Goal: Task Accomplishment & Management: Manage account settings

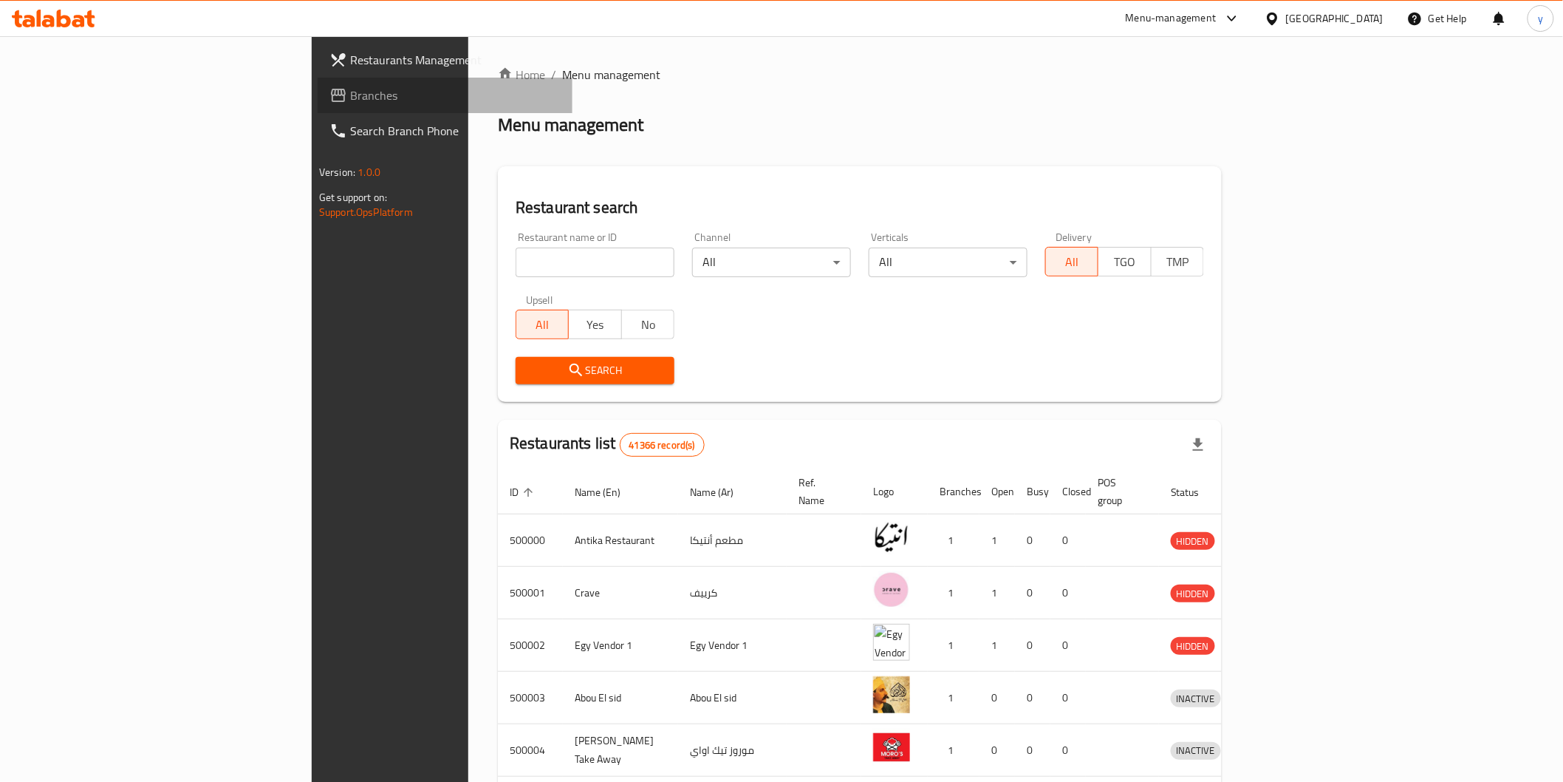
click at [350, 93] on span "Branches" at bounding box center [455, 95] width 211 height 18
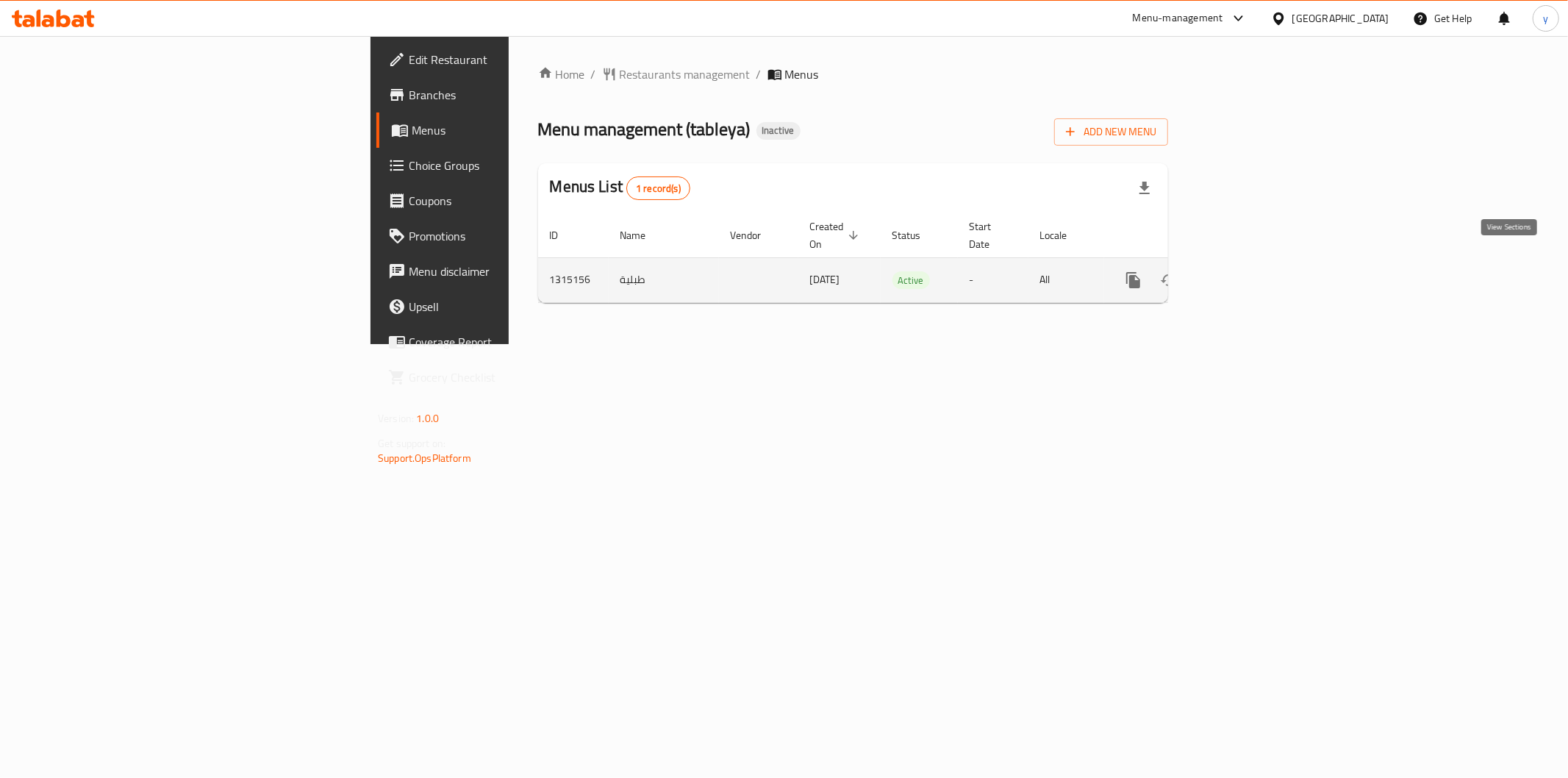
click at [1248, 272] on icon "enhanced table" at bounding box center [1240, 281] width 18 height 18
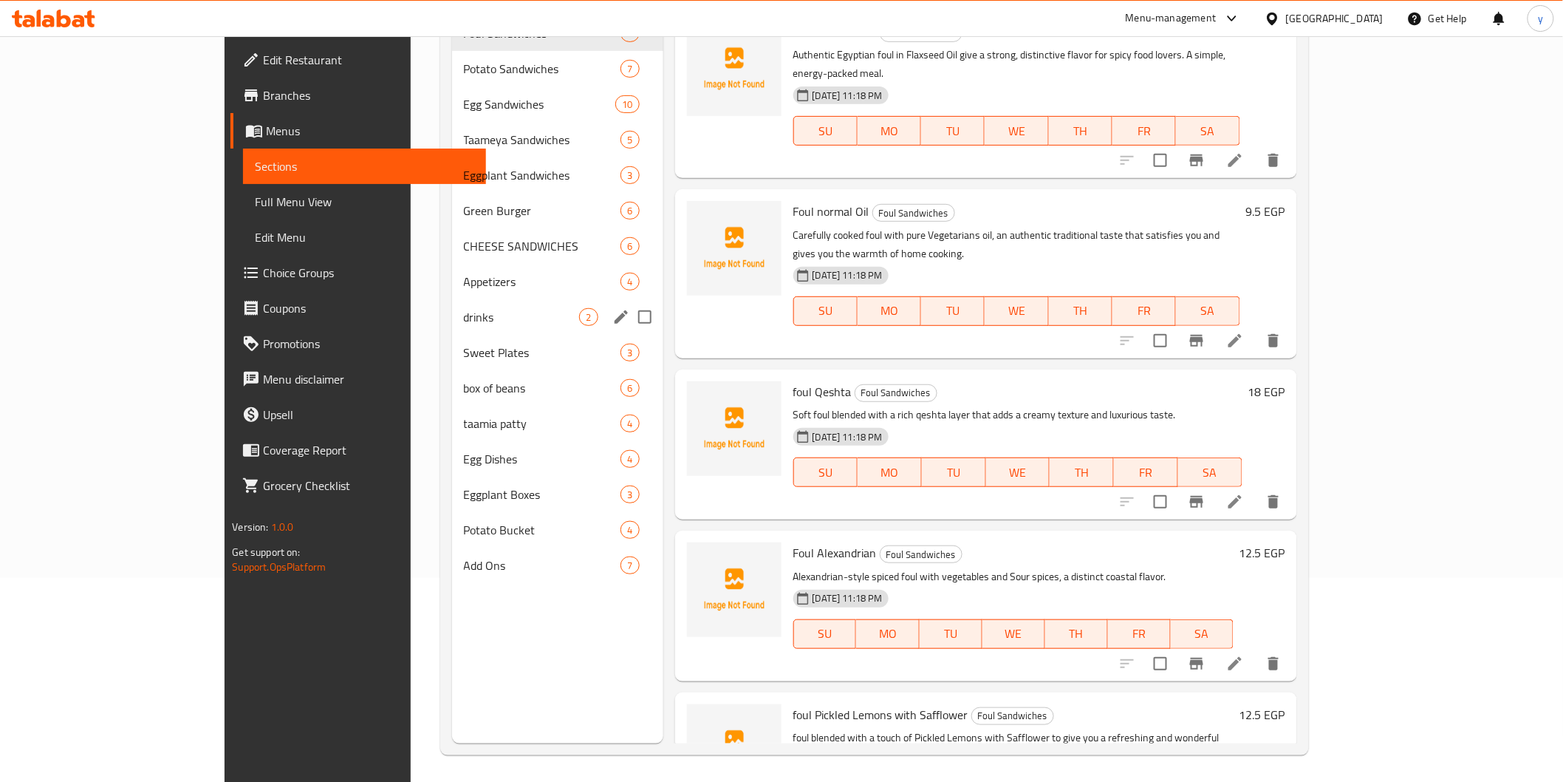
scroll to position [207, 0]
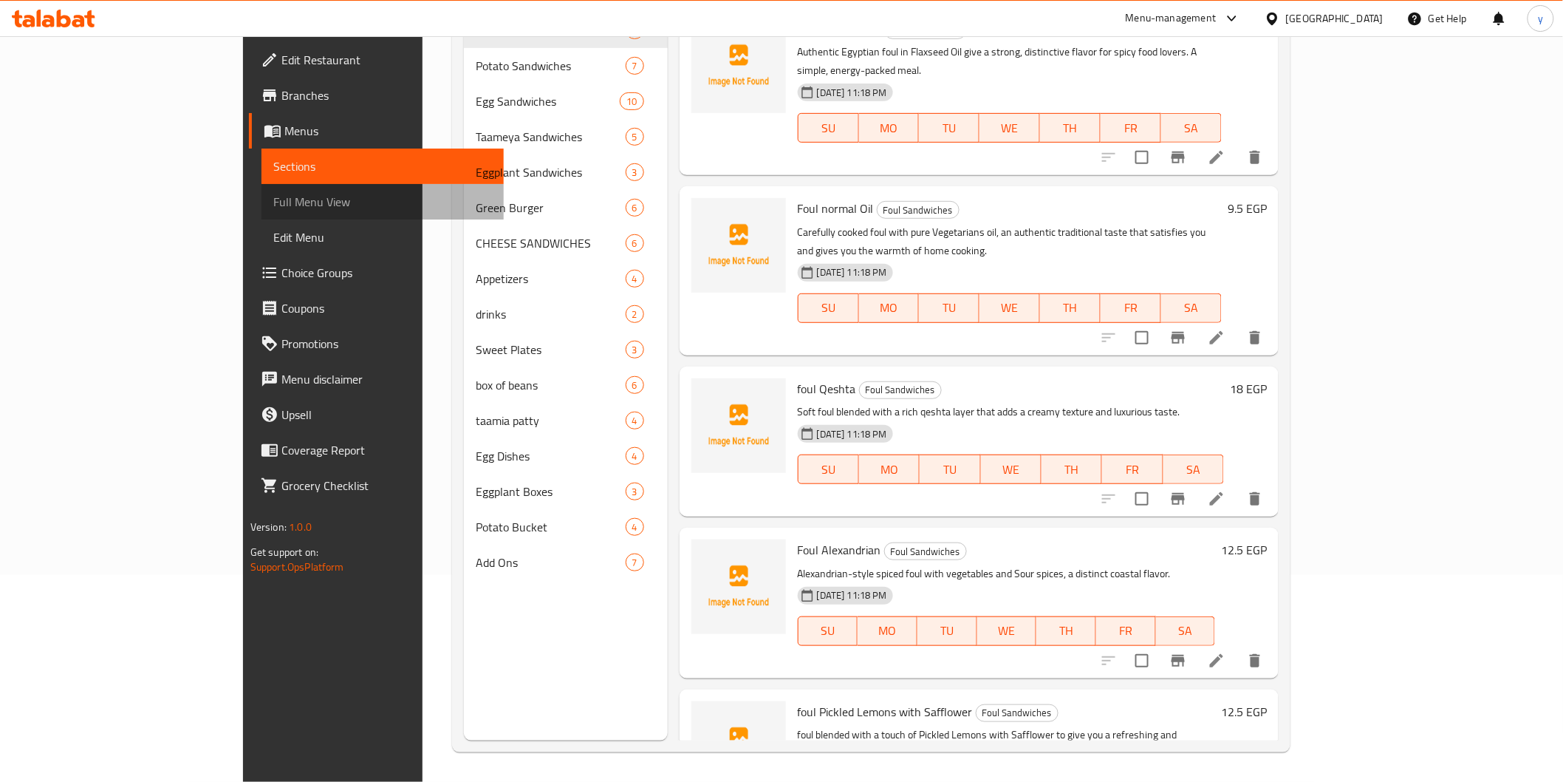
click at [273, 200] on span "Full Menu View" at bounding box center [382, 202] width 219 height 18
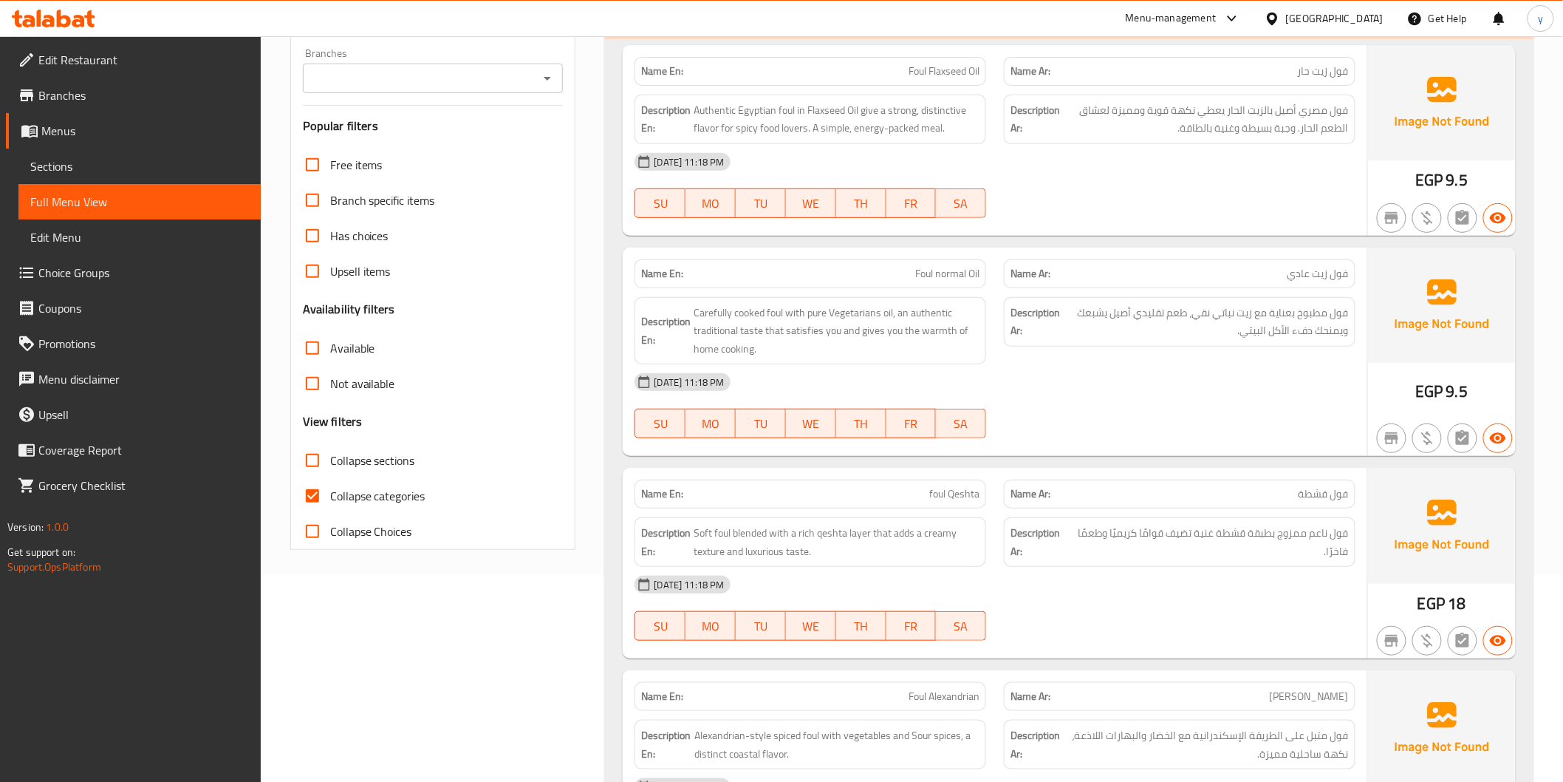
click at [374, 498] on span "Collapse categories" at bounding box center [377, 496] width 95 height 18
click at [330, 498] on input "Collapse categories" at bounding box center [312, 495] width 35 height 35
checkbox input "false"
click at [330, 240] on span "Has choices" at bounding box center [359, 236] width 58 height 18
click at [330, 240] on input "Has choices" at bounding box center [312, 235] width 35 height 35
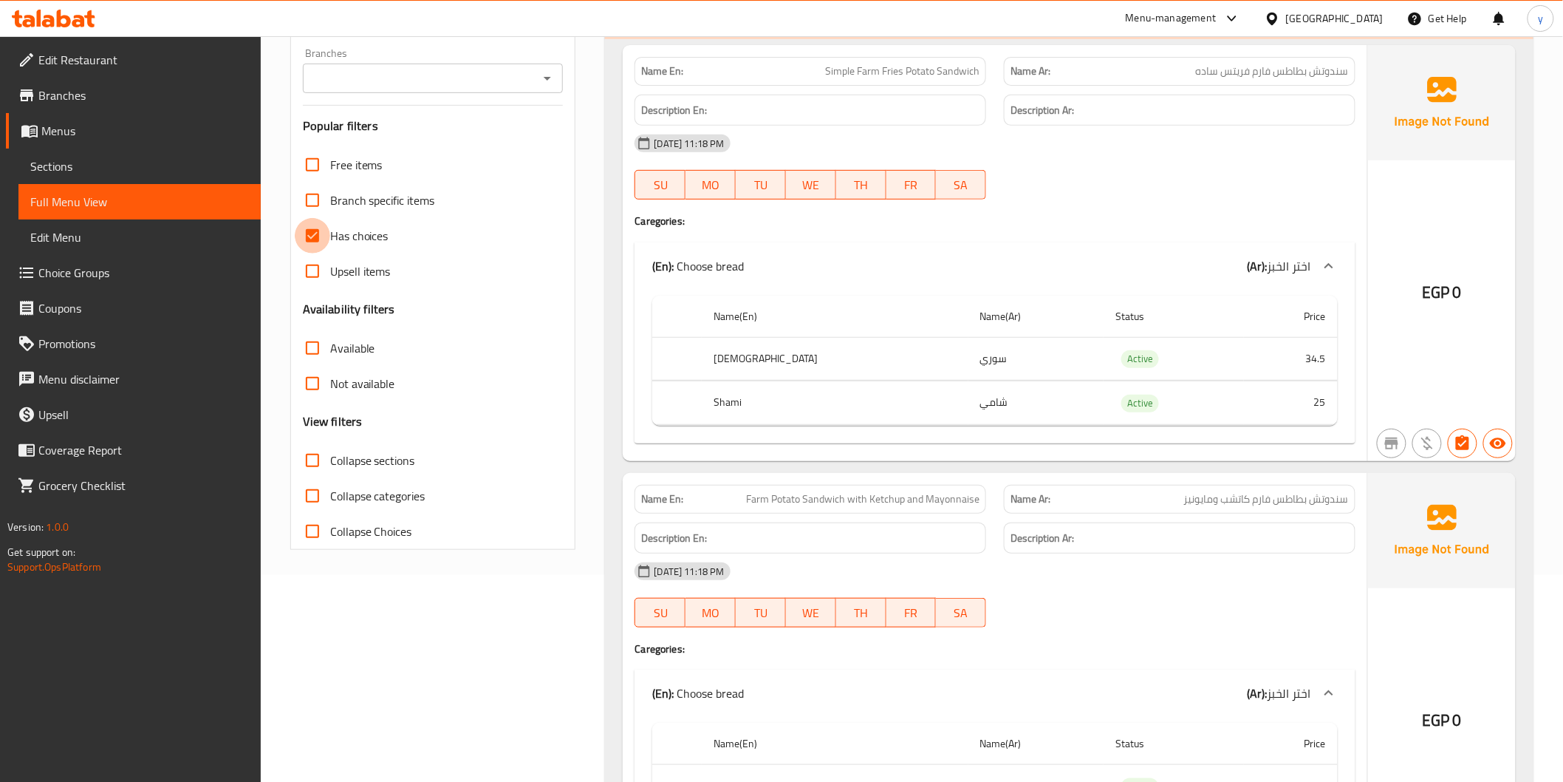
click at [318, 242] on input "Has choices" at bounding box center [312, 235] width 35 height 35
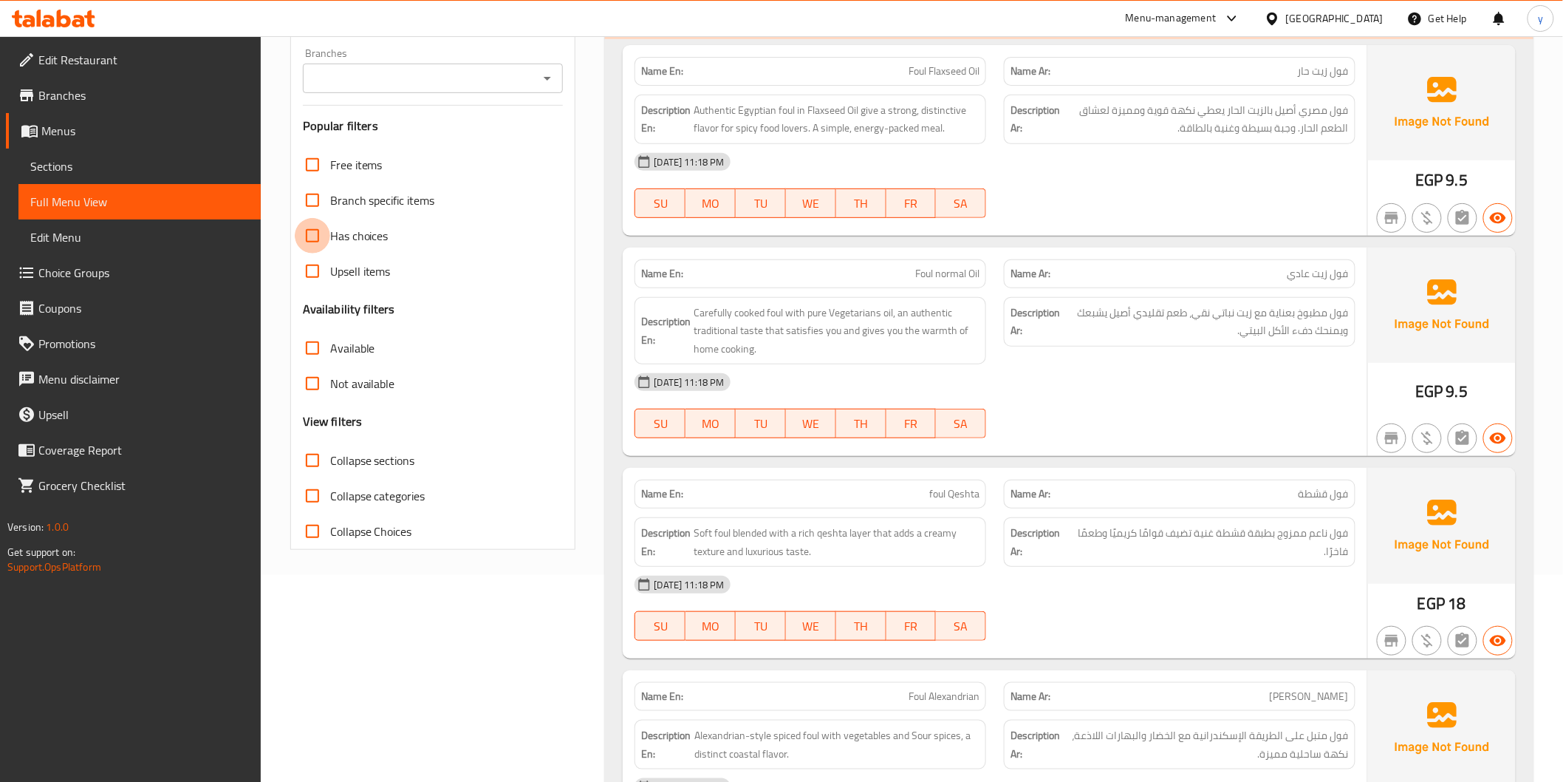
click at [318, 242] on input "Has choices" at bounding box center [312, 235] width 35 height 35
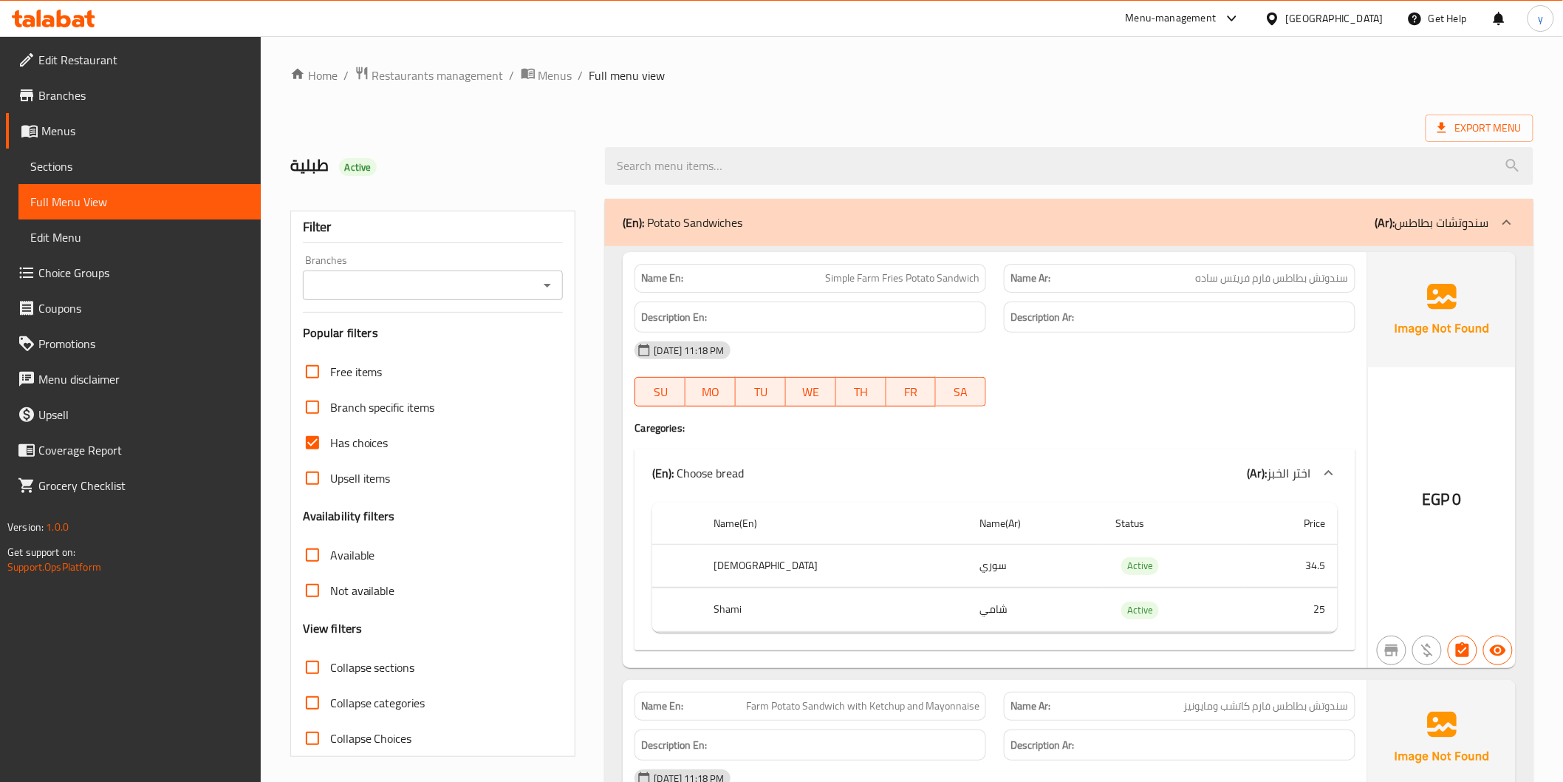
click at [379, 438] on span "Has choices" at bounding box center [359, 443] width 58 height 18
click at [330, 438] on input "Has choices" at bounding box center [312, 442] width 35 height 35
checkbox input "false"
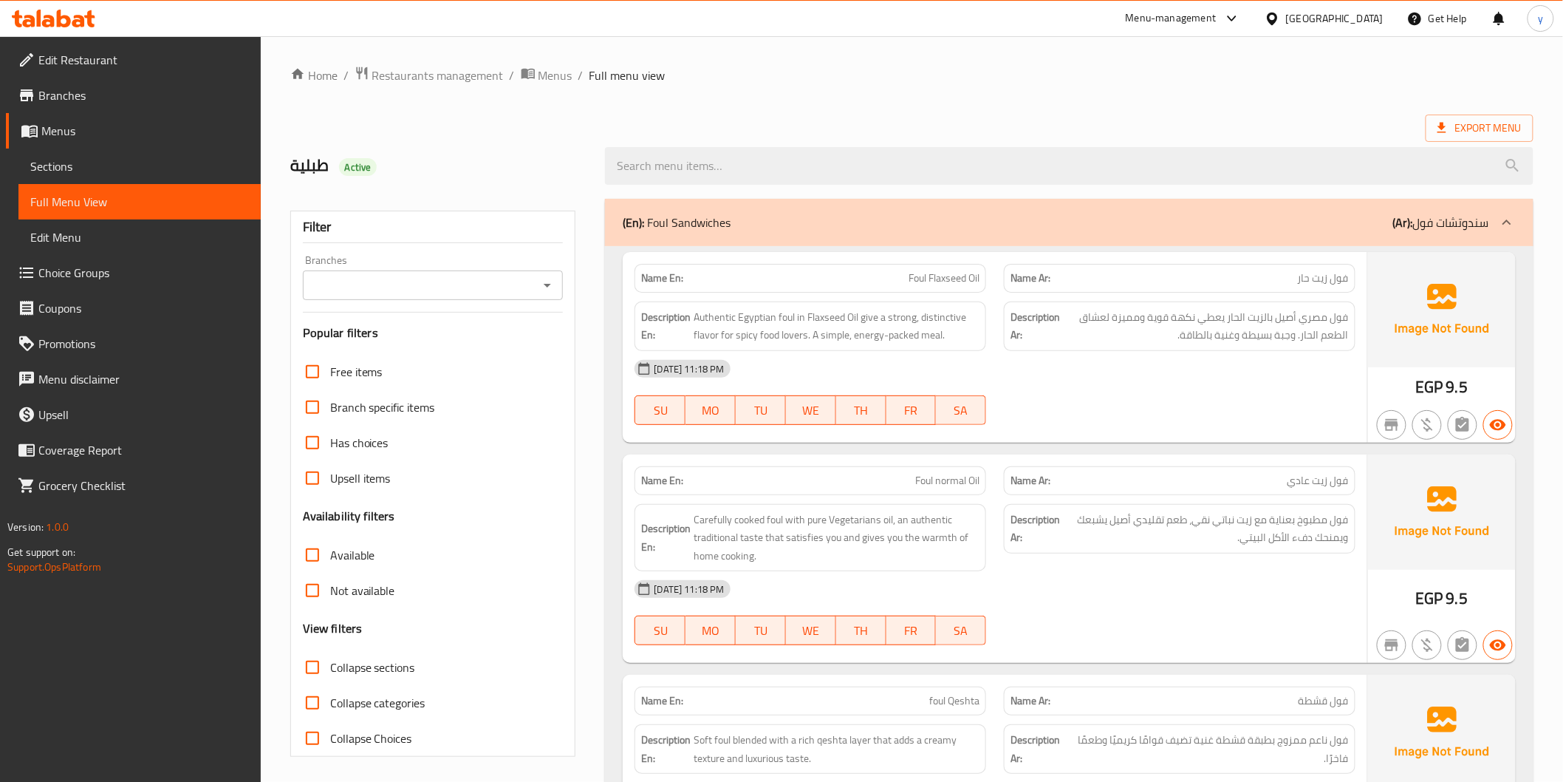
click at [91, 173] on span "Sections" at bounding box center [139, 166] width 219 height 18
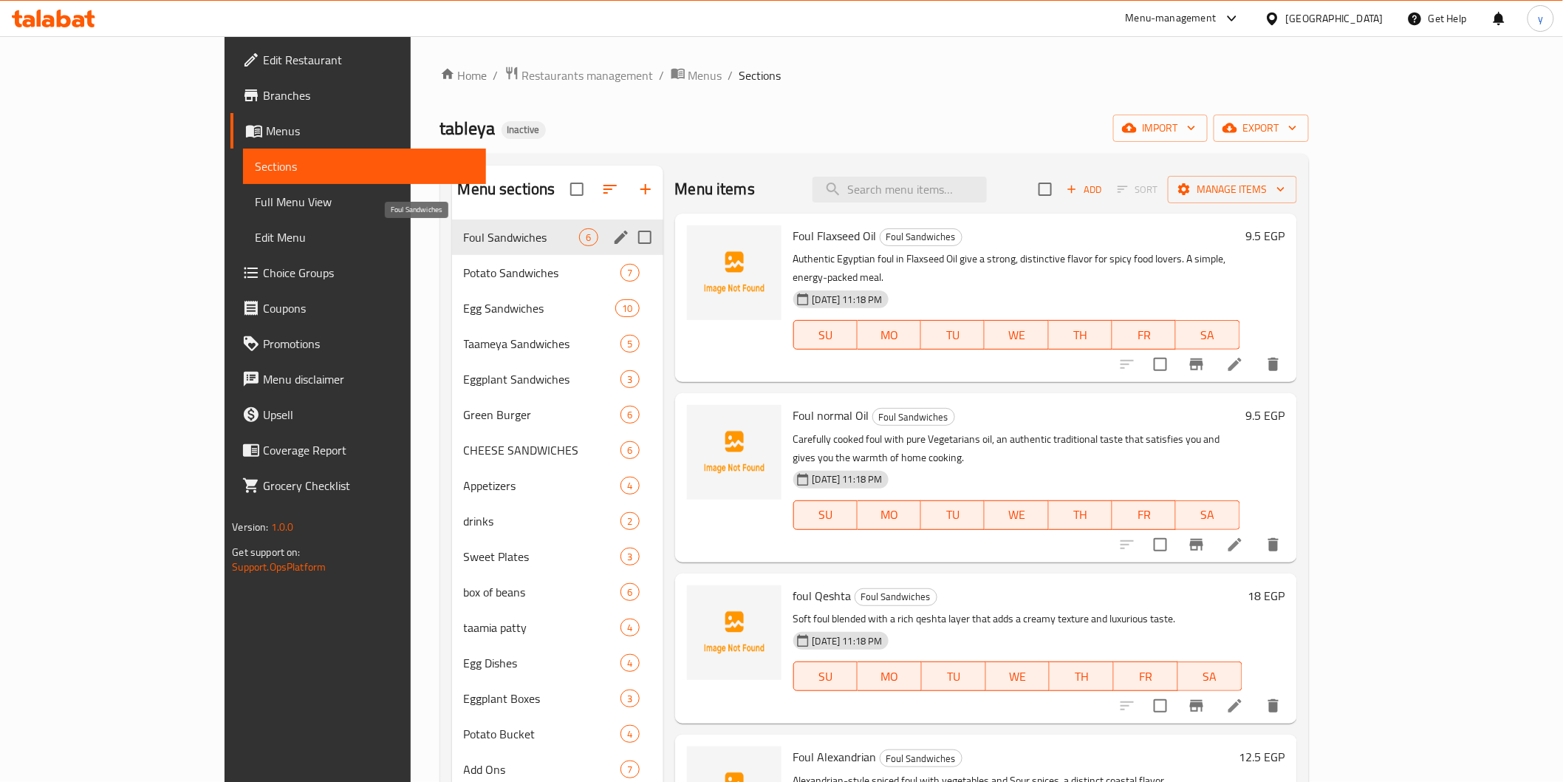
click at [464, 231] on span "Foul Sandwiches" at bounding box center [522, 237] width 116 height 18
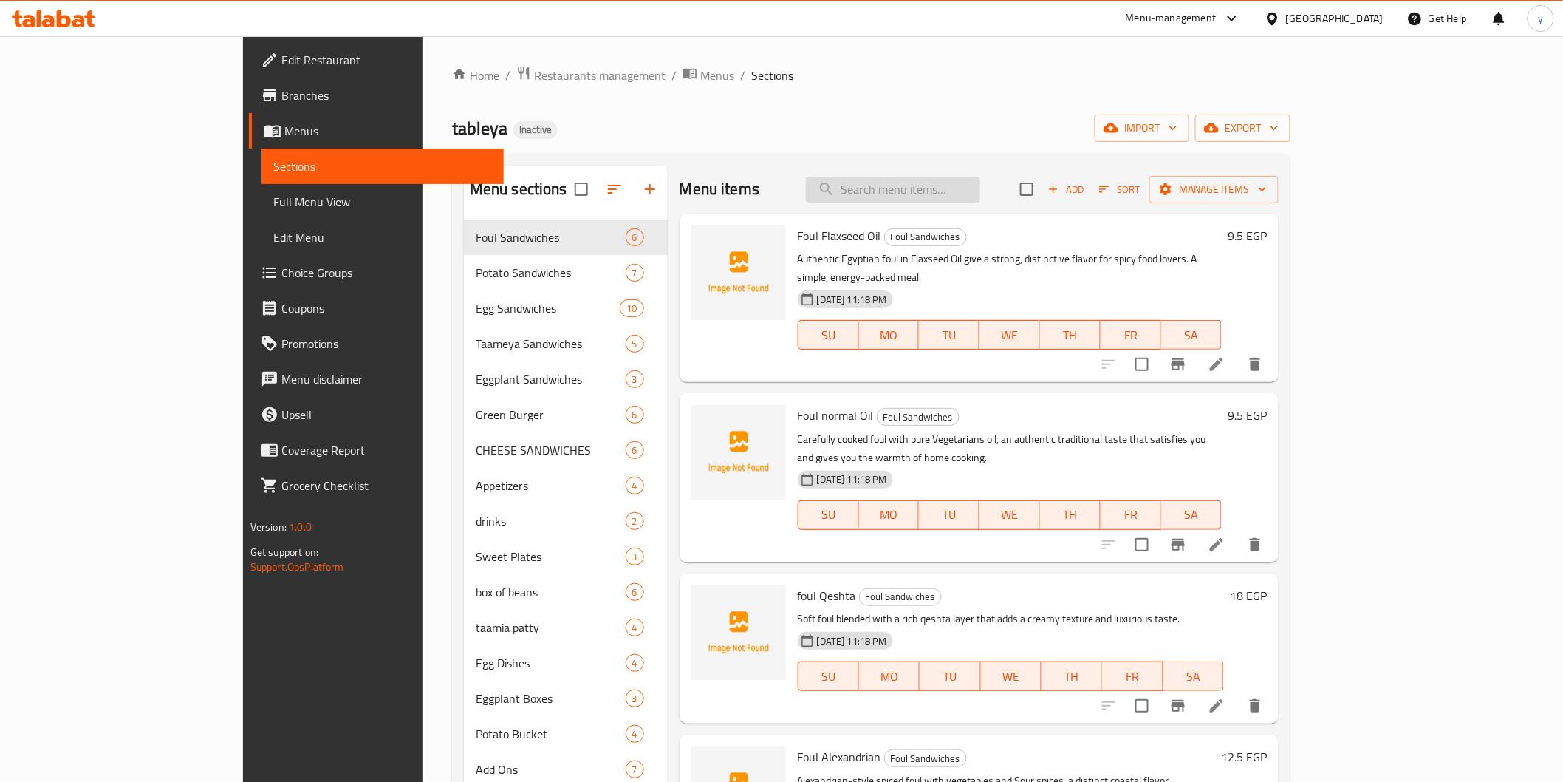
click at [980, 192] on input "search" at bounding box center [893, 190] width 174 height 26
click at [980, 189] on input "search" at bounding box center [893, 190] width 174 height 26
paste input "for spicy food lover"
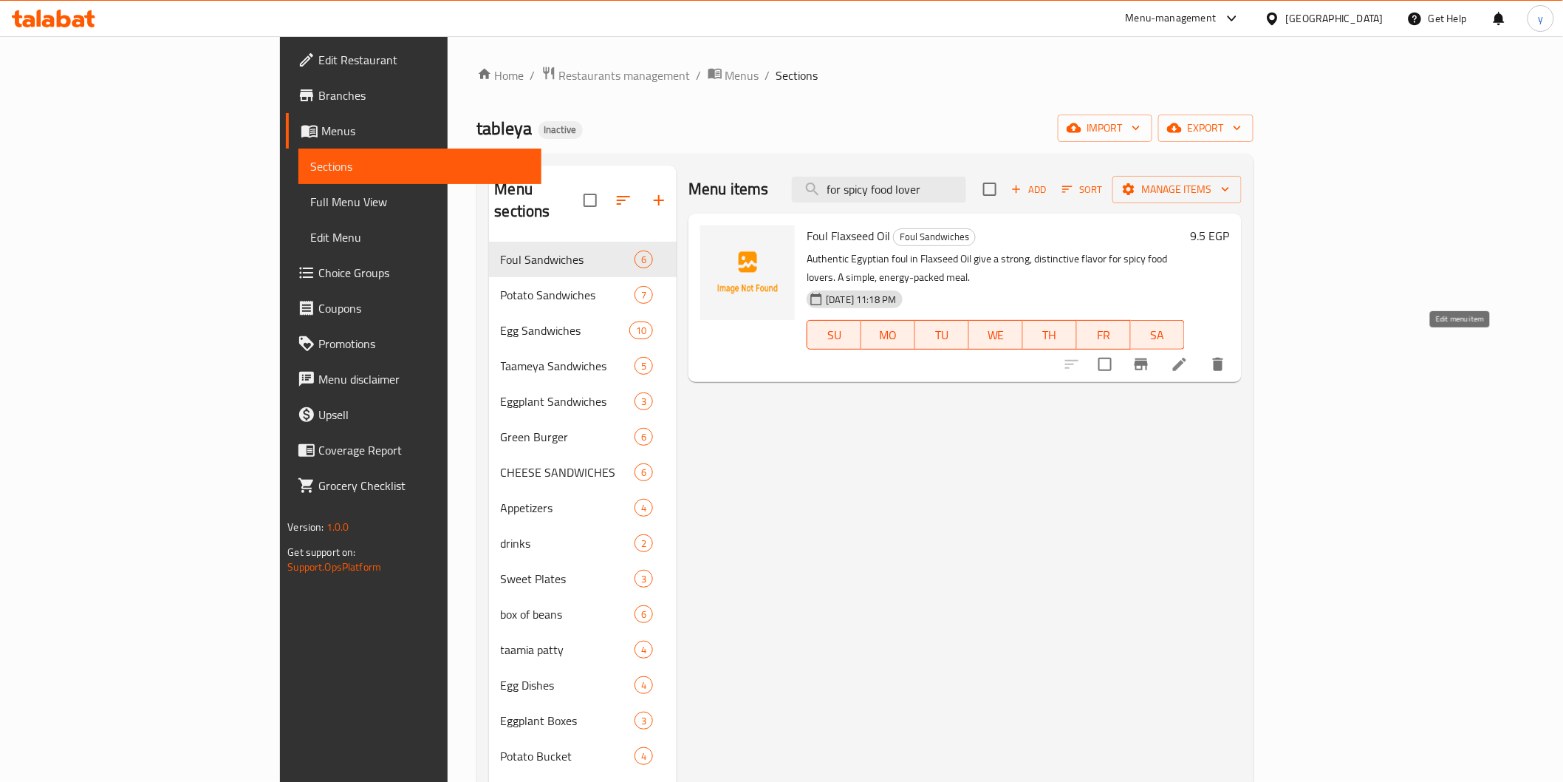
type input "for spicy food lover"
click at [1186, 358] on icon at bounding box center [1179, 364] width 13 height 13
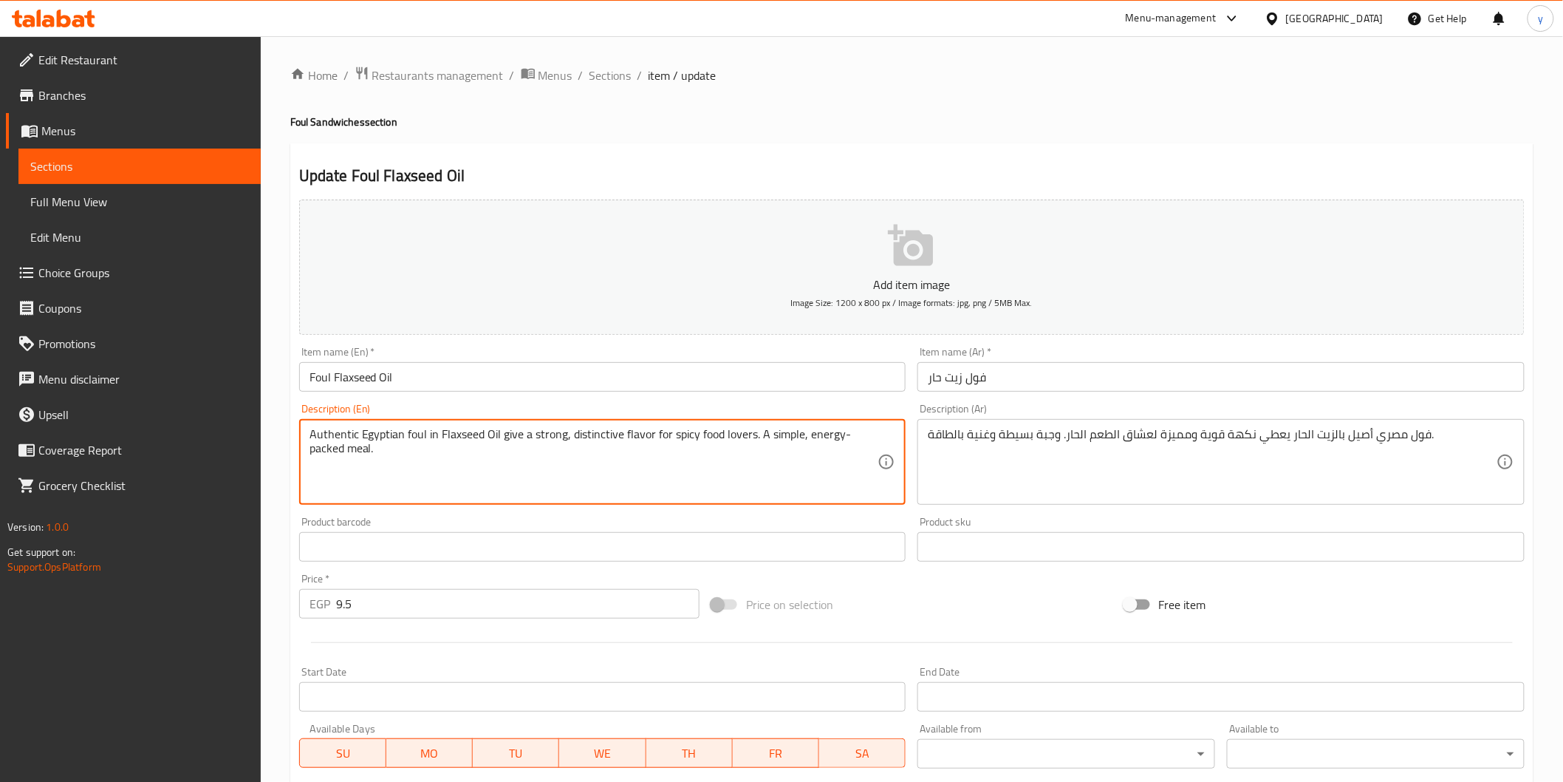
drag, startPoint x: 653, startPoint y: 437, endPoint x: 851, endPoint y: 414, distance: 199.2
drag, startPoint x: 658, startPoint y: 437, endPoint x: 818, endPoint y: 430, distance: 160.5
click at [818, 430] on textarea "Authentic Egyptian foul in Flaxseed Oil give a strong, distinctive flavor packe…" at bounding box center [594, 462] width 569 height 70
type textarea "Authentic Egyptian foul in Flaxseed Oil give a strong, distinctive flavor"
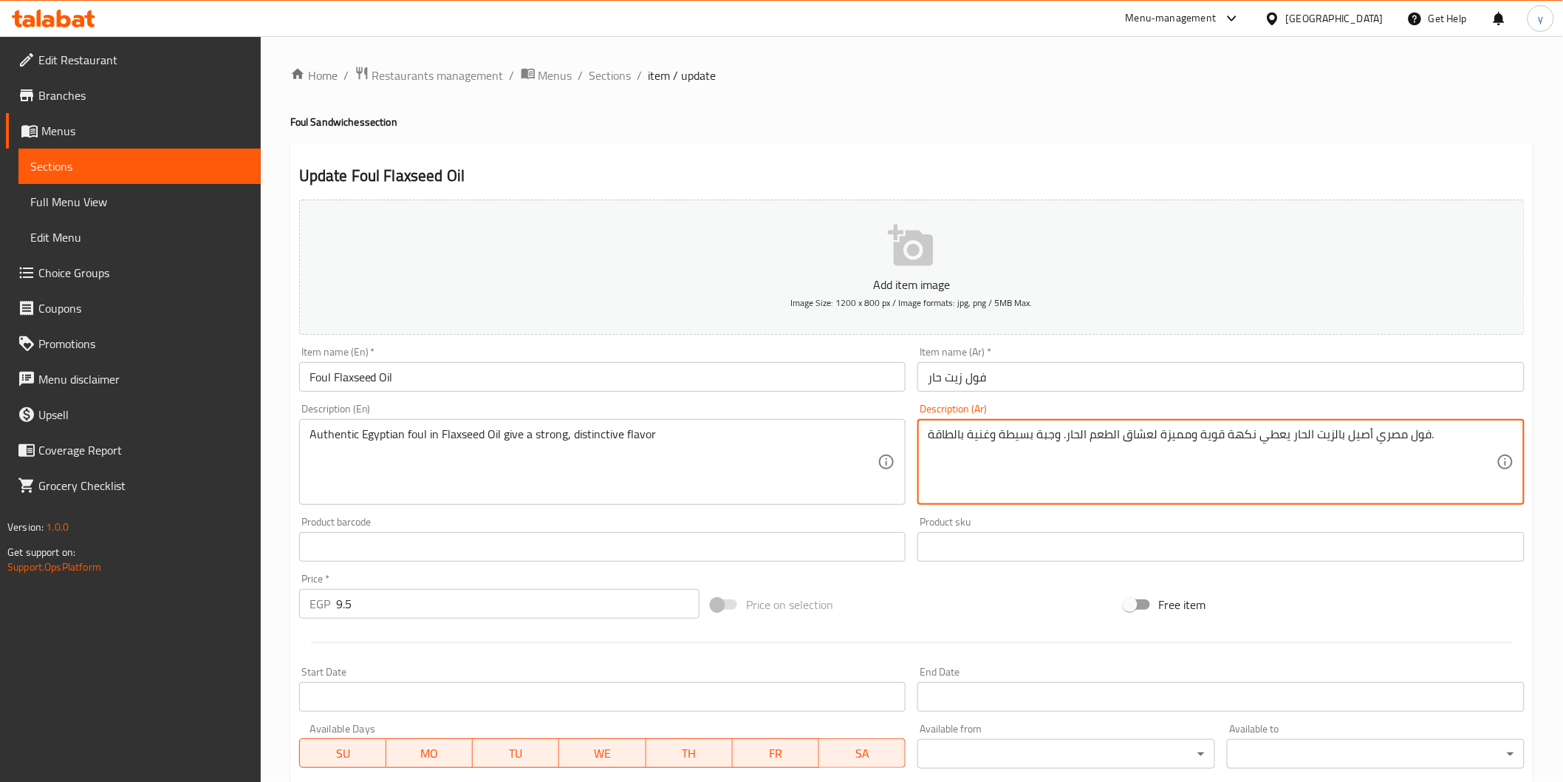
drag, startPoint x: 1065, startPoint y: 436, endPoint x: 832, endPoint y: 423, distance: 233.1
drag, startPoint x: 1021, startPoint y: 436, endPoint x: 895, endPoint y: 432, distance: 126.4
click at [895, 432] on div "Add item image Image Size: 1200 x 800 px / Image formats: jpg, png / 5MB Max. I…" at bounding box center [911, 512] width 1237 height 637
click at [1201, 438] on textarea "فول مصري أصيل بالزيت الحار يعطي نكهة قوية ومميزة ." at bounding box center [1212, 462] width 569 height 70
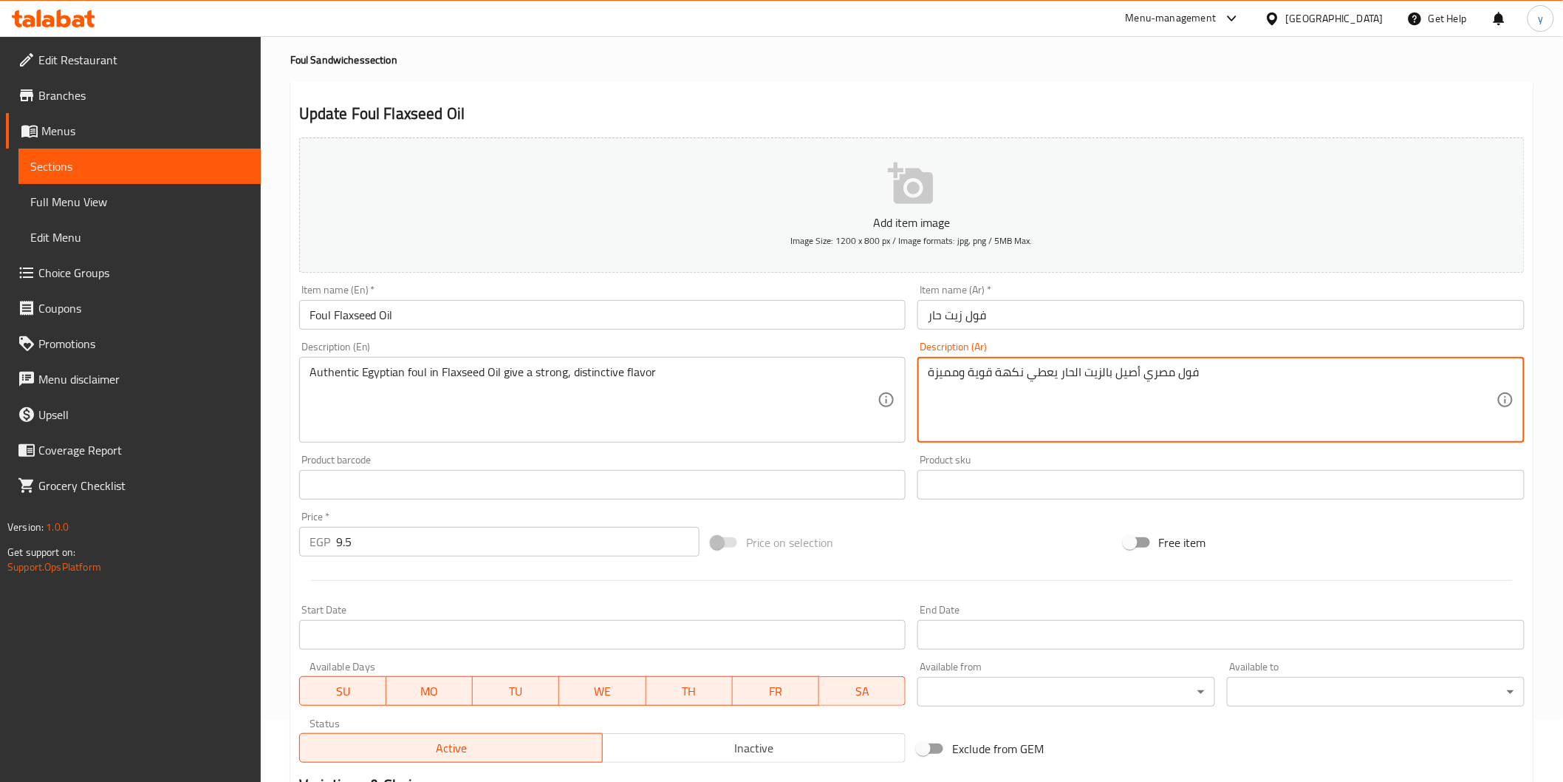
scroll to position [259, 0]
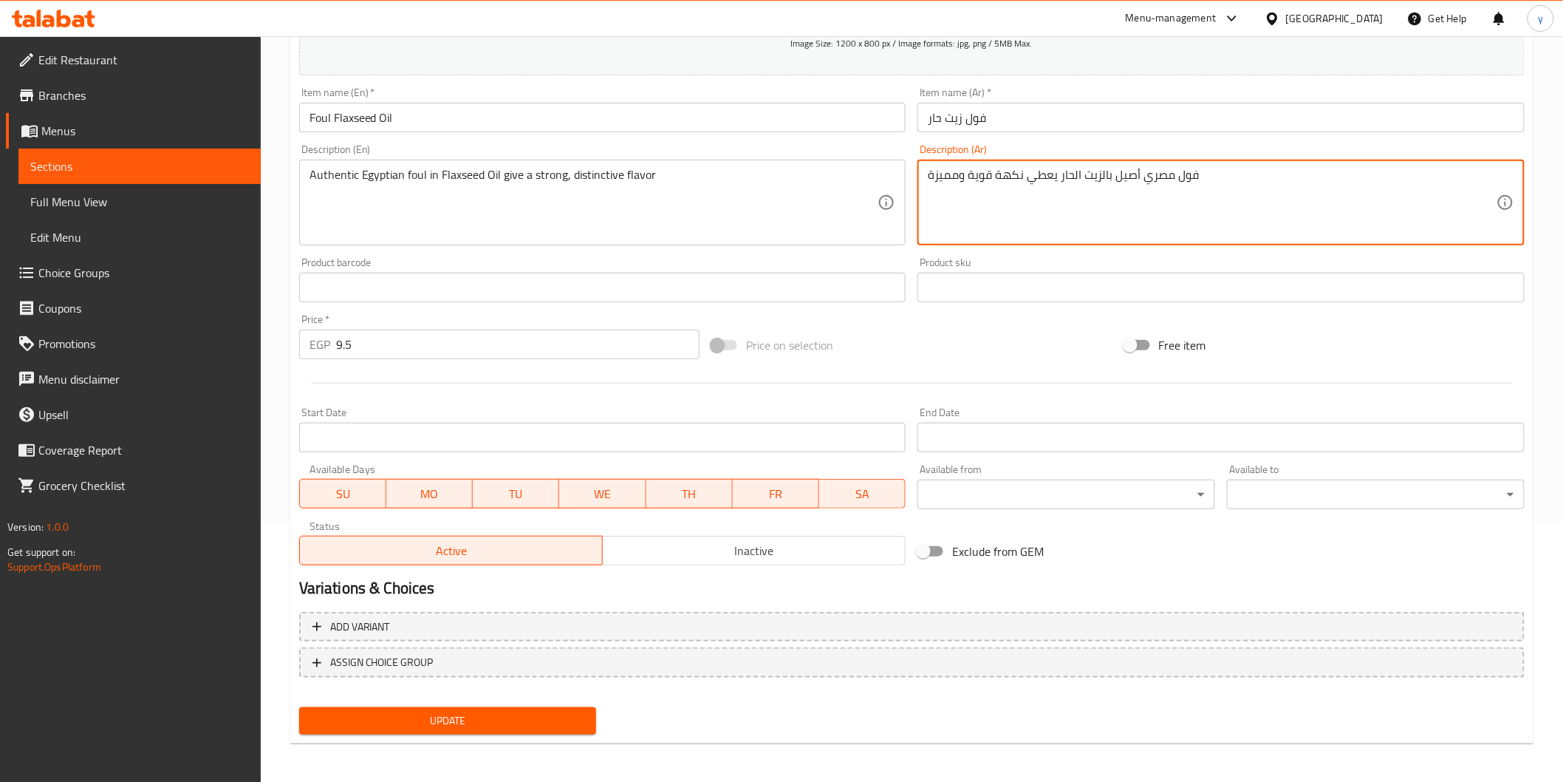
type textarea "فول مصري أصيل بالزيت الحار يعطي نكهة قوية ومميزة"
click at [527, 711] on span "Update" at bounding box center [448, 720] width 274 height 18
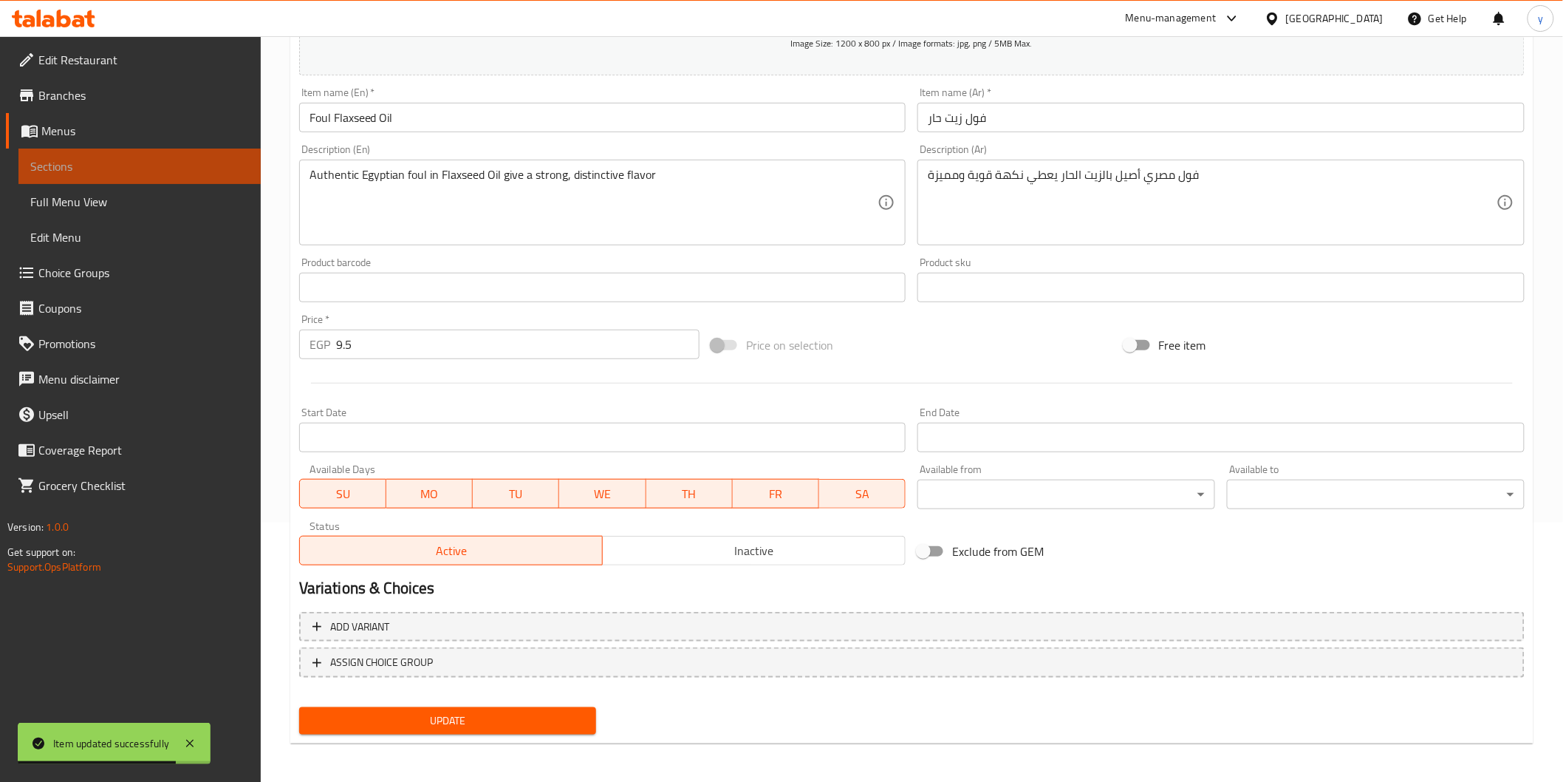
click at [145, 173] on span "Sections" at bounding box center [139, 166] width 219 height 18
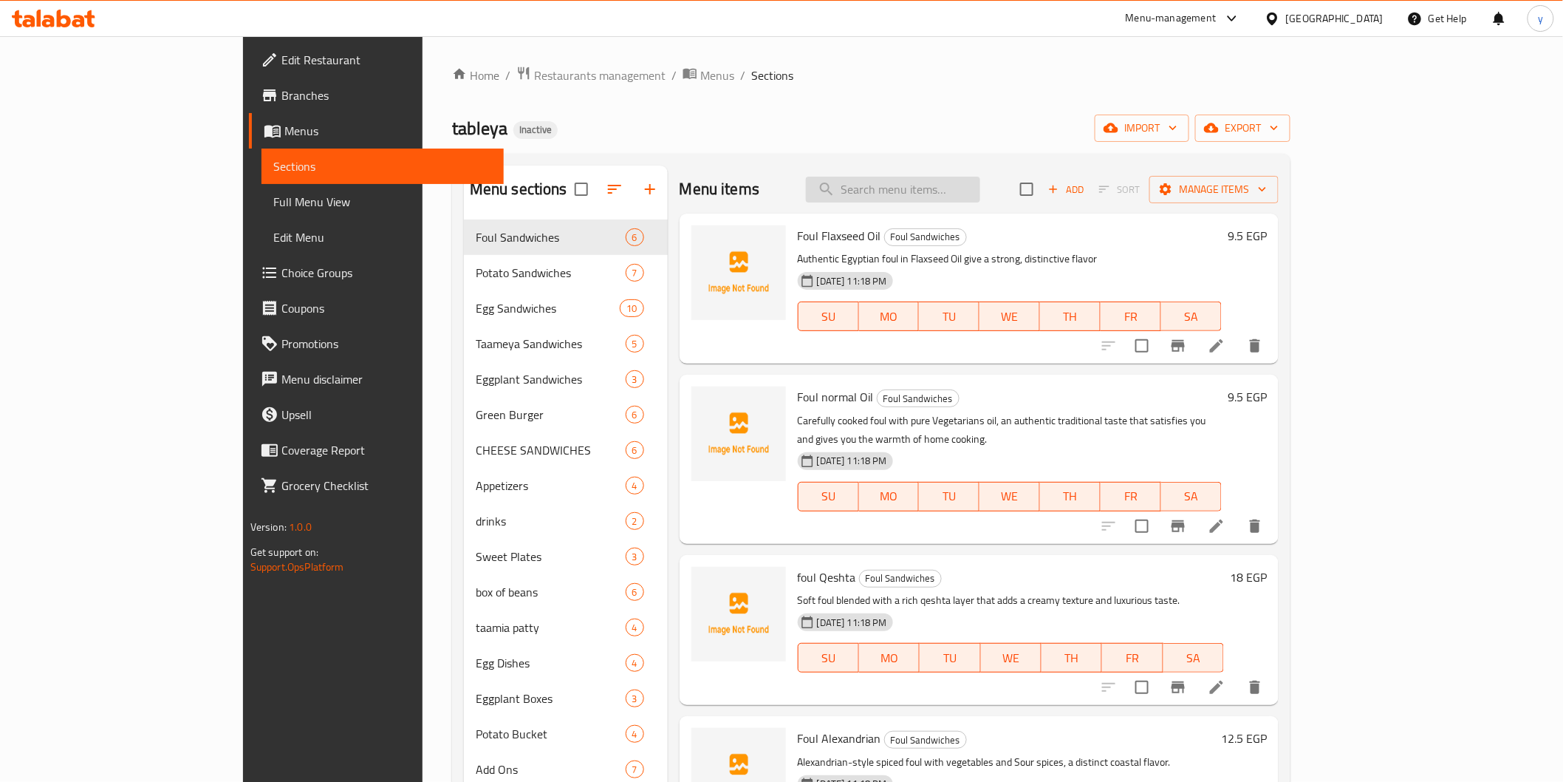
click at [980, 191] on input "search" at bounding box center [893, 190] width 174 height 26
paste input "taste that satisfies you and gives you the warmth of home cooking"
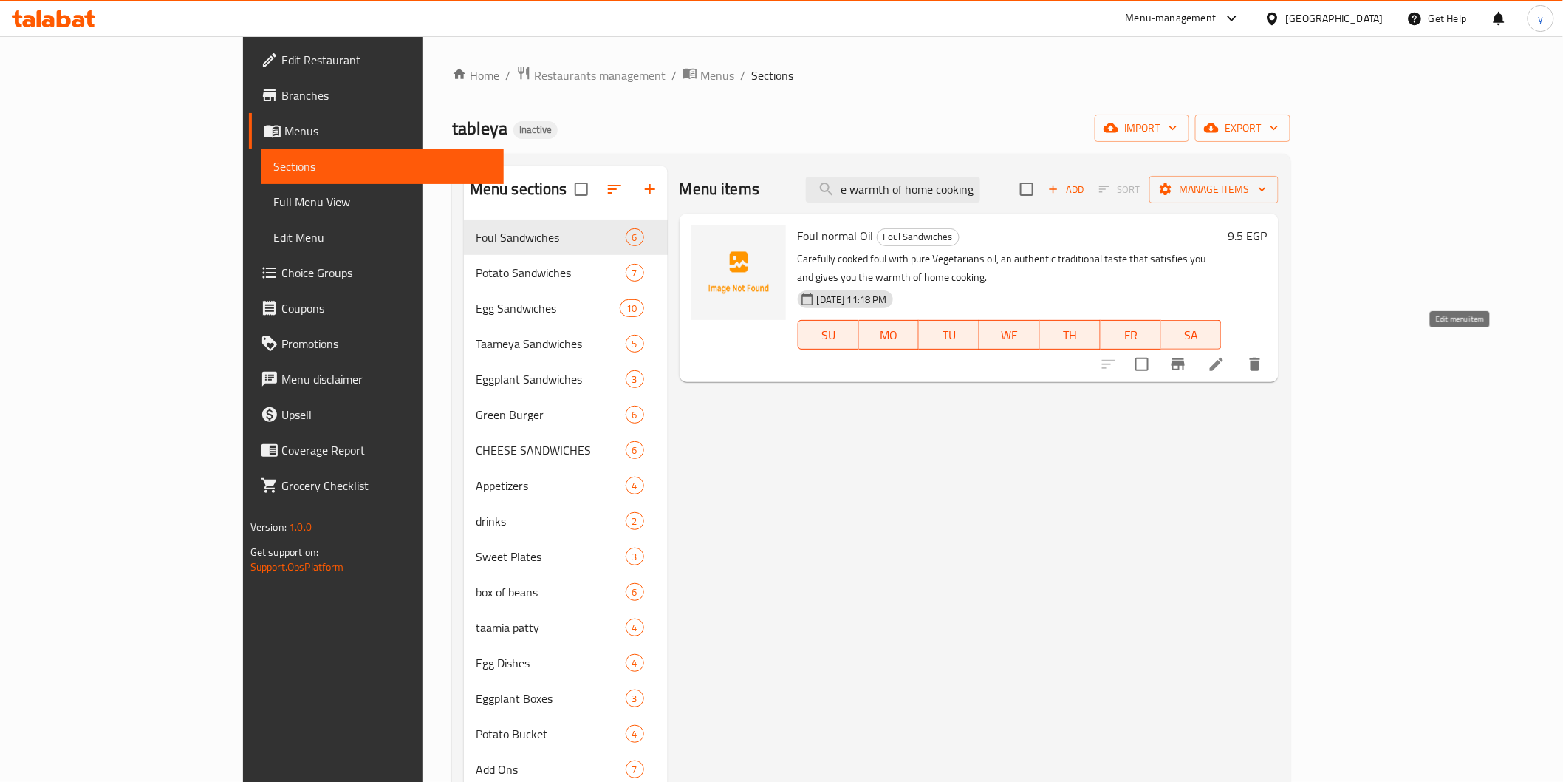
type input "taste that satisfies you and gives you the warmth of home cooking"
click at [1226, 355] on icon at bounding box center [1217, 364] width 18 height 18
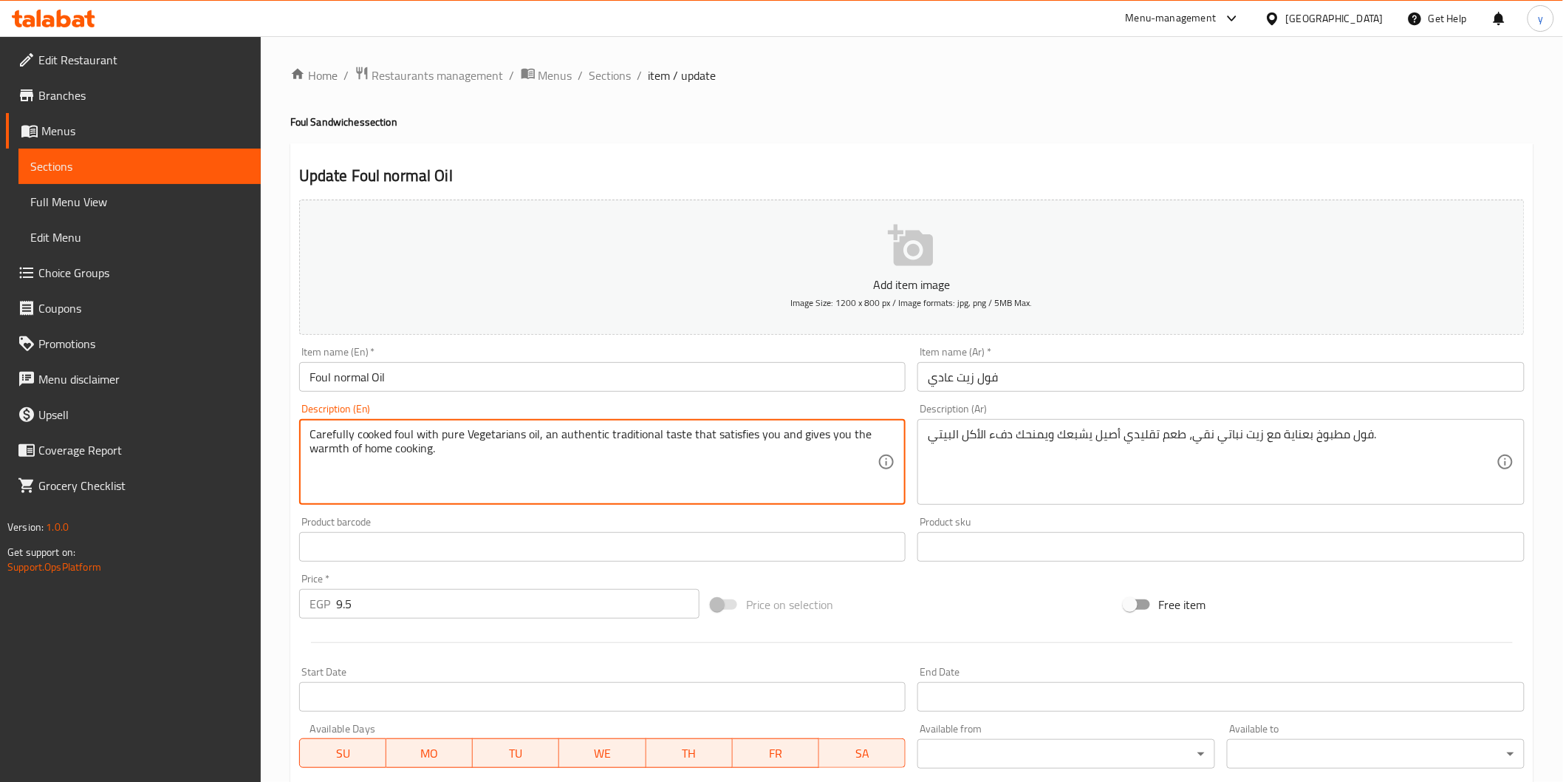
drag, startPoint x: 661, startPoint y: 434, endPoint x: 756, endPoint y: 455, distance: 96.8
click at [725, 455] on textarea "Carefully cooked foul with pure Vegetarians oil, an authentic traditional taste…" at bounding box center [594, 462] width 569 height 70
drag, startPoint x: 604, startPoint y: 434, endPoint x: 866, endPoint y: 448, distance: 261.9
click at [866, 448] on textarea "Carefully cooked foul with pure Vegetarians oil, an authentic traditional taste…" at bounding box center [594, 462] width 569 height 70
type textarea "Carefully cooked foul with pure Vegetarians oil, an authentic"
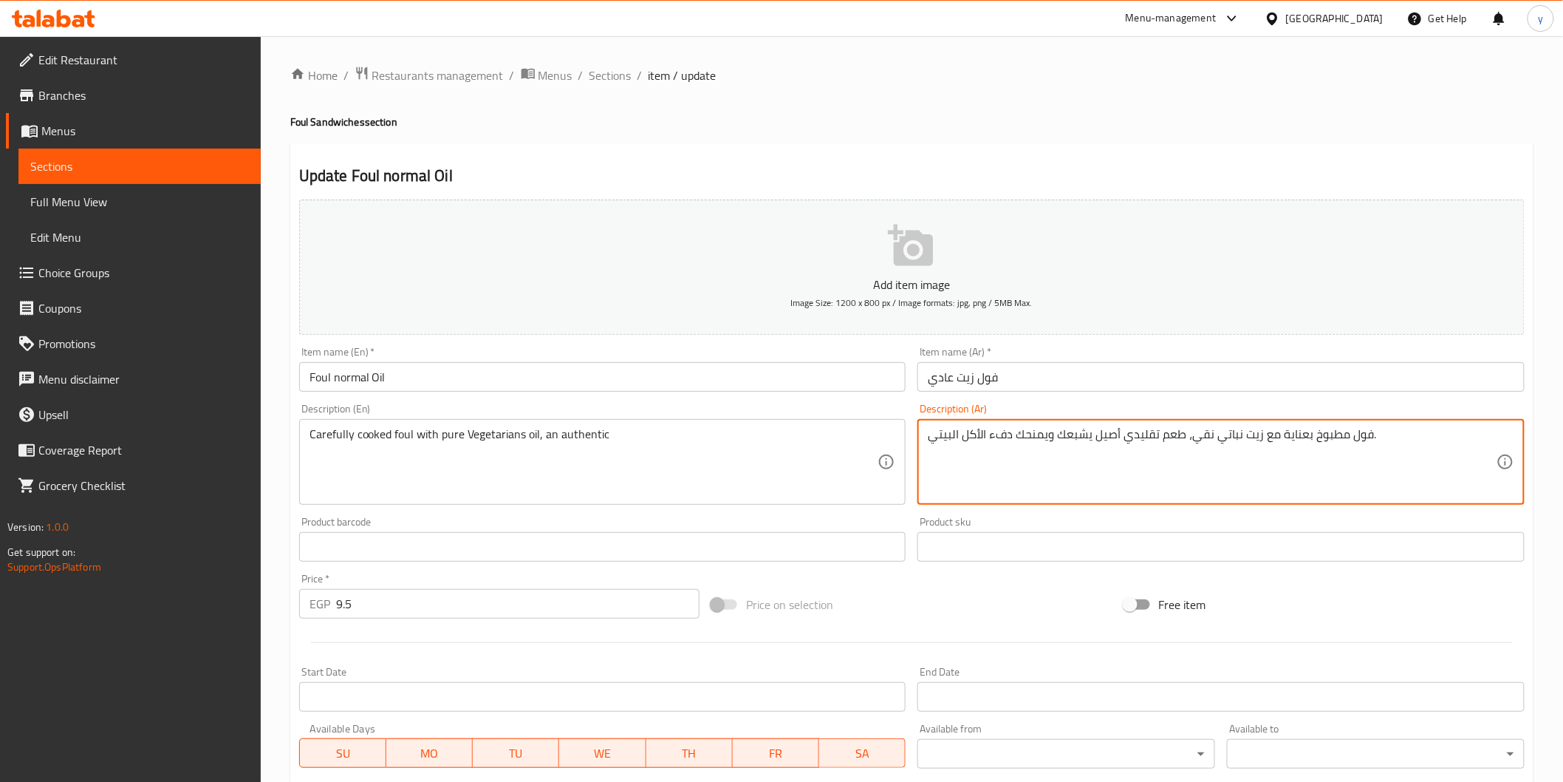
drag, startPoint x: 1186, startPoint y: 436, endPoint x: 758, endPoint y: 426, distance: 427.9
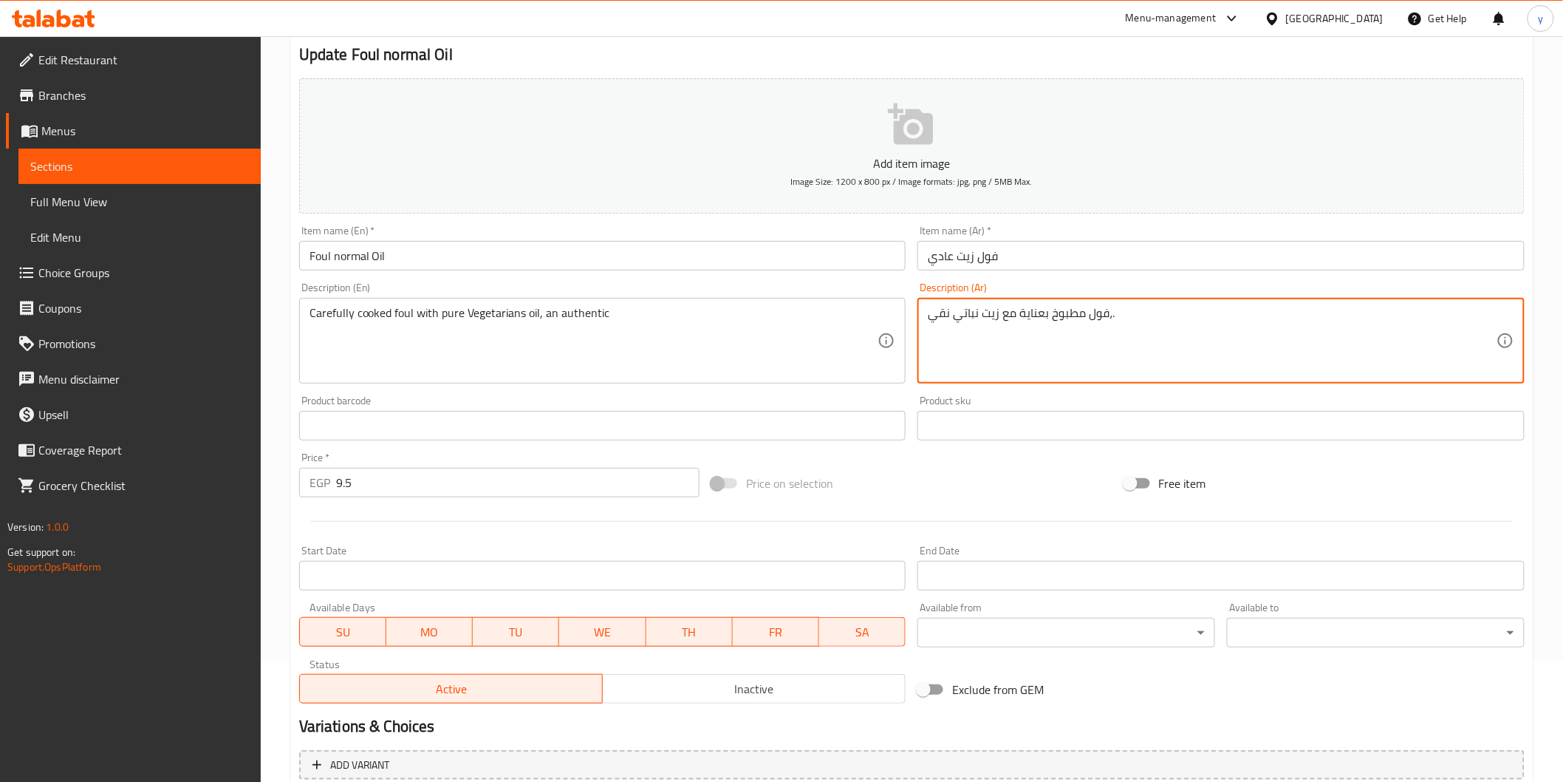
scroll to position [259, 0]
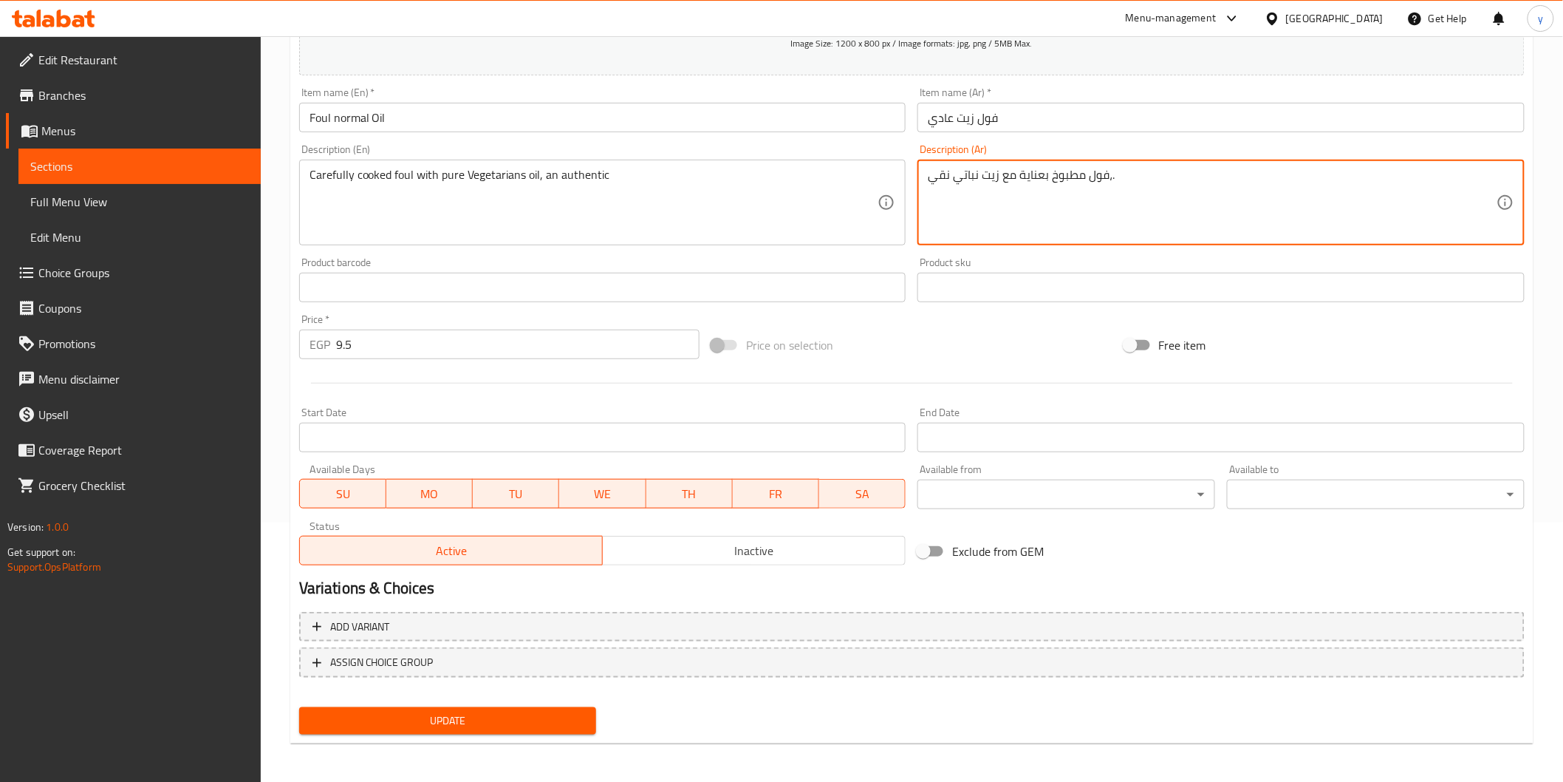
type textarea "فول مطبوخ بعناية مع زيت نباتي نقي،."
click at [525, 717] on span "Update" at bounding box center [448, 720] width 274 height 18
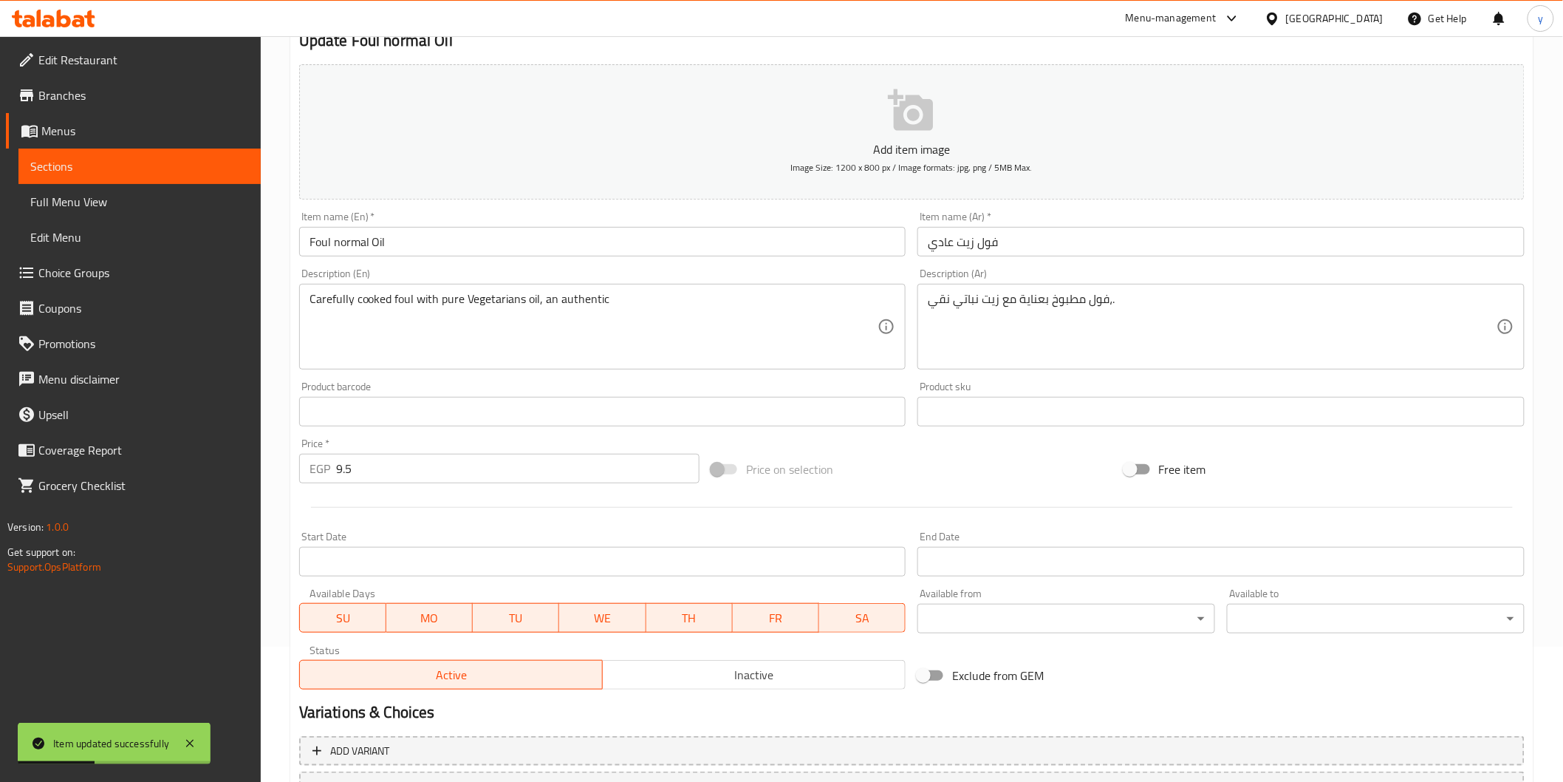
scroll to position [0, 0]
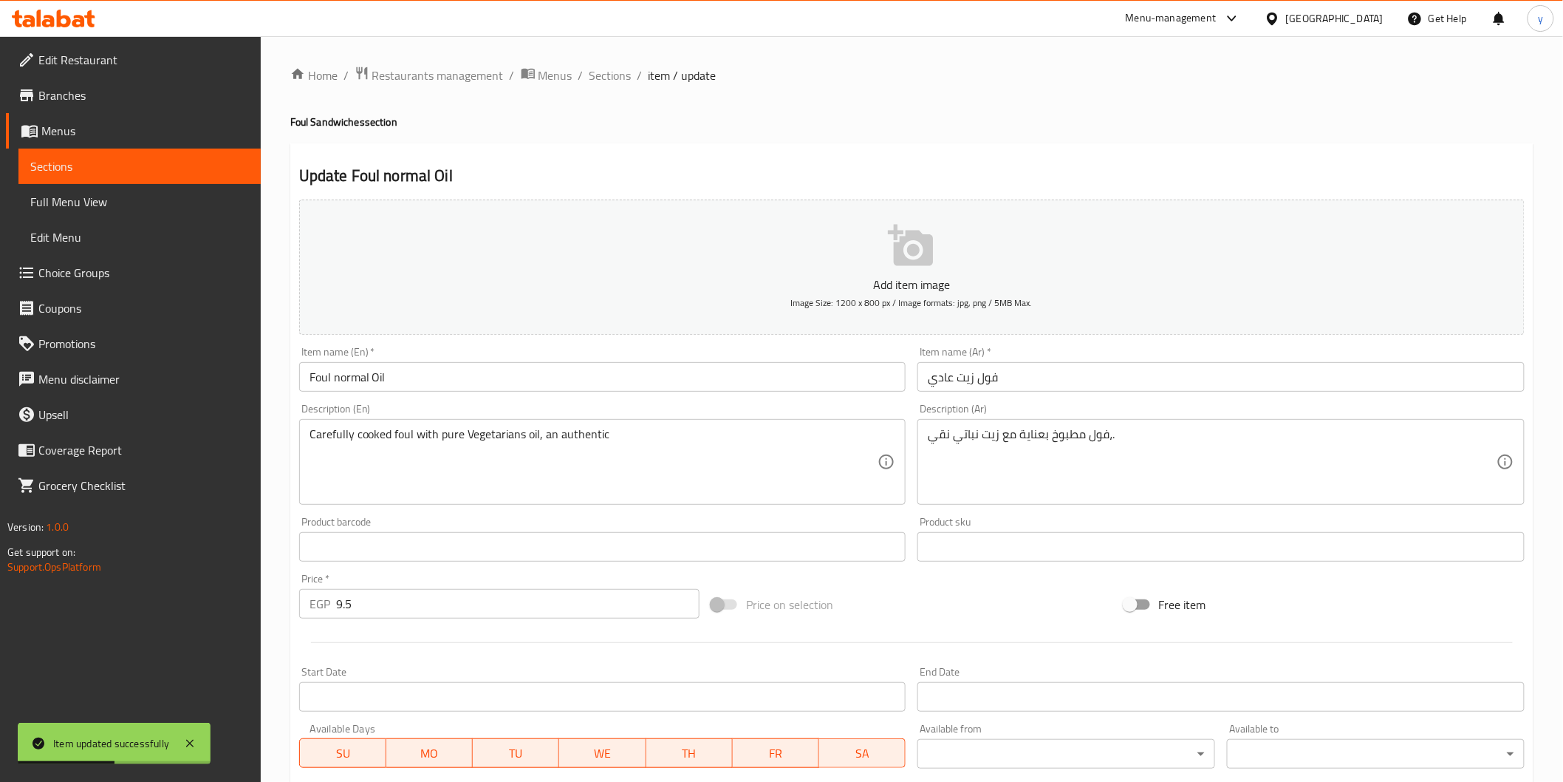
click at [101, 174] on span "Sections" at bounding box center [139, 166] width 219 height 18
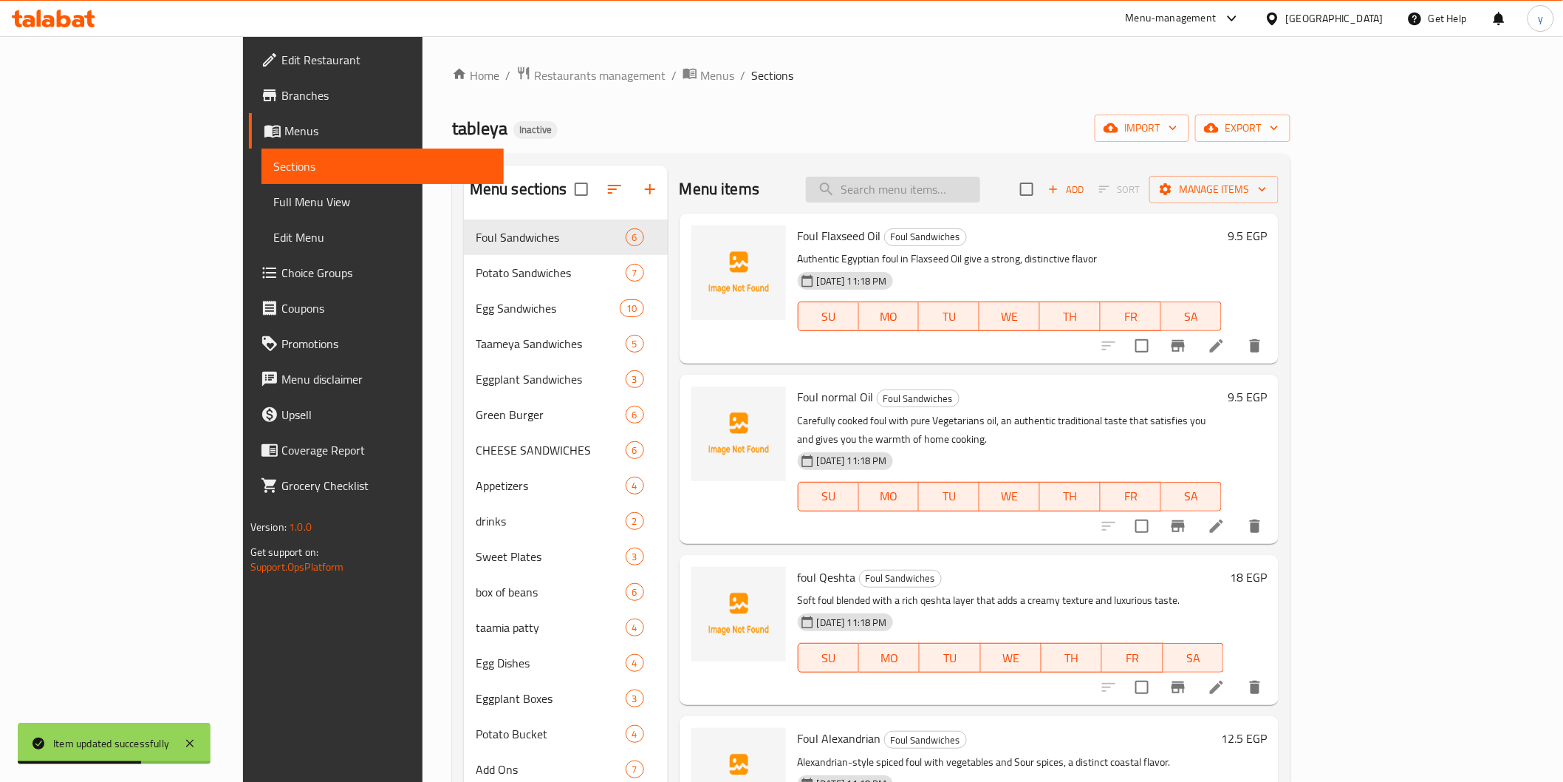
click at [943, 195] on input "search" at bounding box center [893, 190] width 174 height 26
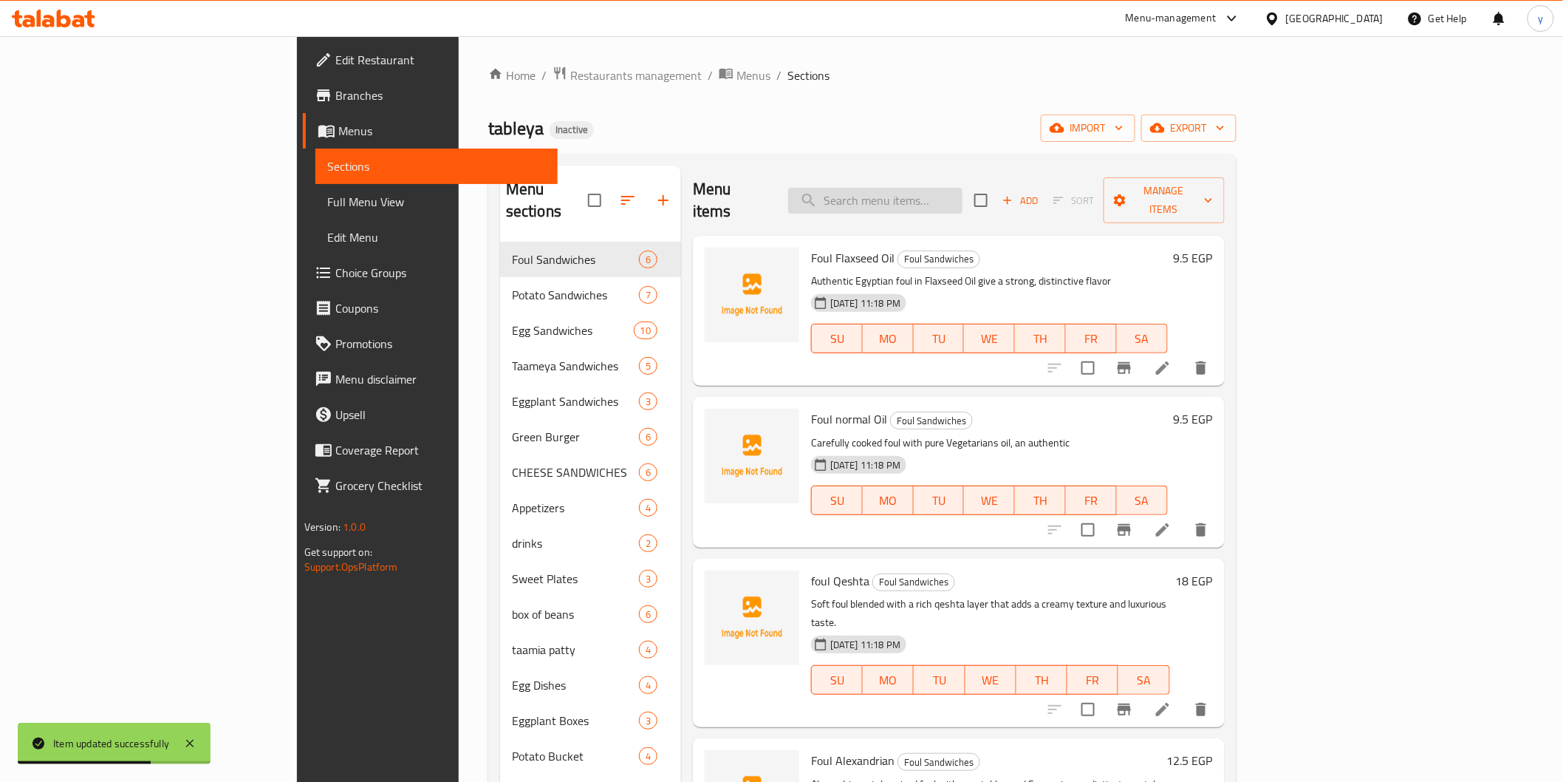
paste input "to give you a refreshing and wonderful citrusy taste"
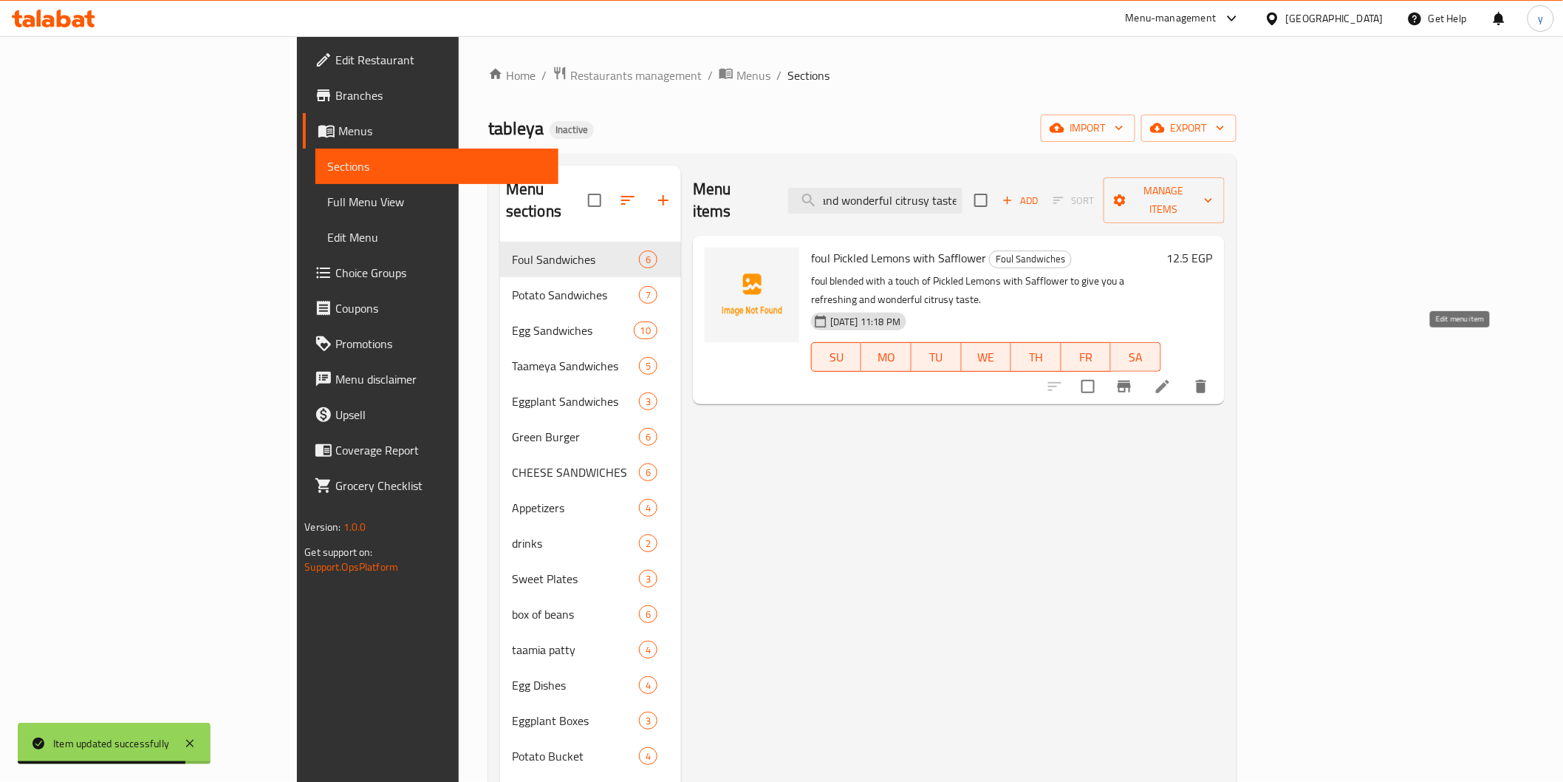
type input "to give you a refreshing and wonderful citrusy taste"
click at [1172, 378] on icon at bounding box center [1163, 387] width 18 height 18
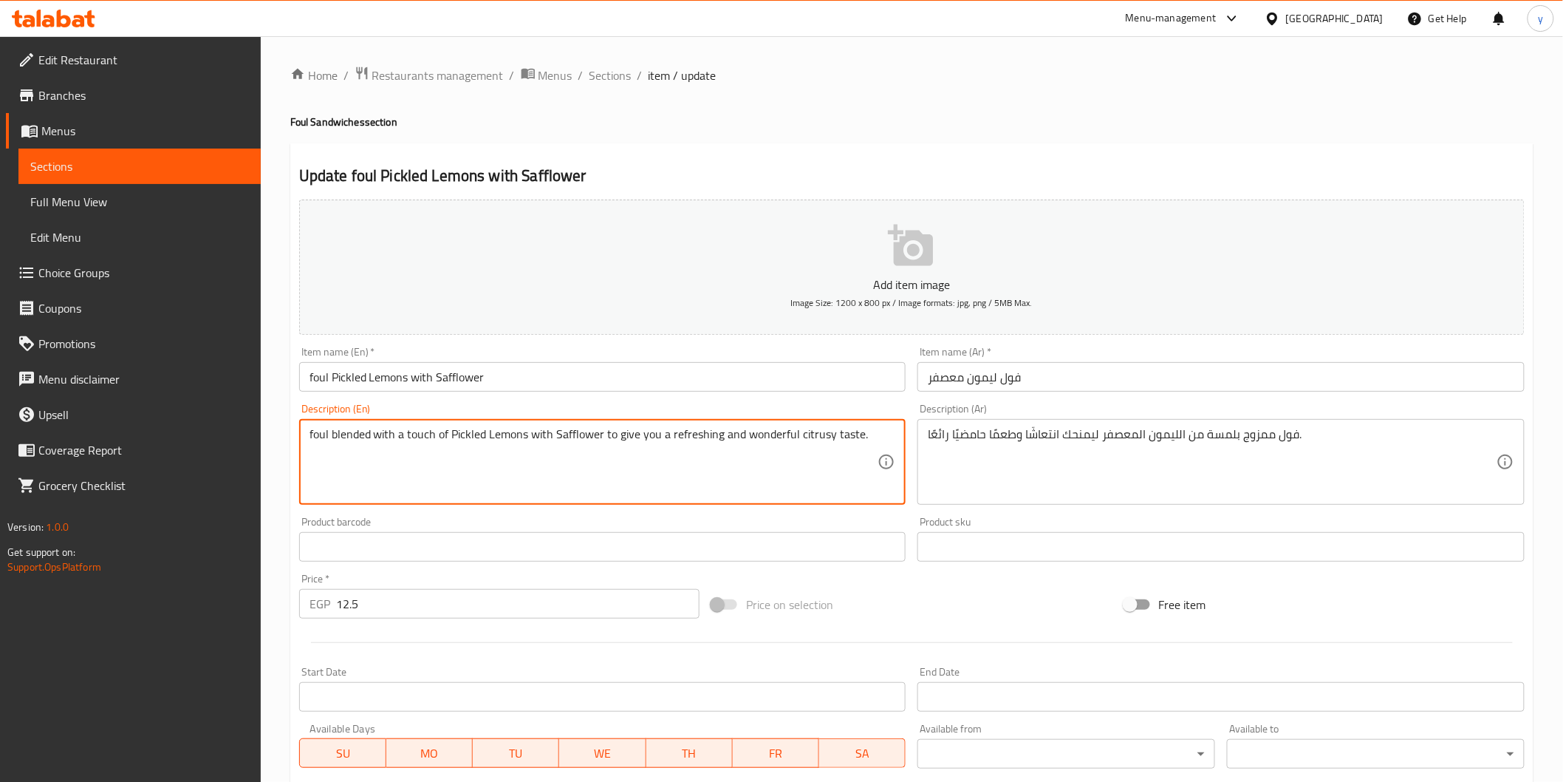
drag, startPoint x: 606, startPoint y: 436, endPoint x: 889, endPoint y: 449, distance: 283.3
type textarea "foul blended with a touch of Pickled Lemons with Safflower"
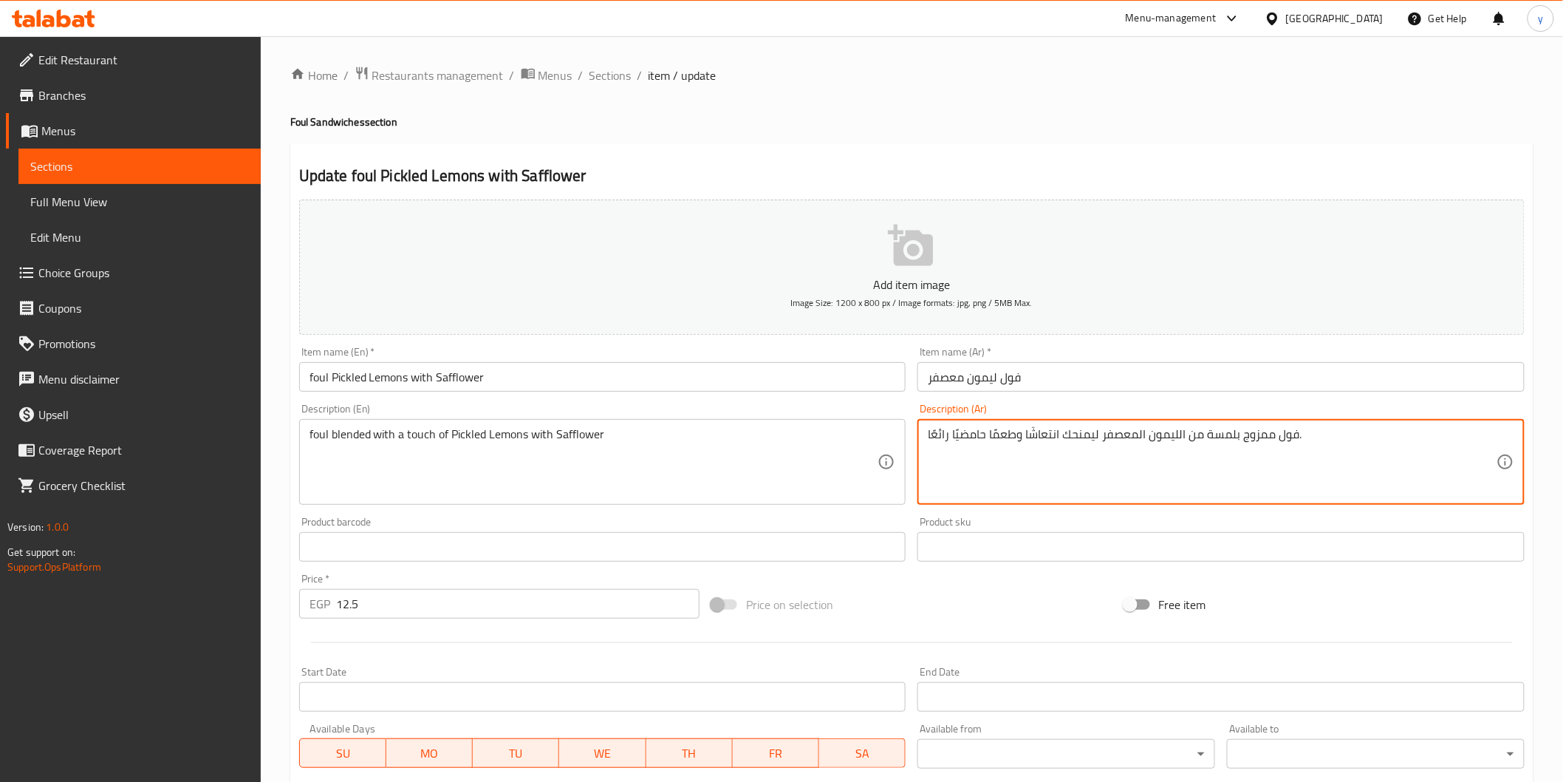
click at [1098, 433] on textarea "فول ممزوج بلمسة من الليمون المعصفر ليمنحك انتعاشًا وطعمًا حامضيًا رائعًا." at bounding box center [1212, 462] width 569 height 70
drag, startPoint x: 1099, startPoint y: 433, endPoint x: 898, endPoint y: 443, distance: 201.2
click at [898, 443] on div "Add item image Image Size: 1200 x 800 px / Image formats: jpg, png / 5MB Max. I…" at bounding box center [911, 512] width 1237 height 637
click at [929, 432] on textarea "فول ممزوج بلمسة من الليمون المعصفر ." at bounding box center [1212, 462] width 569 height 70
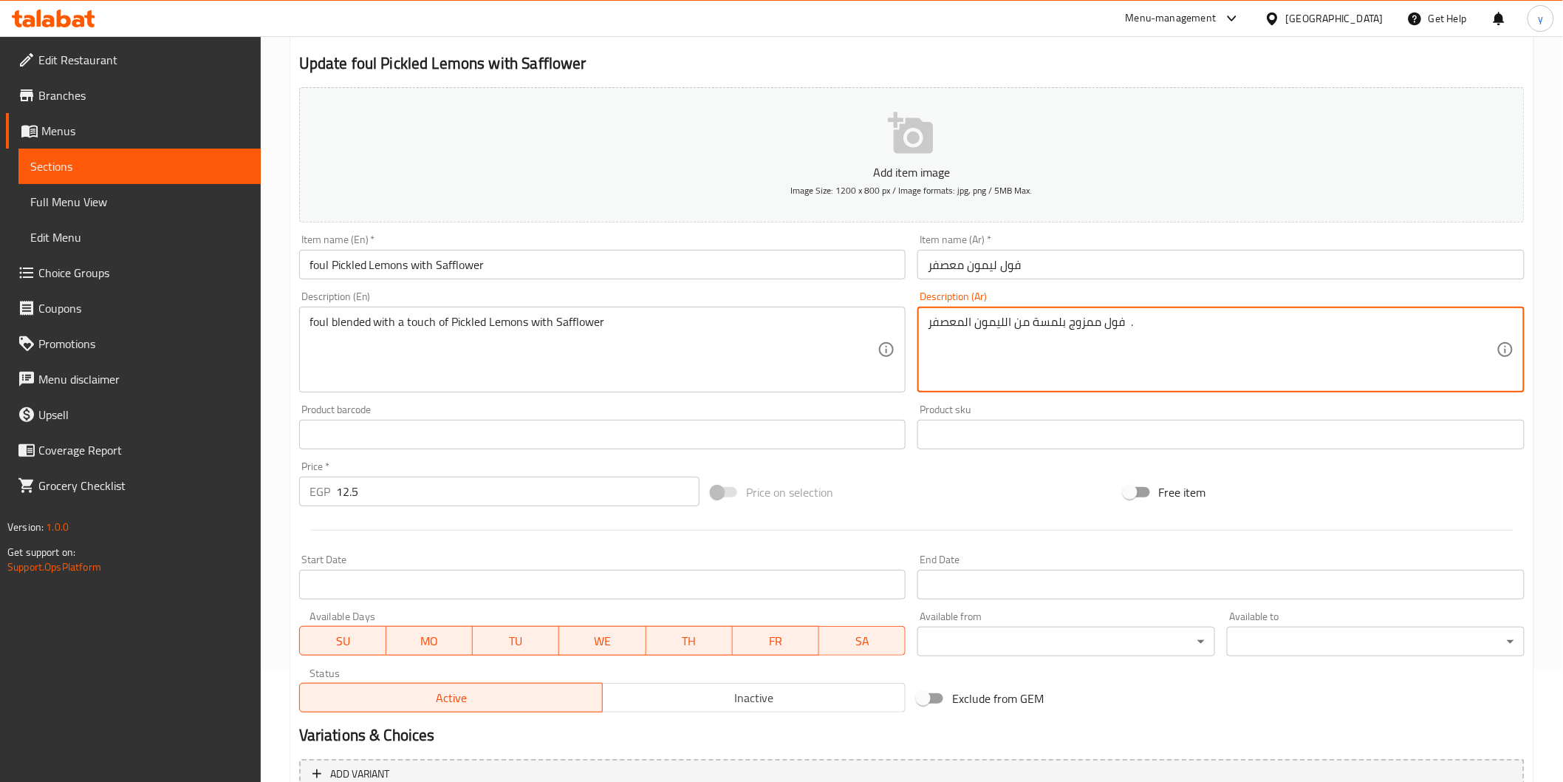
scroll to position [259, 0]
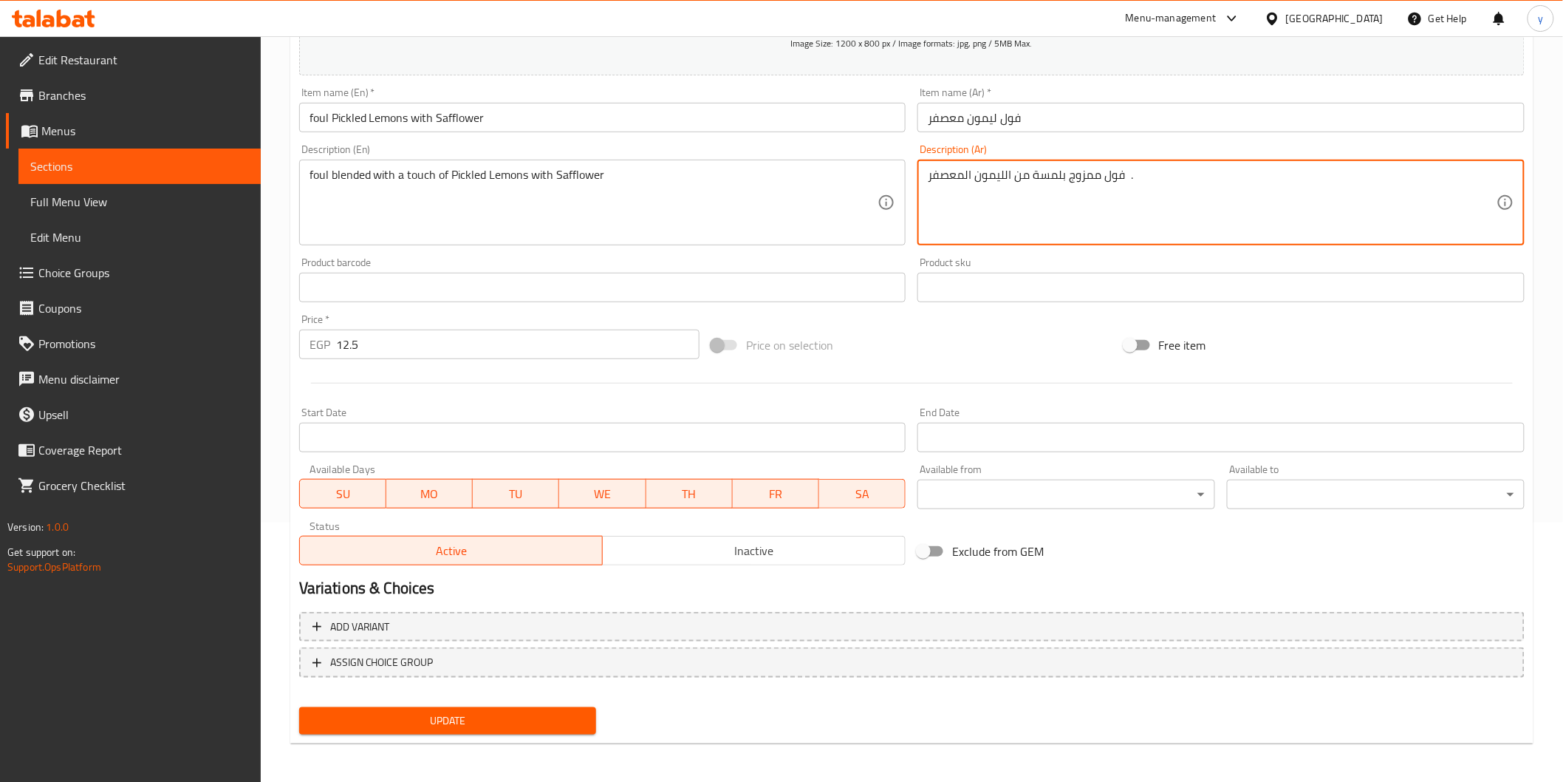
type textarea "فول ممزوج بلمسة من الليمون المعصفر ."
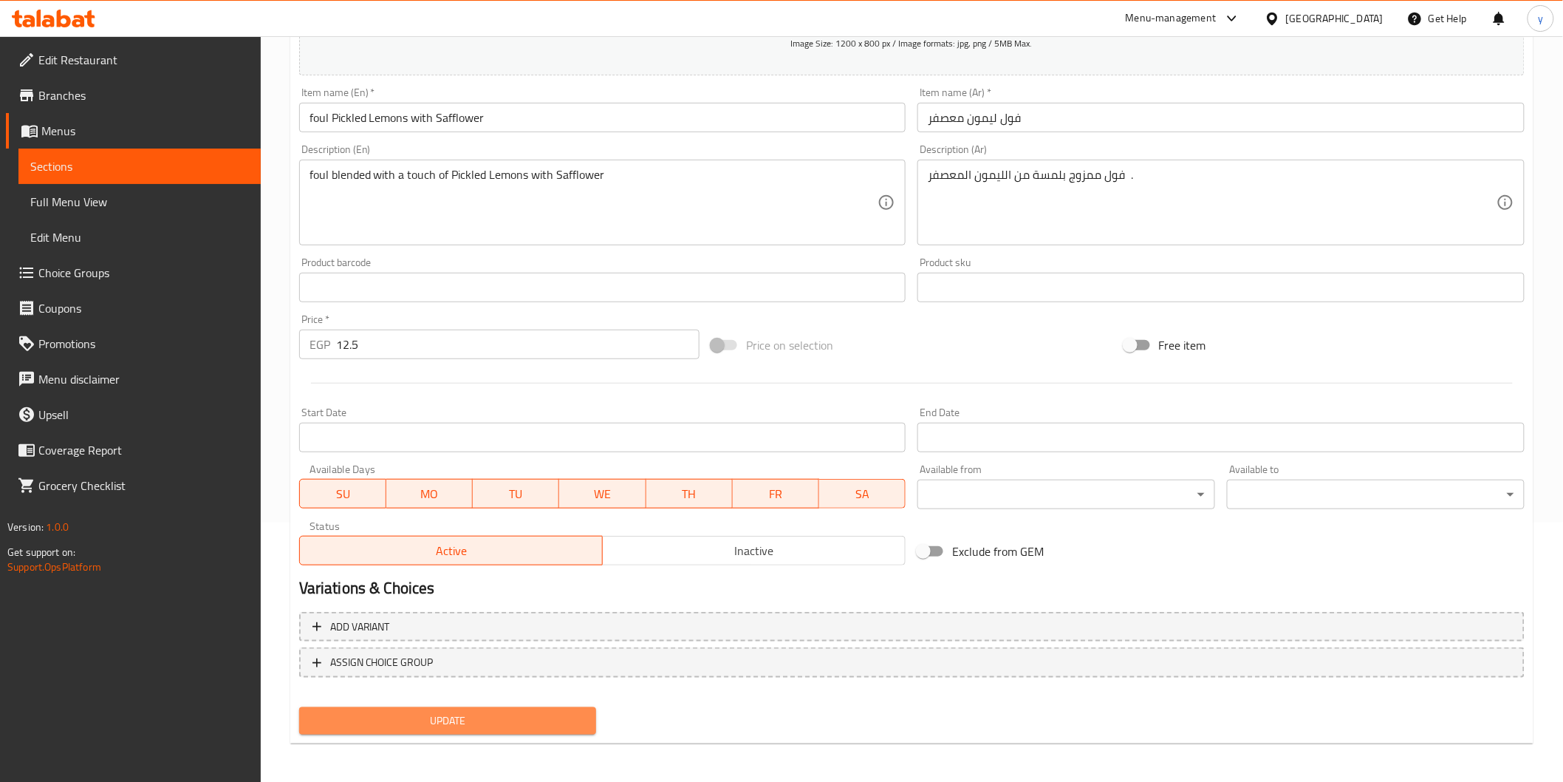
click at [464, 717] on span "Update" at bounding box center [448, 720] width 274 height 18
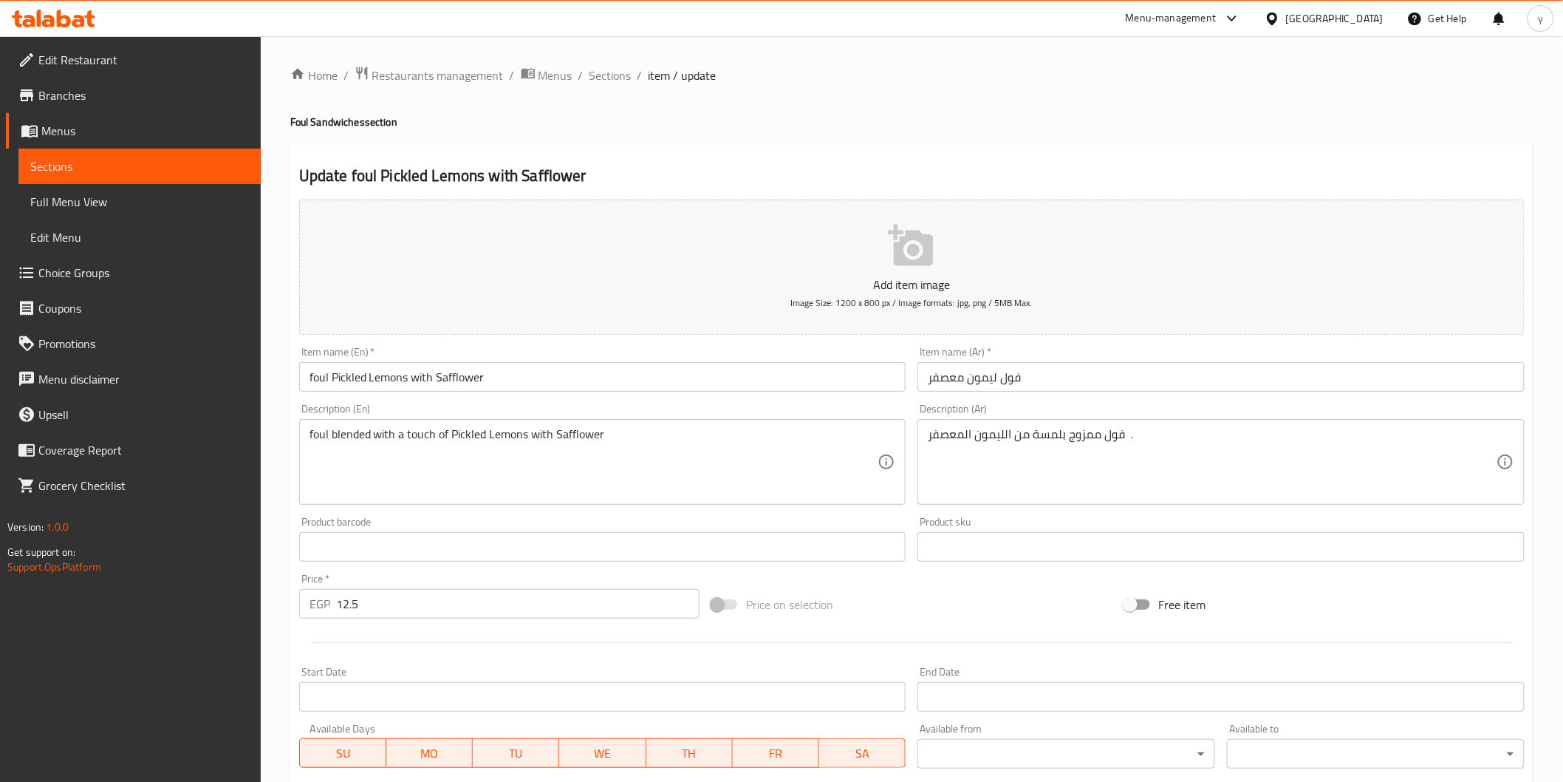
drag, startPoint x: 138, startPoint y: 167, endPoint x: 141, endPoint y: 180, distance: 12.9
click at [138, 167] on span "Sections" at bounding box center [139, 166] width 219 height 18
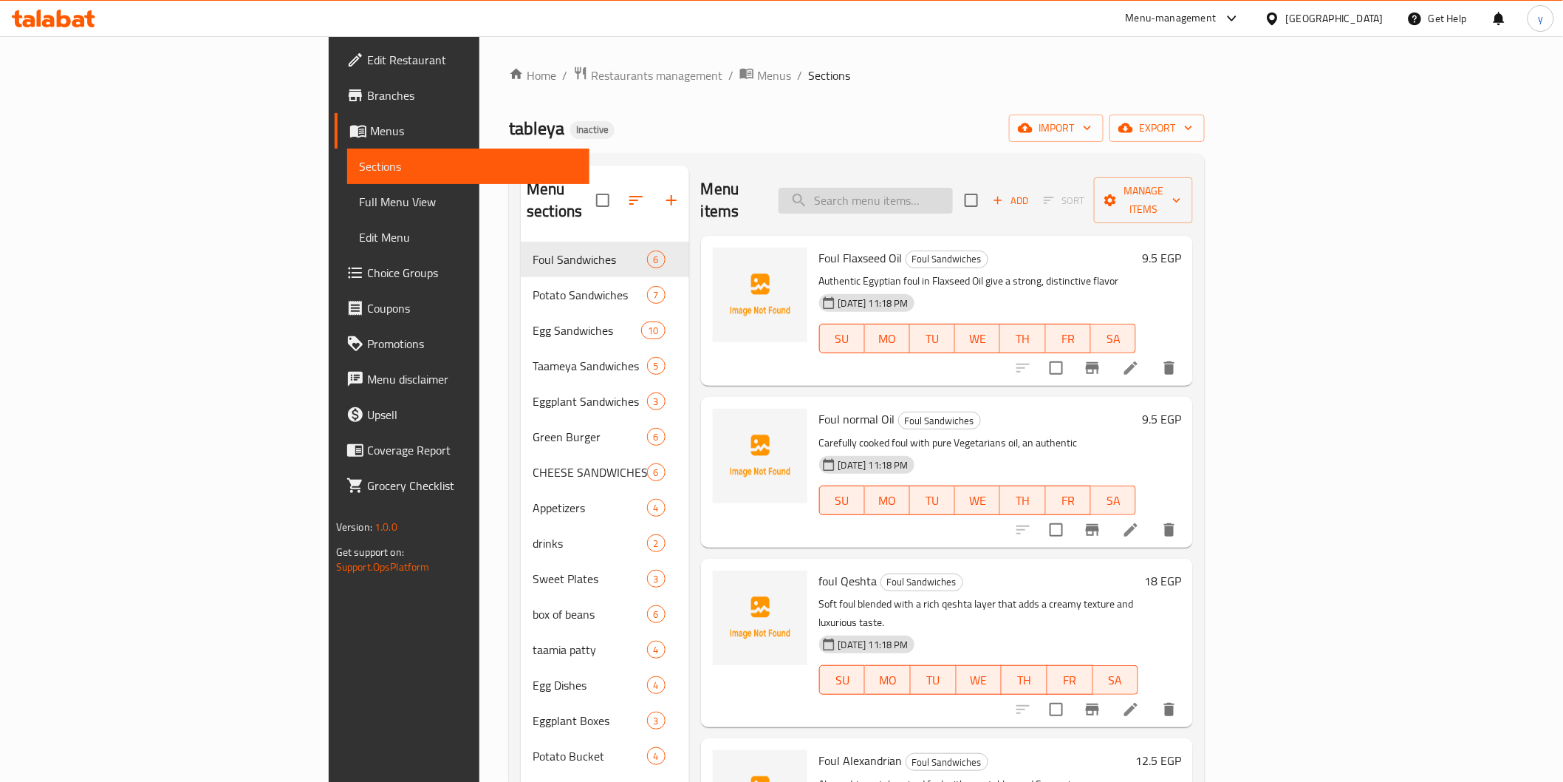
click at [953, 188] on input "search" at bounding box center [866, 201] width 174 height 26
paste input "فارم فریتس ساده"
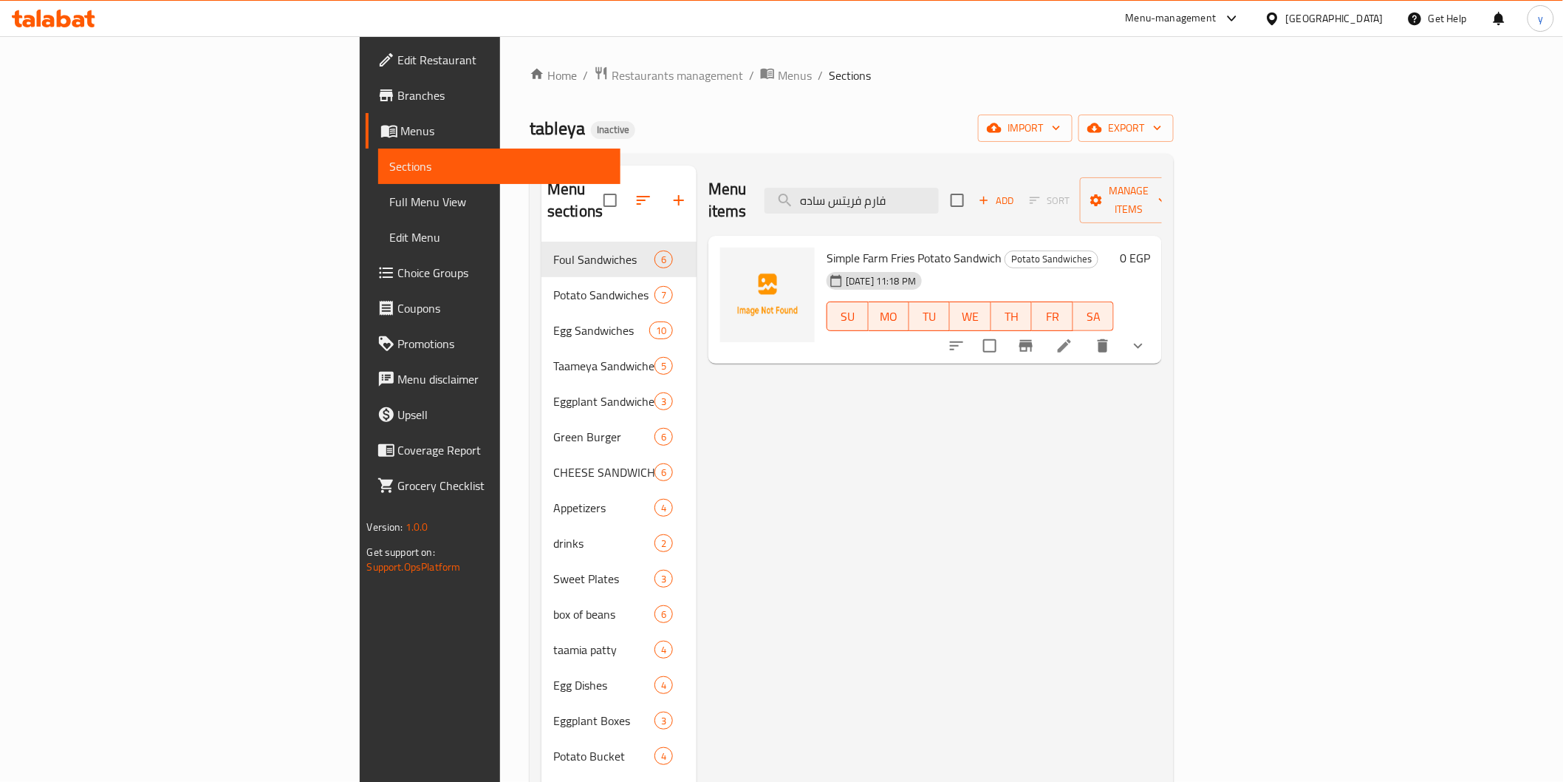
type input "فارم فریتس ساده"
click at [1073, 337] on icon at bounding box center [1065, 346] width 18 height 18
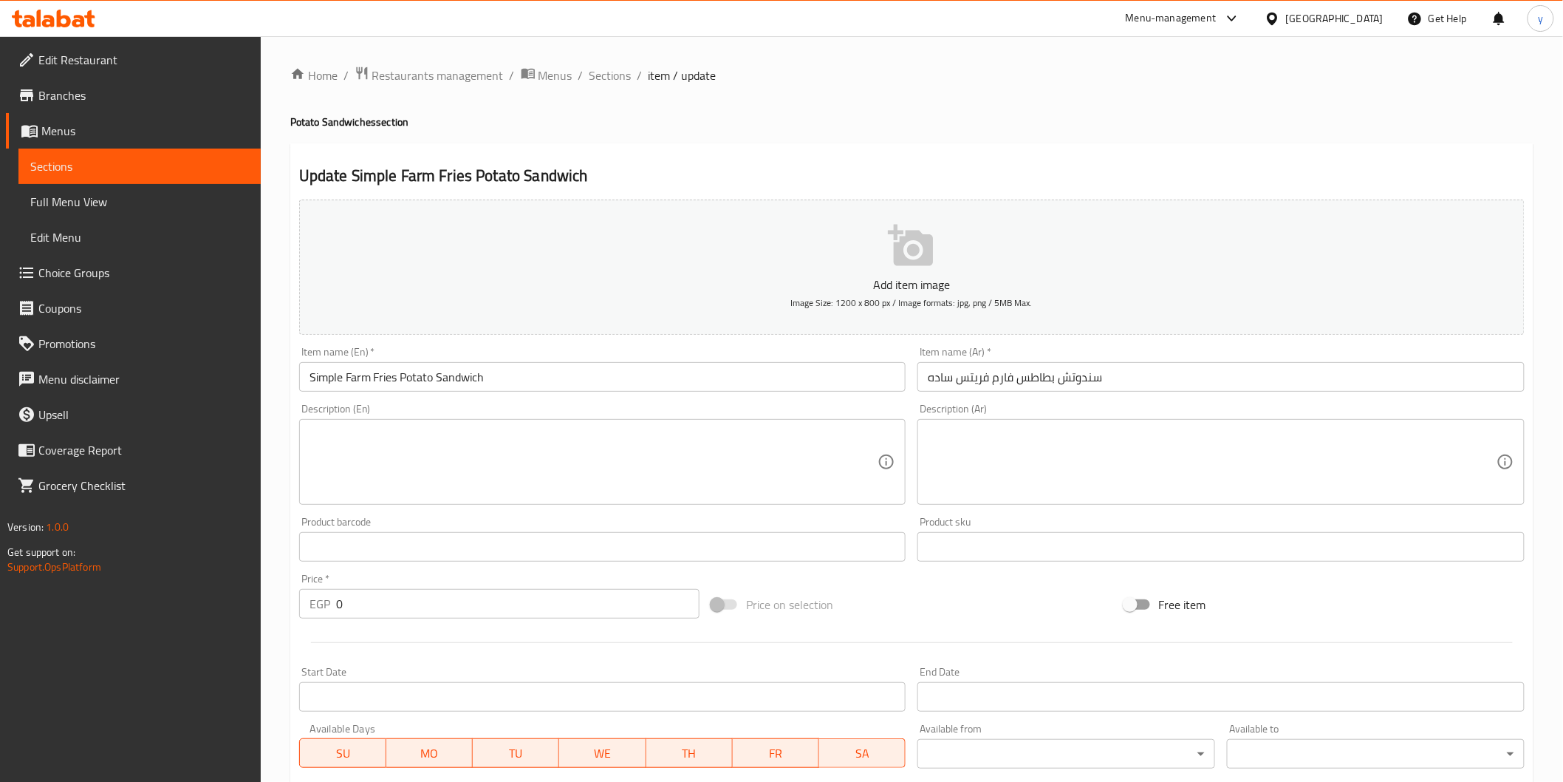
click at [940, 377] on input "سندوتش بطاطس فارم فریتس ساده" at bounding box center [1221, 377] width 607 height 30
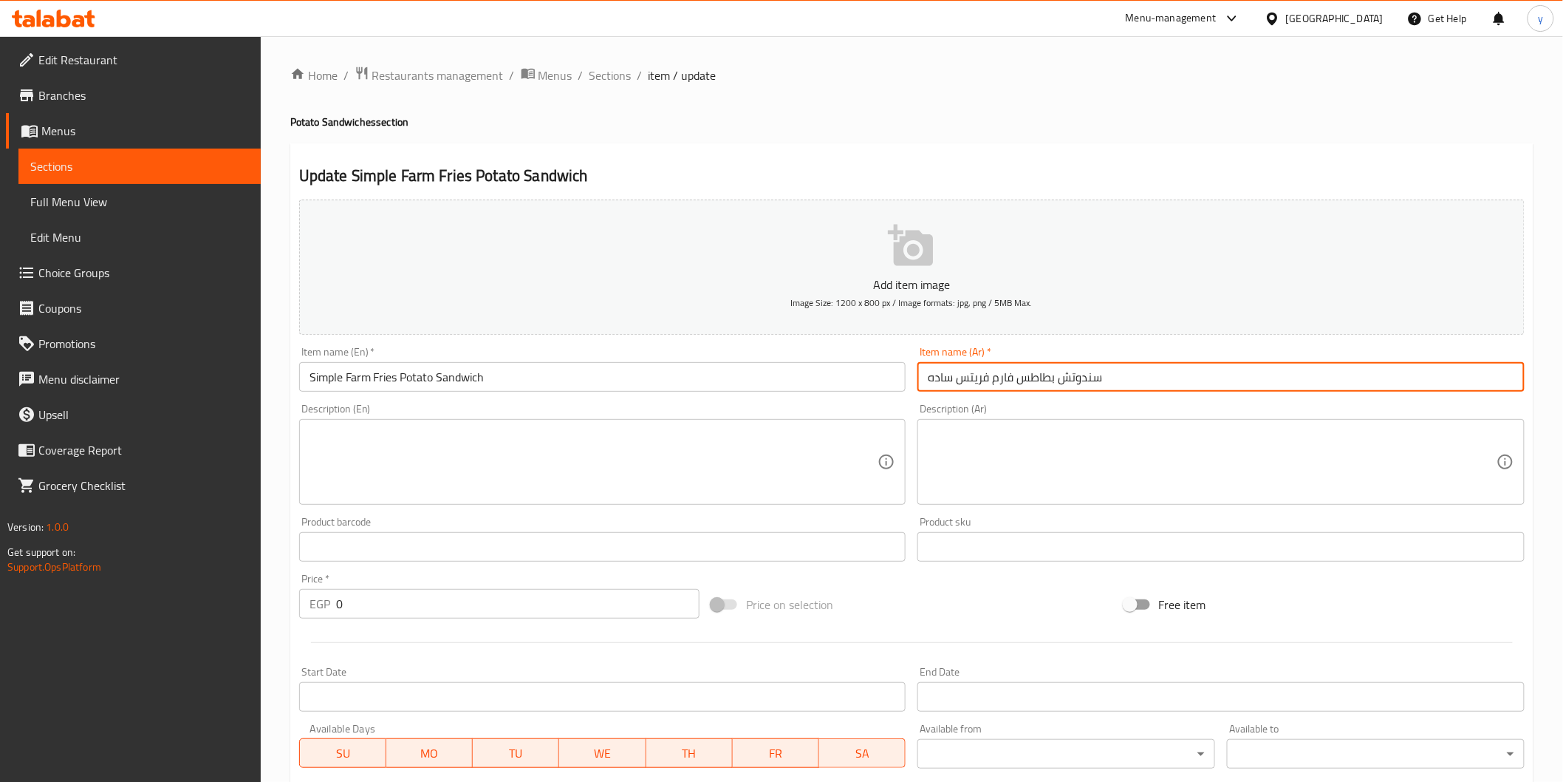
click at [940, 377] on input "سندوتش بطاطس فارم فریتس ساده" at bounding box center [1221, 377] width 607 height 30
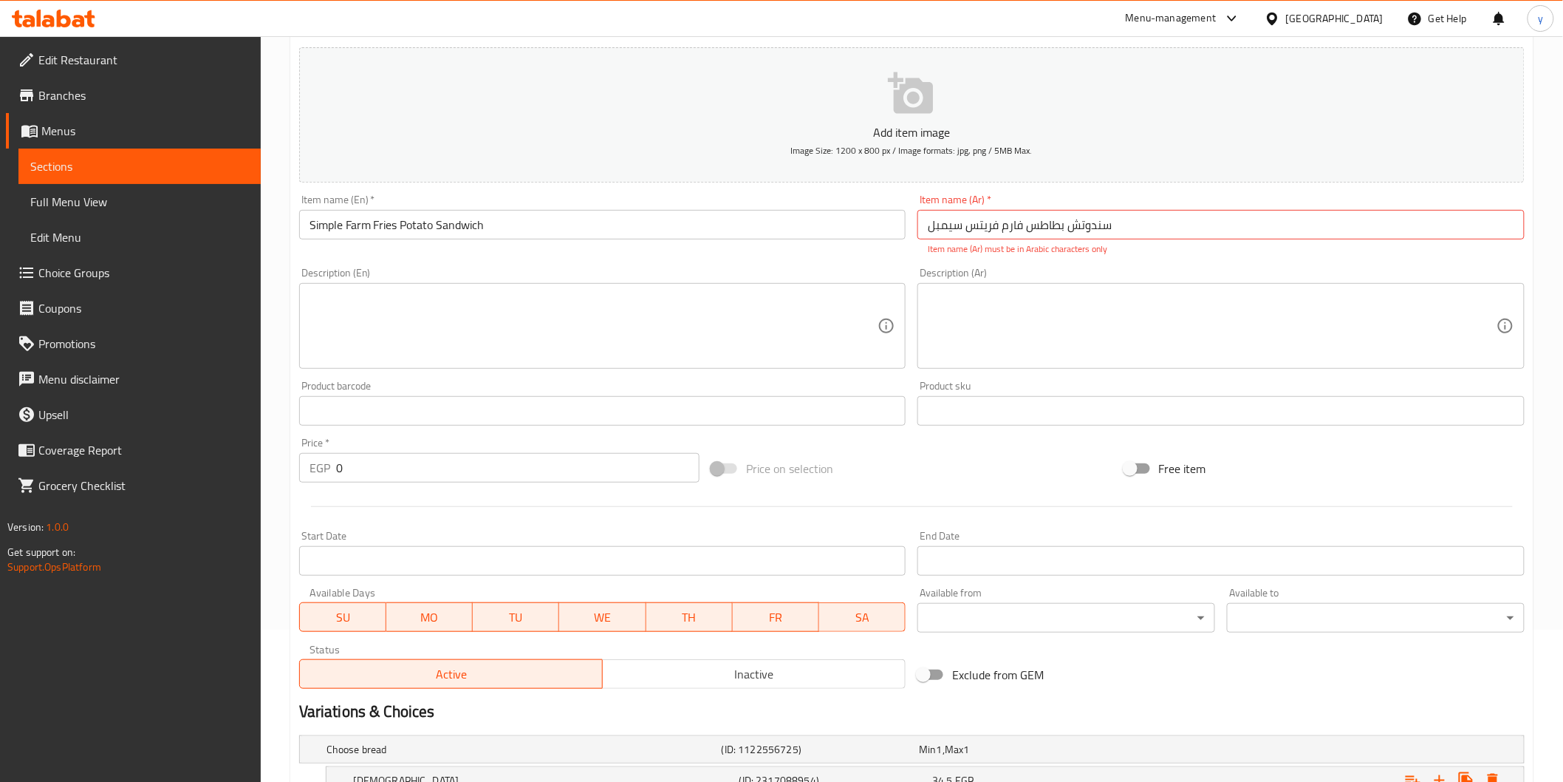
scroll to position [311, 0]
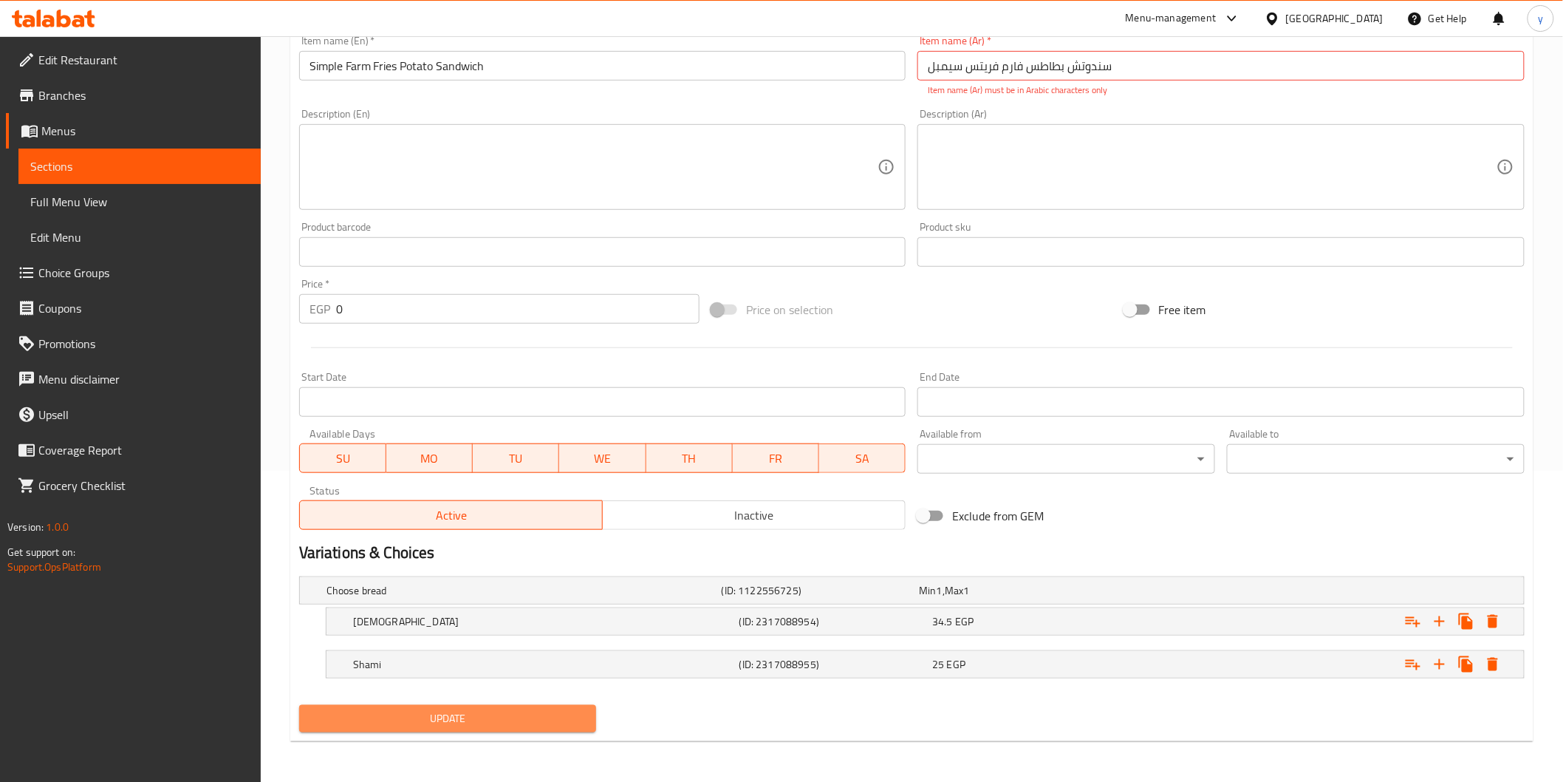
click at [341, 711] on span "Update" at bounding box center [448, 718] width 274 height 18
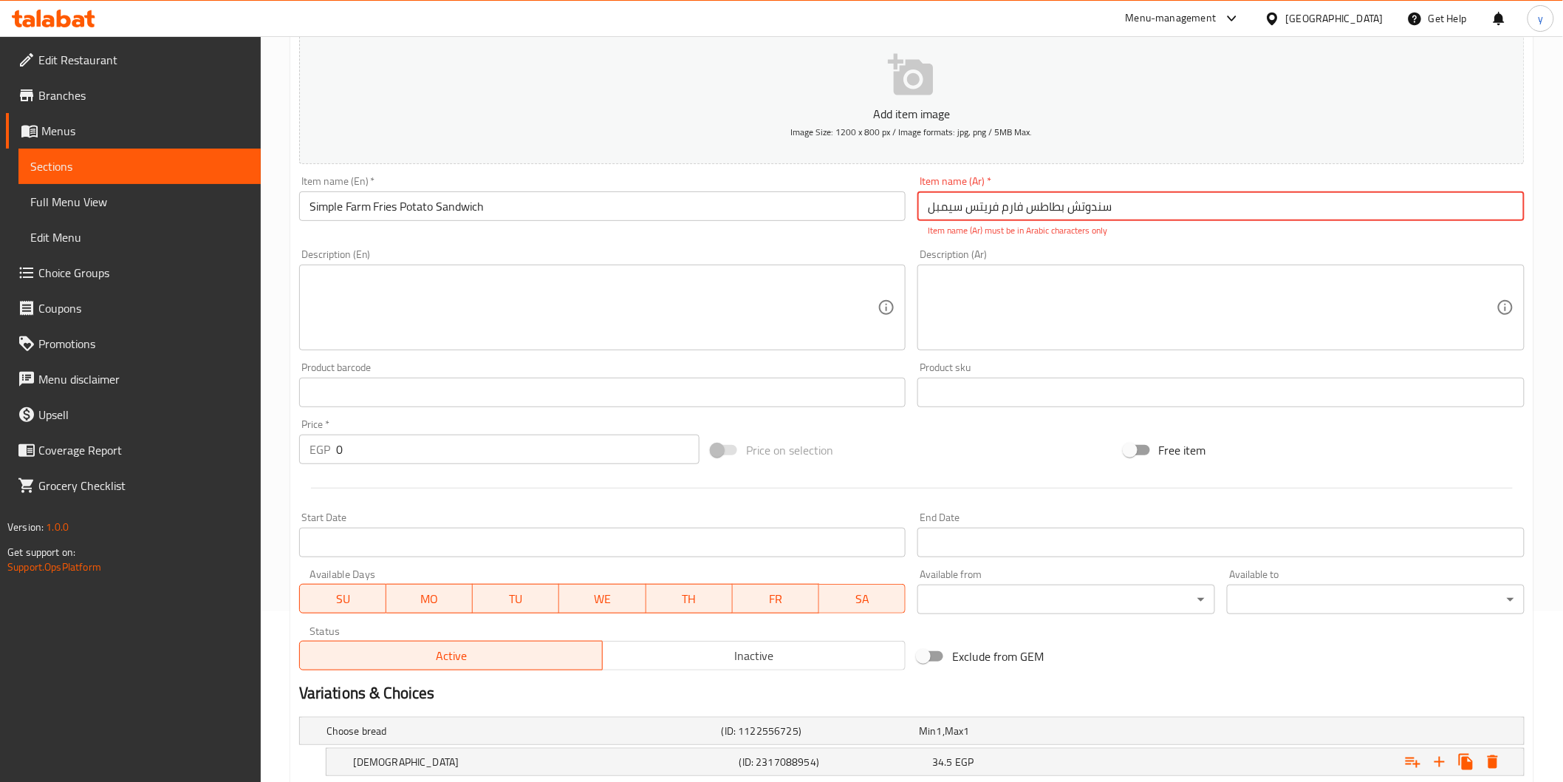
scroll to position [0, 0]
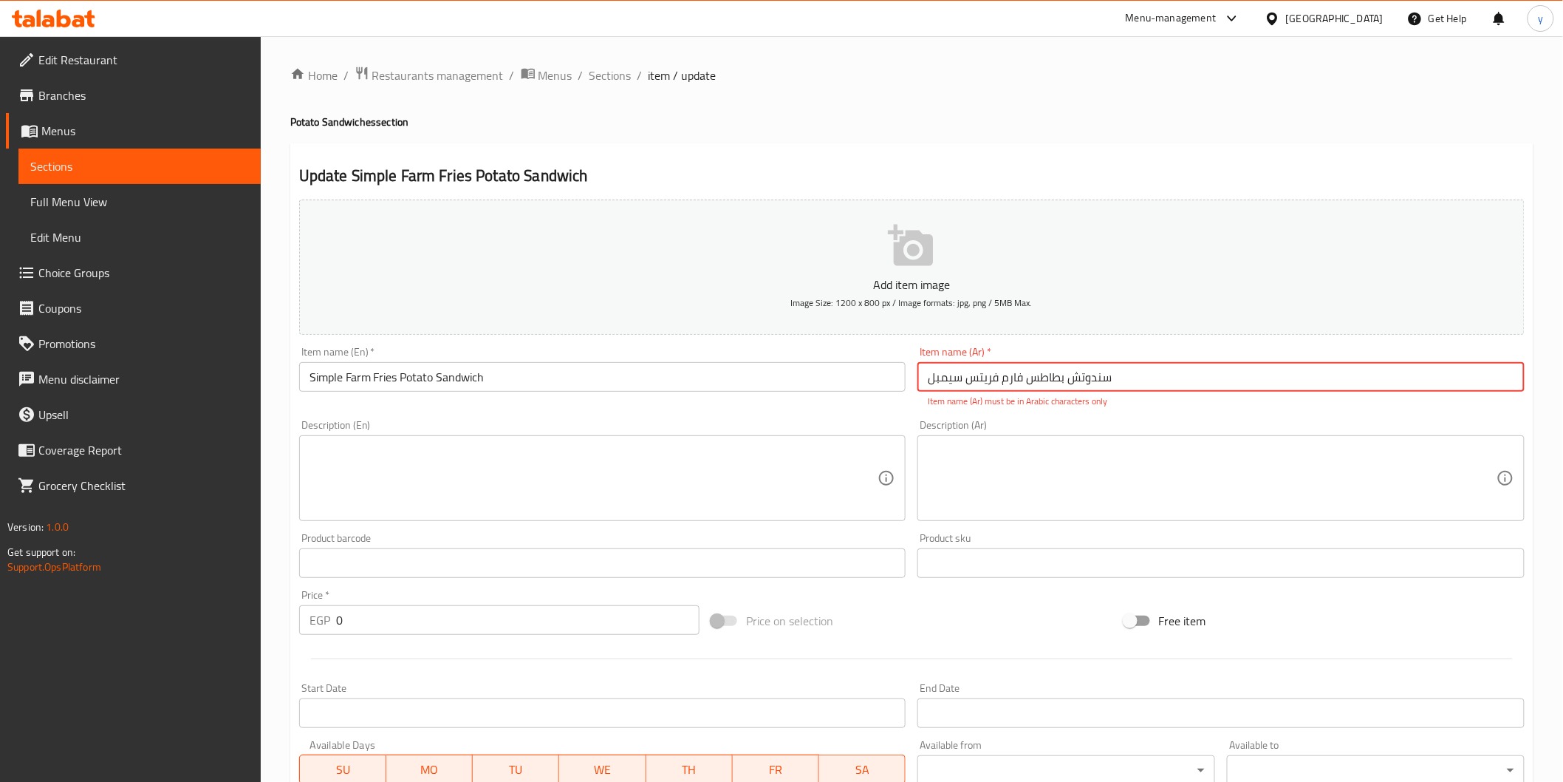
click at [927, 385] on input "سندوتش بطاطس فارم فریتس سيمبل" at bounding box center [1221, 377] width 607 height 30
click at [1178, 375] on input "سندوتش بطاطس فارم فریتس سيمبل" at bounding box center [1221, 377] width 607 height 30
type input "سندوتش بطاطس فارم فریتس سيمبل"
drag, startPoint x: 1178, startPoint y: 375, endPoint x: 1147, endPoint y: 366, distance: 31.6
click at [1147, 366] on input "سندوتش بطاطس فارم فریتس سيمبل" at bounding box center [1221, 377] width 607 height 30
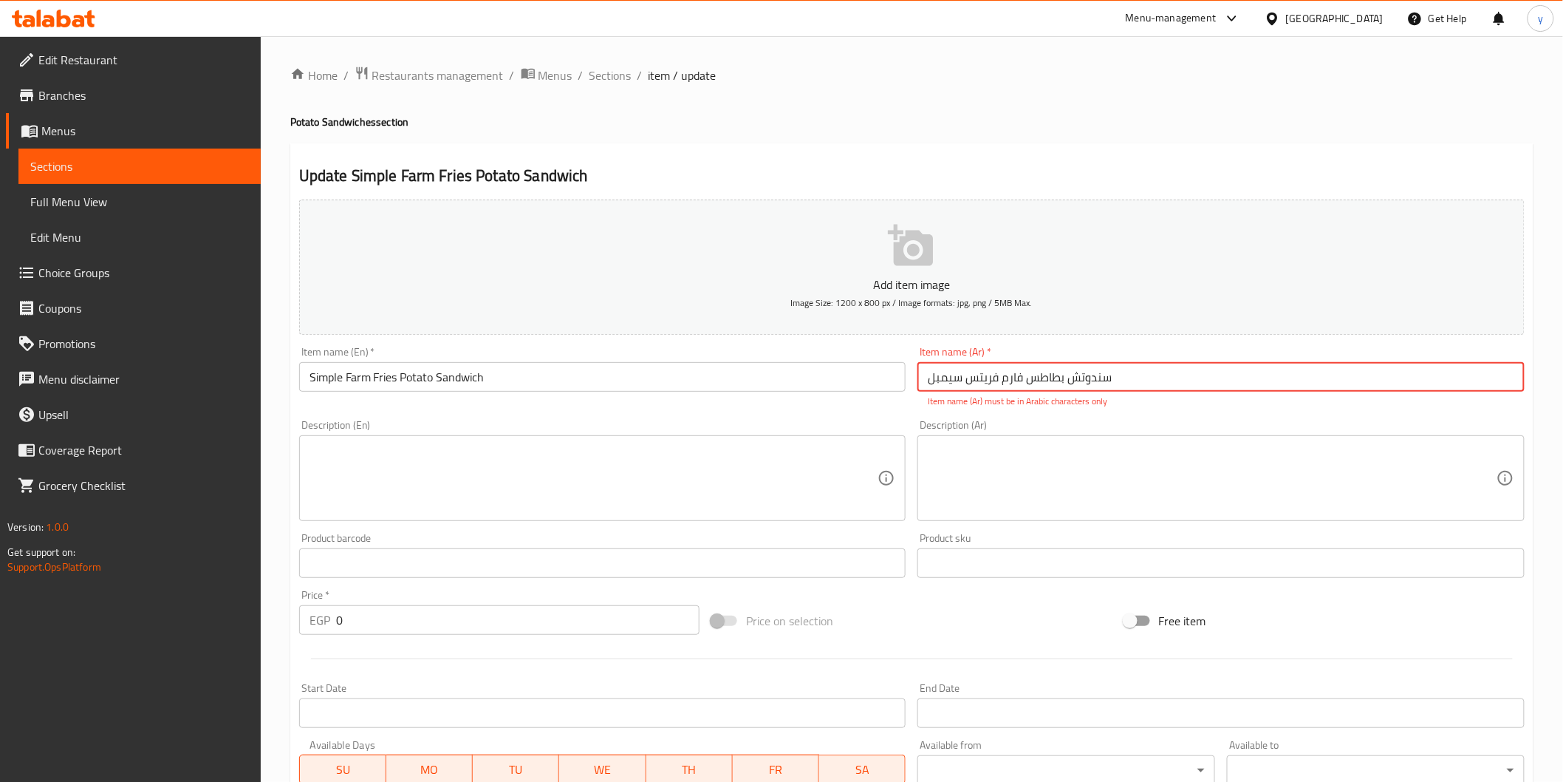
click at [1089, 385] on input "سندوتش بطاطس فارم فریتس سيمبل" at bounding box center [1221, 377] width 607 height 30
paste input "سندوتش بطاطس فارم فریتس سيمبل"
click at [939, 378] on input "سندوتش بطاطس فارم فریتس سيمبل" at bounding box center [1221, 377] width 607 height 30
type input "سندوتش بطاطس فارم فریتس سيمبل"
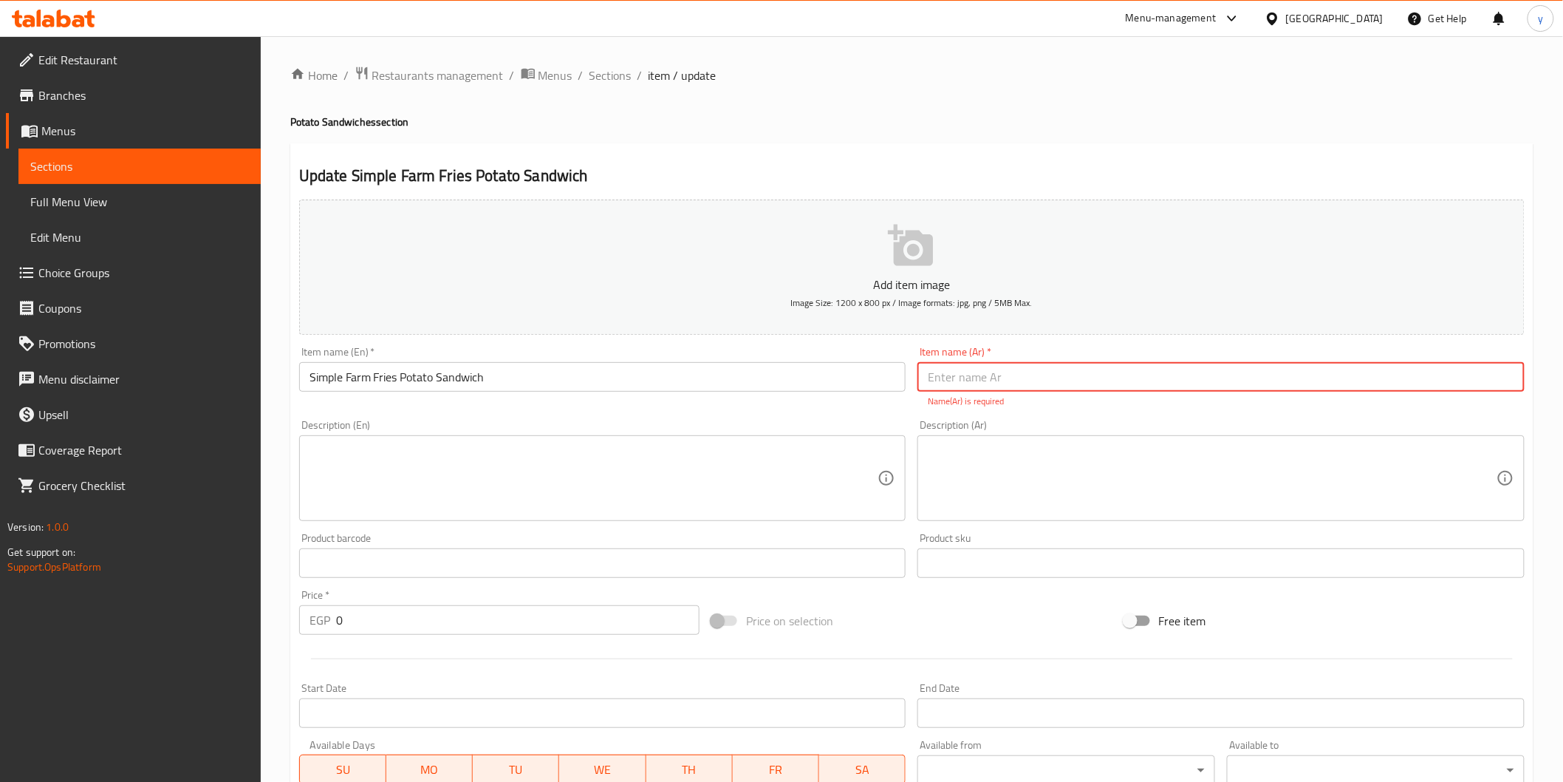
paste input "سندوتش بطاطس فارم فریتس سيمبل"
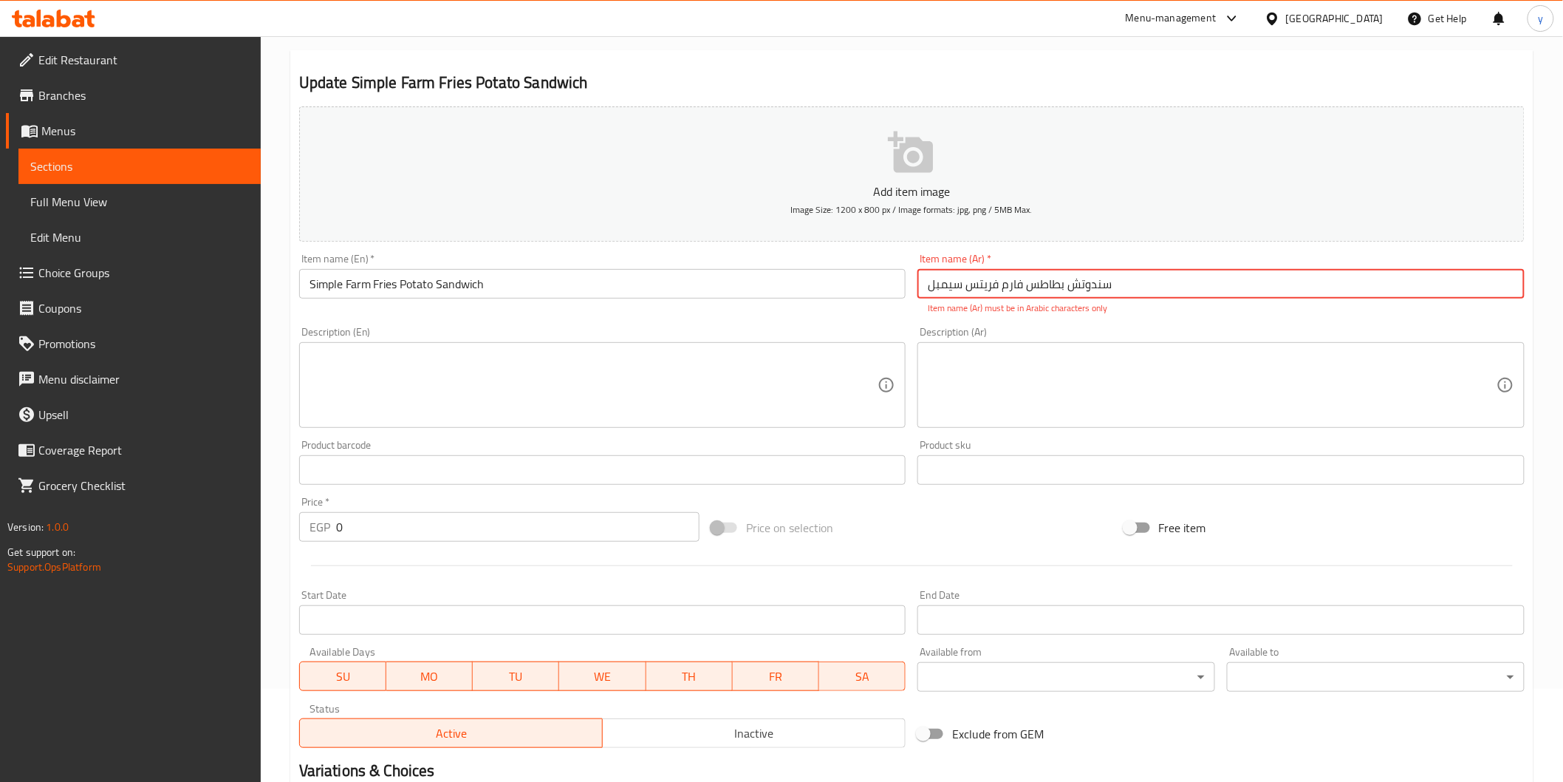
scroll to position [311, 0]
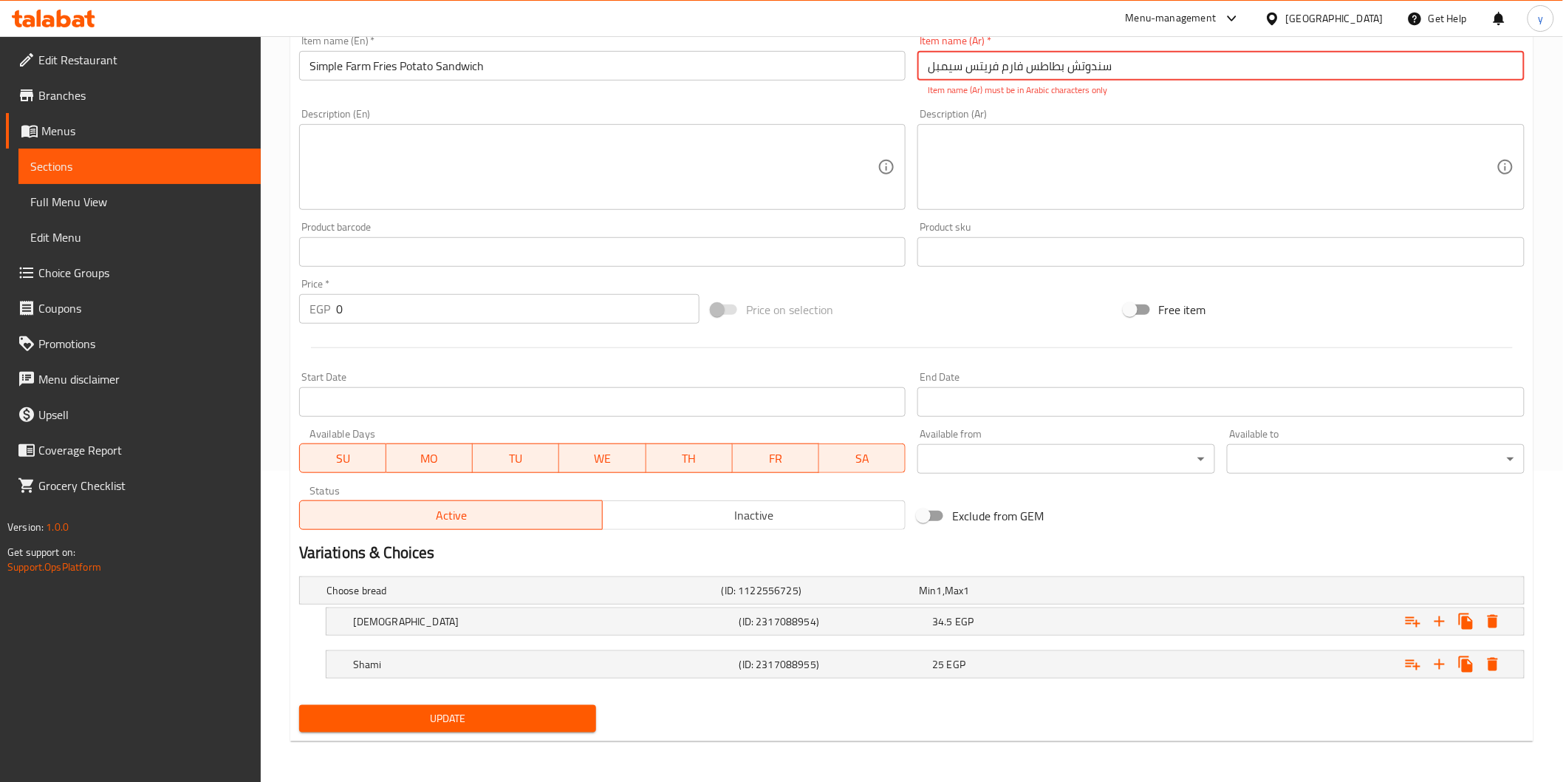
type input "سندوتش بطاطس فارم فریتس سيمبل"
click at [459, 717] on span "Update" at bounding box center [448, 718] width 274 height 18
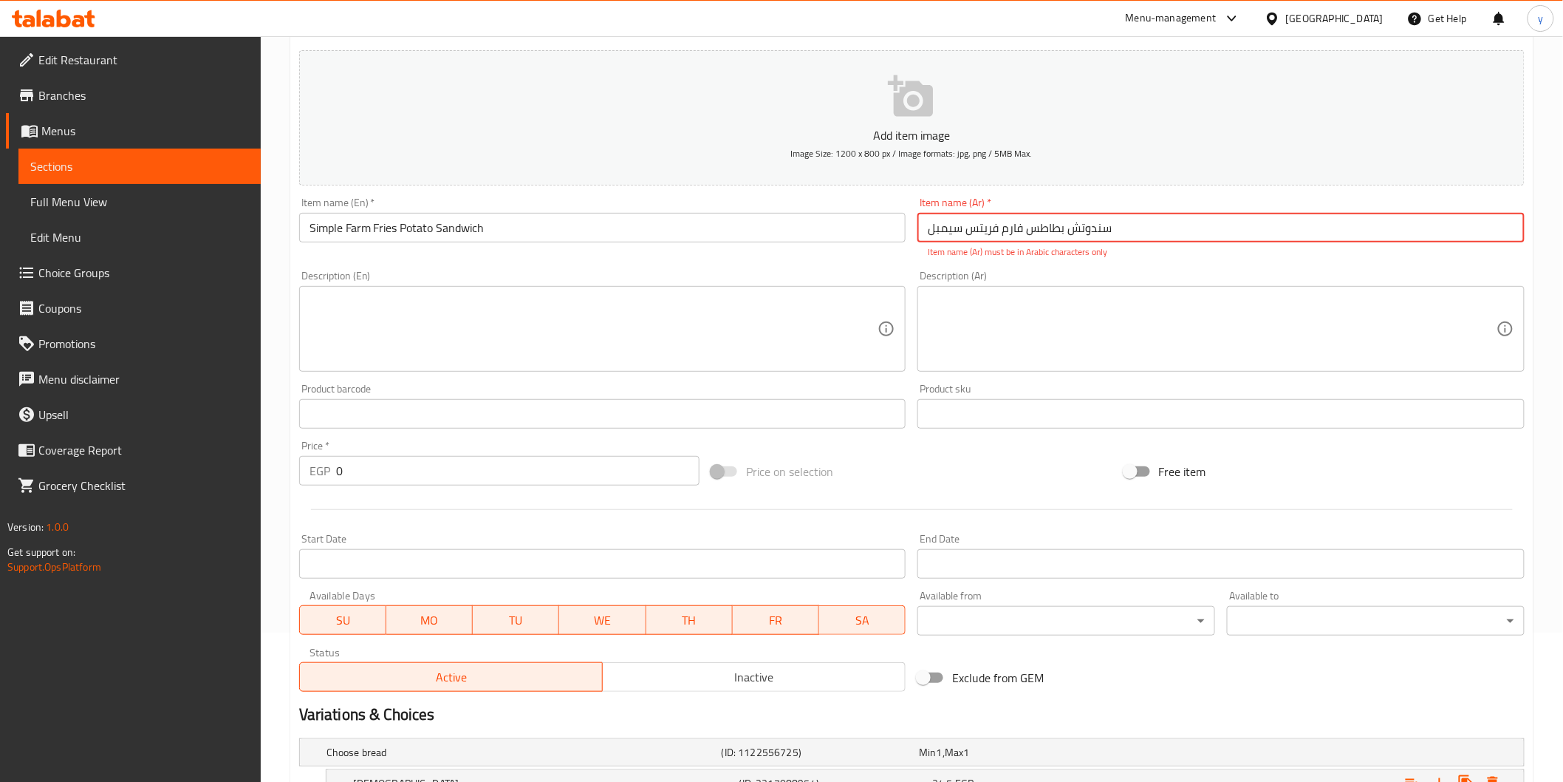
scroll to position [0, 0]
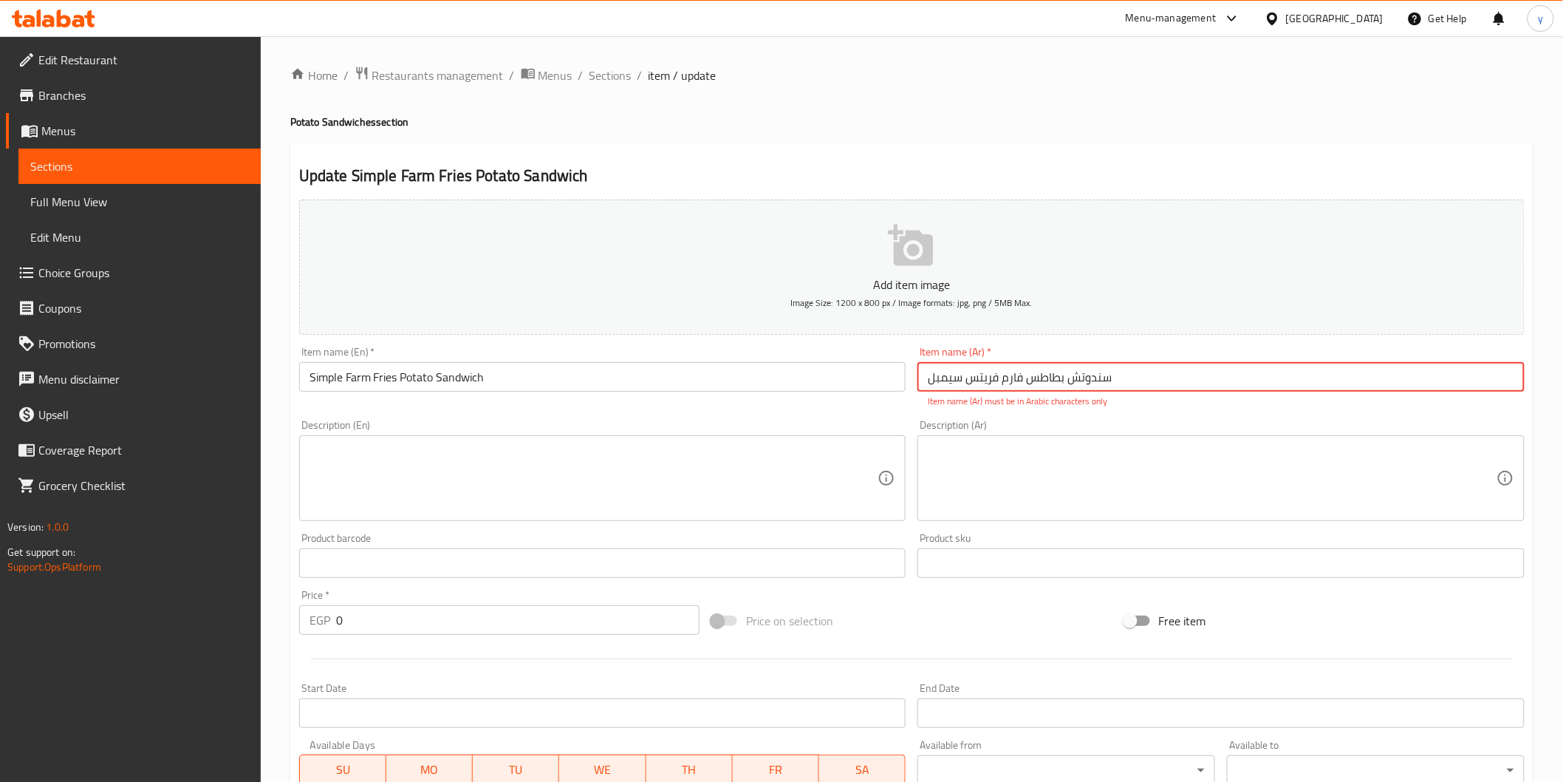
click at [91, 160] on span "Sections" at bounding box center [139, 166] width 219 height 18
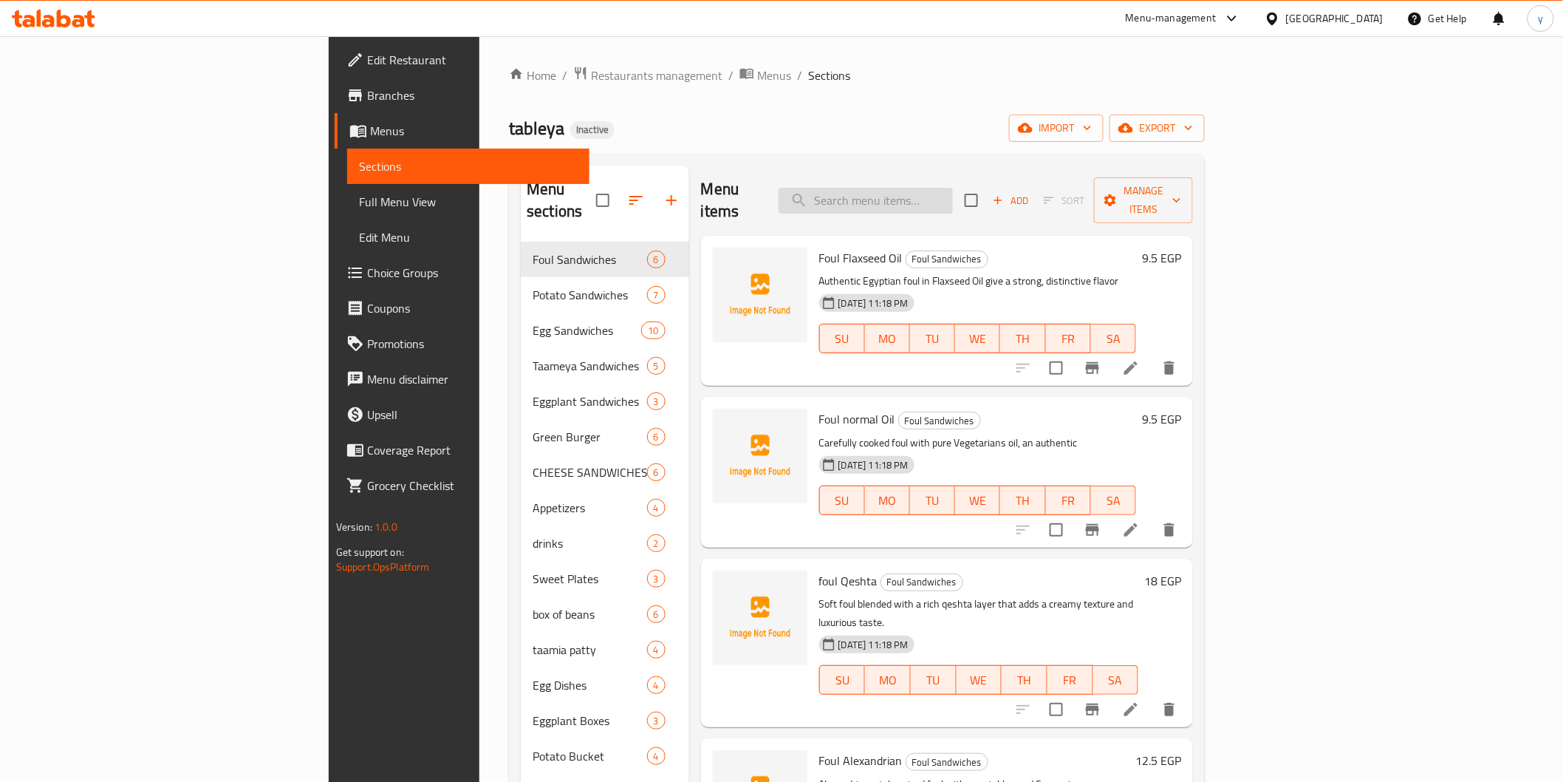
click at [948, 191] on input "search" at bounding box center [866, 201] width 174 height 26
paste input "فارم فریتس ساده"
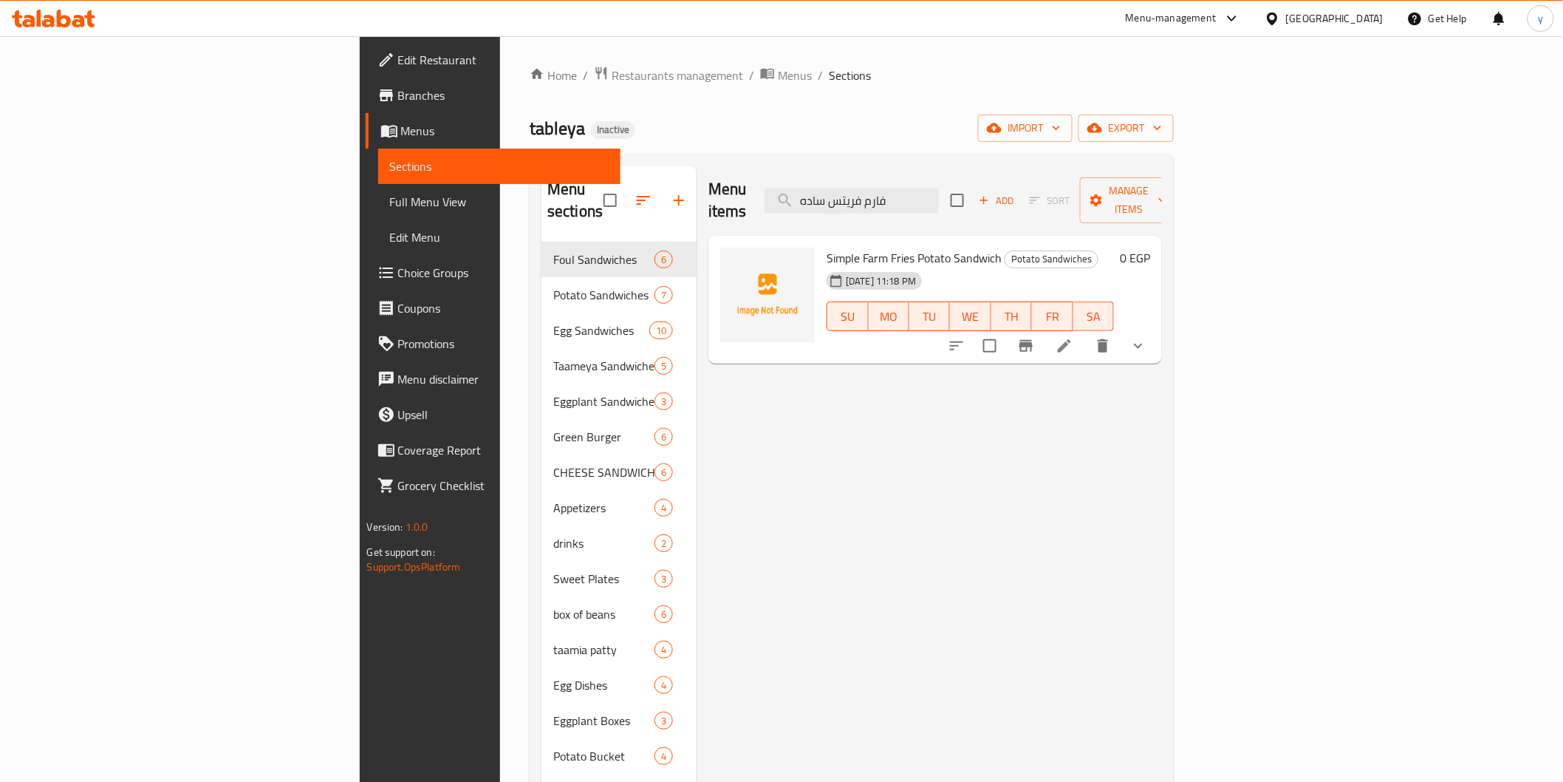
type input "فارم فریتس ساده"
click at [1073, 337] on icon at bounding box center [1065, 346] width 18 height 18
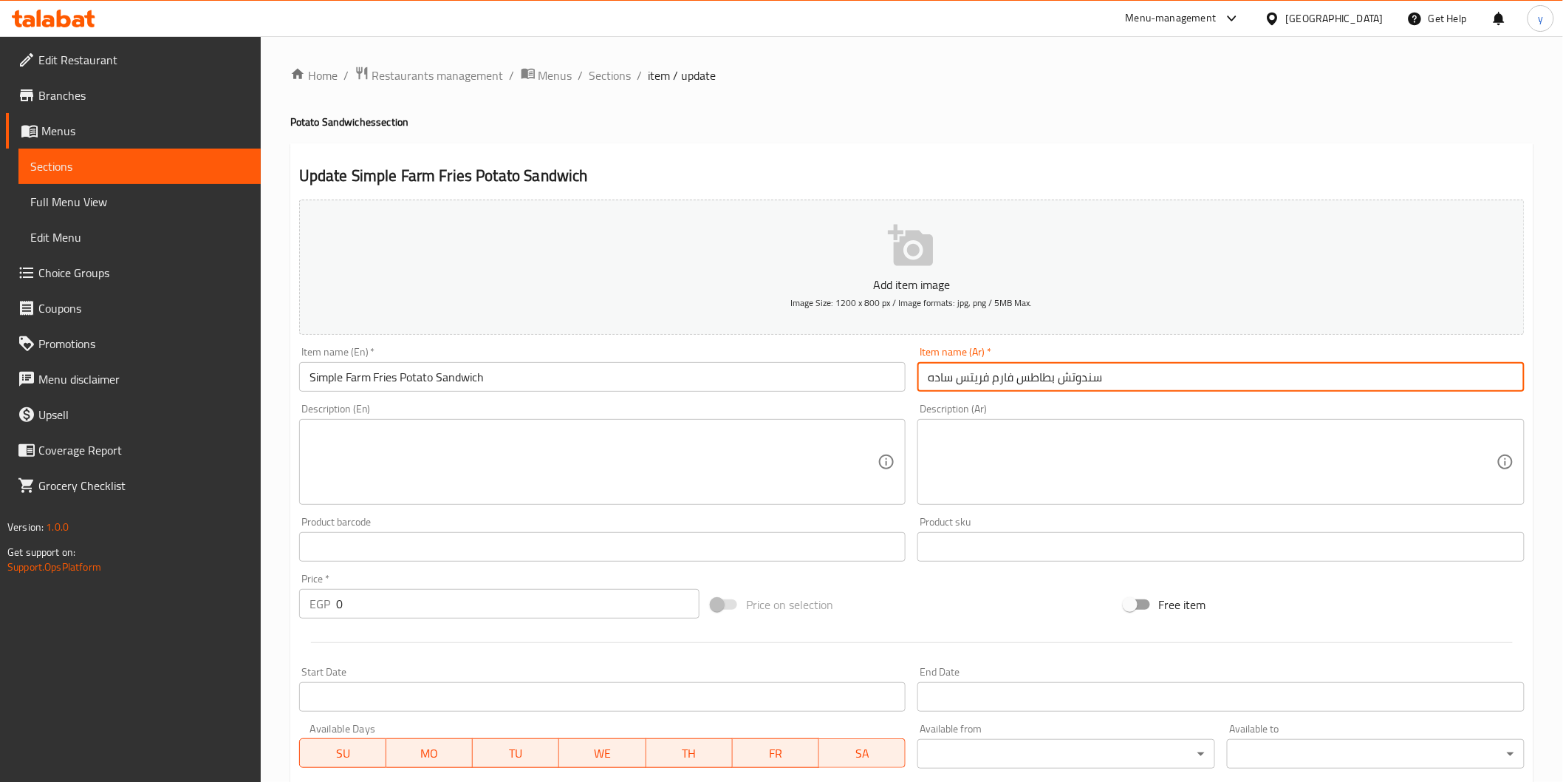
click at [949, 382] on input "سندوتش بطاطس فارم فریتس ساده" at bounding box center [1221, 377] width 607 height 30
click at [929, 382] on input "سندوتش بطاطس فارم فریتس ساده" at bounding box center [1221, 377] width 607 height 30
click at [953, 385] on input "سندوتش بطاطس فارم فریتس ساده" at bounding box center [1221, 377] width 607 height 30
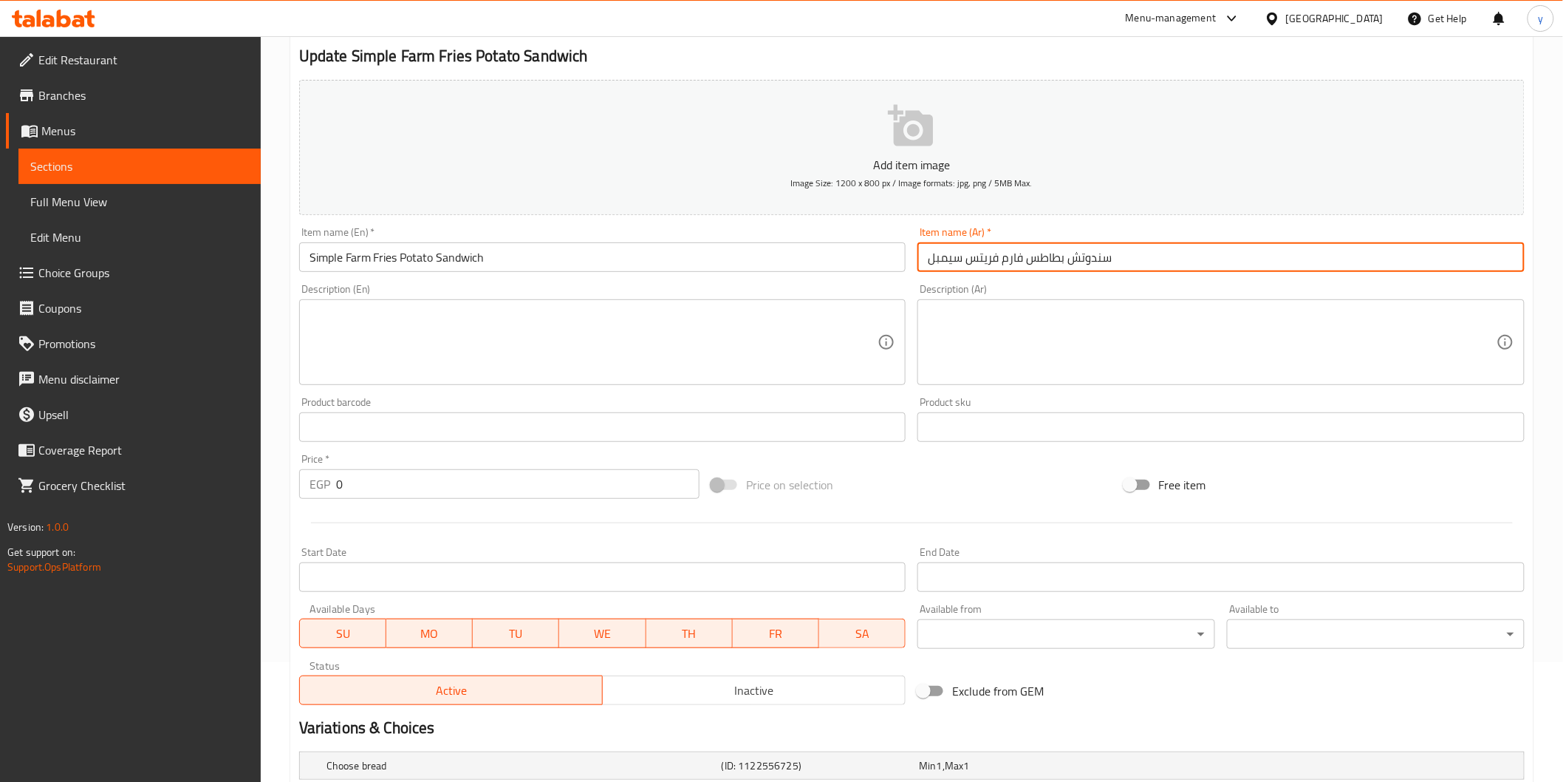
scroll to position [294, 0]
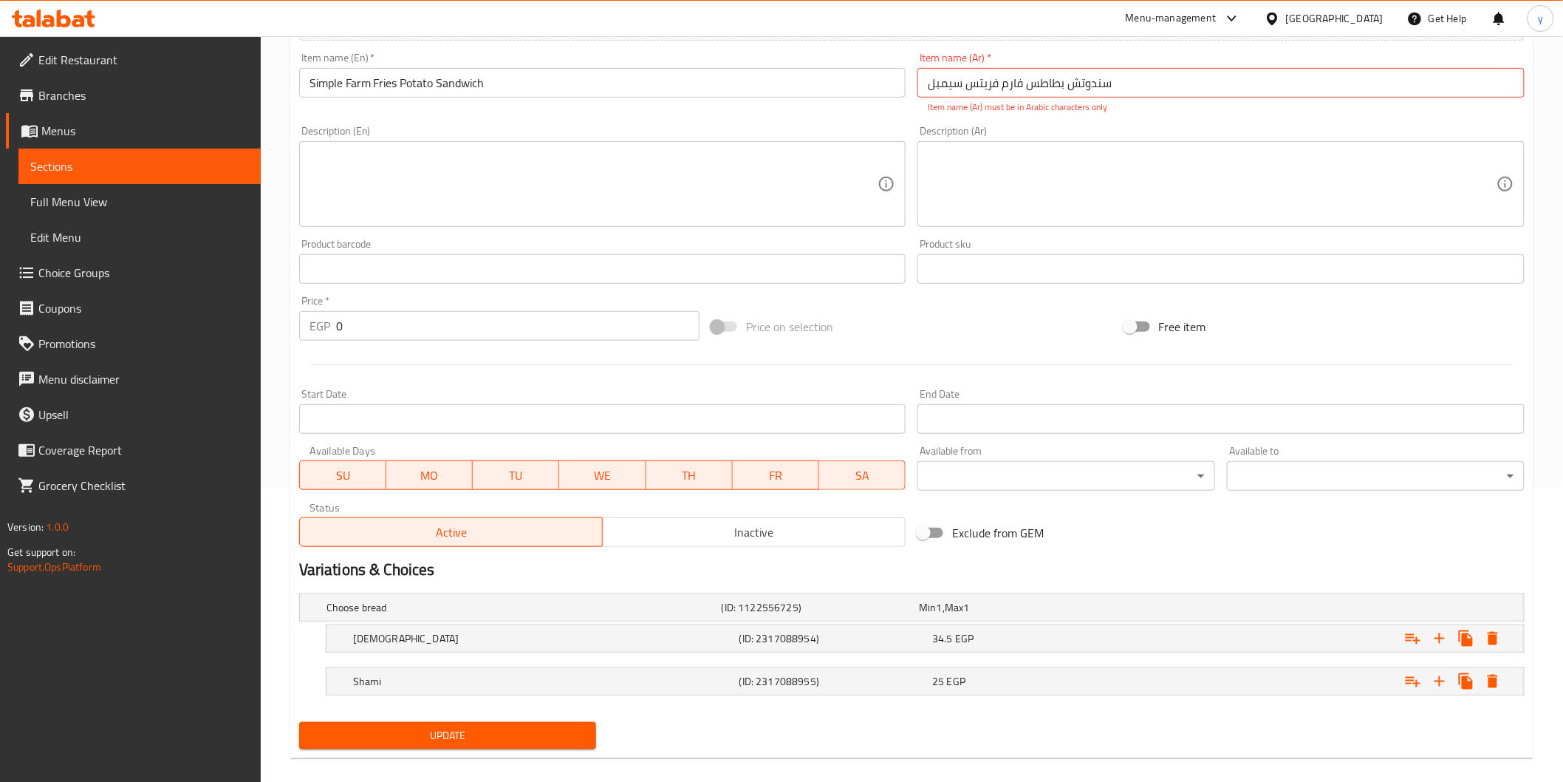
click at [550, 717] on div "Update" at bounding box center [448, 735] width 310 height 39
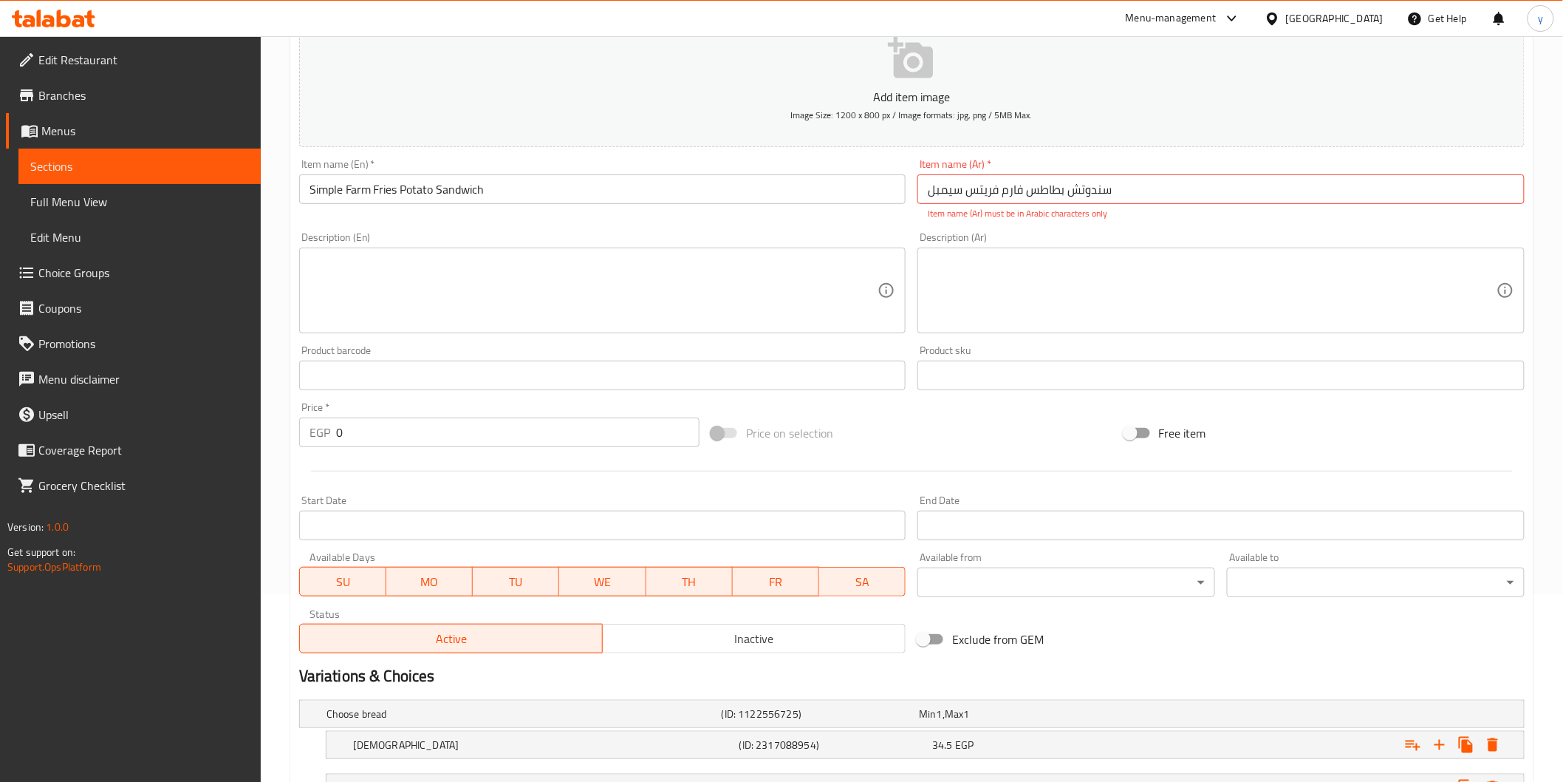
scroll to position [0, 0]
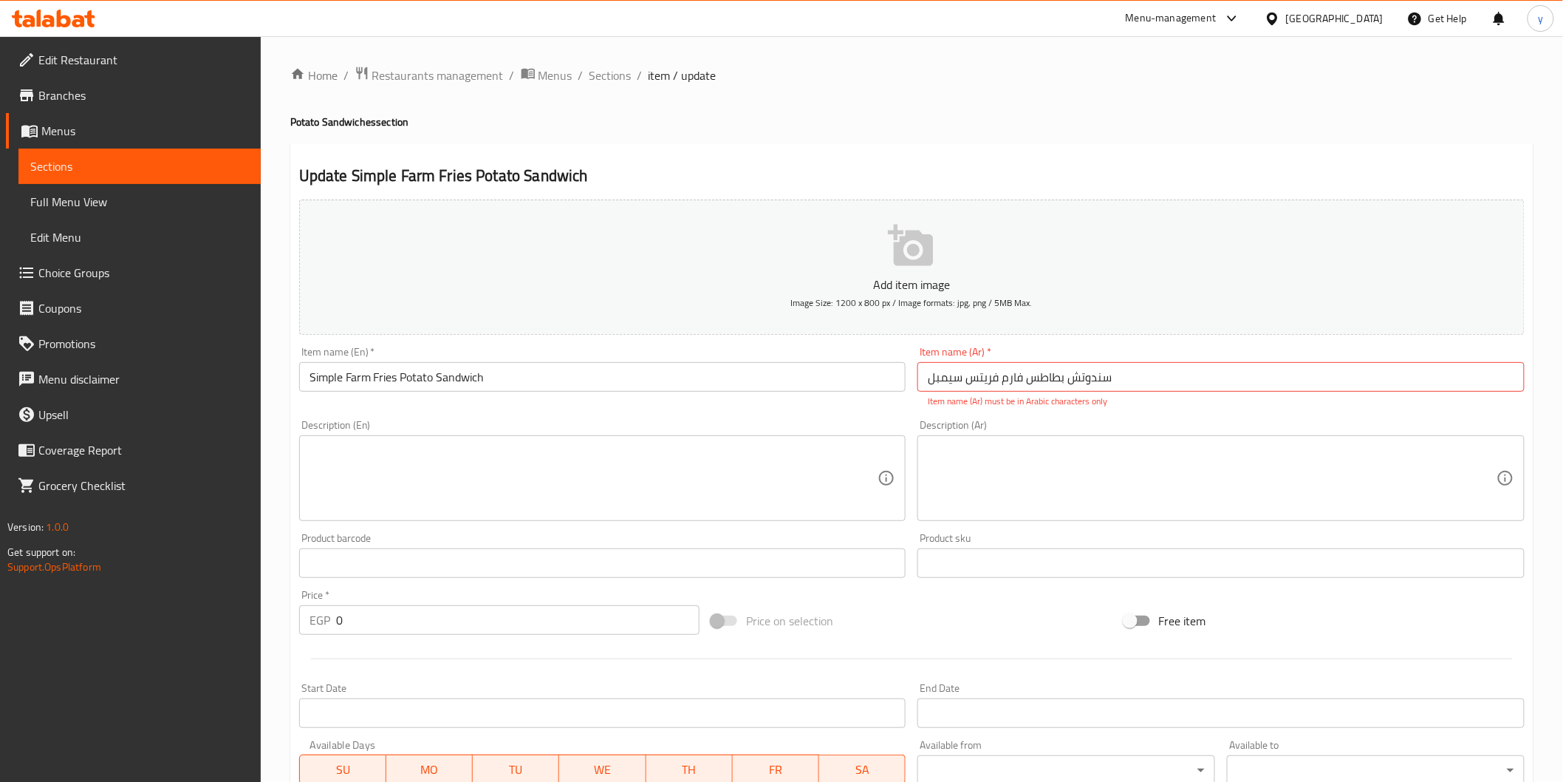
click at [1125, 382] on input "سندوتش بطاطس فارم فریتس سيمبل" at bounding box center [1221, 377] width 607 height 30
drag, startPoint x: 1125, startPoint y: 382, endPoint x: 1161, endPoint y: 392, distance: 36.7
click at [1161, 392] on input "سندوتش بطاطس فارم فریتس سيمبل" at bounding box center [1221, 377] width 607 height 30
type input "س"
type input "سندوتش بطاطس فارم فريتس سيمبل"
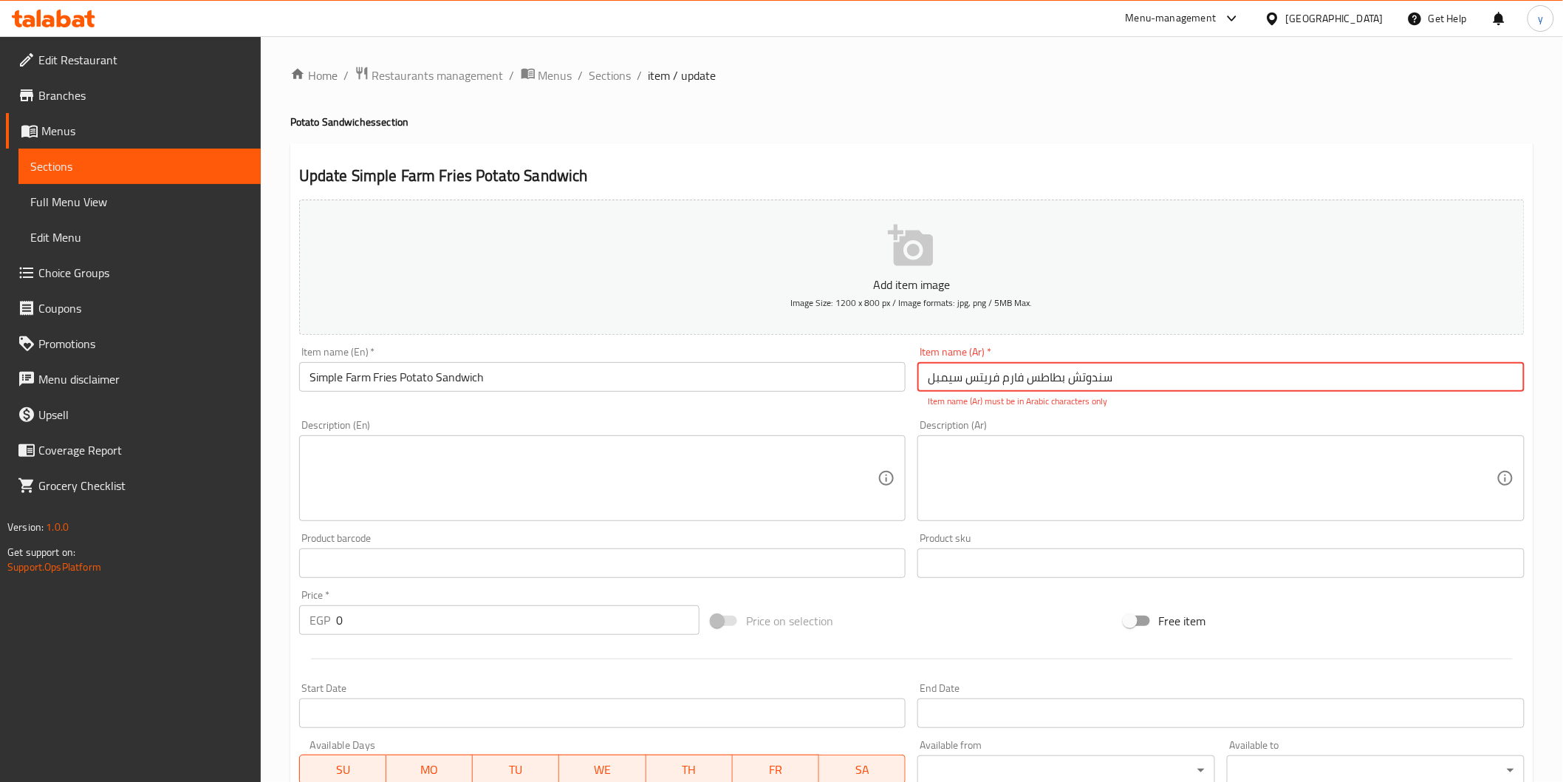
click at [69, 174] on span "Sections" at bounding box center [139, 166] width 219 height 18
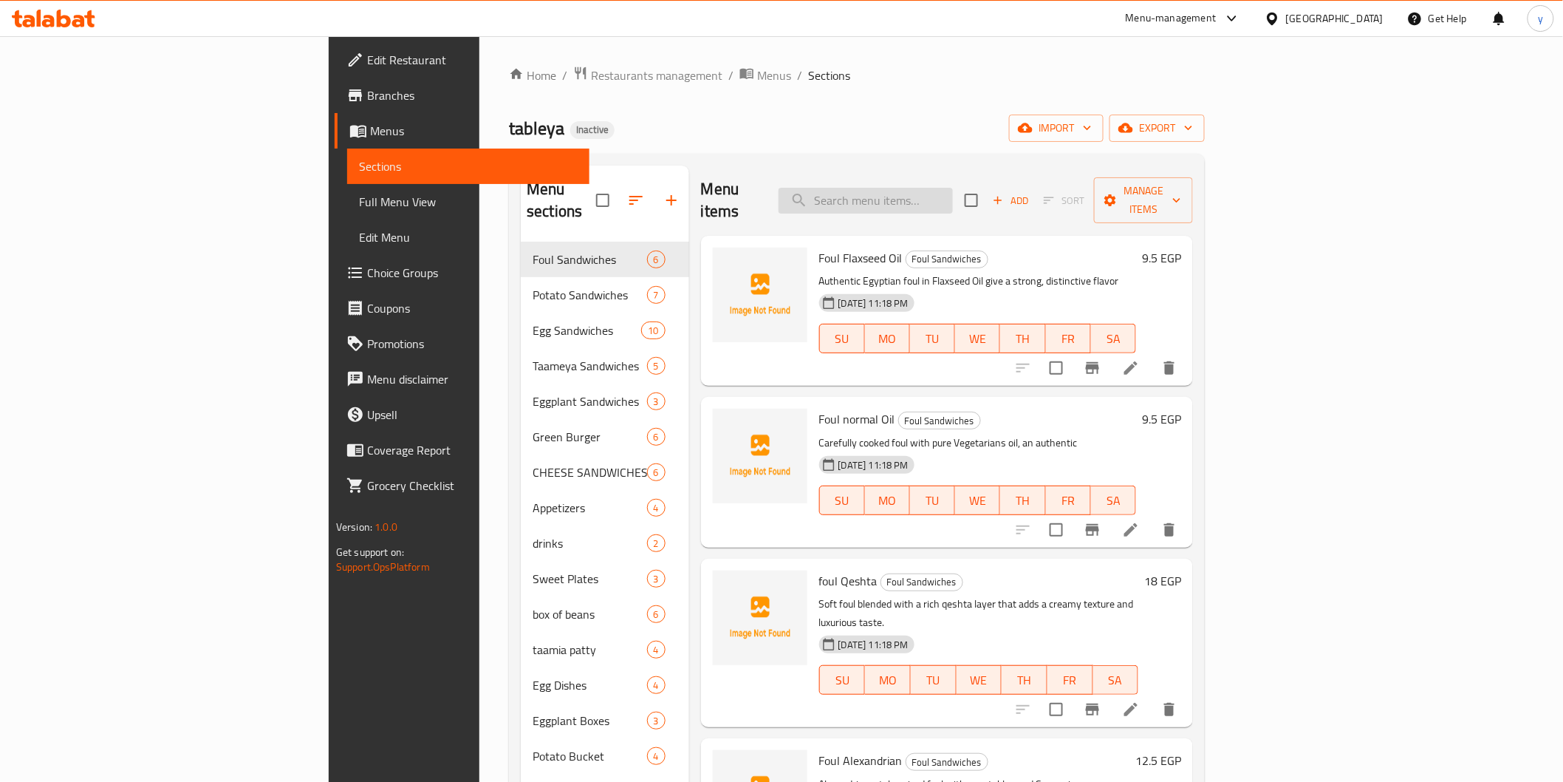
click at [953, 194] on input "search" at bounding box center [866, 201] width 174 height 26
paste input "فارم فریتس ساده"
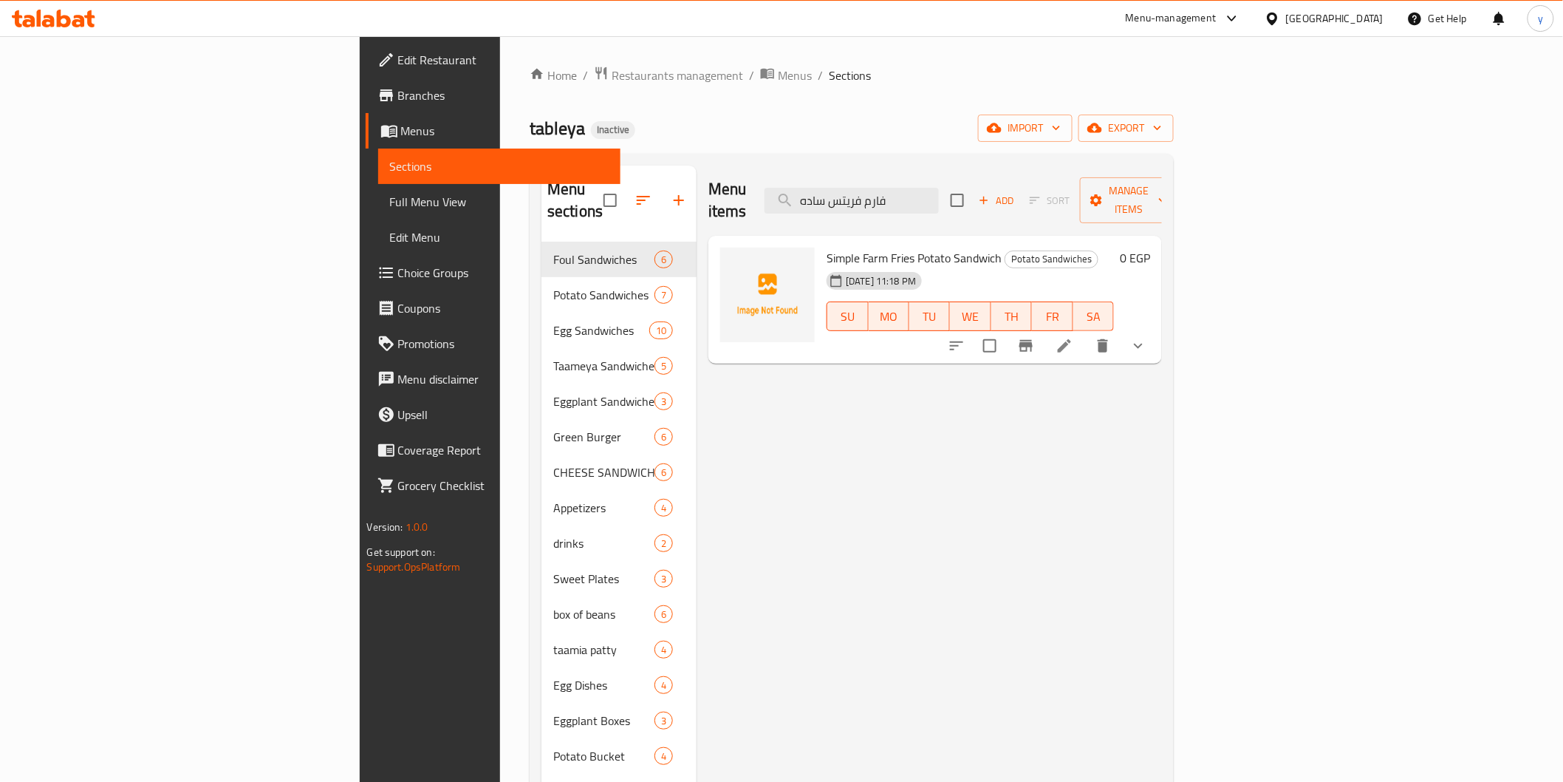
type input "فارم فریتس ساده"
click at [1085, 332] on li at bounding box center [1064, 345] width 41 height 27
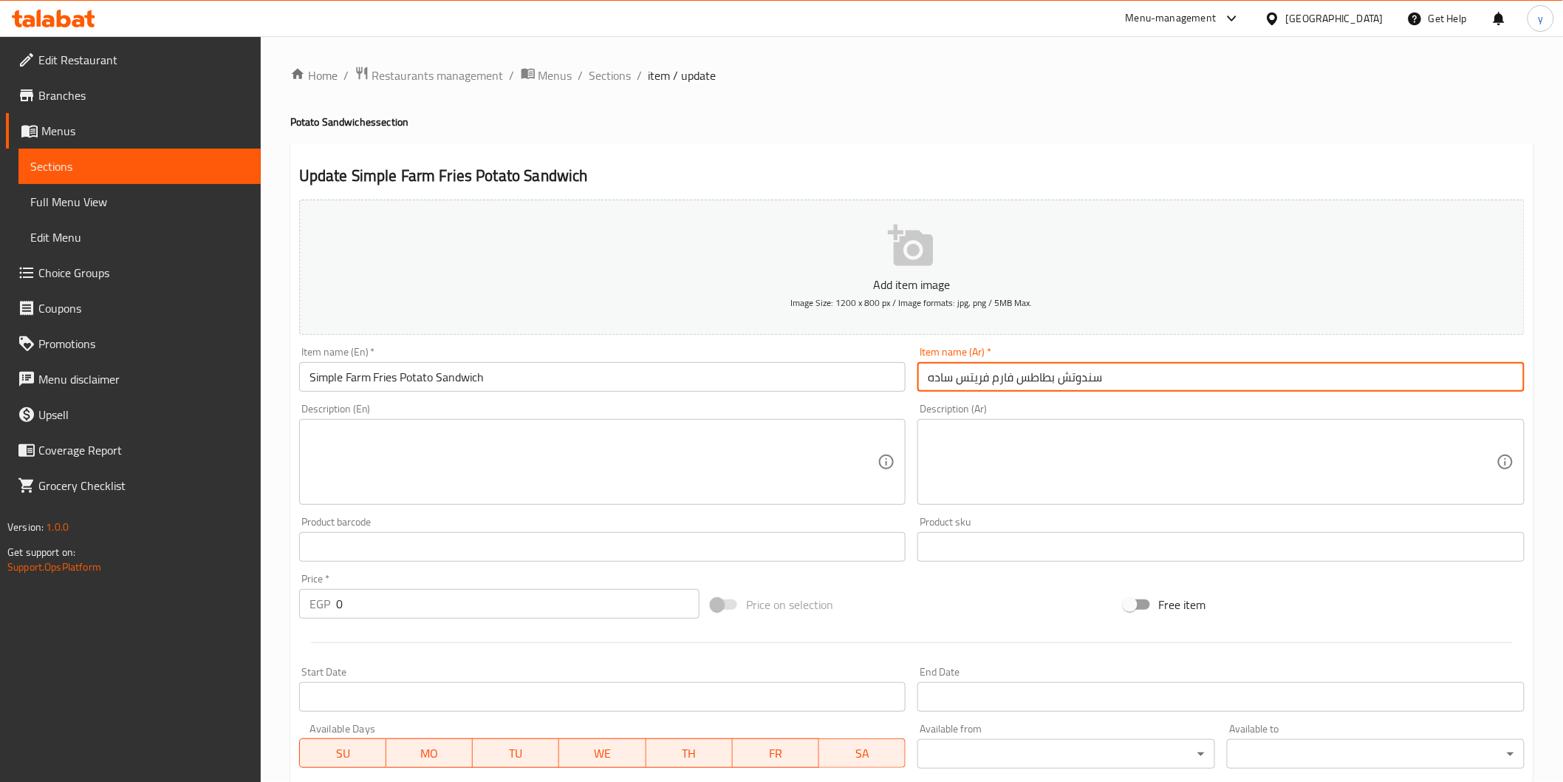
click at [959, 384] on input "سندوتش بطاطس فارم فریتس ساده" at bounding box center [1221, 377] width 607 height 30
click at [937, 379] on input "سندوتش بطاطس فارم فریتس ساده" at bounding box center [1221, 377] width 607 height 30
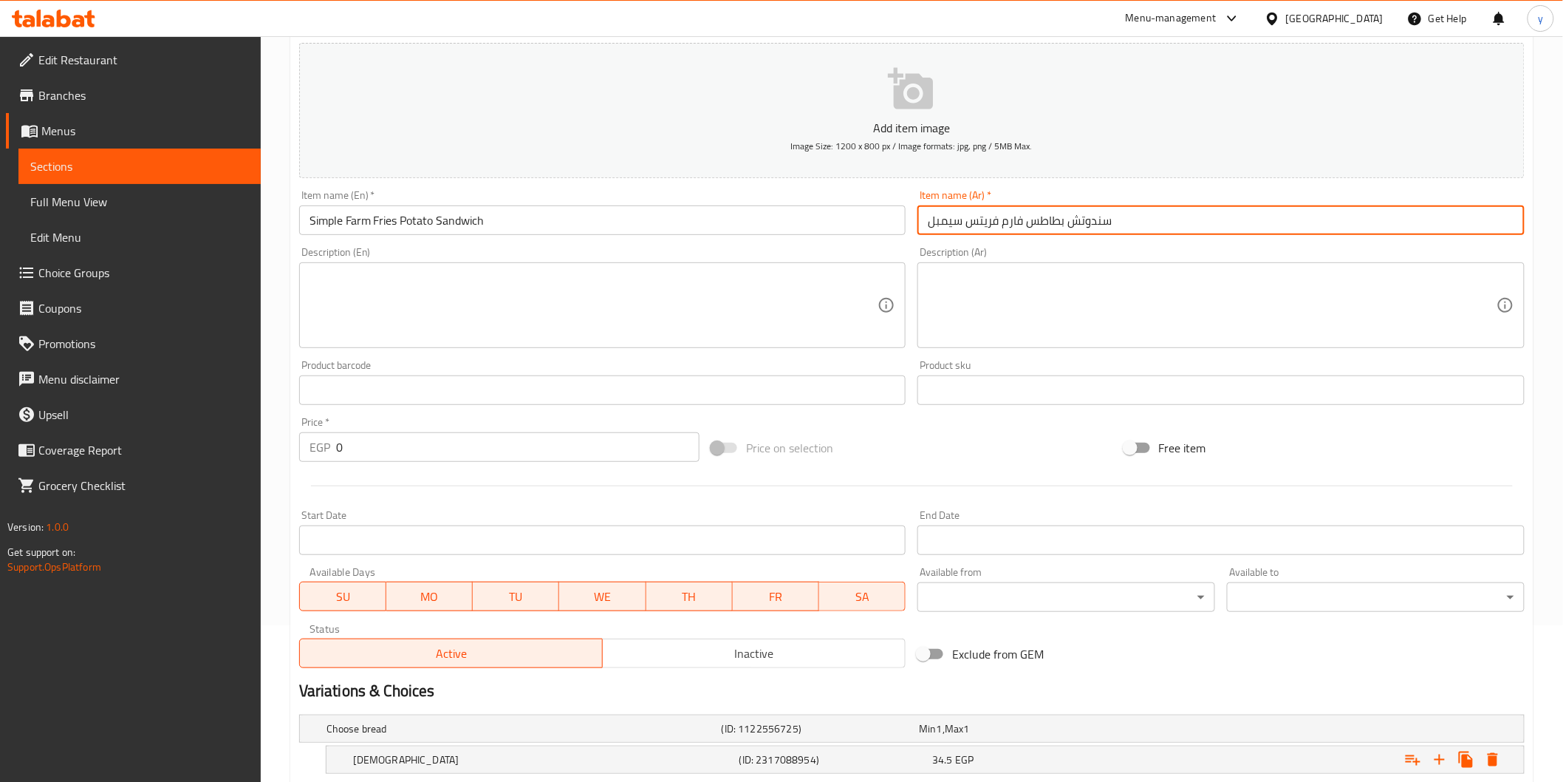
scroll to position [294, 0]
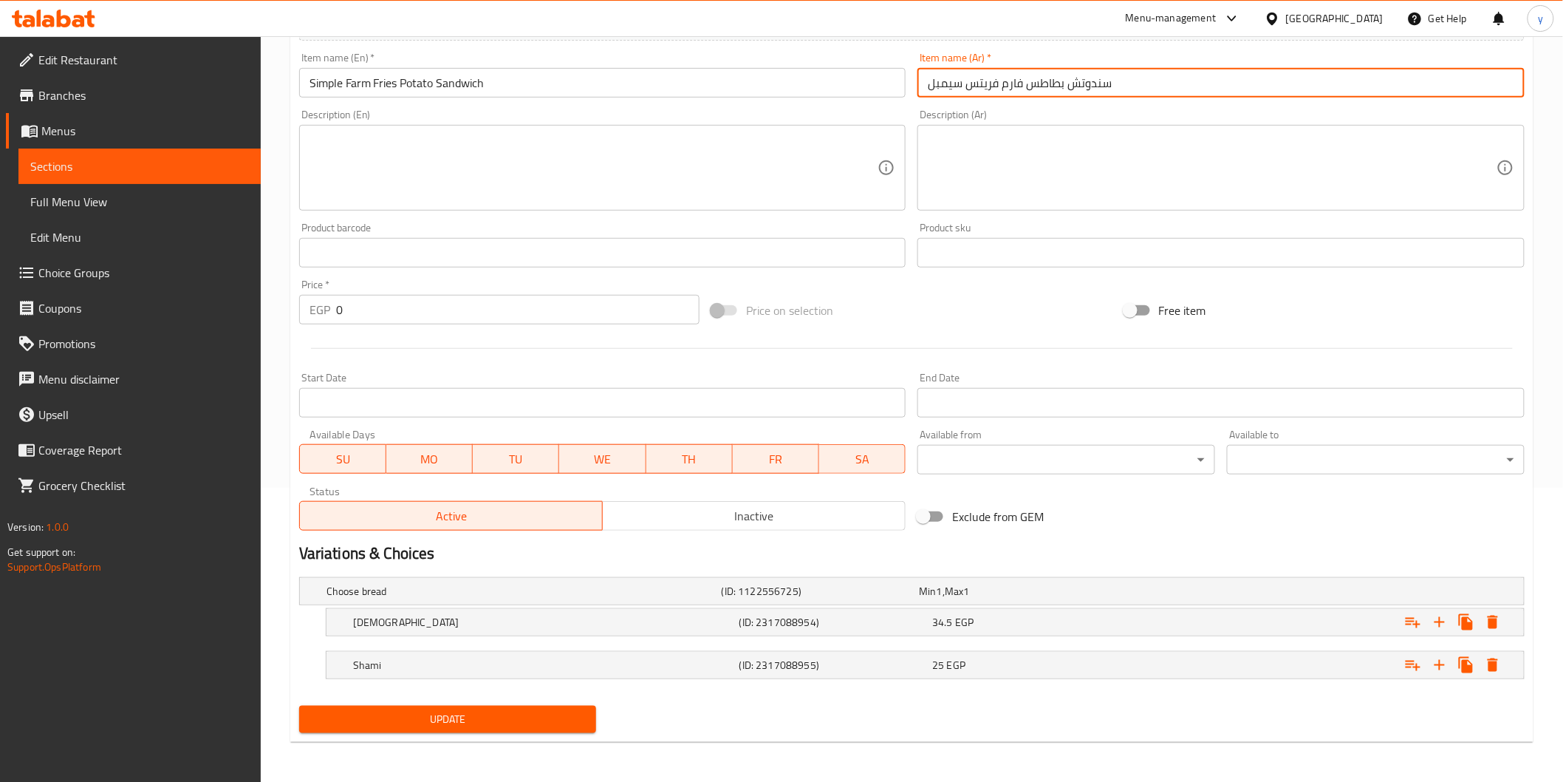
type input "سندوتش بطاطس فارم فریتس سيمبل"
click at [500, 725] on button "Update" at bounding box center [448, 719] width 298 height 27
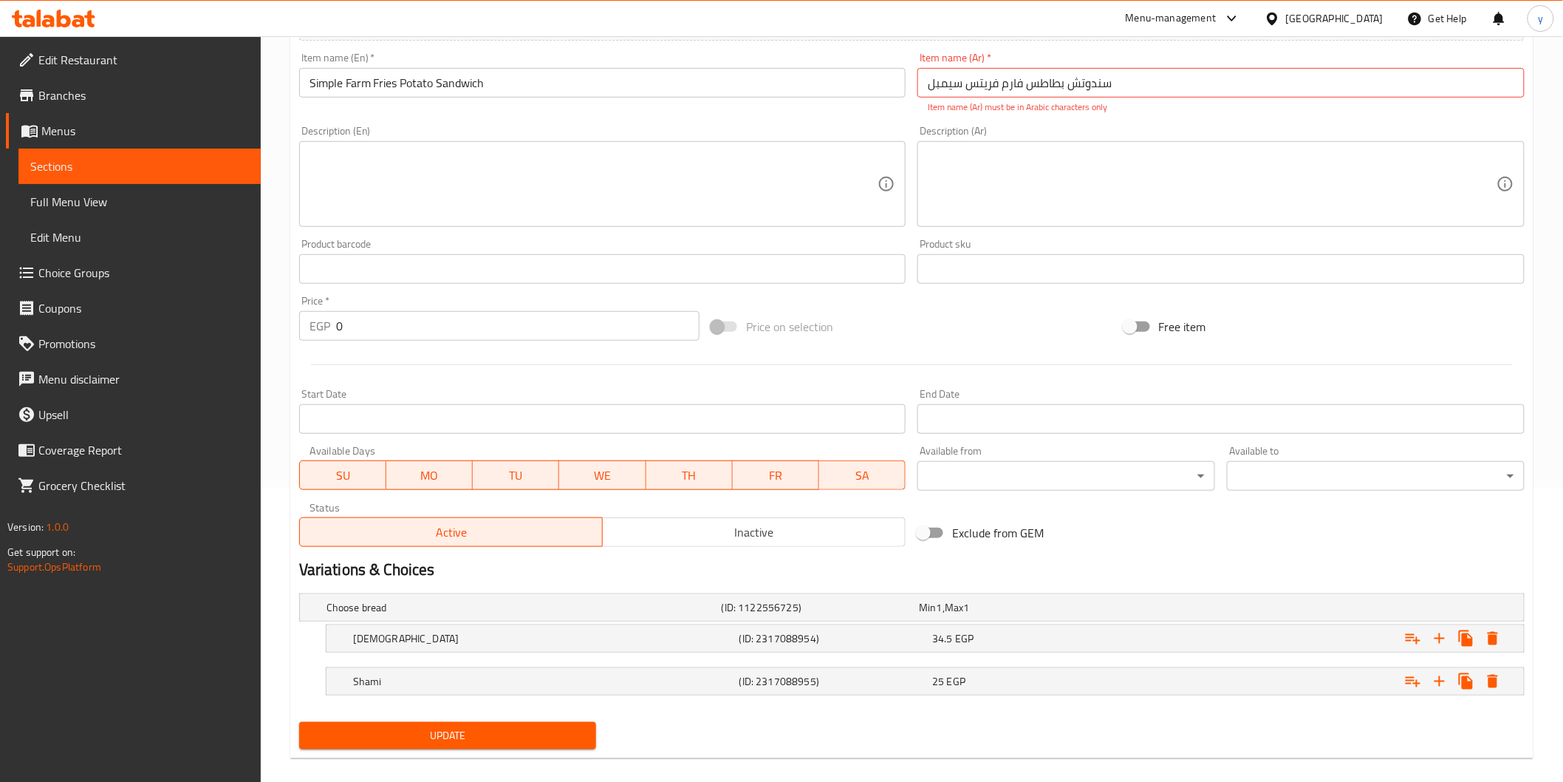
drag, startPoint x: 72, startPoint y: 165, endPoint x: 180, endPoint y: 202, distance: 113.8
click at [72, 165] on span "Sections" at bounding box center [139, 166] width 219 height 18
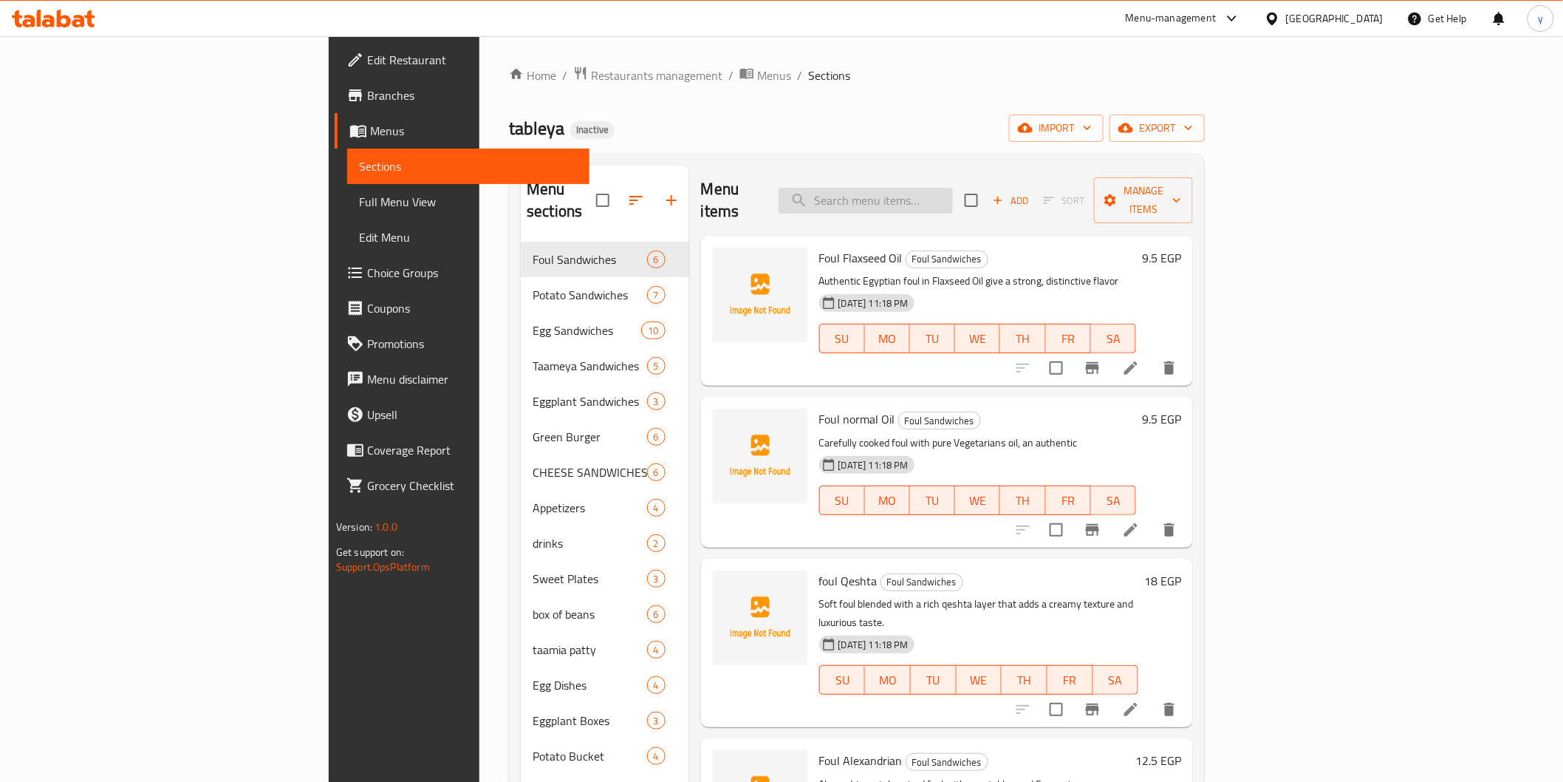
click at [953, 194] on input "search" at bounding box center [866, 201] width 174 height 26
paste input "Fried egg"
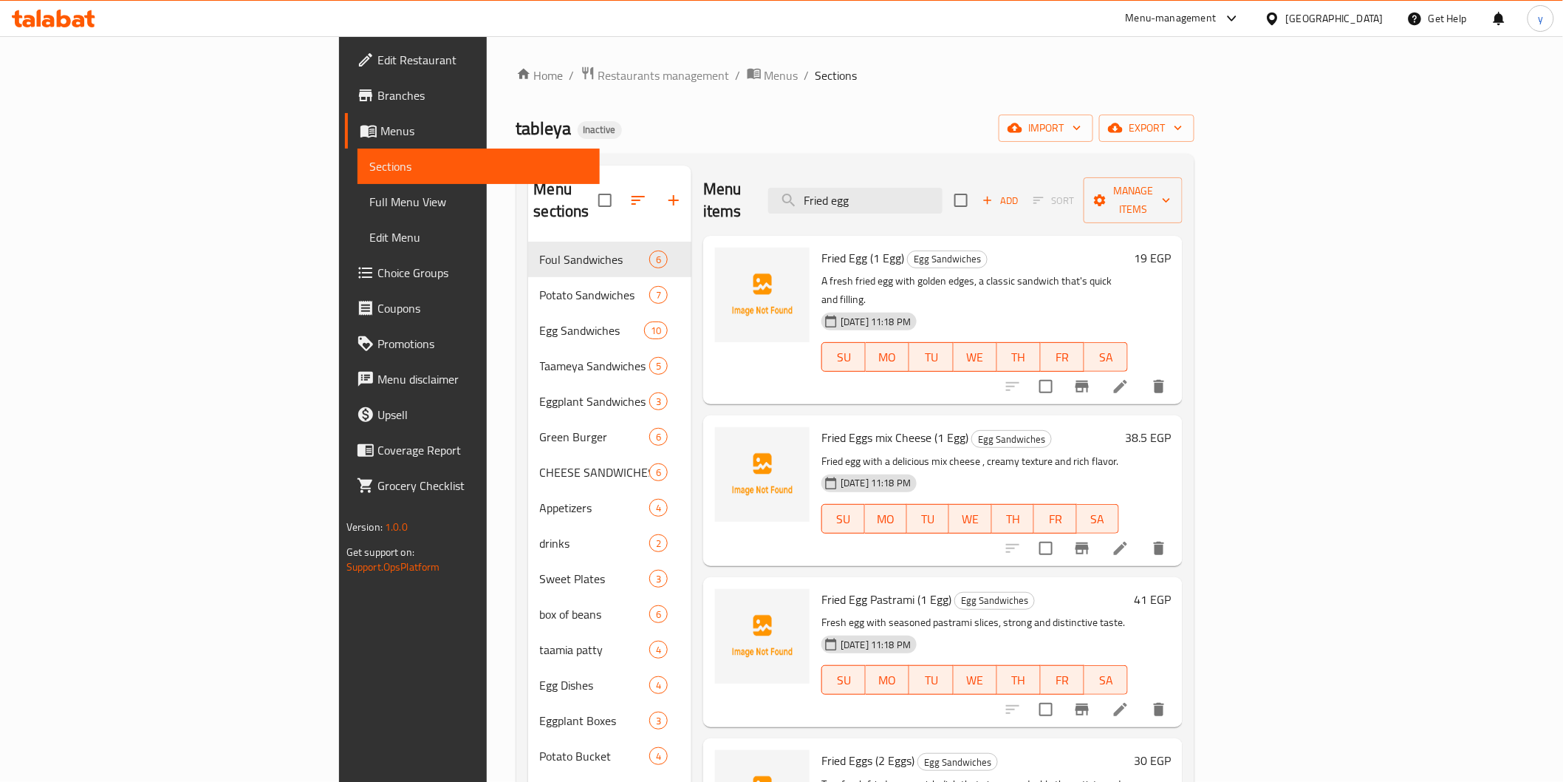
type input "Fried egg"
click at [1130, 378] on icon at bounding box center [1121, 387] width 18 height 18
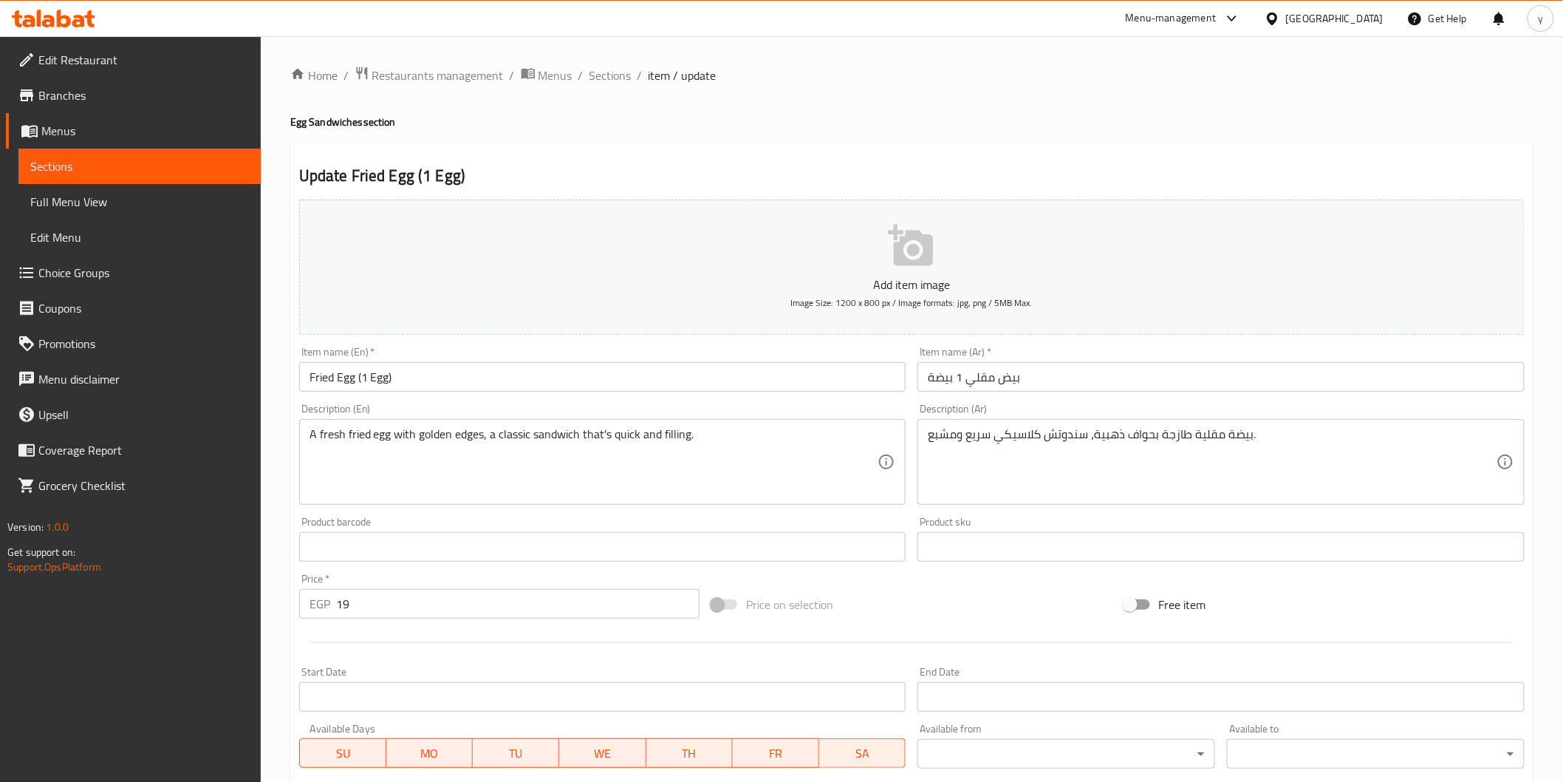
click at [134, 164] on span "Sections" at bounding box center [139, 166] width 219 height 18
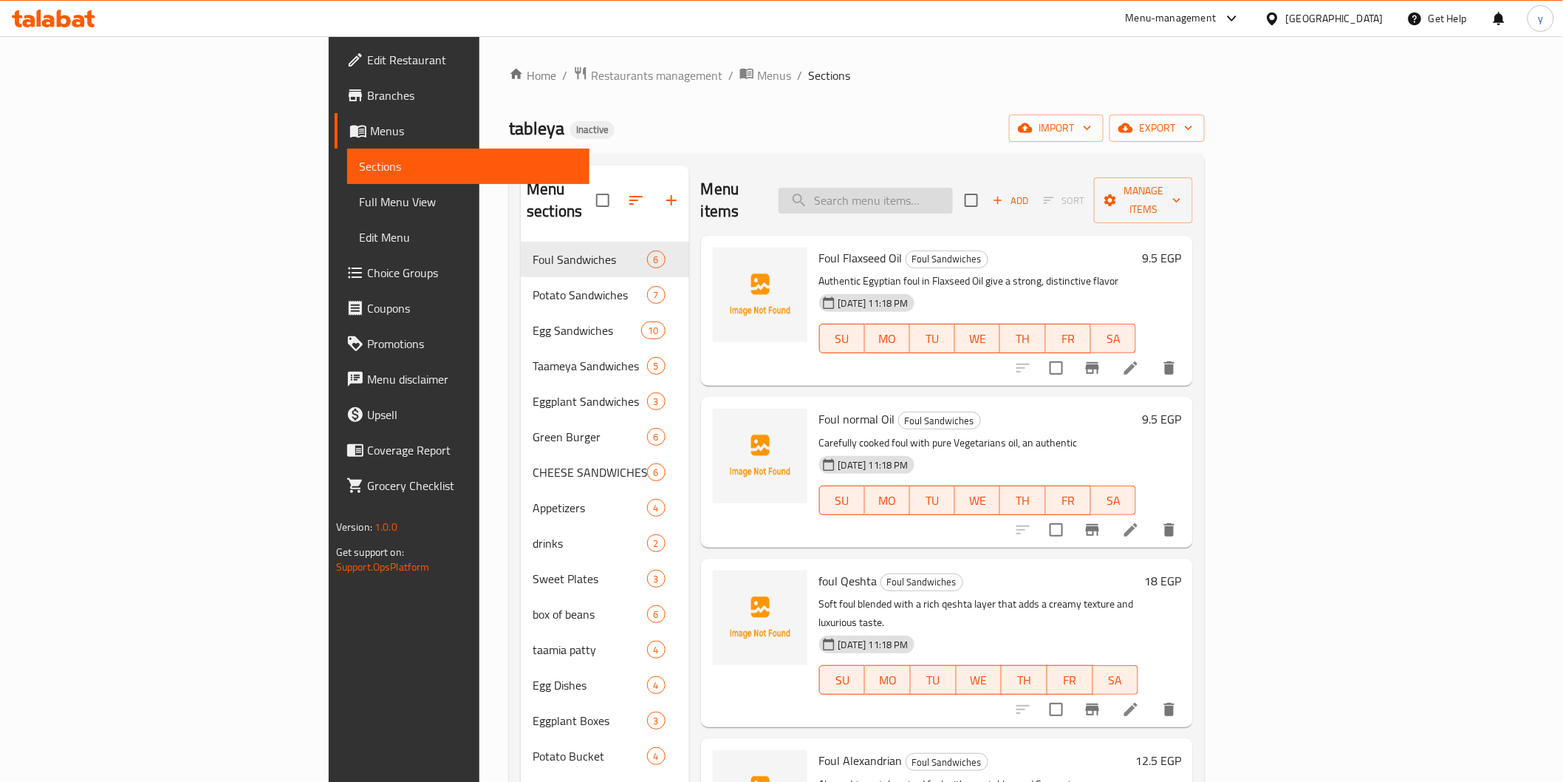
click at [953, 197] on input "search" at bounding box center [866, 201] width 174 height 26
paste input "Fried egg"
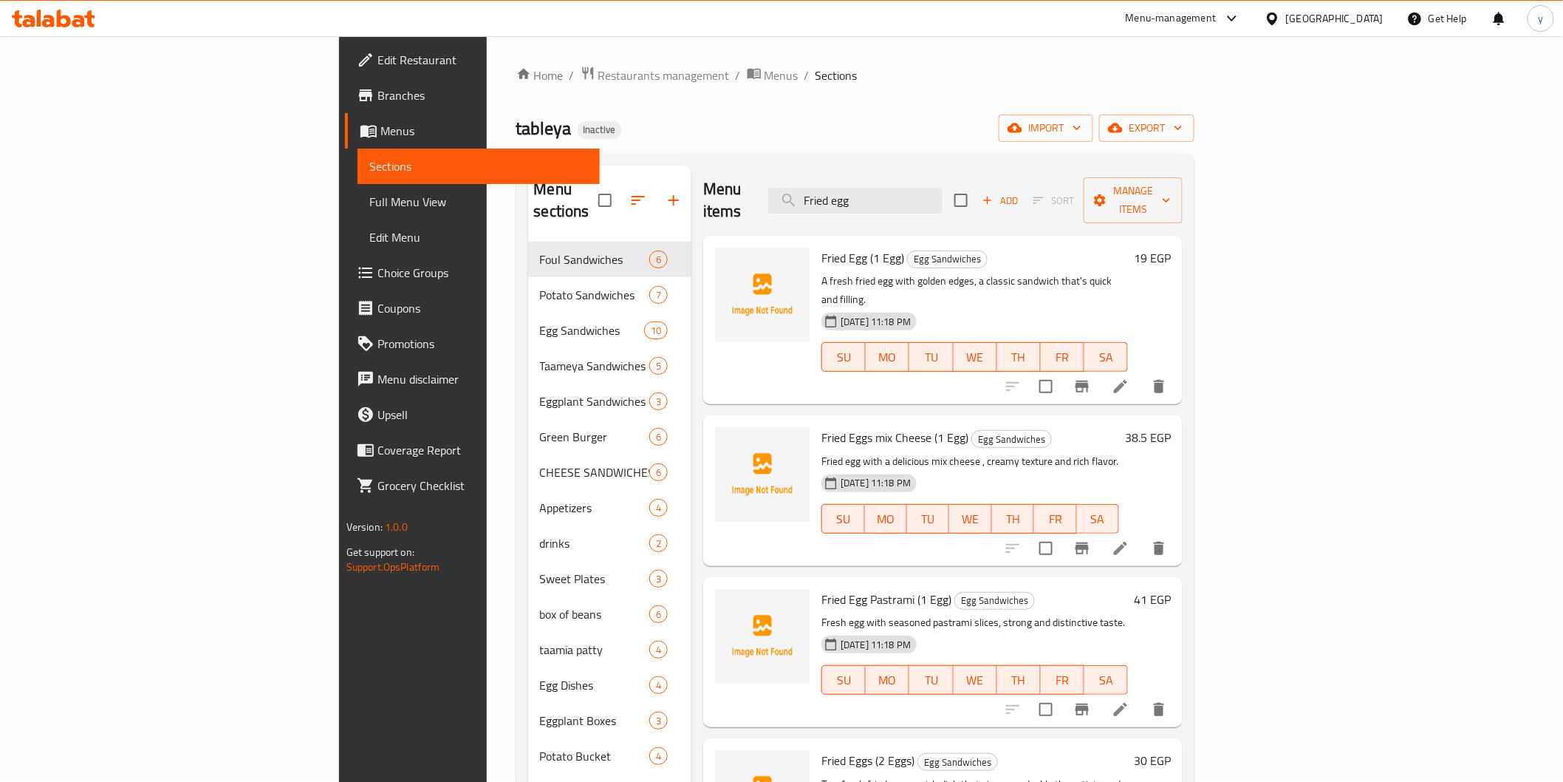
type input "Fried egg"
click at [1141, 535] on li at bounding box center [1120, 548] width 41 height 27
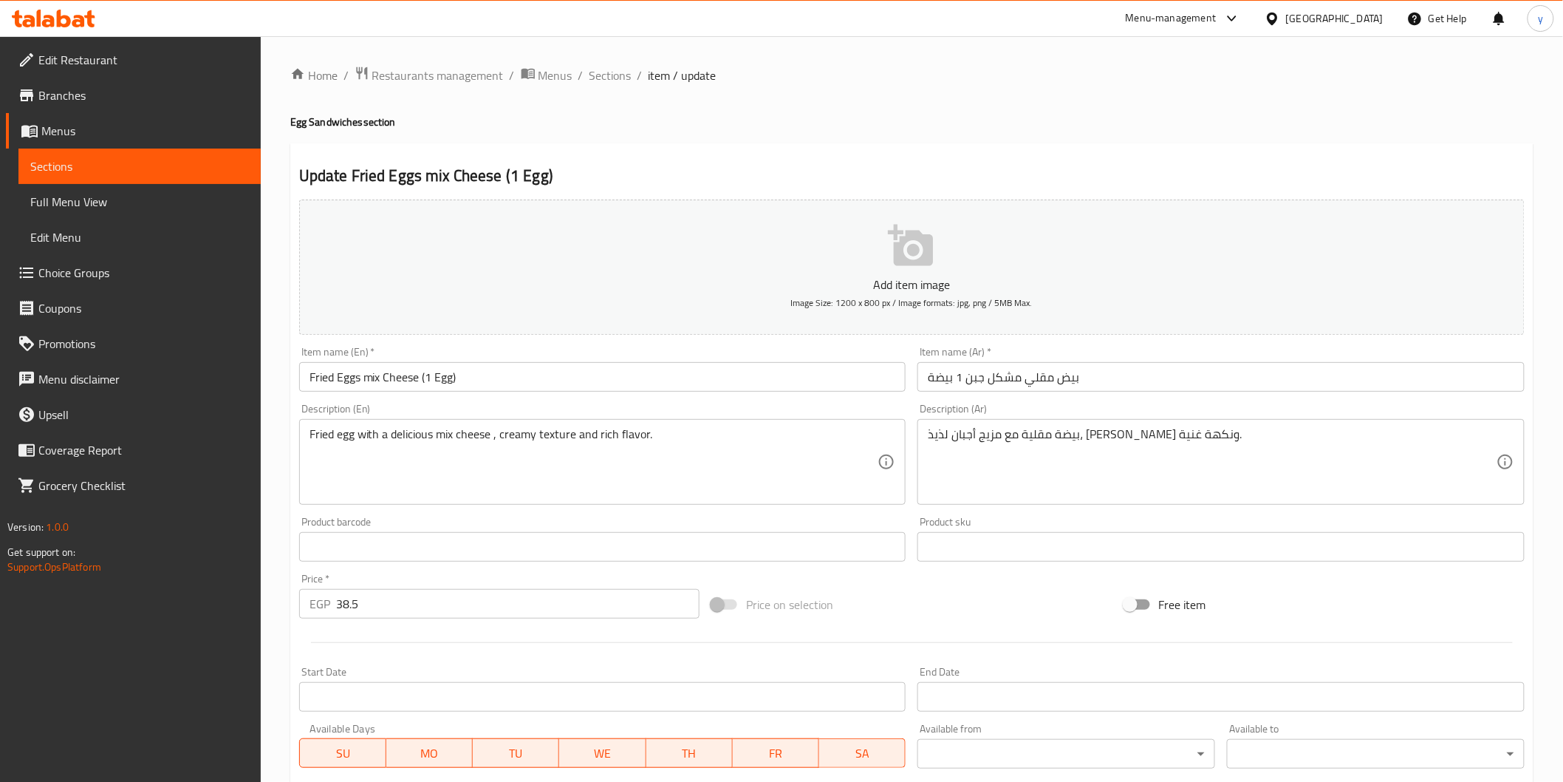
click at [83, 157] on span "Sections" at bounding box center [139, 166] width 219 height 18
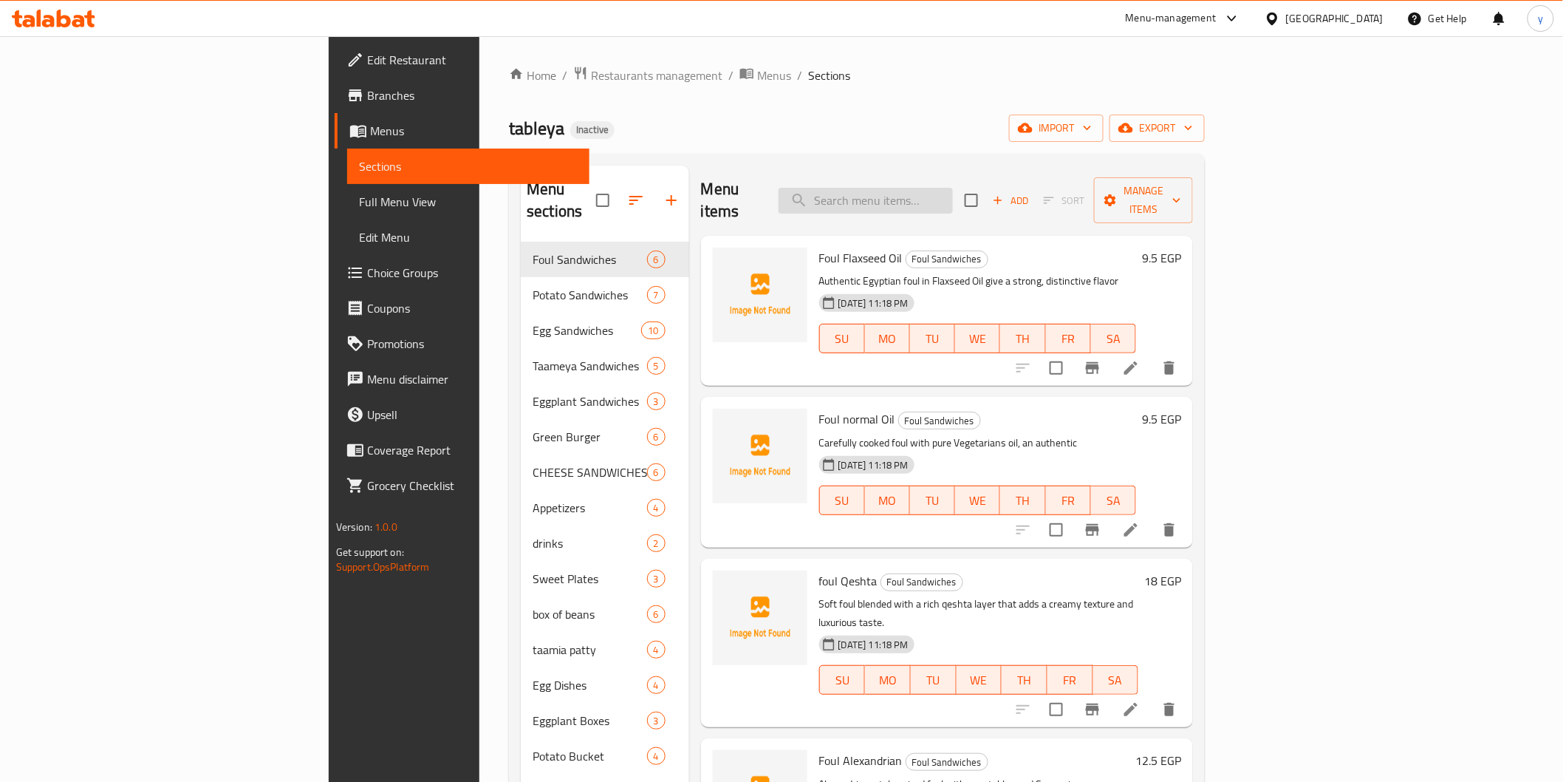
click at [953, 188] on input "search" at bounding box center [866, 201] width 174 height 26
paste input "Fried egg"
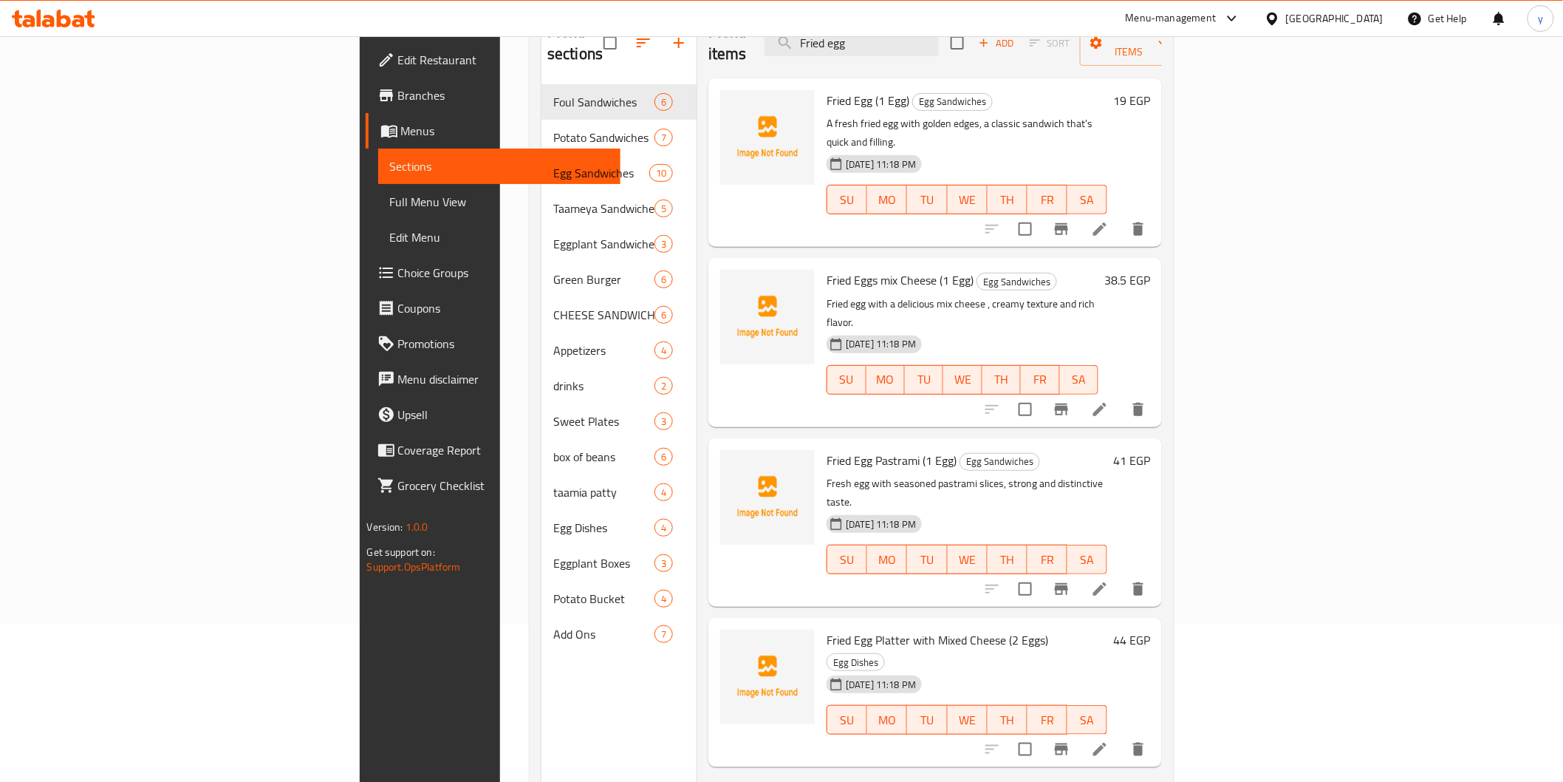
scroll to position [164, 0]
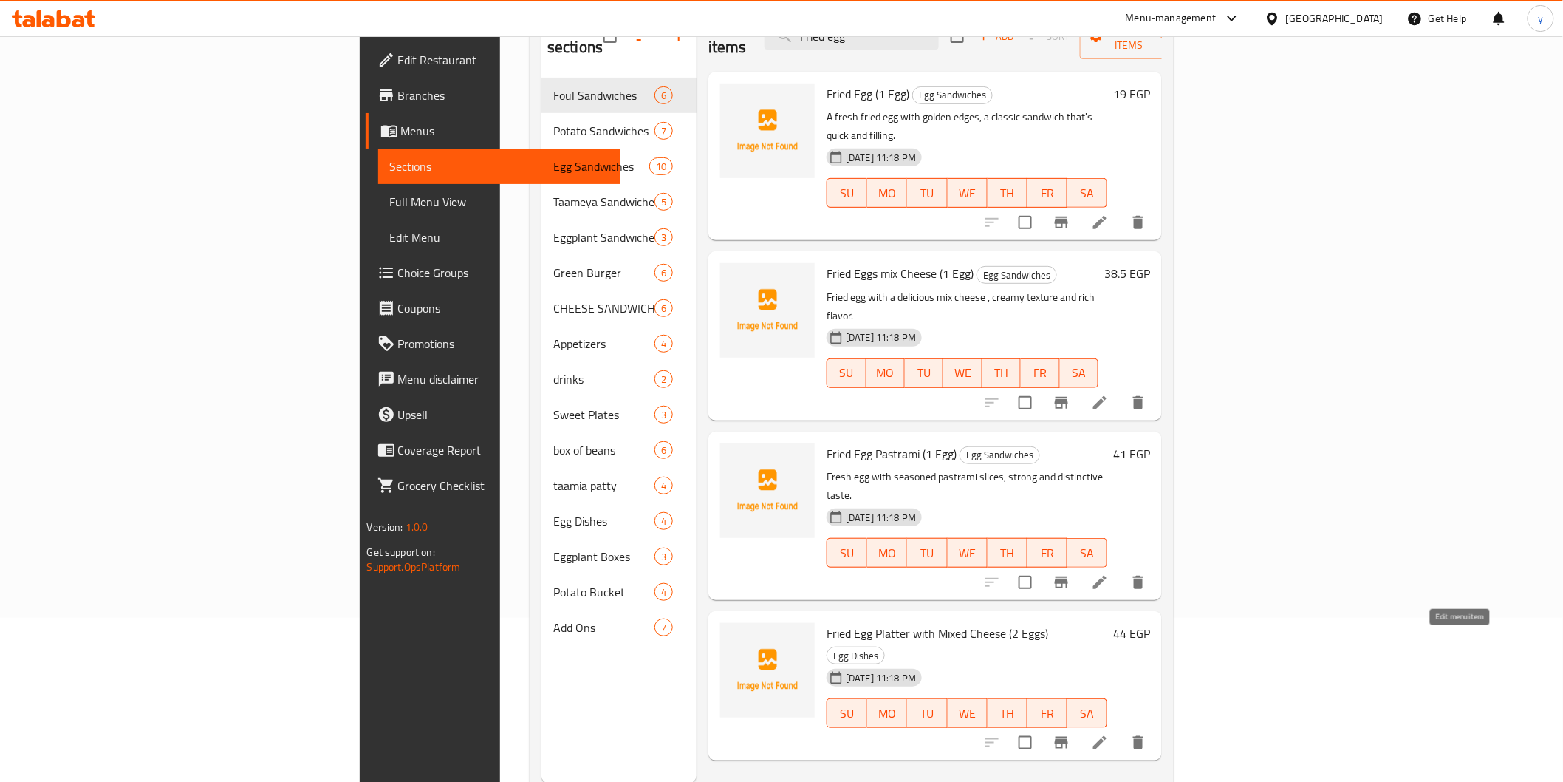
type input "Fried egg"
click at [1109, 734] on icon at bounding box center [1100, 743] width 18 height 18
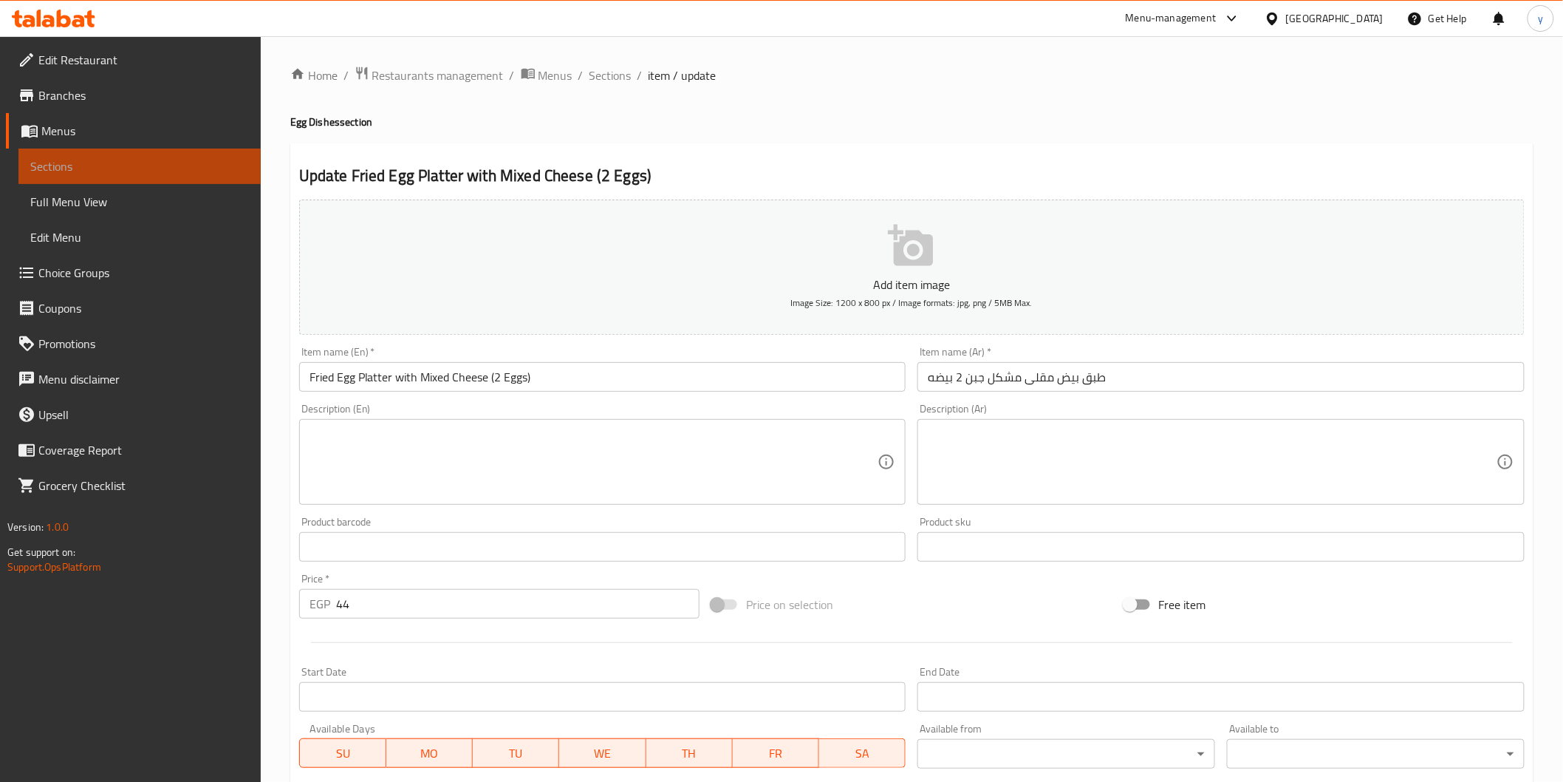
click at [104, 165] on span "Sections" at bounding box center [139, 166] width 219 height 18
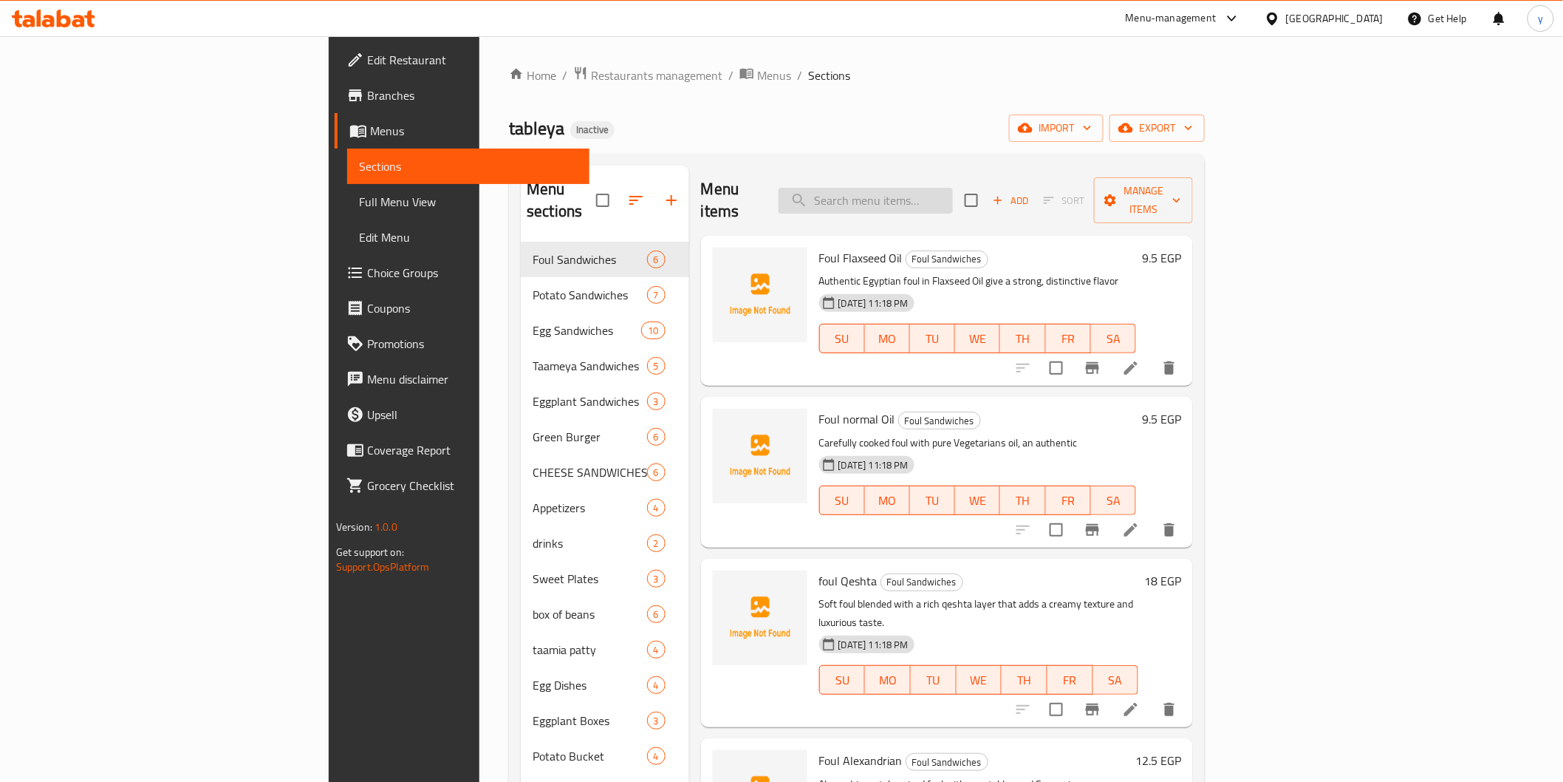
click at [953, 196] on input "search" at bounding box center [866, 201] width 174 height 26
paste input "فریتس ساده"
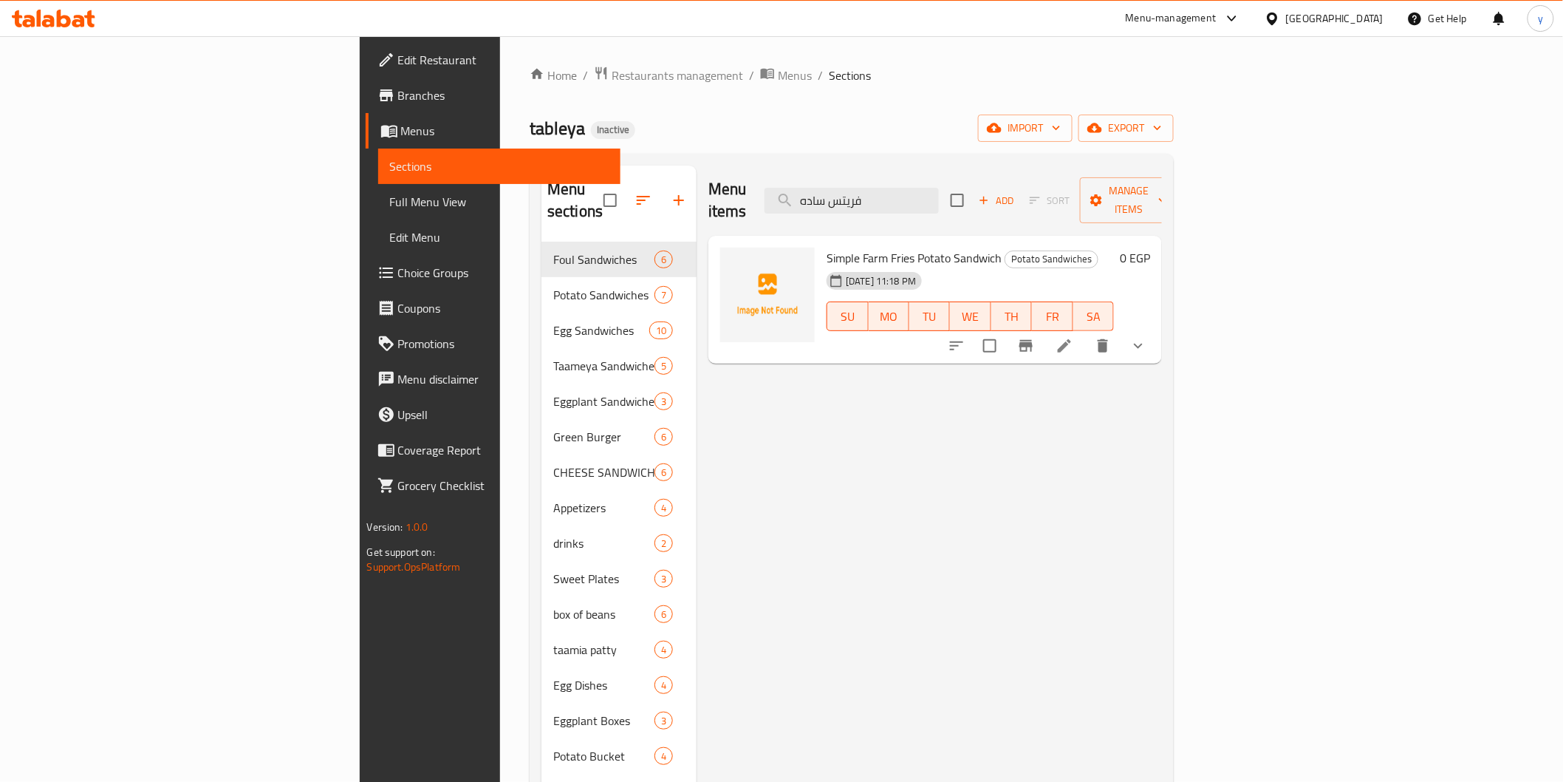
type input "فریتس ساده"
click at [1085, 332] on li at bounding box center [1064, 345] width 41 height 27
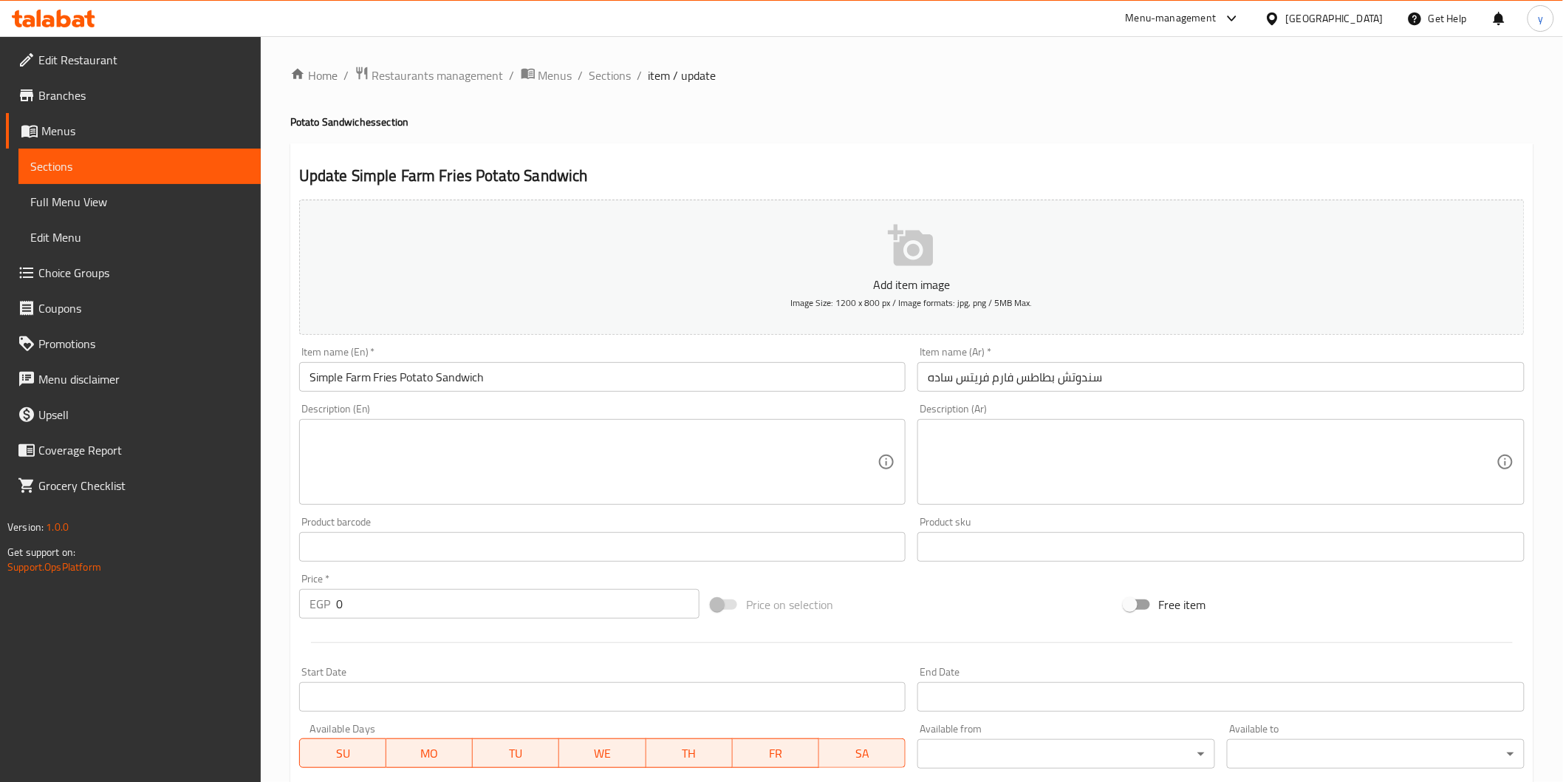
click at [938, 377] on input "سندوتش بطاطس فارم فریتس ساده" at bounding box center [1221, 377] width 607 height 30
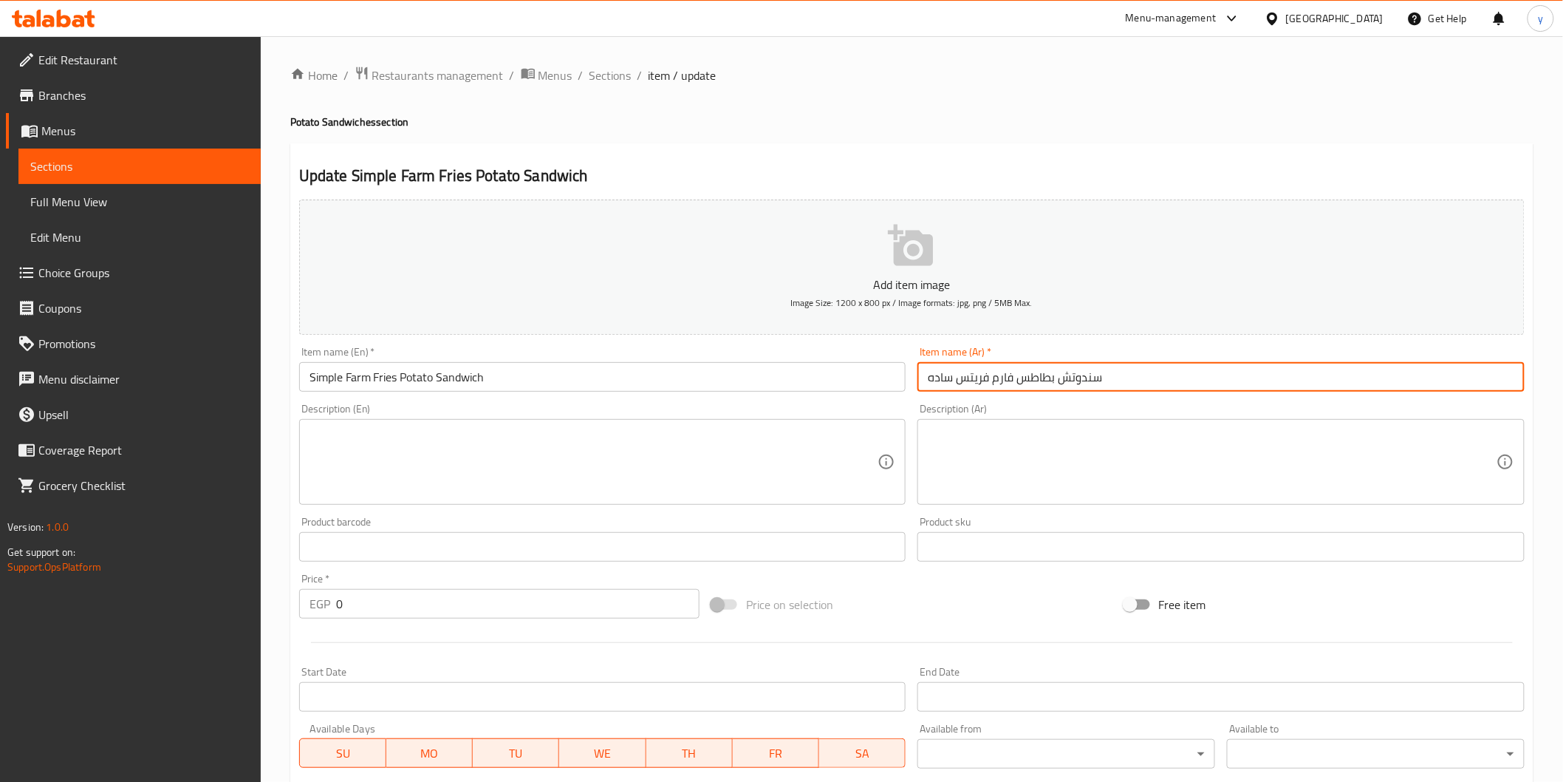
click at [938, 377] on input "سندوتش بطاطس فارم فریتس ساده" at bounding box center [1221, 377] width 607 height 30
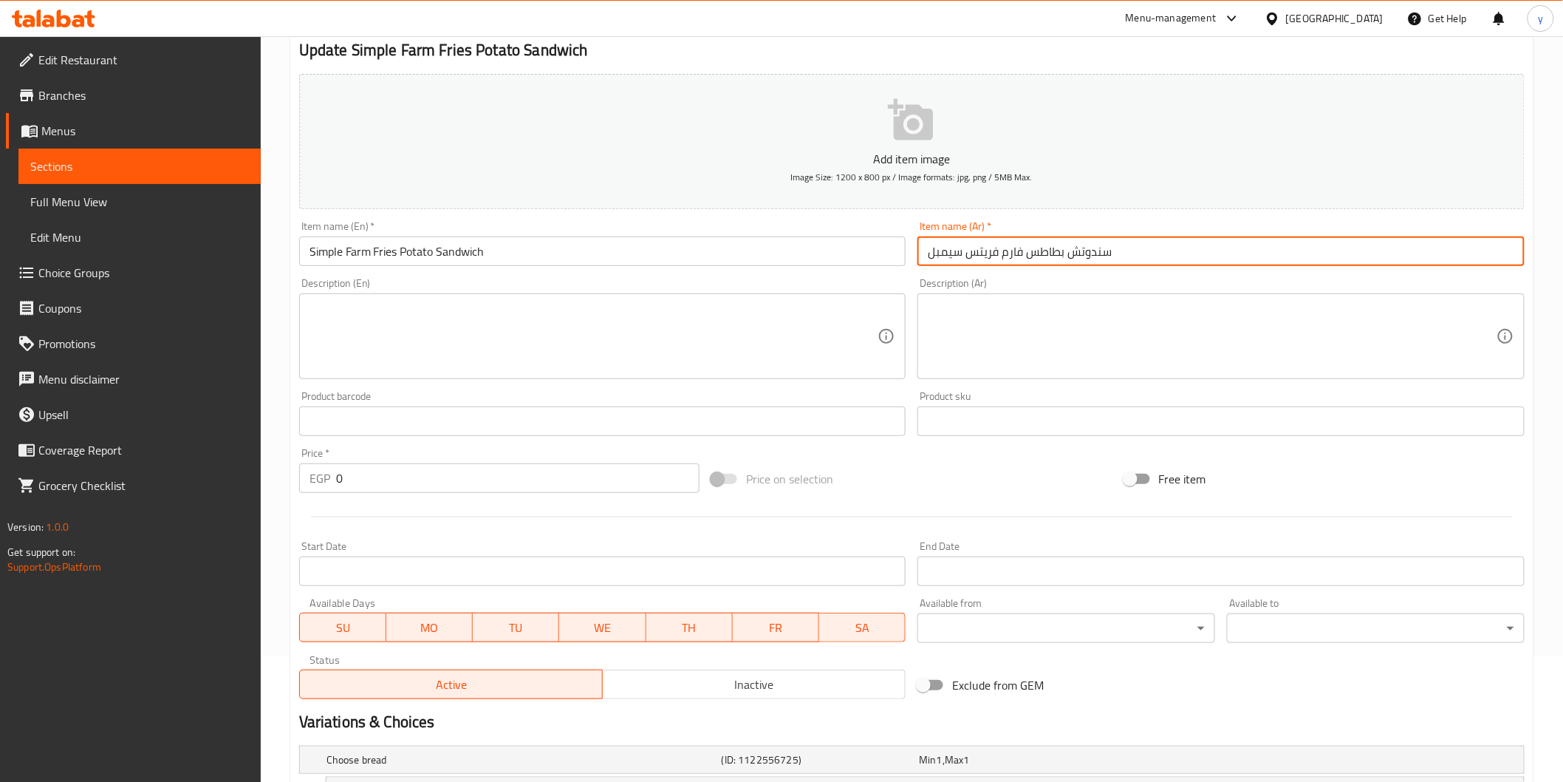
scroll to position [294, 0]
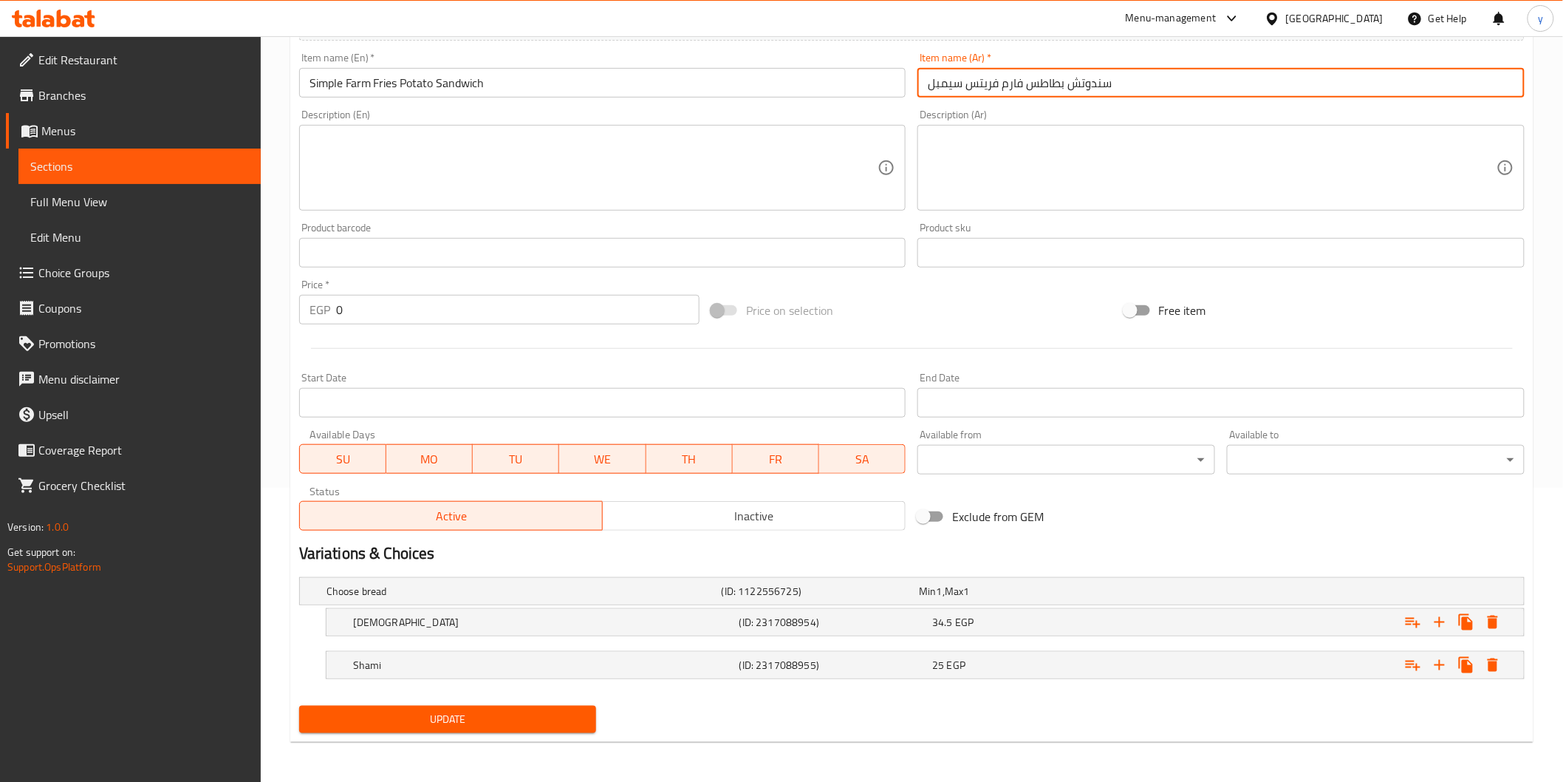
click at [564, 714] on div "Add item image Image Size: 1200 x 800 px / Image formats: jpg, png / 5MB Max. I…" at bounding box center [911, 319] width 1237 height 839
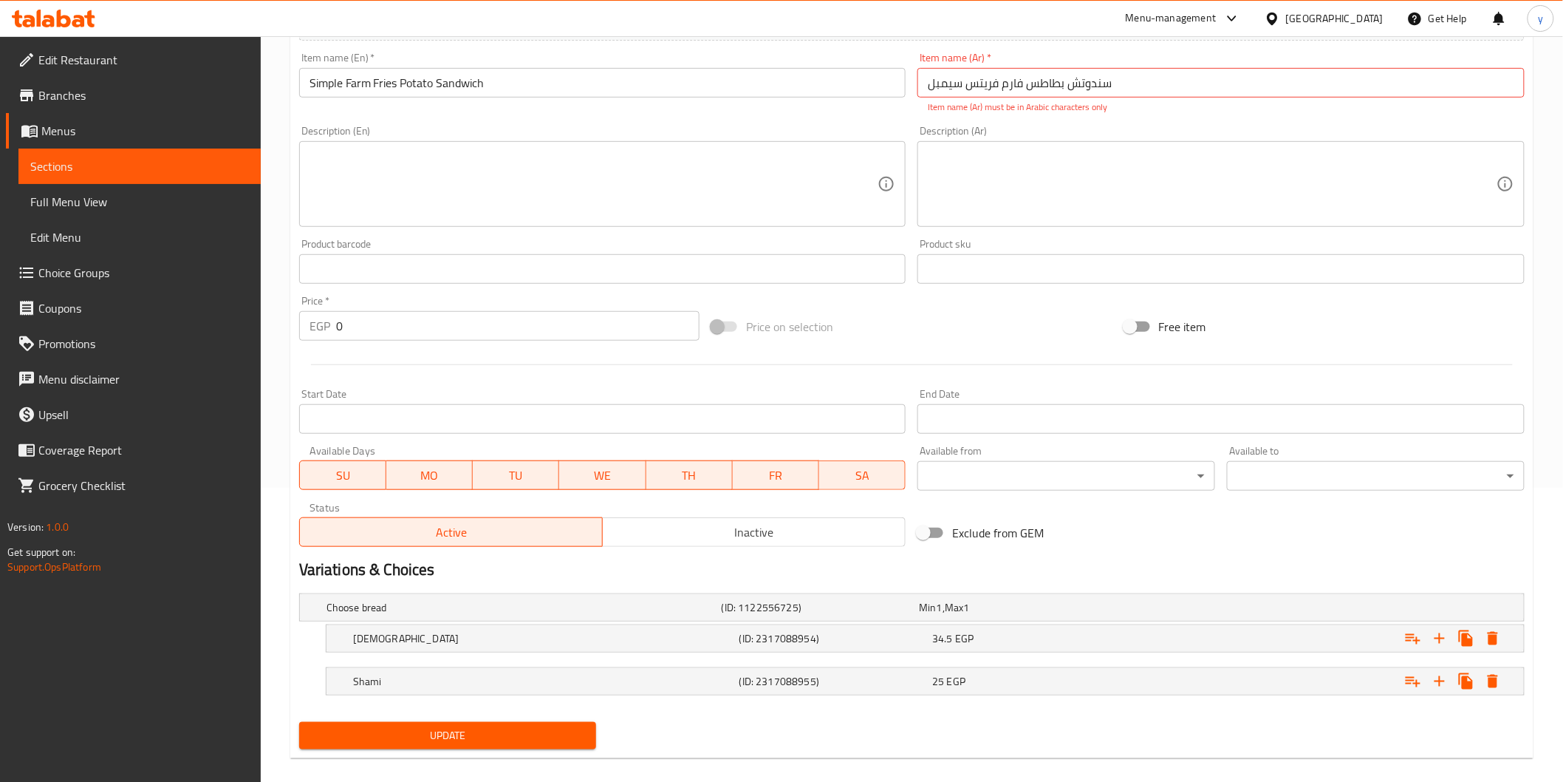
scroll to position [48, 0]
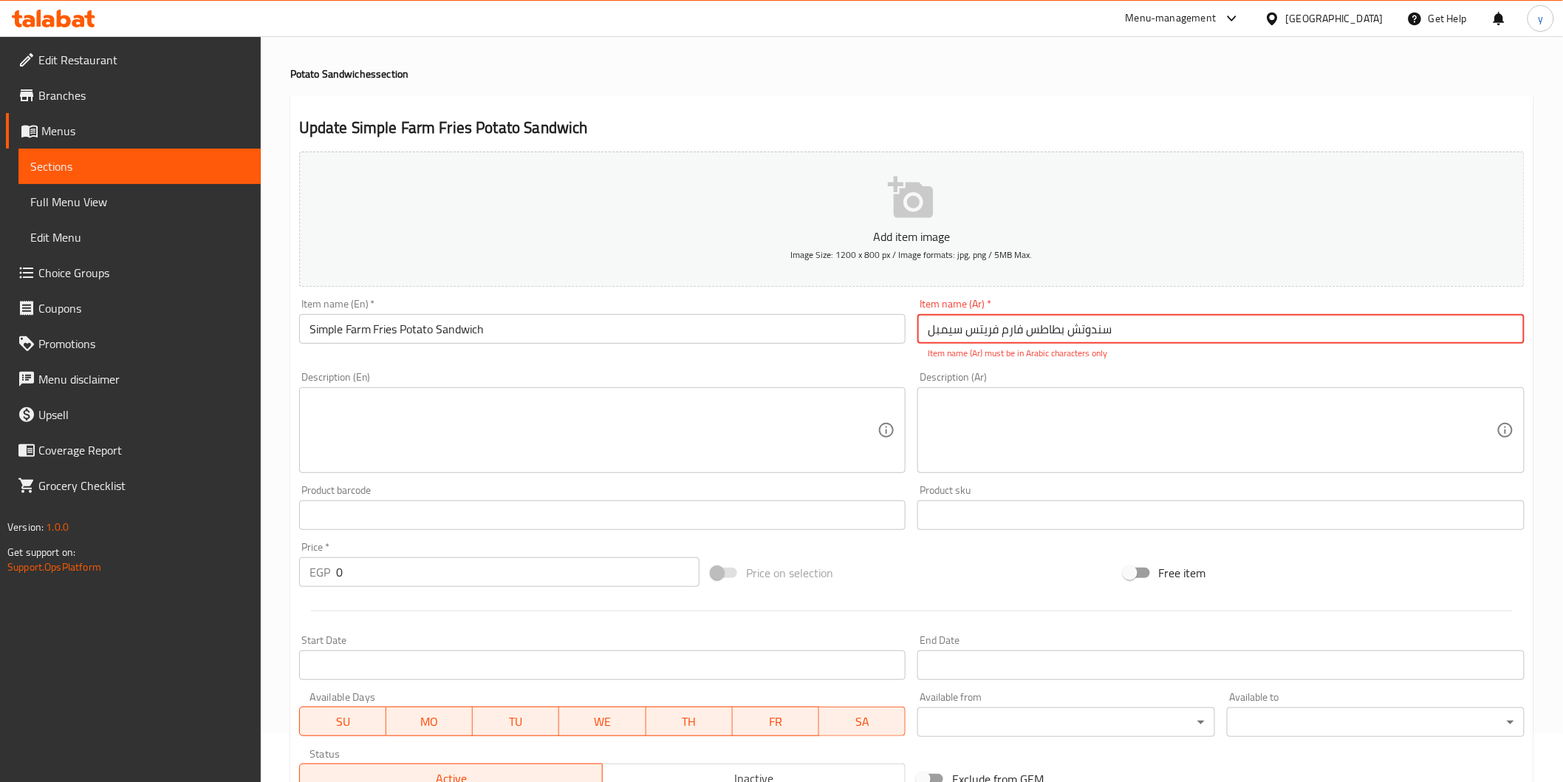
click at [924, 335] on input "سندوتش بطاطس فارم فریتس سيمبل" at bounding box center [1221, 329] width 607 height 30
type input "ندوتش بطاطس فارم فریتس سيمبل"
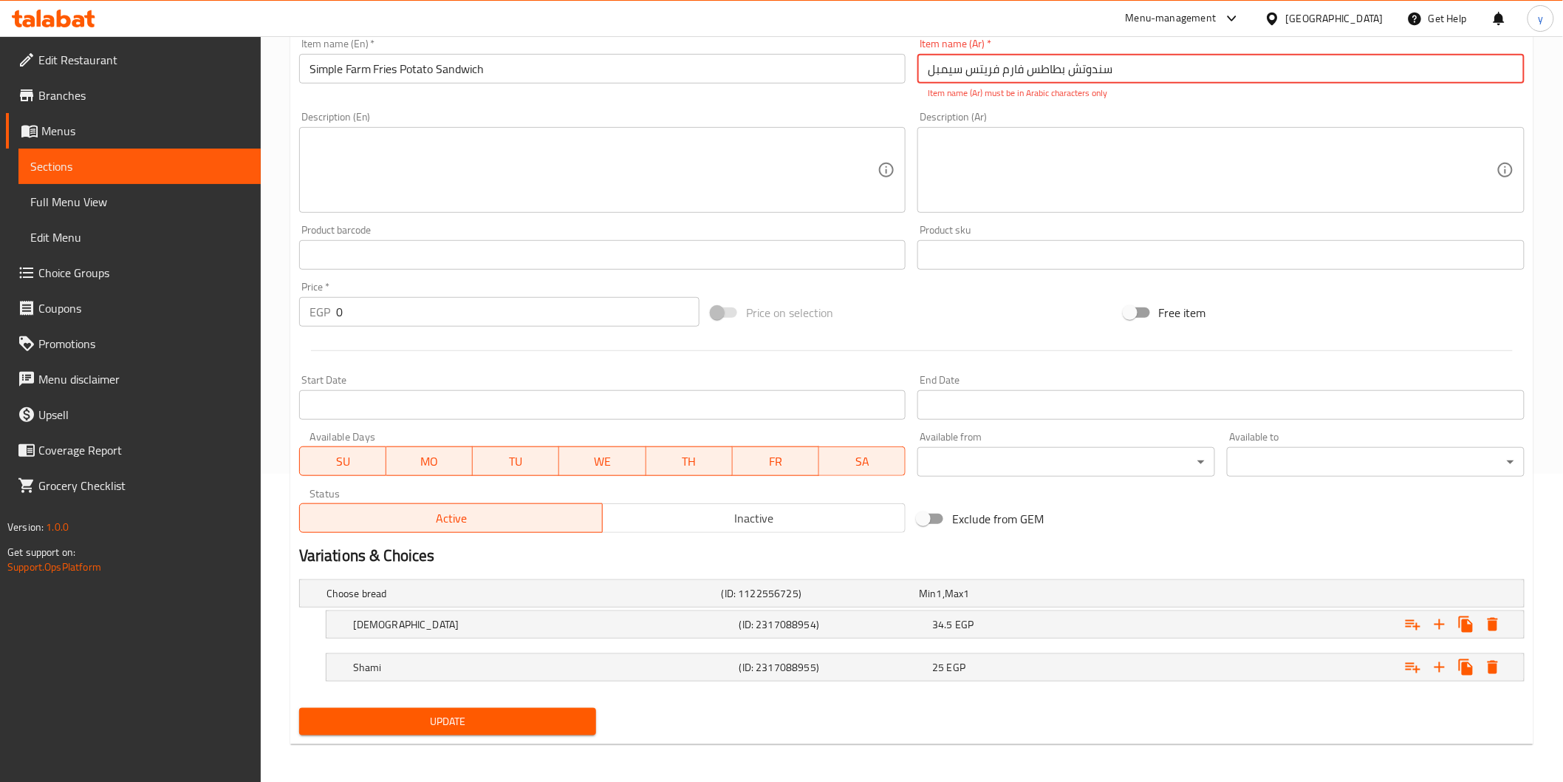
scroll to position [311, 0]
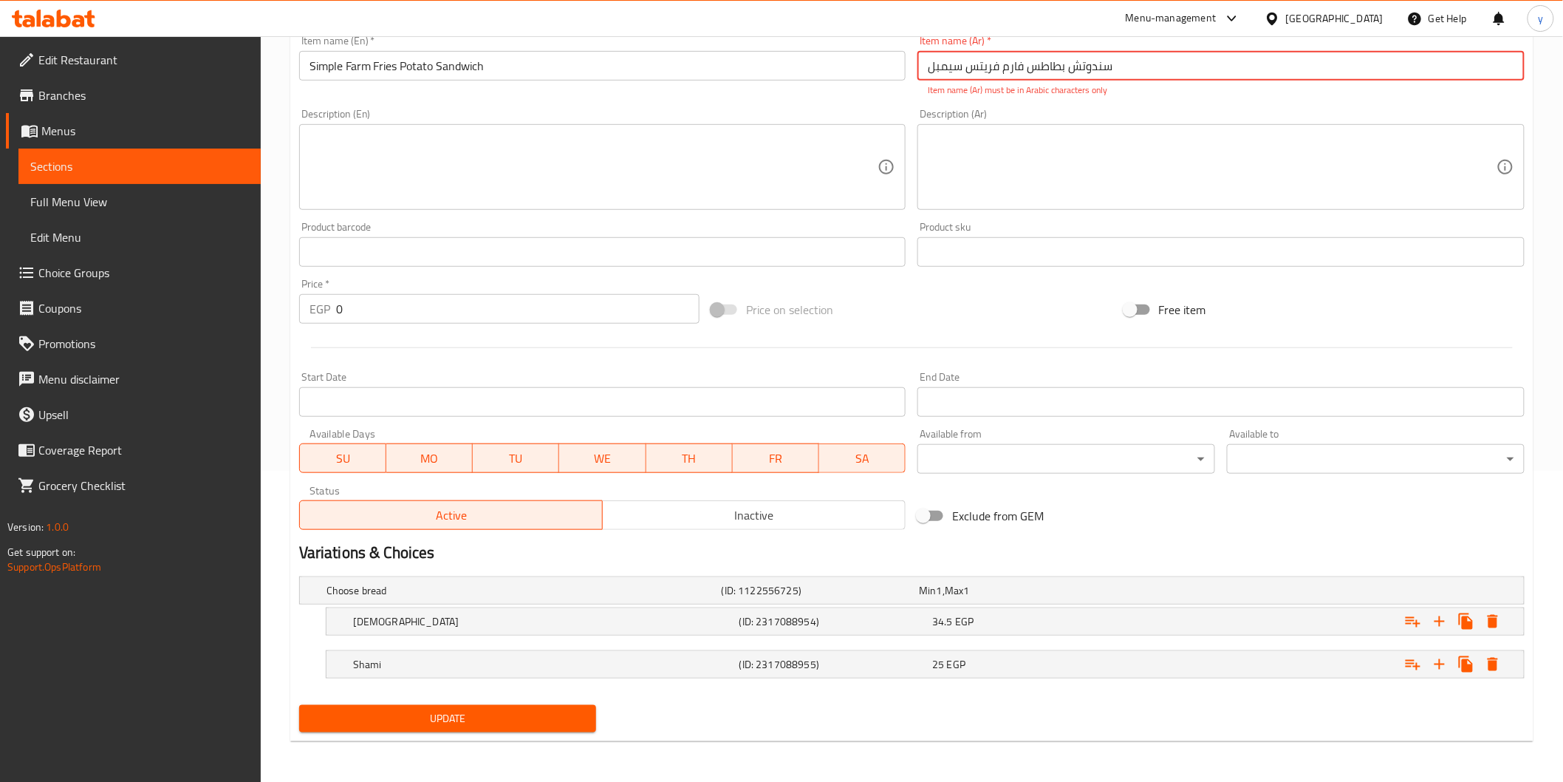
type input "سندوتش بطاطس فارم فريتس سيمبل"
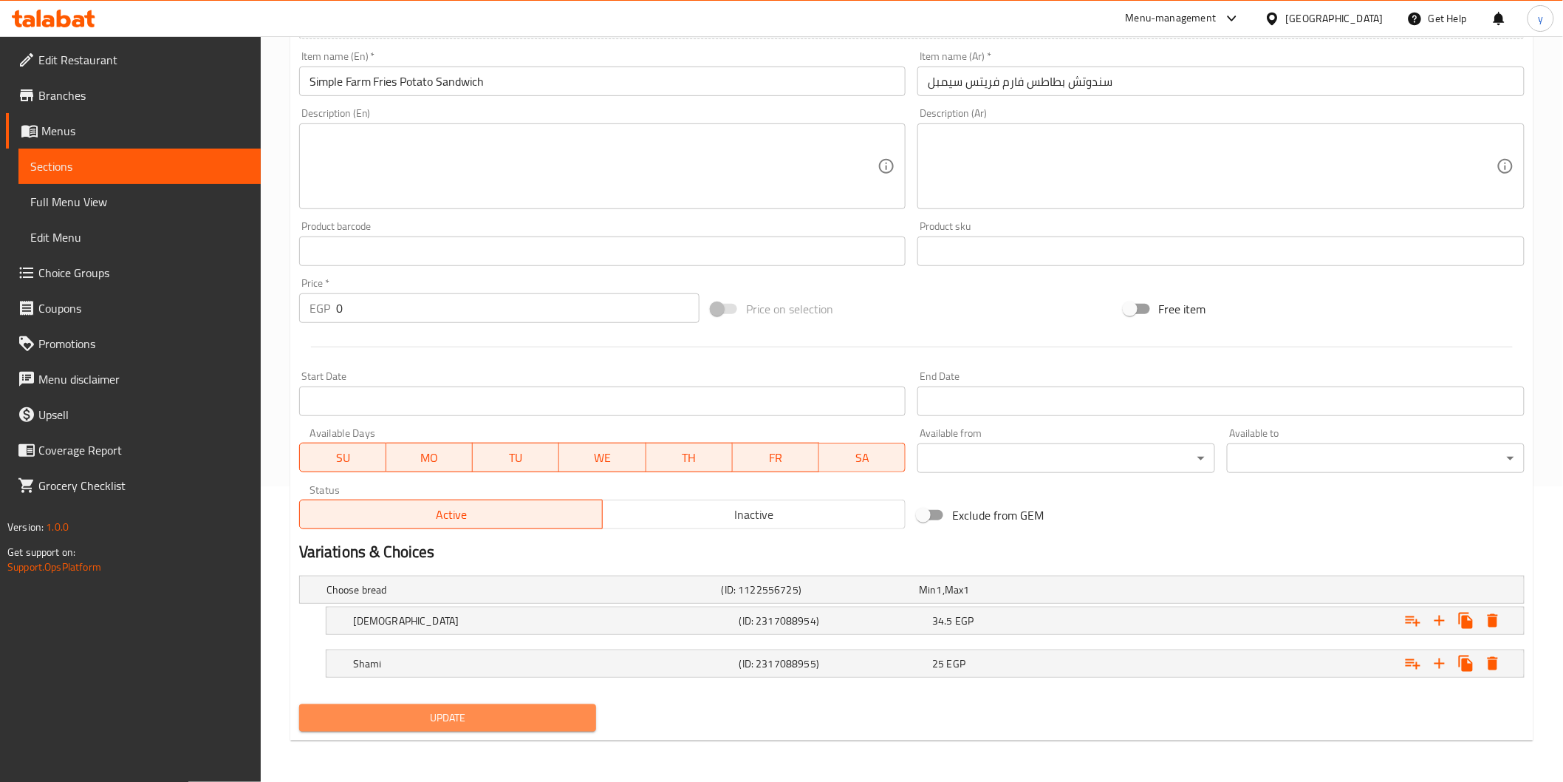
click at [553, 720] on span "Update" at bounding box center [448, 717] width 274 height 18
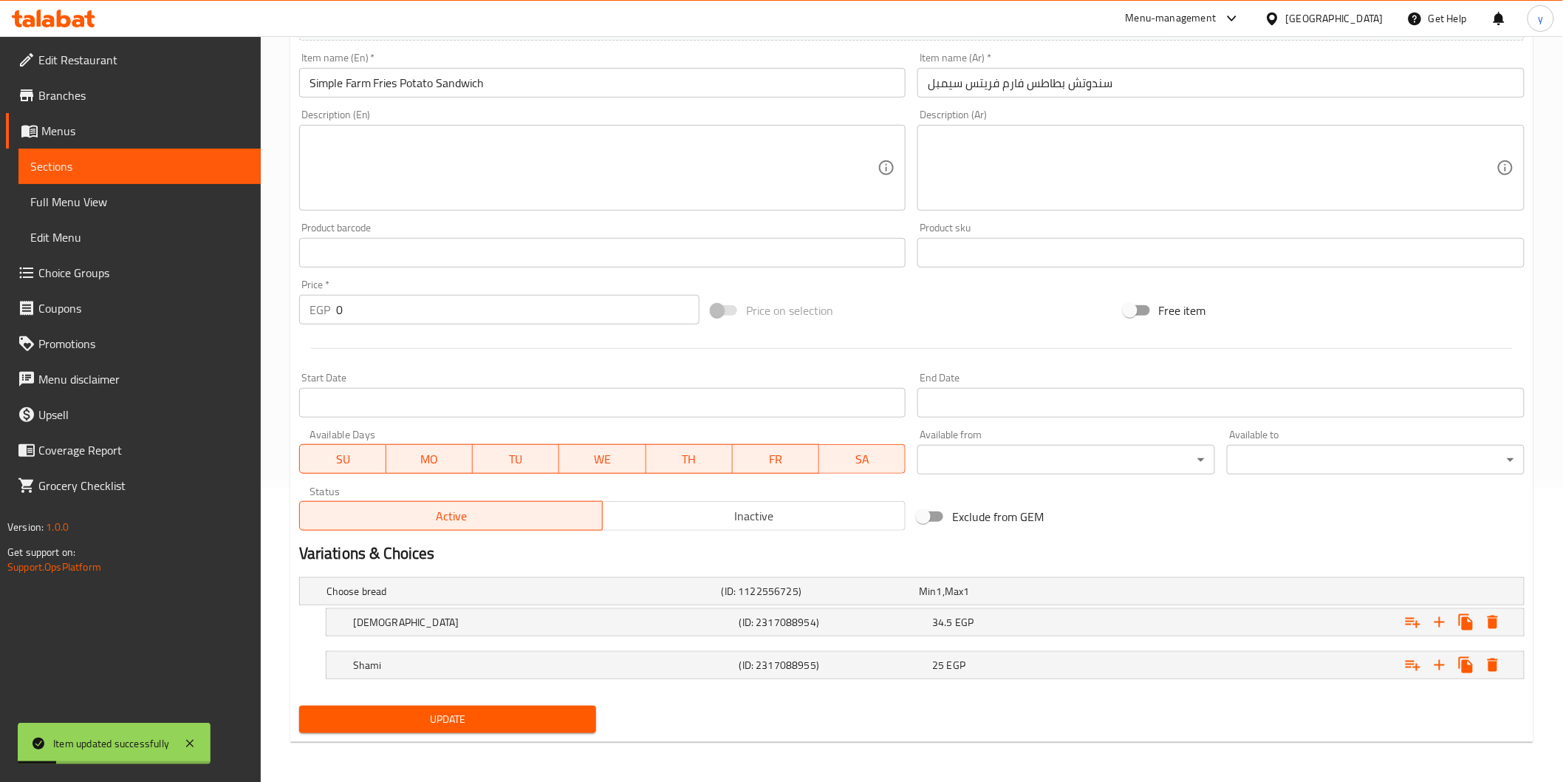
click at [204, 168] on span "Sections" at bounding box center [139, 166] width 219 height 18
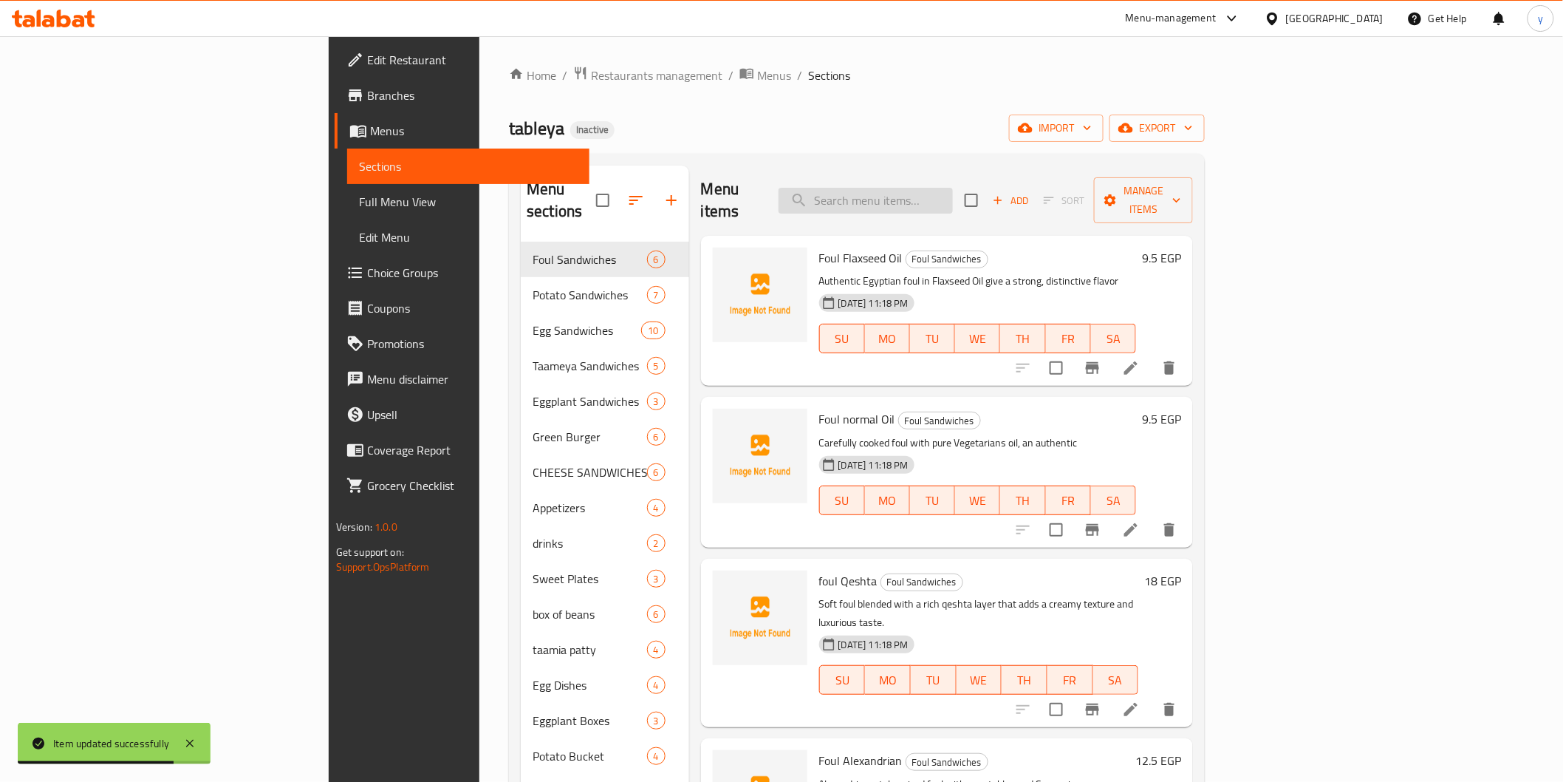
click at [953, 202] on input "search" at bounding box center [866, 201] width 174 height 26
paste input "Fried egg"
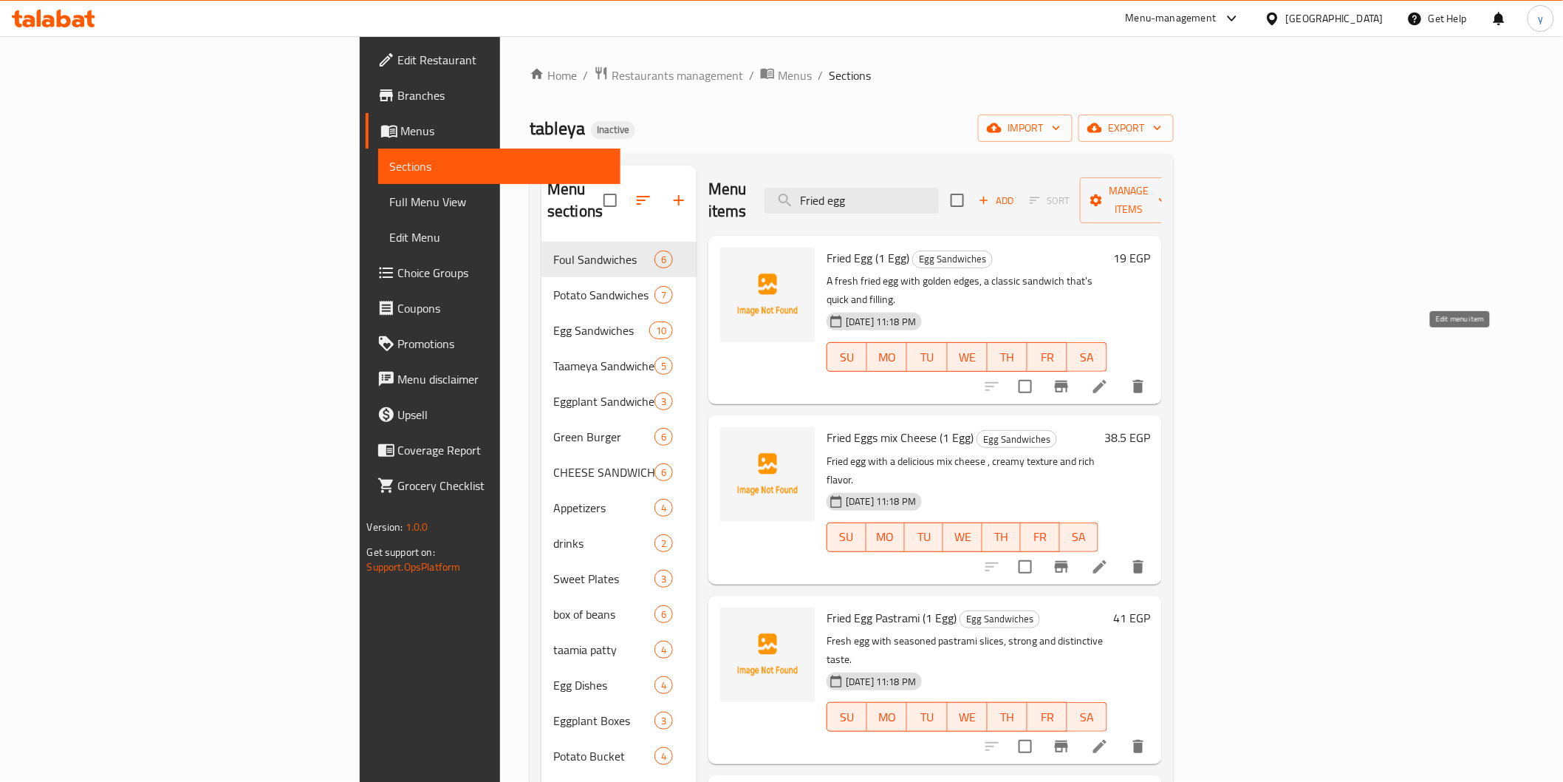
type input "Fried egg"
click at [1107, 380] on icon at bounding box center [1099, 386] width 13 height 13
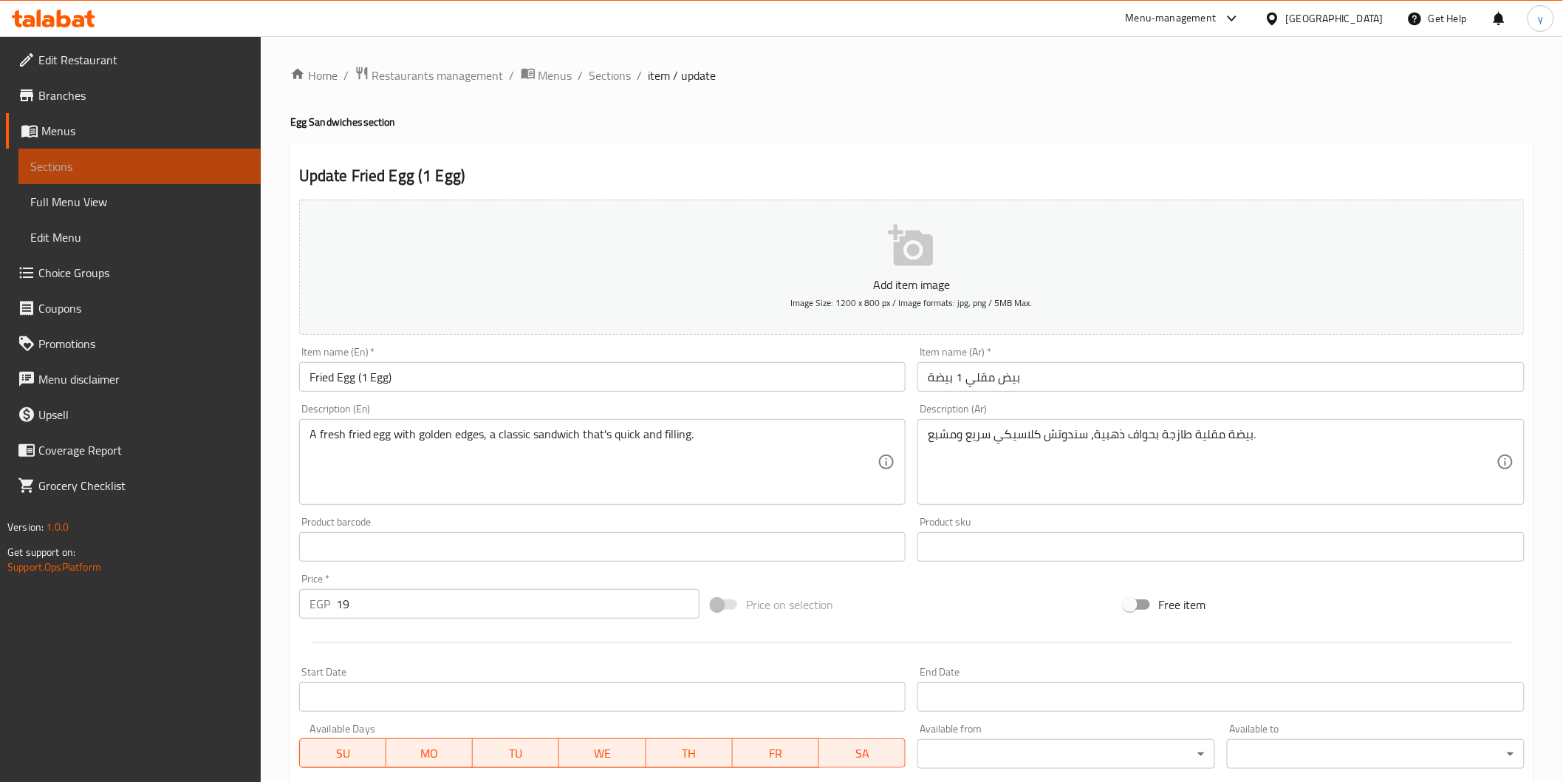
click at [47, 163] on span "Sections" at bounding box center [139, 166] width 219 height 18
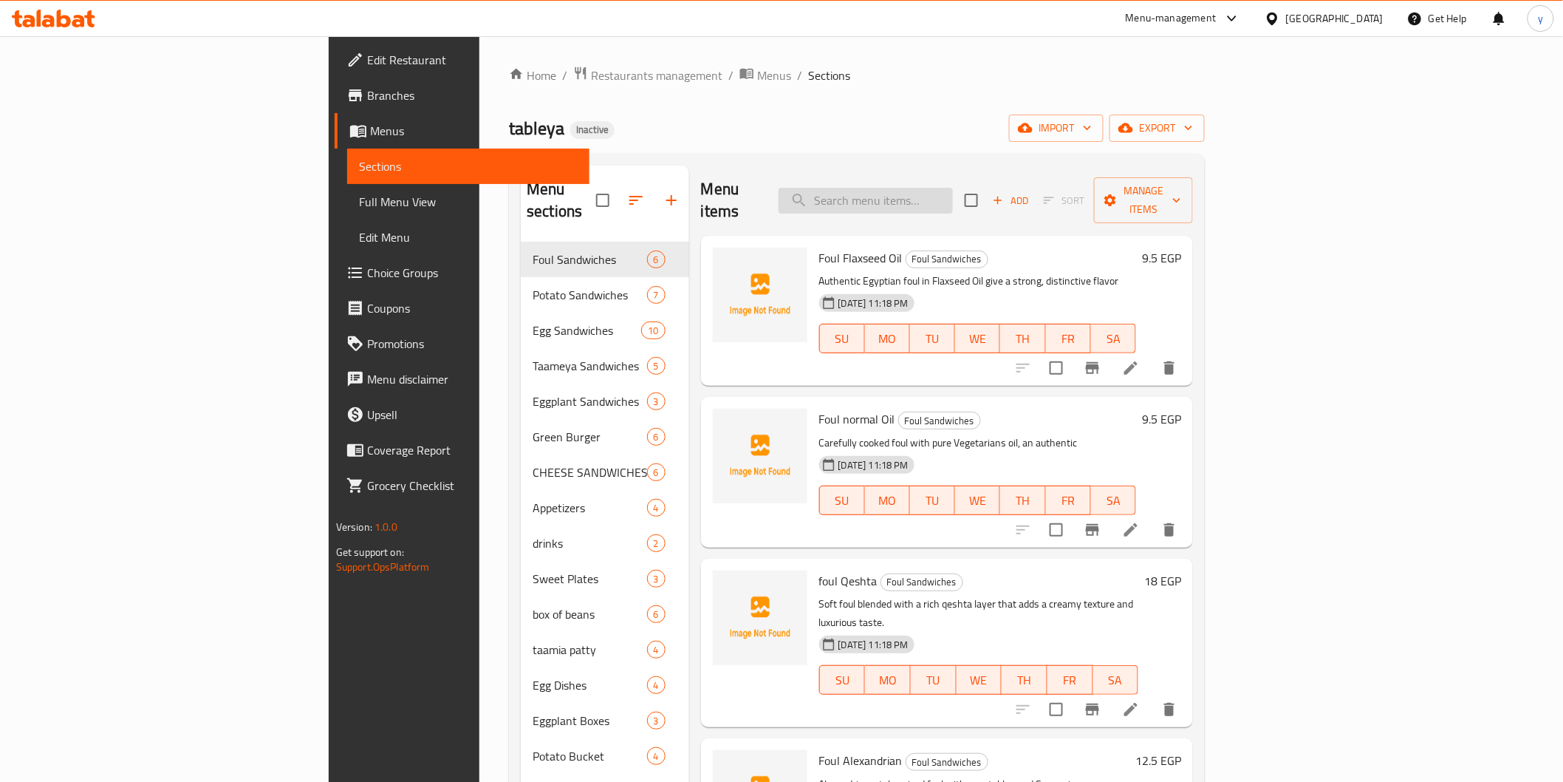
click at [953, 195] on input "search" at bounding box center [866, 201] width 174 height 26
paste input "Fried egg"
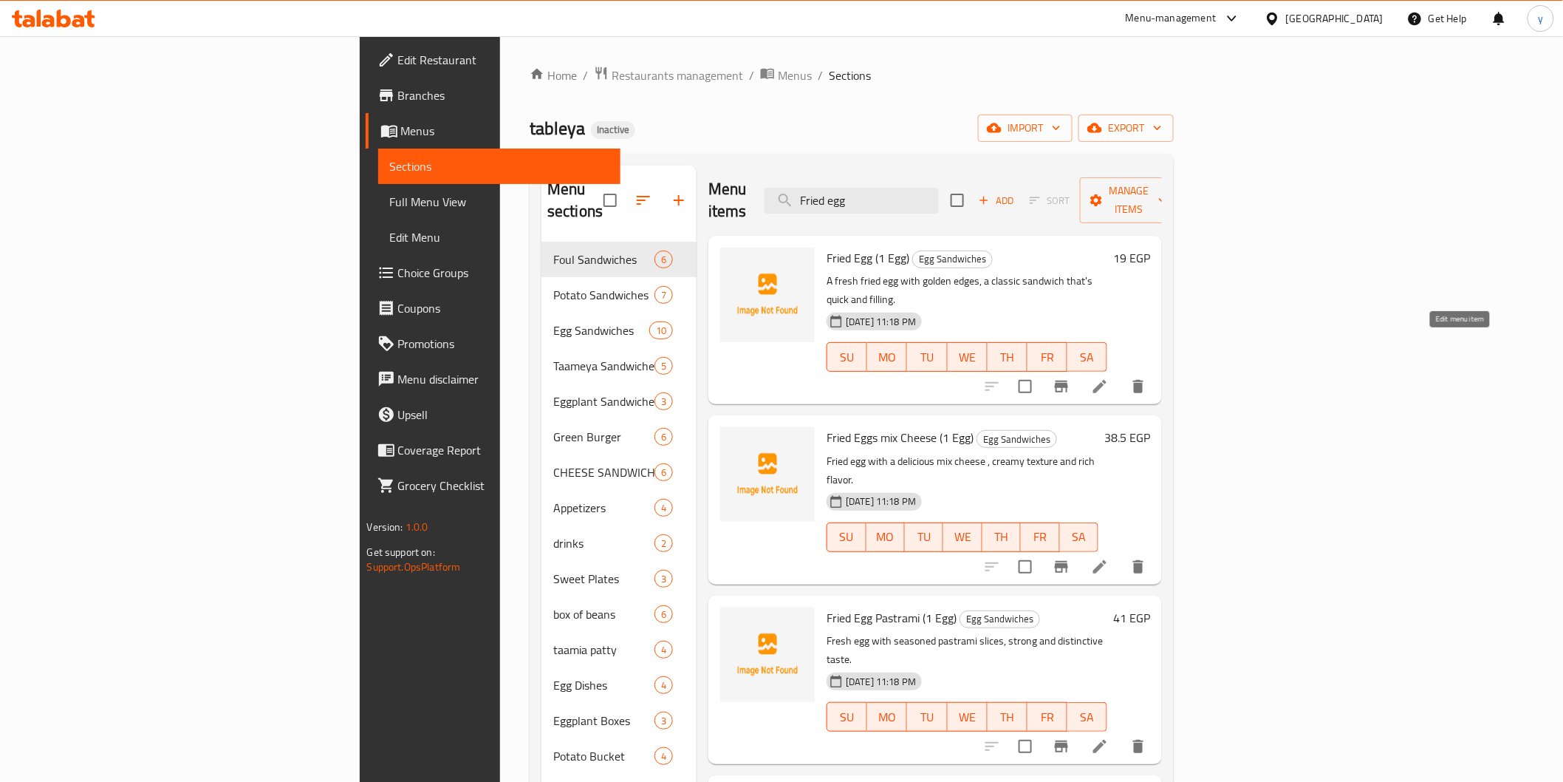
type input "Fried egg"
click at [1109, 378] on icon at bounding box center [1100, 387] width 18 height 18
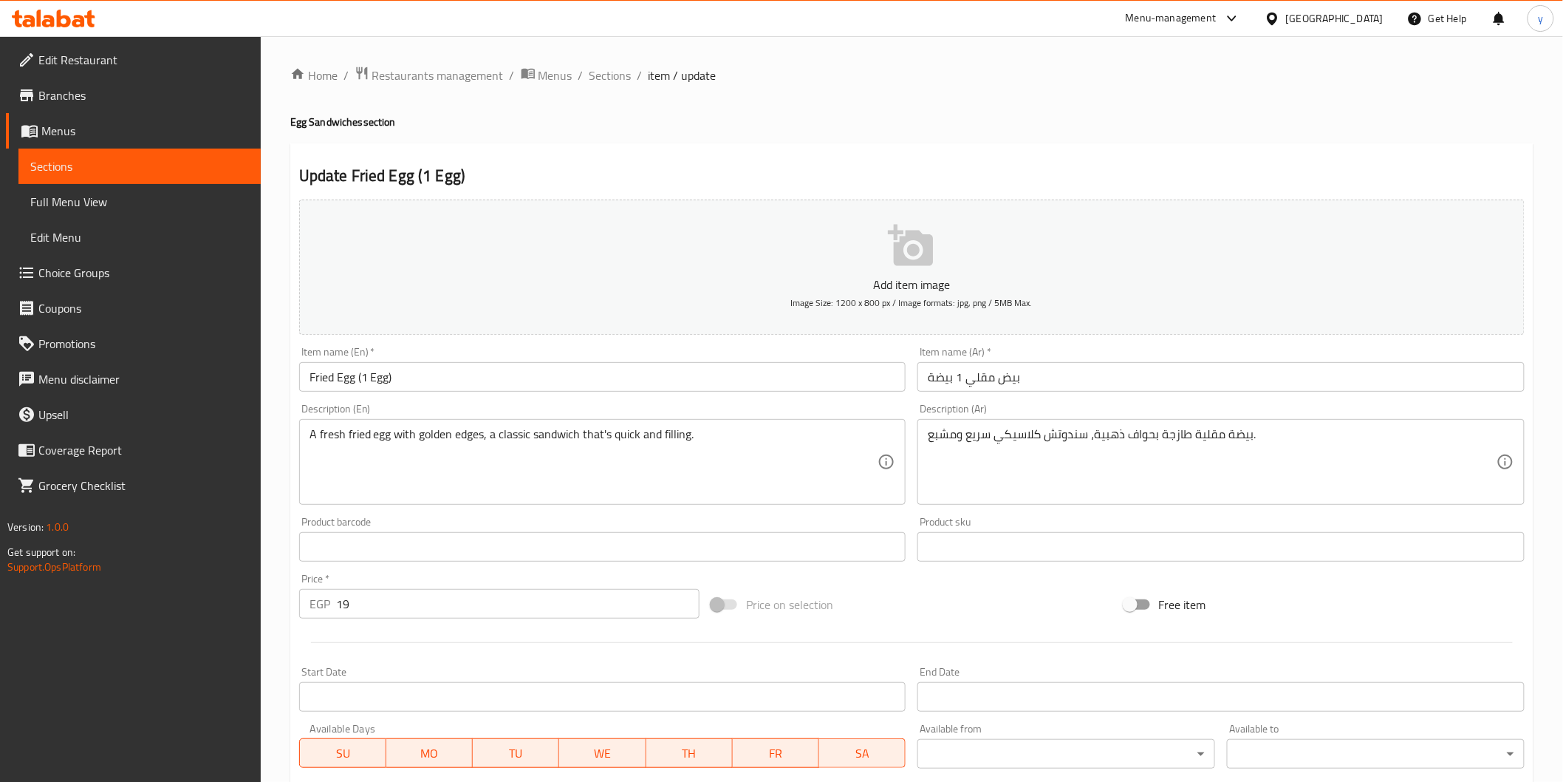
click at [47, 157] on span "Sections" at bounding box center [139, 166] width 219 height 18
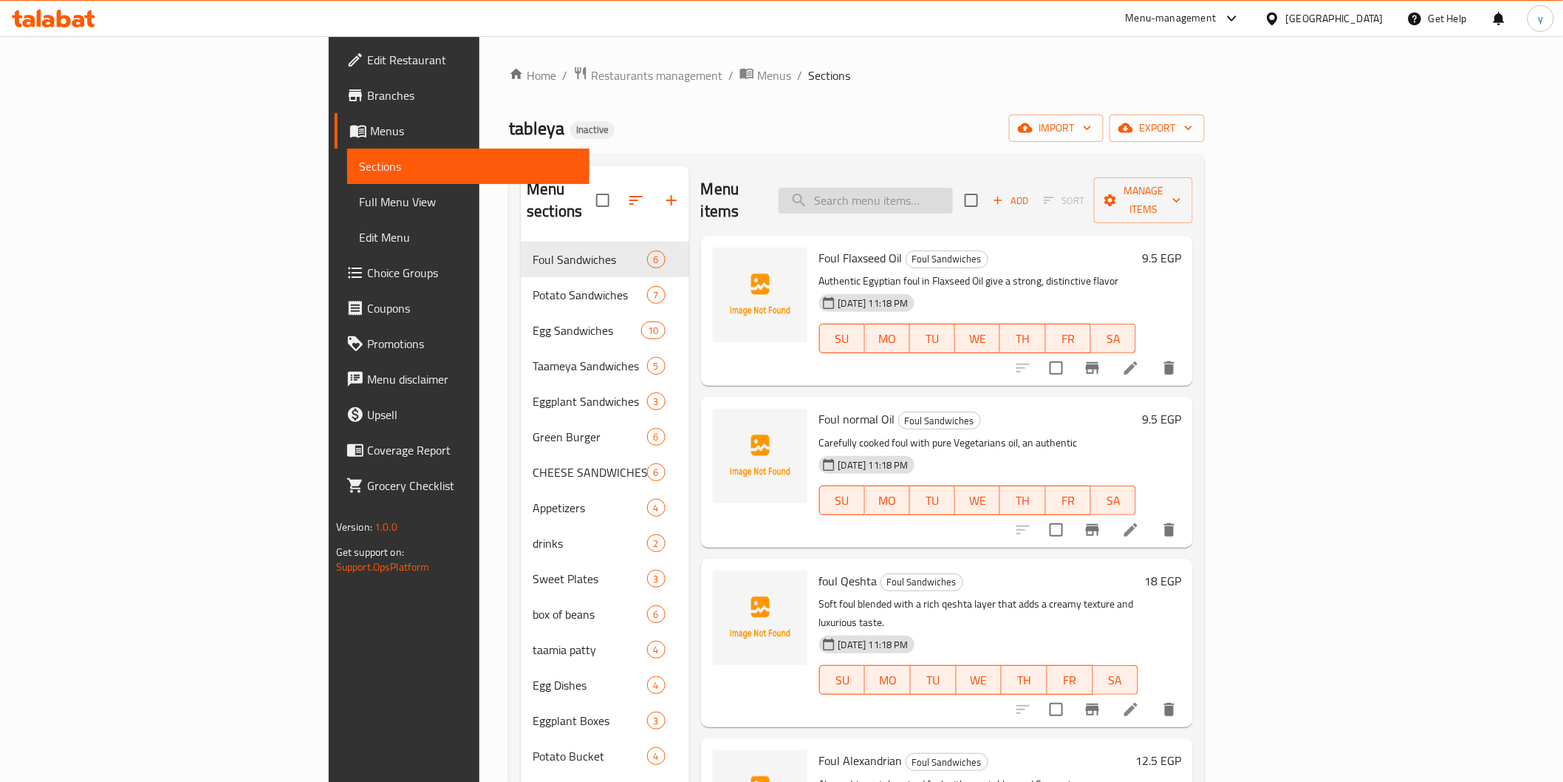
click at [953, 195] on input "search" at bounding box center [866, 201] width 174 height 26
paste input "Fried egg"
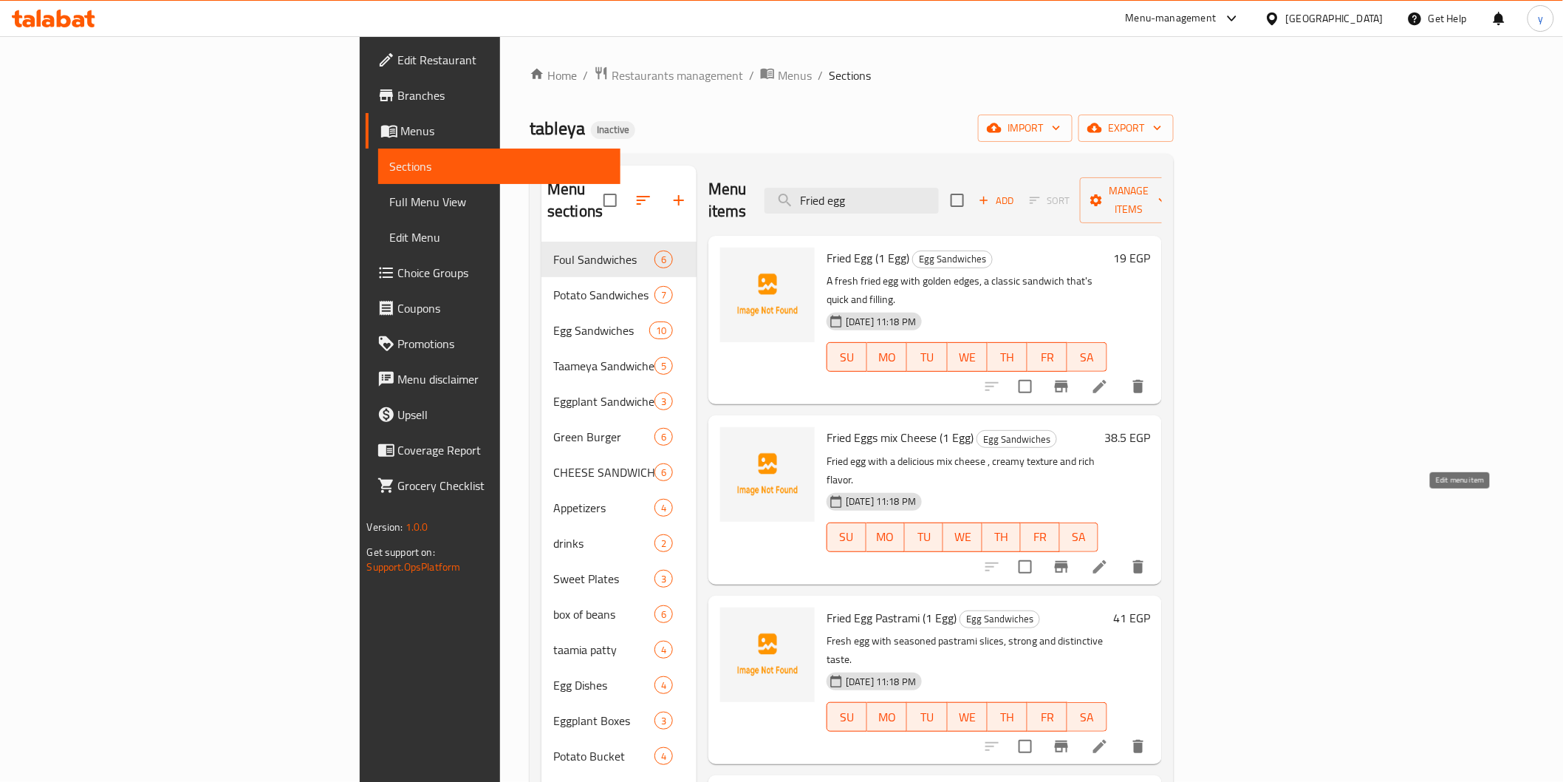
type input "Fried egg"
click at [1107, 560] on icon at bounding box center [1099, 566] width 13 height 13
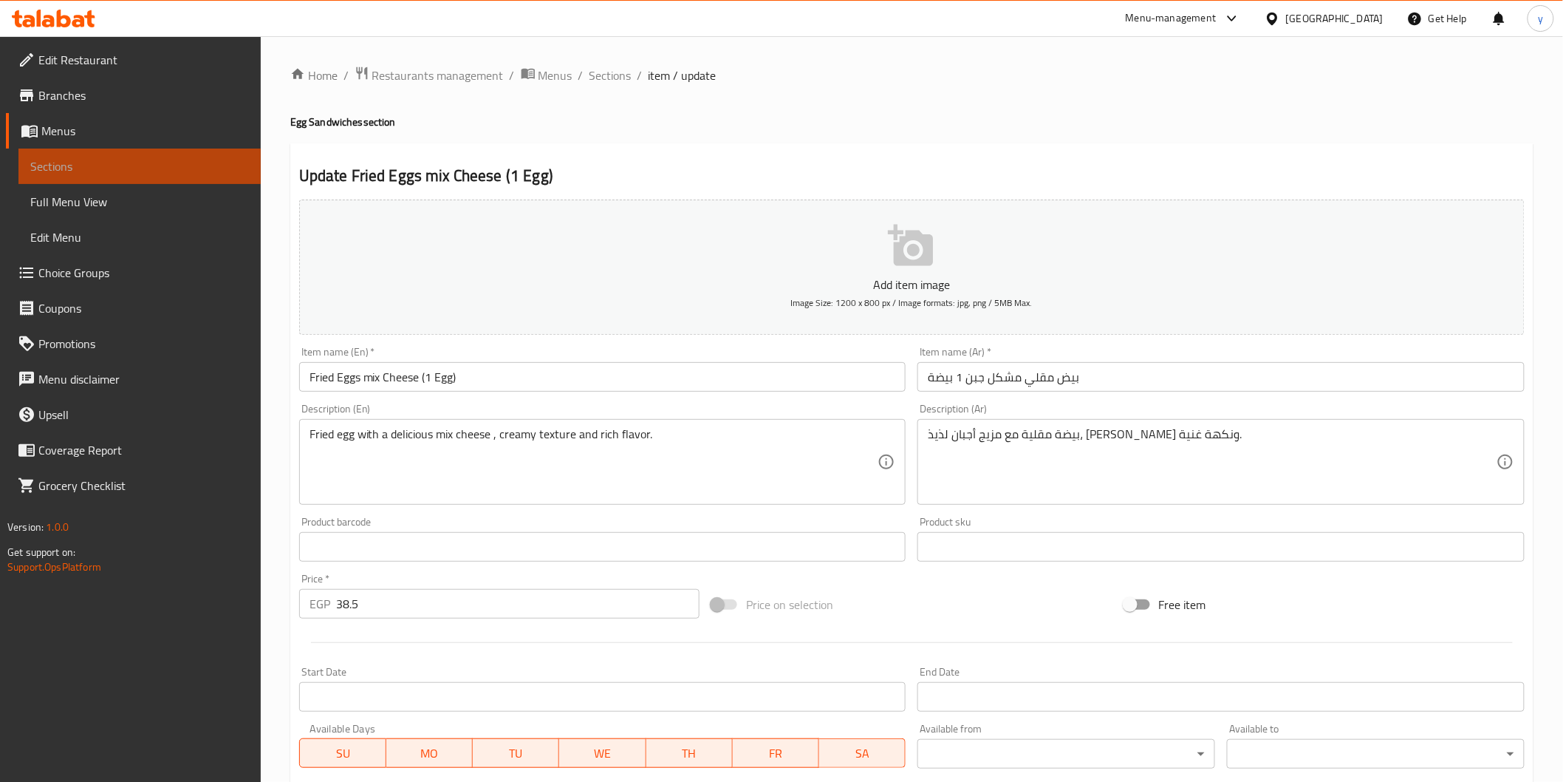
click at [108, 163] on span "Sections" at bounding box center [139, 166] width 219 height 18
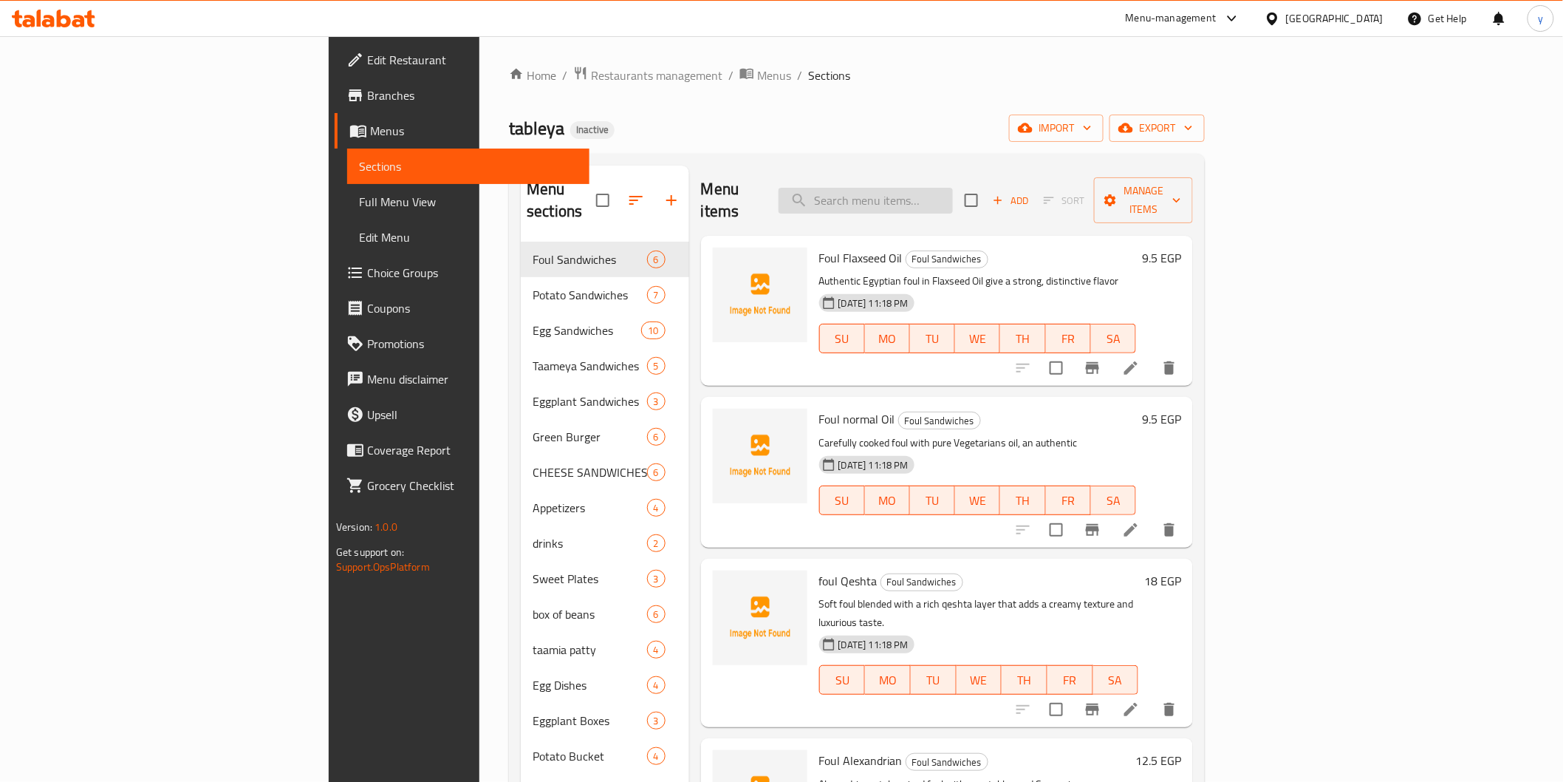
click at [953, 194] on input "search" at bounding box center [866, 201] width 174 height 26
paste input "Fried egg"
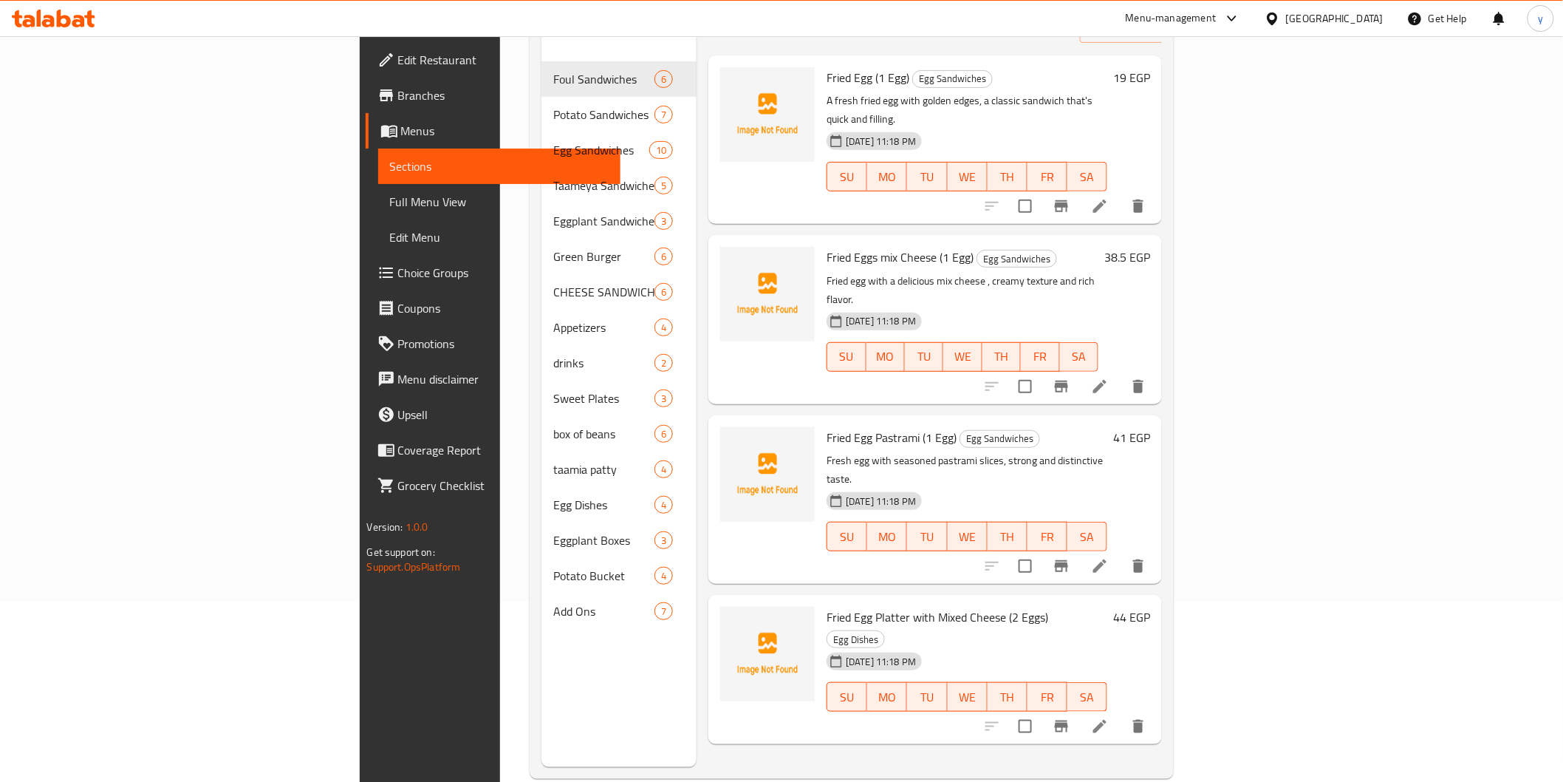
scroll to position [207, 0]
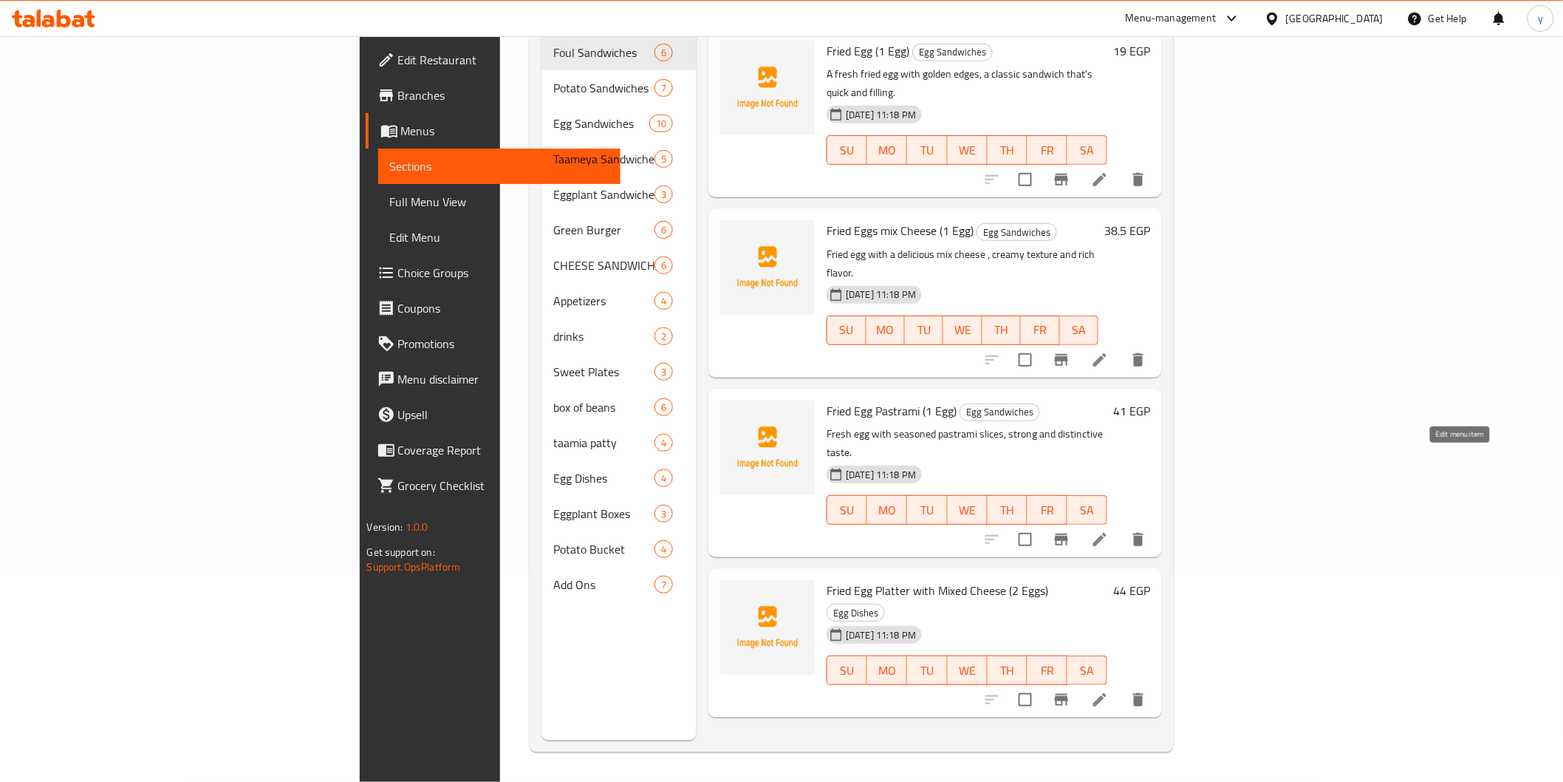
type input "Fried egg"
click at [1109, 530] on icon at bounding box center [1100, 539] width 18 height 18
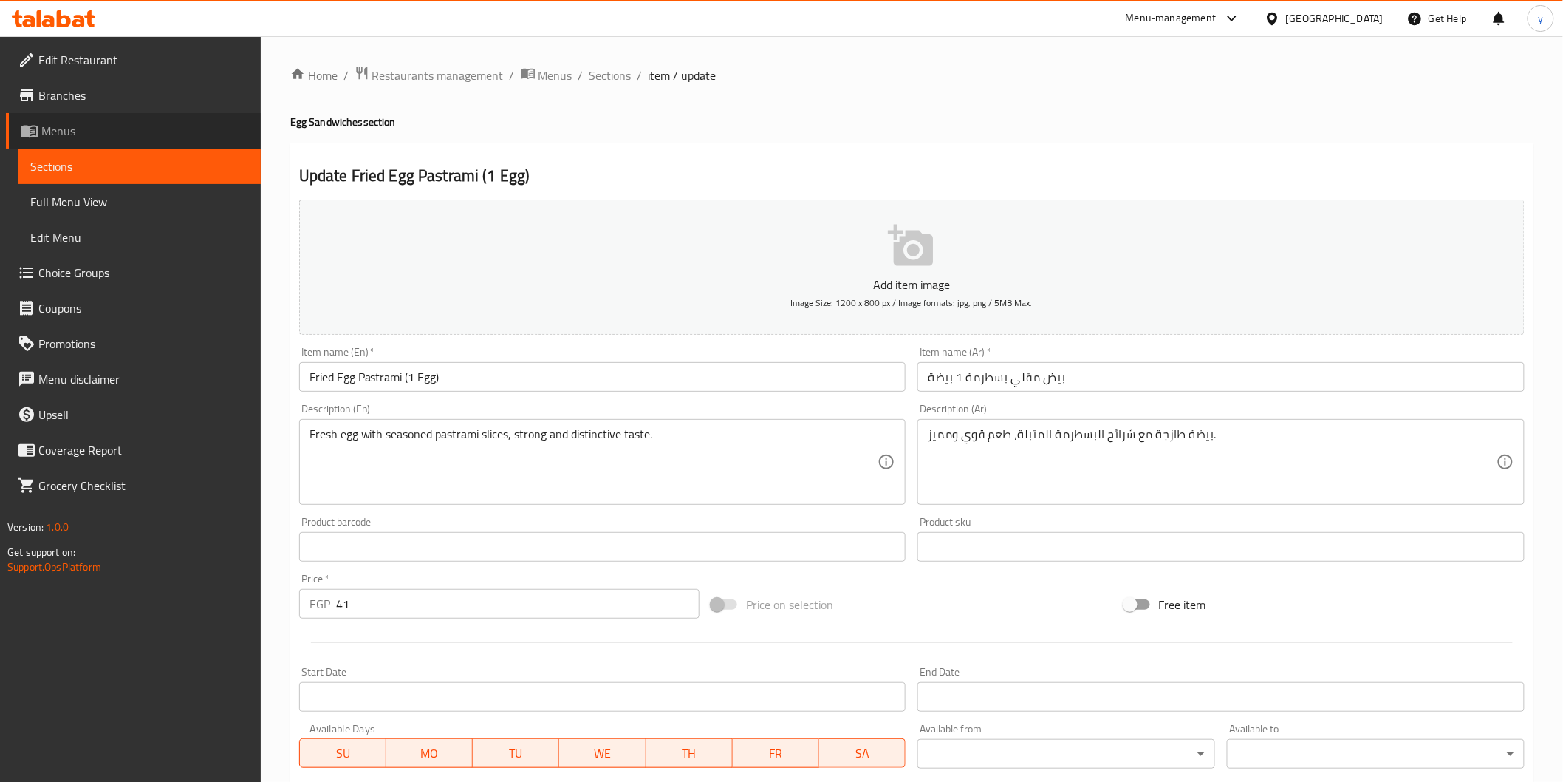
click at [164, 146] on link "Menus" at bounding box center [133, 130] width 255 height 35
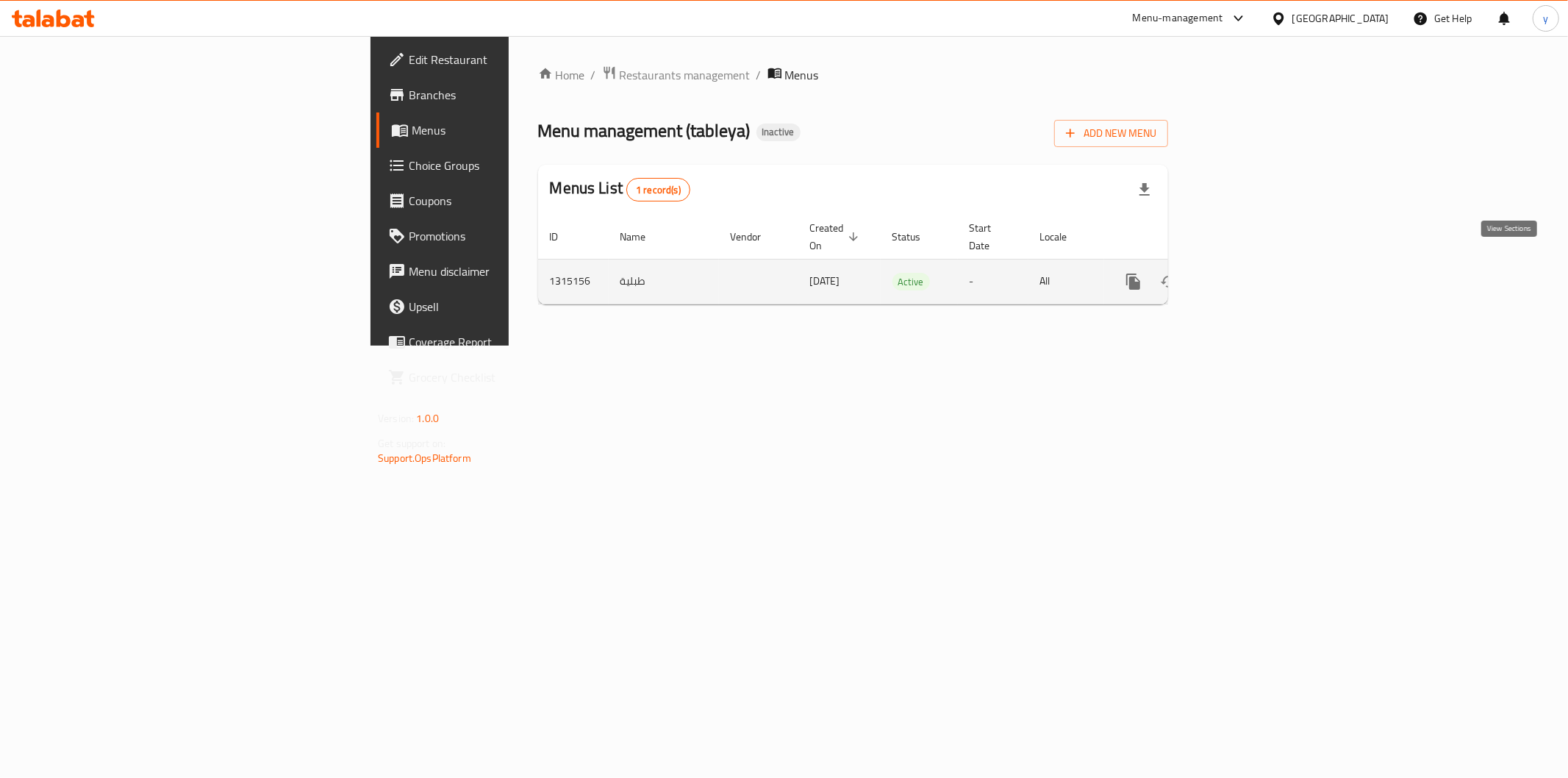
click at [1248, 273] on icon "enhanced table" at bounding box center [1240, 282] width 18 height 18
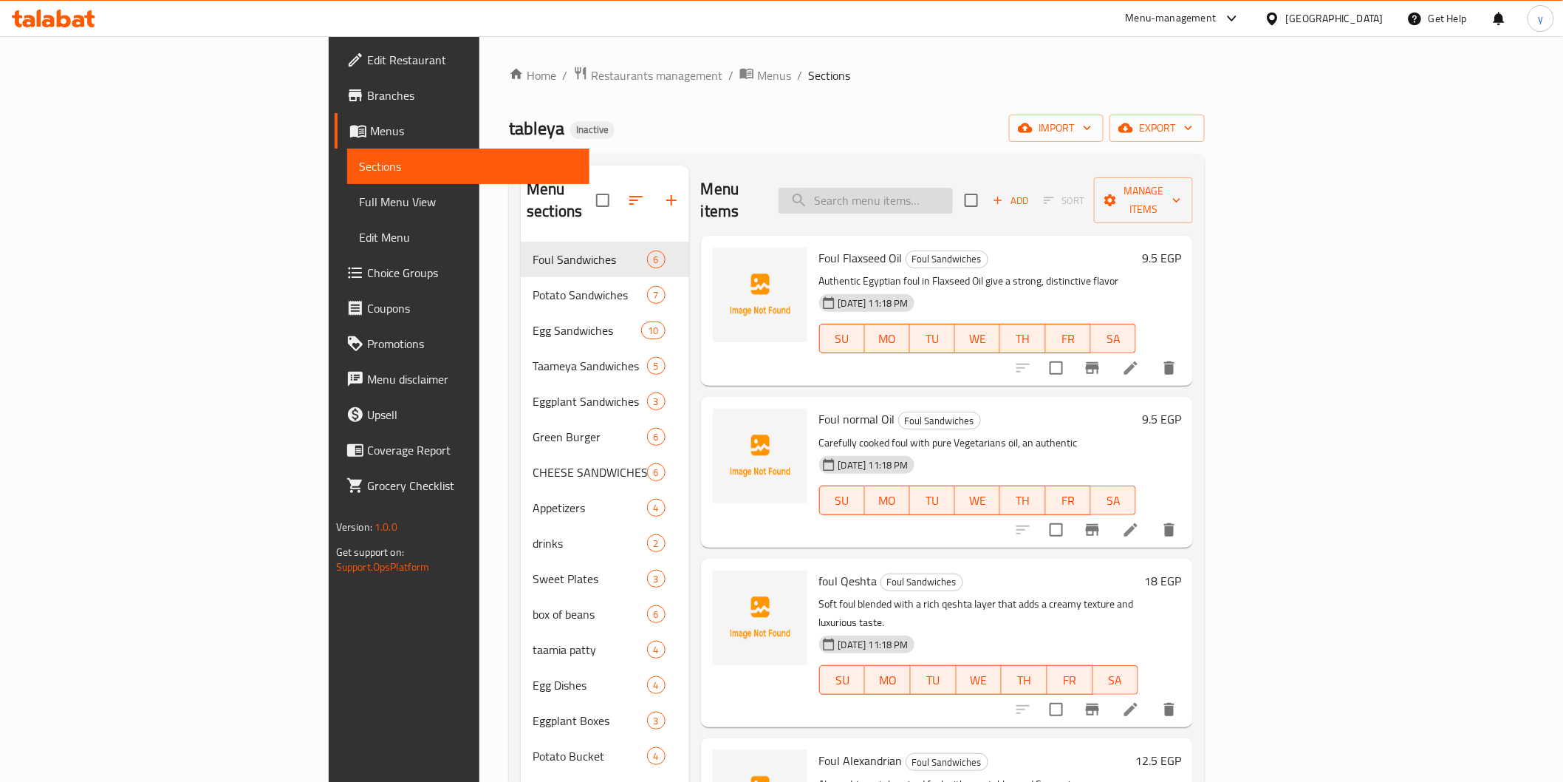
click at [953, 194] on input "search" at bounding box center [866, 201] width 174 height 26
paste input "Fried egg"
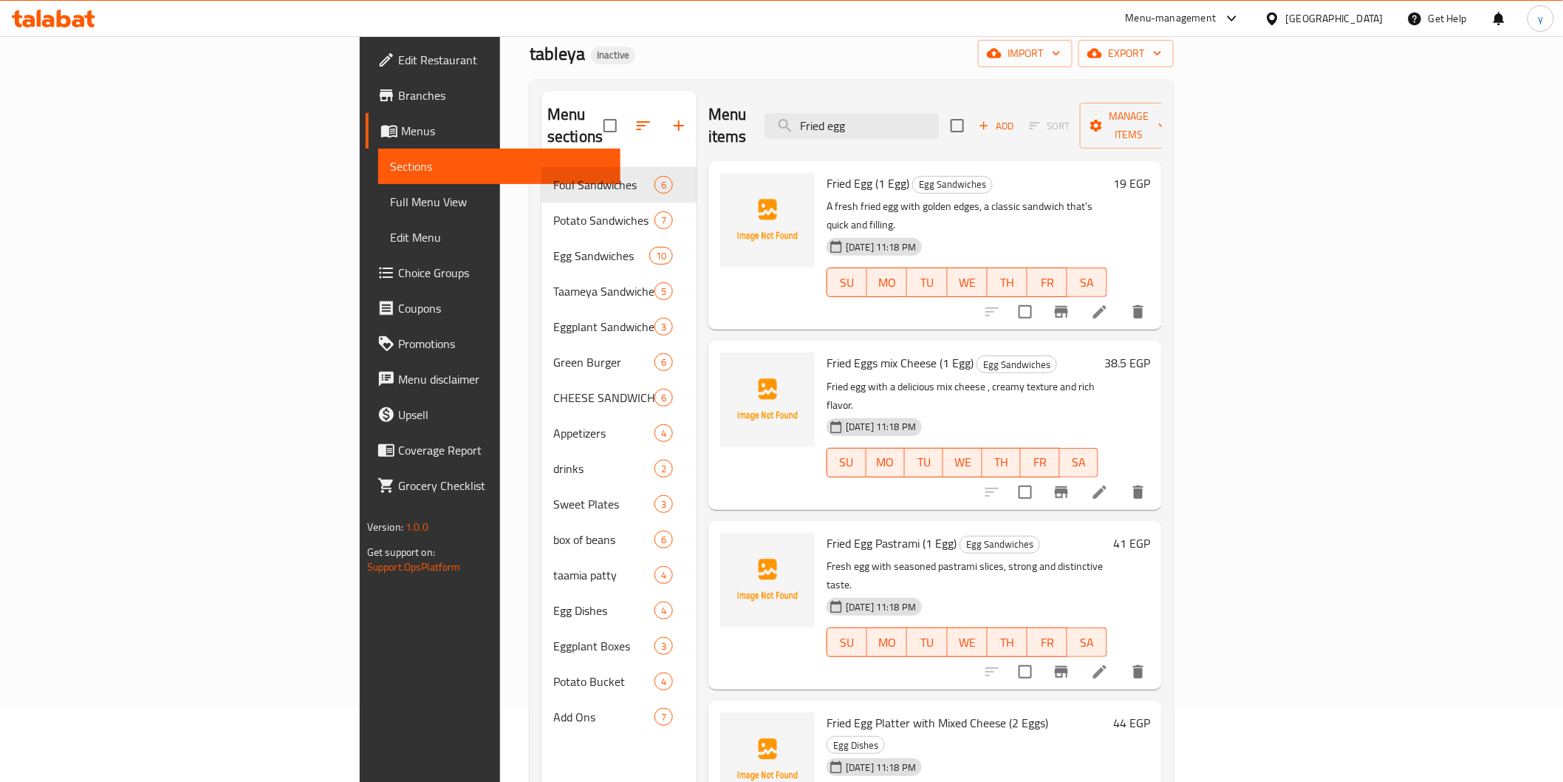
scroll to position [207, 0]
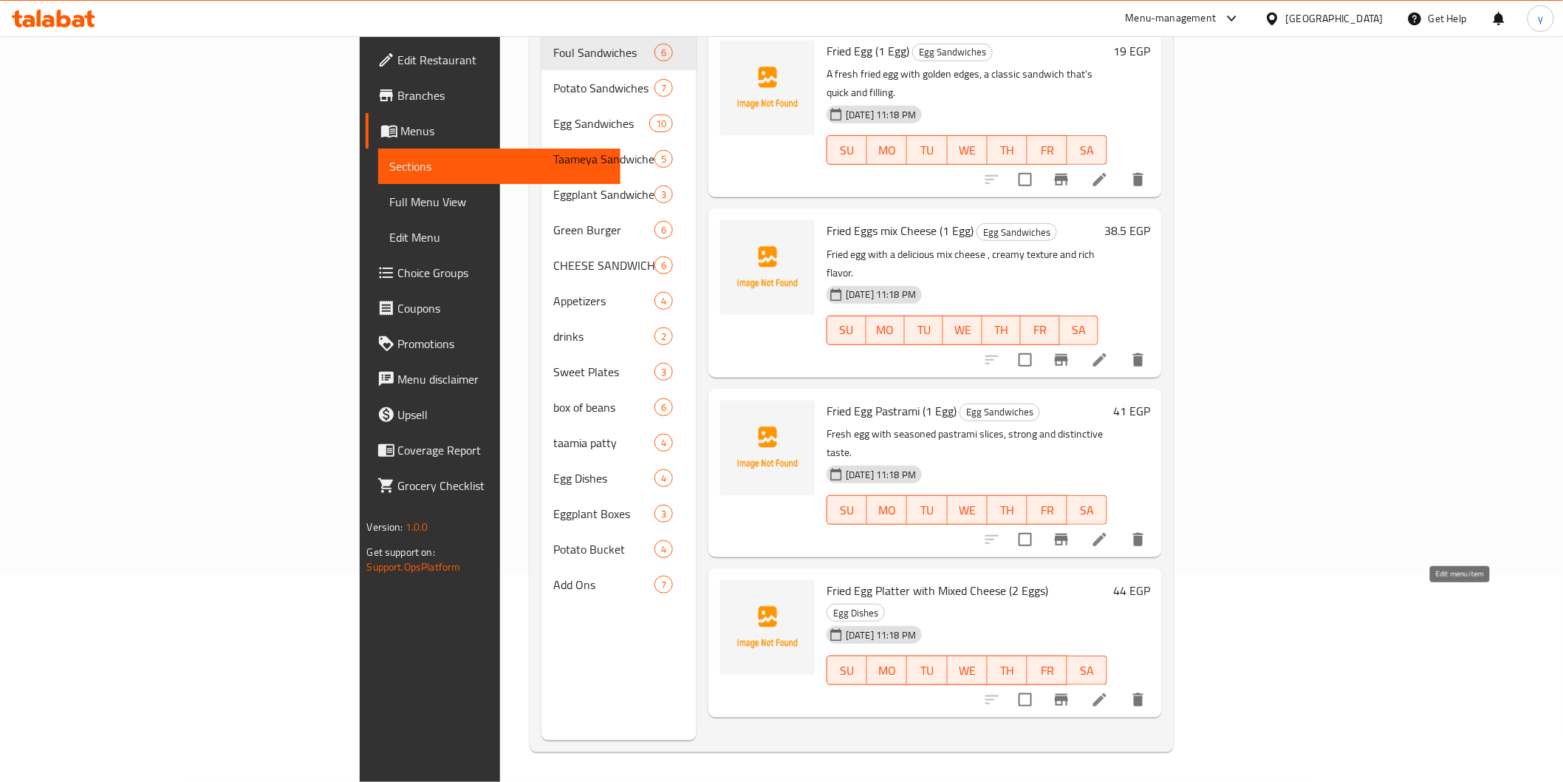
type input "Fried egg"
click at [1109, 691] on icon at bounding box center [1100, 700] width 18 height 18
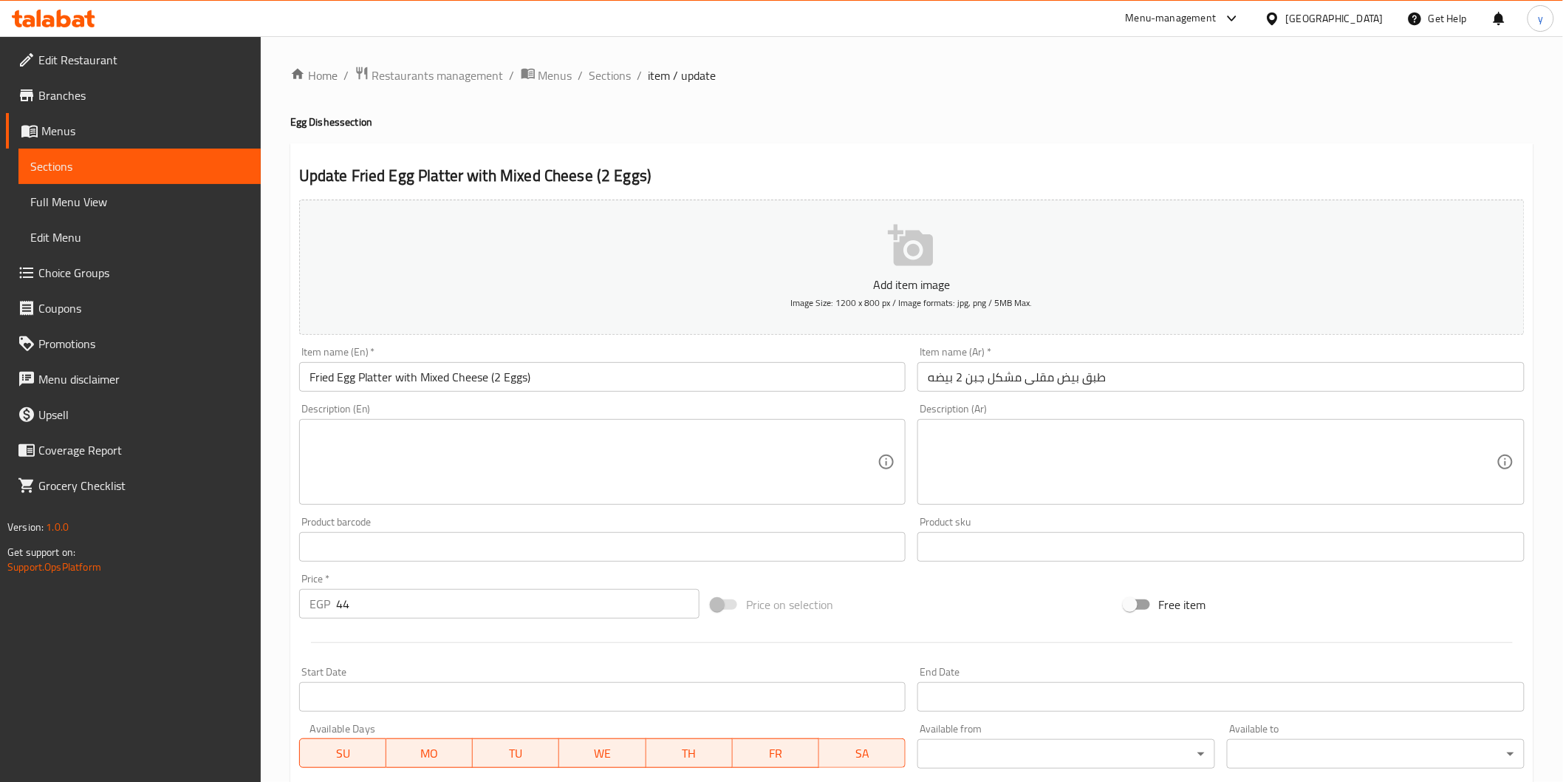
click at [127, 164] on span "Sections" at bounding box center [139, 166] width 219 height 18
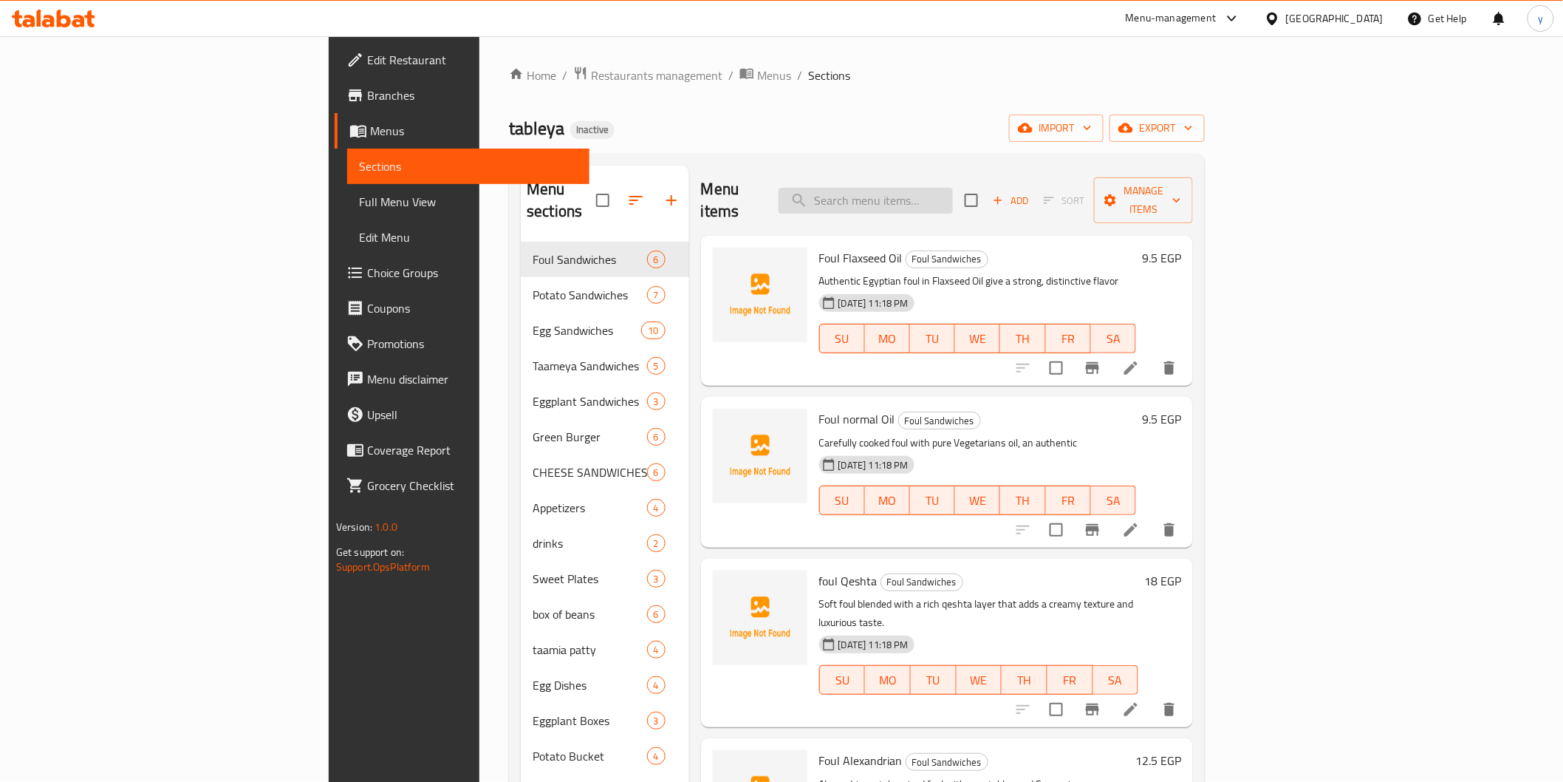
click at [953, 188] on input "search" at bounding box center [866, 201] width 174 height 26
paste input "Roumy"
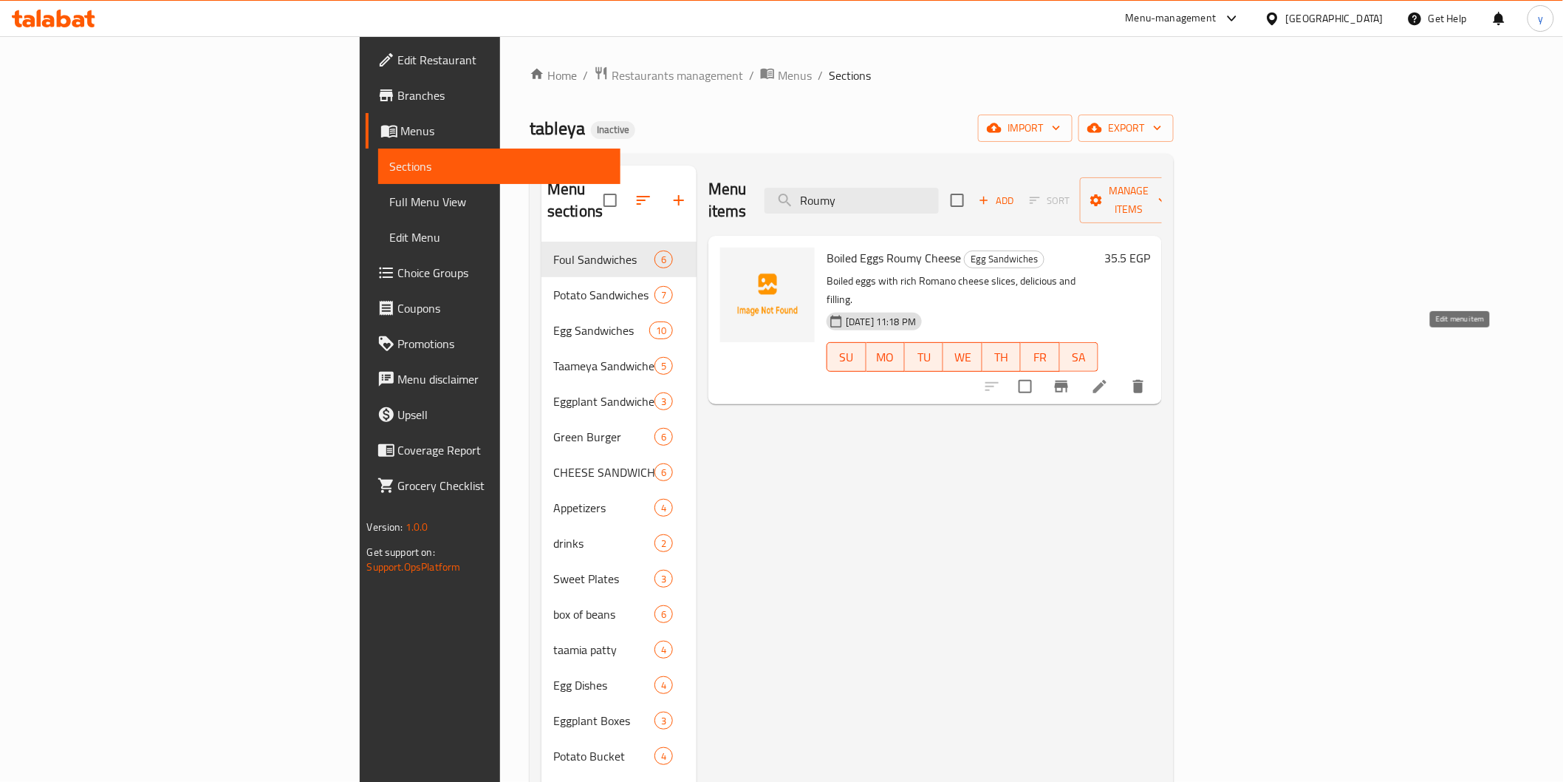
type input "Roumy"
click at [1109, 378] on icon at bounding box center [1100, 387] width 18 height 18
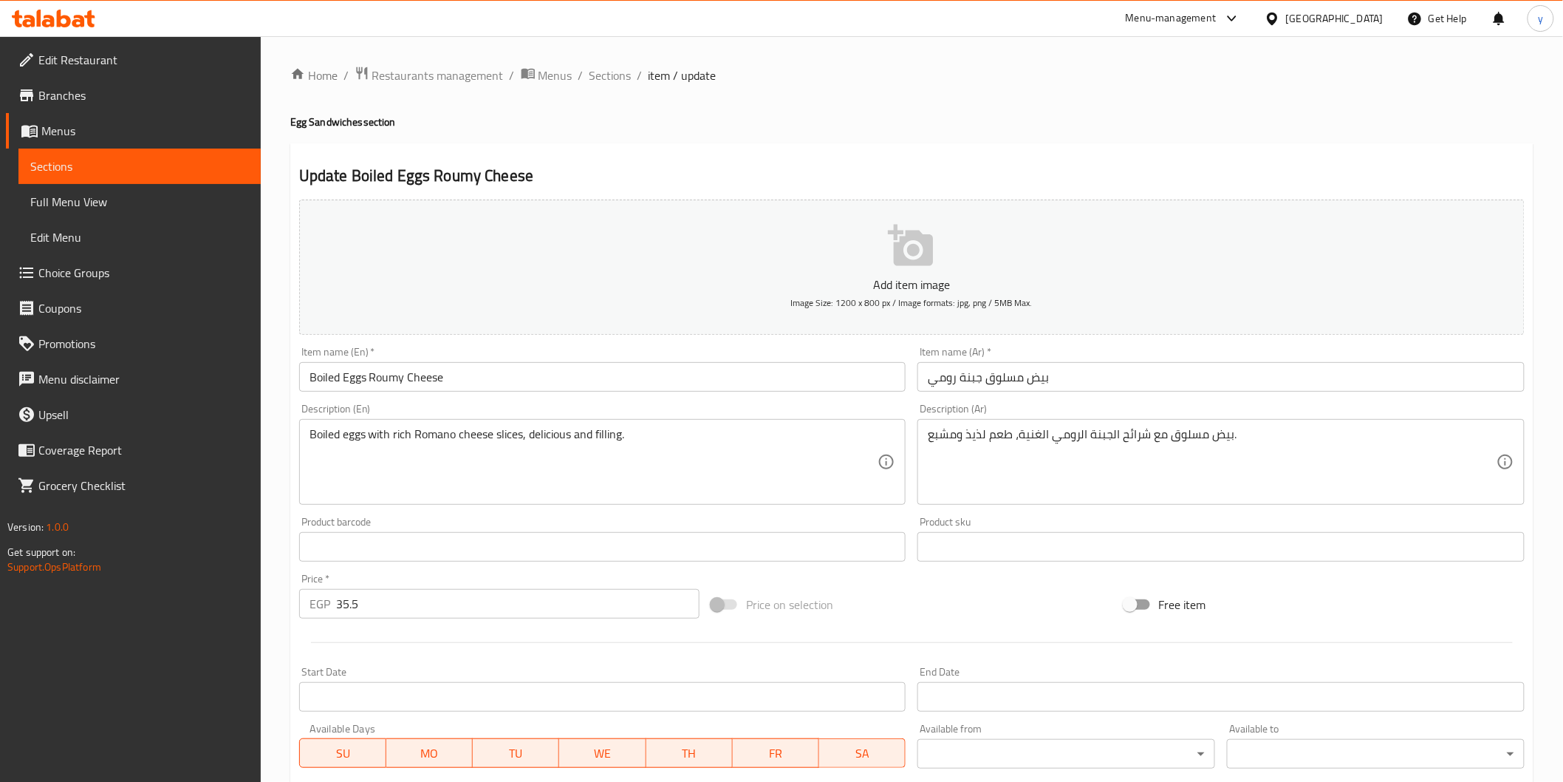
click at [58, 157] on span "Sections" at bounding box center [139, 166] width 219 height 18
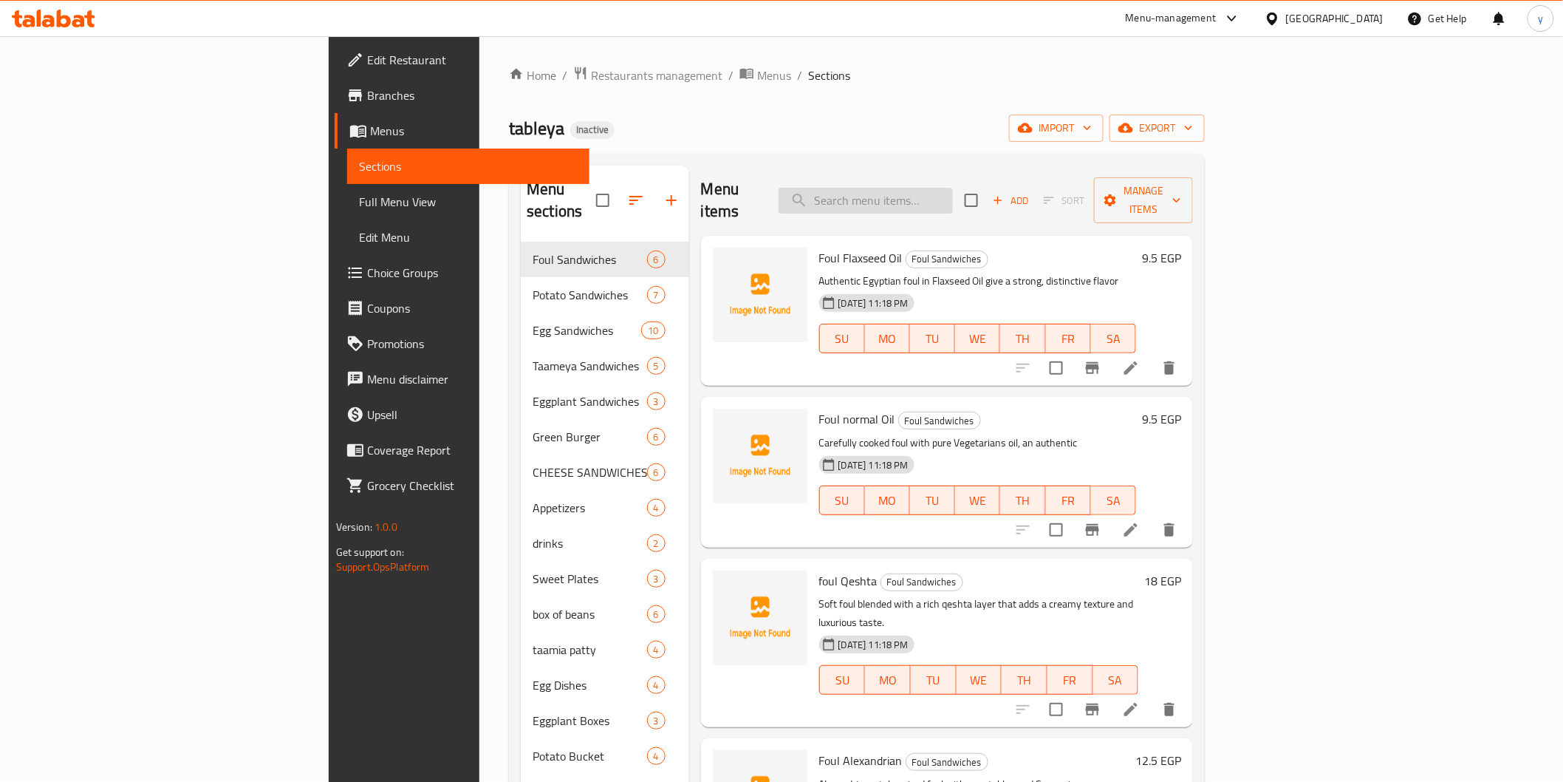
click at [953, 188] on input "search" at bounding box center [866, 201] width 174 height 26
paste input "Flaxseed Oil"
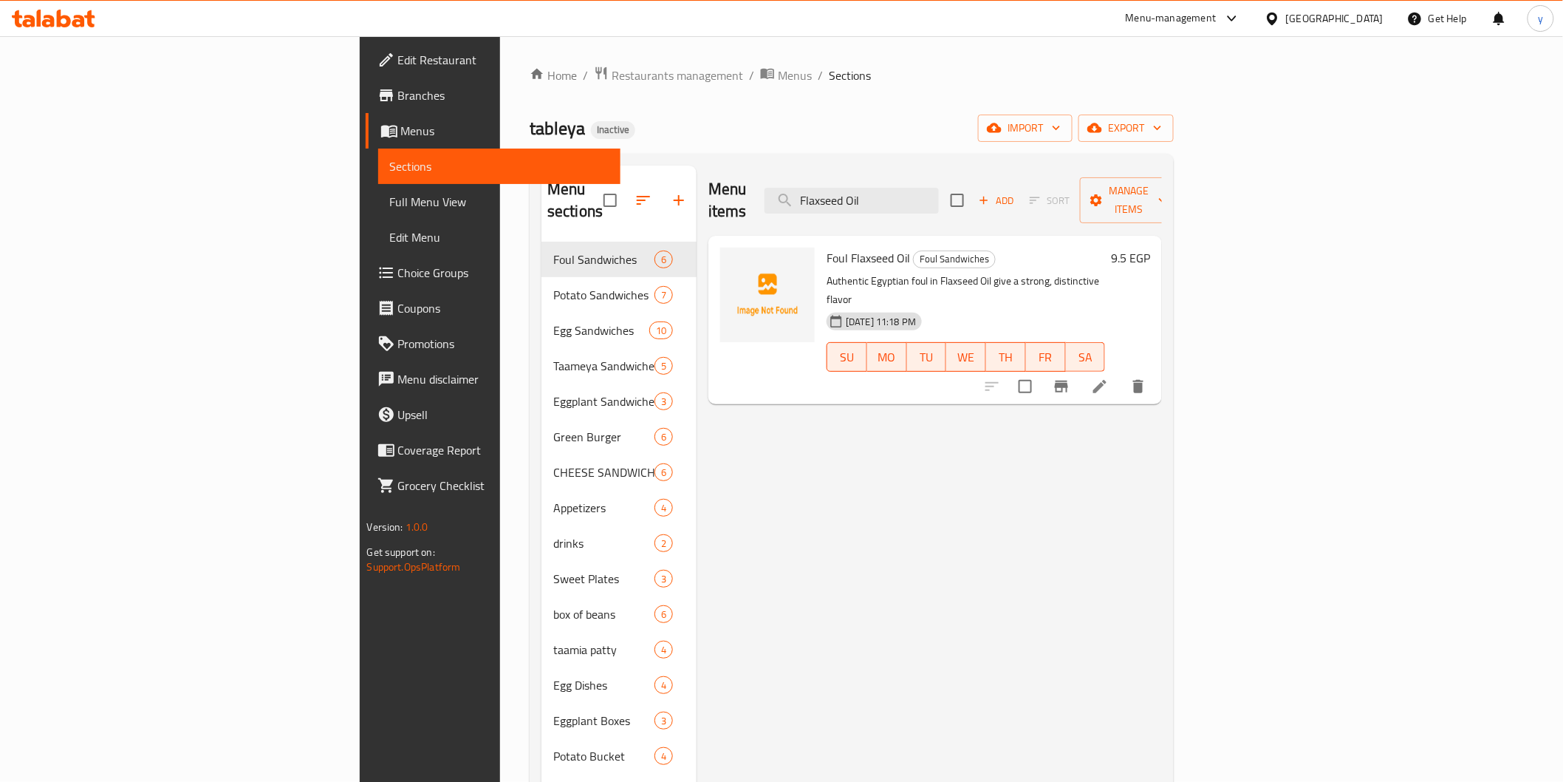
type input "Flaxseed Oil"
click at [1109, 378] on icon at bounding box center [1100, 387] width 18 height 18
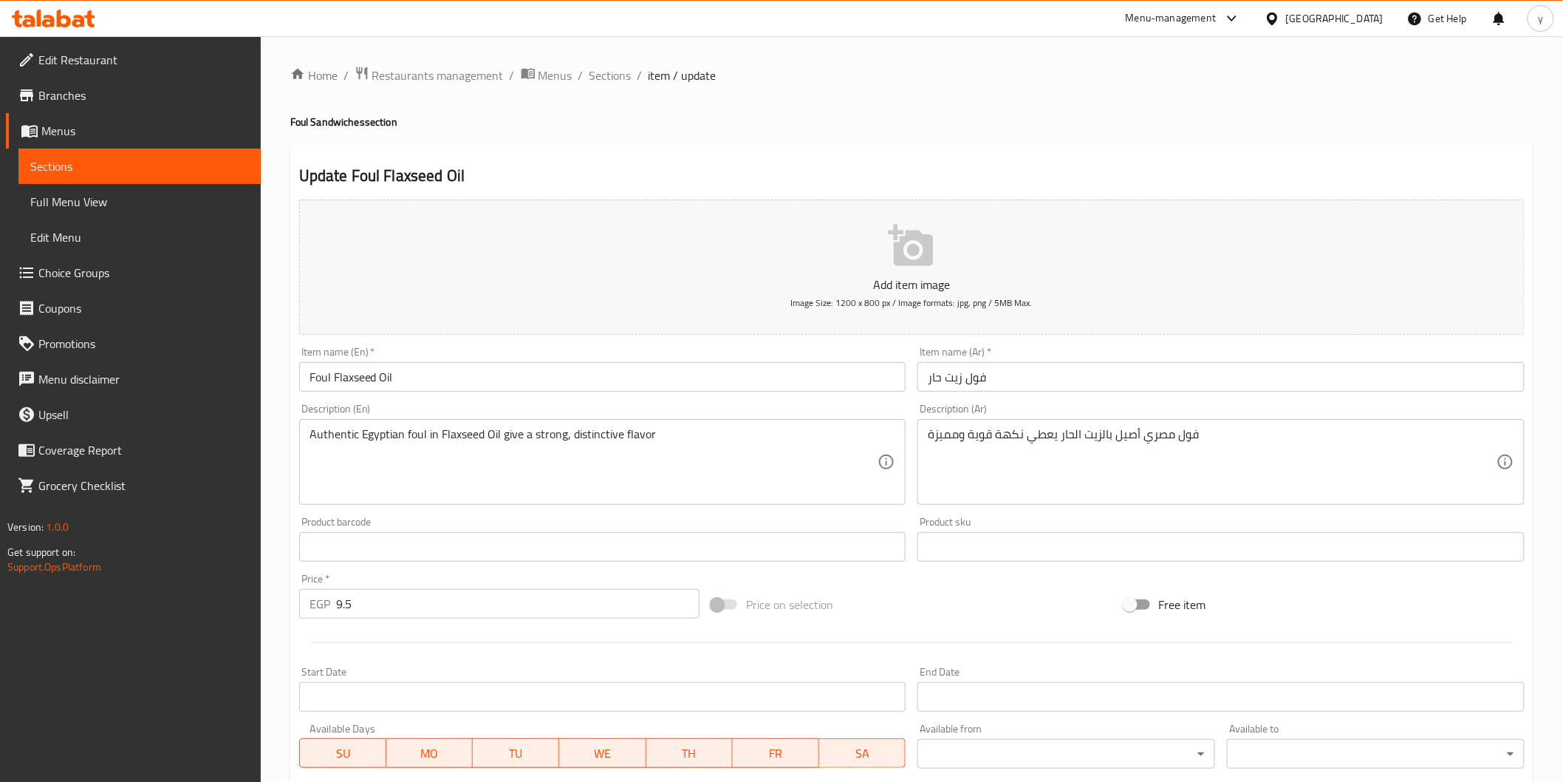
click at [178, 157] on span "Sections" at bounding box center [139, 166] width 219 height 18
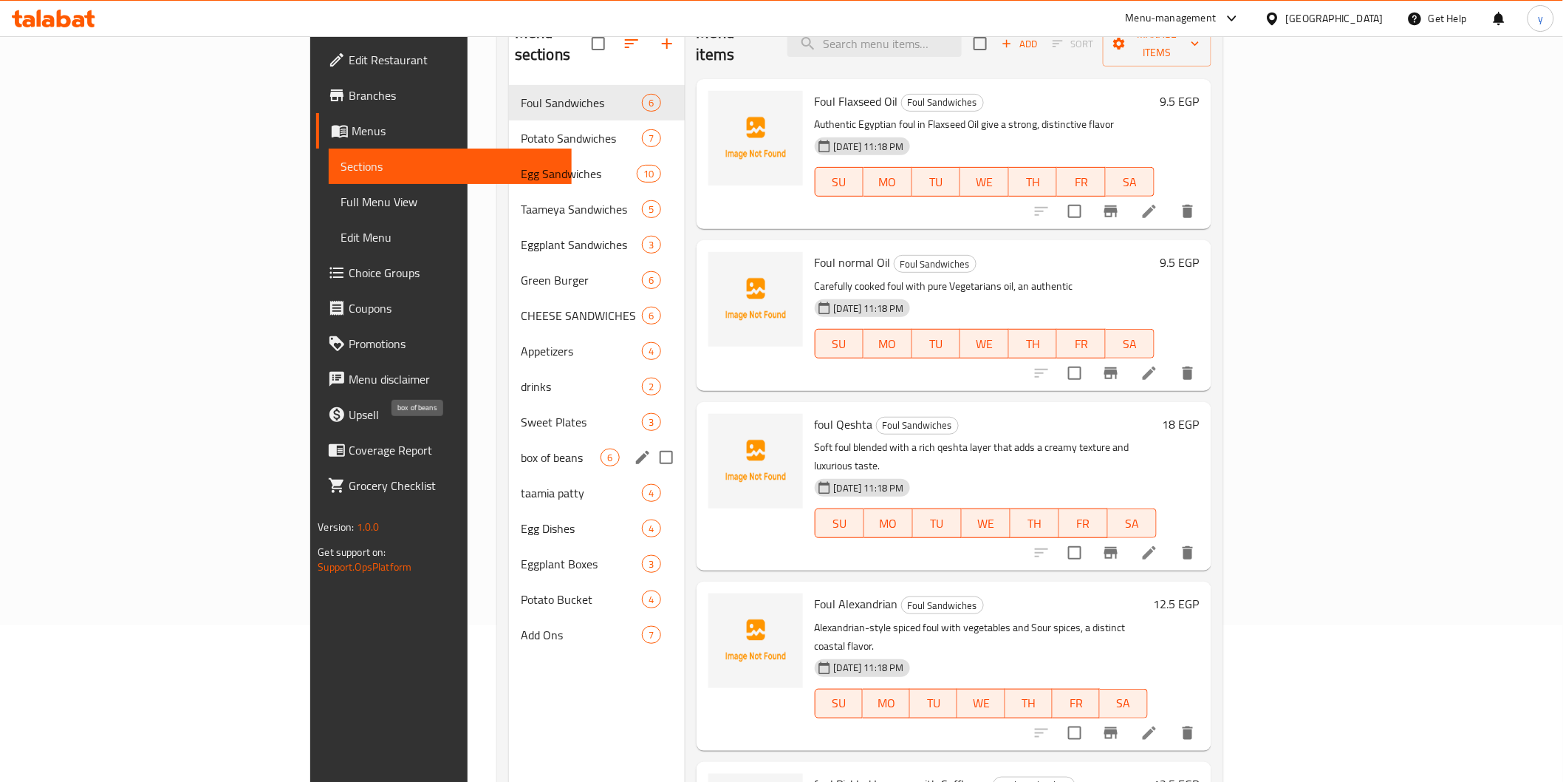
scroll to position [164, 0]
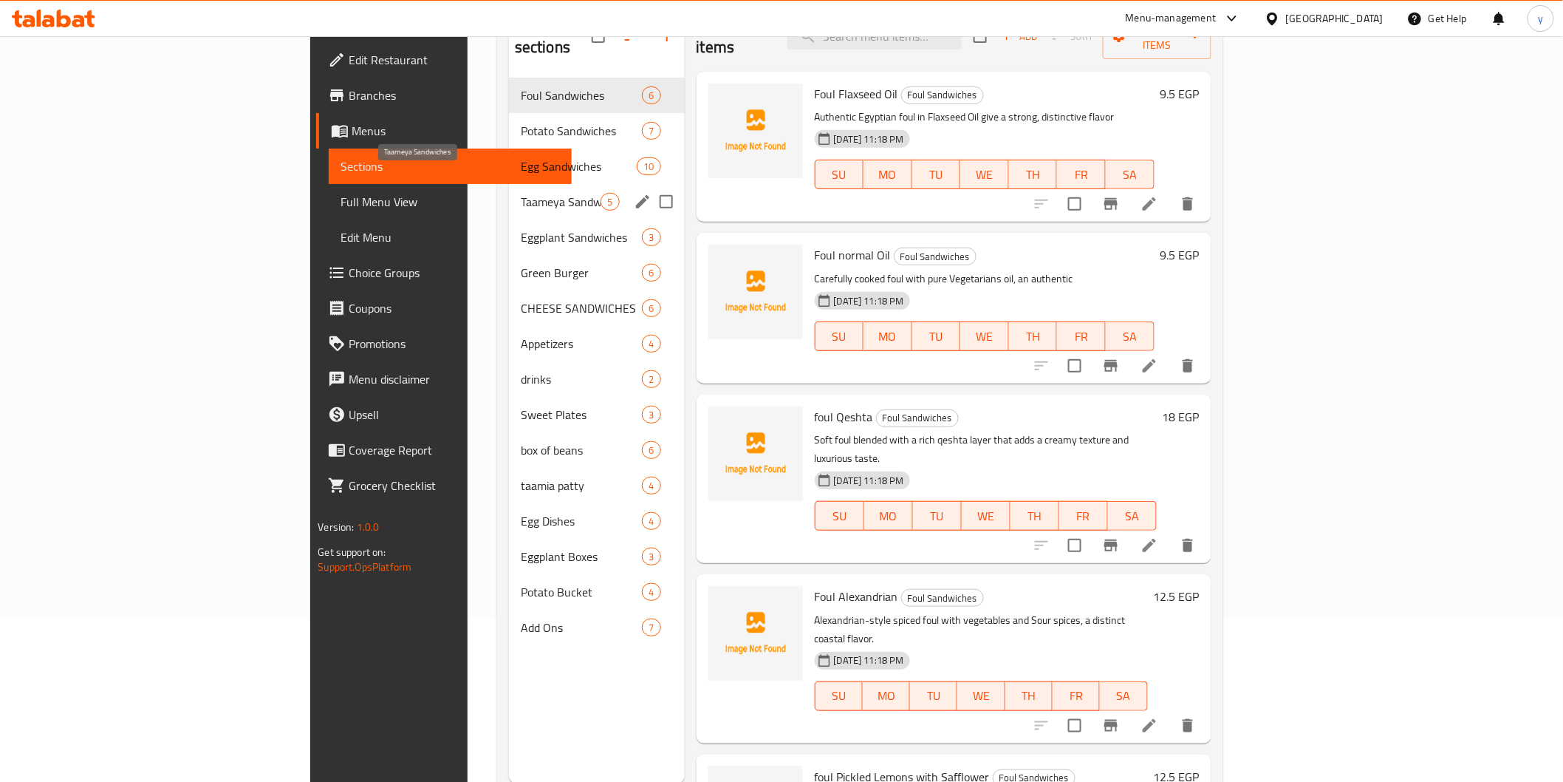
click at [521, 193] on span "Taameya Sandwiches" at bounding box center [561, 202] width 81 height 18
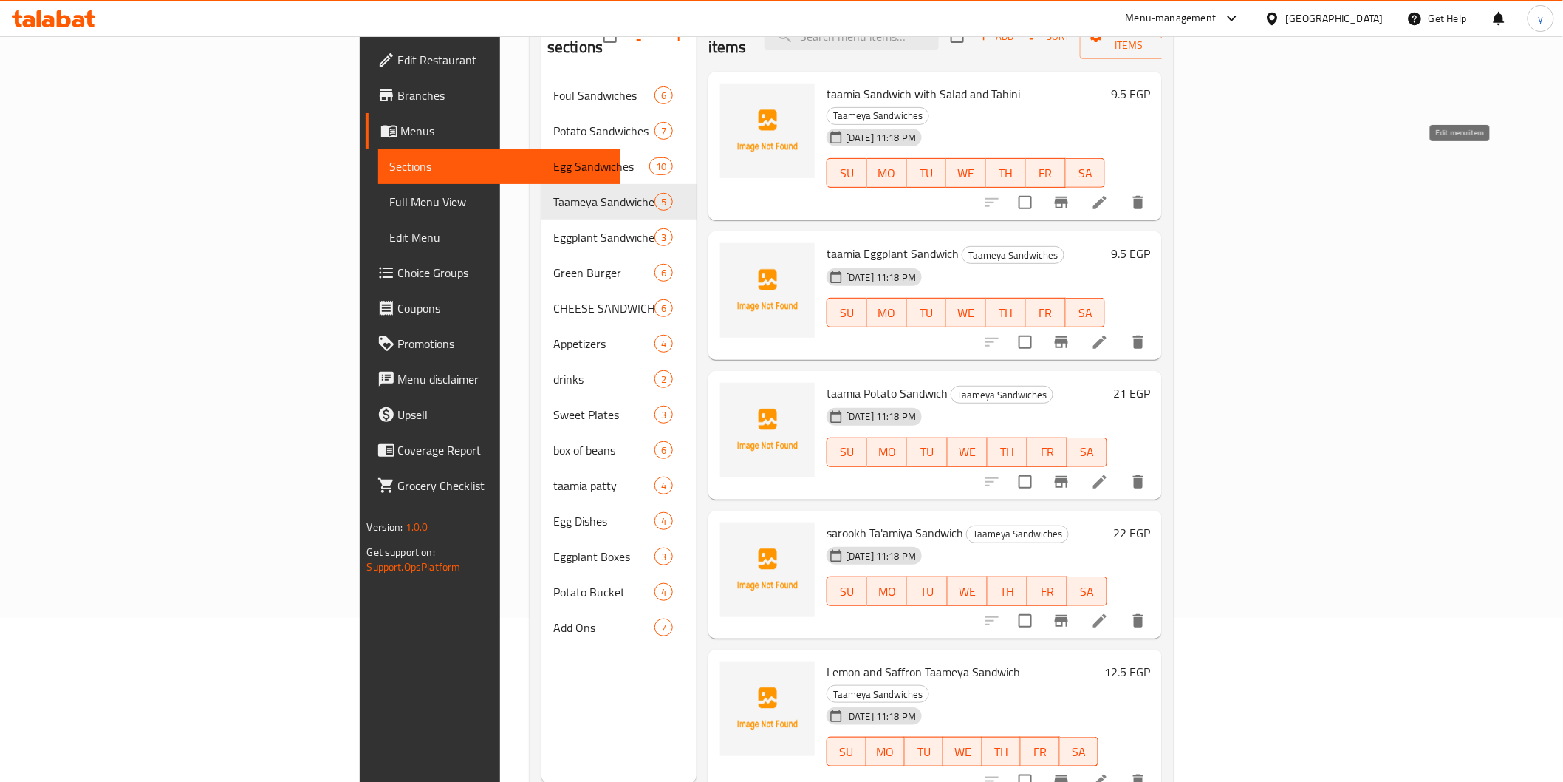
click at [1109, 194] on icon at bounding box center [1100, 203] width 18 height 18
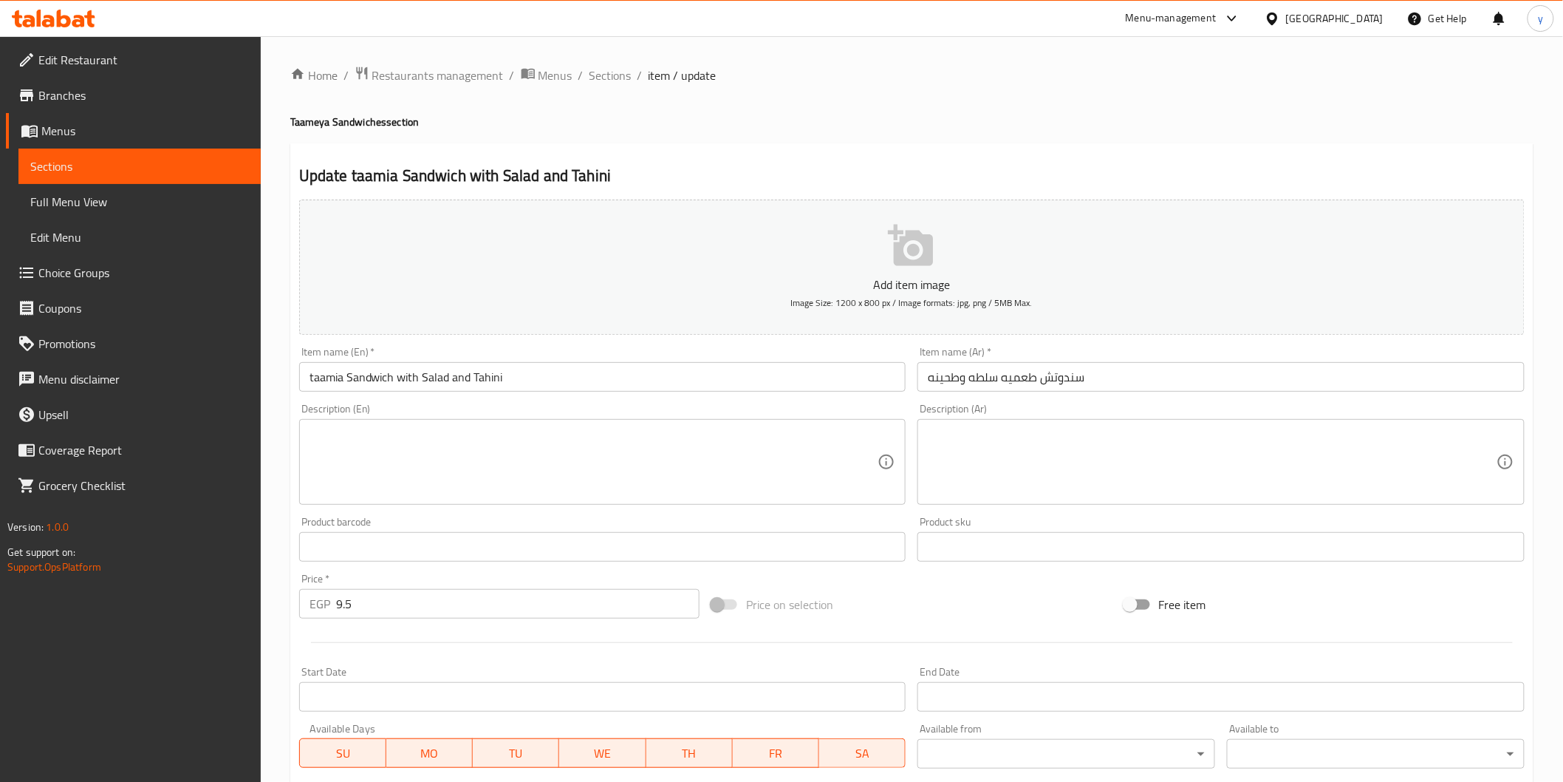
click at [69, 161] on span "Sections" at bounding box center [139, 166] width 219 height 18
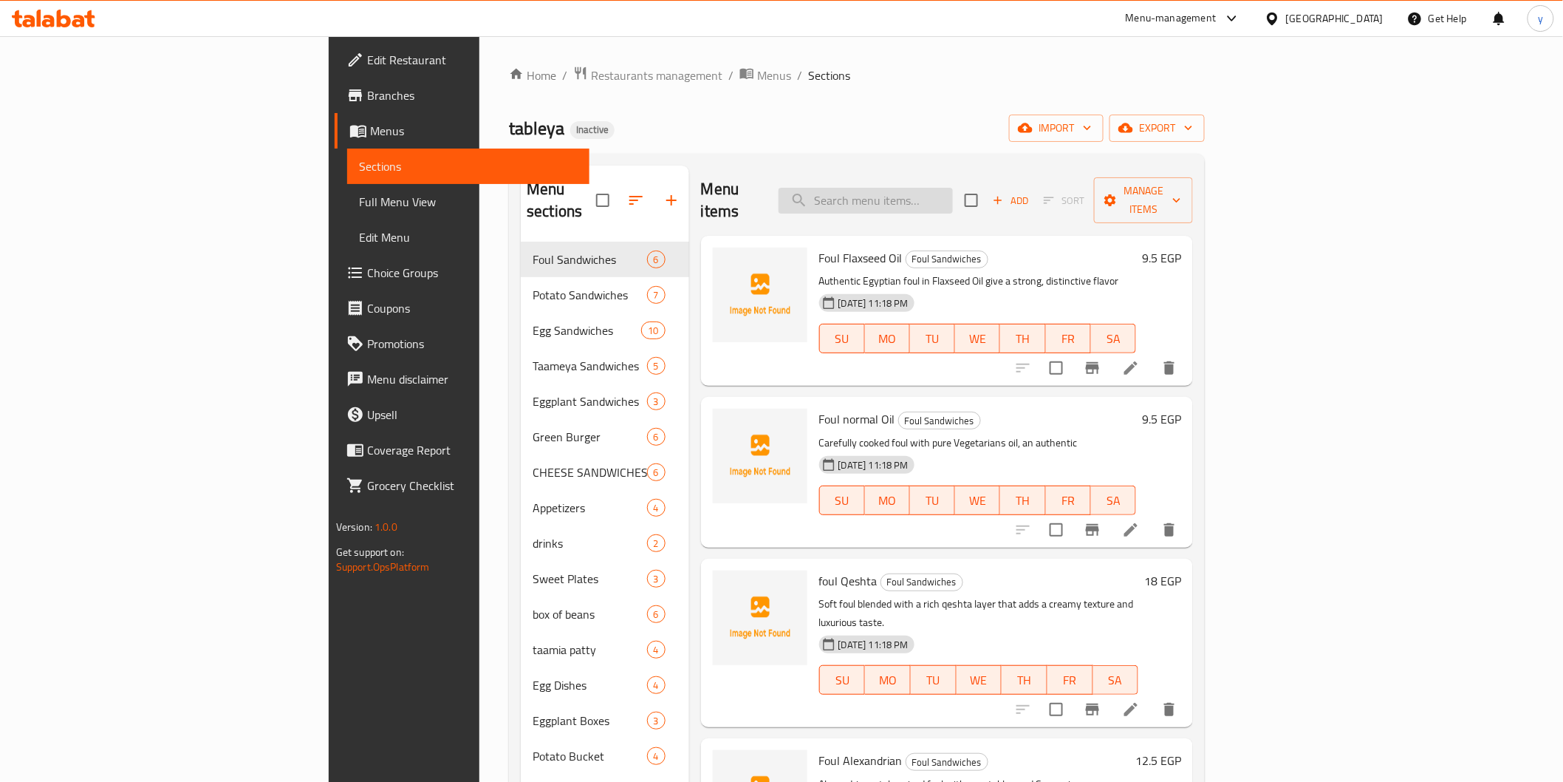
click at [953, 193] on input "search" at bounding box center [866, 201] width 174 height 26
paste input "Mesakaa"
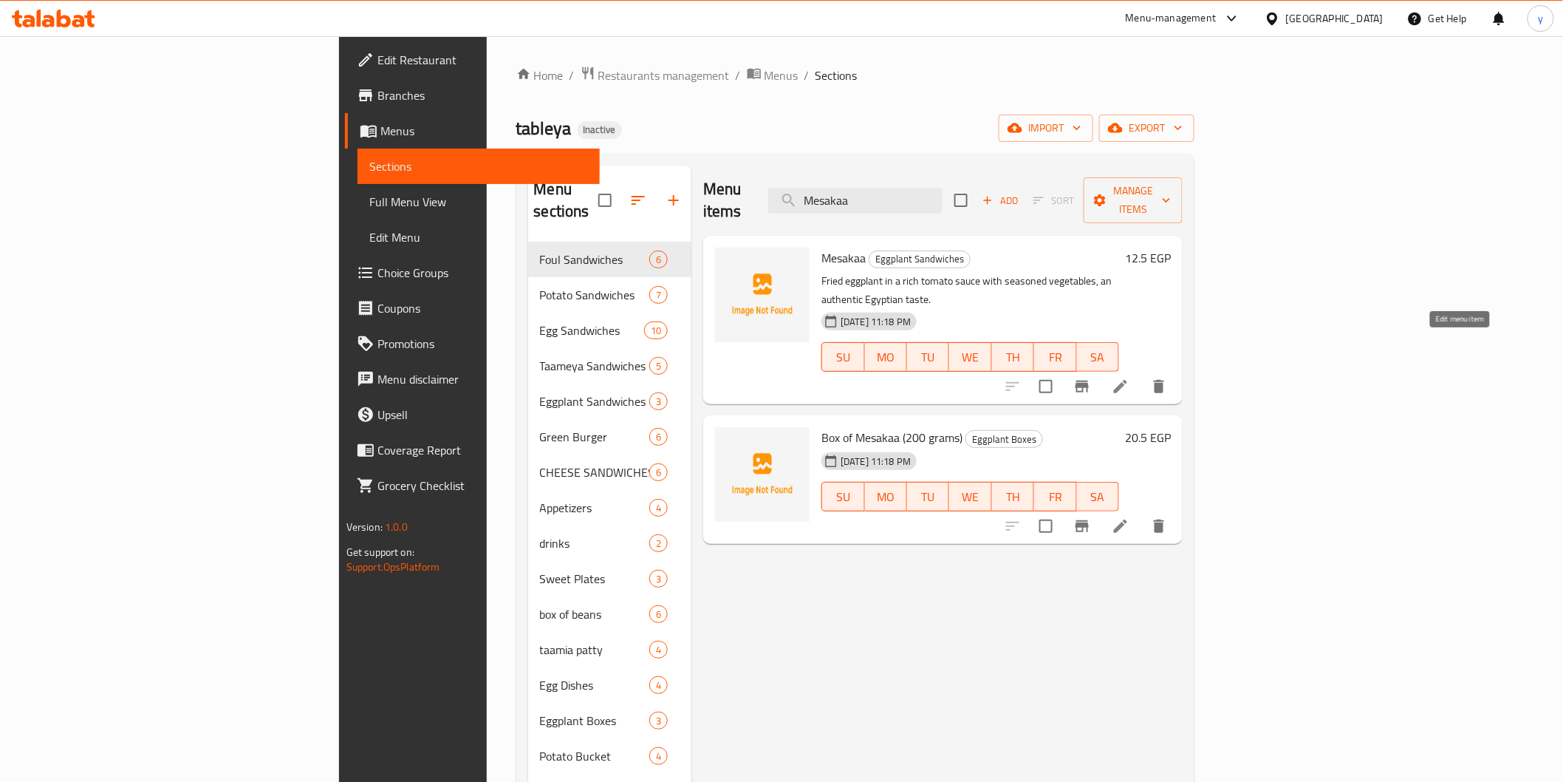
type input "Mesakaa"
click at [1130, 378] on icon at bounding box center [1121, 387] width 18 height 18
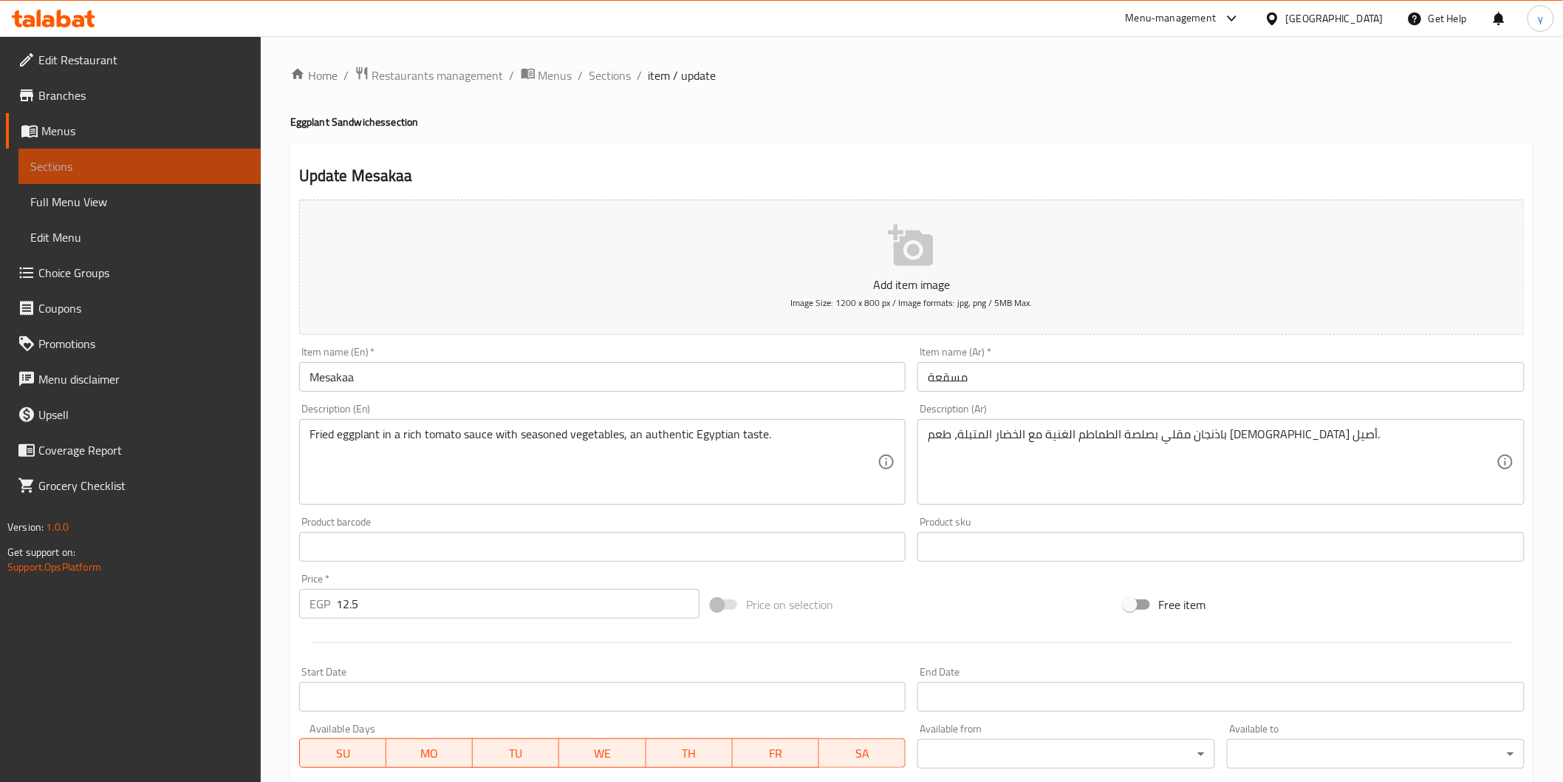
click at [94, 158] on span "Sections" at bounding box center [139, 166] width 219 height 18
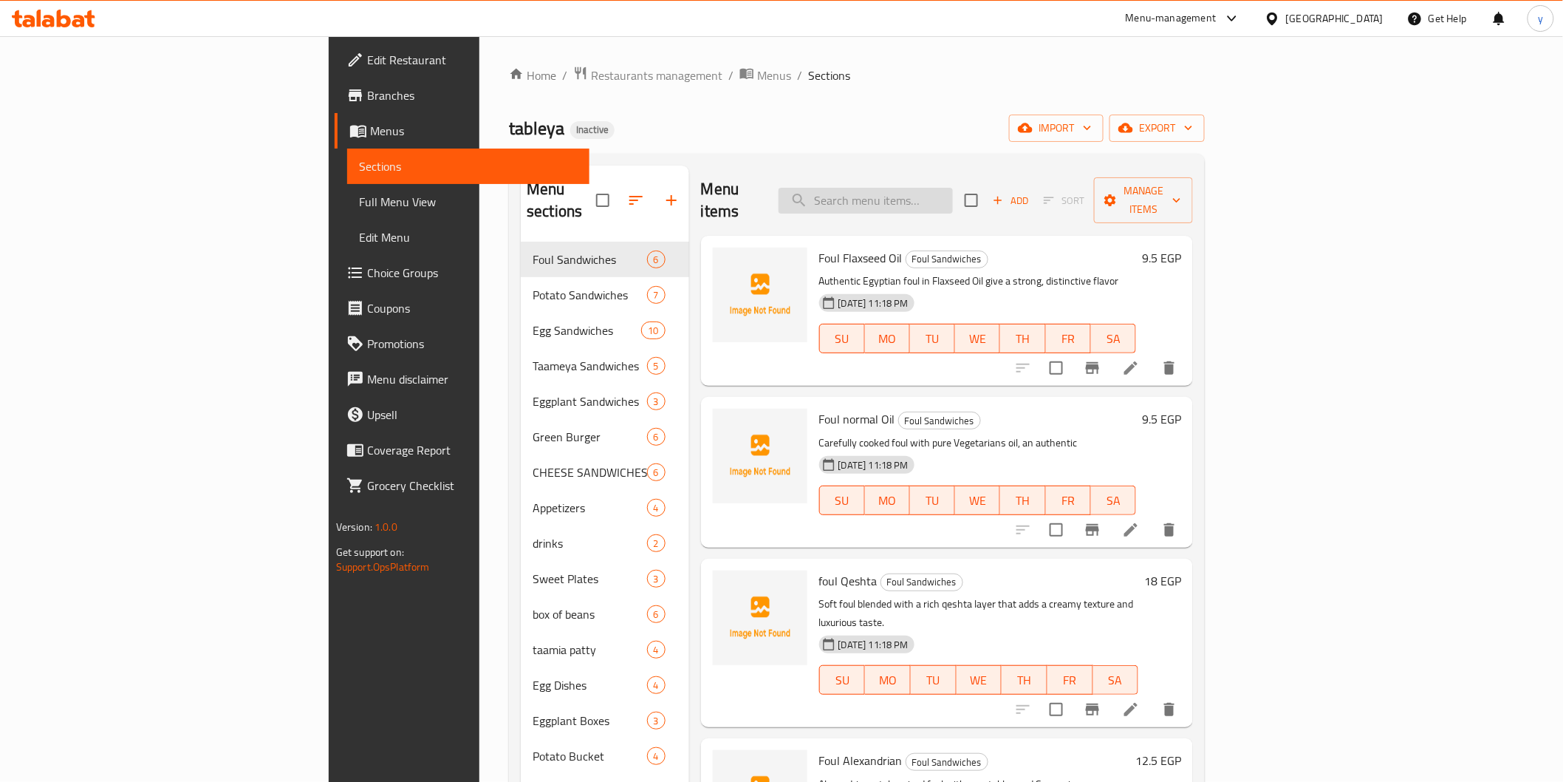
click at [953, 188] on input "search" at bounding box center [866, 201] width 174 height 26
paste input "jam Box 50 grams"
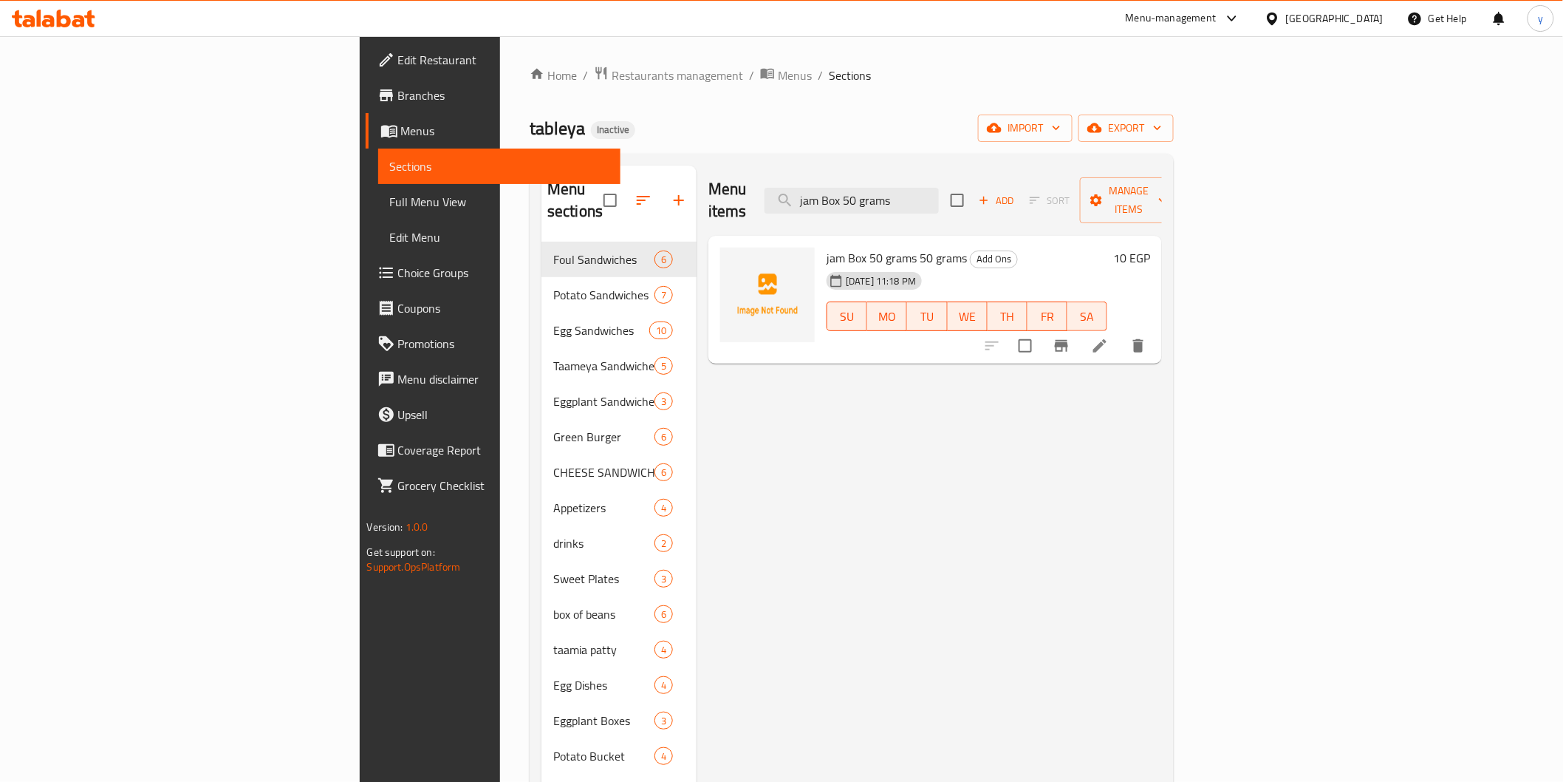
type input "jam Box 50 grams"
click at [1121, 335] on li at bounding box center [1099, 345] width 41 height 27
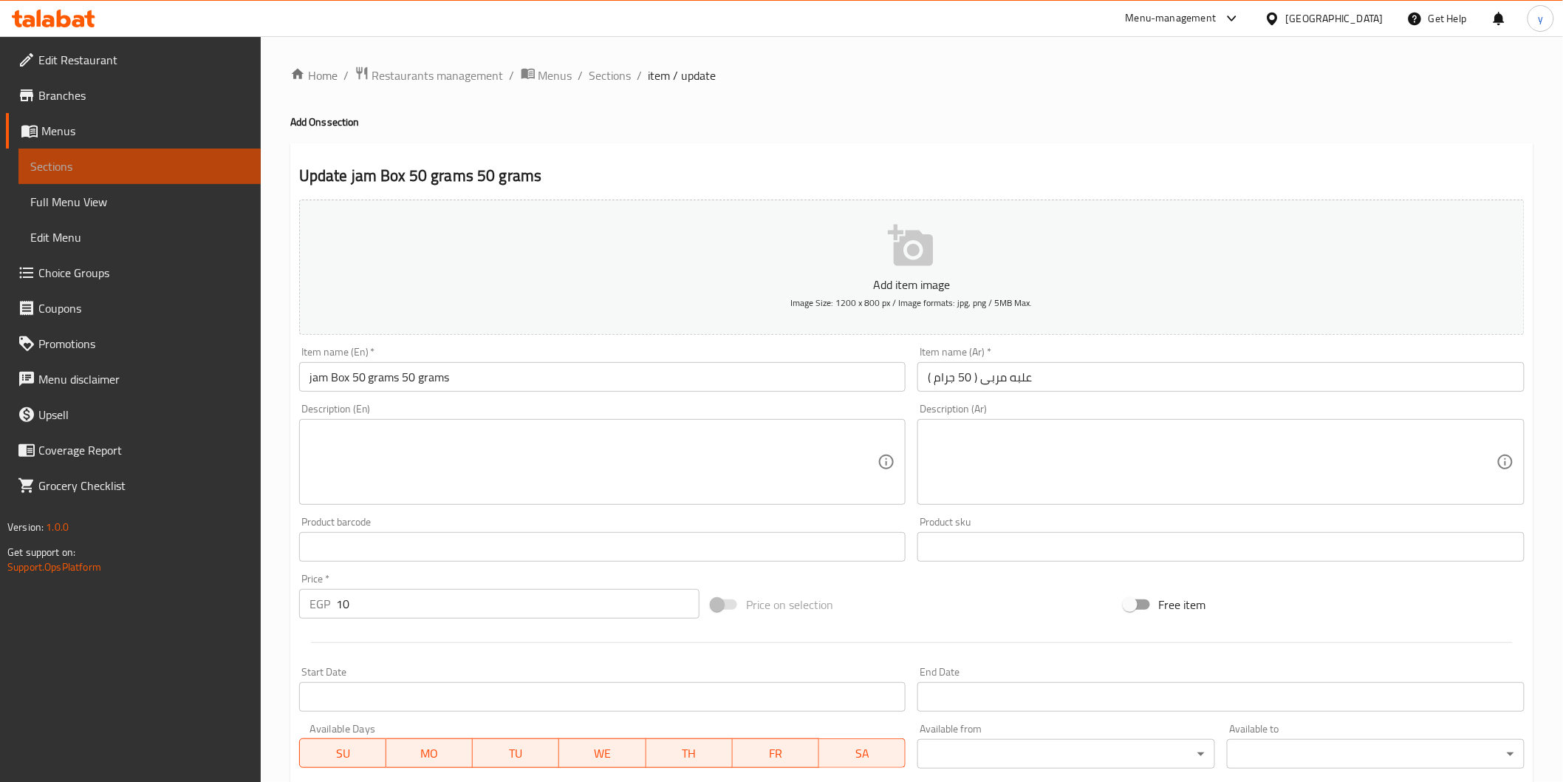
click at [205, 163] on span "Sections" at bounding box center [139, 166] width 219 height 18
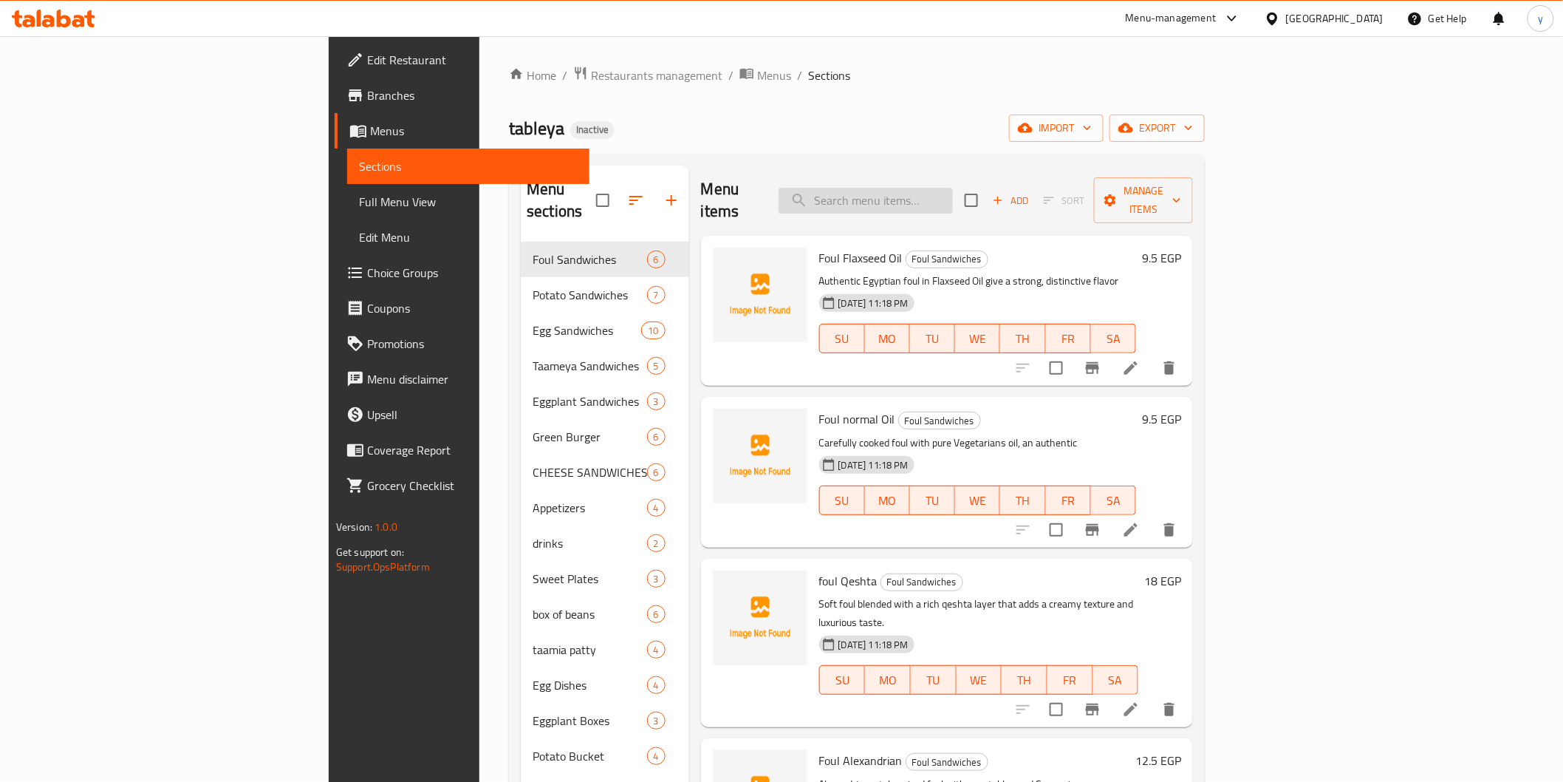
click at [953, 188] on input "search" at bounding box center [866, 201] width 174 height 26
paste input "Garlic Dip"
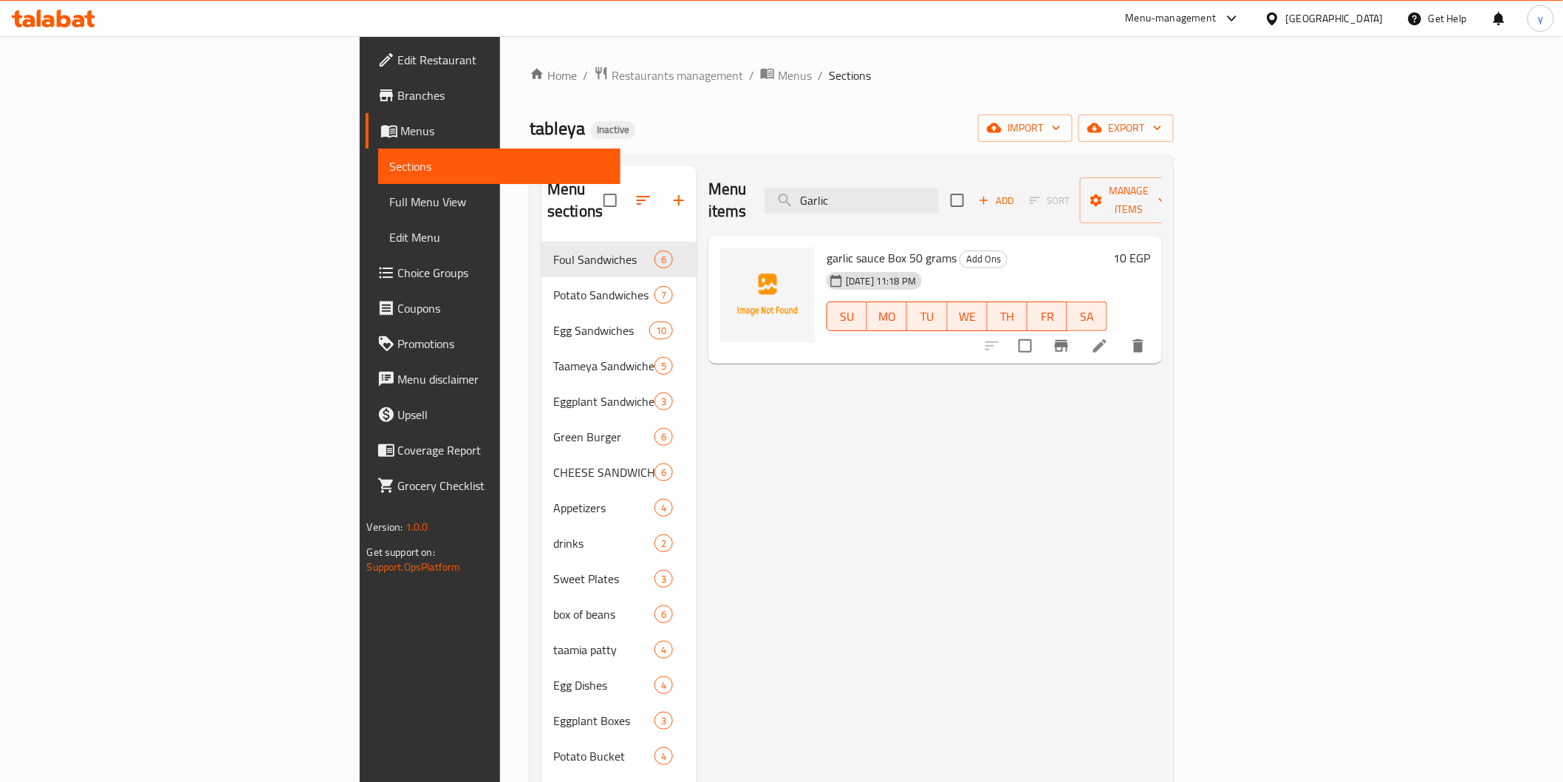
type input "Garlic"
click at [1109, 337] on icon at bounding box center [1100, 346] width 18 height 18
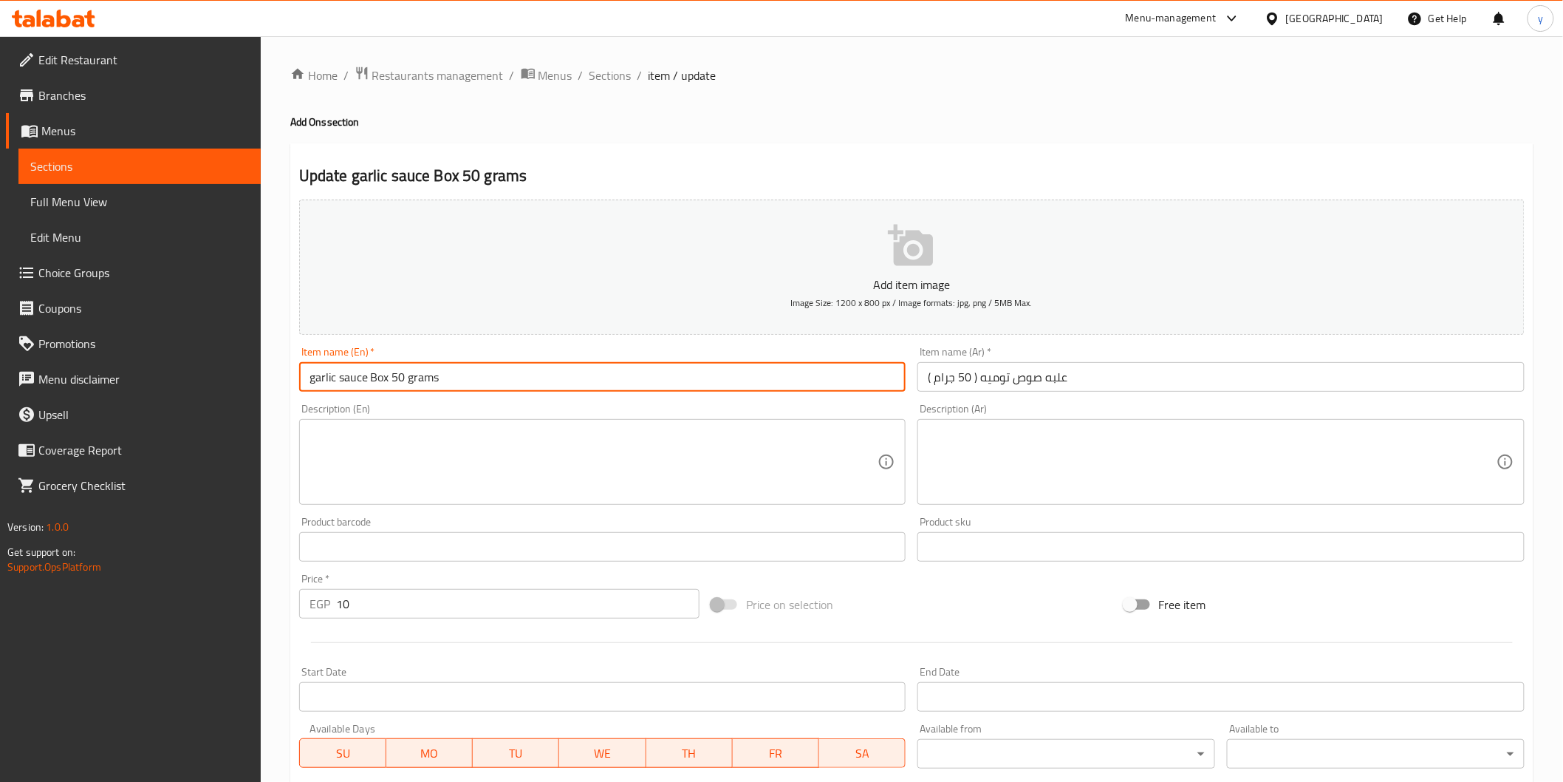
drag, startPoint x: 305, startPoint y: 378, endPoint x: 334, endPoint y: 390, distance: 31.1
click at [334, 390] on input "garlic sauce Box 50 grams" at bounding box center [602, 377] width 607 height 30
click at [986, 378] on input "علبه صوص توميه ( 50 جرام )" at bounding box center [1221, 377] width 607 height 30
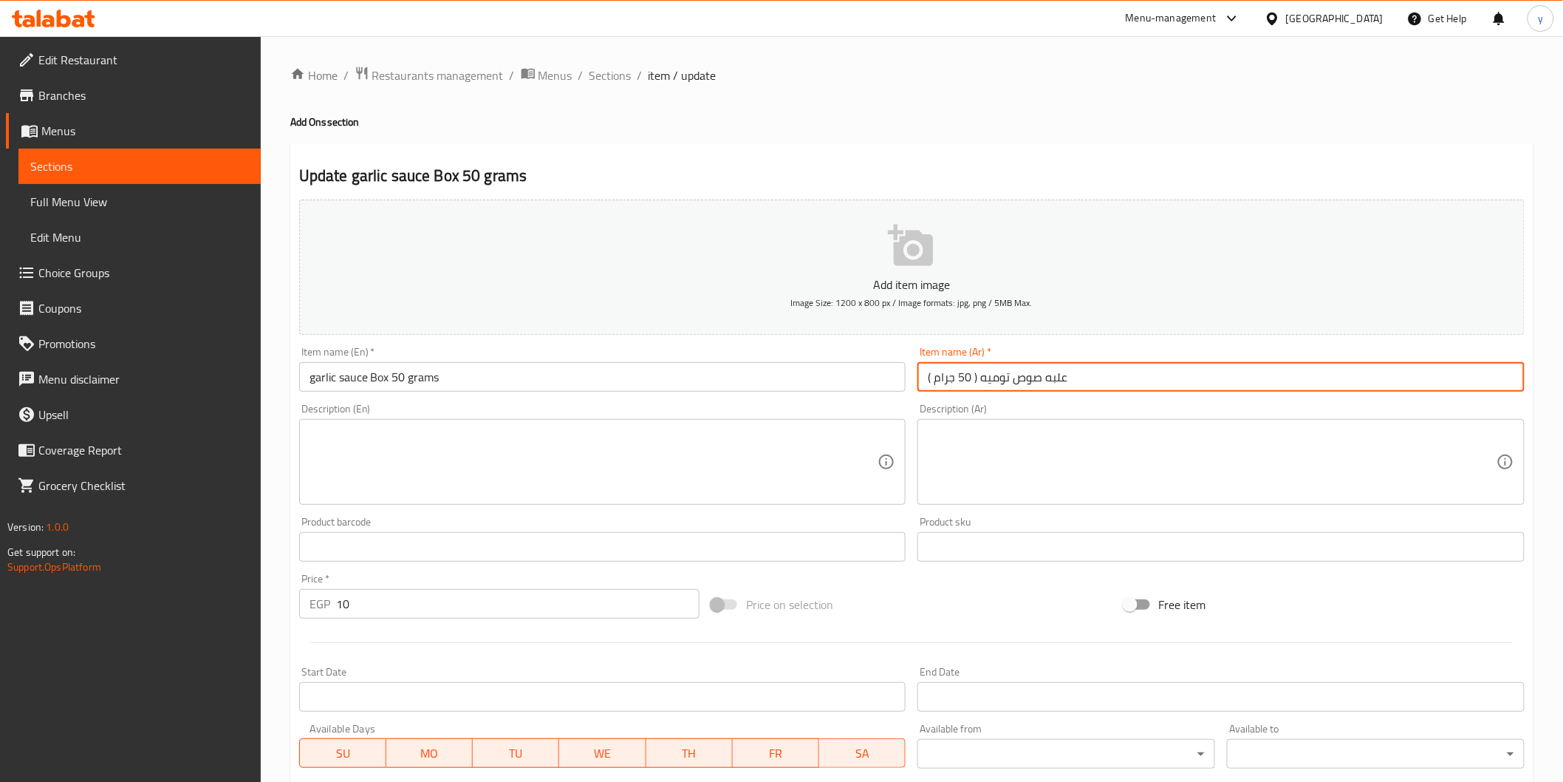
click at [986, 378] on input "علبه صوص توميه ( 50 جرام )" at bounding box center [1221, 377] width 607 height 30
paste input "وم"
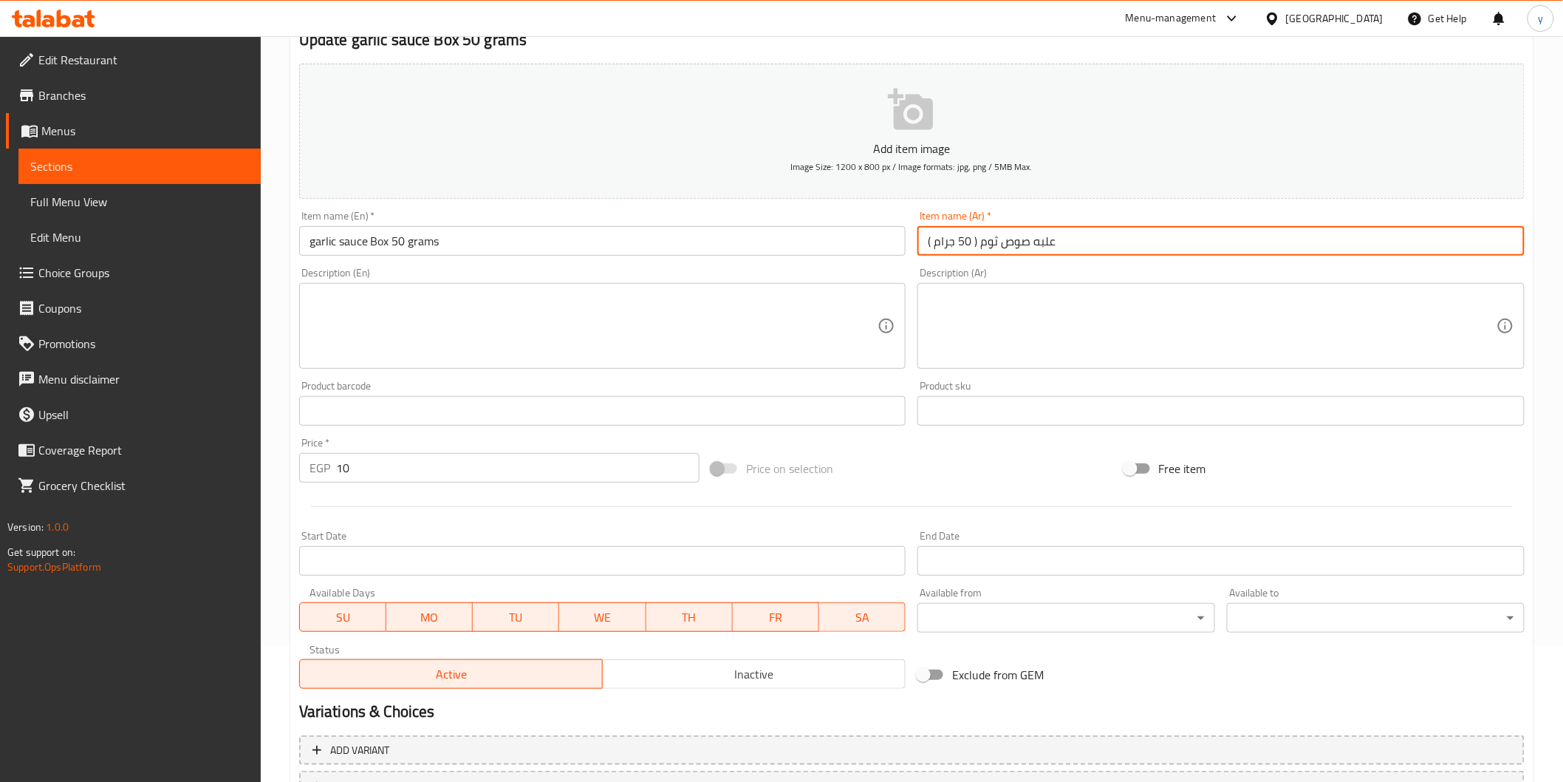
scroll to position [259, 0]
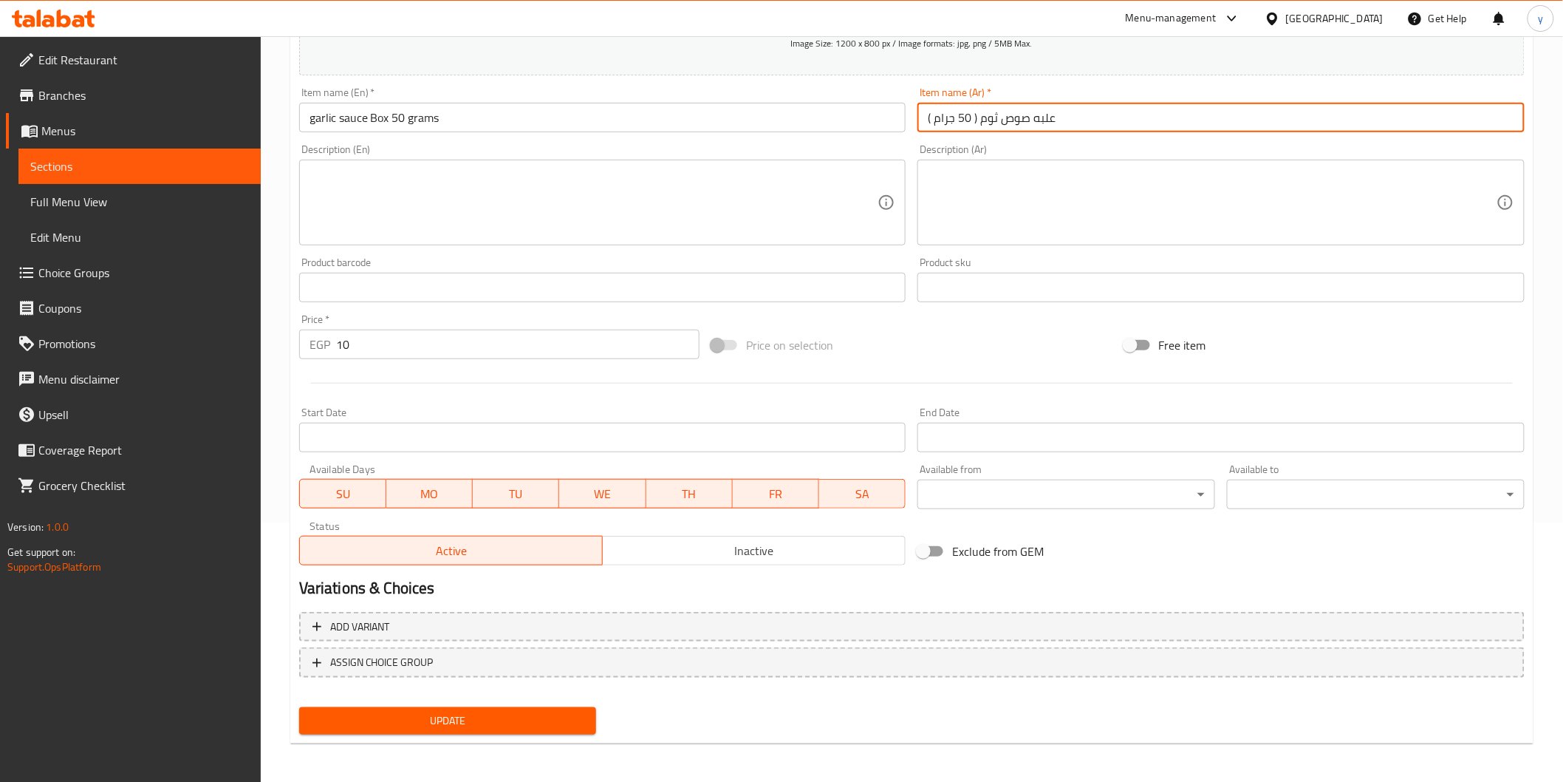
type input "علبه صوص ثوم ( 50 جرام )"
click at [525, 723] on span "Update" at bounding box center [448, 720] width 274 height 18
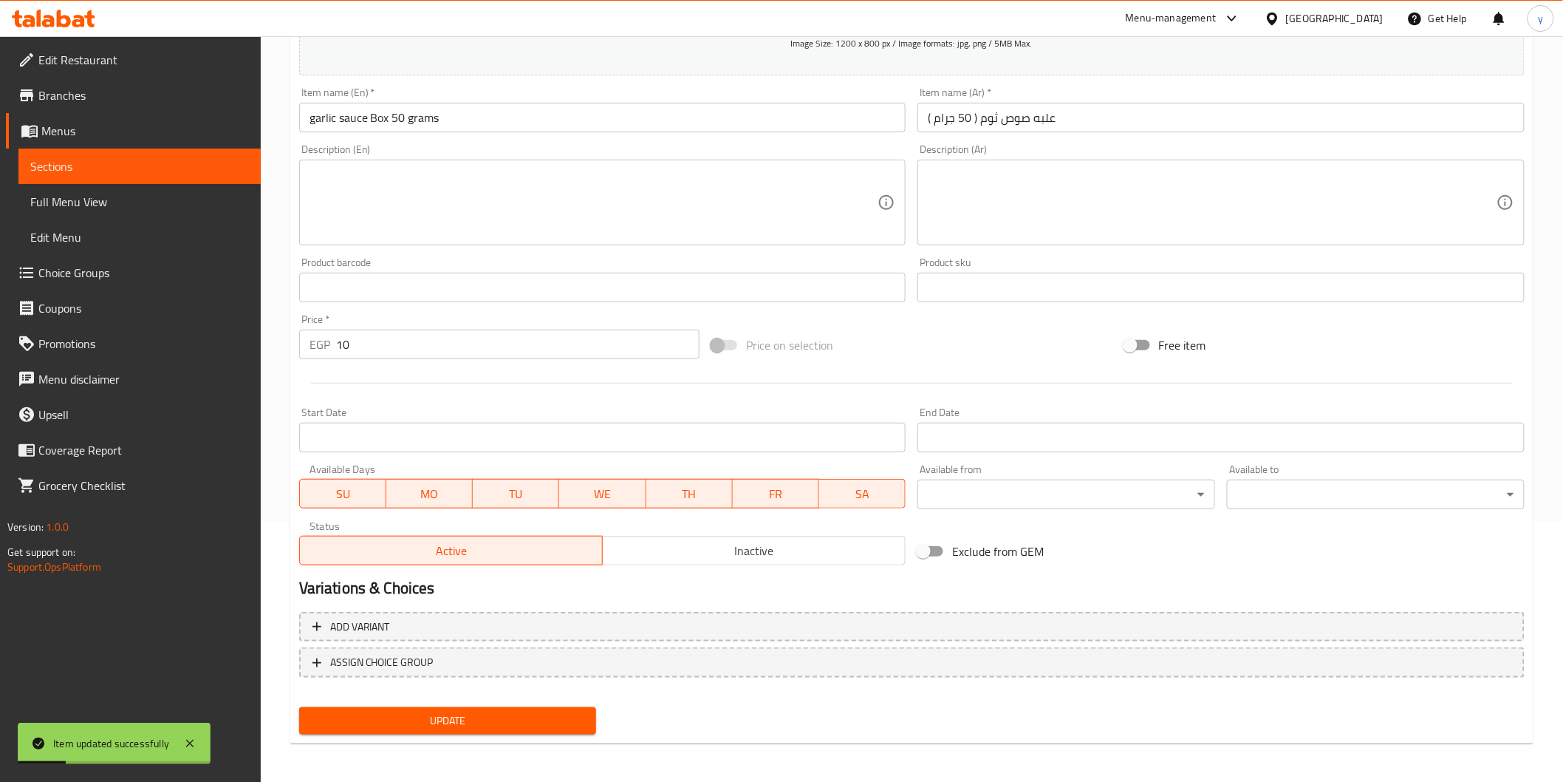
click at [120, 129] on span "Menus" at bounding box center [145, 131] width 208 height 18
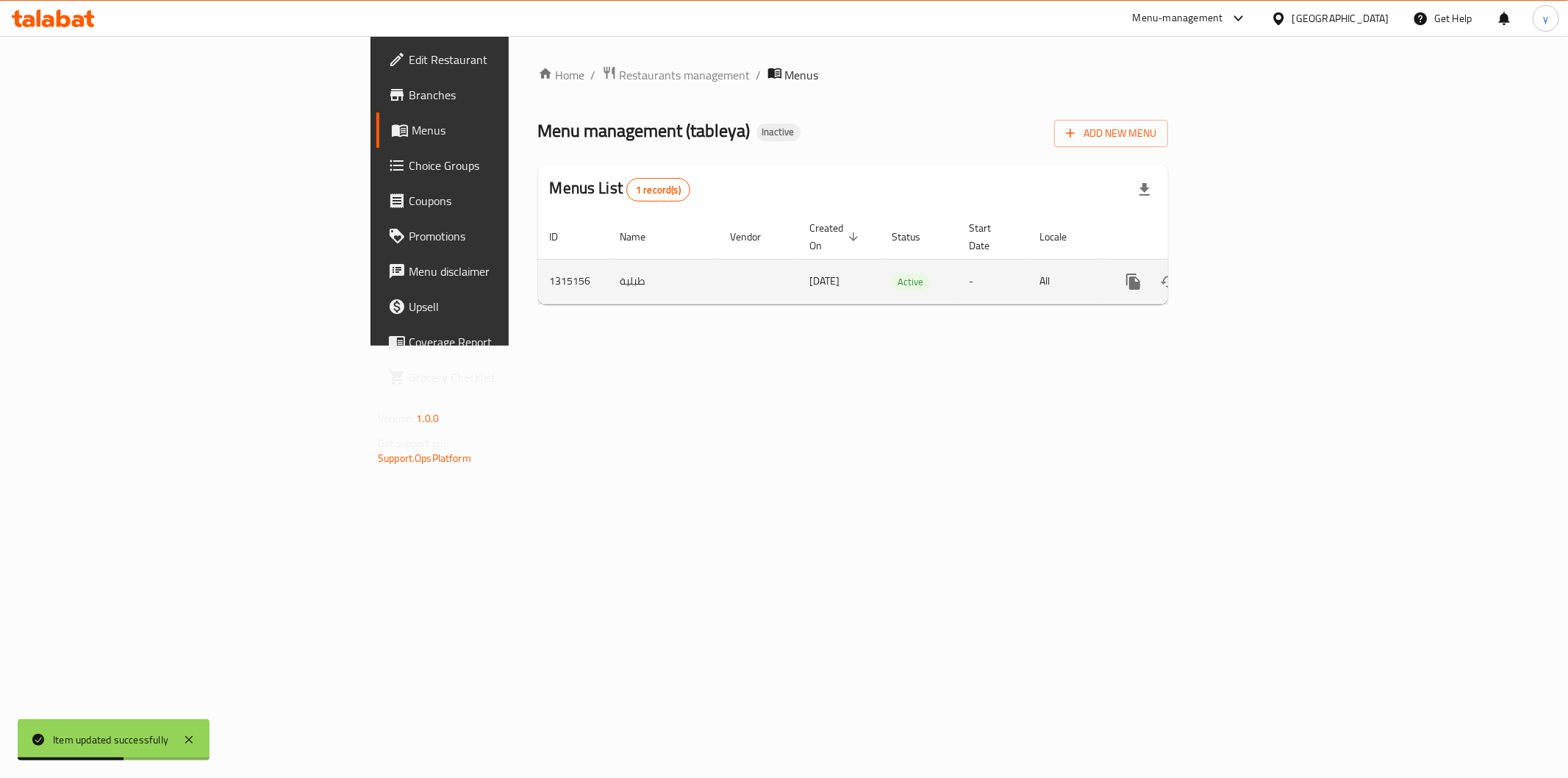
click at [1248, 273] on icon "enhanced table" at bounding box center [1240, 282] width 18 height 18
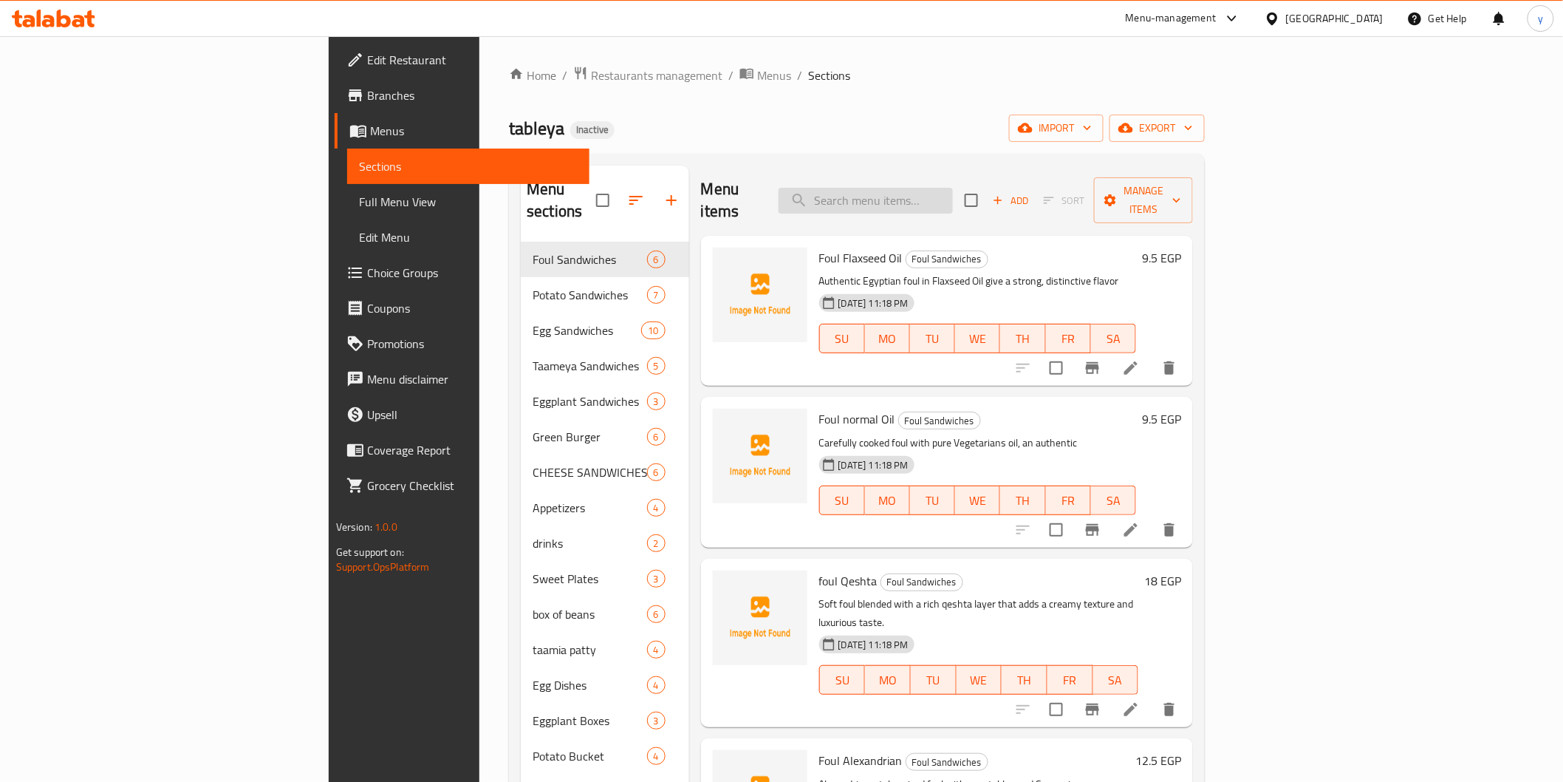
click at [953, 189] on input "search" at bounding box center [866, 201] width 174 height 26
paste input "Sweet Chile"
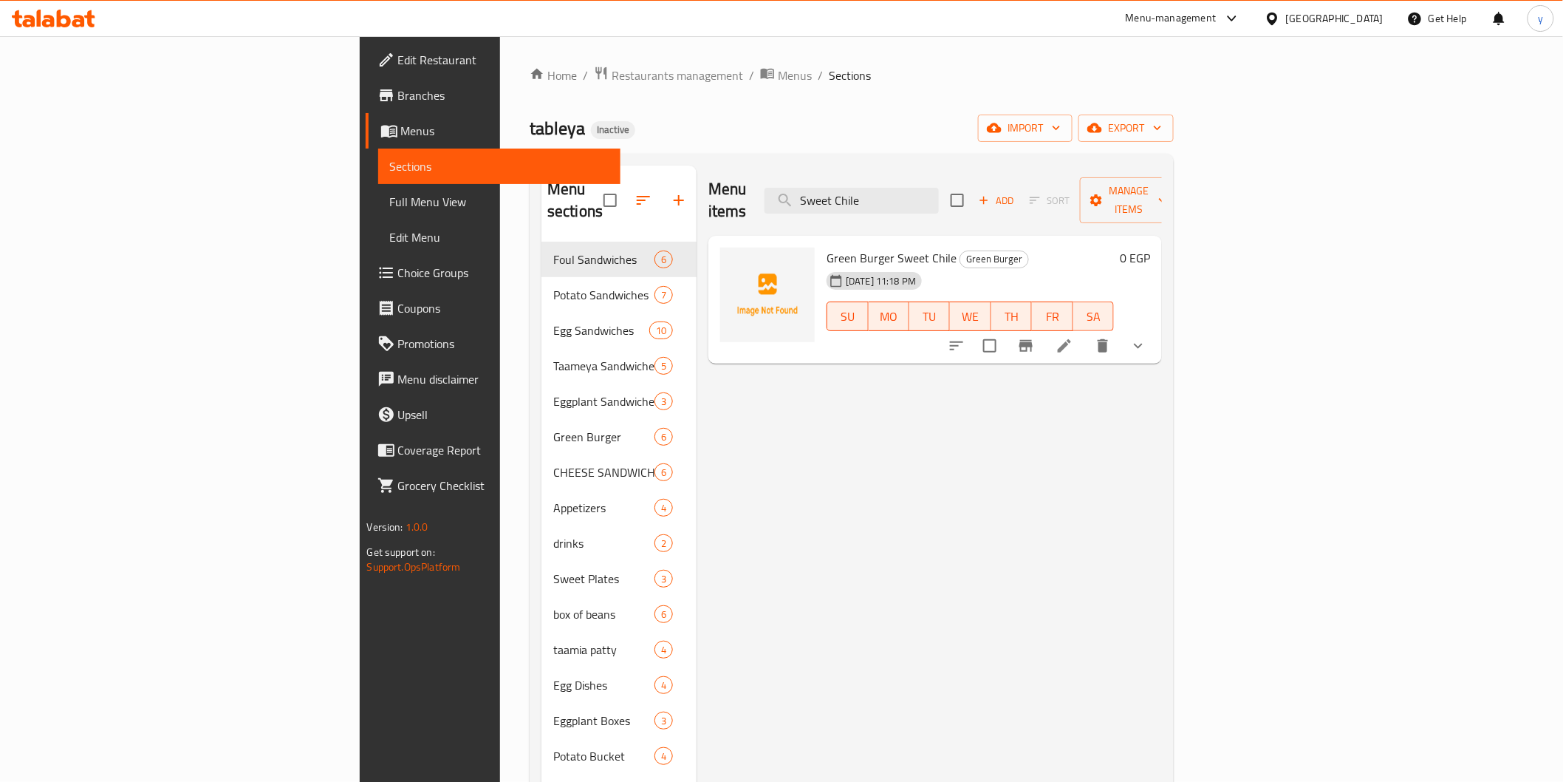
type input "Sweet Chile"
click at [1085, 333] on li at bounding box center [1064, 345] width 41 height 27
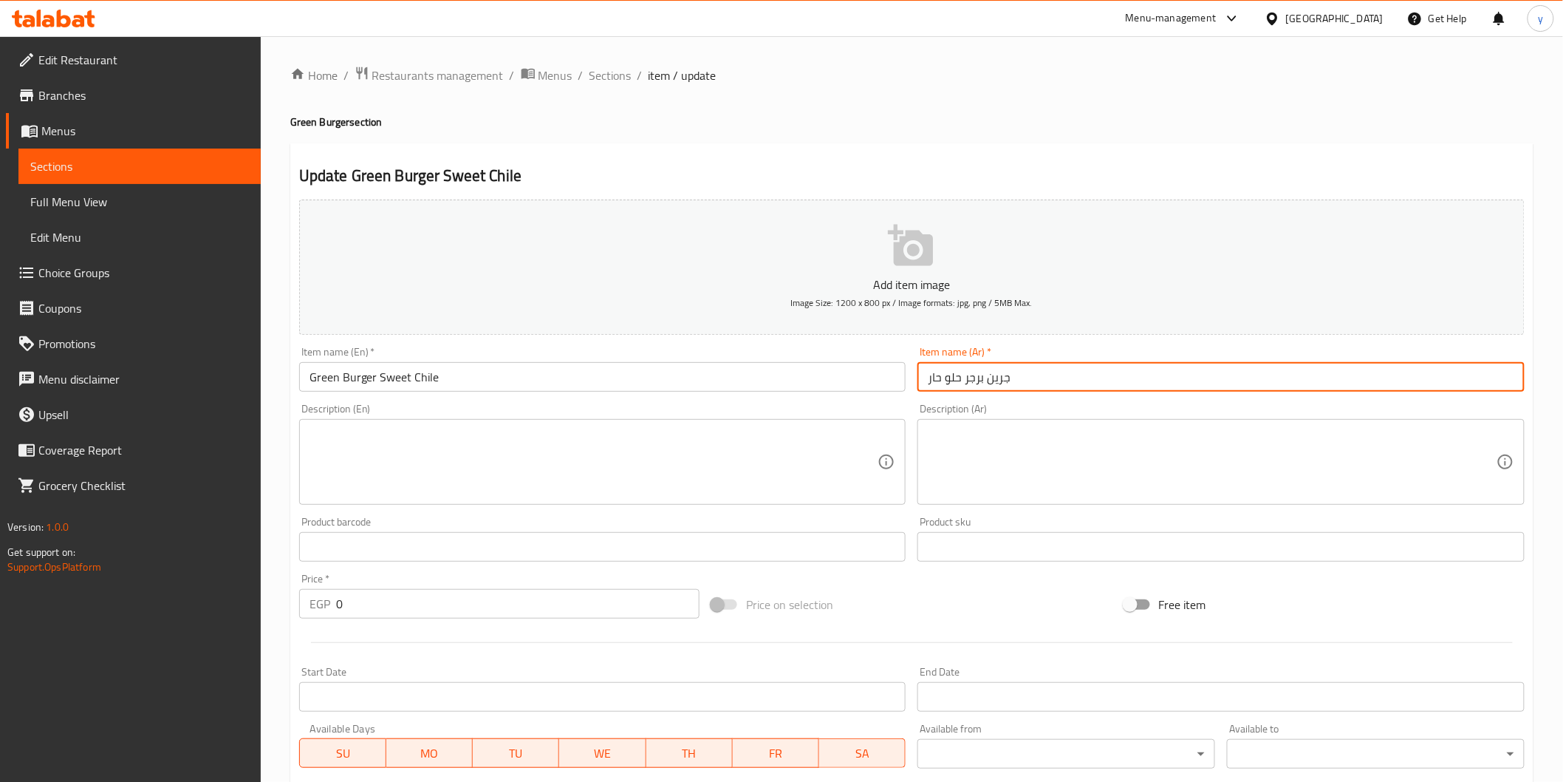
drag, startPoint x: 926, startPoint y: 379, endPoint x: 962, endPoint y: 392, distance: 38.3
click at [962, 392] on input "جرين برجر حلو حار" at bounding box center [1221, 377] width 607 height 30
paste input "ويت شيلي"
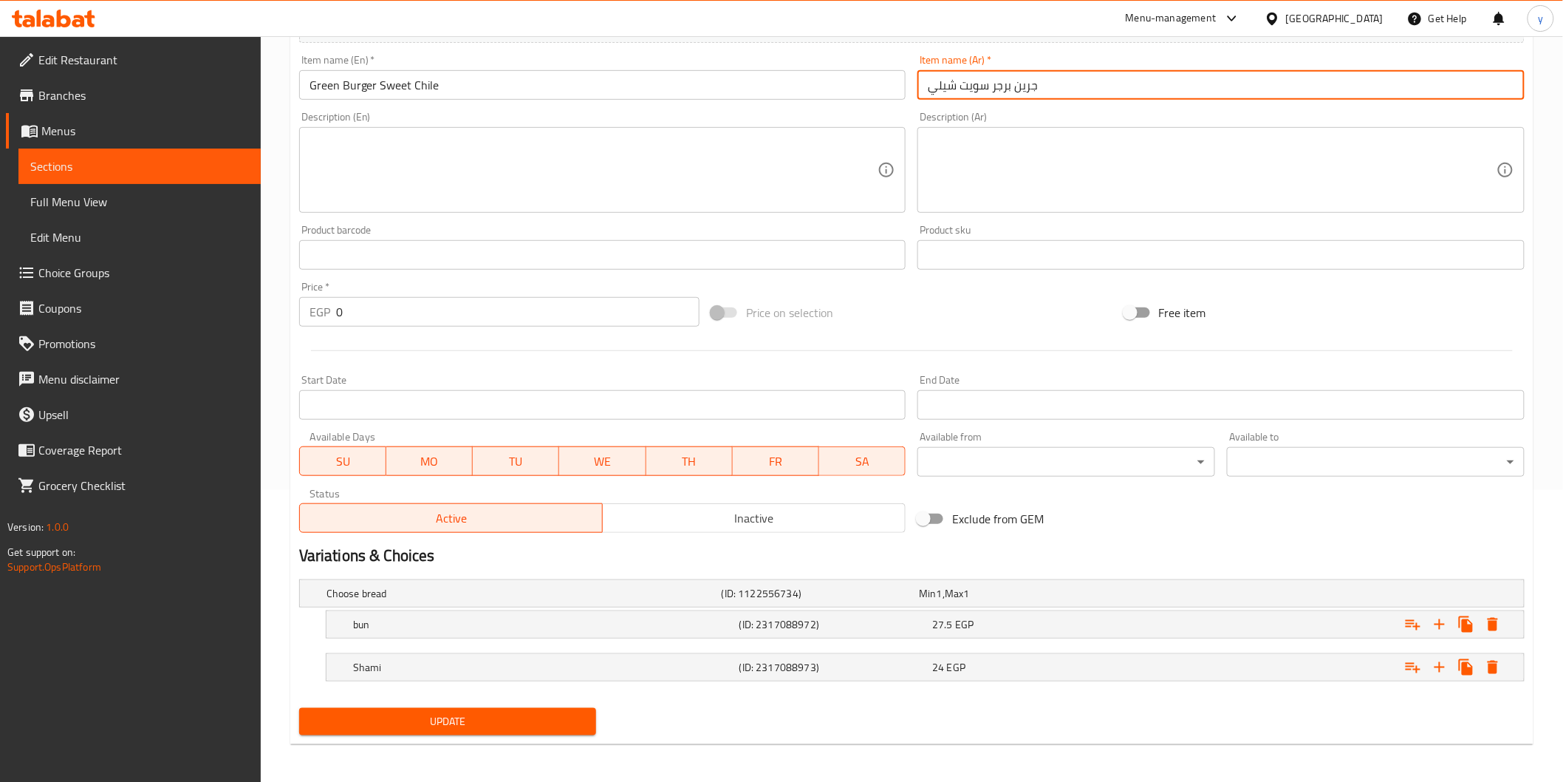
scroll to position [294, 0]
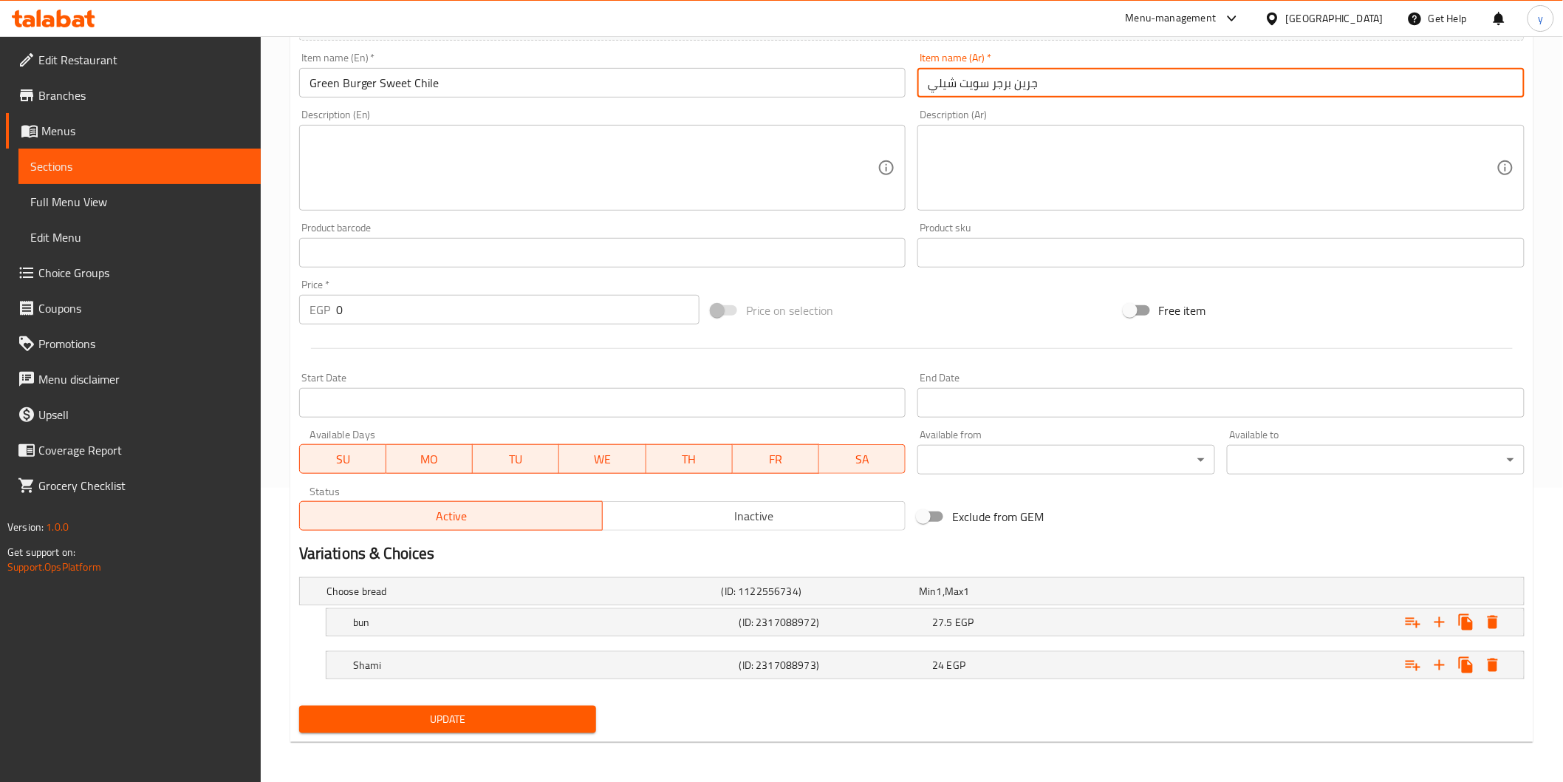
type input "جرين برجر سويت شيلي"
click at [525, 717] on span "Update" at bounding box center [448, 719] width 274 height 18
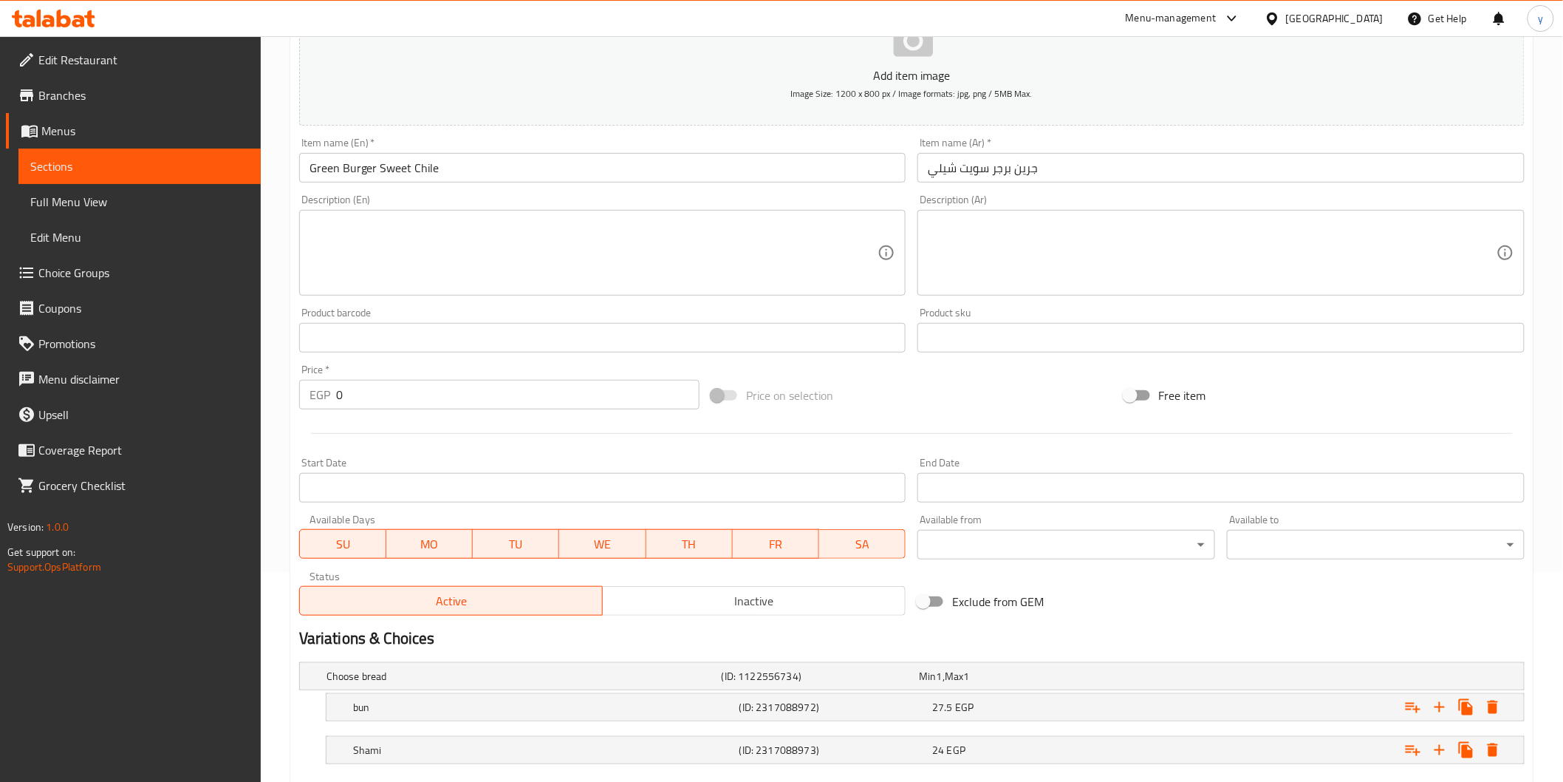
scroll to position [130, 0]
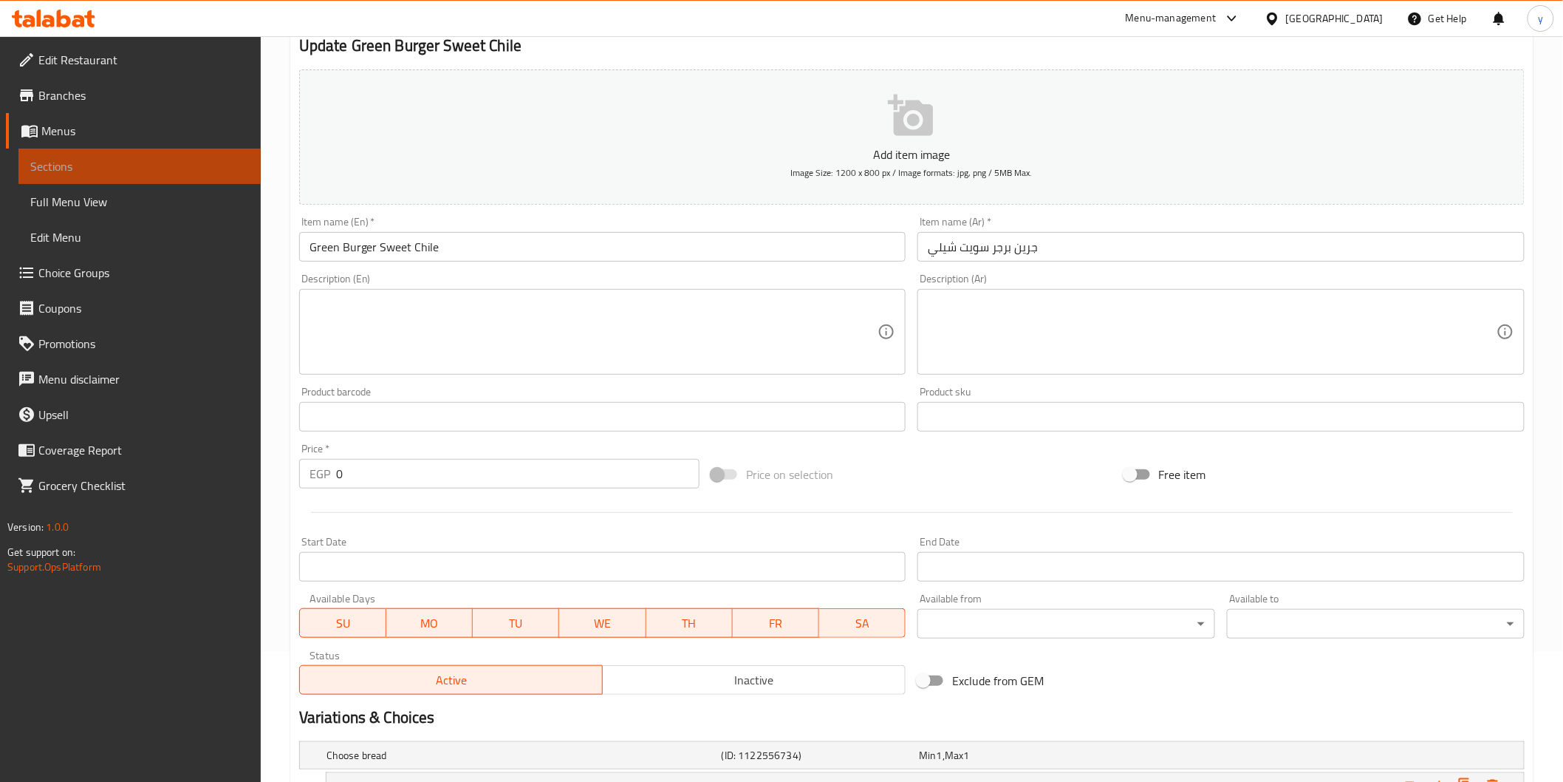
click at [31, 160] on span "Sections" at bounding box center [139, 166] width 219 height 18
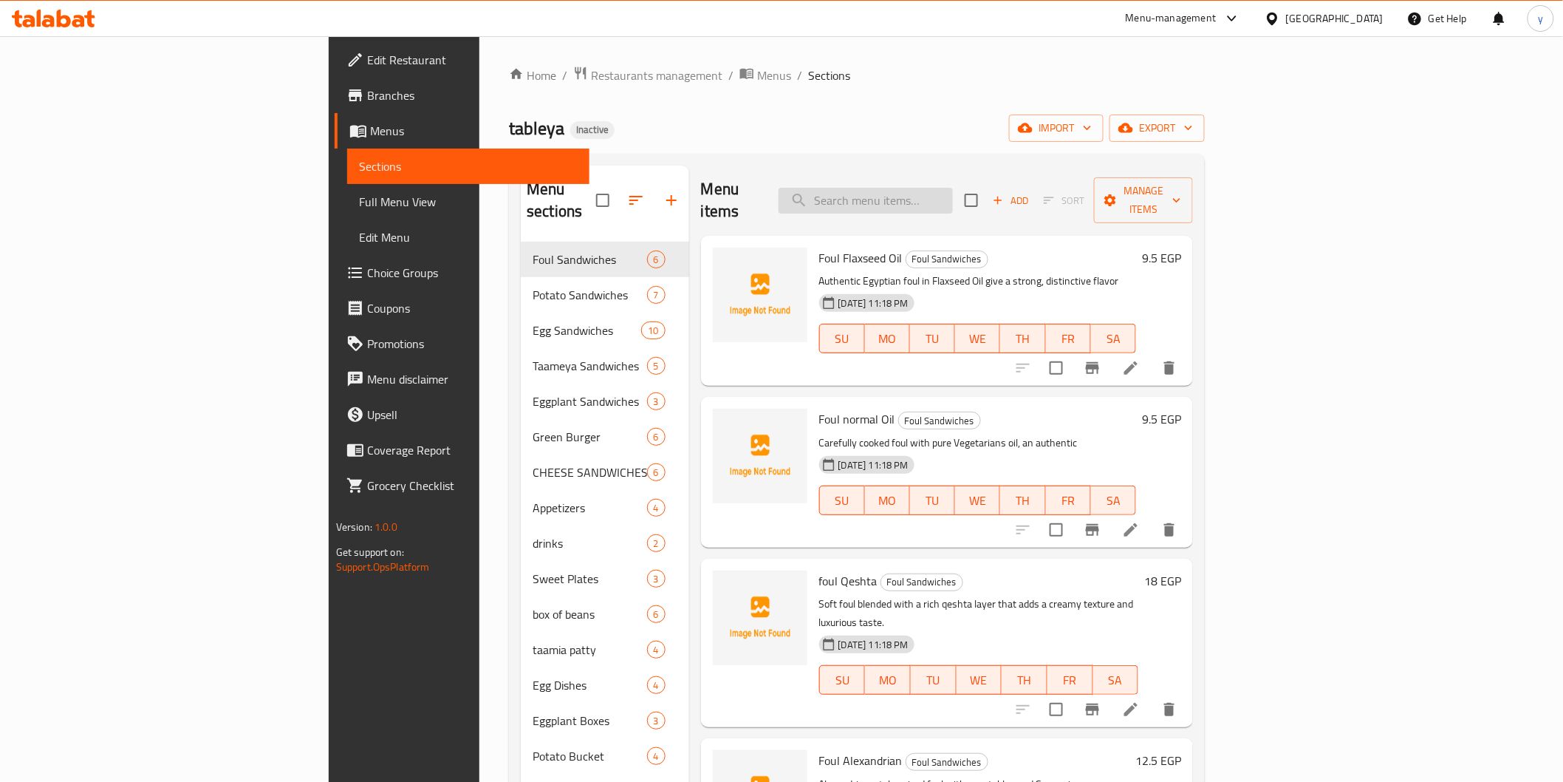
click at [953, 191] on input "search" at bounding box center [866, 201] width 174 height 26
paste input "Baba Ghannoug"
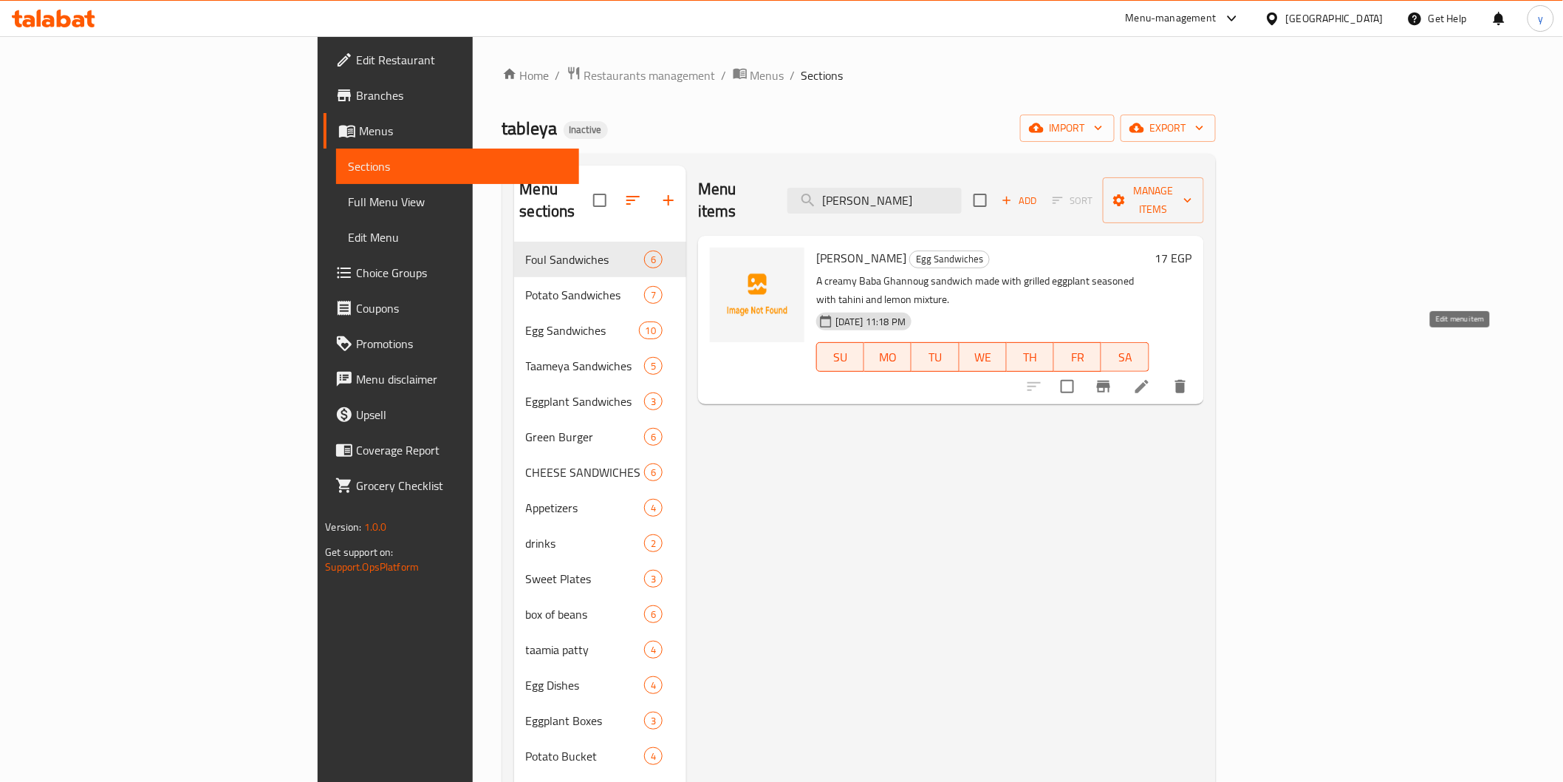
type input "Baba Ghannoug"
click at [1151, 378] on icon at bounding box center [1142, 387] width 18 height 18
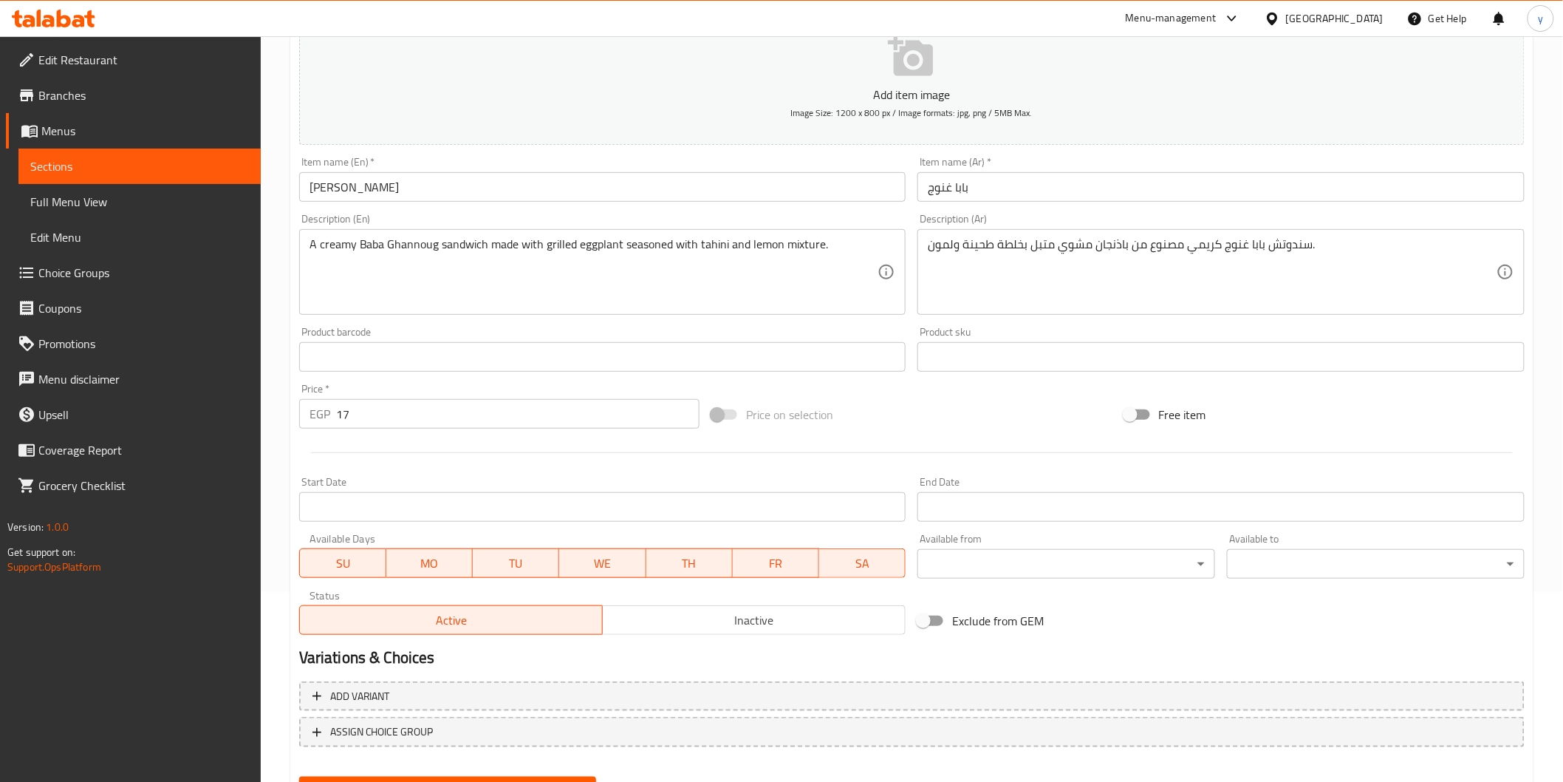
scroll to position [95, 0]
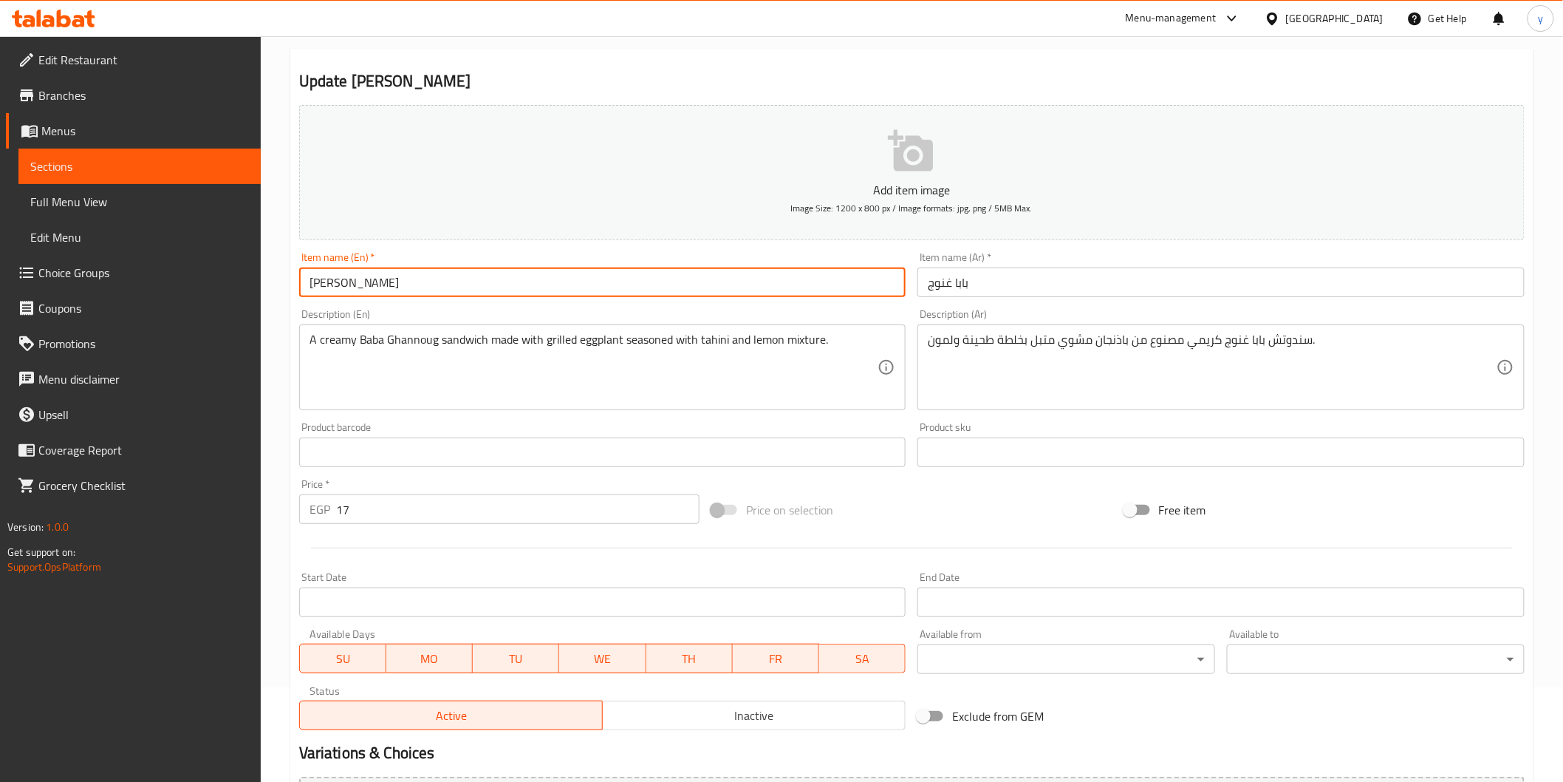
drag, startPoint x: 414, startPoint y: 291, endPoint x: 276, endPoint y: 286, distance: 137.5
click at [276, 286] on div "Home / Restaurants management / Menus / Sections / item / update Egg Sandwiches…" at bounding box center [912, 446] width 1302 height 1008
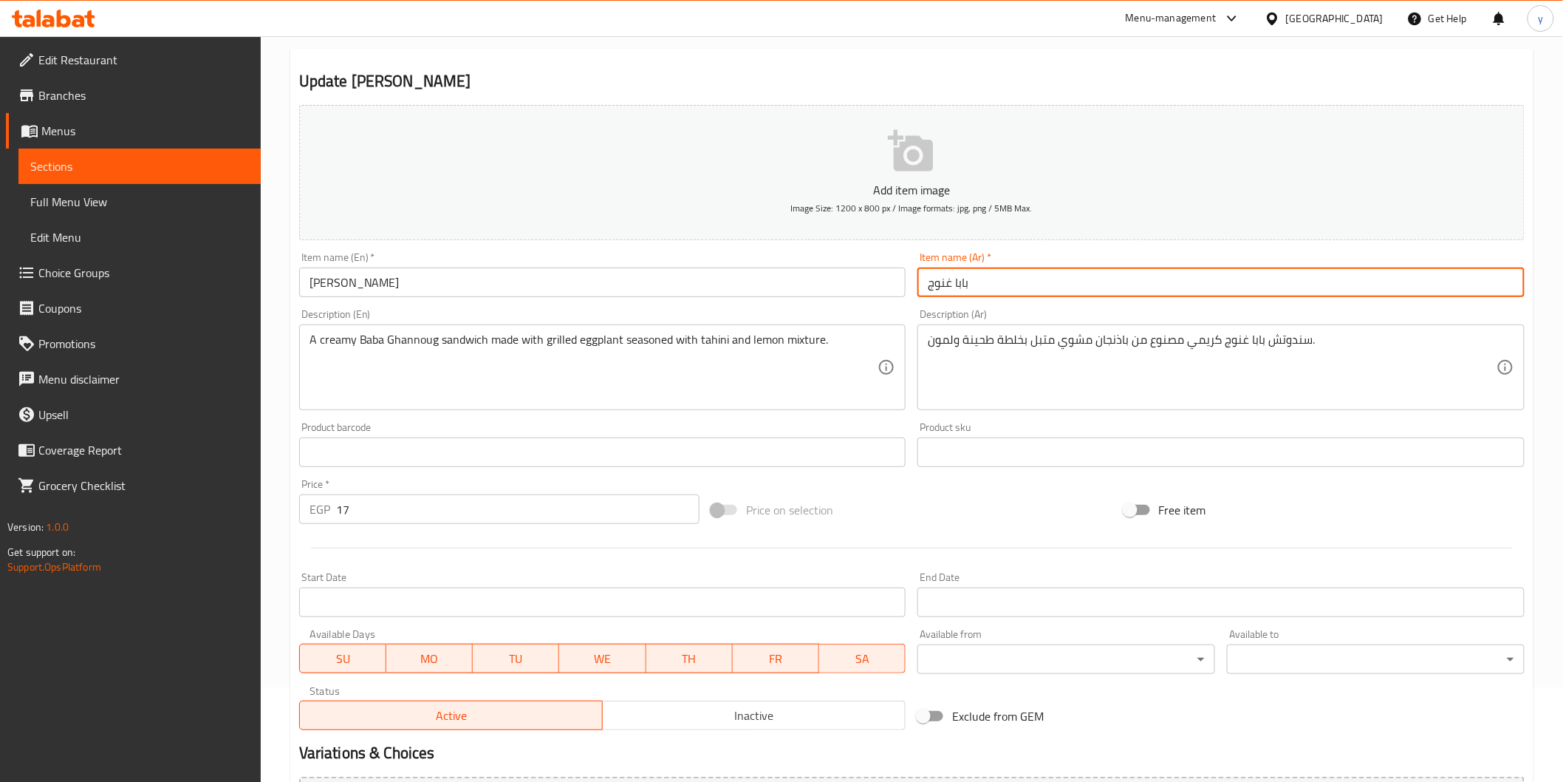
drag, startPoint x: 976, startPoint y: 283, endPoint x: 892, endPoint y: 282, distance: 84.2
click at [892, 282] on div "Add item image Image Size: 1200 x 800 px / Image formats: jpg, png / 5MB Max. I…" at bounding box center [911, 417] width 1237 height 637
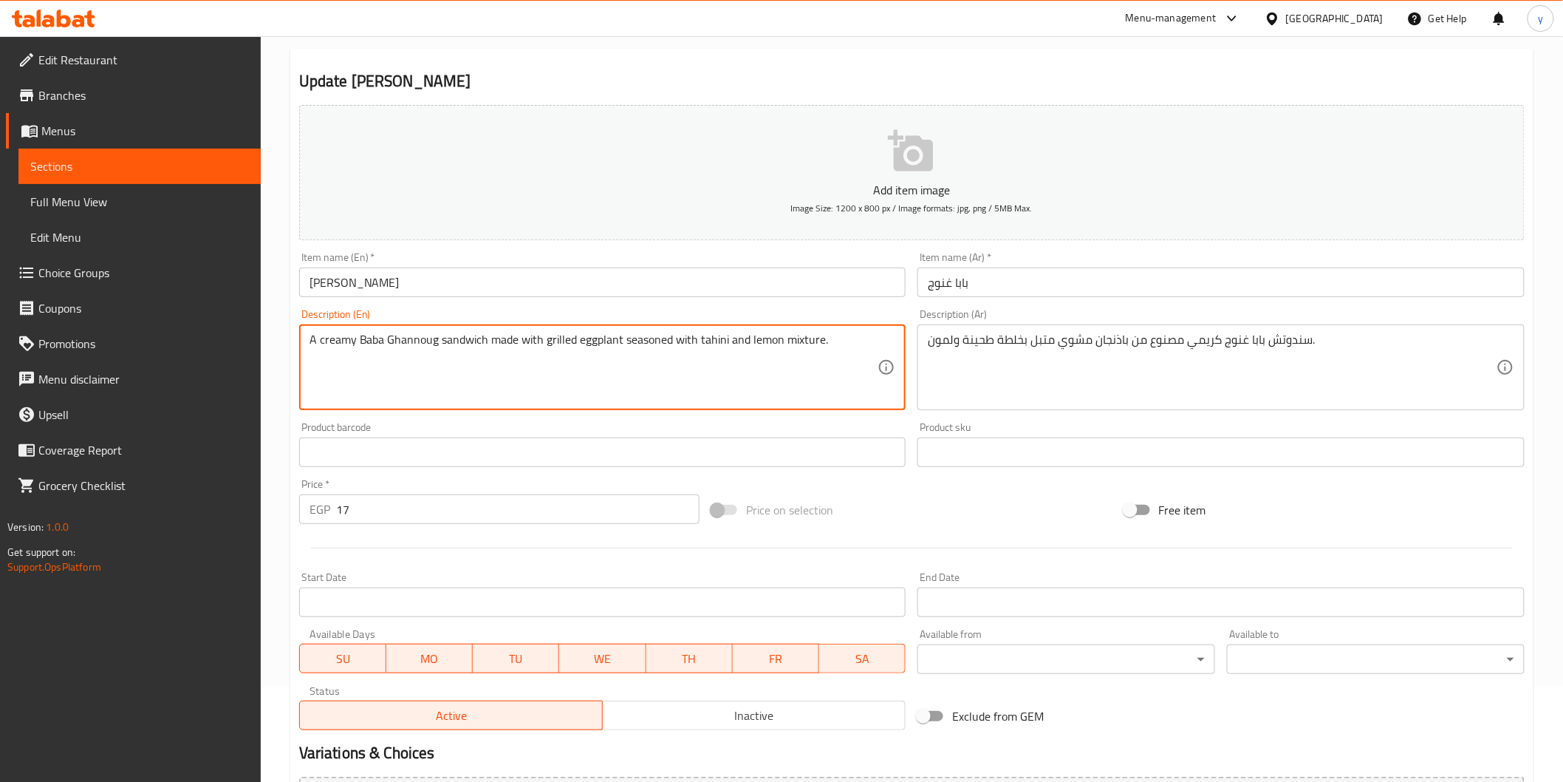
drag, startPoint x: 858, startPoint y: 337, endPoint x: 225, endPoint y: 320, distance: 634.1
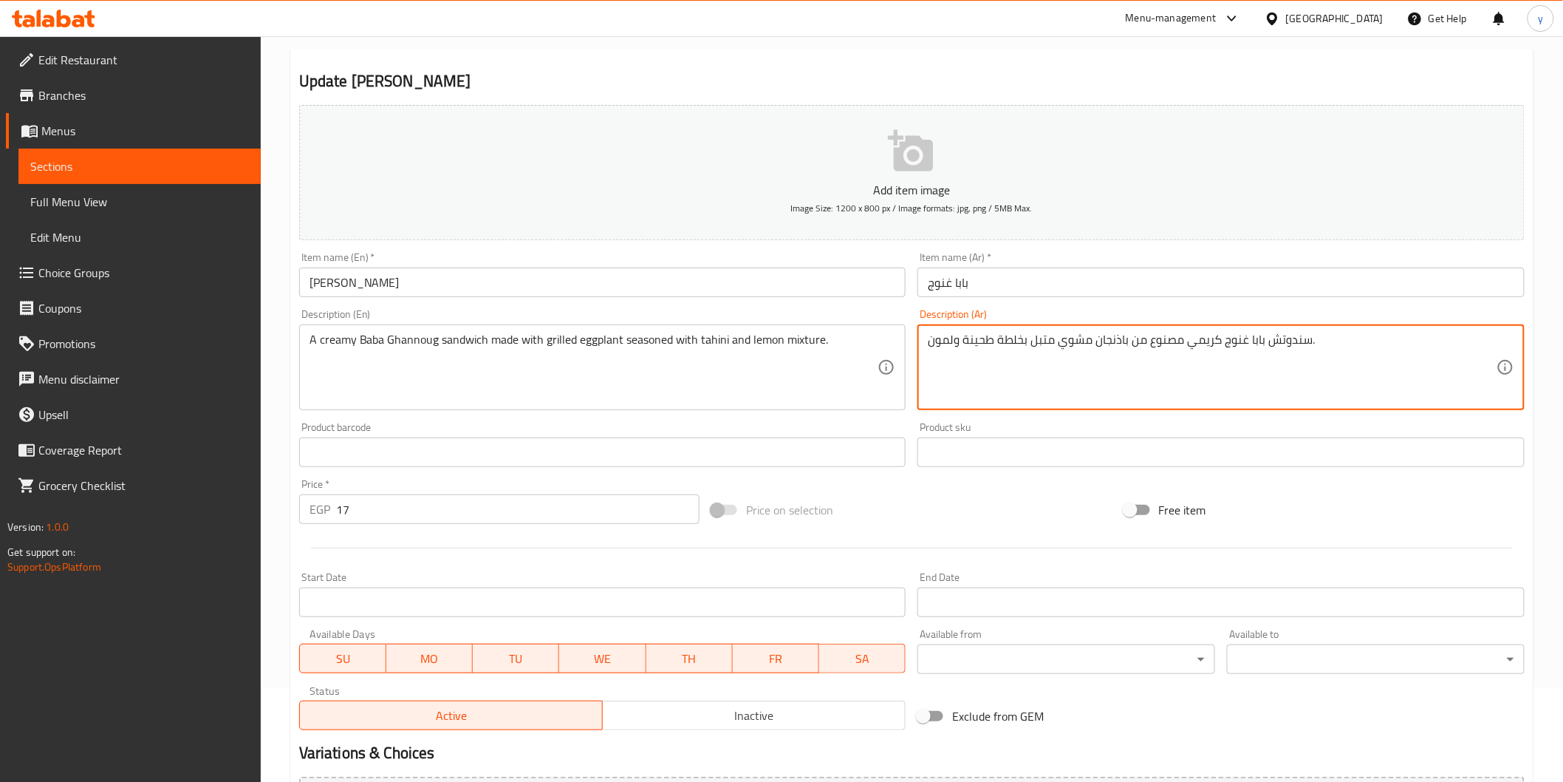
drag, startPoint x: 1328, startPoint y: 343, endPoint x: 850, endPoint y: 362, distance: 478.4
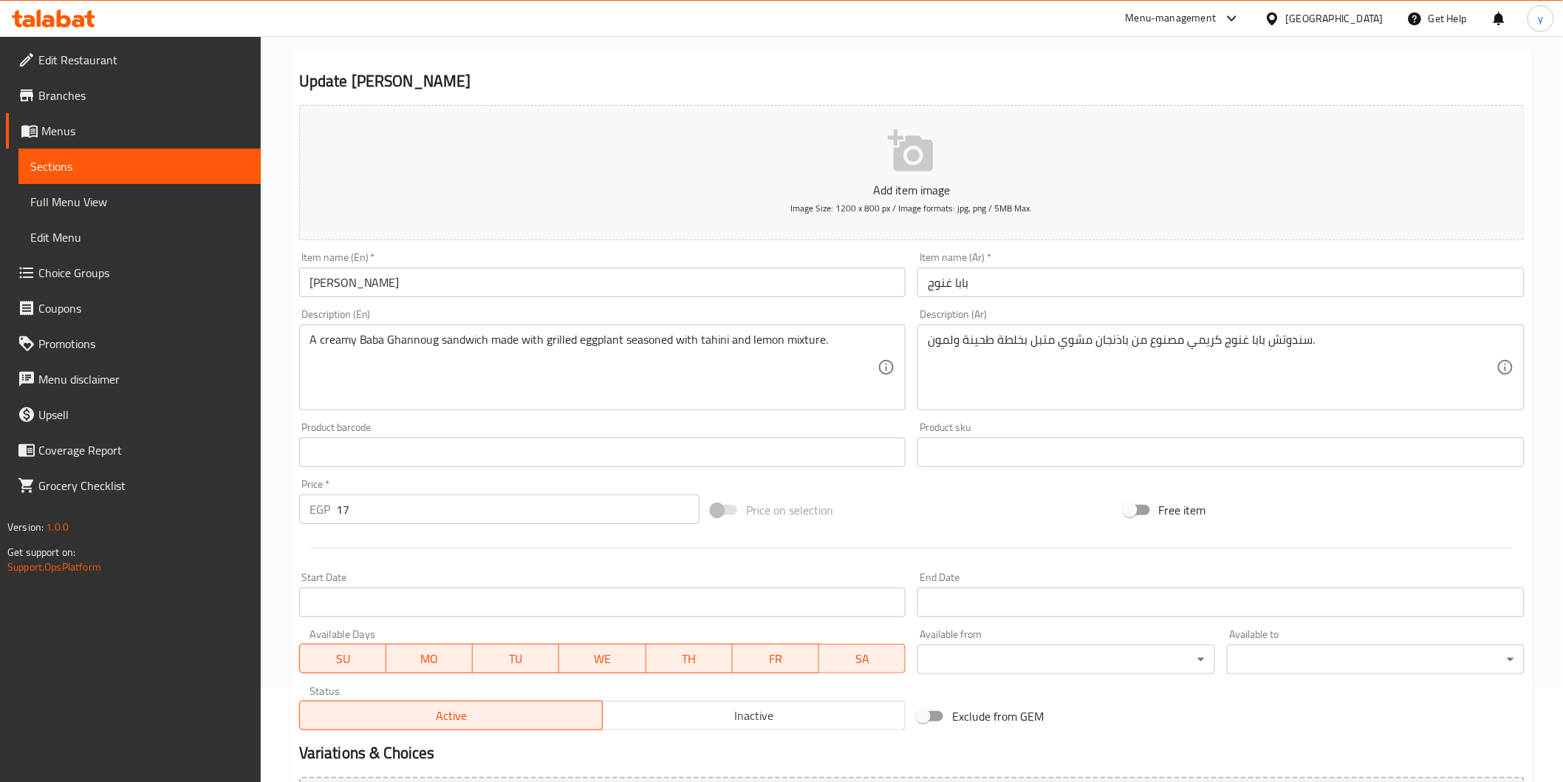
scroll to position [259, 0]
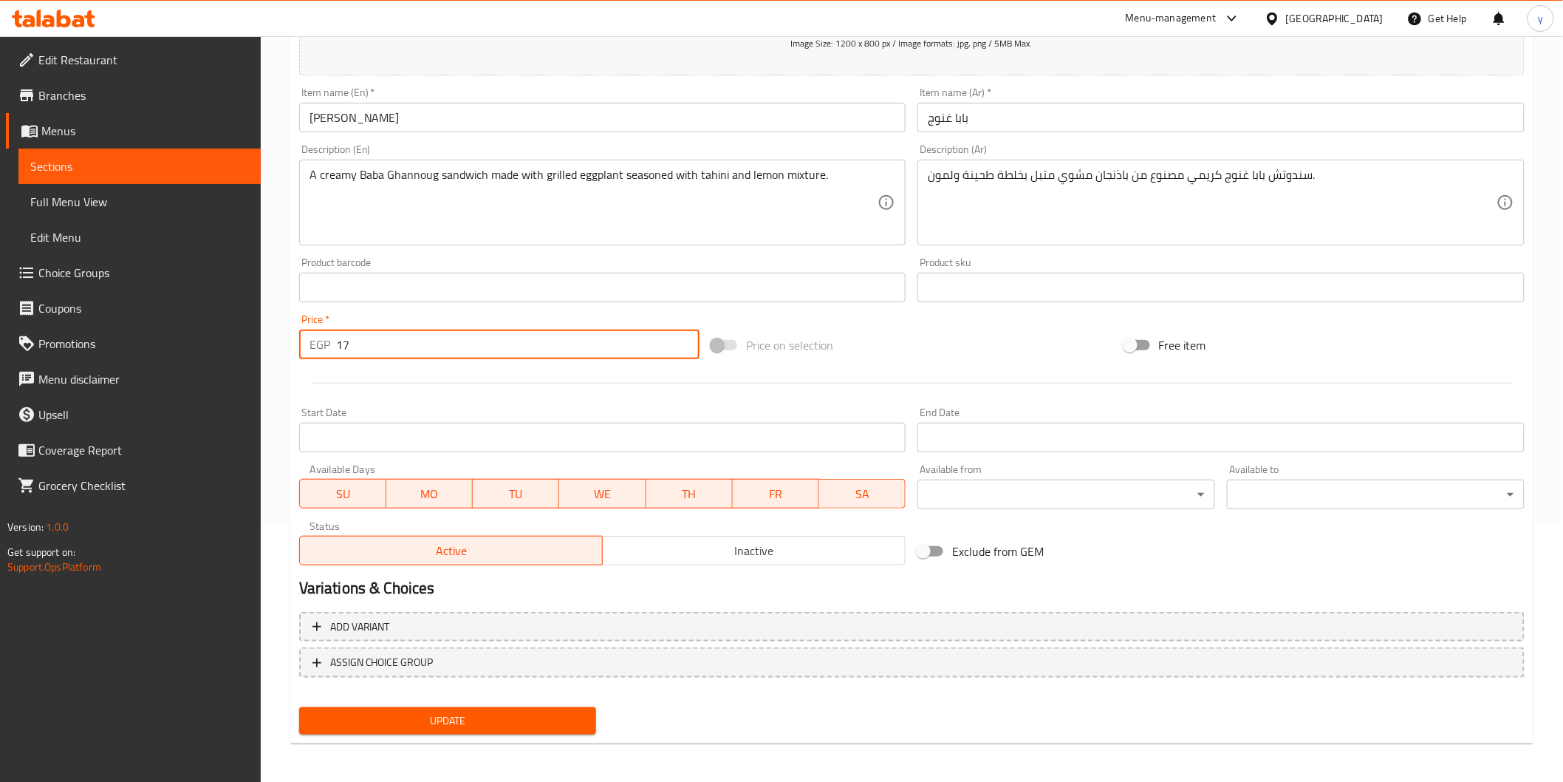
drag, startPoint x: 410, startPoint y: 344, endPoint x: 218, endPoint y: 348, distance: 192.1
click at [239, 348] on div "Edit Restaurant Branches Menus Sections Full Menu View Edit Menu Choice Groups …" at bounding box center [781, 281] width 1563 height 1008
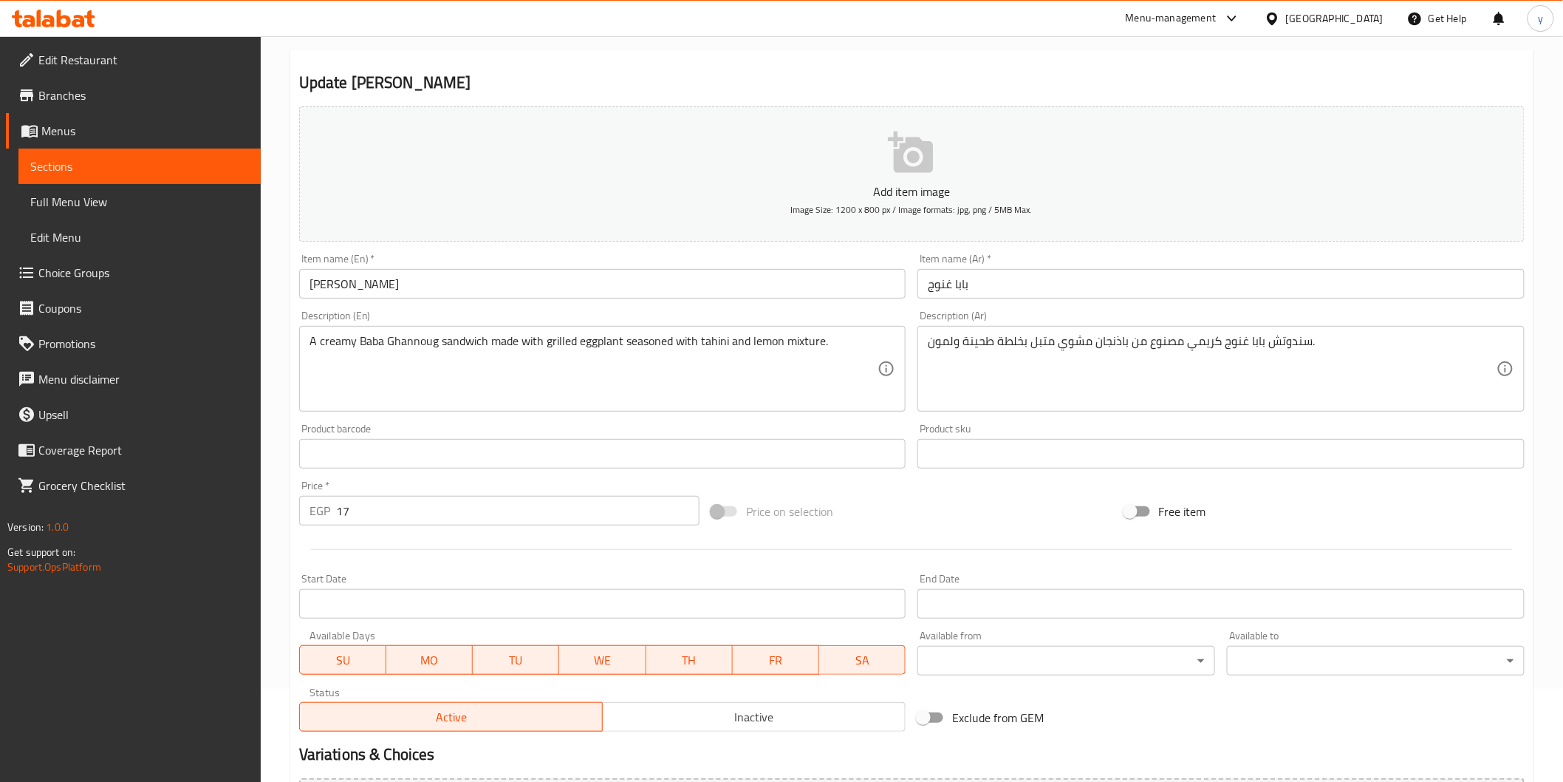
scroll to position [0, 0]
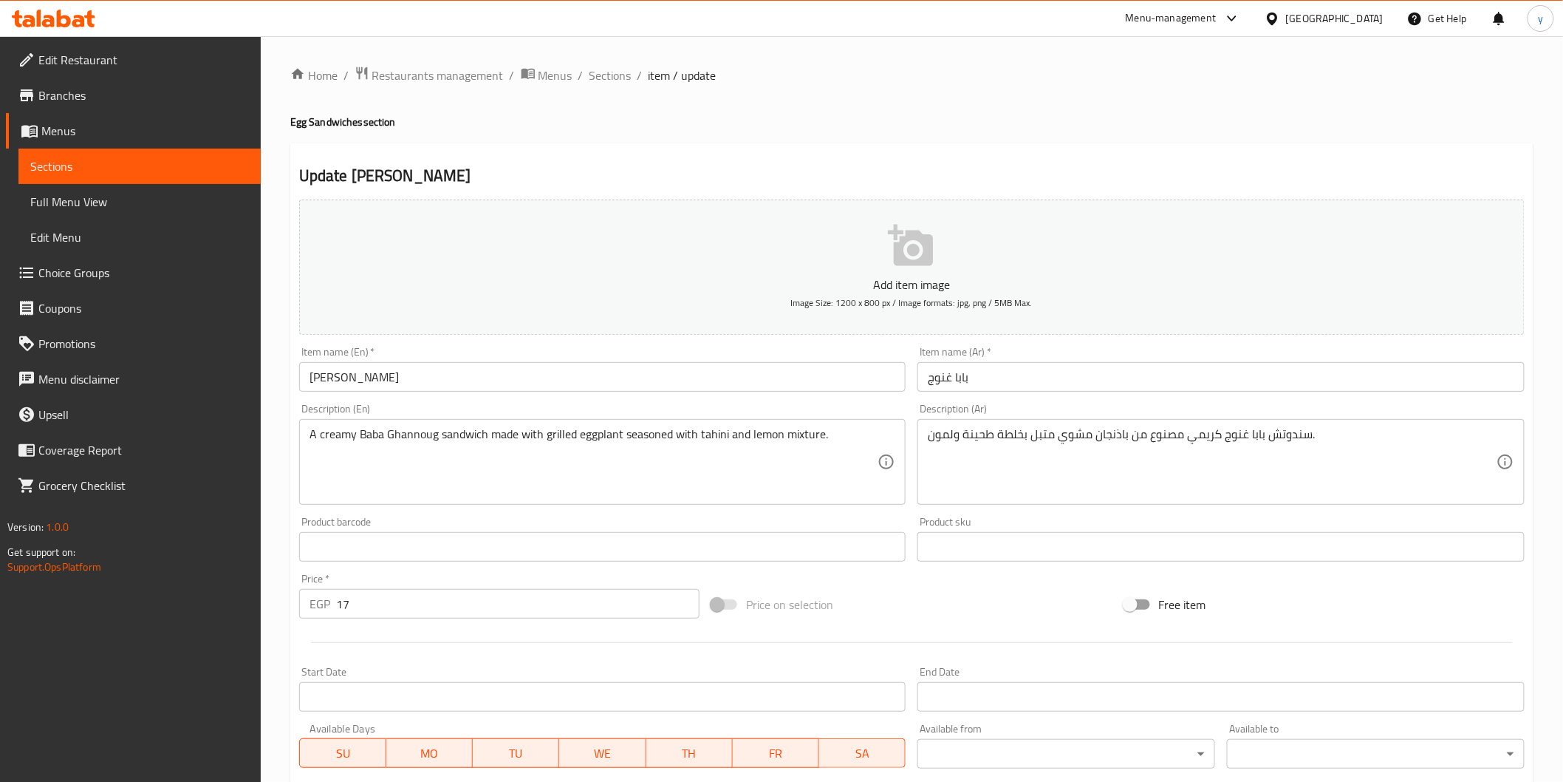
click at [130, 173] on span "Sections" at bounding box center [139, 166] width 219 height 18
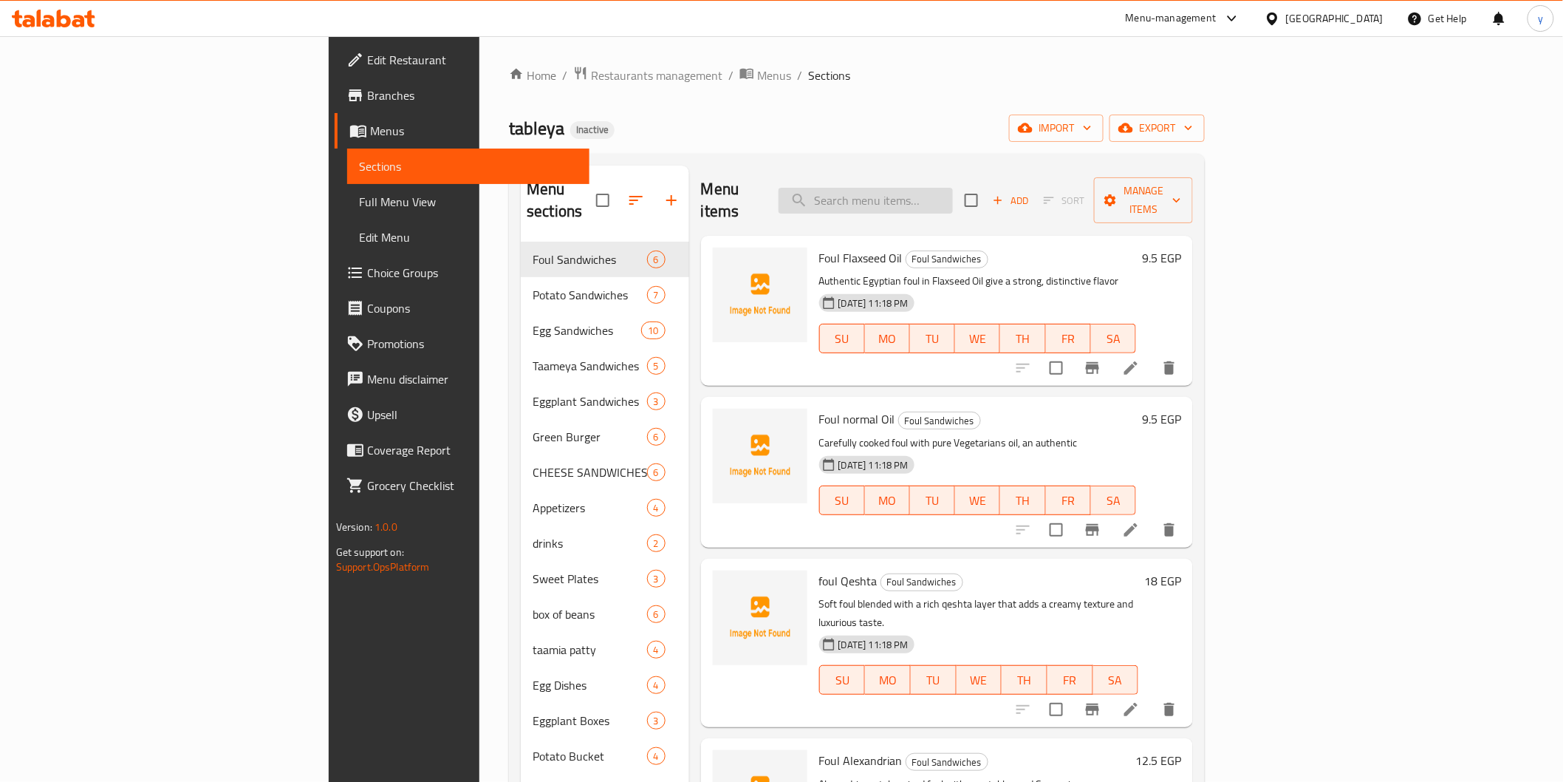
click at [953, 188] on input "search" at bounding box center [866, 201] width 174 height 26
click at [953, 191] on input "search" at bounding box center [866, 201] width 174 height 26
paste input "Baba Ghannoug"
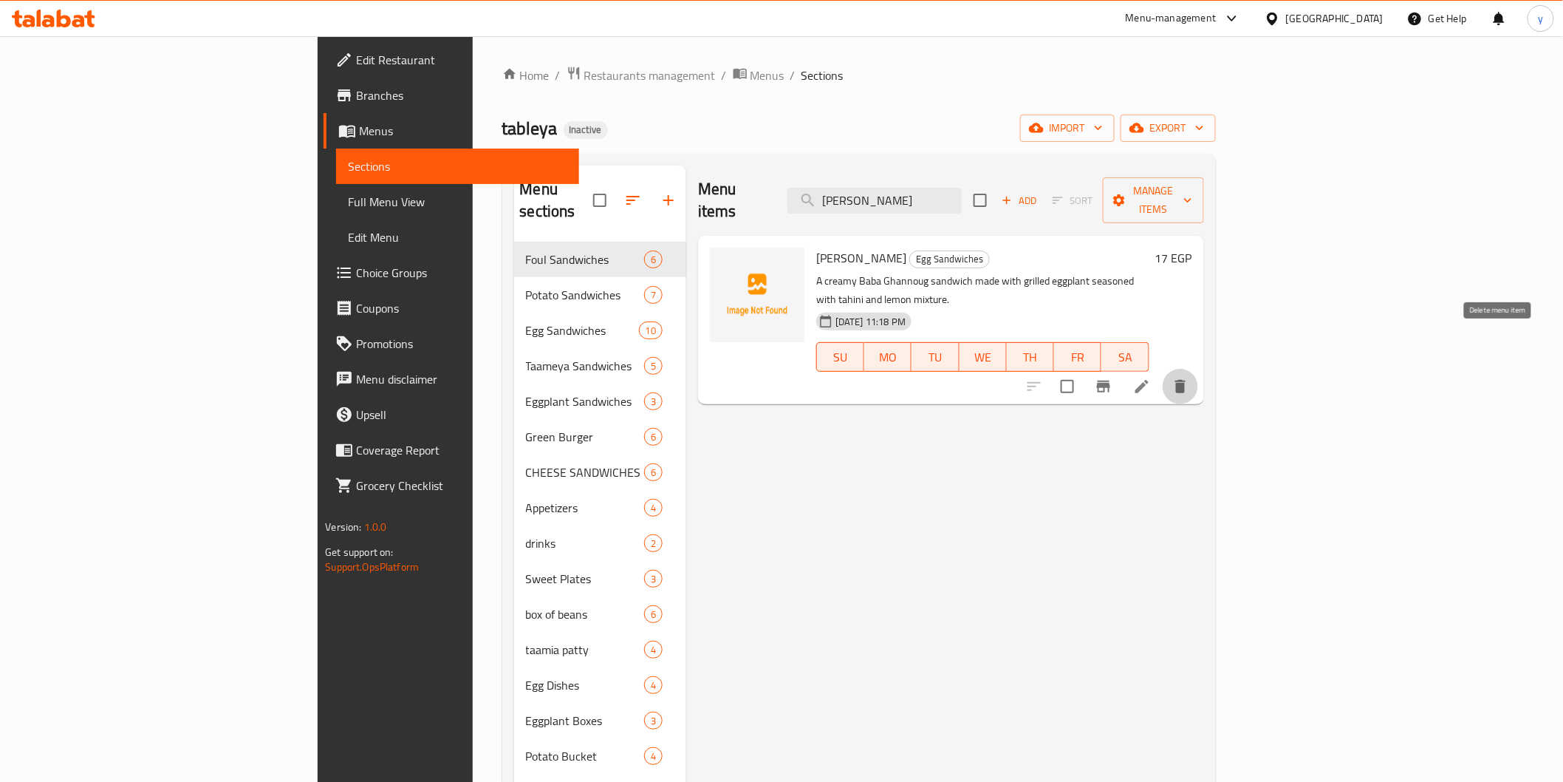
click at [1189, 378] on icon "delete" at bounding box center [1181, 387] width 18 height 18
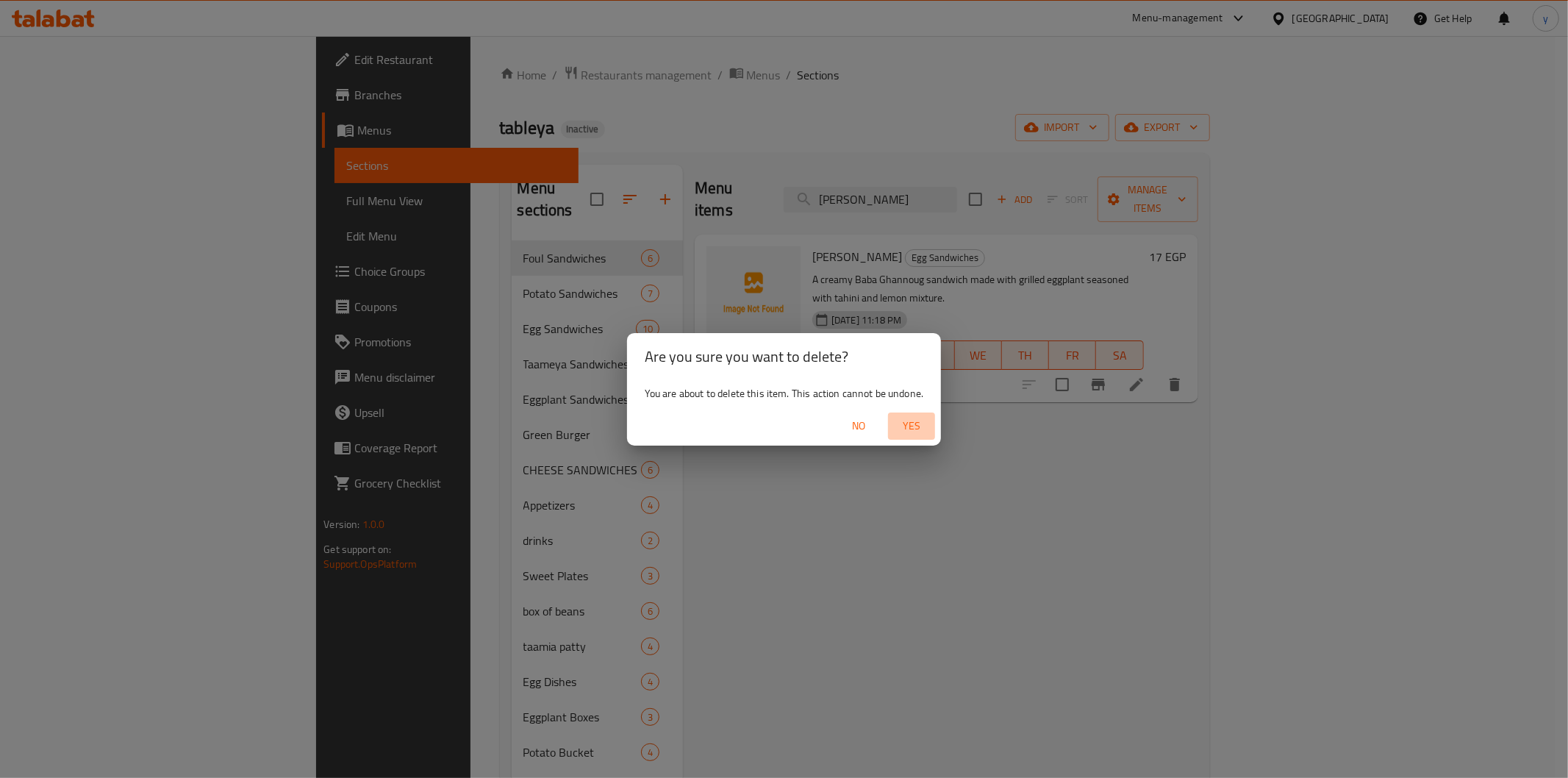
click at [904, 424] on span "Yes" at bounding box center [910, 426] width 35 height 18
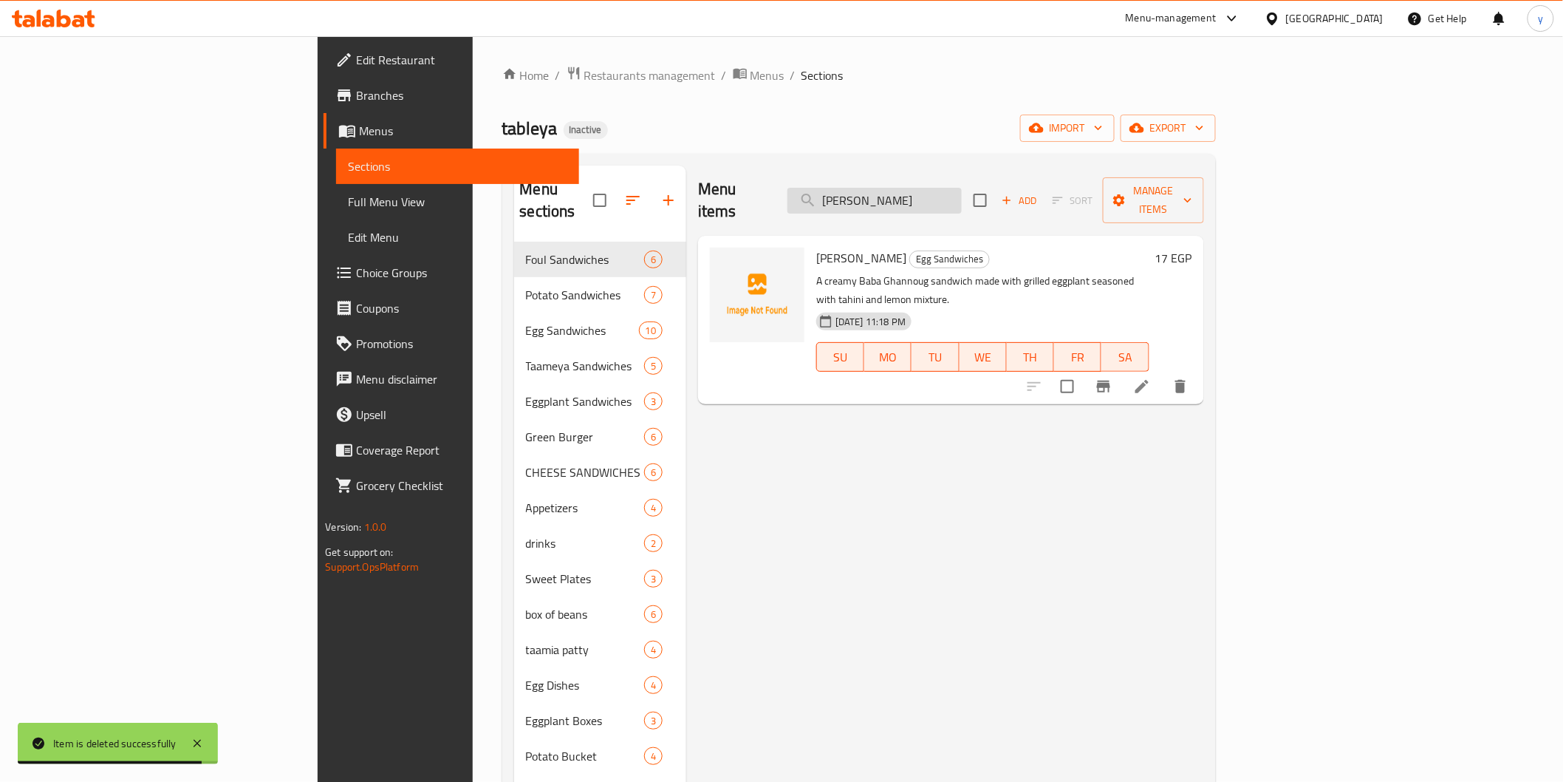
click at [962, 196] on input "Baba Ghannoug" at bounding box center [875, 201] width 174 height 26
drag, startPoint x: 1021, startPoint y: 195, endPoint x: 784, endPoint y: 205, distance: 237.3
click at [788, 205] on div "Menu items Baba Ghannoug Add Sort Manage items" at bounding box center [951, 200] width 506 height 70
paste input "search"
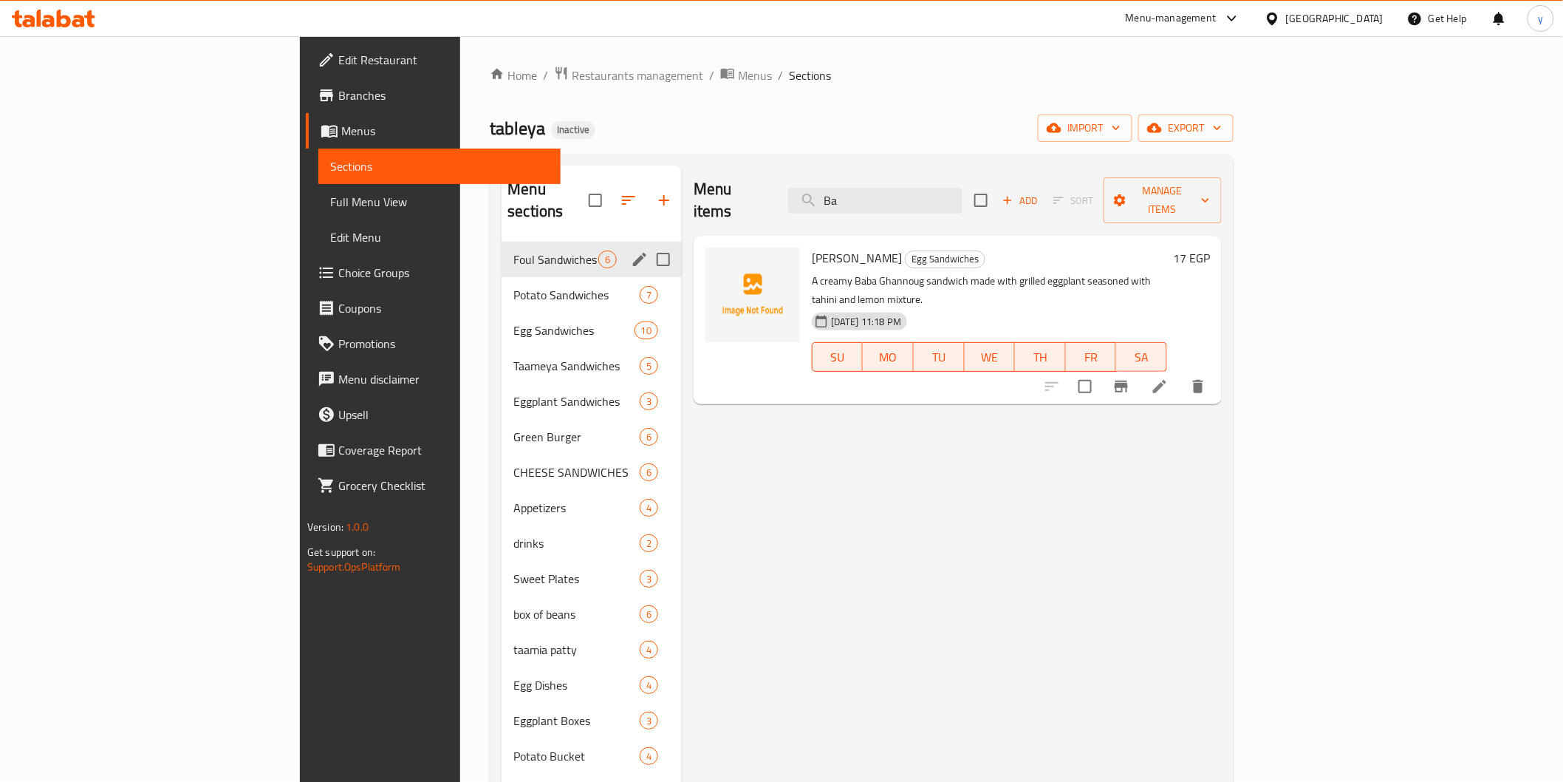
type input "B"
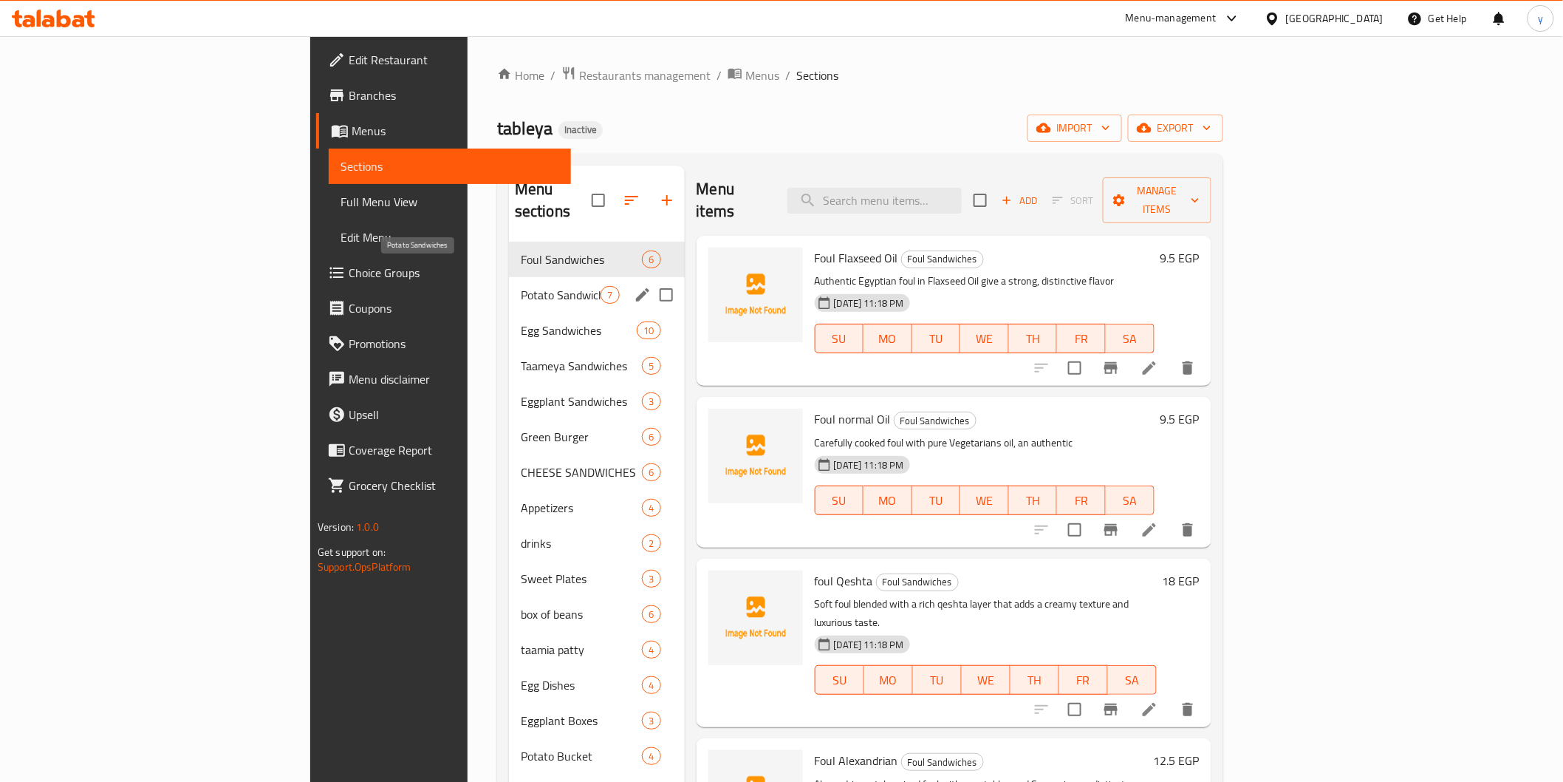
click at [521, 286] on span "Potato Sandwiches" at bounding box center [561, 295] width 81 height 18
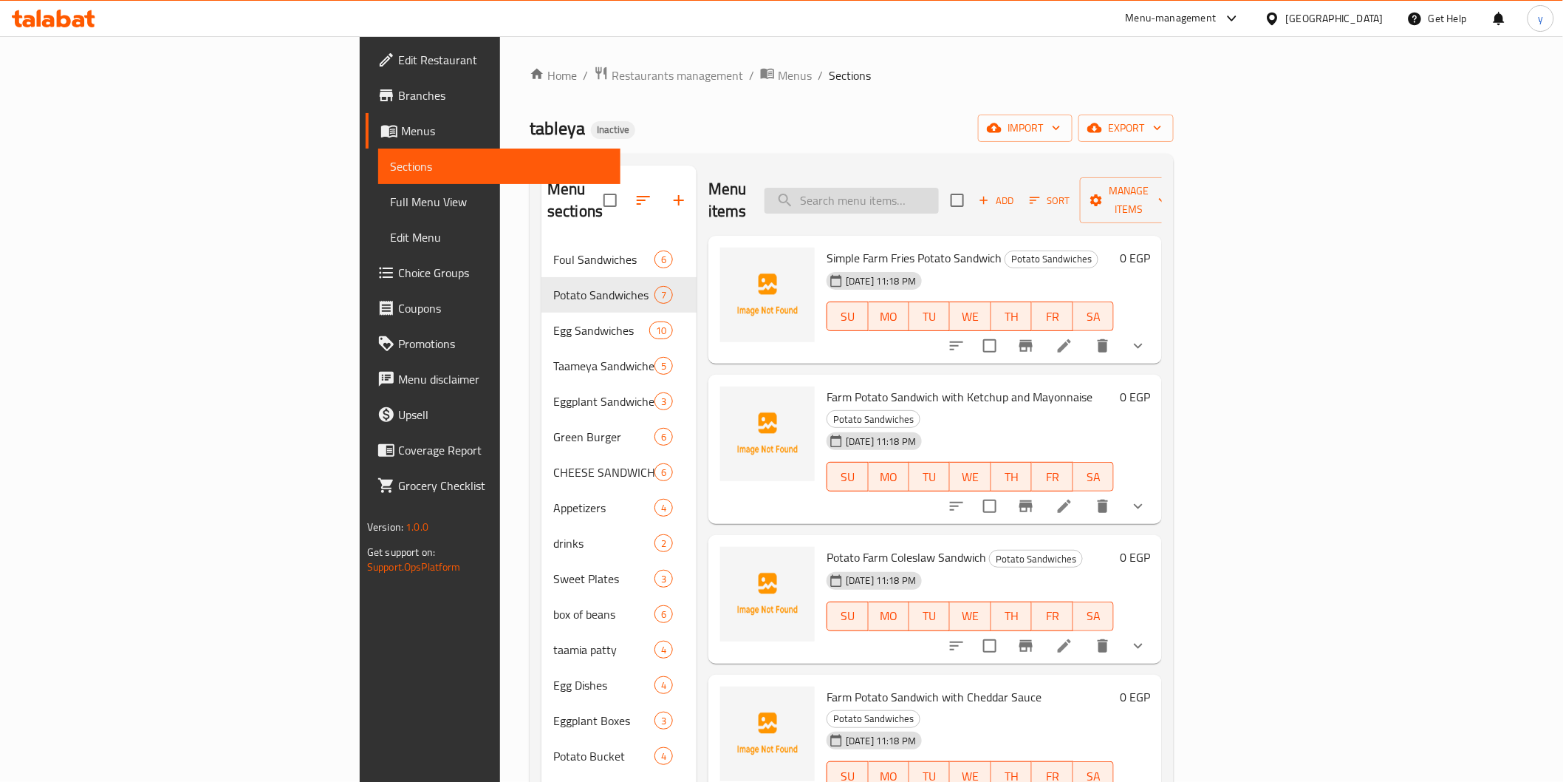
click at [939, 188] on input "search" at bounding box center [852, 201] width 174 height 26
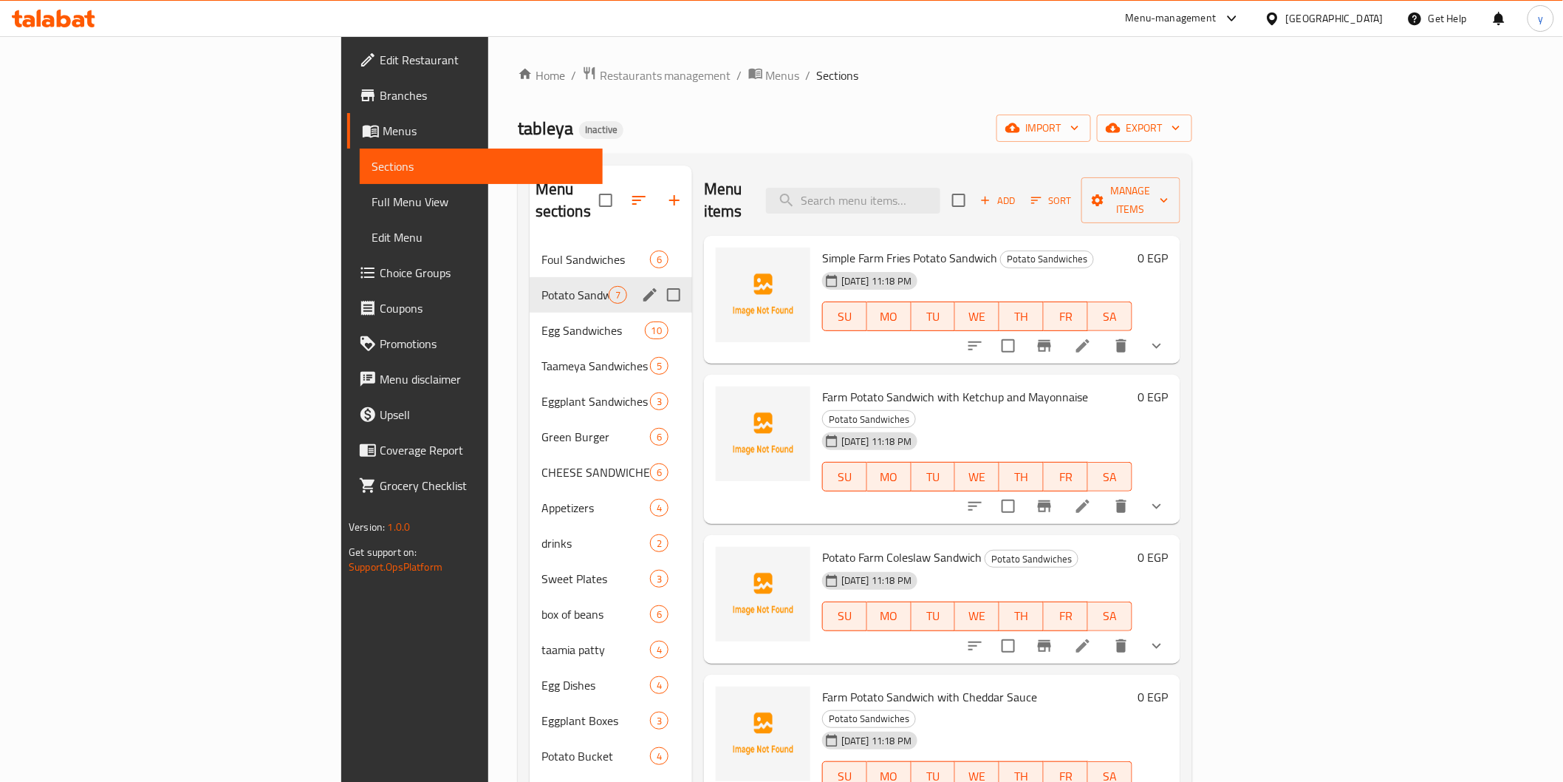
click at [542, 250] on span "Foul Sandwiches" at bounding box center [596, 259] width 109 height 18
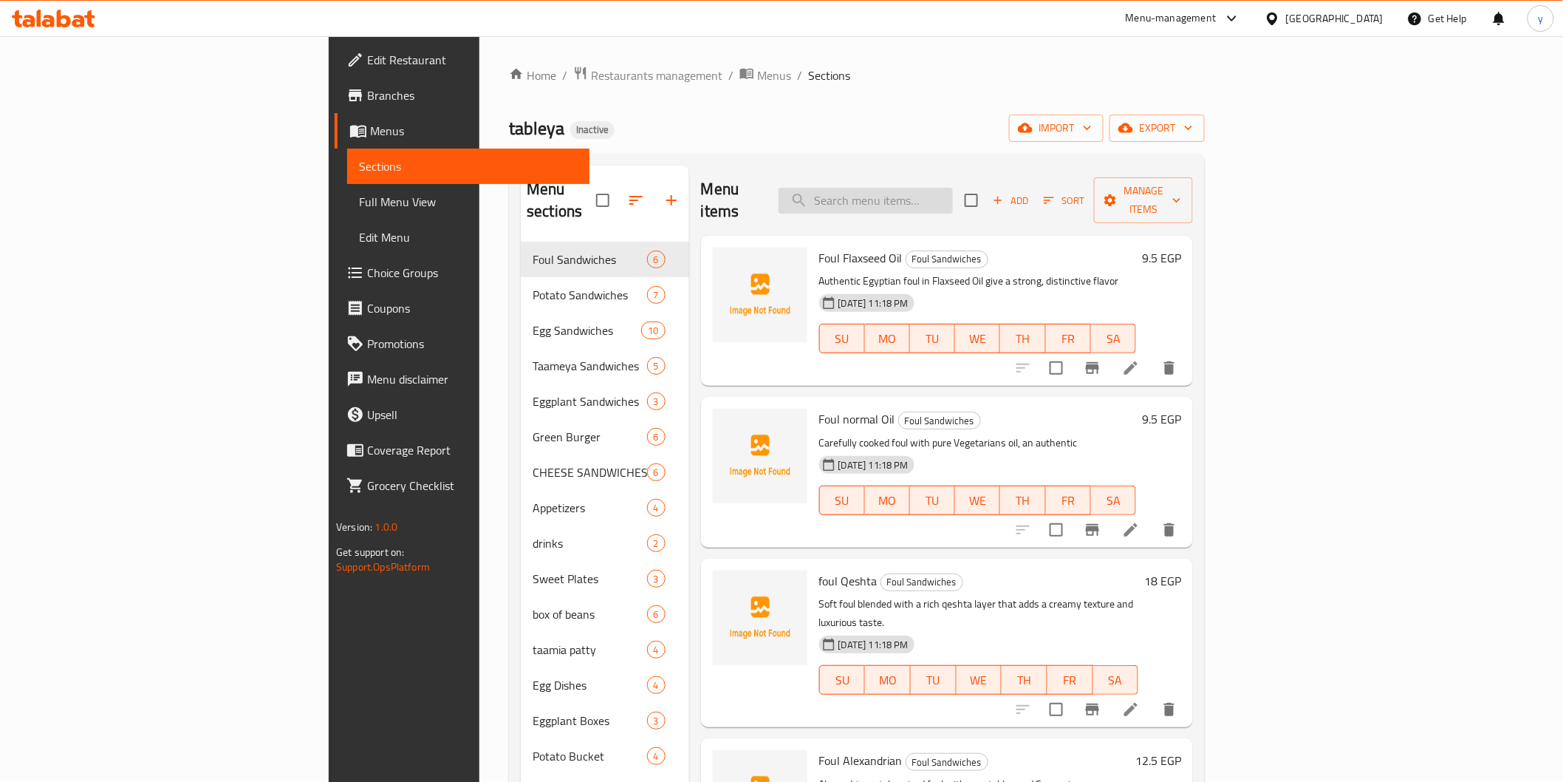
click at [953, 194] on input "search" at bounding box center [866, 201] width 174 height 26
paste input "Baba Ghannoug"
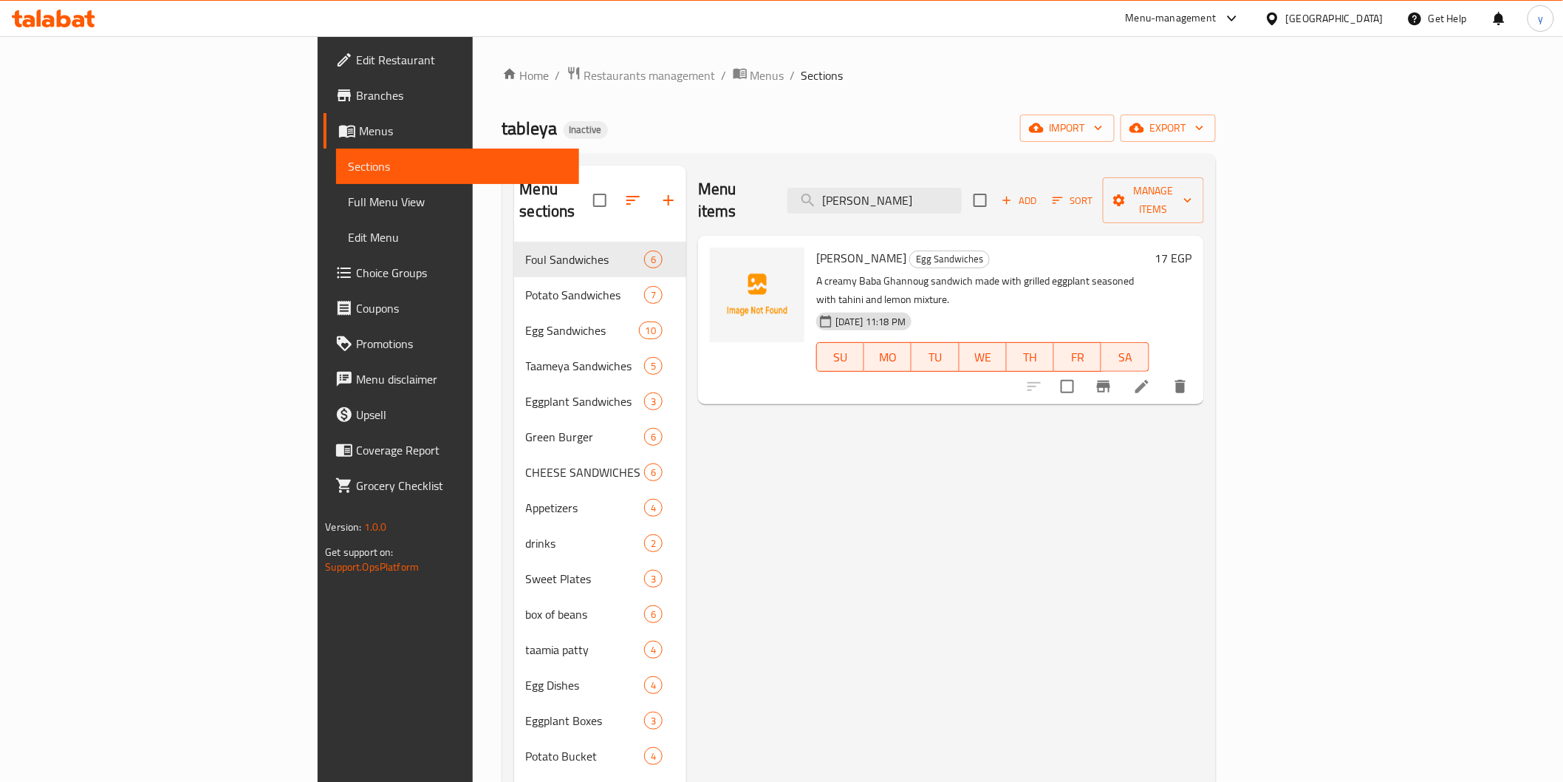
type input "Baba Ghannoug"
click at [1186, 380] on icon "delete" at bounding box center [1180, 386] width 10 height 13
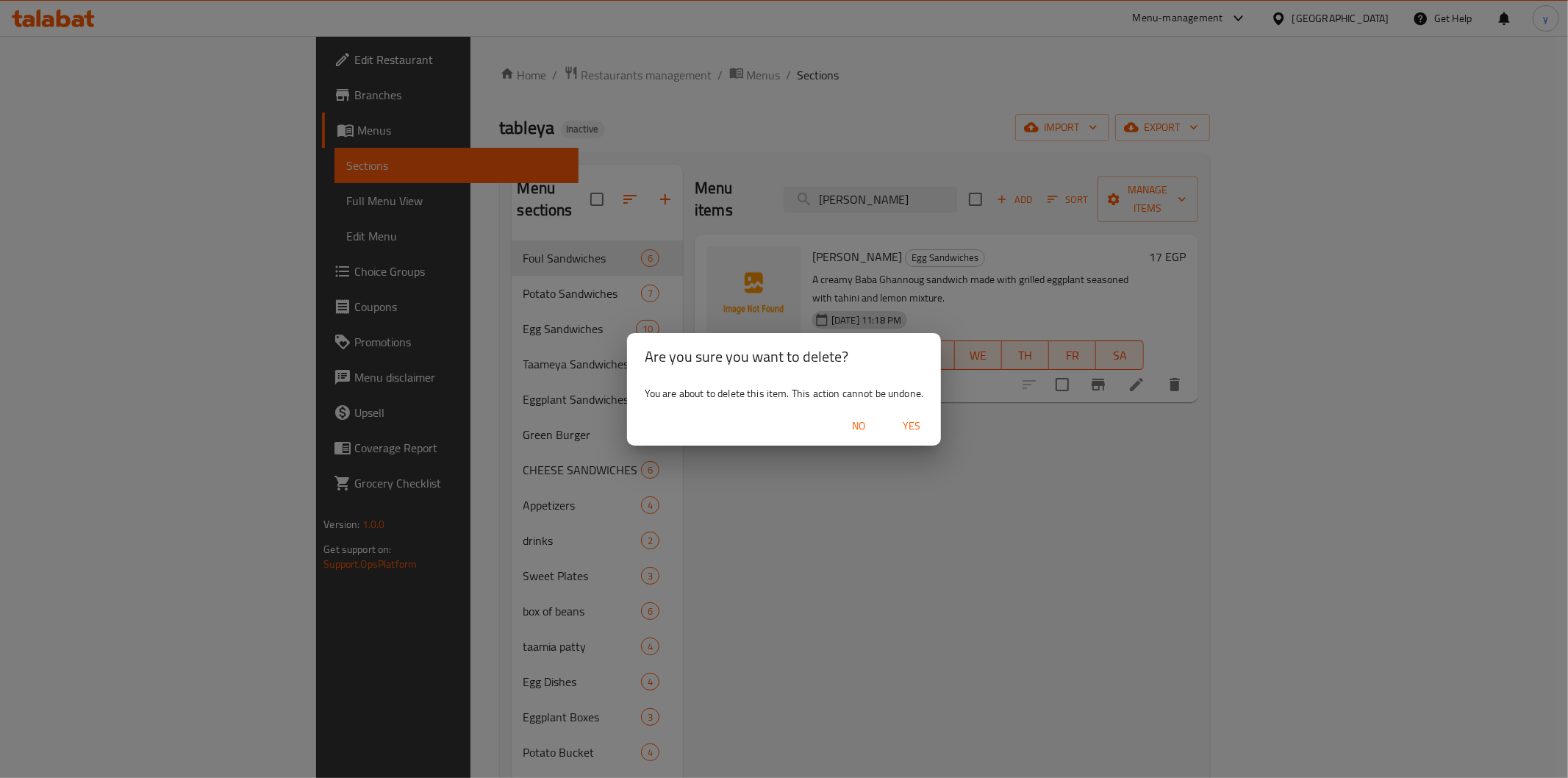
click at [907, 420] on span "Yes" at bounding box center [910, 426] width 35 height 18
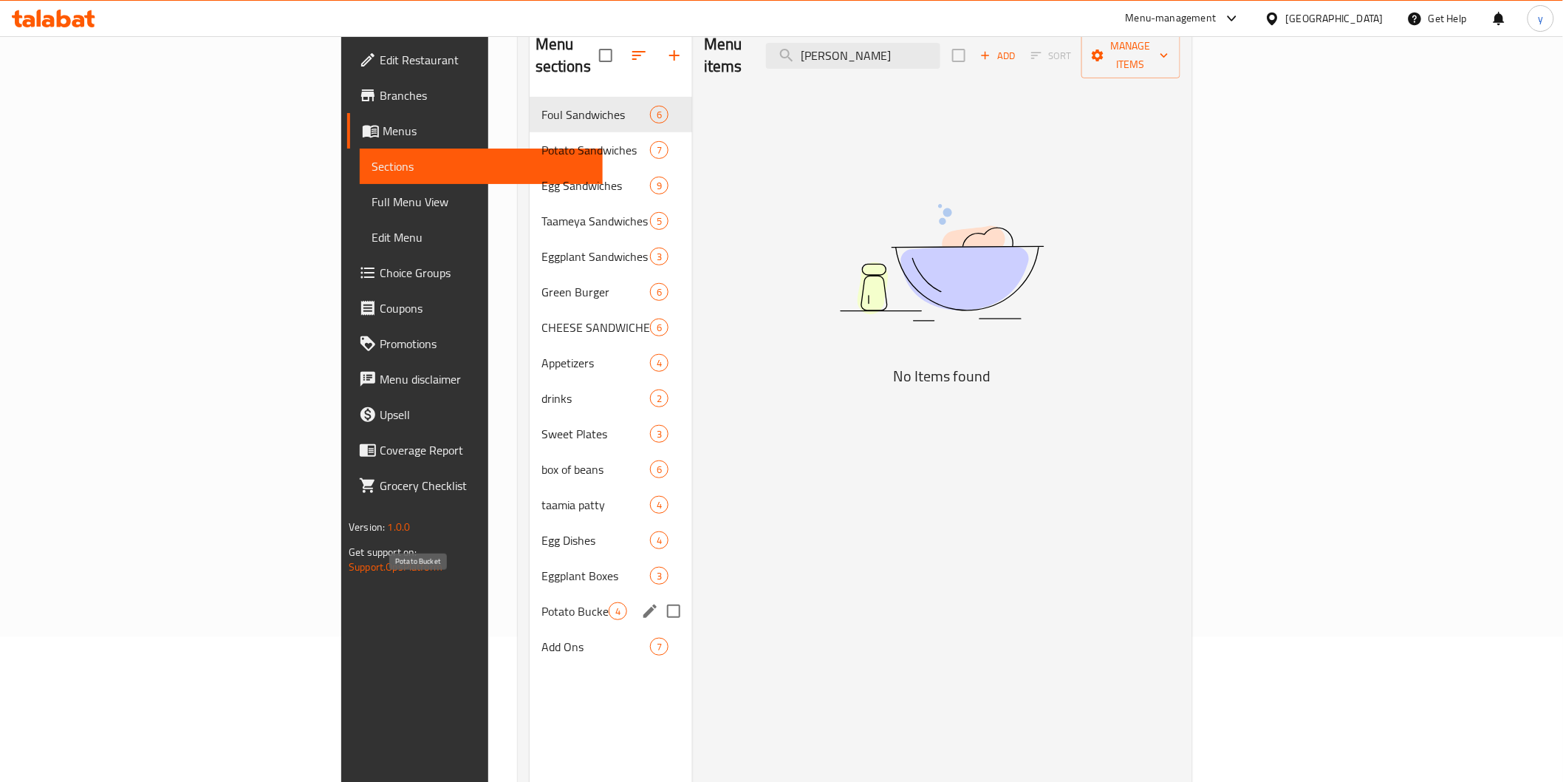
scroll to position [164, 0]
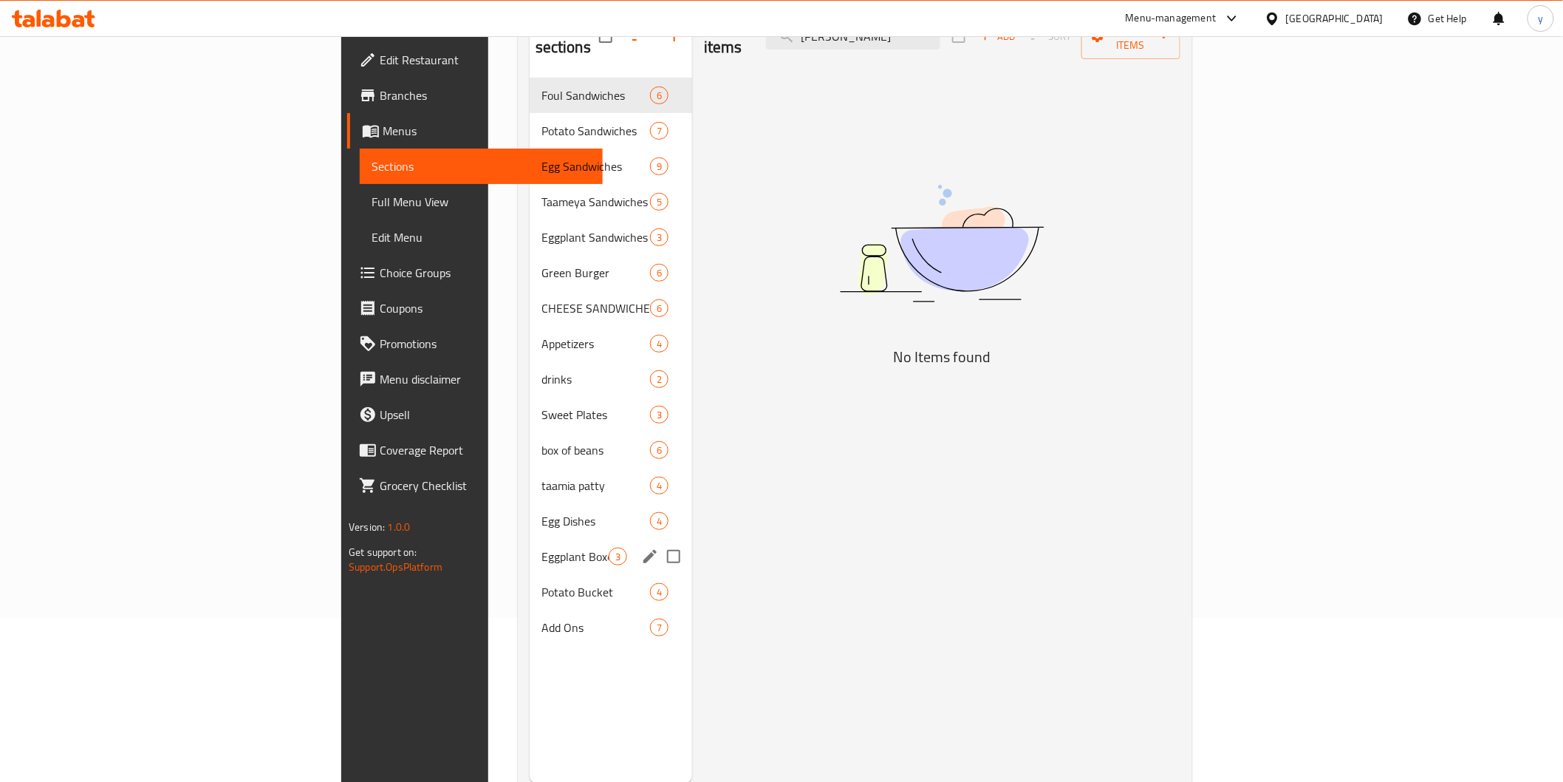
click at [530, 544] on div "Eggplant Boxes 3" at bounding box center [611, 556] width 163 height 35
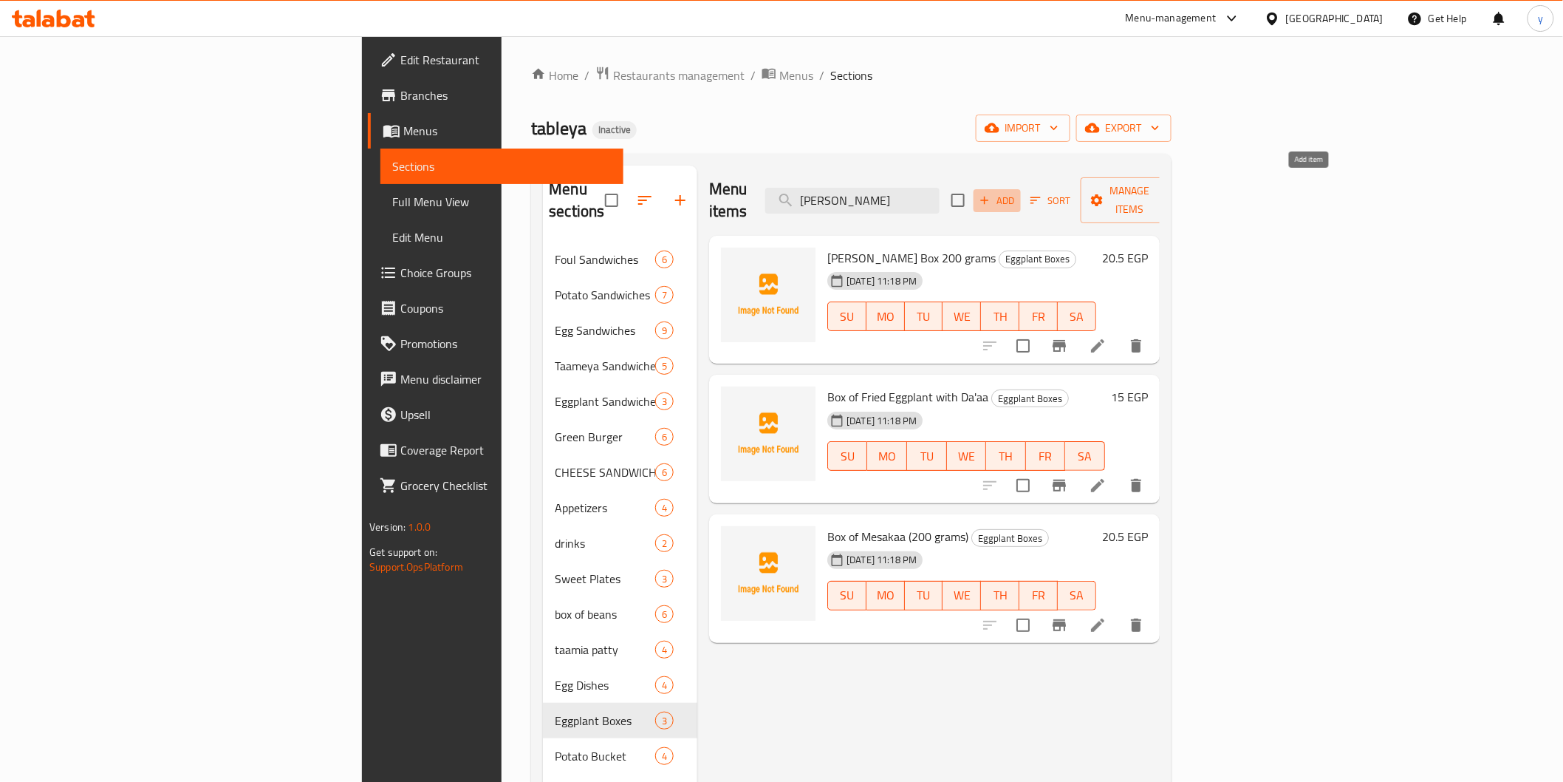
click at [1017, 192] on span "Add" at bounding box center [997, 200] width 40 height 17
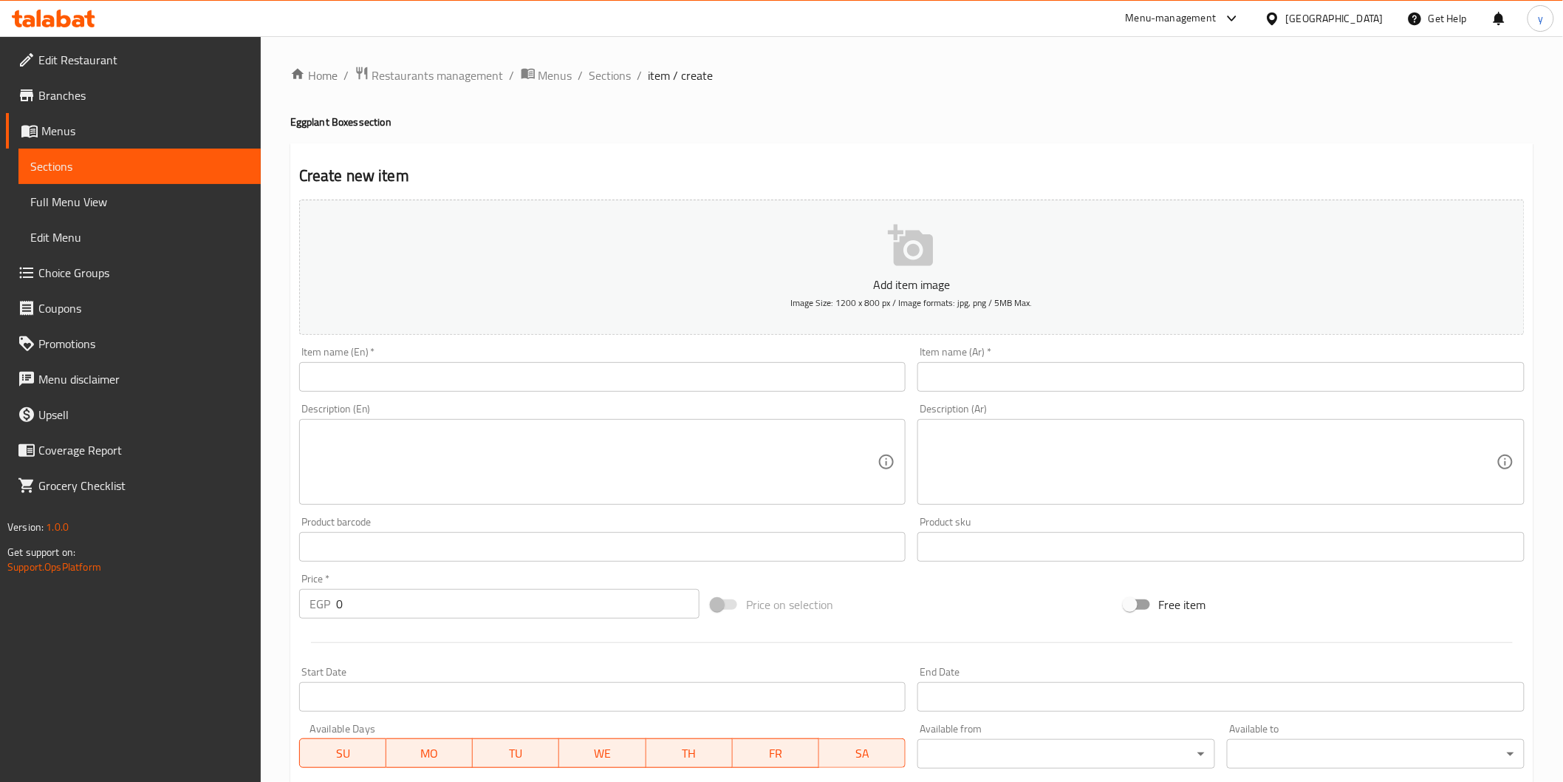
click at [491, 372] on input "text" at bounding box center [602, 377] width 607 height 30
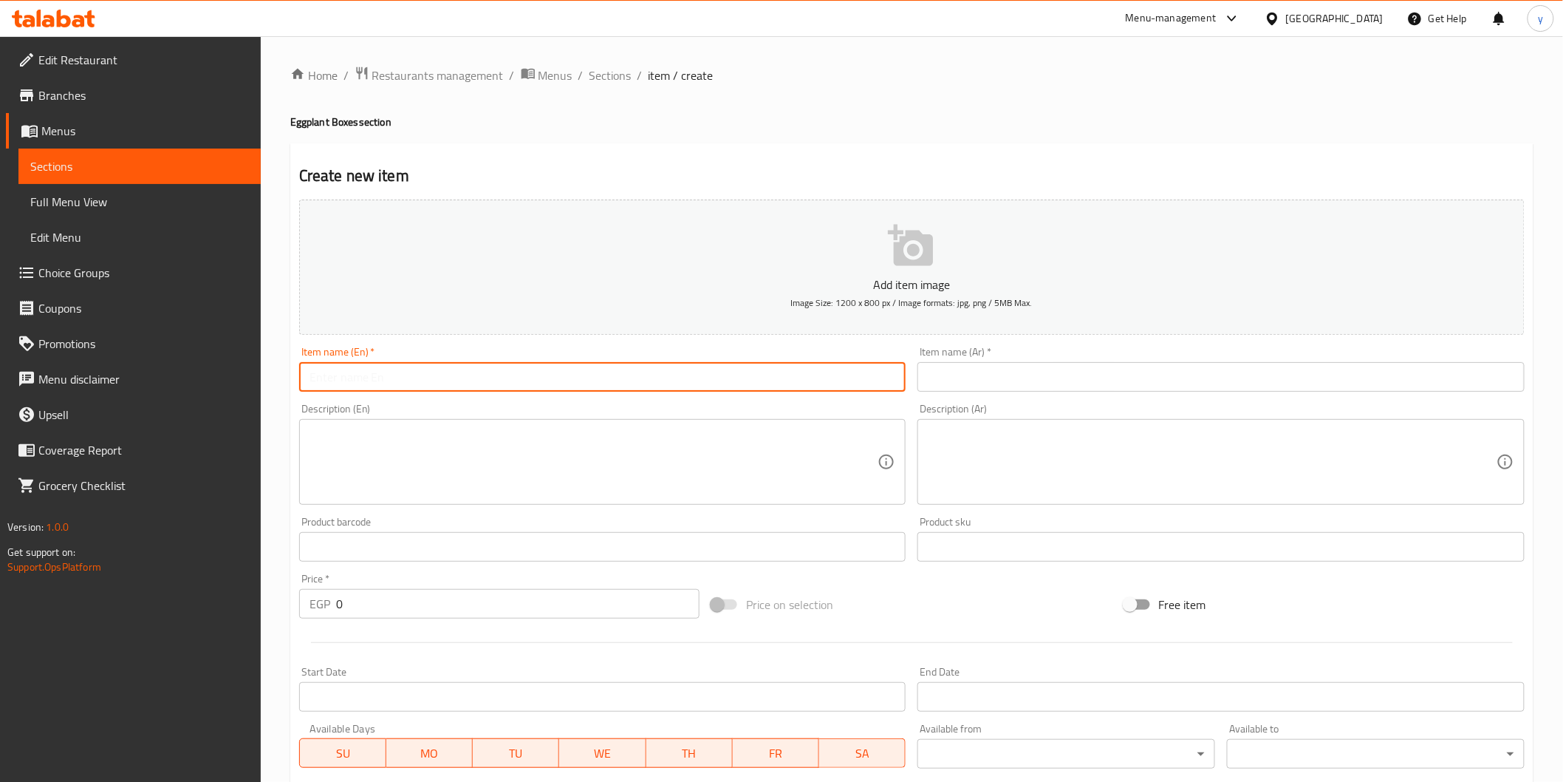
paste input "Baba Ghannoug"
type input "Baba Ghannoug"
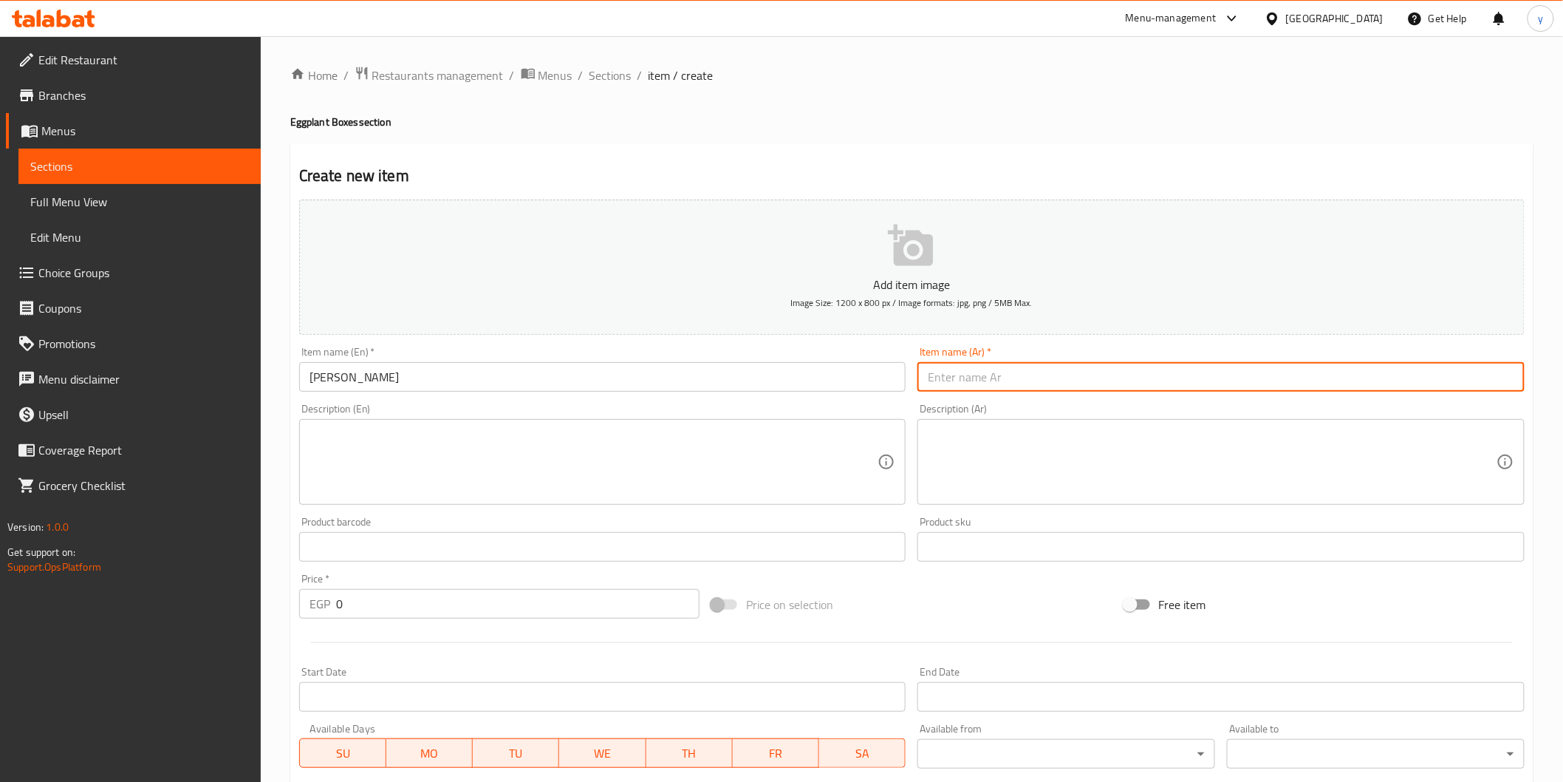
click at [1017, 380] on input "text" at bounding box center [1221, 377] width 607 height 30
paste input "بابا غنوج"
type input "بابا غنوج"
click at [310, 380] on input "Baba Ghannoug" at bounding box center [602, 377] width 607 height 30
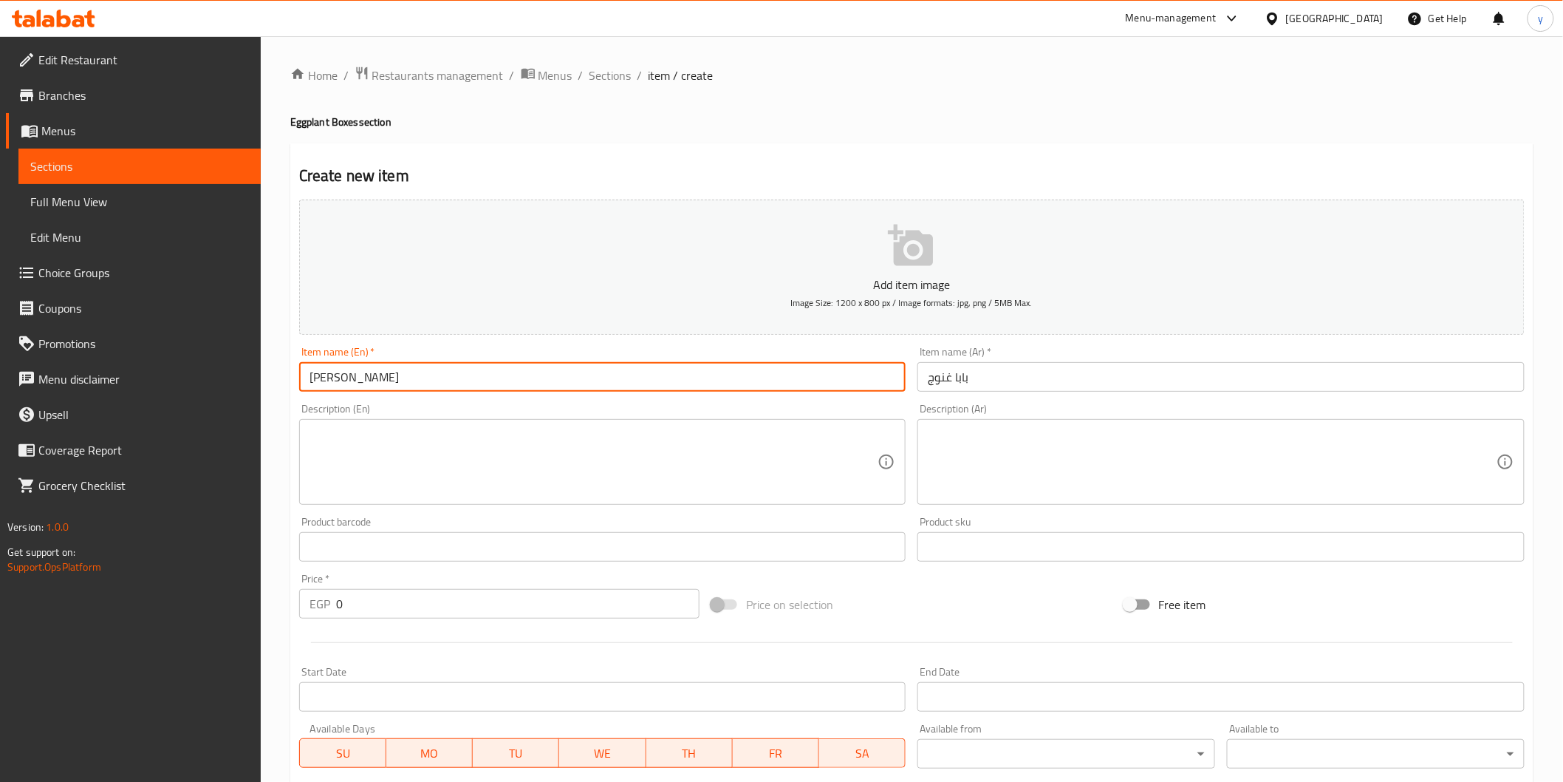
type input "Baba Ghannoug"
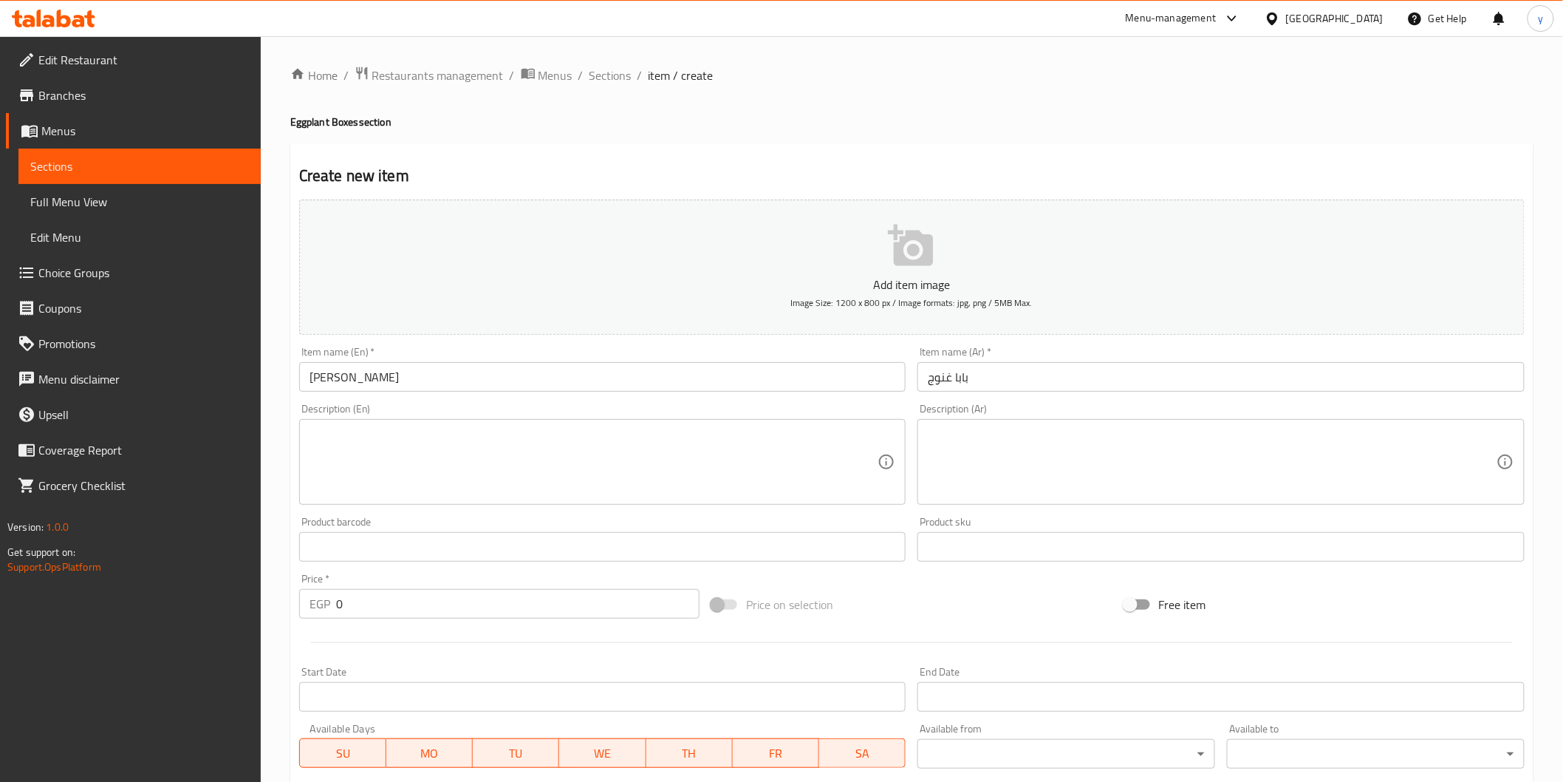
click at [445, 448] on textarea at bounding box center [594, 462] width 569 height 70
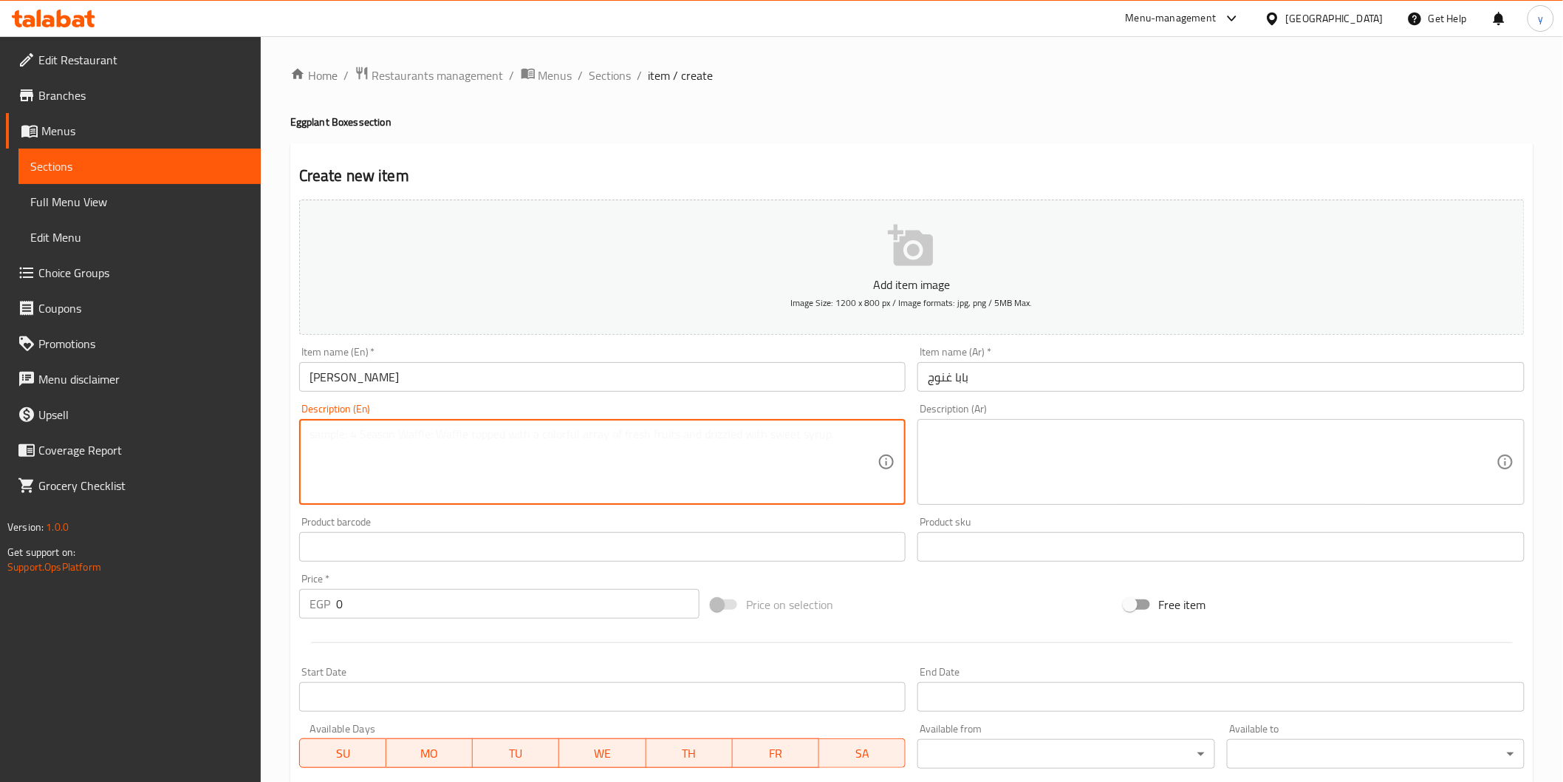
paste textarea "A creamy Baba Ghannoug sandwich made with grilled eggplant seasoned with tahini…"
type textarea "A creamy Baba Ghannoug sandwich made with grilled eggplant seasoned with tahini…"
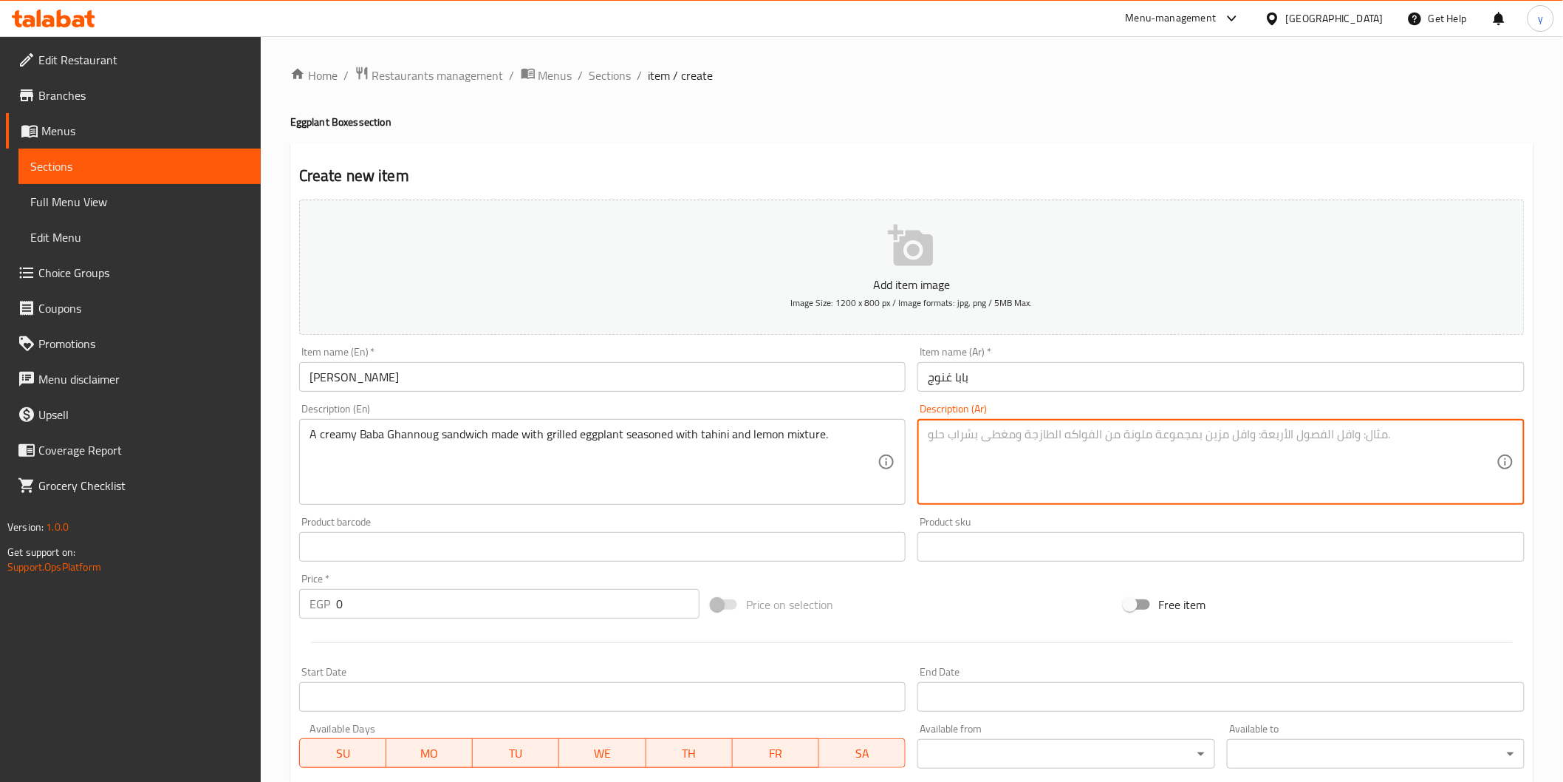
click at [987, 459] on textarea at bounding box center [1212, 462] width 569 height 70
paste textarea "سندوتش بابا غنوج كريمي مصنوع من باذنجان مشوي متبل بخلطة طحينة ولمون."
type textarea "سندوتش بابا غنوج كريمي مصنوع من باذنجان مشوي متبل بخلطة طحينة ولمون."
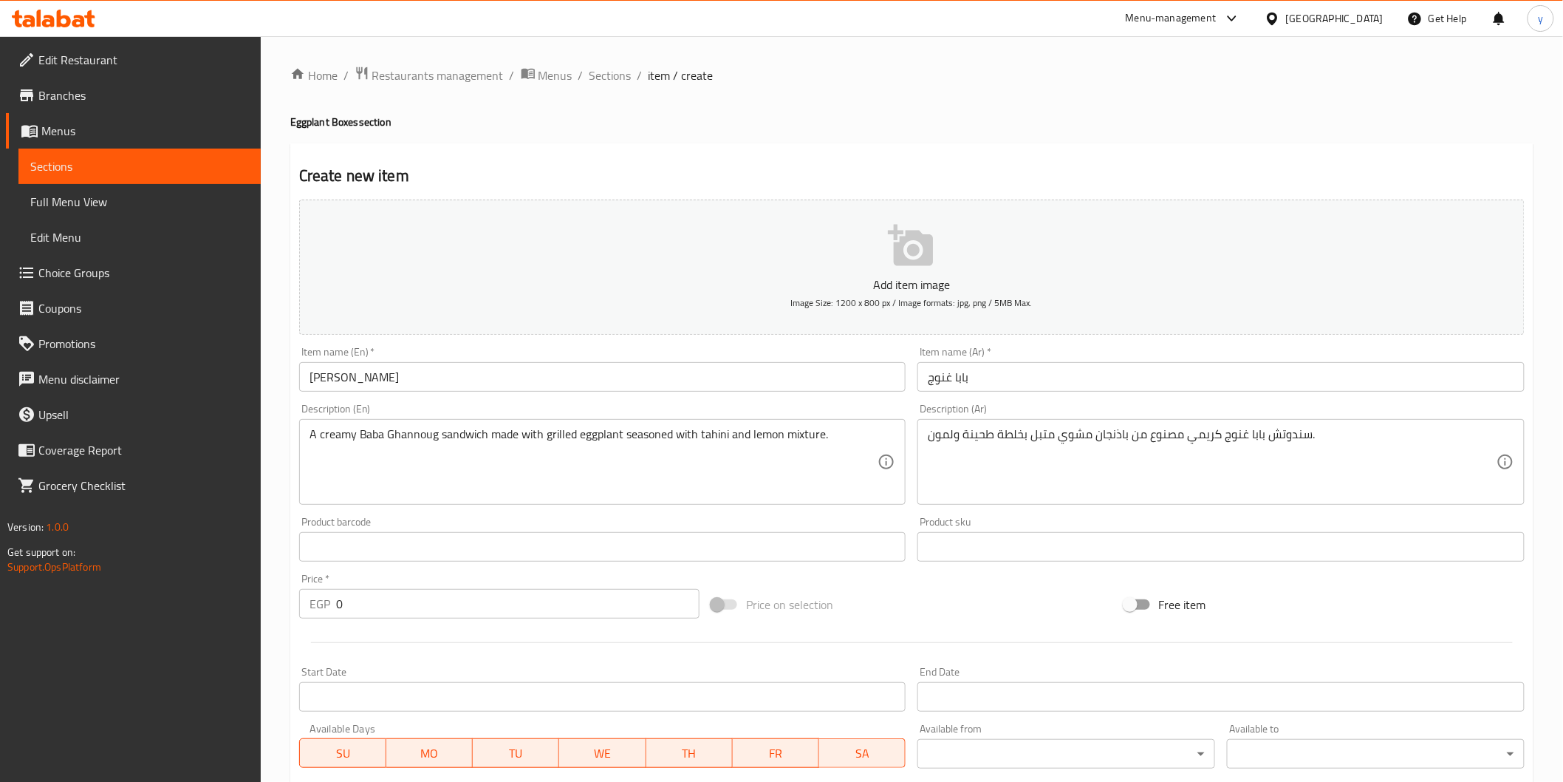
click at [389, 609] on input "0" at bounding box center [517, 604] width 363 height 30
drag, startPoint x: 389, startPoint y: 609, endPoint x: 338, endPoint y: 592, distance: 53.3
click at [338, 592] on input "0" at bounding box center [517, 604] width 363 height 30
paste input "17"
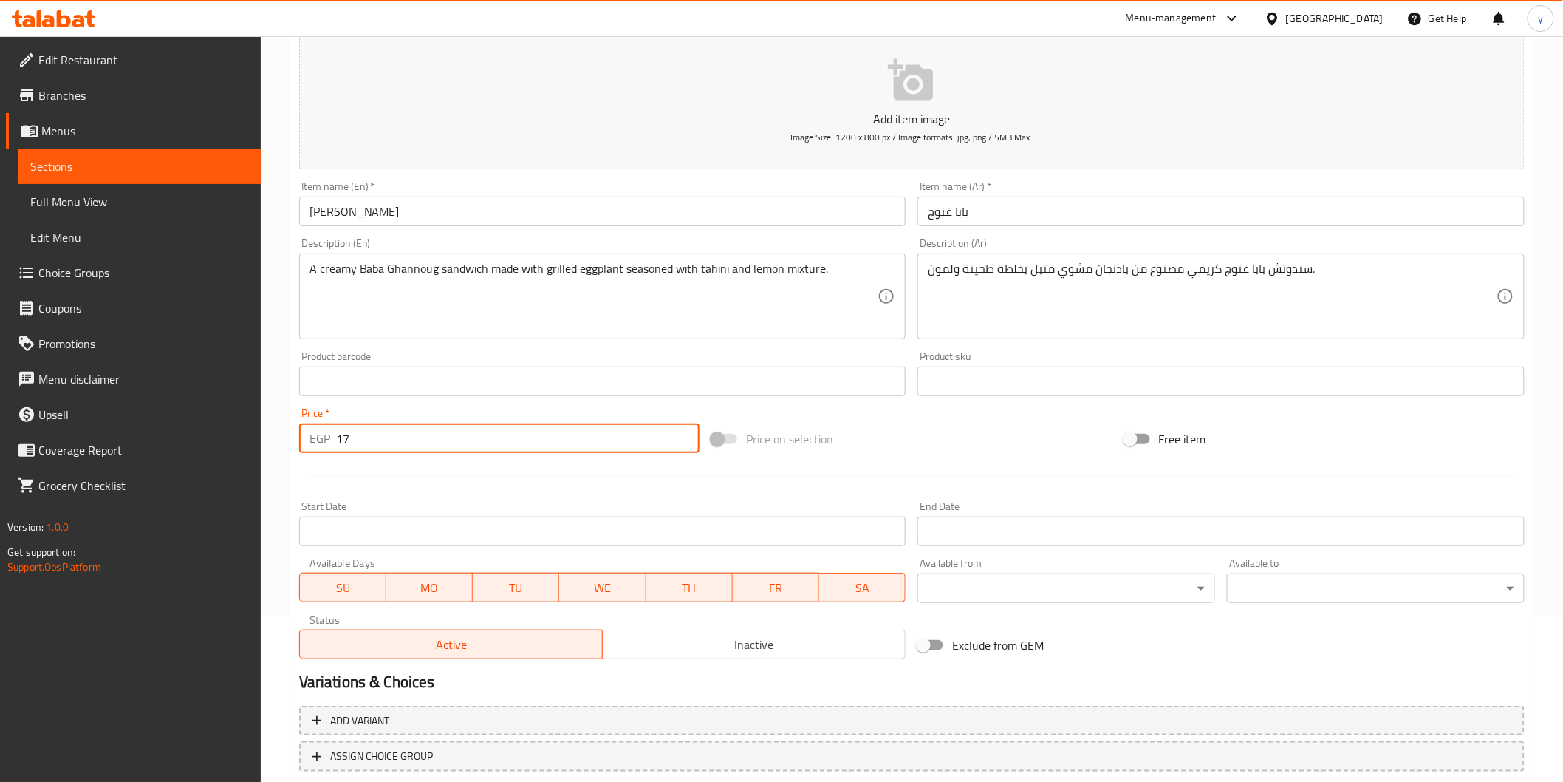
scroll to position [259, 0]
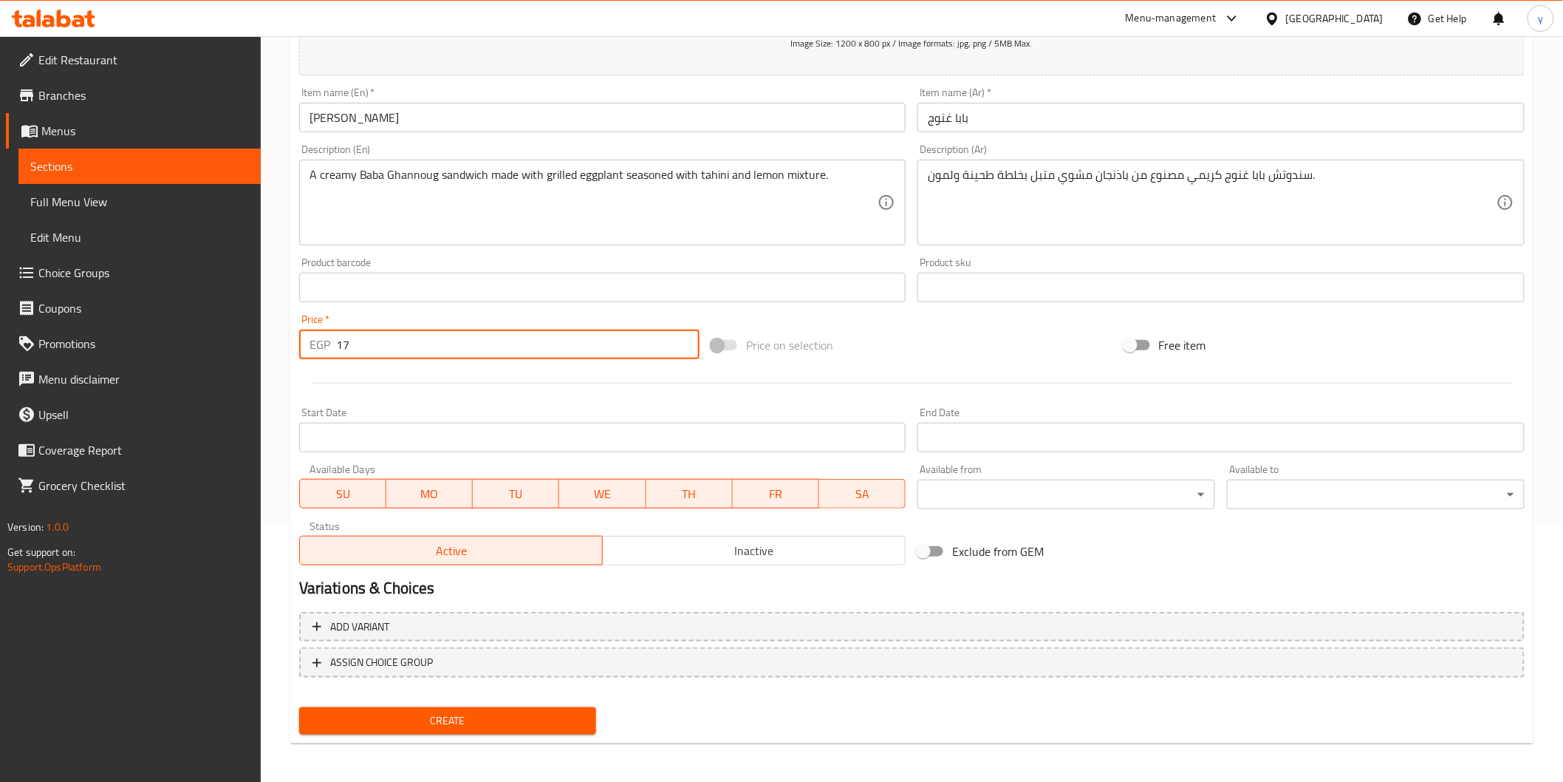
type input "17"
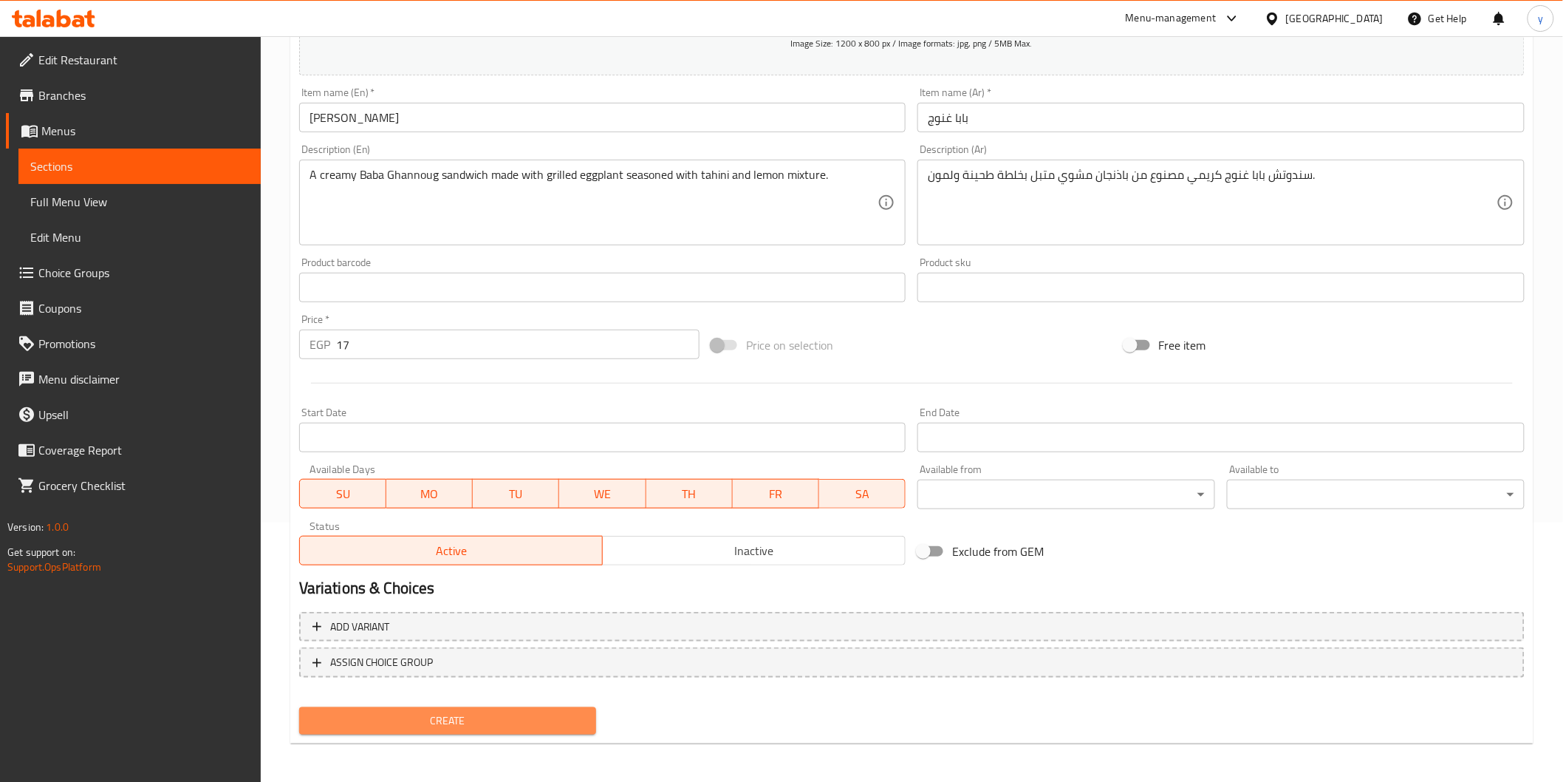
click at [517, 720] on span "Create" at bounding box center [448, 720] width 274 height 18
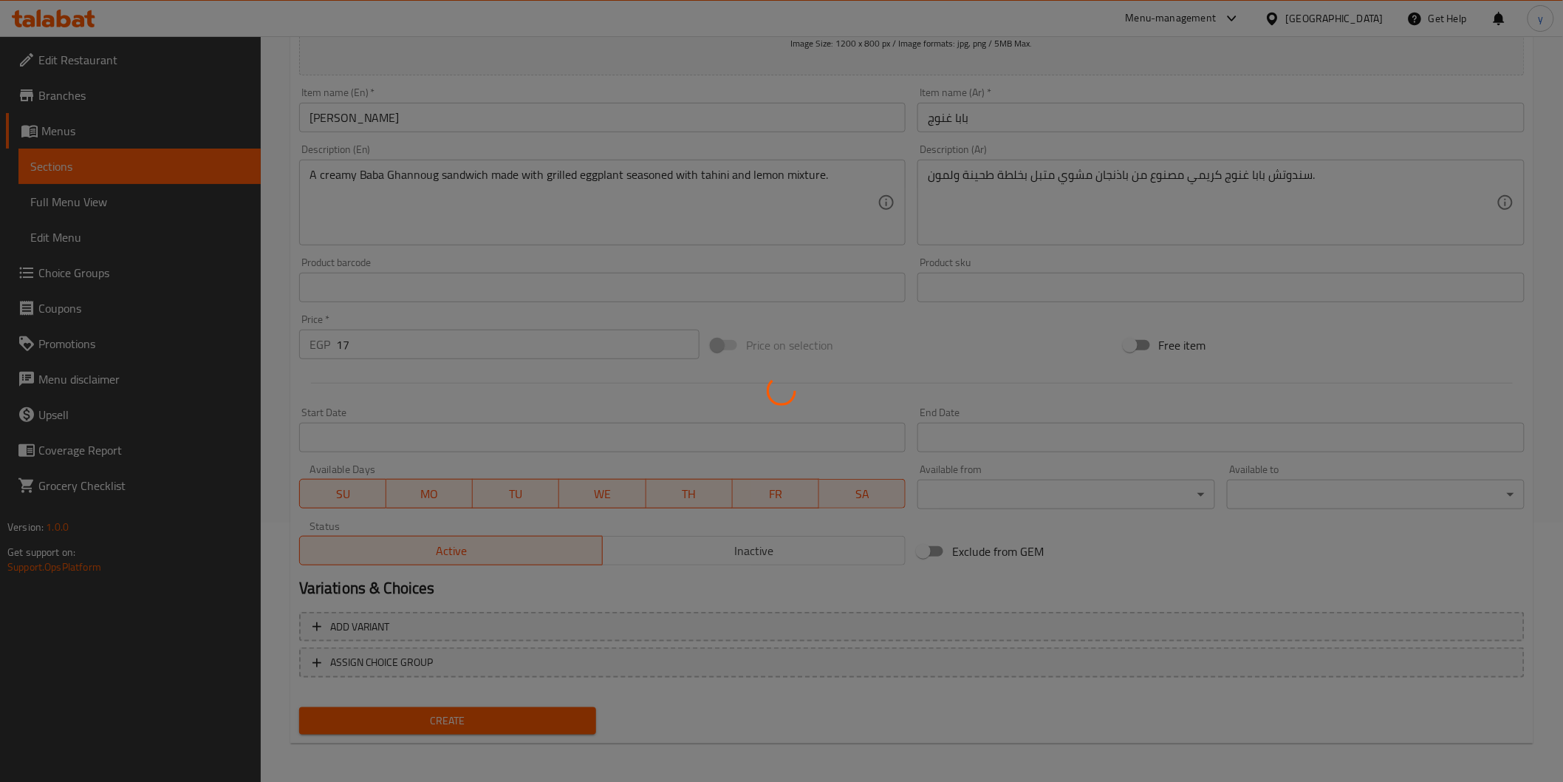
type input "0"
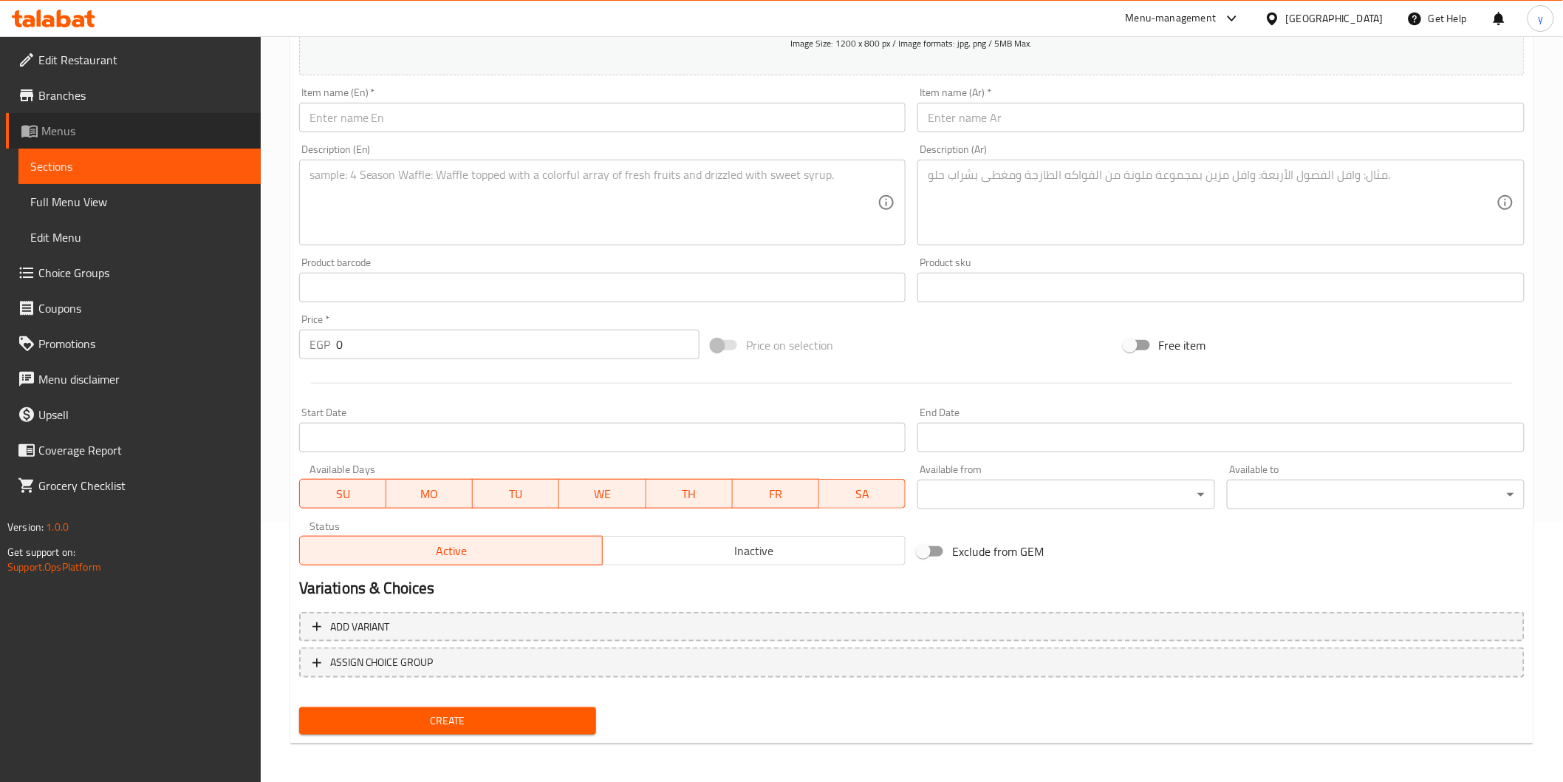
click at [163, 145] on link "Menus" at bounding box center [133, 130] width 255 height 35
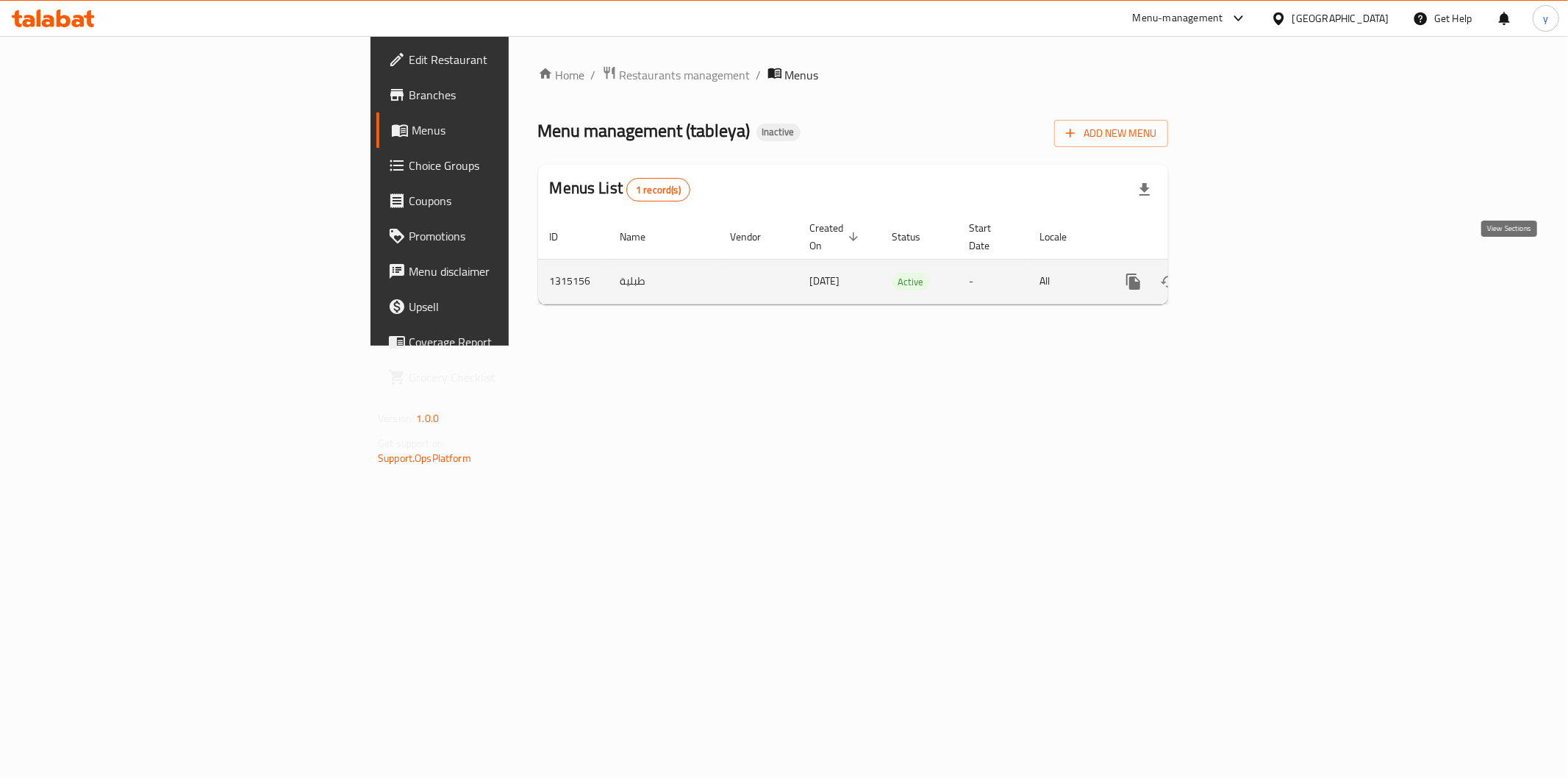
click at [1248, 273] on icon "enhanced table" at bounding box center [1240, 282] width 18 height 18
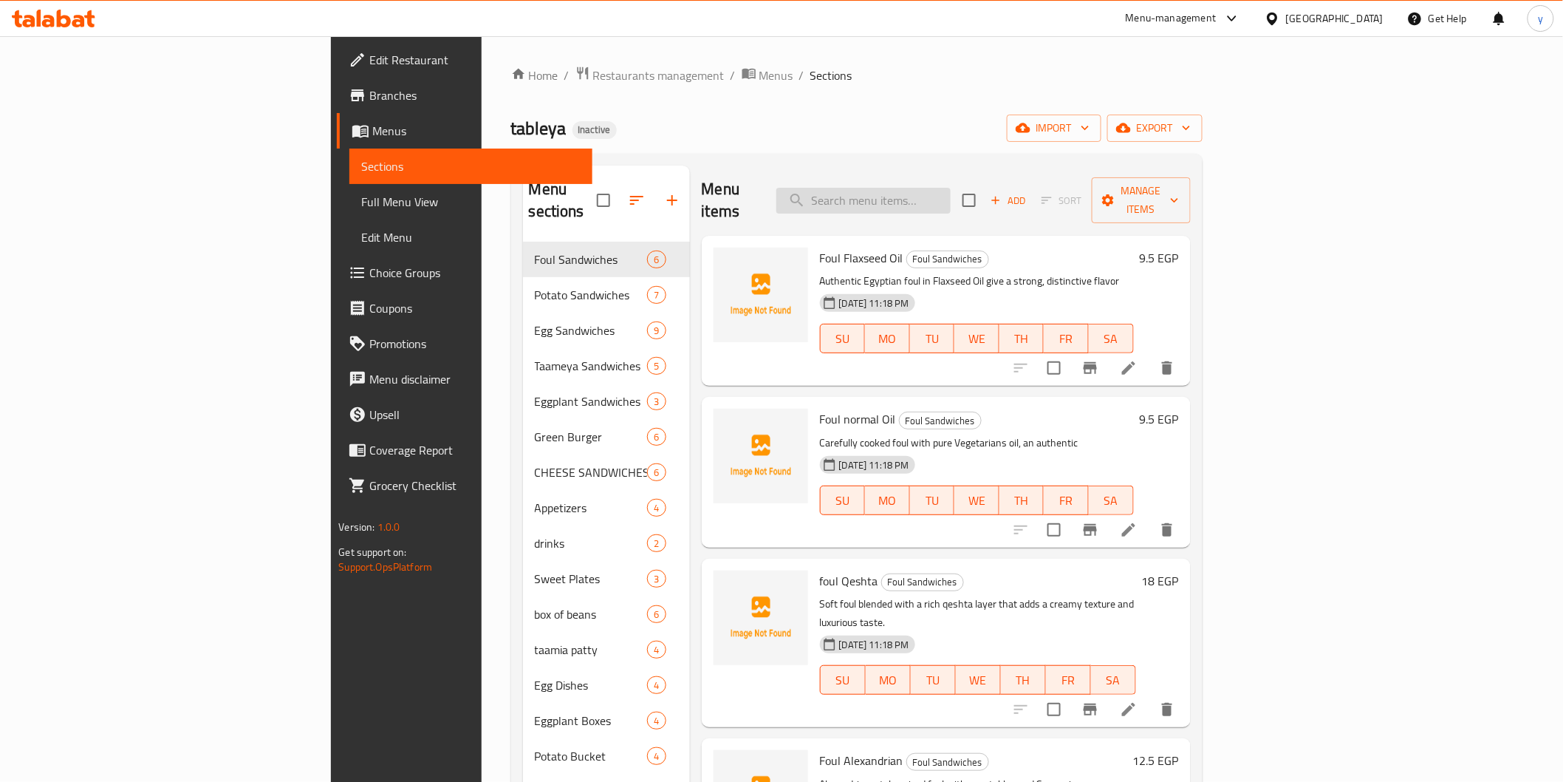
click at [946, 188] on input "search" at bounding box center [863, 201] width 174 height 26
paste input "17"
type input "17"
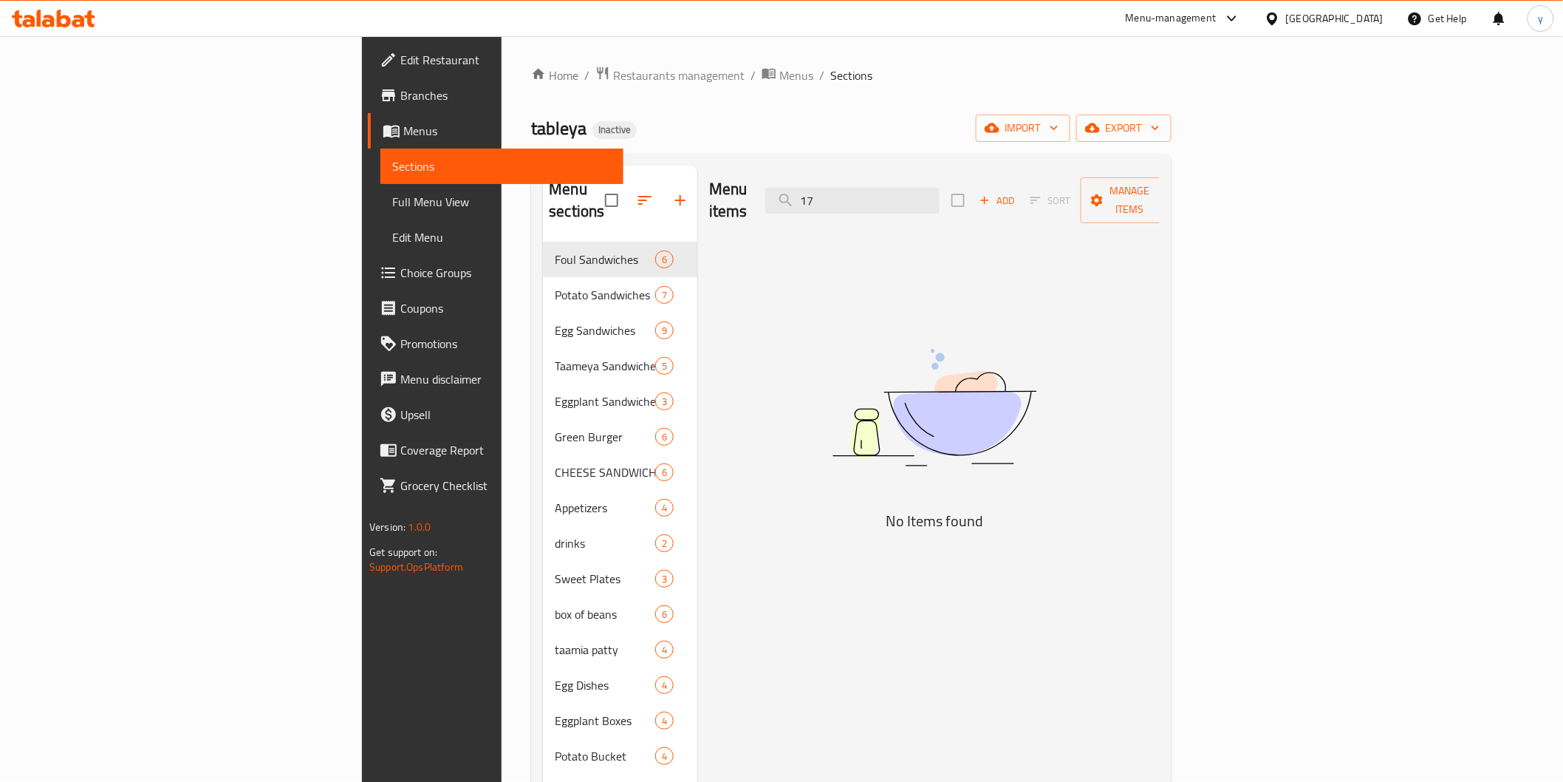
drag, startPoint x: 951, startPoint y: 185, endPoint x: 895, endPoint y: 204, distance: 58.6
click at [895, 204] on div "Menu items 17 Add Sort Manage items" at bounding box center [934, 200] width 451 height 70
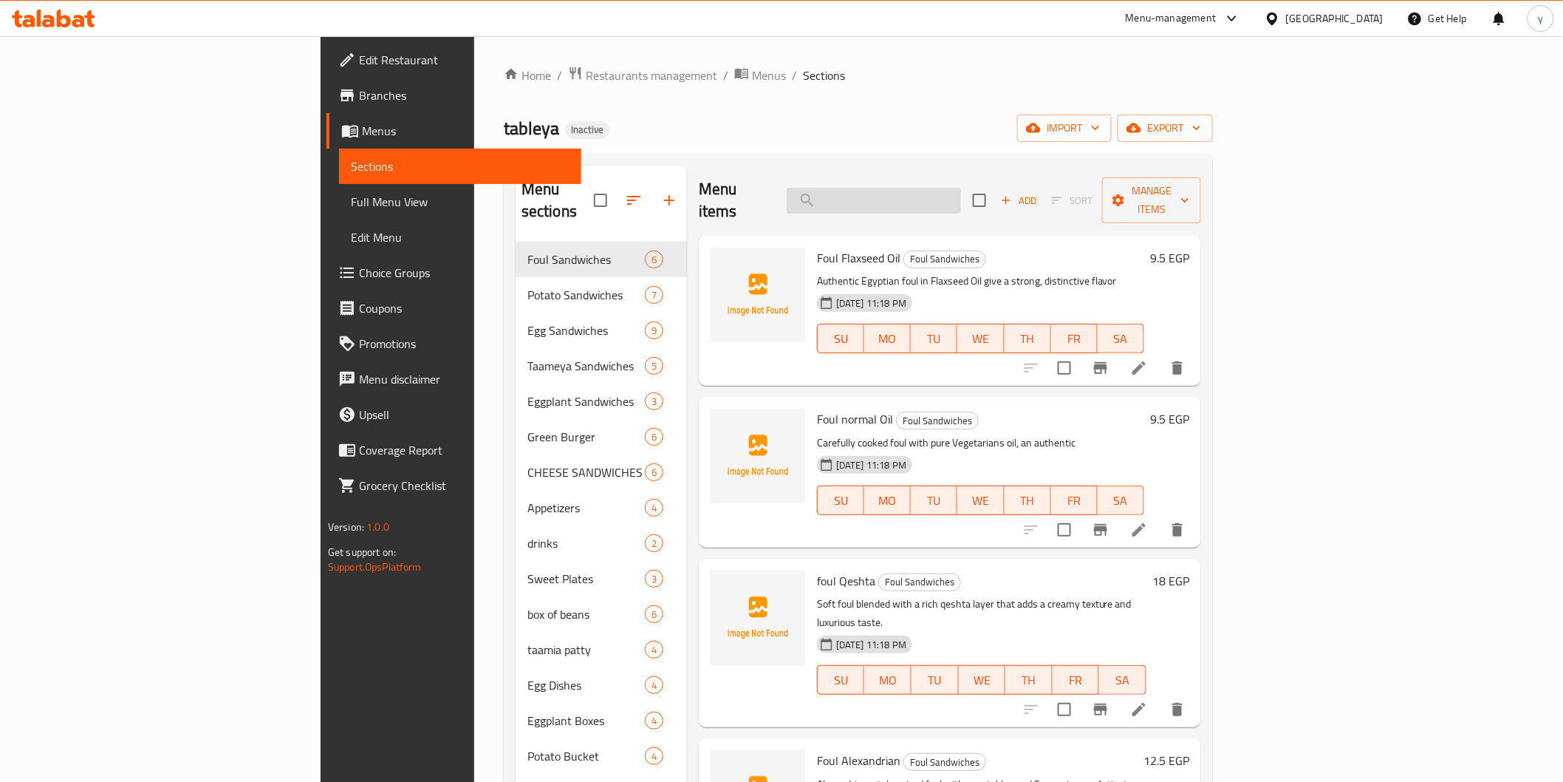
click at [961, 188] on input "search" at bounding box center [874, 201] width 174 height 26
paste input "Baba Ghannoug"
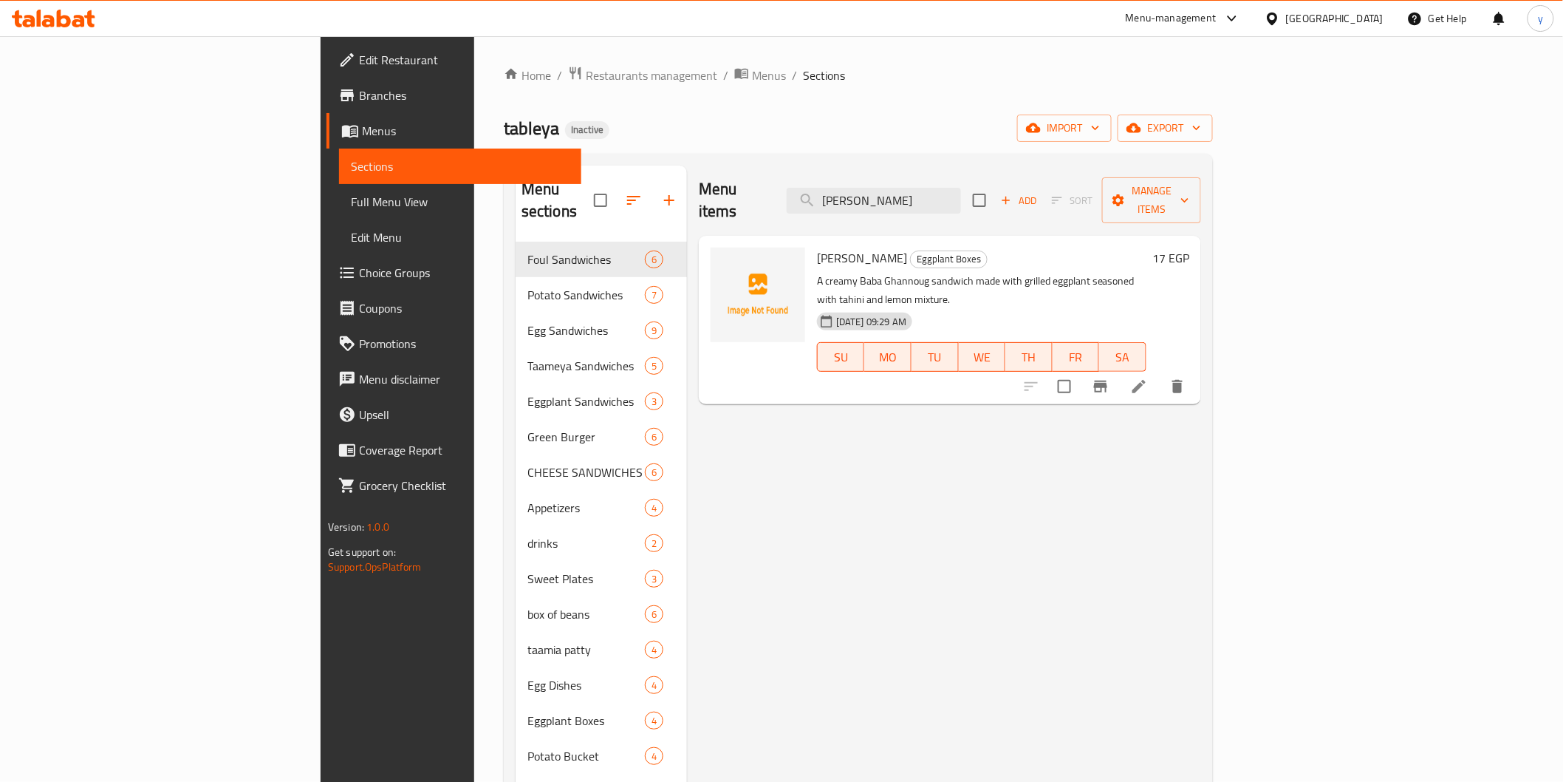
drag, startPoint x: 1030, startPoint y: 190, endPoint x: 825, endPoint y: 185, distance: 204.7
click at [826, 185] on div "Menu items Baba Ghannoug Add Sort Manage items" at bounding box center [950, 200] width 502 height 70
paste input "appet"
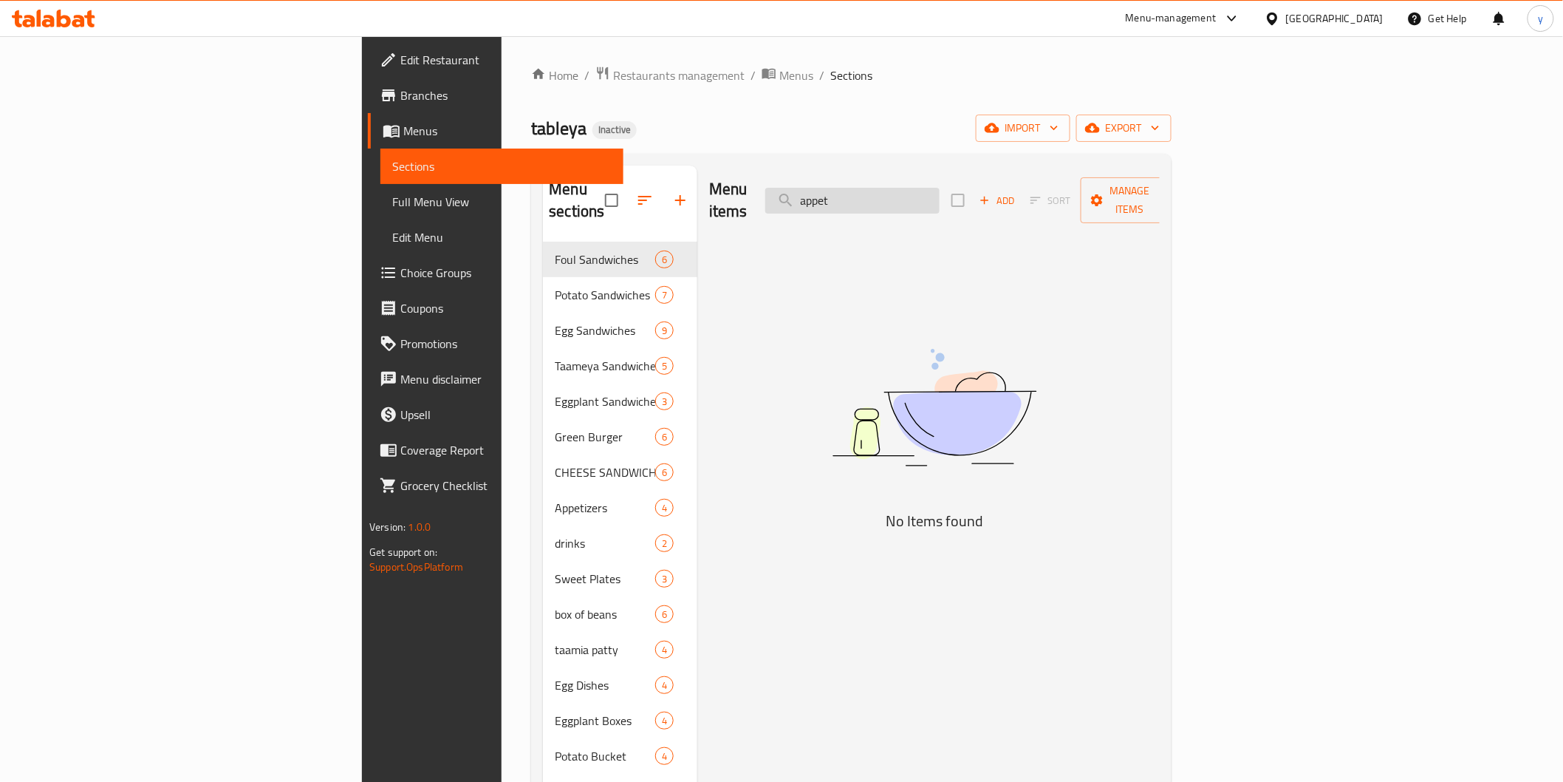
click at [935, 193] on input "appet" at bounding box center [852, 201] width 174 height 26
click at [940, 188] on input "appet" at bounding box center [852, 201] width 174 height 26
type input "a"
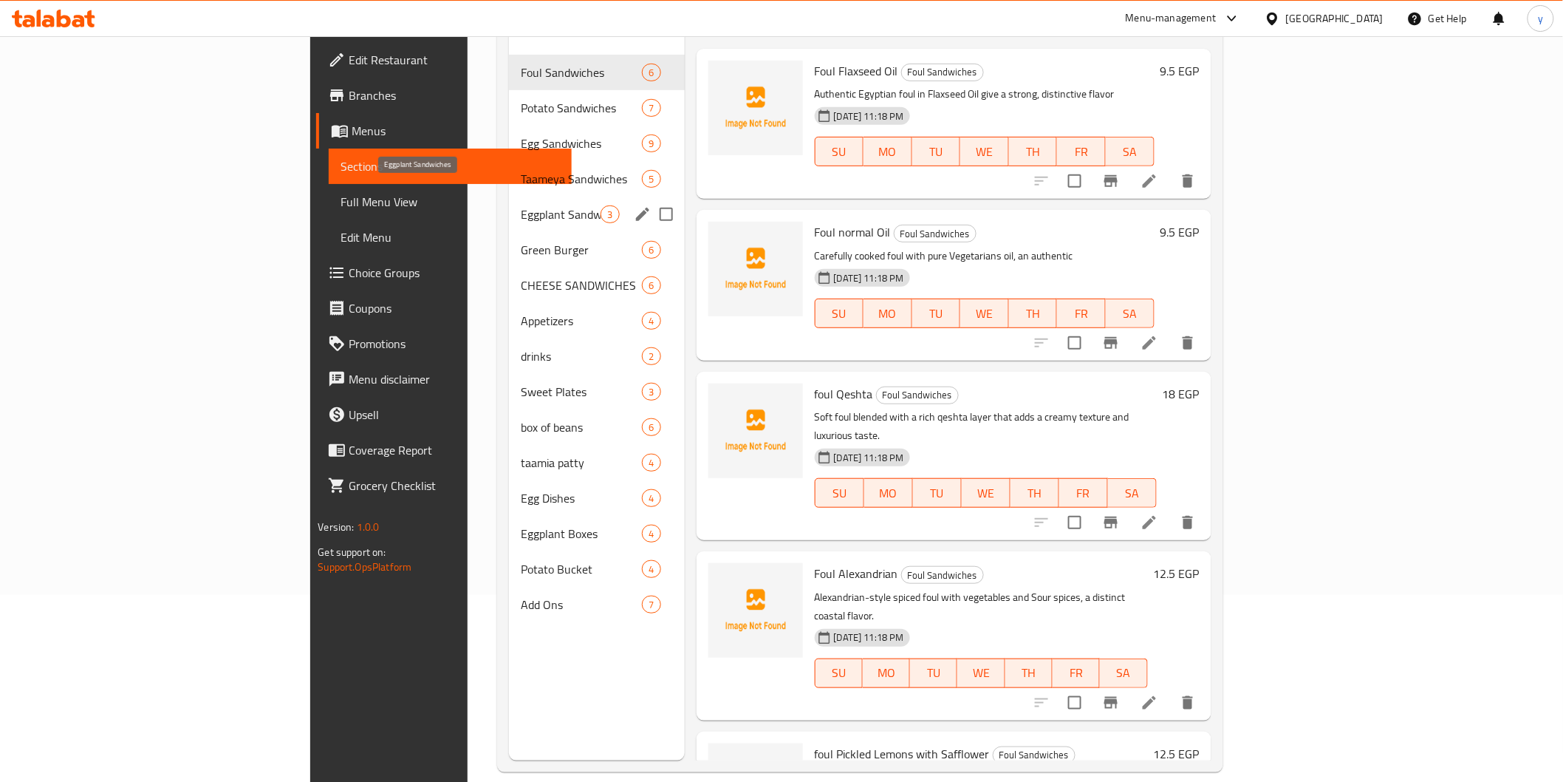
scroll to position [207, 0]
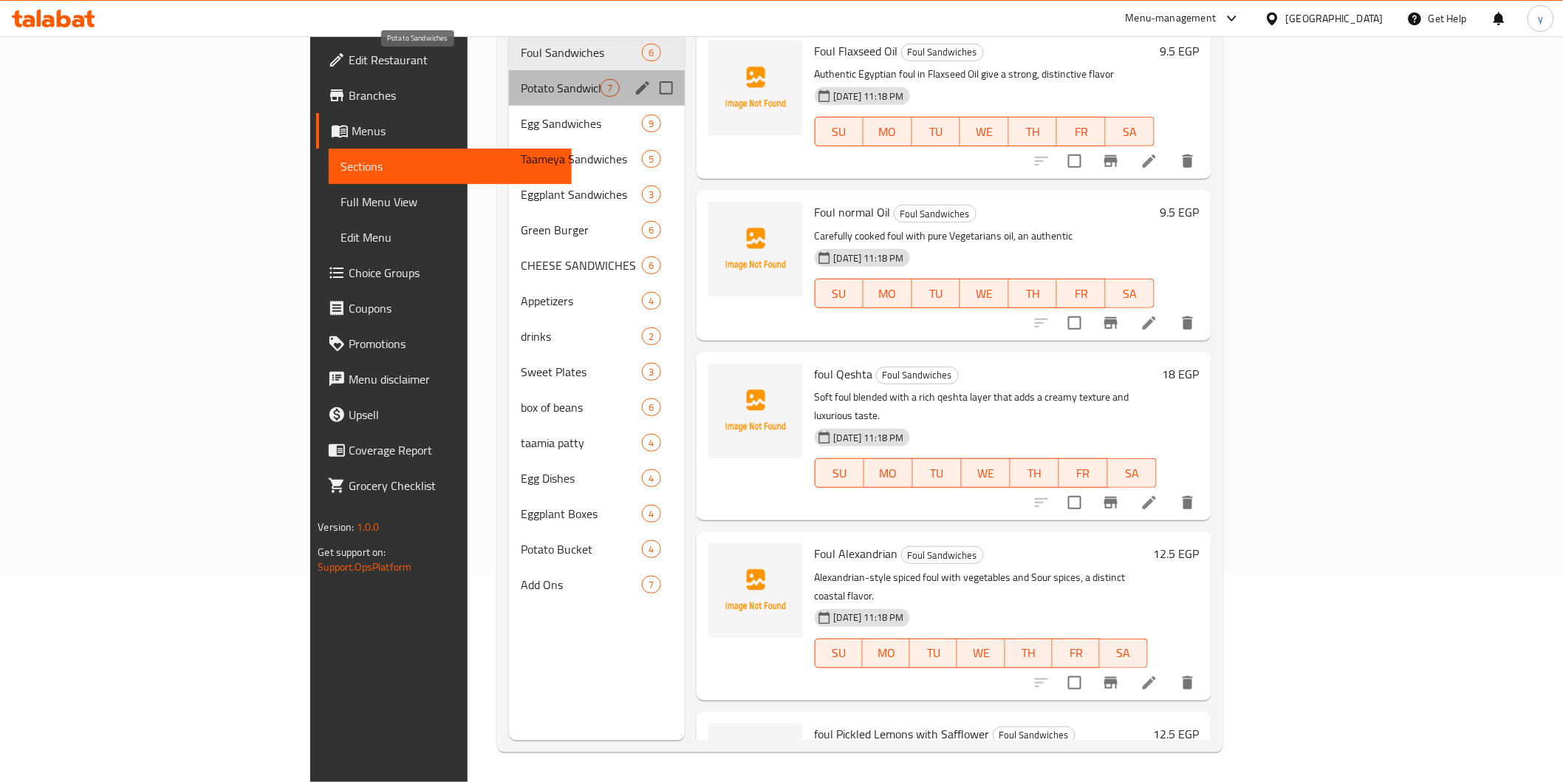
click at [521, 79] on span "Potato Sandwiches" at bounding box center [561, 88] width 81 height 18
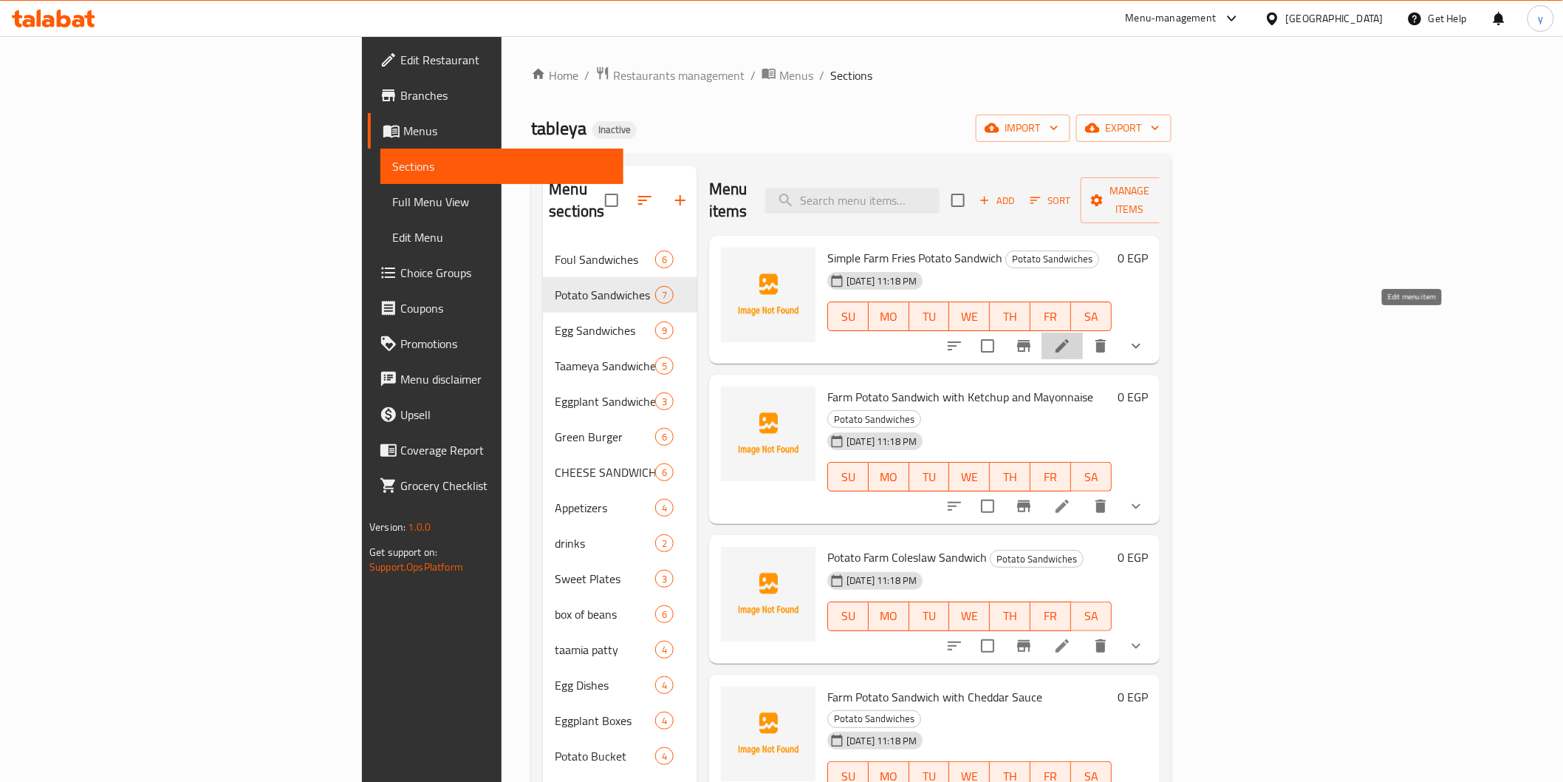
click at [1071, 337] on icon at bounding box center [1063, 346] width 18 height 18
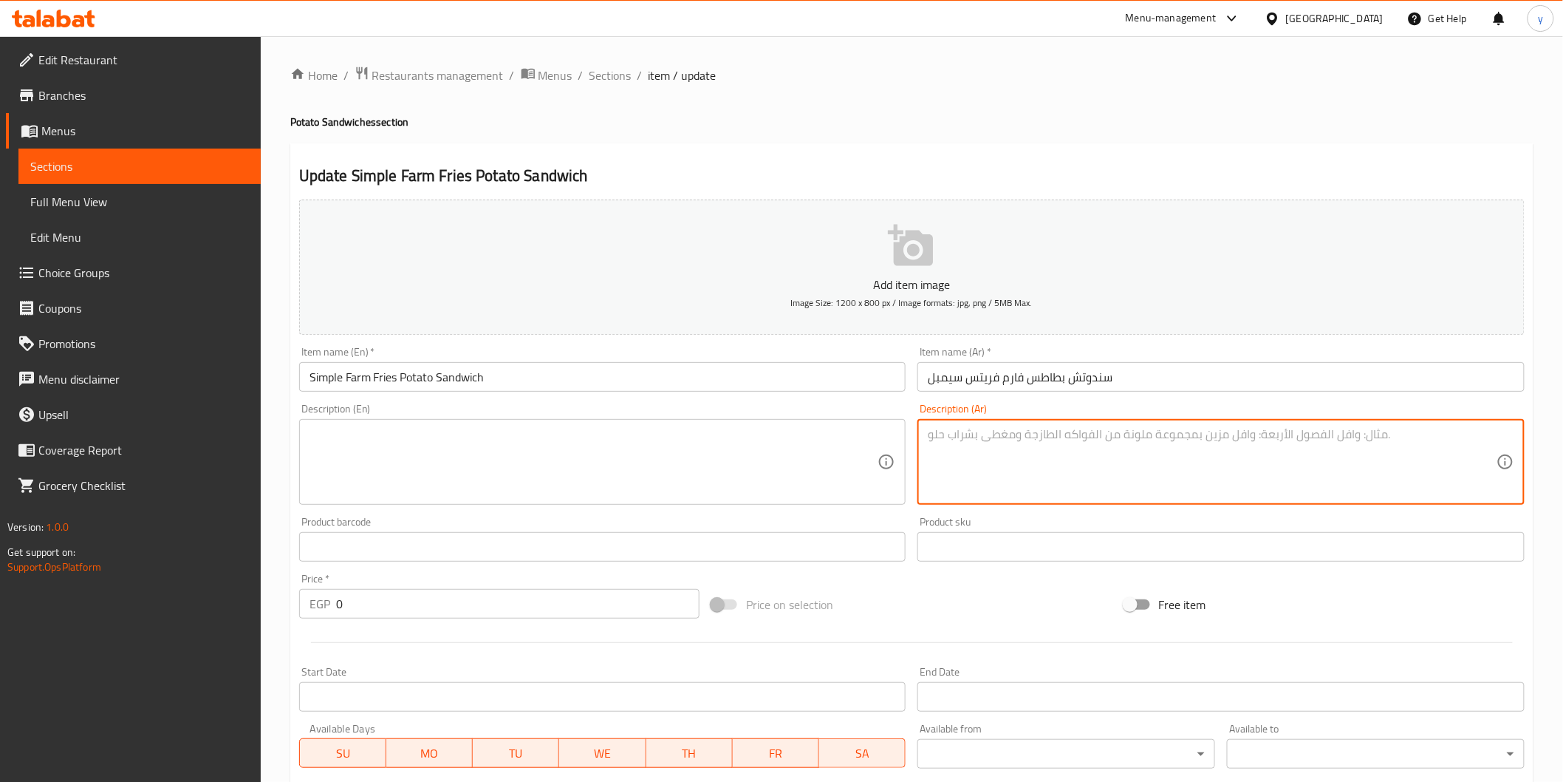
click at [1022, 442] on textarea at bounding box center [1212, 462] width 569 height 70
paste textarea "بطاطس فارم مقلية ومقرمشة محشوة في عيش طازج، طعم بسيط ولذيذ"
type textarea "بطاطس فارم مقلية ومقرمشة محشوة في عيش طازج، طعم بسيط ولذيذ"
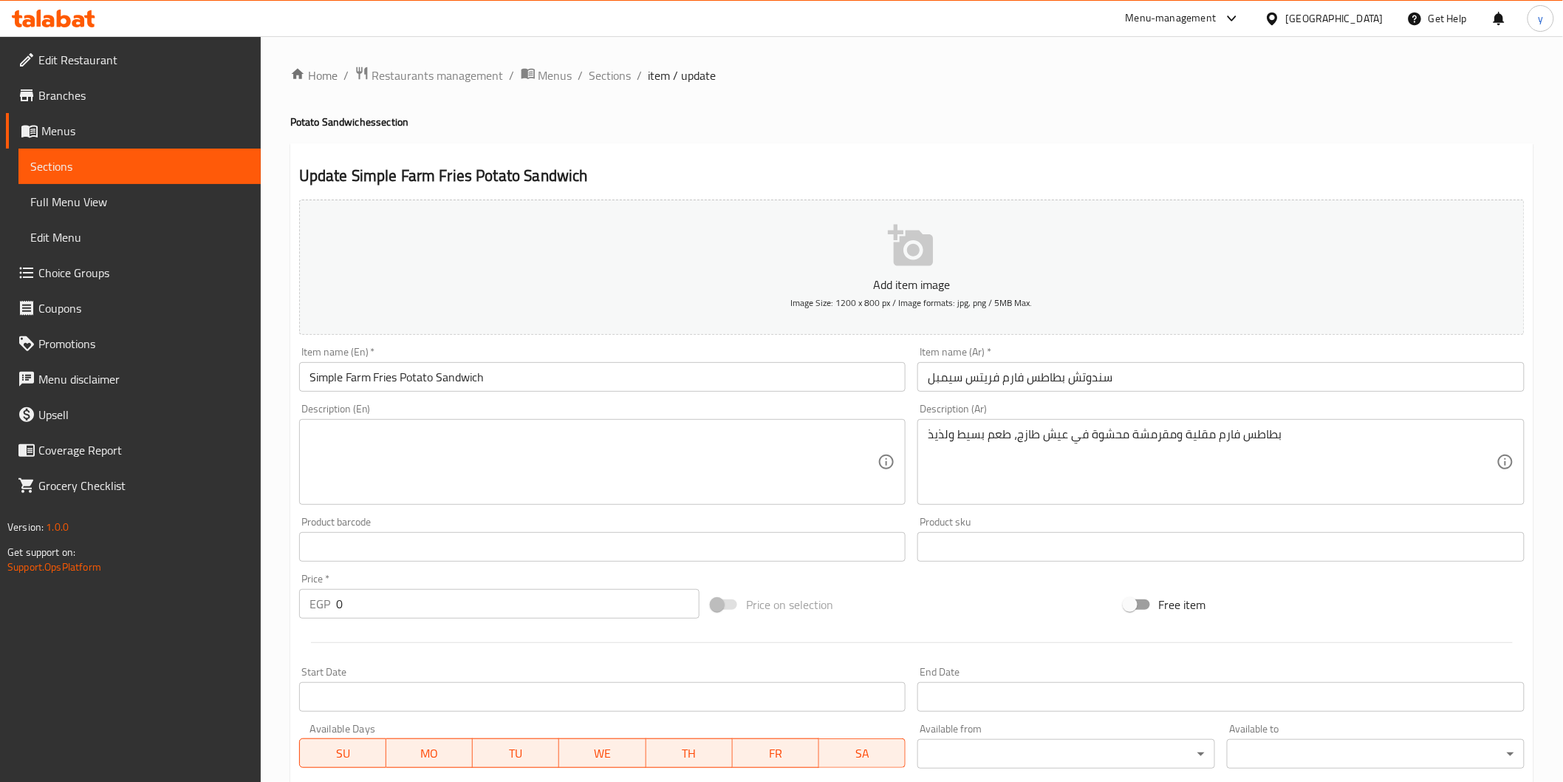
click at [742, 425] on div "Description (En)" at bounding box center [602, 462] width 607 height 86
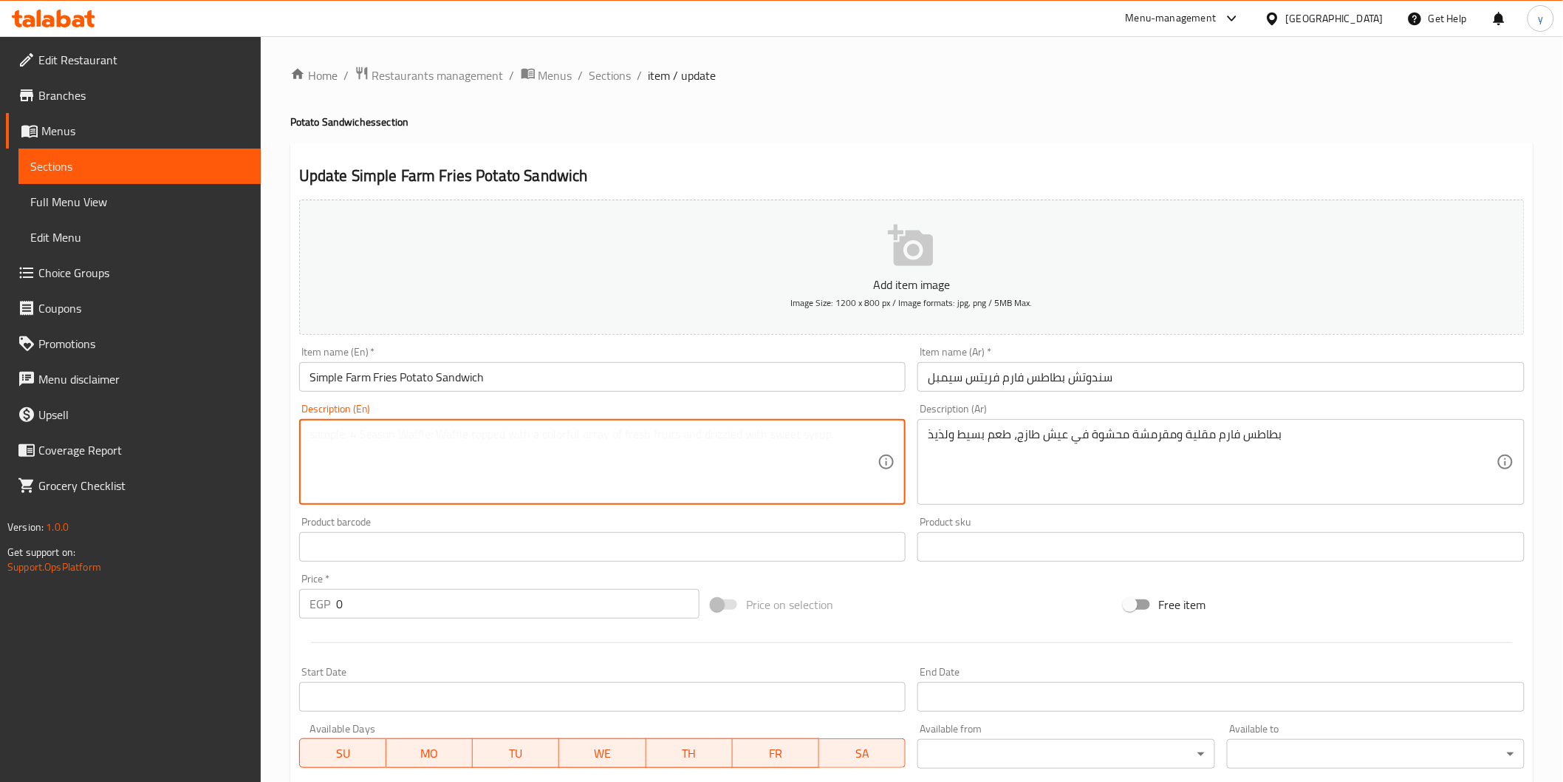
paste textarea "Fried and crispy Farm potatoes stuffed into fresh bread, simple and delicious t…"
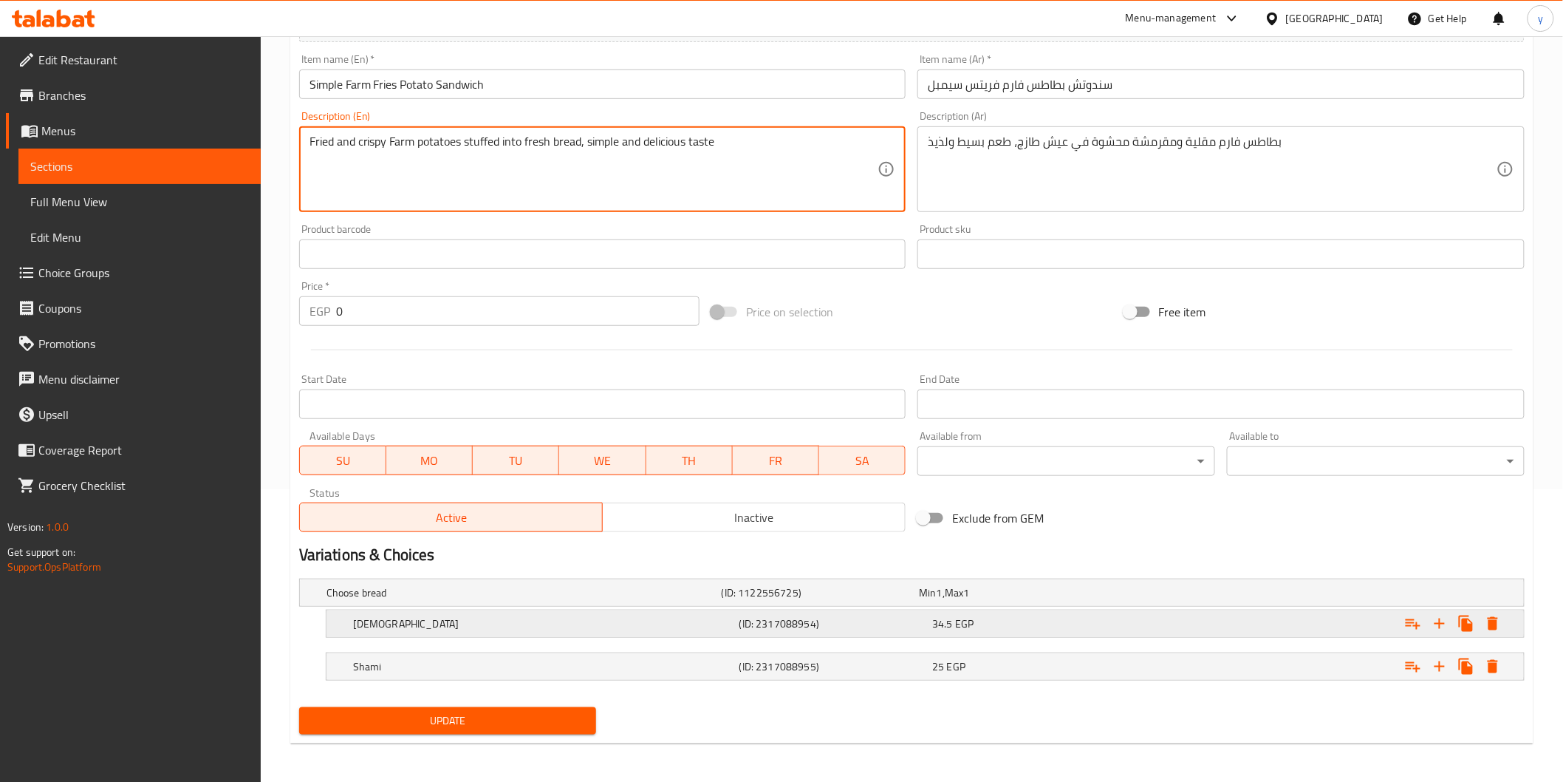
scroll to position [294, 0]
type textarea "Fried and crispy Farm potatoes stuffed into fresh bread, simple and delicious t…"
click at [444, 710] on span "Update" at bounding box center [448, 719] width 274 height 18
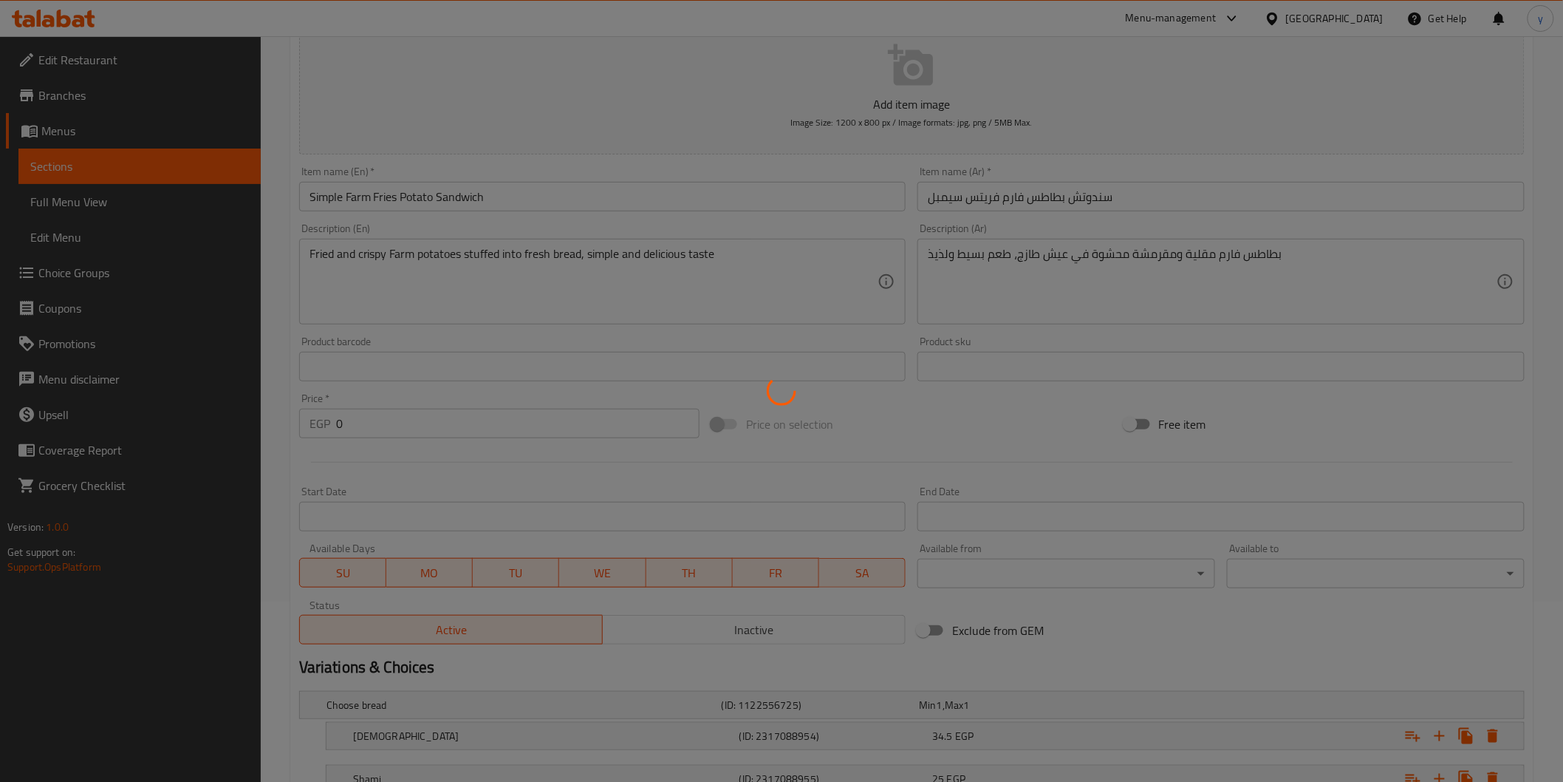
scroll to position [0, 0]
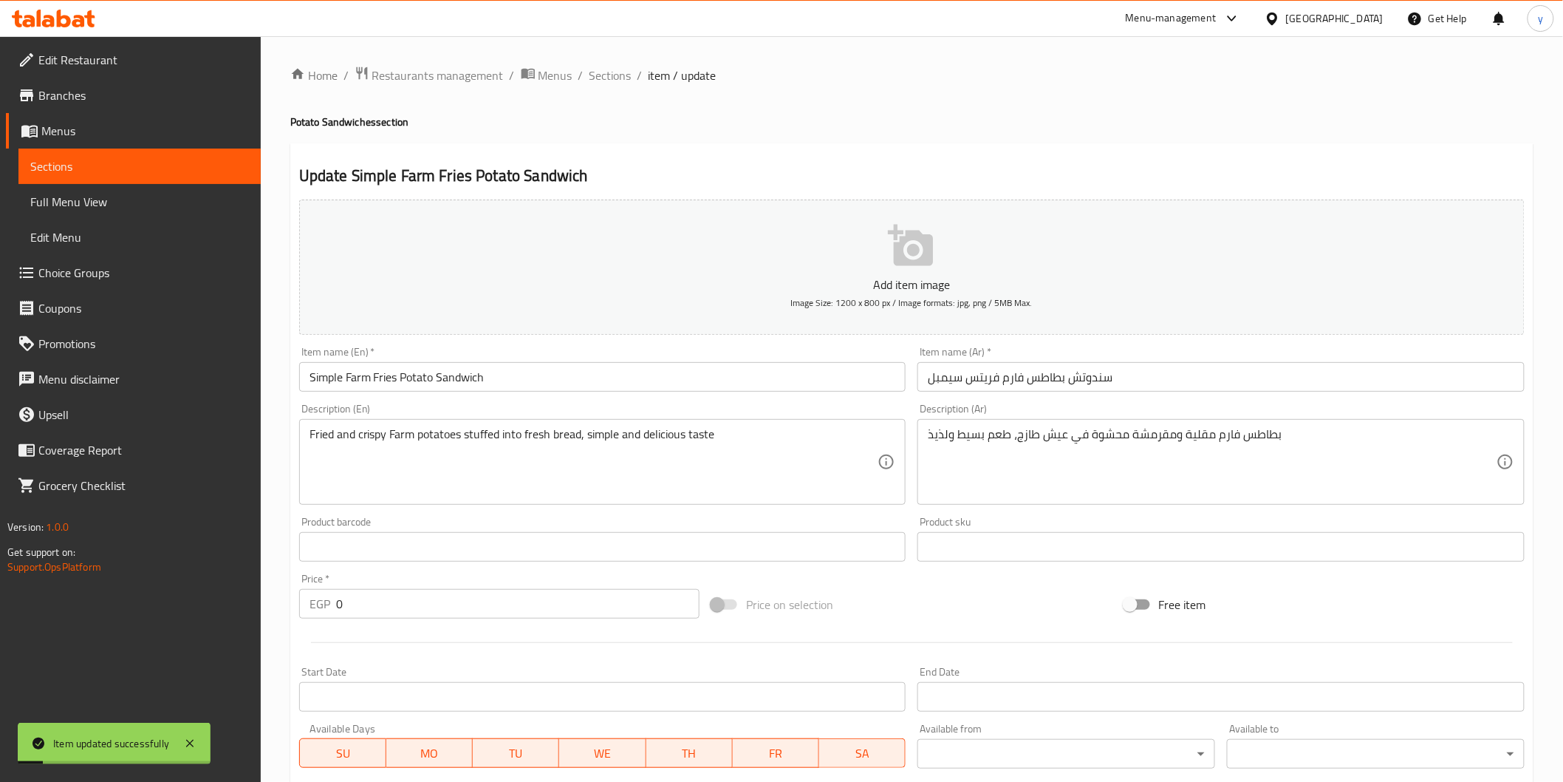
click at [143, 166] on span "Sections" at bounding box center [139, 166] width 219 height 18
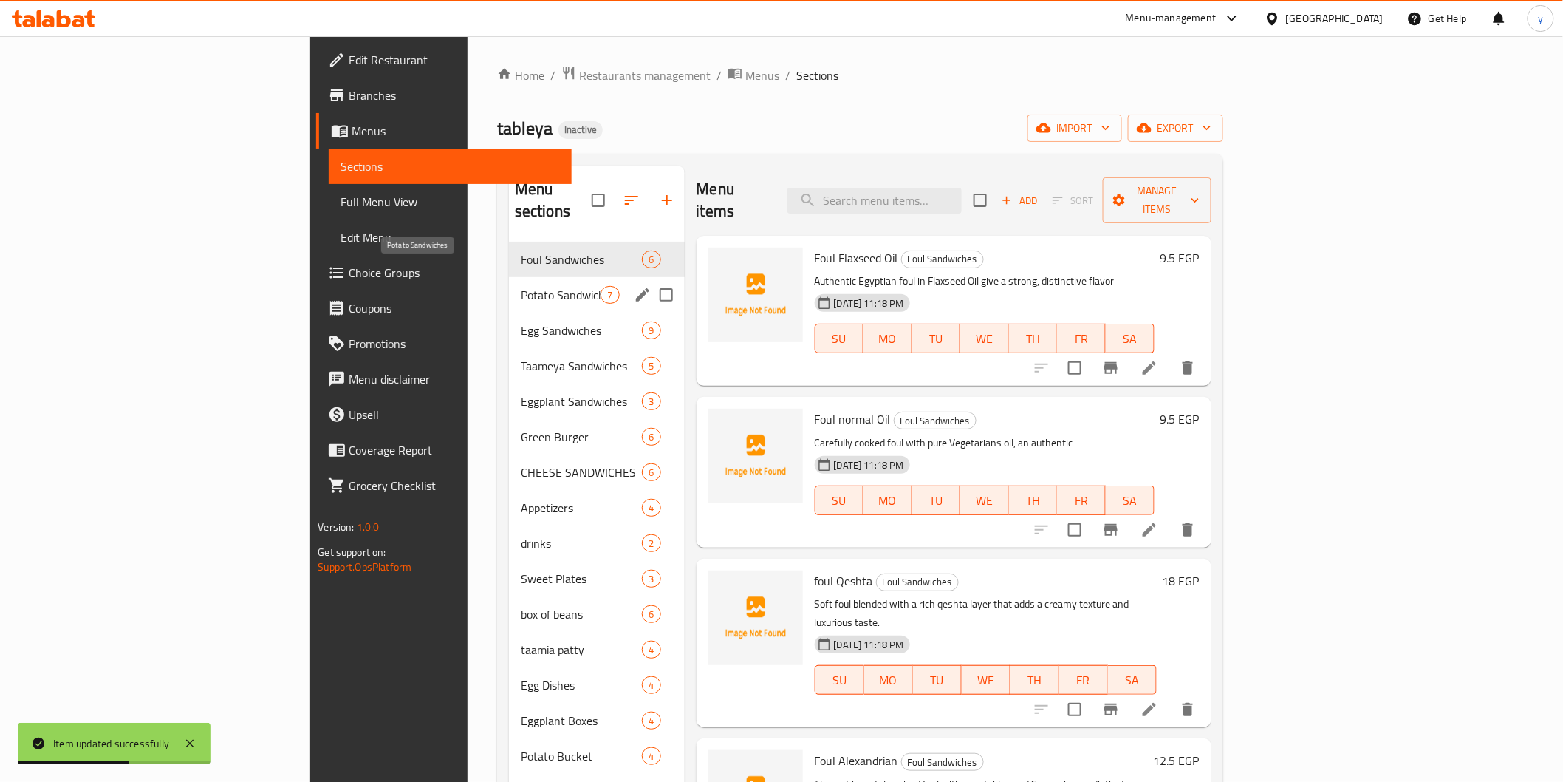
click at [521, 286] on span "Potato Sandwiches" at bounding box center [561, 295] width 81 height 18
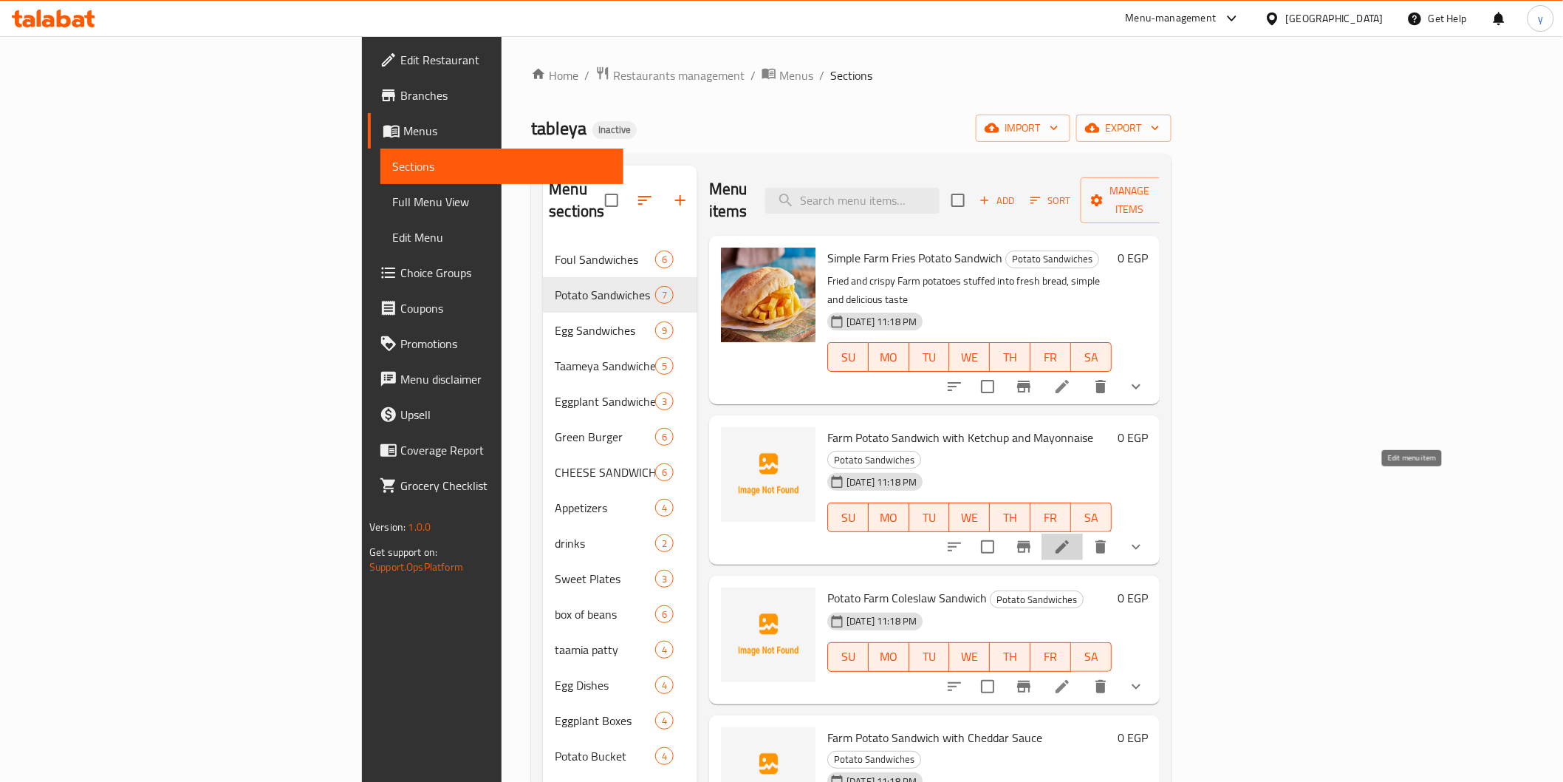
click at [1071, 538] on icon at bounding box center [1063, 547] width 18 height 18
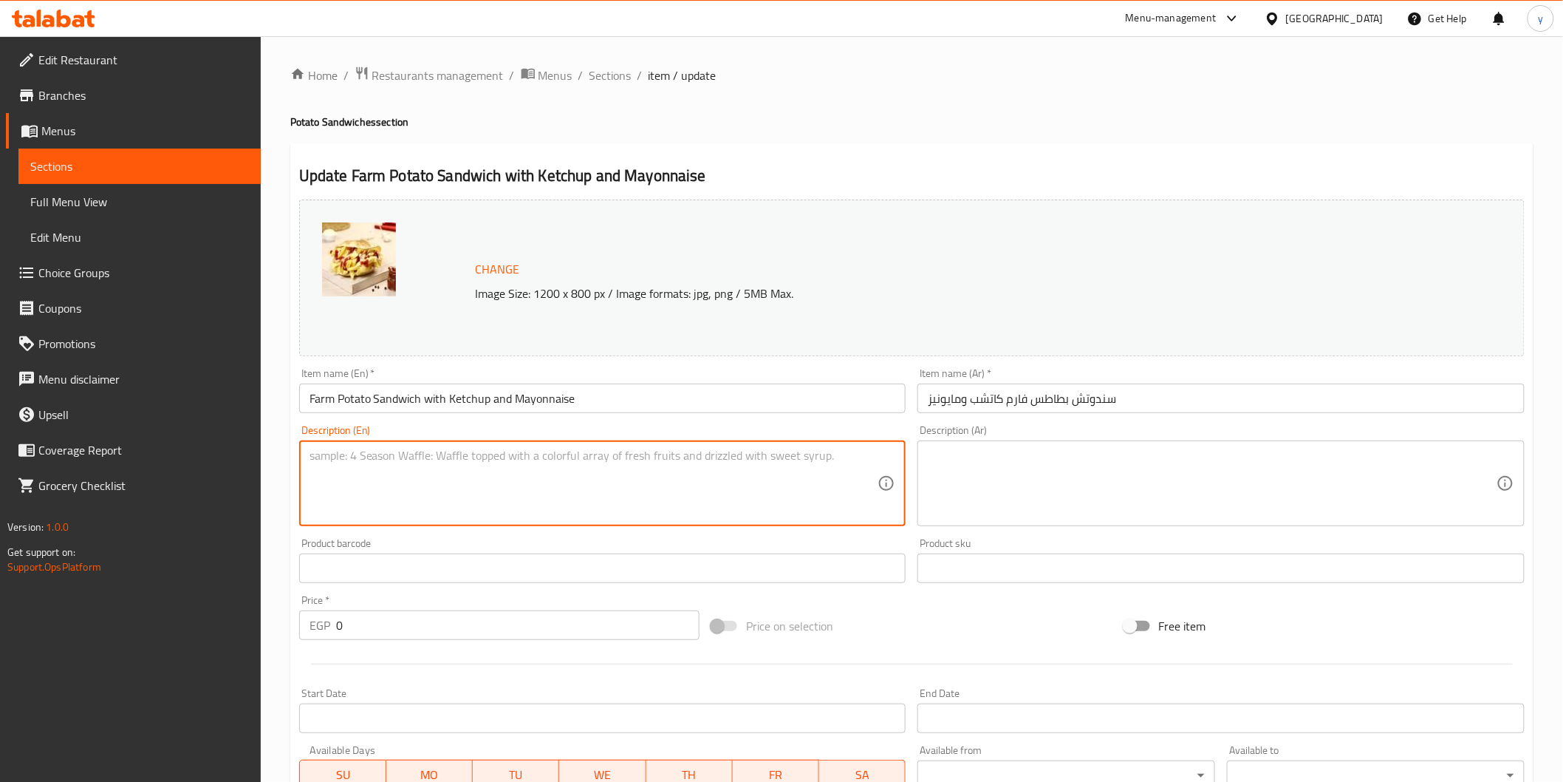
click at [444, 481] on textarea at bounding box center [594, 483] width 569 height 70
click at [946, 447] on div "Description (Ar)" at bounding box center [1221, 483] width 607 height 86
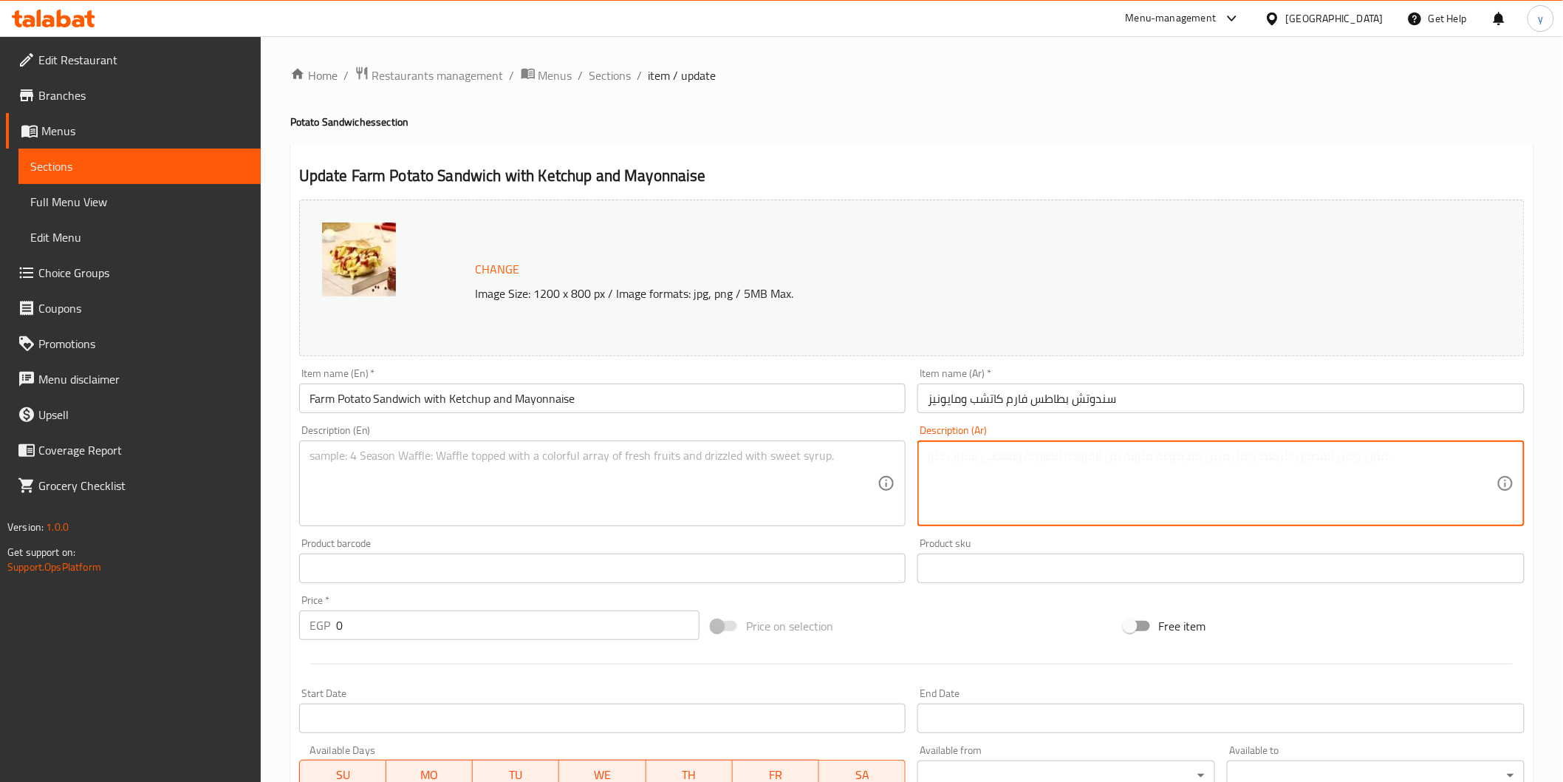
paste textarea "بطاطس فارم مقرمشة مع كاتشب ومايونيز، نكهة كلاسيكية محببة للجميع"
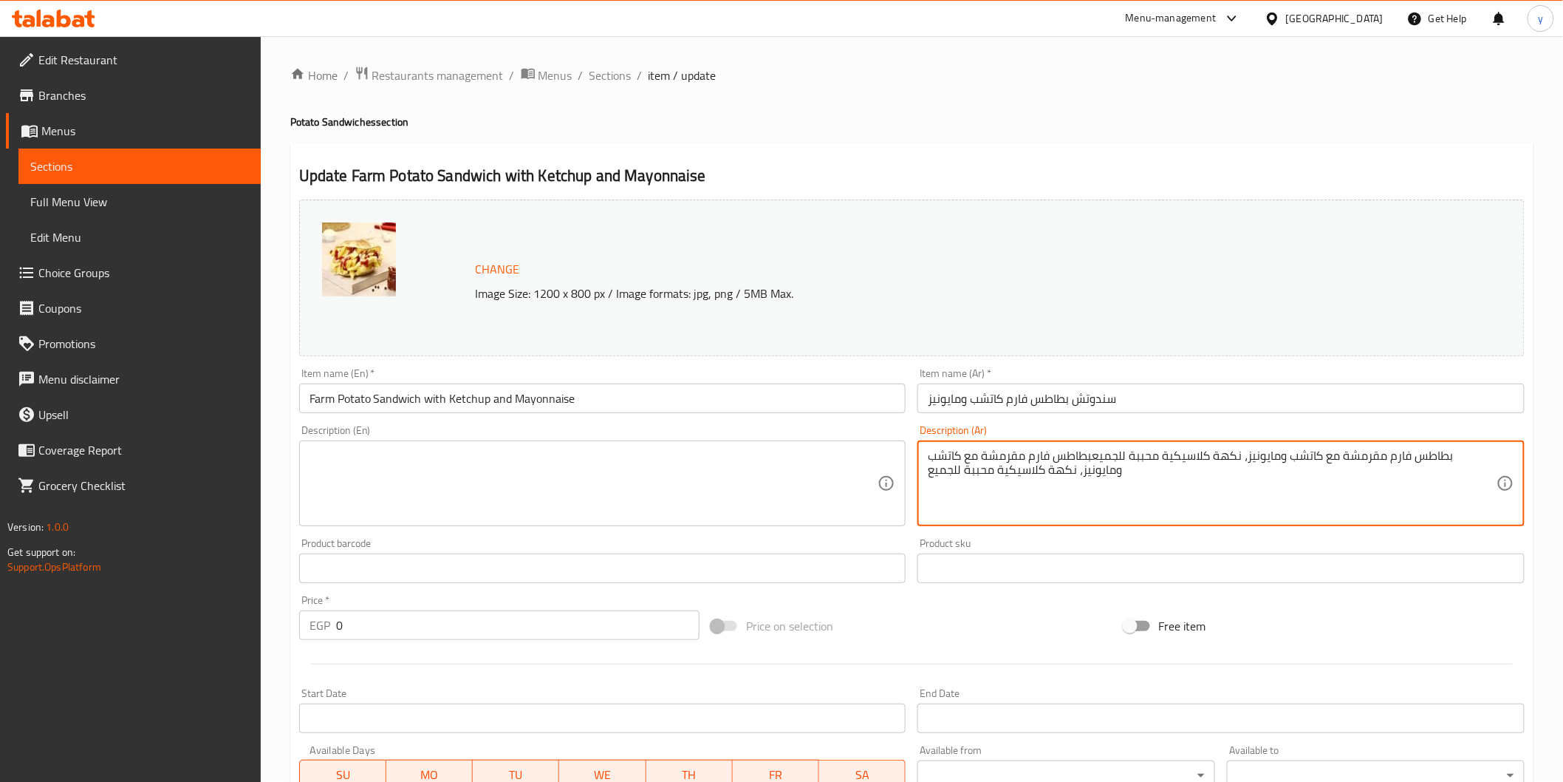
type textarea "بطاطس فارم مقرمشة مع كاتشب ومايونيز، نكهة كلاسيكية محببة للجميع"
paste textarea "بطاطس فارم مقرمشة مع كاتشب ومايونيز، نكهة كلاسيكية محببة للجميع"
type textarea "بطاطس فارم مقرمشة مع كاتشب ومايونيز، نكهة كلاسيكية محببة للجميع"
click at [768, 477] on textarea at bounding box center [594, 483] width 569 height 70
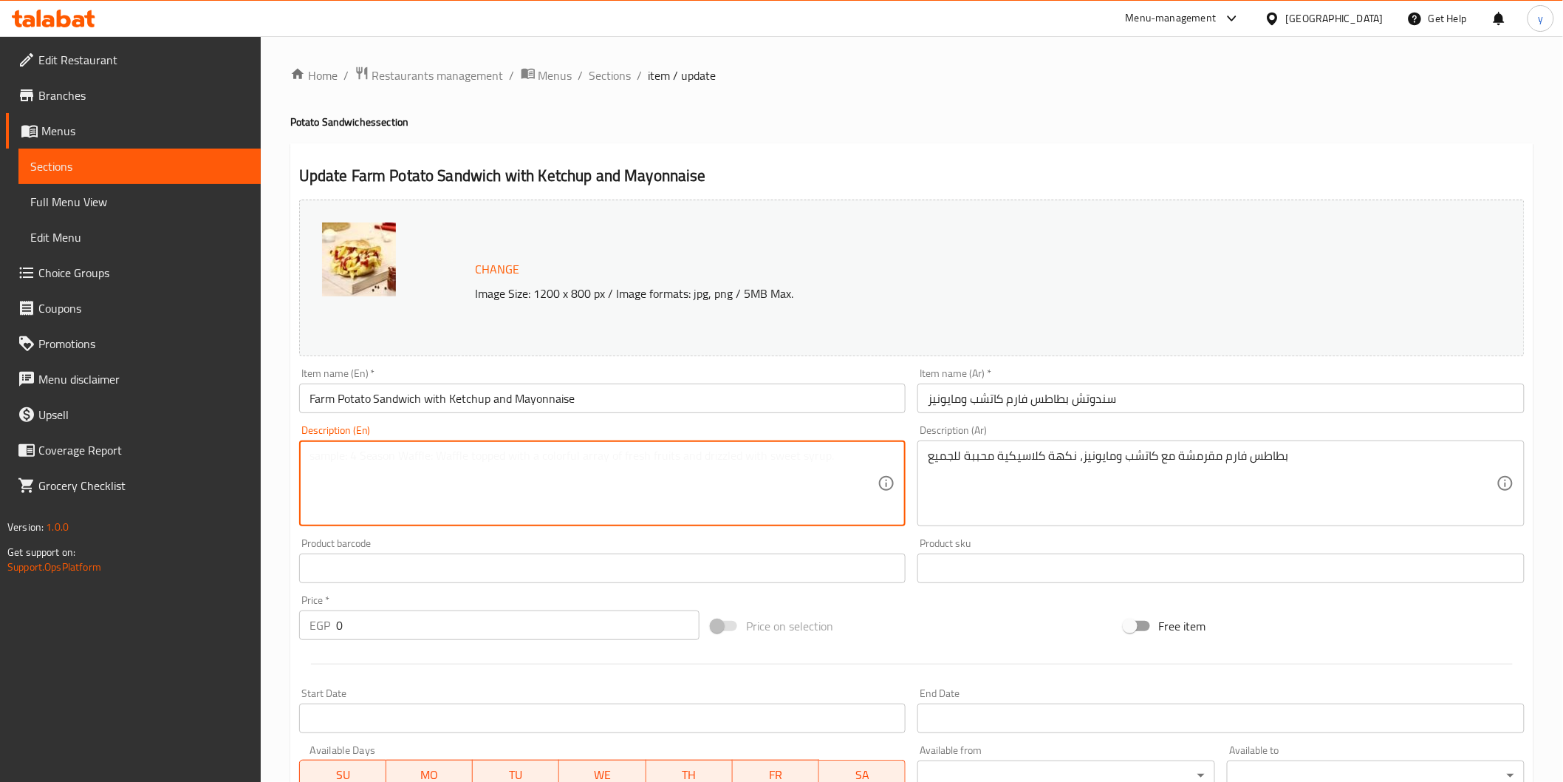
paste textarea "Crispy Farm Potatoes with Ketchup and Mayonnaise, a classic flavor loved by eve…"
type textarea "Crispy Farm Potatoes with Ketchup and Mayonnaise, a classic flavor loved by eve…"
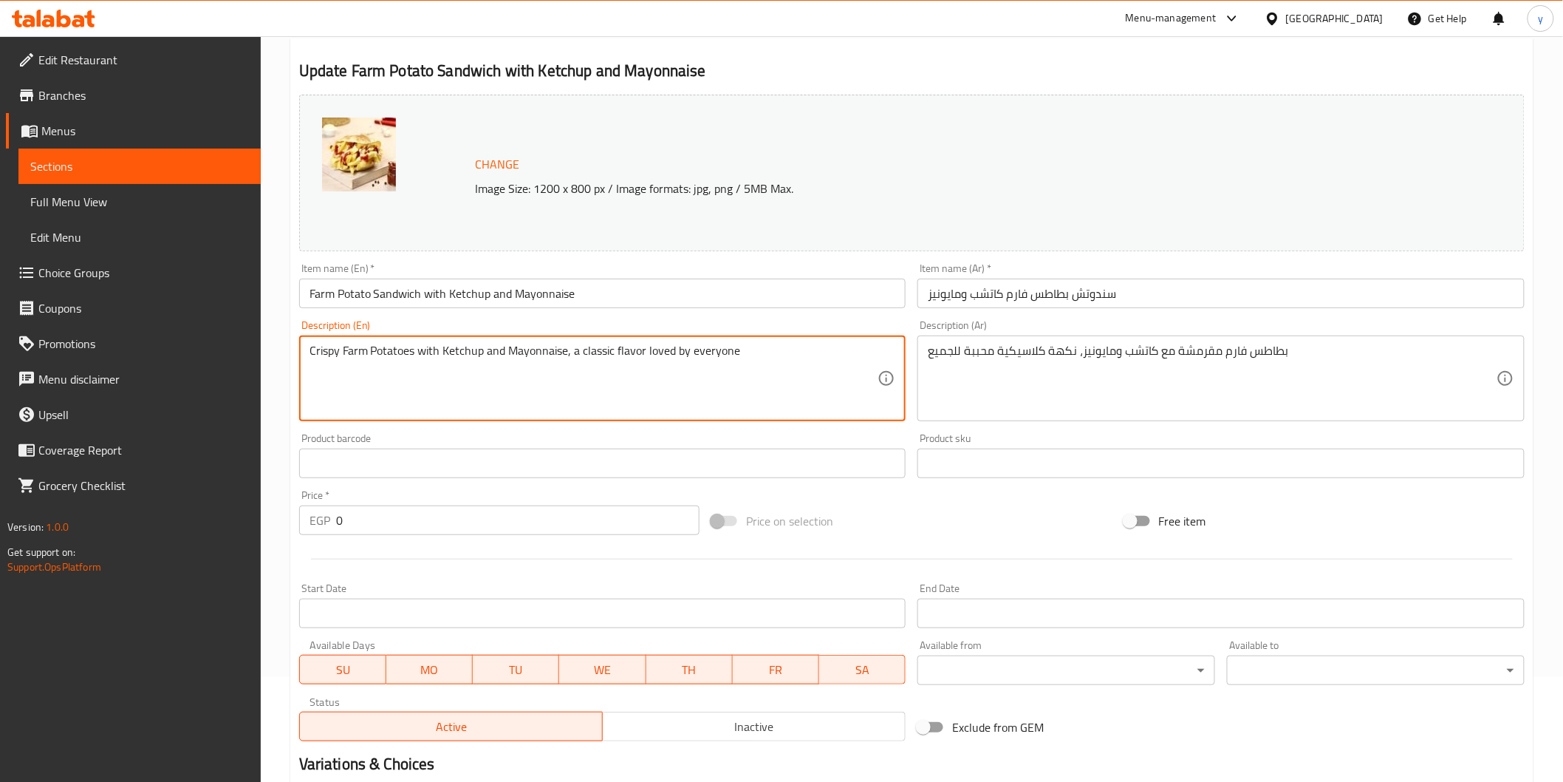
scroll to position [315, 0]
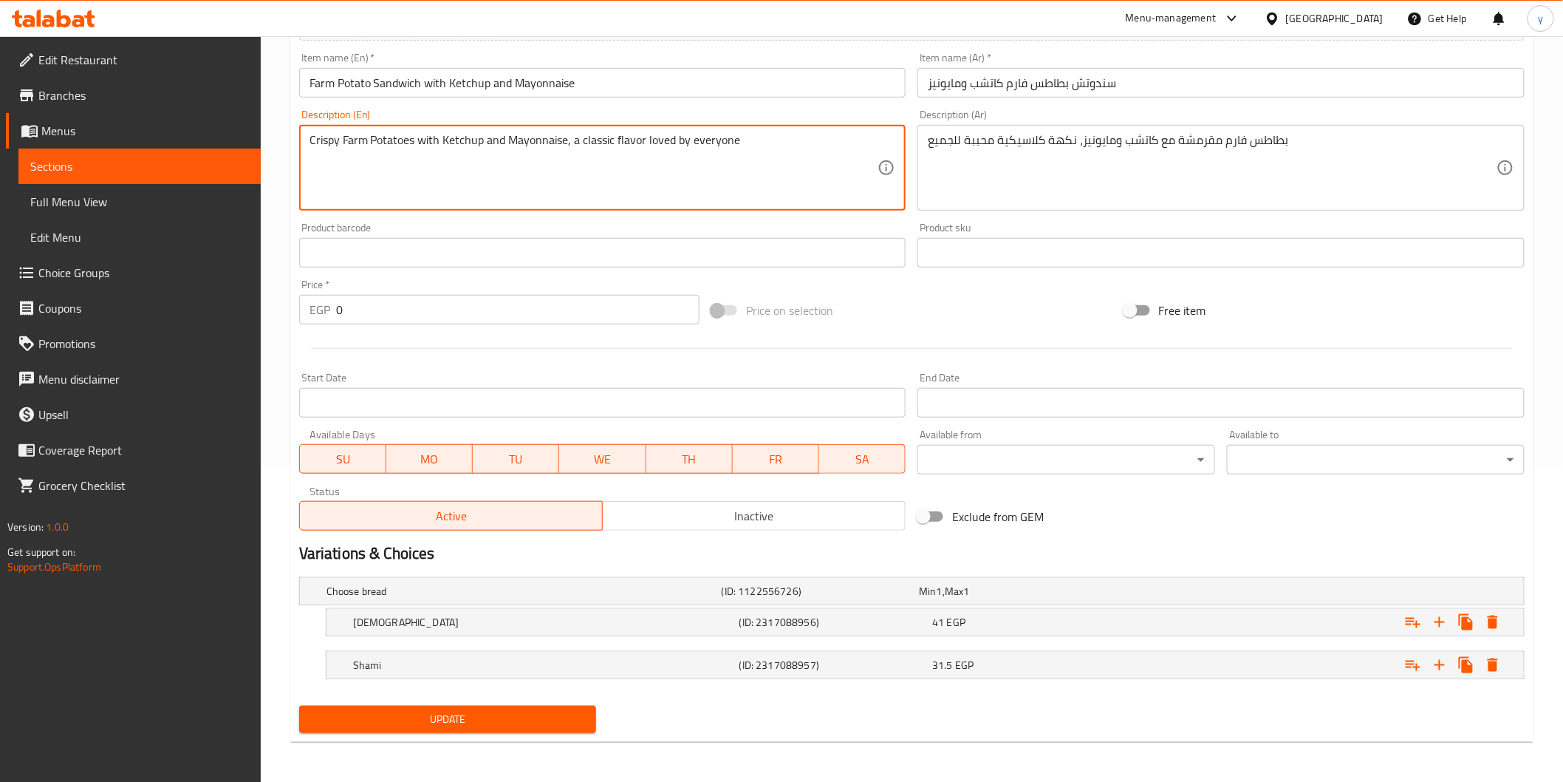
click at [506, 715] on span "Update" at bounding box center [448, 719] width 274 height 18
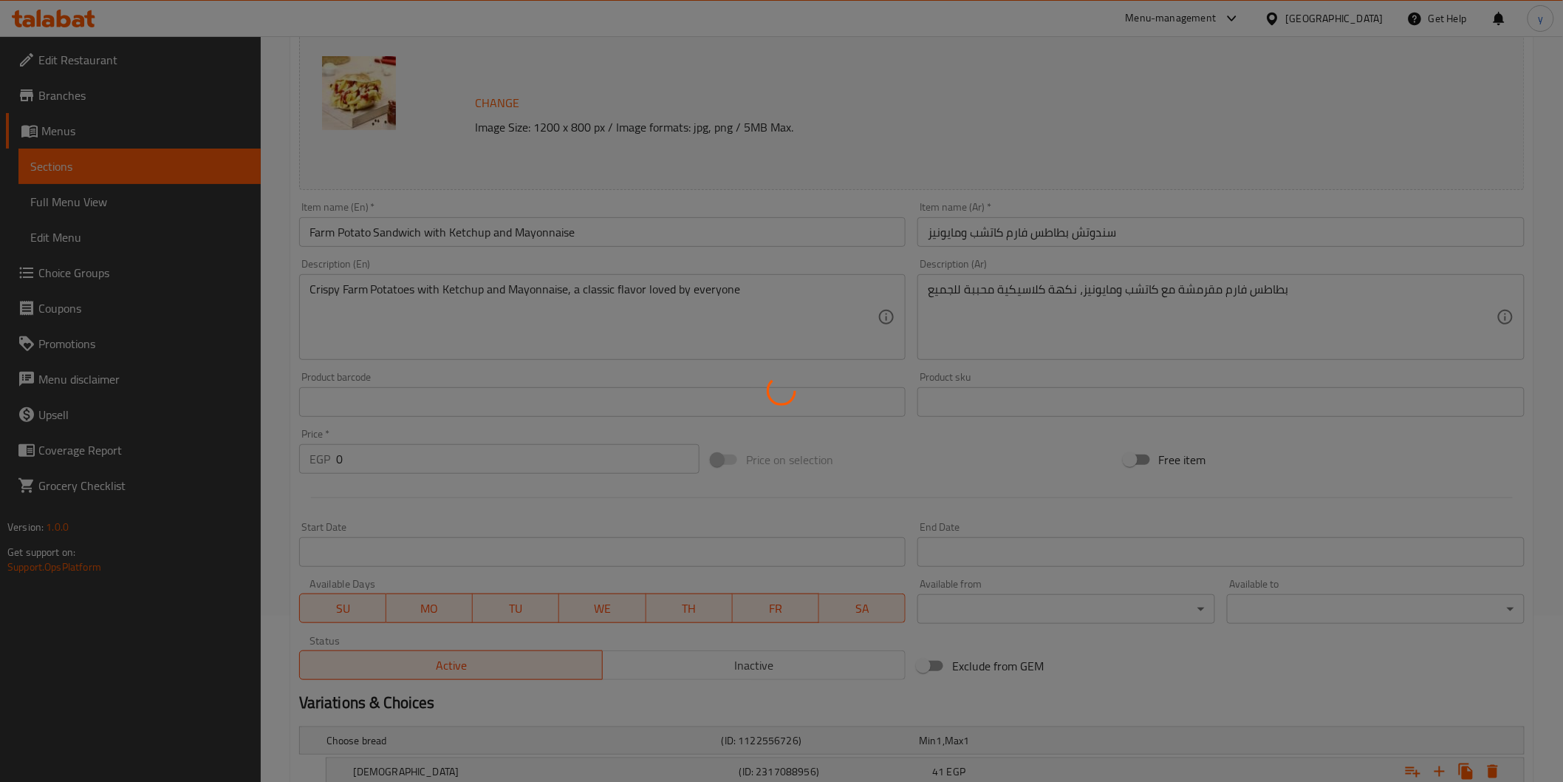
scroll to position [0, 0]
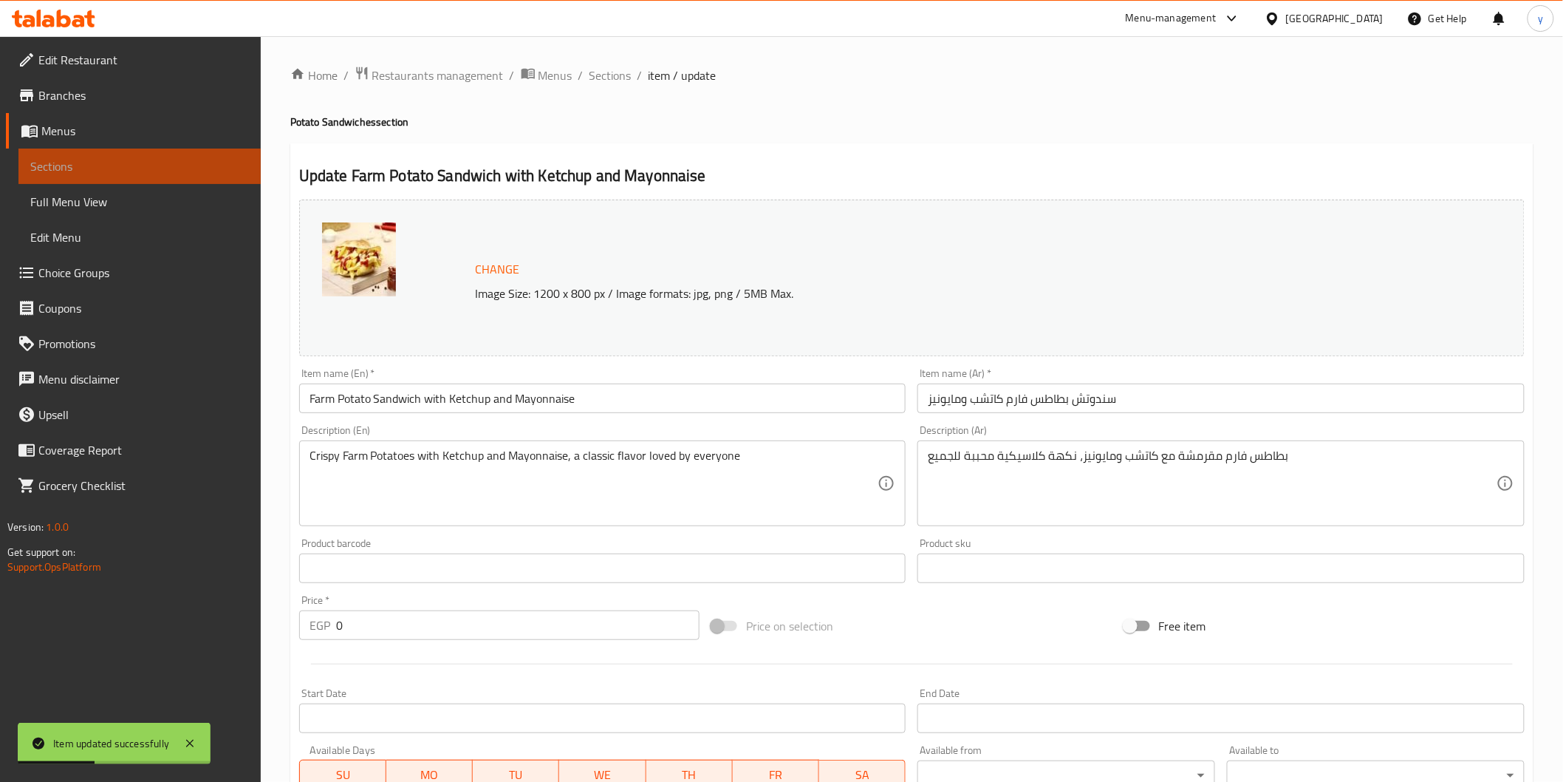
click at [103, 161] on span "Sections" at bounding box center [139, 166] width 219 height 18
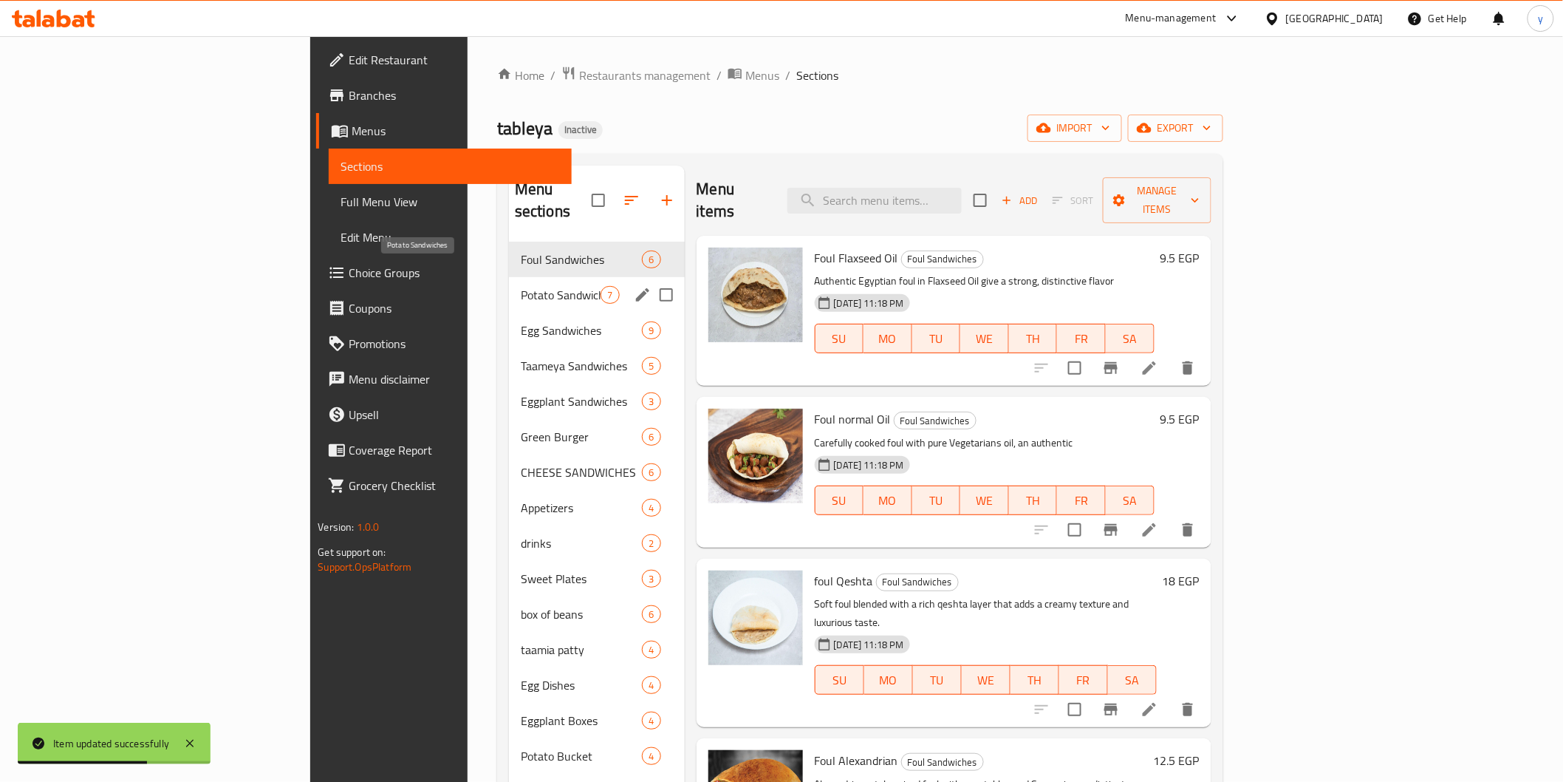
click at [521, 286] on span "Potato Sandwiches" at bounding box center [561, 295] width 81 height 18
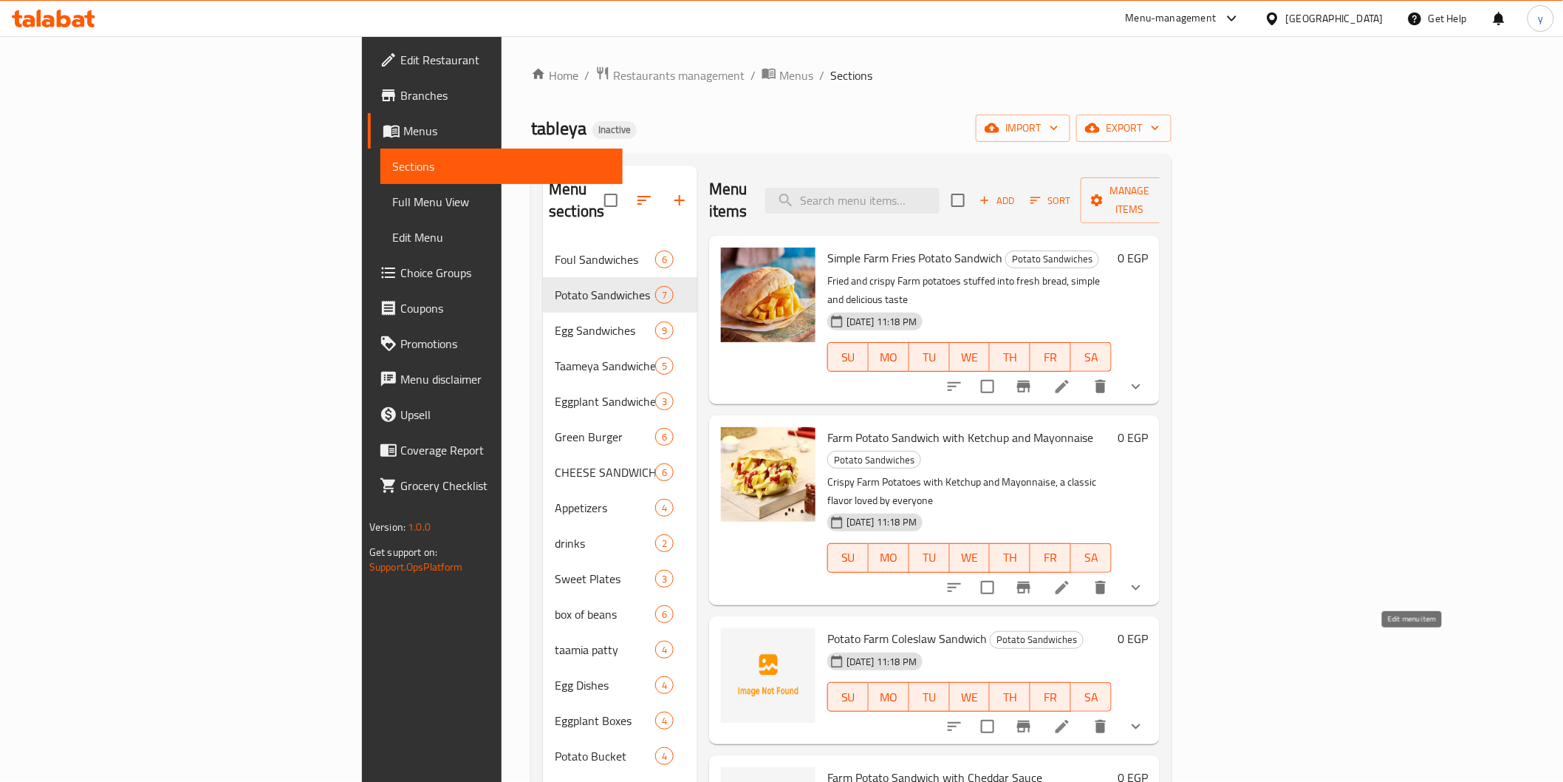
click at [1071, 717] on icon at bounding box center [1063, 726] width 18 height 18
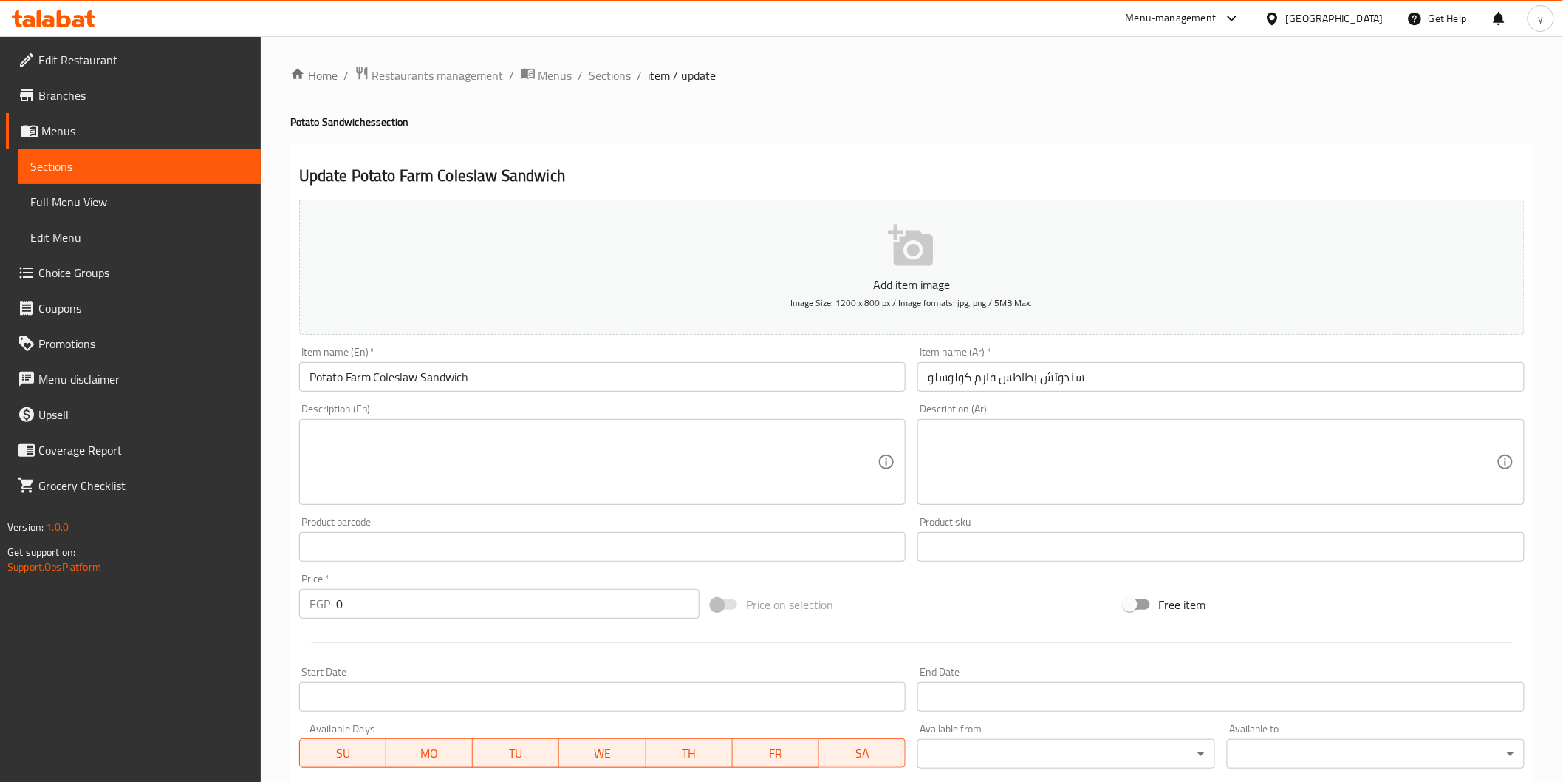
click at [714, 475] on textarea at bounding box center [594, 462] width 569 height 70
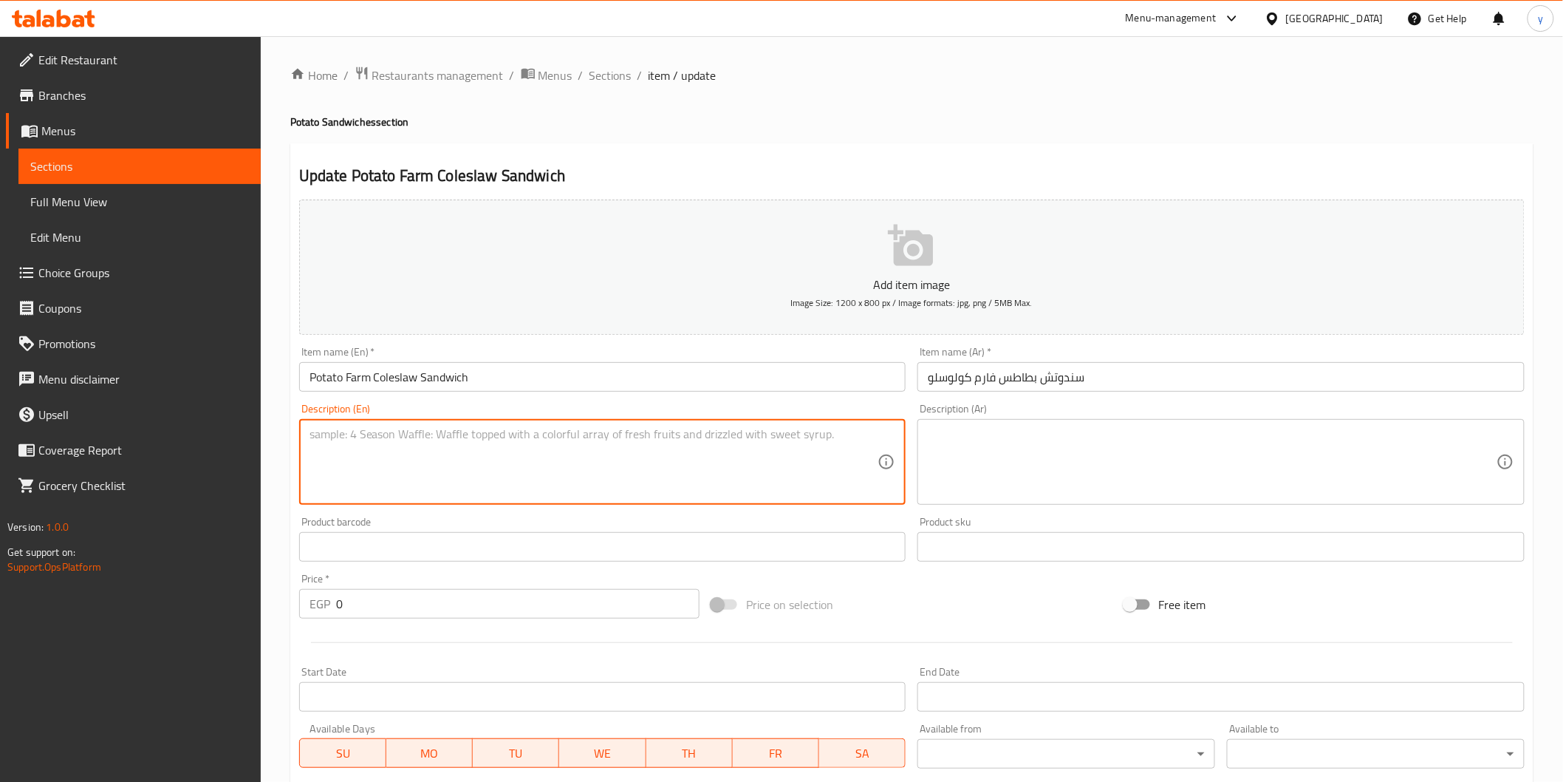
click at [1067, 470] on textarea at bounding box center [1212, 462] width 569 height 70
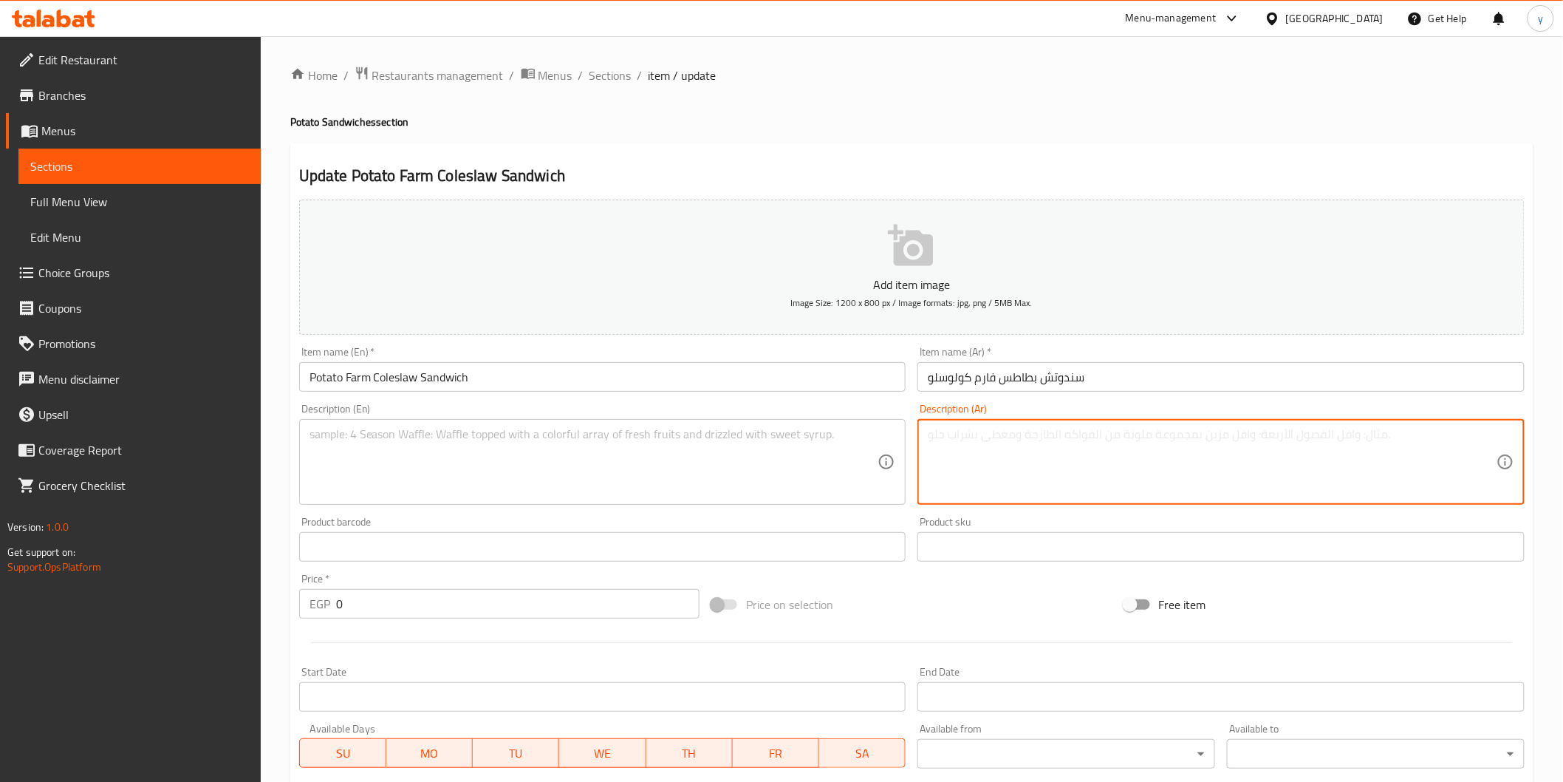
paste textarea "بطاطس فارم مع سلطة الكول سلو الكريمية، طعم منعش ودسم"
click at [936, 441] on textarea "بطاطس فارم مع سلطة الكول سلو الكريمية، طعم منعش ودسم" at bounding box center [1212, 462] width 569 height 70
type textarea "بطاطس فارم مع سلطة الكول سلو الكريمية، طعم منعش ودسم"
click at [692, 455] on textarea at bounding box center [594, 462] width 569 height 70
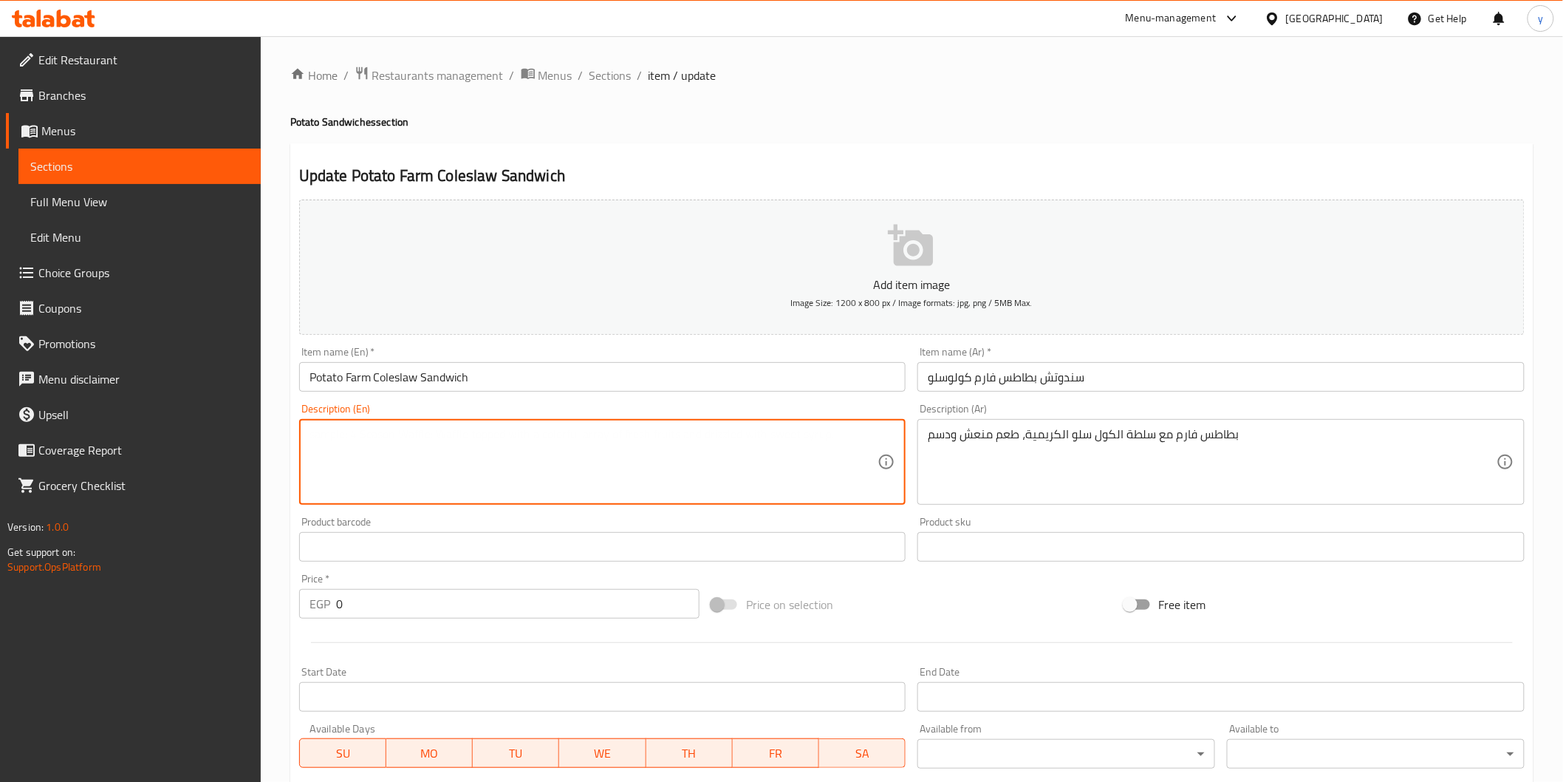
paste textarea "Farm Potatoes with Creamy Coleslaw Salad, refreshing and creamy taste"
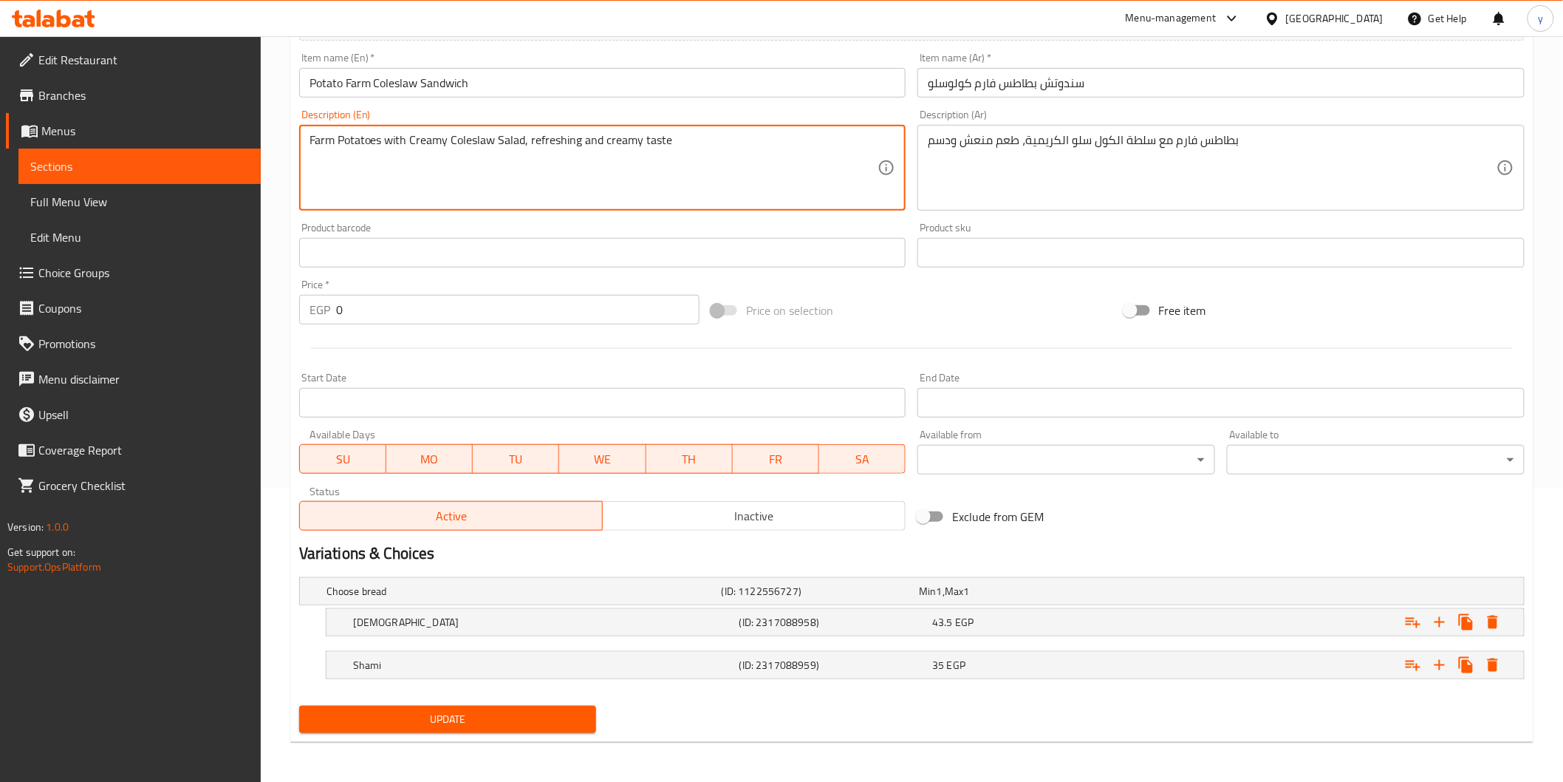
type textarea "Farm Potatoes with Creamy Coleslaw Salad, refreshing and creamy taste"
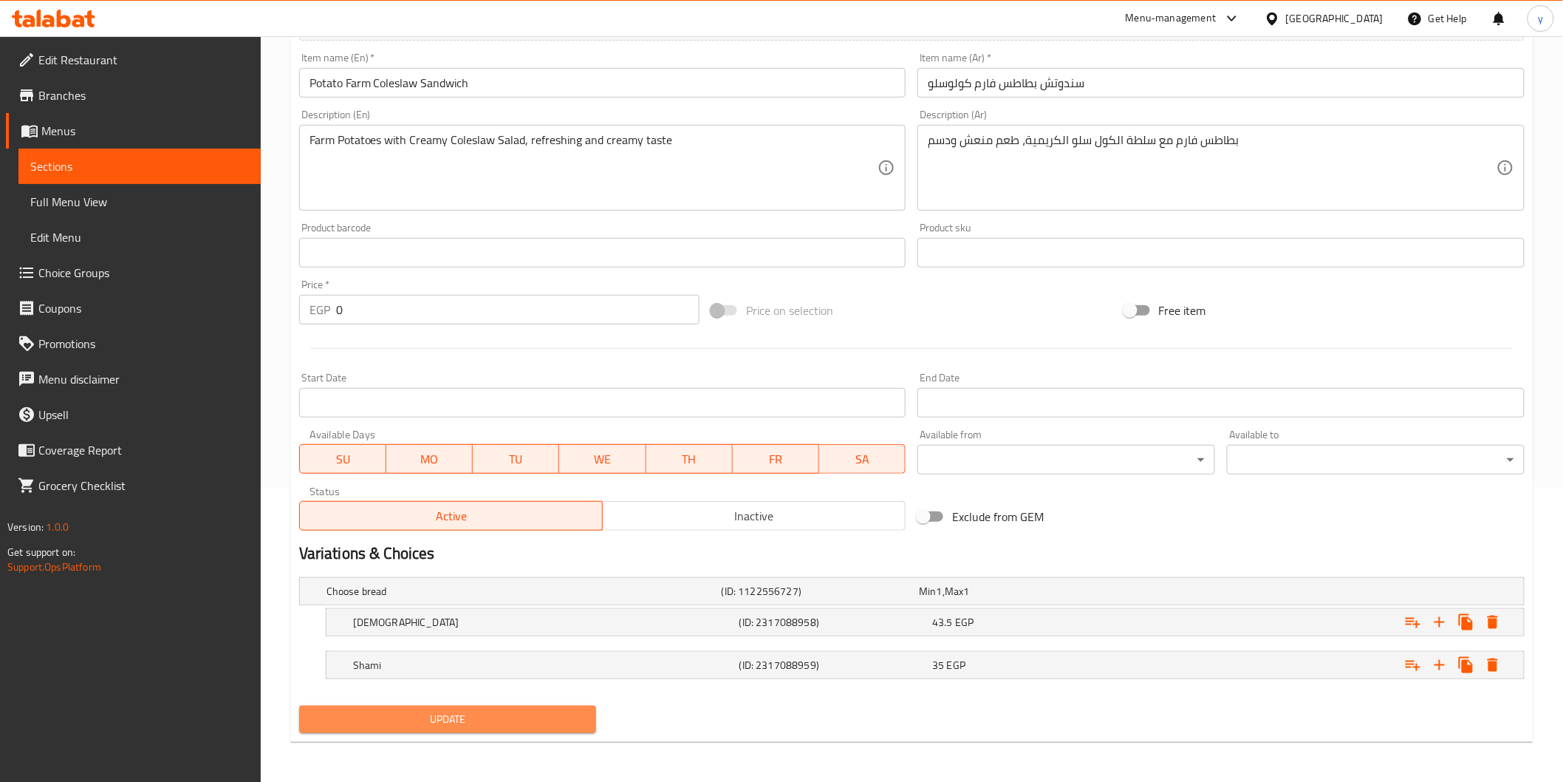
click at [471, 722] on span "Update" at bounding box center [448, 719] width 274 height 18
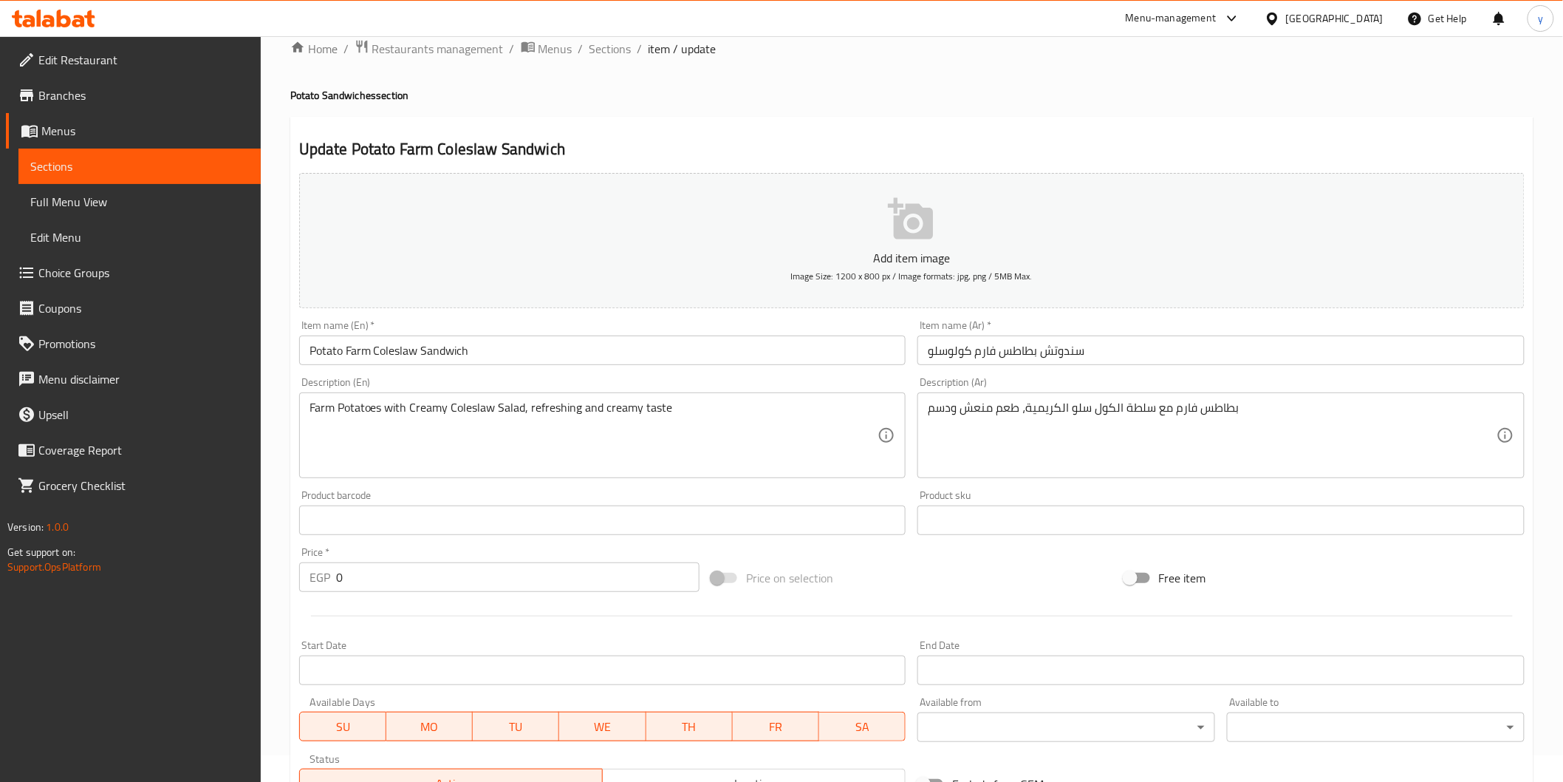
scroll to position [0, 0]
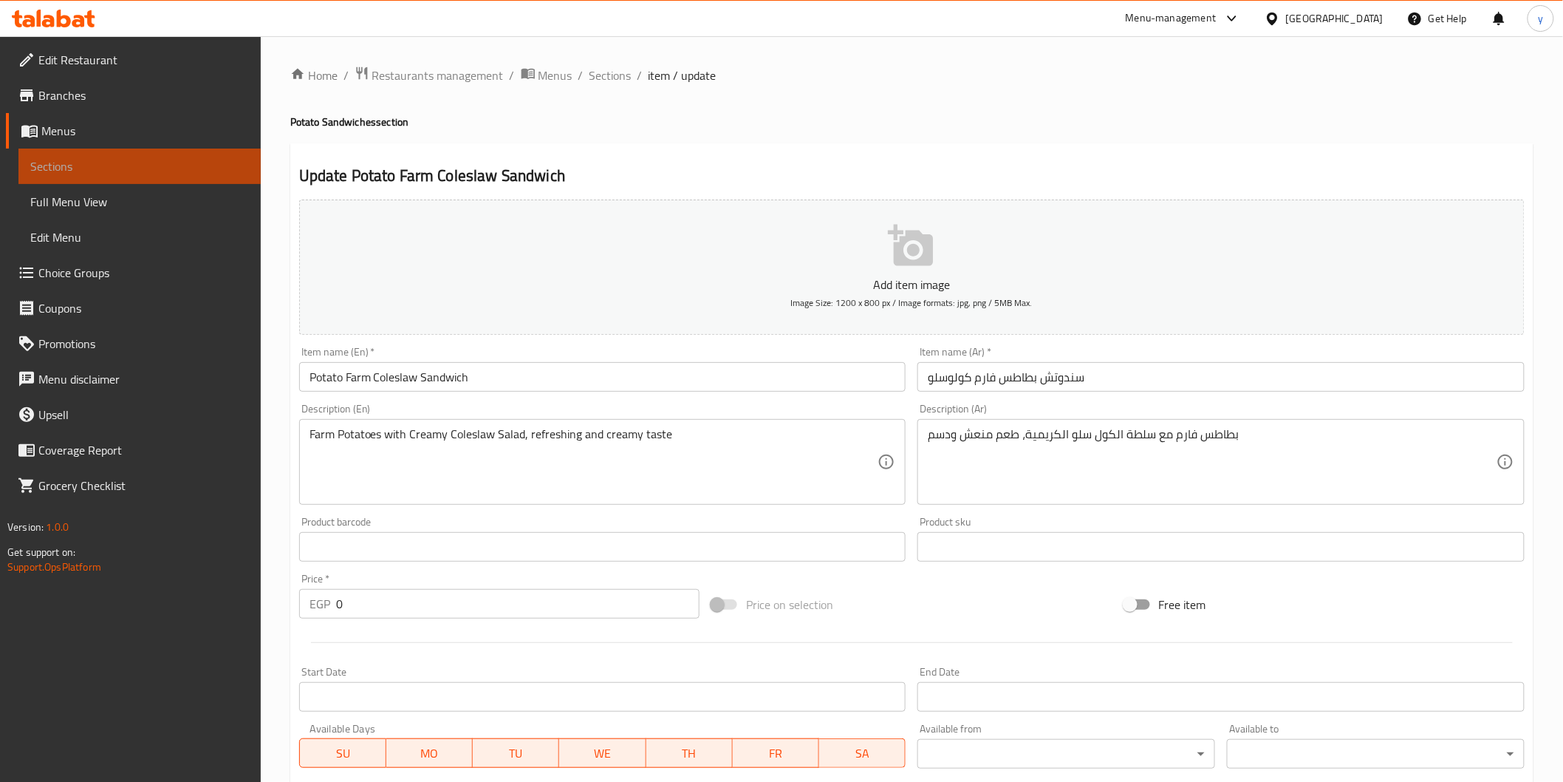
click at [151, 168] on span "Sections" at bounding box center [139, 166] width 219 height 18
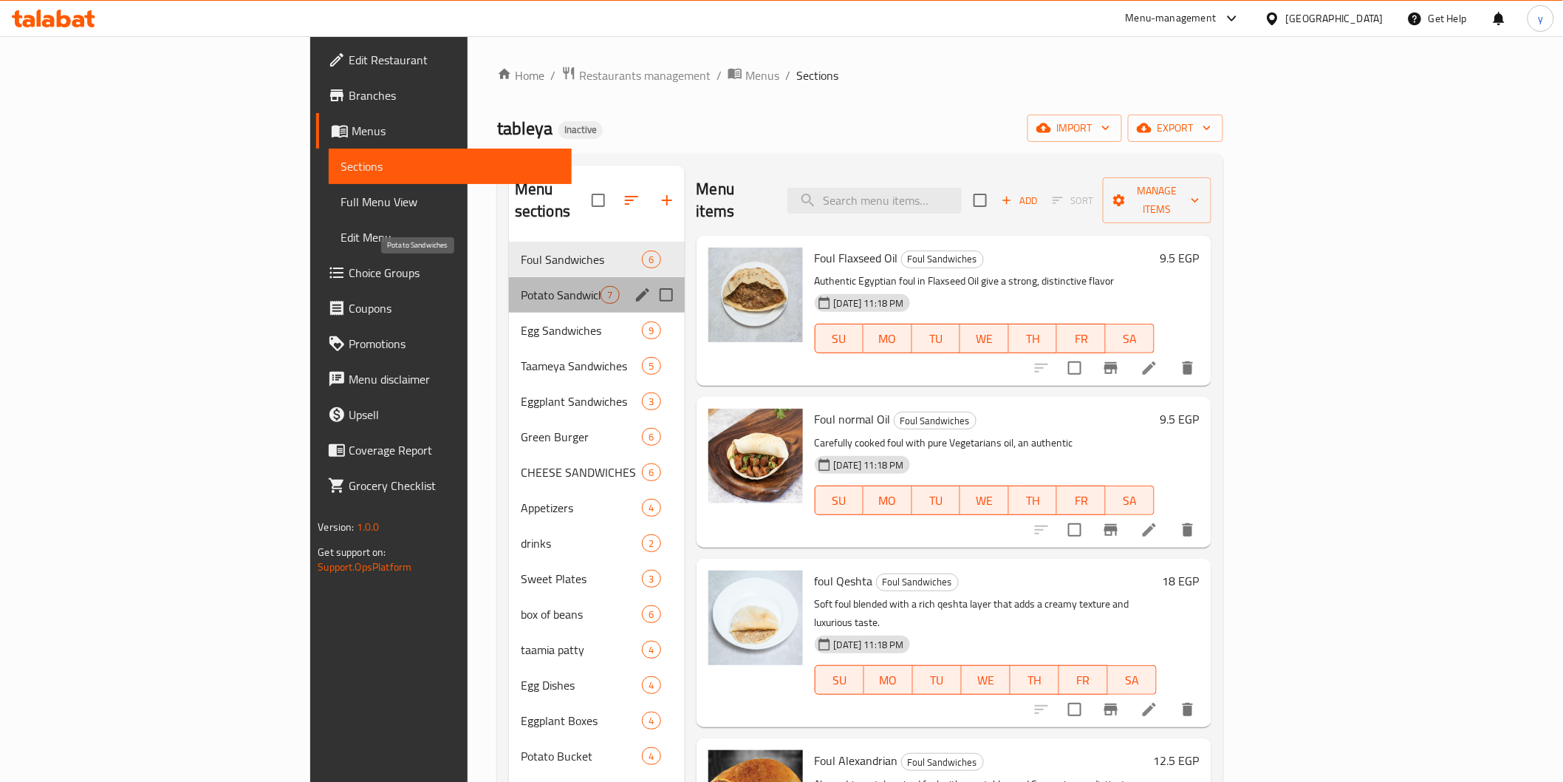
click at [521, 286] on span "Potato Sandwiches" at bounding box center [561, 295] width 81 height 18
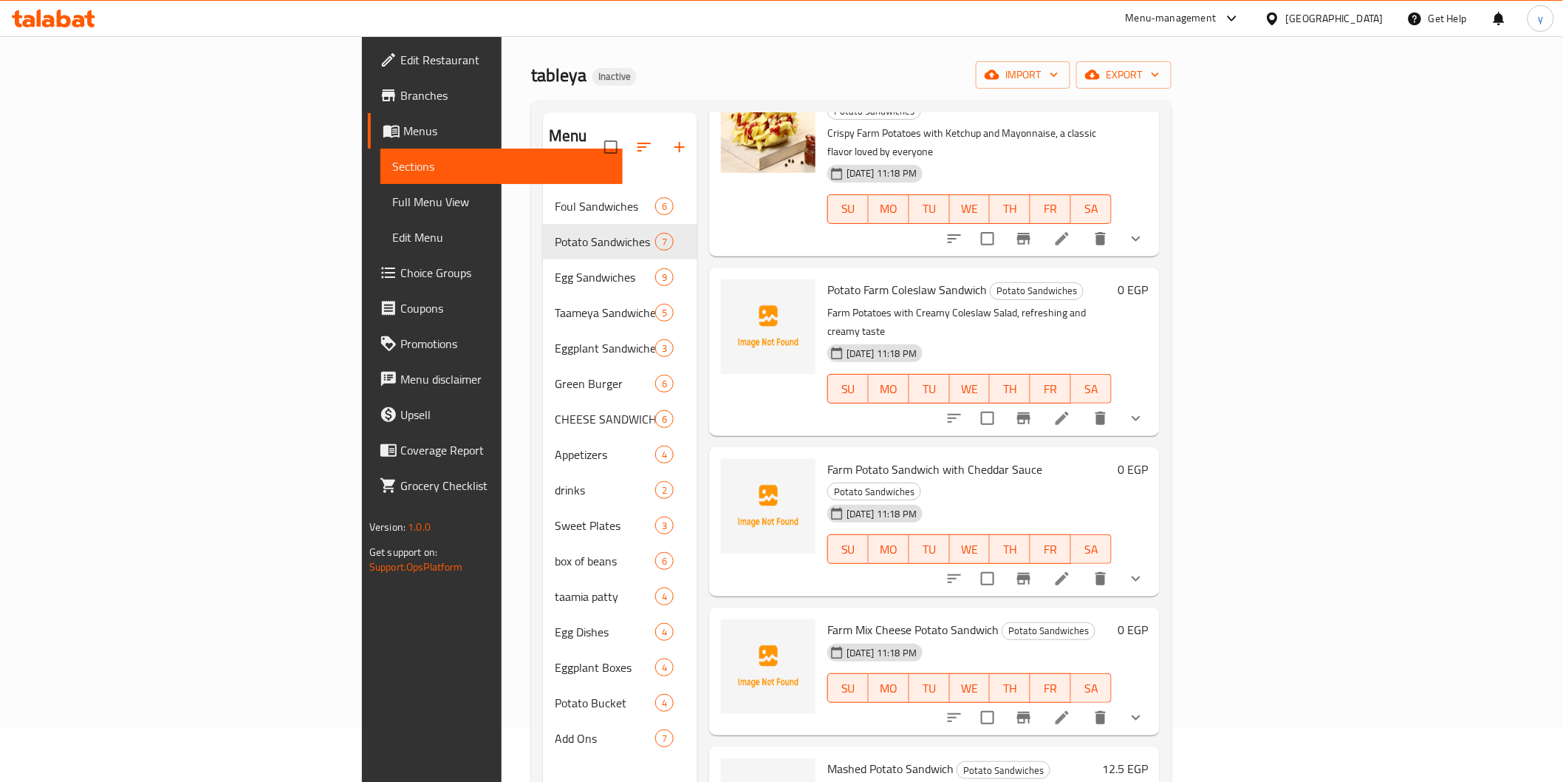
scroll to position [82, 0]
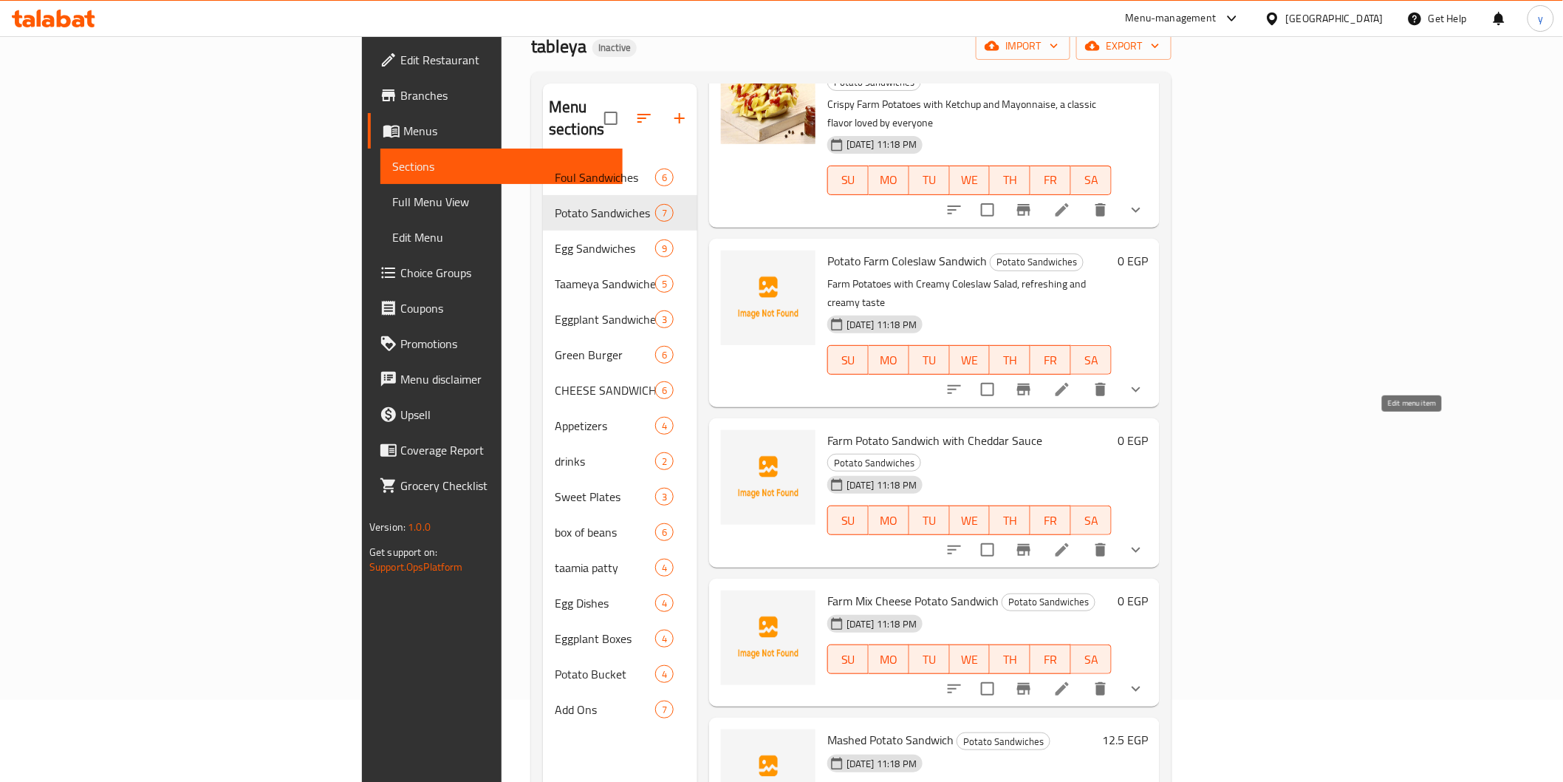
click at [1071, 541] on icon at bounding box center [1063, 550] width 18 height 18
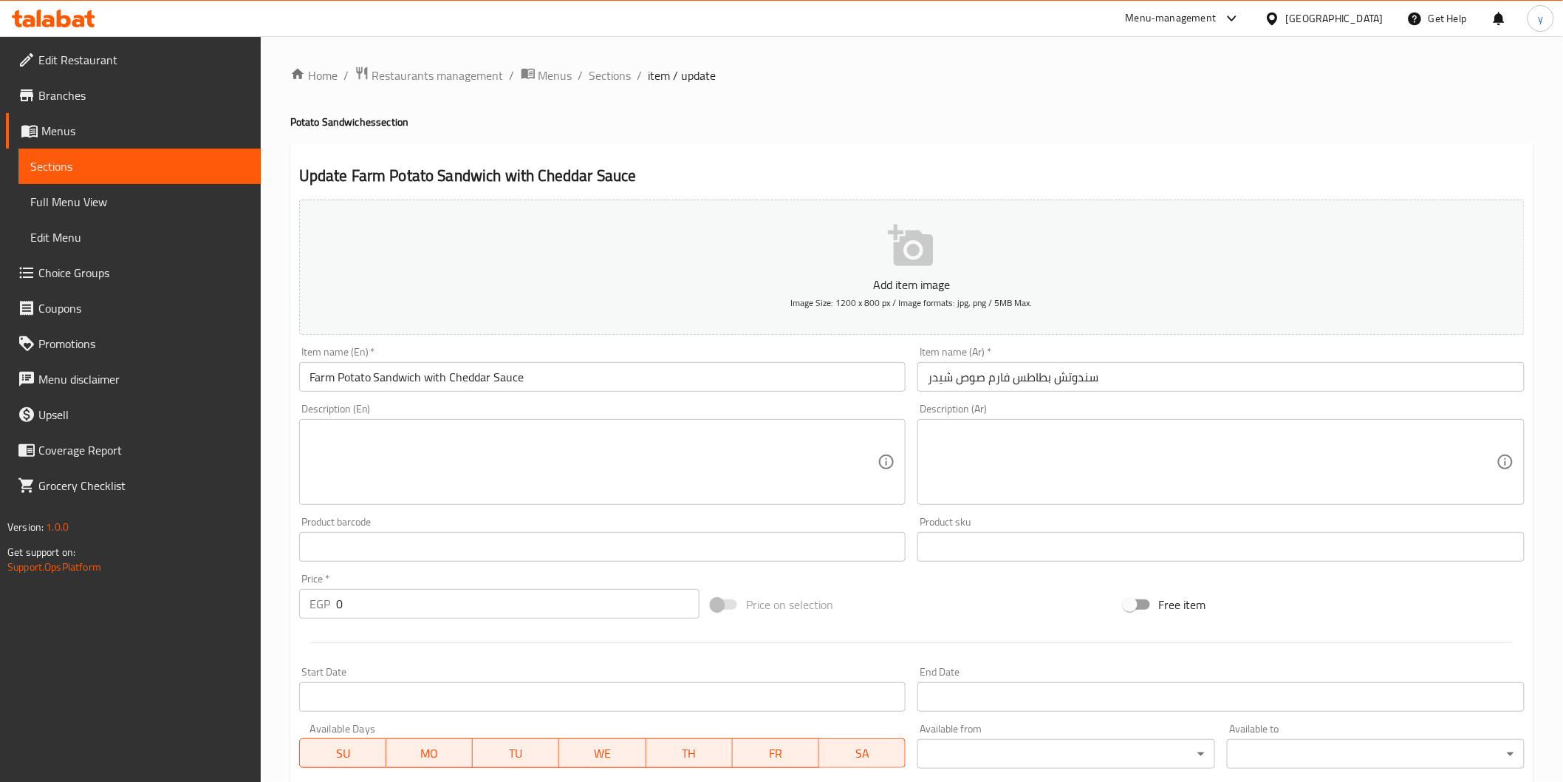
click at [1067, 461] on textarea at bounding box center [1212, 462] width 569 height 70
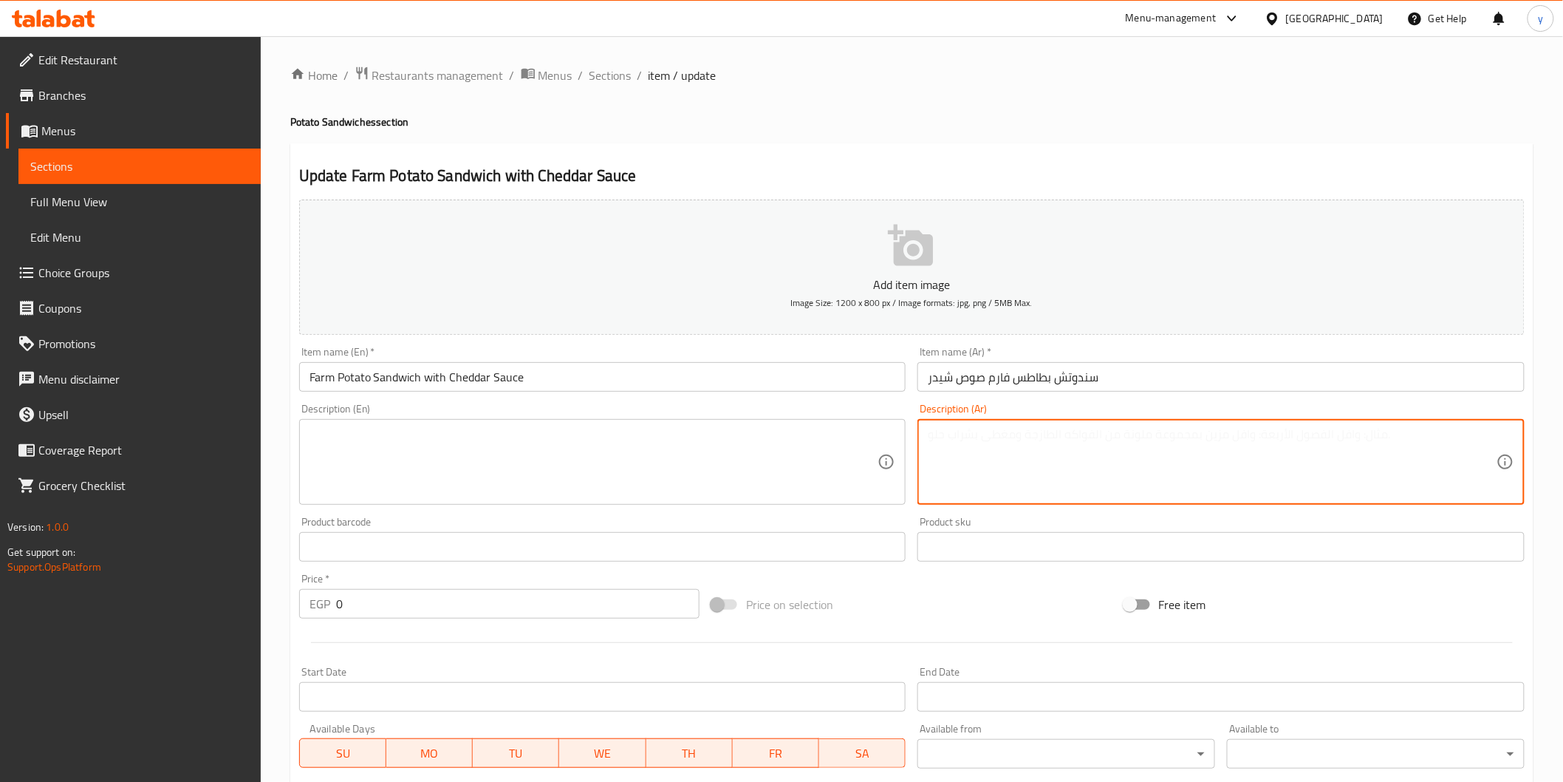
paste textarea "بطاطس فارم مغطاة بصوص الشيدر الذائب، مذاق غني وممتع"
type textarea "بطاطس فارم مغطاة بصوص الشيدر الذائب، مذاق غني وممتع"
click at [784, 429] on textarea at bounding box center [594, 462] width 569 height 70
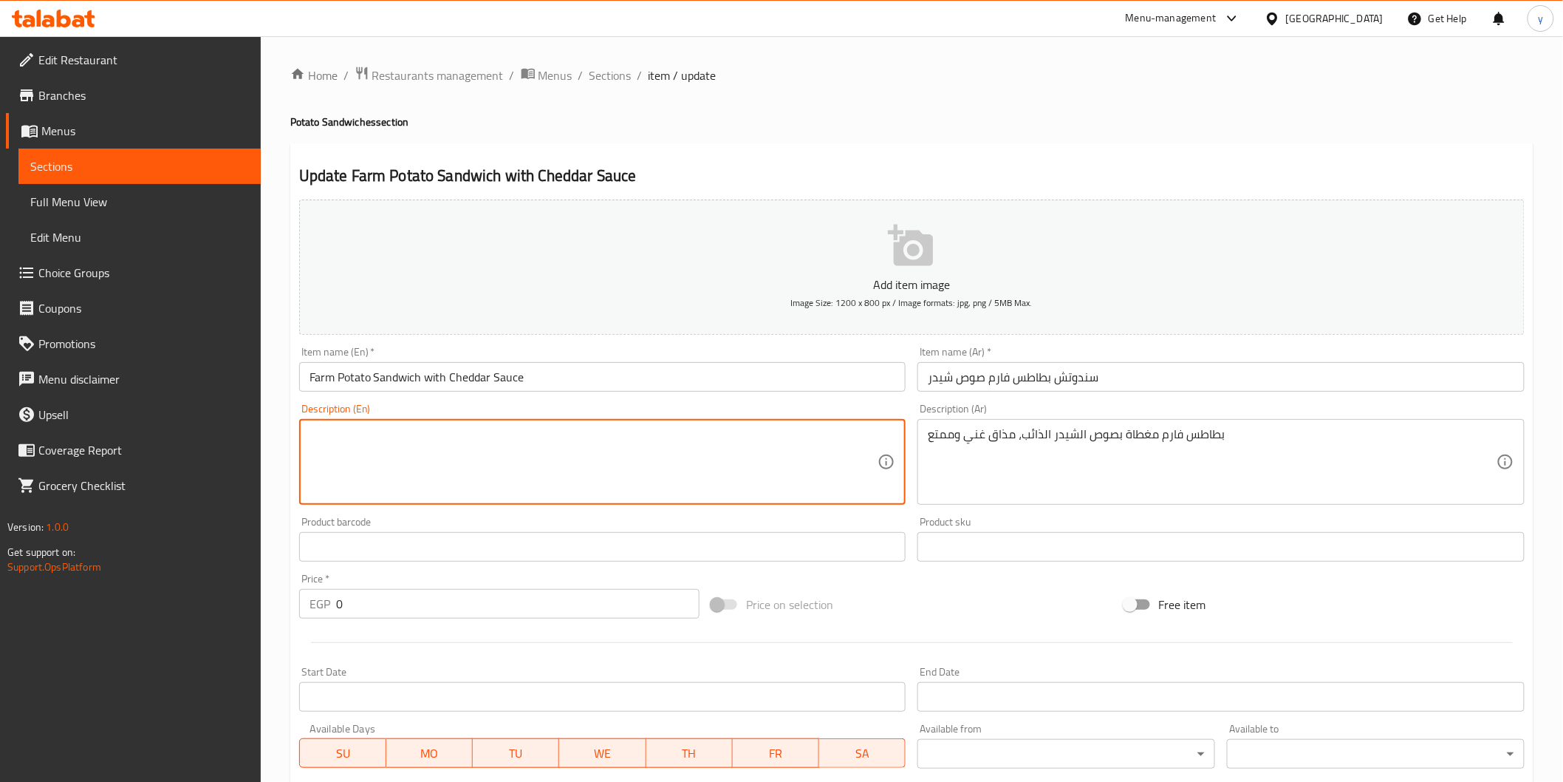
paste textarea "Farm potatoes topped with melted cheddar sauce, rich and pleasant taste"
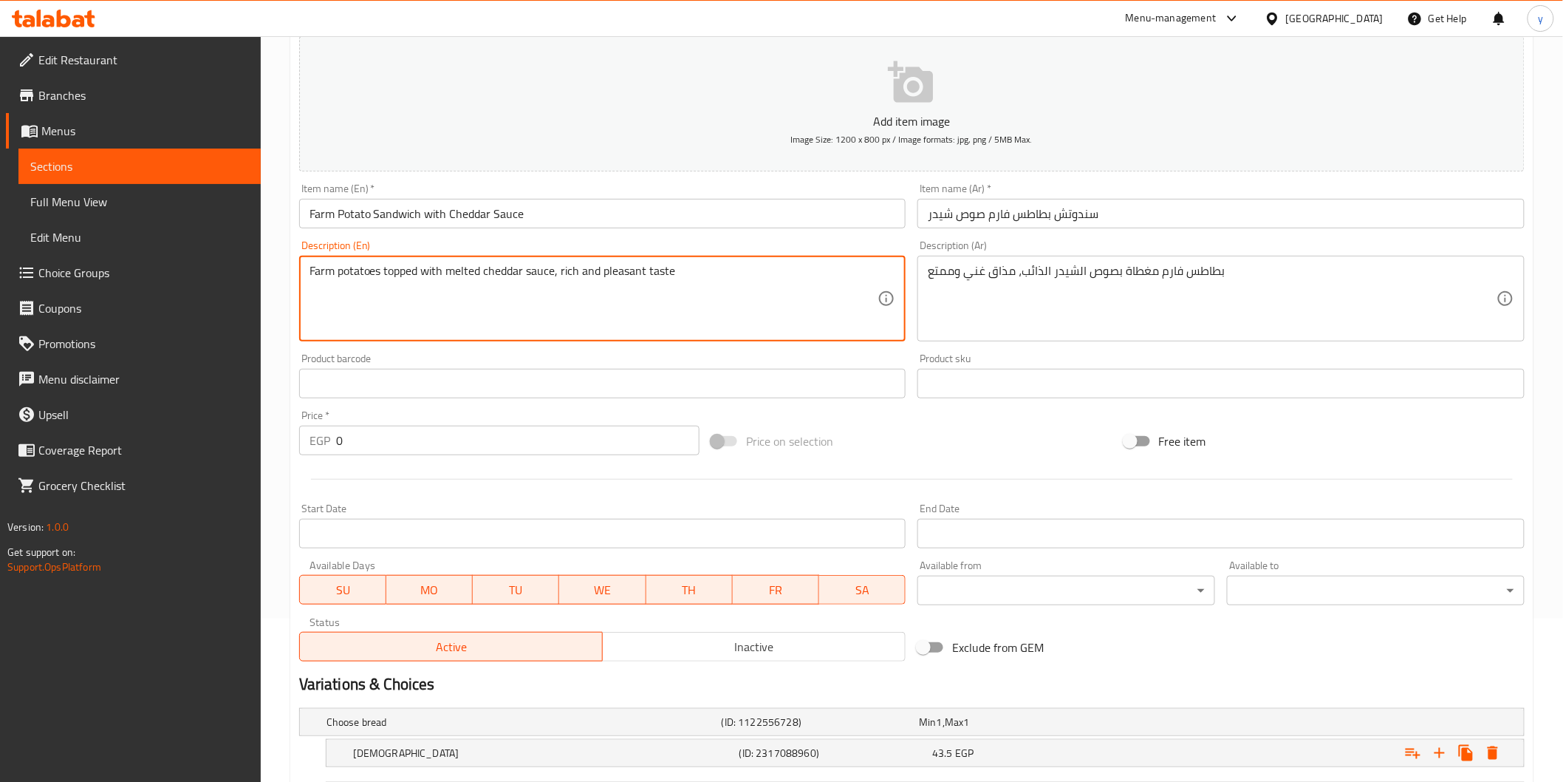
scroll to position [294, 0]
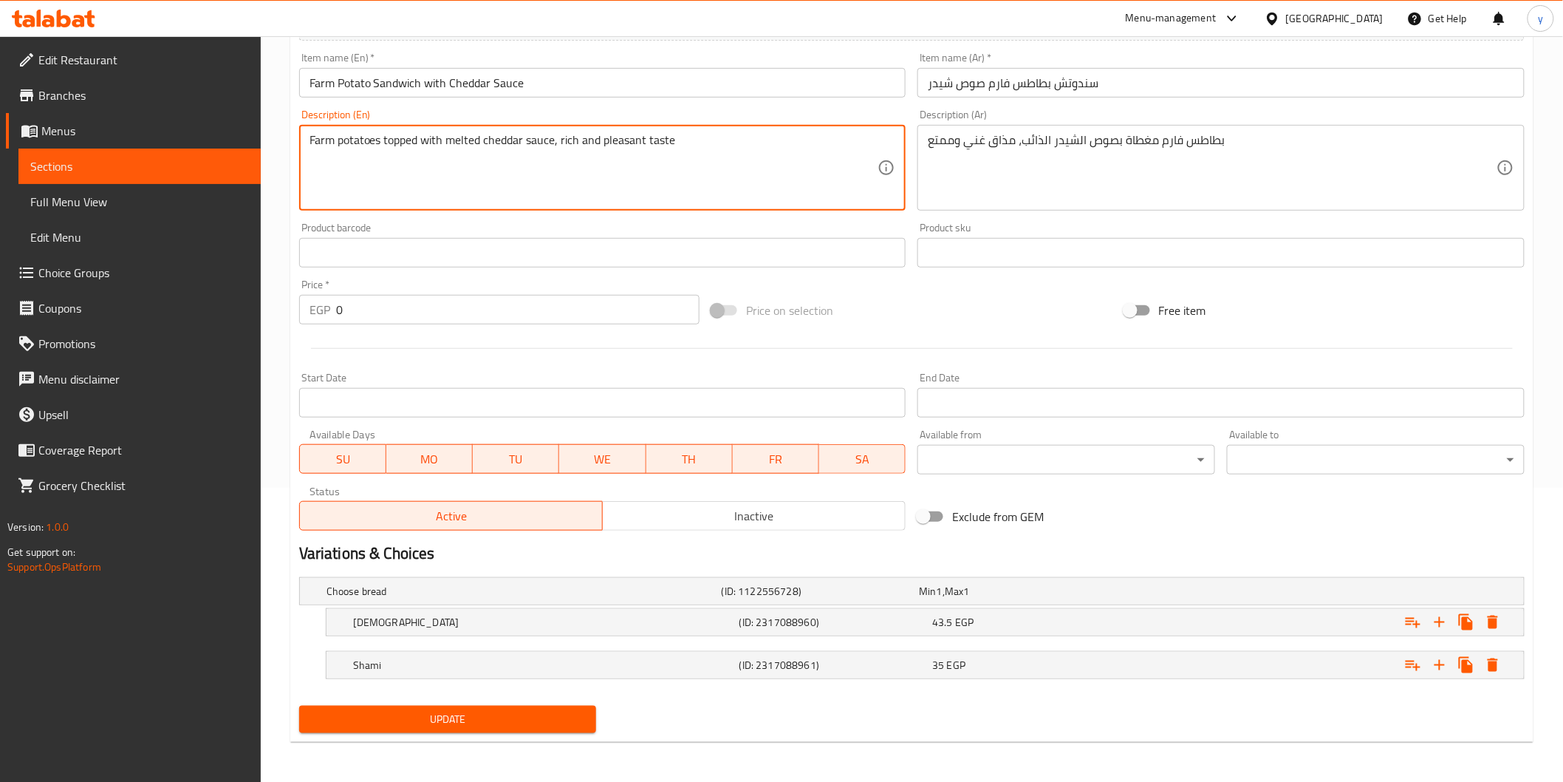
type textarea "Farm potatoes topped with melted cheddar sauce, rich and pleasant taste"
click at [561, 726] on span "Update" at bounding box center [448, 719] width 274 height 18
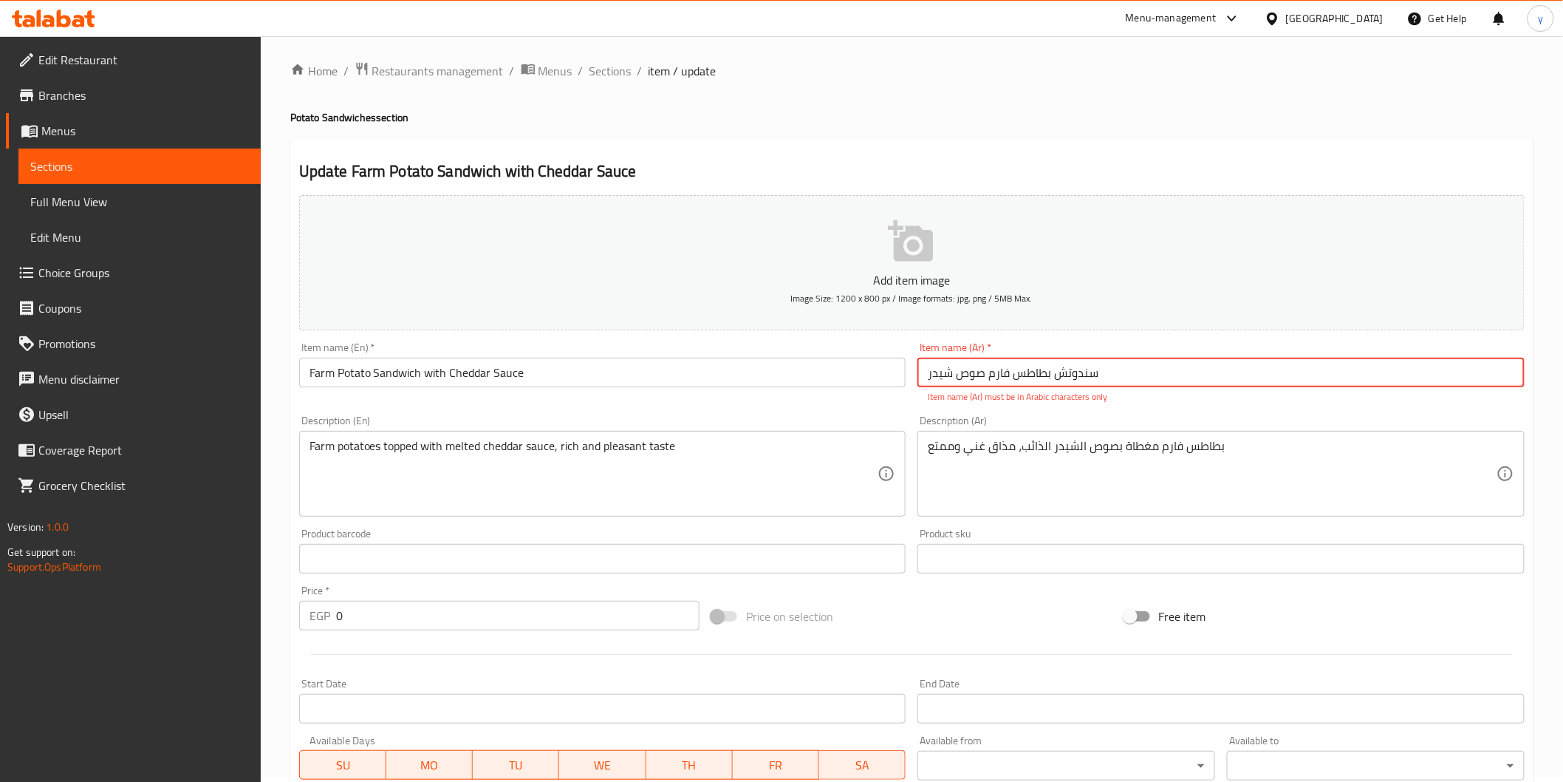
scroll to position [0, 0]
drag, startPoint x: 929, startPoint y: 380, endPoint x: 1094, endPoint y: 380, distance: 164.8
click at [1094, 380] on input "سندوتش بطاطس فارم صوص شیدر" at bounding box center [1221, 377] width 607 height 30
paste input "سندوتش بطاطس فارم صوص شیدر"
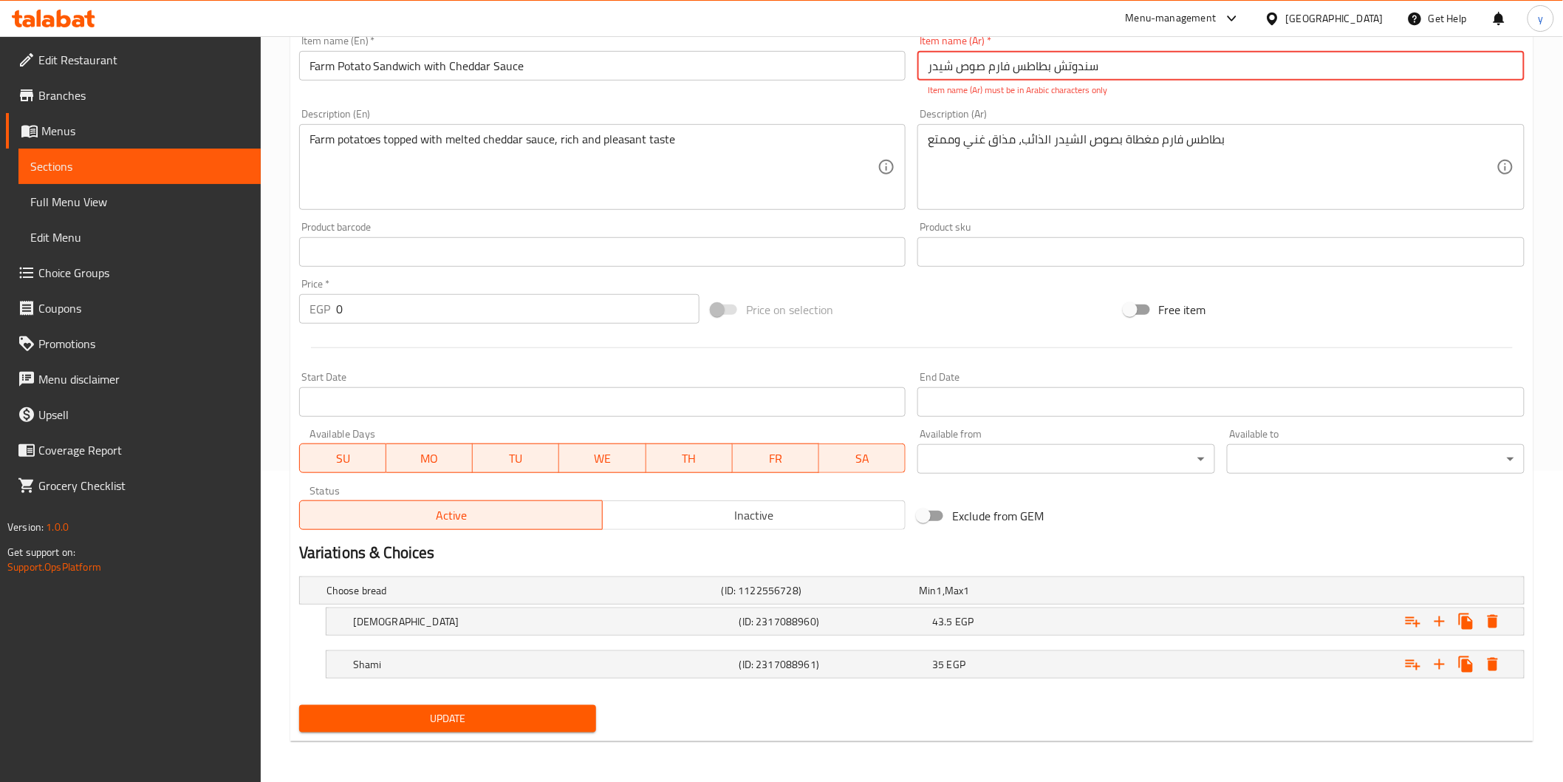
click at [519, 718] on span "Update" at bounding box center [448, 718] width 274 height 18
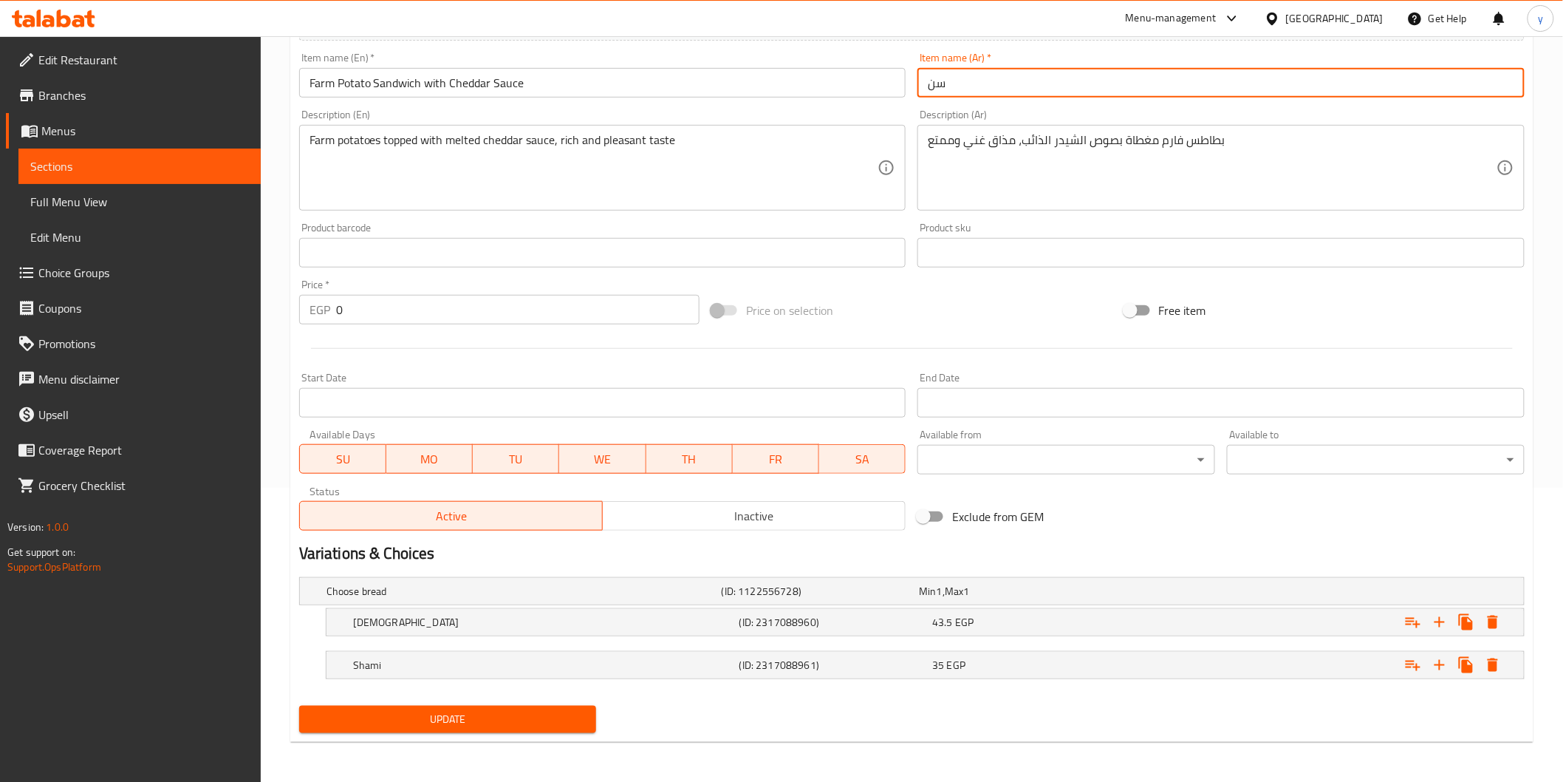
type input "س"
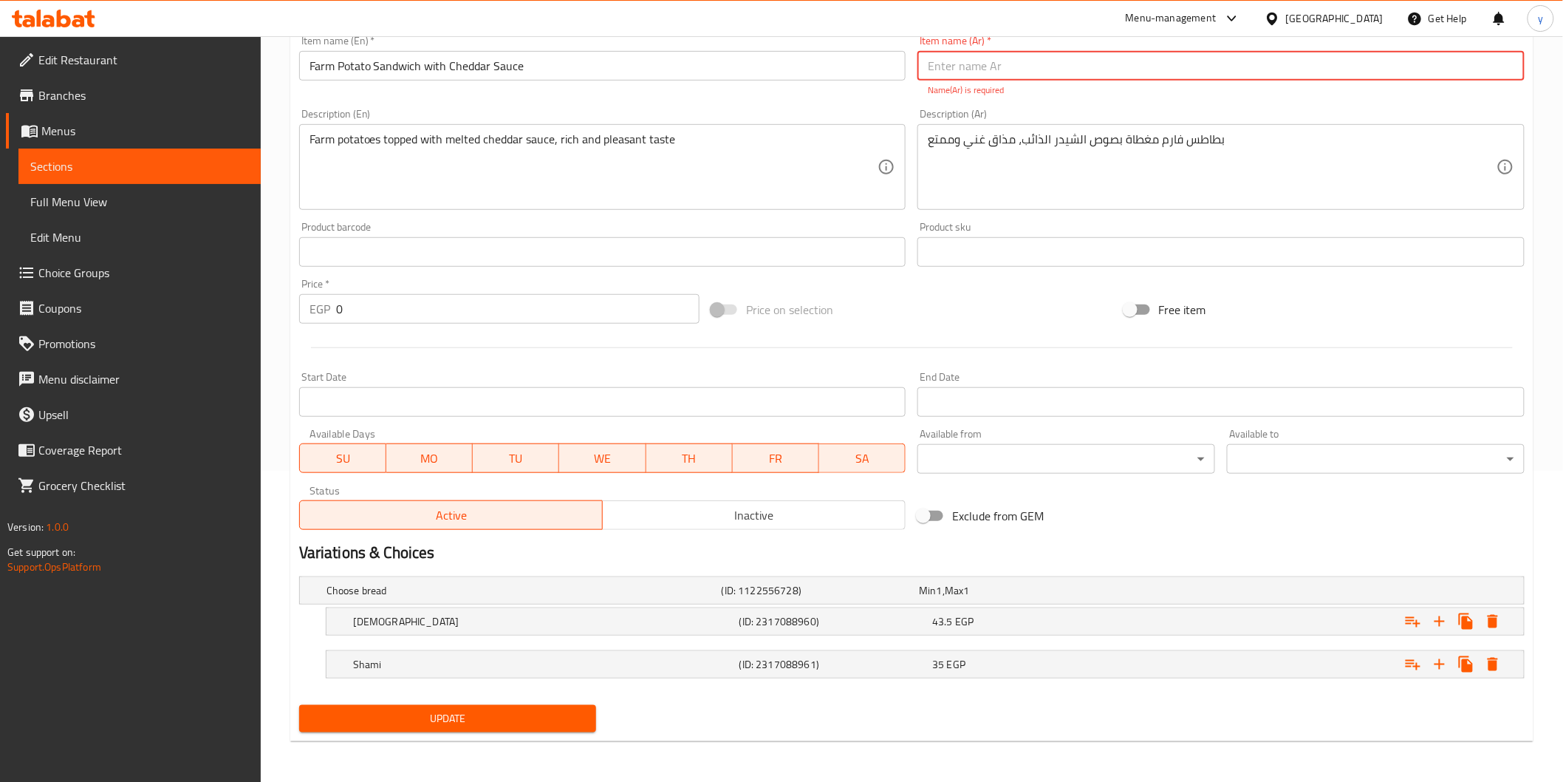
type input "s"
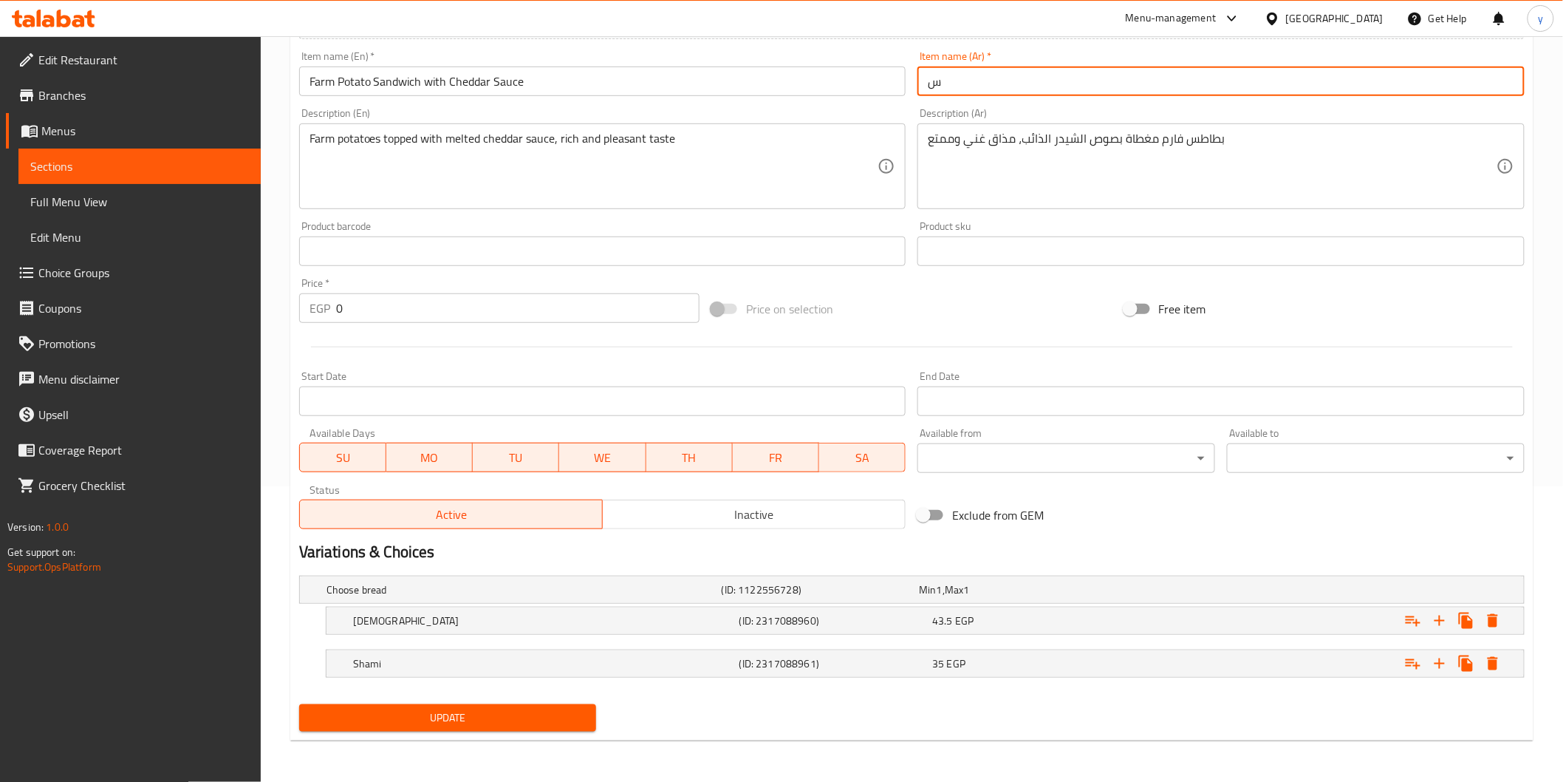
scroll to position [294, 0]
click at [555, 721] on span "Update" at bounding box center [448, 719] width 274 height 18
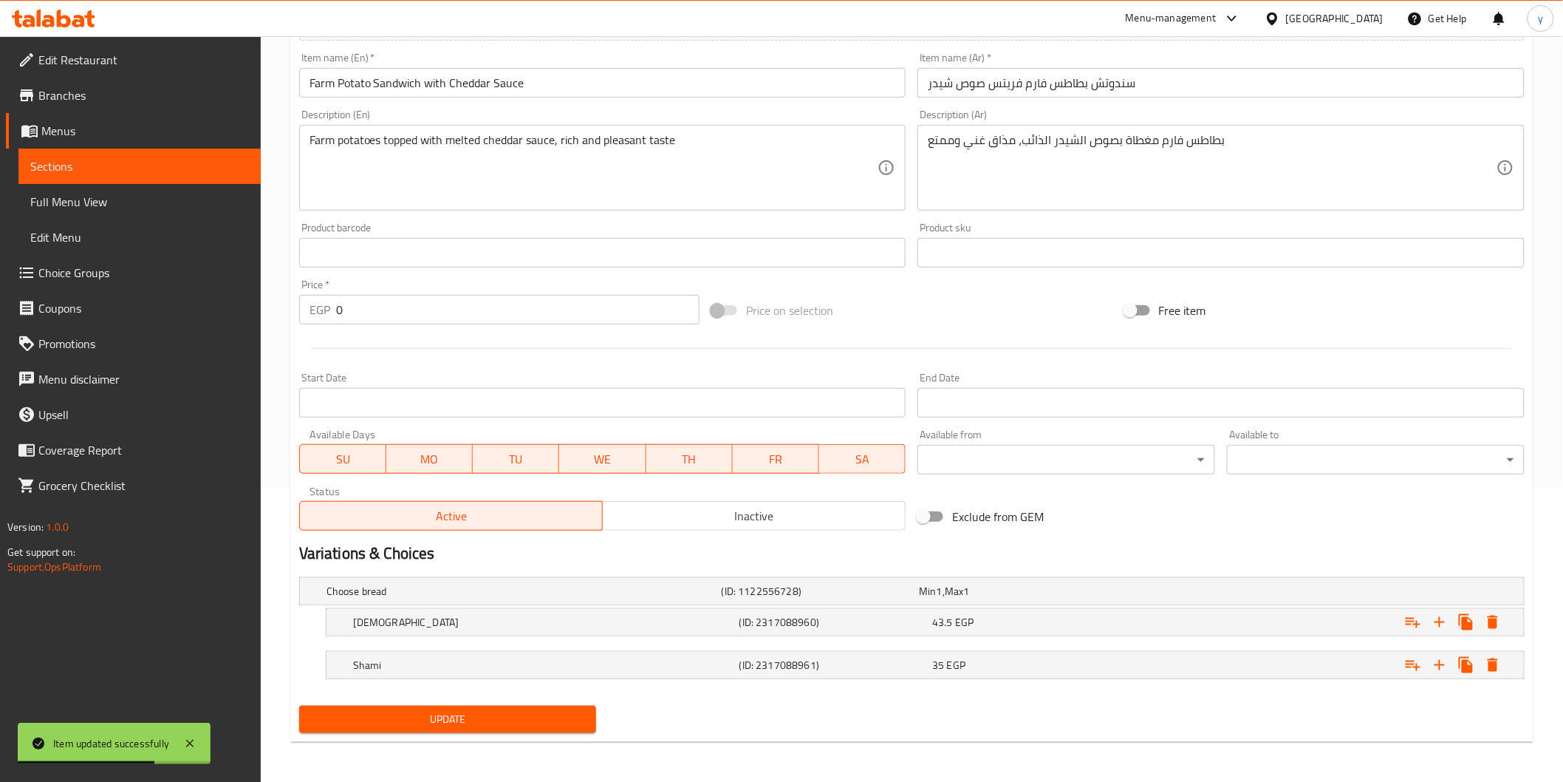
click at [1005, 89] on input "سندوتش بطاطس فارم فريتس صوص شيدر" at bounding box center [1221, 83] width 607 height 30
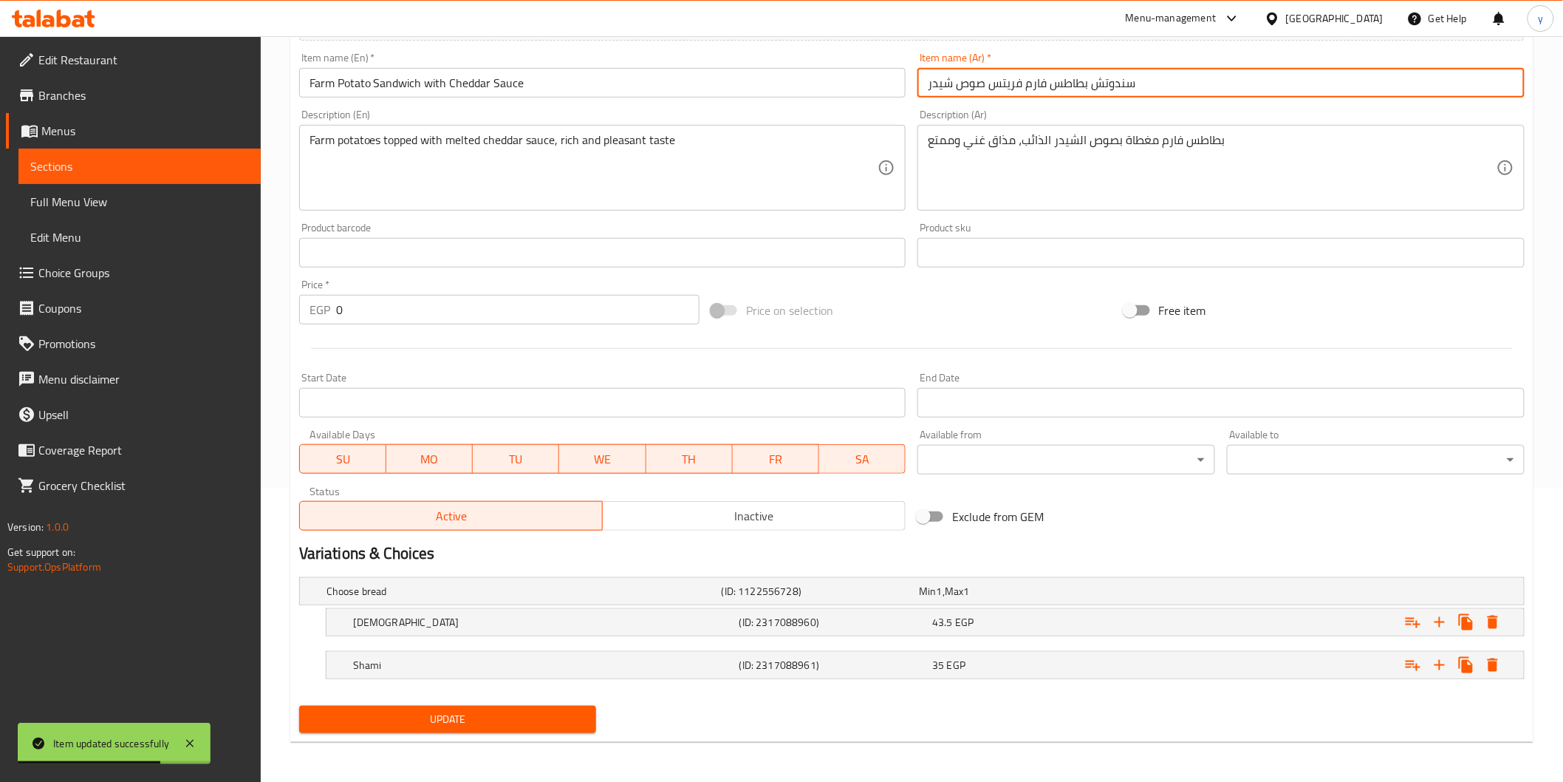
click at [1005, 89] on input "سندوتش بطاطس فارم فريتس صوص شيدر" at bounding box center [1221, 83] width 607 height 30
type input "سندوتش بطاطس فارم صوص شيدر"
click at [393, 711] on span "Update" at bounding box center [448, 719] width 274 height 18
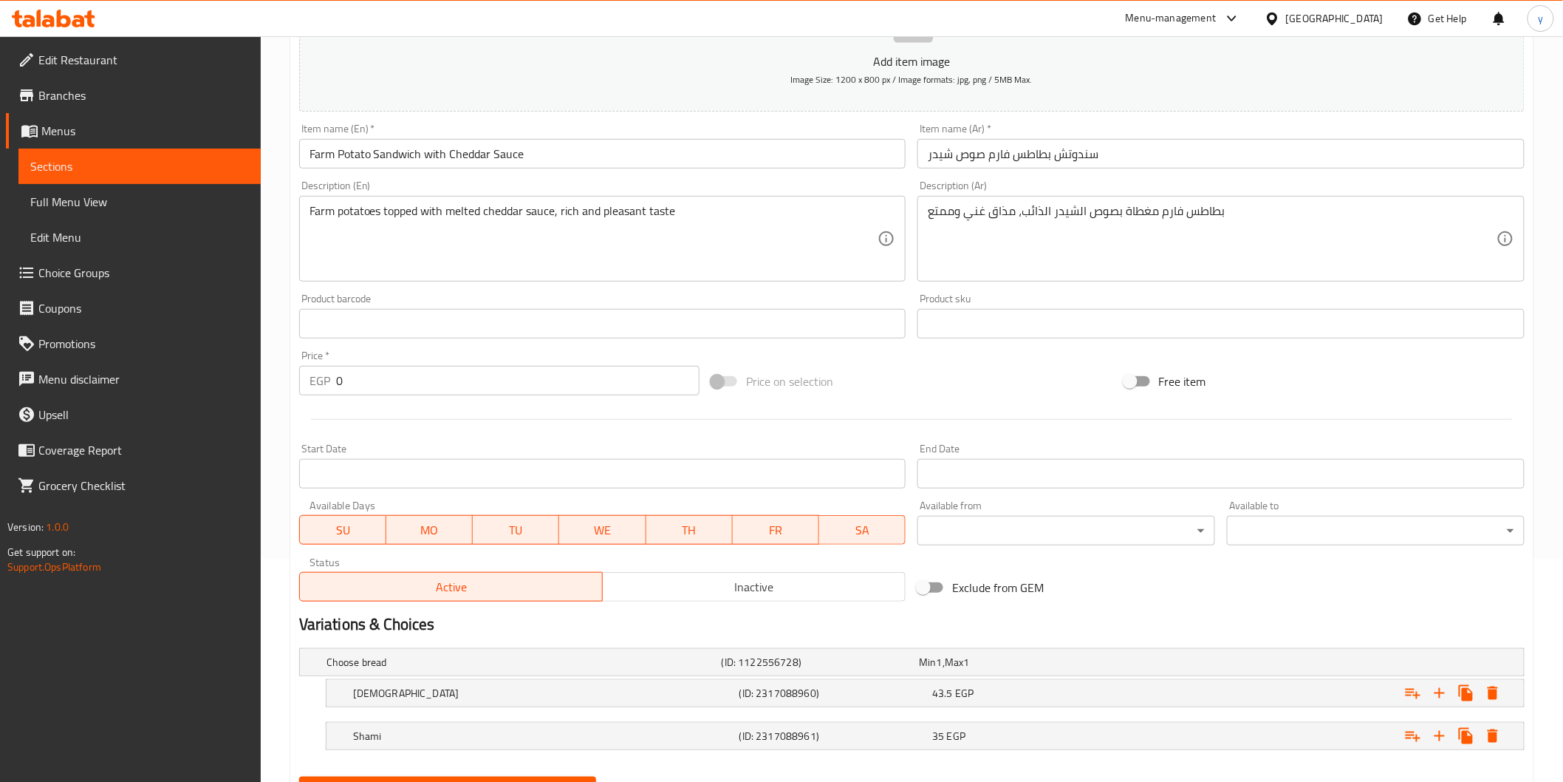
scroll to position [0, 0]
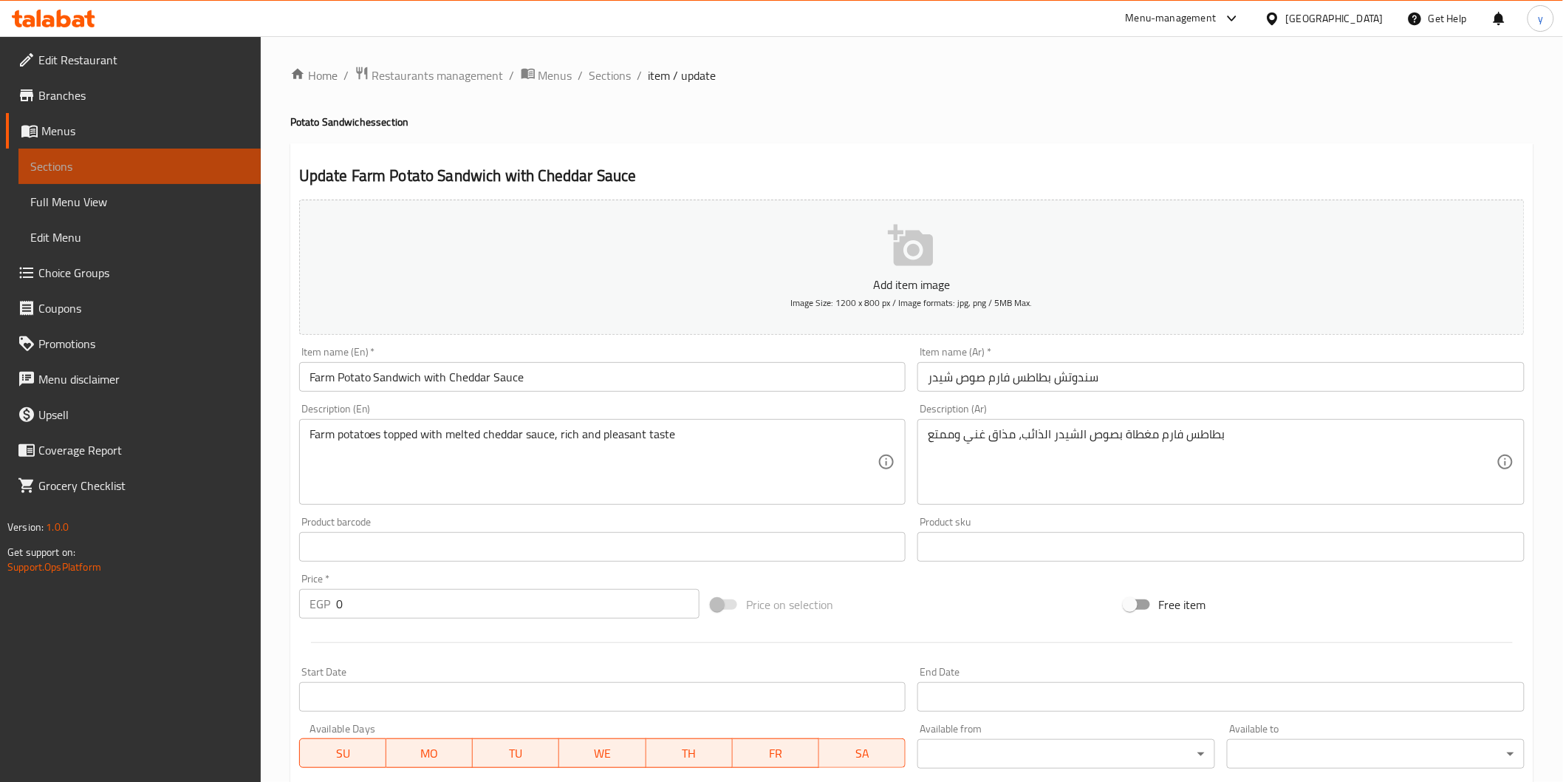
click at [92, 171] on span "Sections" at bounding box center [139, 166] width 219 height 18
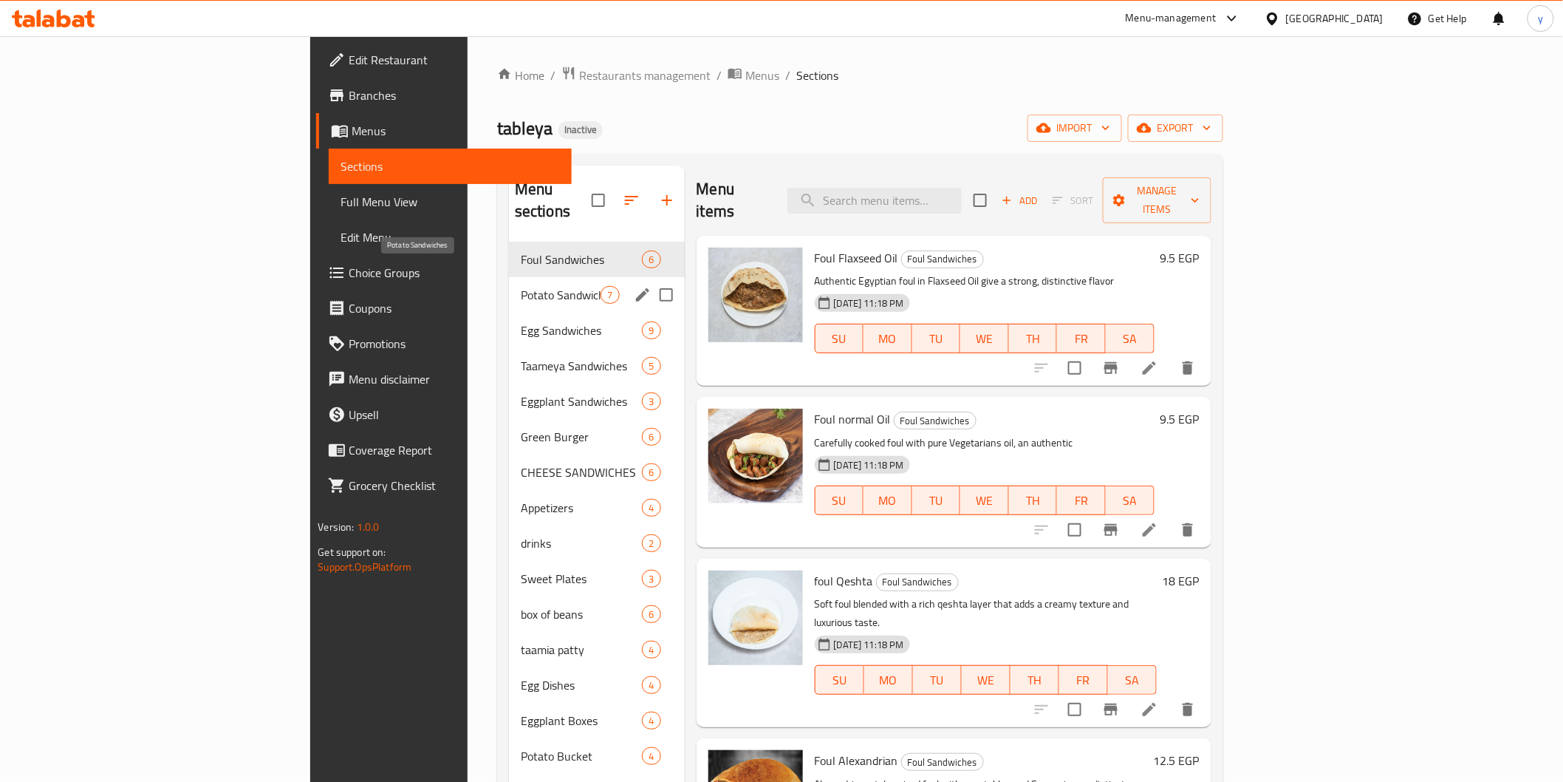
click at [521, 286] on span "Potato Sandwiches" at bounding box center [561, 295] width 81 height 18
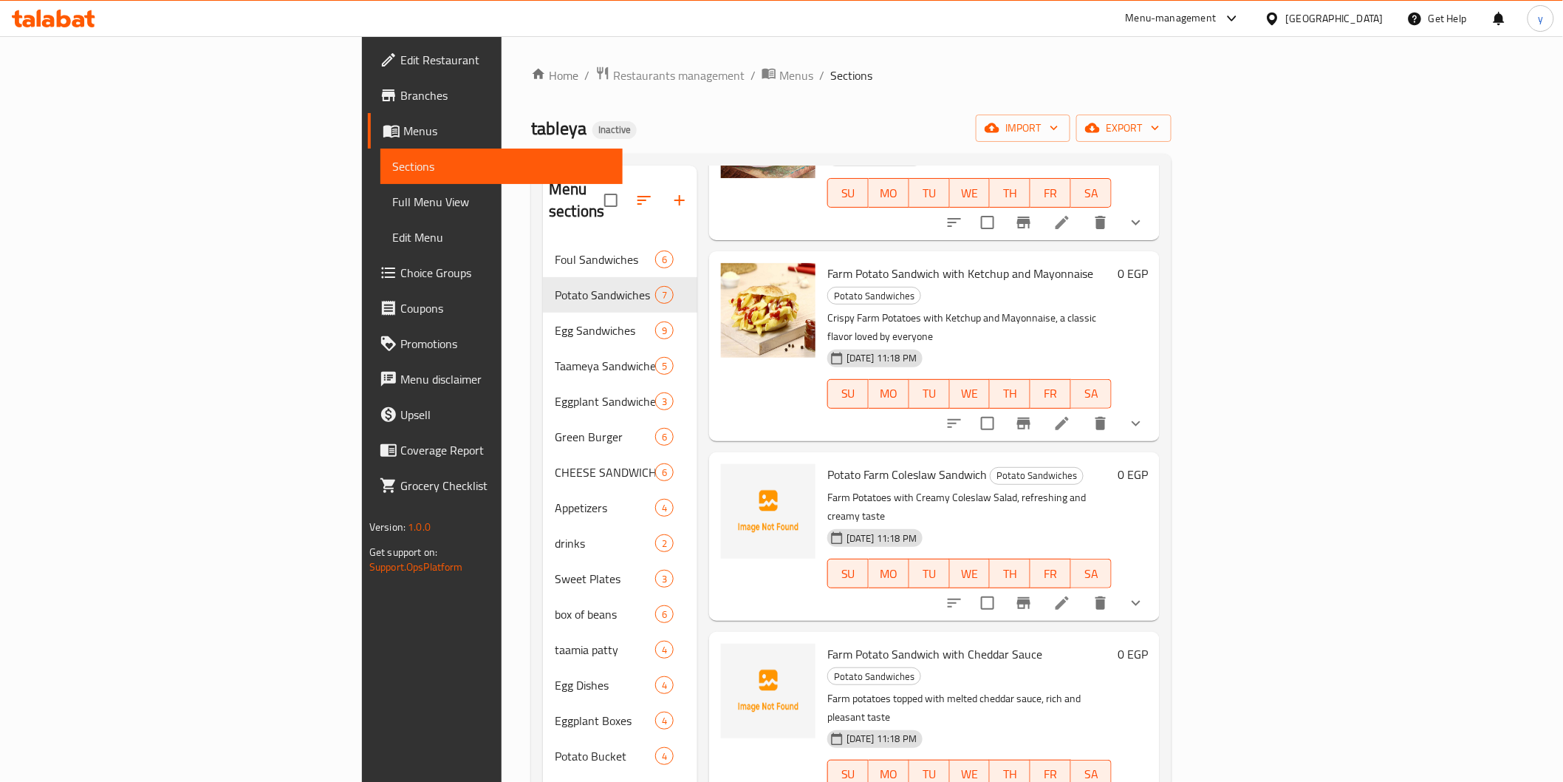
scroll to position [318, 0]
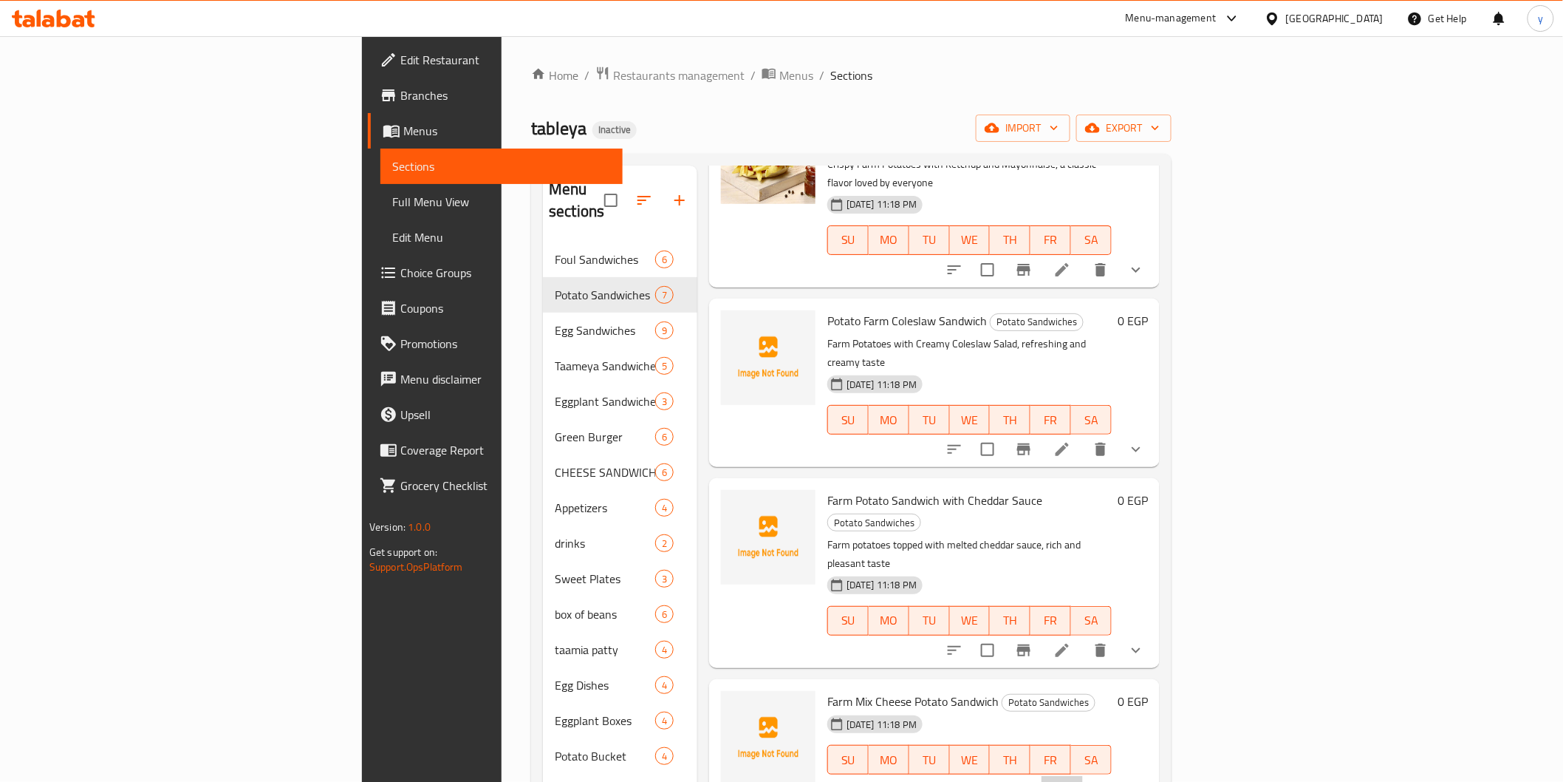
click at [1083, 776] on li at bounding box center [1062, 789] width 41 height 27
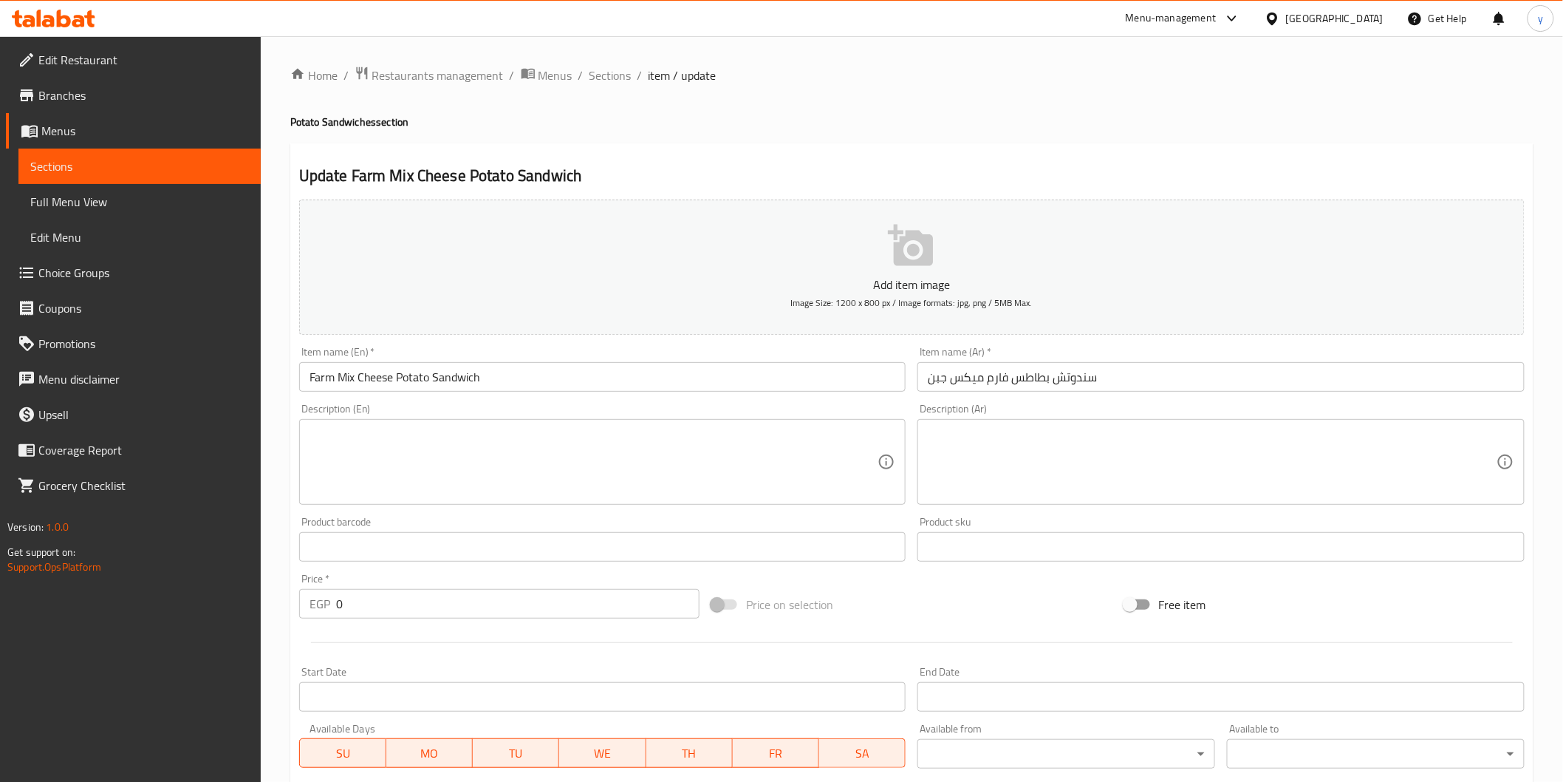
click at [1016, 462] on textarea at bounding box center [1212, 462] width 569 height 70
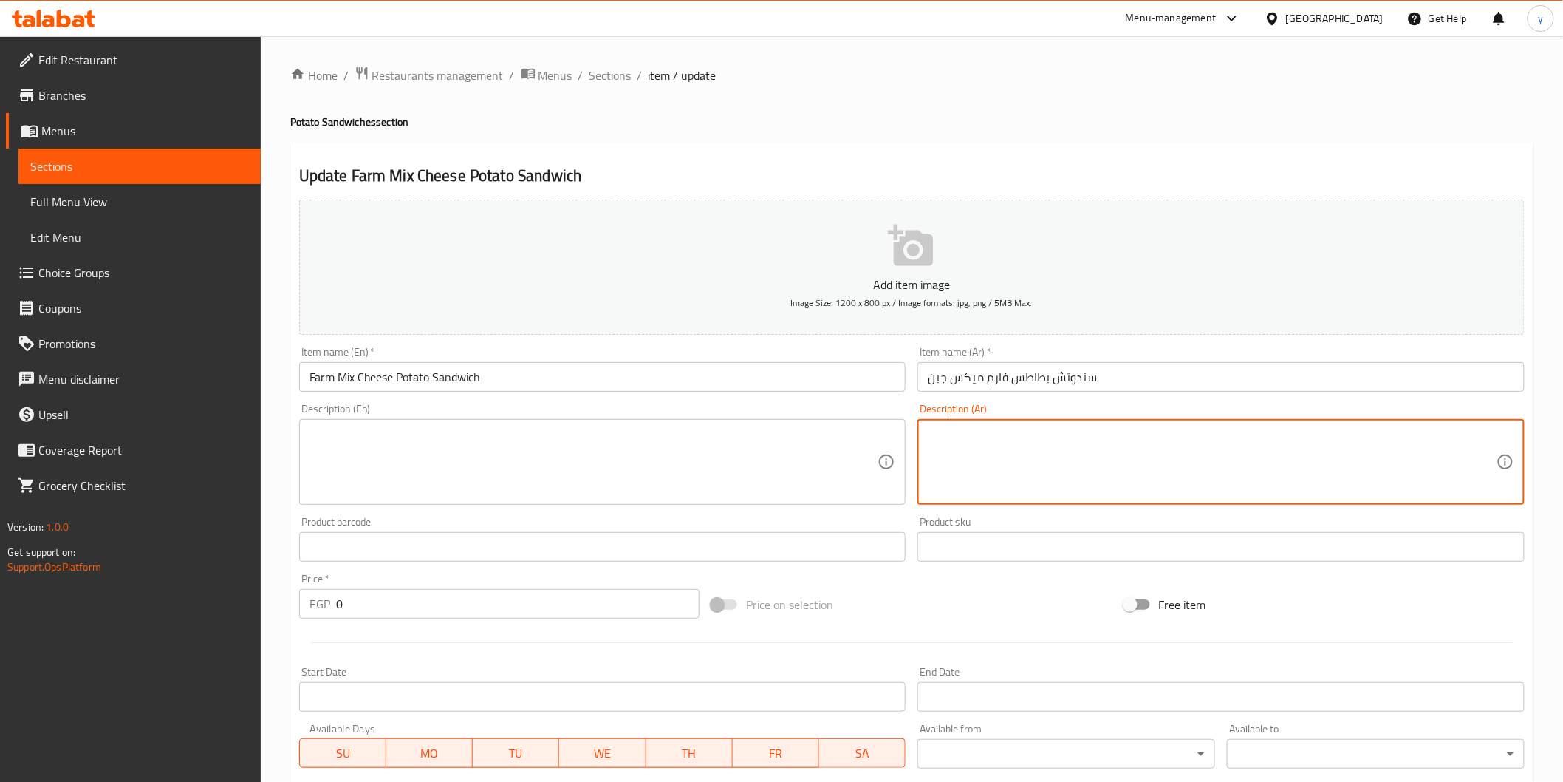
paste textarea "بطاطس فارم مع خليط أجبان لذيذ، قوام كريمي ونكهة مميزة"
type textarea "بطاطس فارم مع خليط أجبان لذيذ، قوام كريمي ونكهة مميزة"
click at [771, 451] on textarea at bounding box center [594, 462] width 569 height 70
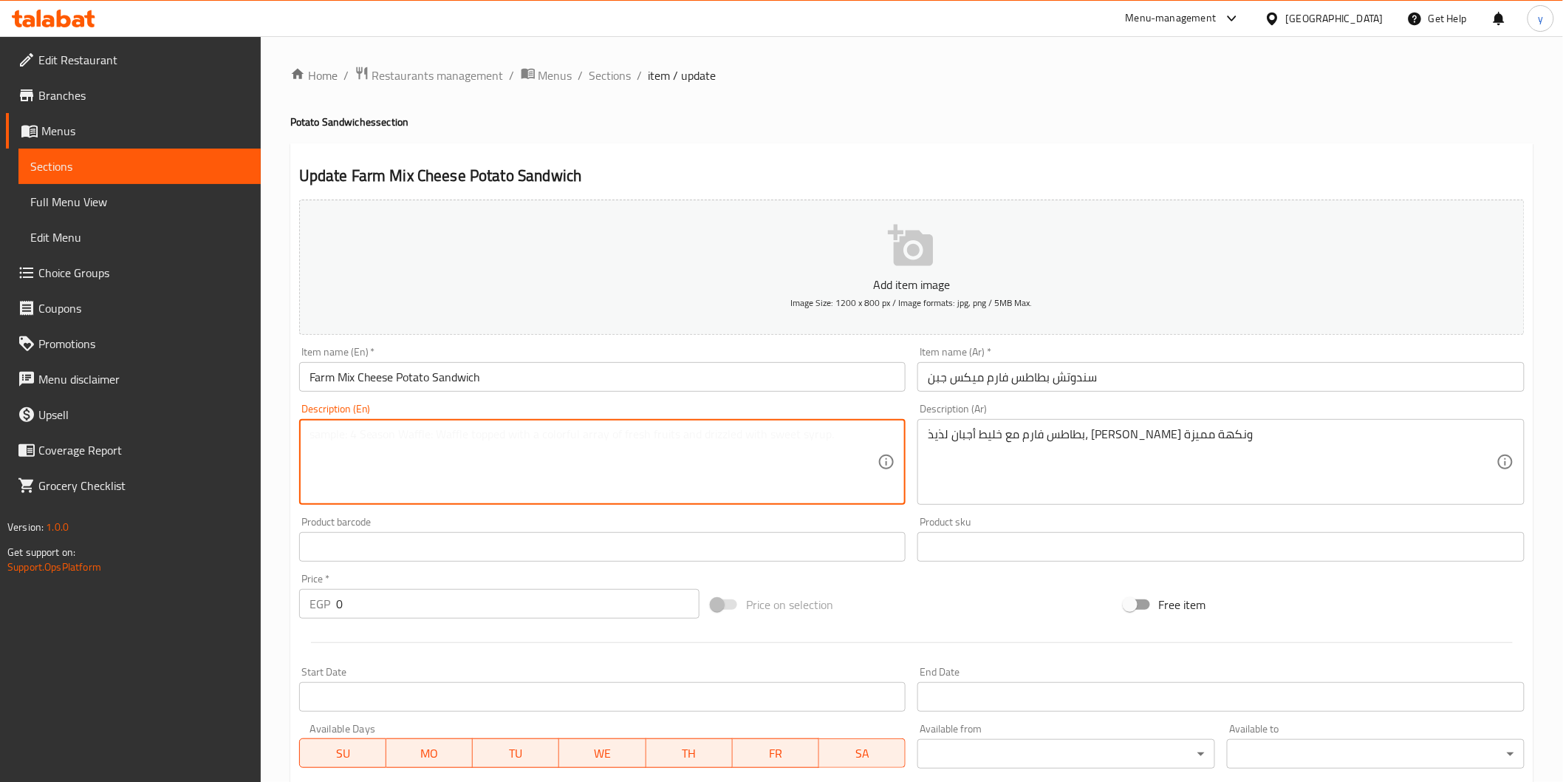
paste textarea "Farm potatoes with a delicious cheese mixture, creamy texture and distinctive f…"
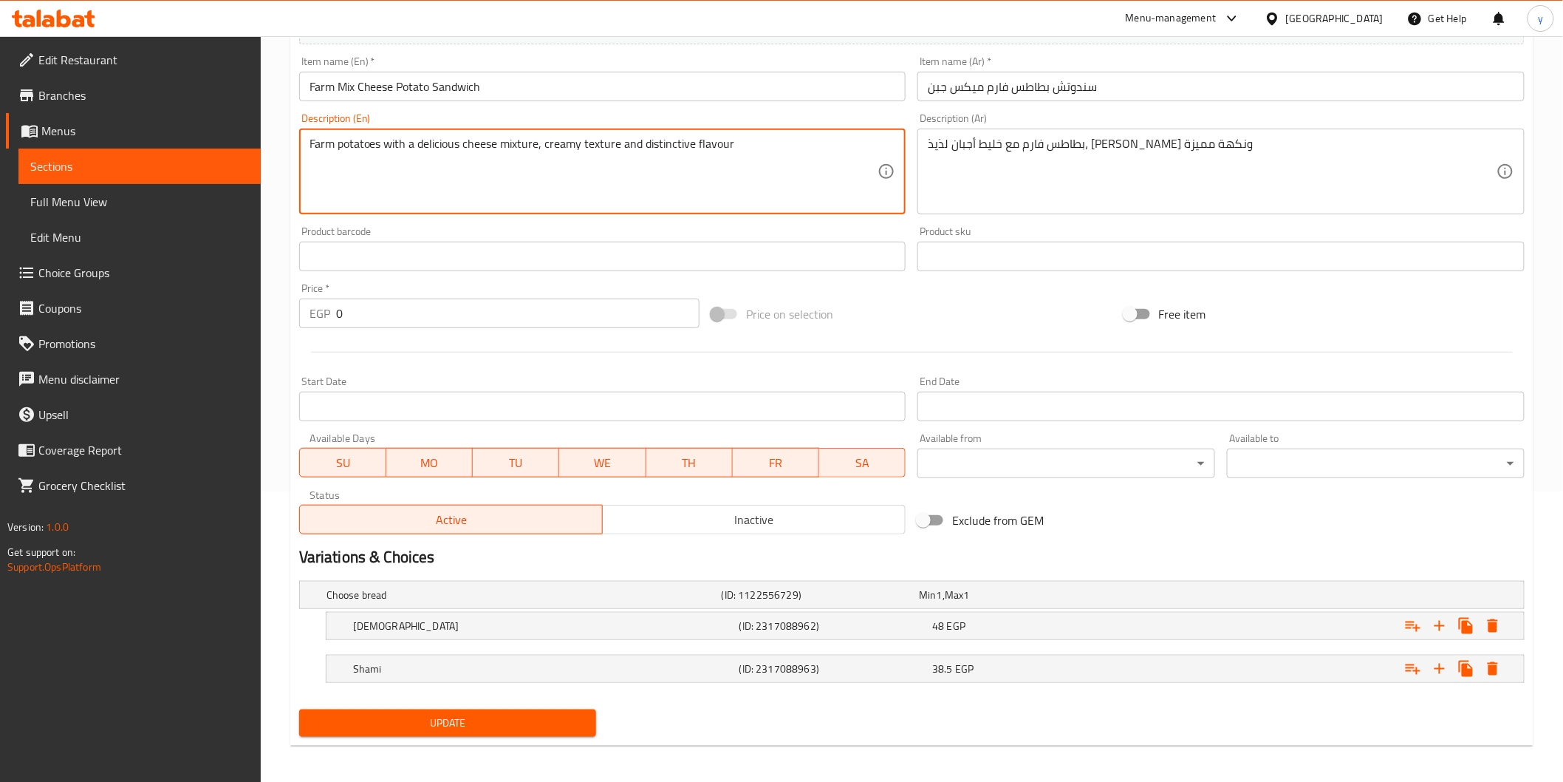
scroll to position [294, 0]
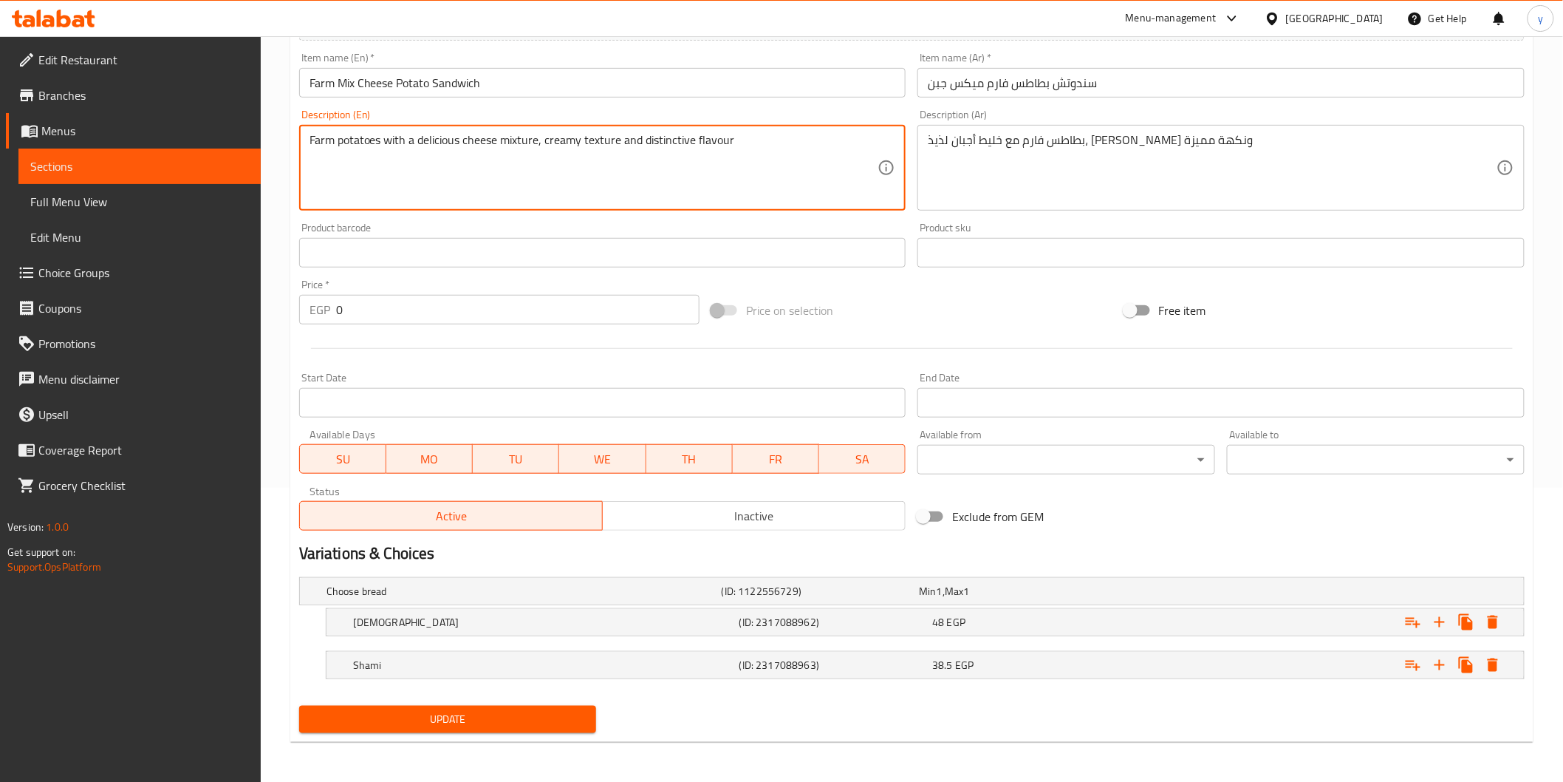
type textarea "Farm potatoes with a delicious cheese mixture, creamy texture and distinctive f…"
click at [517, 714] on span "Update" at bounding box center [448, 719] width 274 height 18
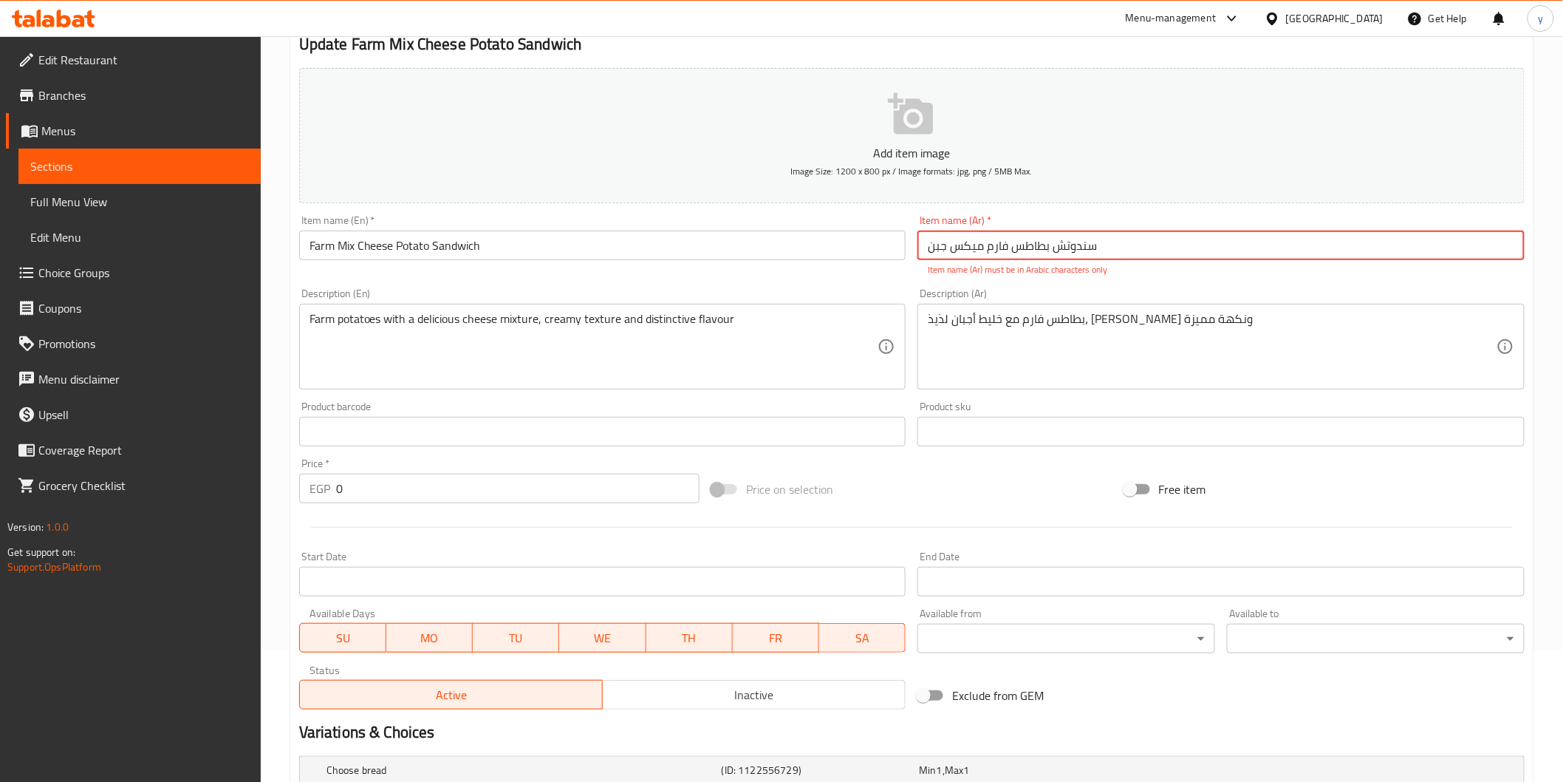
scroll to position [130, 0]
drag, startPoint x: 1113, startPoint y: 252, endPoint x: 879, endPoint y: 251, distance: 233.5
click at [874, 257] on div "Add item image Image Size: 1200 x 800 px / Image formats: jpg, png / 5MB Max. I…" at bounding box center [911, 390] width 1237 height 653
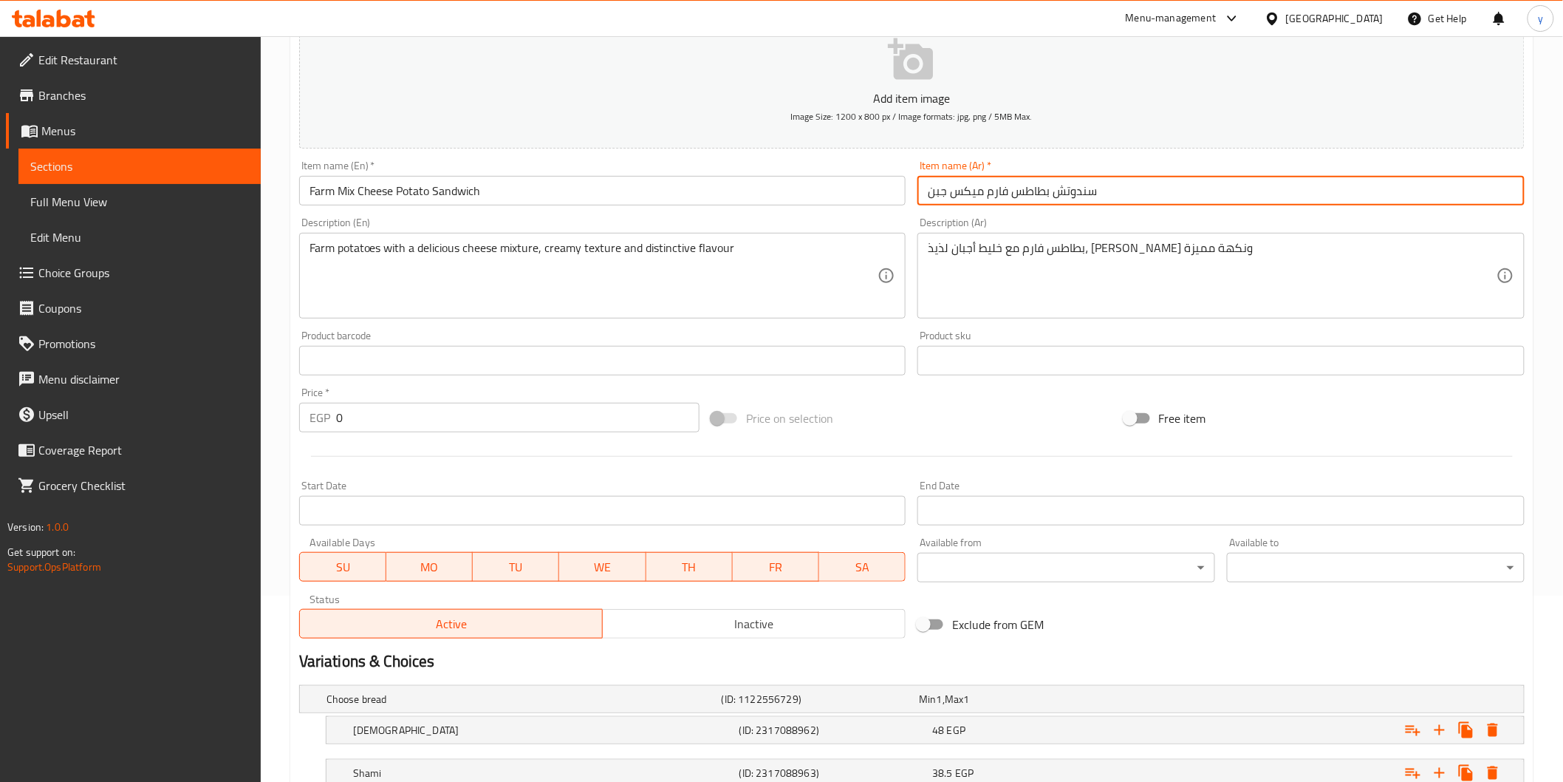
scroll to position [0, 0]
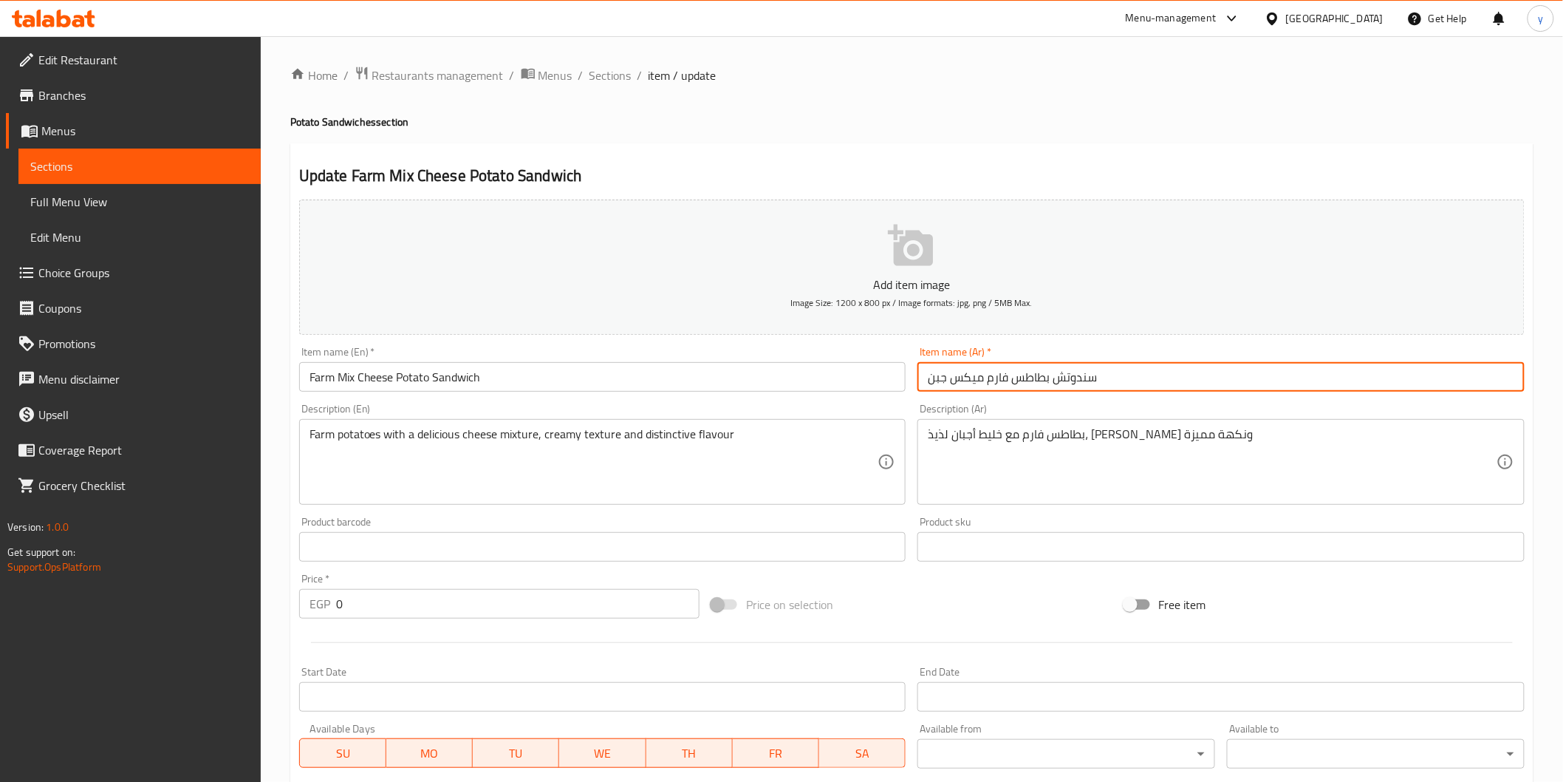
click at [969, 380] on input "سندوتش بطاطس فارم ميكس جبن" at bounding box center [1221, 377] width 607 height 30
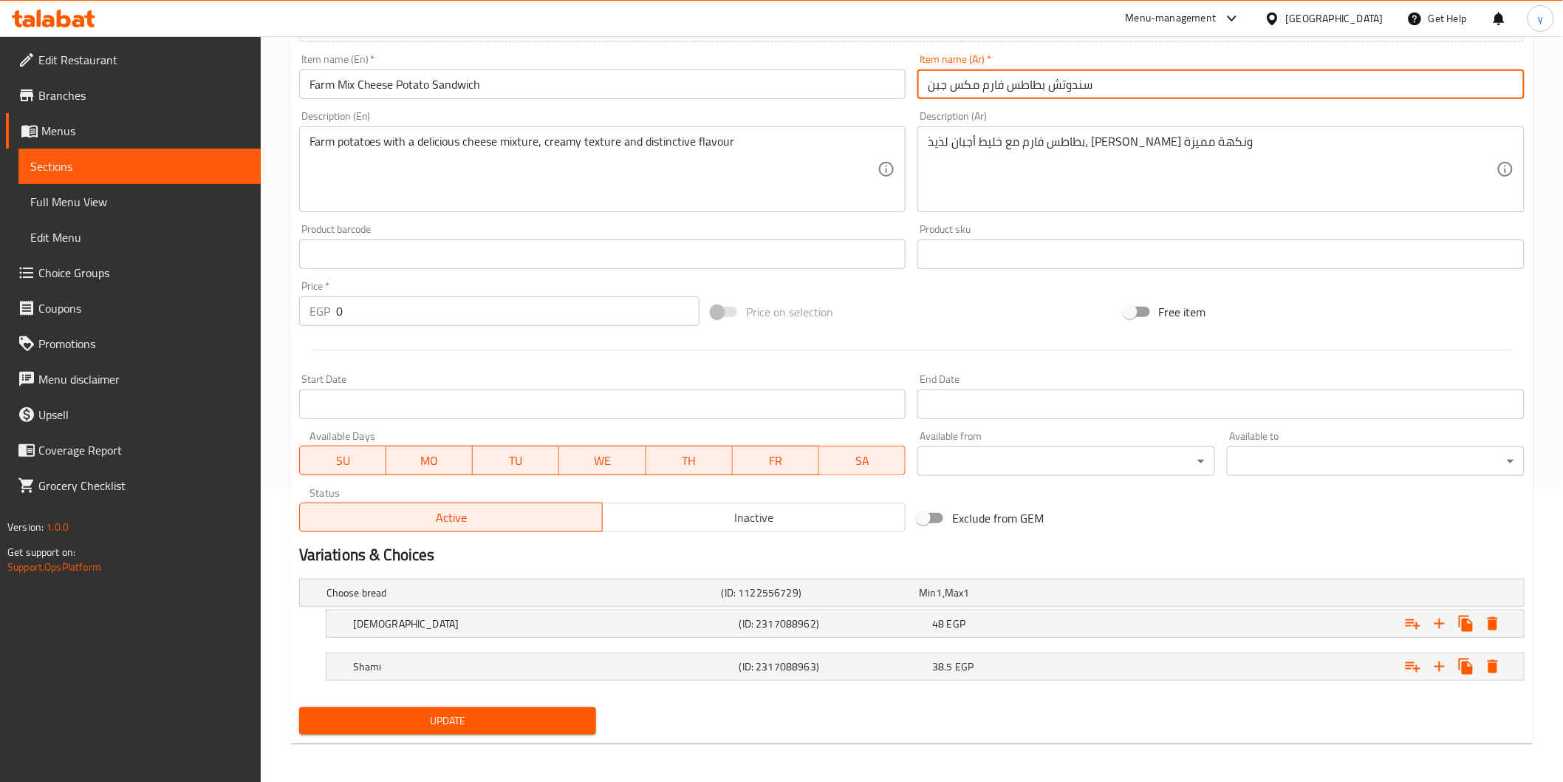
scroll to position [294, 0]
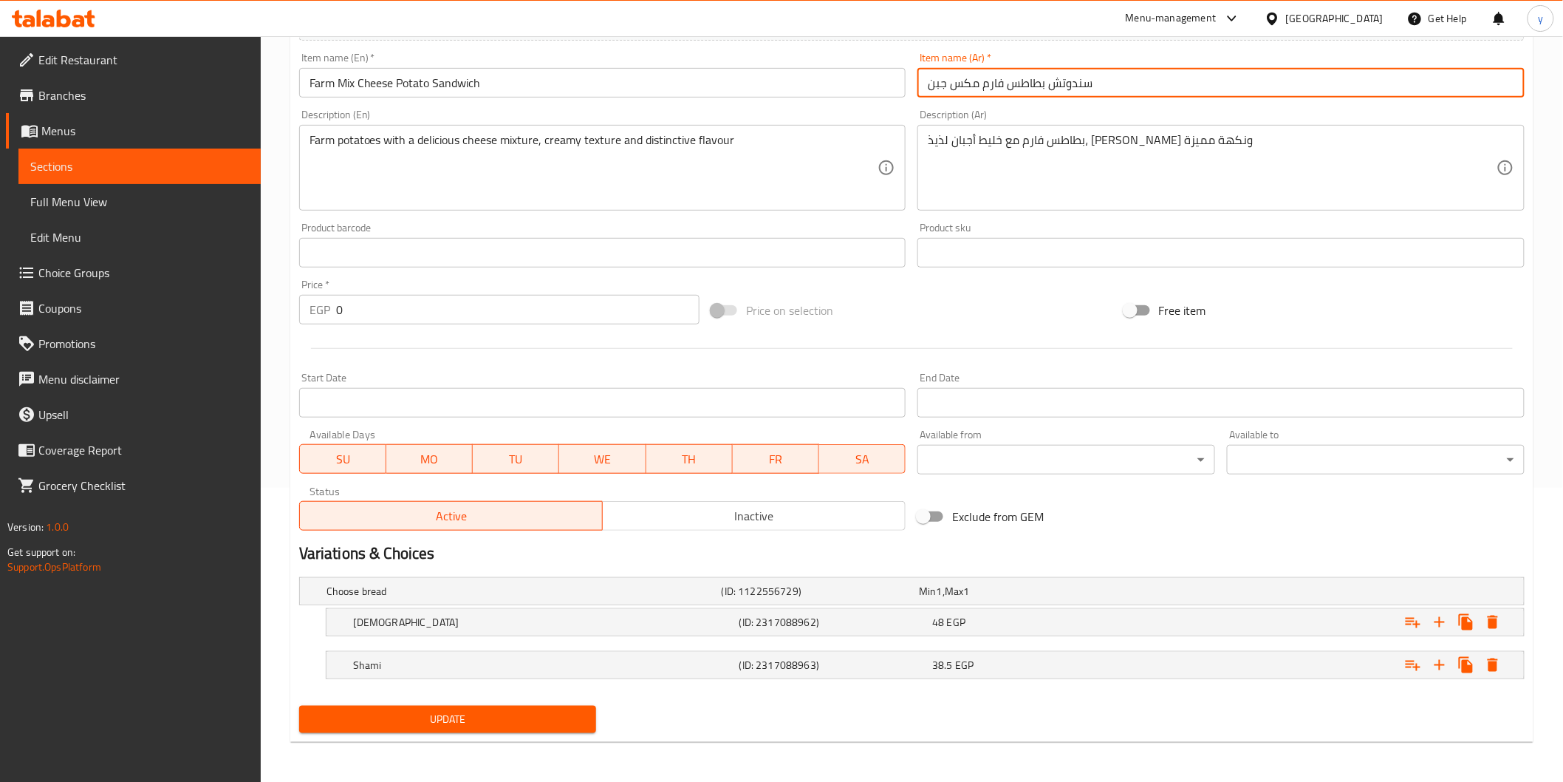
type input "سندوتش بطاطس فارم مكس جبن"
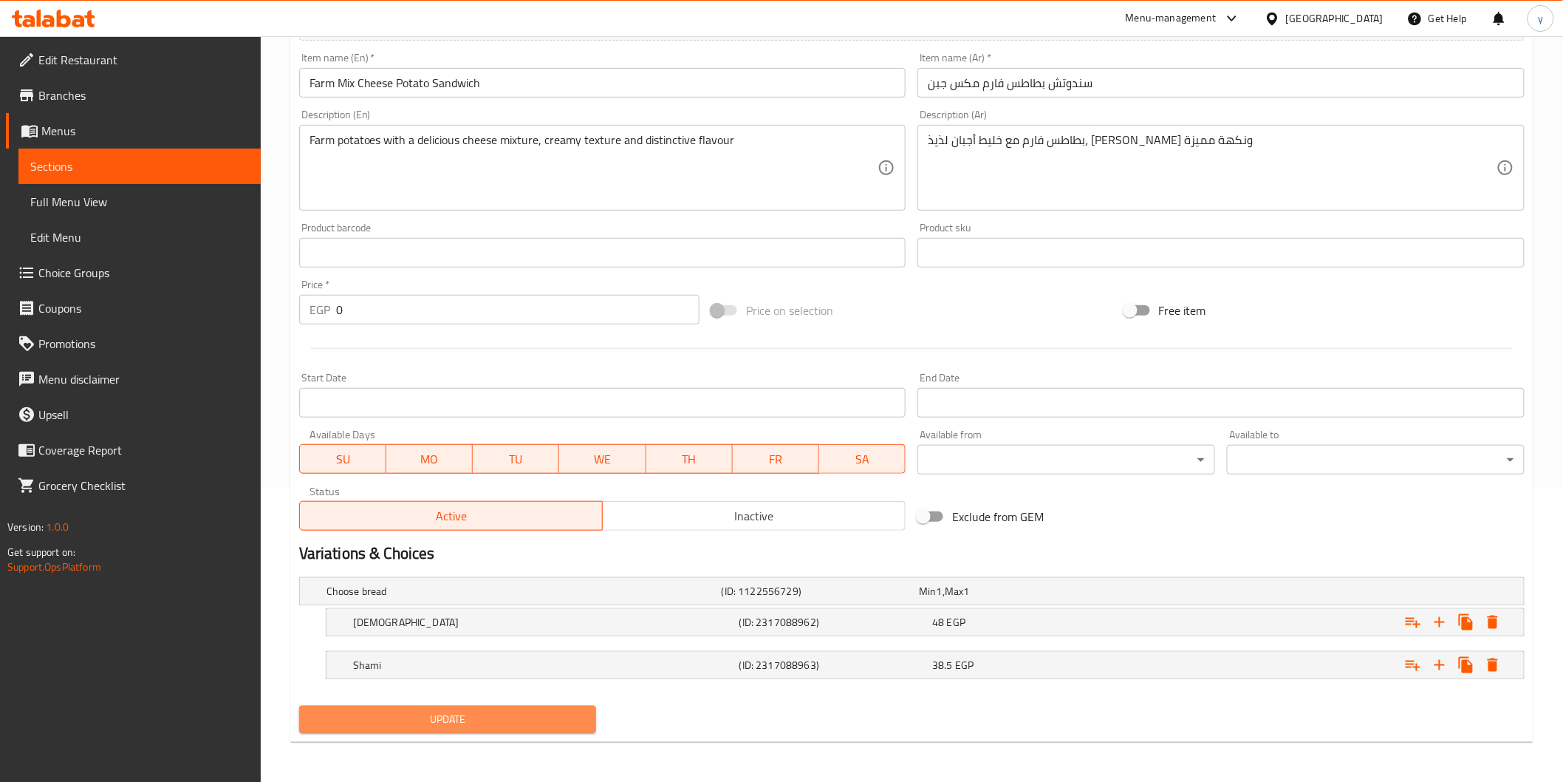
click at [565, 713] on span "Update" at bounding box center [448, 719] width 274 height 18
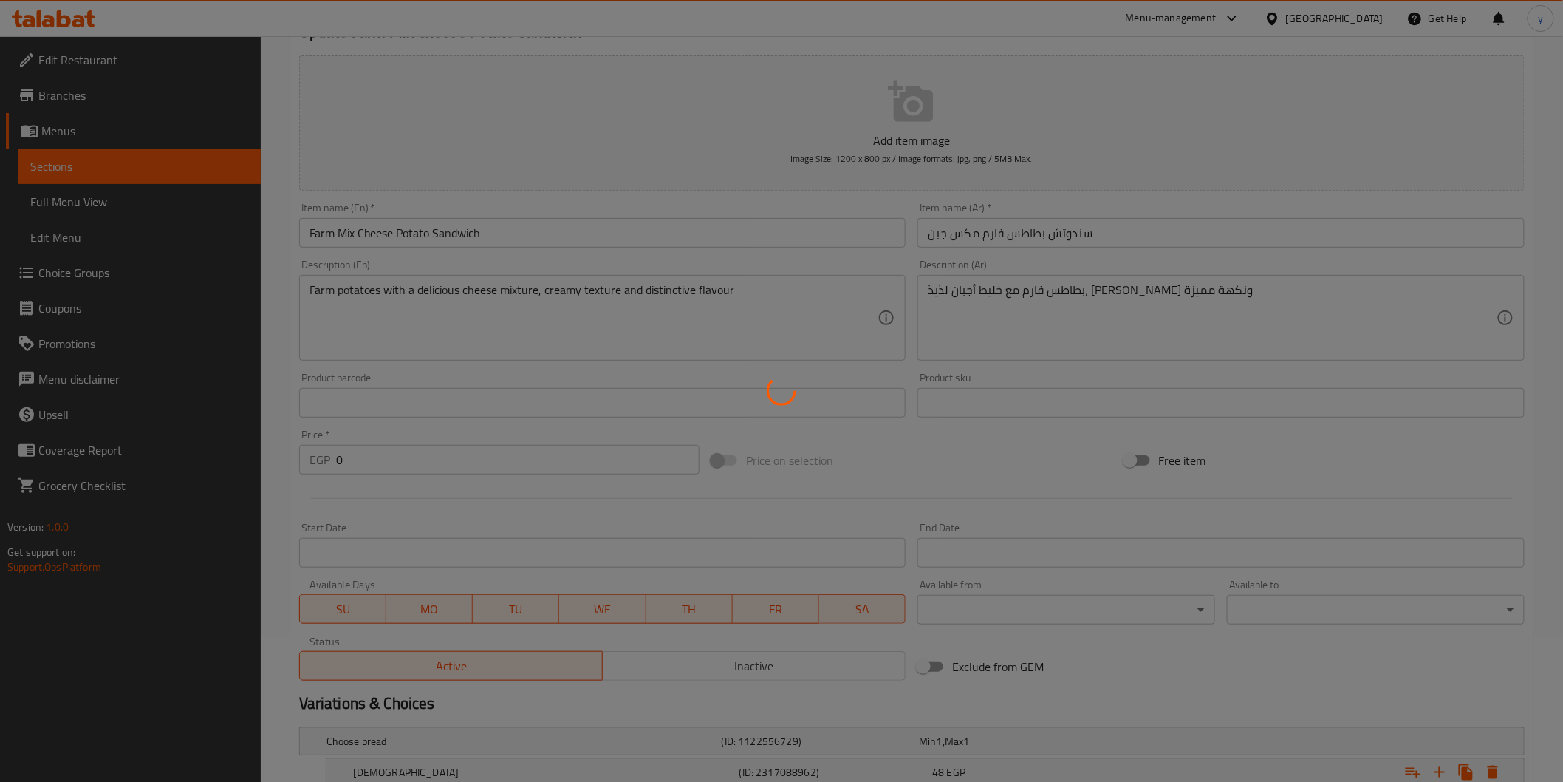
scroll to position [0, 0]
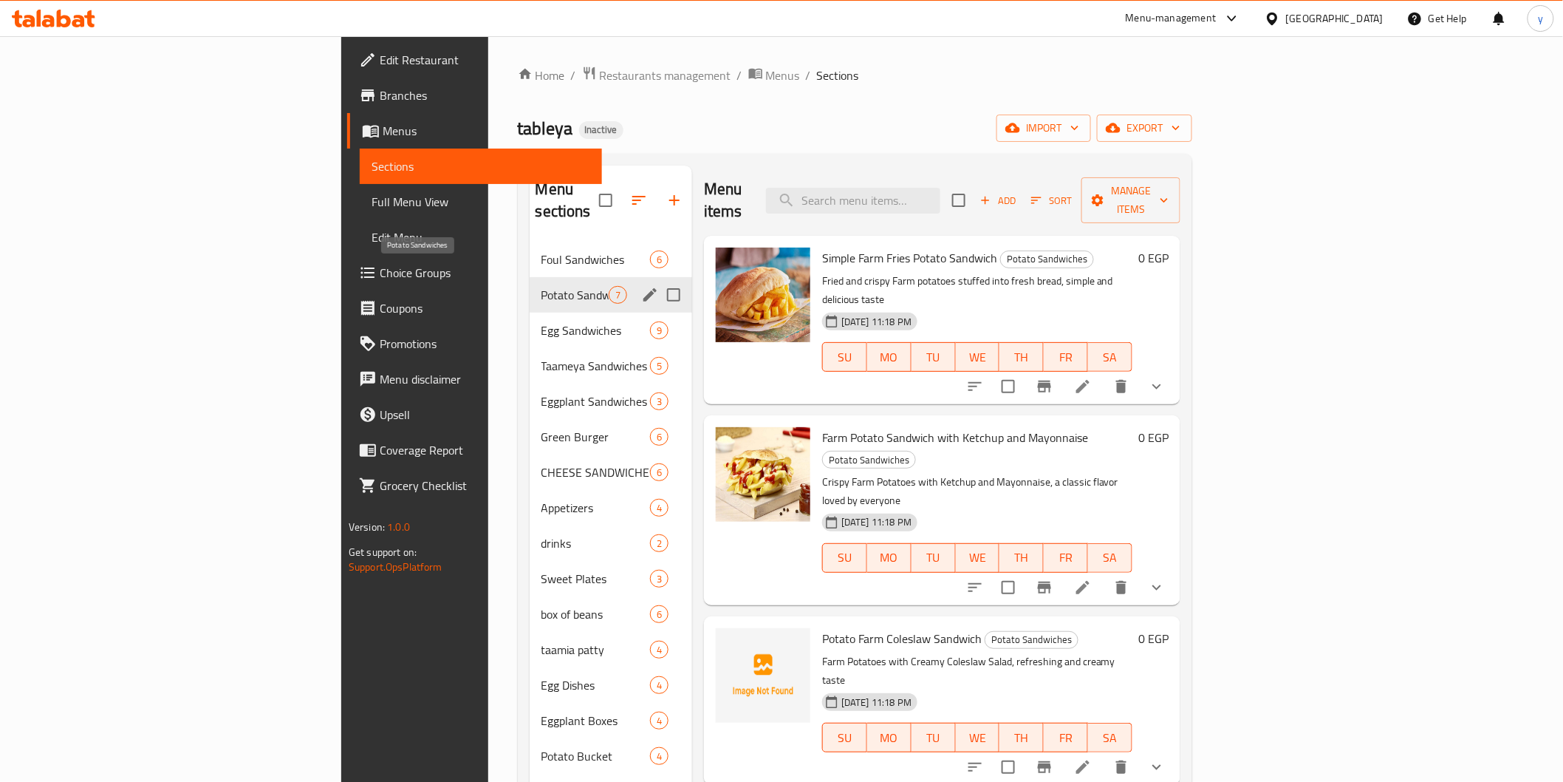
click at [542, 286] on span "Potato Sandwiches" at bounding box center [575, 295] width 67 height 18
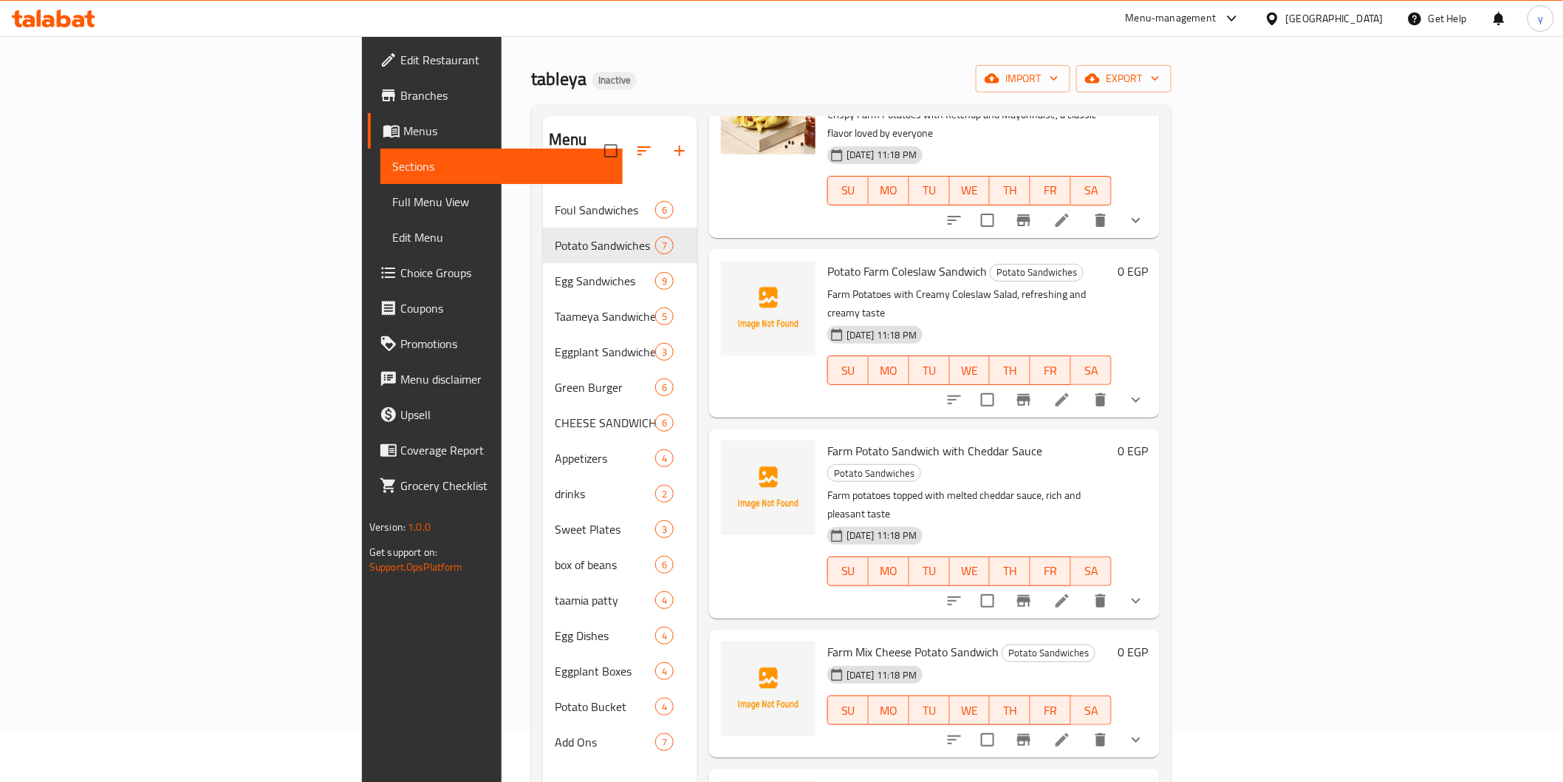
scroll to position [207, 0]
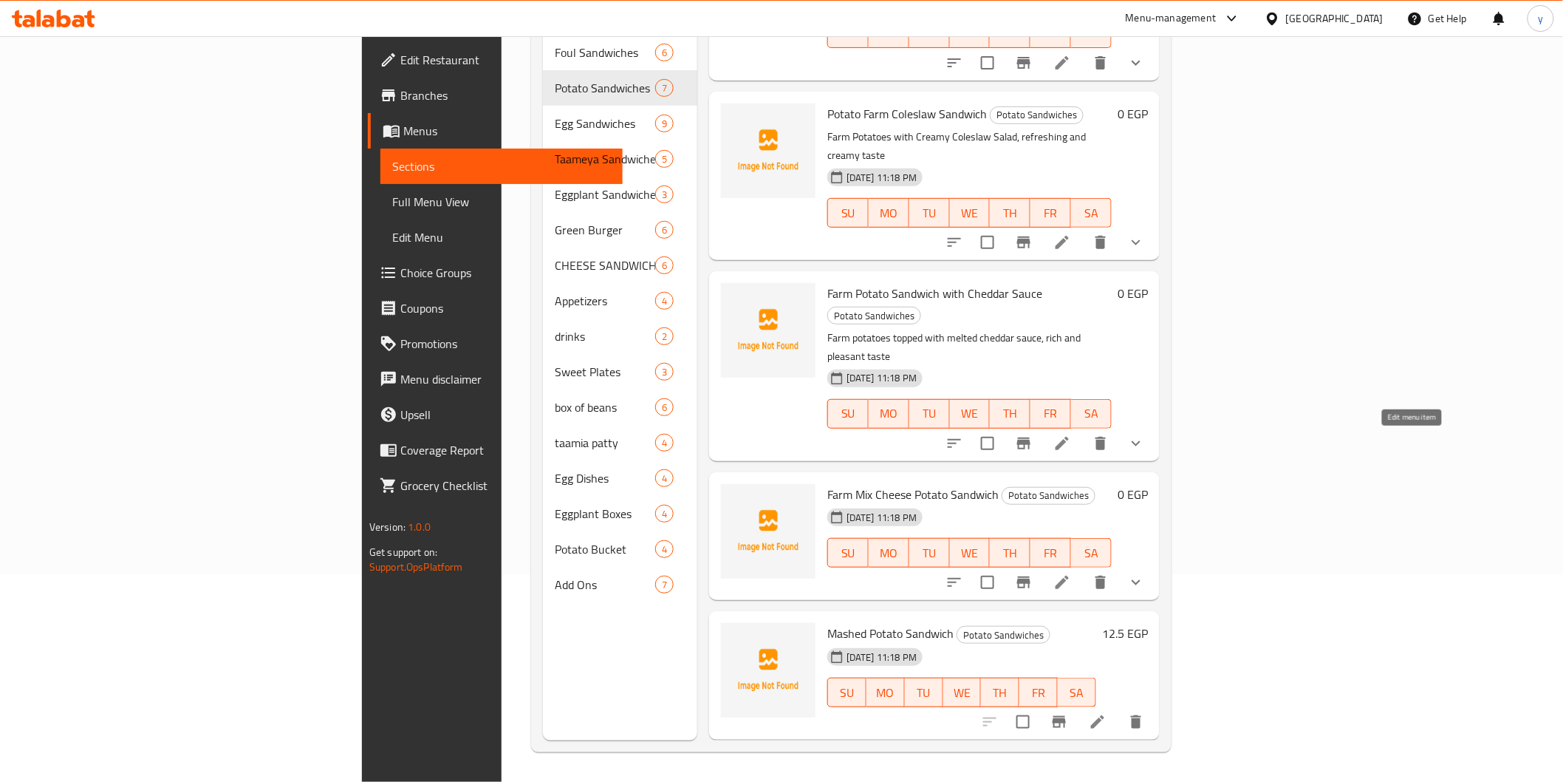
click at [1071, 573] on icon at bounding box center [1063, 582] width 18 height 18
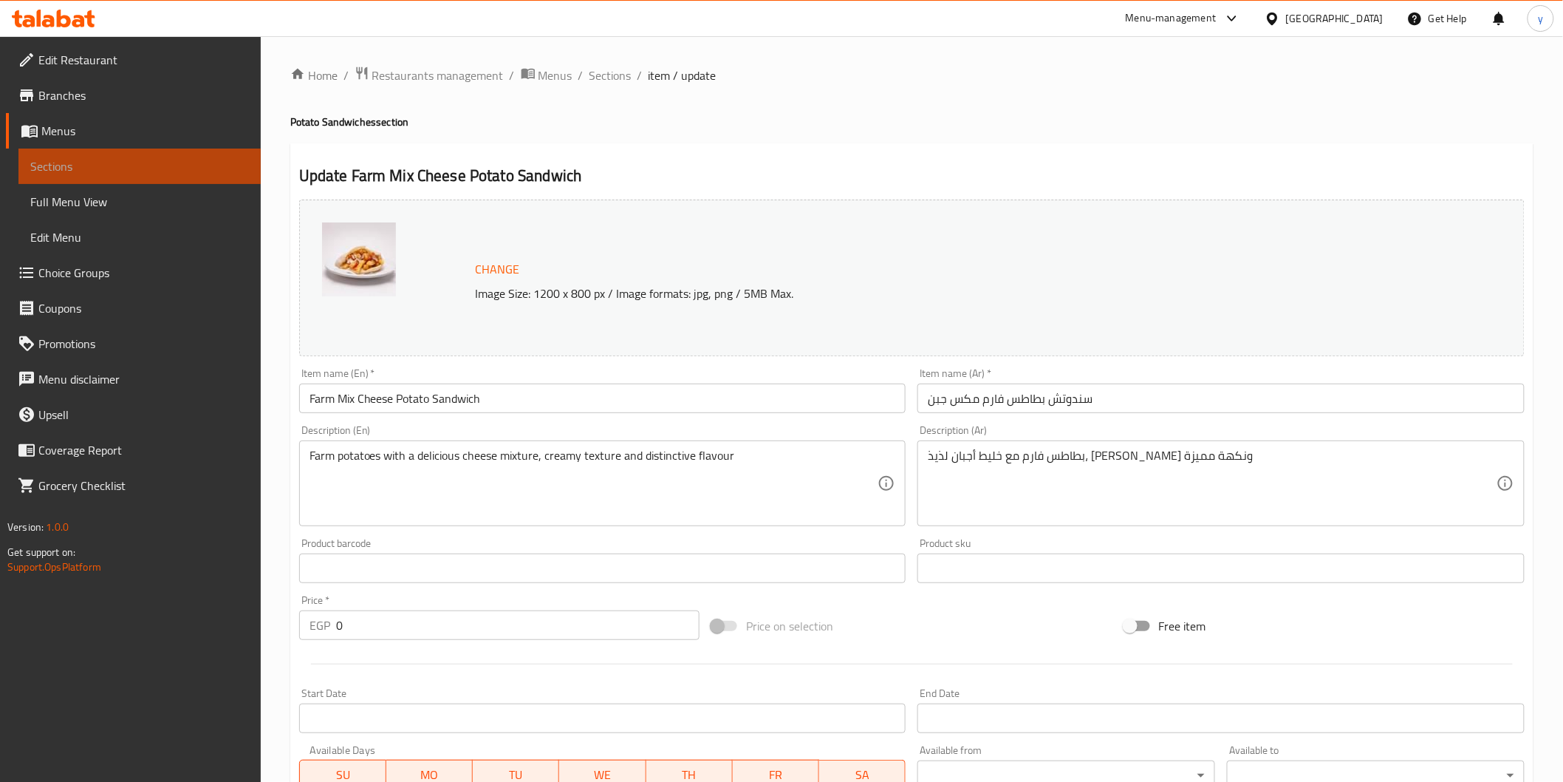
click at [158, 158] on span "Sections" at bounding box center [139, 166] width 219 height 18
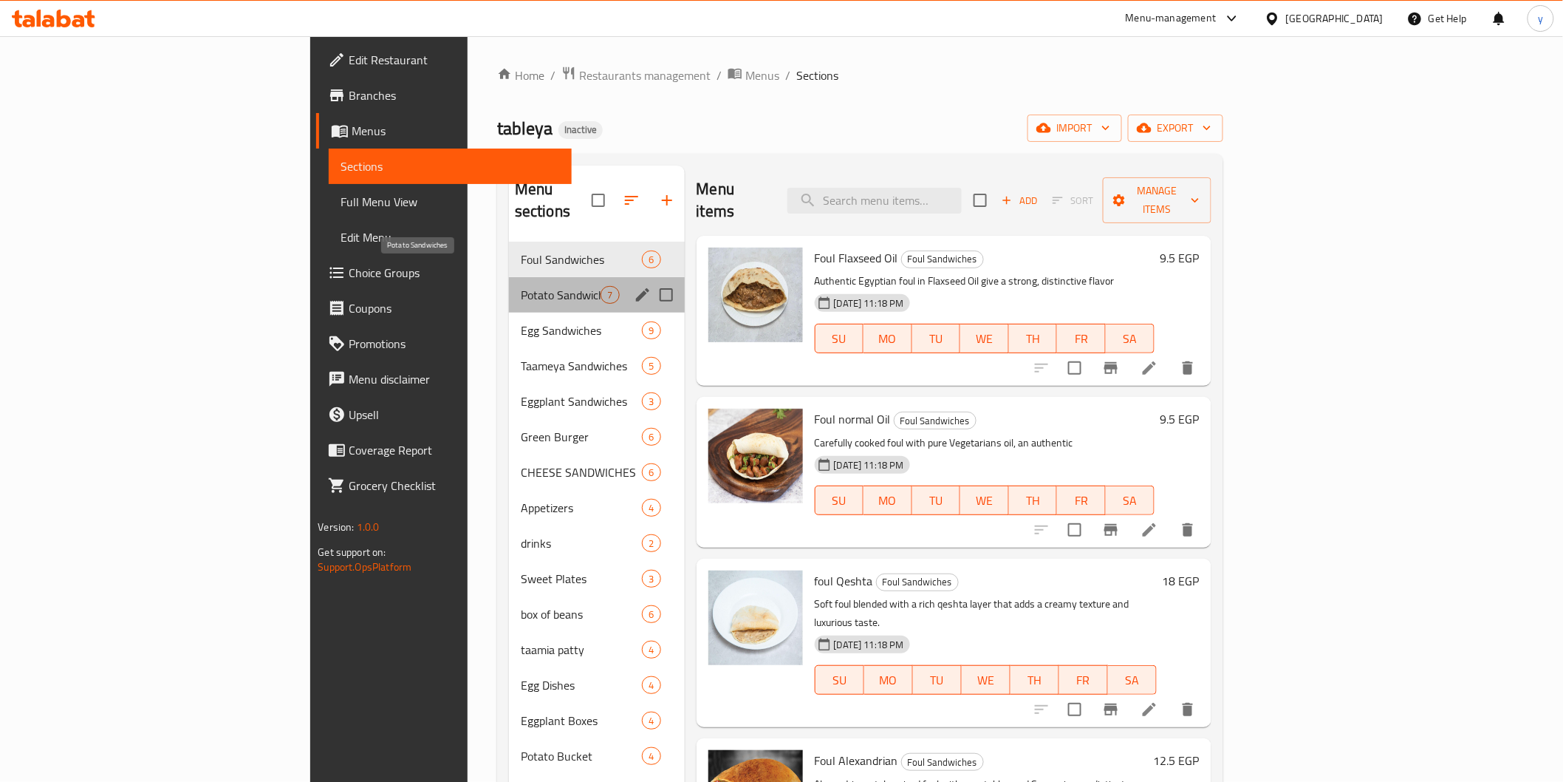
click at [521, 286] on span "Potato Sandwiches" at bounding box center [561, 295] width 81 height 18
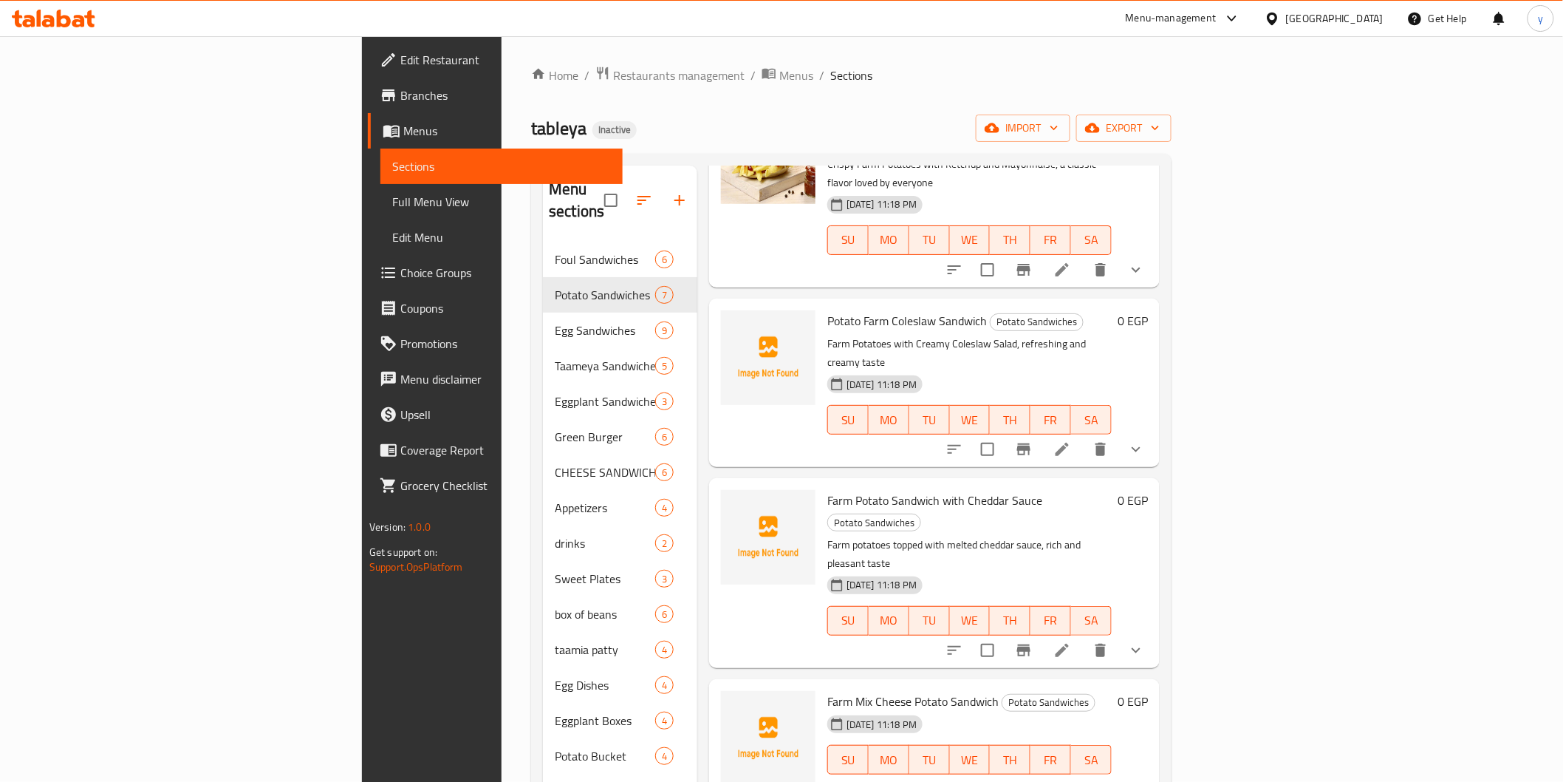
scroll to position [207, 0]
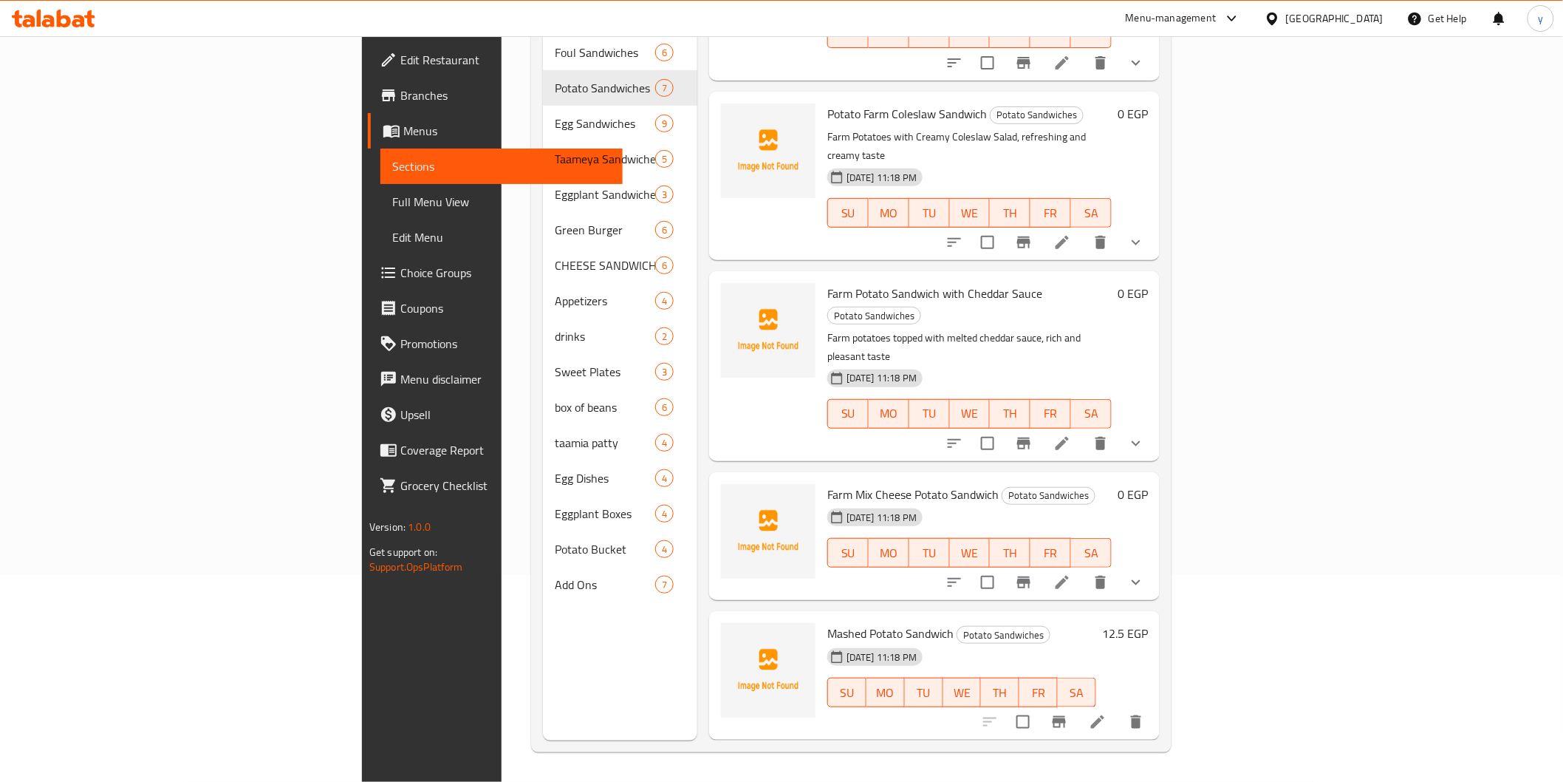
click at [1119, 708] on li at bounding box center [1097, 721] width 41 height 27
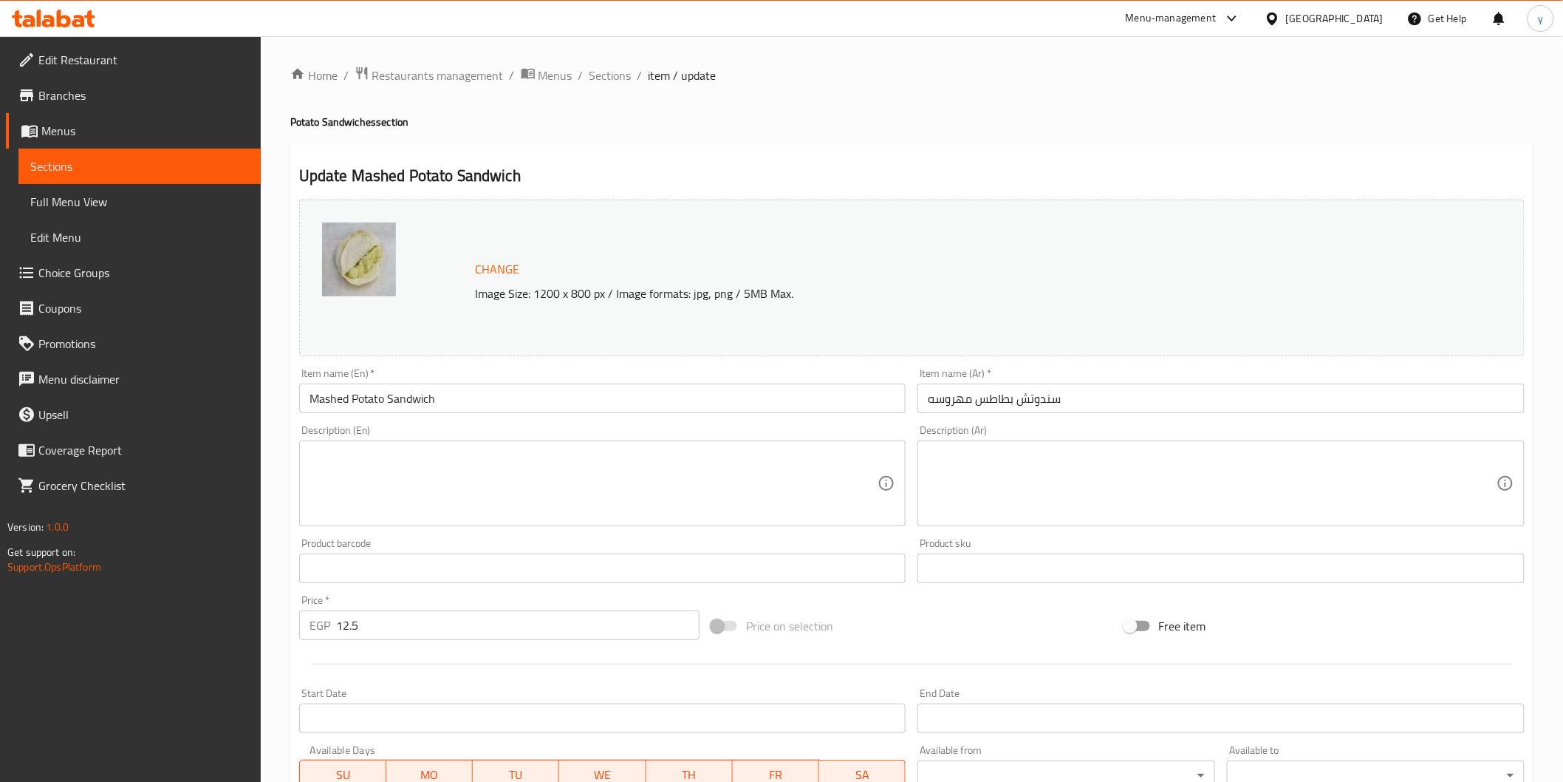
click at [1017, 483] on textarea at bounding box center [1212, 483] width 569 height 70
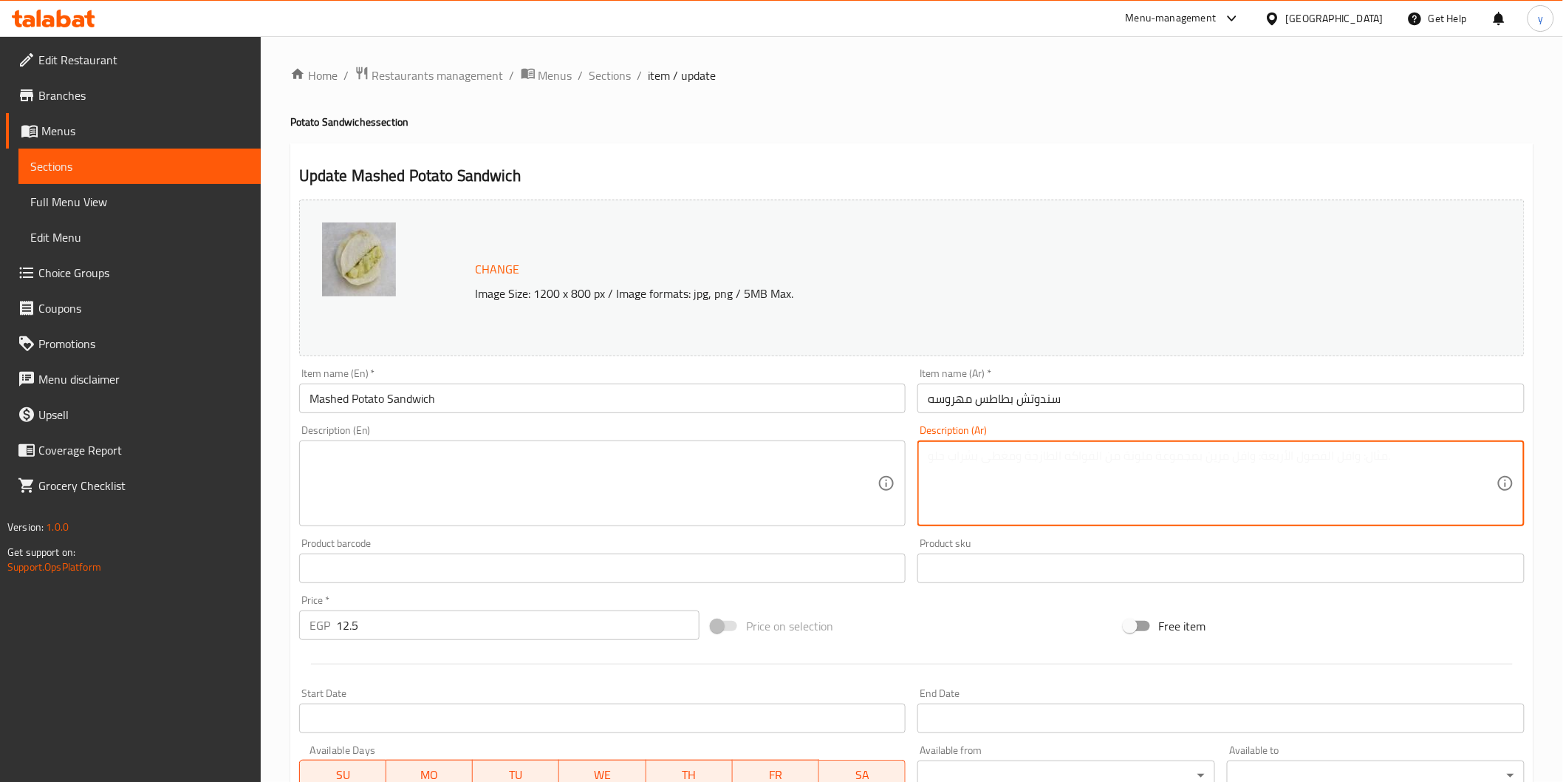
paste textarea "بطاطس مهروسة ناعمة محشوة داخل السندوتش، قوام كريمي وطعم مميز"
type textarea "بطاطس مهروسة ناعمة محشوة داخل السندوتش، قوام كريمي وطعم مميز"
click at [695, 495] on textarea at bounding box center [594, 483] width 569 height 70
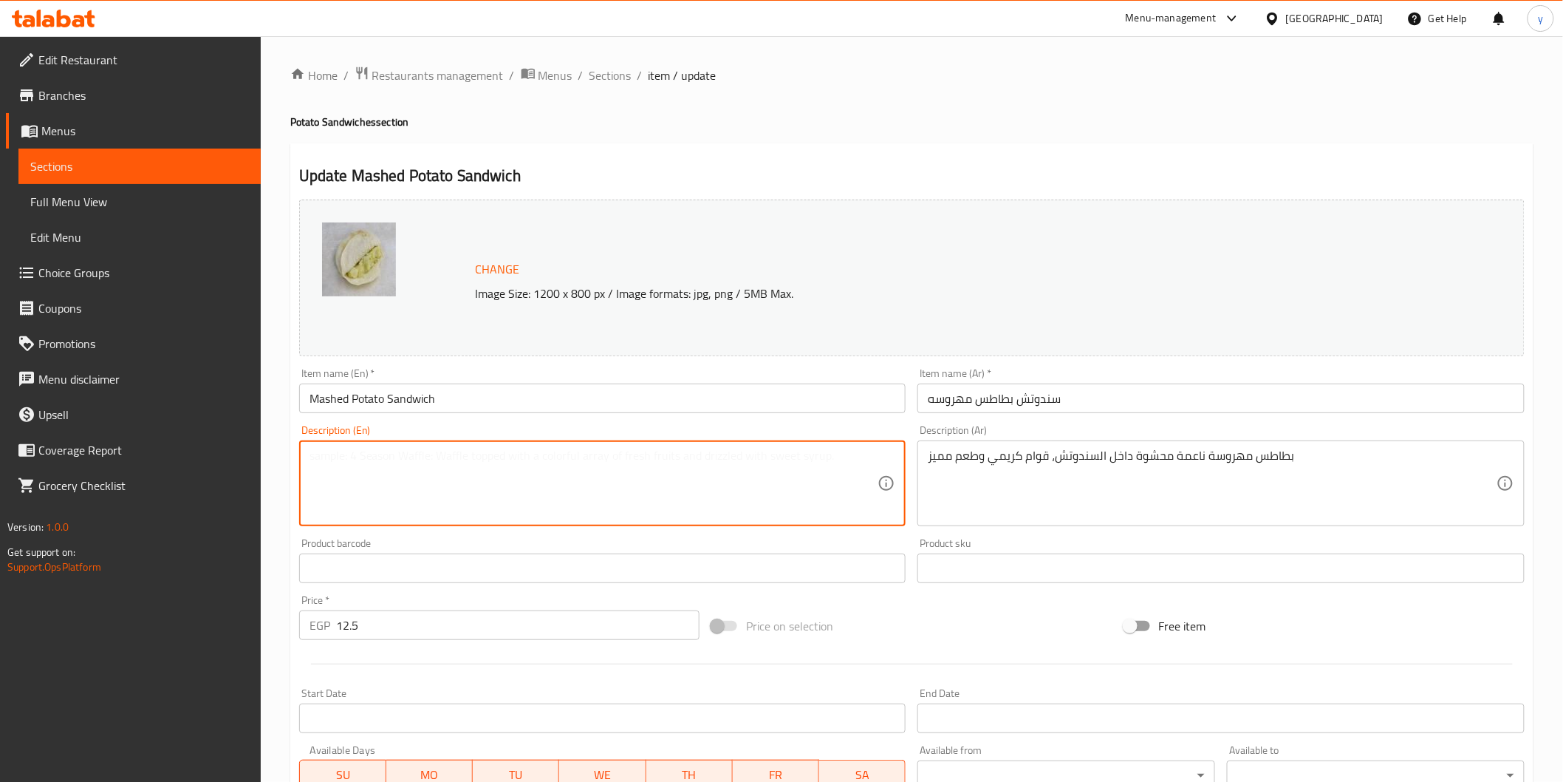
paste textarea "Soft mashed potatoes stuffed inside the sandwich, creamy texture and distinctiv…"
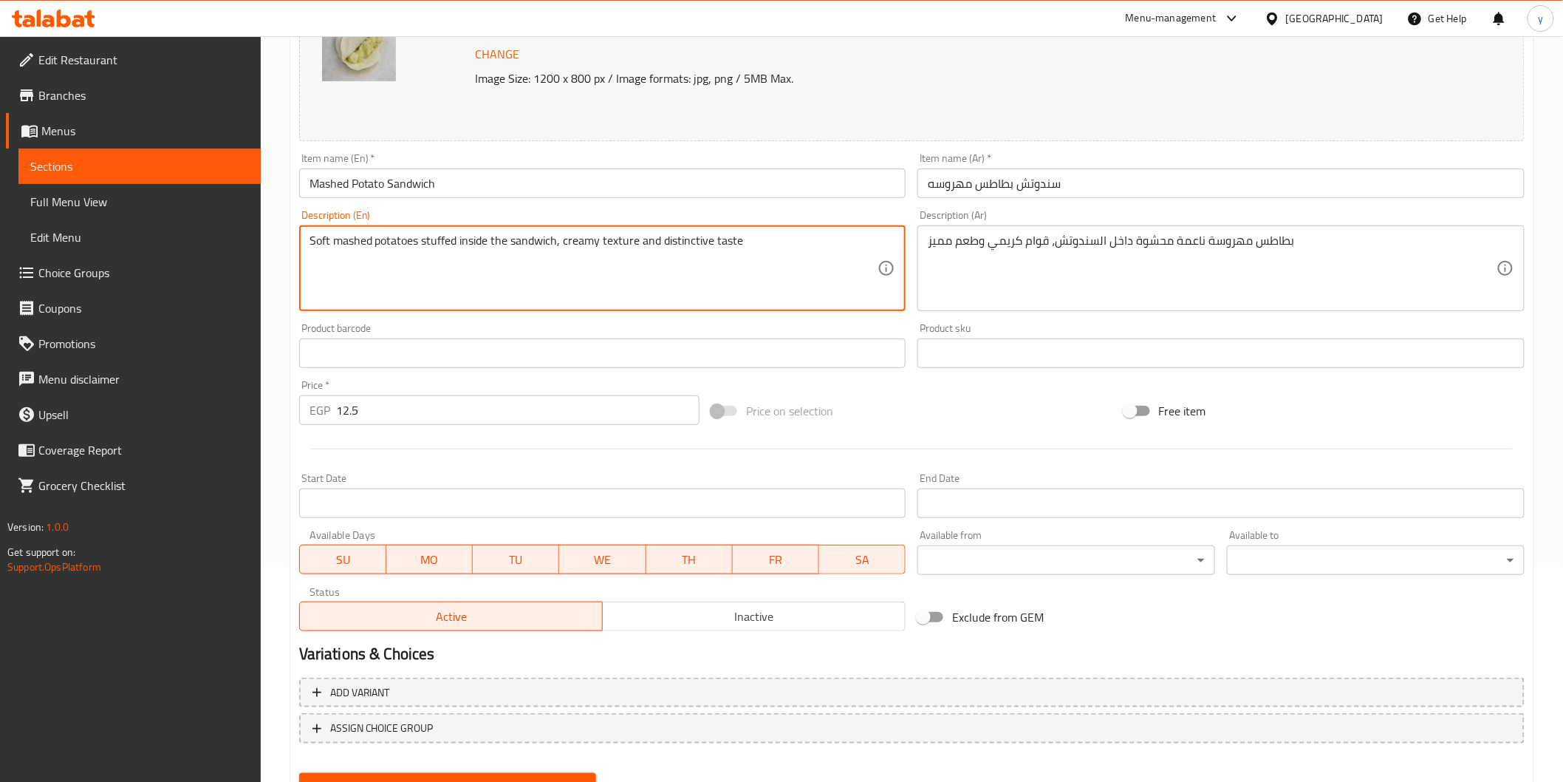
scroll to position [281, 0]
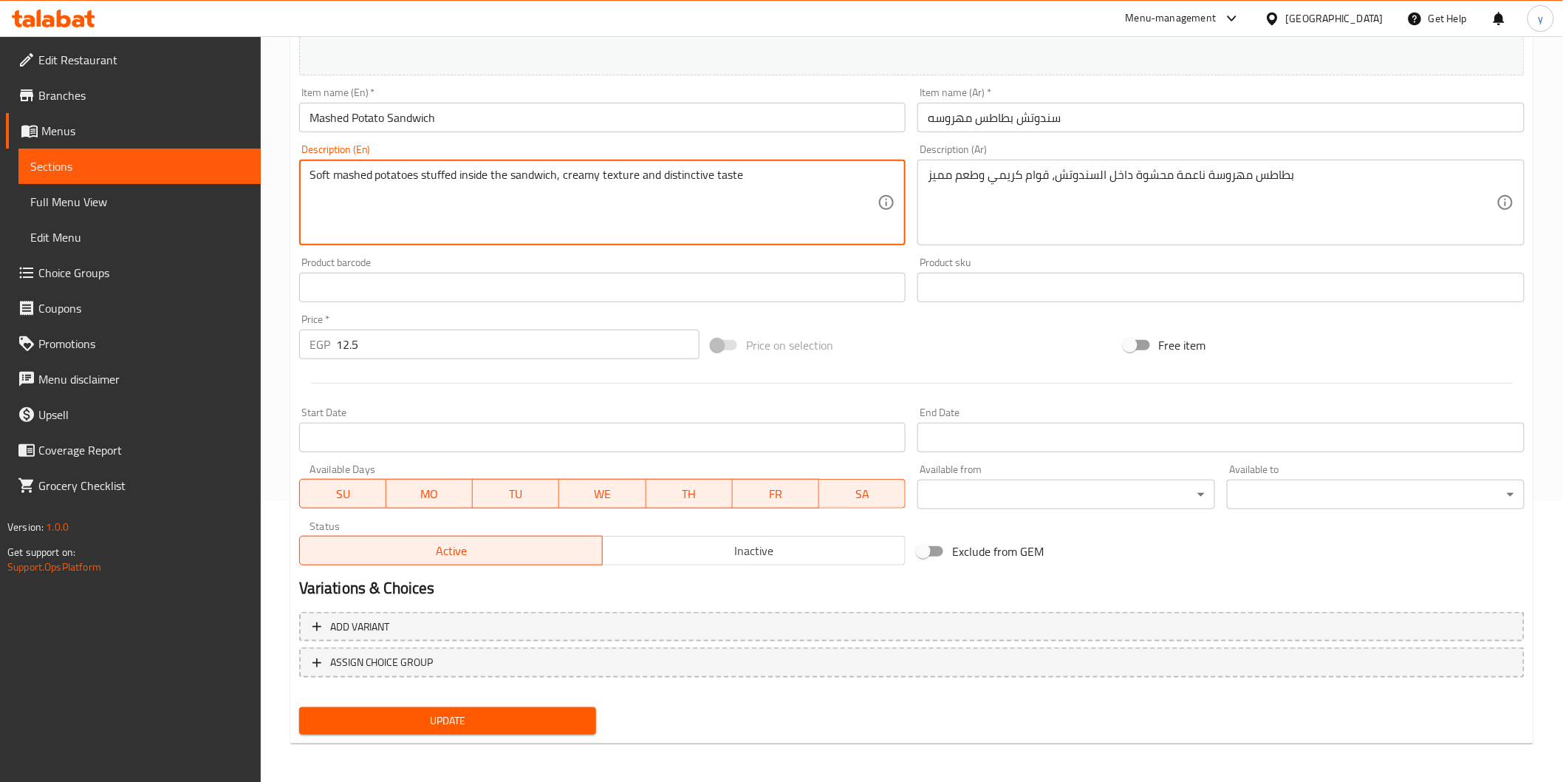
type textarea "Soft mashed potatoes stuffed inside the sandwich, creamy texture and distinctiv…"
click at [508, 726] on span "Update" at bounding box center [448, 720] width 274 height 18
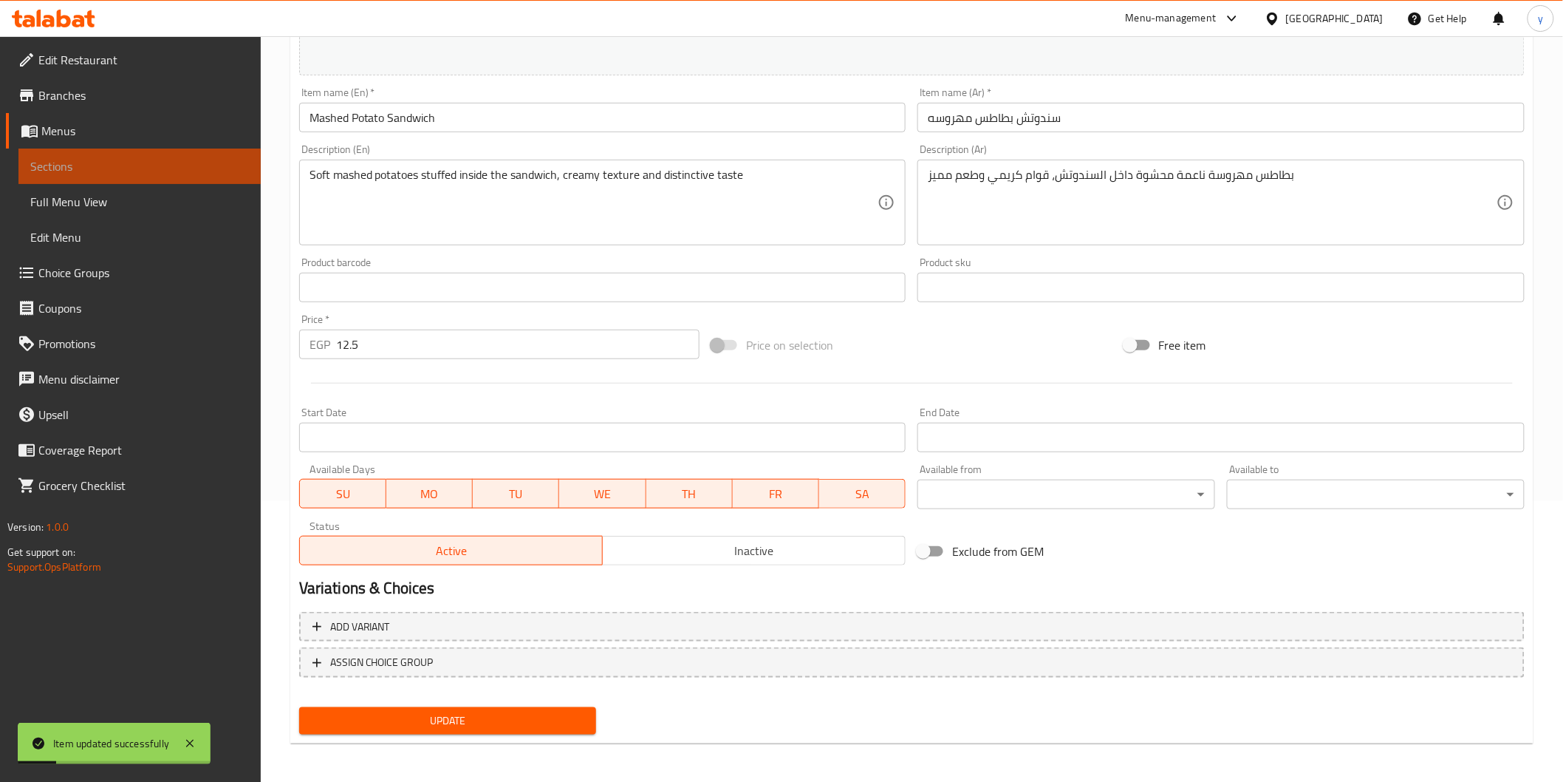
click at [102, 174] on span "Sections" at bounding box center [139, 166] width 219 height 18
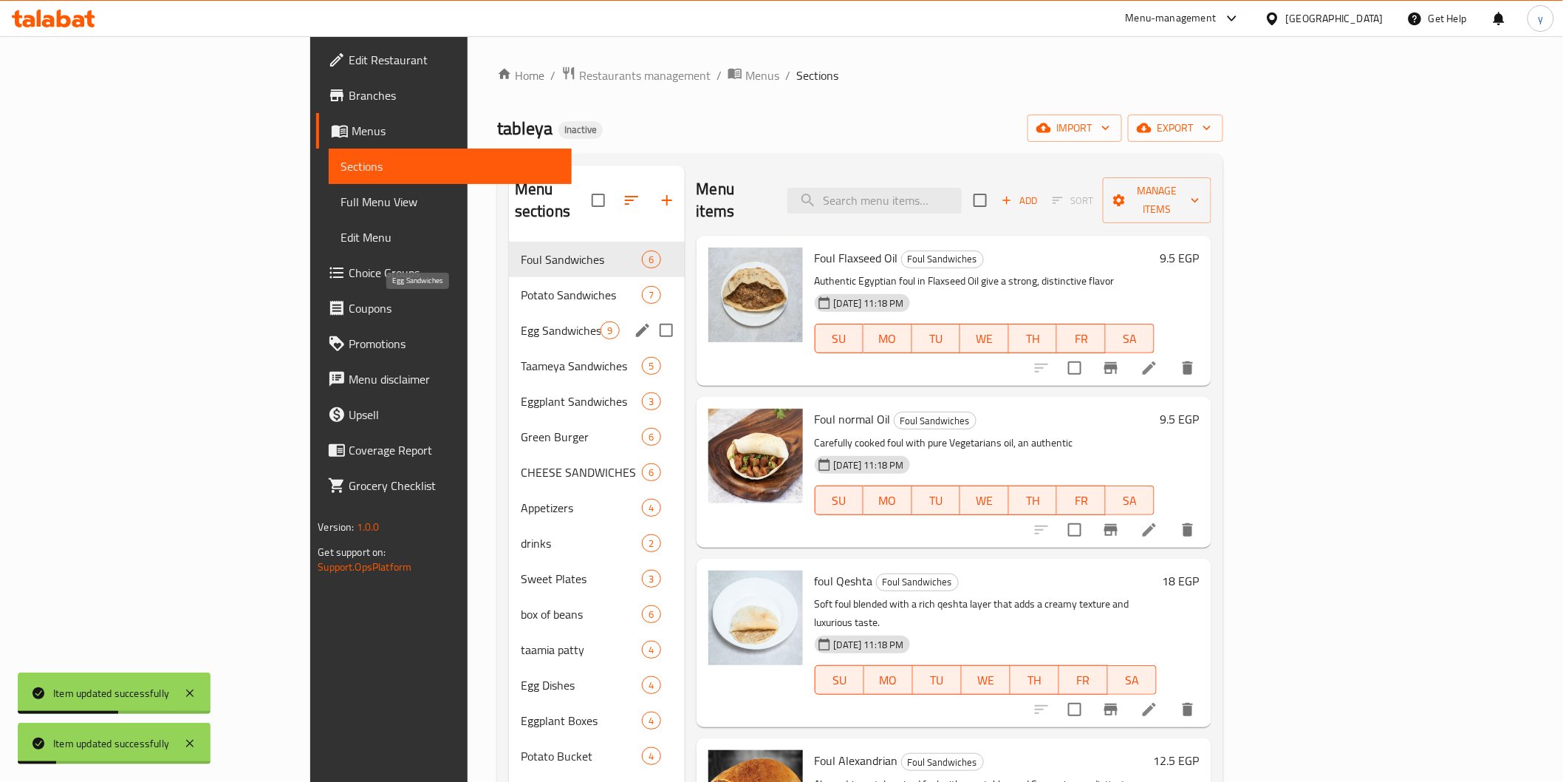
click at [521, 321] on span "Egg Sandwiches" at bounding box center [561, 330] width 81 height 18
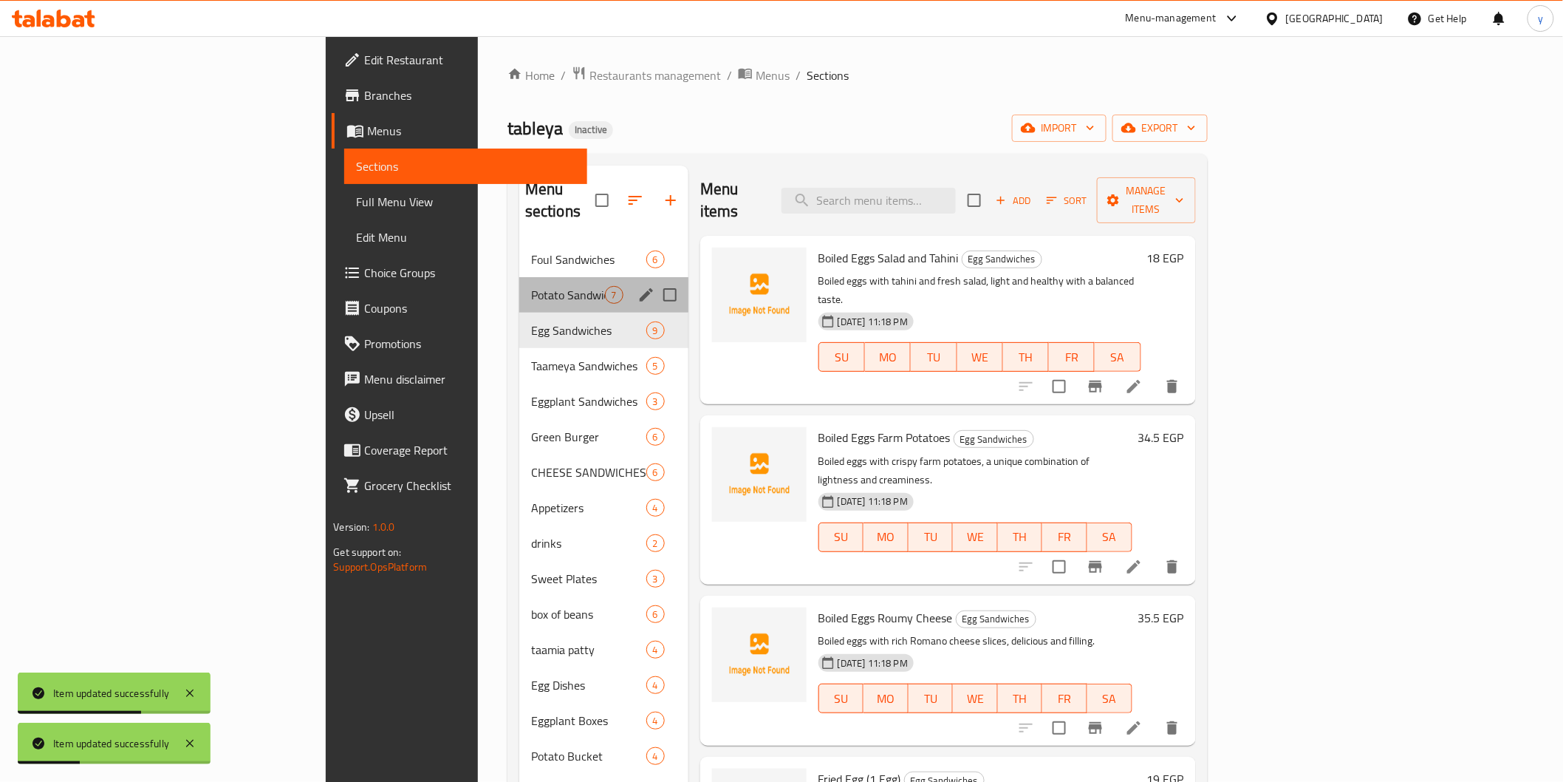
click at [519, 277] on div "Potato Sandwiches 7" at bounding box center [603, 294] width 169 height 35
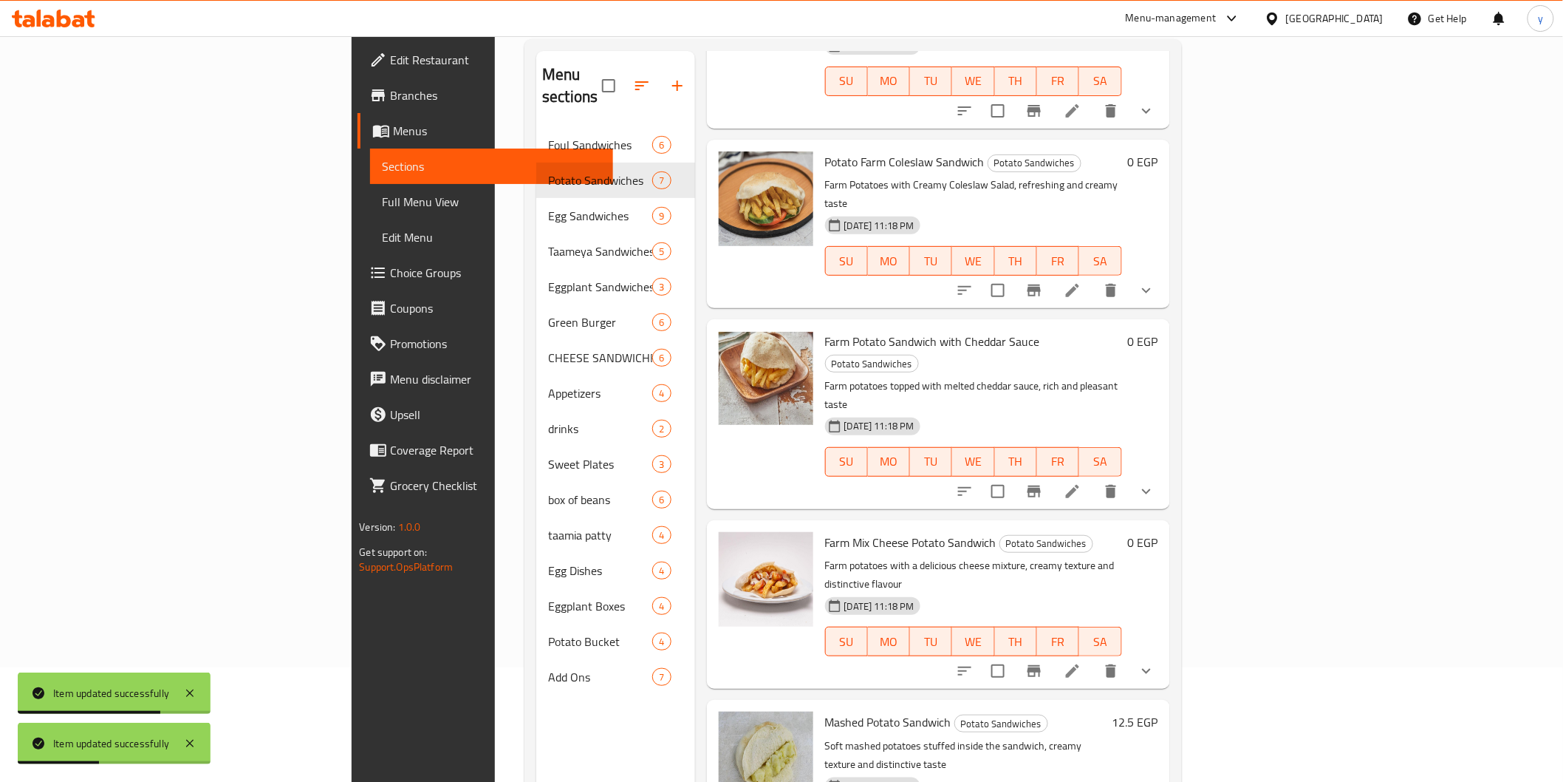
scroll to position [207, 0]
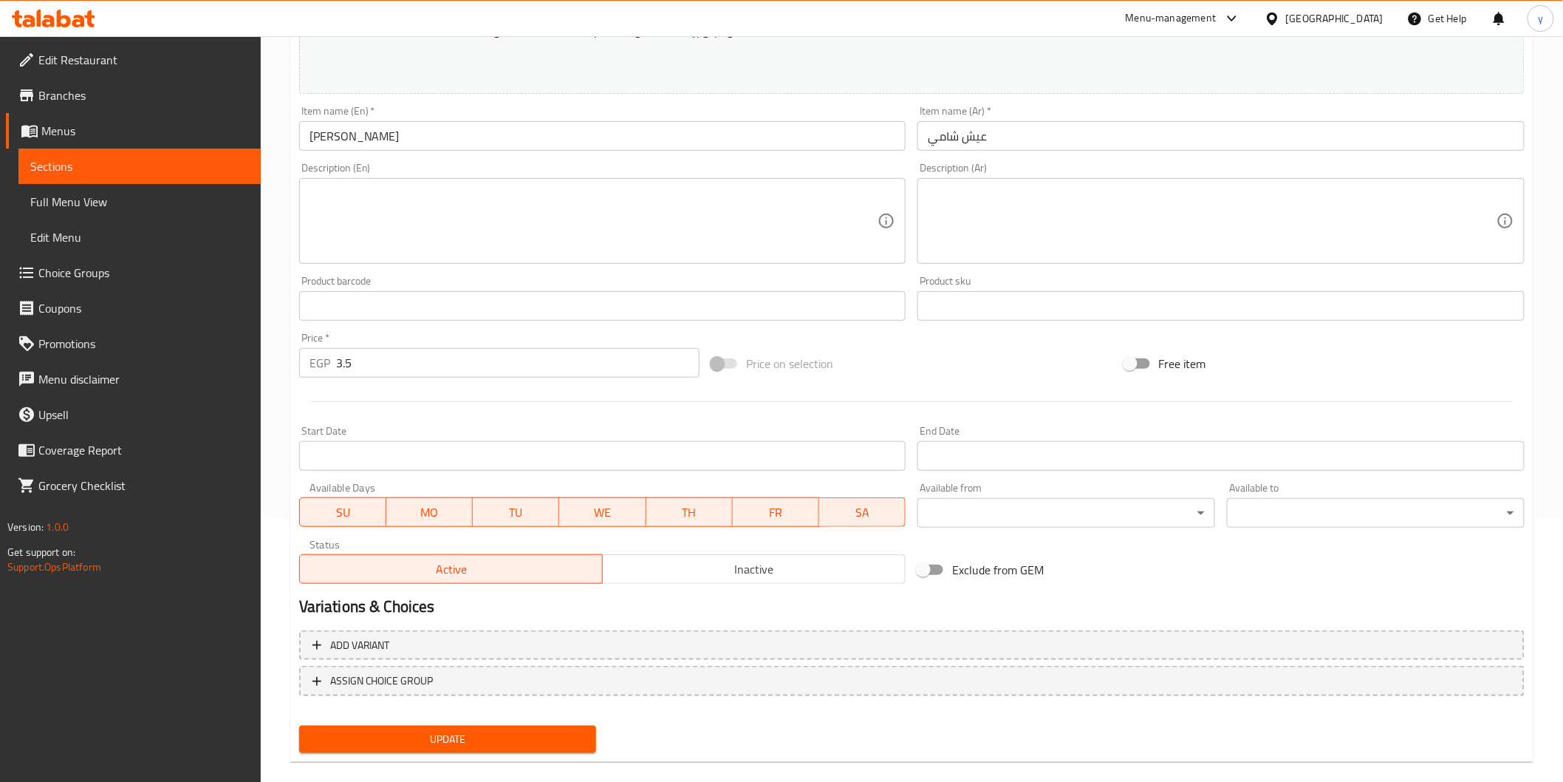
scroll to position [281, 0]
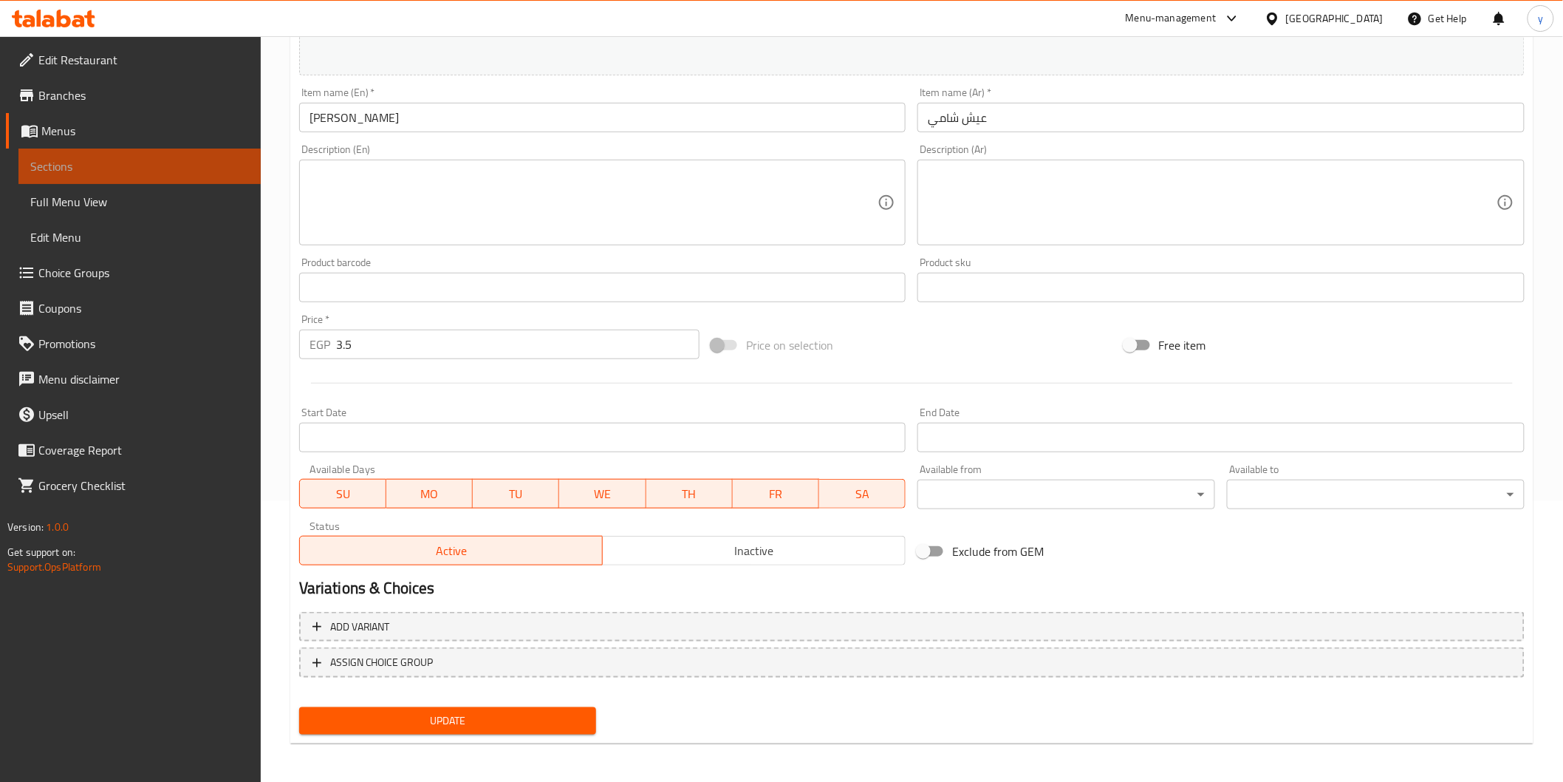
click at [158, 164] on span "Sections" at bounding box center [139, 166] width 219 height 18
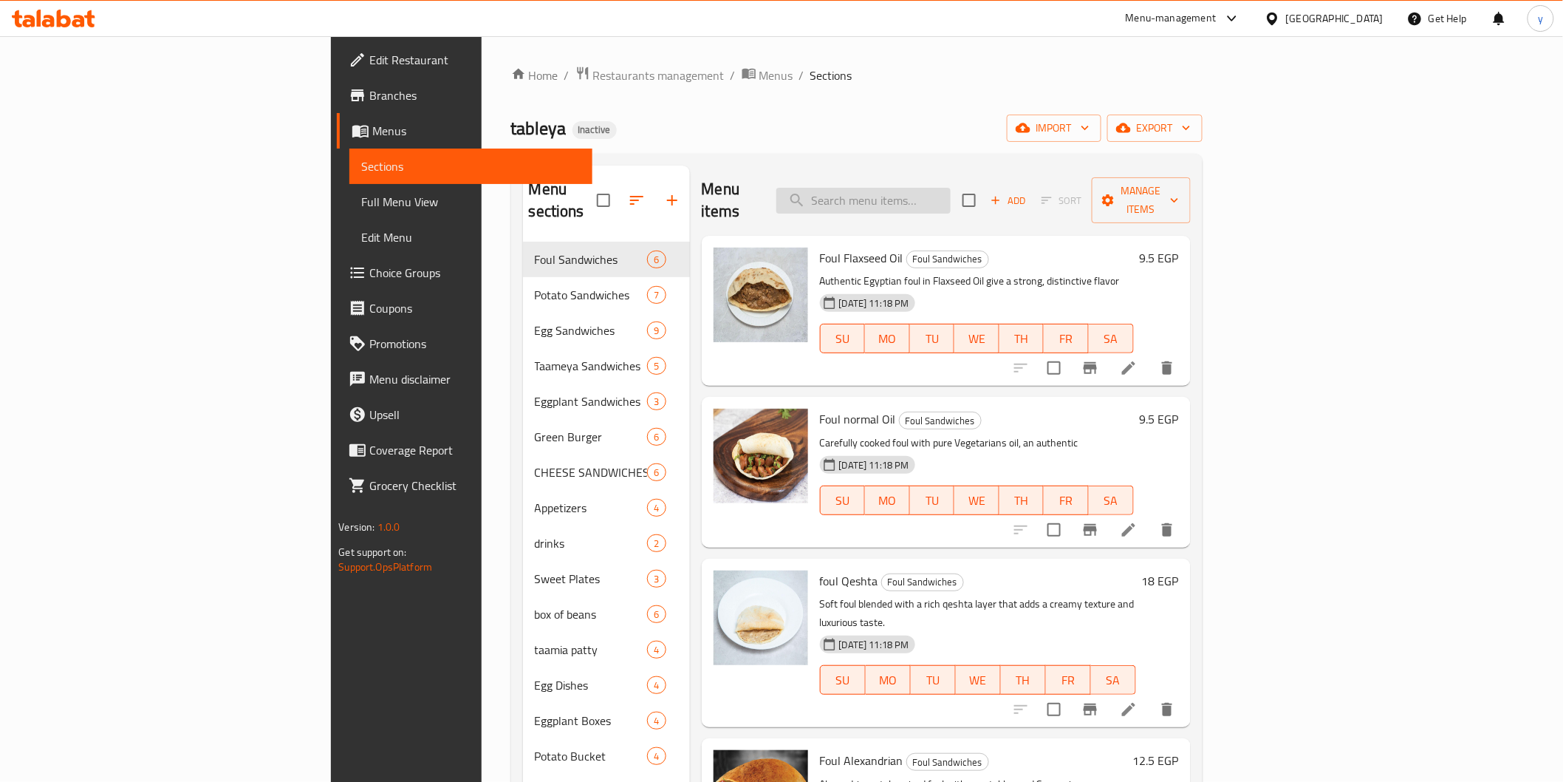
click at [951, 191] on input "search" at bounding box center [863, 201] width 174 height 26
paste input "Green Burger"
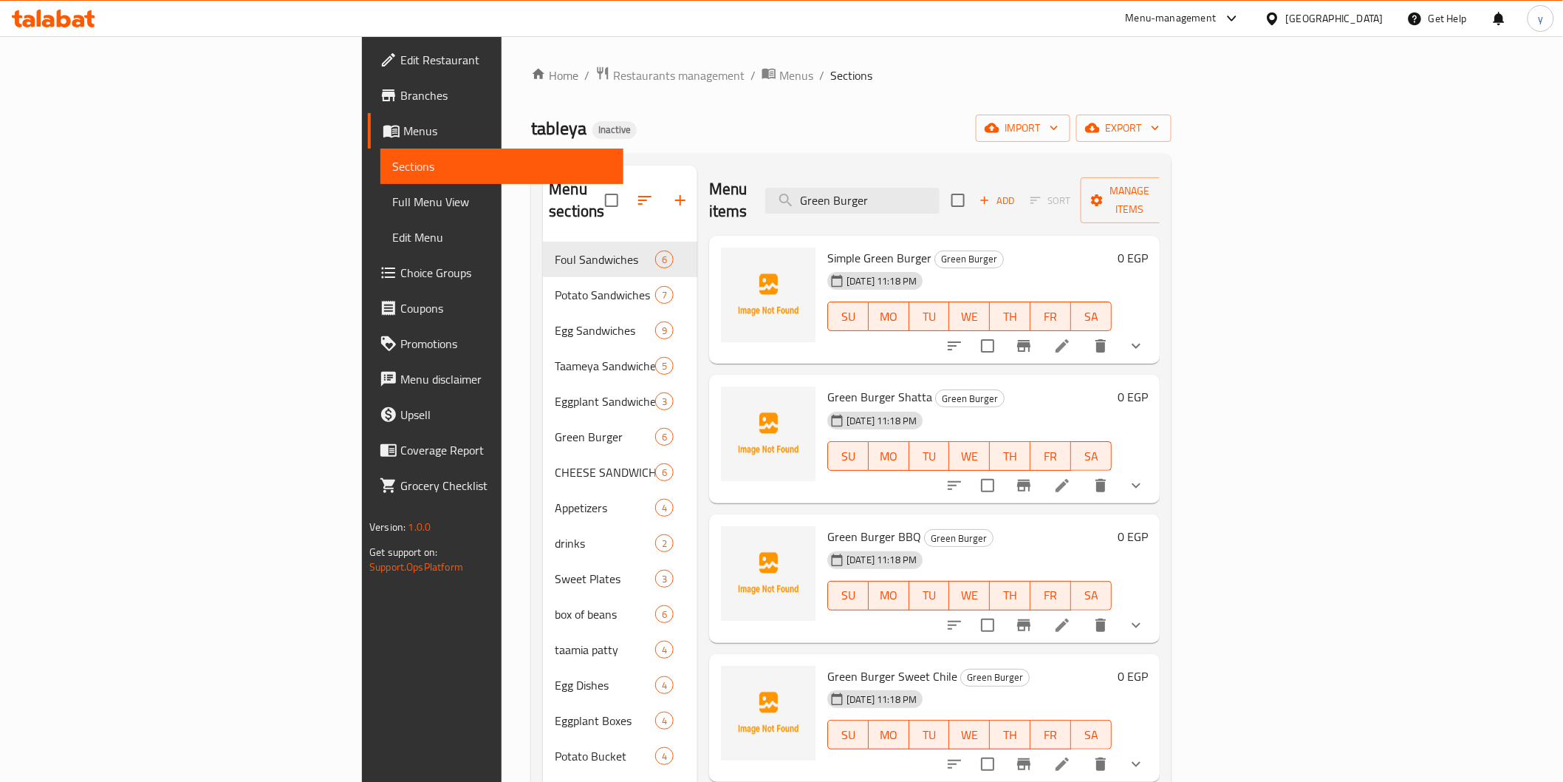
type input "Green Burger"
click at [1083, 335] on li at bounding box center [1062, 345] width 41 height 27
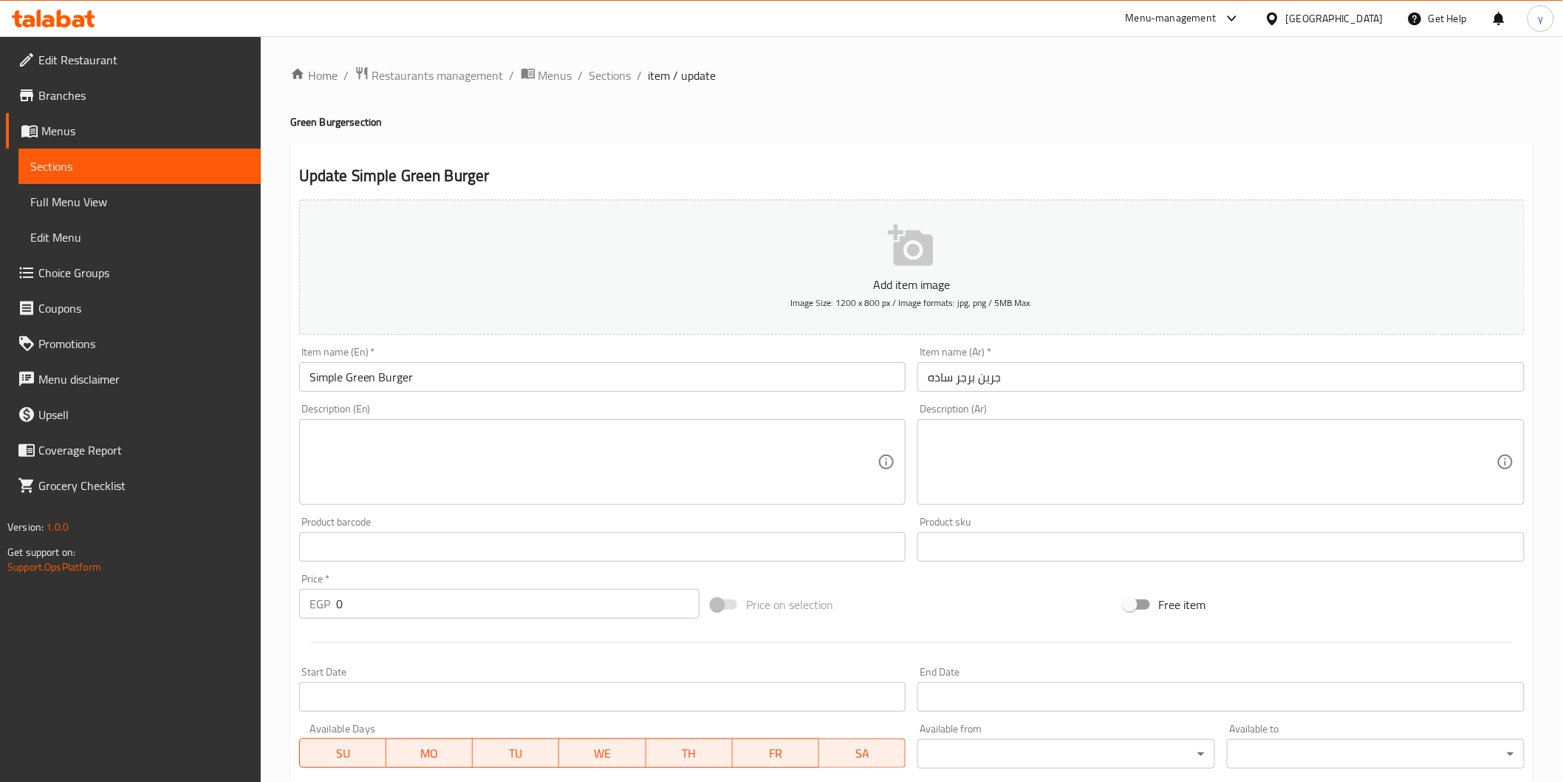
click at [205, 171] on span "Sections" at bounding box center [139, 166] width 219 height 18
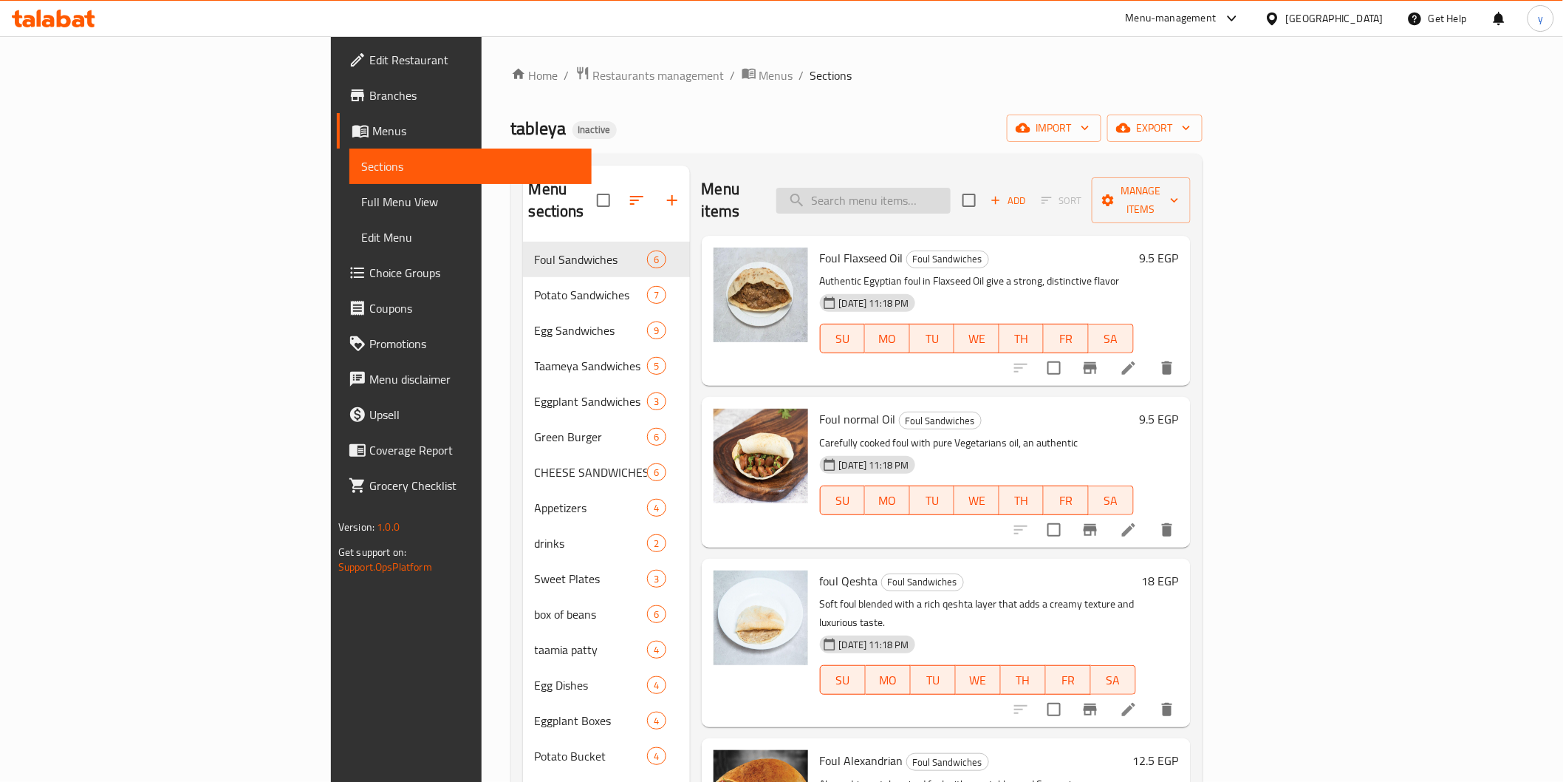
click at [951, 194] on input "search" at bounding box center [863, 201] width 174 height 26
paste input "Green Burger"
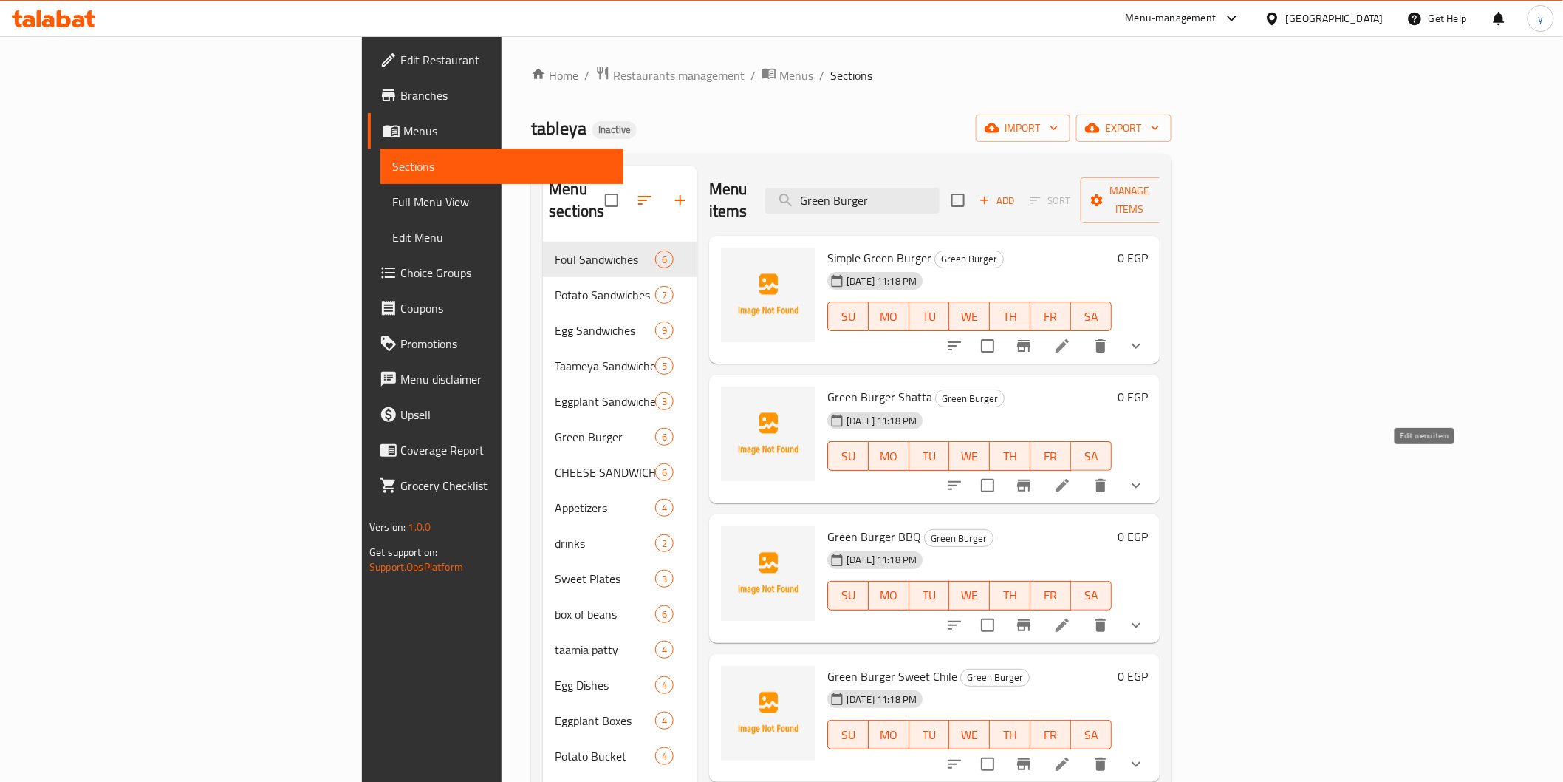
type input "Green Burger"
click at [1071, 477] on icon at bounding box center [1063, 486] width 18 height 18
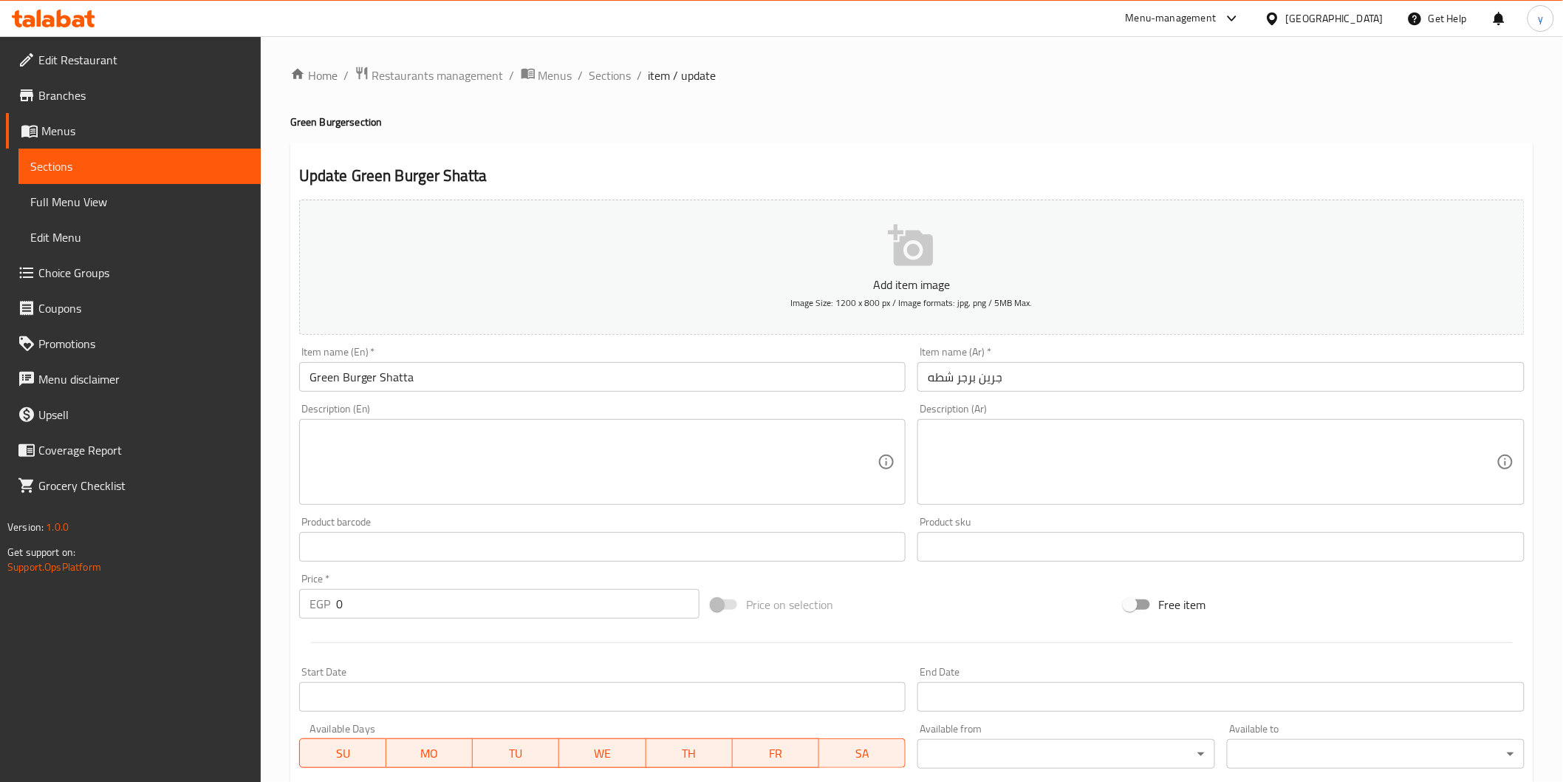
click at [122, 171] on span "Sections" at bounding box center [139, 166] width 219 height 18
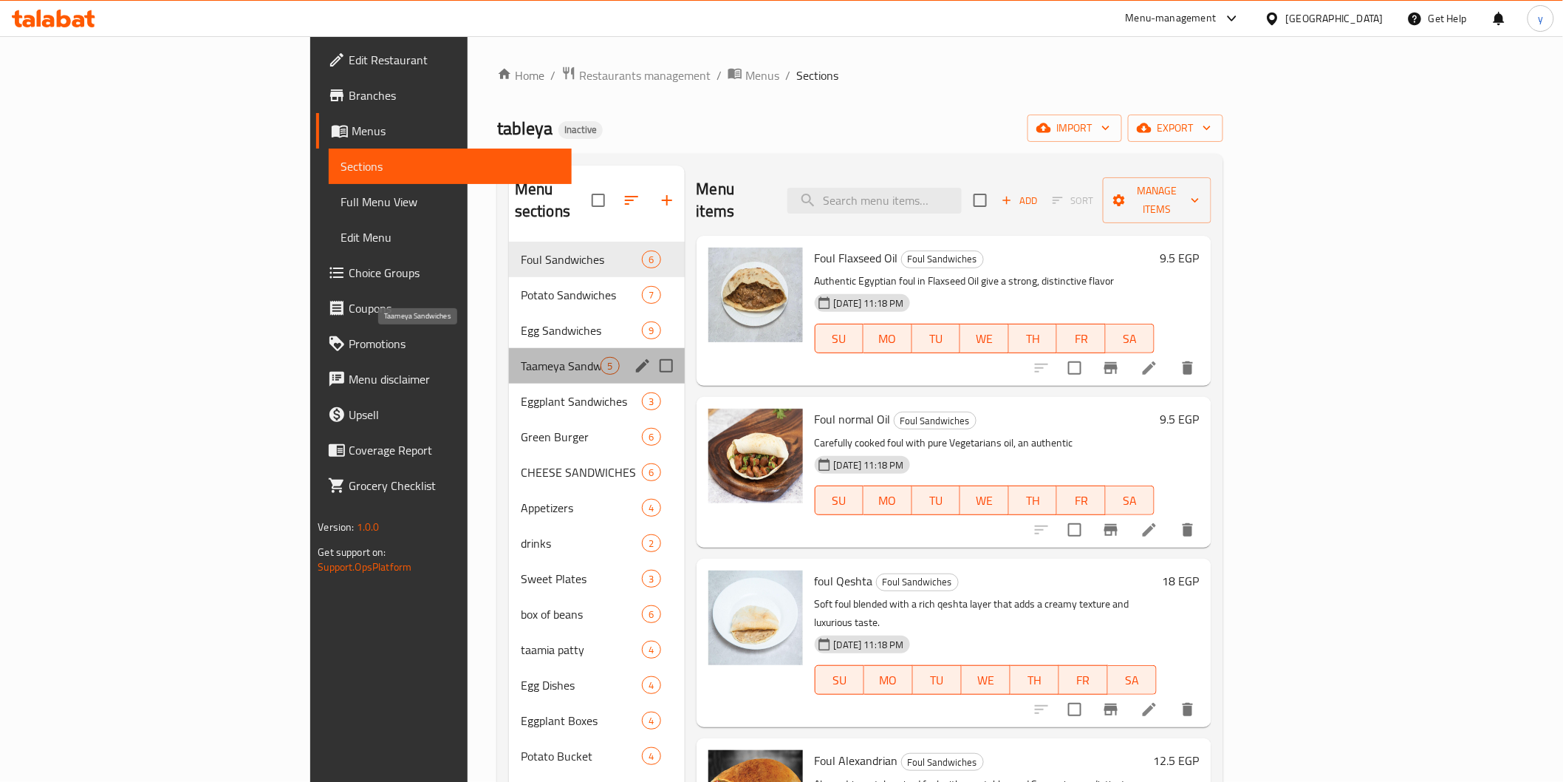
click at [521, 357] on span "Taameya Sandwiches" at bounding box center [561, 366] width 81 height 18
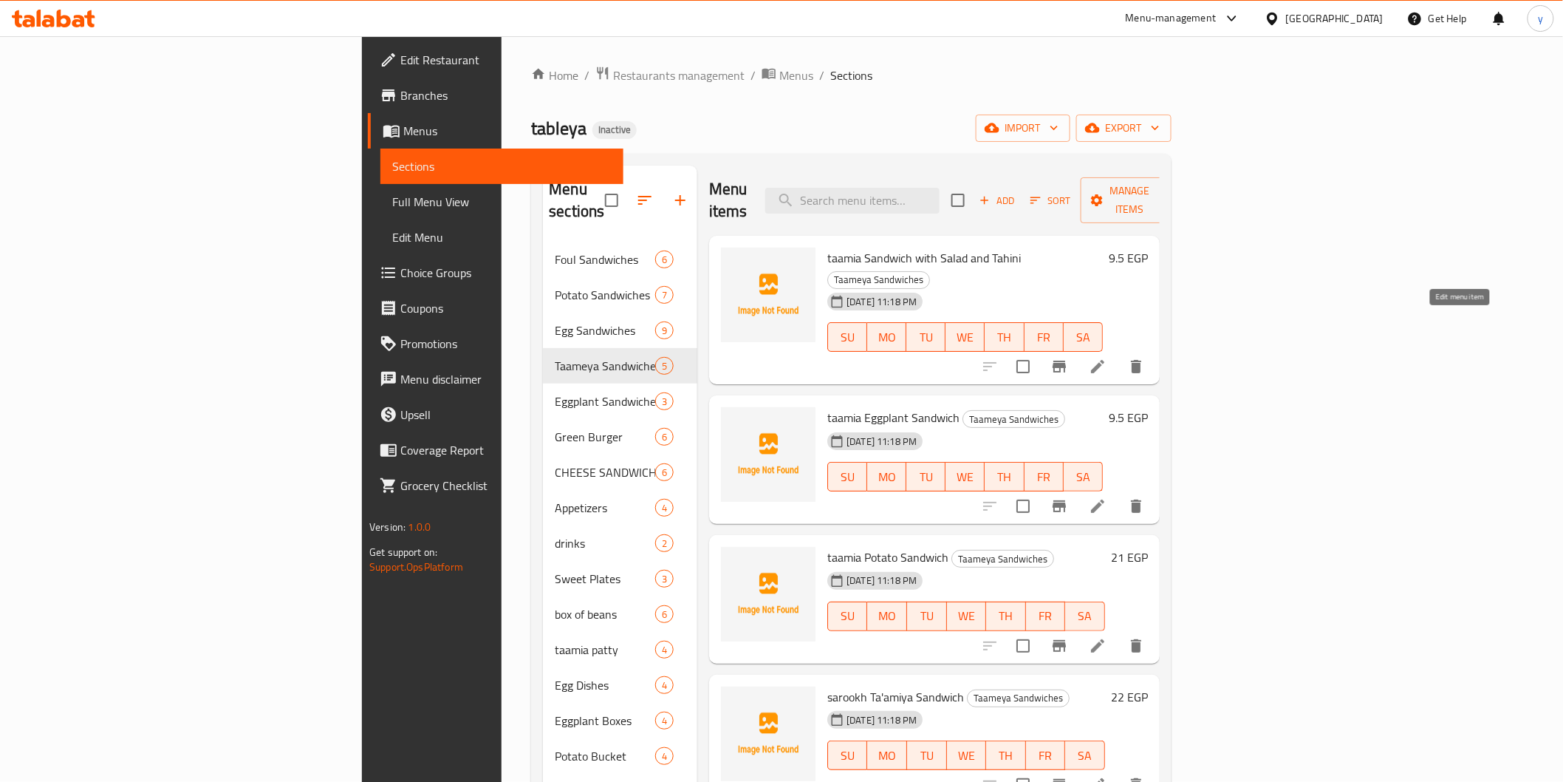
click at [1107, 358] on icon at bounding box center [1098, 367] width 18 height 18
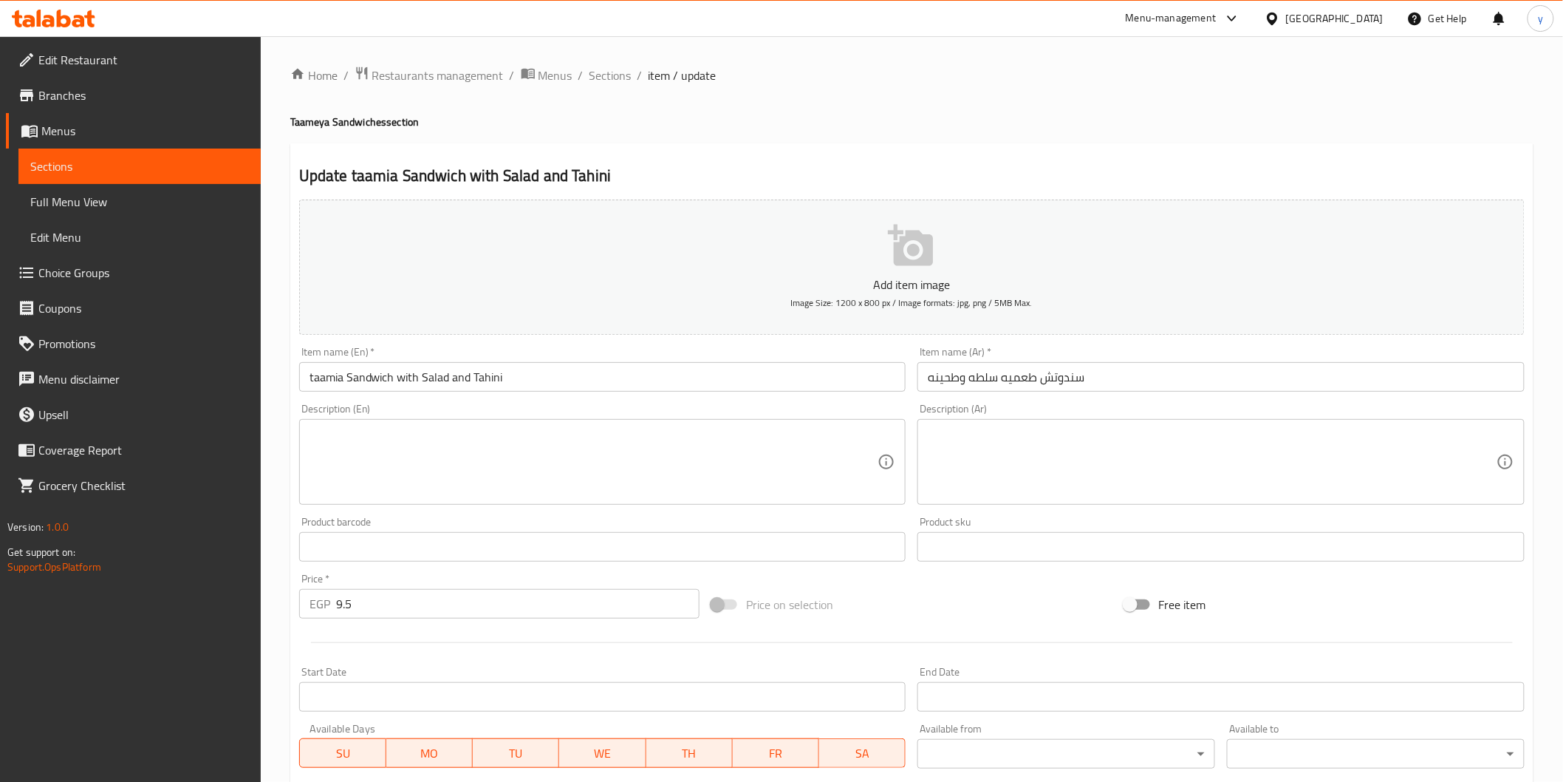
click at [996, 465] on textarea at bounding box center [1212, 462] width 569 height 70
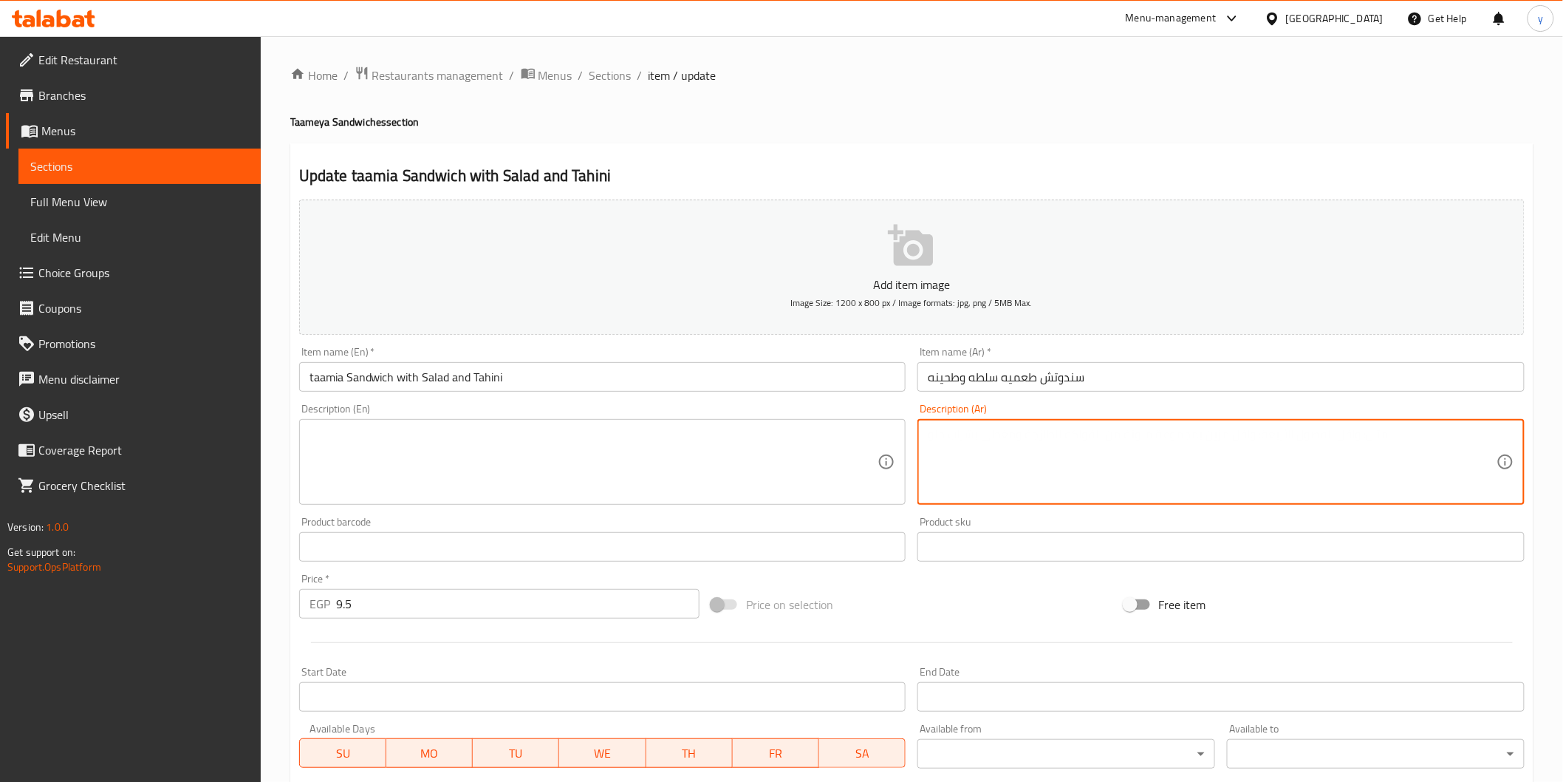
paste textarea "قرص طعمية مقرمش مع طحينة وسلطة طازجة، نكهة مصرية تقليدية"
type textarea "قرص طعمية مقرمش مع طحينة وسلطة طازجة، نكهة مصرية تقليدية"
click at [711, 473] on textarea at bounding box center [594, 462] width 569 height 70
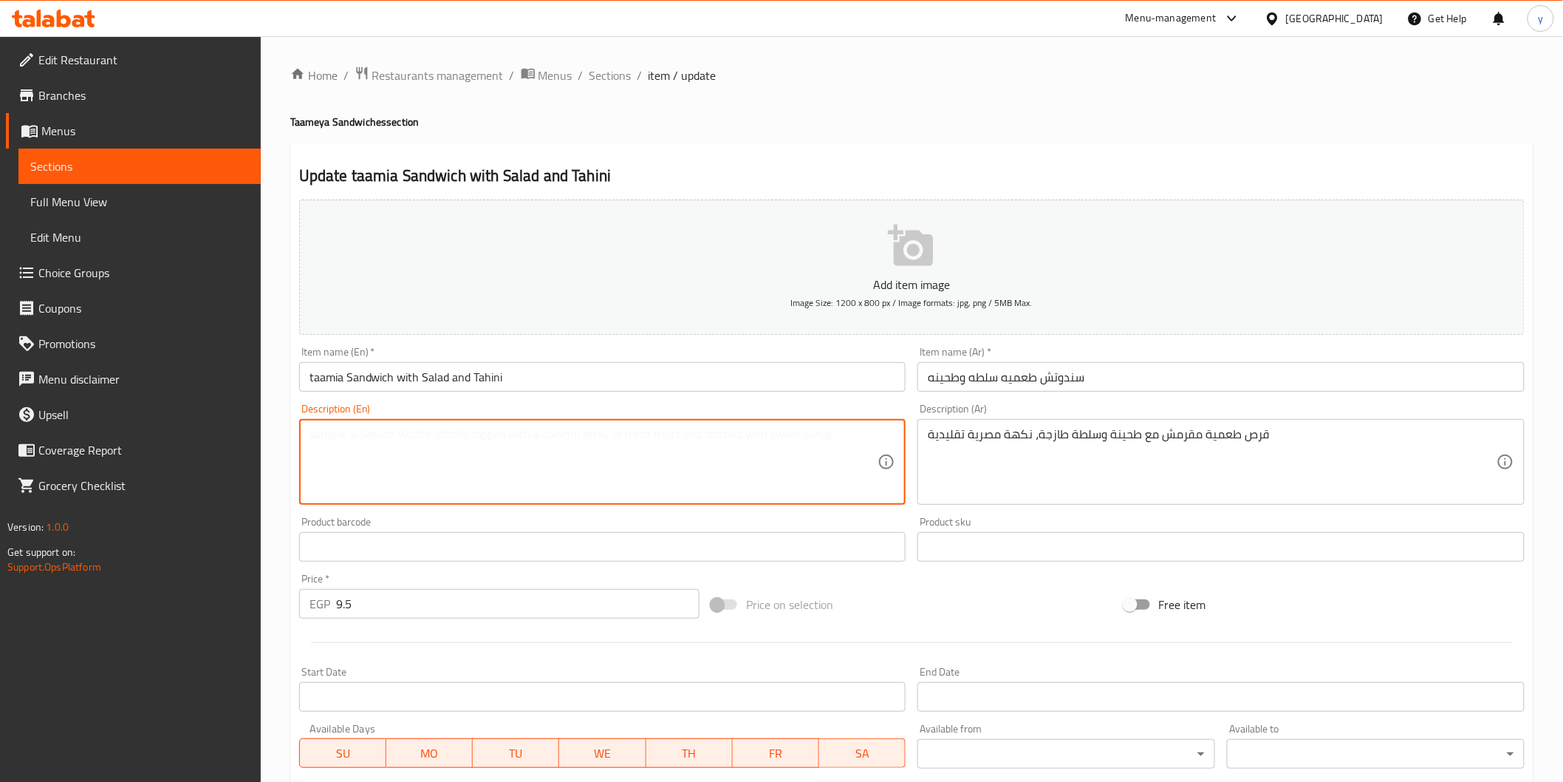
paste textarea "Crispy falafel disc with tahini and fresh salad, traditional Egyptian flavour"
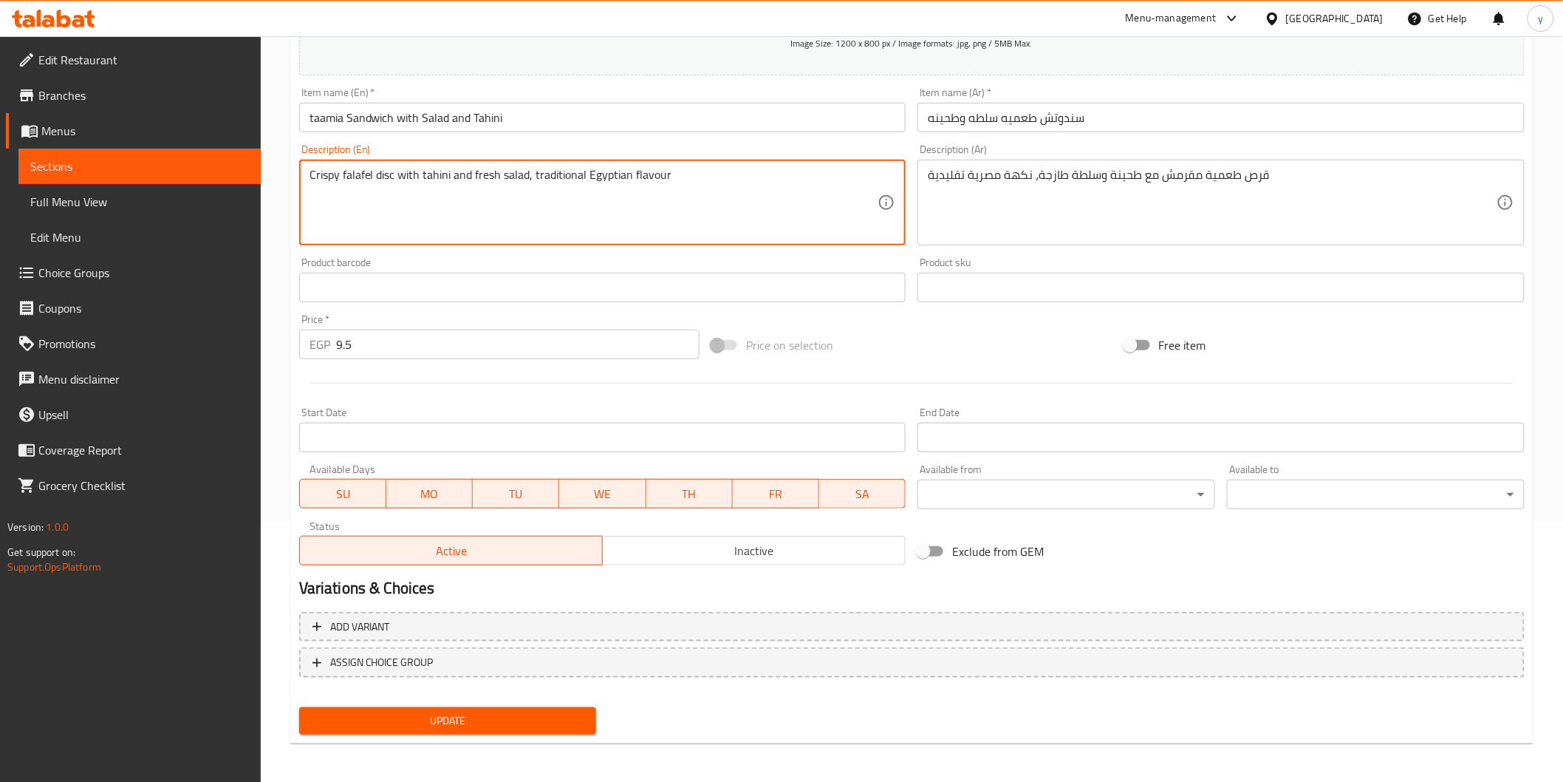
type textarea "Crispy falafel disc with tahini and fresh salad, traditional Egyptian flavour"
click at [495, 717] on span "Update" at bounding box center [448, 720] width 274 height 18
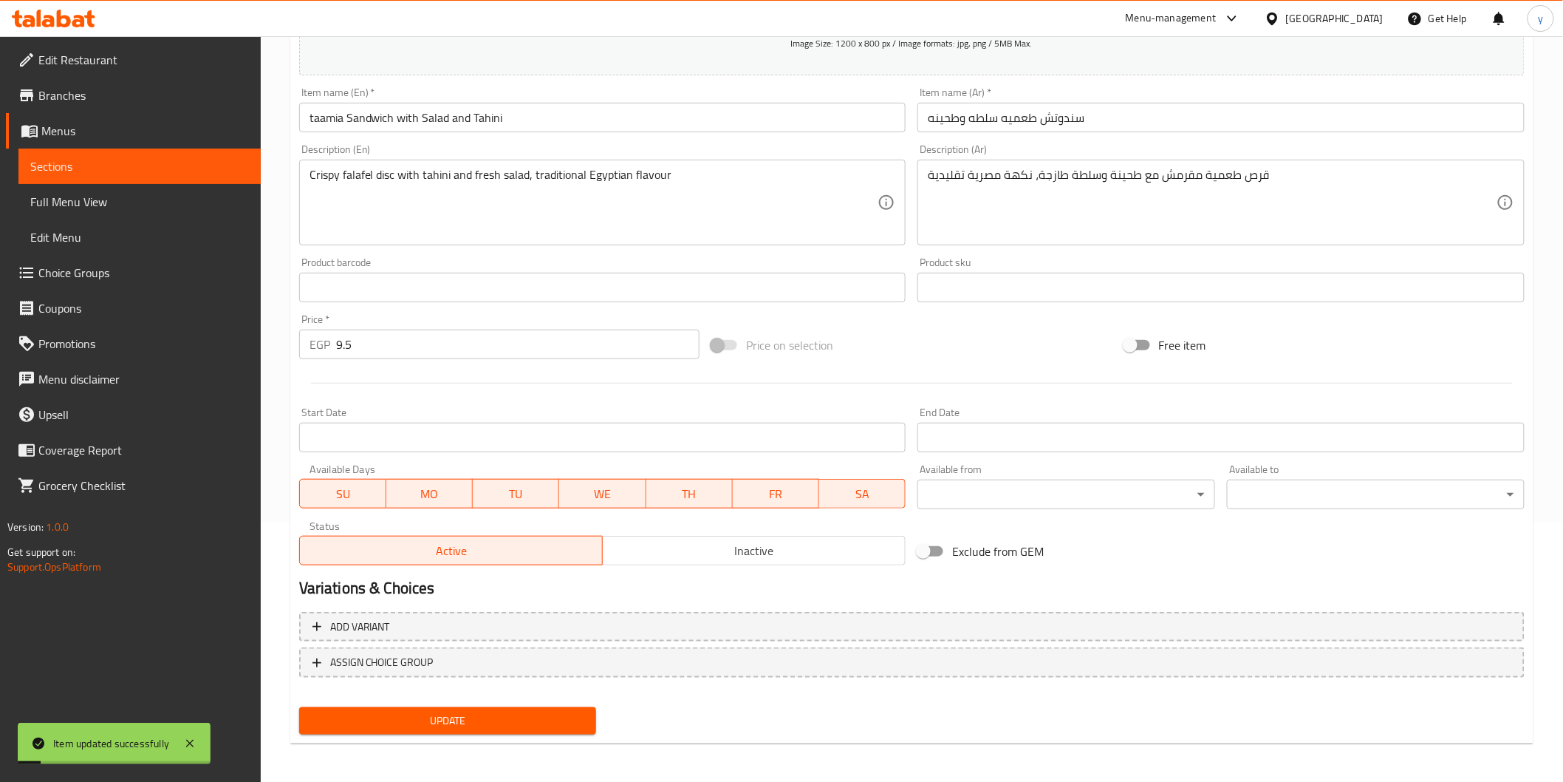
click at [111, 152] on link "Sections" at bounding box center [139, 165] width 242 height 35
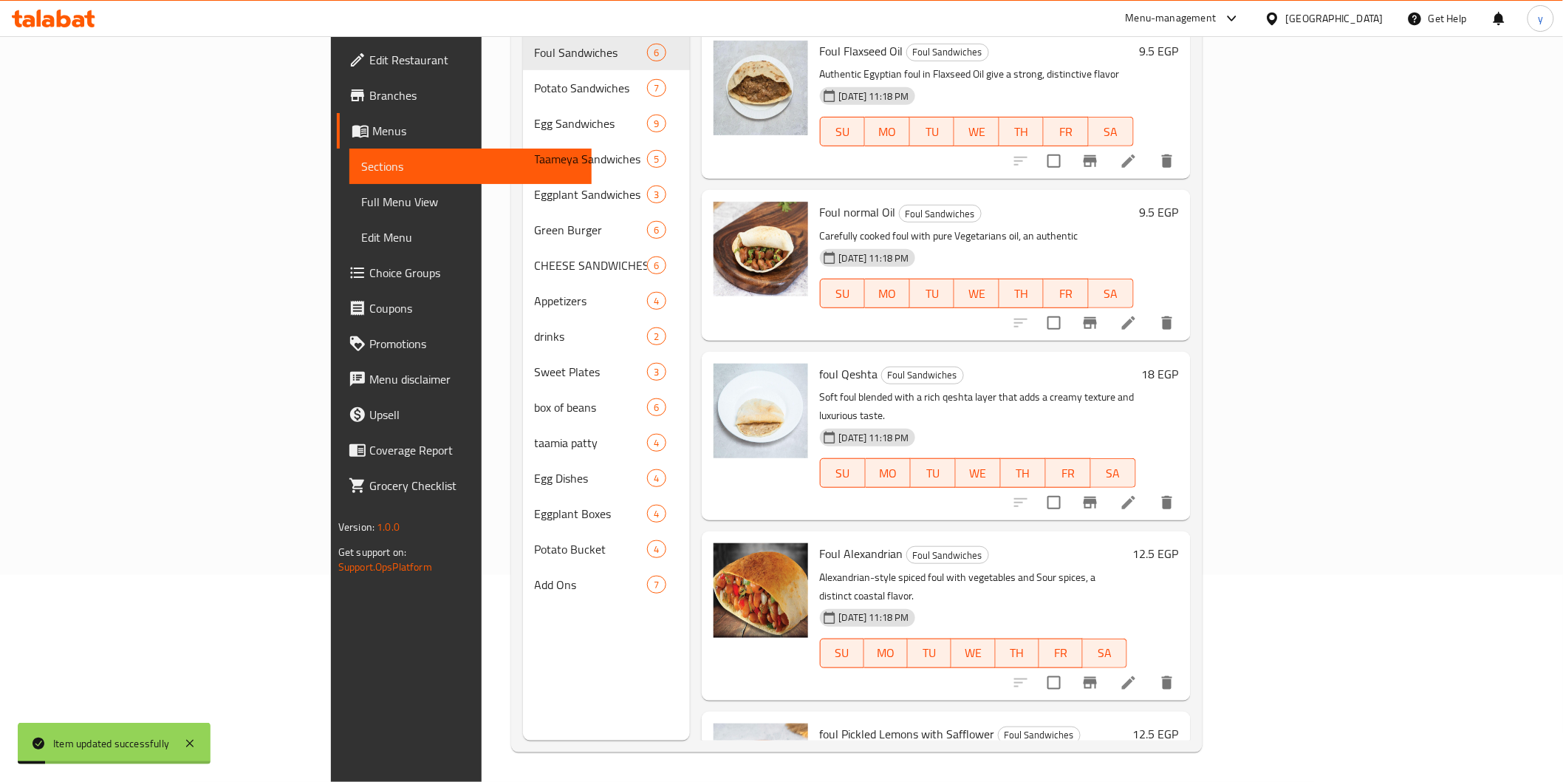
scroll to position [207, 0]
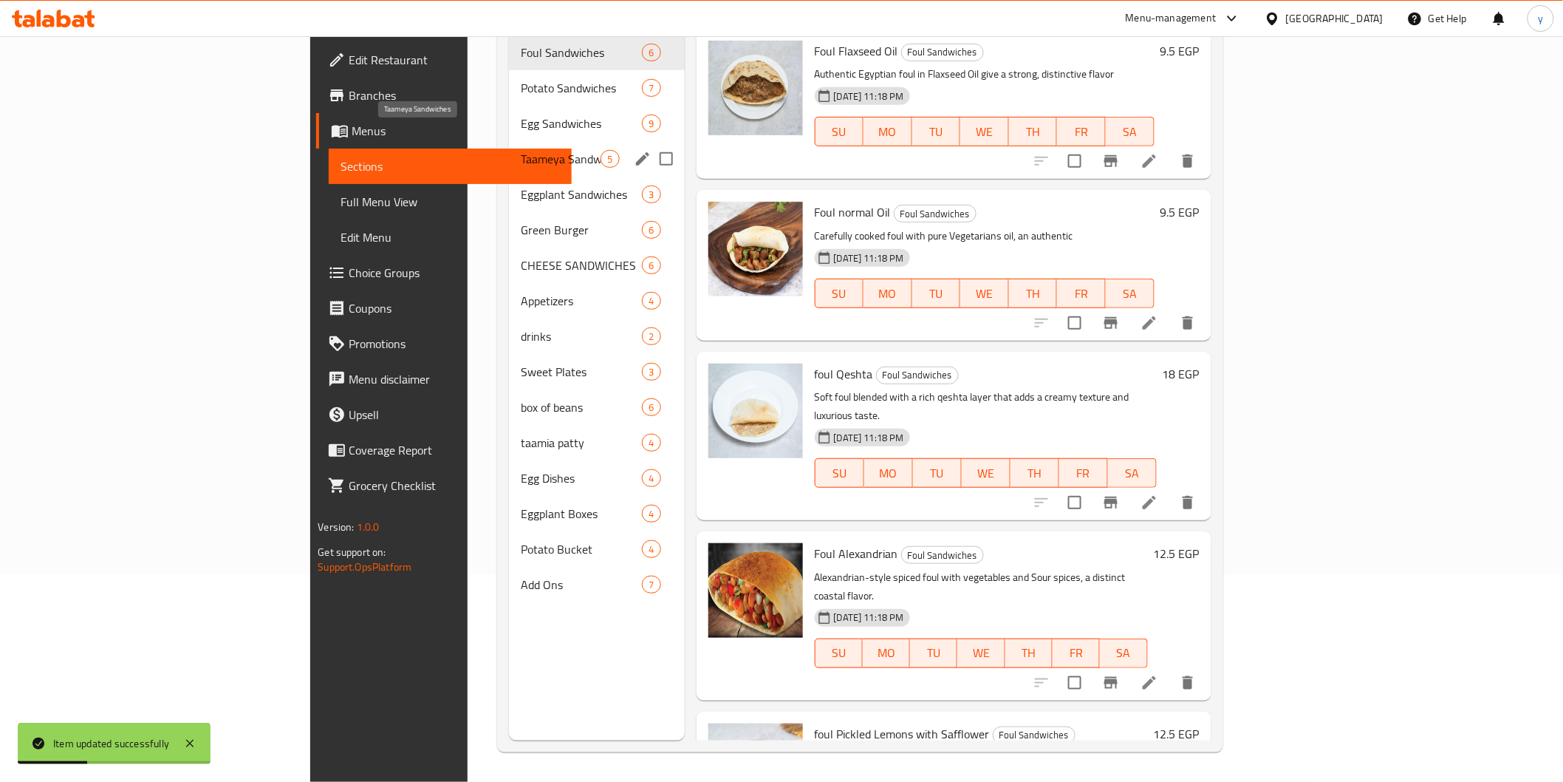
click at [521, 150] on span "Taameya Sandwiches" at bounding box center [561, 159] width 81 height 18
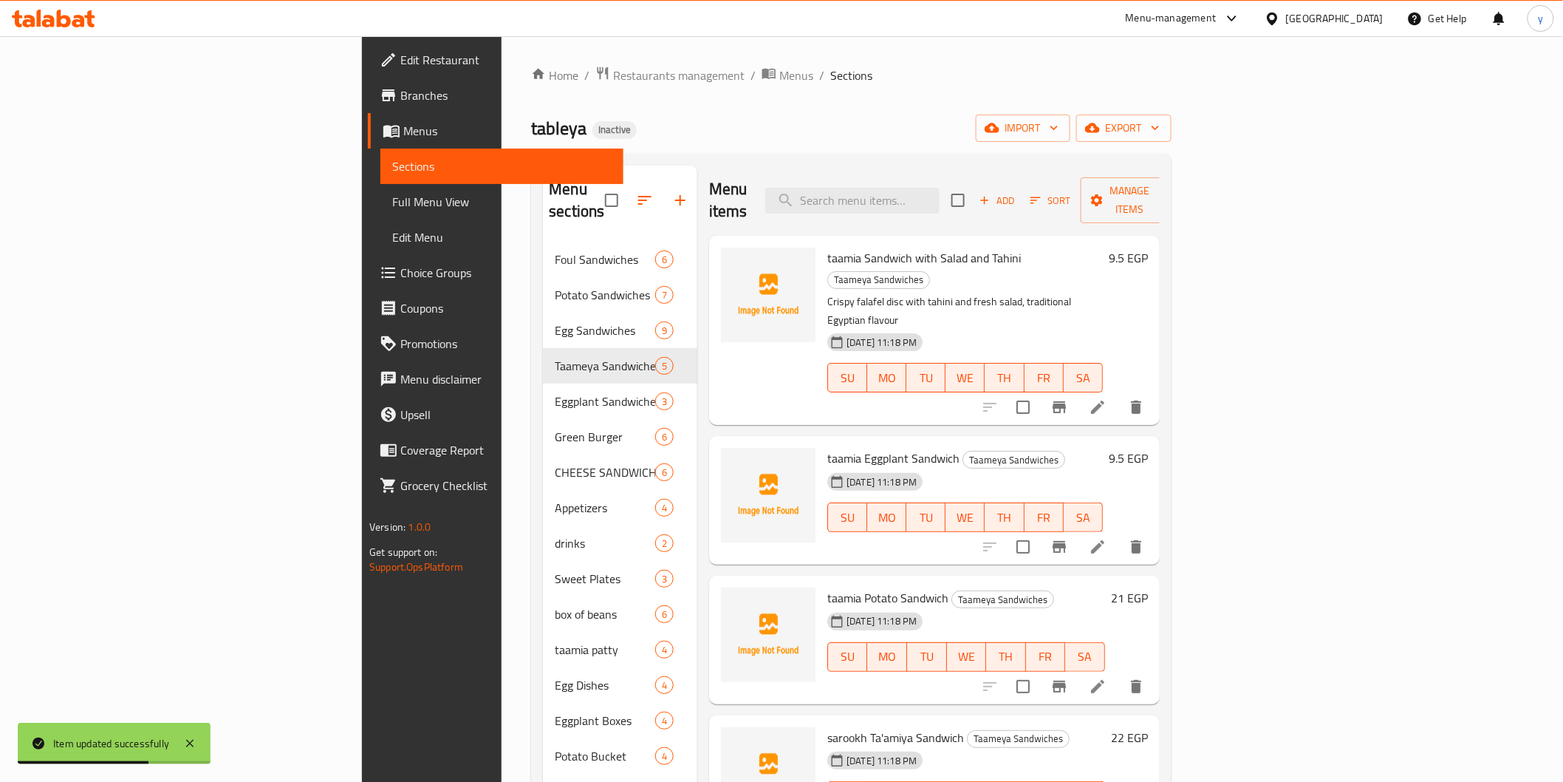
click at [1119, 533] on li at bounding box center [1097, 546] width 41 height 27
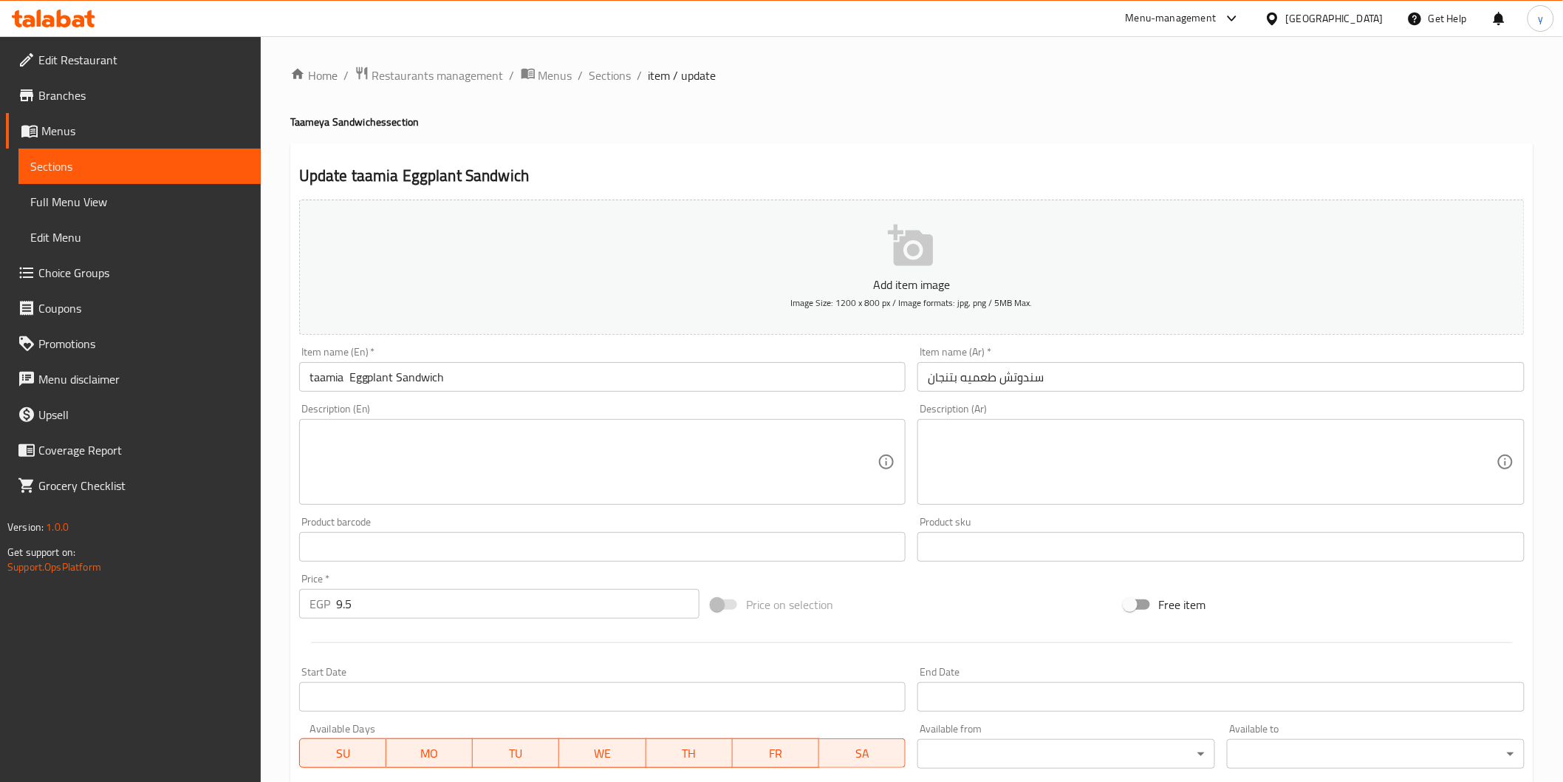
click at [1002, 436] on textarea at bounding box center [1212, 462] width 569 height 70
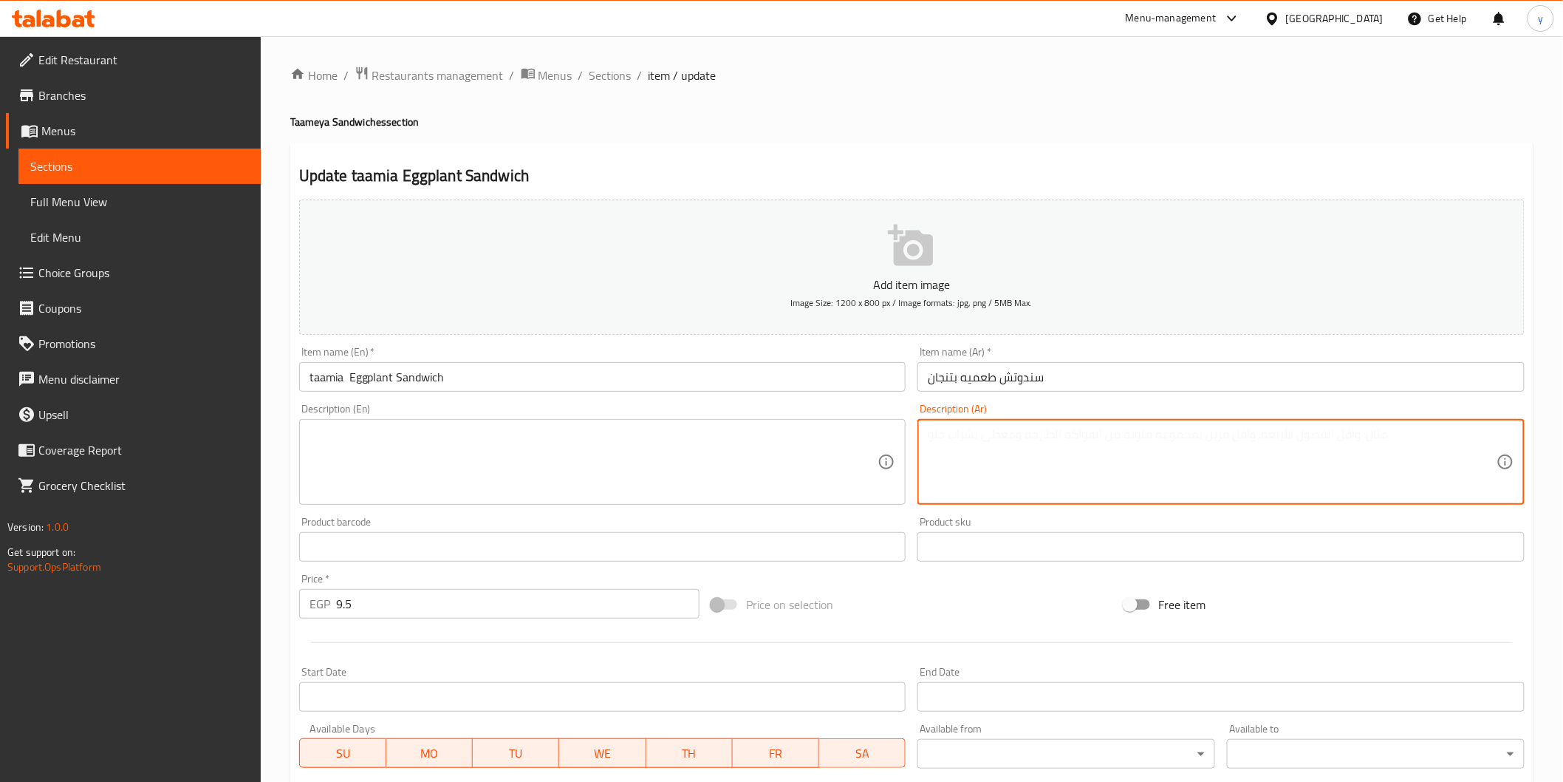
paste textarea "طعميه مع شرائح باذنجان مشوية، طعم غني ومشبع"
type textarea "طعميه مع شرائح باذنجان مشوية، طعم غني ومشبع"
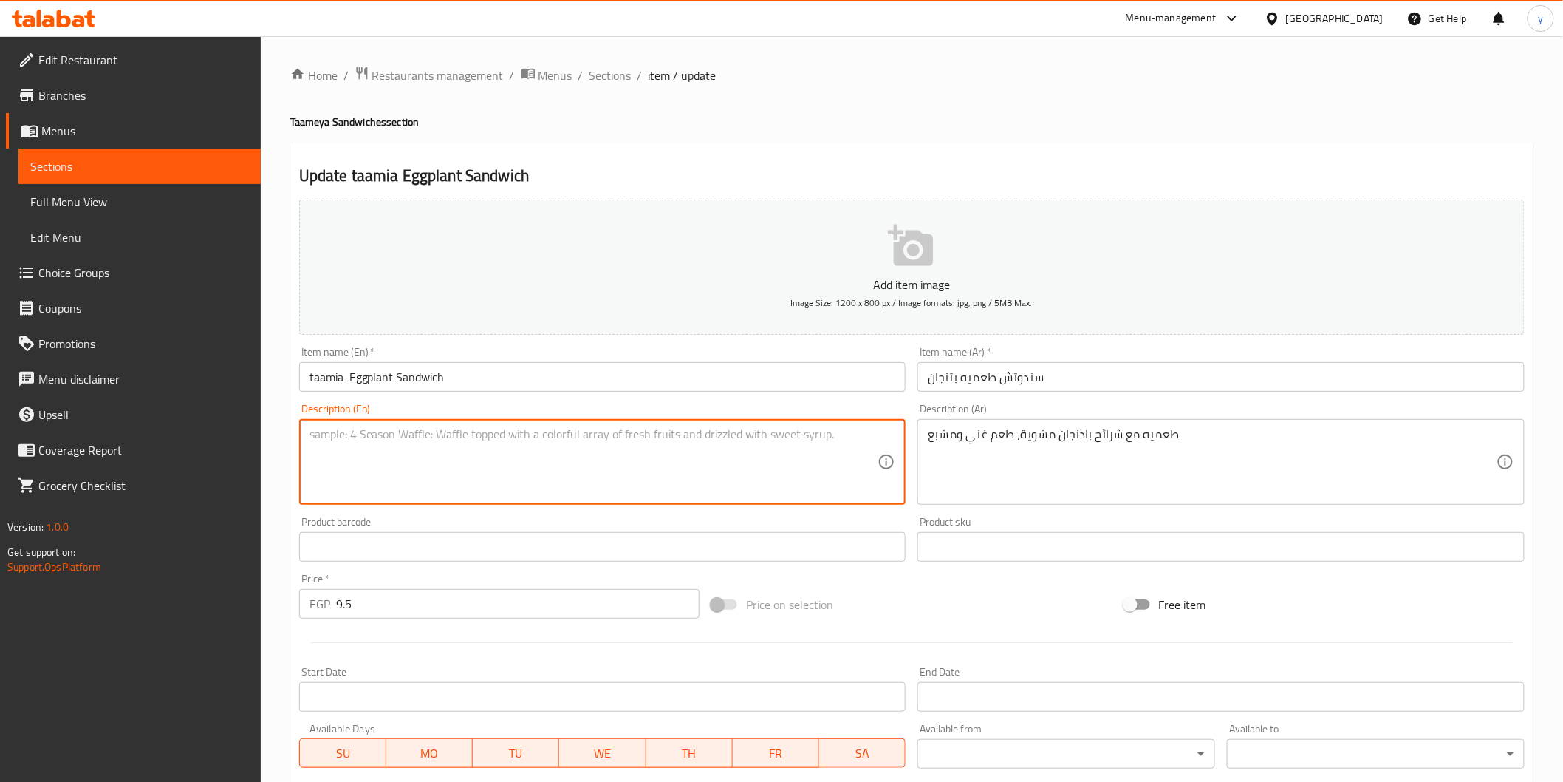
click at [683, 460] on textarea at bounding box center [594, 462] width 569 height 70
paste textarea "Taste it with grilled eggplant slices, rich and filling taste"
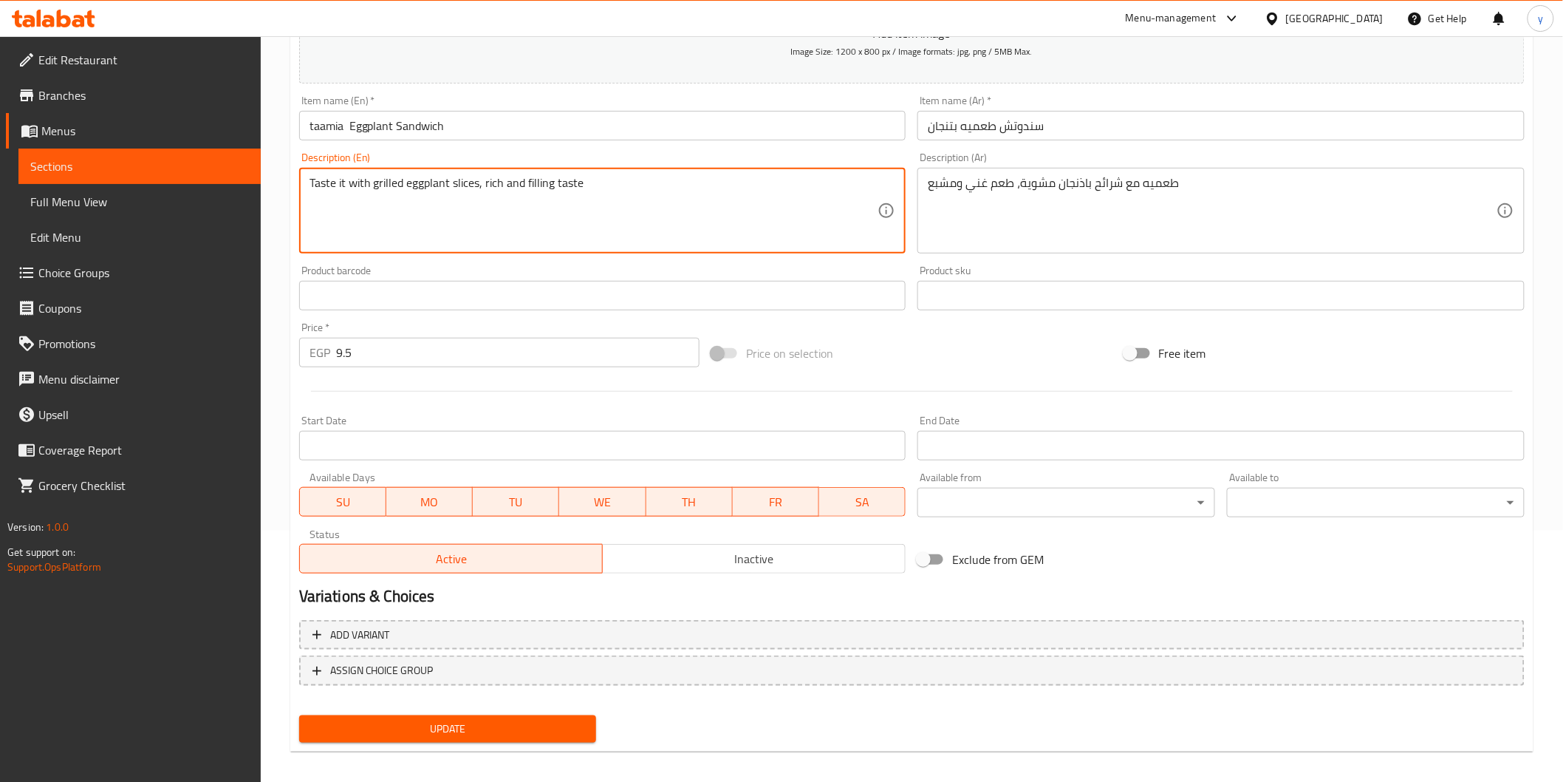
scroll to position [259, 0]
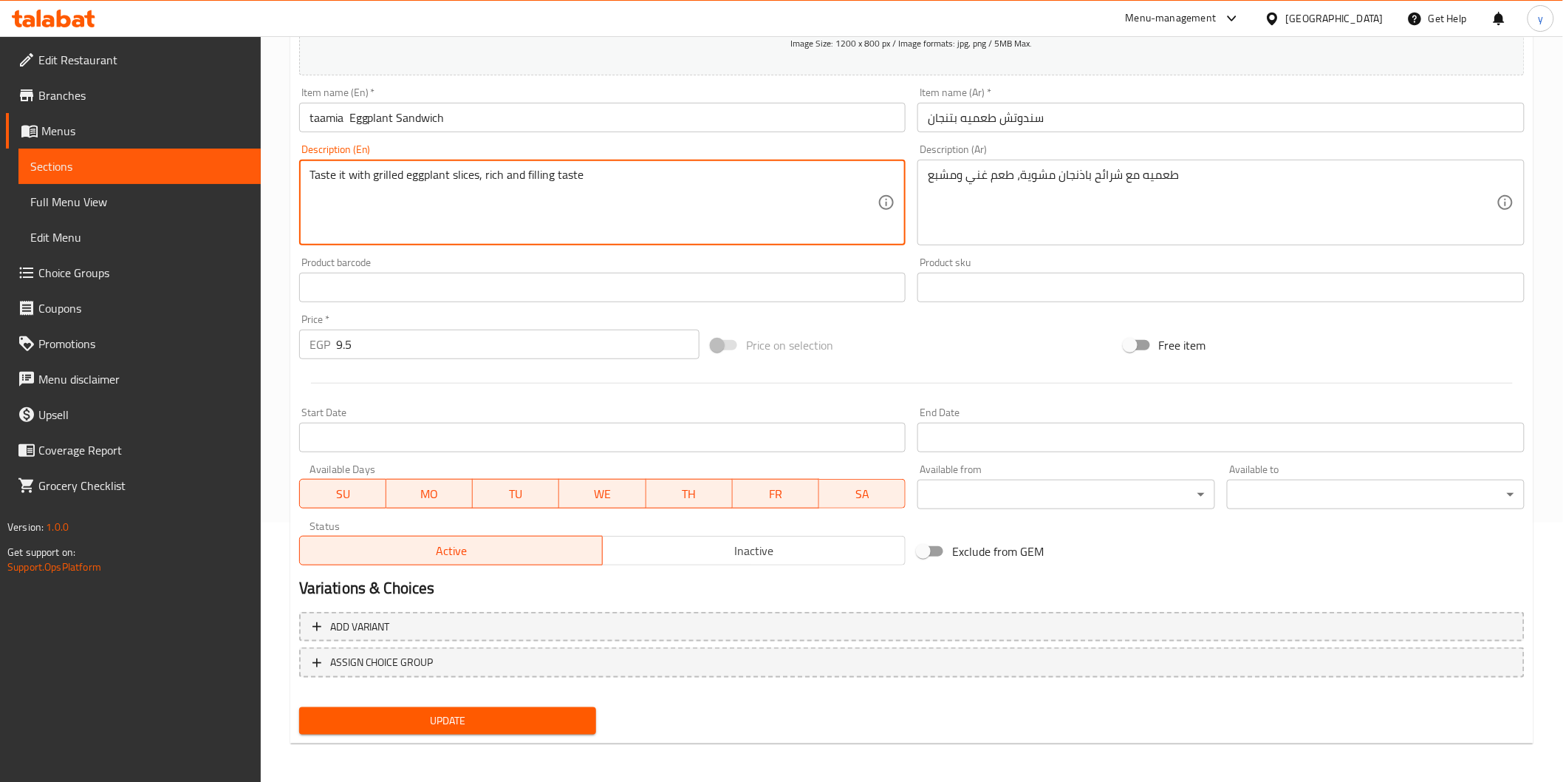
type textarea "Taste it with grilled eggplant slices, rich and filling taste"
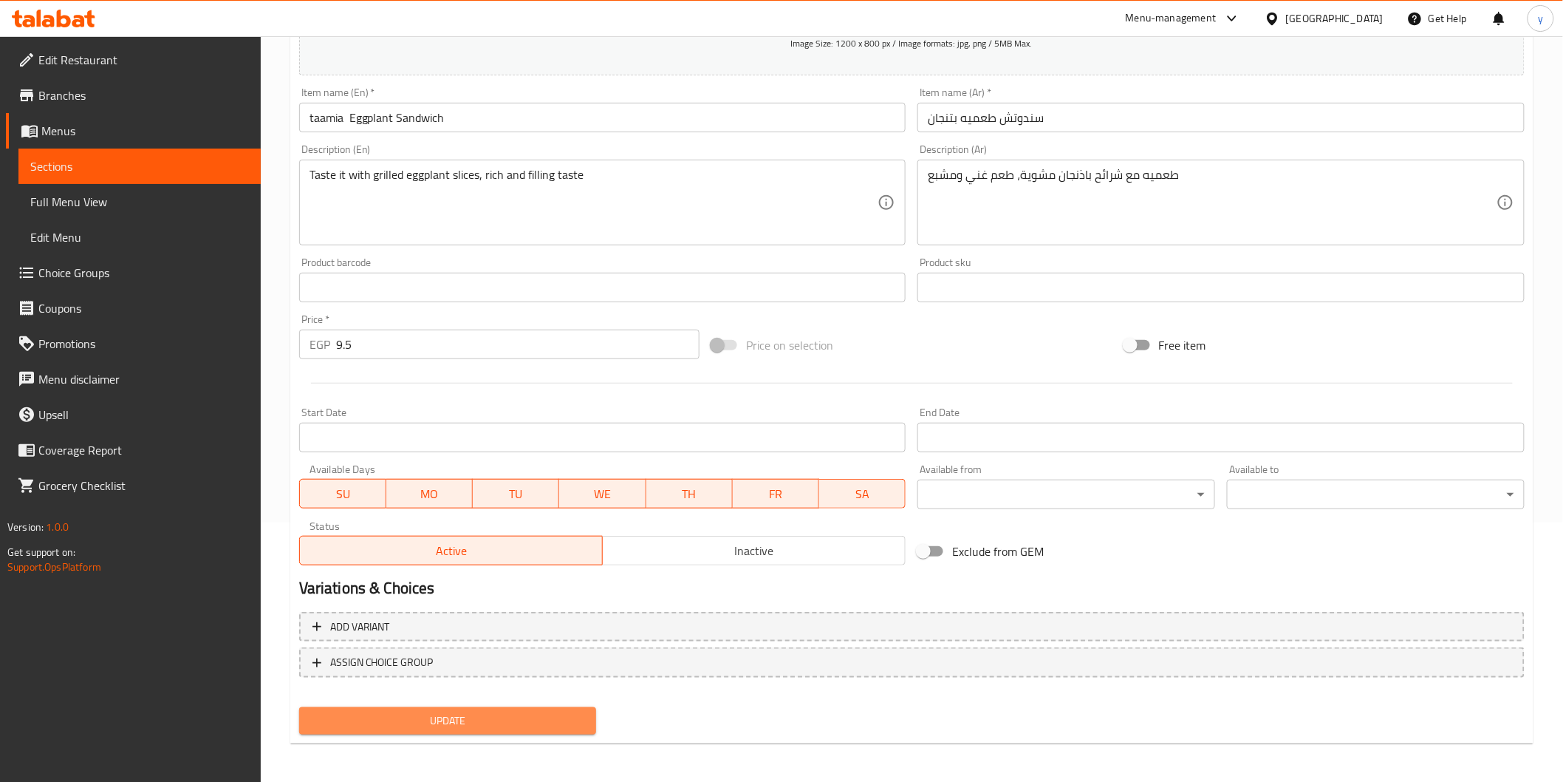
click at [469, 711] on span "Update" at bounding box center [448, 720] width 274 height 18
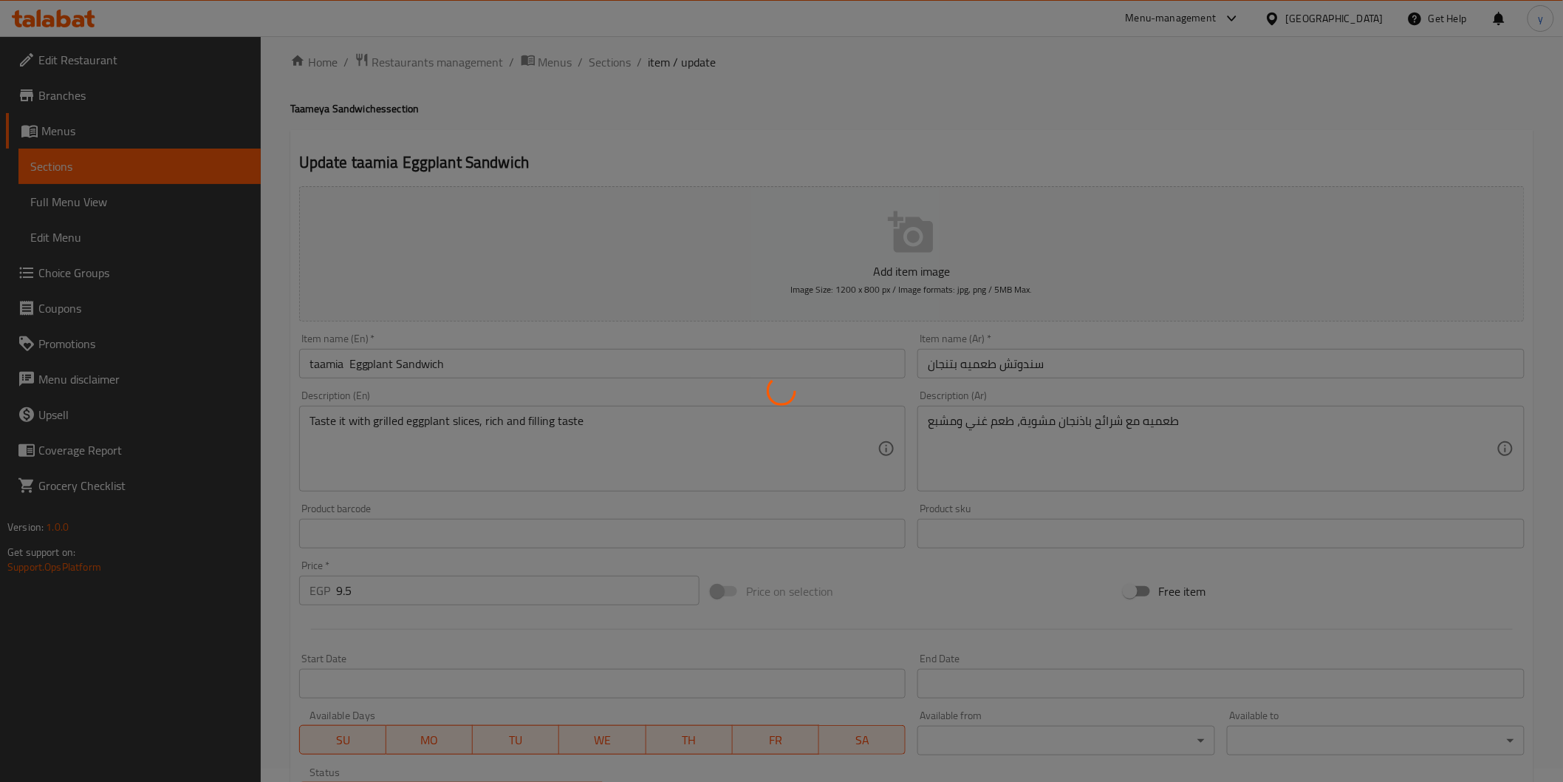
scroll to position [0, 0]
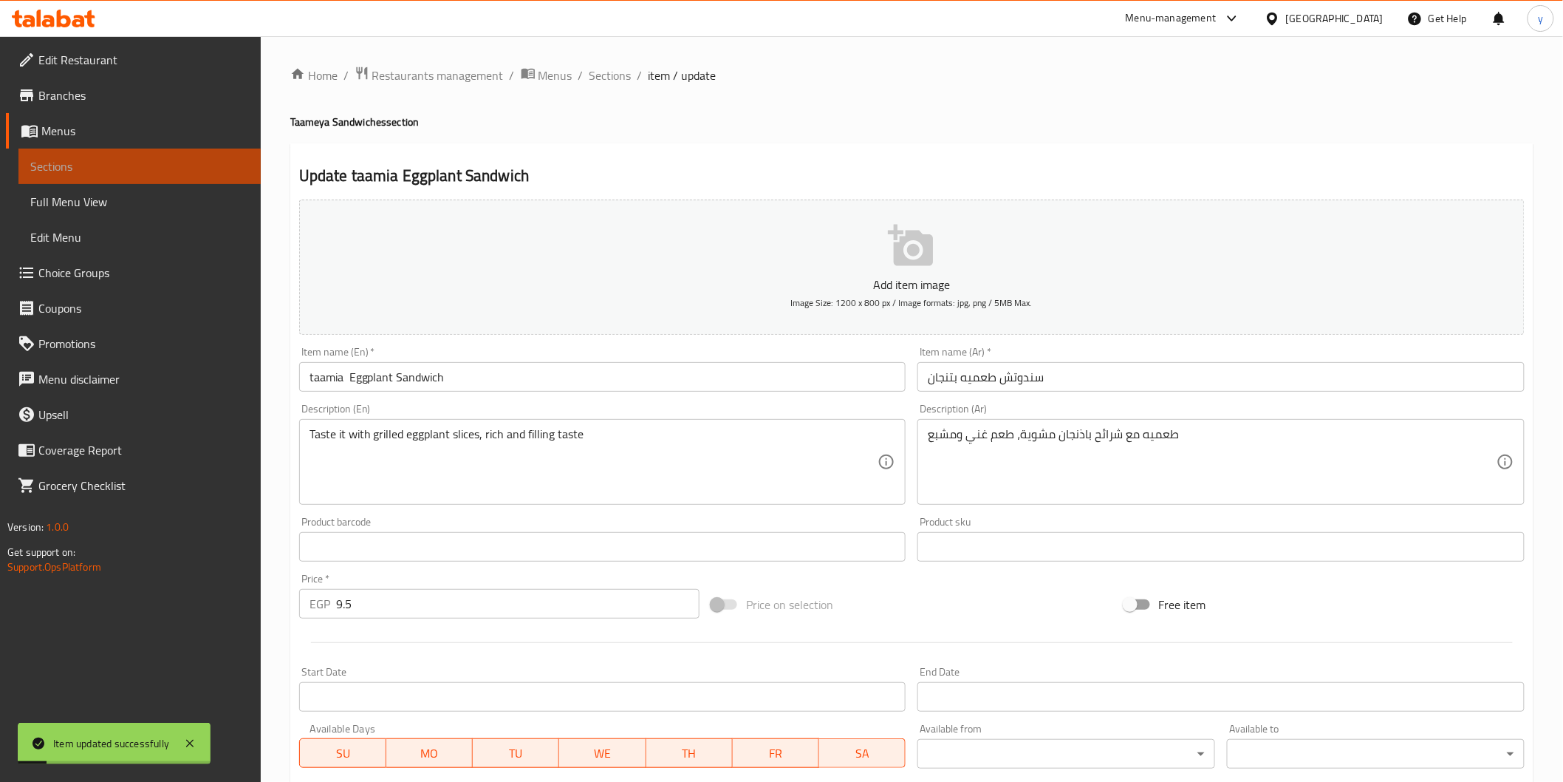
click at [109, 150] on link "Sections" at bounding box center [139, 165] width 242 height 35
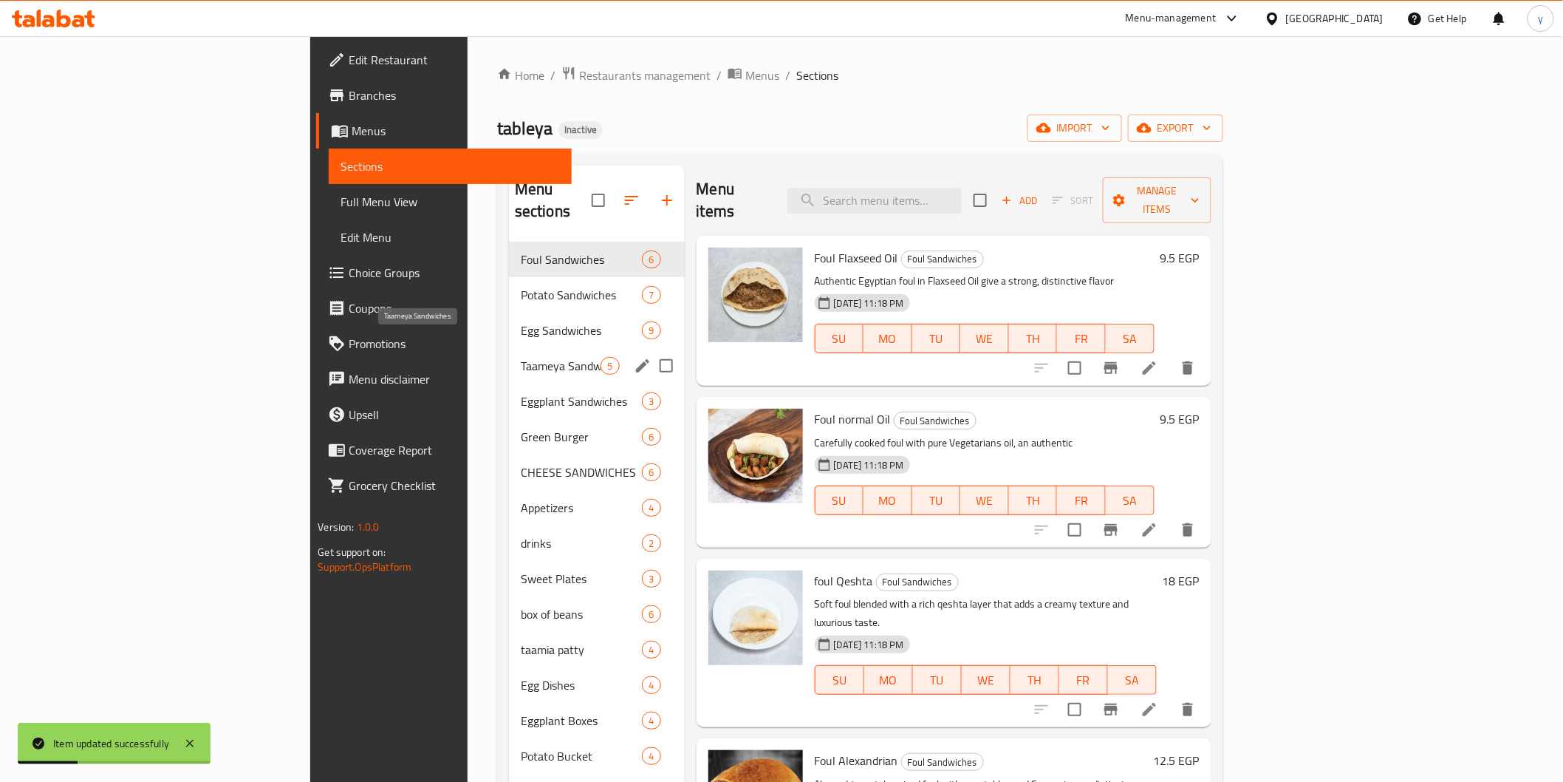
click at [521, 357] on span "Taameya Sandwiches" at bounding box center [561, 366] width 81 height 18
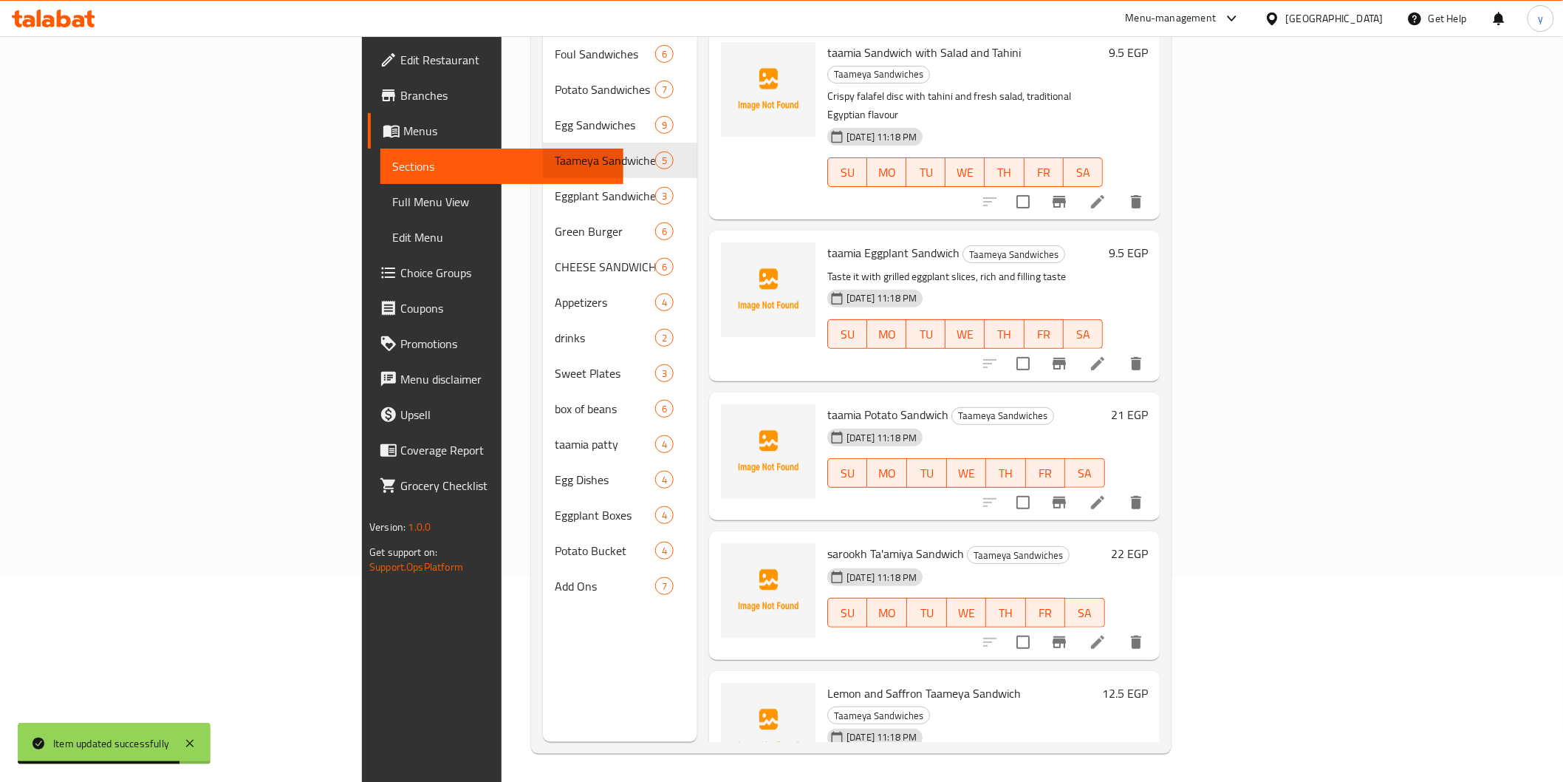
scroll to position [207, 0]
click at [1107, 492] on icon at bounding box center [1098, 501] width 18 height 18
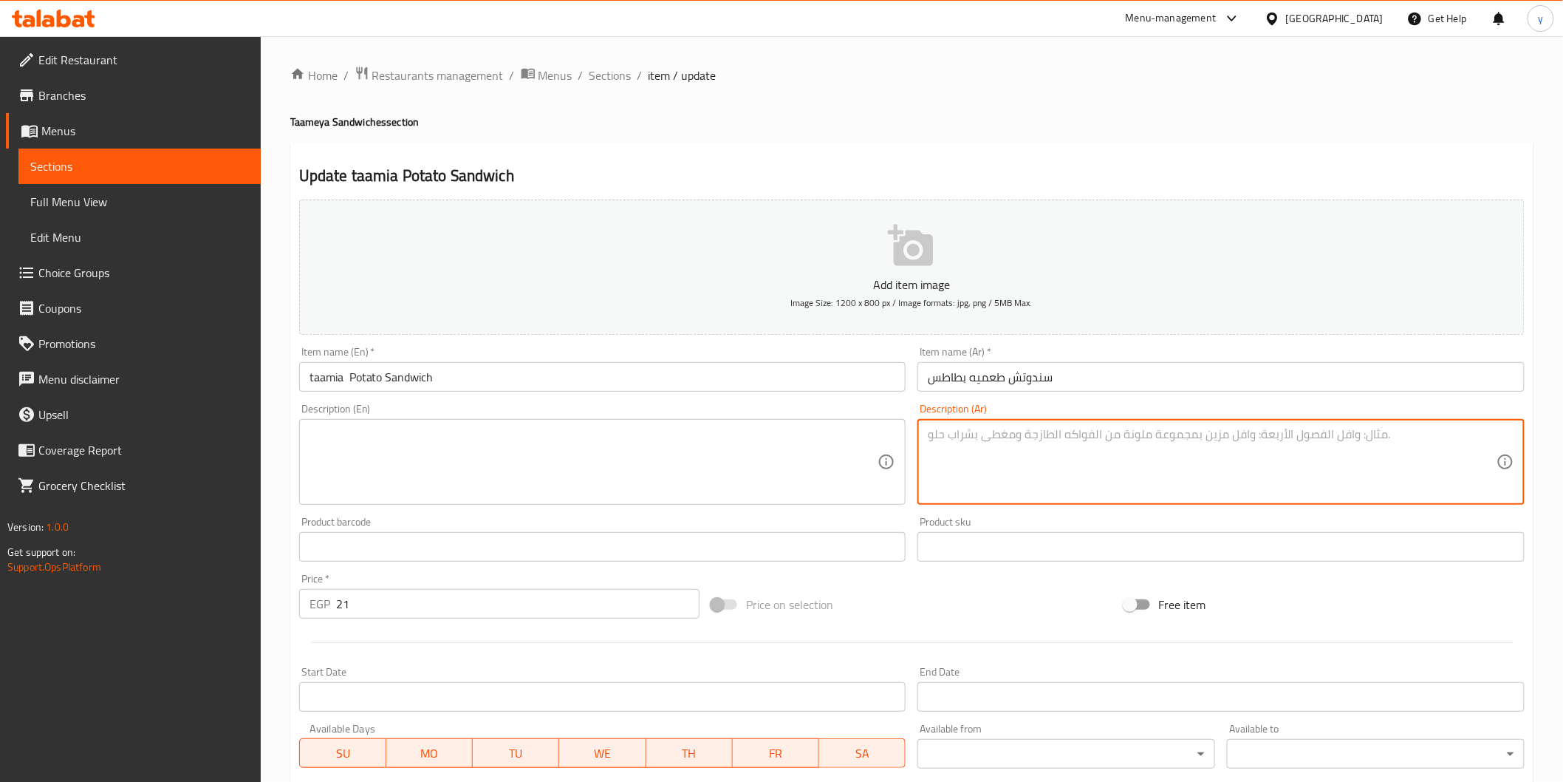
click at [1021, 433] on textarea at bounding box center [1212, 462] width 569 height 70
paste textarea "طعميه مع بطاطس فارم مقرمشة، مزيج لذيذ ومشبع"
type textarea "طعميه مع بطاطس فارم مقرمشة، مزيج لذيذ ومشبع"
click at [530, 460] on textarea at bounding box center [594, 462] width 569 height 70
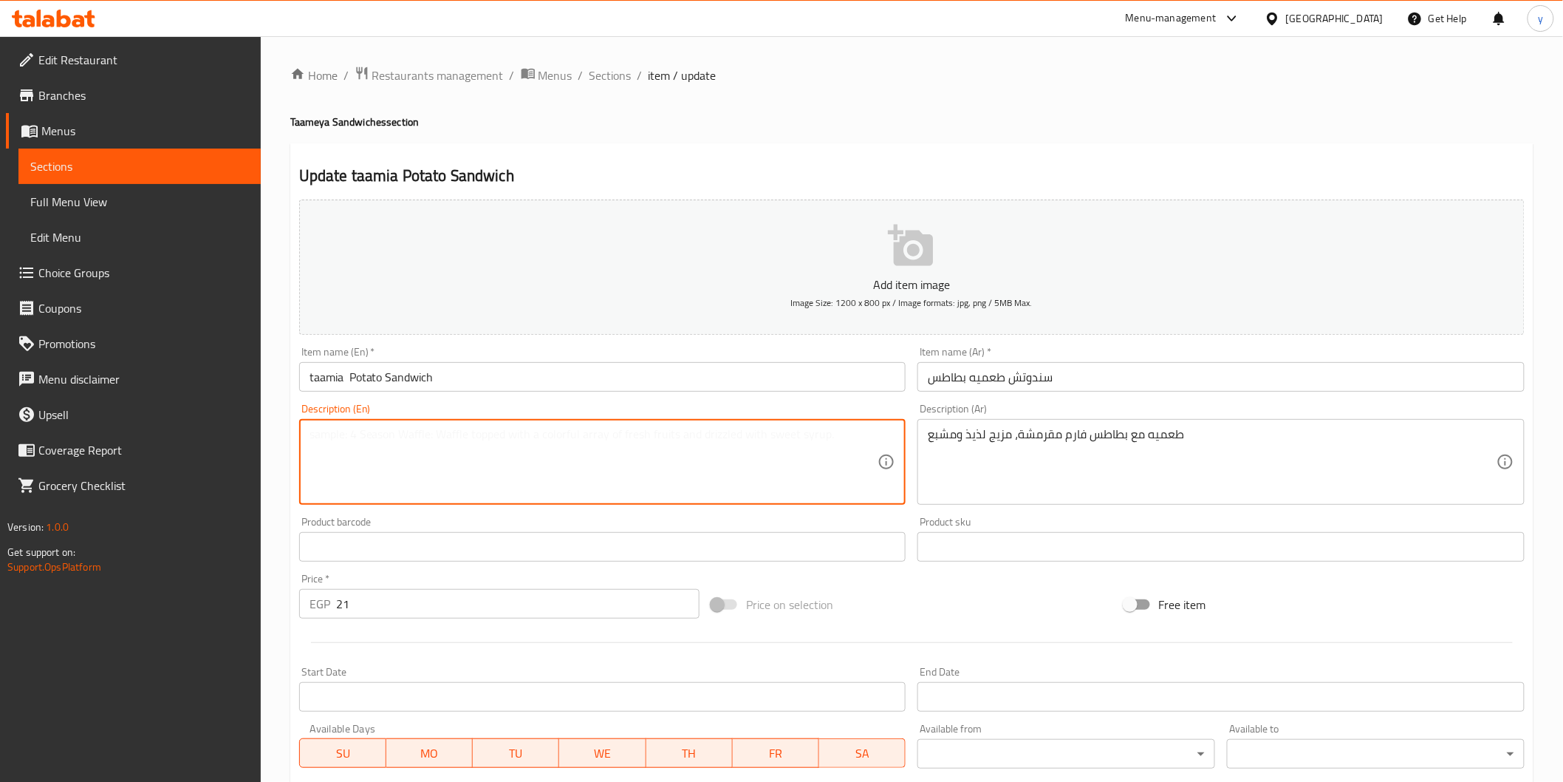
paste textarea "Taste it with crispy Farm potatoes, a delicious and filling combination"
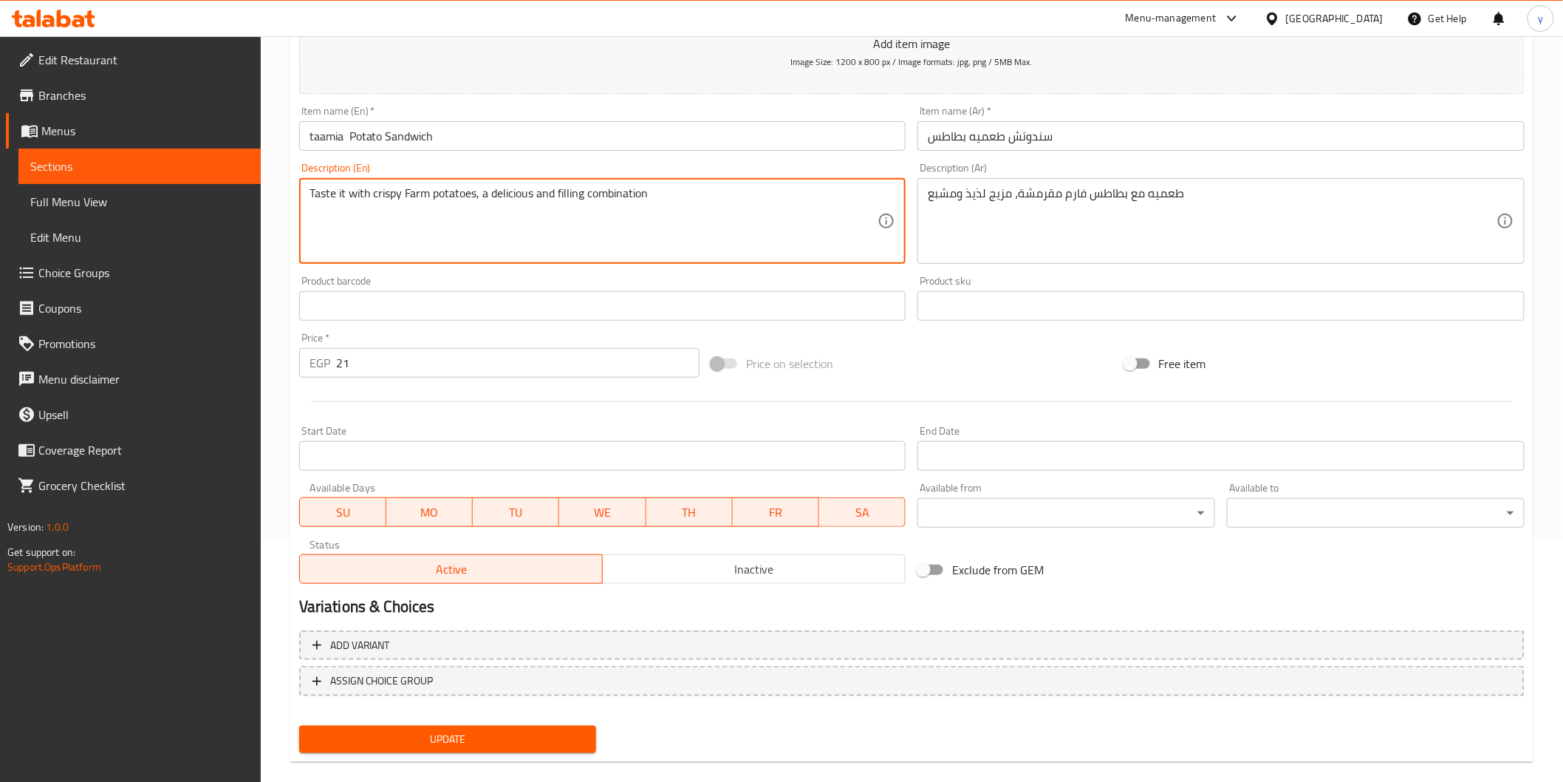
scroll to position [259, 0]
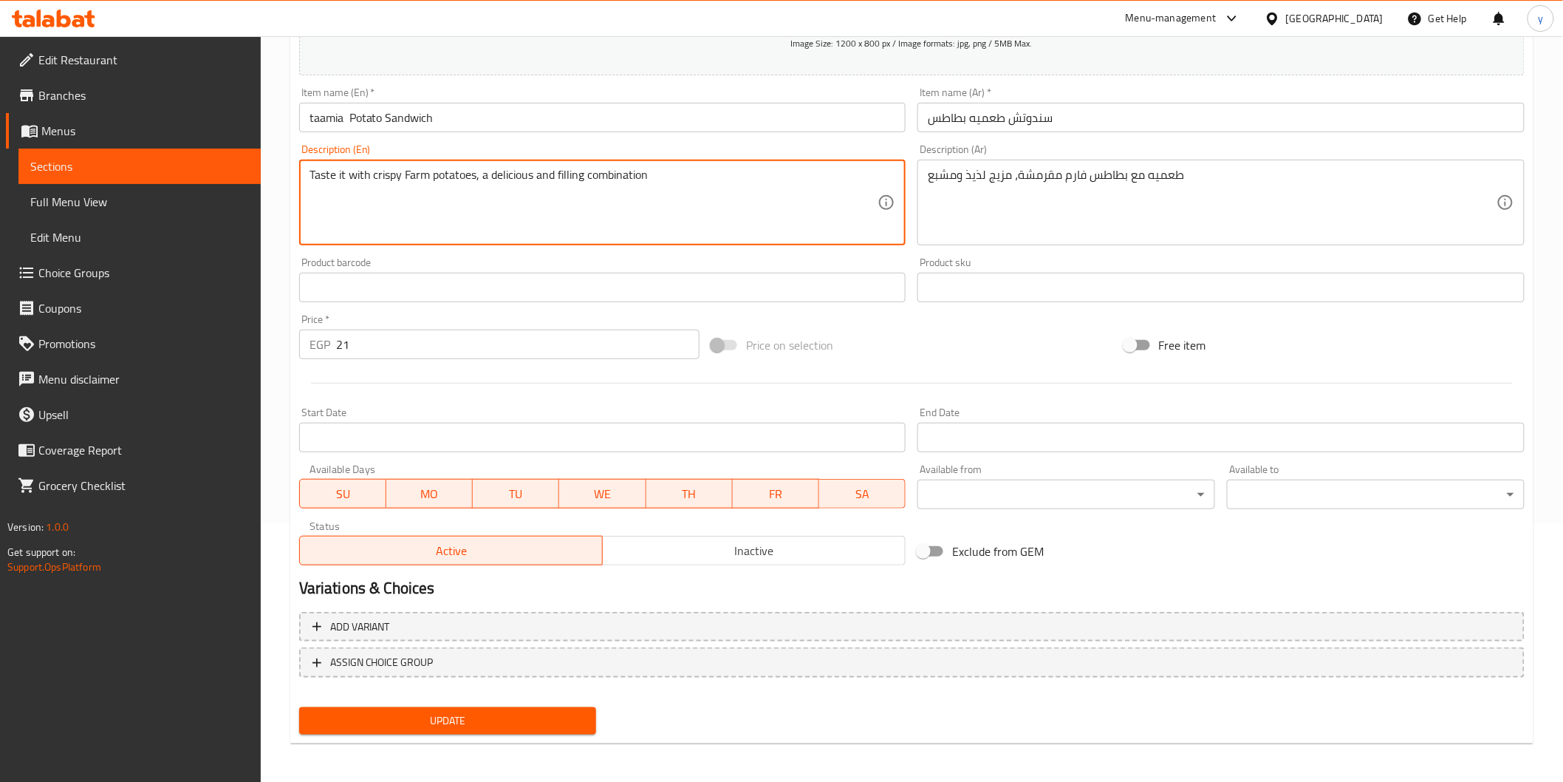
type textarea "Taste it with crispy Farm potatoes, a delicious and filling combination"
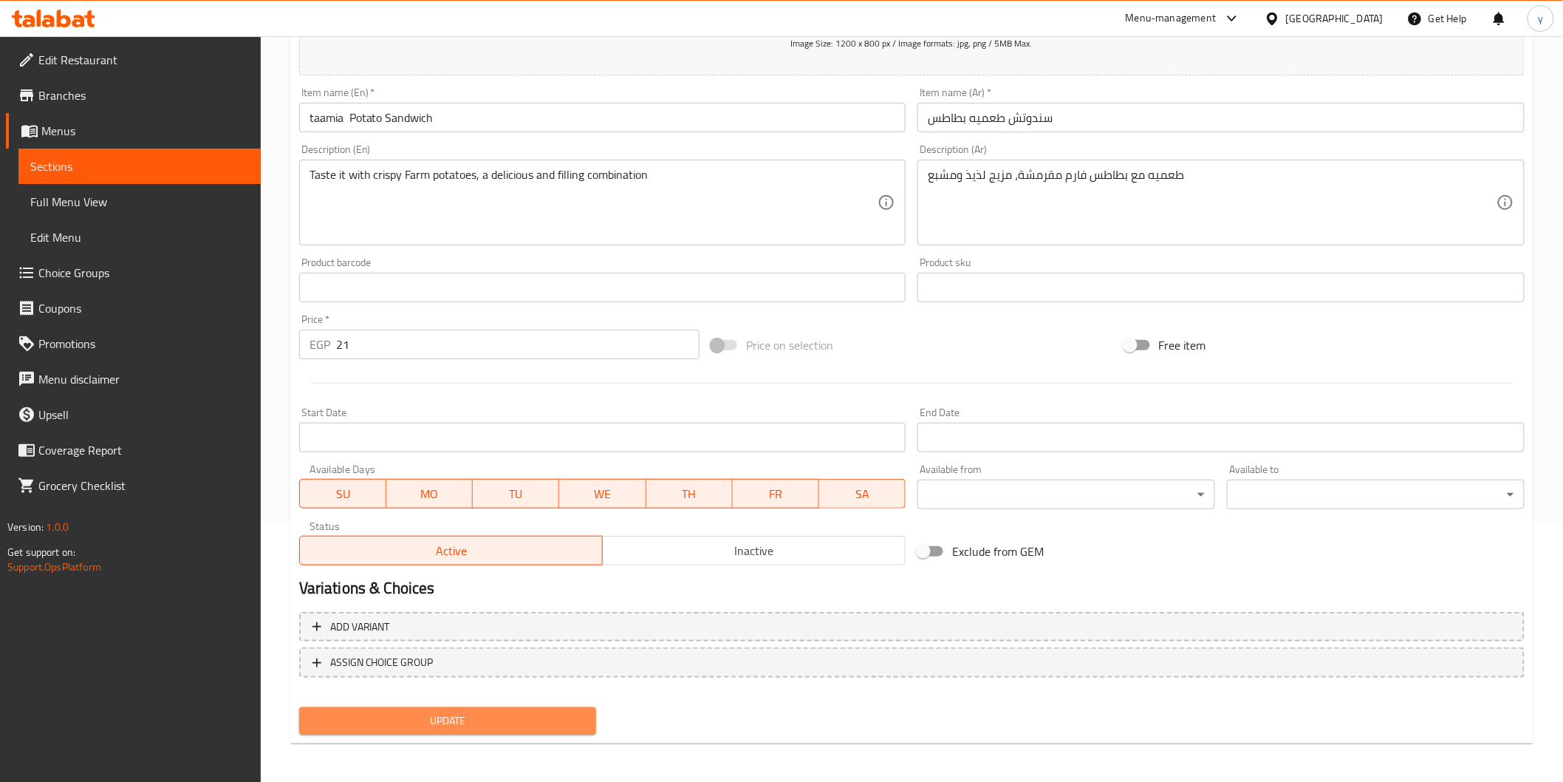
click at [511, 720] on span "Update" at bounding box center [448, 720] width 274 height 18
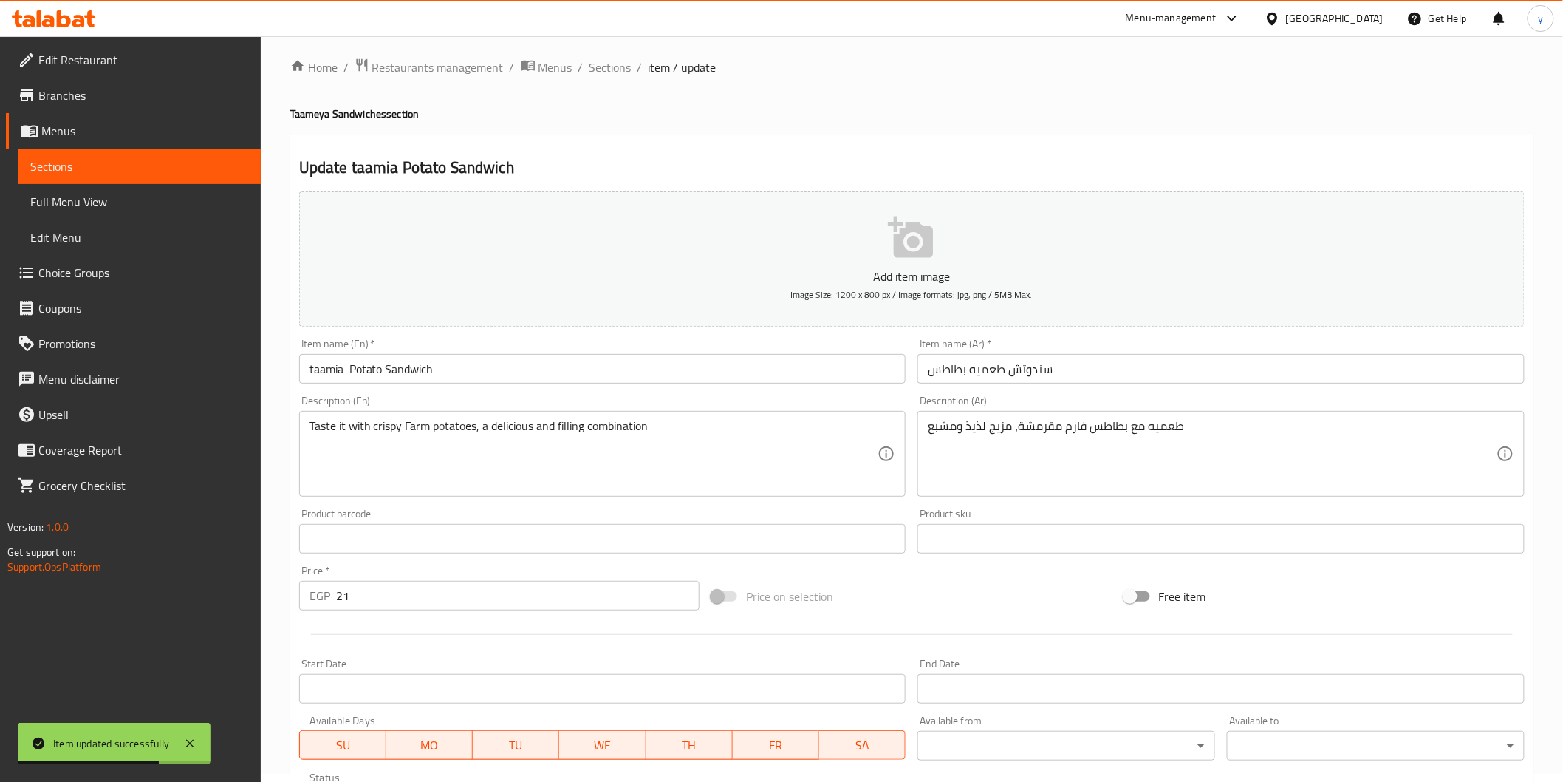
scroll to position [0, 0]
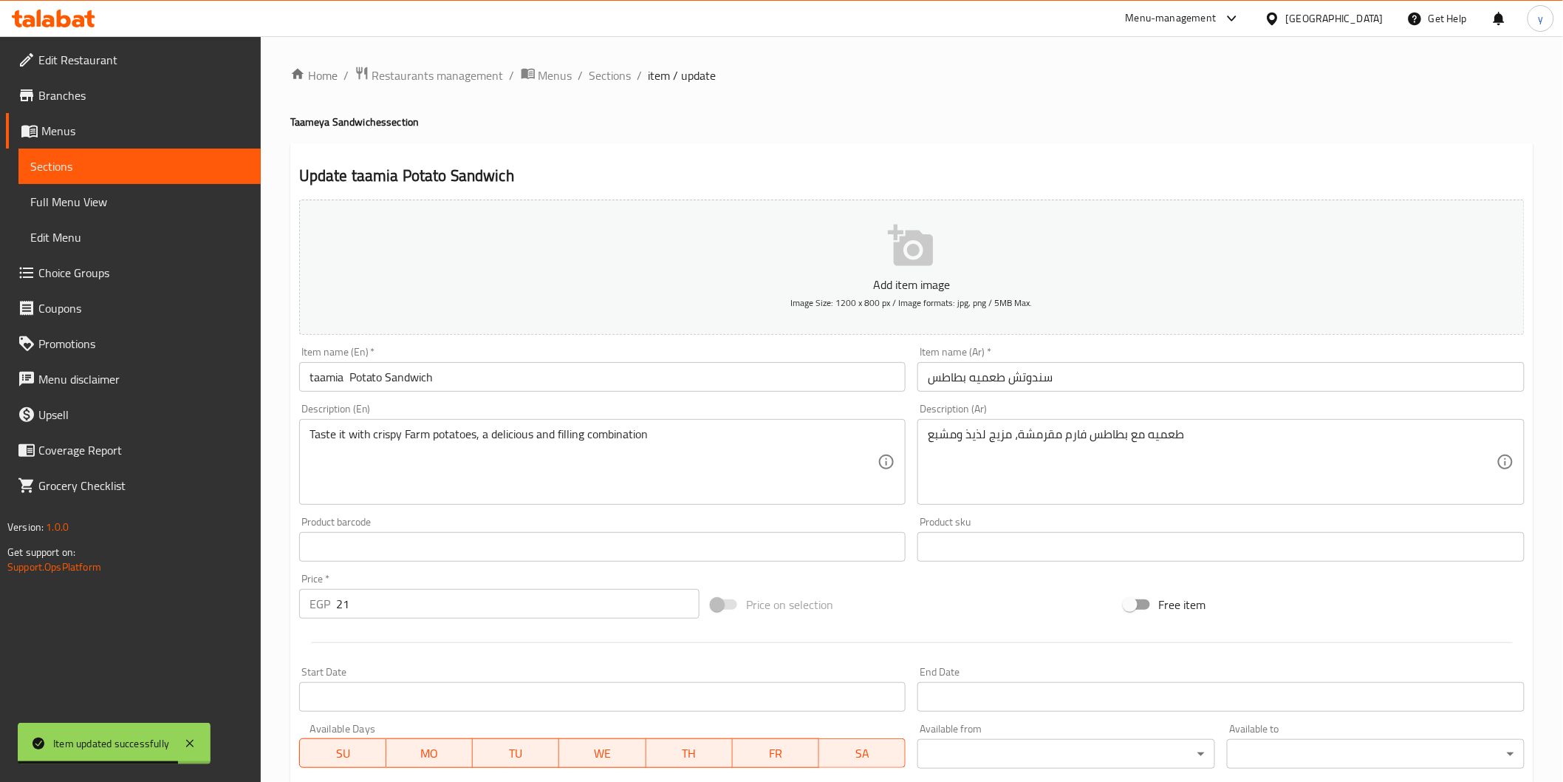
click at [164, 159] on span "Sections" at bounding box center [139, 166] width 219 height 18
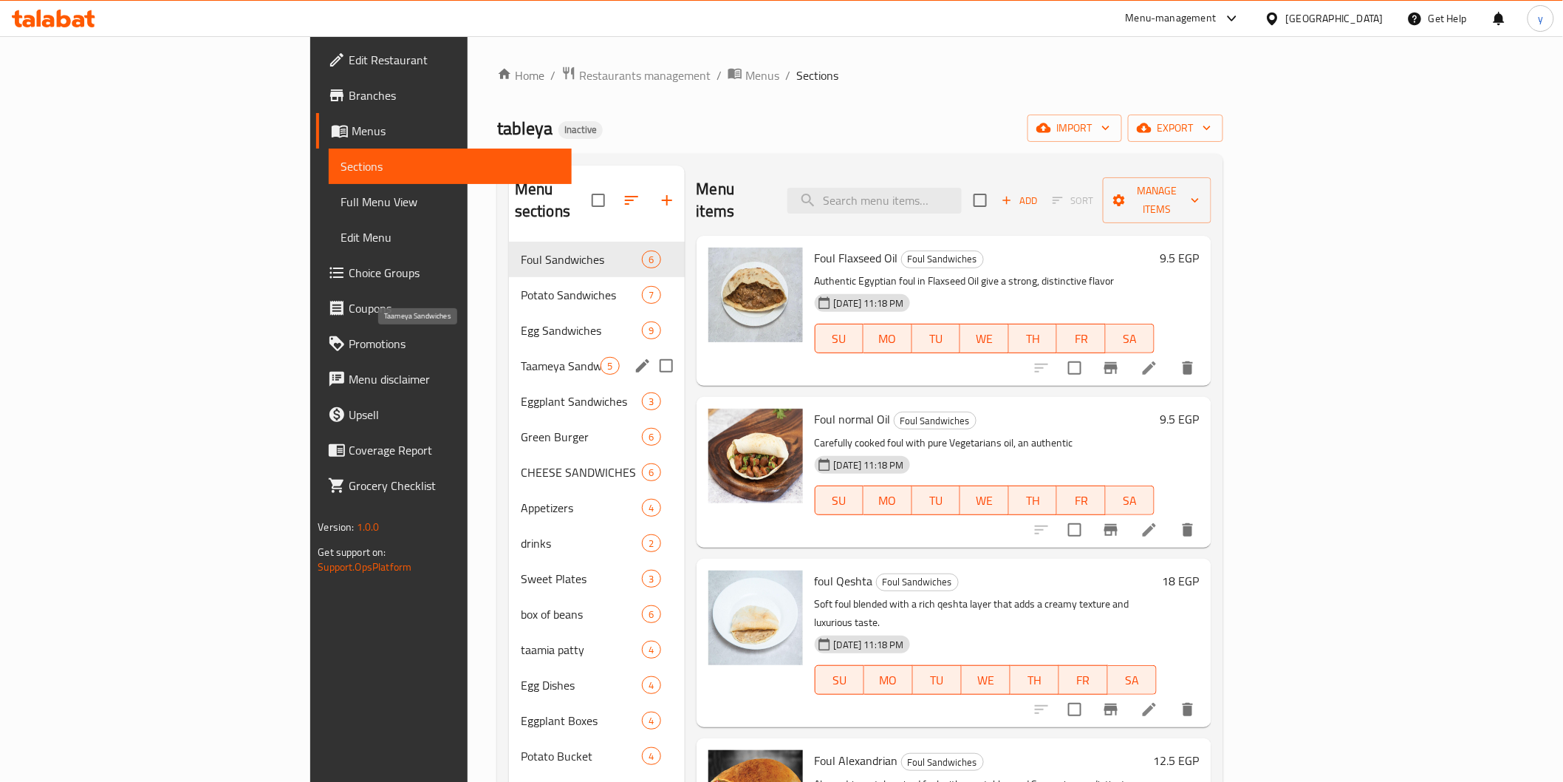
click at [521, 357] on span "Taameya Sandwiches" at bounding box center [561, 366] width 81 height 18
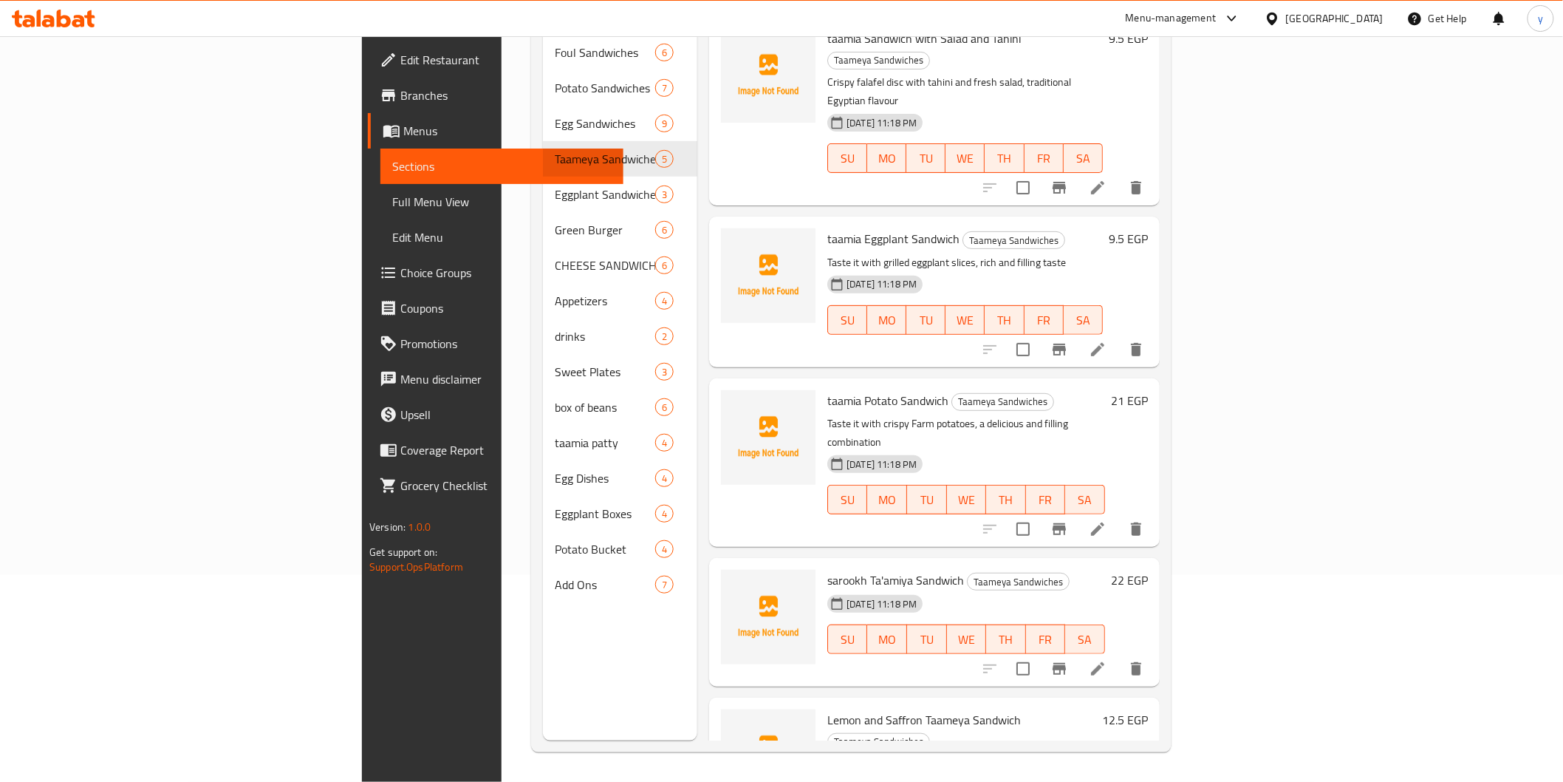
scroll to position [17, 0]
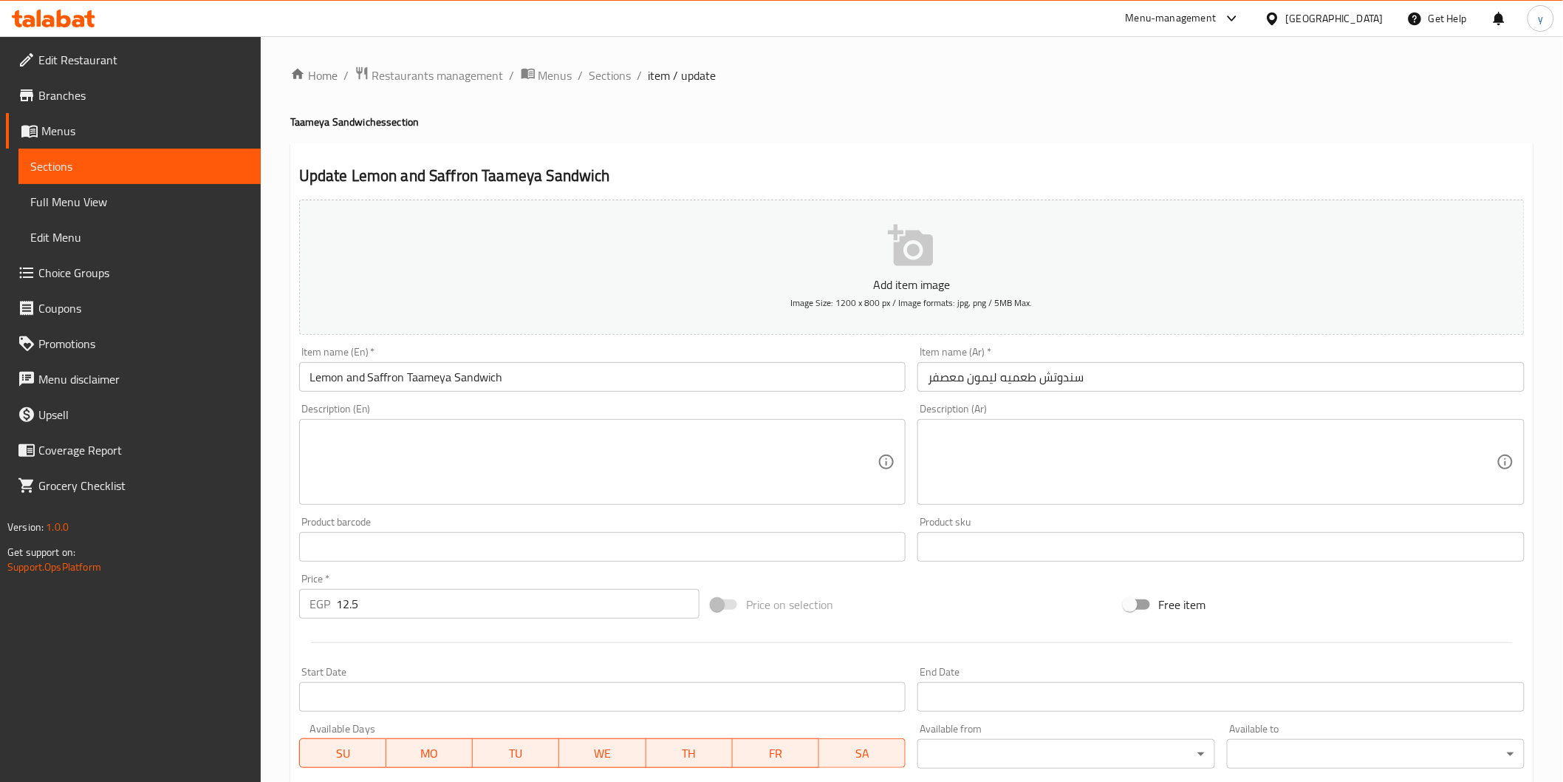
click at [1046, 439] on textarea at bounding box center [1212, 462] width 569 height 70
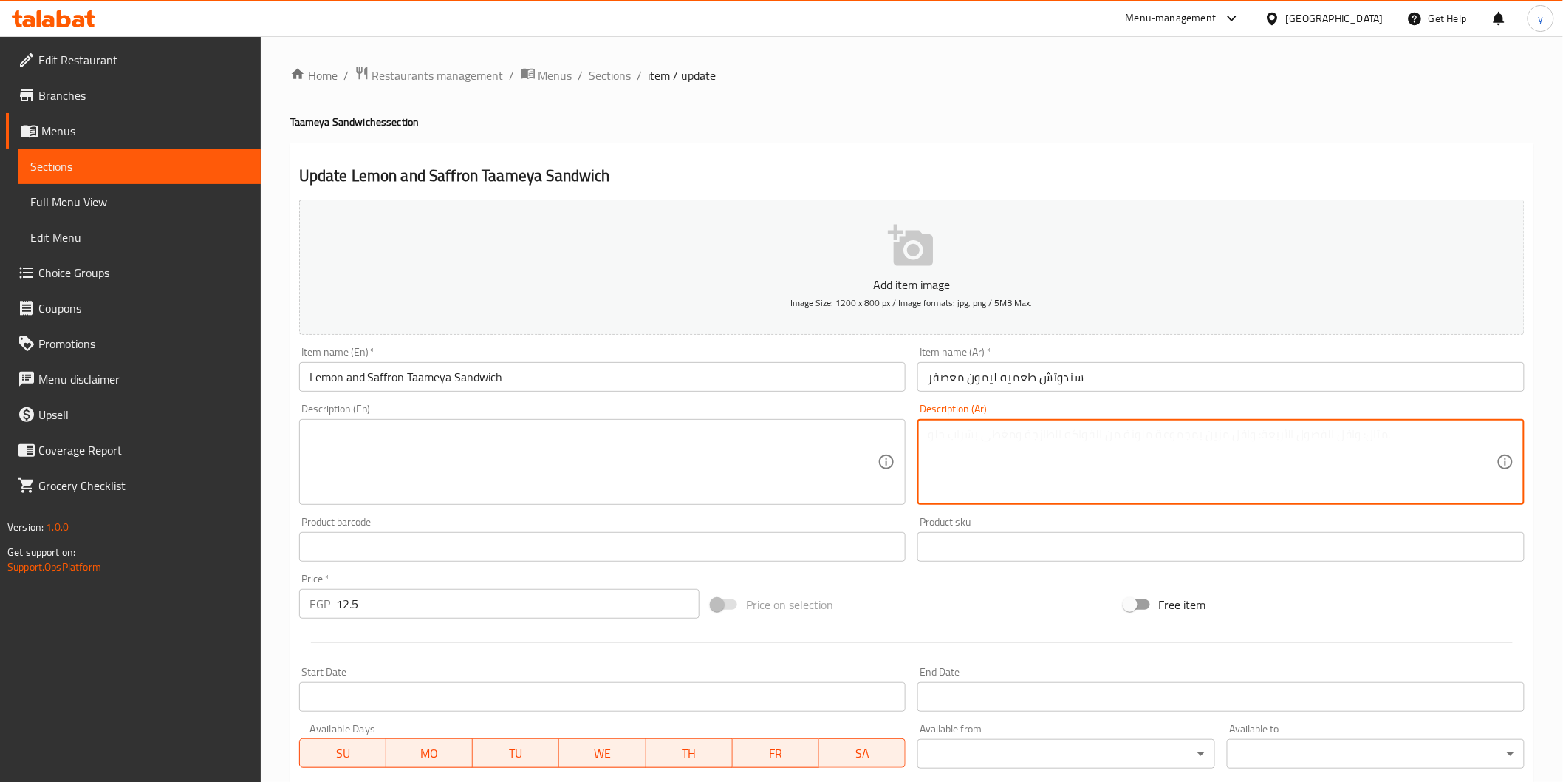
paste textarea "طعميه ممزوجة مع لمسة من الليمون المعصفر، طعم منعش وحامضي."
type textarea "طعميه ممزوجة مع لمسة من الليمون المعصفر، طعم منعش وحامضي."
click at [722, 445] on textarea at bounding box center [594, 462] width 569 height 70
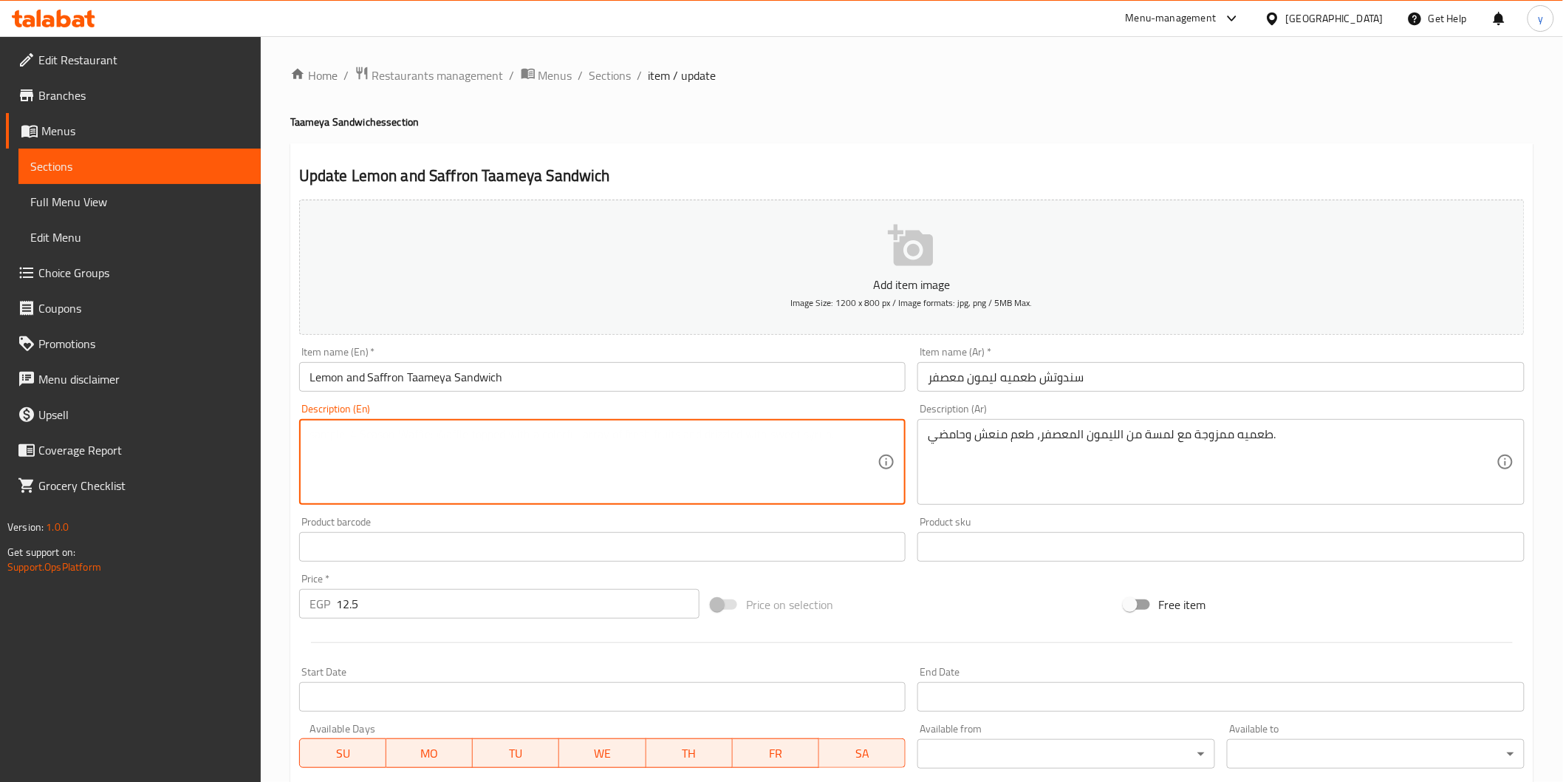
paste textarea "Its taste is mixed with a touch of safflower lemon, a refreshing and acidic tas…"
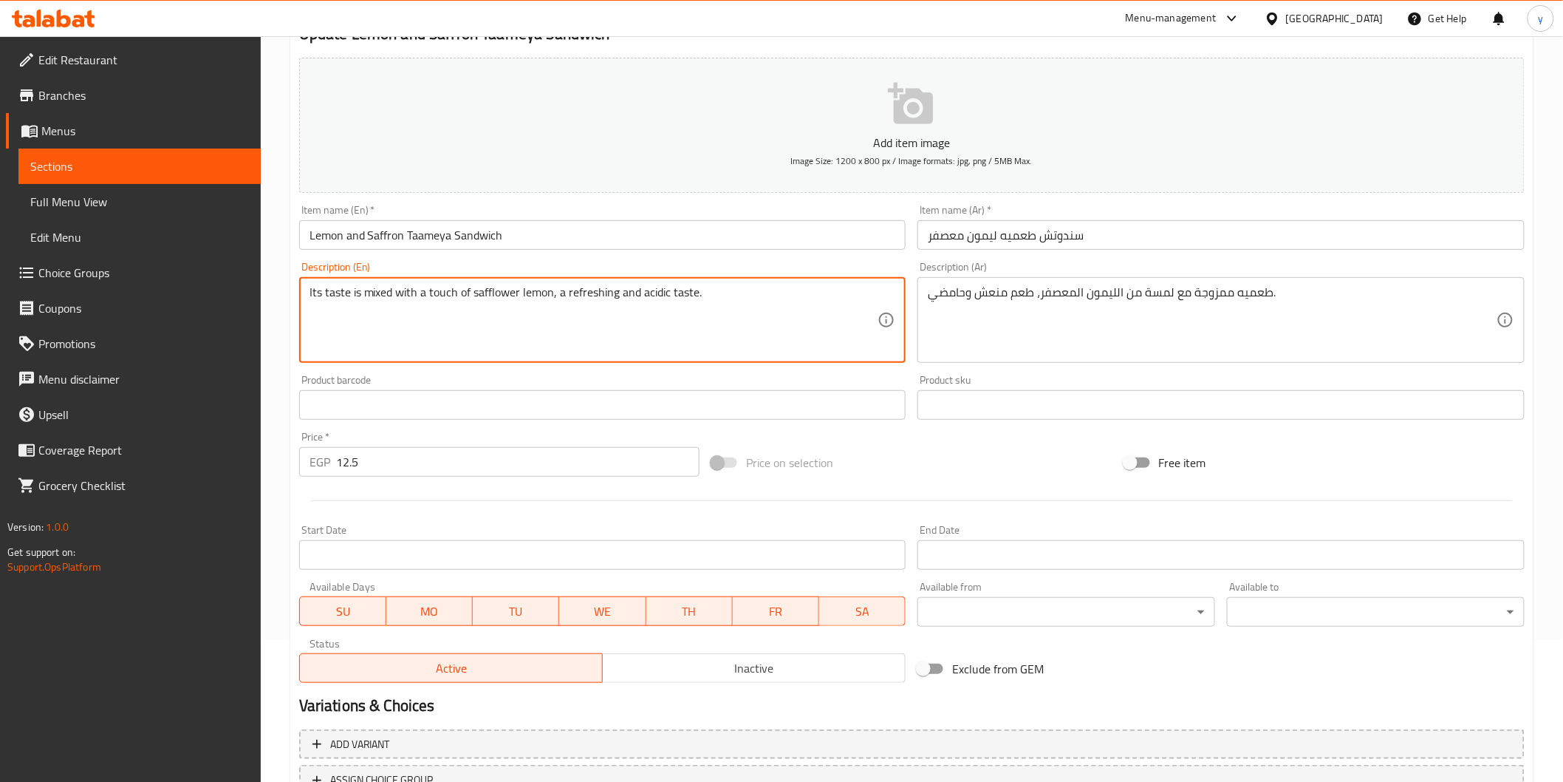
scroll to position [259, 0]
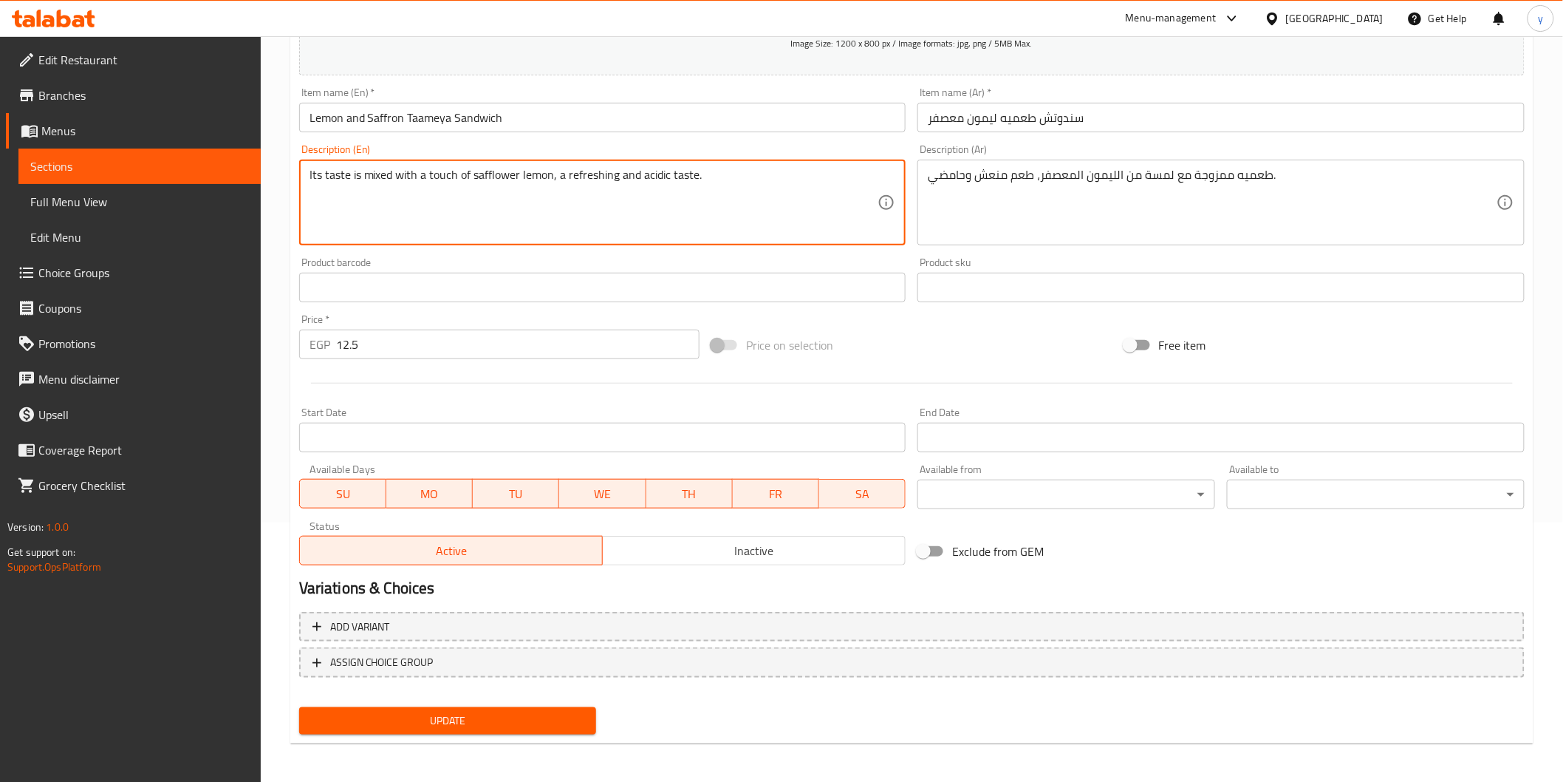
type textarea "Its taste is mixed with a touch of safflower lemon, a refreshing and acidic tas…"
click at [540, 712] on span "Update" at bounding box center [448, 720] width 274 height 18
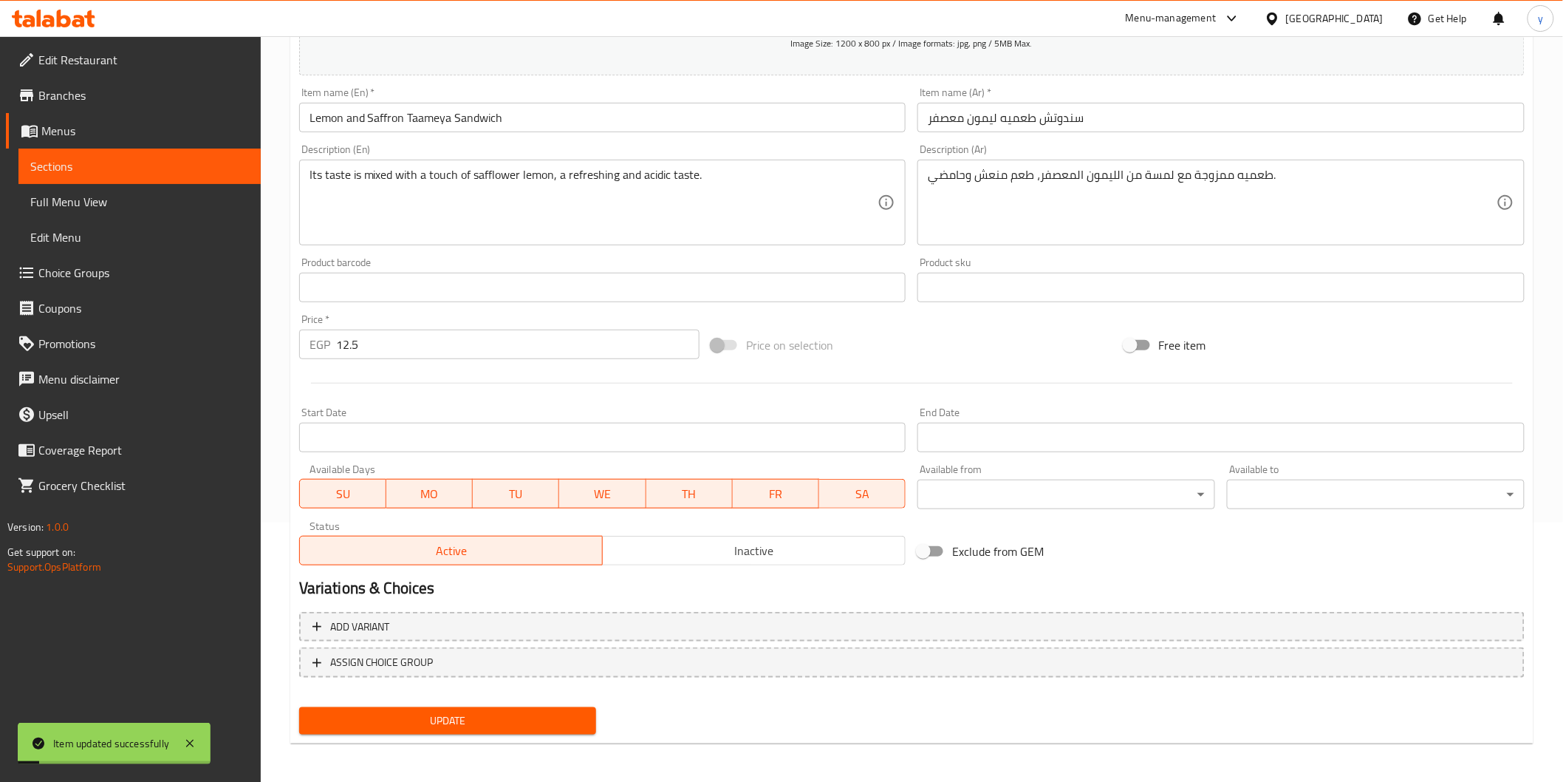
click at [90, 168] on span "Sections" at bounding box center [139, 166] width 219 height 18
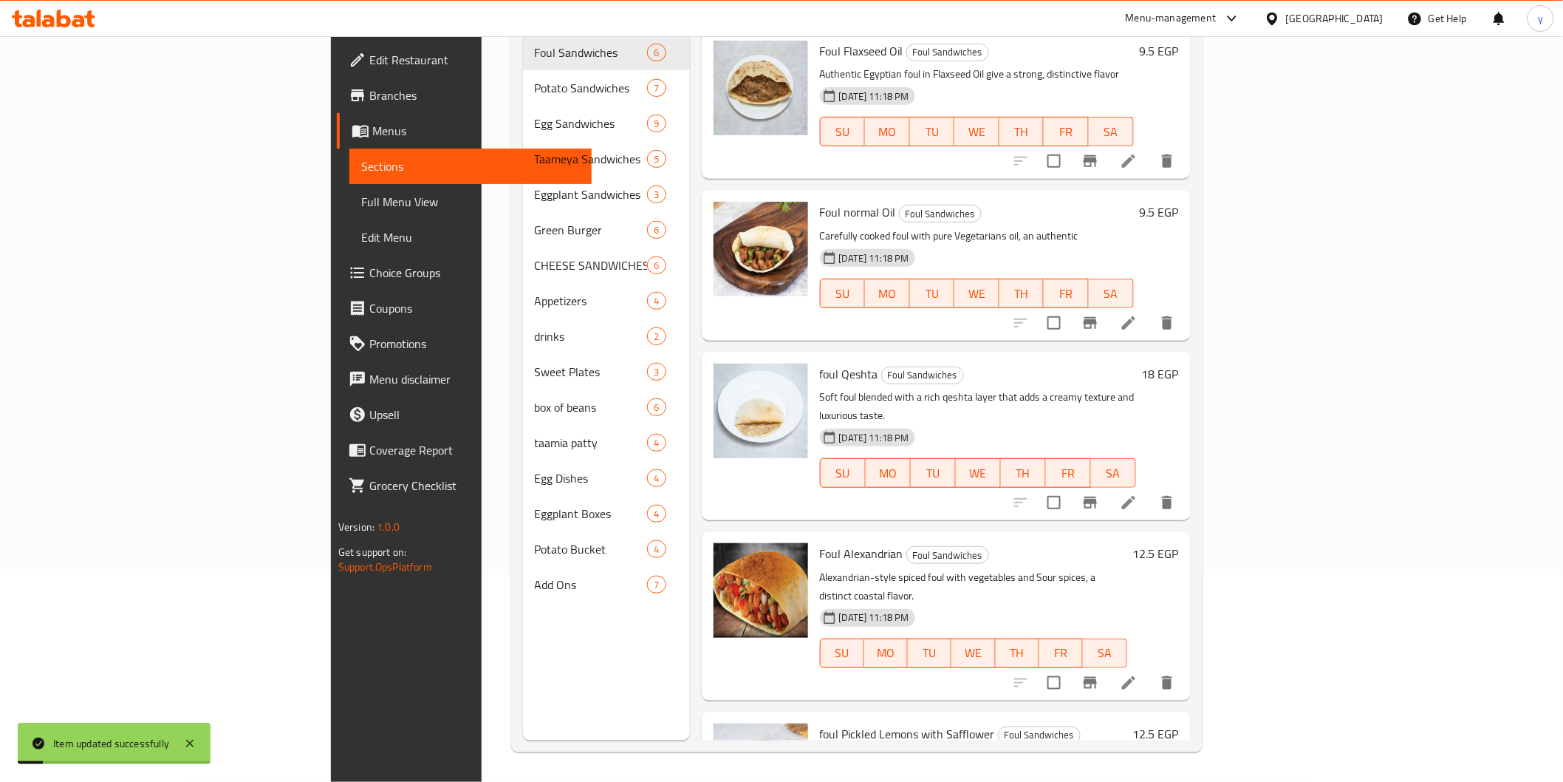
scroll to position [207, 0]
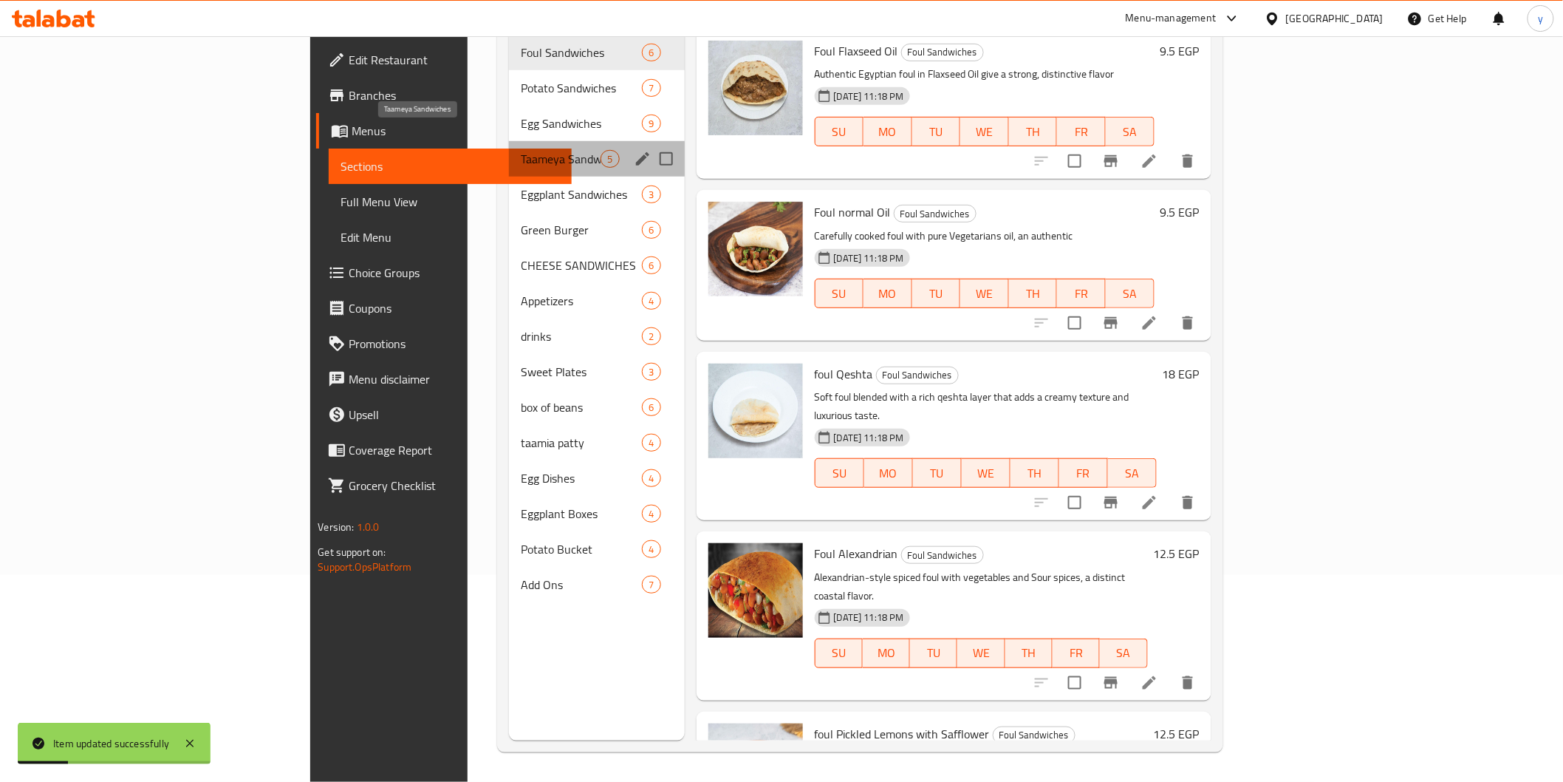
click at [521, 150] on span "Taameya Sandwiches" at bounding box center [561, 159] width 81 height 18
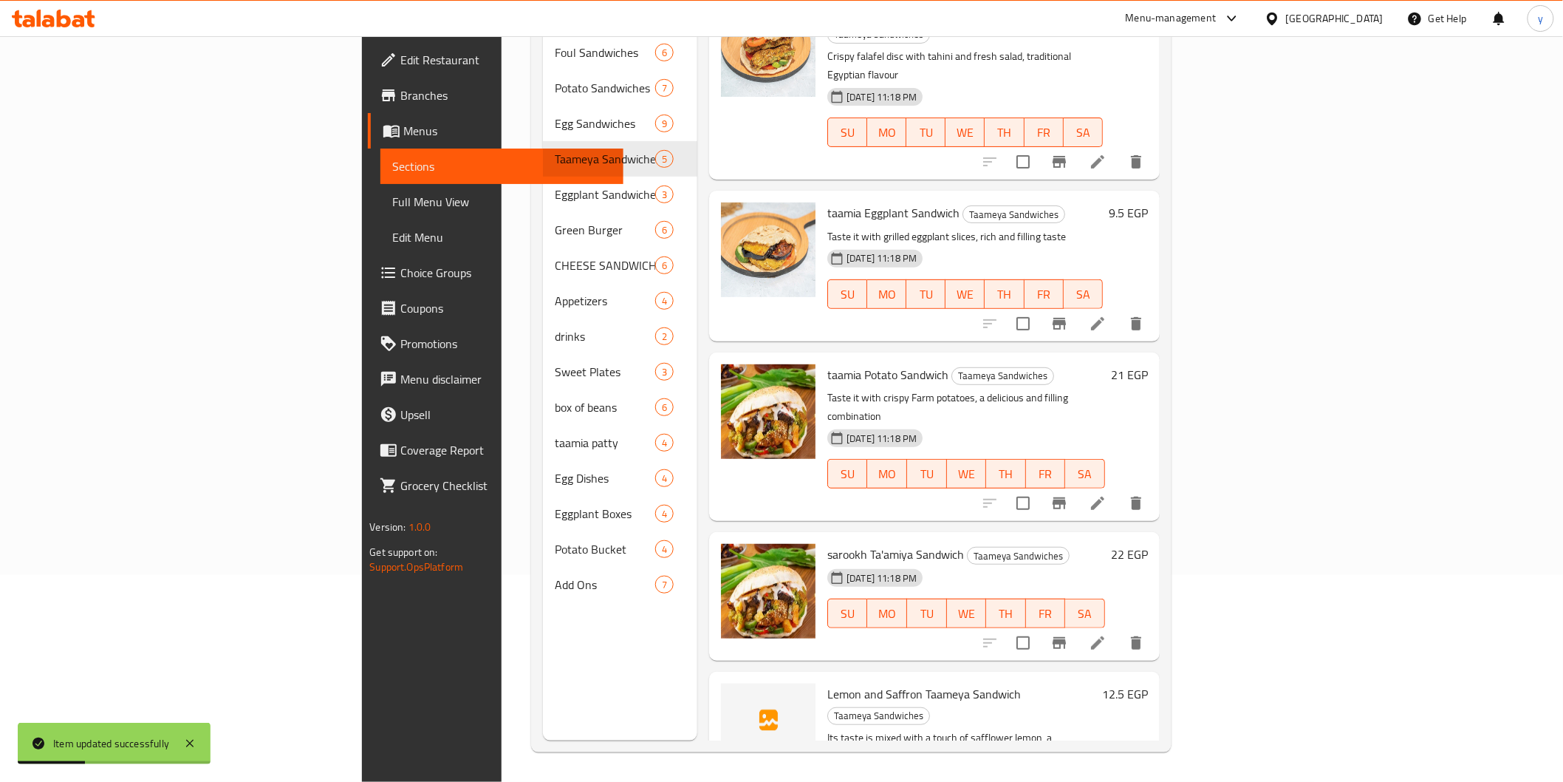
scroll to position [39, 0]
click at [1107, 633] on icon at bounding box center [1098, 642] width 18 height 18
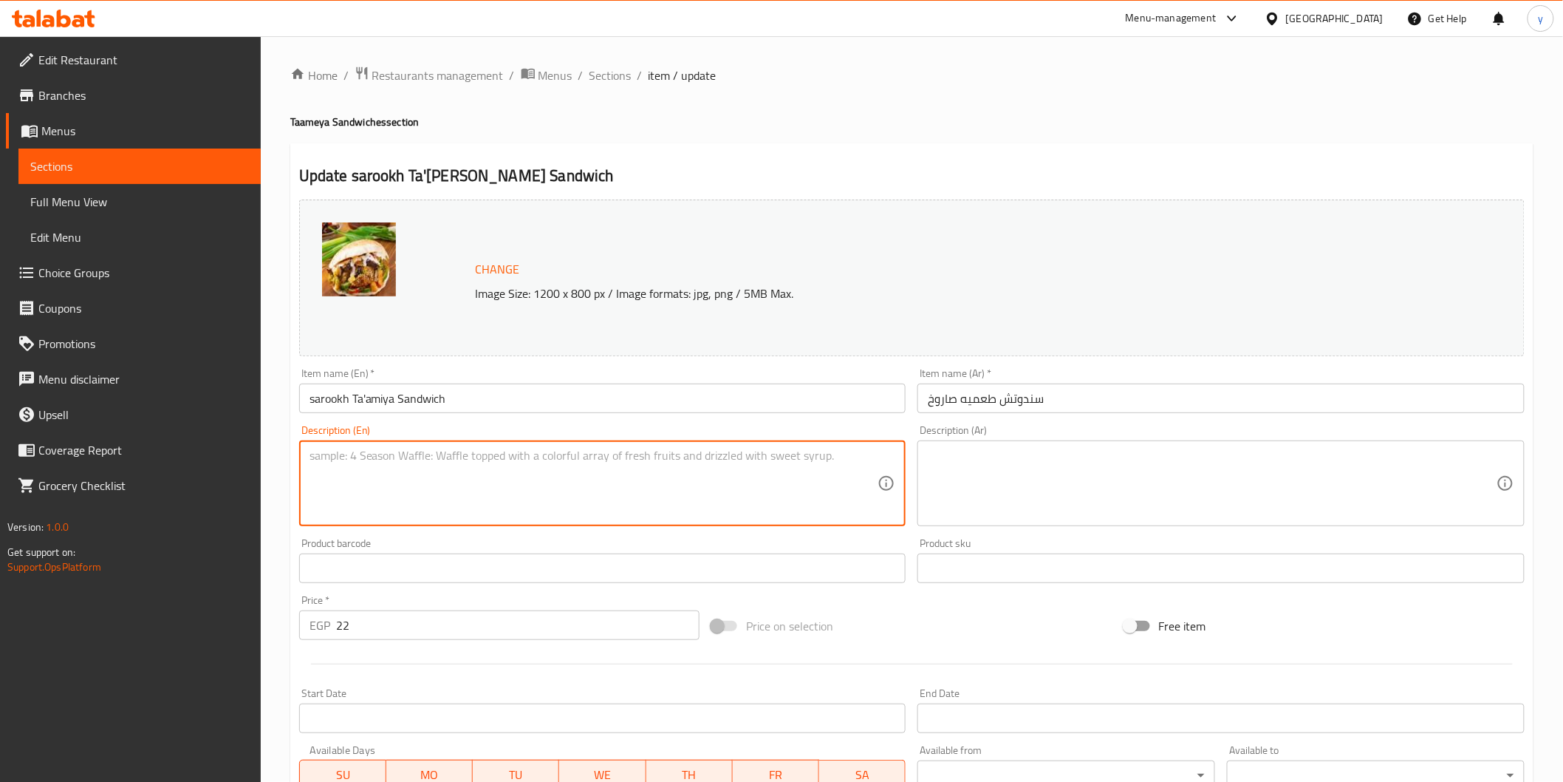
click at [628, 468] on textarea at bounding box center [594, 483] width 569 height 70
click at [1013, 484] on textarea at bounding box center [1212, 483] width 569 height 70
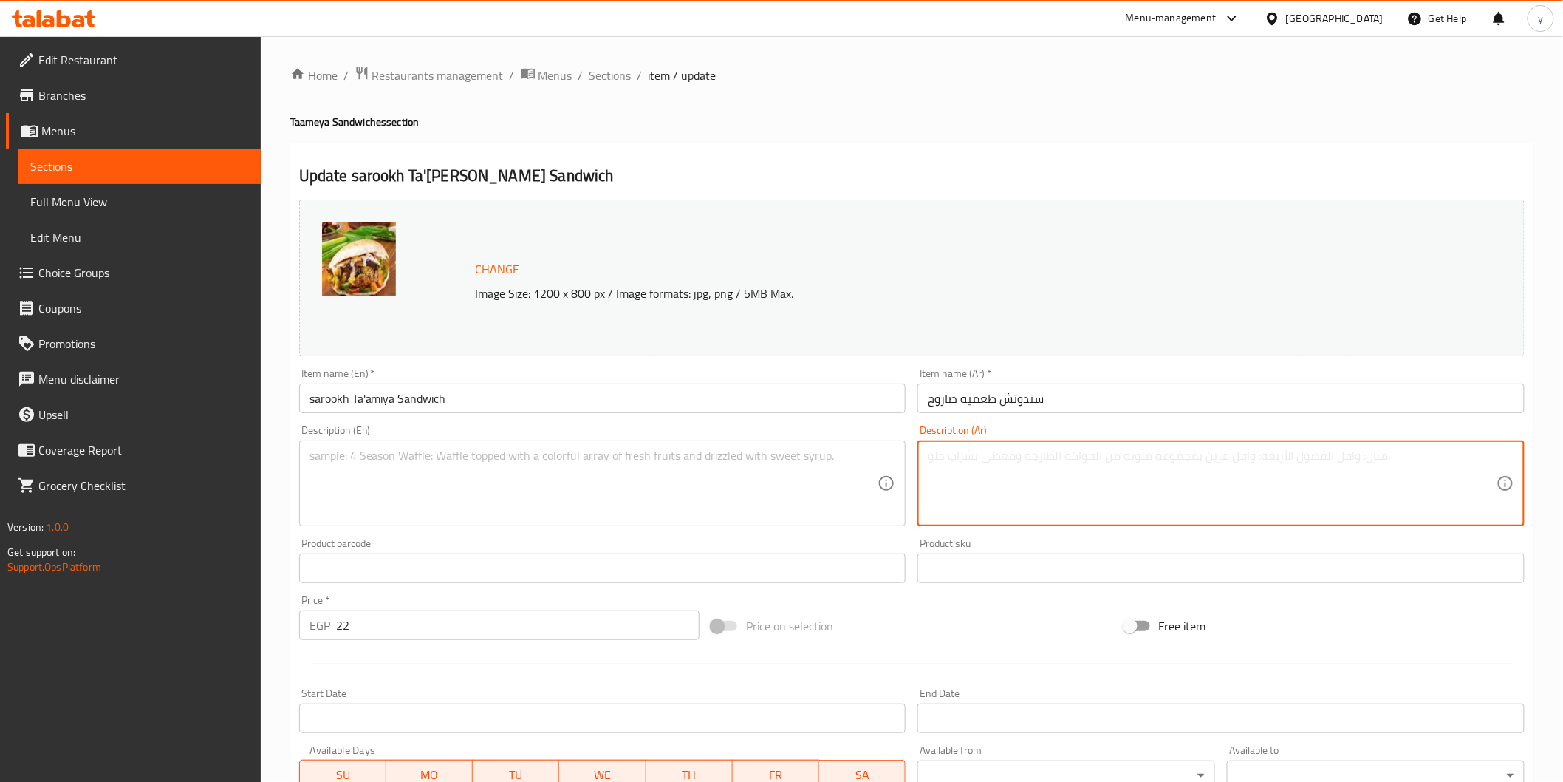
paste textarea "طعميه محشوة ومليئة بالمكونات، سندوتش كبير ومشبع لعشاق الطعم المصري."
type textarea "طعميه محشوة ومليئة بالمكونات، سندوتش كبير ومشبع لعشاق الطعم المصري."
click at [801, 464] on textarea at bounding box center [594, 483] width 569 height 70
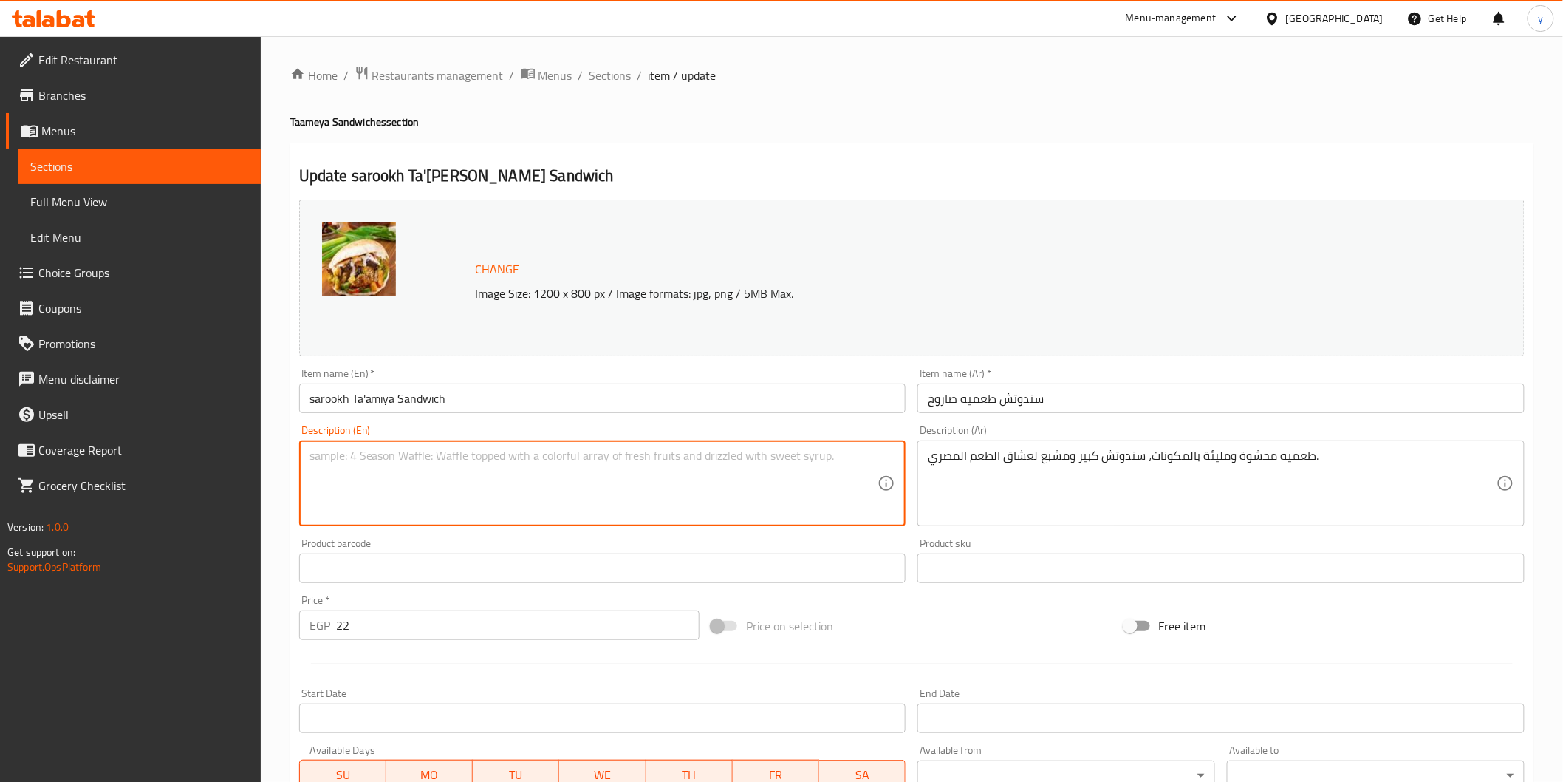
paste textarea "Stuffed and full of ingredients, a large and filling sandwich for lovers of Egy…"
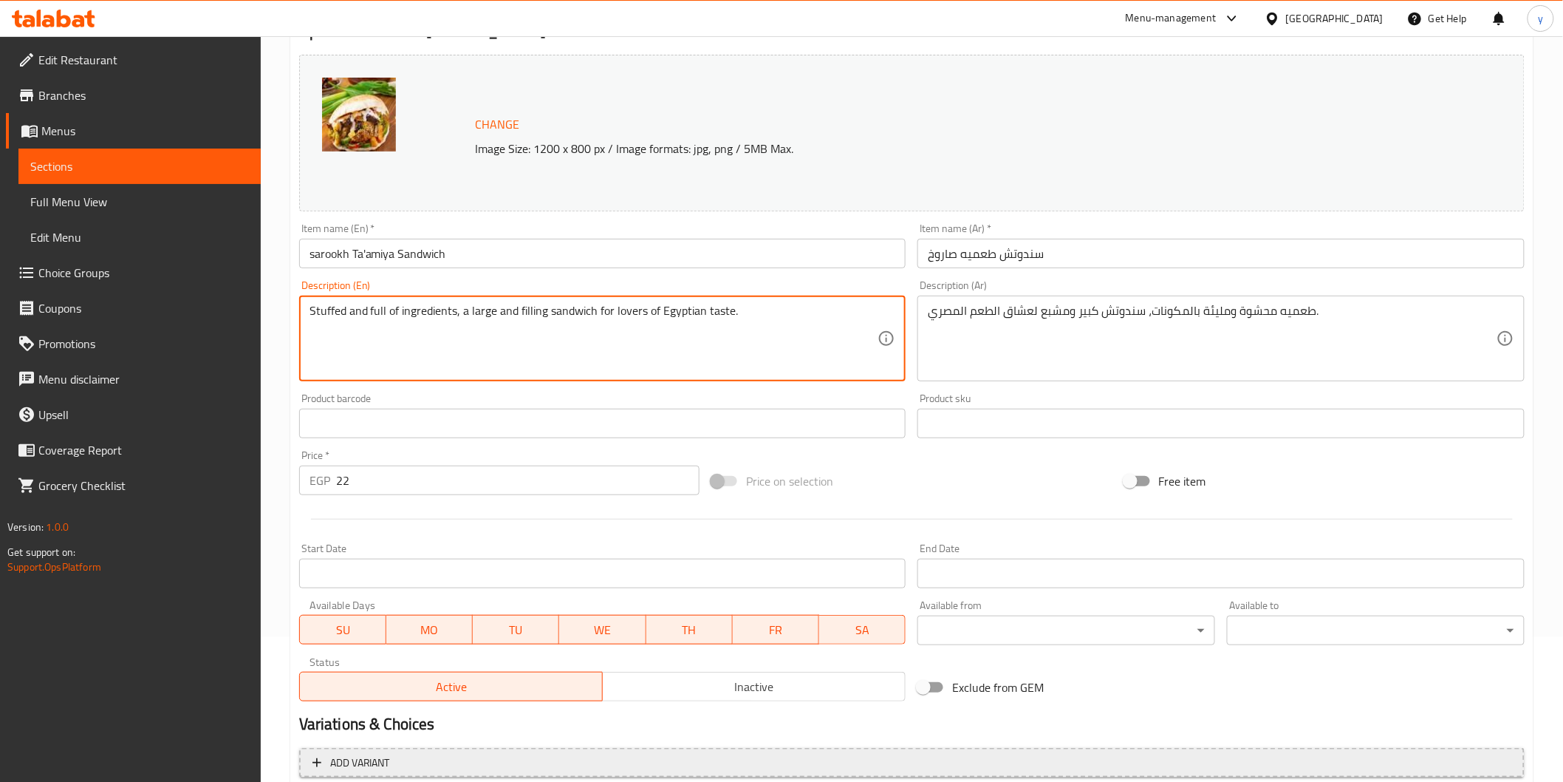
scroll to position [281, 0]
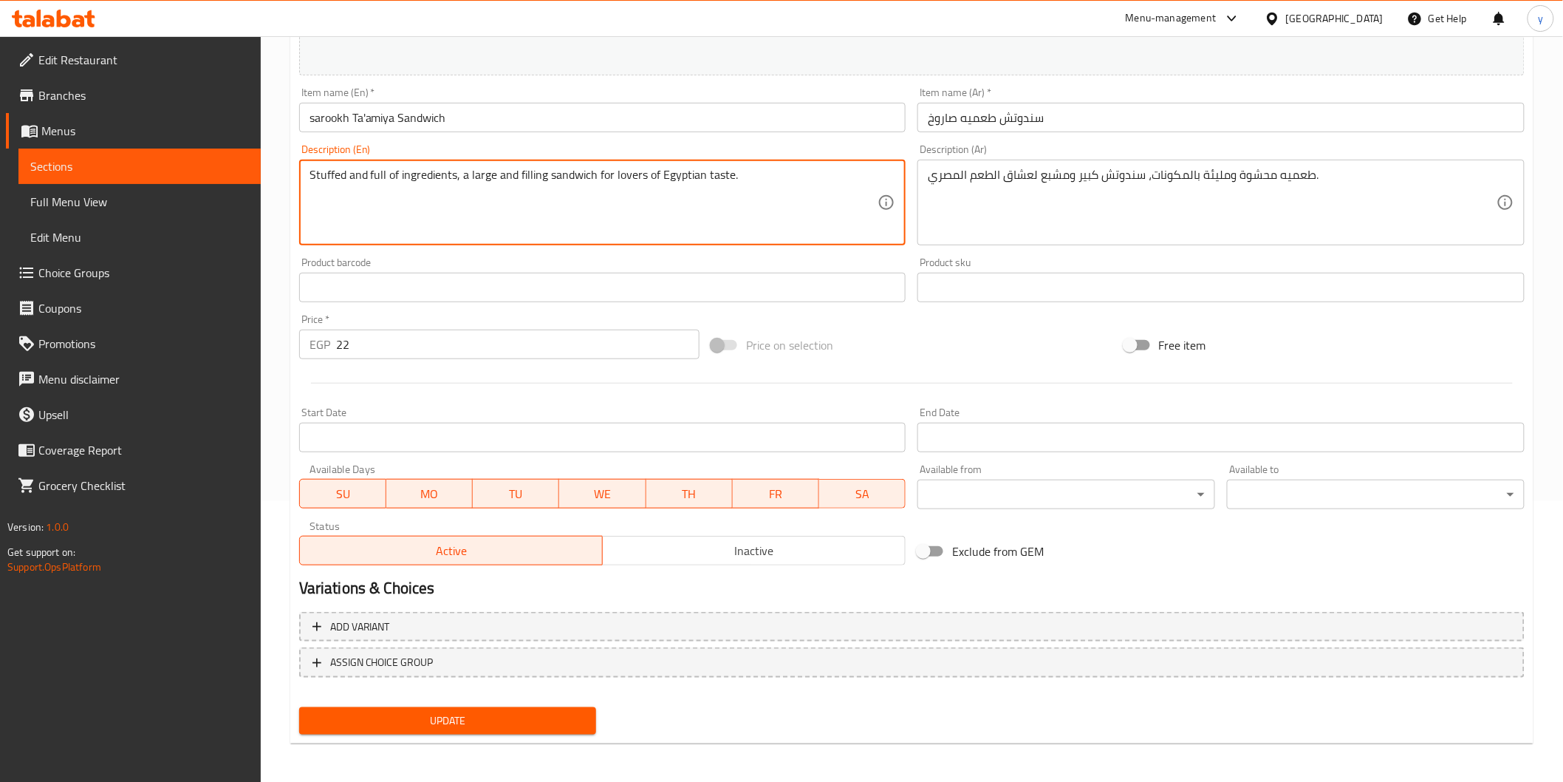
type textarea "Stuffed and full of ingredients, a large and filling sandwich for lovers of Egy…"
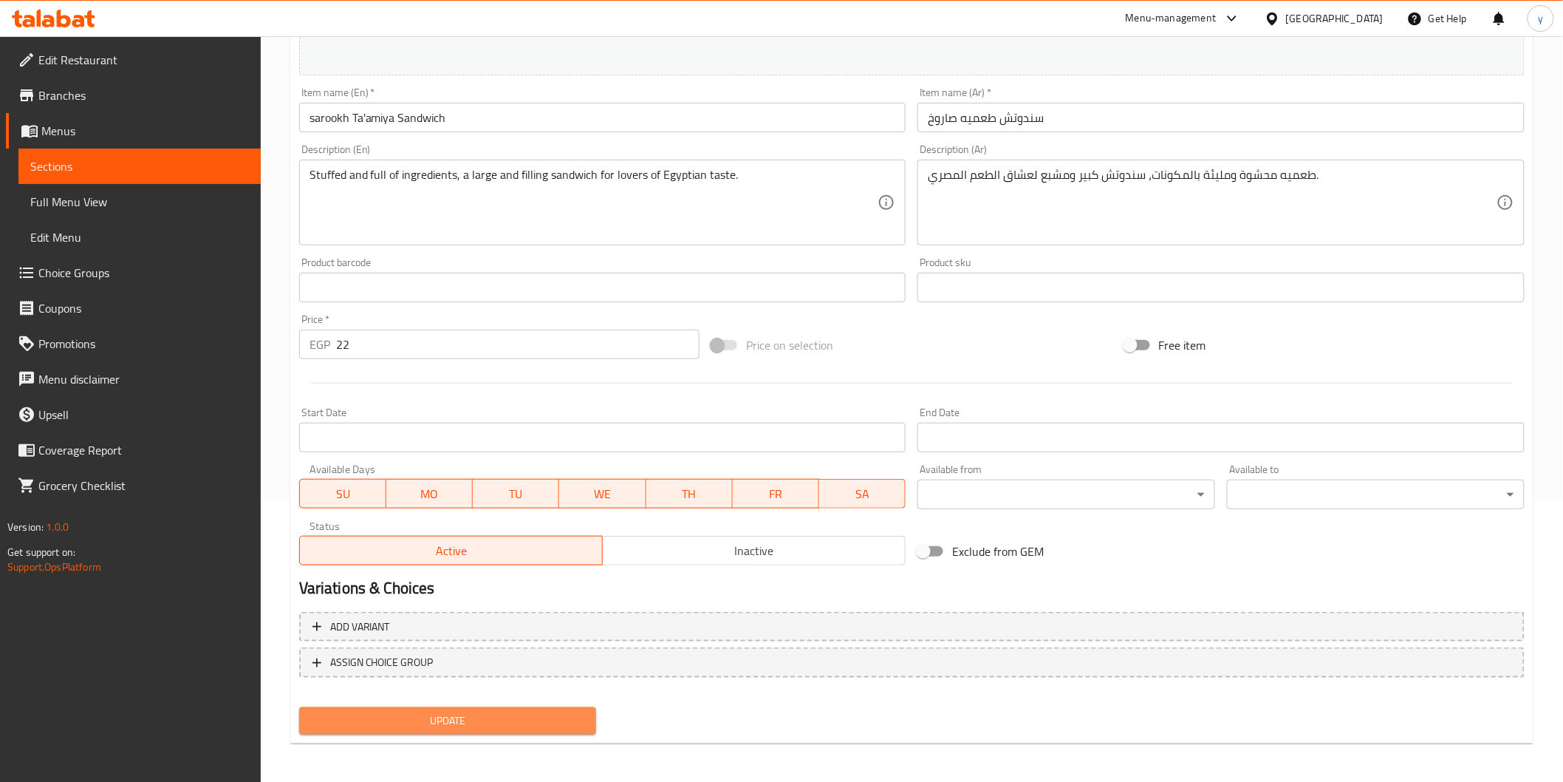
click at [367, 715] on span "Update" at bounding box center [448, 720] width 274 height 18
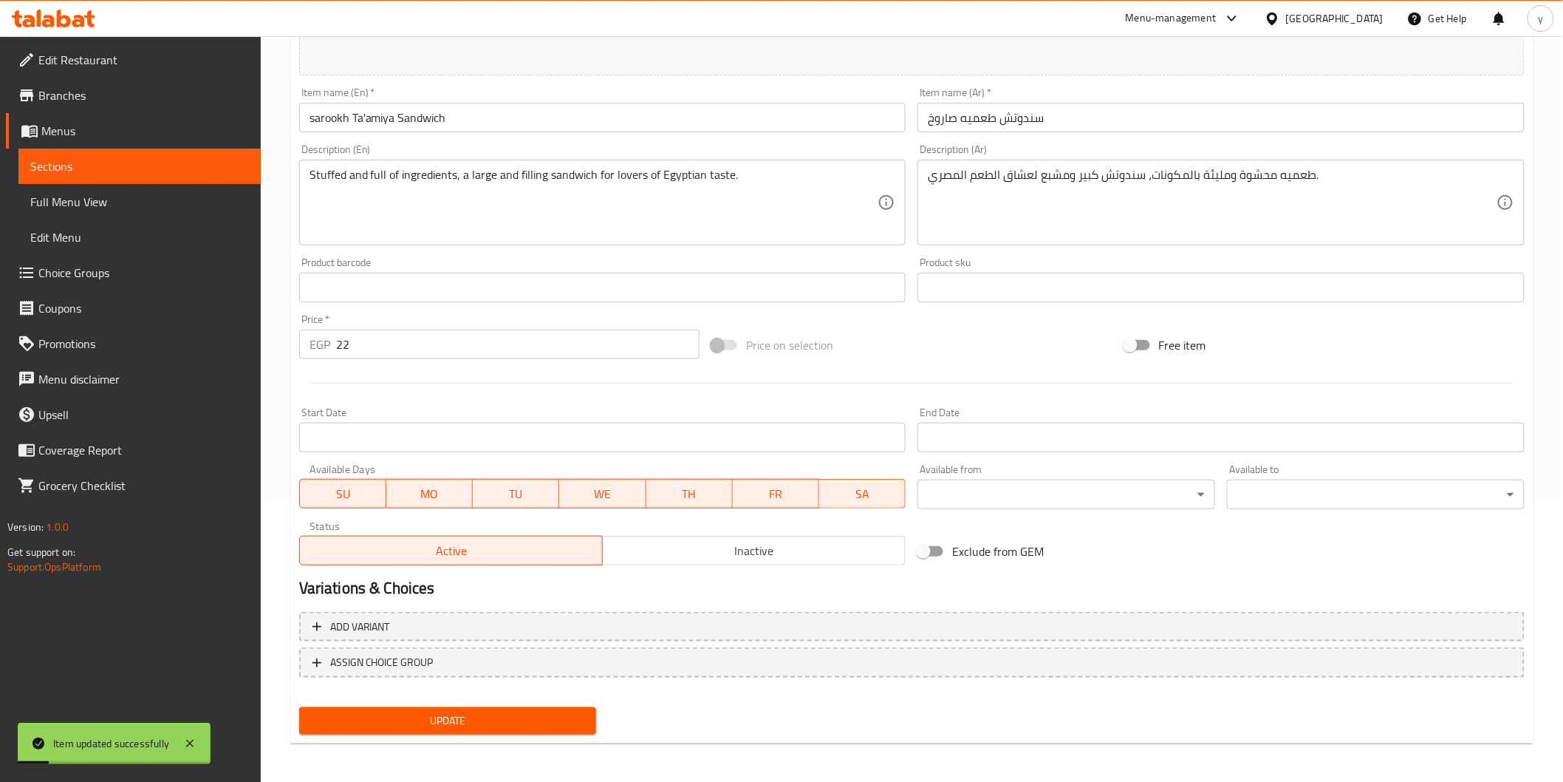
click at [173, 158] on span "Sections" at bounding box center [139, 166] width 219 height 18
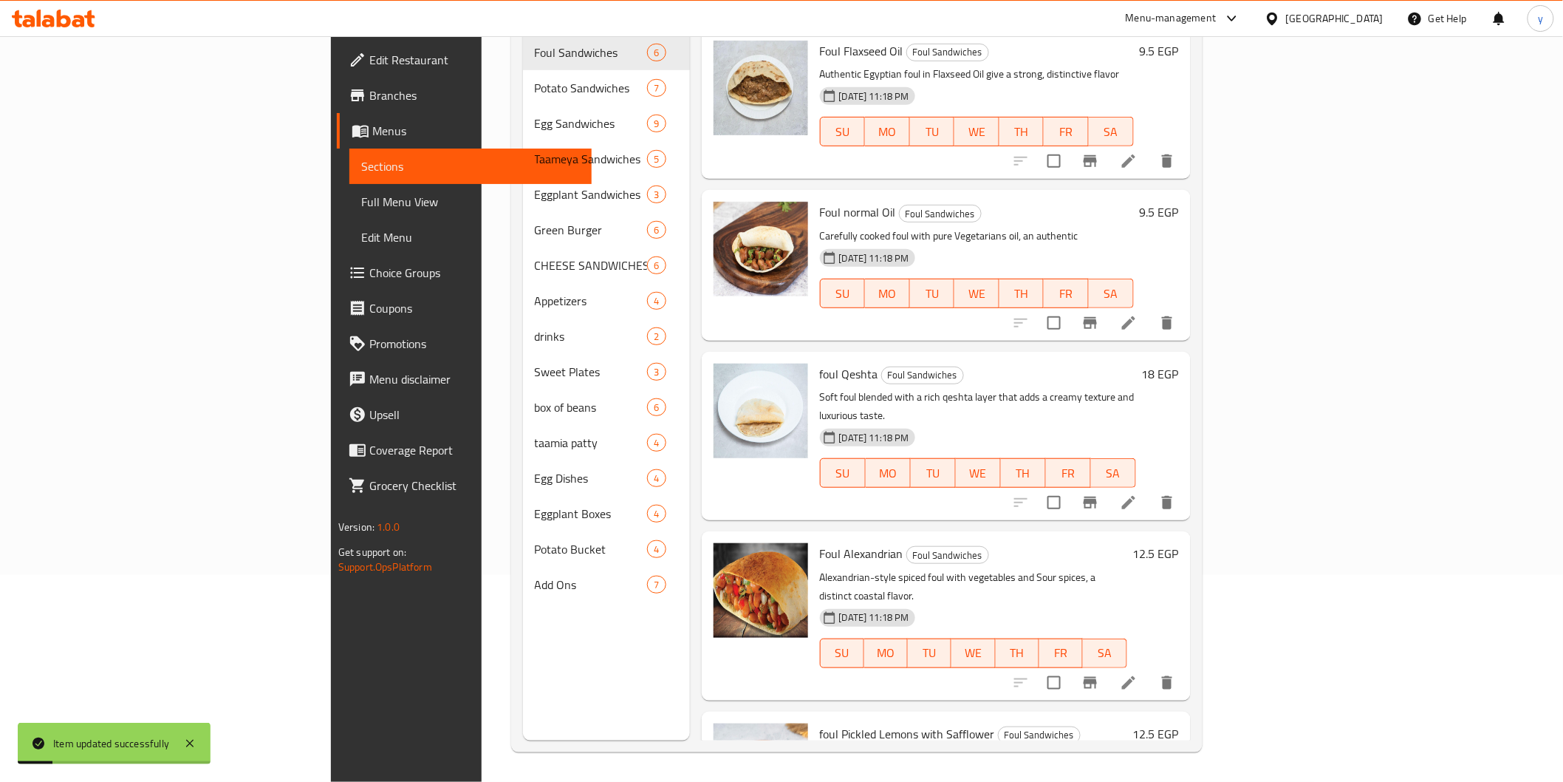
scroll to position [207, 0]
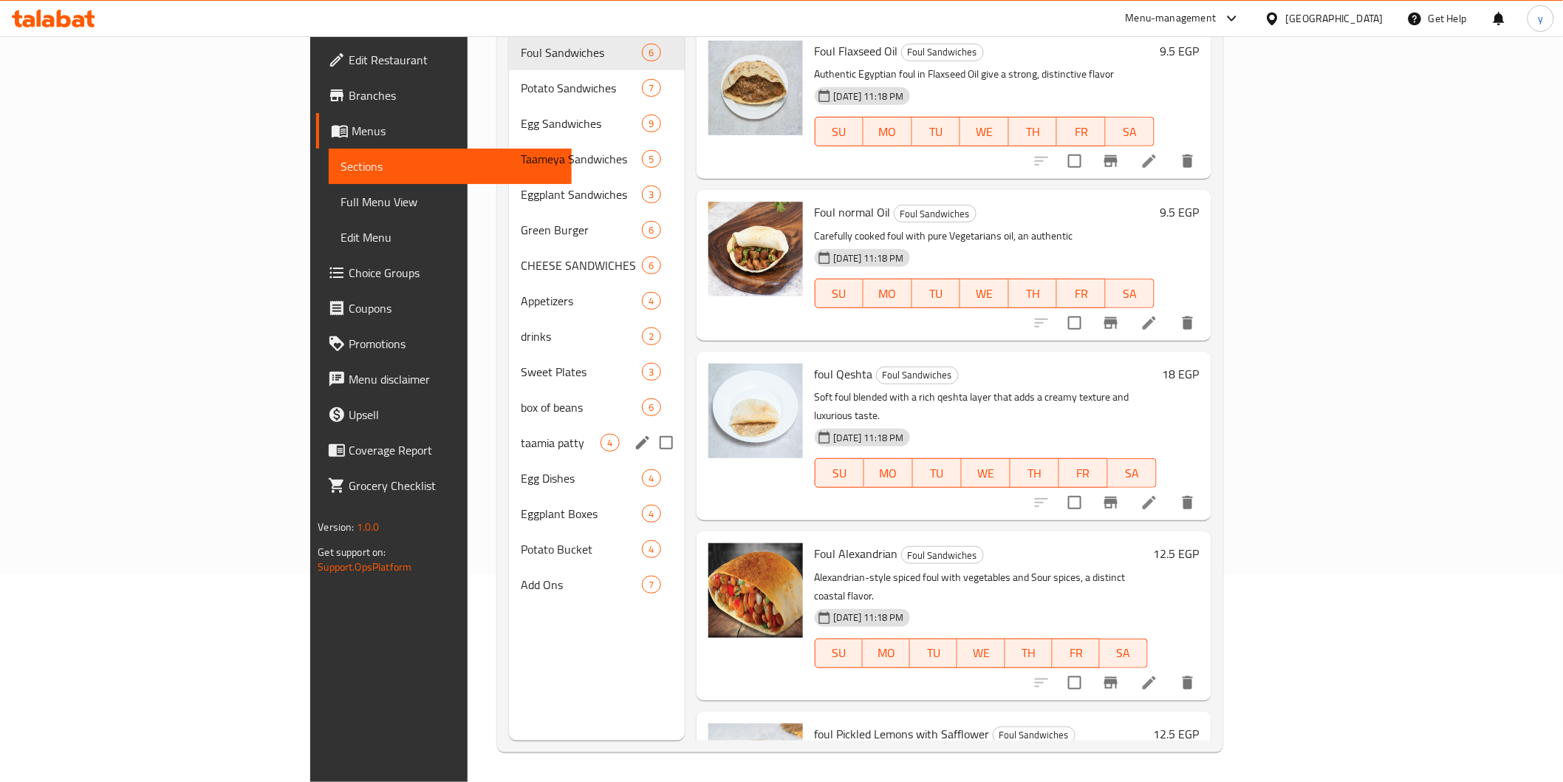
click at [509, 425] on div "taamia patty 4" at bounding box center [597, 442] width 176 height 35
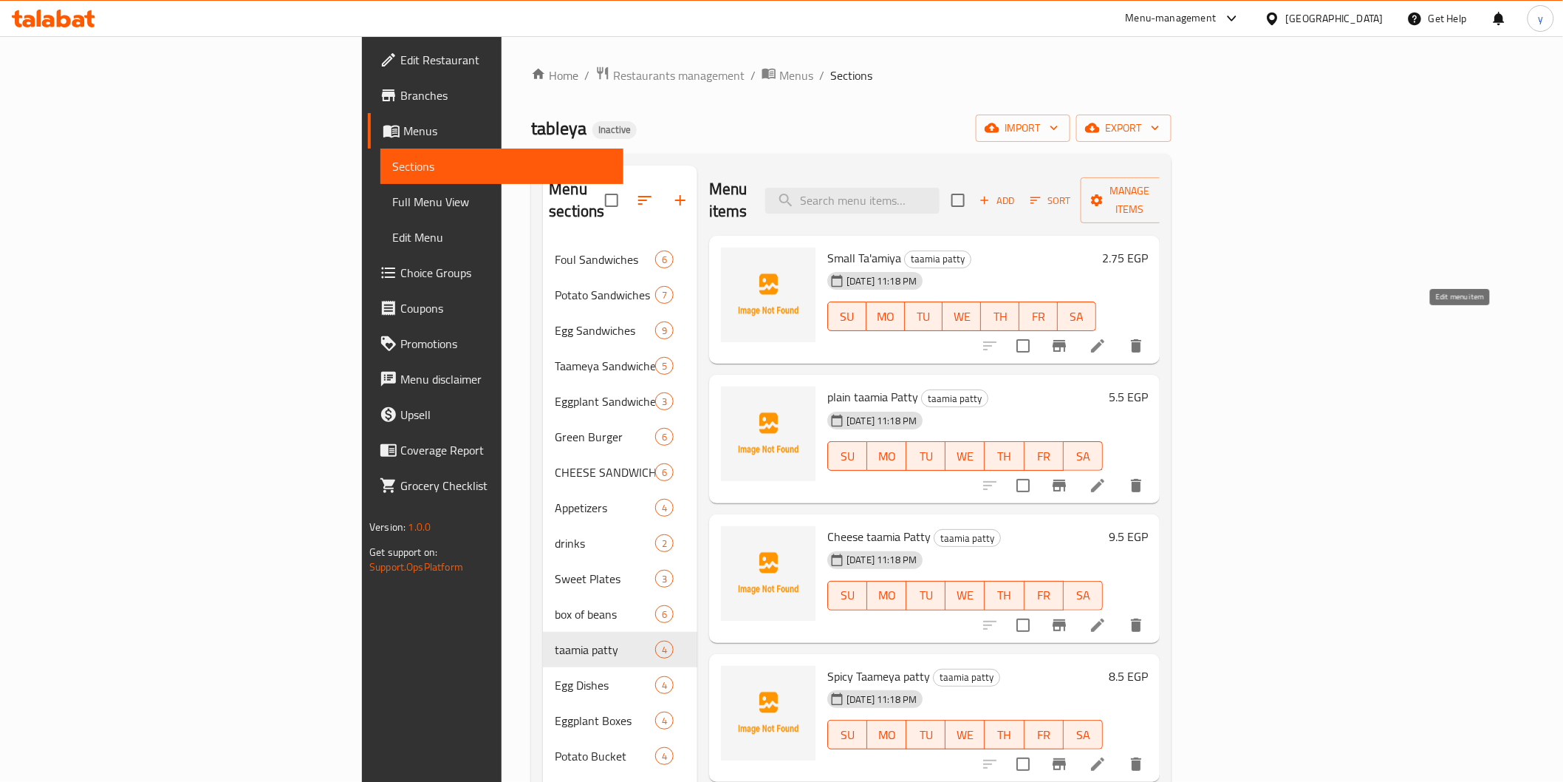
click at [1107, 337] on icon at bounding box center [1098, 346] width 18 height 18
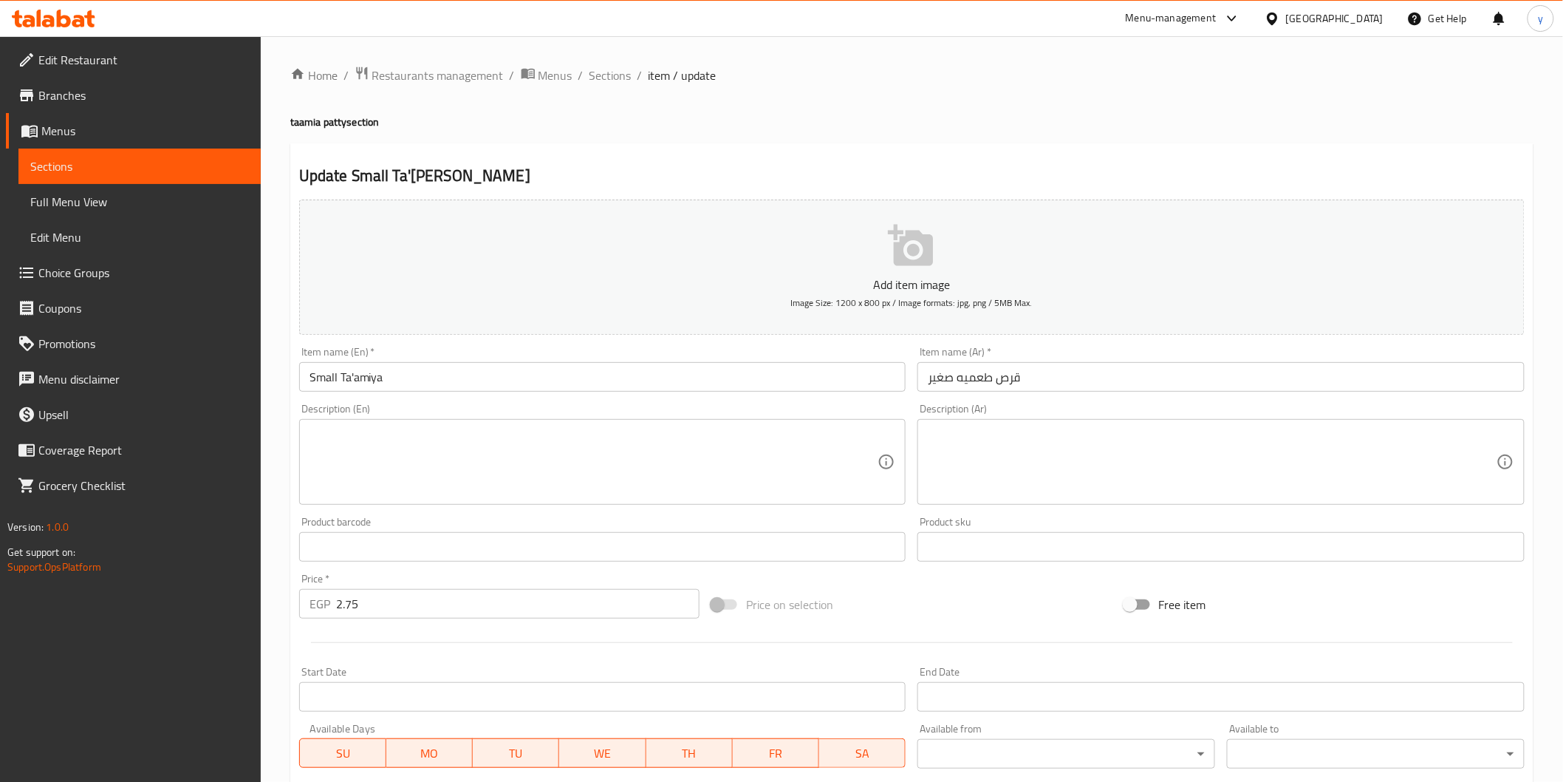
click at [182, 174] on span "Sections" at bounding box center [139, 166] width 219 height 18
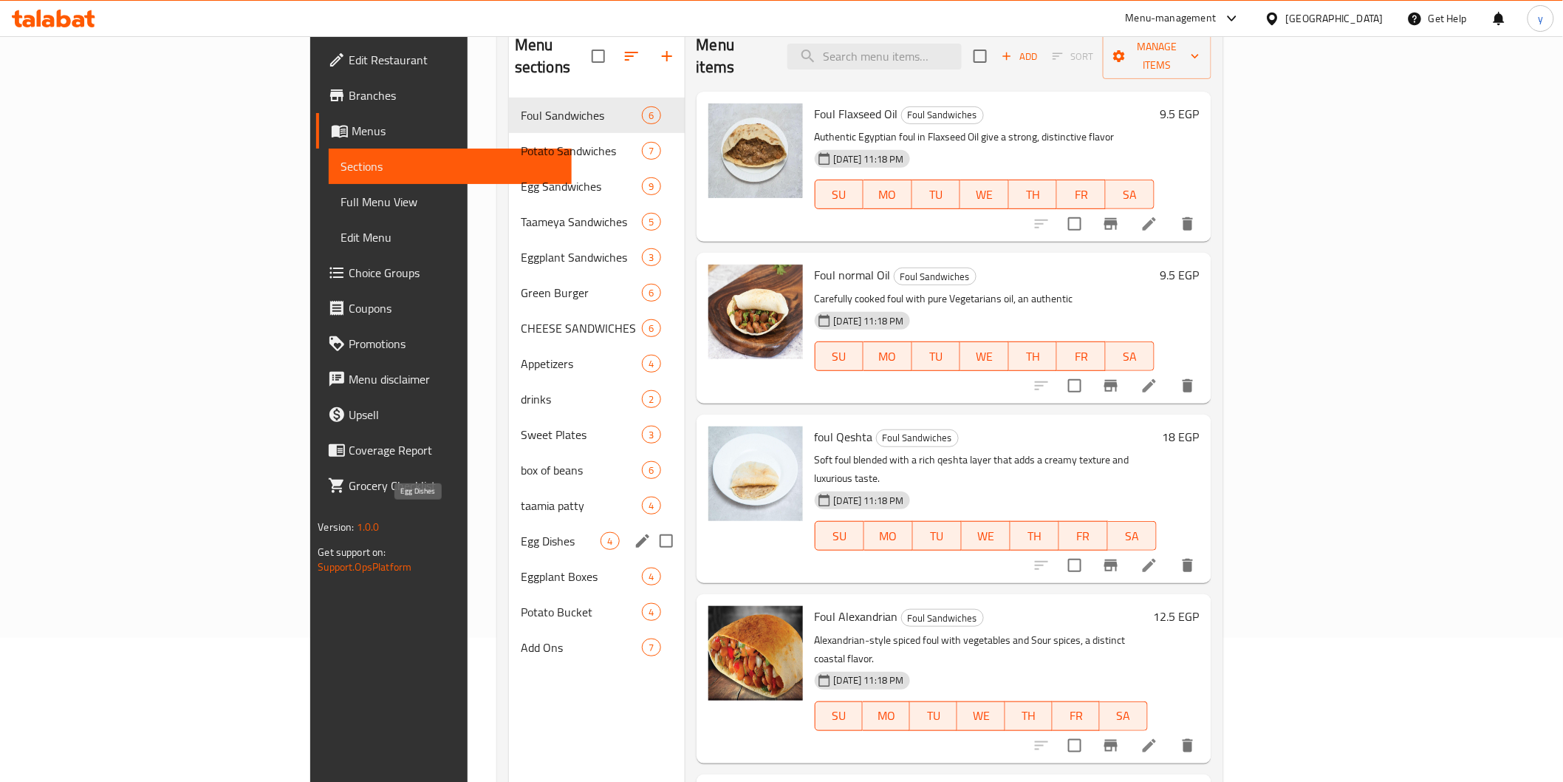
scroll to position [207, 0]
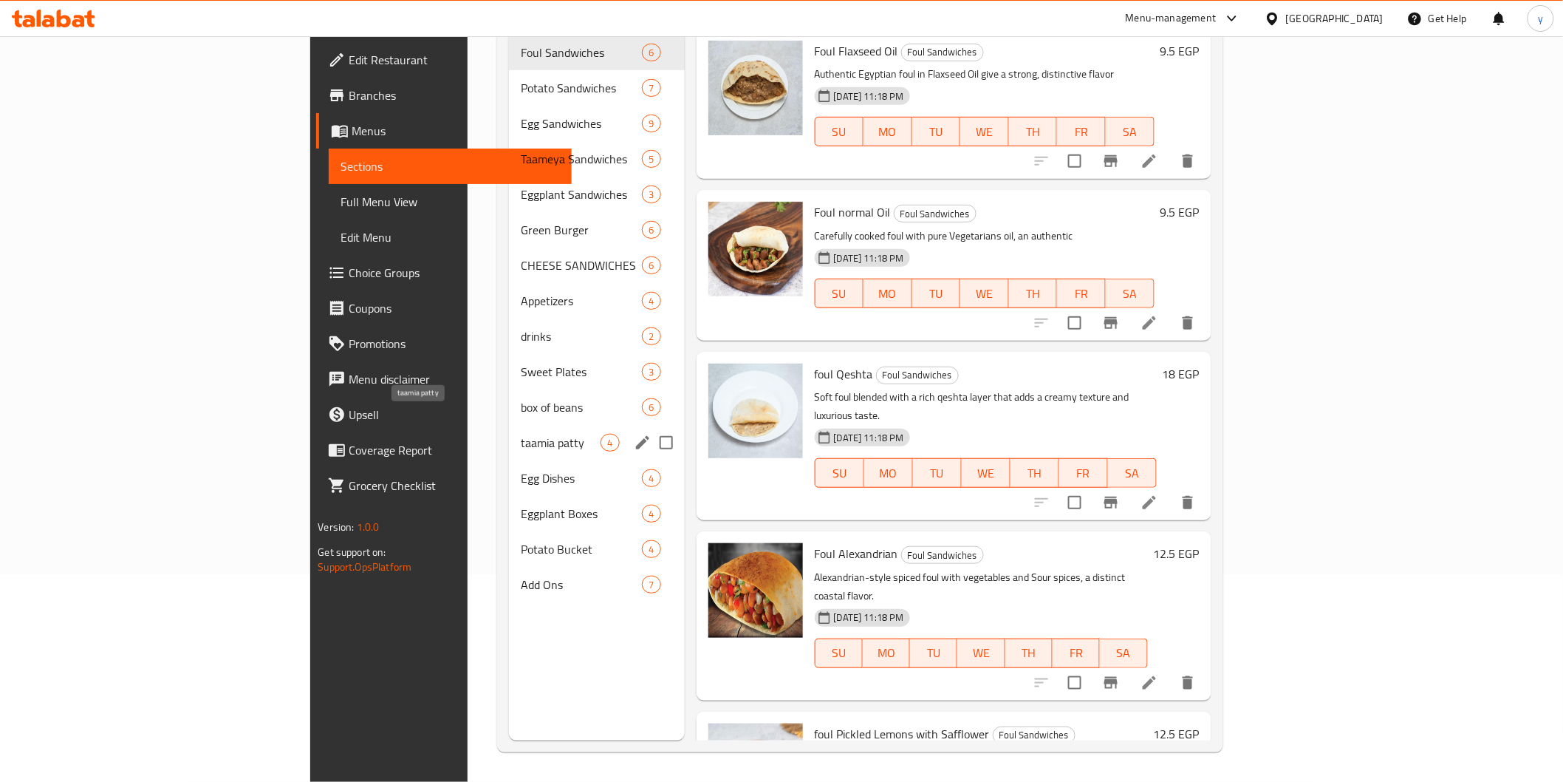
click at [521, 434] on span "taamia patty" at bounding box center [561, 443] width 81 height 18
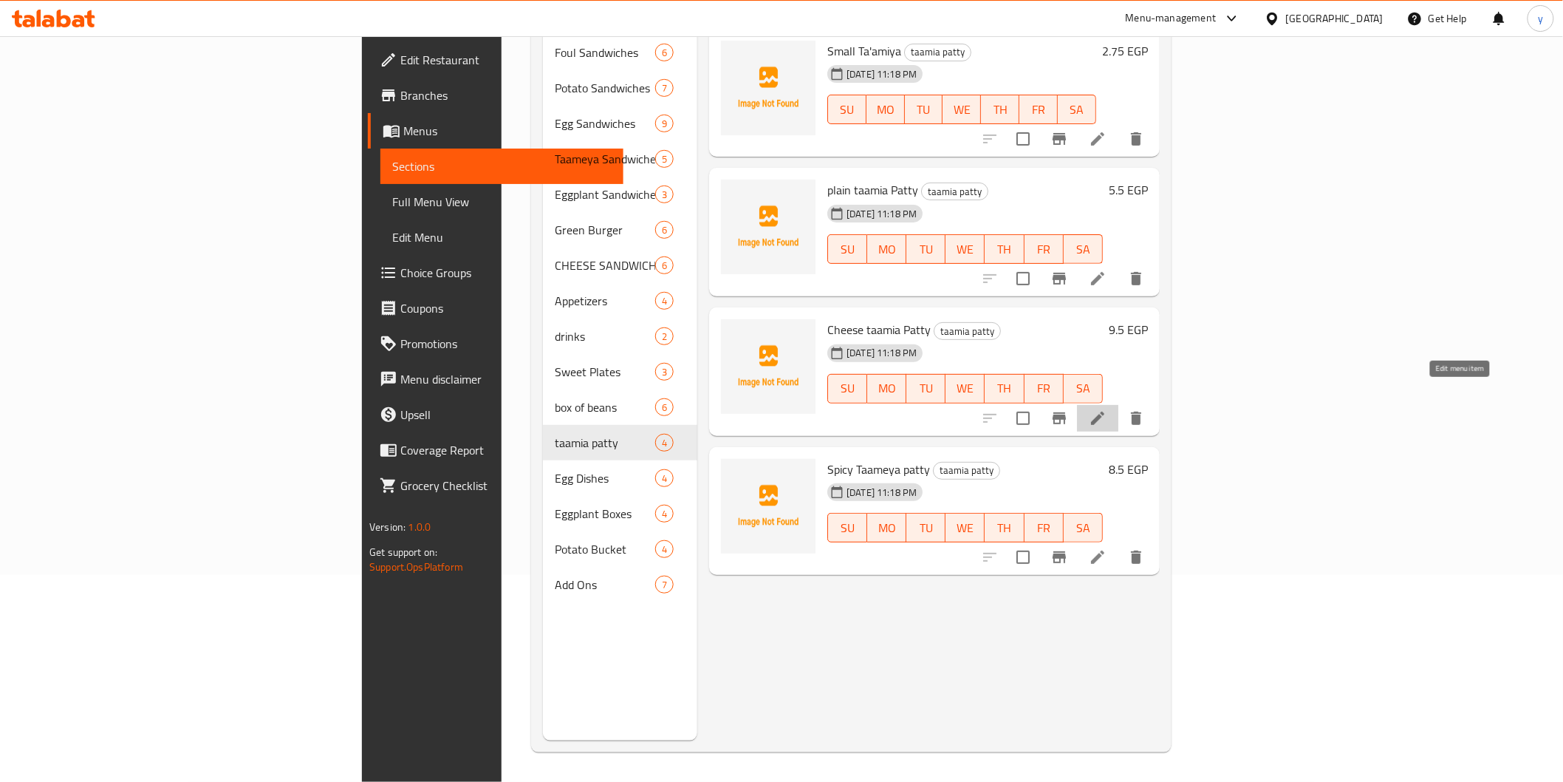
click at [1107, 409] on icon at bounding box center [1098, 418] width 18 height 18
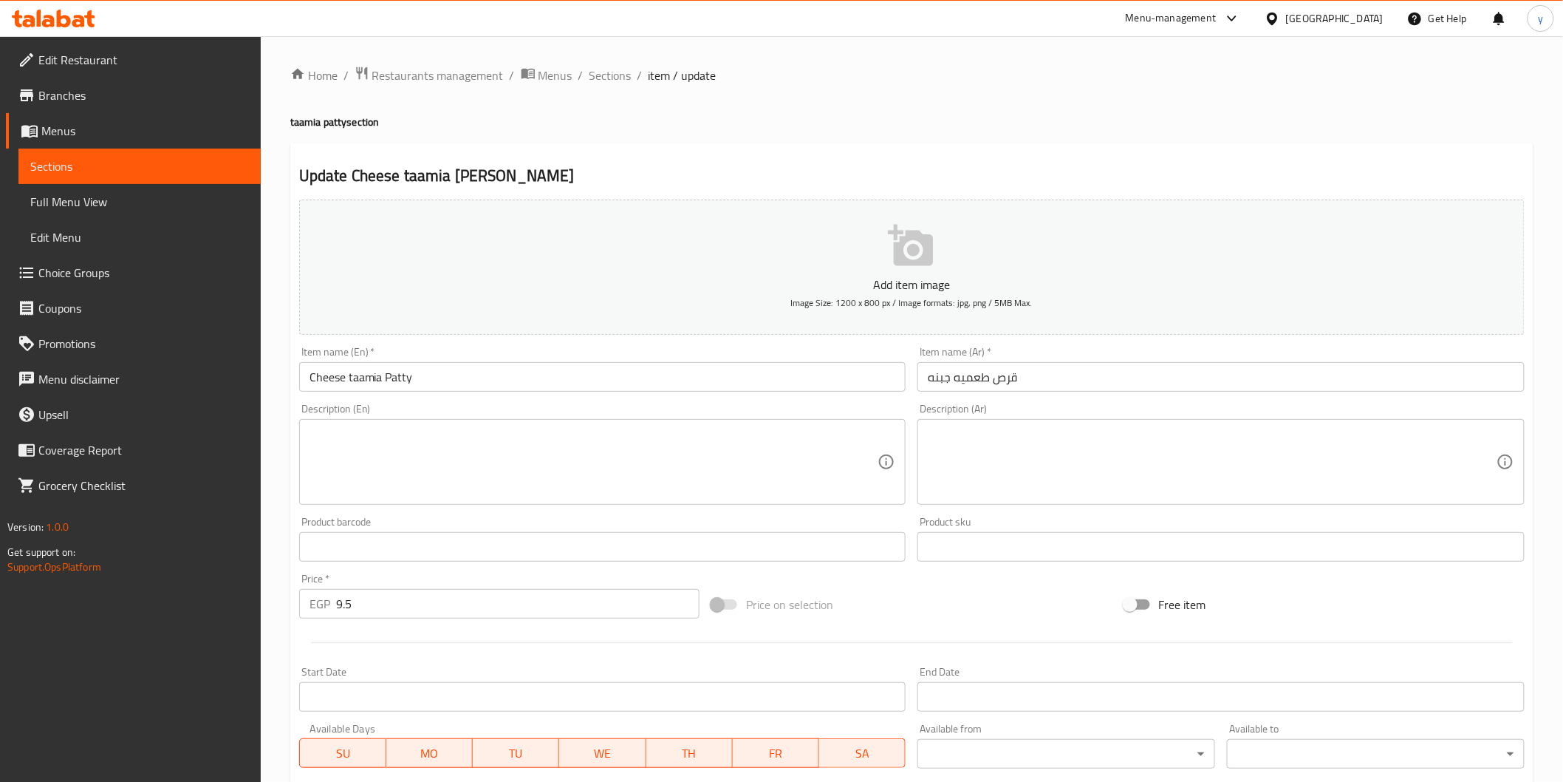
click at [72, 166] on span "Sections" at bounding box center [139, 166] width 219 height 18
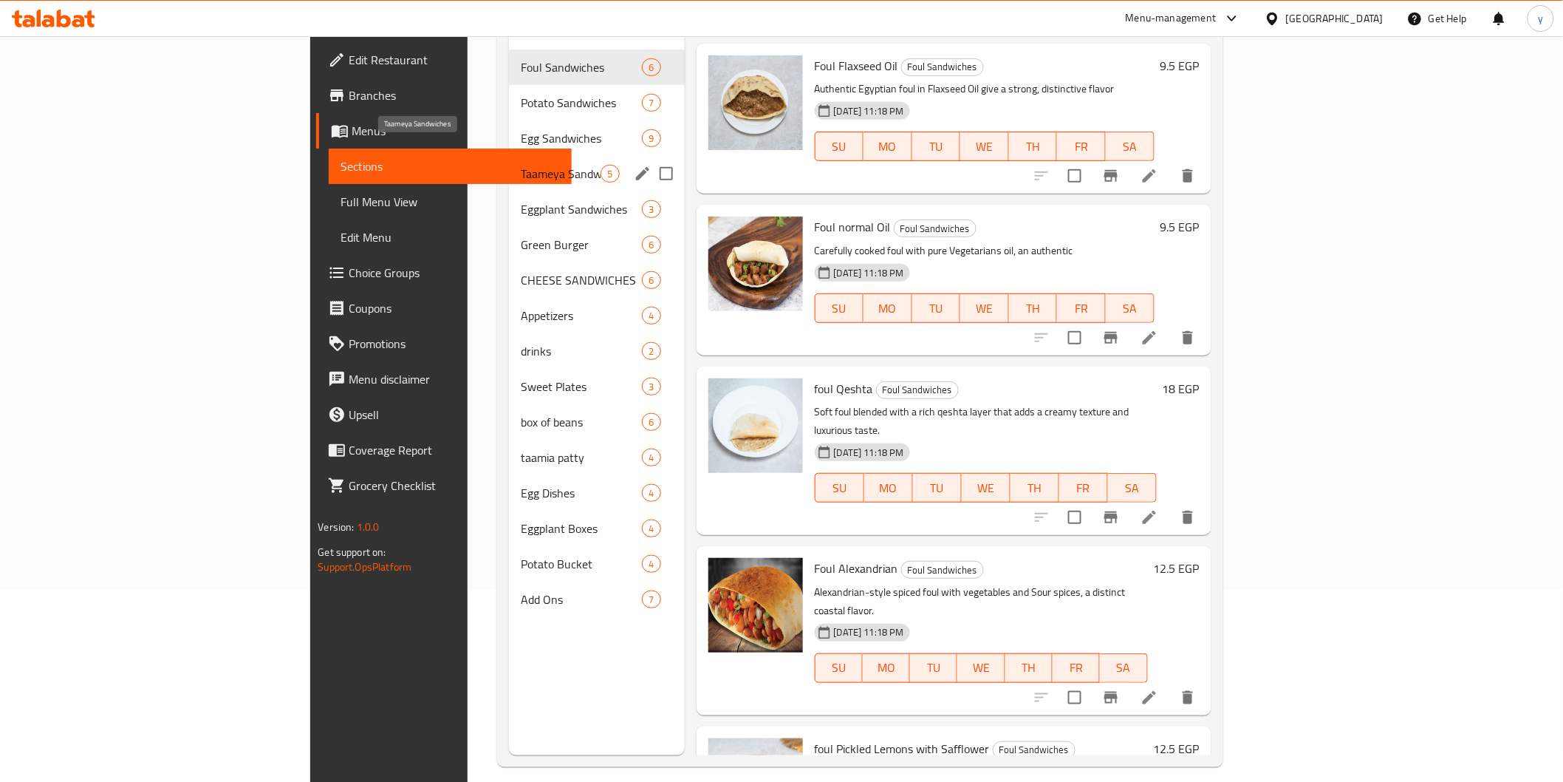
scroll to position [207, 0]
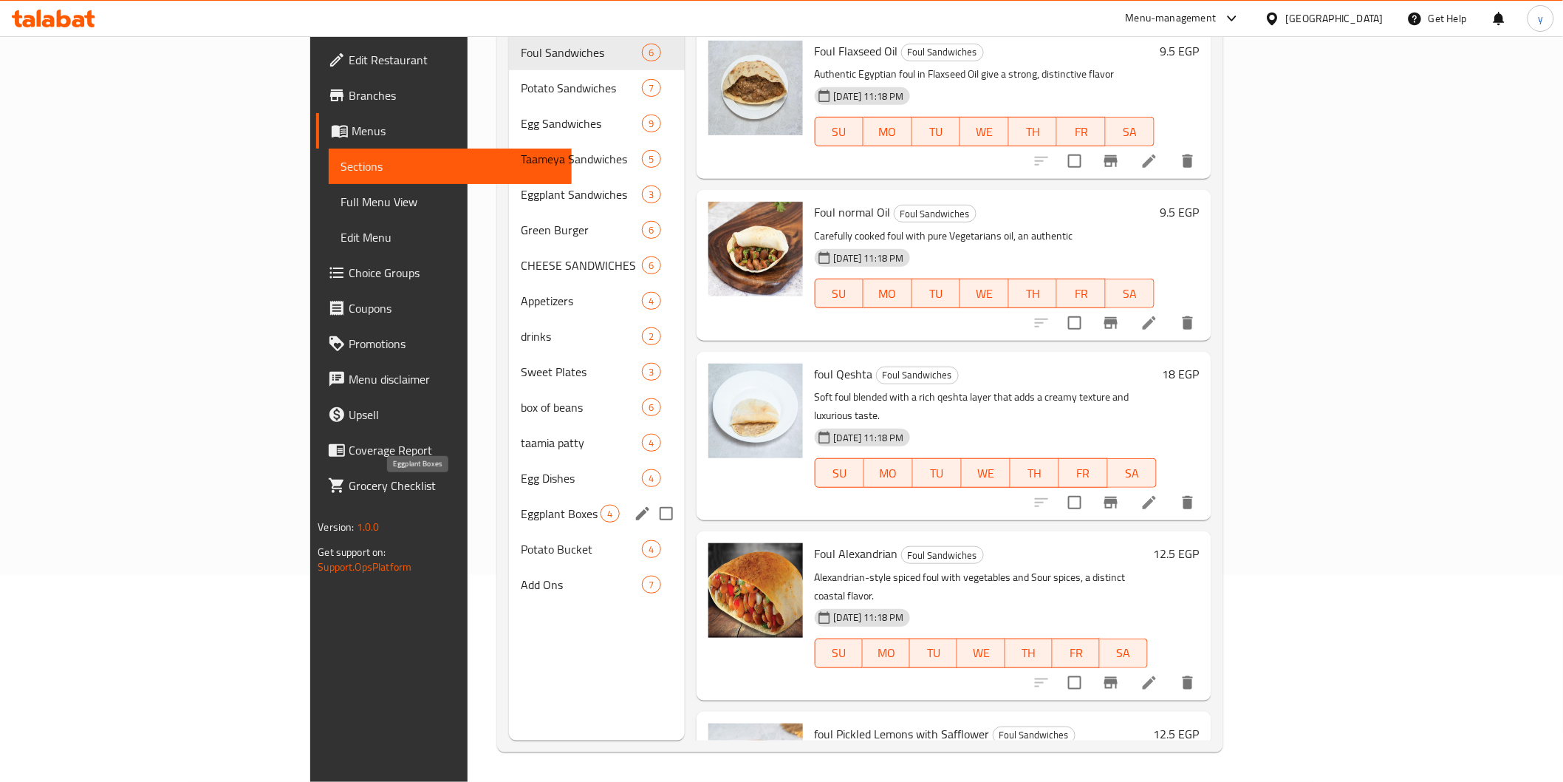
click at [521, 505] on span "Eggplant Boxes" at bounding box center [561, 514] width 81 height 18
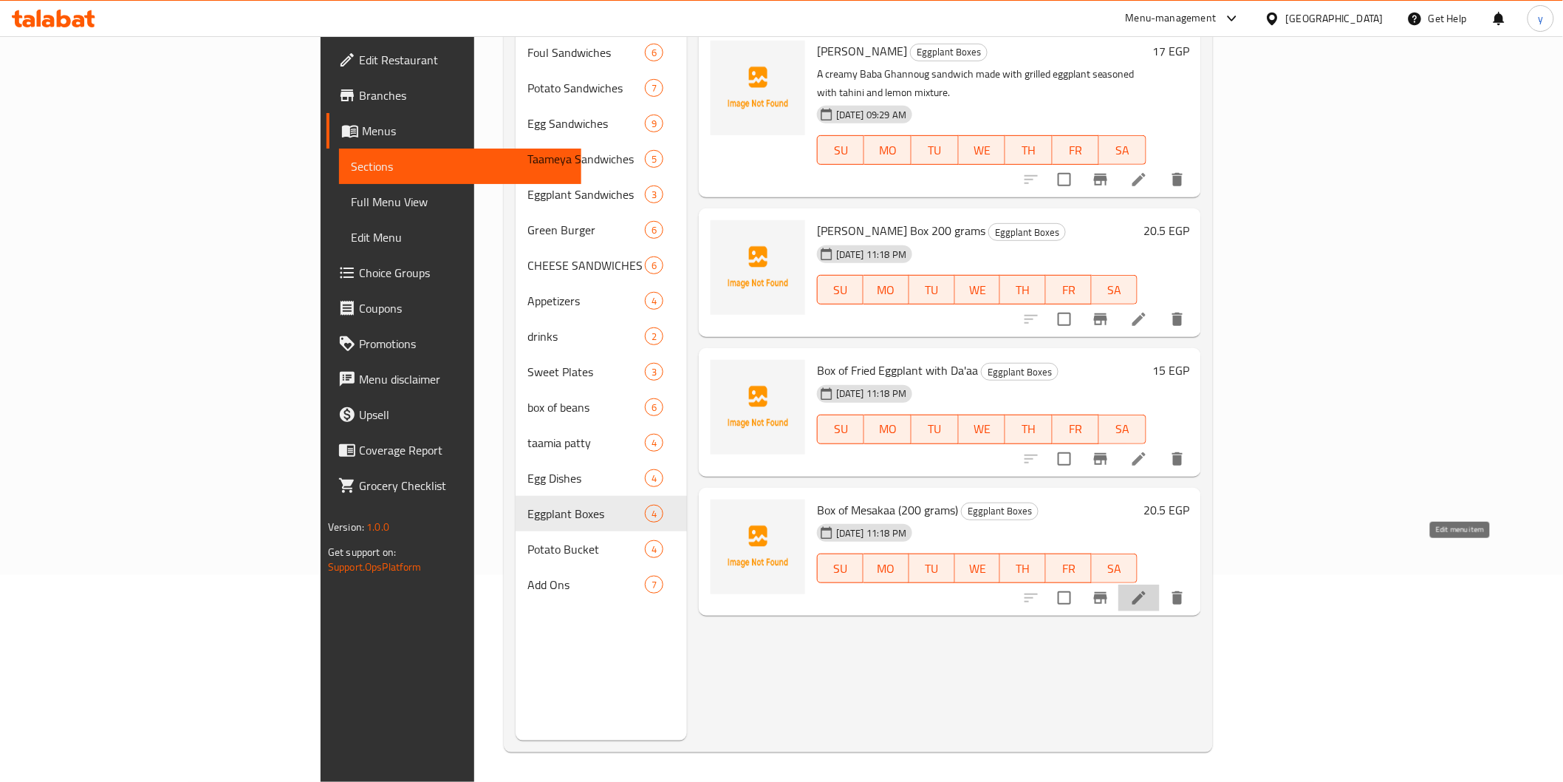
click at [1148, 589] on icon at bounding box center [1139, 598] width 18 height 18
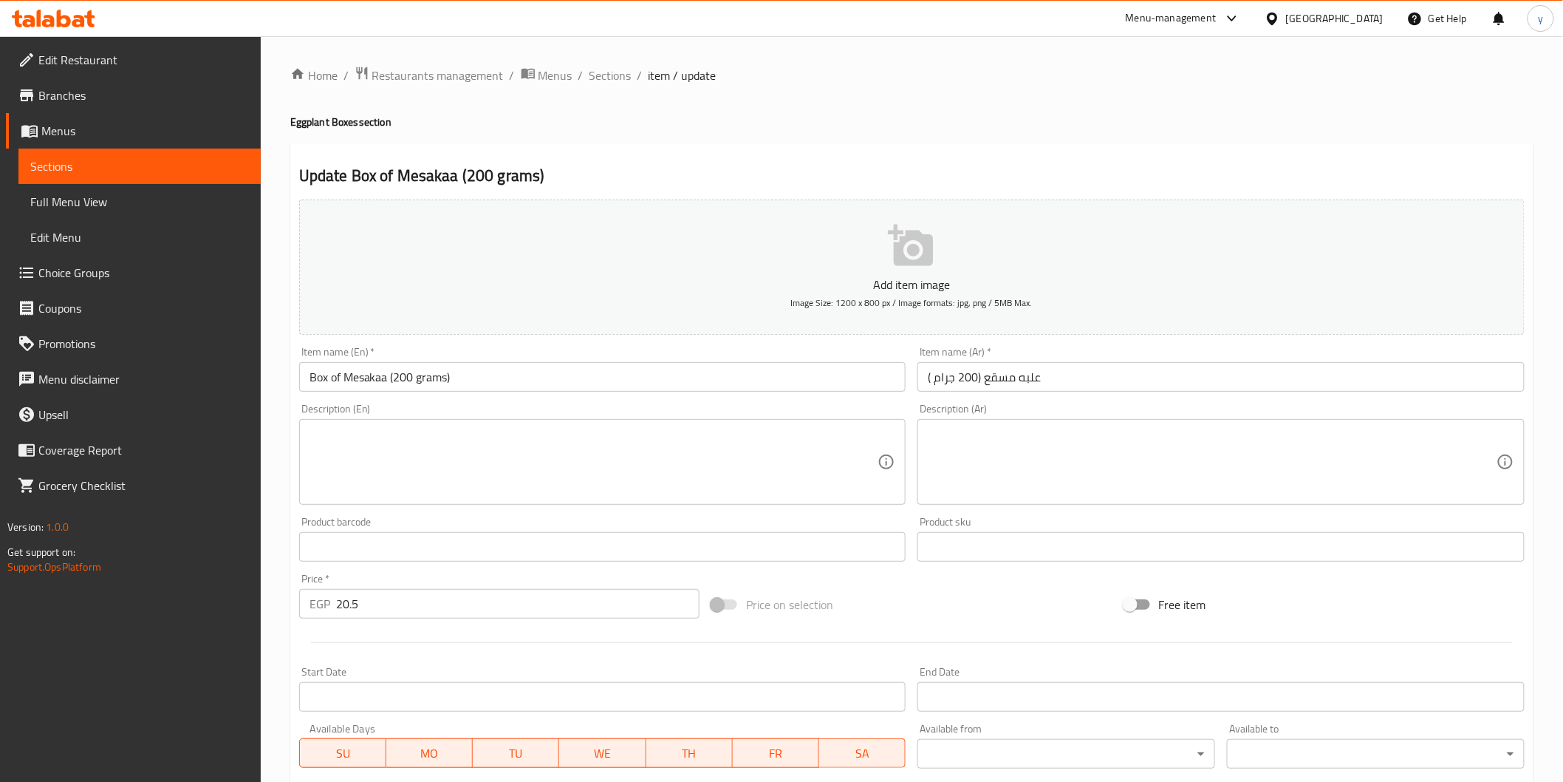
click at [106, 163] on span "Sections" at bounding box center [139, 166] width 219 height 18
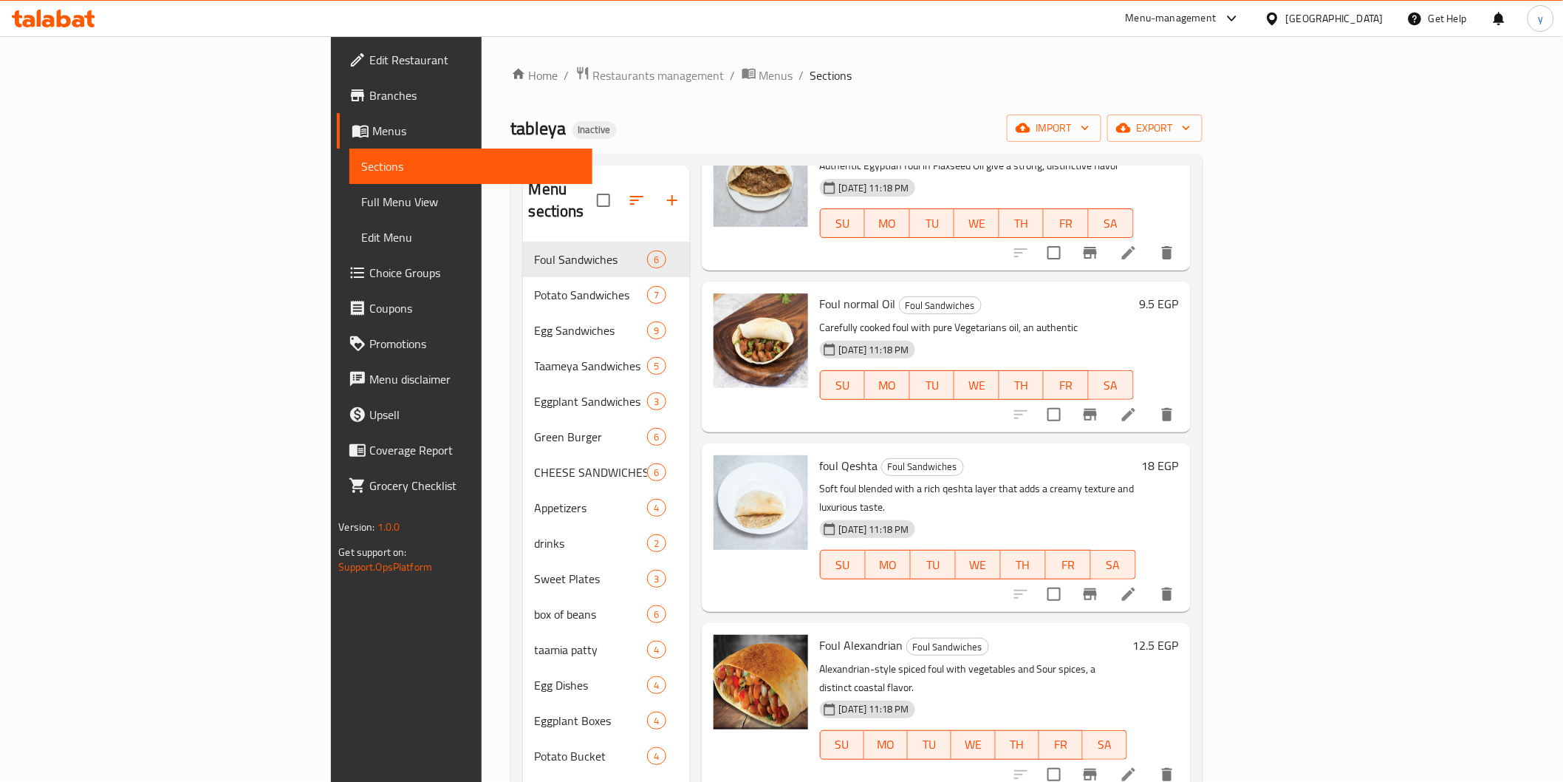
scroll to position [222, 0]
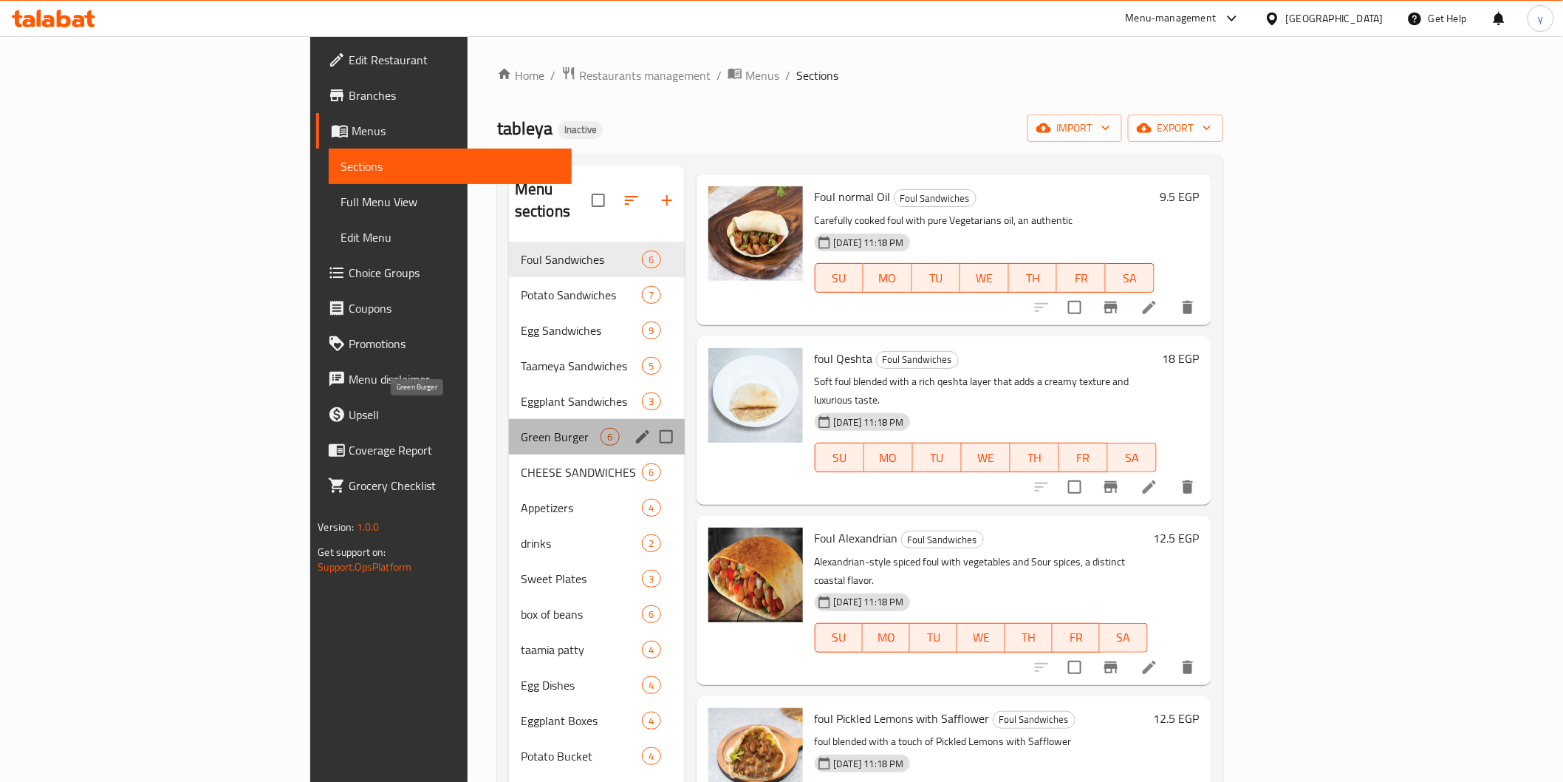
click at [521, 428] on span "Green Burger" at bounding box center [561, 437] width 81 height 18
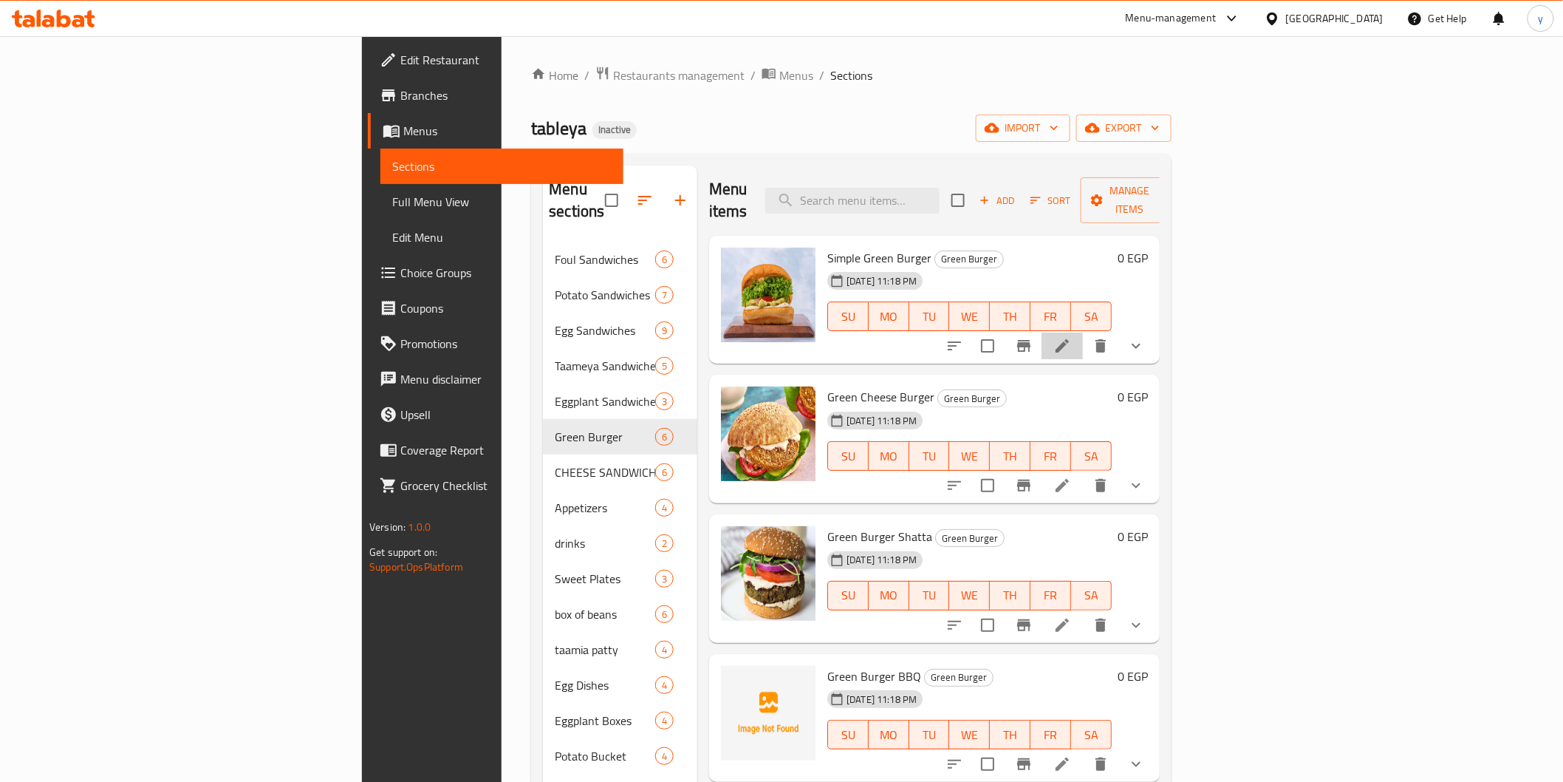
click at [1083, 332] on li at bounding box center [1062, 345] width 41 height 27
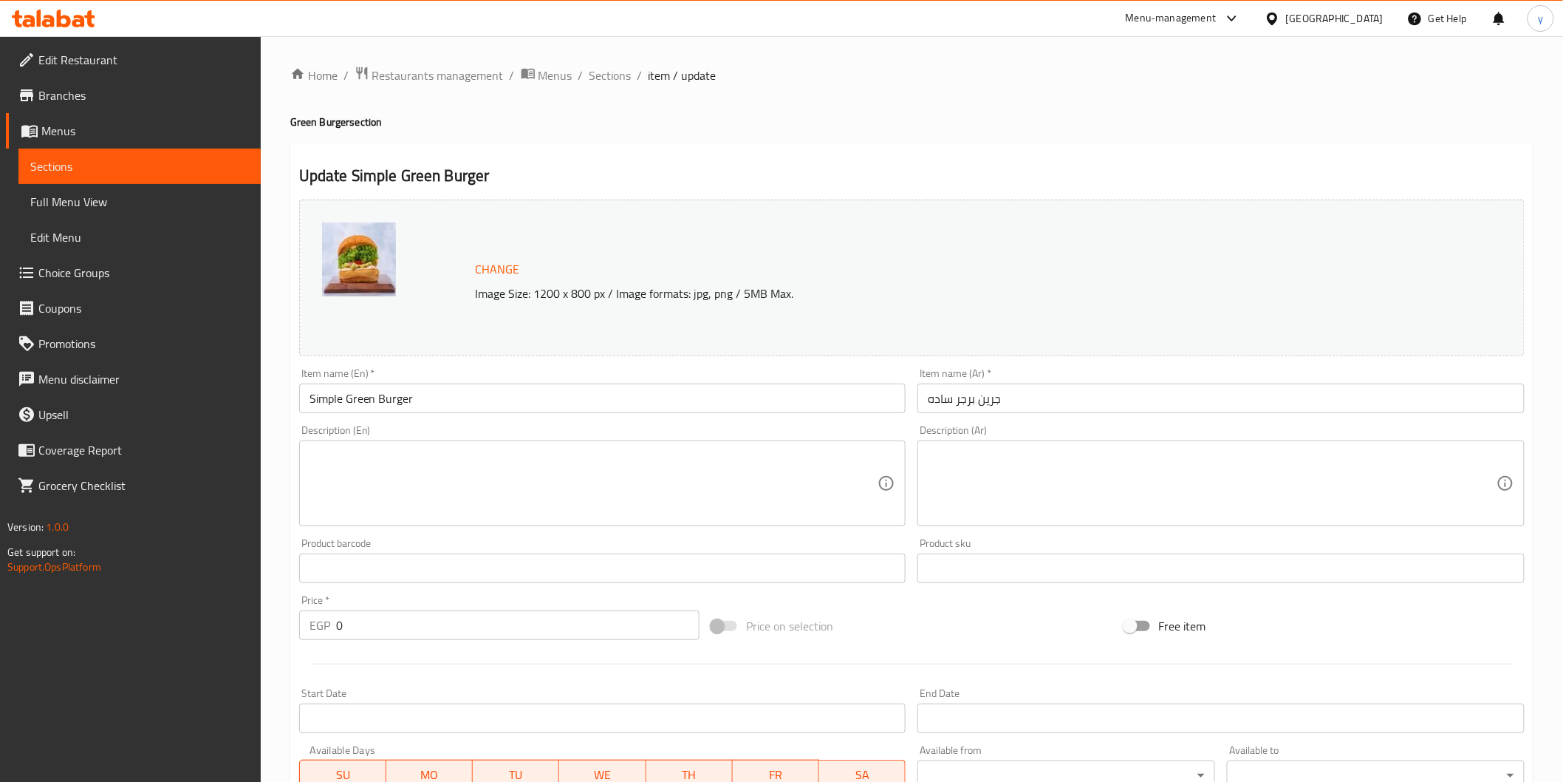
click at [1124, 475] on textarea at bounding box center [1212, 483] width 569 height 70
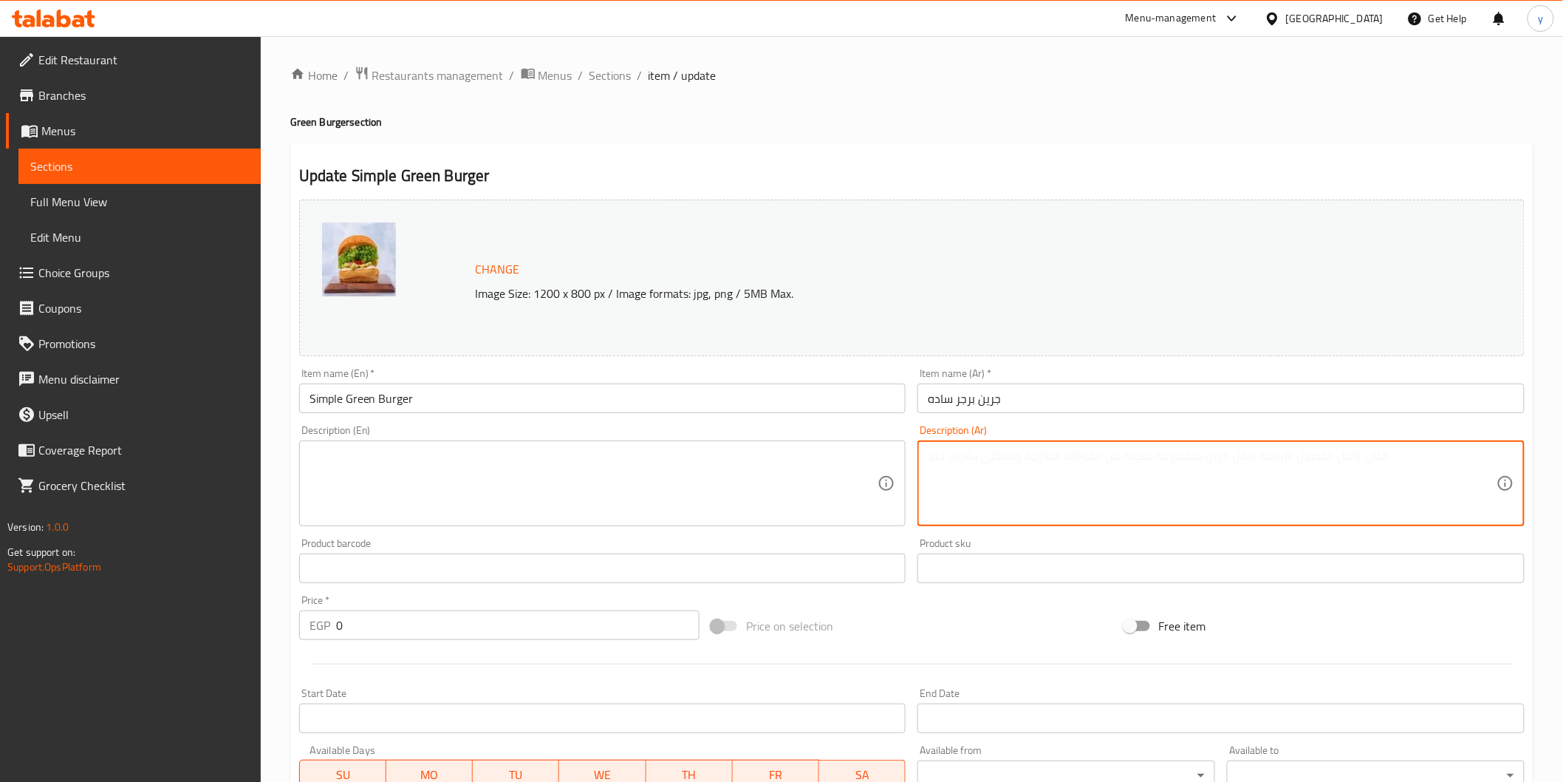
paste textarea "برجر نباتي صحي غني بالنكهات الطبيعية، خيار مثالي لمحبي الأكل الخفيف"
type textarea "برجر نباتي صحي غني بالنكهات الطبيعية، خيار مثالي لمحبي الأكل الخفيف"
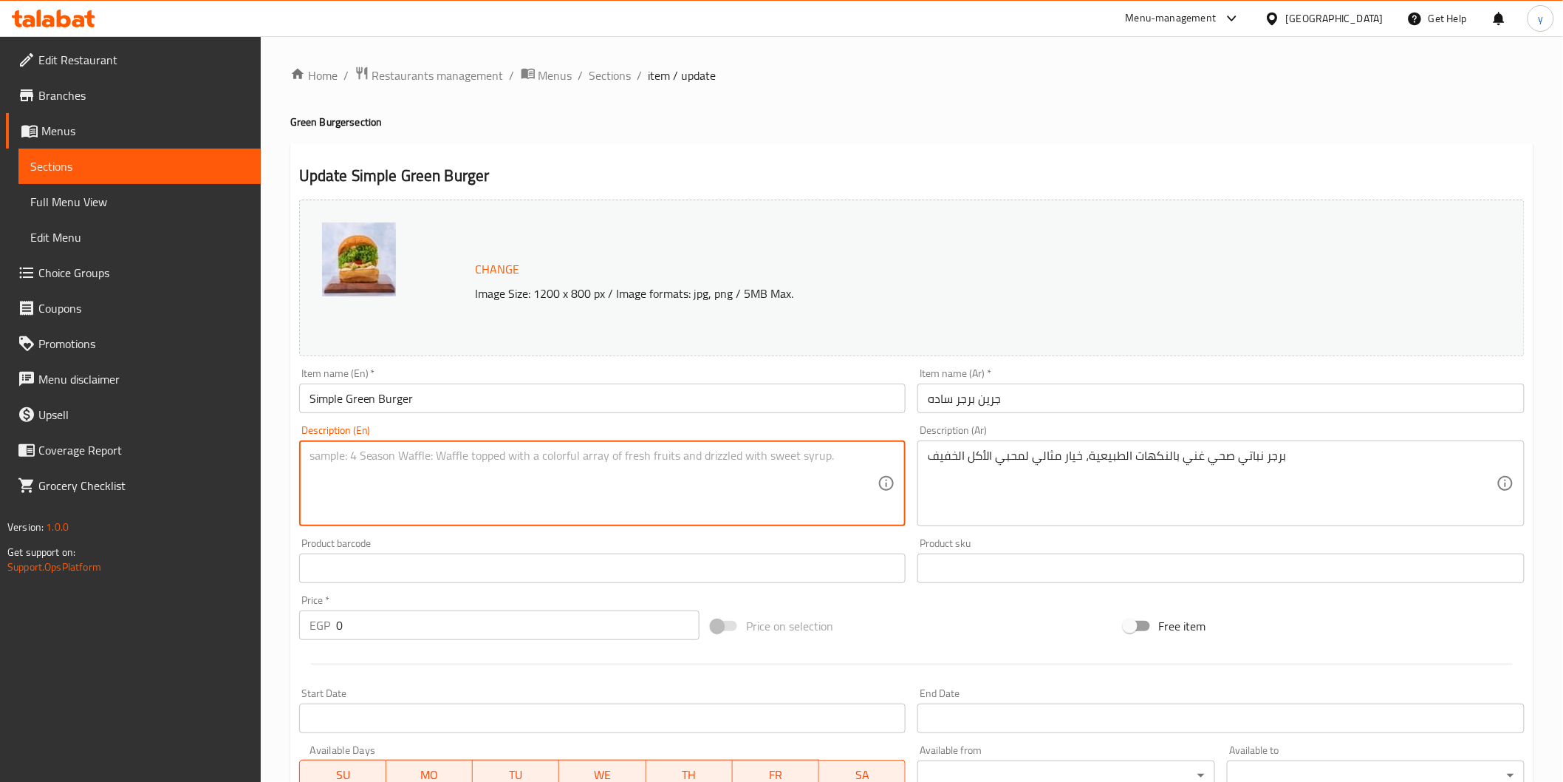
click at [696, 488] on textarea at bounding box center [594, 483] width 569 height 70
paste textarea "A healthy veggie burger rich in natural flavors, an ideal choice for lovers of …"
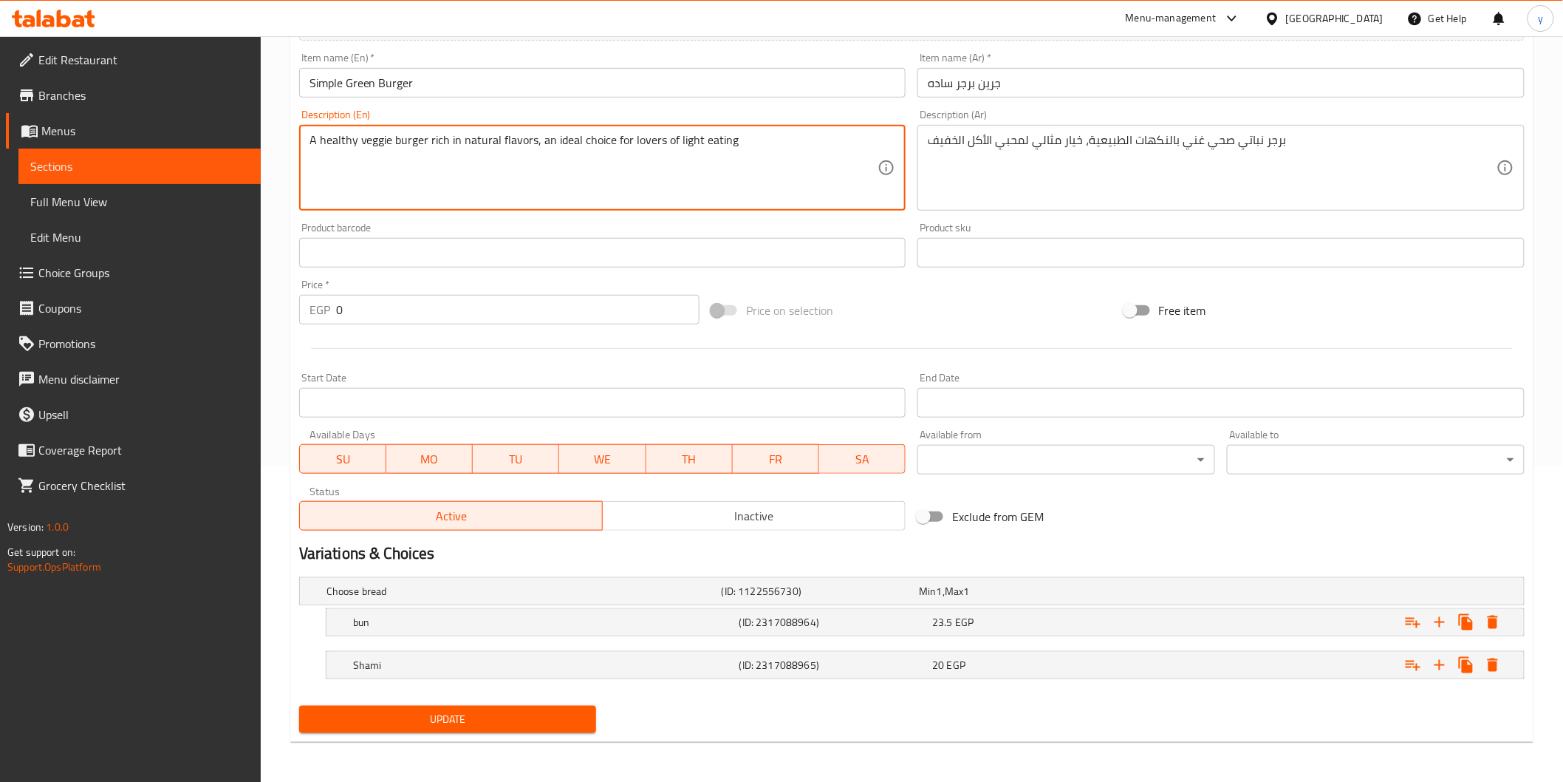
type textarea "A healthy veggie burger rich in natural flavors, an ideal choice for lovers of …"
click at [576, 723] on span "Update" at bounding box center [448, 719] width 274 height 18
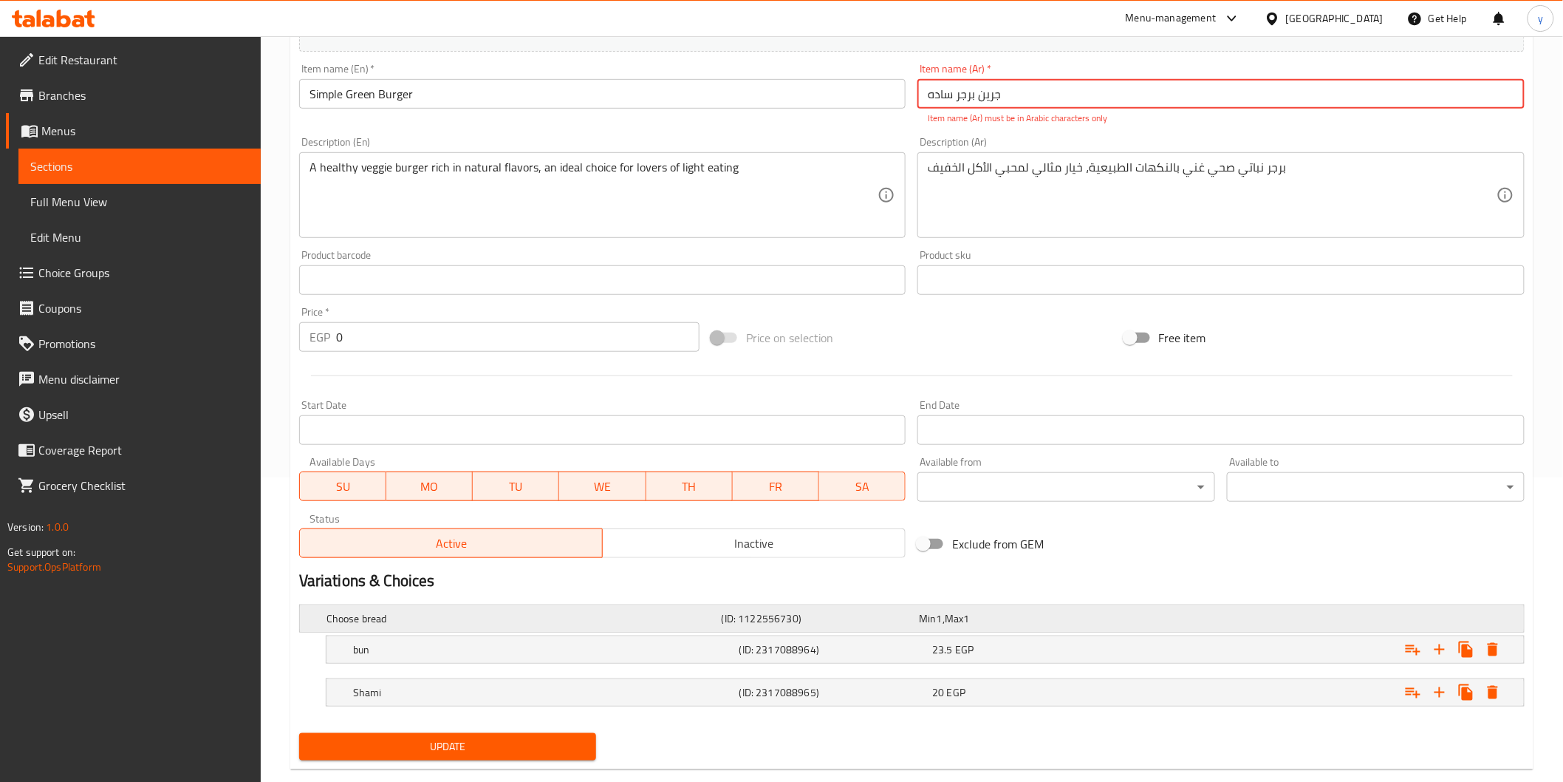
scroll to position [0, 0]
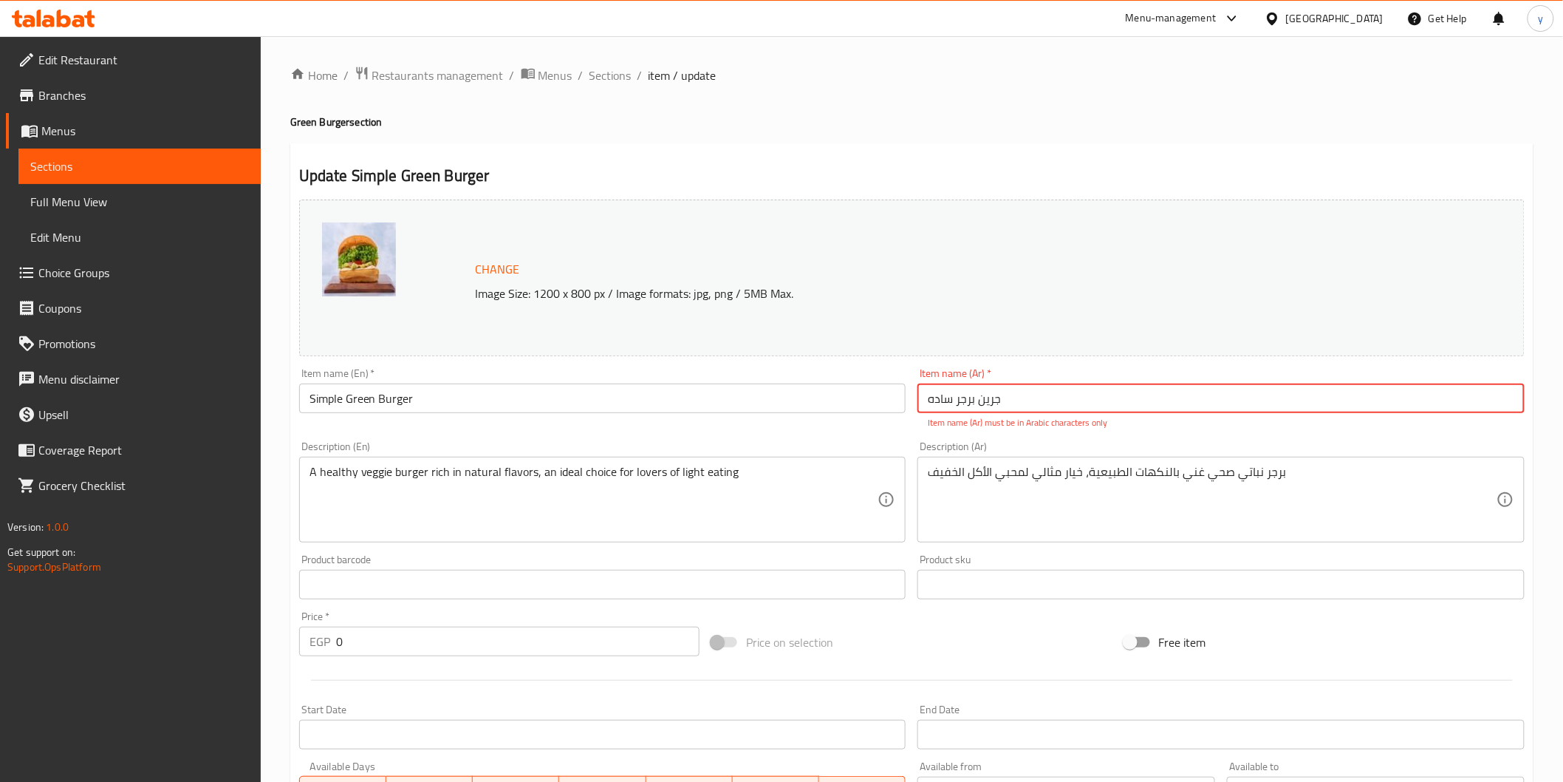
drag, startPoint x: 1025, startPoint y: 396, endPoint x: 852, endPoint y: 402, distance: 173.7
click at [852, 402] on div "Change Image Size: 1200 x 800 px / Image formats: jpg, png / 5MB Max. Item name…" at bounding box center [911, 531] width 1237 height 675
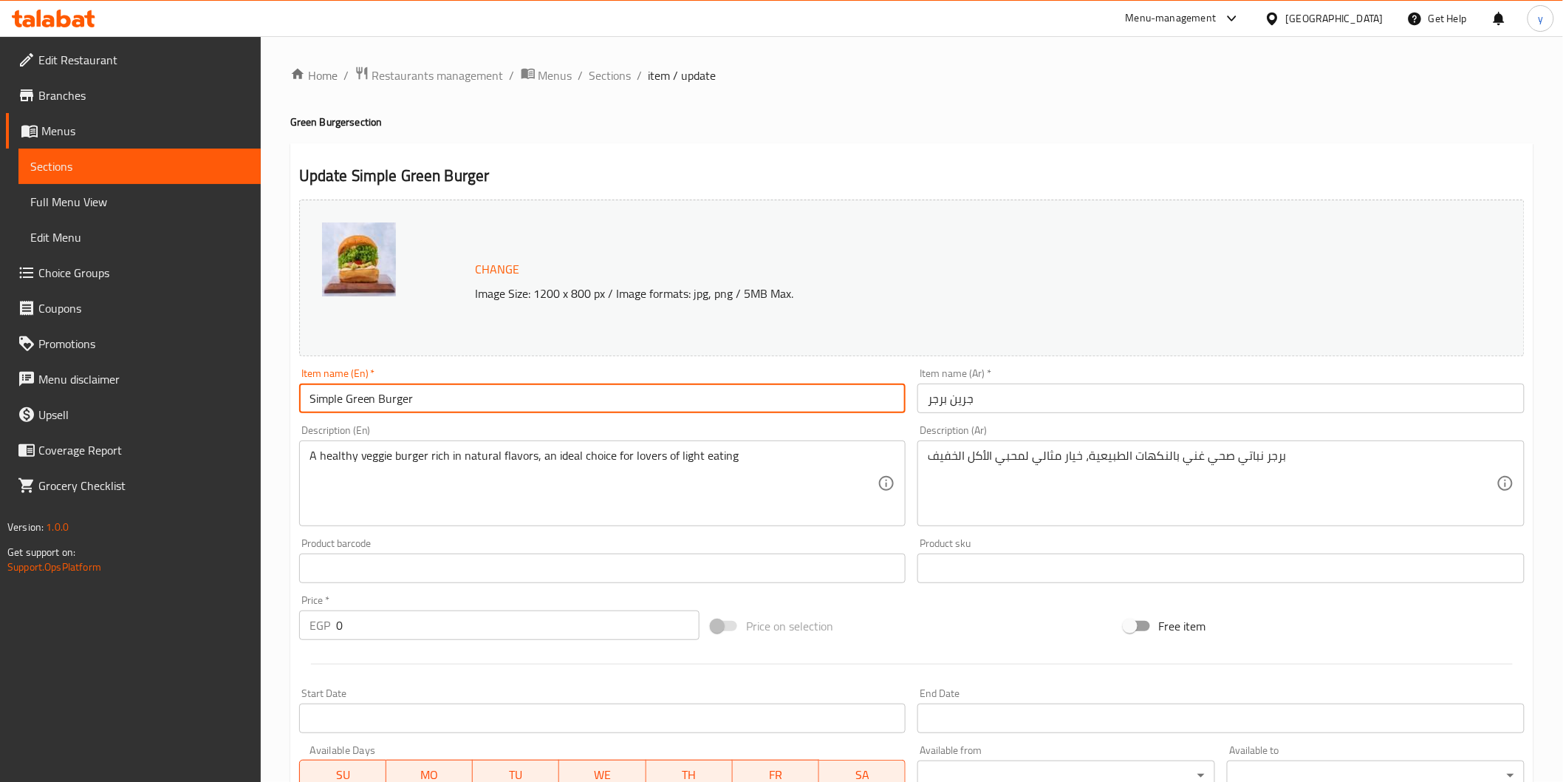
drag, startPoint x: 345, startPoint y: 408, endPoint x: 289, endPoint y: 409, distance: 56.2
click at [289, 409] on div "Home / Restaurants management / Menus / Sections / item / update Green Burger s…" at bounding box center [912, 567] width 1302 height 1062
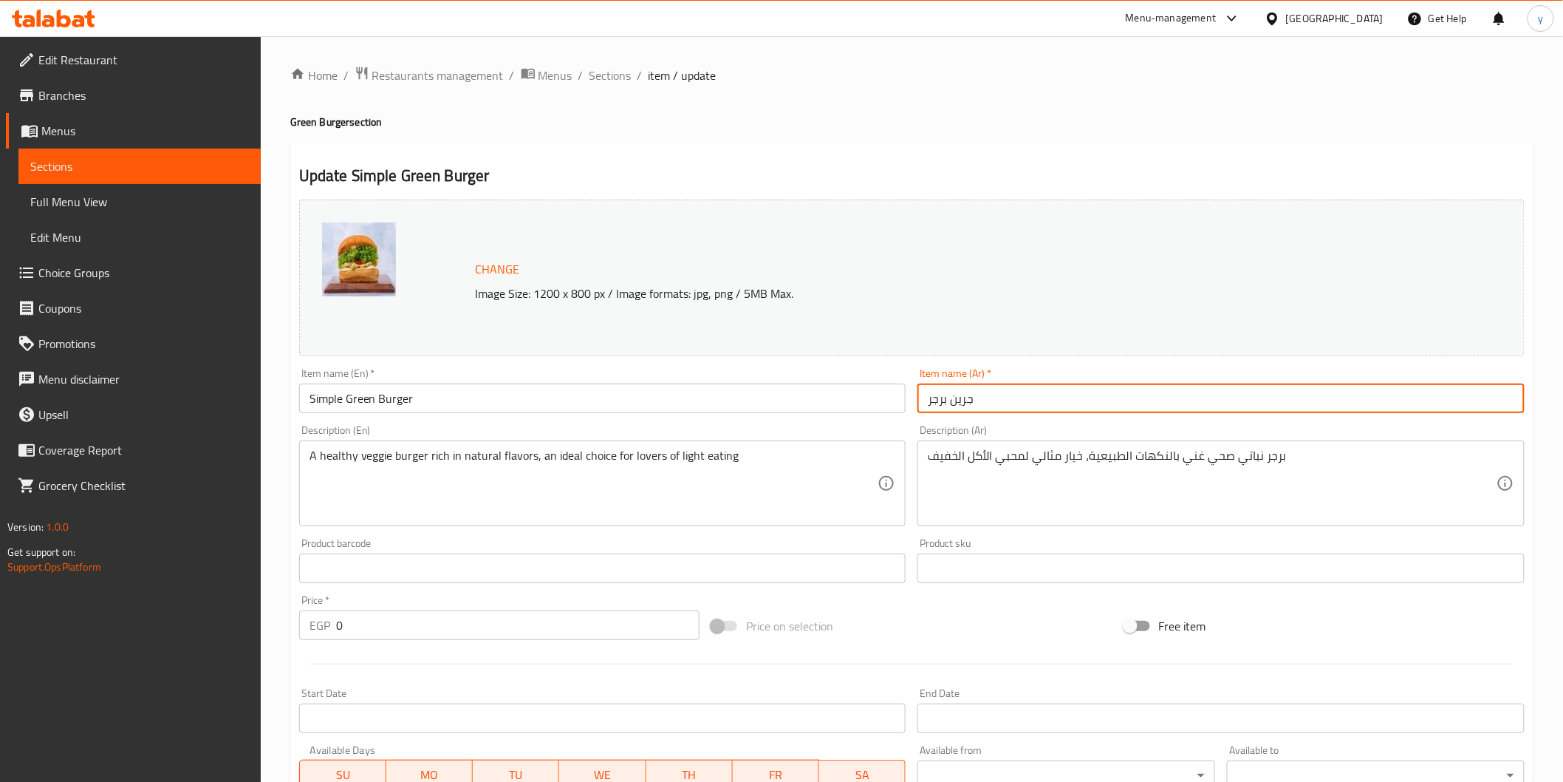
drag, startPoint x: 926, startPoint y: 401, endPoint x: 1087, endPoint y: 371, distance: 163.9
click at [926, 401] on input "جرين برجر" at bounding box center [1221, 398] width 607 height 30
click at [1003, 407] on input "جرين برجر" at bounding box center [1221, 398] width 607 height 30
type input "ج"
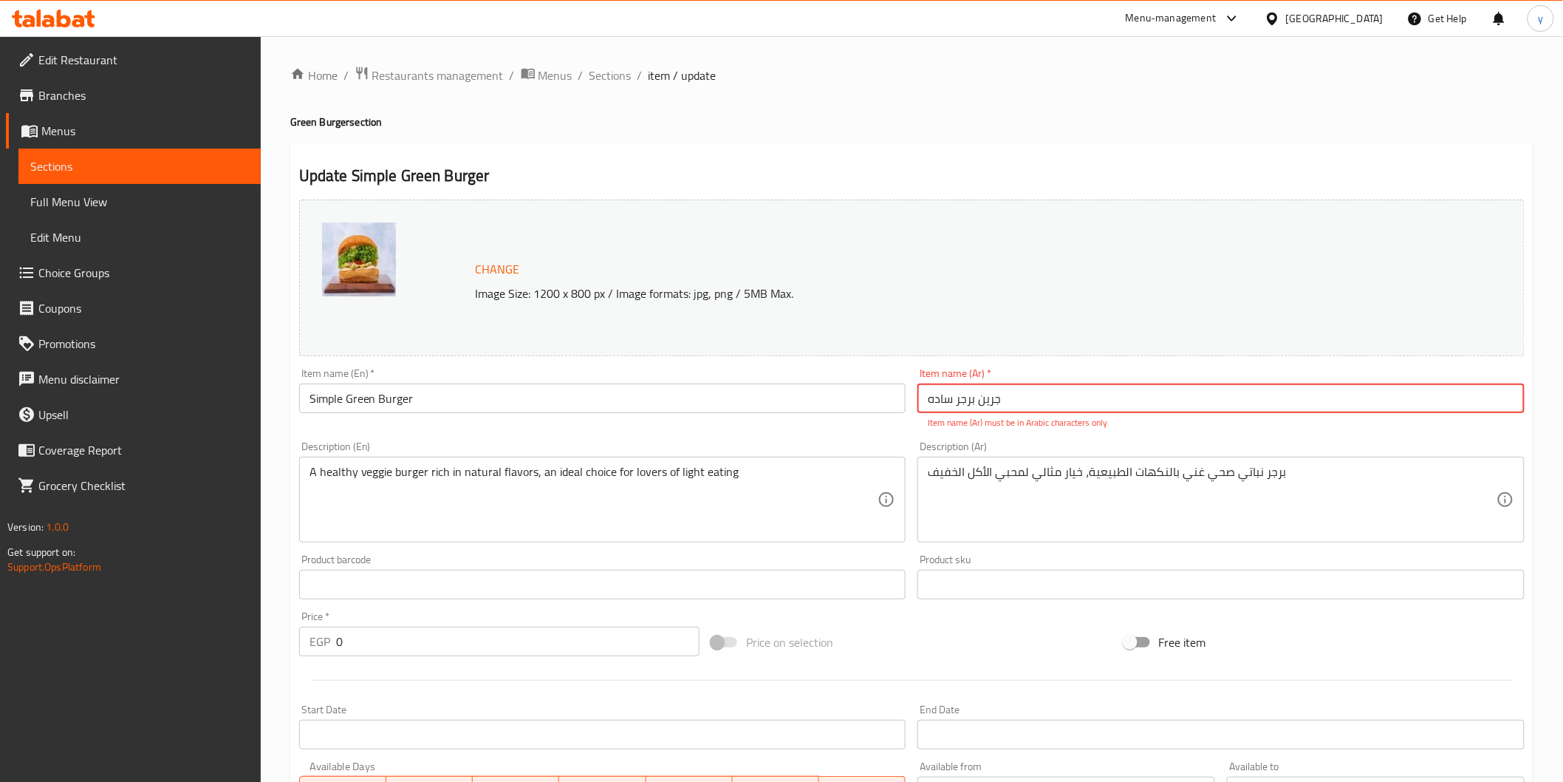
click at [1047, 401] on input "جرین برجر ساده" at bounding box center [1221, 398] width 607 height 30
drag, startPoint x: 1002, startPoint y: 408, endPoint x: 906, endPoint y: 412, distance: 96.1
click at [906, 412] on div "Change Image Size: 1200 x 800 px / Image formats: jpg, png / 5MB Max. Item name…" at bounding box center [911, 531] width 1237 height 675
click at [1055, 396] on input "جرین برجر ساده" at bounding box center [1221, 398] width 607 height 30
type input "ج"
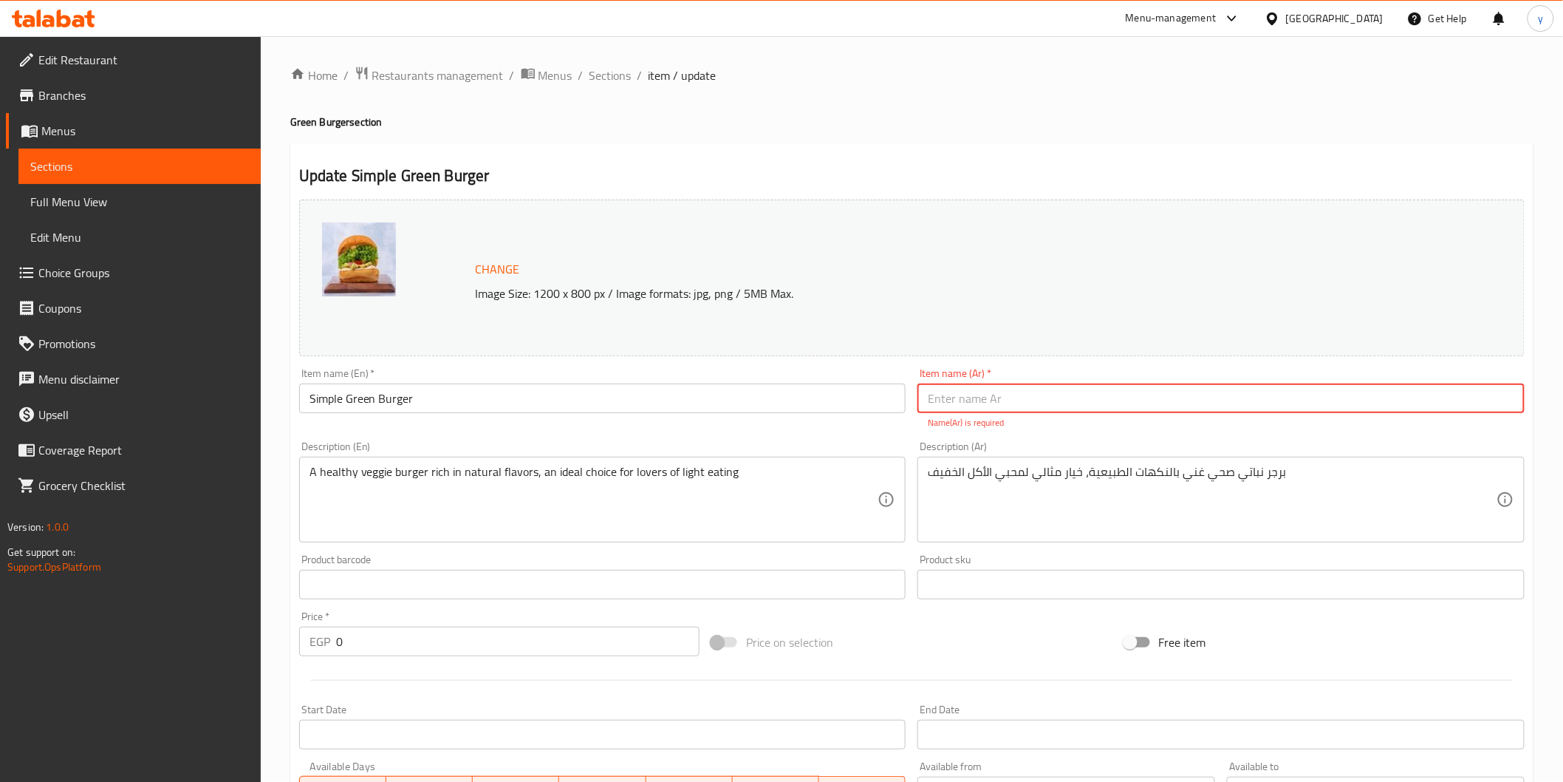
paste input "جرین برجر ساده"
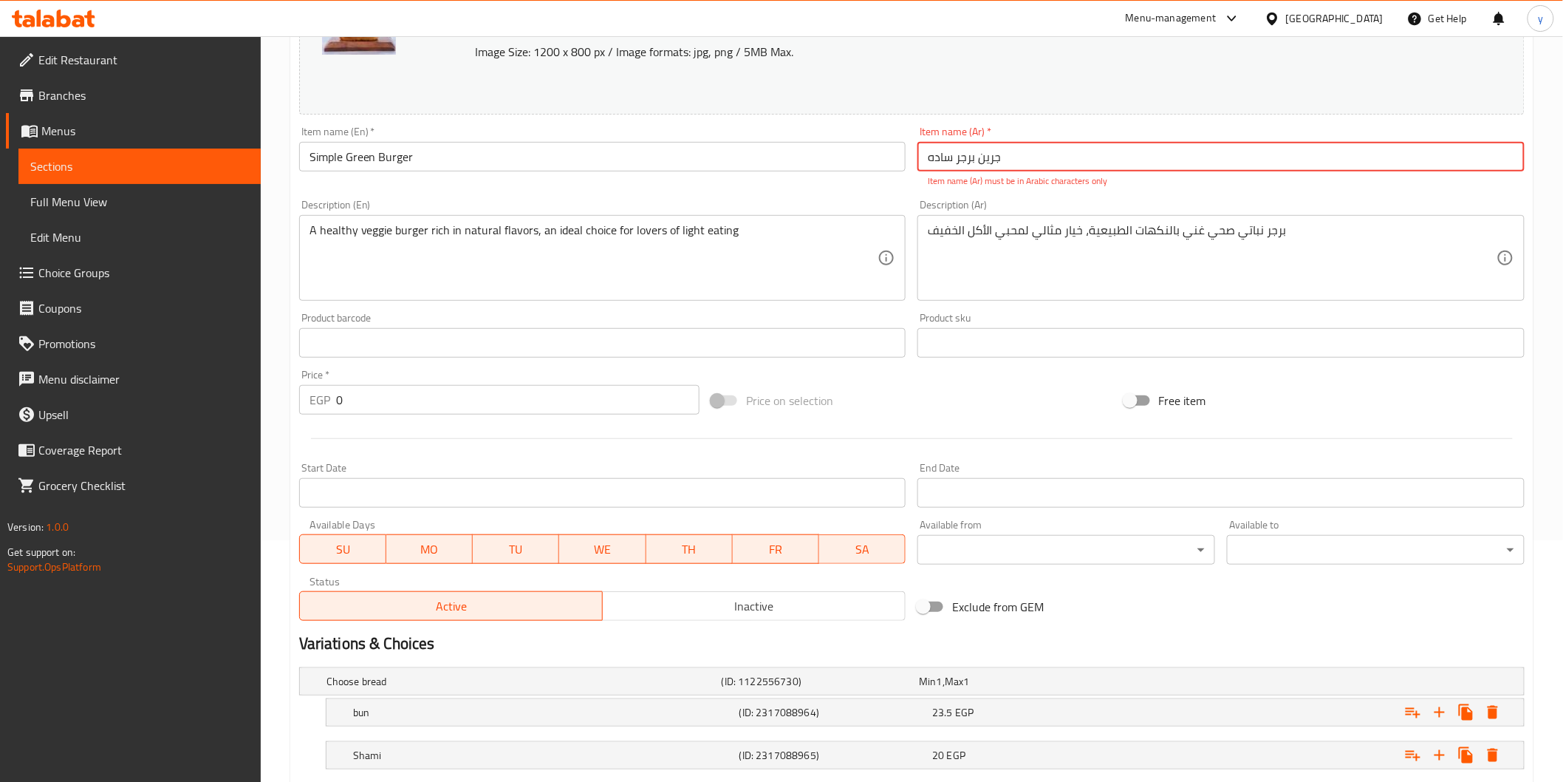
scroll to position [332, 0]
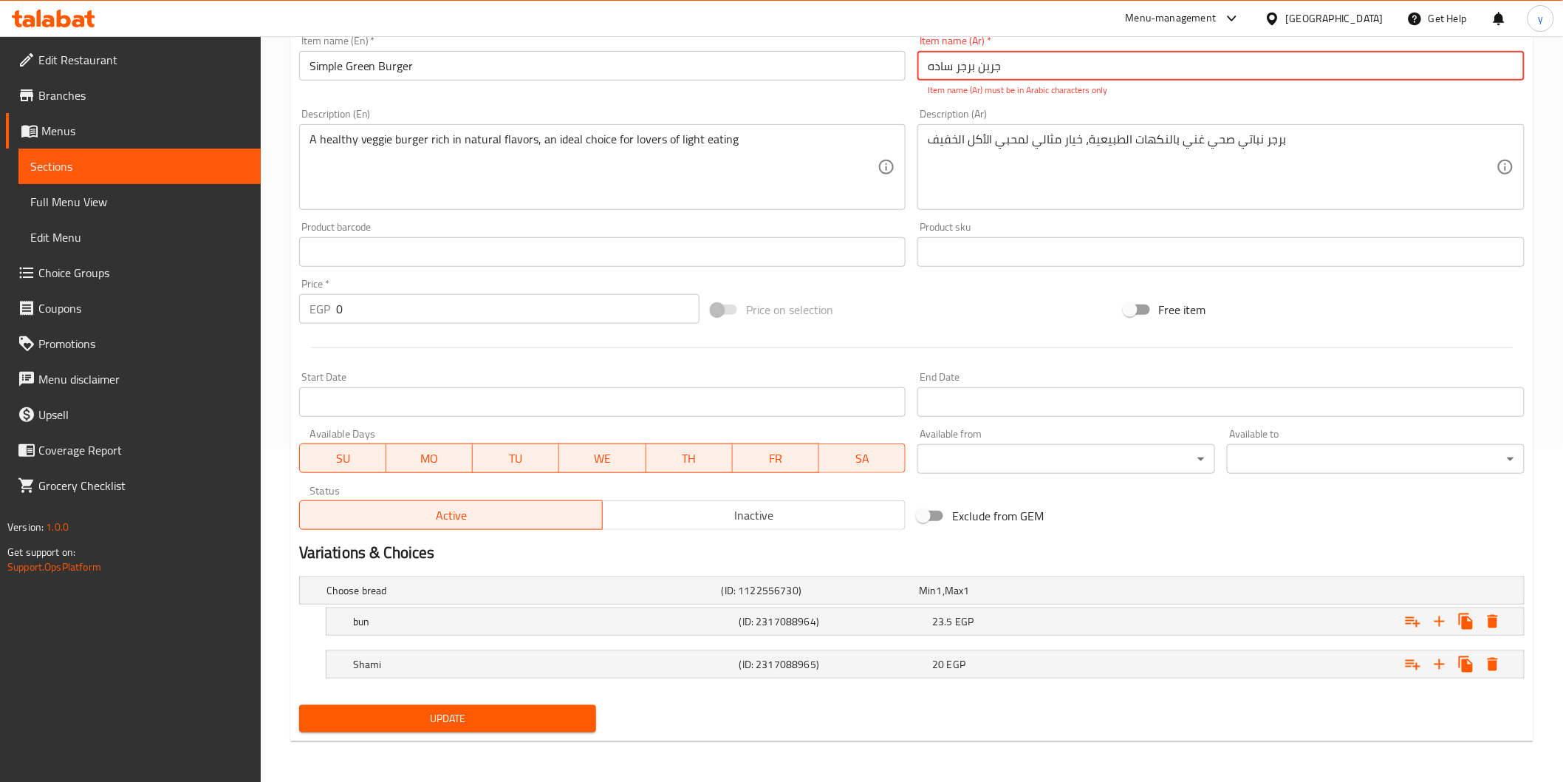
click at [467, 717] on span "Update" at bounding box center [448, 718] width 274 height 18
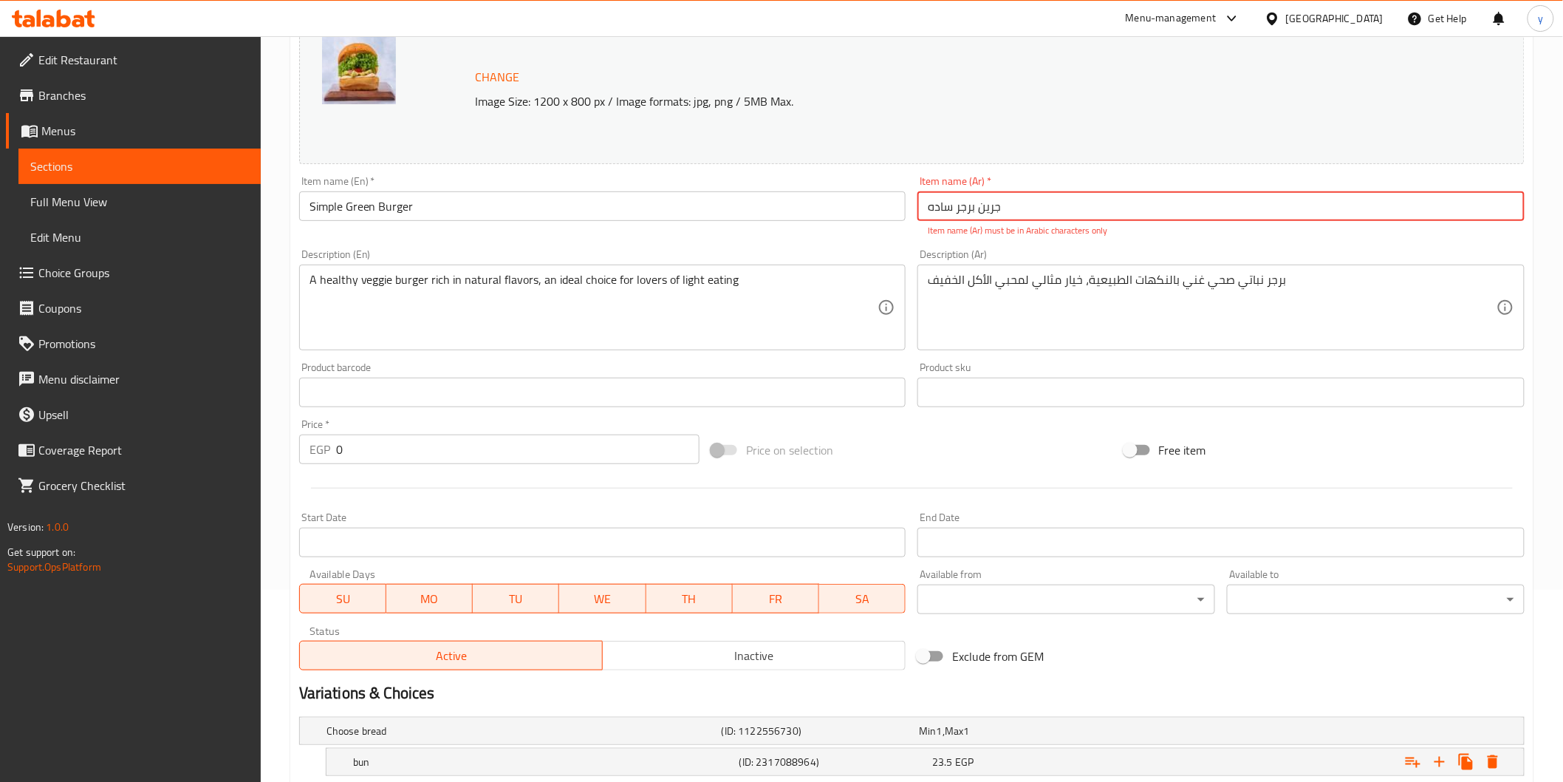
scroll to position [0, 0]
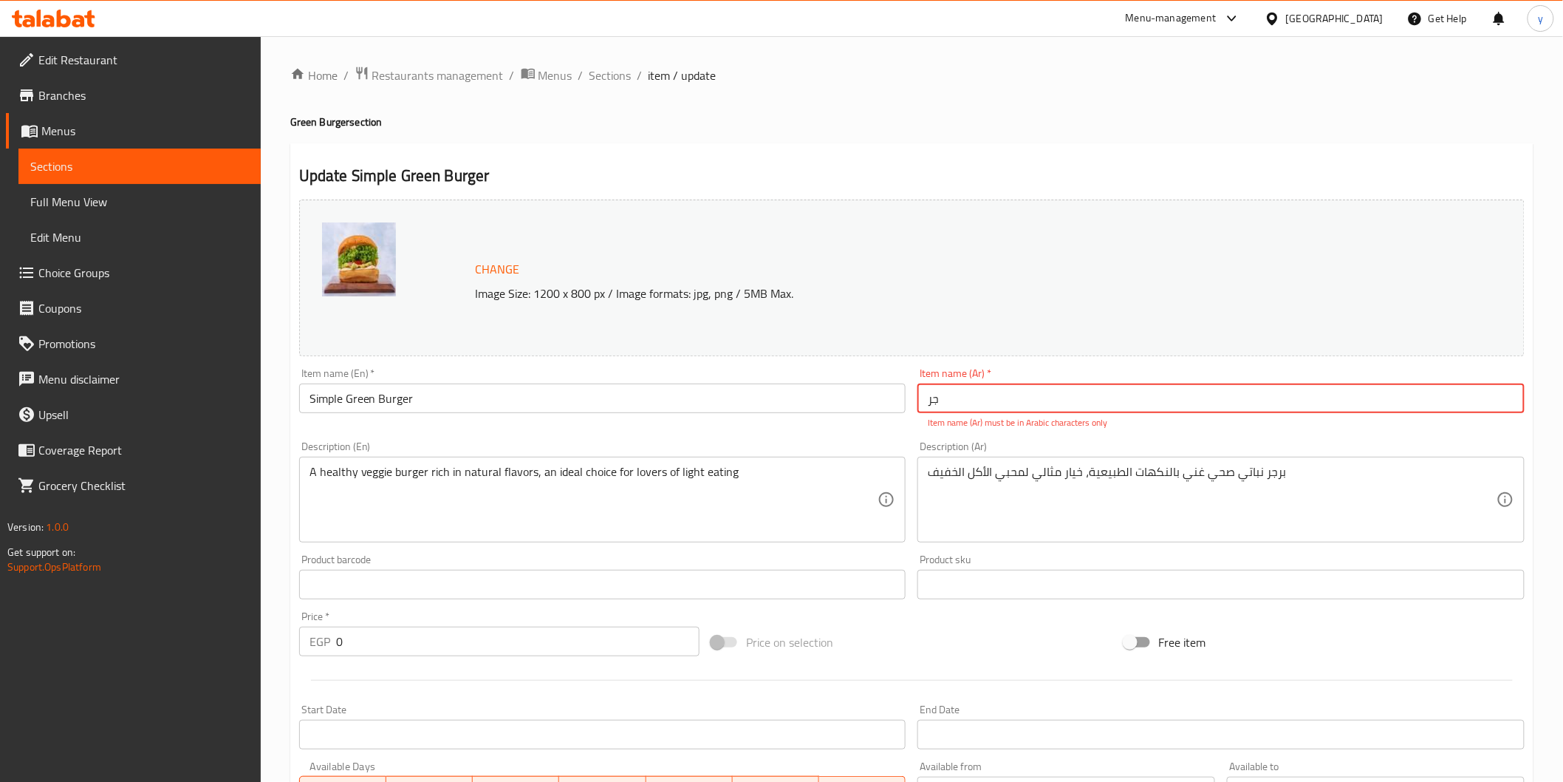
type input "ج"
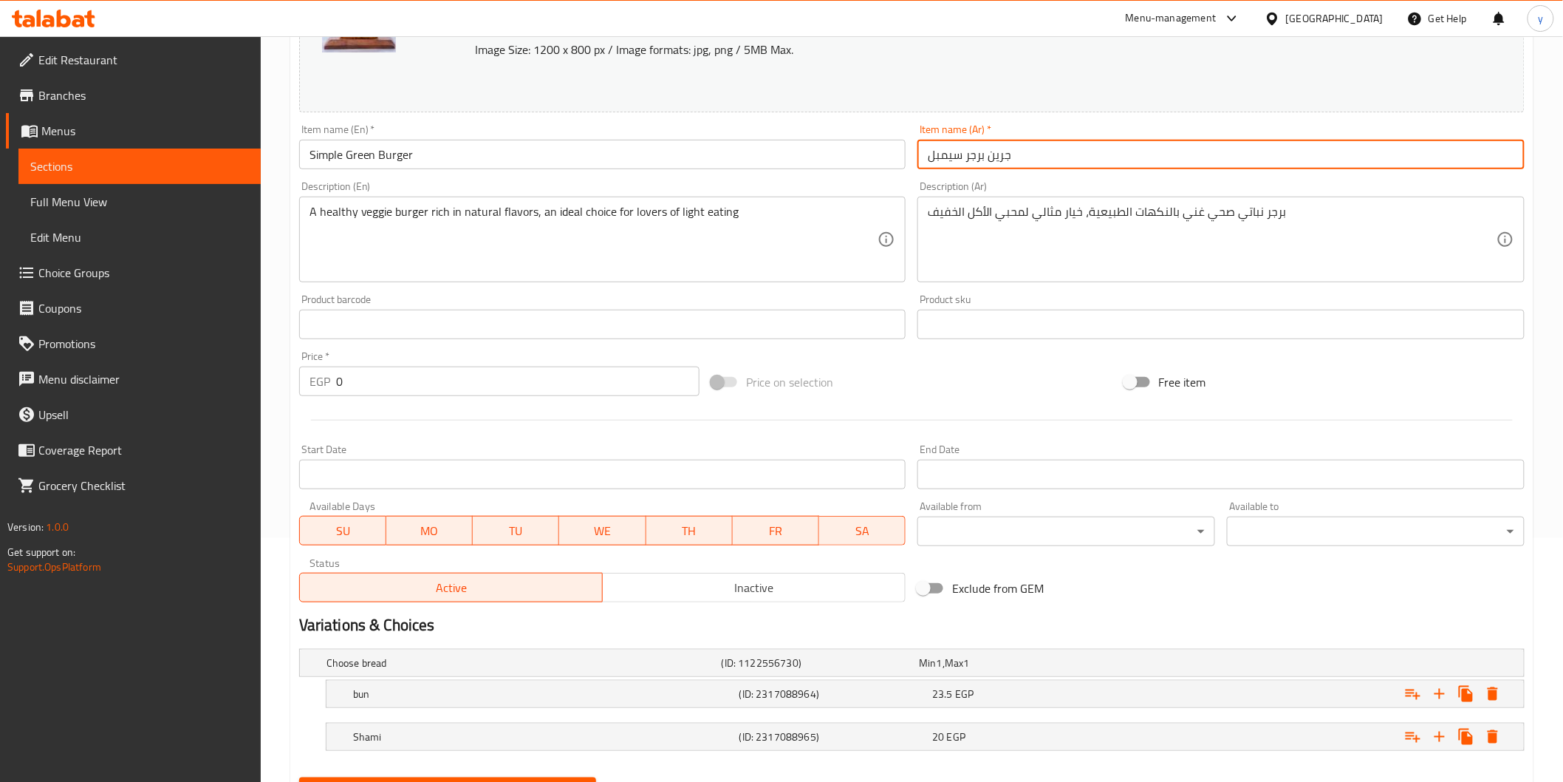
scroll to position [315, 0]
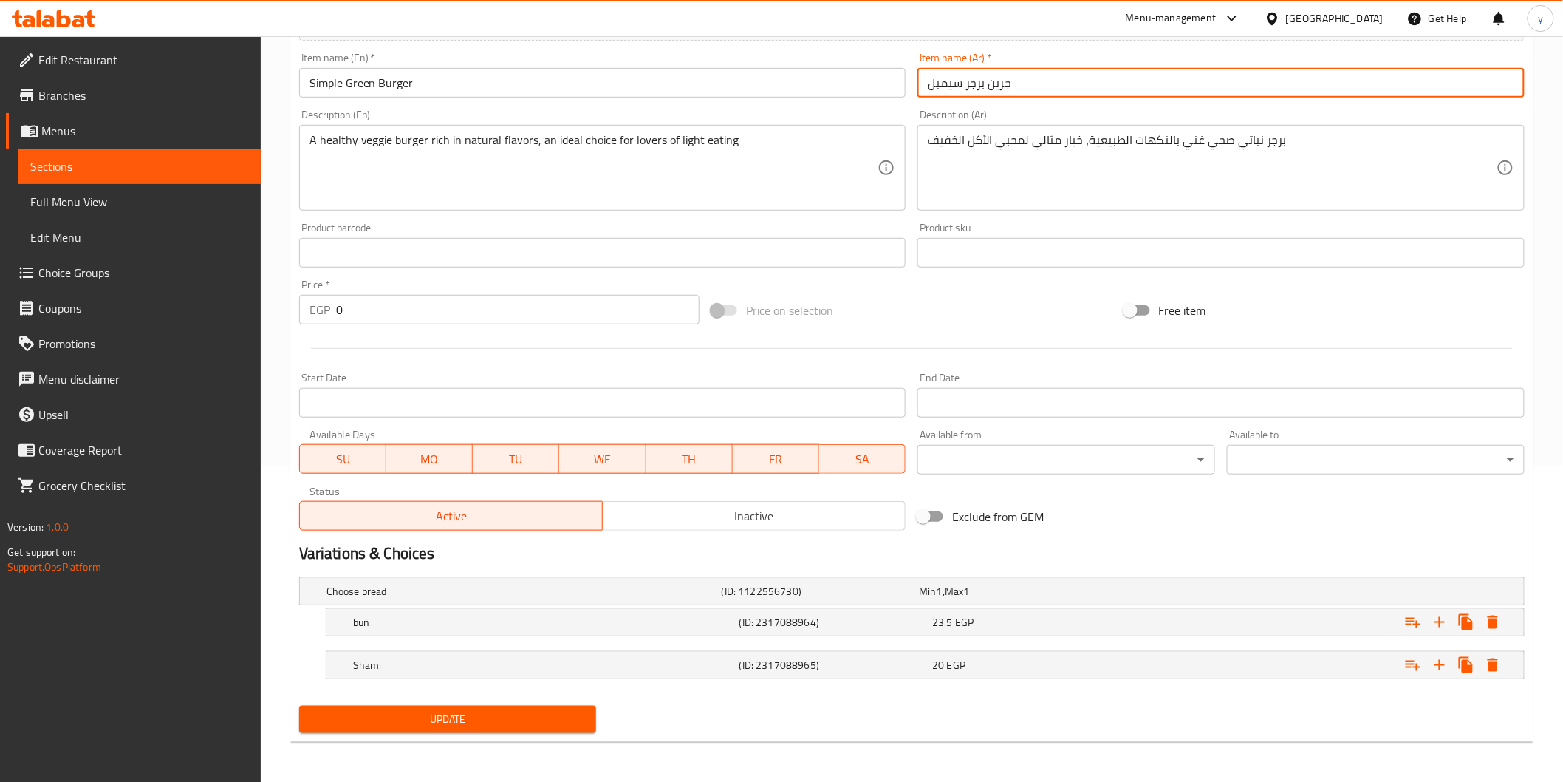
type input "جرين برجر سيمبل"
click at [536, 720] on span "Update" at bounding box center [448, 719] width 274 height 18
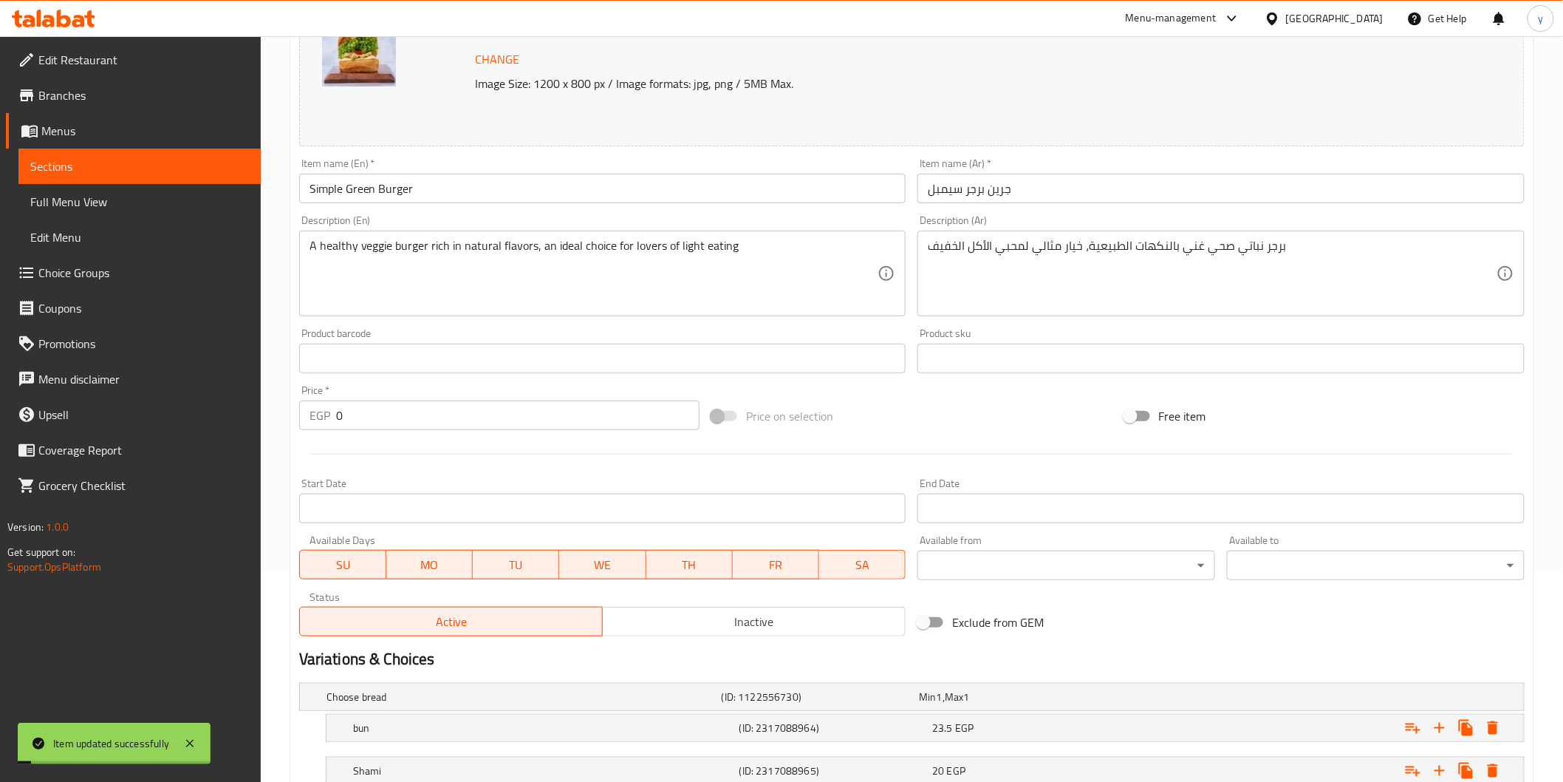
scroll to position [0, 0]
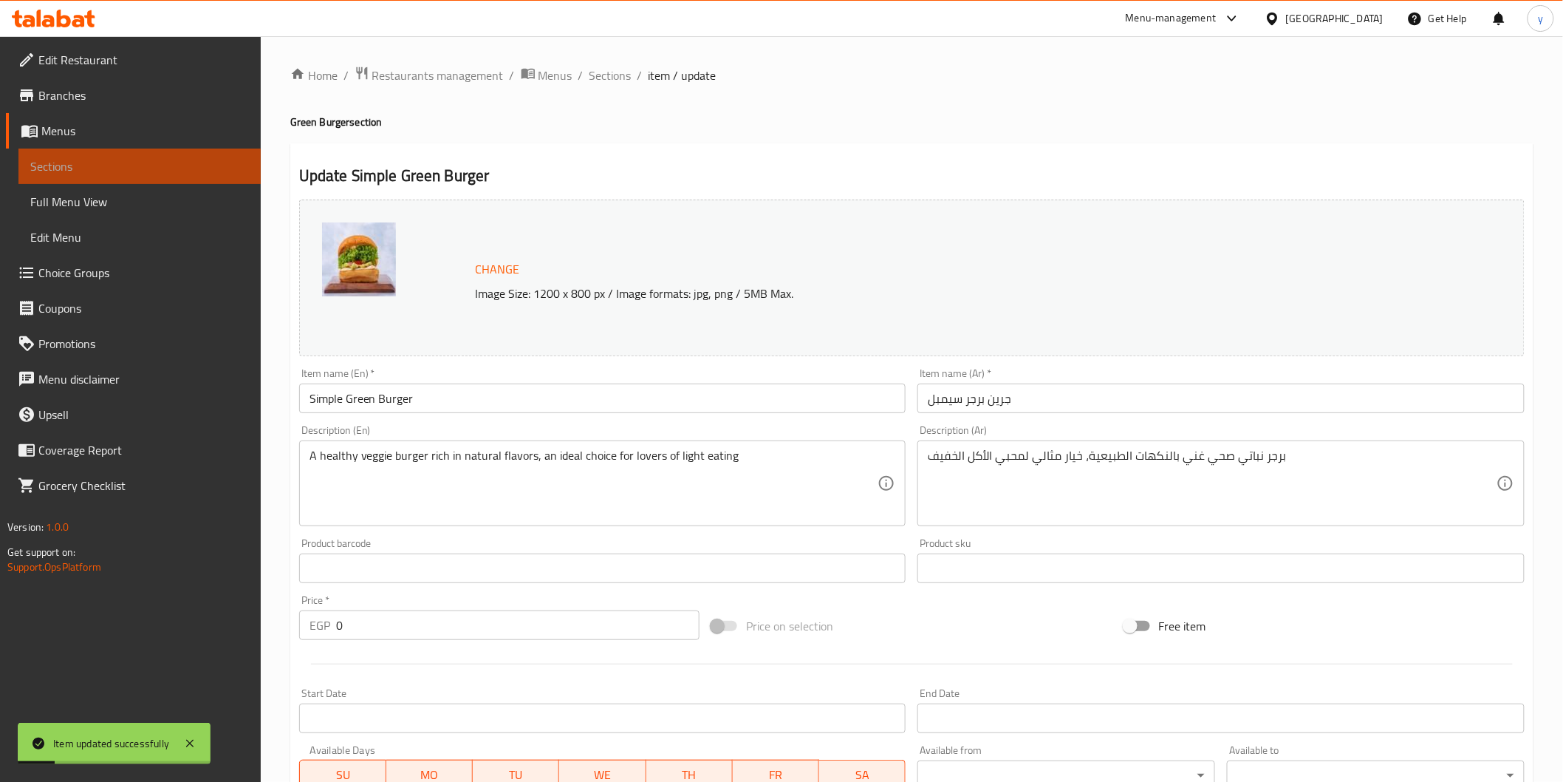
click at [165, 154] on link "Sections" at bounding box center [139, 165] width 242 height 35
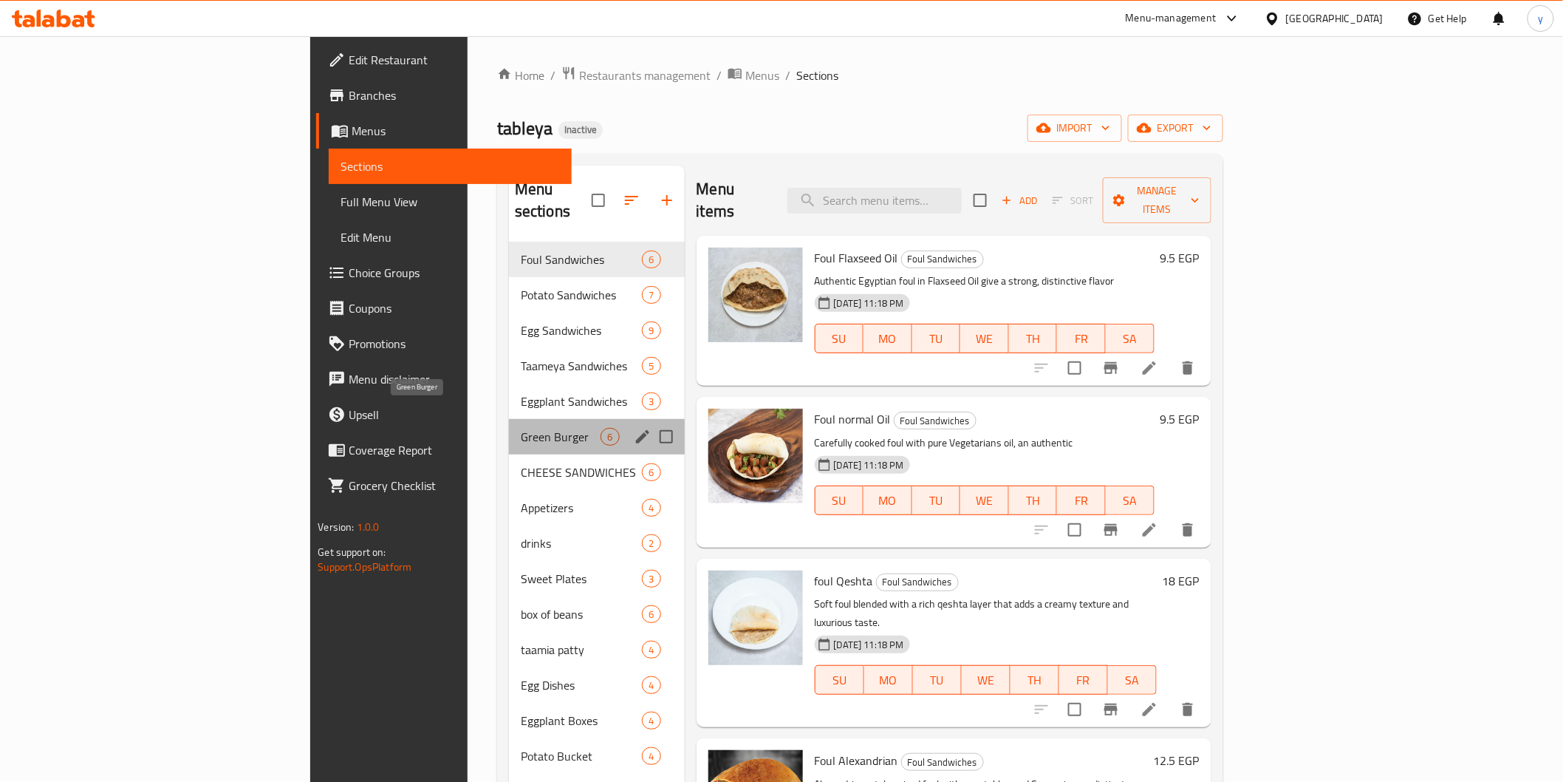
click at [521, 428] on span "Green Burger" at bounding box center [561, 437] width 81 height 18
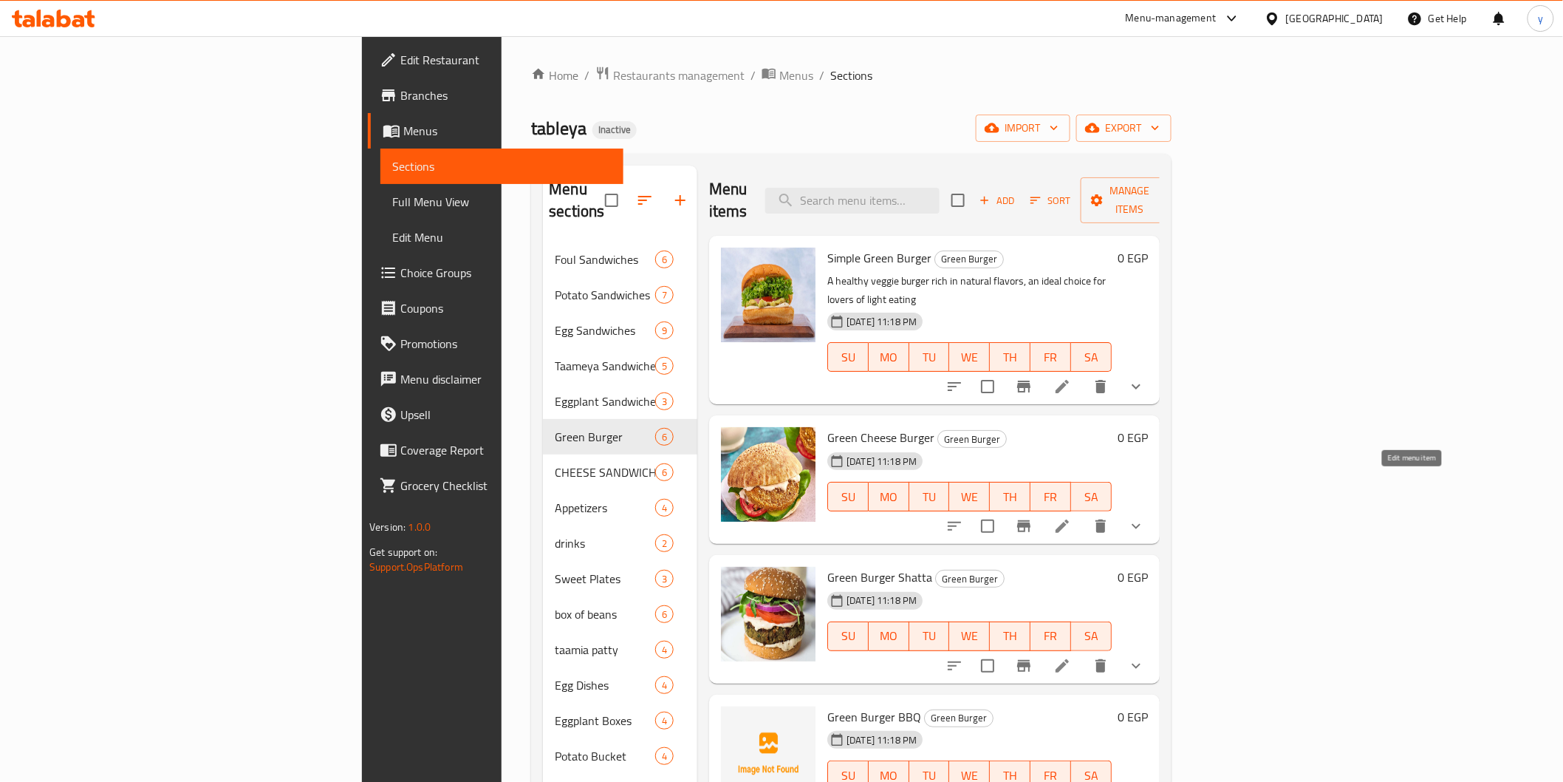
click at [1071, 517] on icon at bounding box center [1063, 526] width 18 height 18
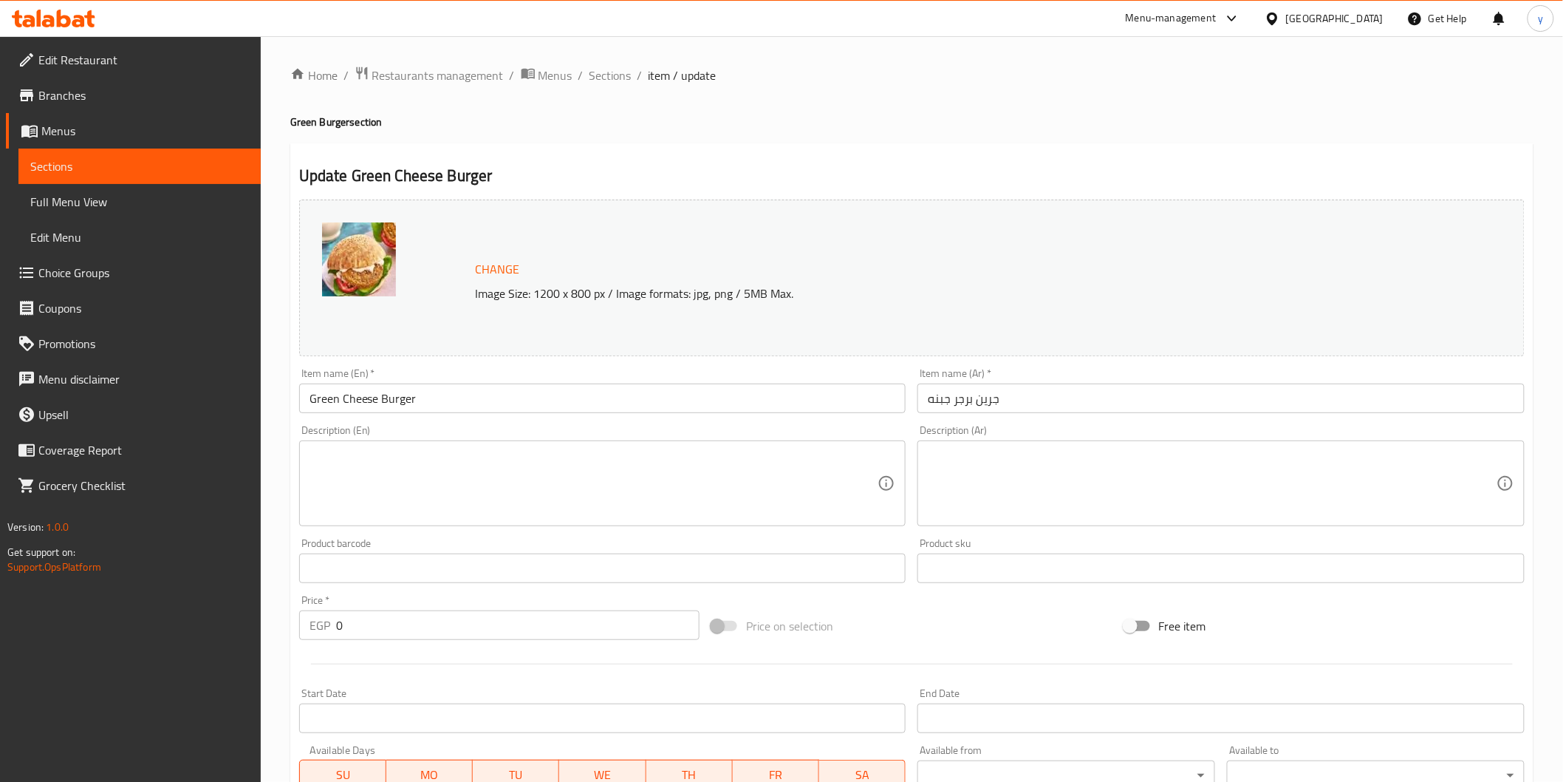
click at [1037, 470] on textarea at bounding box center [1212, 483] width 569 height 70
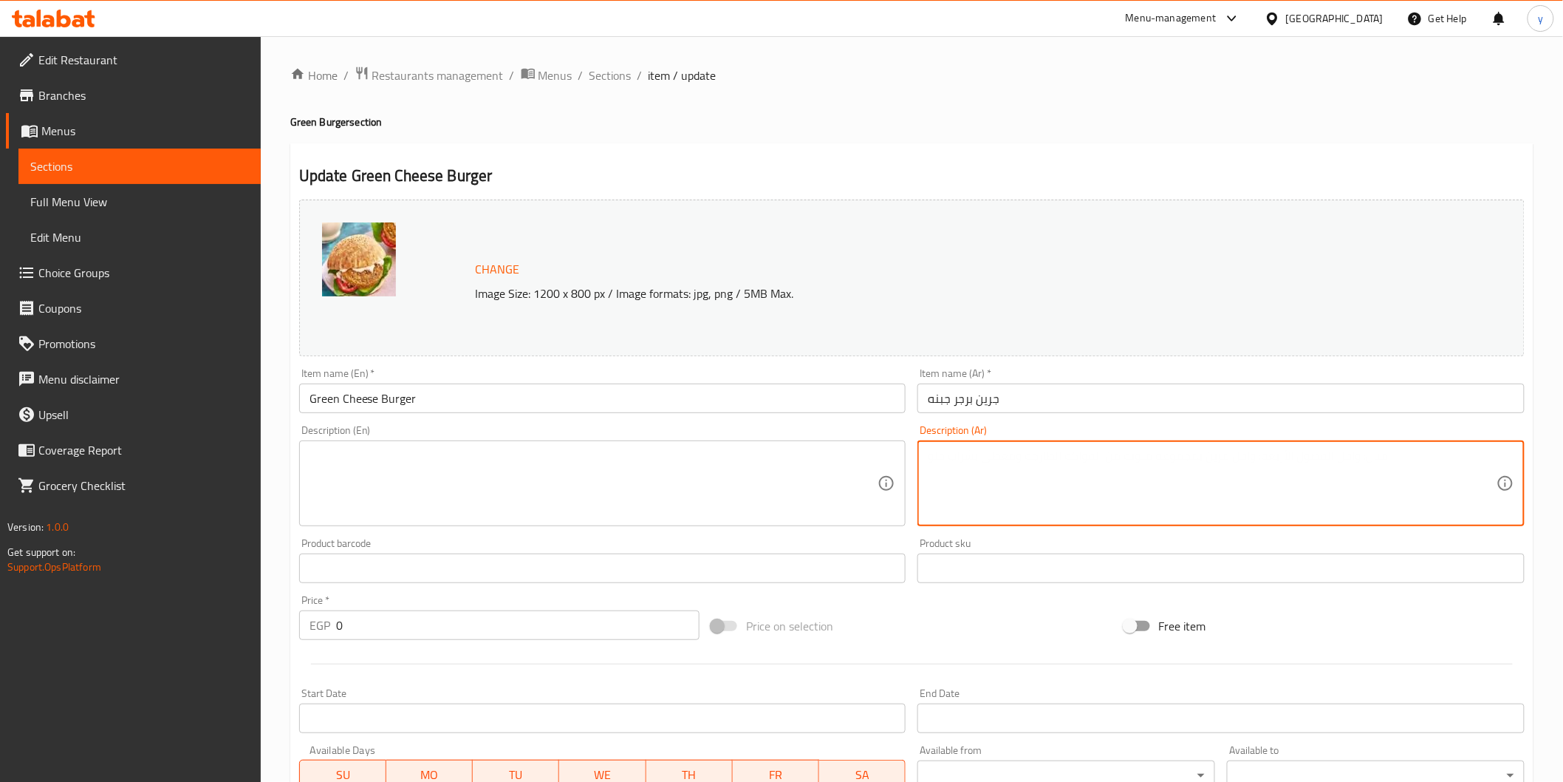
paste textarea "برجر نباتي مع طبقة جبنة ذائبة، قوام شهي وطعم متكامل"
type textarea "برجر نباتي مع طبقة جبنة ذائبة، قوام شهي وطعم متكامل"
click at [779, 454] on textarea at bounding box center [594, 483] width 569 height 70
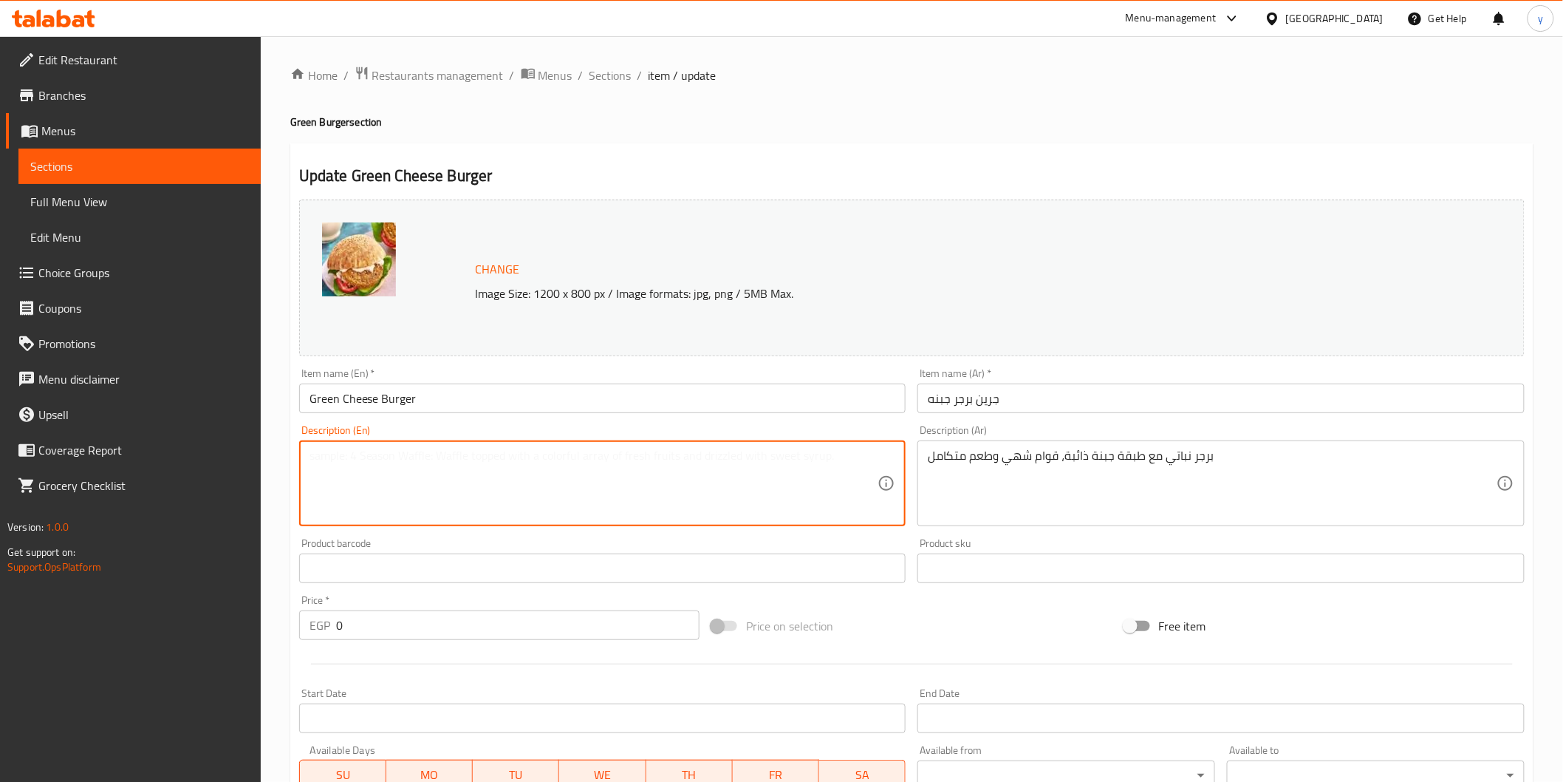
paste textarea "Vegan burger with melted cheese topping, delicious texture and complete taste"
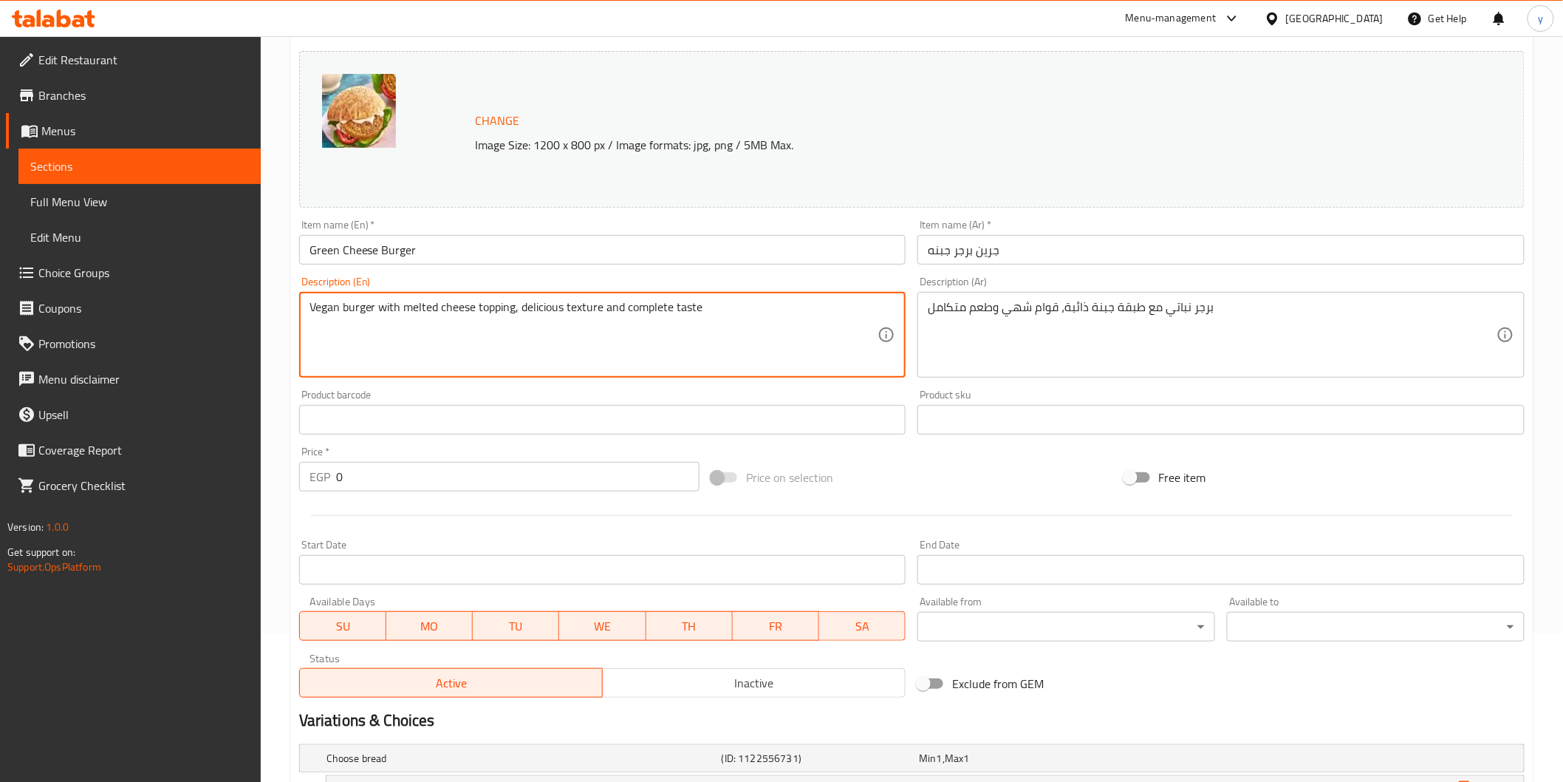
scroll to position [315, 0]
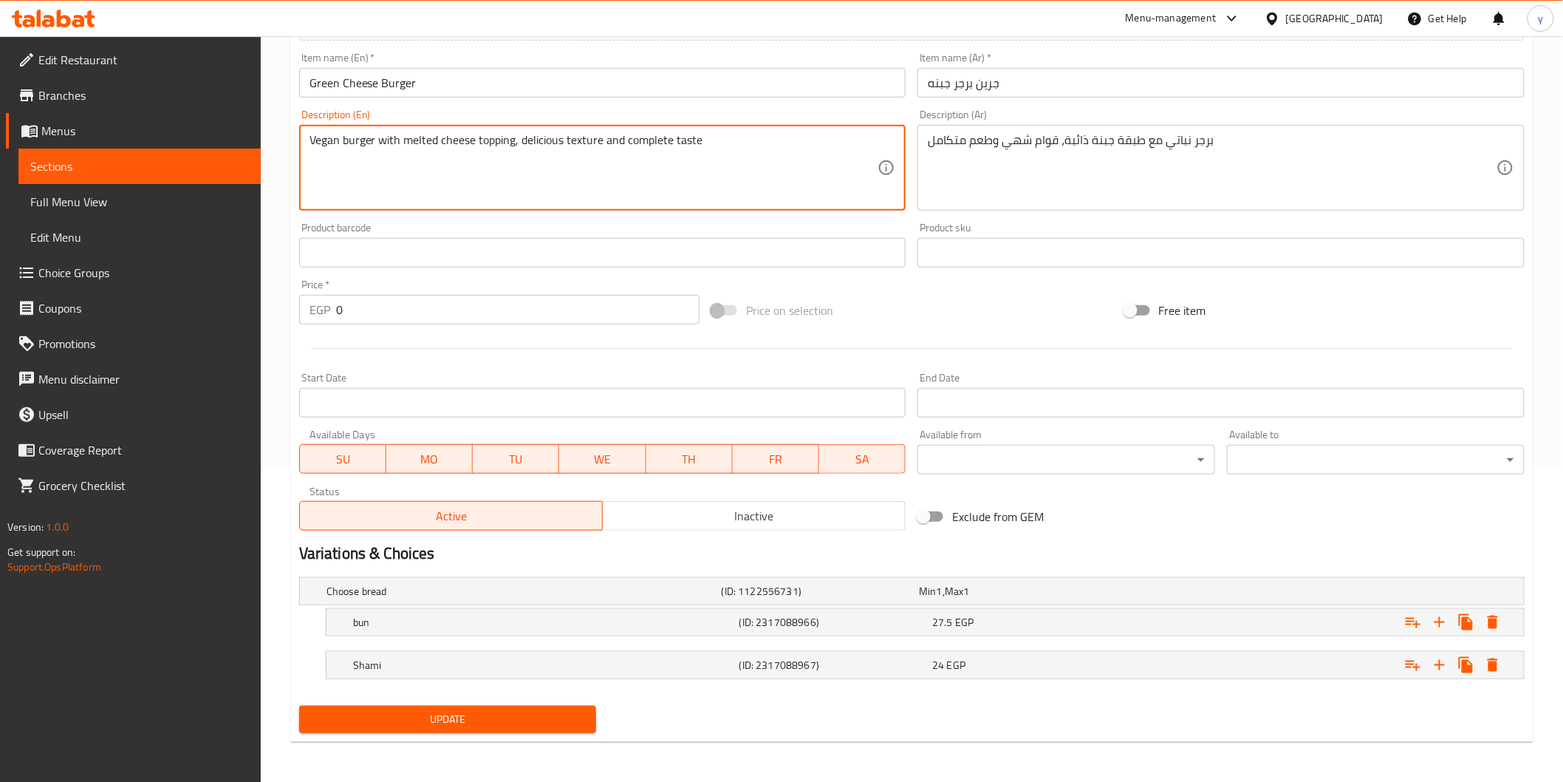
type textarea "Vegan burger with melted cheese topping, delicious texture and complete taste"
click at [556, 711] on span "Update" at bounding box center [448, 719] width 274 height 18
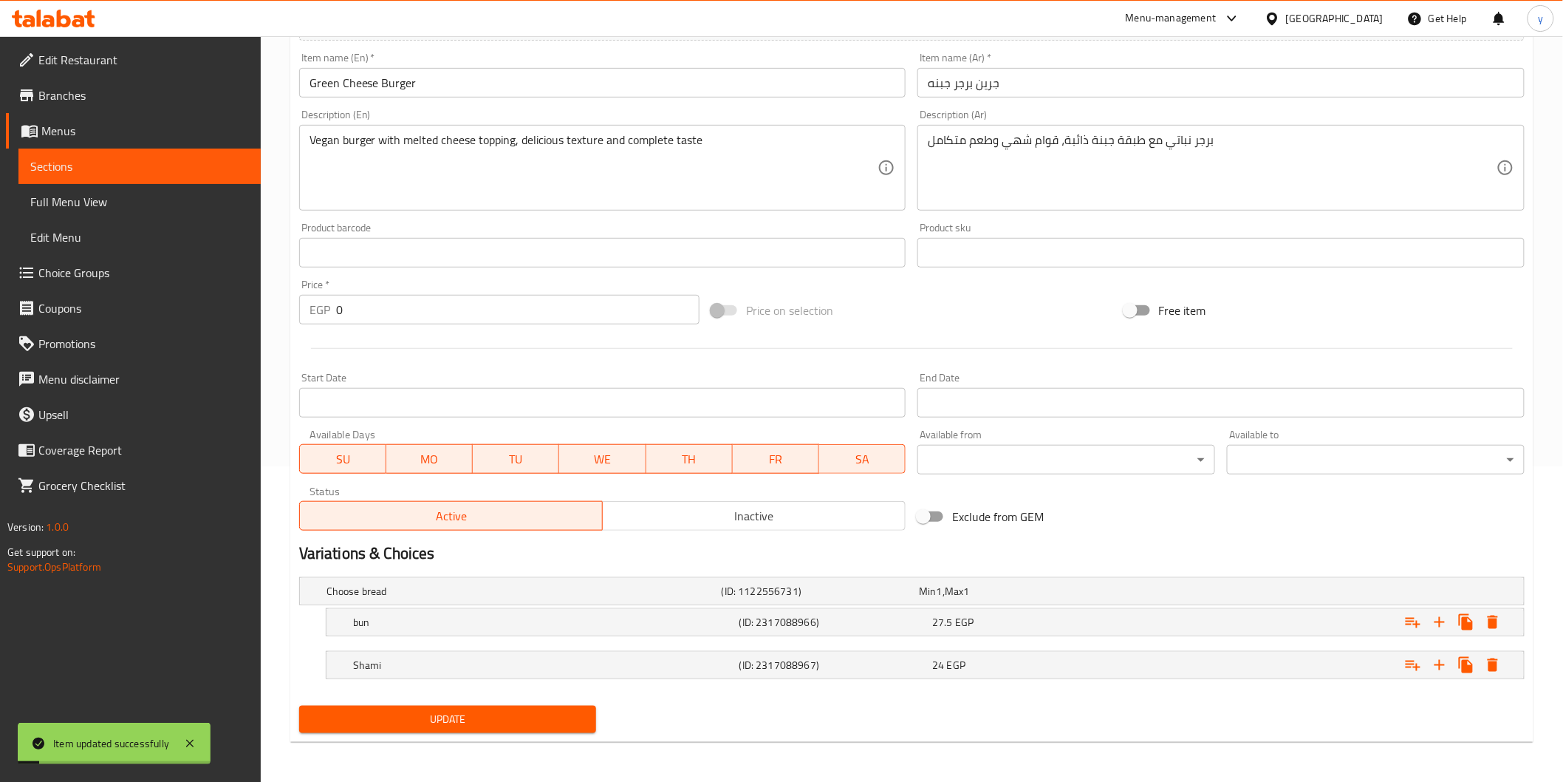
click at [34, 158] on span "Sections" at bounding box center [139, 166] width 219 height 18
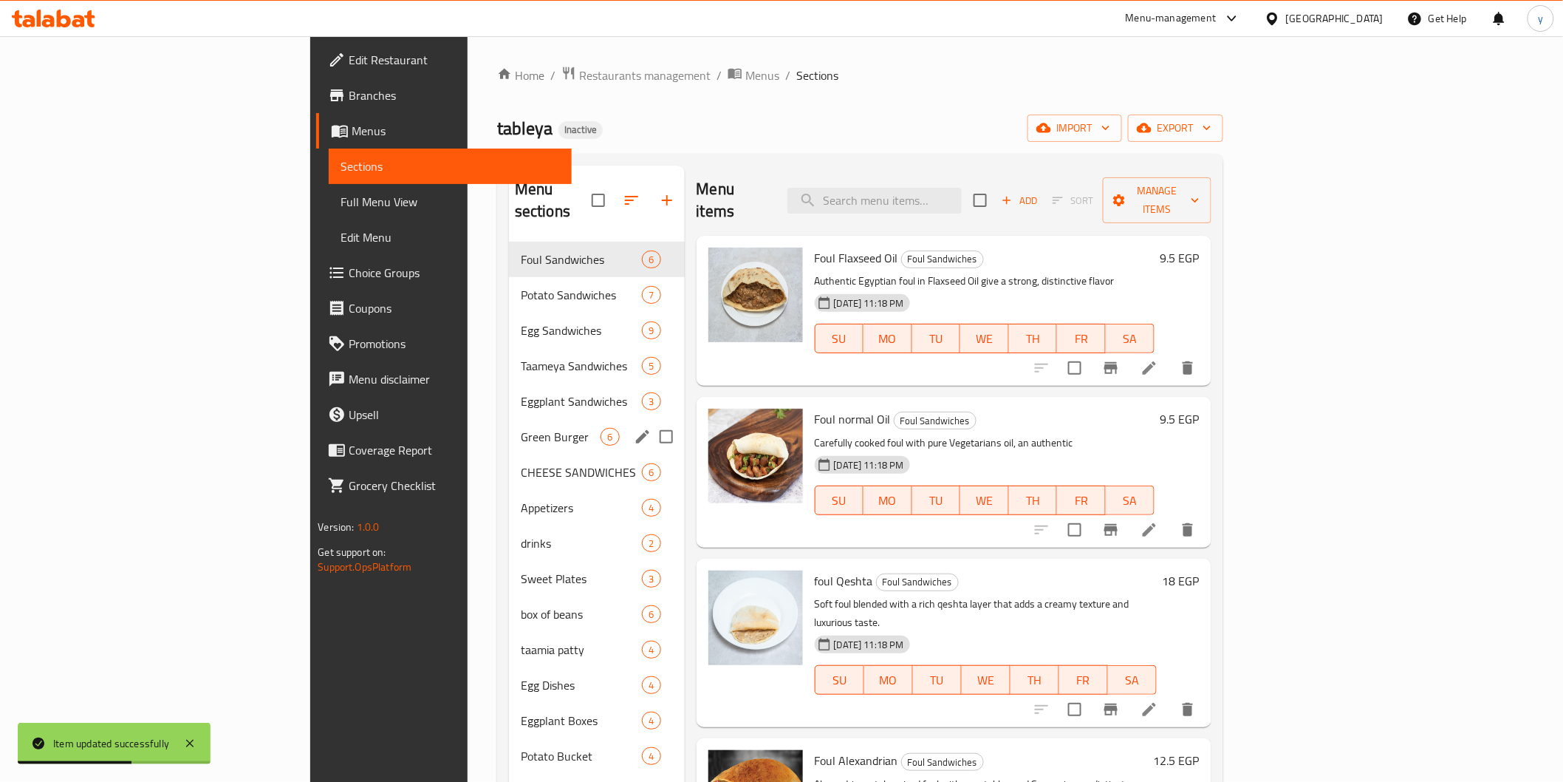
click at [521, 428] on span "Green Burger" at bounding box center [561, 437] width 81 height 18
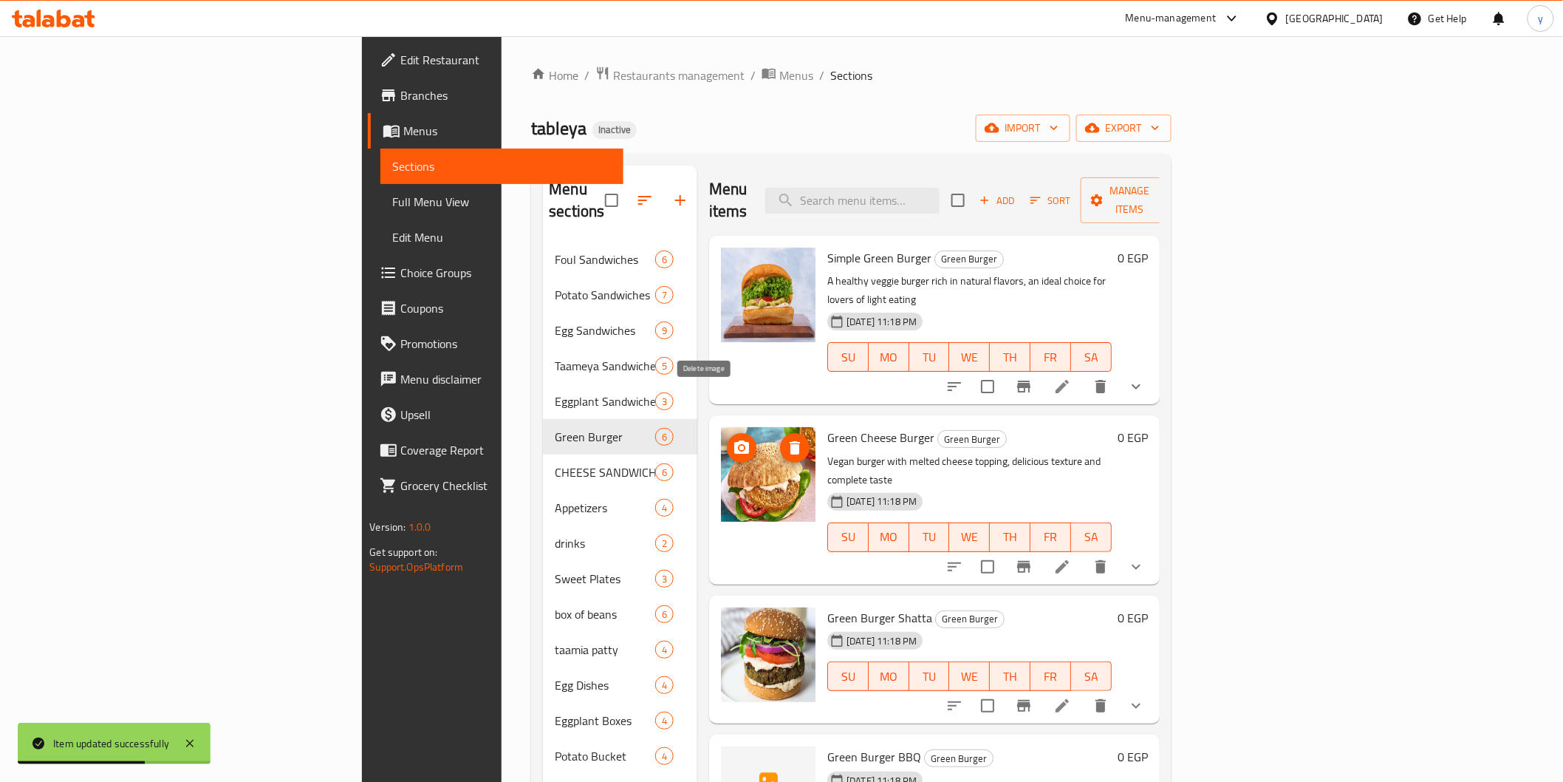
scroll to position [134, 0]
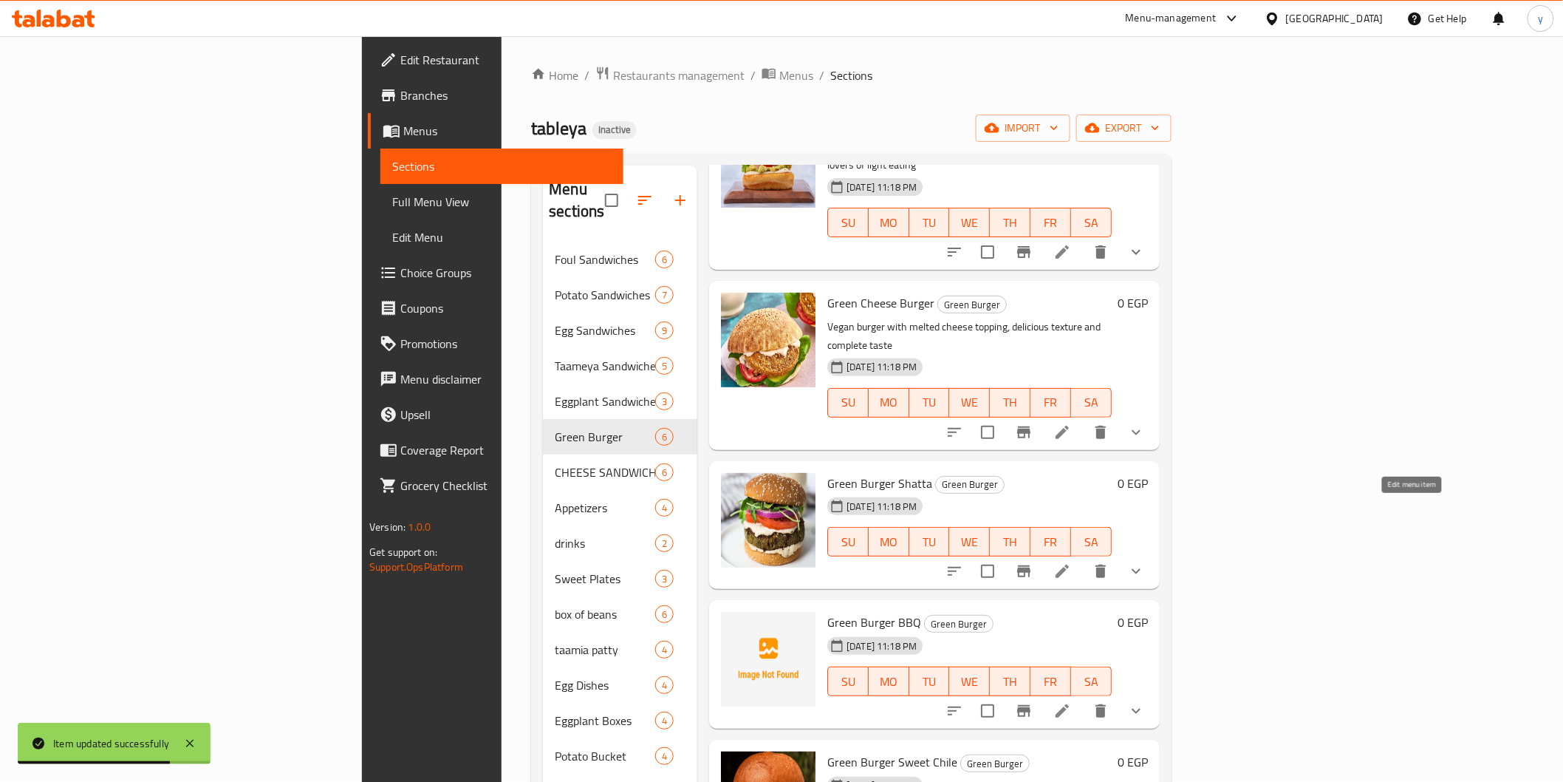
click at [1069, 564] on icon at bounding box center [1062, 570] width 13 height 13
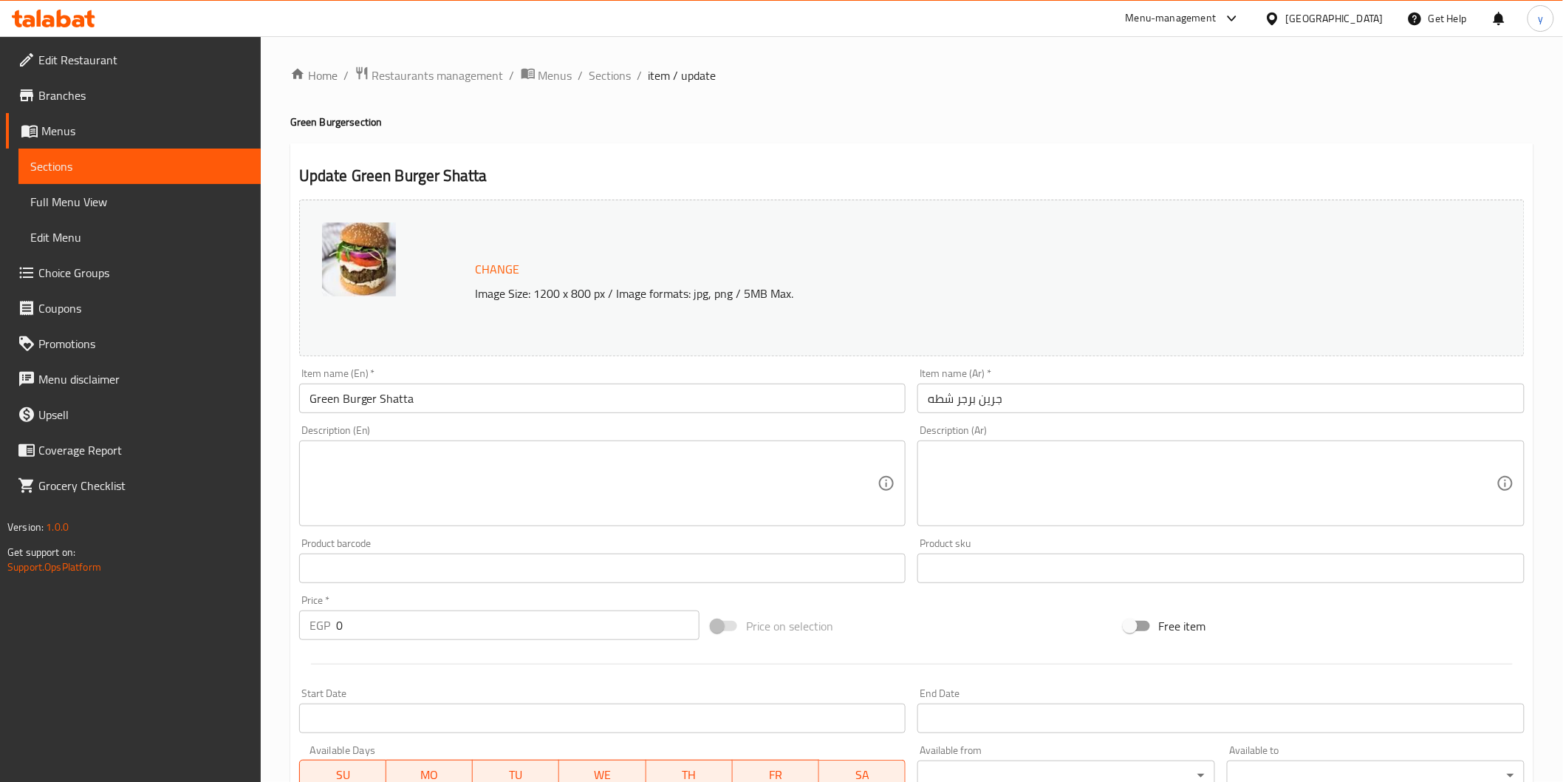
click at [1121, 473] on textarea at bounding box center [1212, 483] width 569 height 70
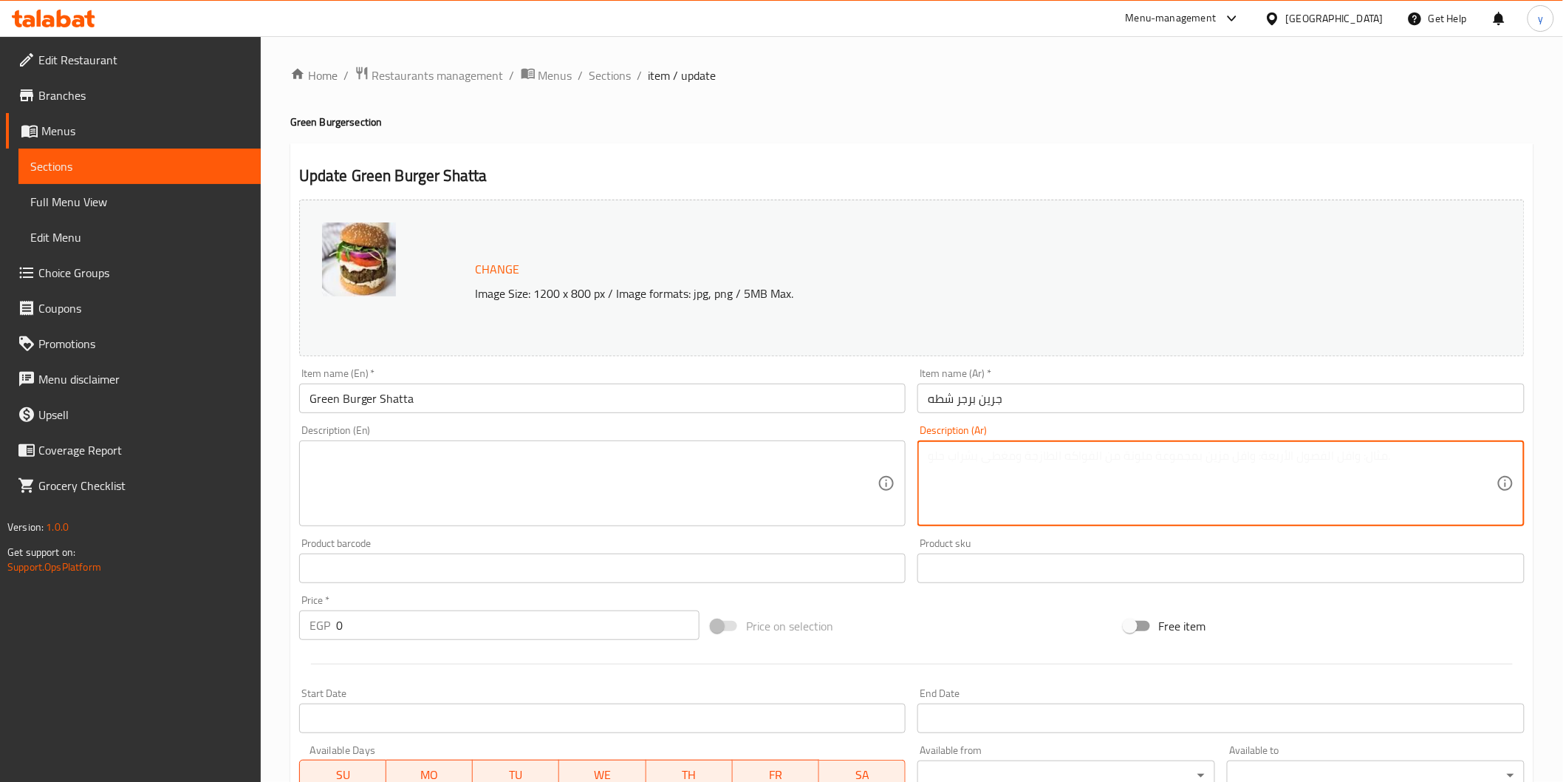
paste textarea "برجر نباتي مع لمسة شطة حارة، نكهة قوية لعشاق التوابل"
type textarea "برجر نباتي مع لمسة شطة حارة، نكهة قوية لعشاق التوابل"
click at [765, 463] on textarea at bounding box center [594, 483] width 569 height 70
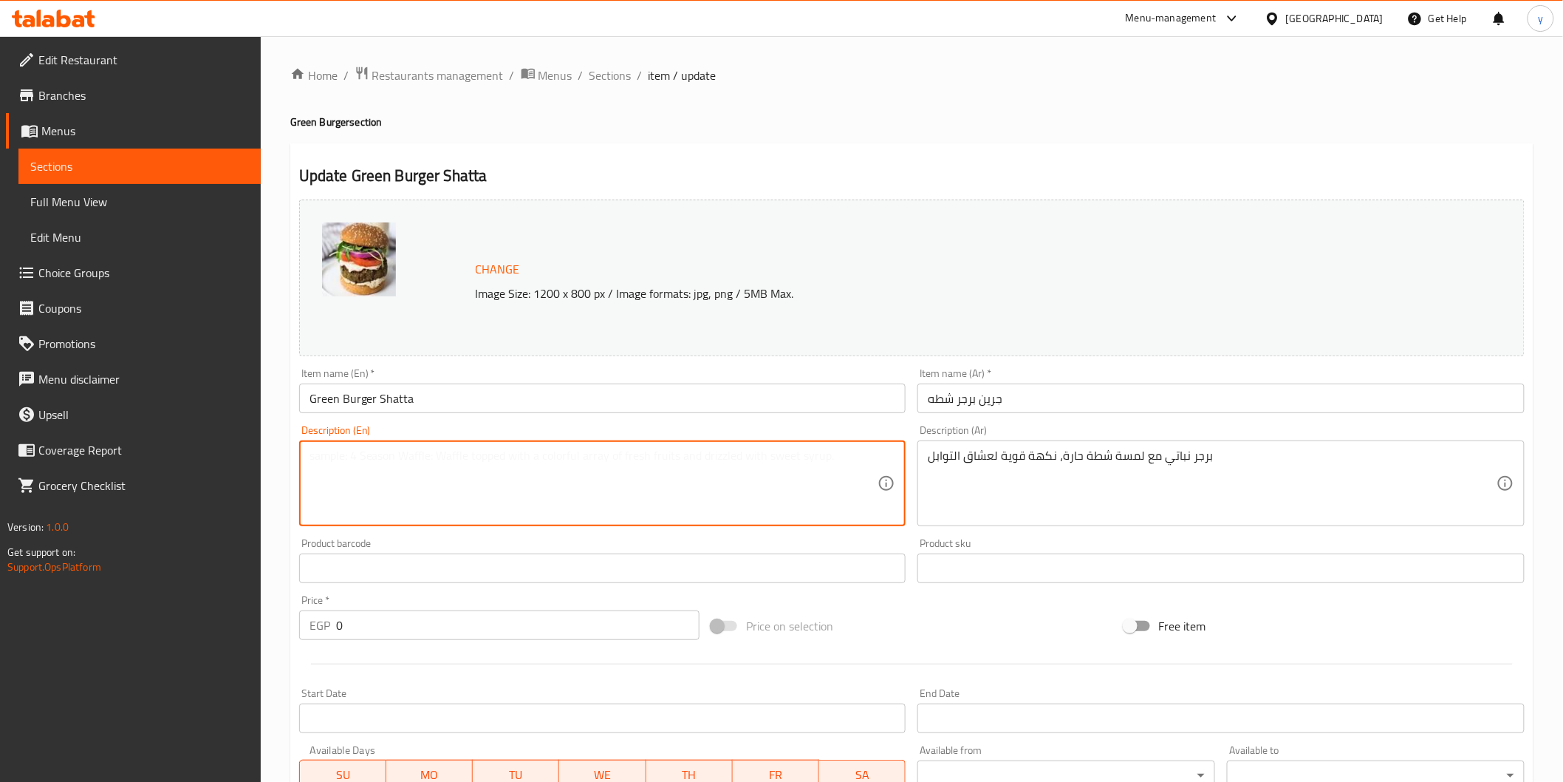
paste textarea "Veggie burger with a touch of spicy chili, strong flavor for spice lovers"
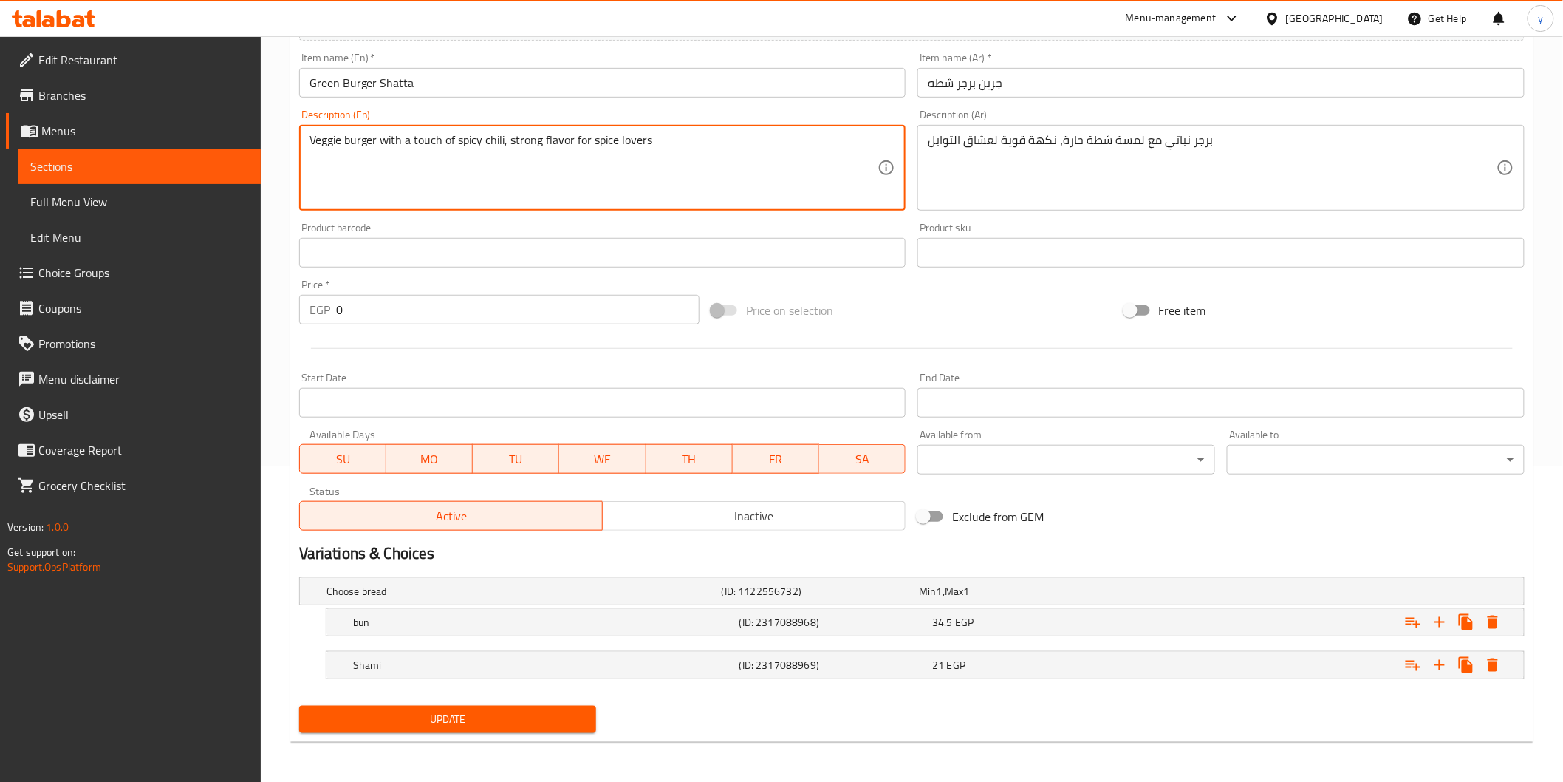
type textarea "Veggie burger with a touch of spicy chili, strong flavor for spice lovers"
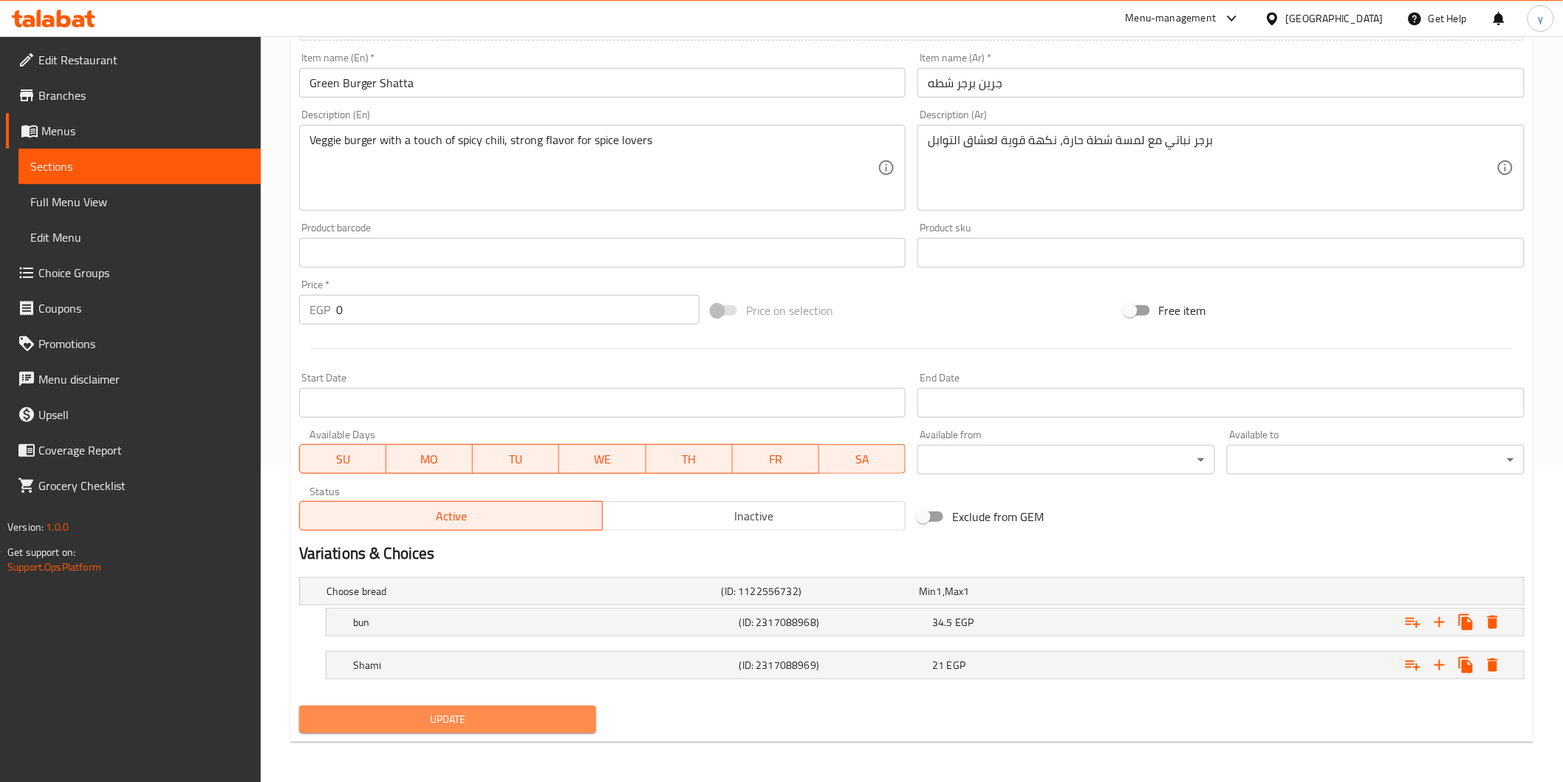
click at [503, 713] on span "Update" at bounding box center [448, 719] width 274 height 18
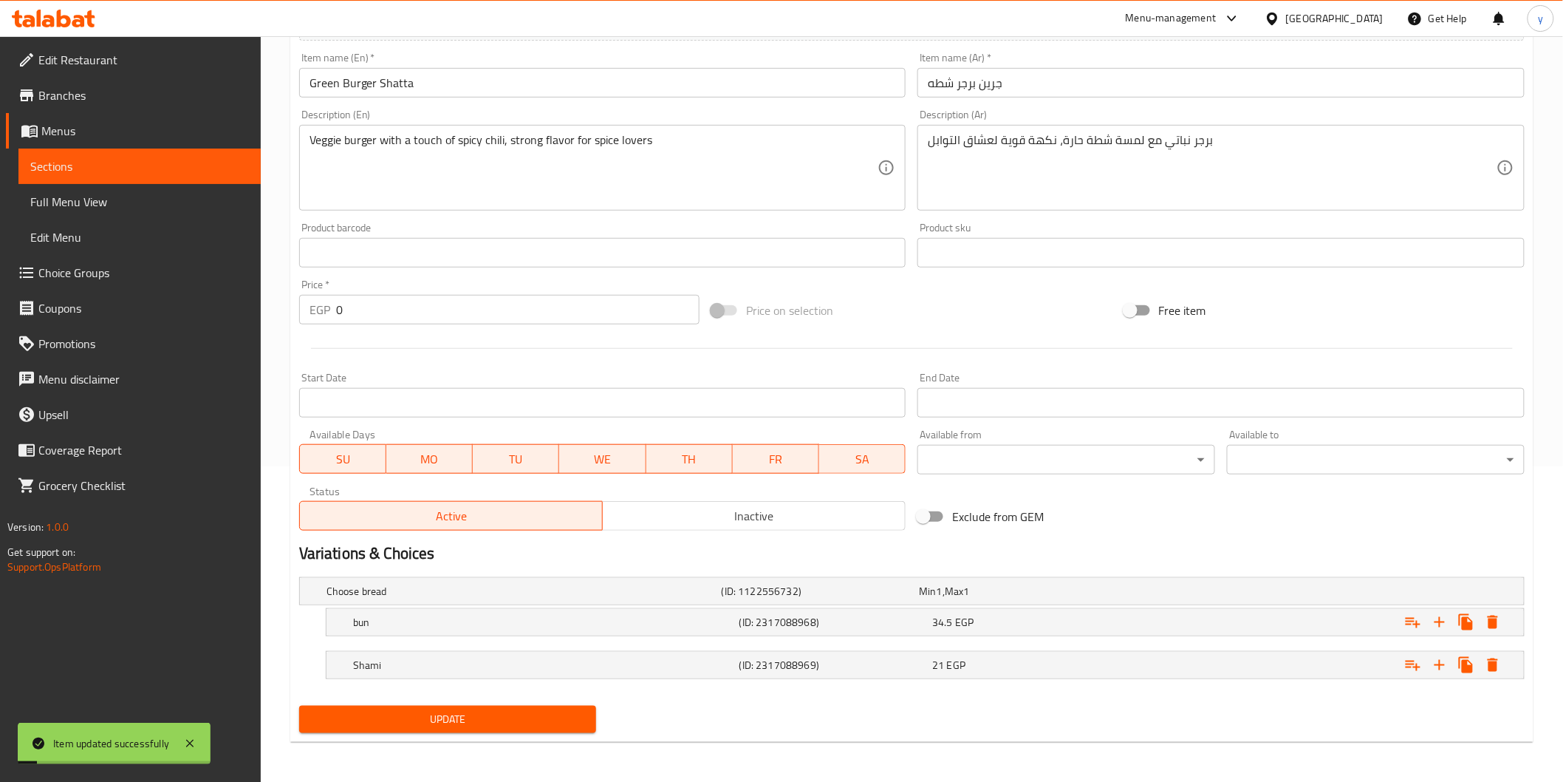
click at [134, 165] on span "Sections" at bounding box center [139, 166] width 219 height 18
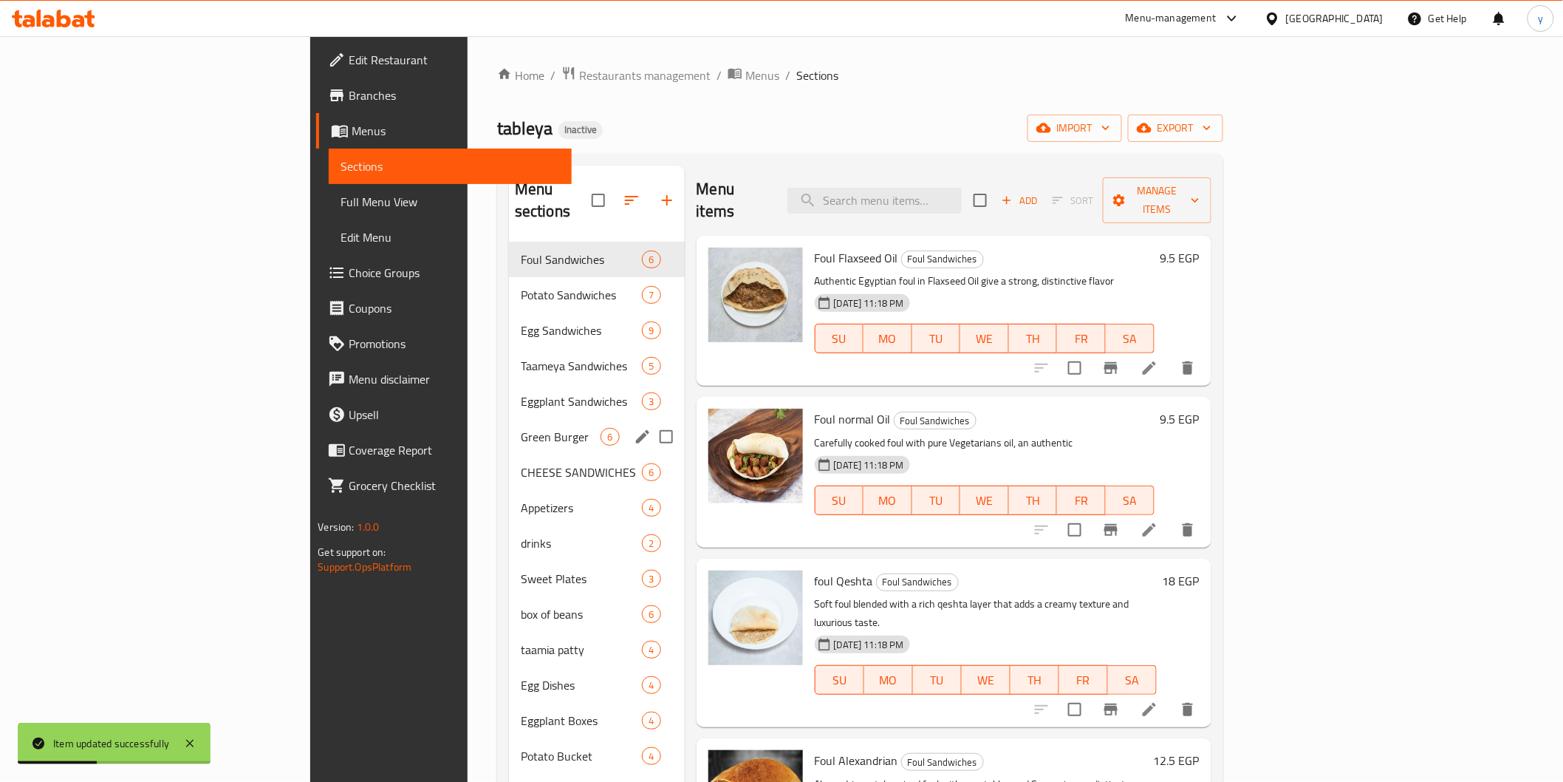
click at [509, 428] on div "Green Burger 6" at bounding box center [597, 436] width 176 height 35
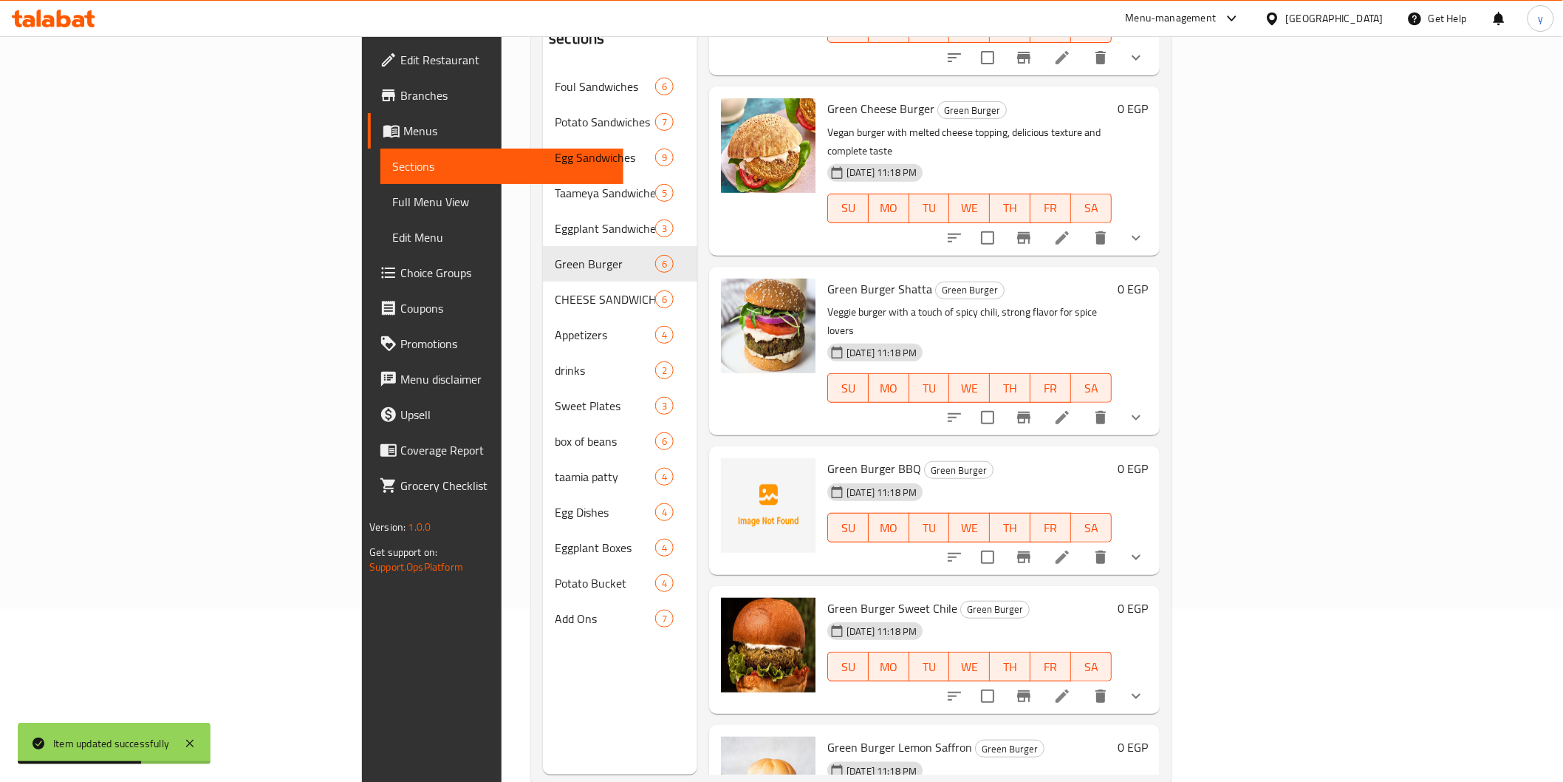
scroll to position [207, 0]
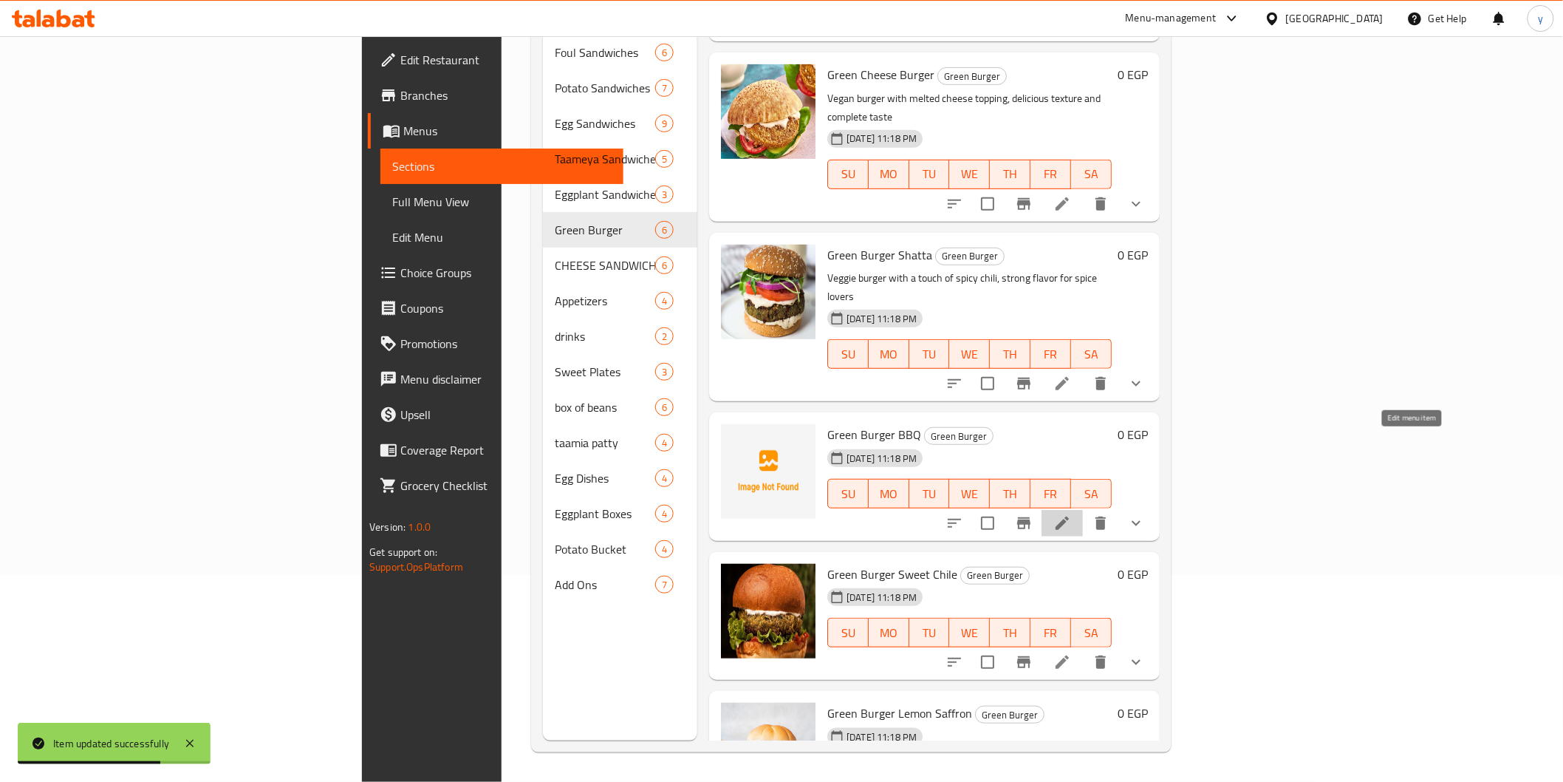
click at [1071, 514] on icon at bounding box center [1063, 523] width 18 height 18
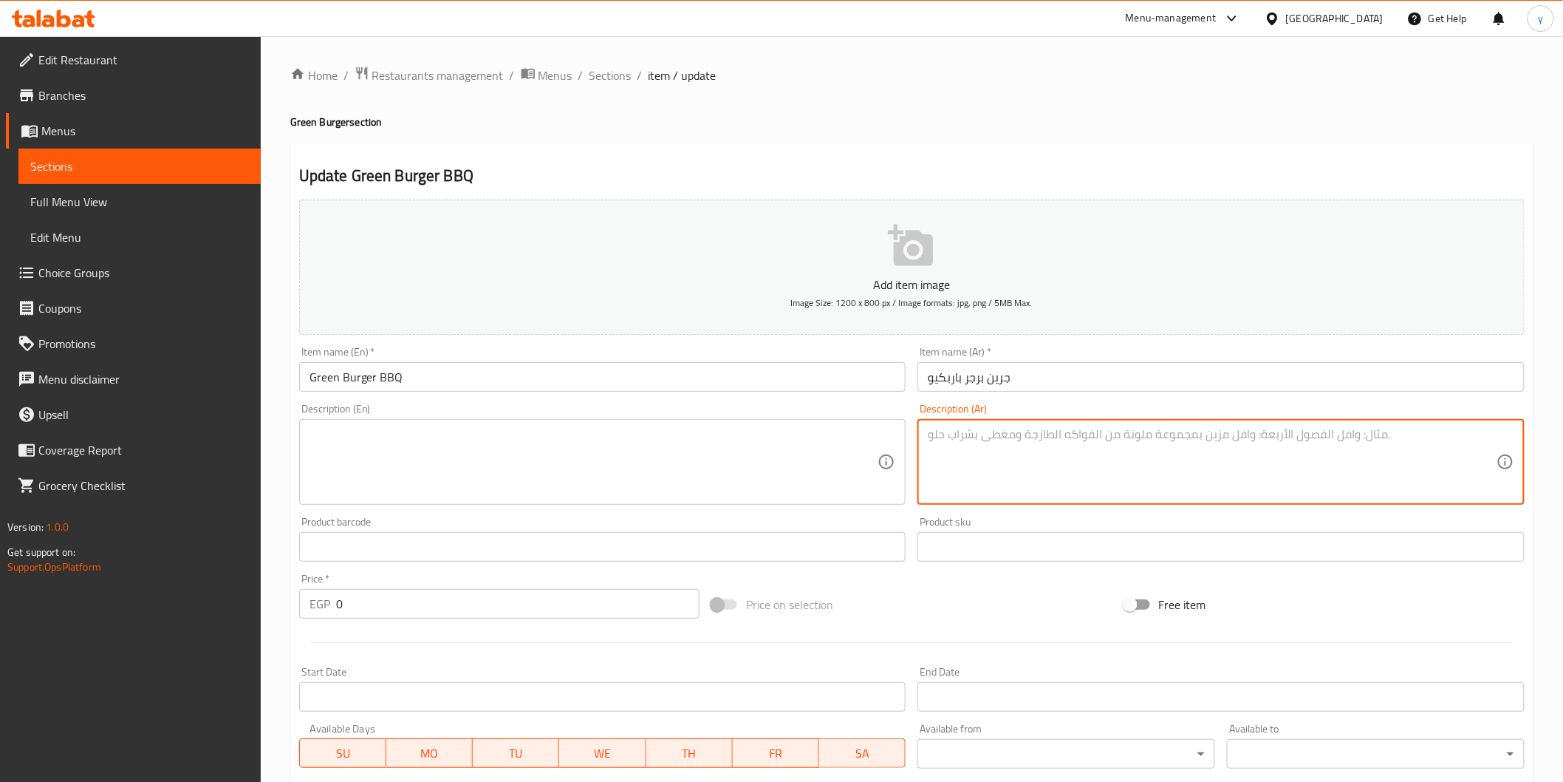
click at [986, 449] on textarea at bounding box center [1212, 462] width 569 height 70
paste textarea "برجر نباتي مع صوص باربكيو المدخن، طعم جريء ومميز"
type textarea "برجر نباتي مع صوص باربكيو المدخن، طعم جريء ومميز"
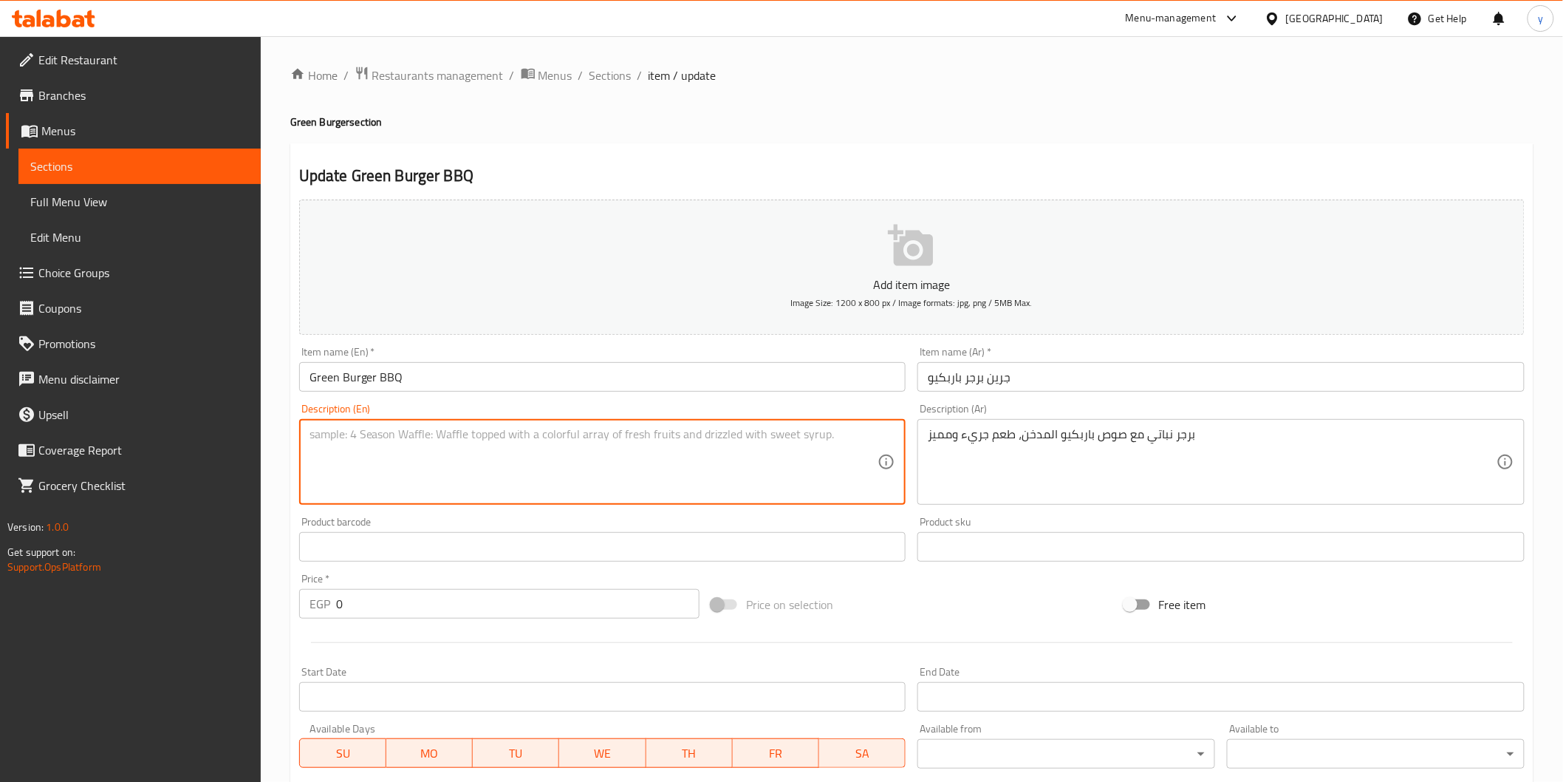
click at [779, 439] on textarea at bounding box center [594, 462] width 569 height 70
paste textarea "Veggie burger with smoked barbecue sauce, bold and distinctive taste"
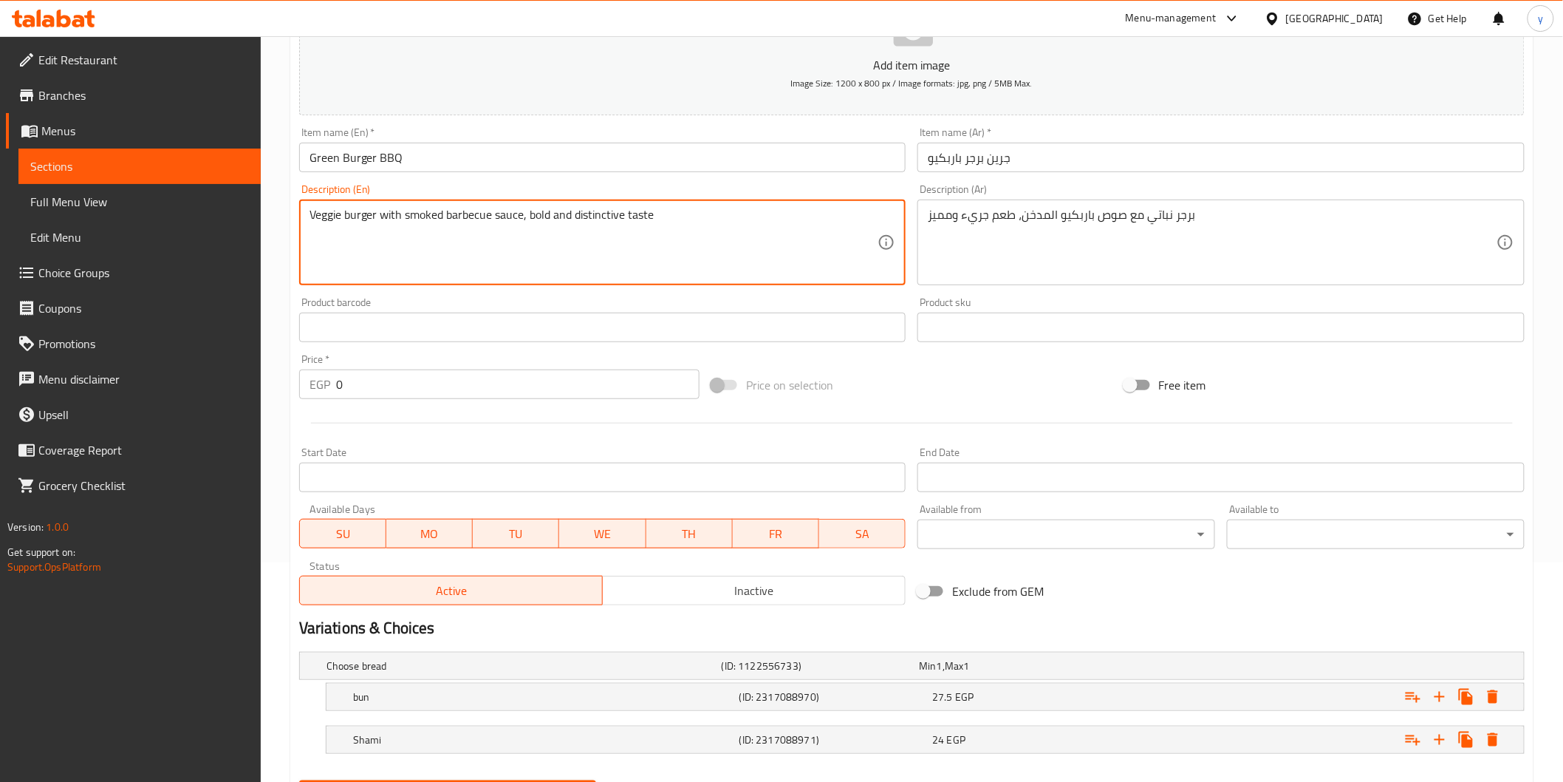
scroll to position [294, 0]
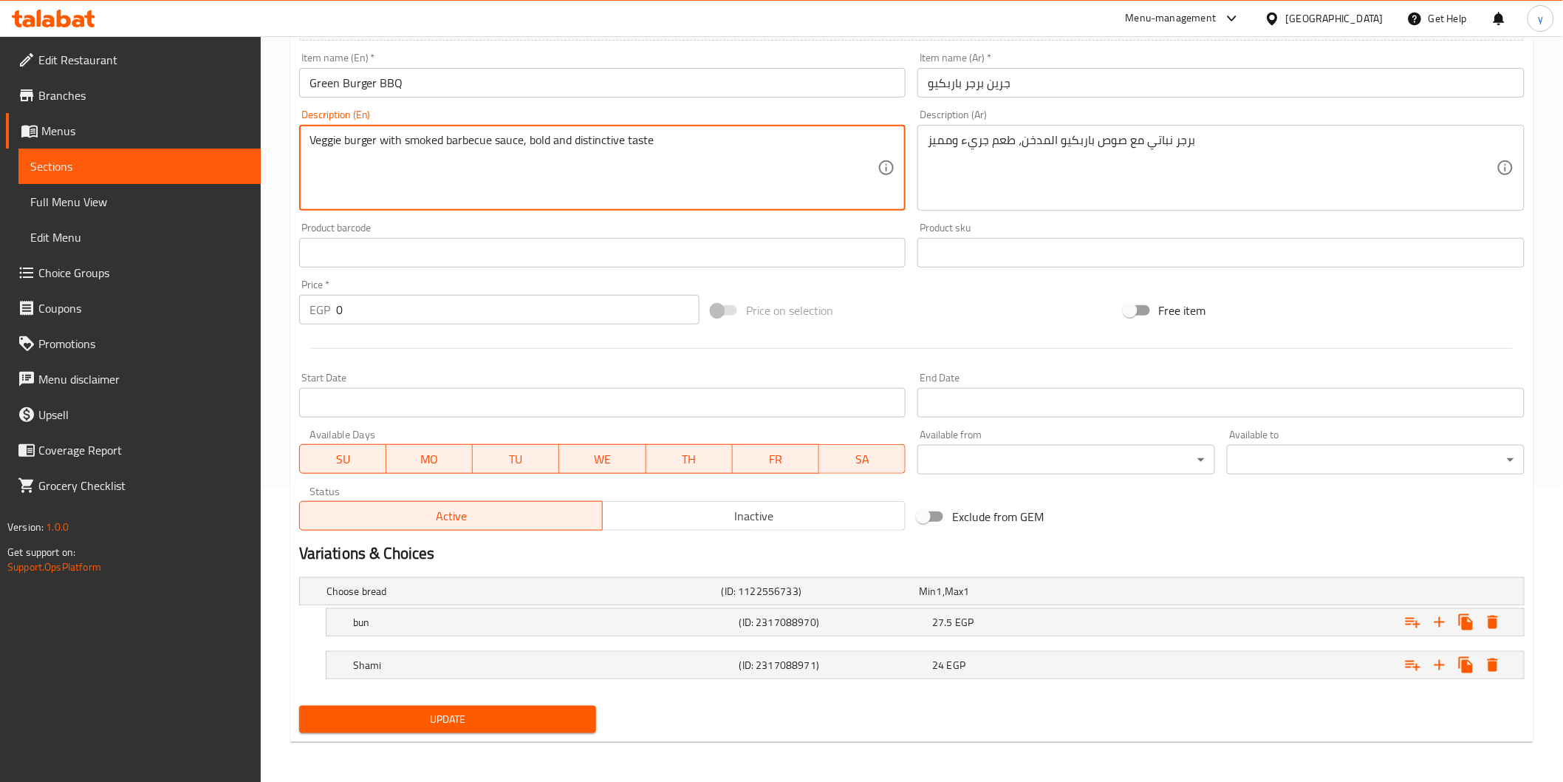
type textarea "Veggie burger with smoked barbecue sauce, bold and distinctive taste"
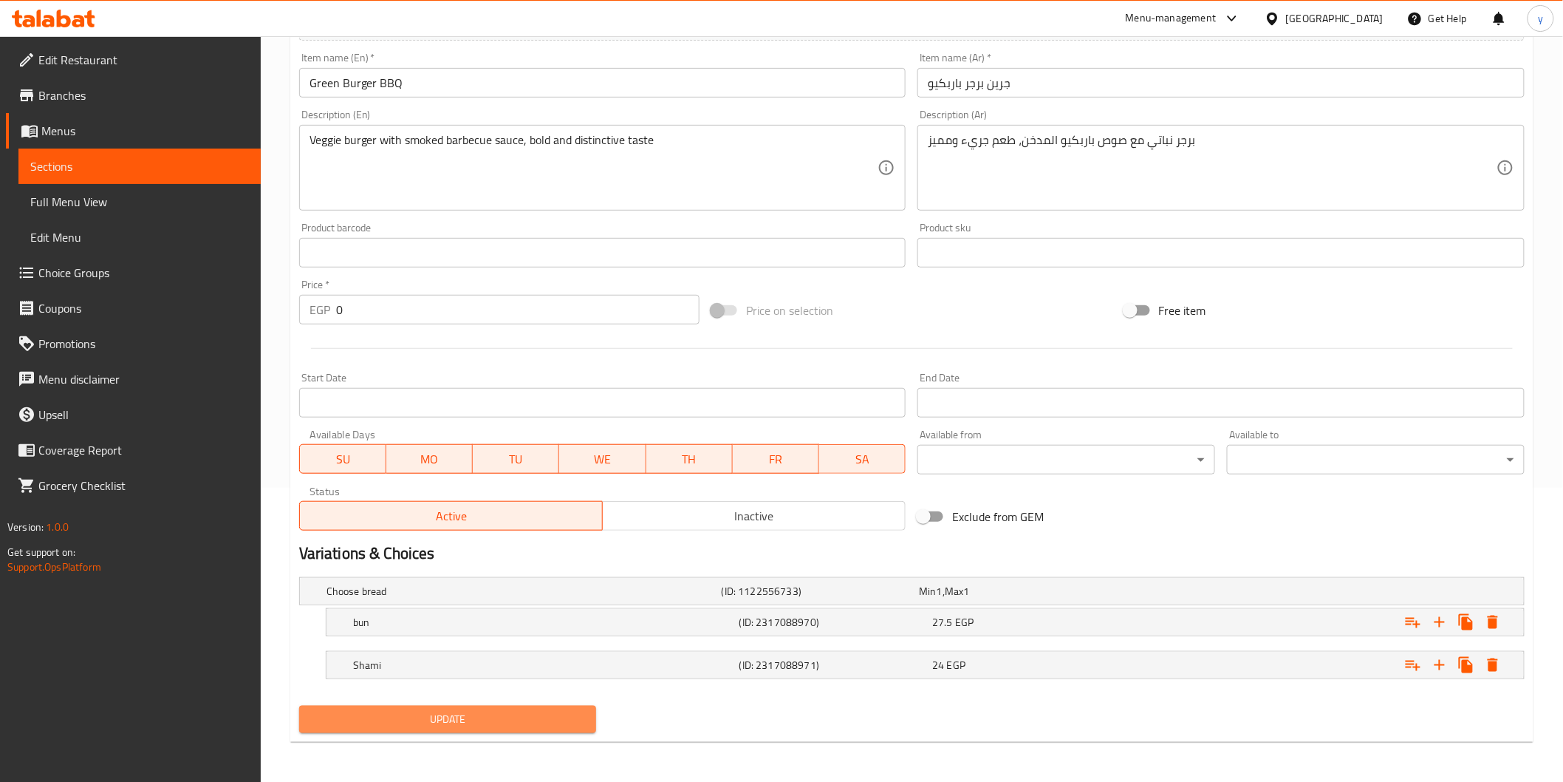
click at [515, 724] on span "Update" at bounding box center [448, 719] width 274 height 18
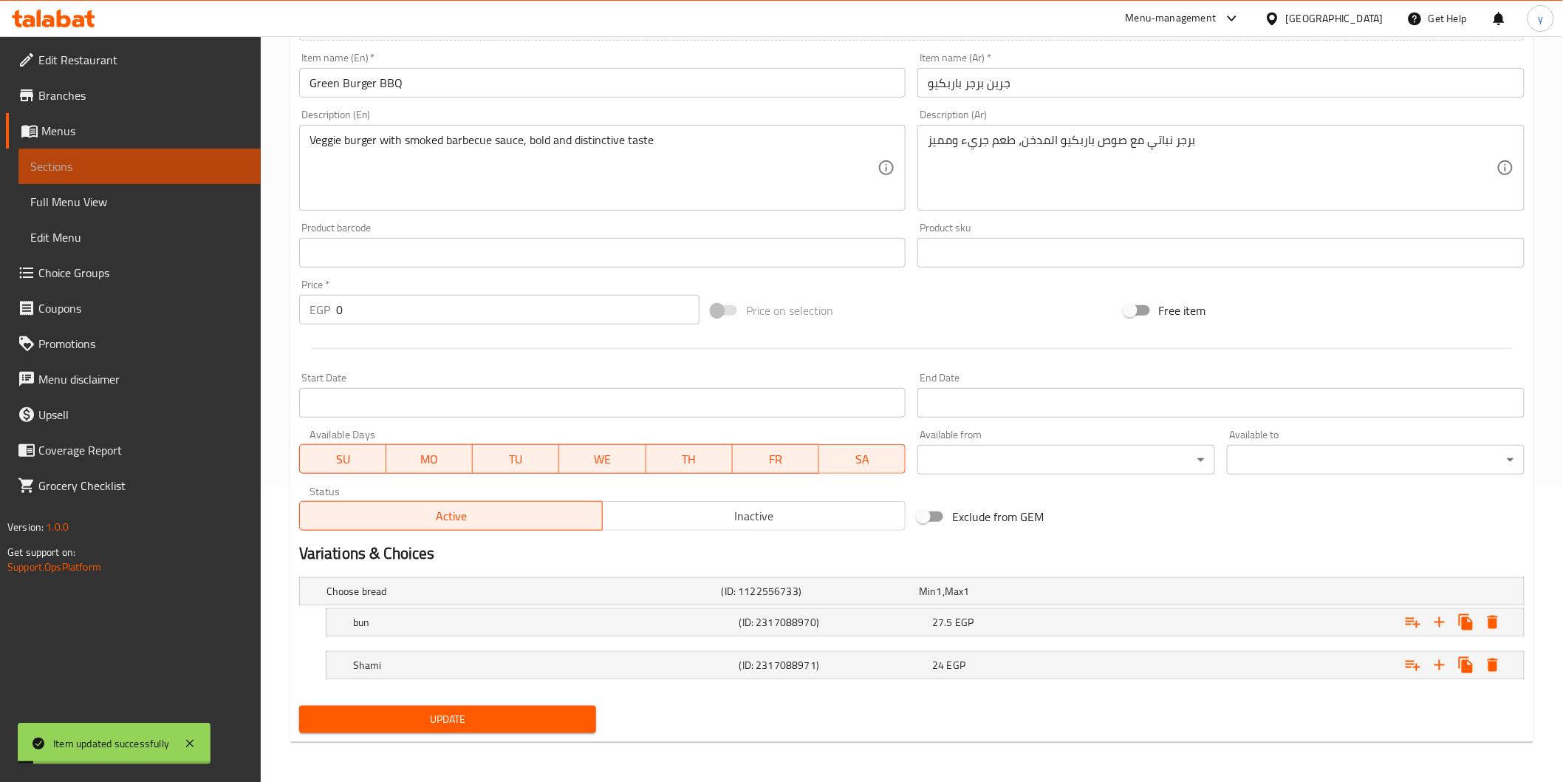
click at [151, 173] on span "Sections" at bounding box center [139, 166] width 219 height 18
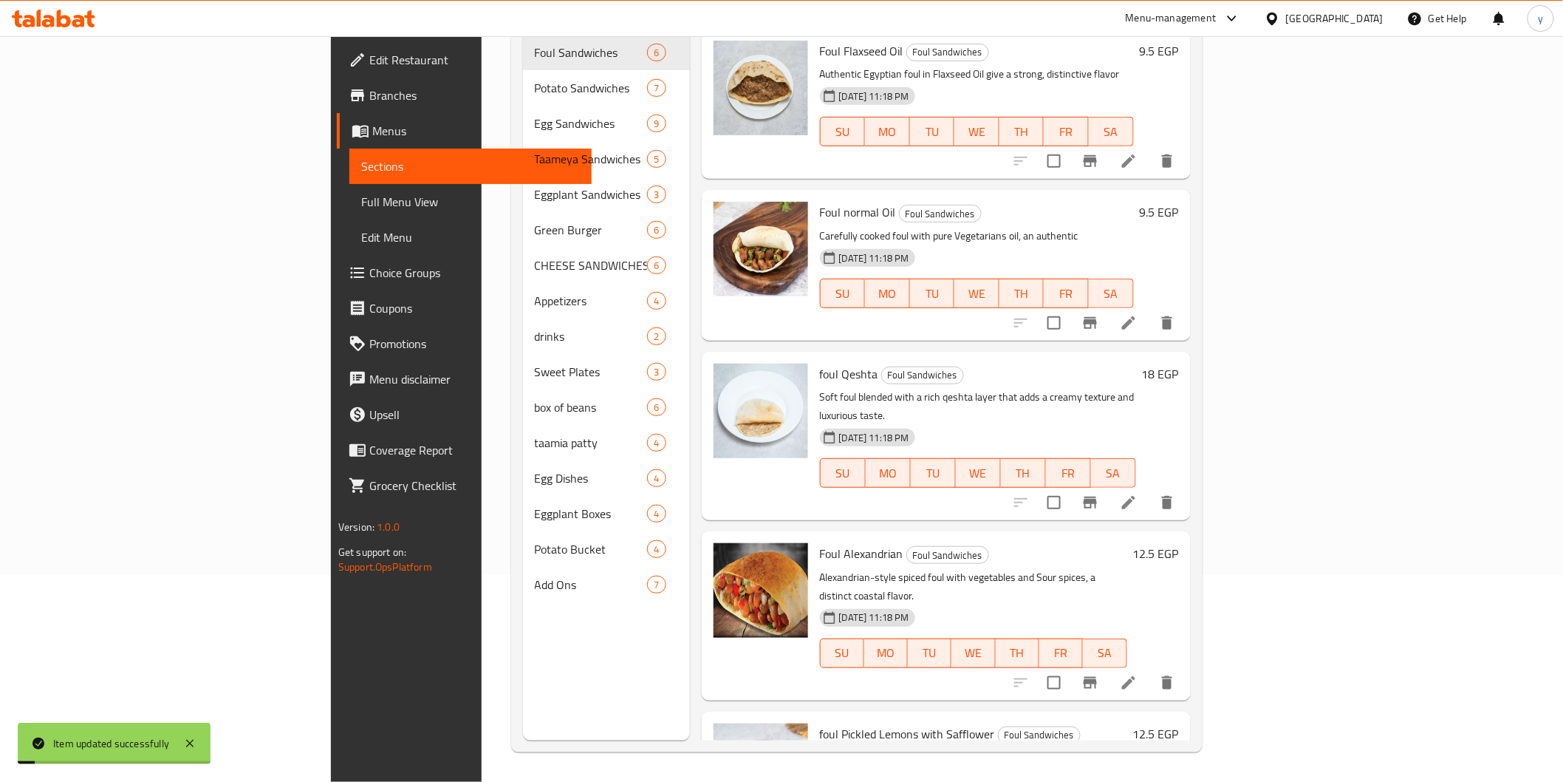
scroll to position [207, 0]
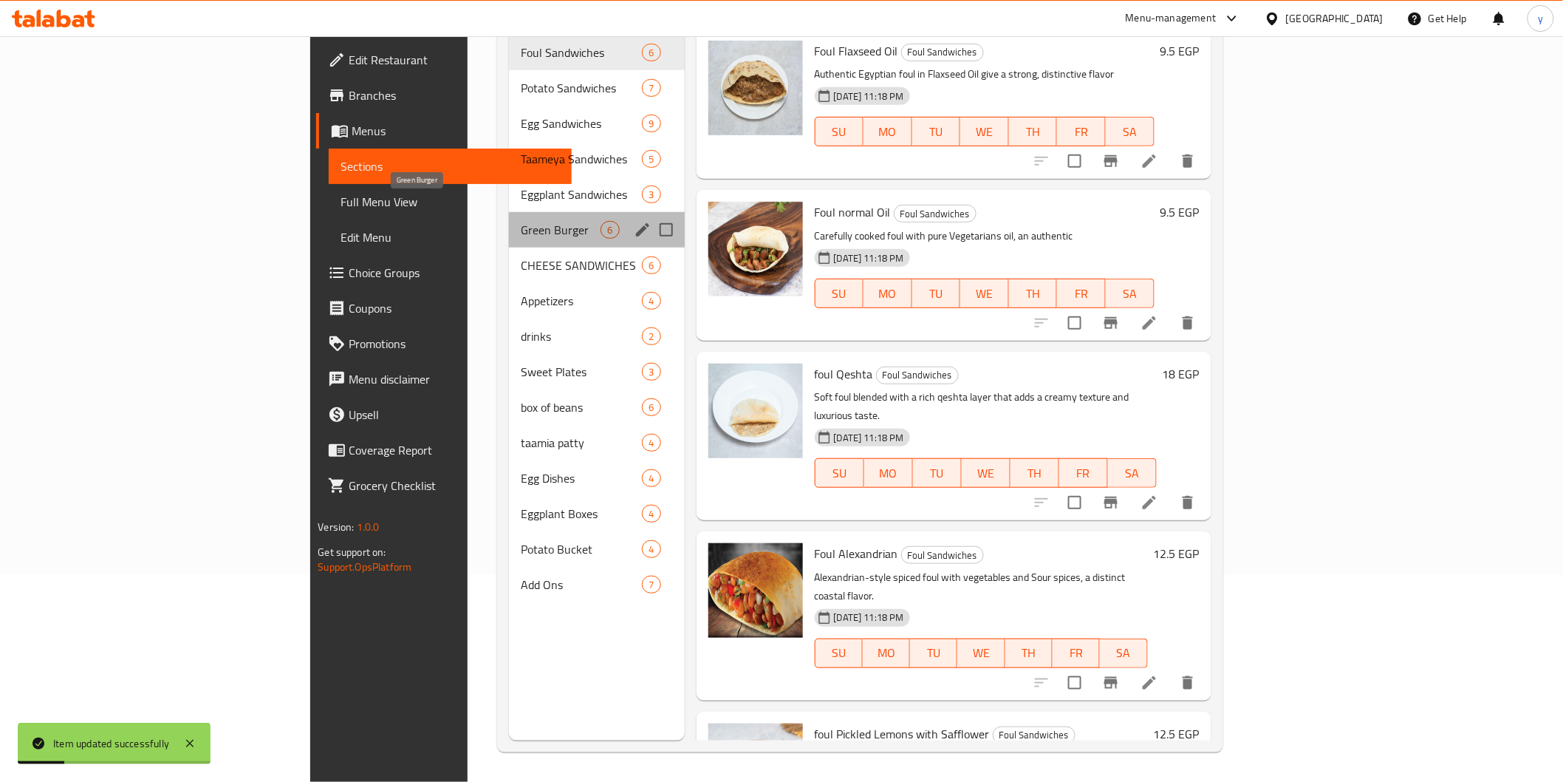
click at [521, 221] on span "Green Burger" at bounding box center [561, 230] width 81 height 18
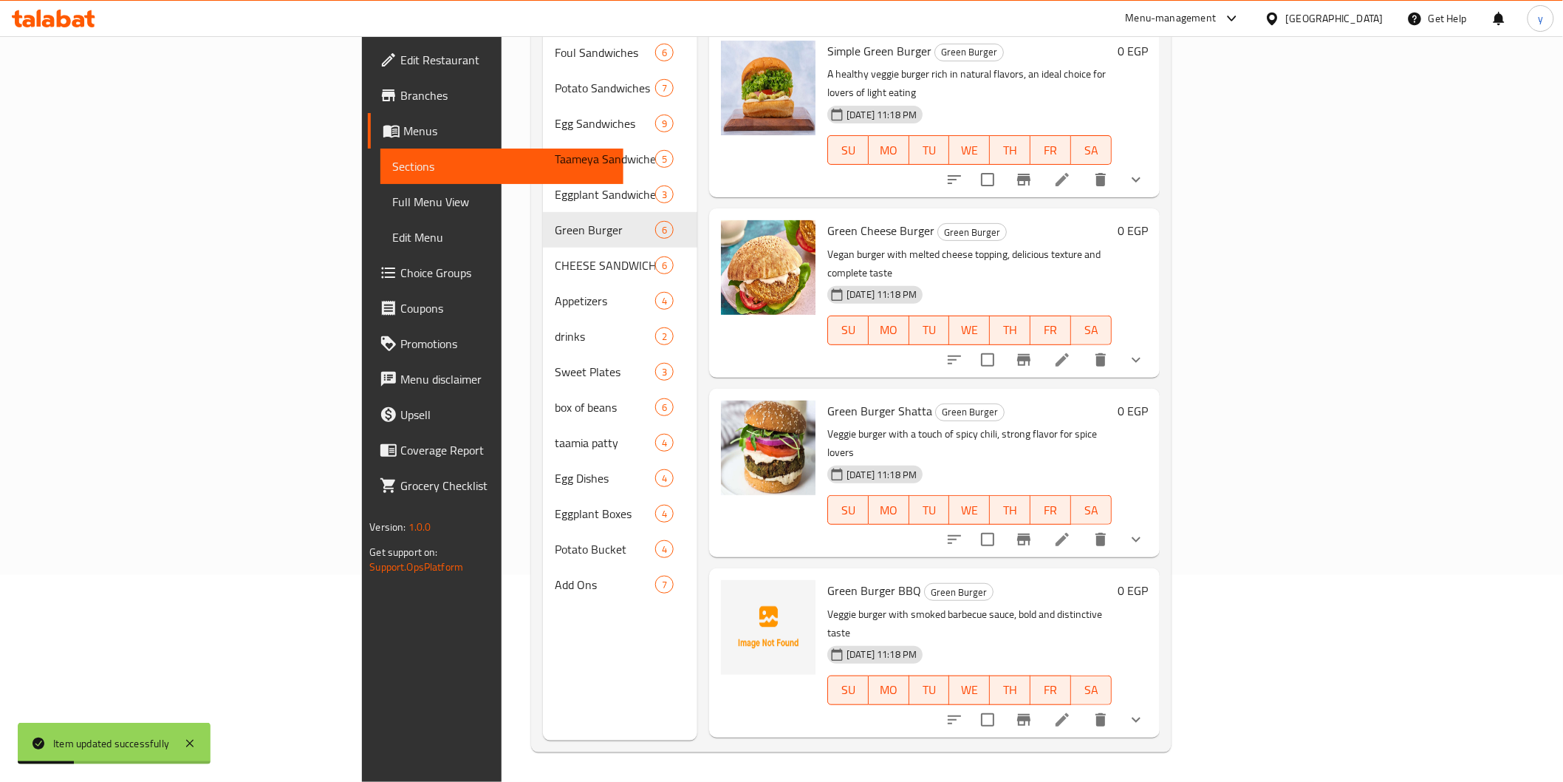
scroll to position [178, 0]
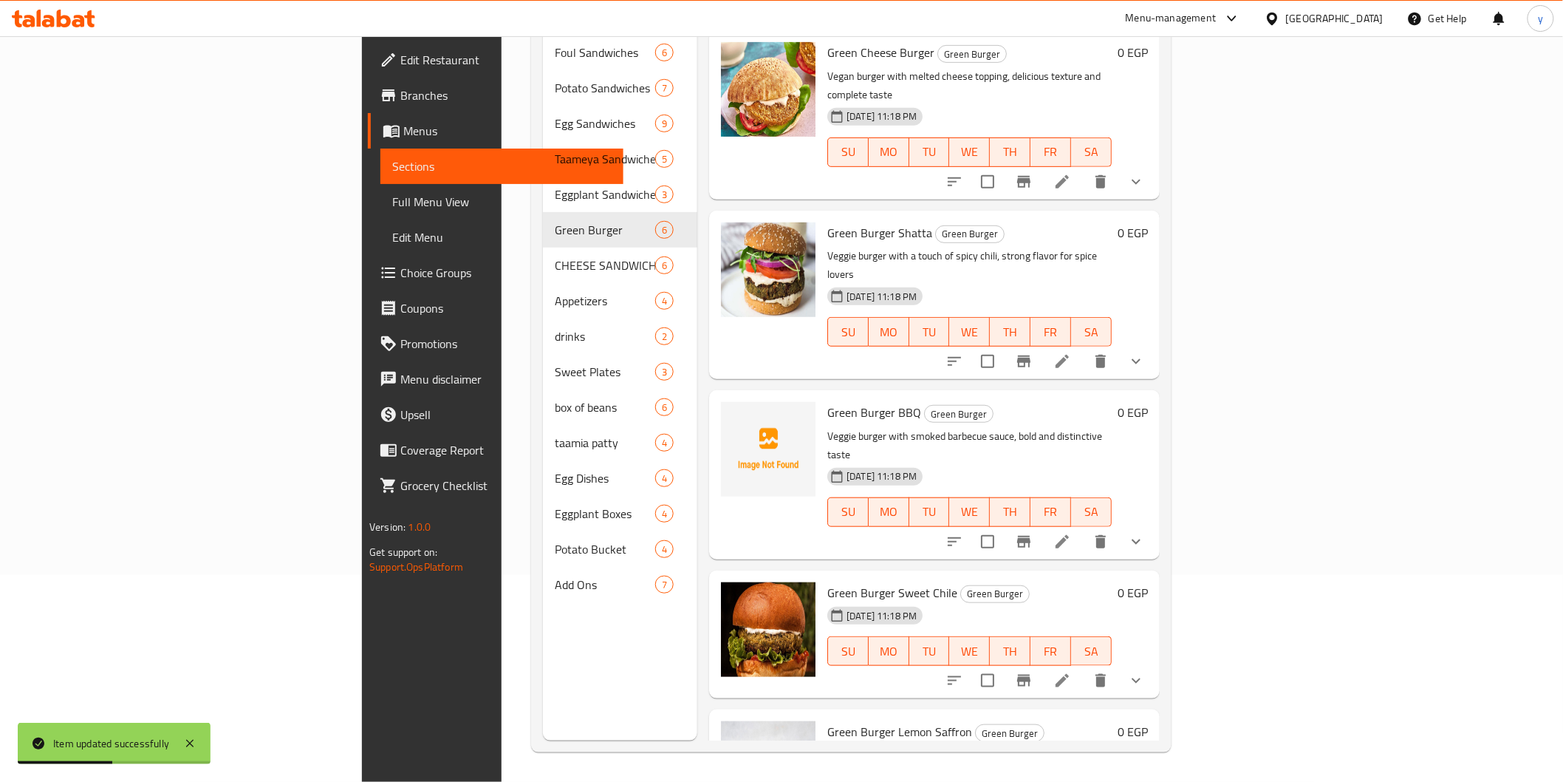
click at [1071, 672] on icon at bounding box center [1063, 681] width 18 height 18
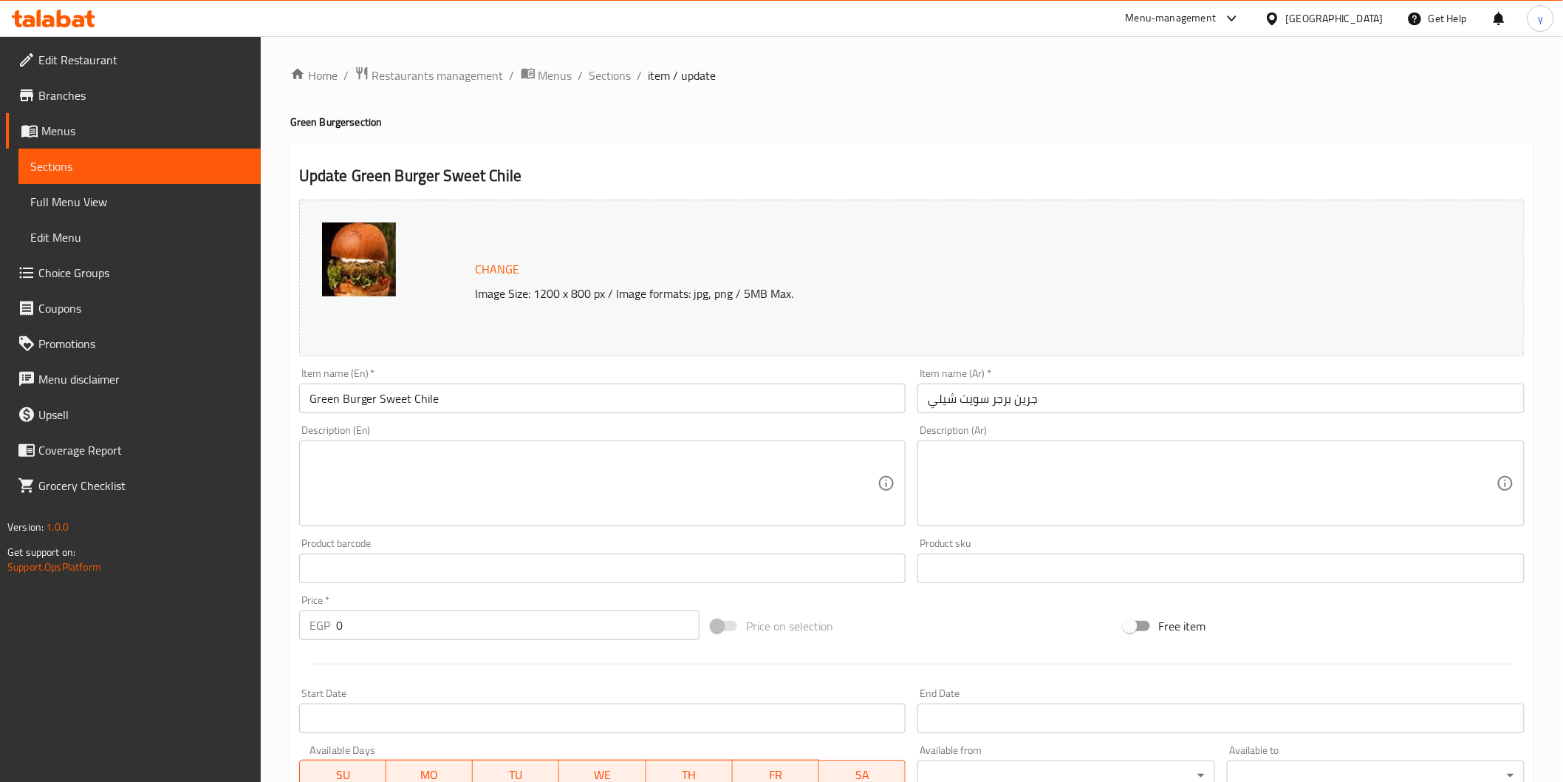
click at [1146, 485] on textarea at bounding box center [1212, 483] width 569 height 70
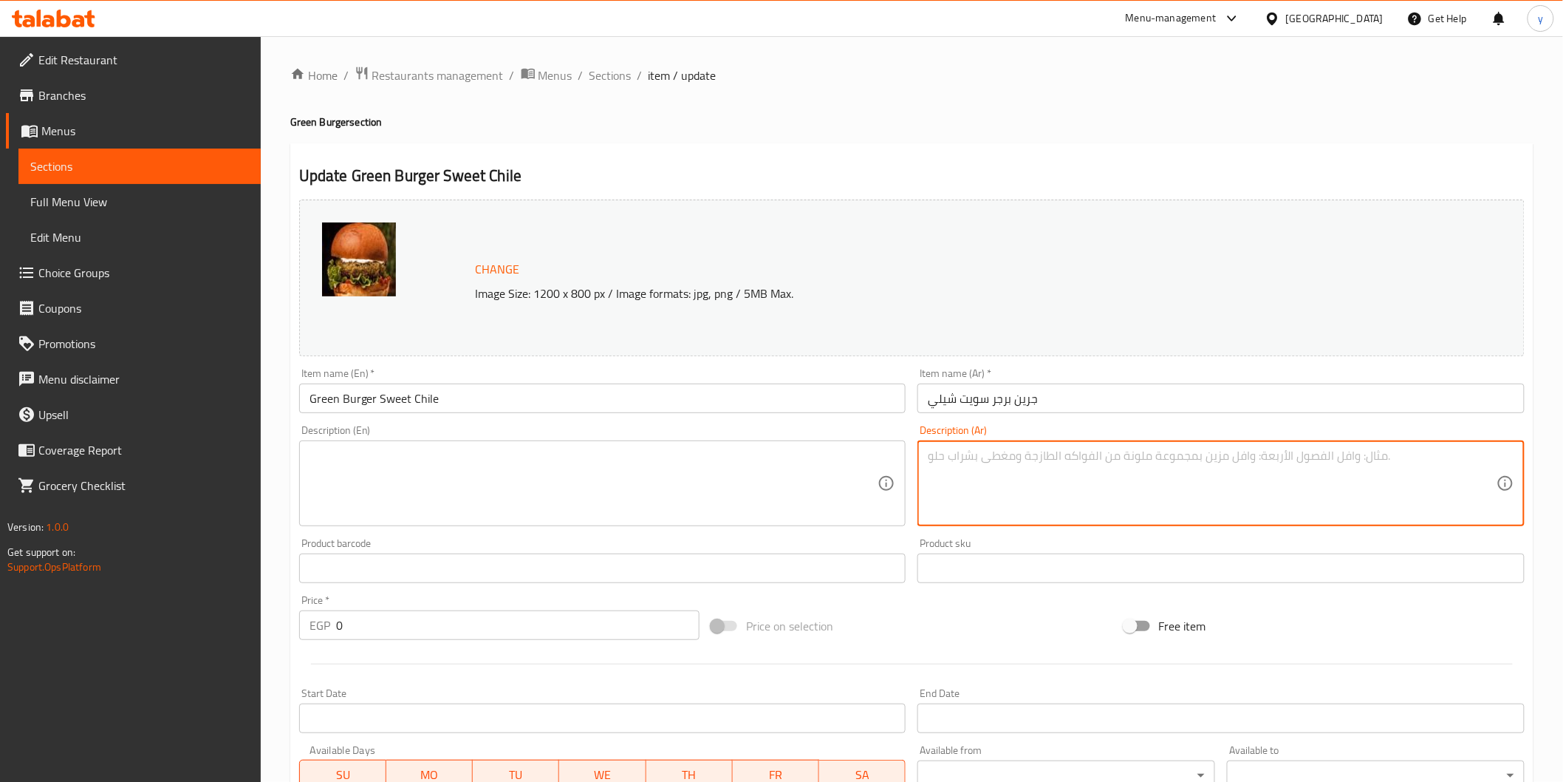
paste textarea "برجر نباتي مع صوص سويت تشيلي الحلو والحار في نفس الوقت"
type textarea "برجر نباتي مع صوص سويت تشيلي الحلو والحار في نفس الوقت"
click at [666, 441] on div "Description (En)" at bounding box center [602, 483] width 607 height 86
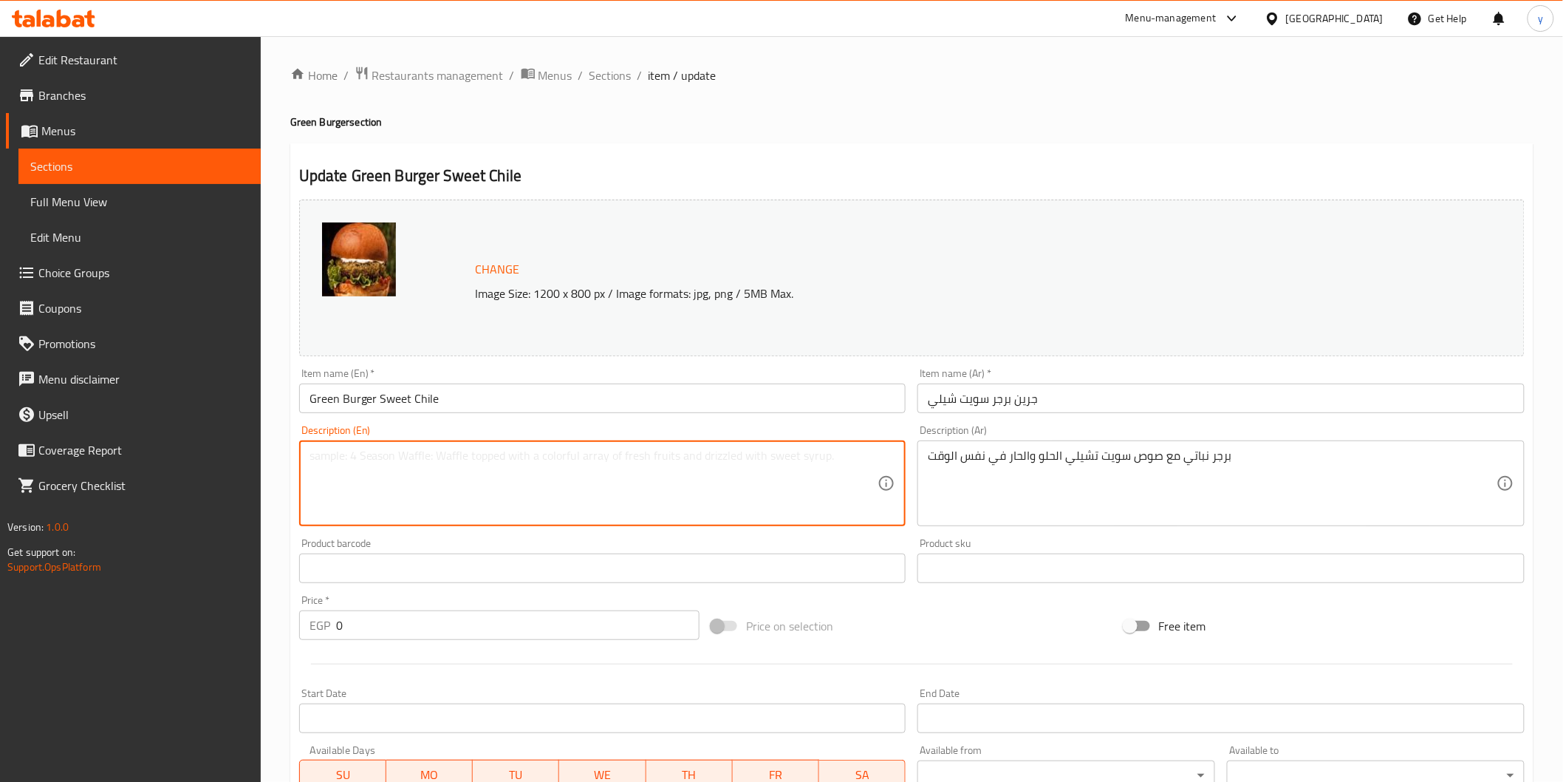
paste textarea "Veggie burger with sweet and spicy sweet chili sauce at the same time"
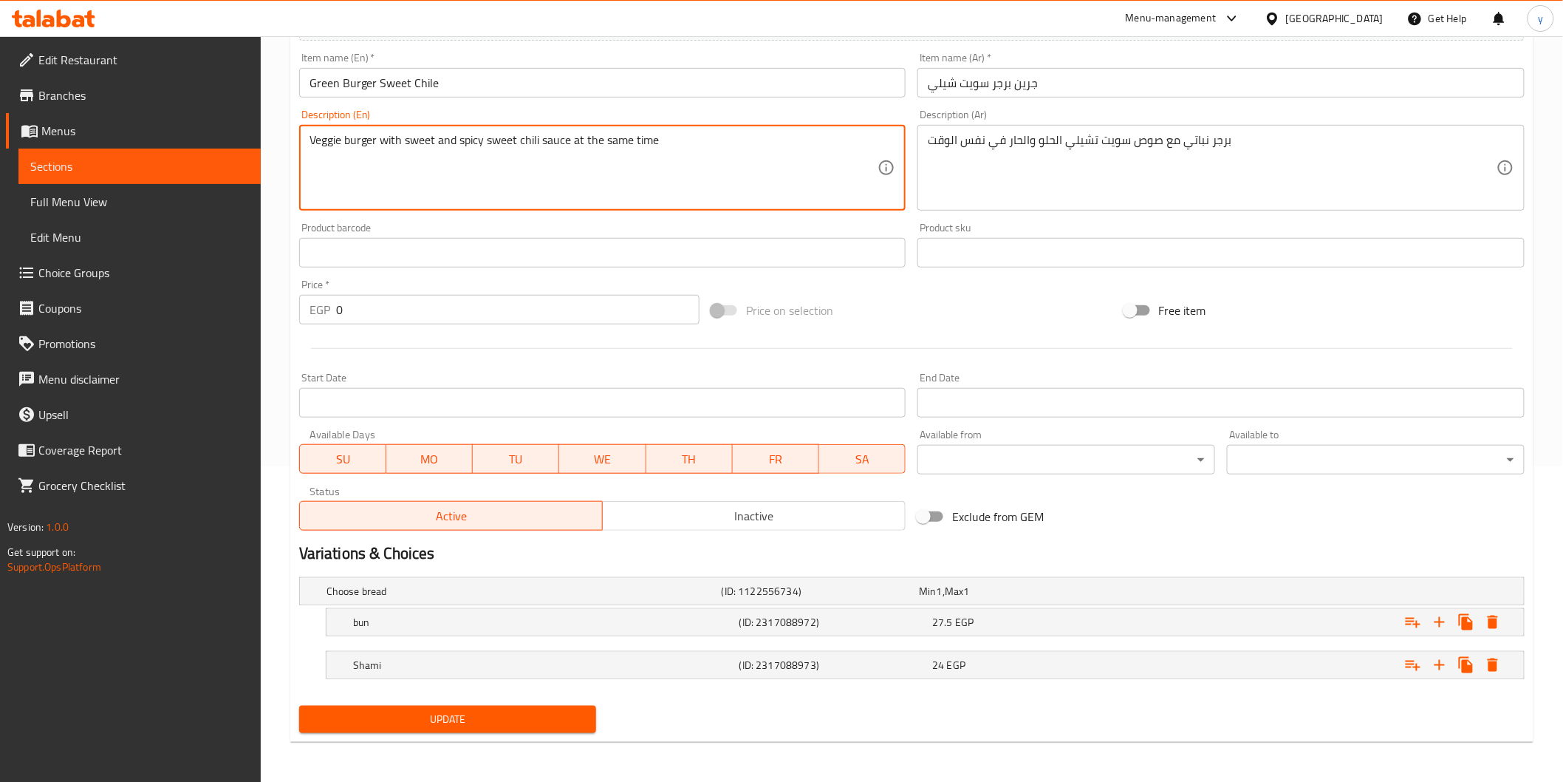
type textarea "Veggie burger with sweet and spicy sweet chili sauce at the same time"
click at [544, 717] on span "Update" at bounding box center [448, 719] width 274 height 18
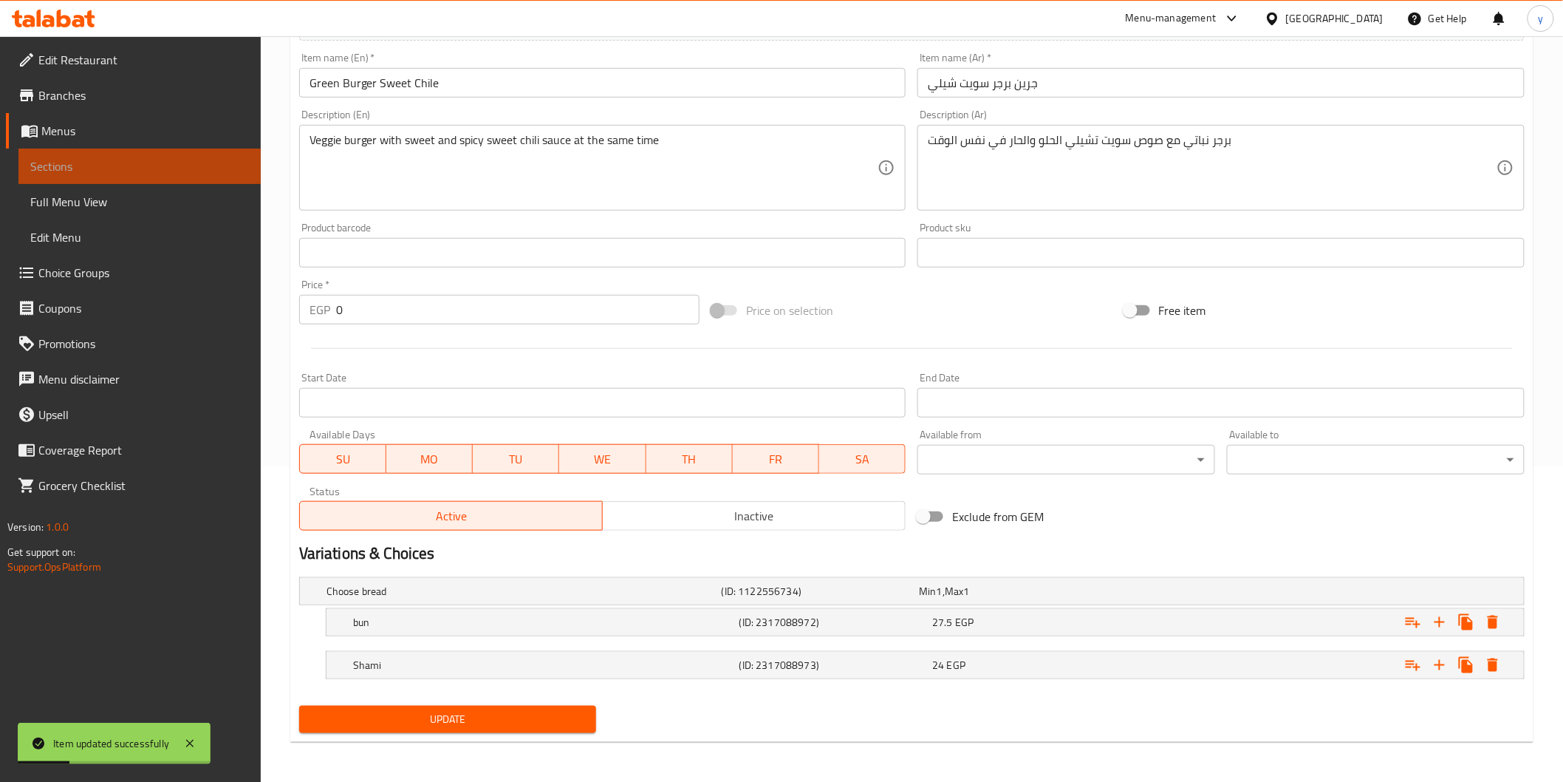
click at [129, 156] on link "Sections" at bounding box center [139, 165] width 242 height 35
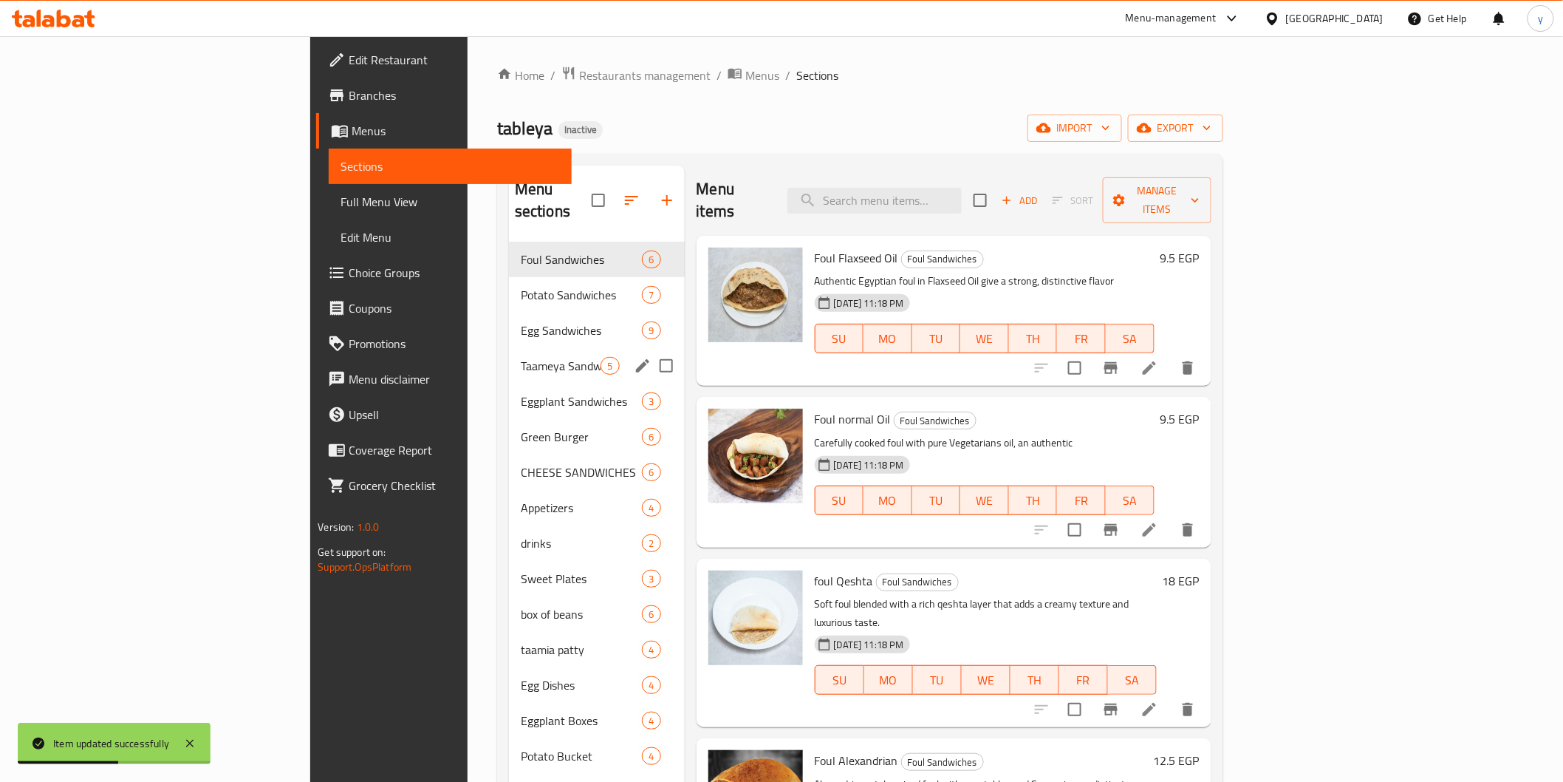
scroll to position [164, 0]
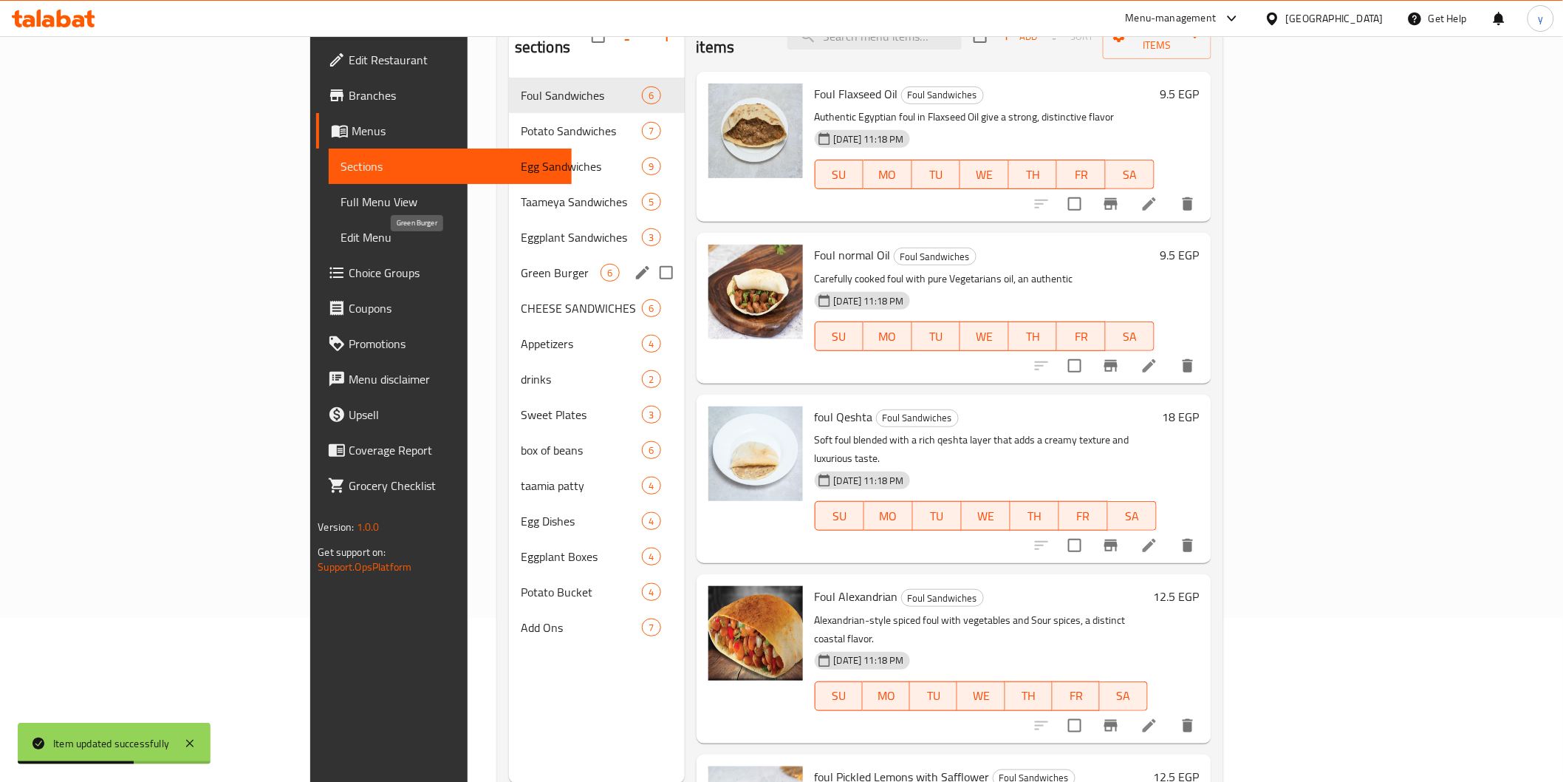
click at [521, 264] on span "Green Burger" at bounding box center [561, 273] width 81 height 18
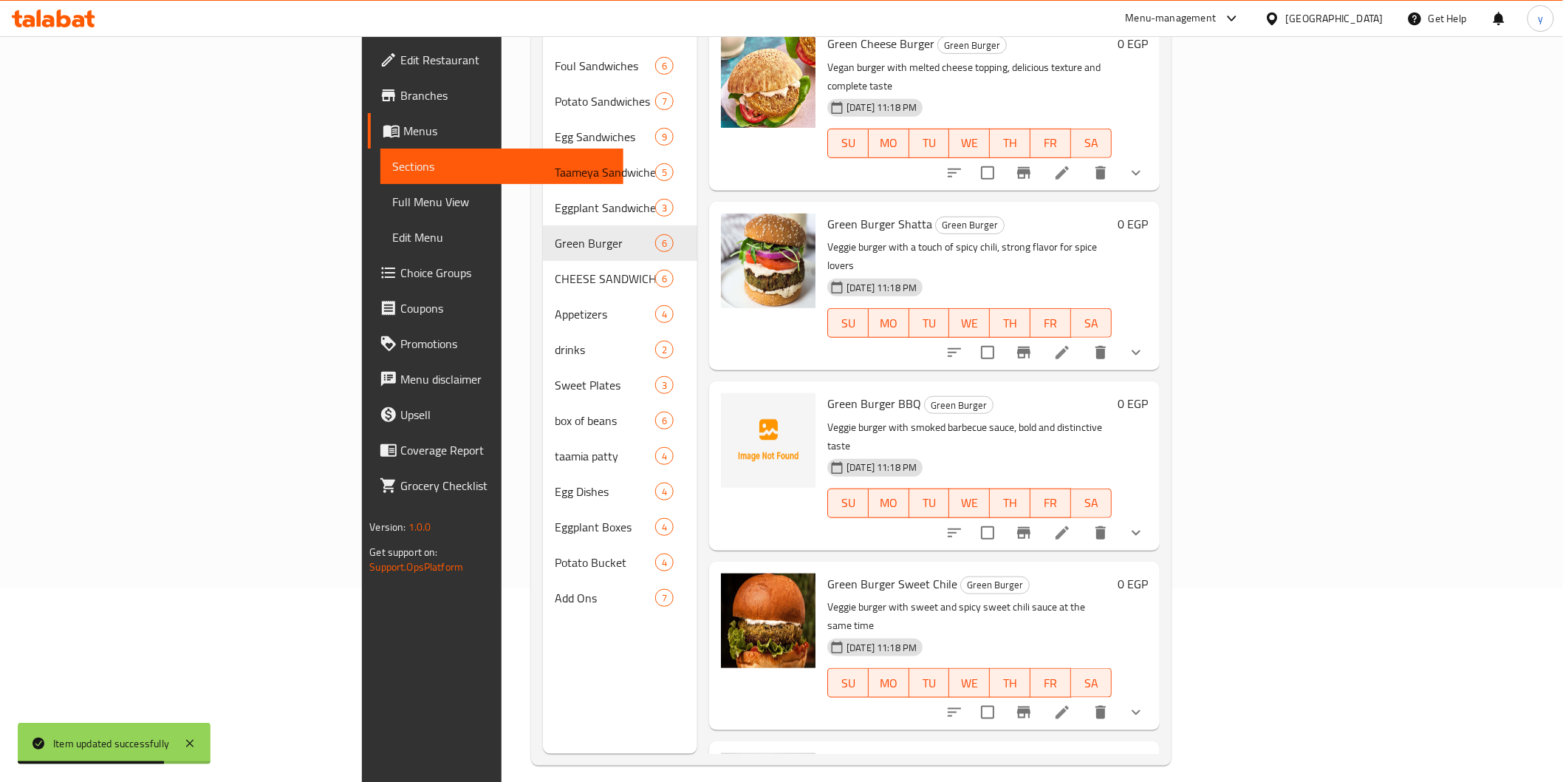
scroll to position [207, 0]
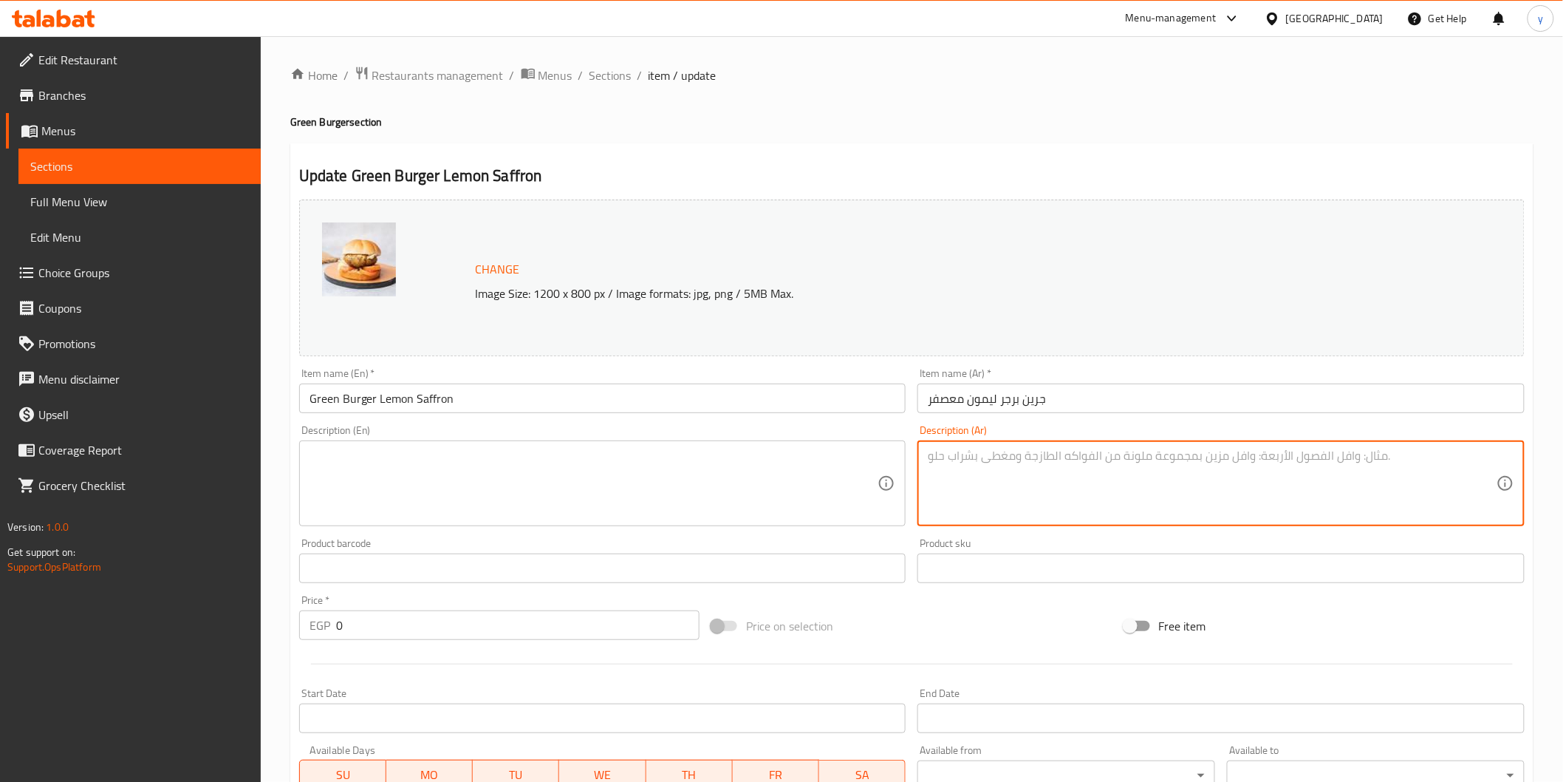
click at [1015, 485] on textarea at bounding box center [1212, 483] width 569 height 70
paste textarea "برجر نباتي بنكهة ليمون معصفر، طعم منعش وفري"
type textarea "برجر نباتي بنكهة ليمون معصفر، طعم منعش وفري"
click at [730, 469] on textarea at bounding box center [594, 483] width 569 height 70
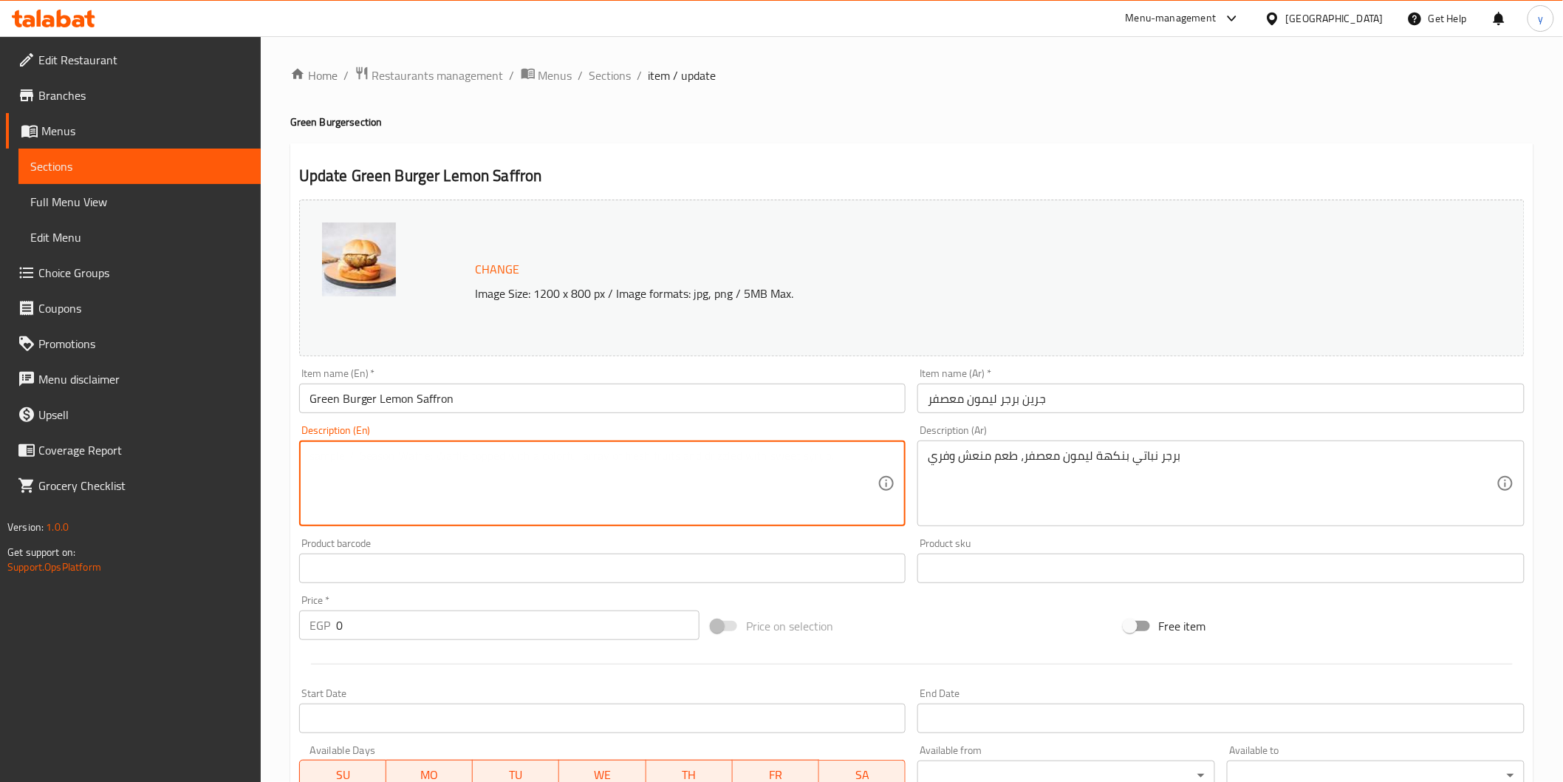
paste textarea "Vegetarian burger flavored with safflower lemon, refreshing and complimentary t…"
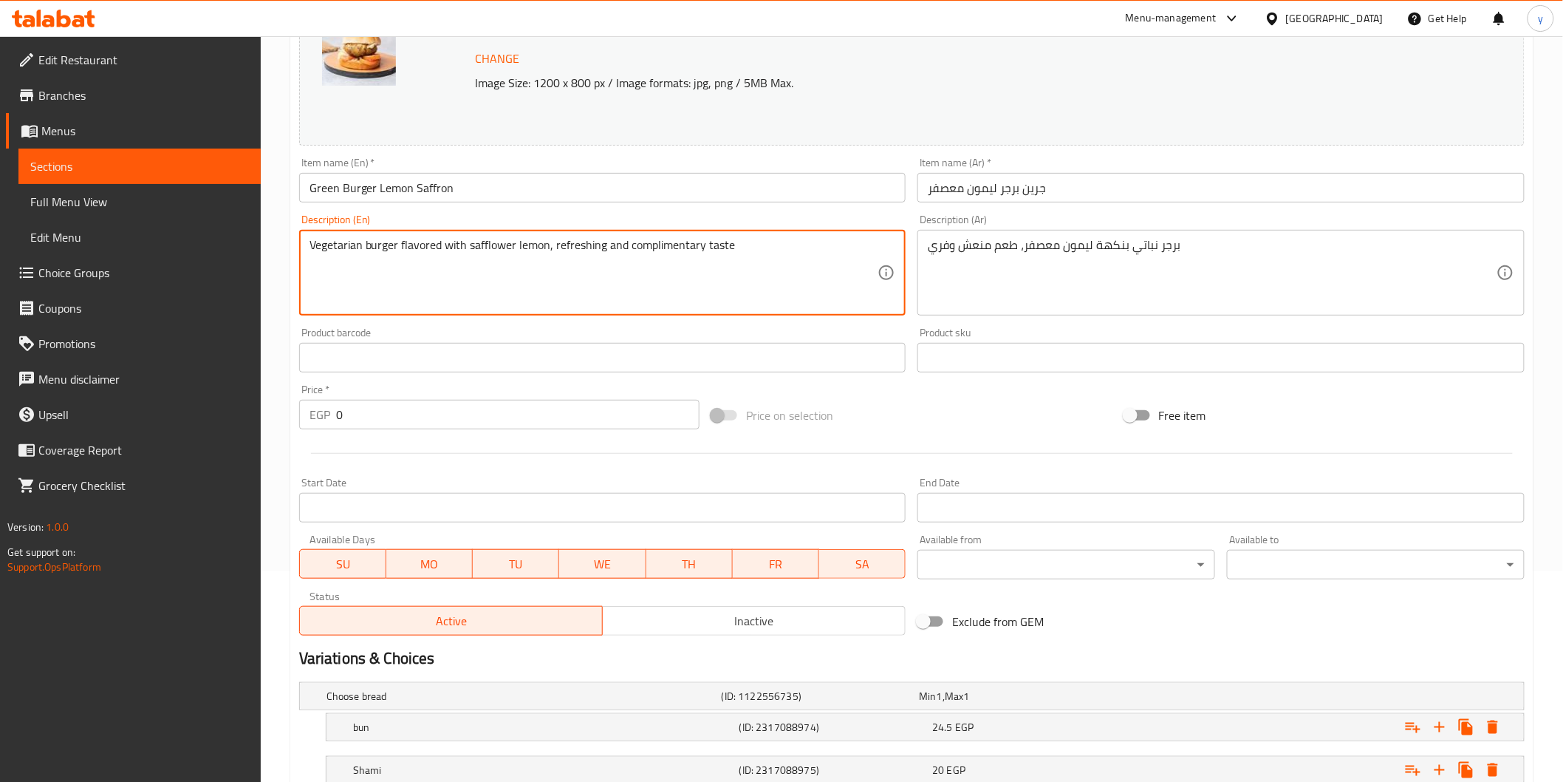
scroll to position [315, 0]
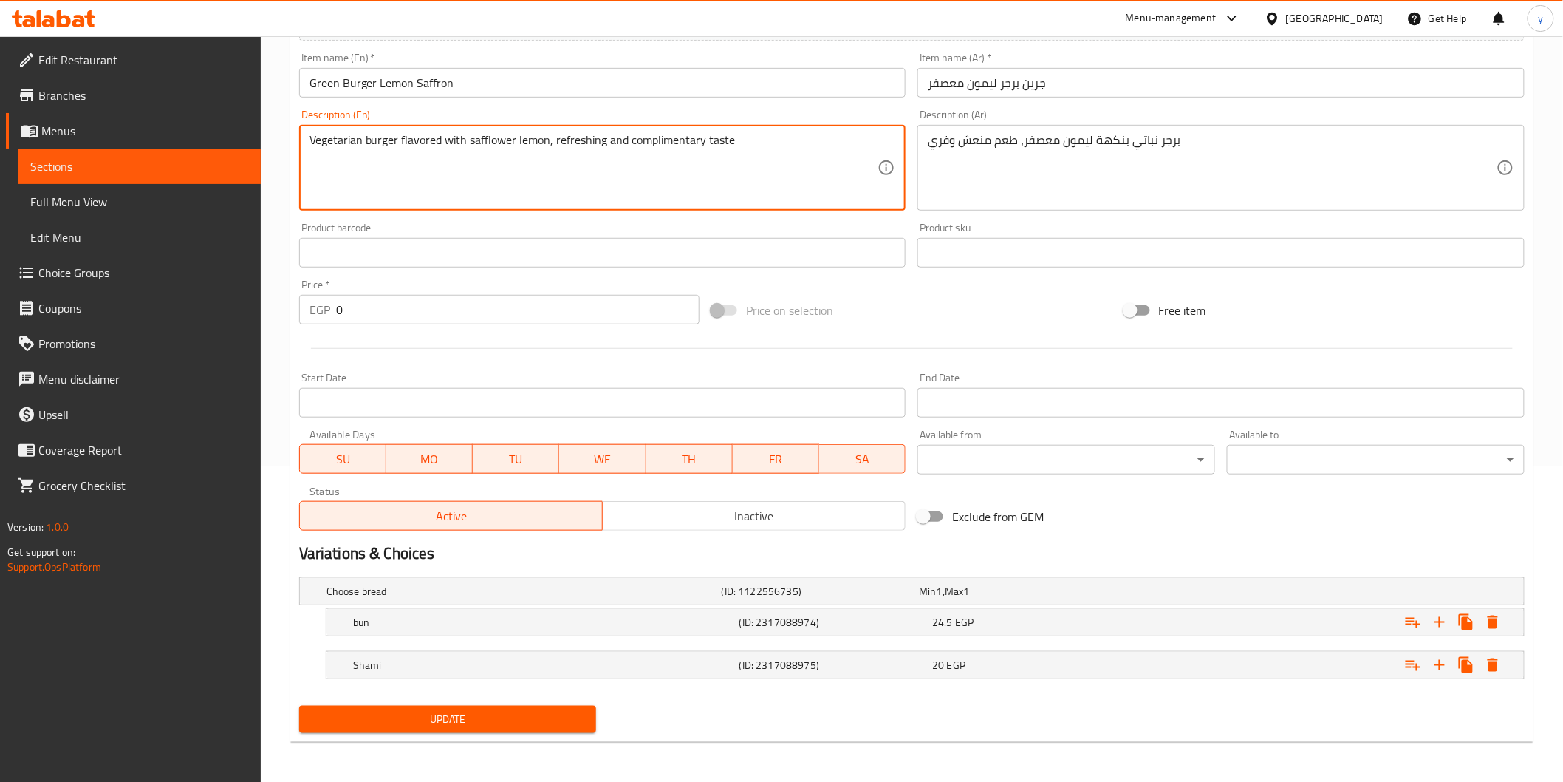
type textarea "Vegetarian burger flavored with safflower lemon, refreshing and complimentary t…"
click at [541, 731] on button "Update" at bounding box center [448, 719] width 298 height 27
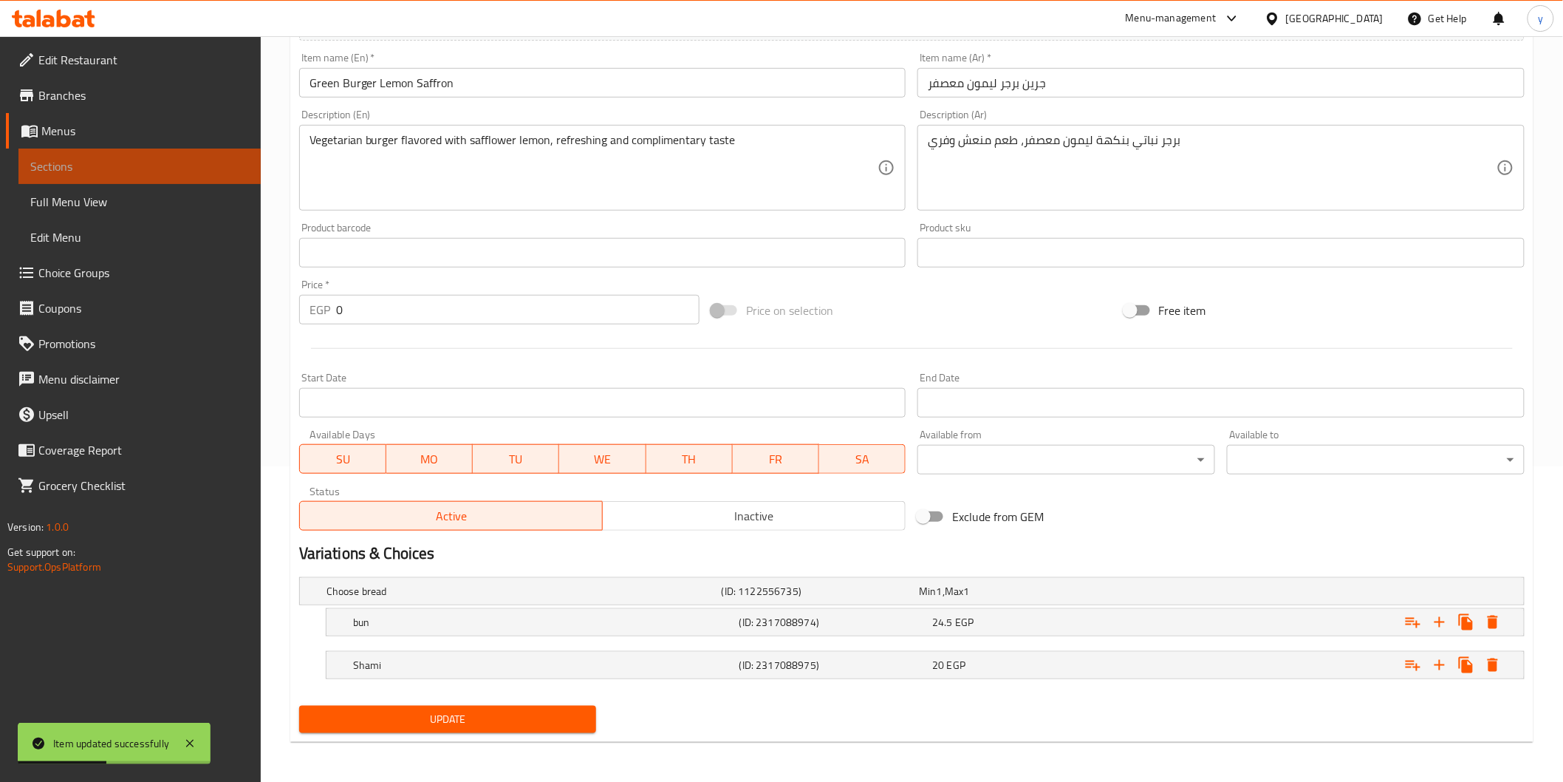
click at [142, 178] on link "Sections" at bounding box center [139, 165] width 242 height 35
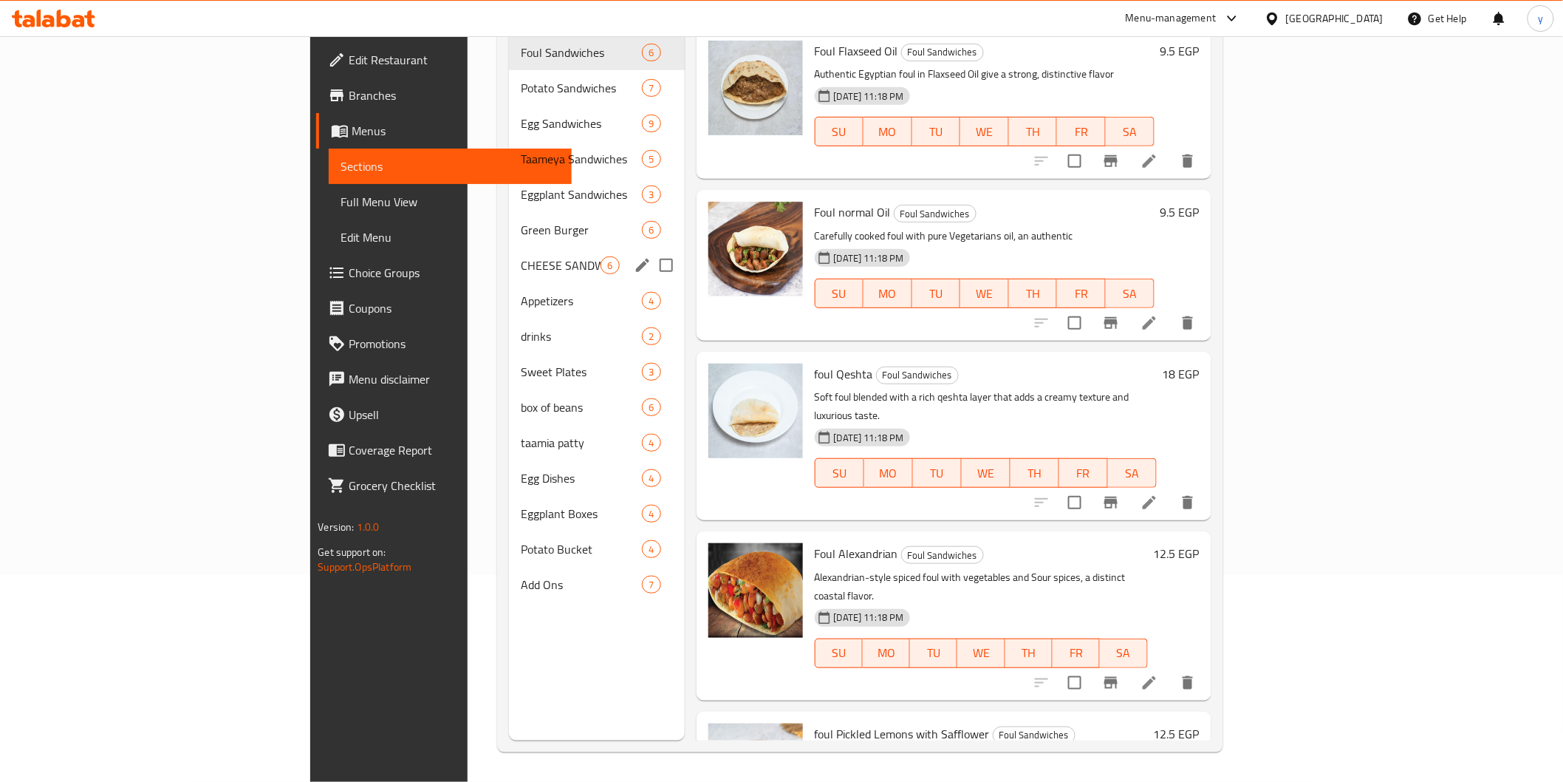
click at [509, 252] on div "CHEESE SANDWICHES 6" at bounding box center [597, 264] width 176 height 35
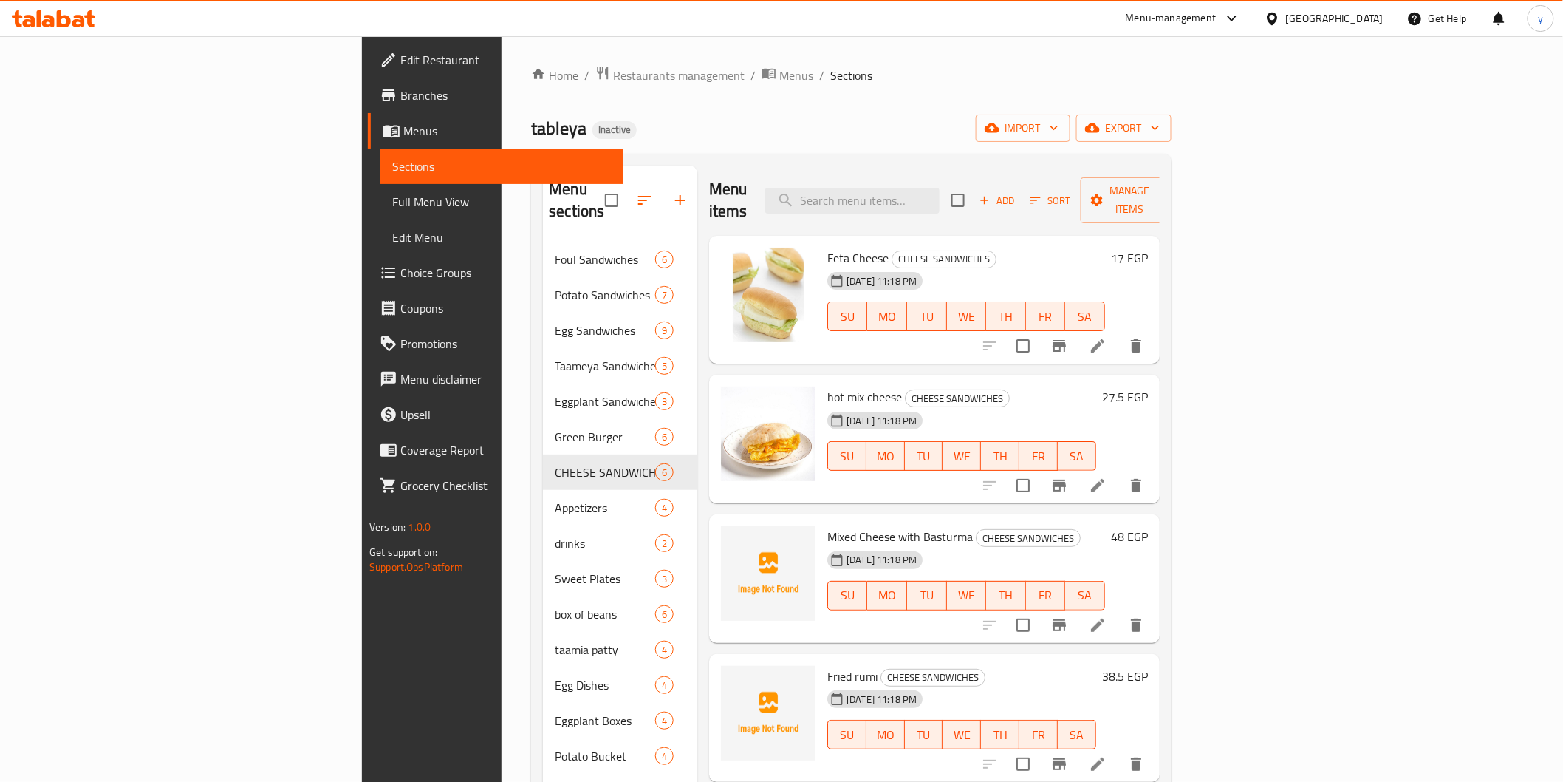
click at [1119, 332] on li at bounding box center [1097, 345] width 41 height 27
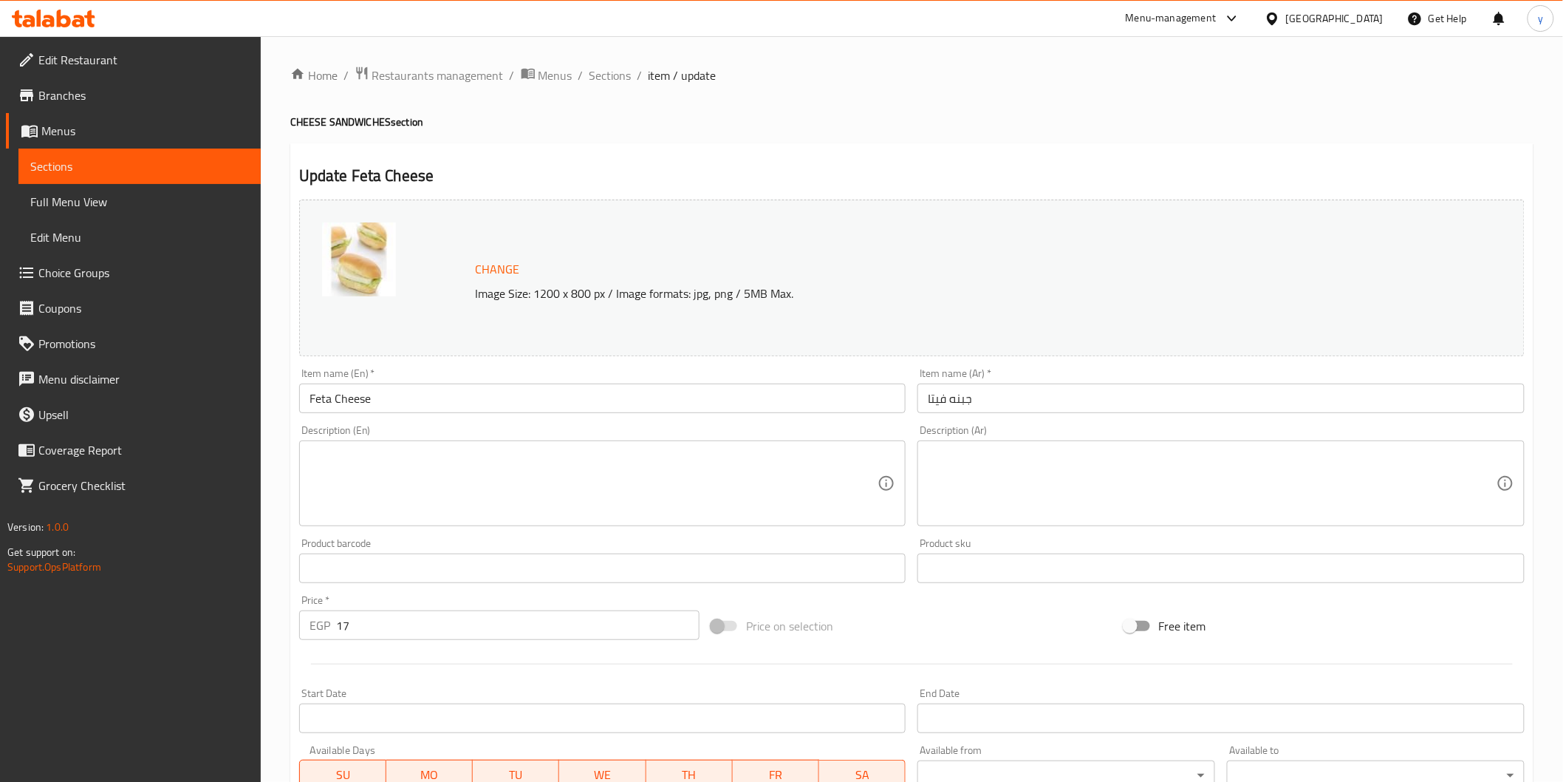
click at [1085, 481] on textarea at bounding box center [1212, 483] width 569 height 70
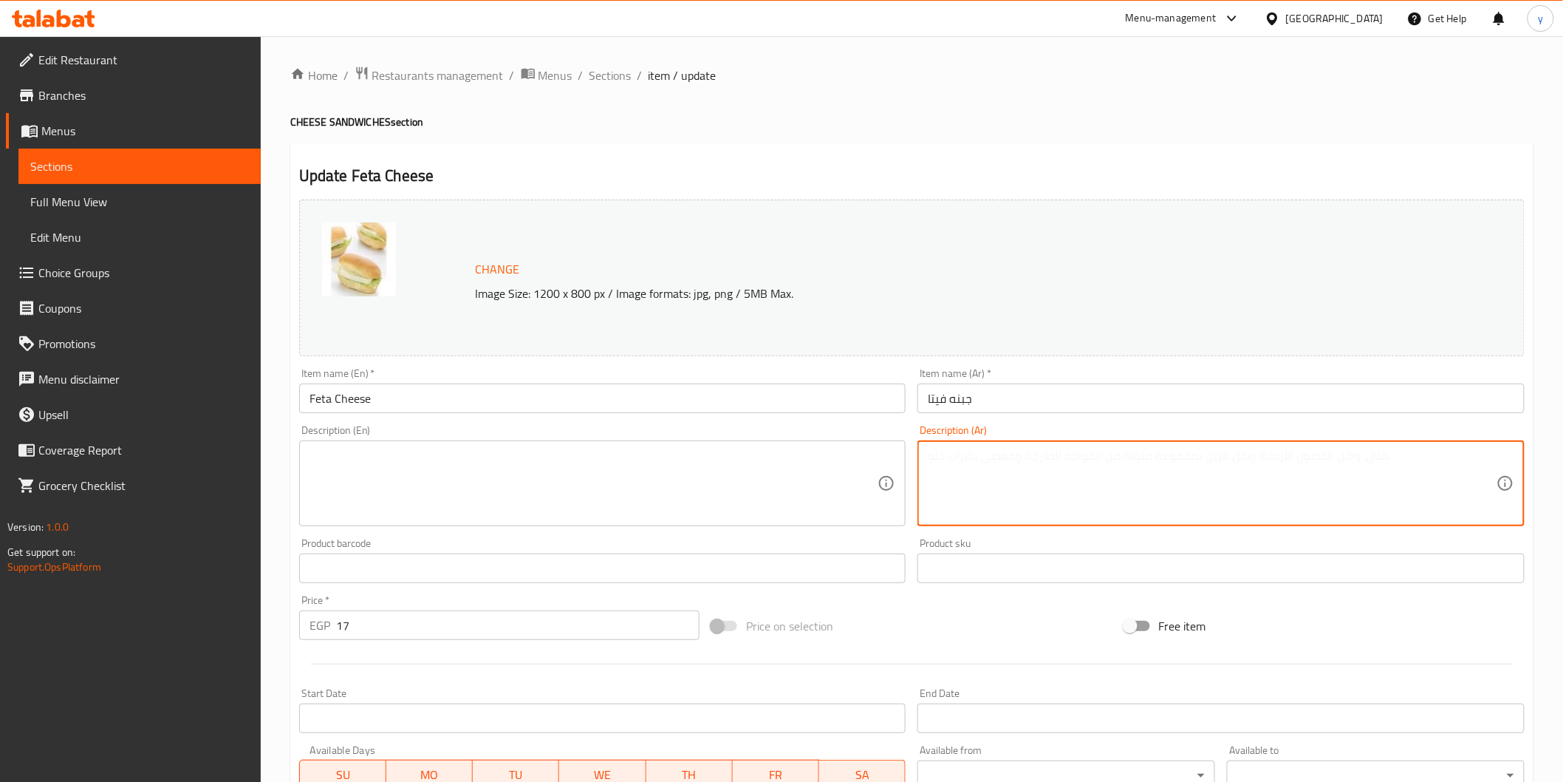
paste textarea "جبنة فيتا مالحة وطازجة، طعم خفيف ومنعش"
type textarea "جبنة فيتا مالحة وطازجة، طعم خفيف ومنعش"
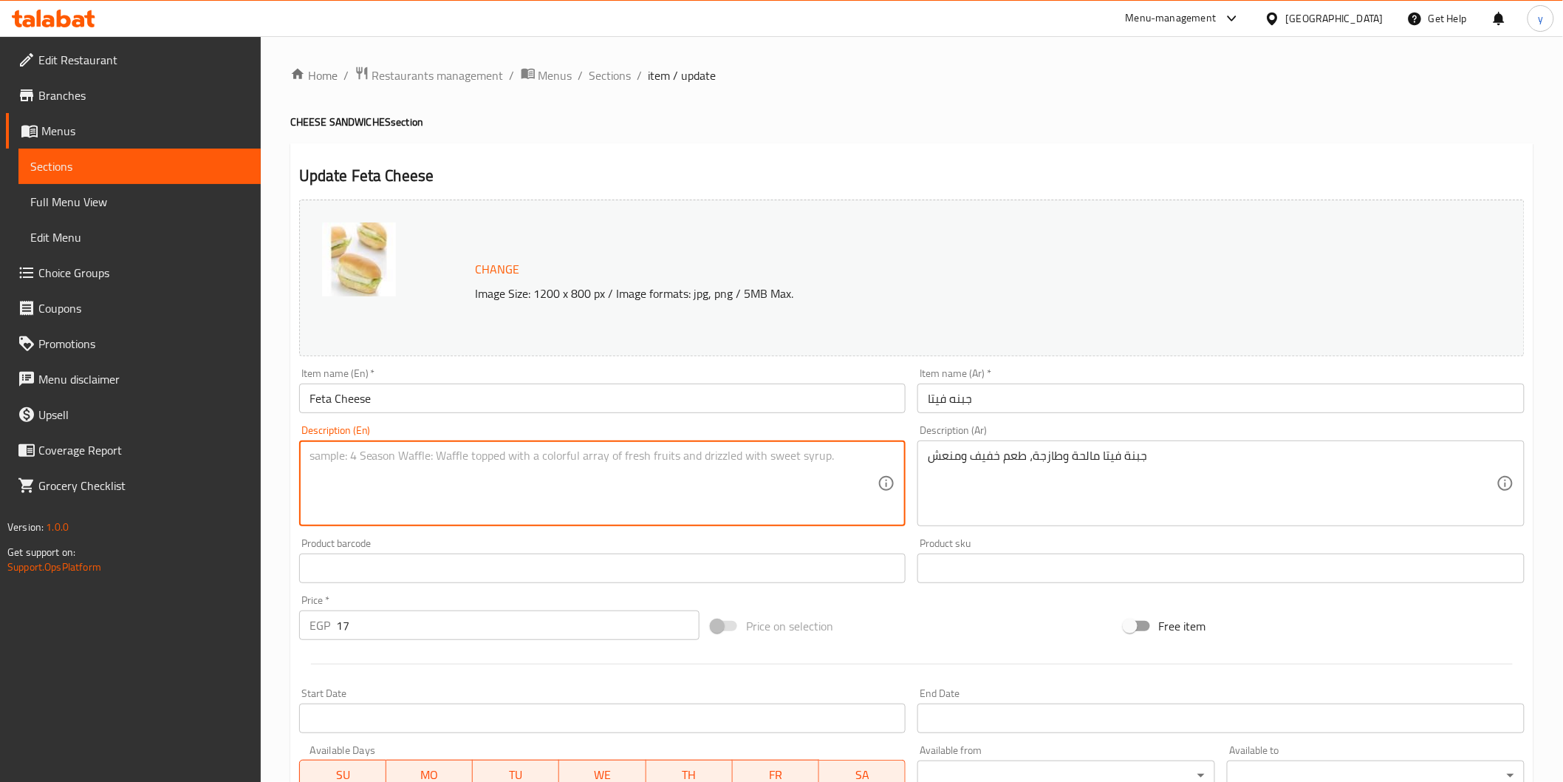
click at [796, 468] on textarea at bounding box center [594, 483] width 569 height 70
paste textarea "Salty and fresh feta cheese, light and refreshing taste"
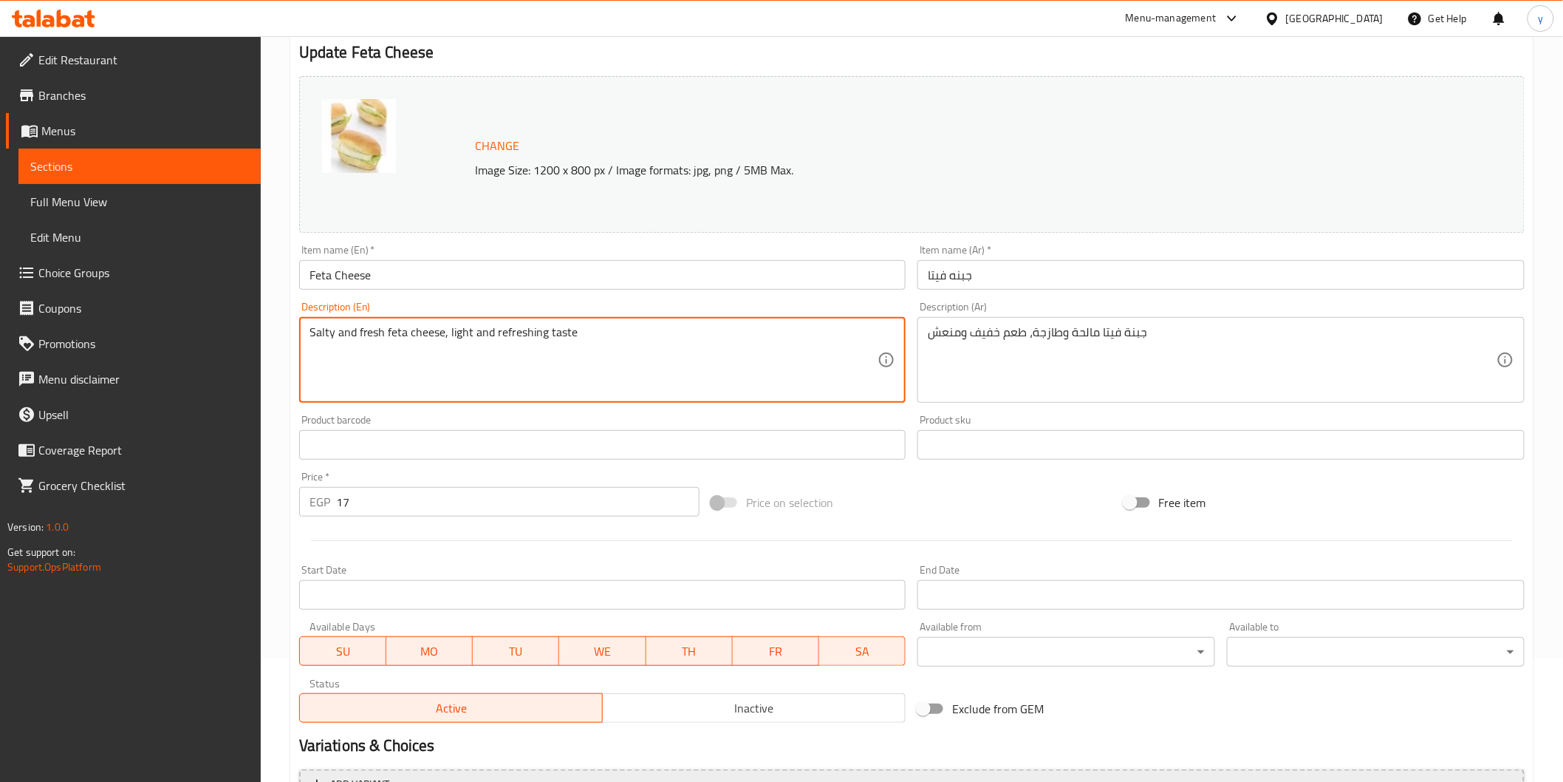
scroll to position [281, 0]
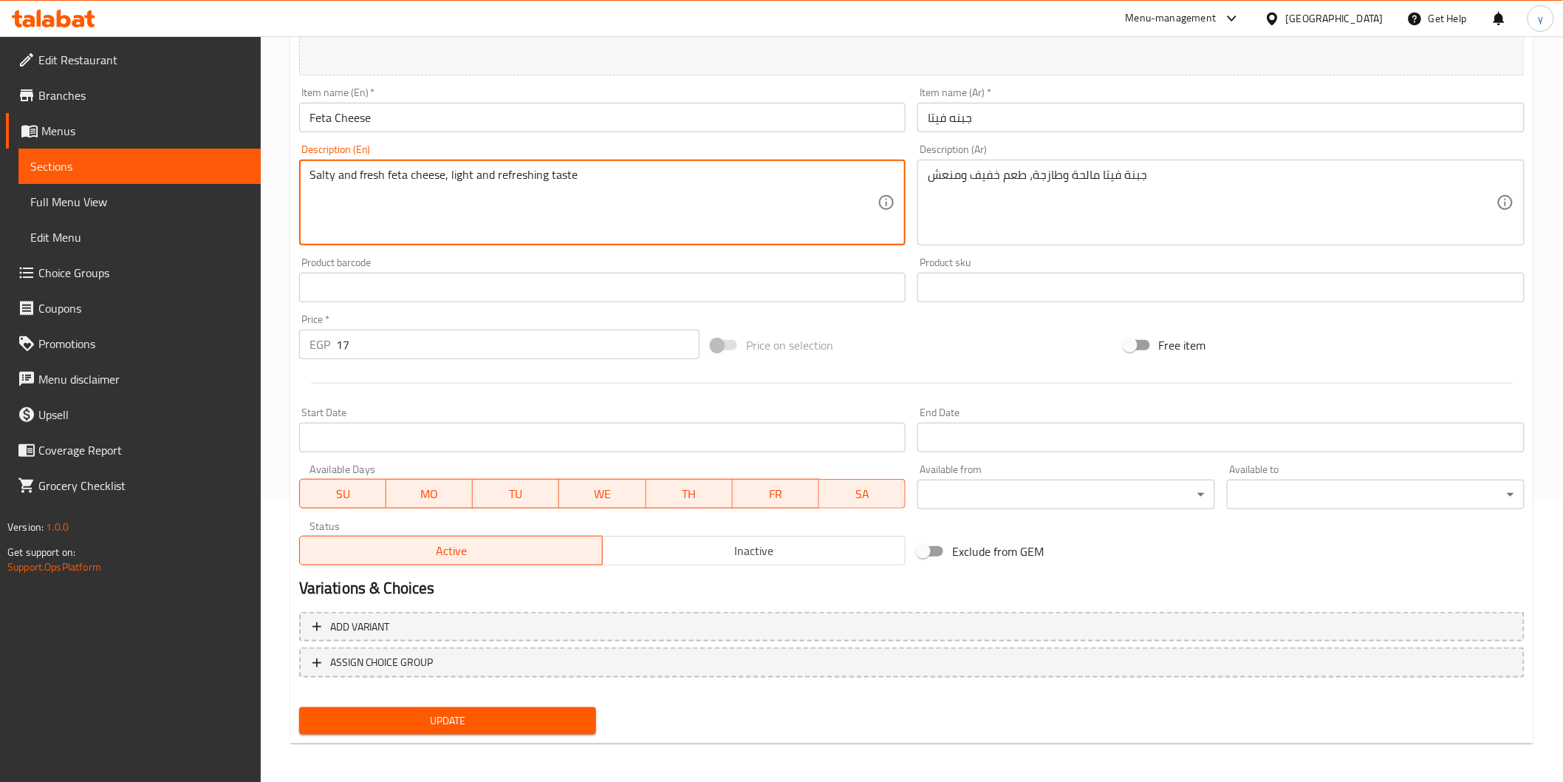
type textarea "Salty and fresh feta cheese, light and refreshing taste"
click at [595, 714] on div "Update" at bounding box center [448, 720] width 310 height 39
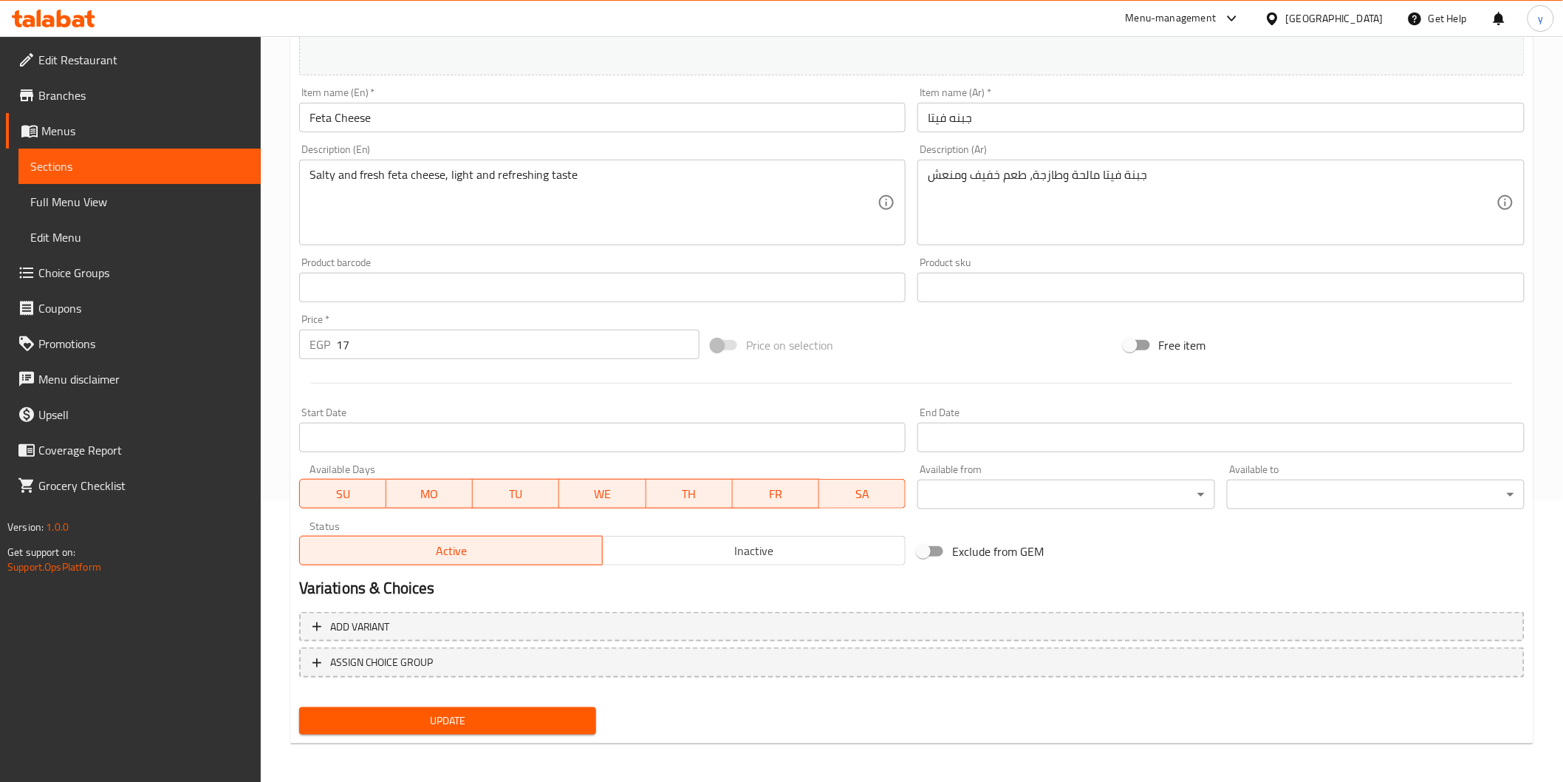
click at [584, 719] on span "Update" at bounding box center [448, 720] width 274 height 18
click at [134, 165] on span "Sections" at bounding box center [139, 166] width 219 height 18
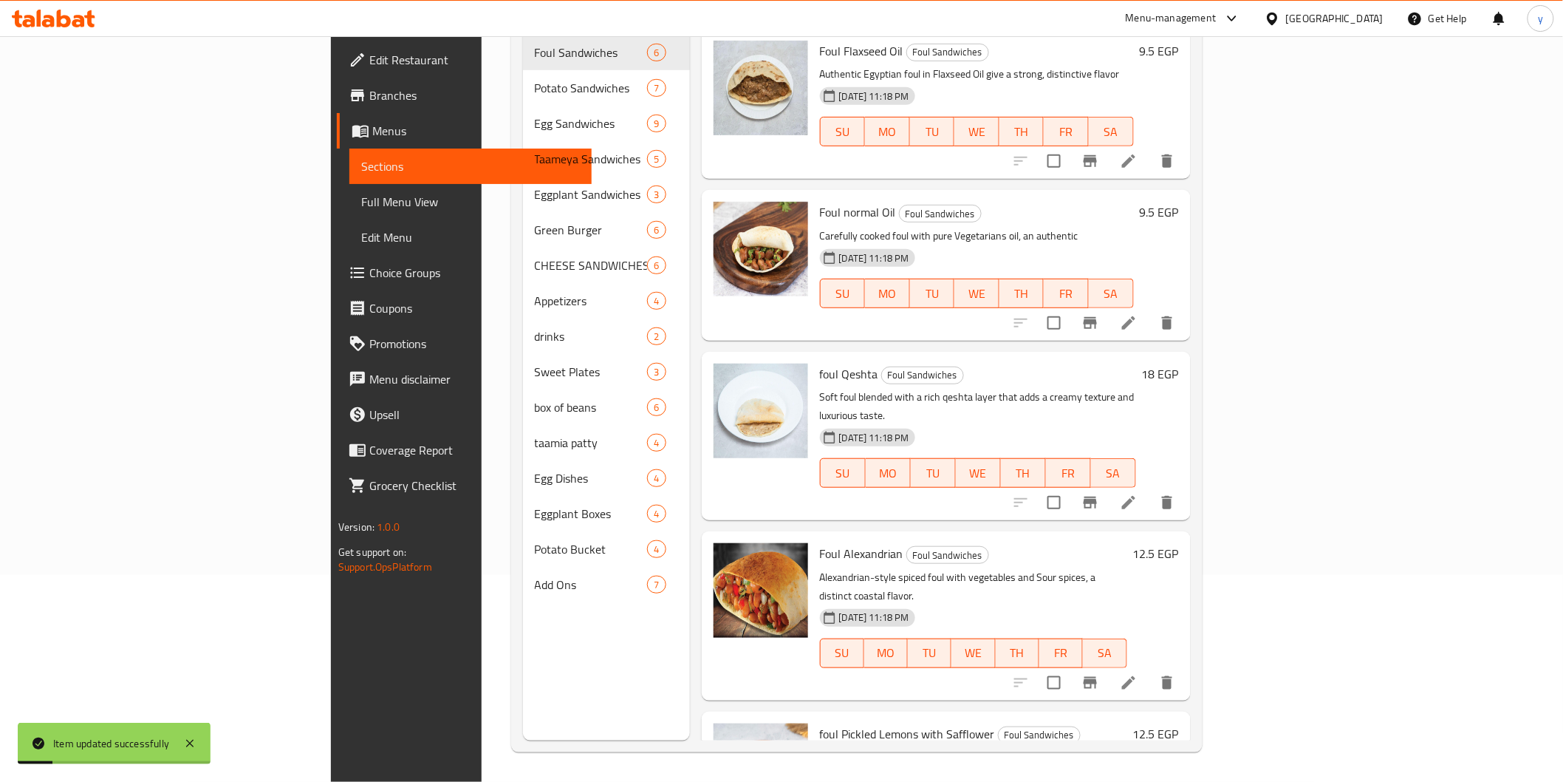
scroll to position [207, 0]
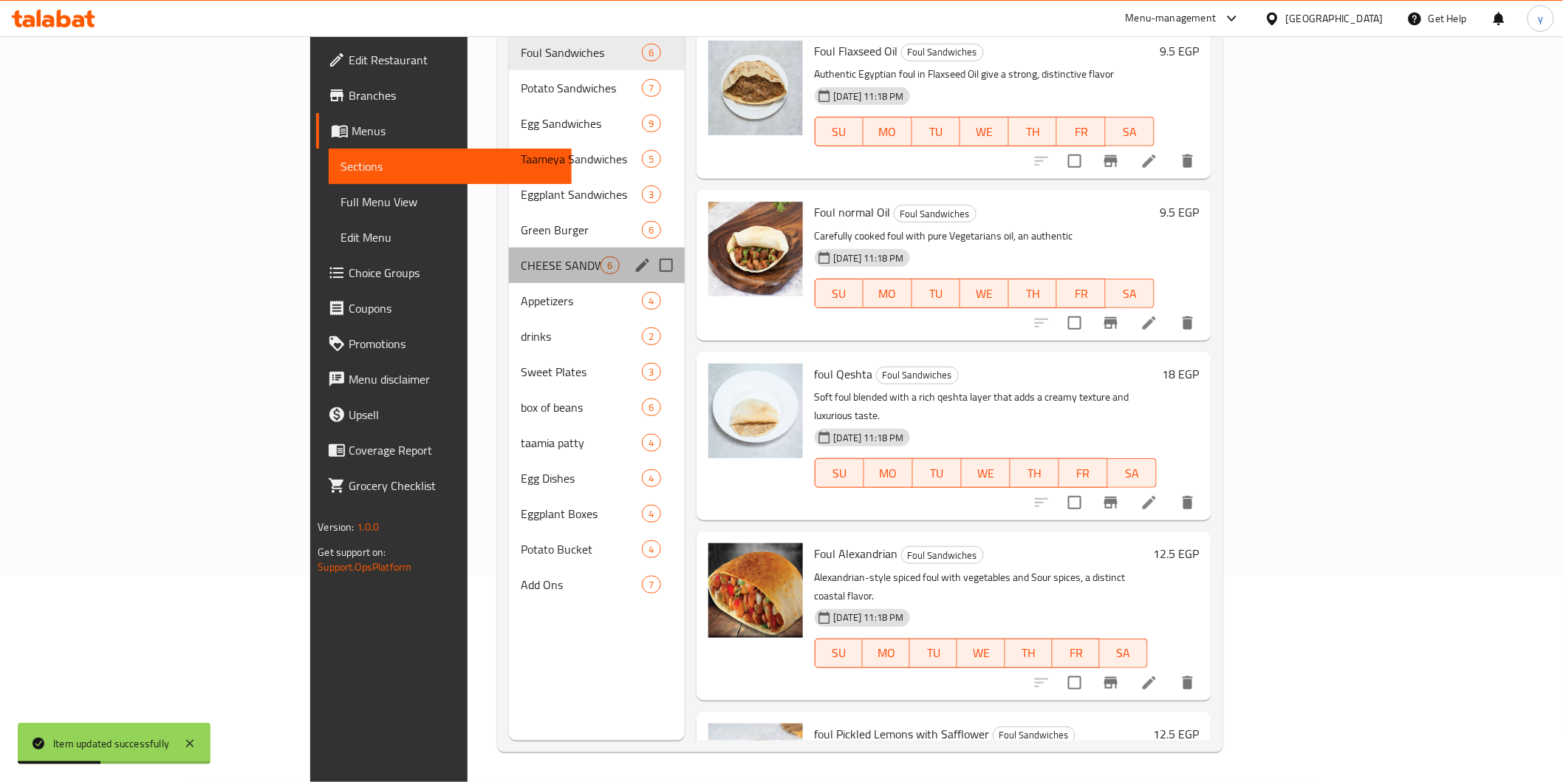
click at [509, 252] on div "CHEESE SANDWICHES 6" at bounding box center [597, 264] width 176 height 35
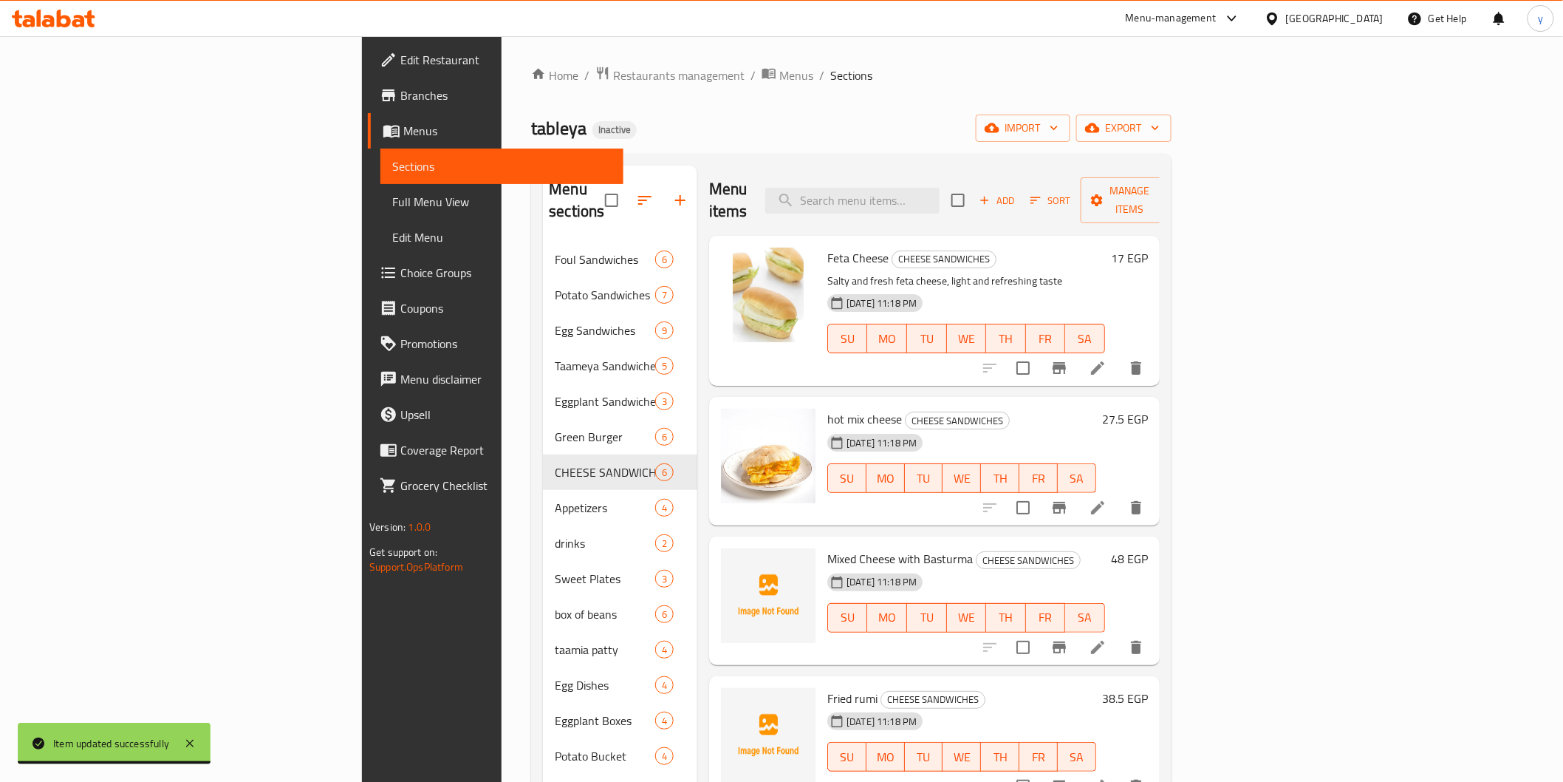
click at [1119, 494] on li at bounding box center [1097, 507] width 41 height 27
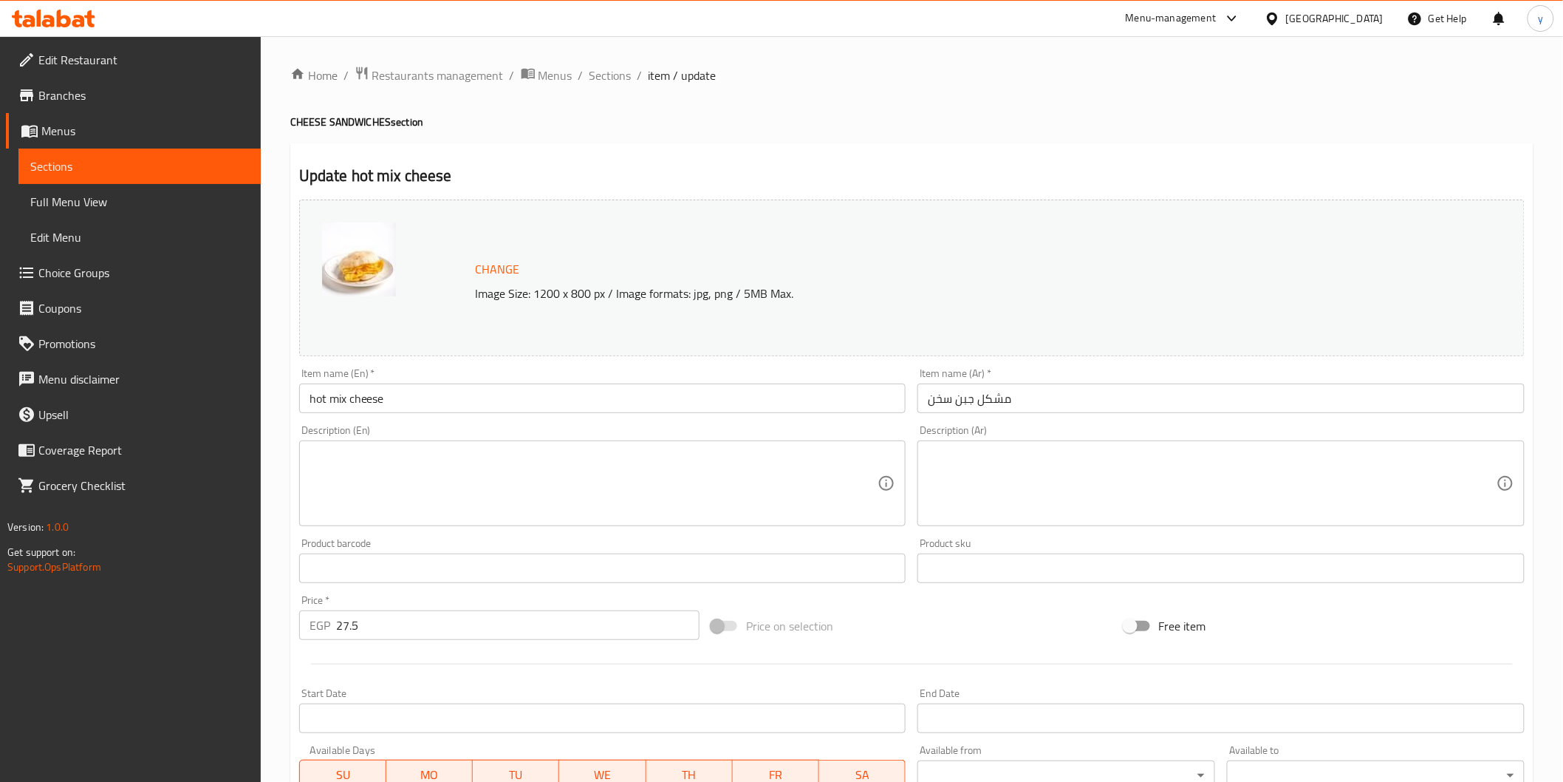
click at [1011, 496] on textarea at bounding box center [1212, 483] width 569 height 70
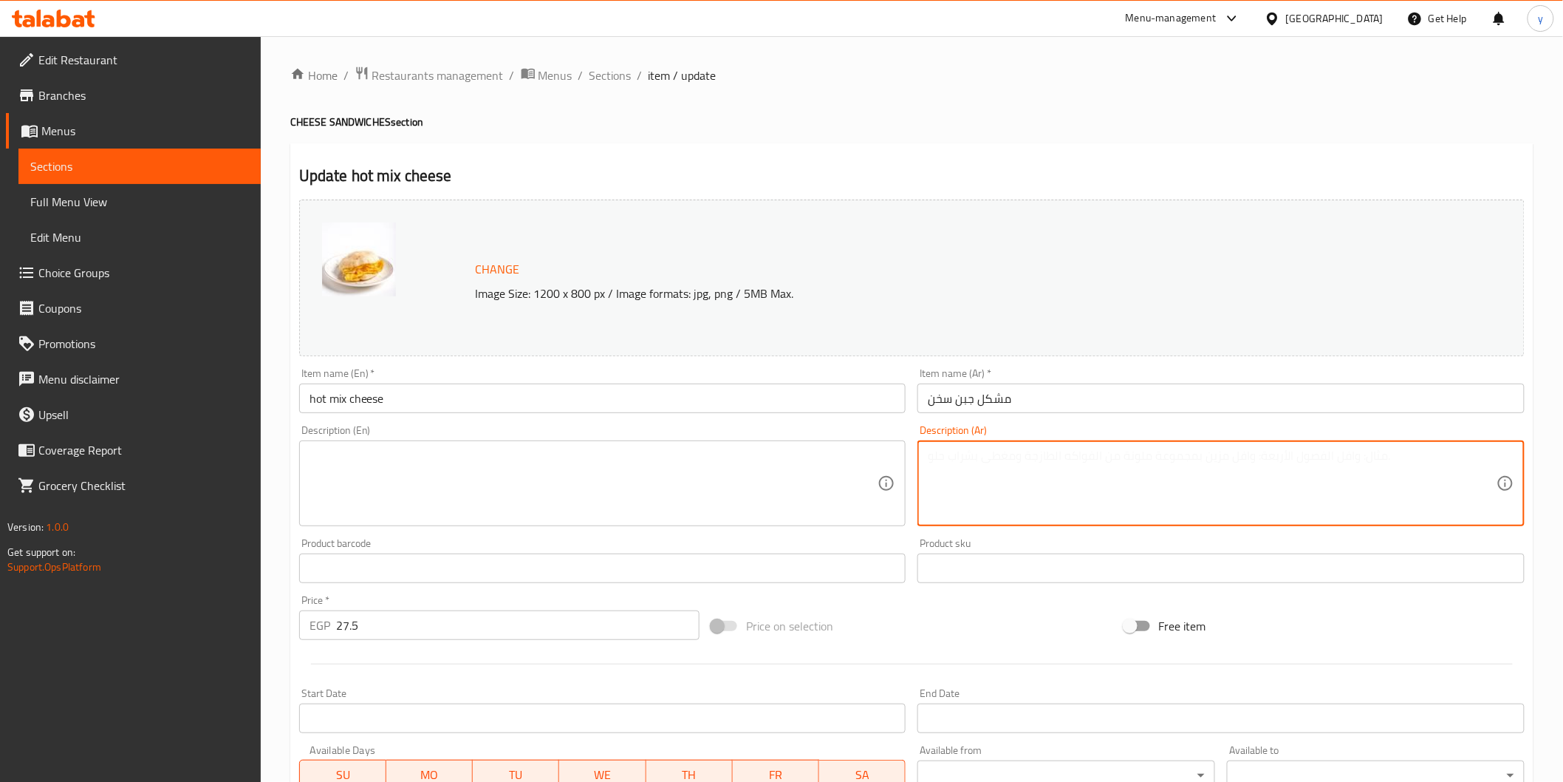
paste textarea "خليط أجبان مشوي ساخن يذوب في الفم، نكهة غنية ودسمة"
type textarea "خليط أجبان مشوي ساخن يذوب في الفم، نكهة غنية ودسمة"
click at [839, 483] on textarea at bounding box center [594, 483] width 569 height 70
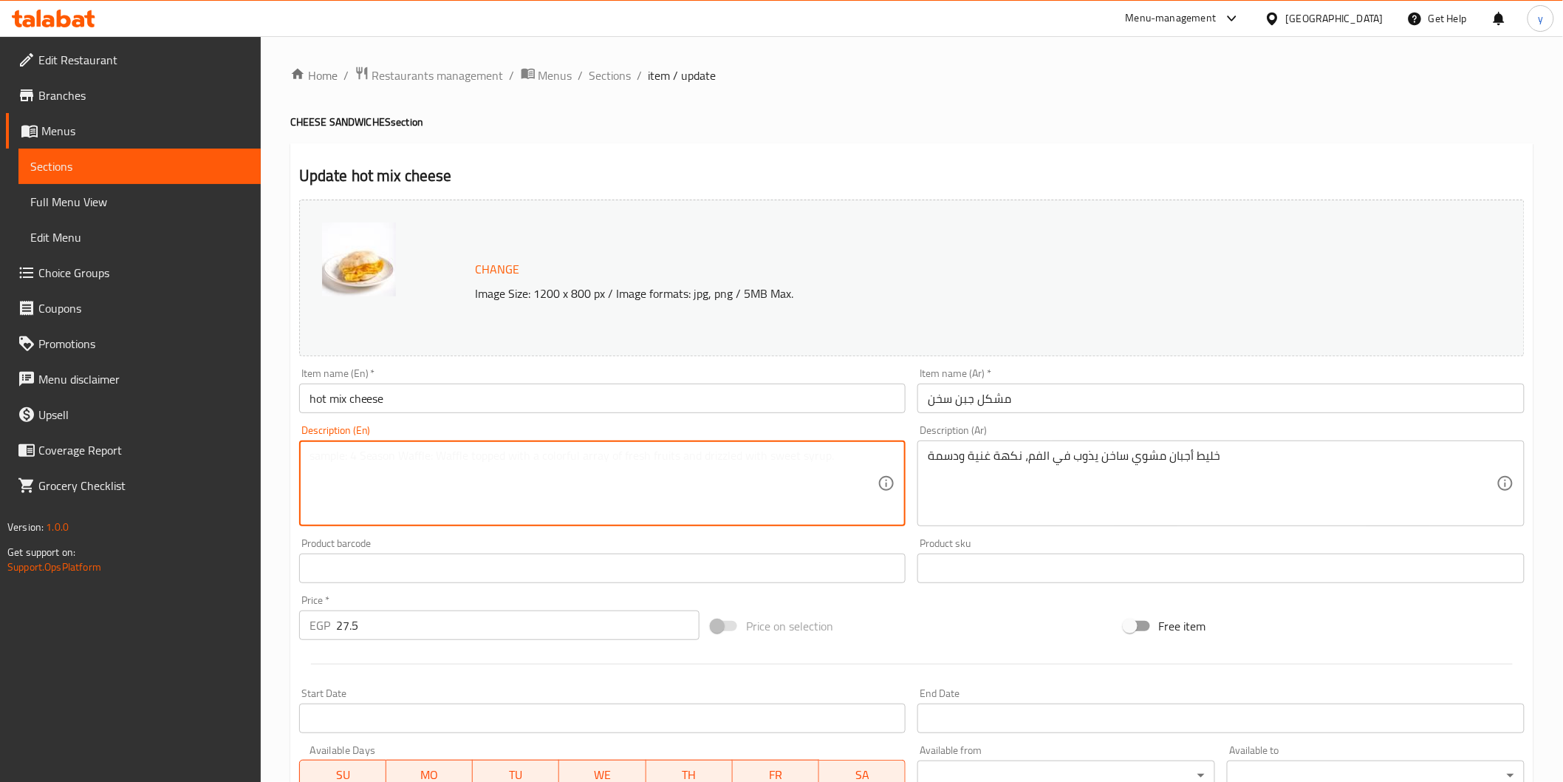
paste textarea "Hot grilled cheese mixture that melts in the mouth, rich and creamy flavour"
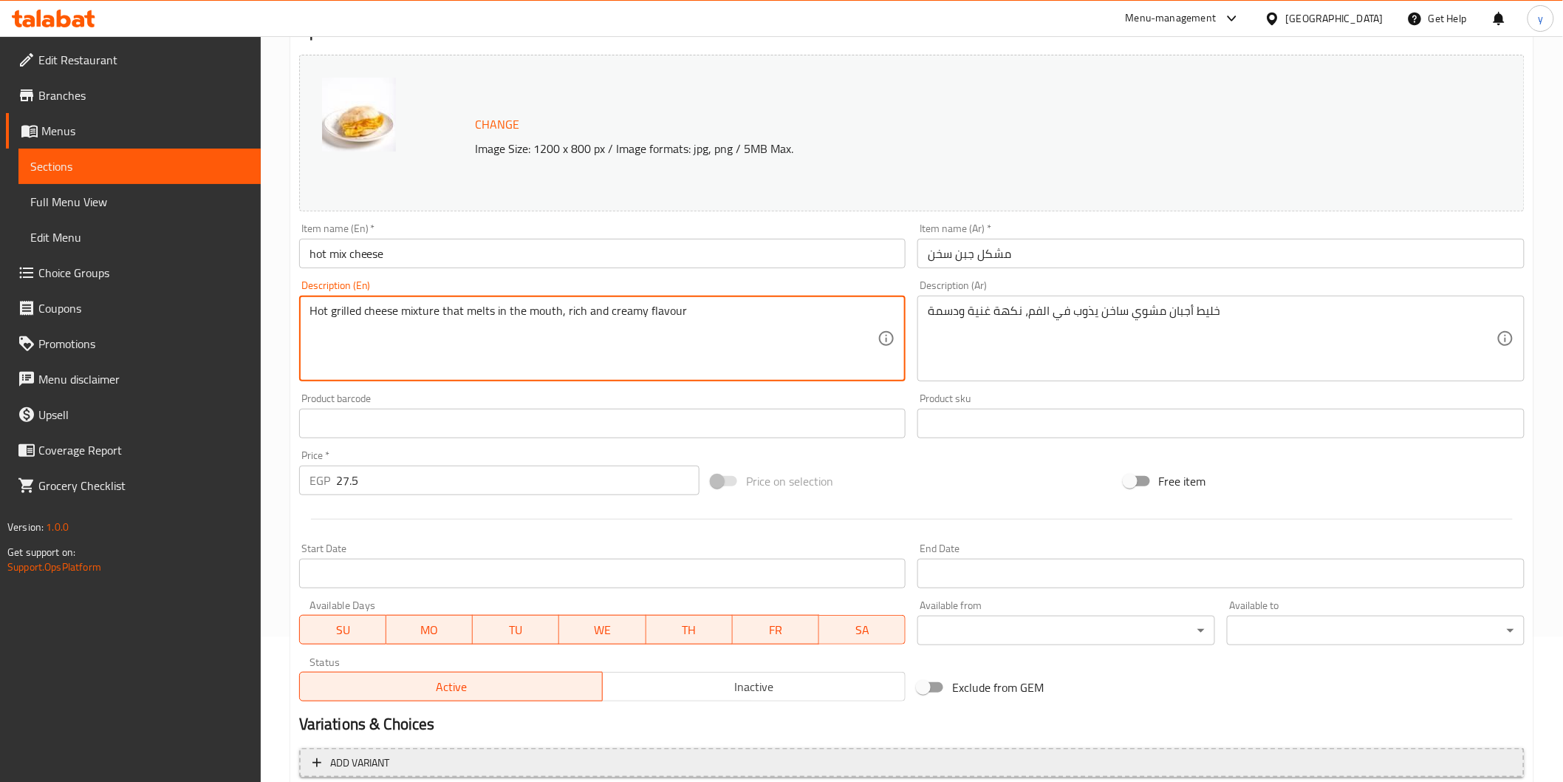
scroll to position [281, 0]
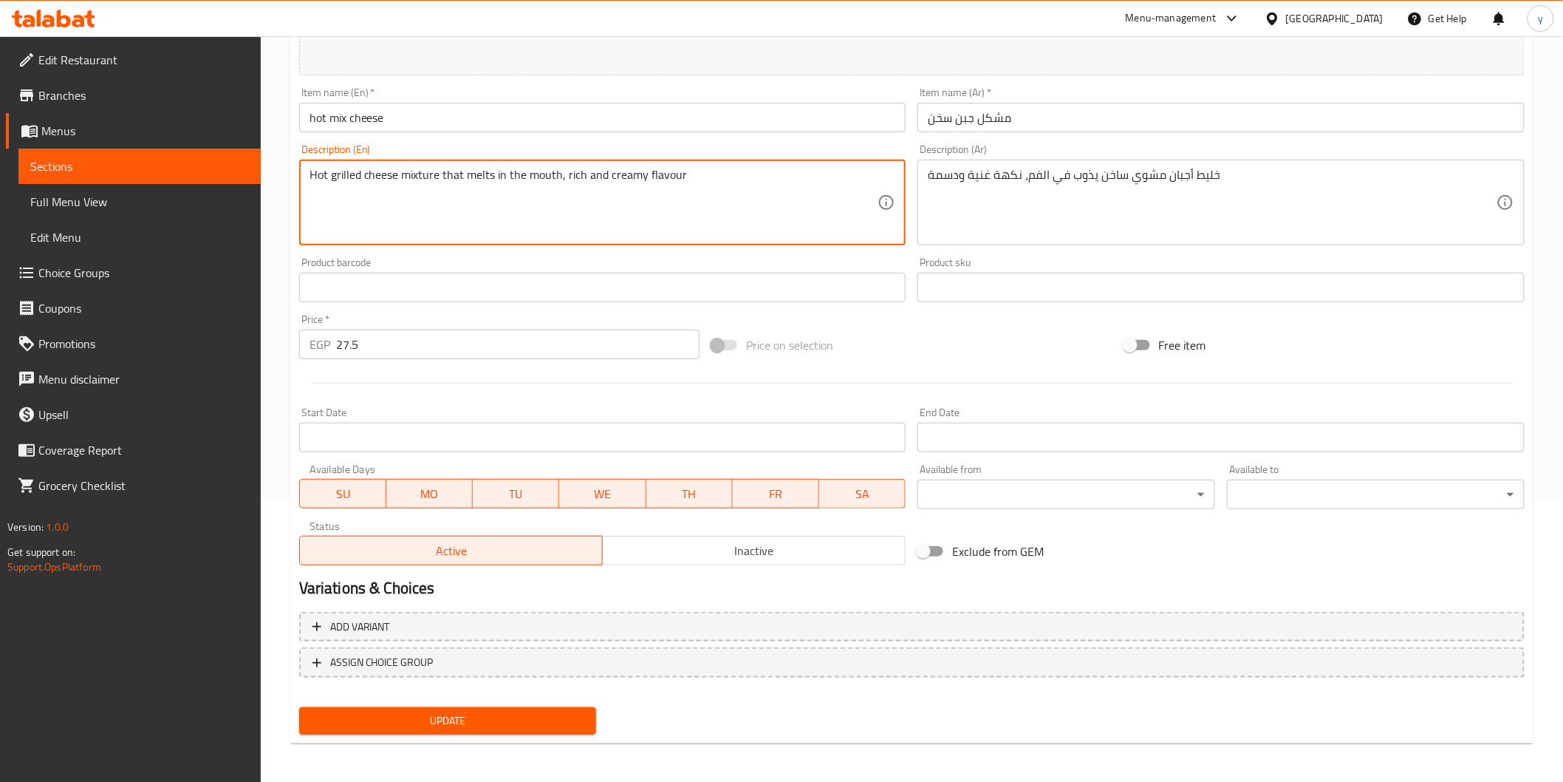
type textarea "Hot grilled cheese mixture that melts in the mouth, rich and creamy flavour"
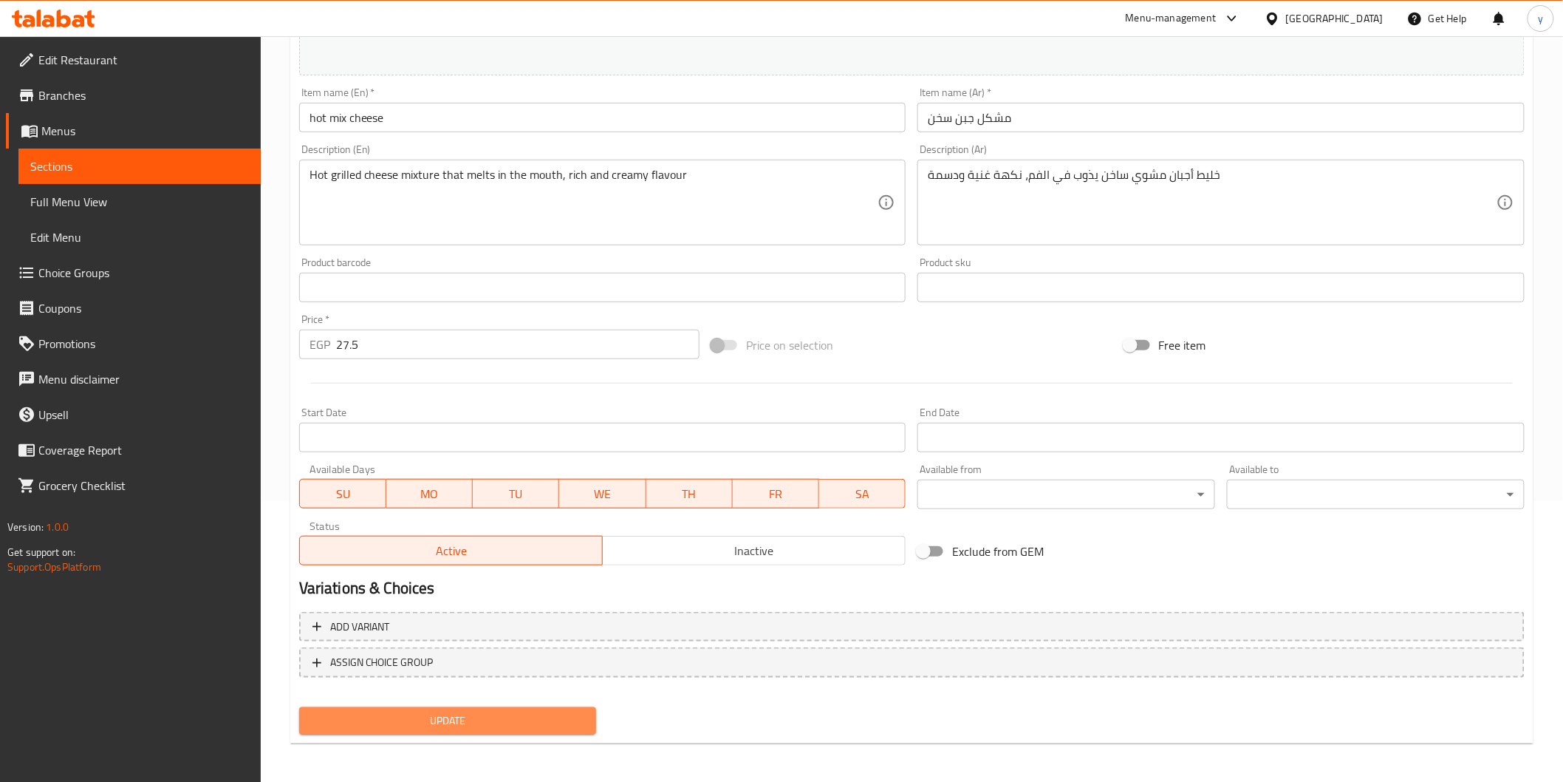
click at [543, 718] on span "Update" at bounding box center [448, 720] width 274 height 18
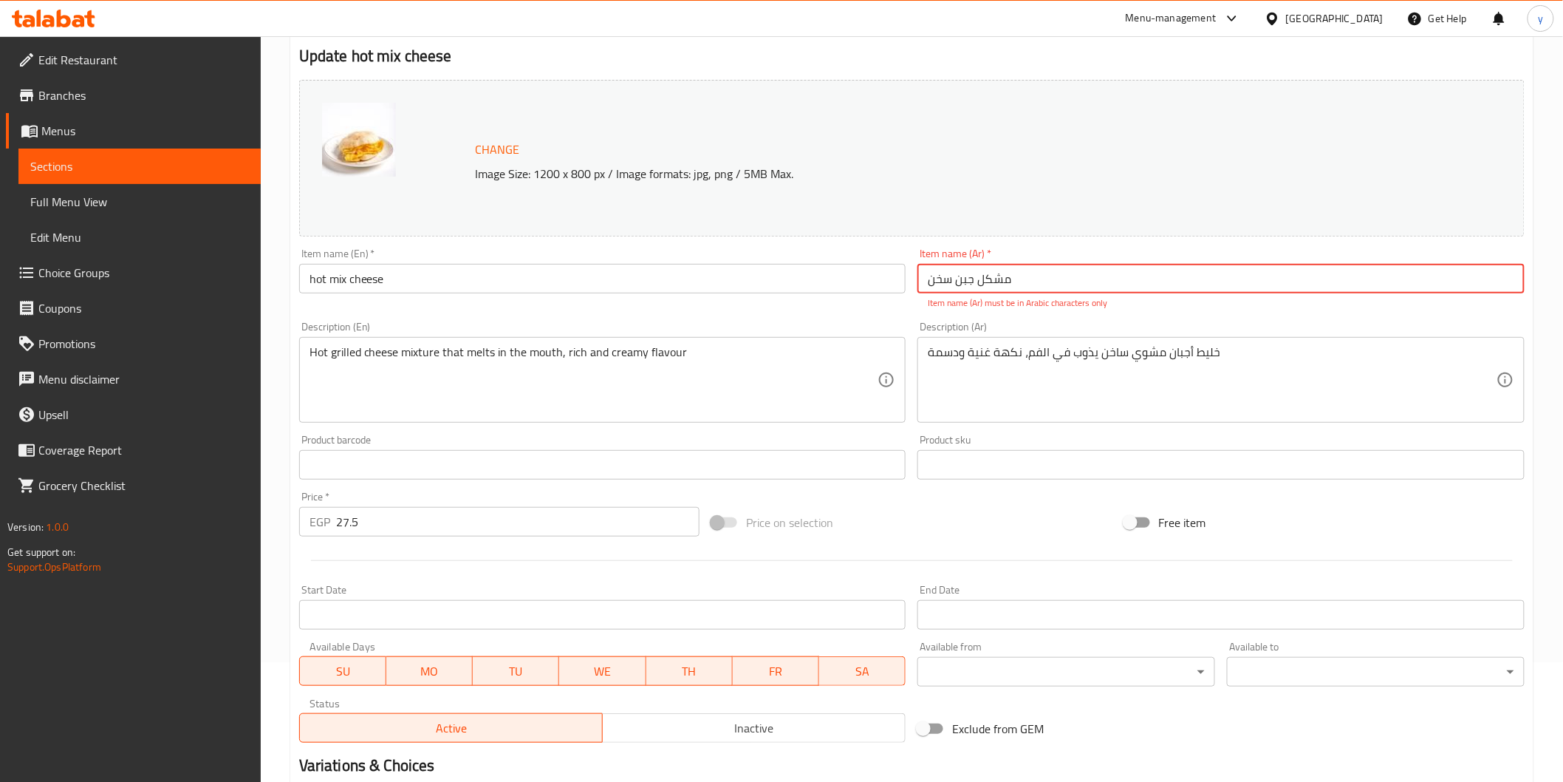
scroll to position [116, 0]
drag, startPoint x: 1050, startPoint y: 284, endPoint x: 1229, endPoint y: 262, distance: 180.2
click at [1229, 262] on div "Item name (Ar)   * مشکل جبن سخن Item name (Ar) * Item name (Ar) must be in Arab…" at bounding box center [1221, 282] width 607 height 61
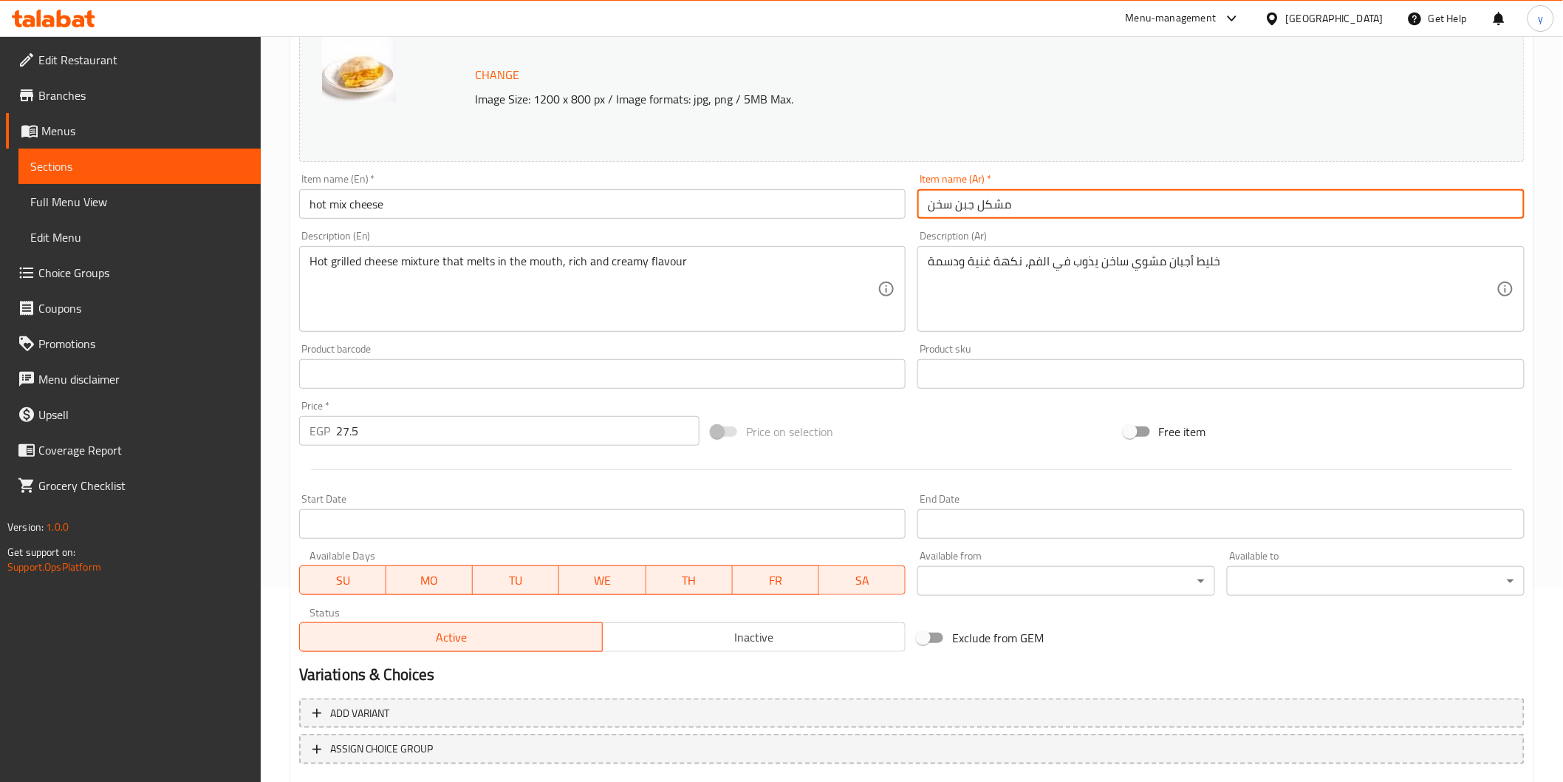
scroll to position [281, 0]
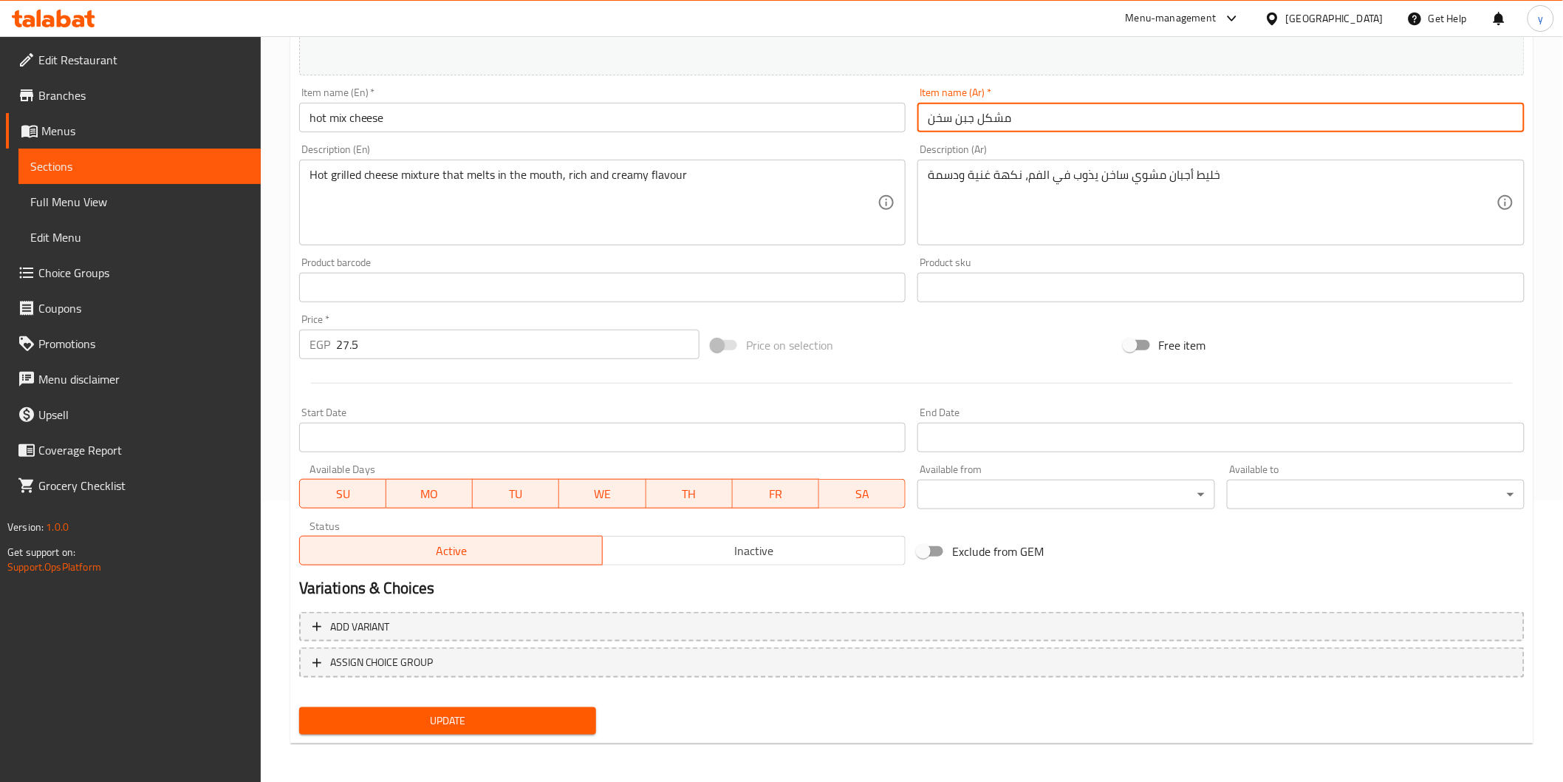
type input "مشكل جبن سخن"
click at [442, 707] on button "Update" at bounding box center [448, 720] width 298 height 27
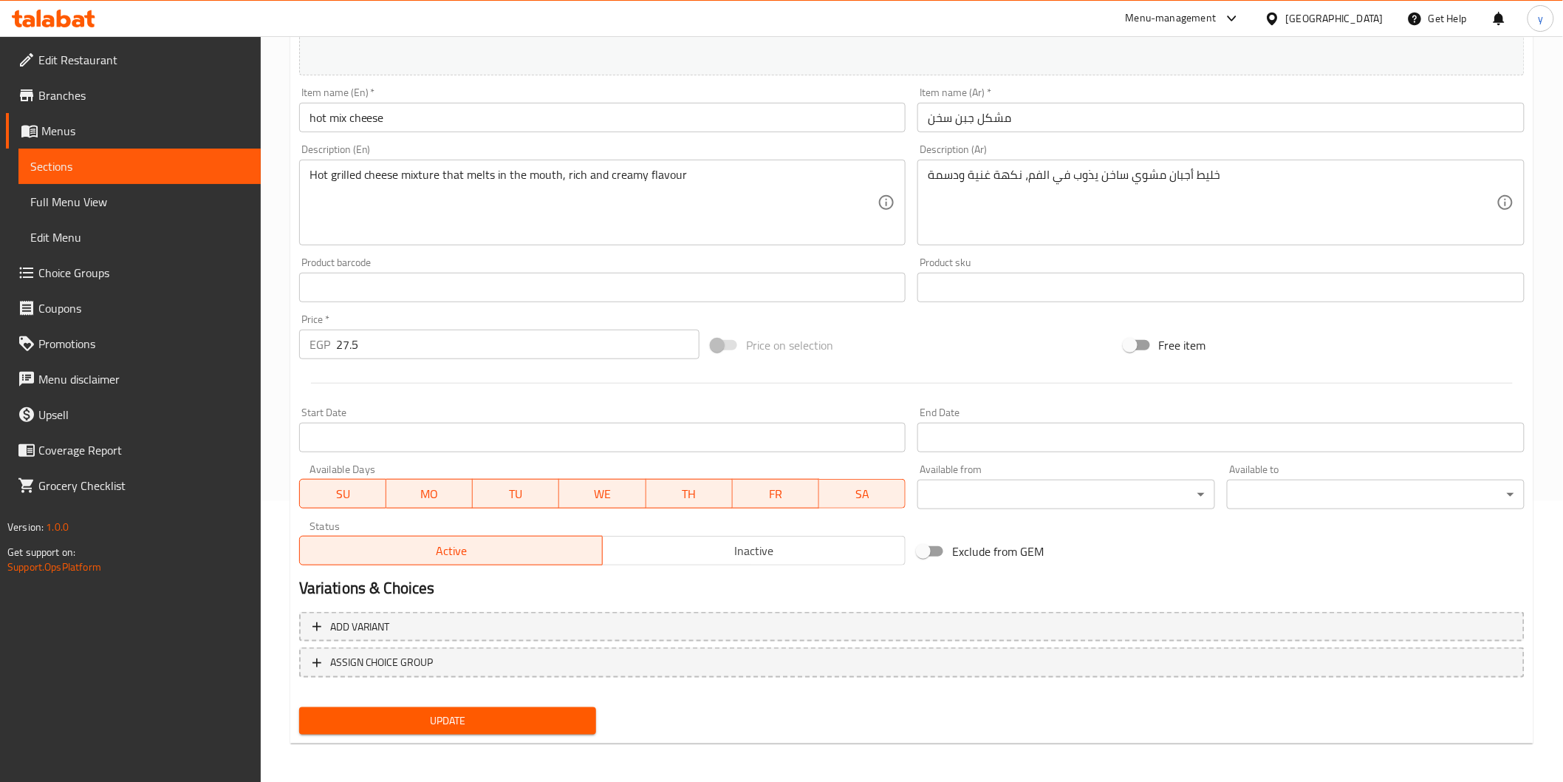
click at [419, 720] on span "Update" at bounding box center [448, 720] width 274 height 18
click at [507, 711] on span "Update" at bounding box center [448, 720] width 274 height 18
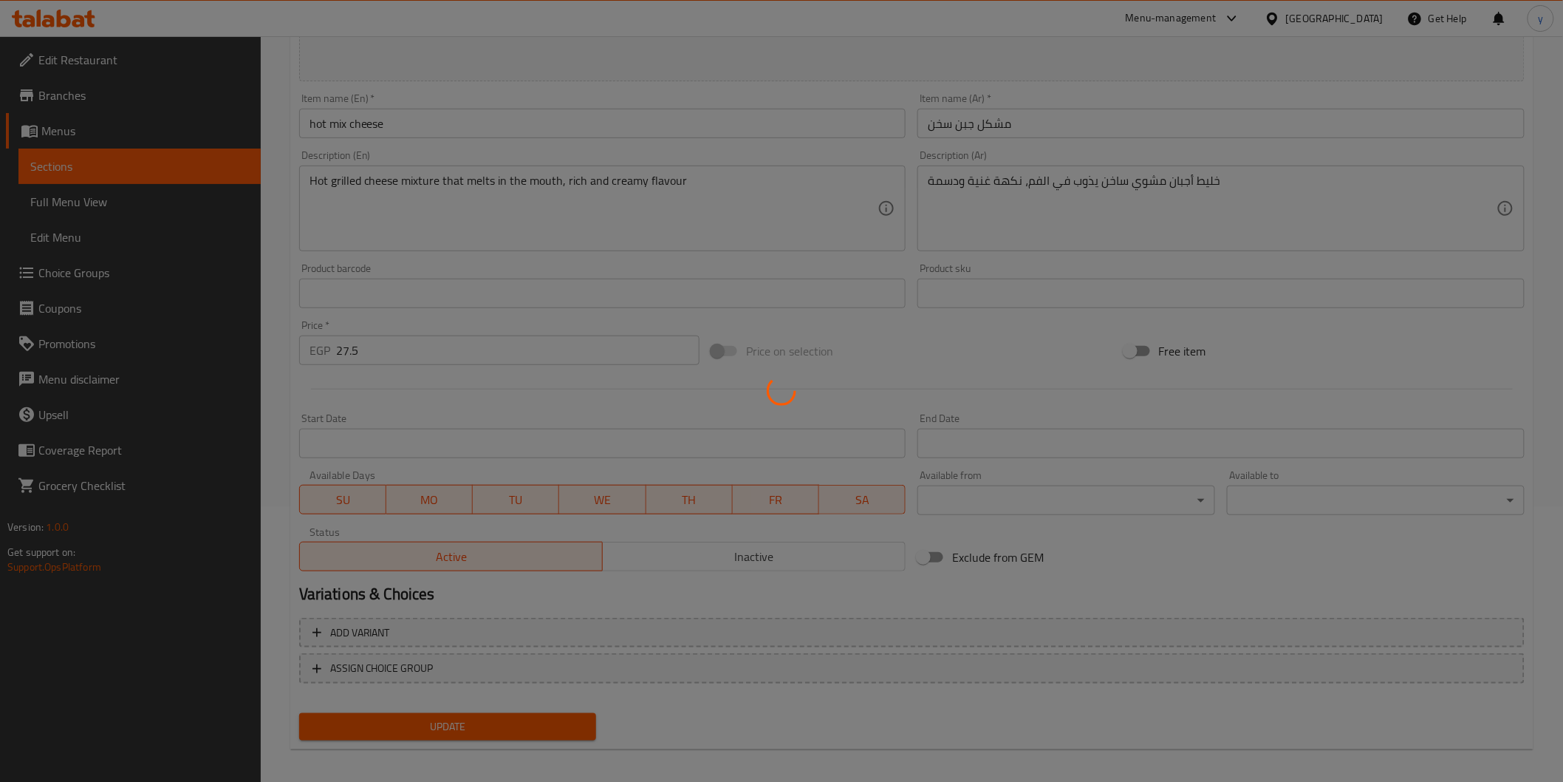
scroll to position [0, 0]
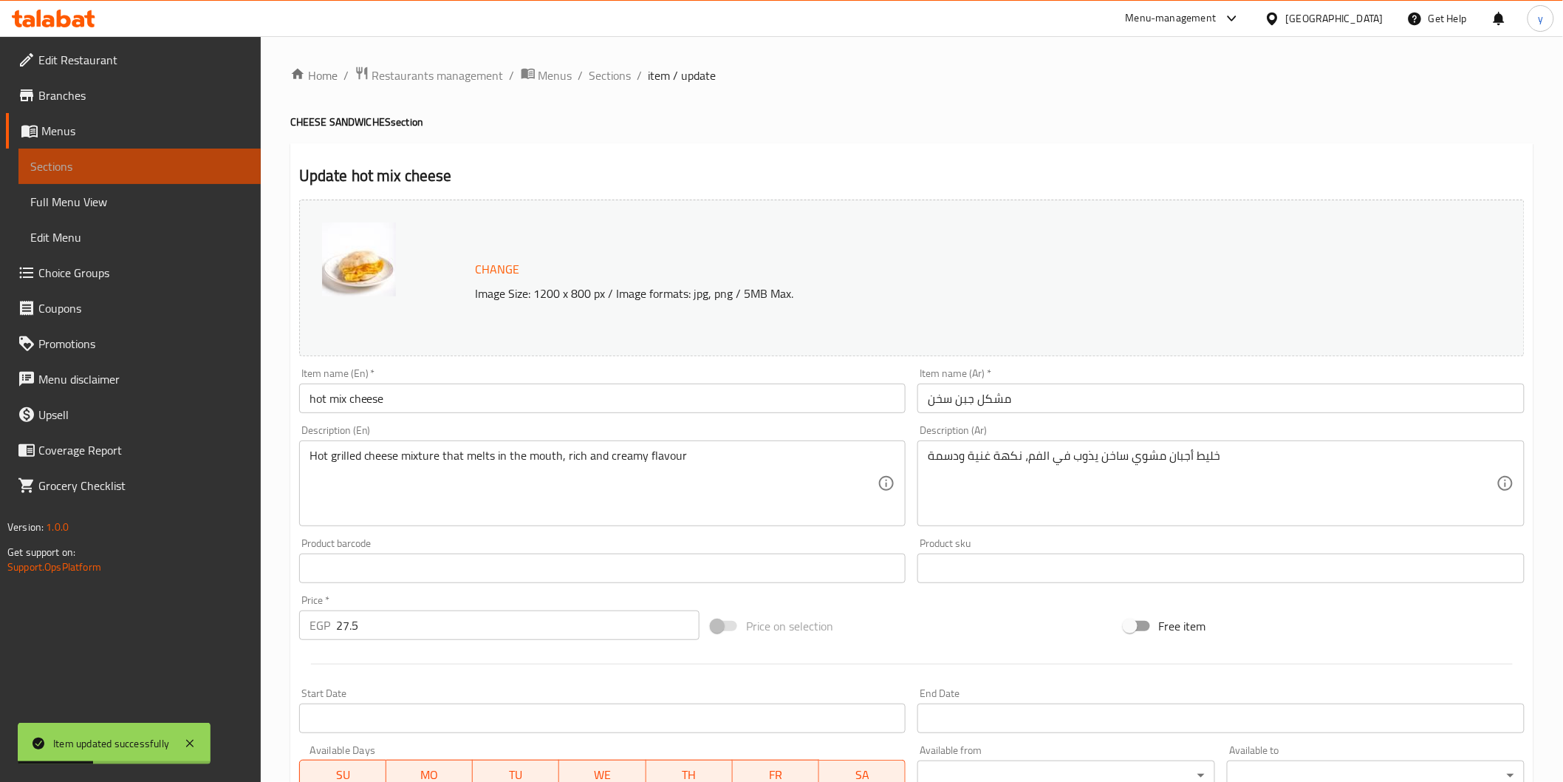
click at [156, 163] on span "Sections" at bounding box center [139, 166] width 219 height 18
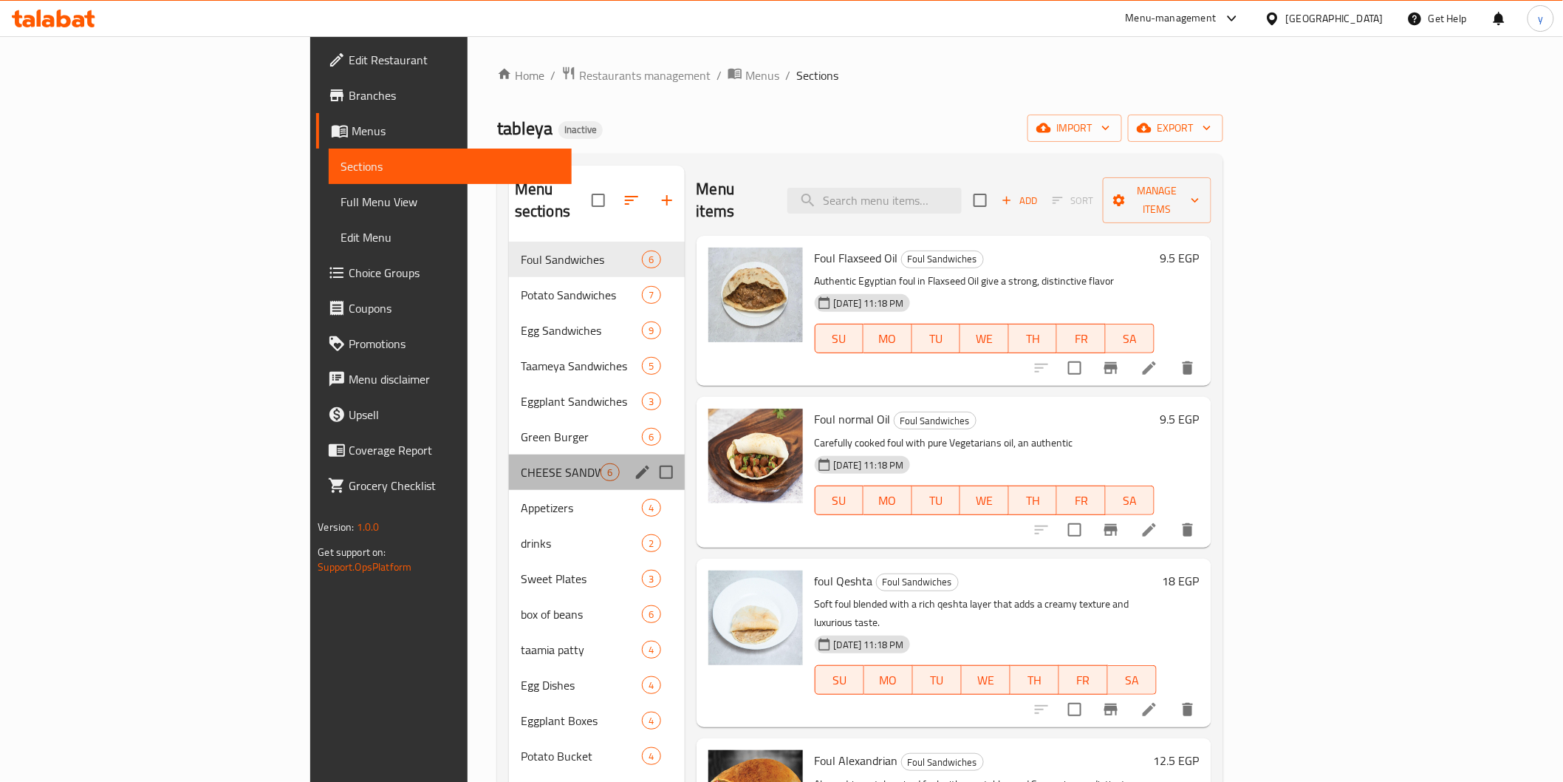
click at [509, 454] on div "CHEESE SANDWICHES 6" at bounding box center [597, 471] width 176 height 35
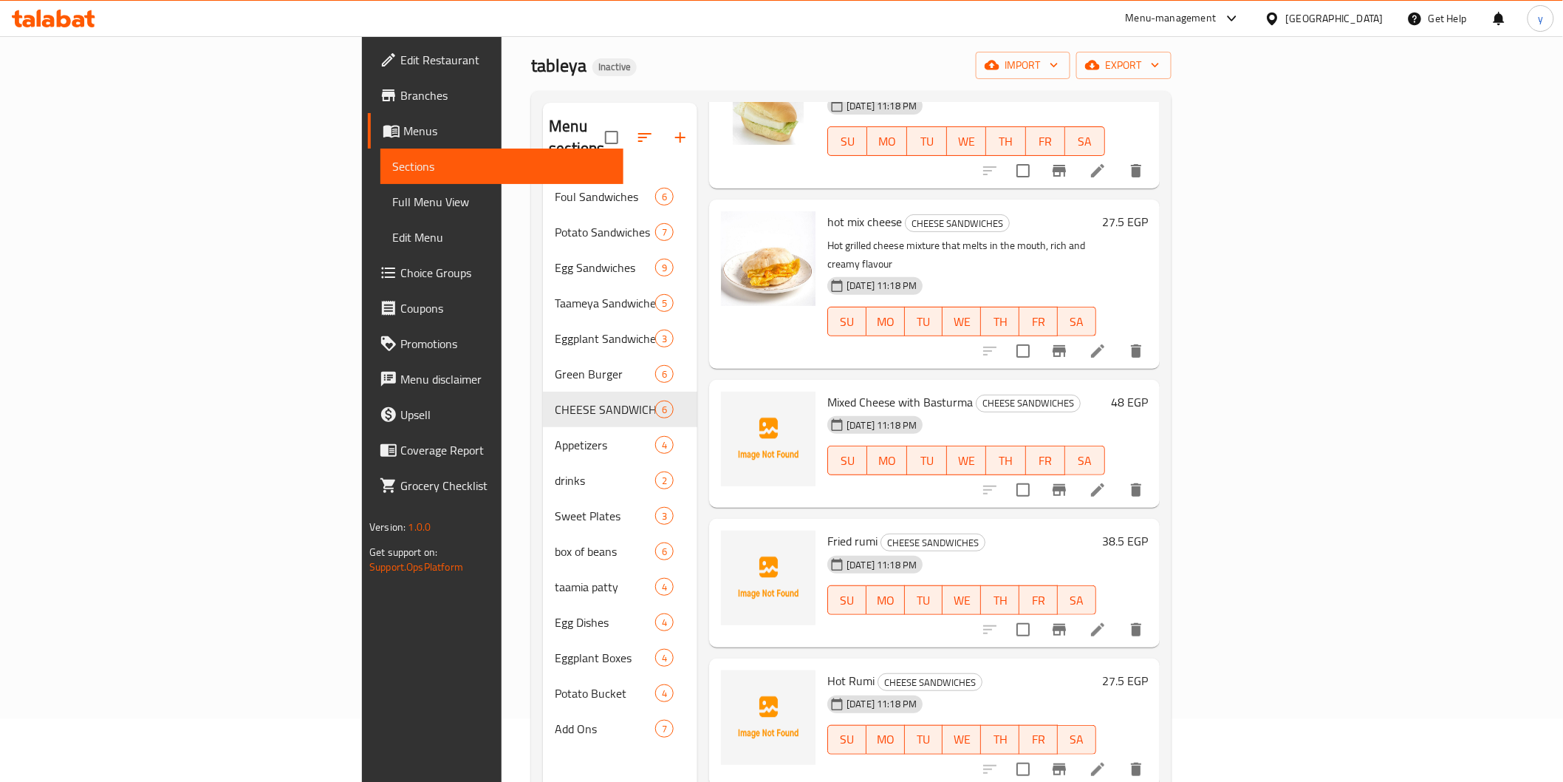
scroll to position [207, 0]
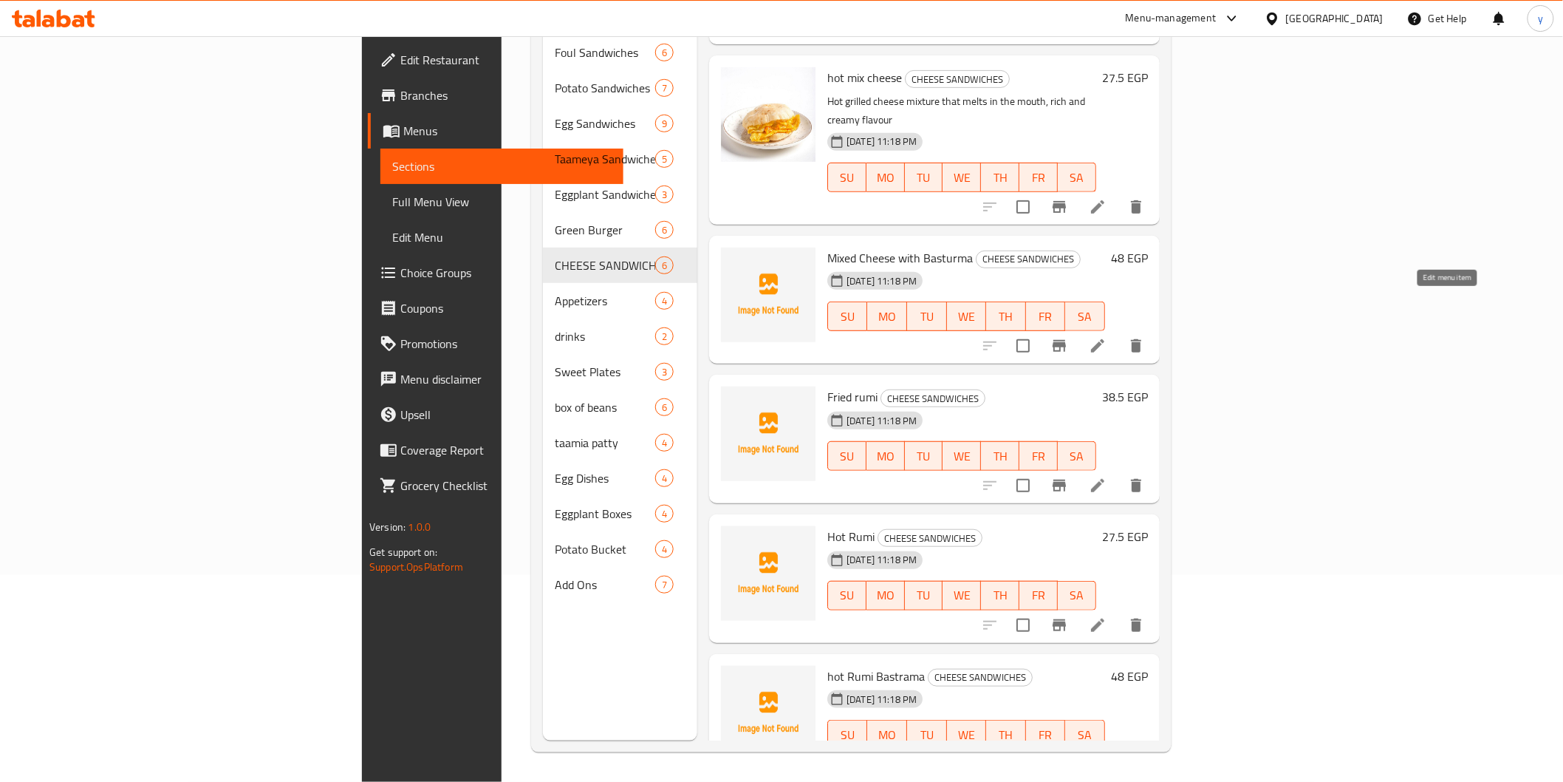
click at [1107, 337] on icon at bounding box center [1098, 346] width 18 height 18
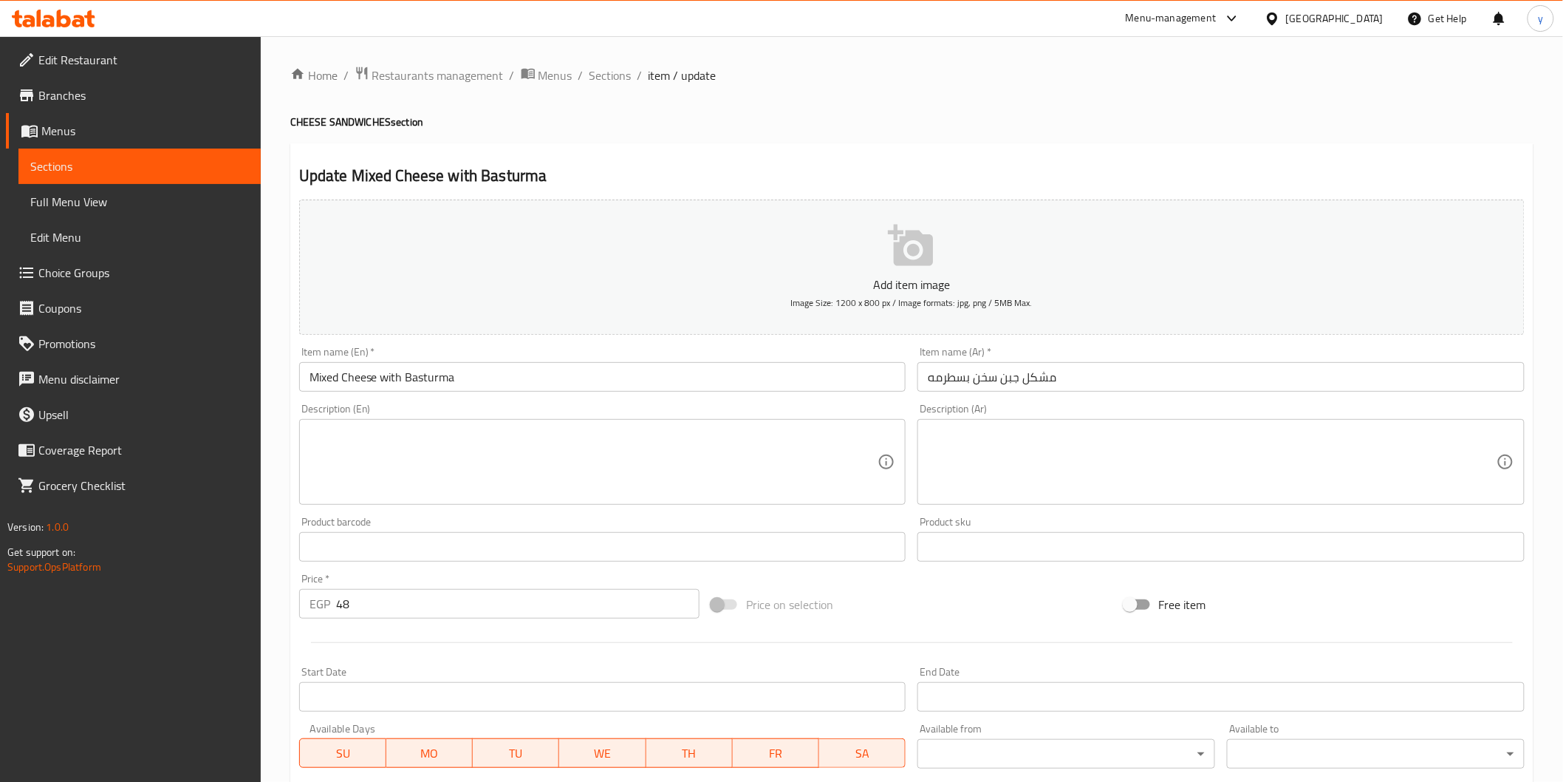
click at [1091, 438] on textarea at bounding box center [1212, 462] width 569 height 70
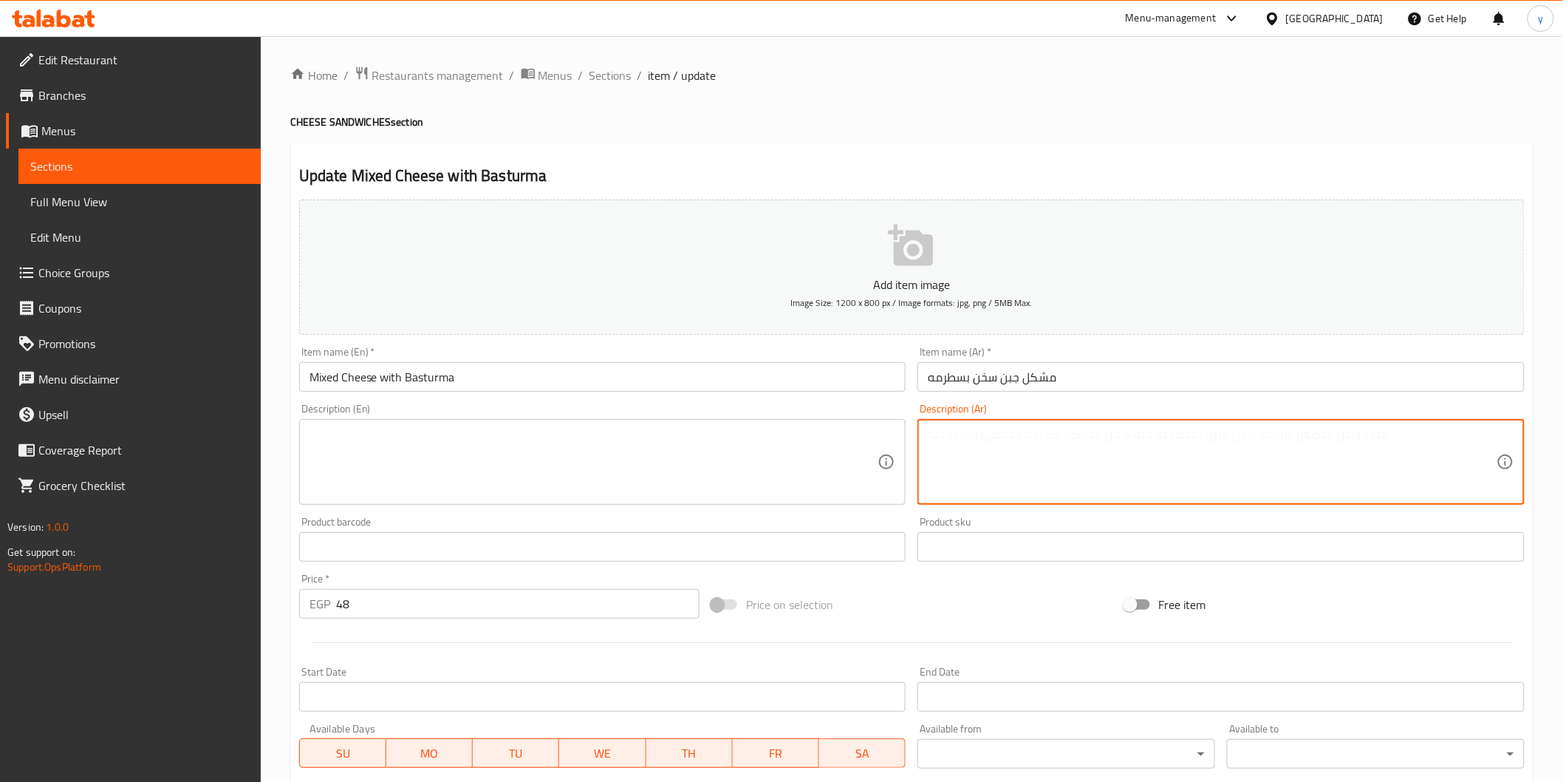
paste textarea "خليط أجبان مع شرائح بسطرمة متبلة، تركيبة قوية وشهية"
type textarea "خليط أجبان مع شرائح بسطرمة متبلة، تركيبة قوية وشهية"
click at [824, 440] on textarea at bounding box center [594, 462] width 569 height 70
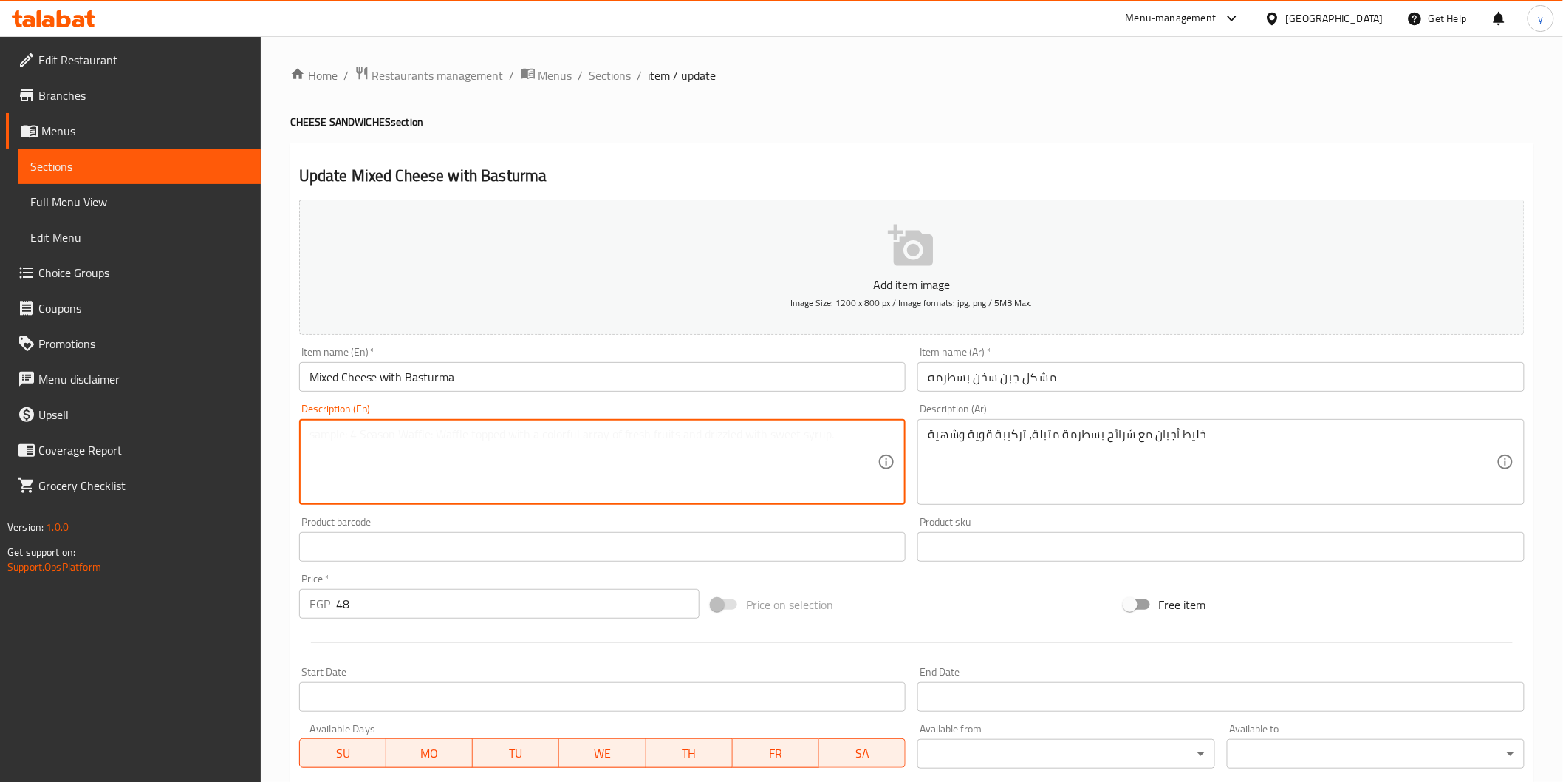
paste textarea "Cheese mixture with marinated pastrami slices, a strong and delicious formula"
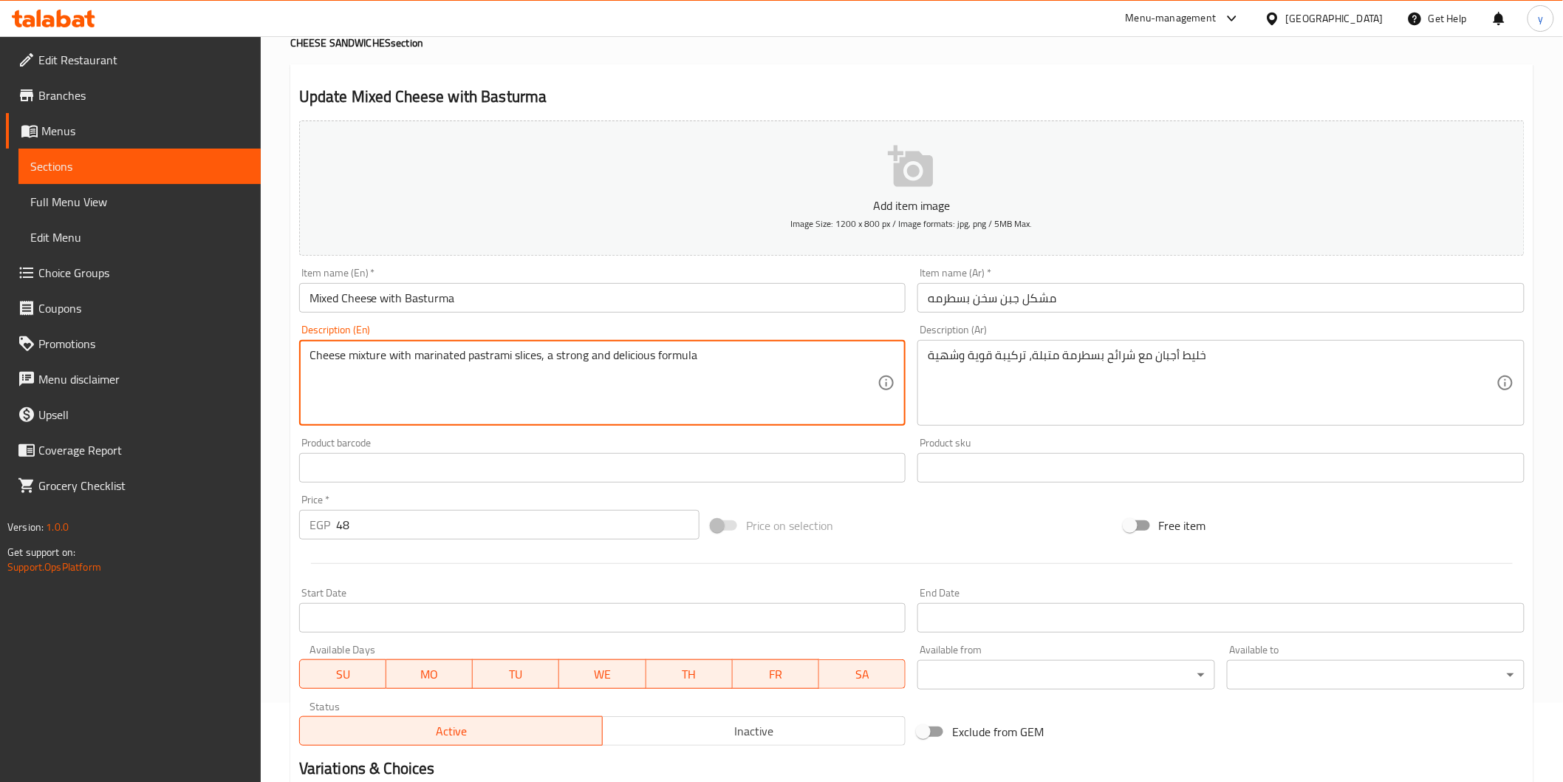
scroll to position [246, 0]
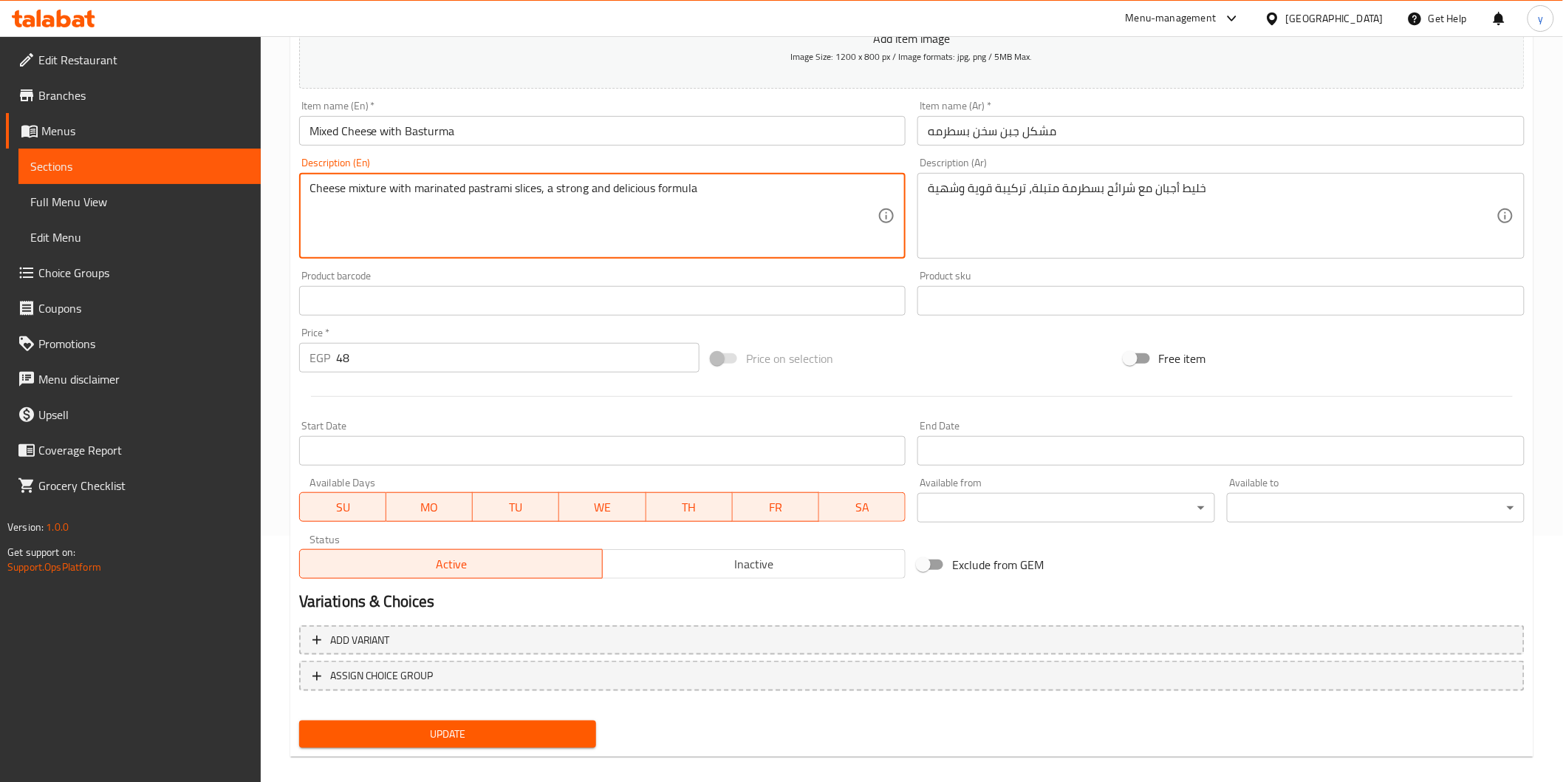
type textarea "Cheese mixture with marinated pastrami slices, a strong and delicious formula"
click at [548, 728] on span "Update" at bounding box center [448, 734] width 274 height 18
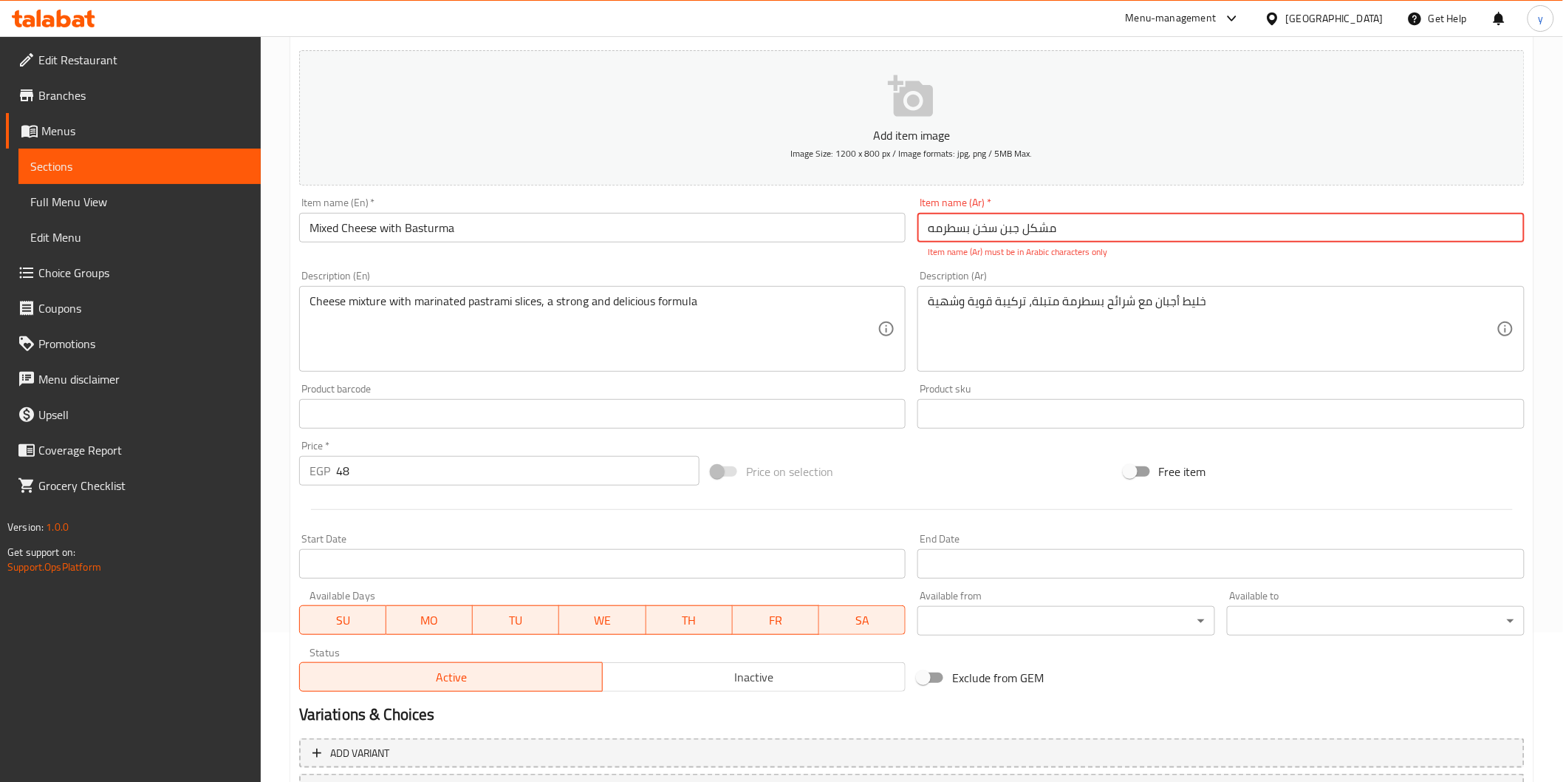
scroll to position [0, 0]
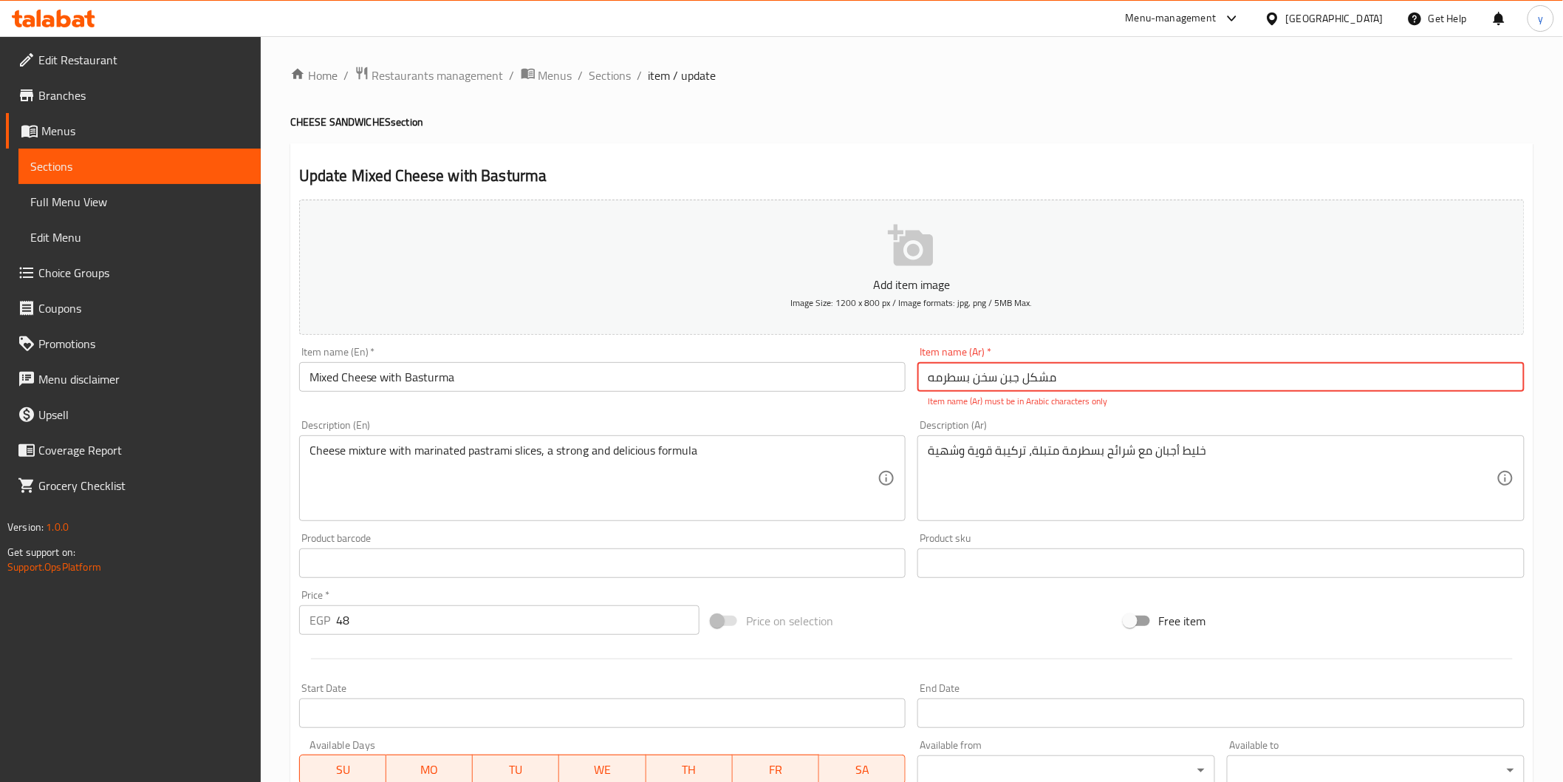
drag, startPoint x: 1087, startPoint y: 378, endPoint x: 833, endPoint y: 372, distance: 255.0
click at [836, 372] on div "Add item image Image Size: 1200 x 800 px / Image formats: jpg, png / 5MB Max. I…" at bounding box center [911, 520] width 1237 height 653
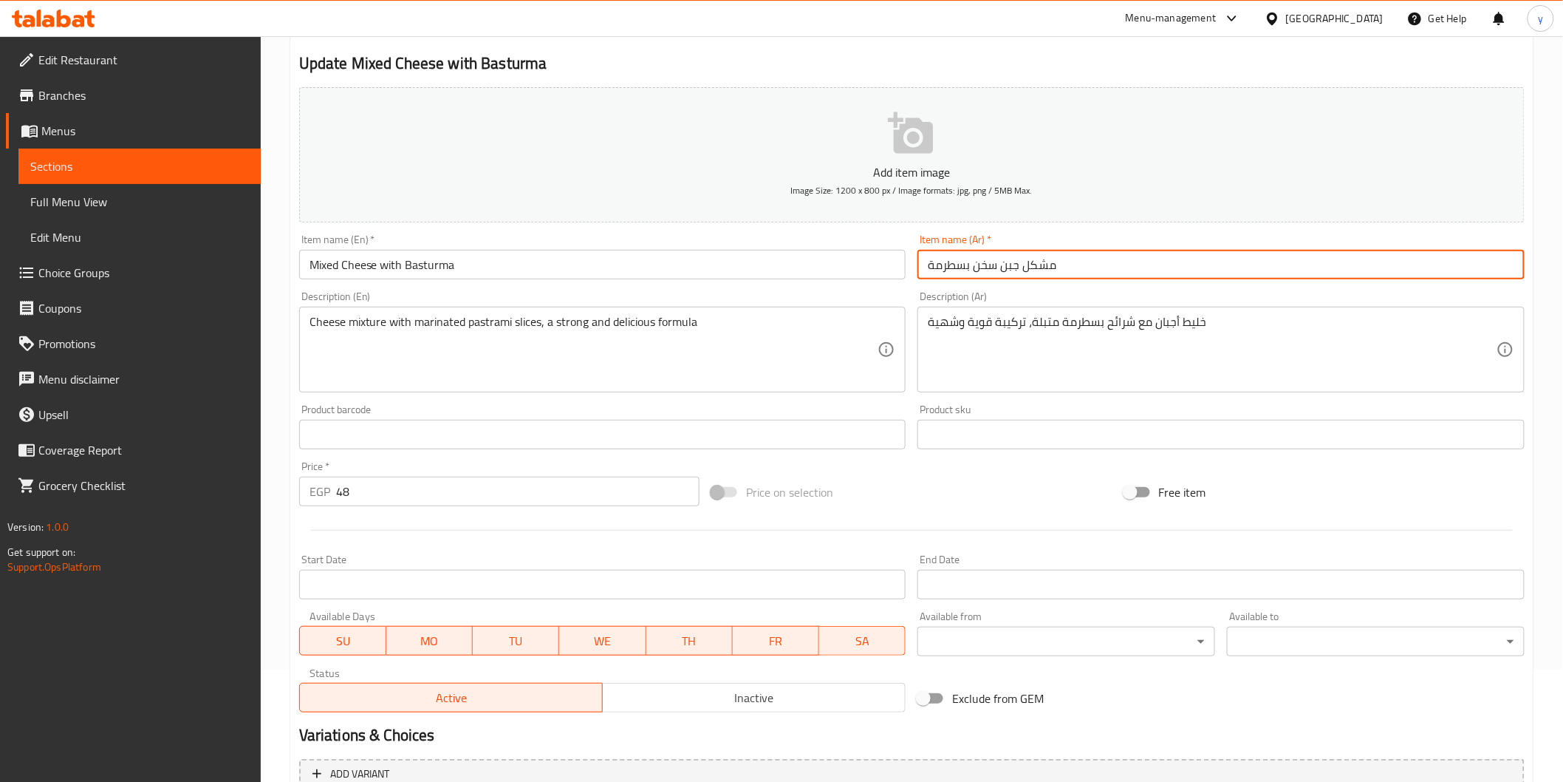
scroll to position [259, 0]
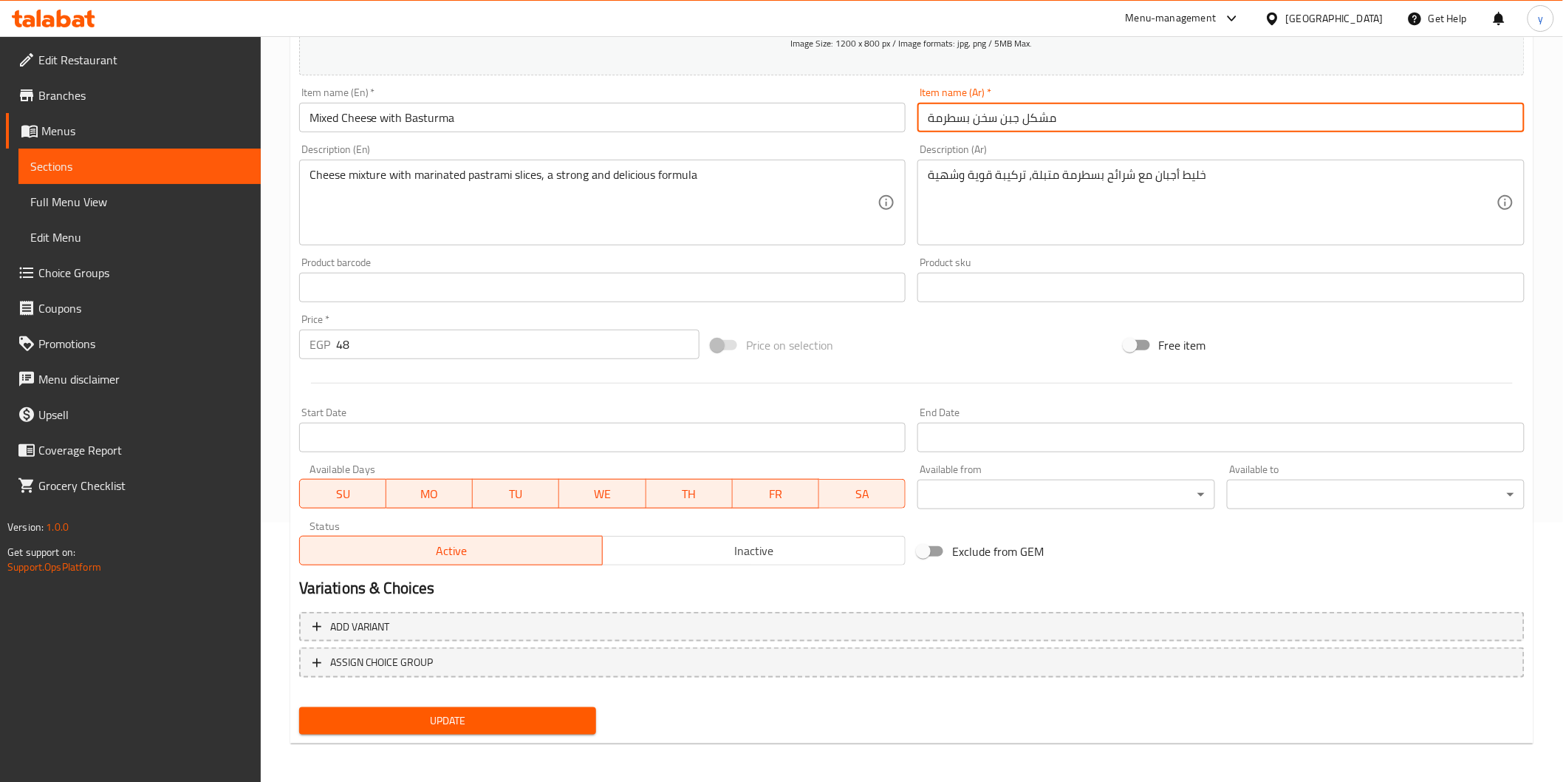
type input "مشكل جبن سخن بسطرمة"
click at [491, 725] on span "Update" at bounding box center [448, 720] width 274 height 18
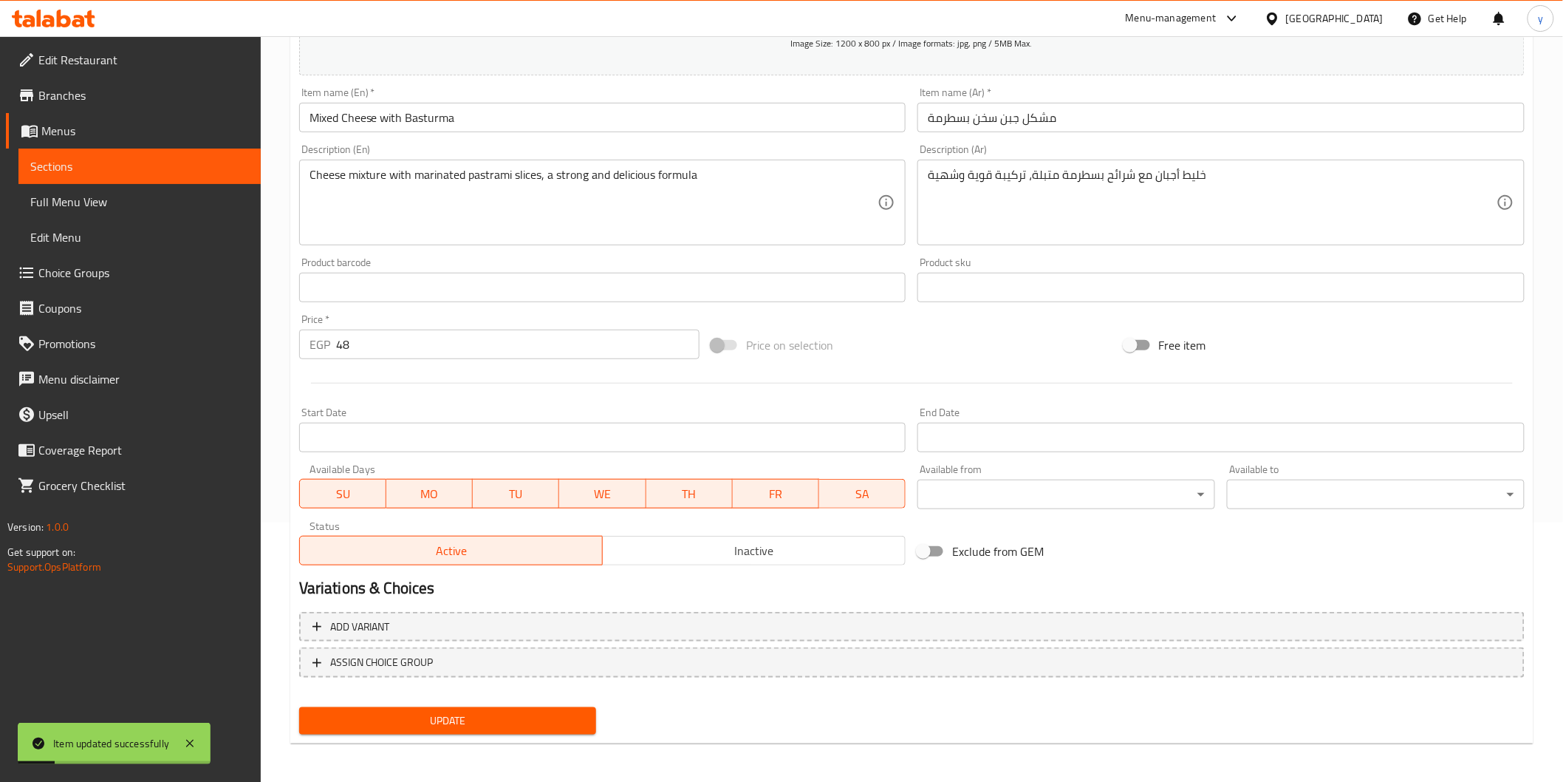
click at [180, 171] on span "Sections" at bounding box center [139, 166] width 219 height 18
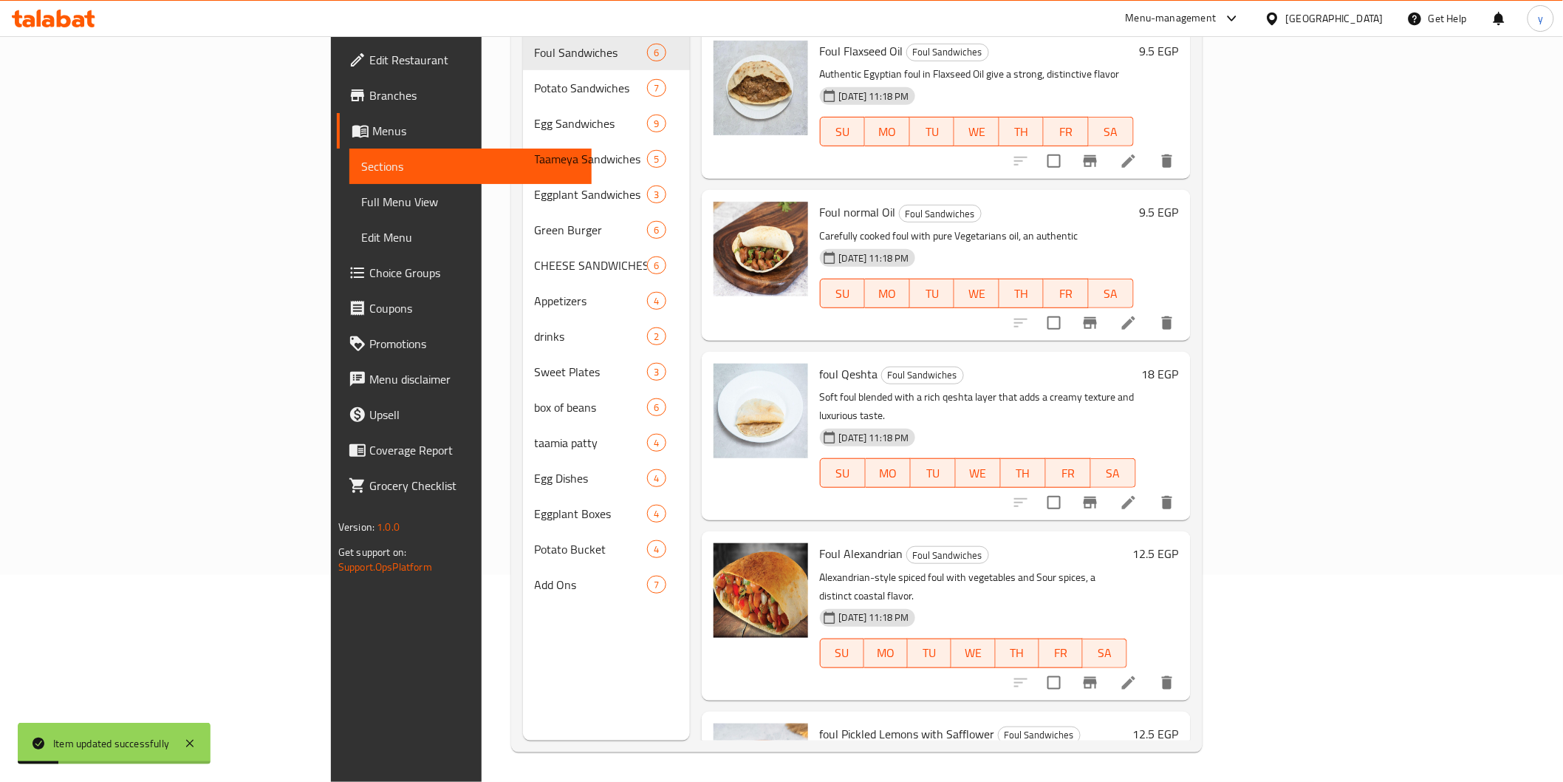
scroll to position [207, 0]
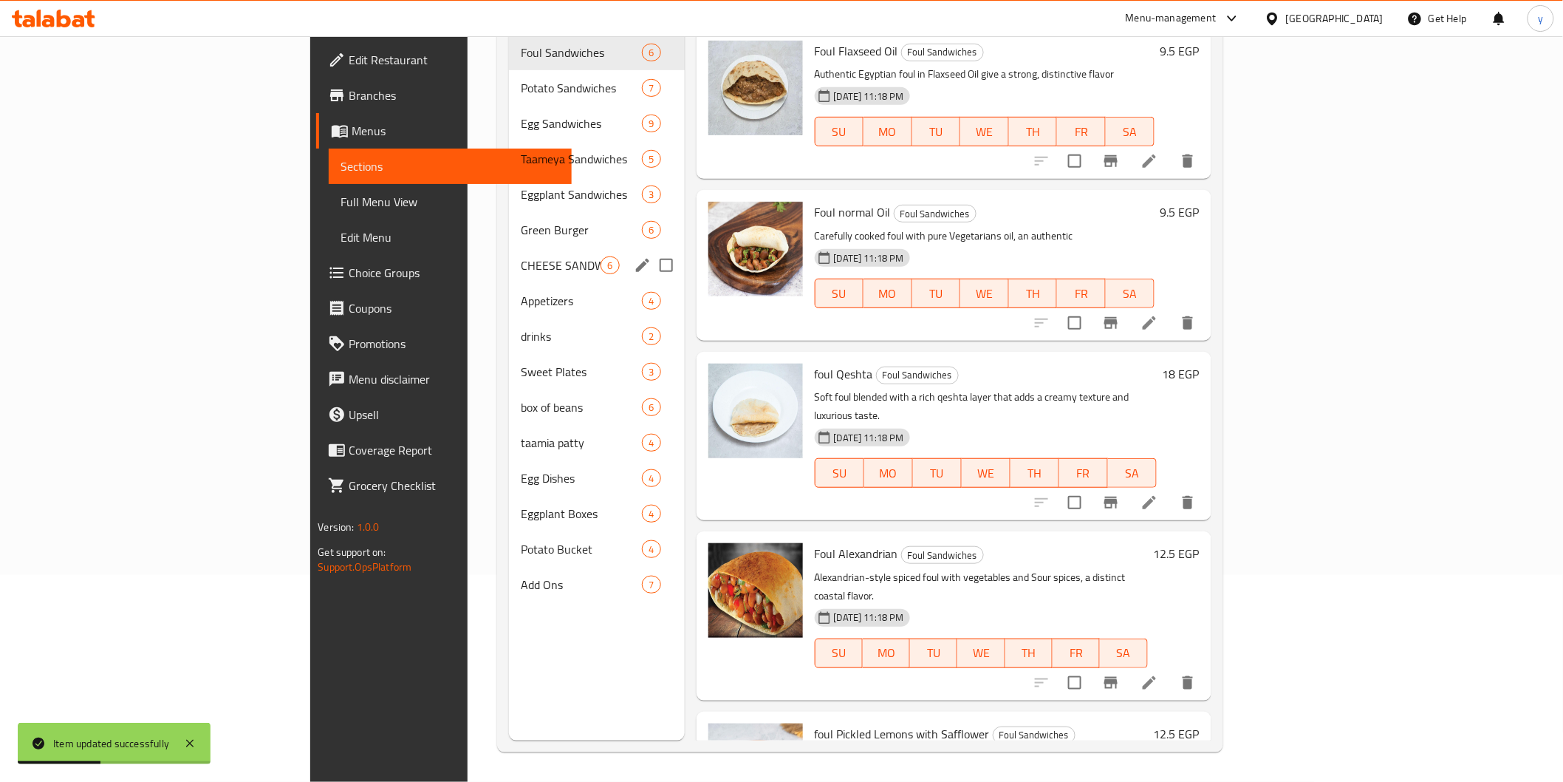
click at [509, 247] on div "CHEESE SANDWICHES 6" at bounding box center [597, 264] width 176 height 35
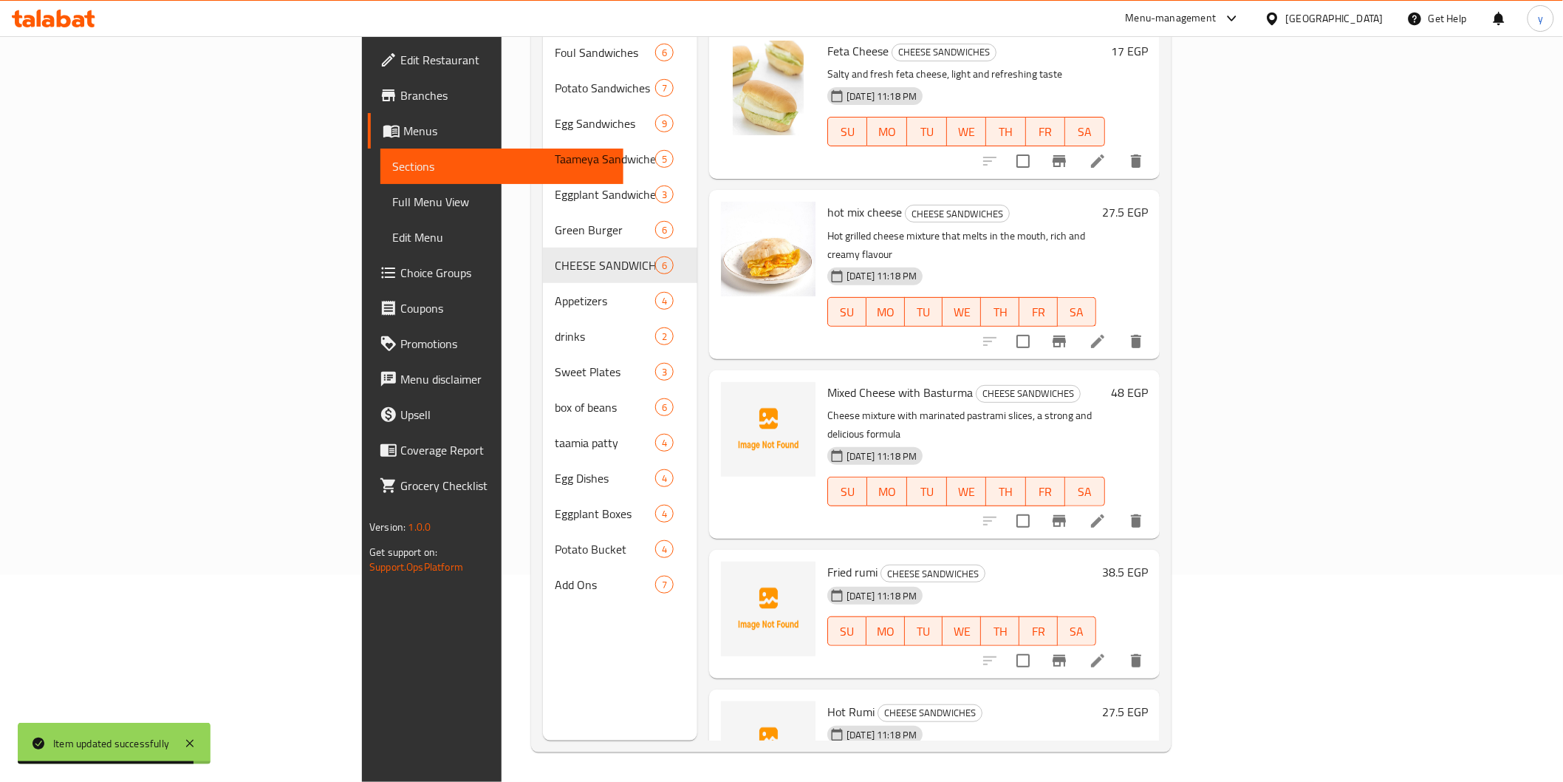
scroll to position [156, 0]
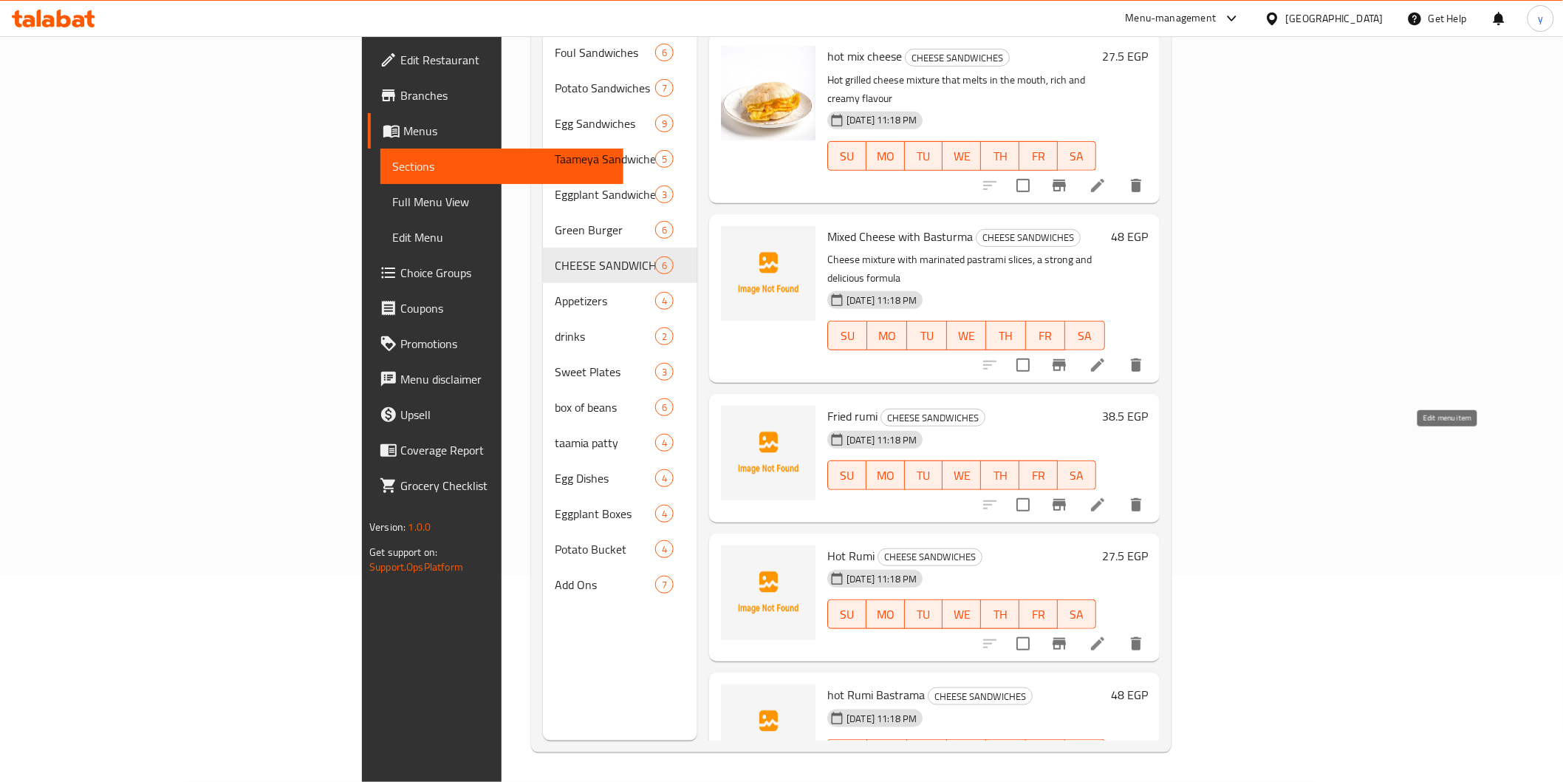
click at [1107, 496] on icon at bounding box center [1098, 505] width 18 height 18
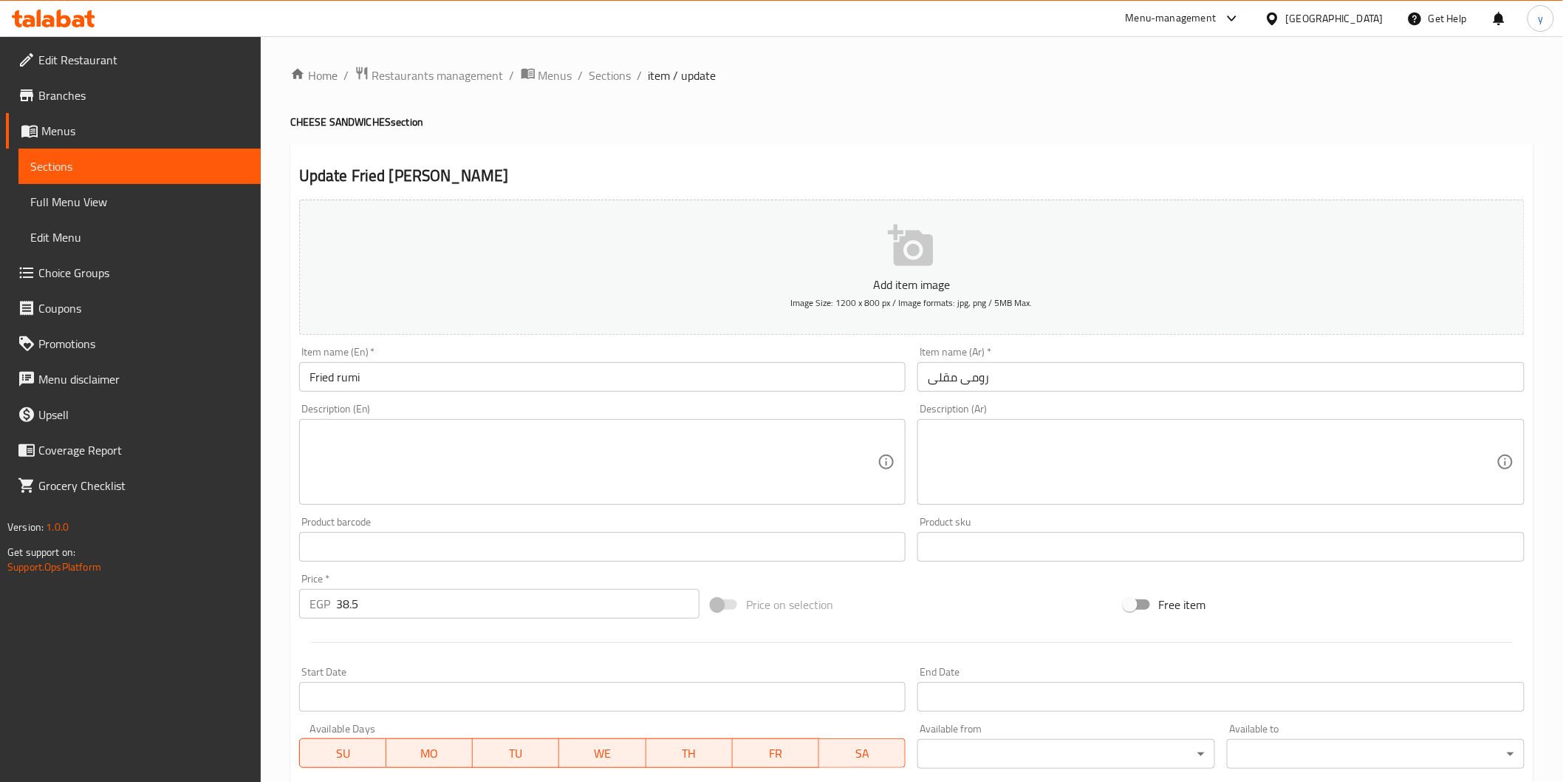
click at [1014, 451] on textarea at bounding box center [1212, 462] width 569 height 70
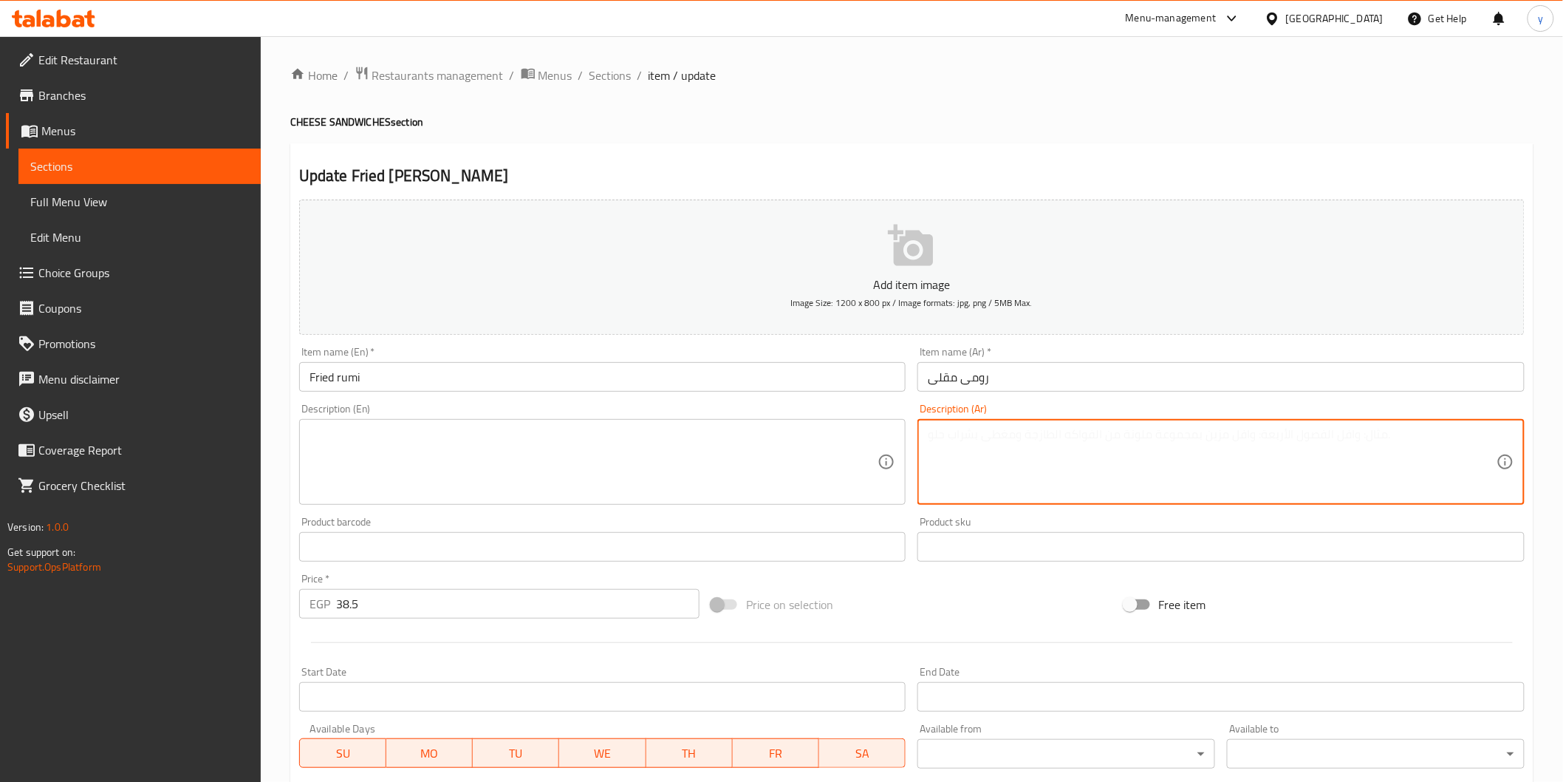
paste textarea "شرائح جبنة رومي مقلية ذهبية، طعم مقرمش من الخارج وكريمي من الداخل"
type textarea "شرائح جبنة رومي مقلية ذهبية، طعم مقرمش من الخارج وكريمي من الداخل"
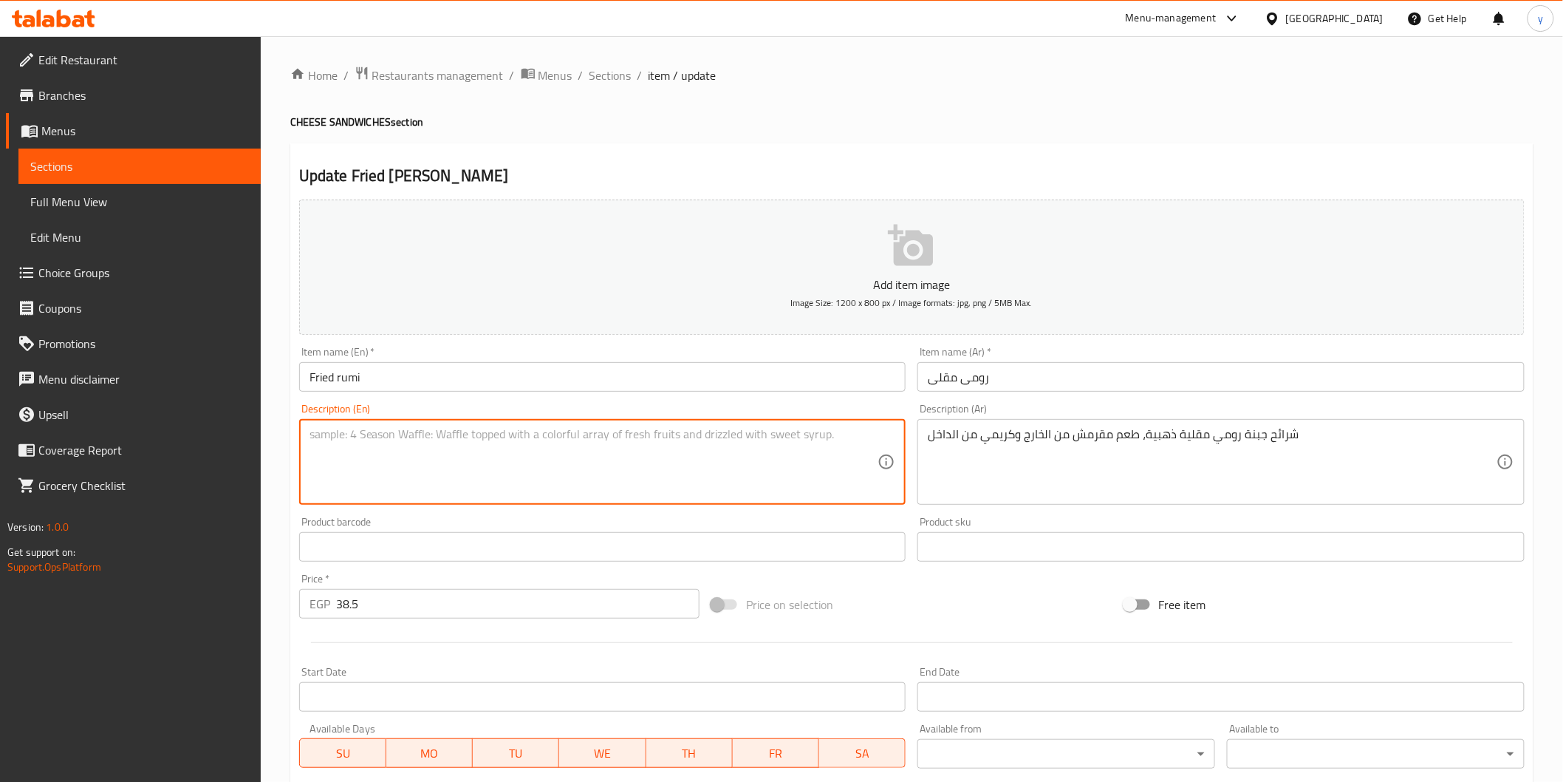
click at [781, 471] on textarea at bounding box center [594, 462] width 569 height 70
paste textarea "Golden fried Romano cheese slices, crunchy on the outside and creamy on the ins…"
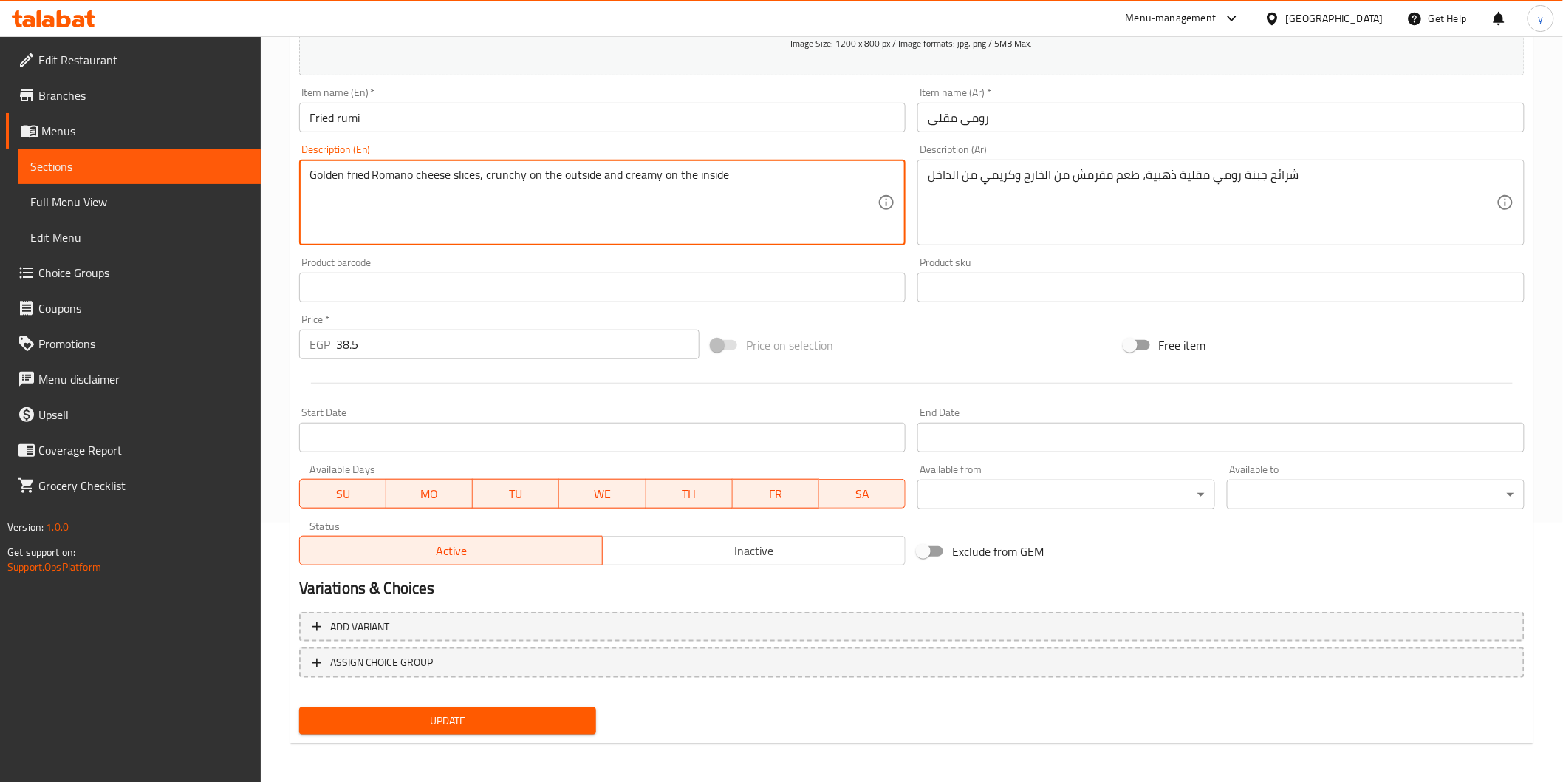
type textarea "Golden fried Romano cheese slices, crunchy on the outside and creamy on the ins…"
click at [410, 717] on span "Update" at bounding box center [448, 720] width 274 height 18
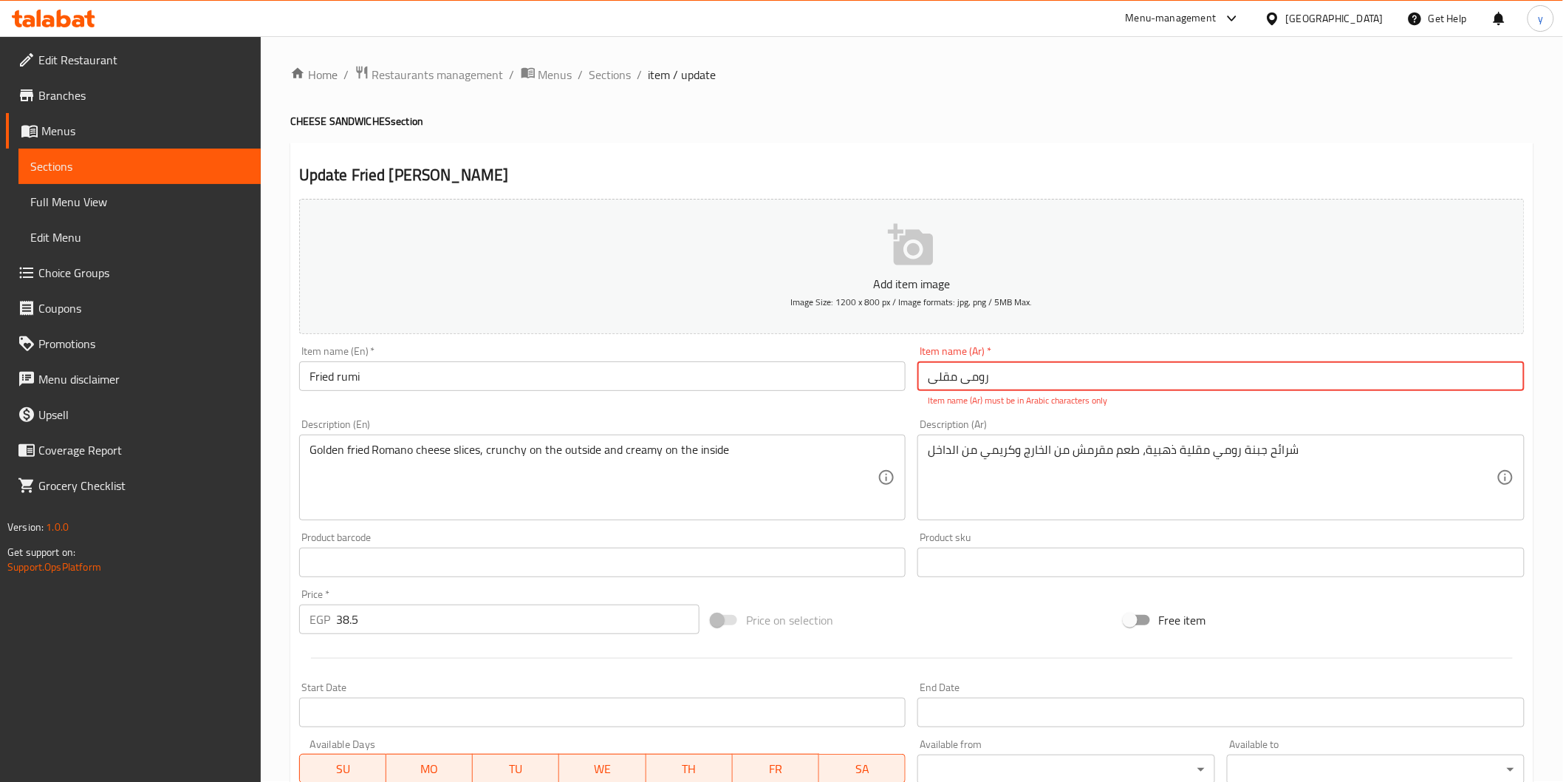
scroll to position [0, 0]
drag, startPoint x: 999, startPoint y: 378, endPoint x: 774, endPoint y: 411, distance: 227.0
click at [774, 411] on div "Add item image Image Size: 1200 x 800 px / Image formats: jpg, png / 5MB Max. I…" at bounding box center [911, 520] width 1237 height 653
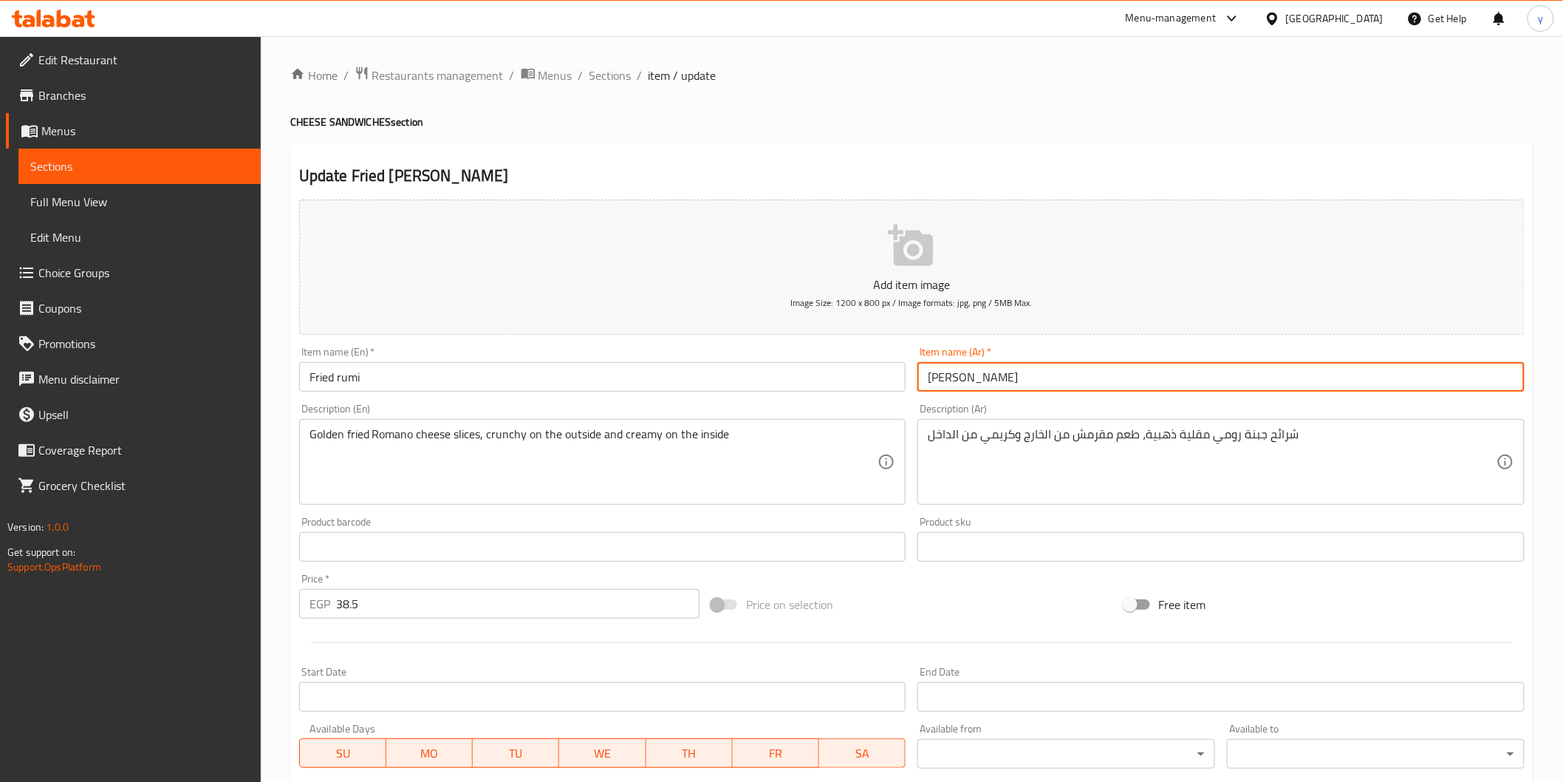
scroll to position [259, 0]
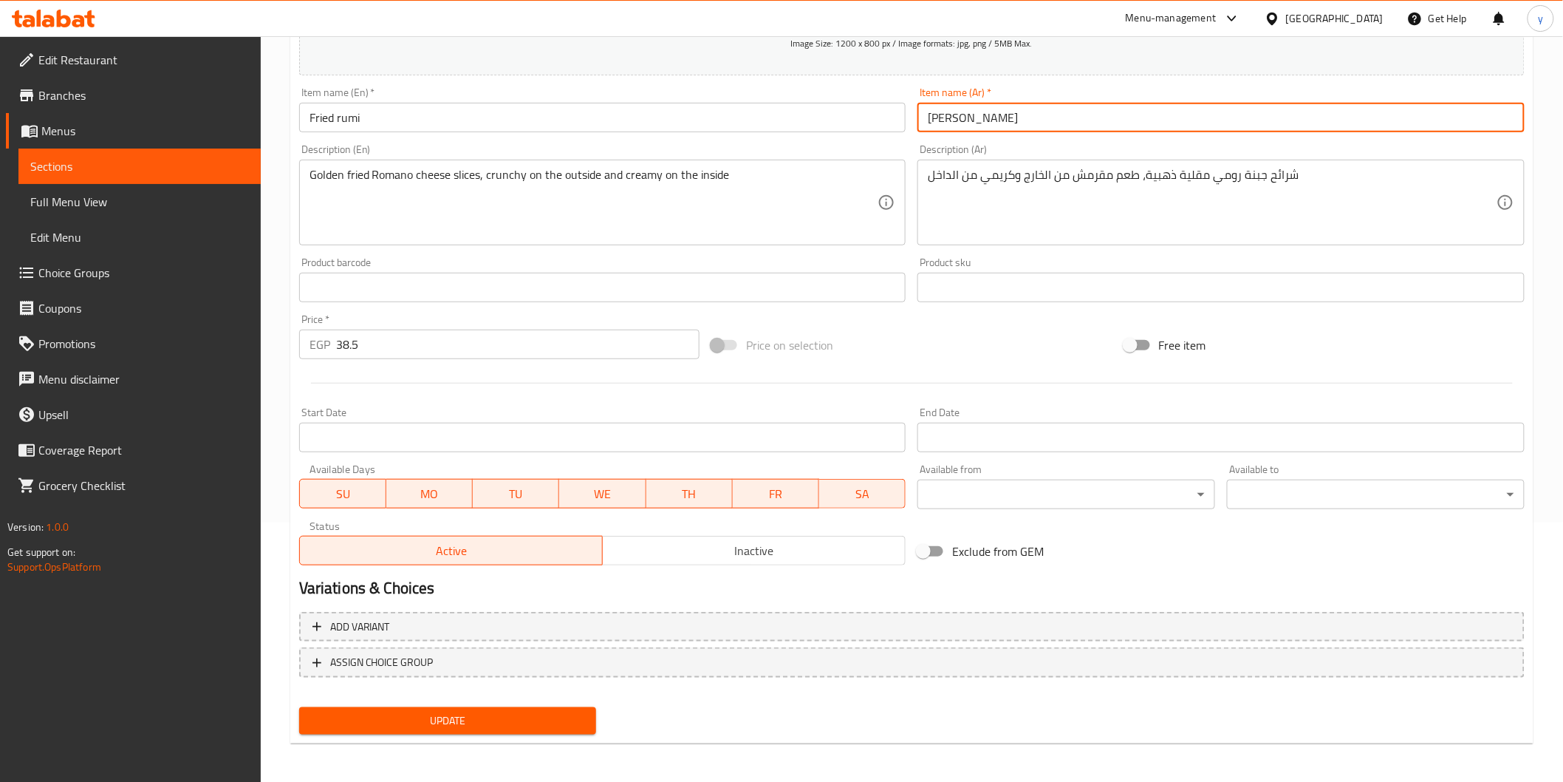
type input "رومي مقلي"
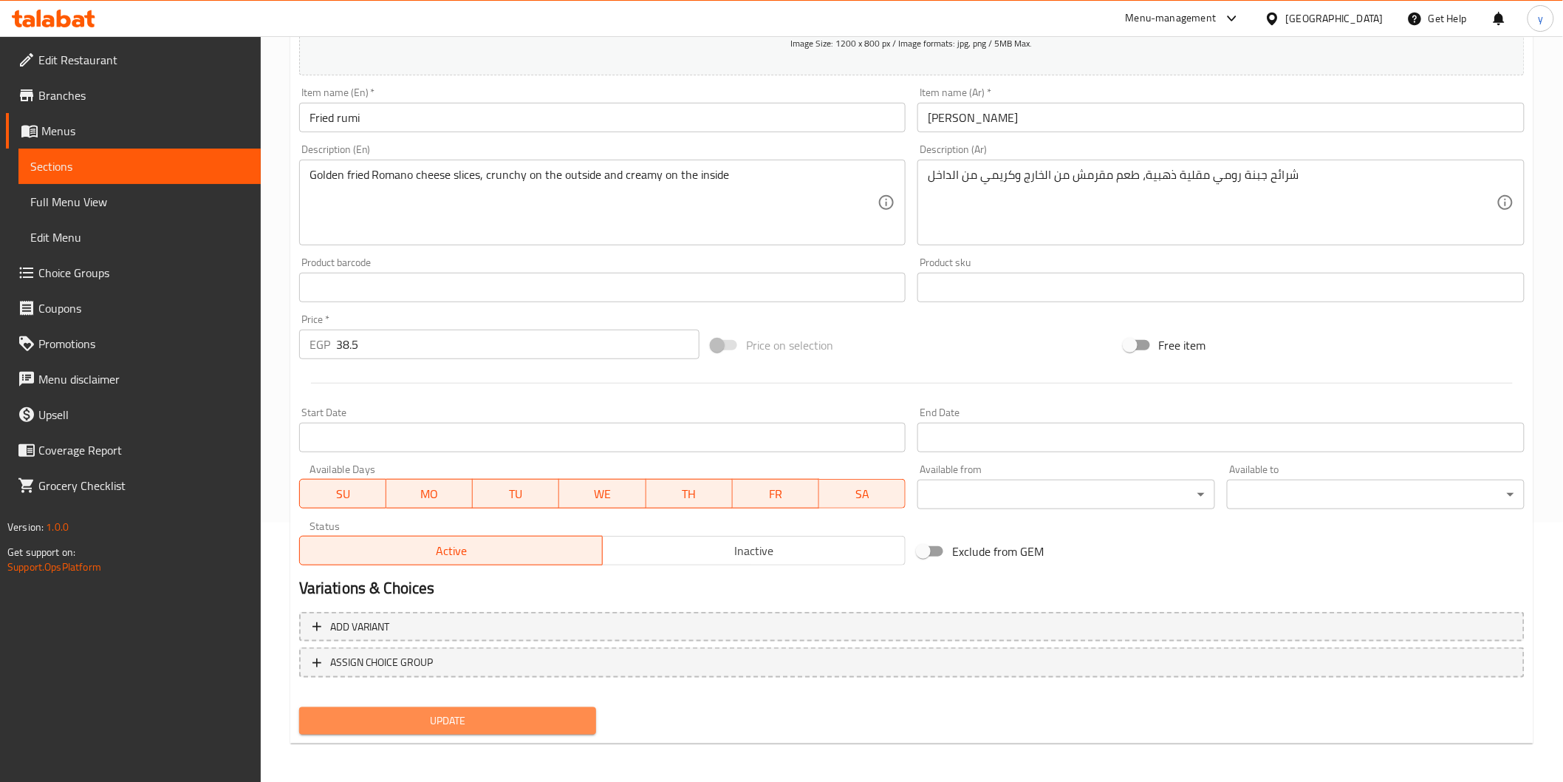
click at [563, 711] on span "Update" at bounding box center [448, 720] width 274 height 18
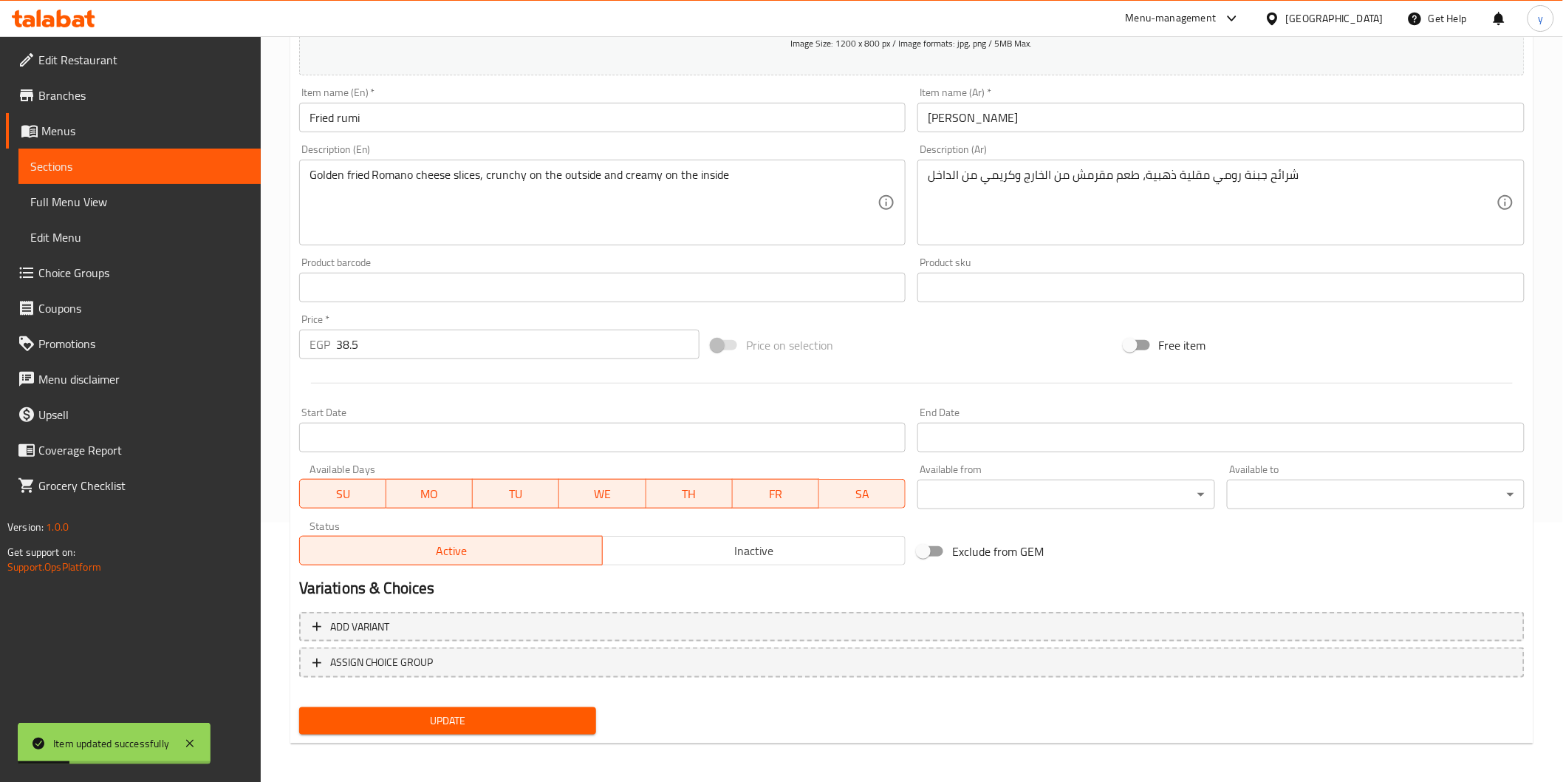
click at [150, 163] on span "Sections" at bounding box center [139, 166] width 219 height 18
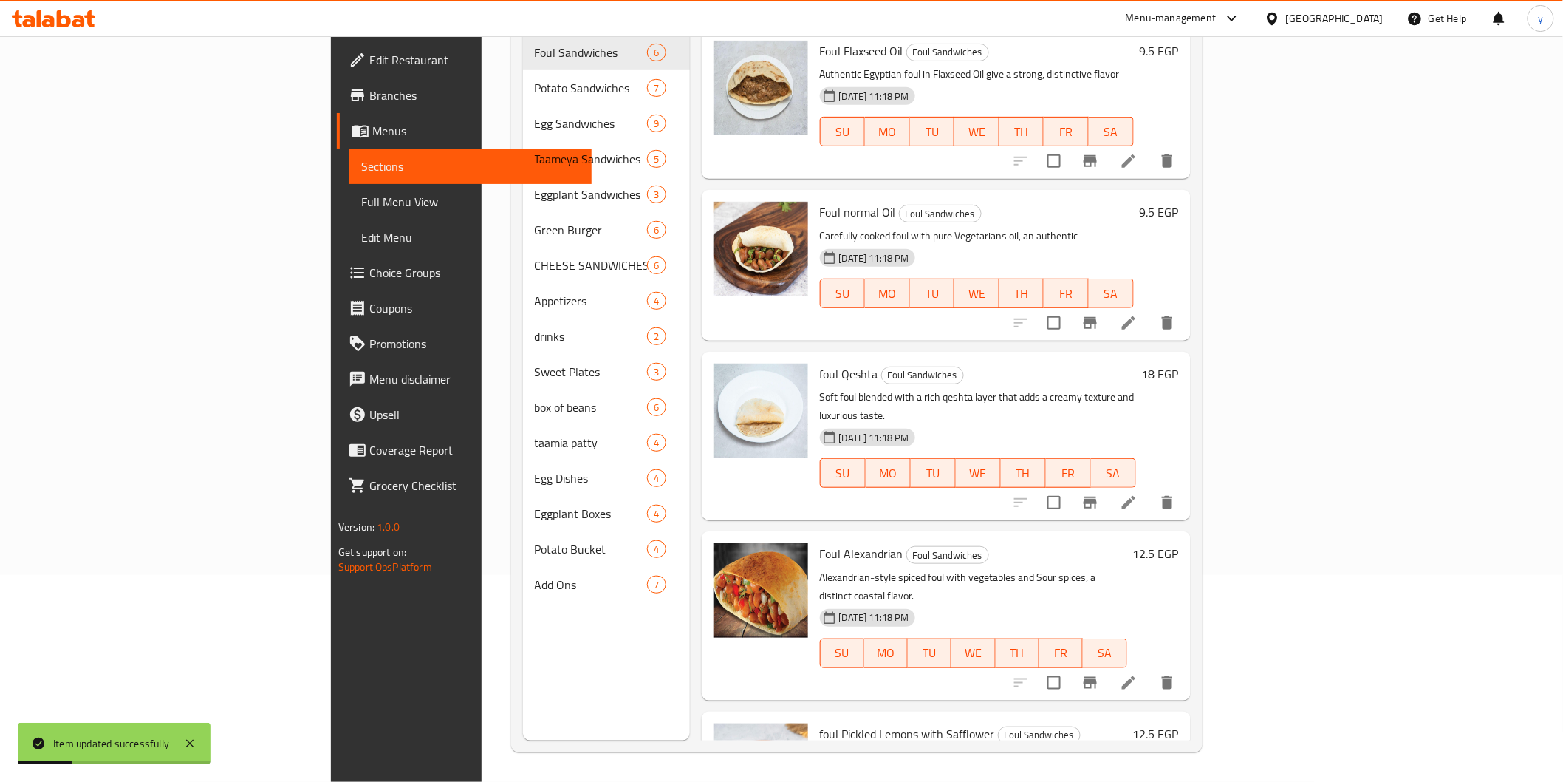
scroll to position [207, 0]
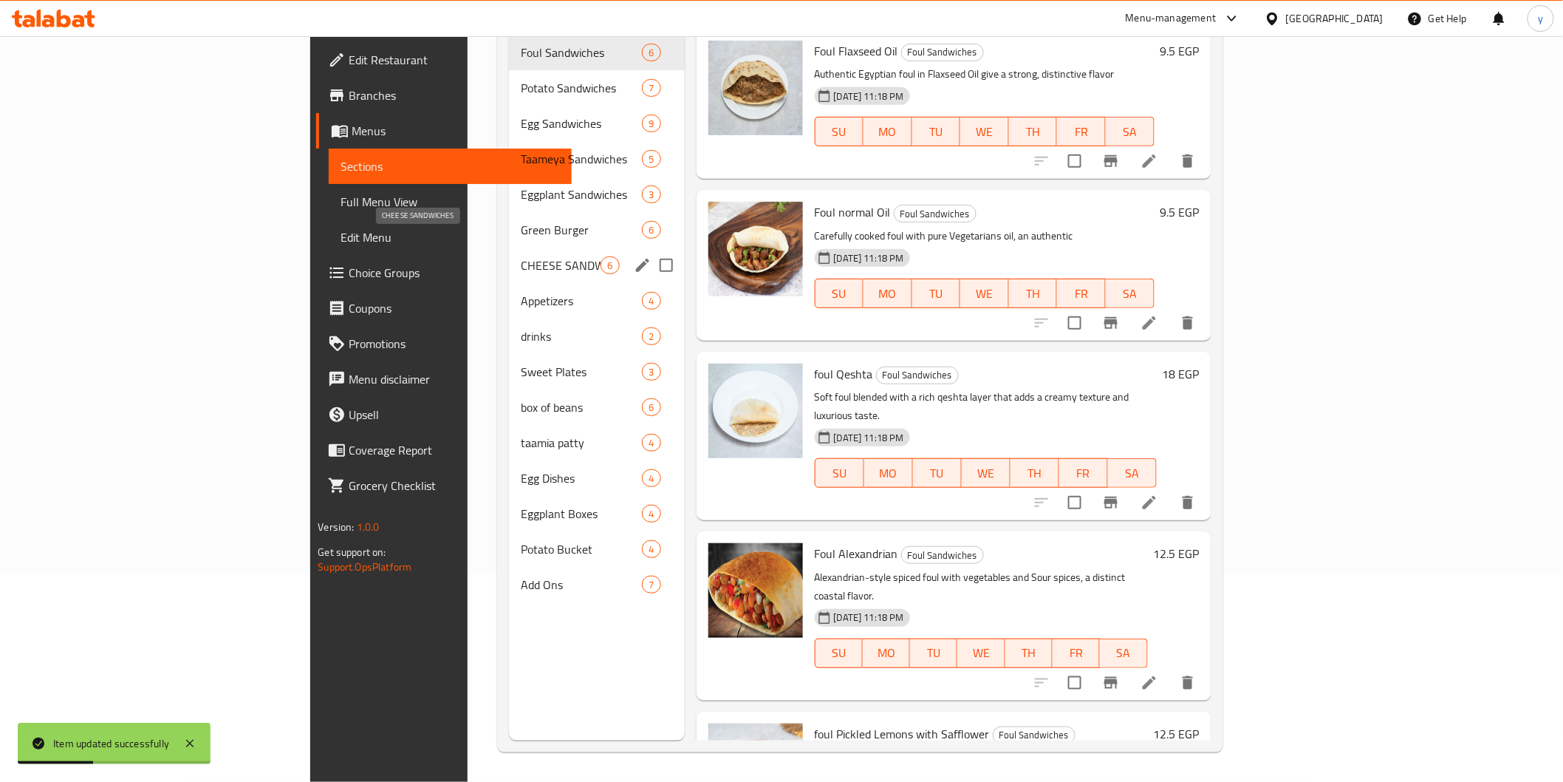
click at [521, 256] on span "CHEESE SANDWICHES" at bounding box center [561, 265] width 81 height 18
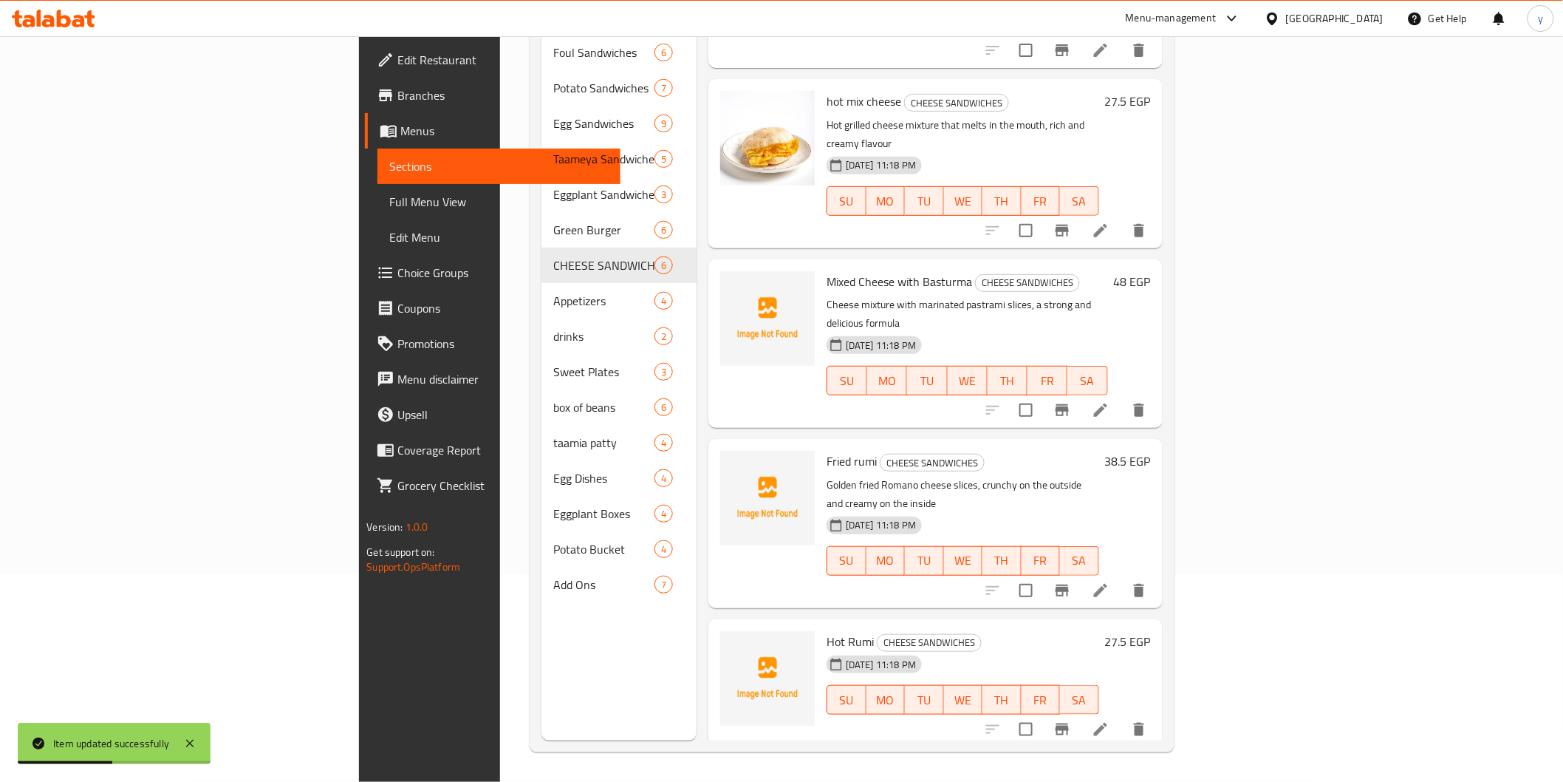
scroll to position [178, 0]
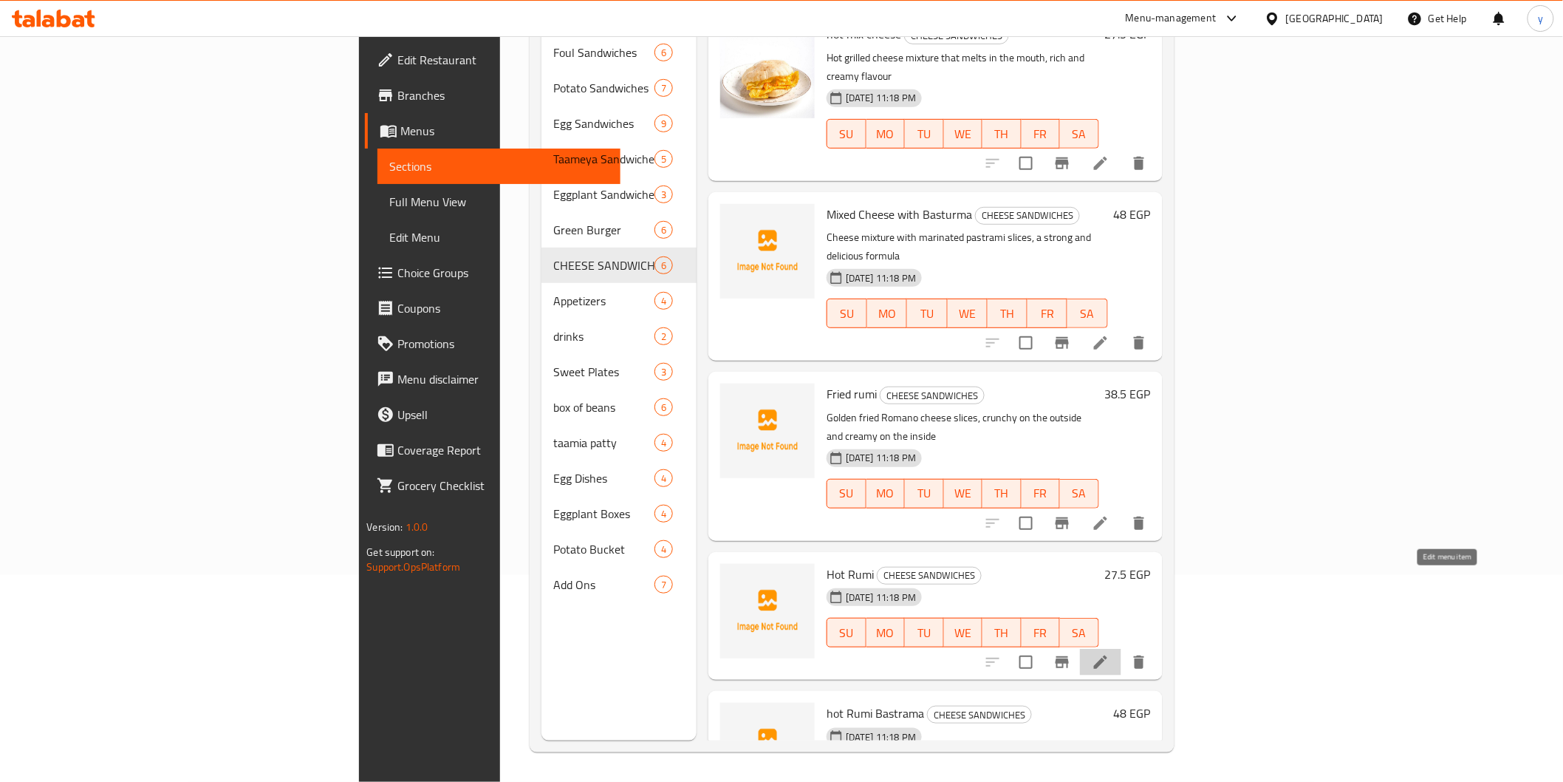
click at [1110, 653] on icon at bounding box center [1101, 662] width 18 height 18
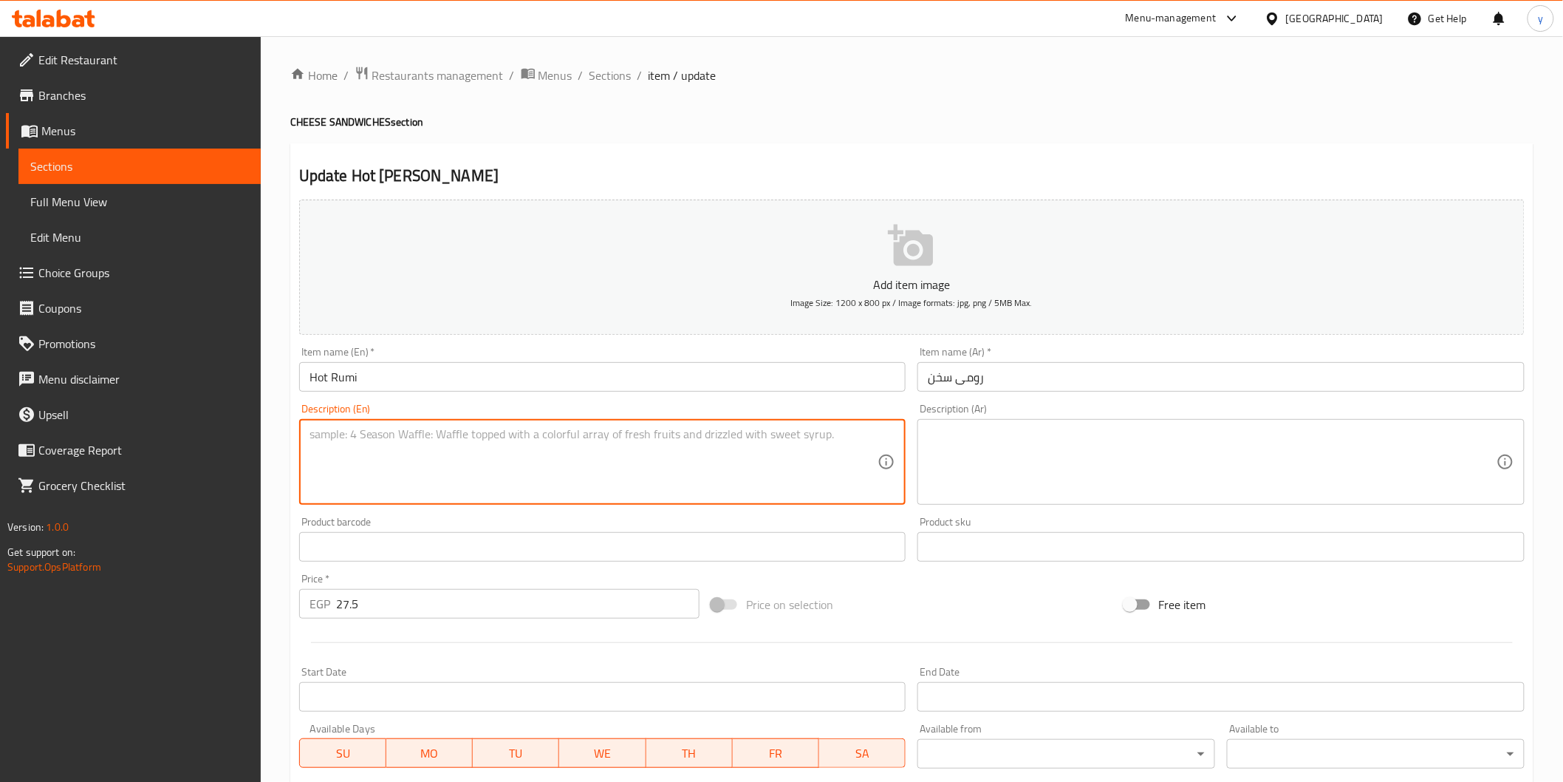
click at [796, 463] on textarea at bounding box center [594, 462] width 569 height 70
click at [991, 454] on textarea at bounding box center [1212, 462] width 569 height 70
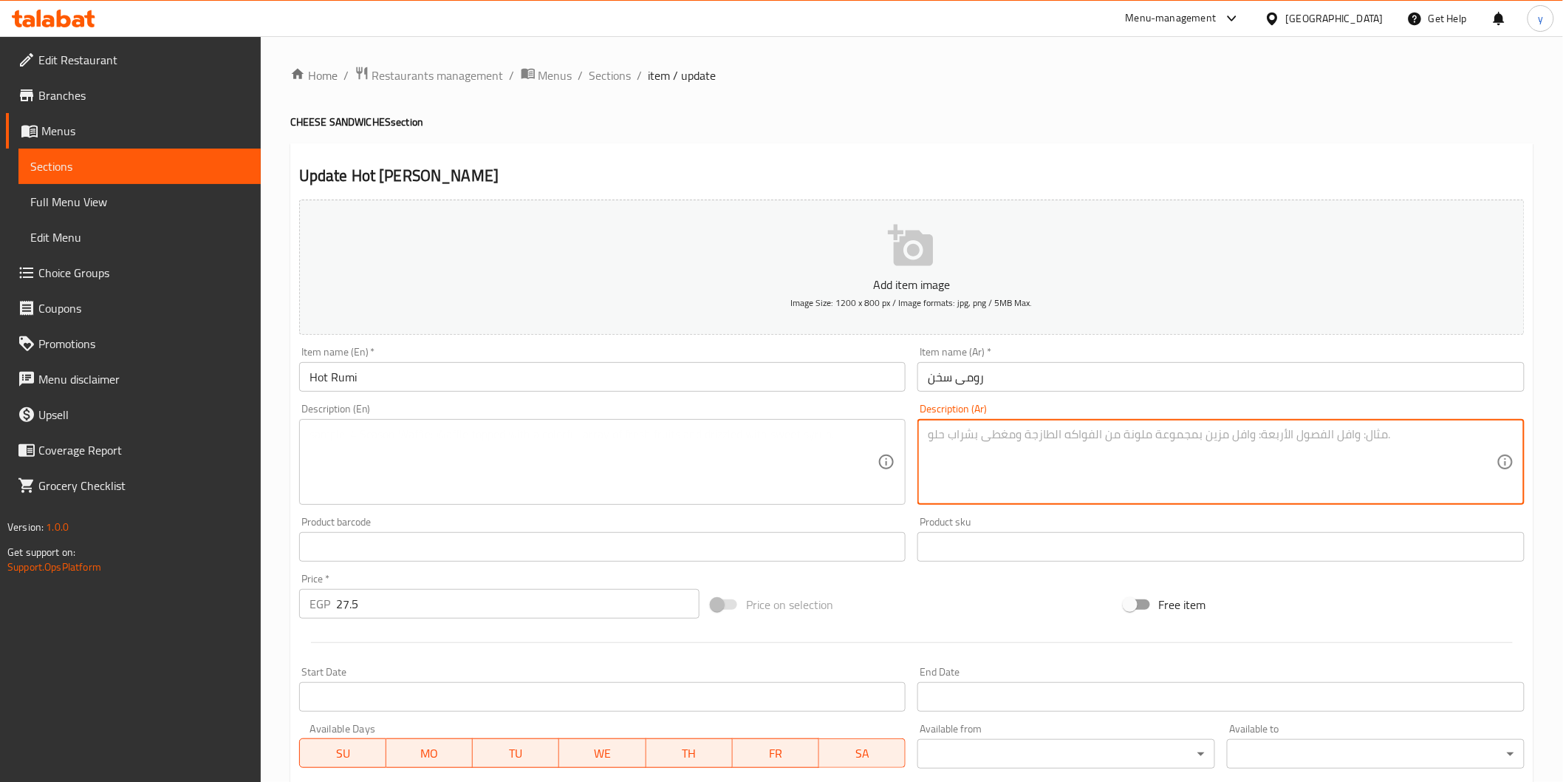
paste textarea "جبنة رومي مشوية حتى الذوبان، طعم غني ودسم"
type textarea "جبنة رومي مشوية حتى الذوبان، طعم غني ودسم"
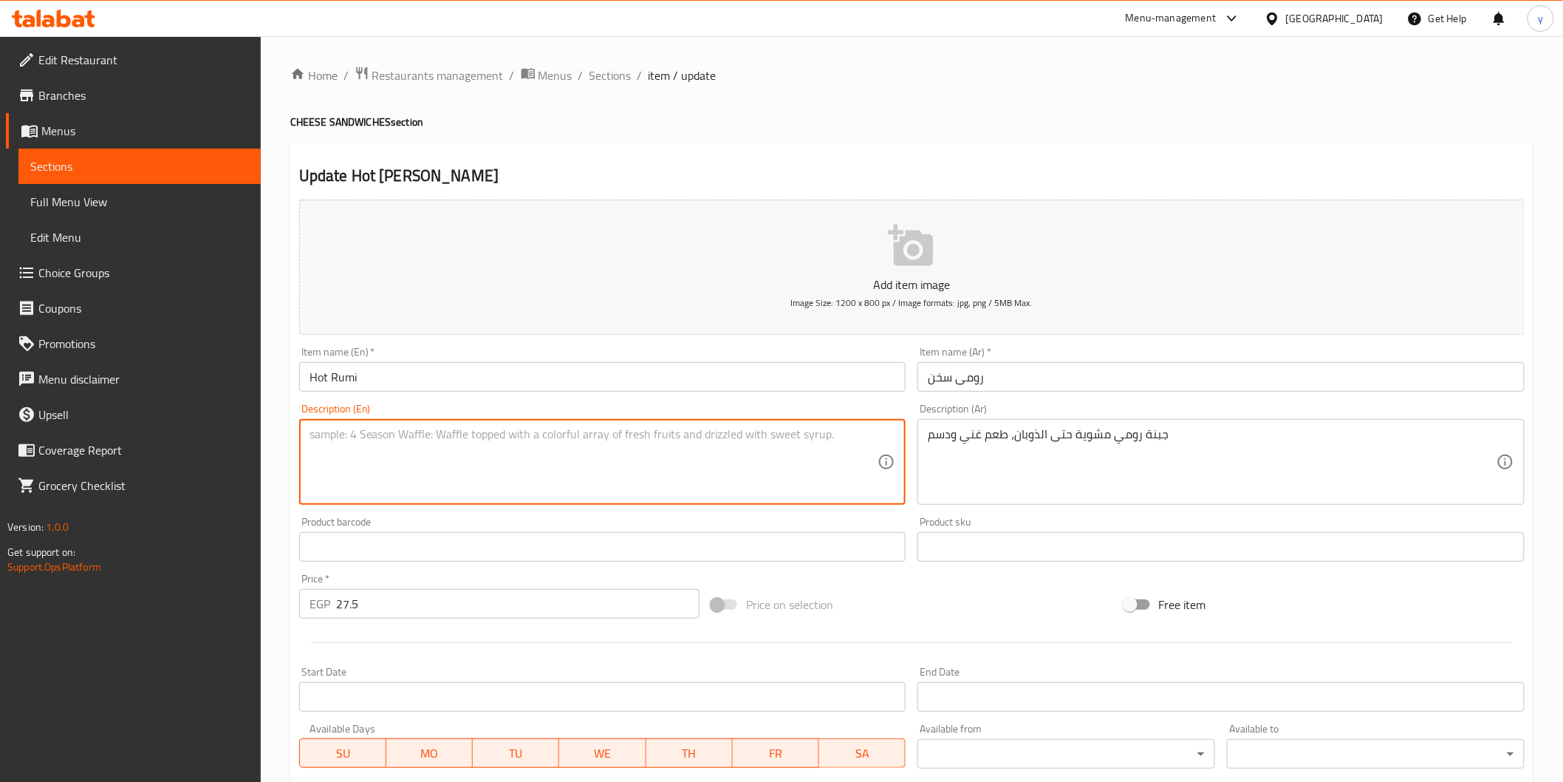
click at [824, 465] on textarea at bounding box center [594, 462] width 569 height 70
paste textarea "Grilled Romano cheese until melted, rich and creamy taste"
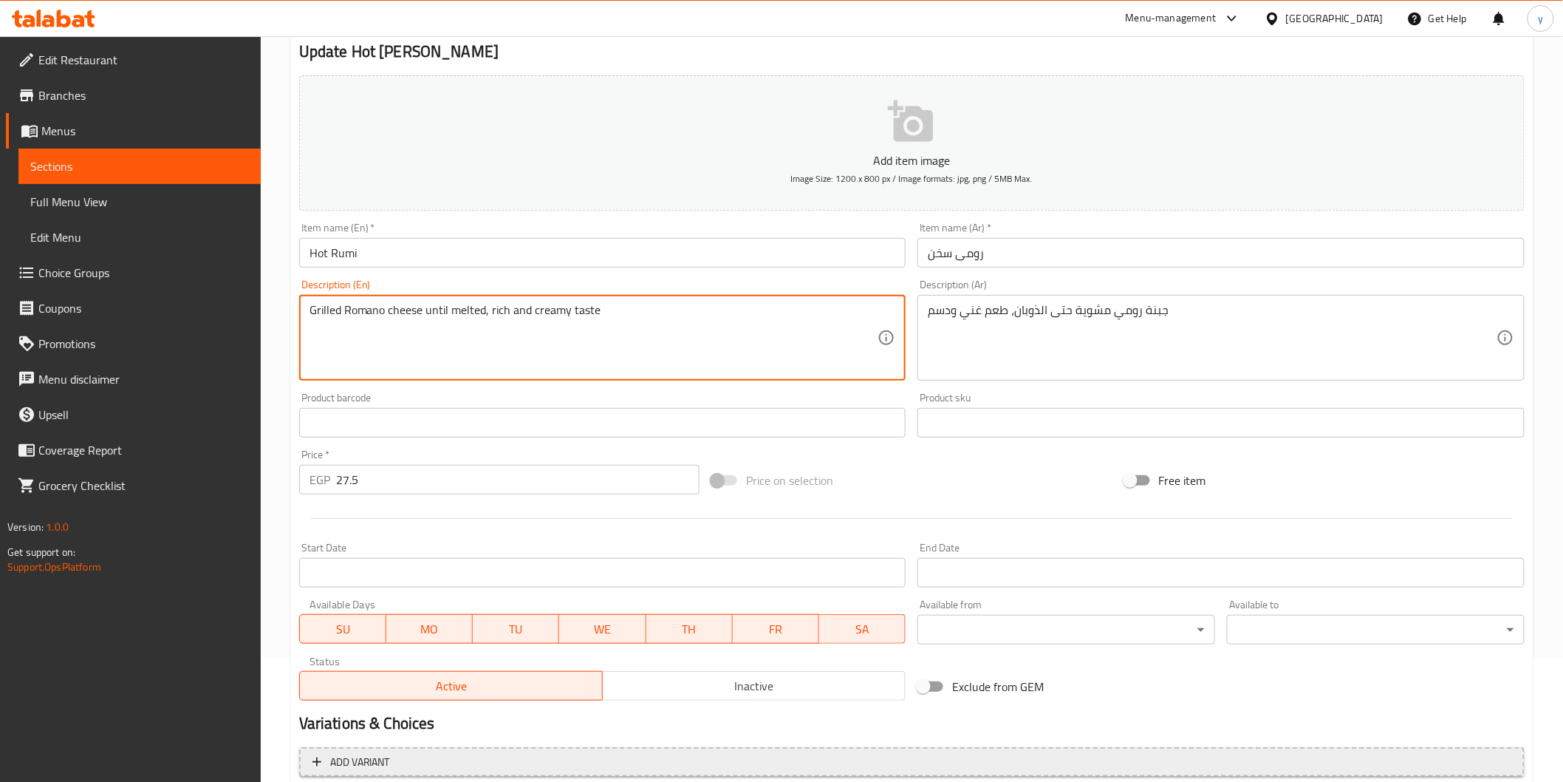
scroll to position [259, 0]
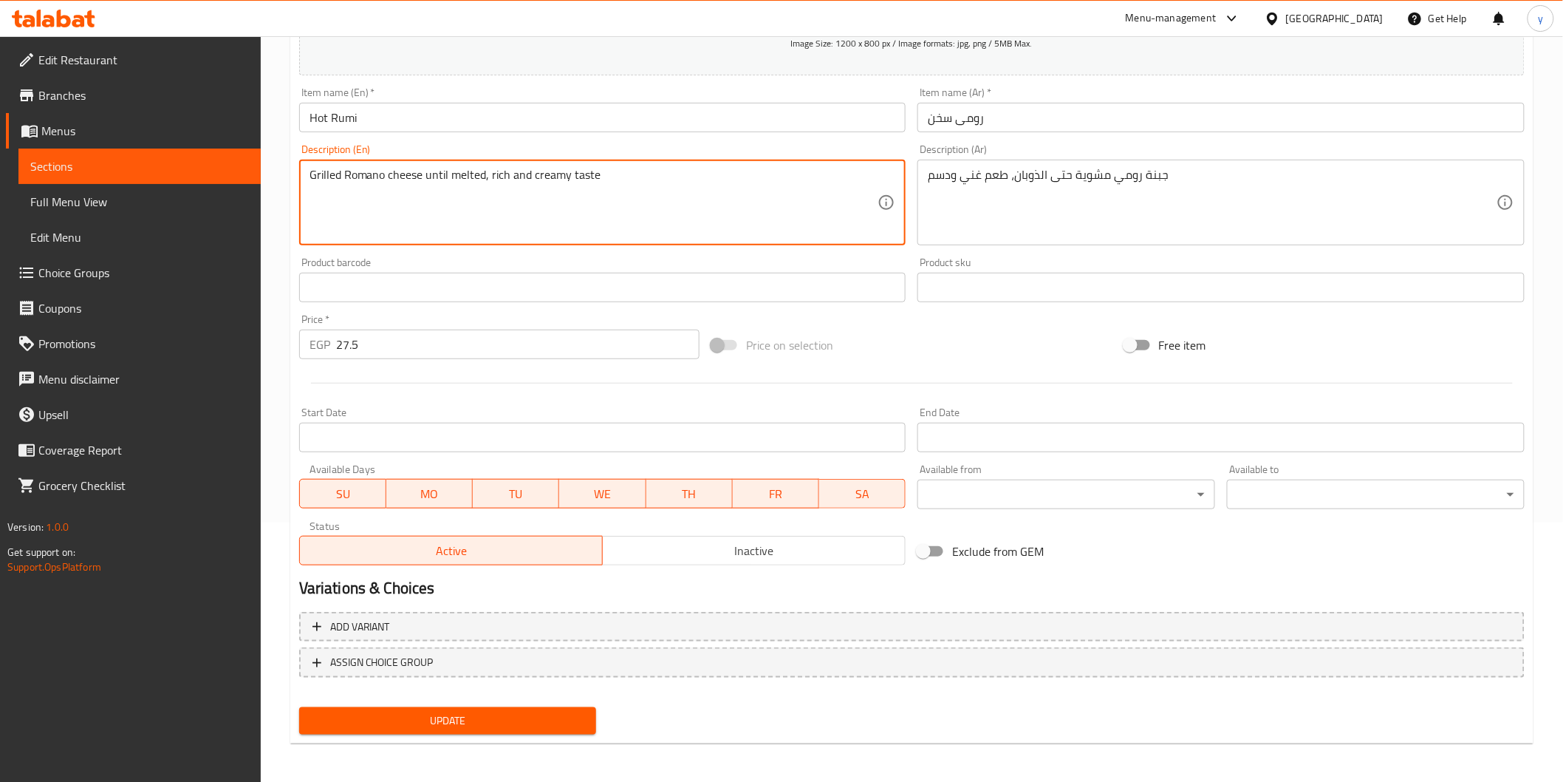
type textarea "Grilled Romano cheese until melted, rich and creamy taste"
click at [447, 717] on span "Update" at bounding box center [448, 720] width 274 height 18
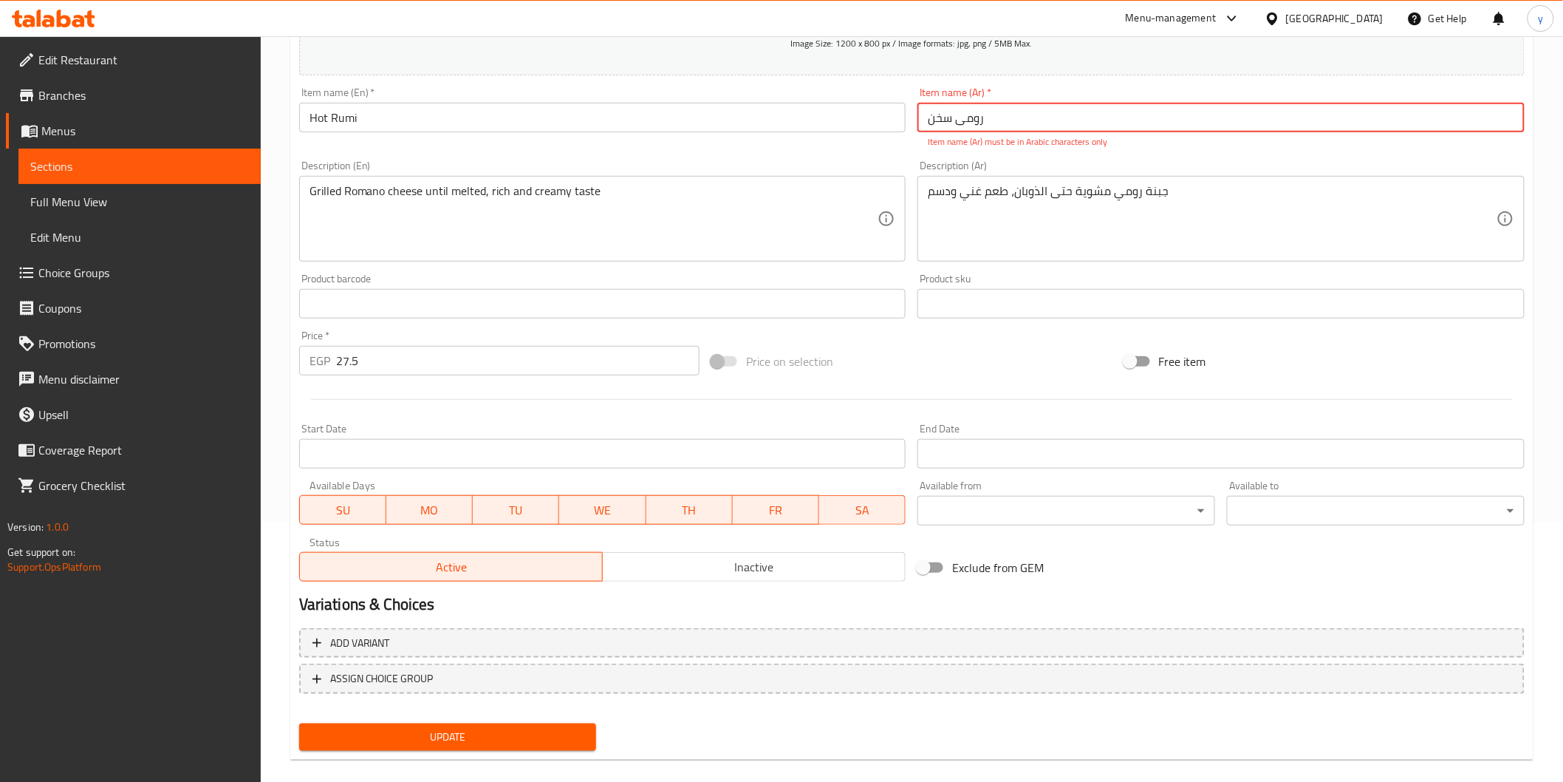
drag, startPoint x: 1001, startPoint y: 120, endPoint x: 747, endPoint y: 113, distance: 254.2
click at [747, 113] on div "Add item image Image Size: 1200 x 800 px / Image formats: jpg, png / 5MB Max. I…" at bounding box center [911, 260] width 1237 height 653
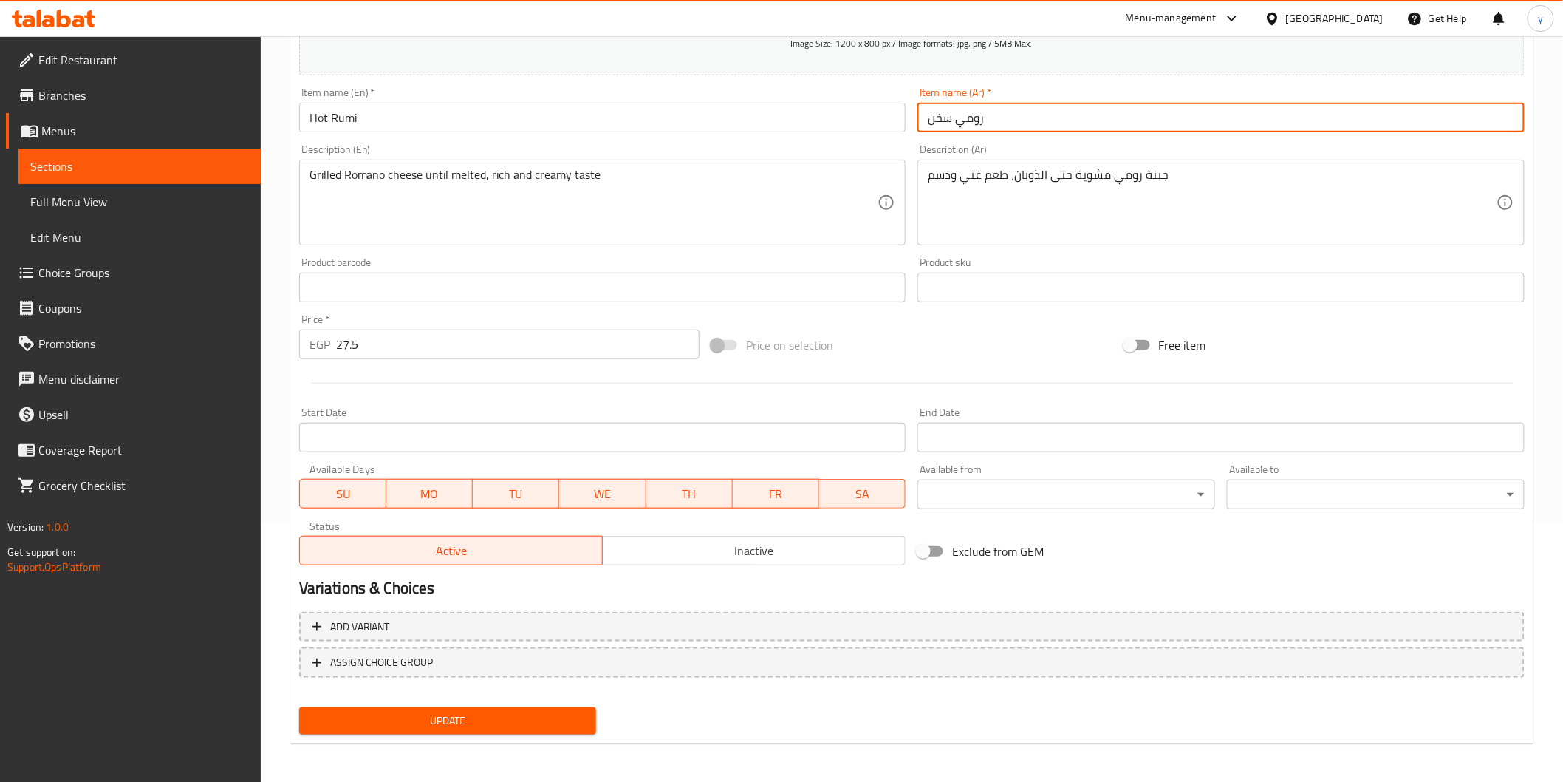
type input "رومي سخن"
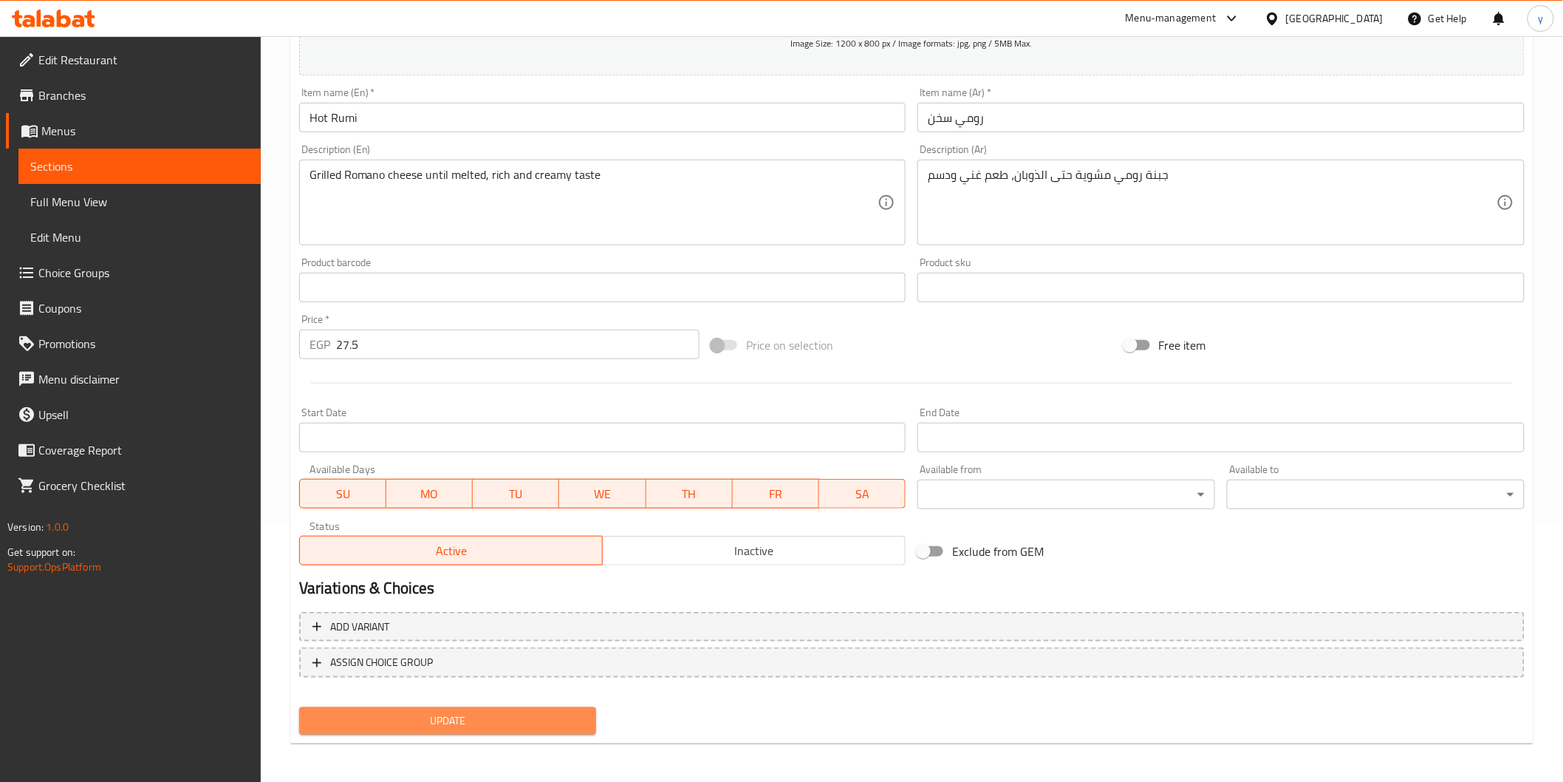
click at [522, 726] on span "Update" at bounding box center [448, 720] width 274 height 18
click at [182, 153] on link "Sections" at bounding box center [139, 165] width 242 height 35
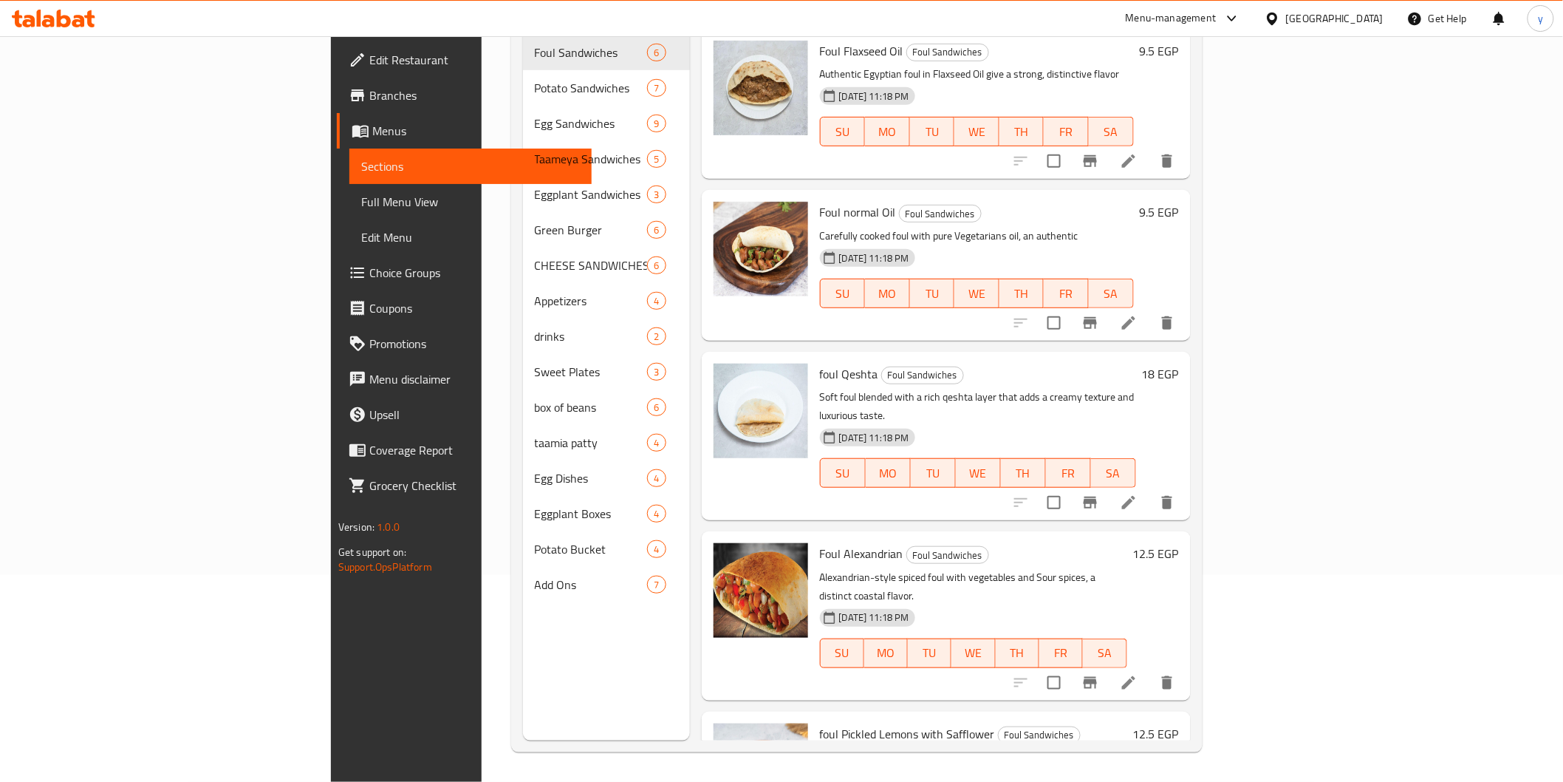
scroll to position [207, 0]
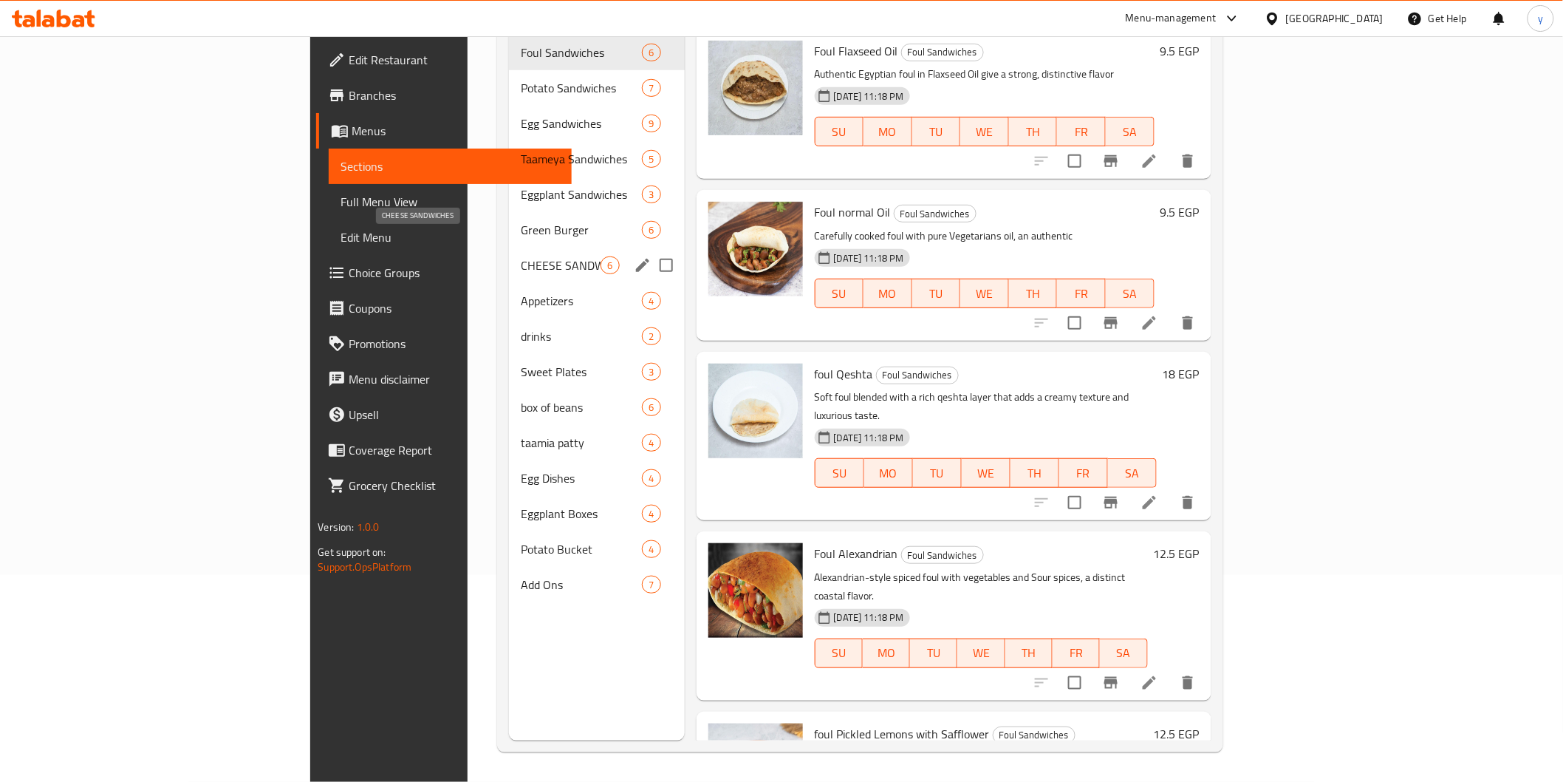
click at [521, 256] on span "CHEESE SANDWICHES" at bounding box center [561, 265] width 81 height 18
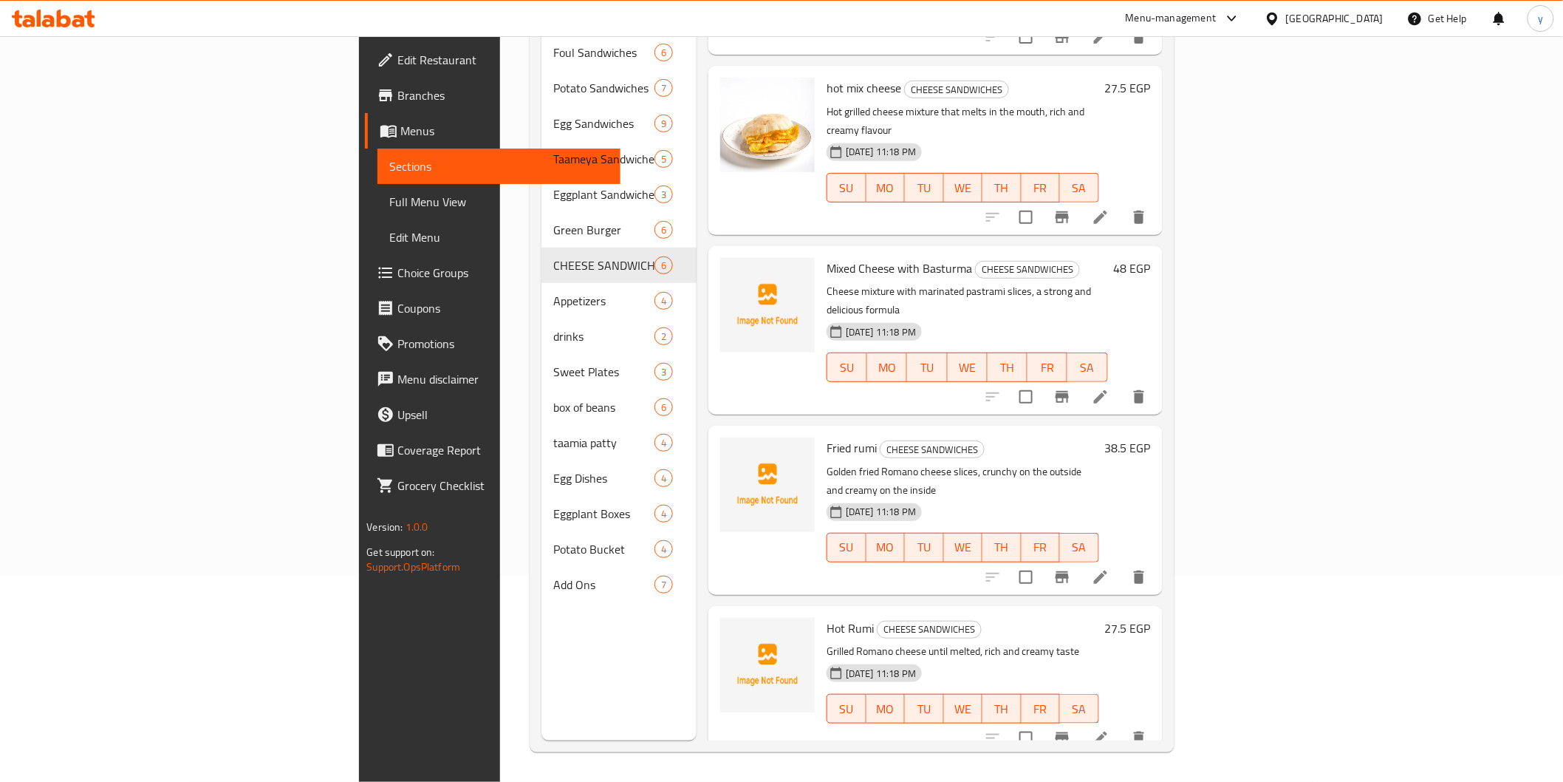
scroll to position [200, 0]
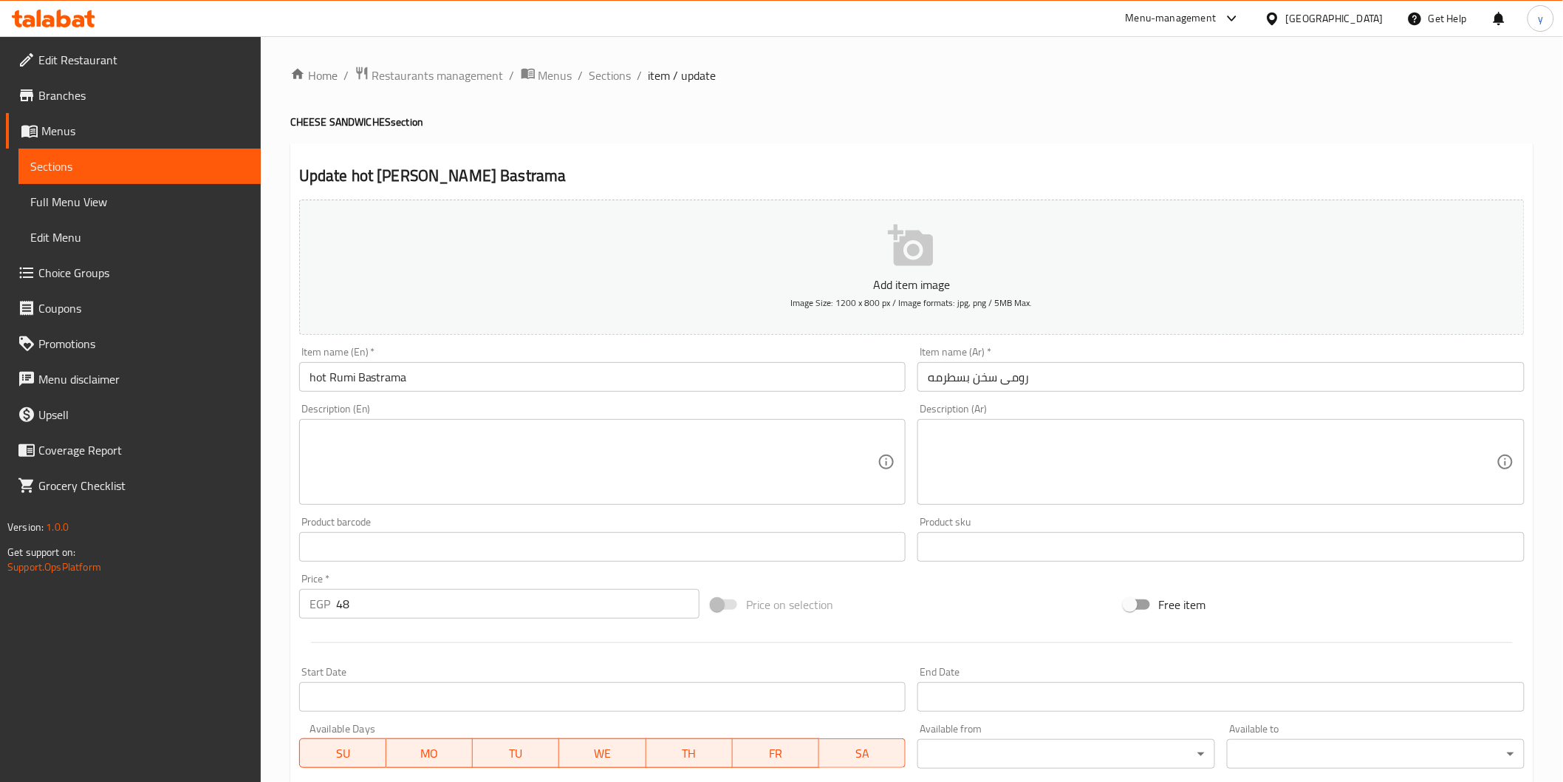
click at [802, 460] on textarea at bounding box center [594, 462] width 569 height 70
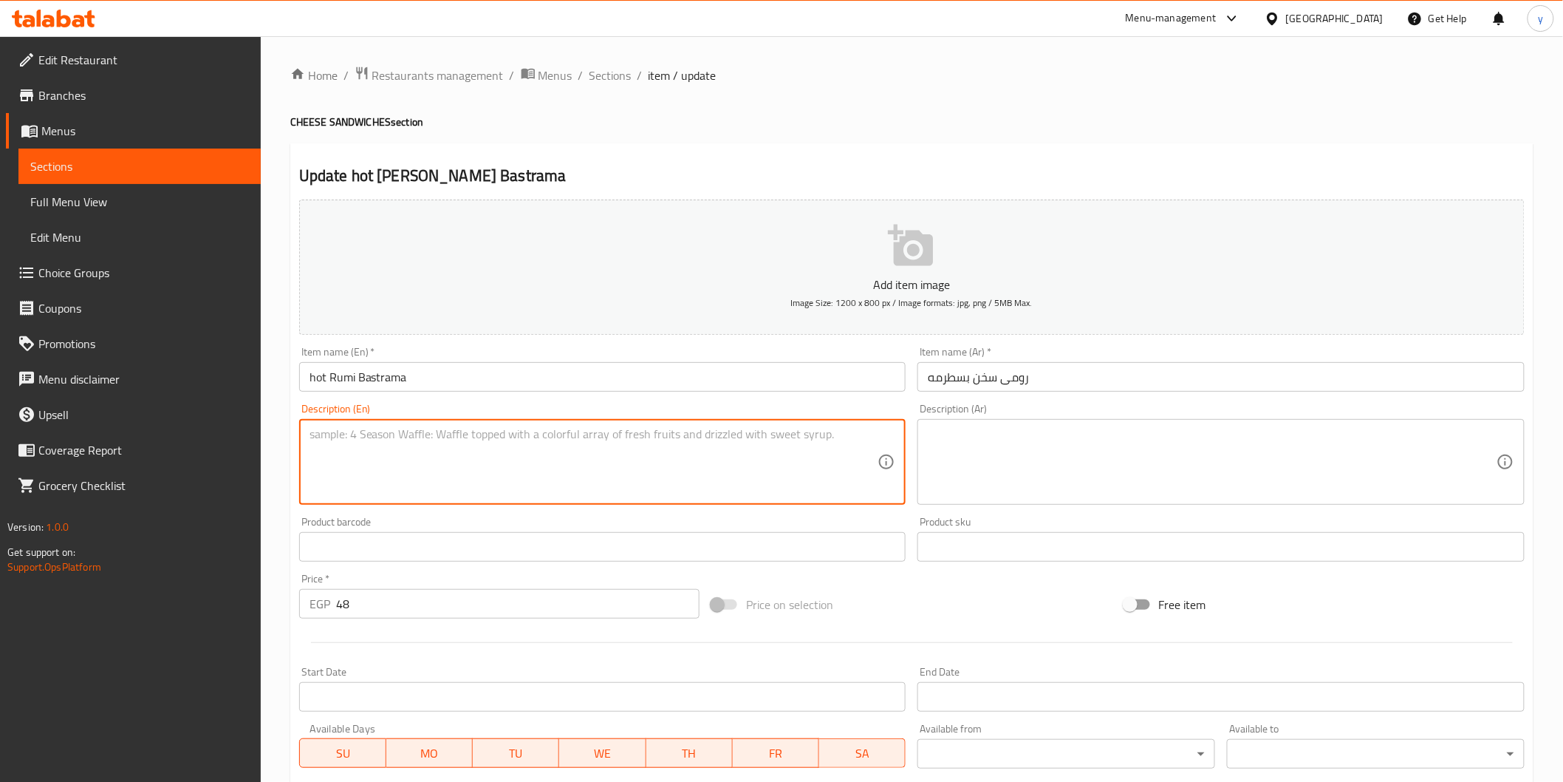
click at [994, 452] on textarea at bounding box center [1212, 462] width 569 height 70
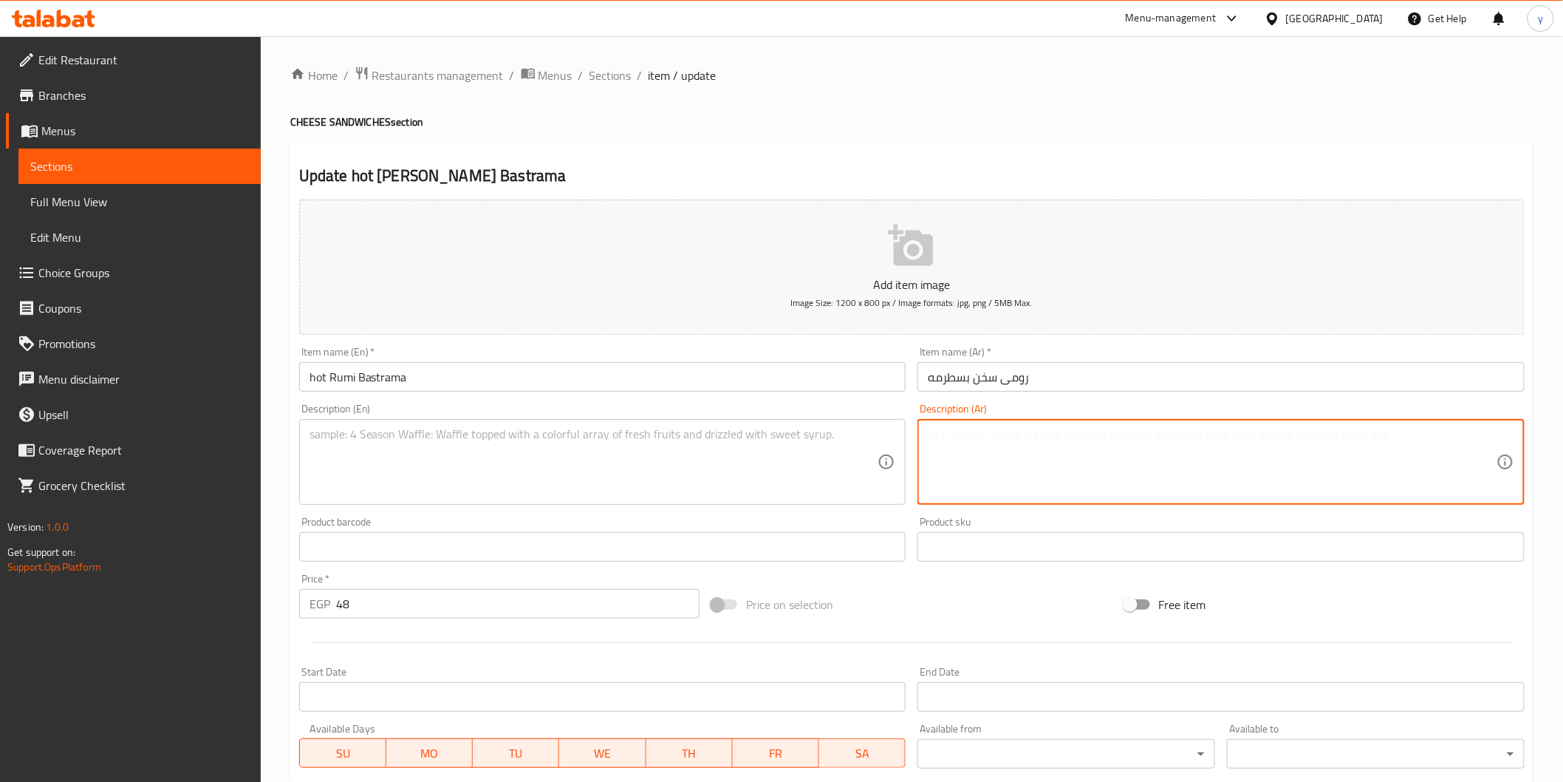
paste textarea "جبنة رومي سخنة مع بسطرمة متبلة، مزيج مثالي يجمع القوة والدسامة"
type textarea "جبنة رومي سخنة مع بسطرمة متبلة، مزيج مثالي يجمع القوة والدسامة"
click at [746, 428] on textarea at bounding box center [594, 462] width 569 height 70
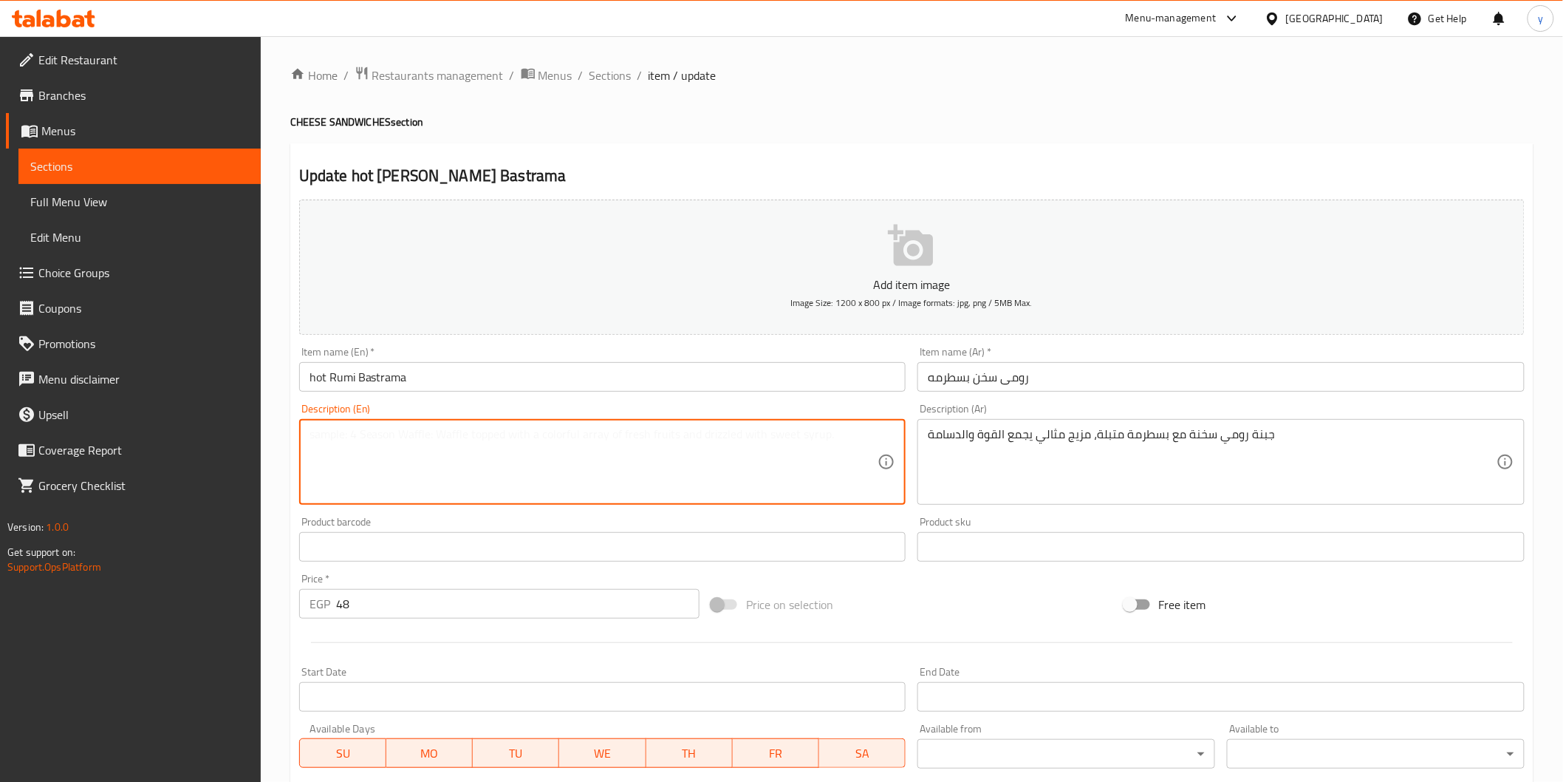
paste textarea "Hot Romano cheese with spiced pastrami, the perfect combination that combines s…"
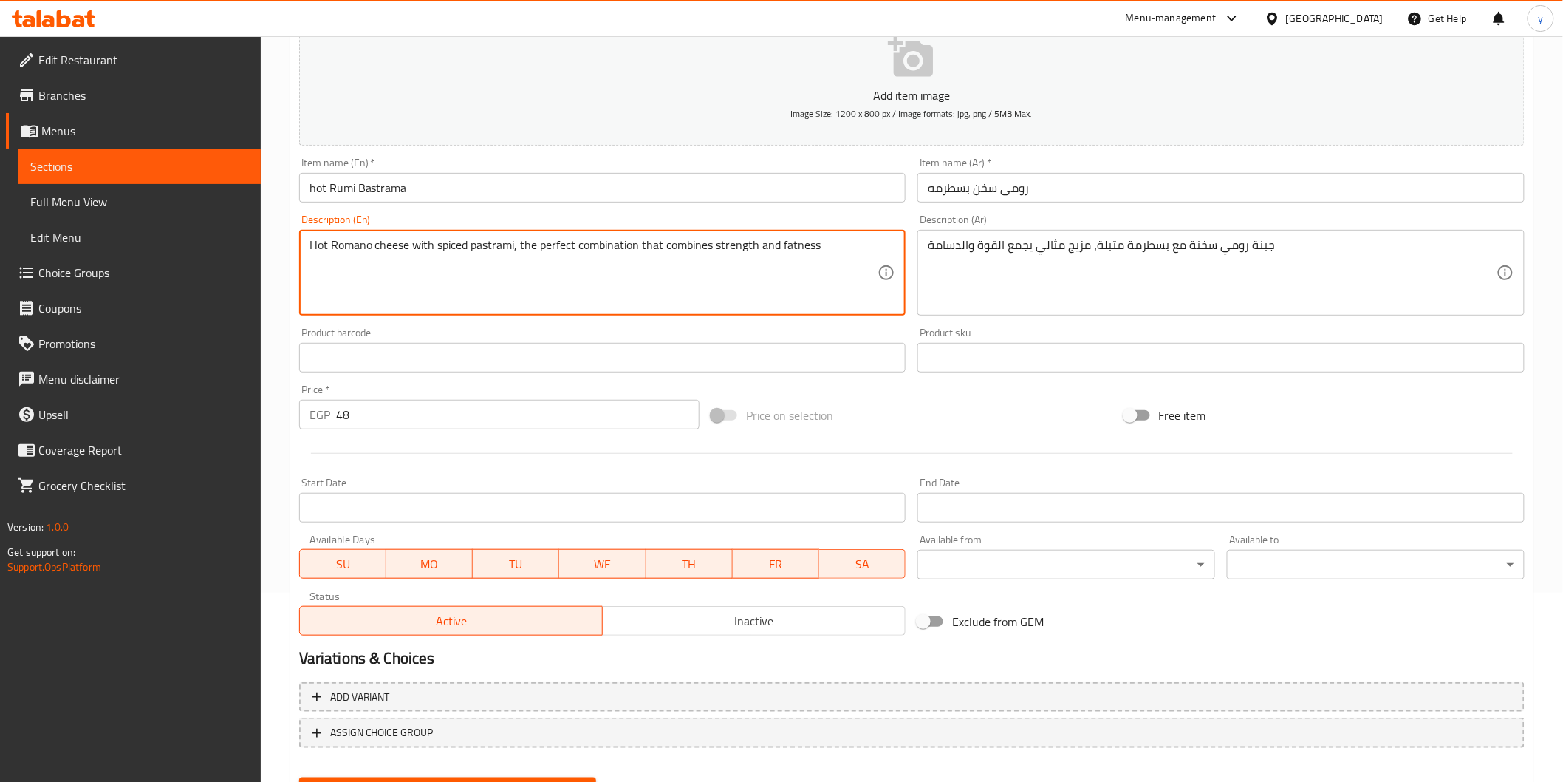
scroll to position [259, 0]
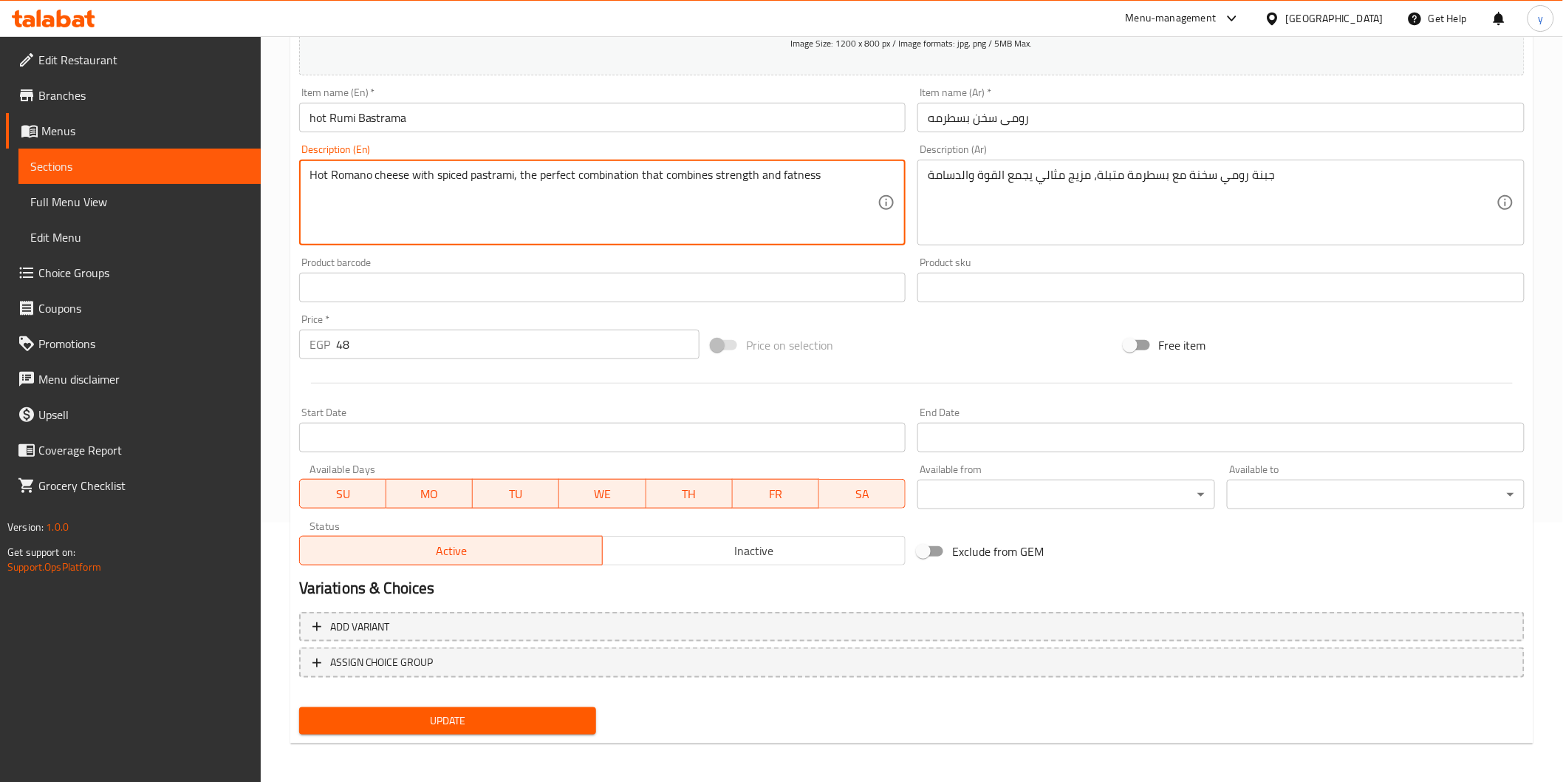
type textarea "Hot Romano cheese with spiced pastrami, the perfect combination that combines s…"
click at [533, 711] on span "Update" at bounding box center [448, 720] width 274 height 18
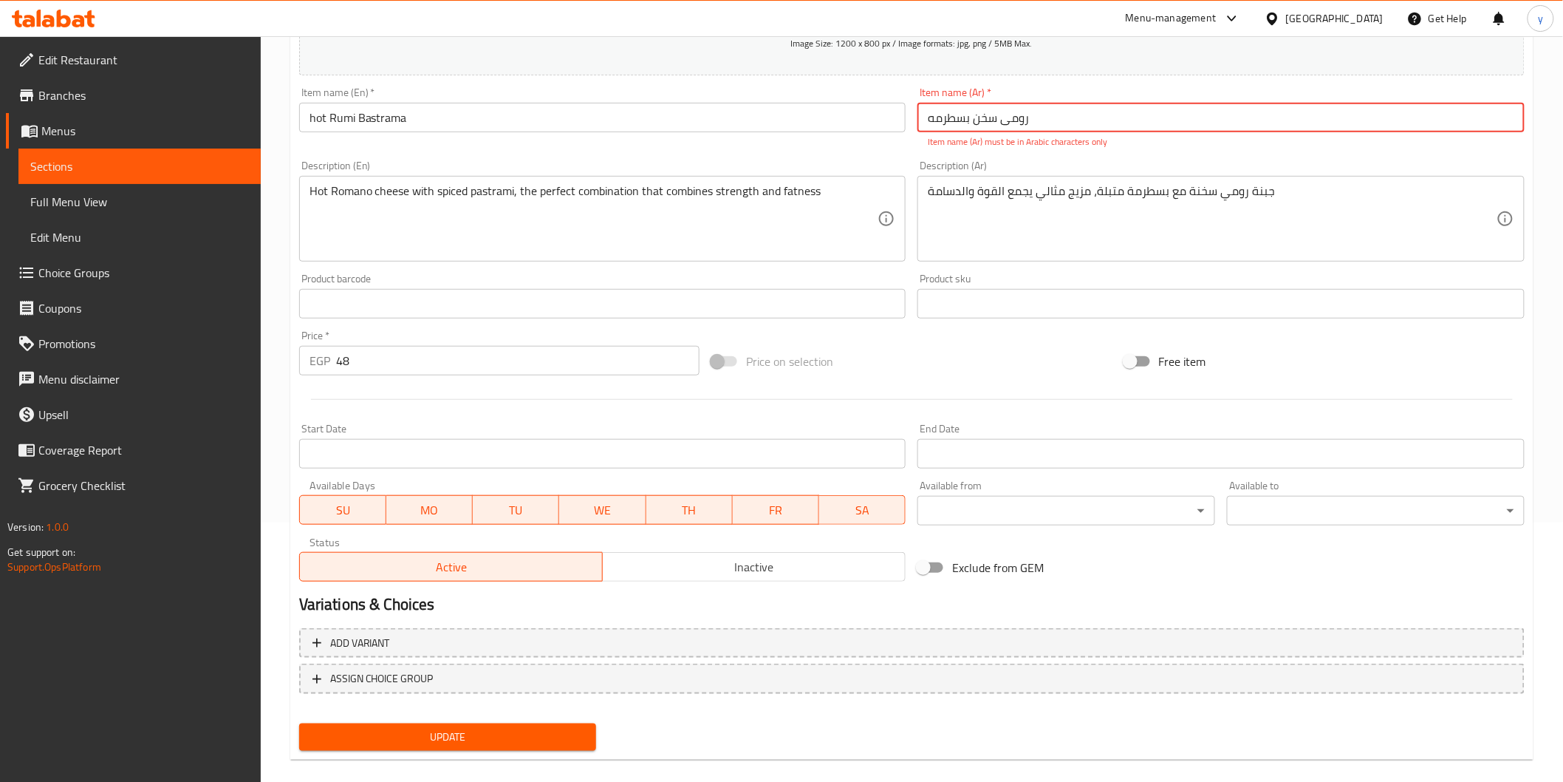
scroll to position [0, 0]
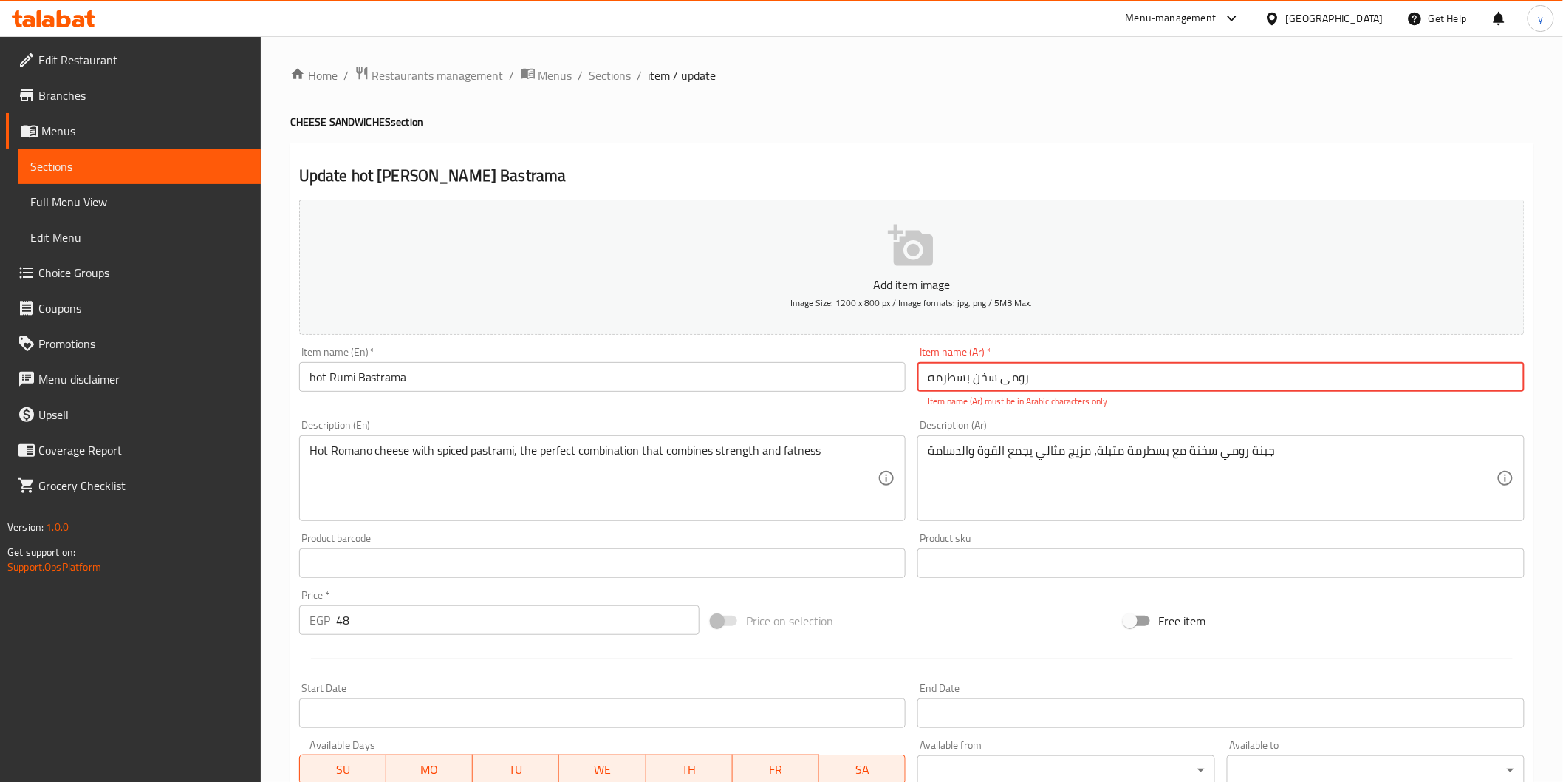
drag, startPoint x: 1055, startPoint y: 372, endPoint x: 711, endPoint y: 411, distance: 346.5
click at [711, 411] on div "Add item image Image Size: 1200 x 800 px / Image formats: jpg, png / 5MB Max. I…" at bounding box center [911, 520] width 1237 height 653
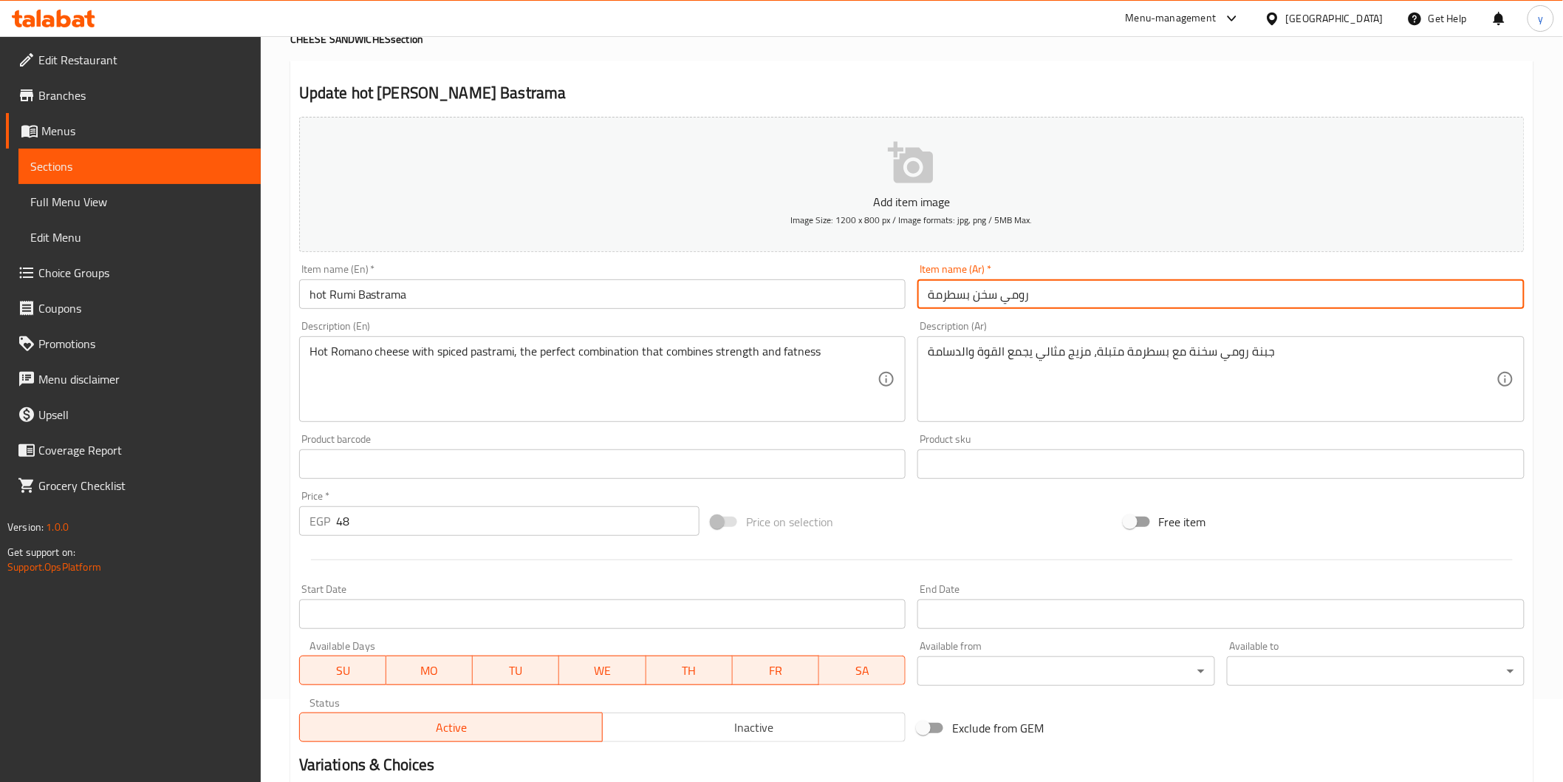
scroll to position [259, 0]
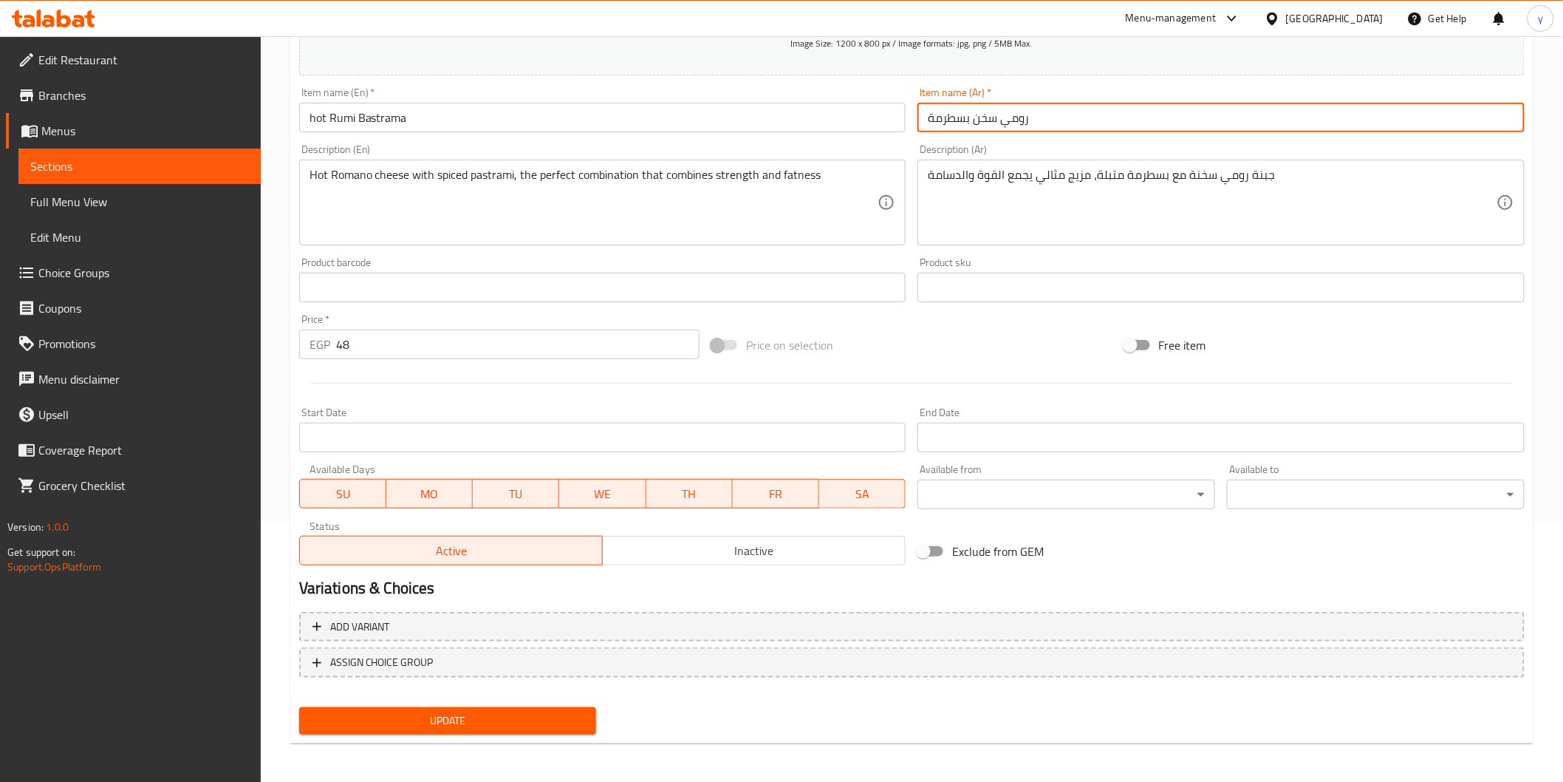
type input "رومي سخن بسطرمة"
click at [535, 715] on span "Update" at bounding box center [448, 720] width 274 height 18
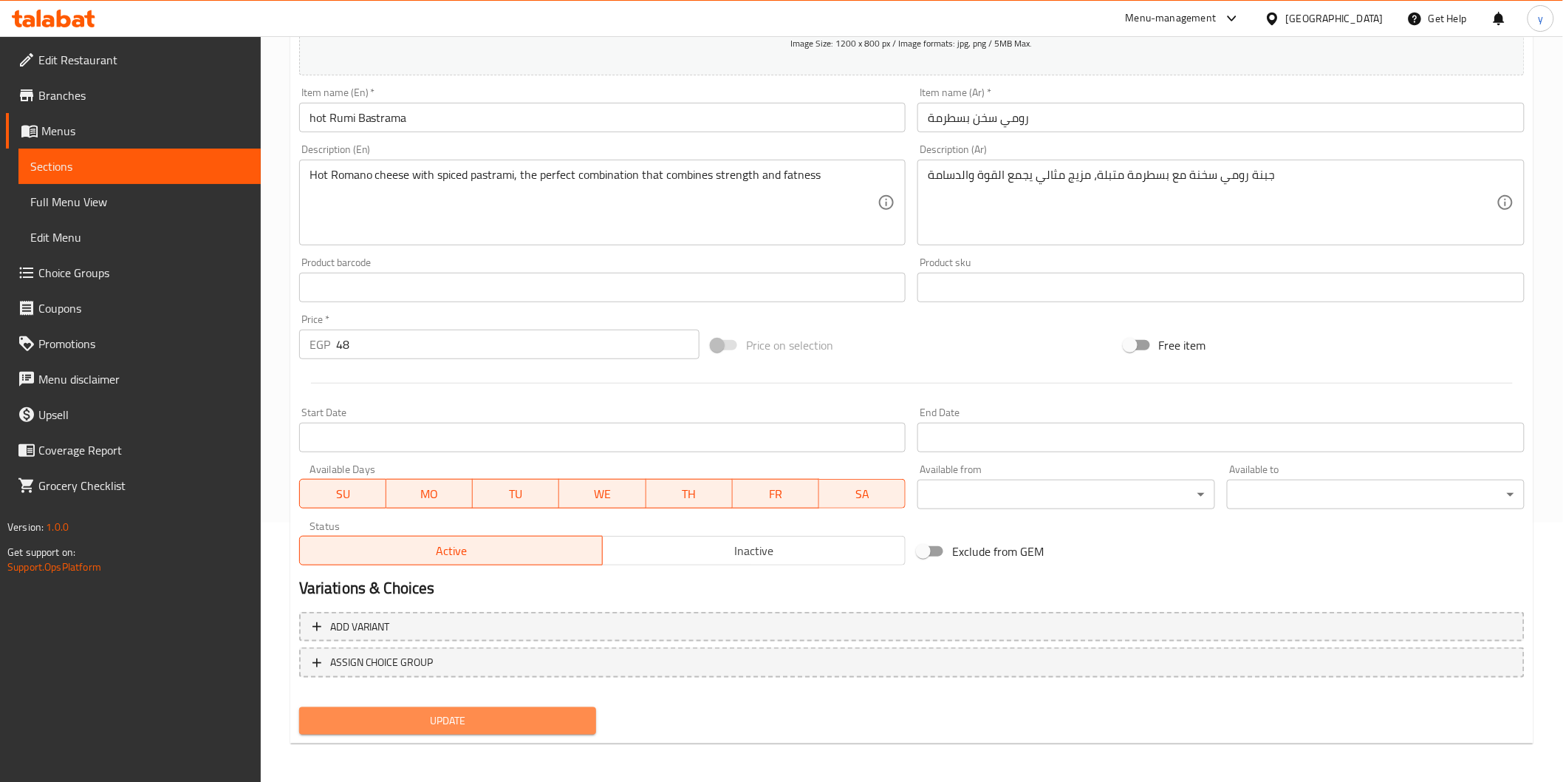
click at [471, 711] on span "Update" at bounding box center [448, 720] width 274 height 18
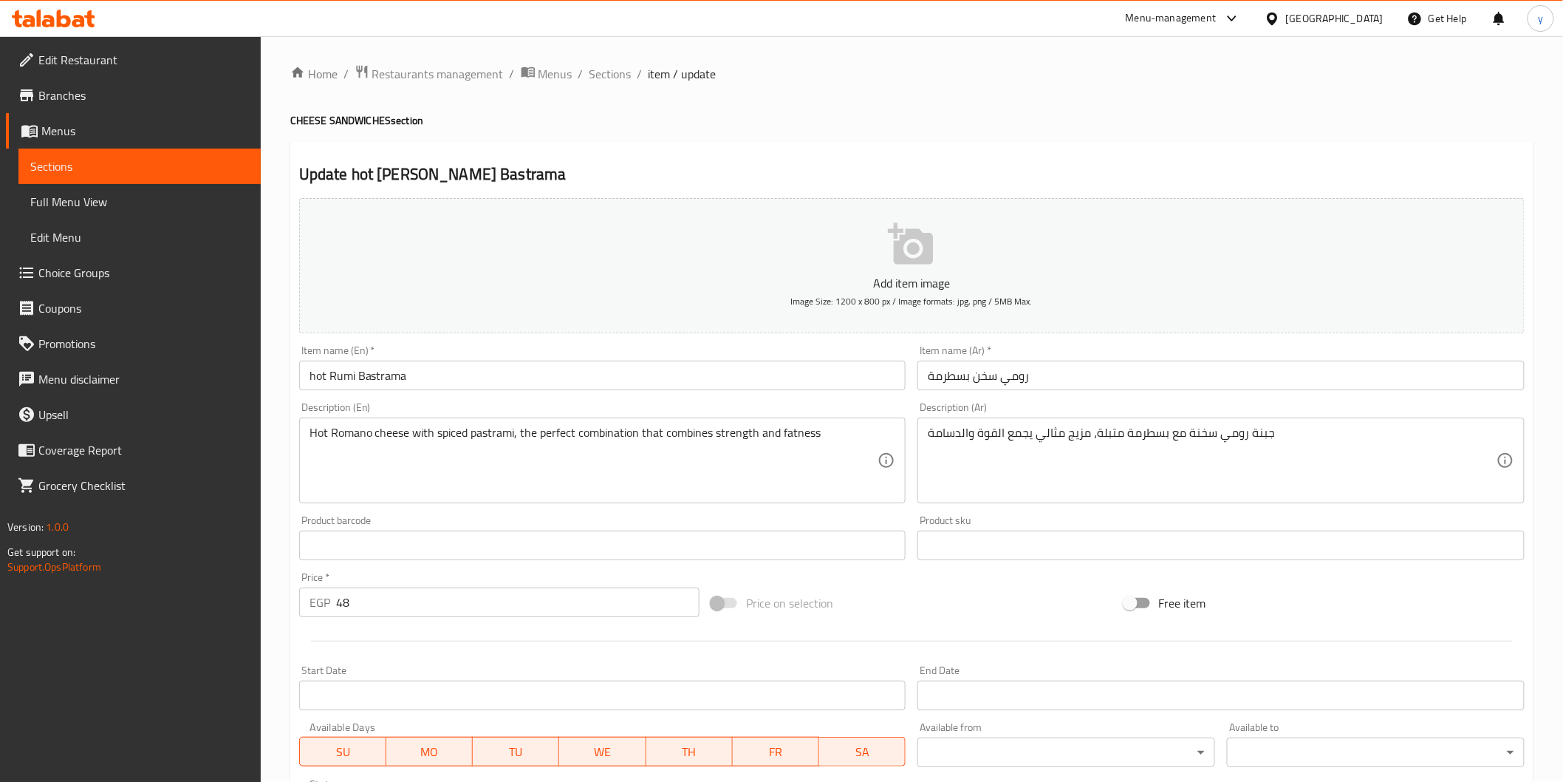
scroll to position [0, 0]
click at [95, 171] on span "Sections" at bounding box center [139, 166] width 219 height 18
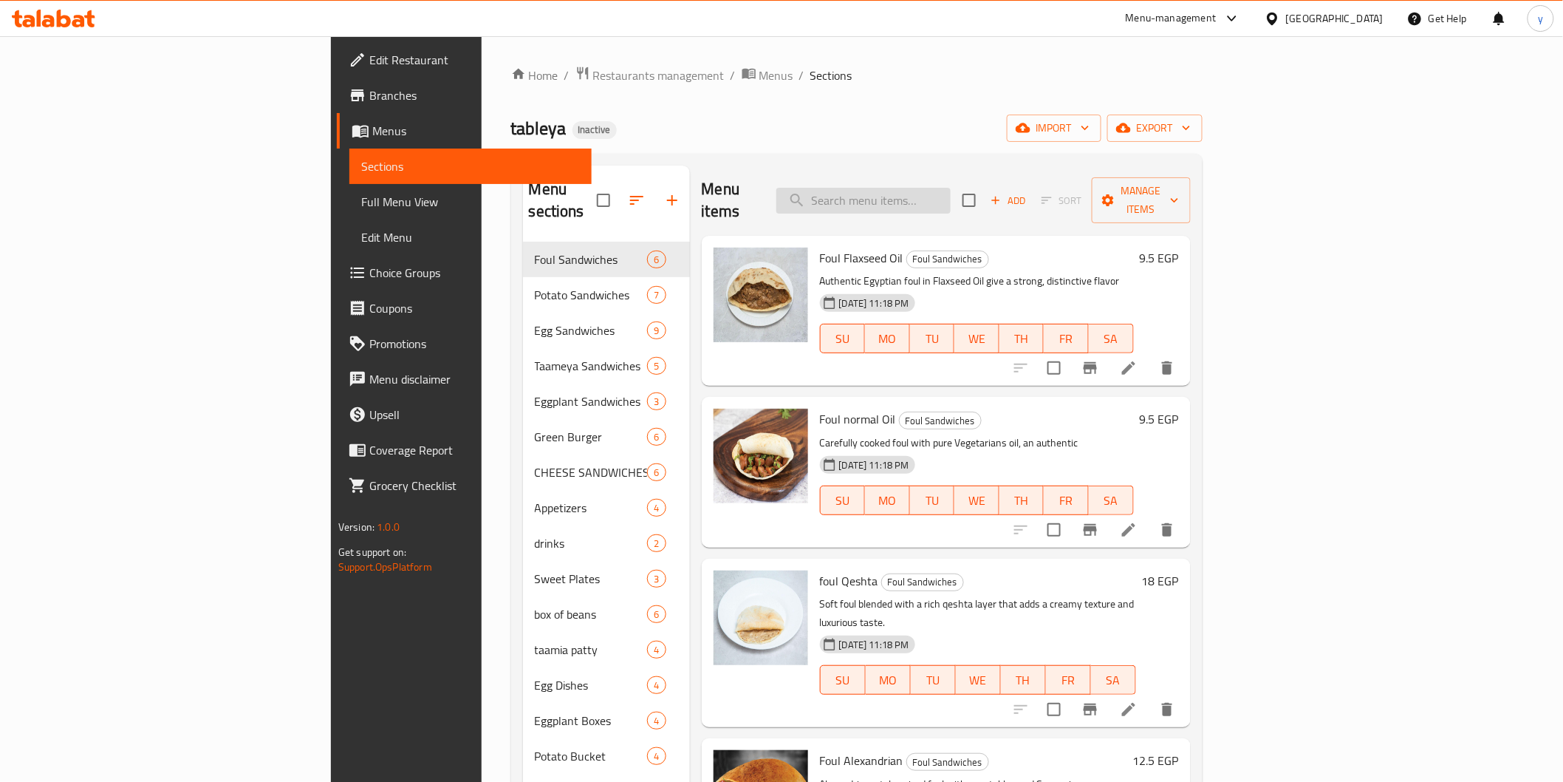
click at [951, 192] on input "search" at bounding box center [863, 201] width 174 height 26
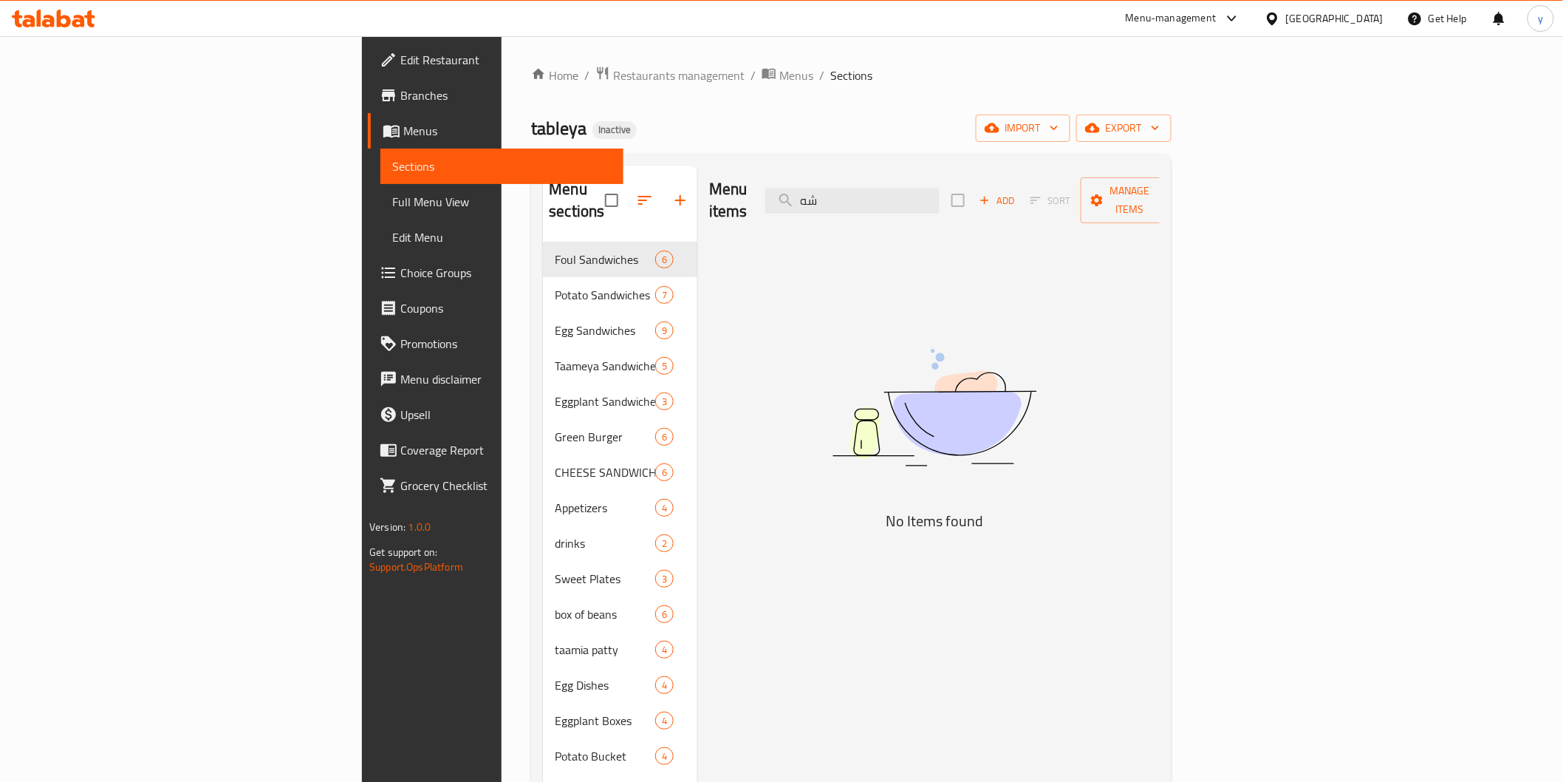
type input "ش"
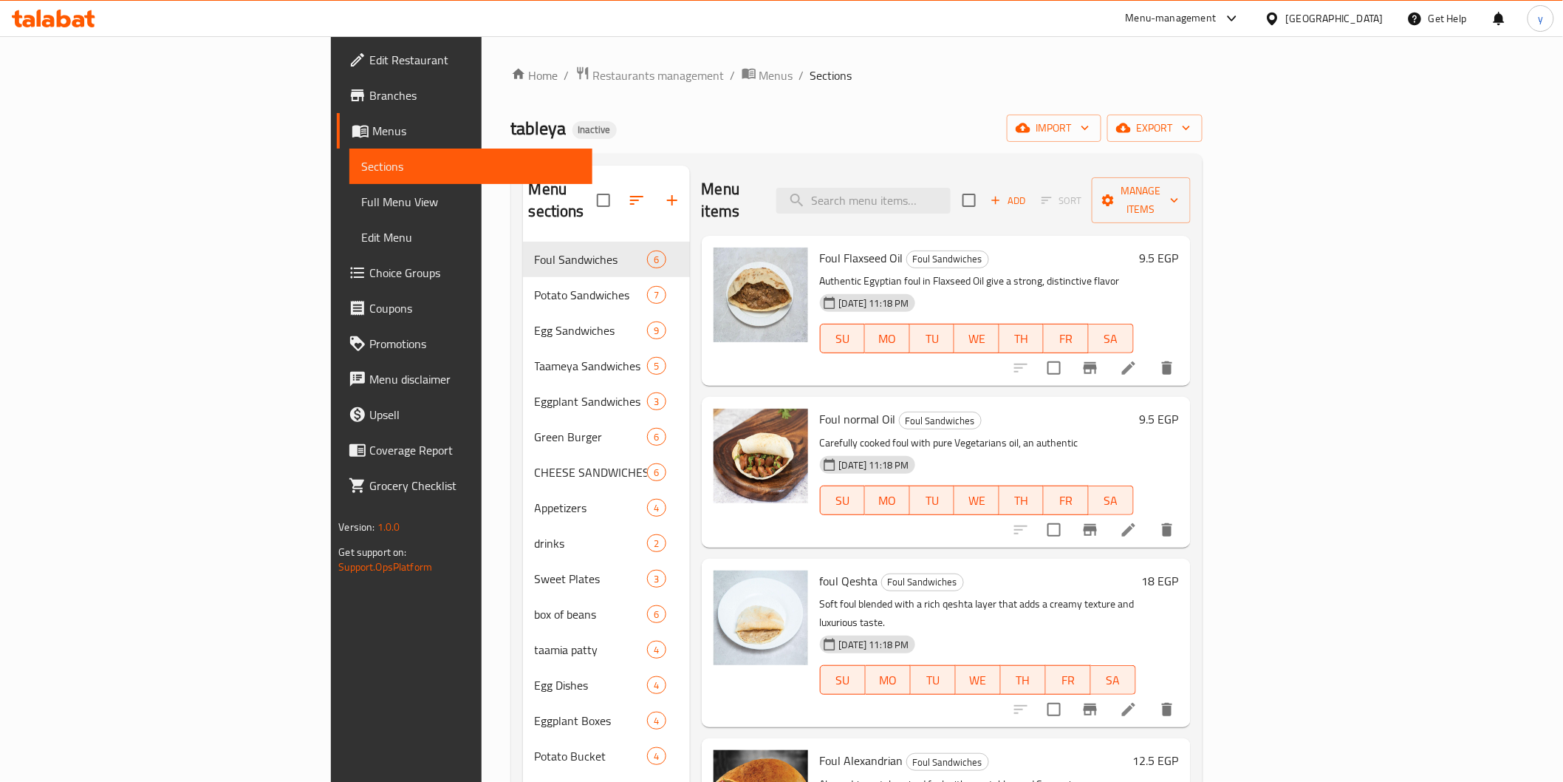
paste input "appet"
type input "appet"
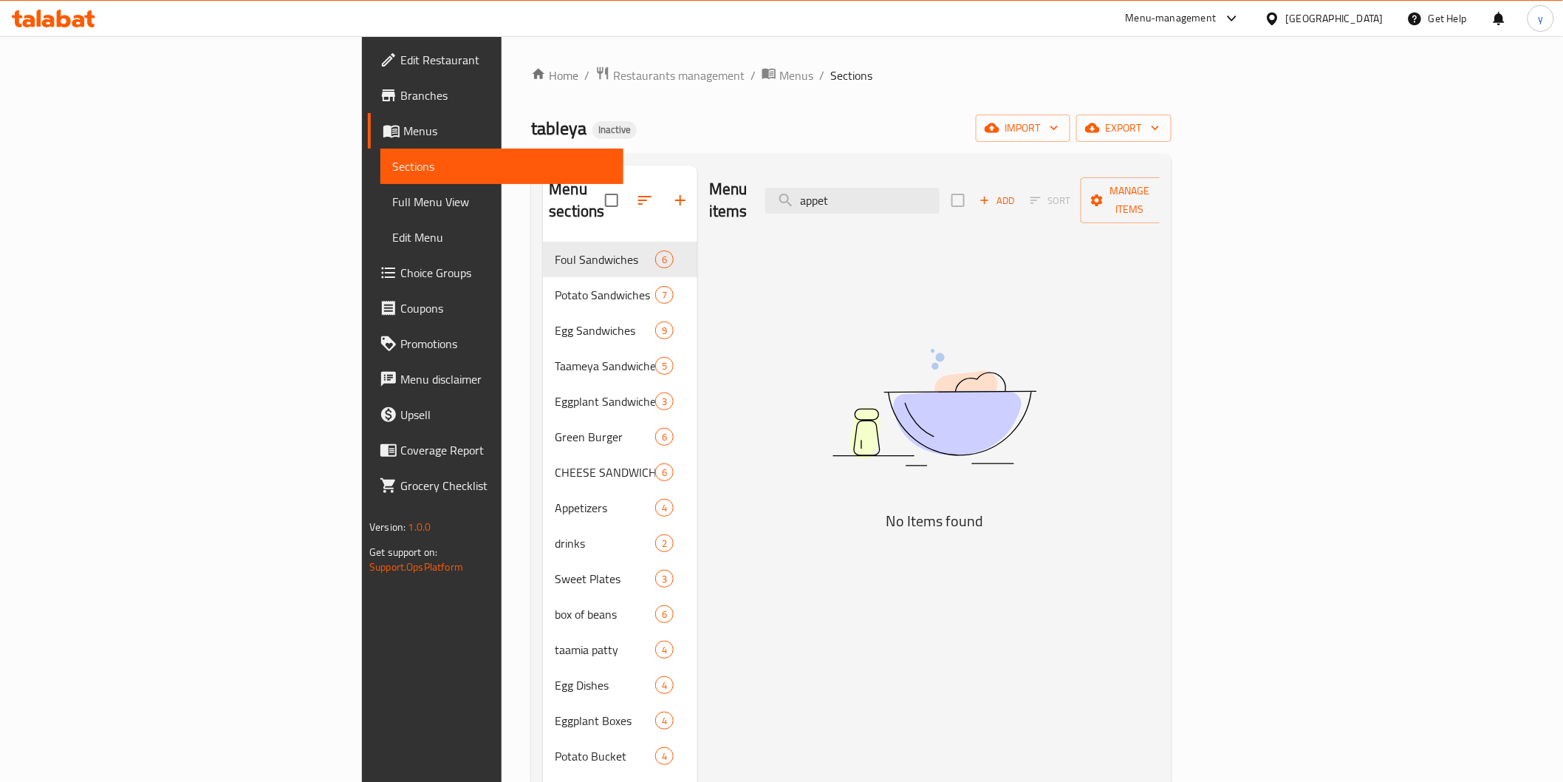
drag, startPoint x: 971, startPoint y: 191, endPoint x: 870, endPoint y: 203, distance: 102.0
click at [870, 203] on div "Menu items appet Add Sort Manage items" at bounding box center [934, 200] width 451 height 70
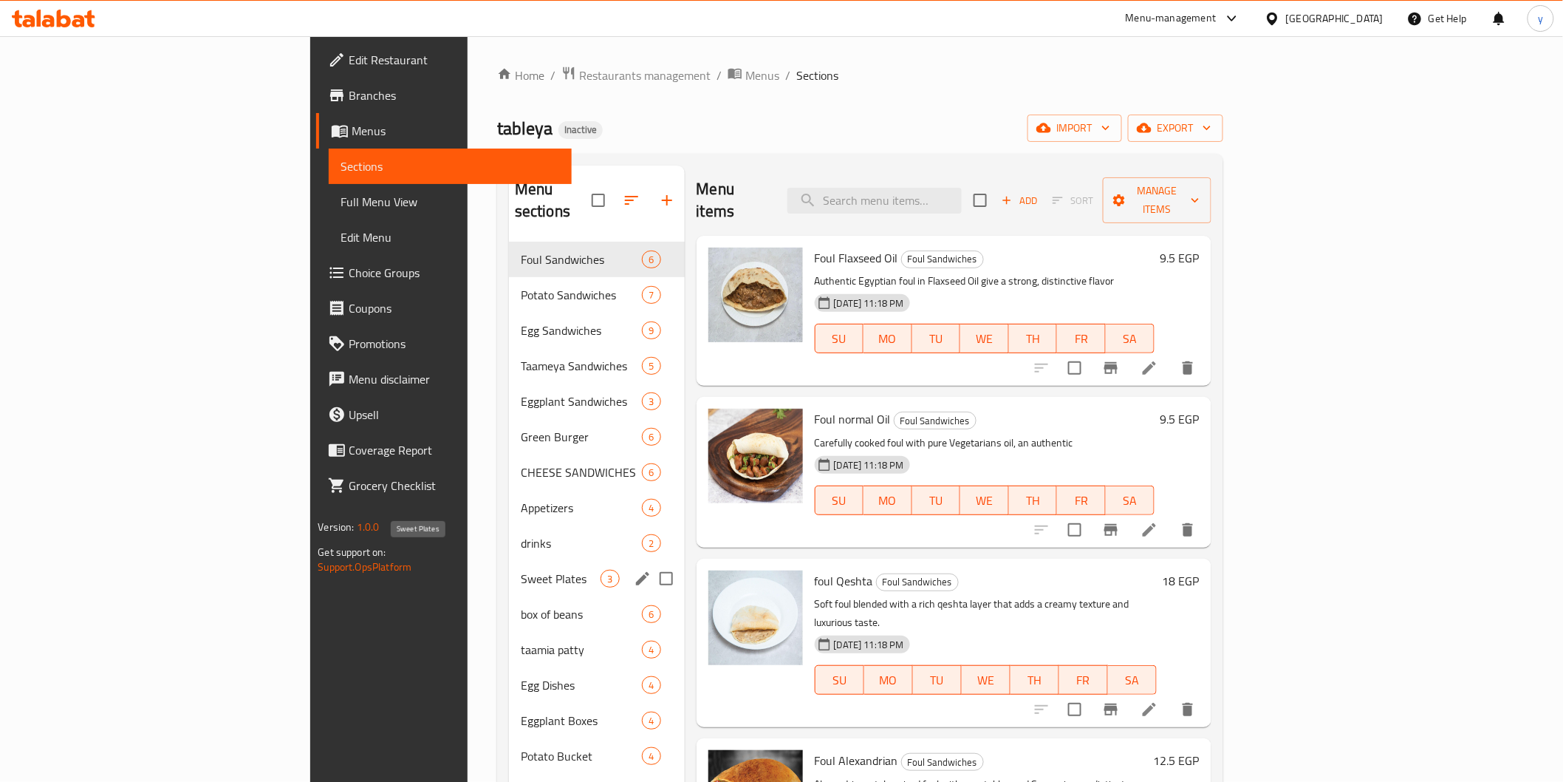
click at [521, 570] on span "Sweet Plates" at bounding box center [561, 579] width 81 height 18
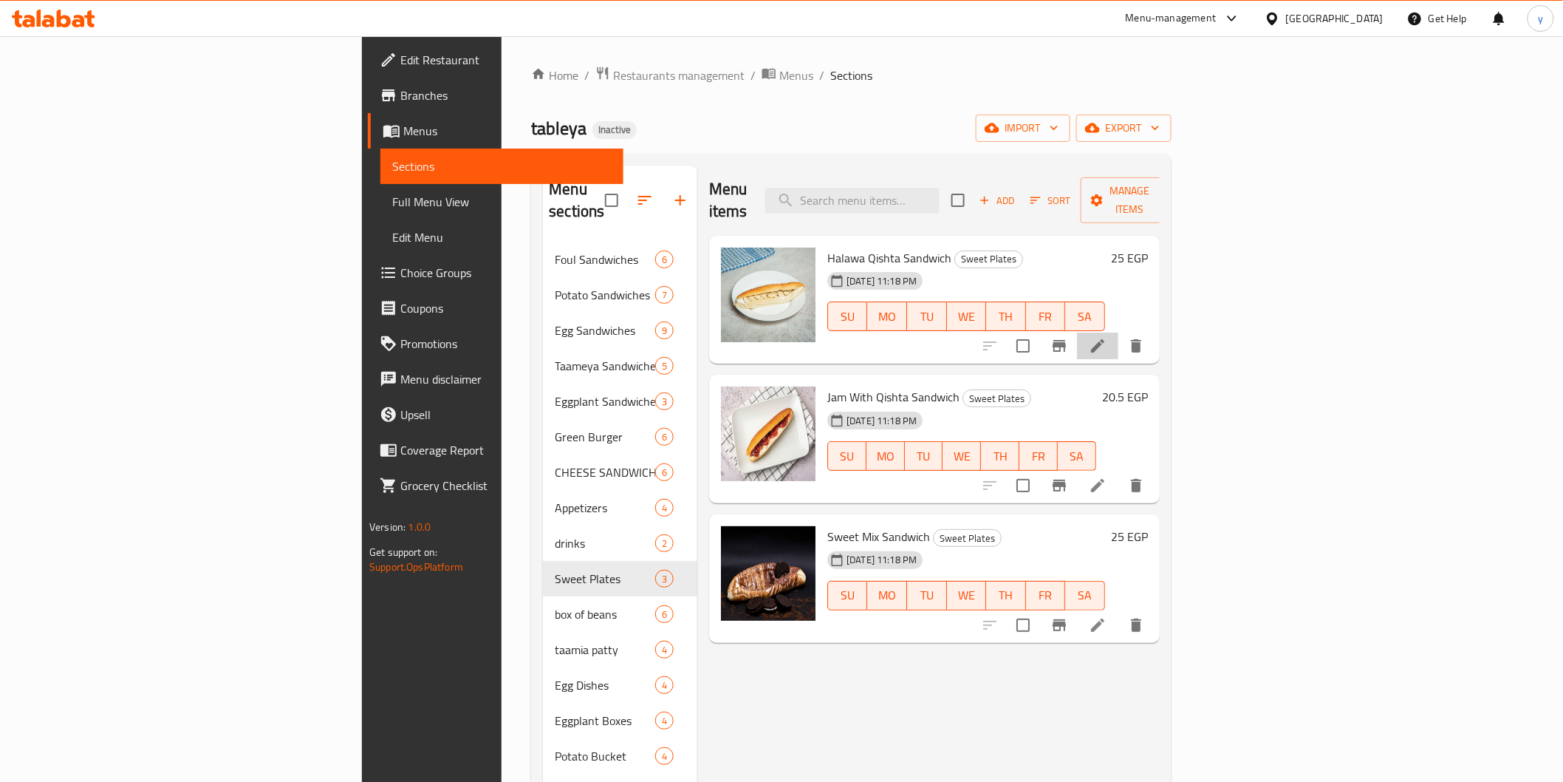
click at [1119, 332] on li at bounding box center [1097, 345] width 41 height 27
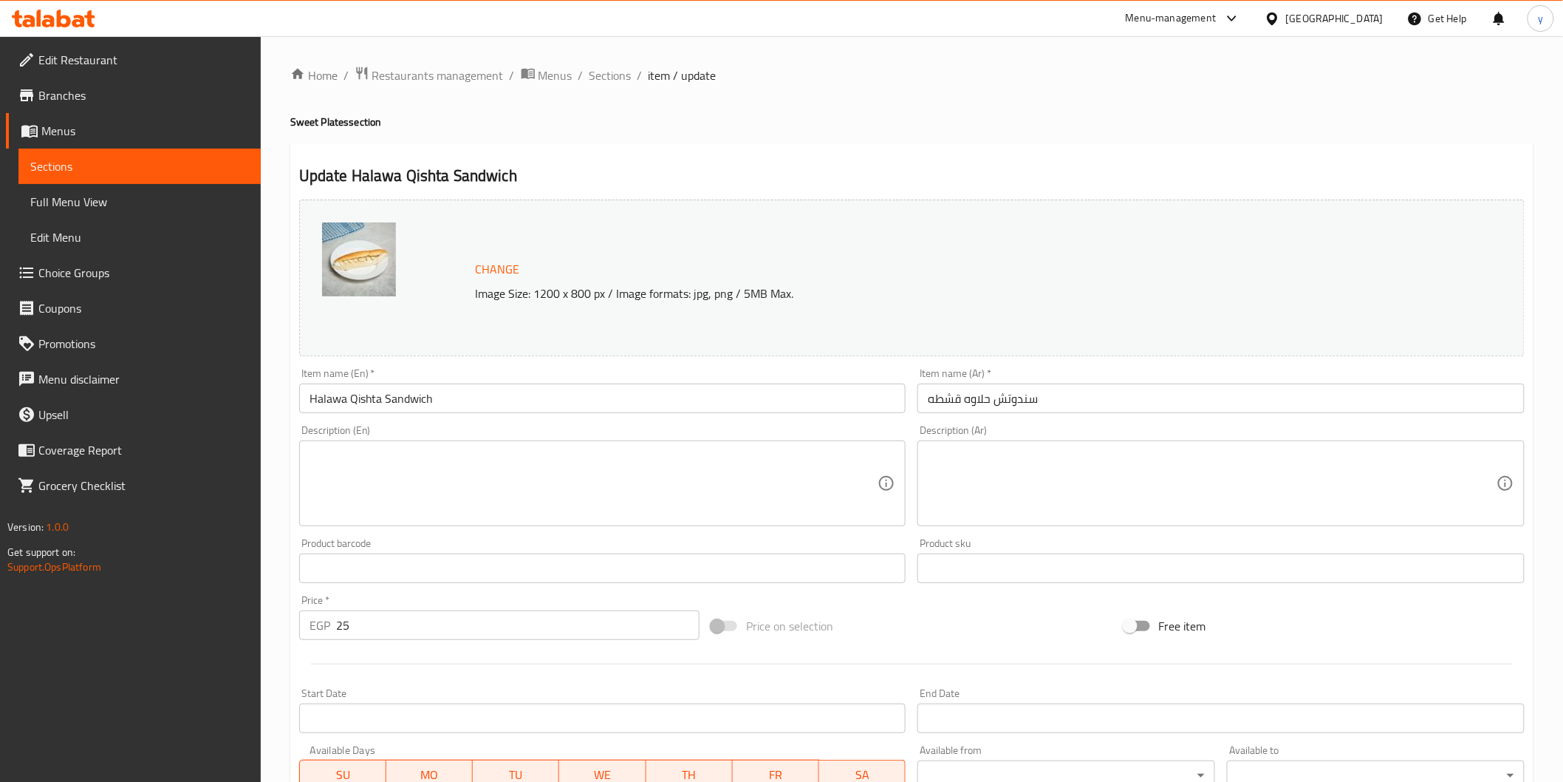
click at [1102, 491] on textarea at bounding box center [1212, 483] width 569 height 70
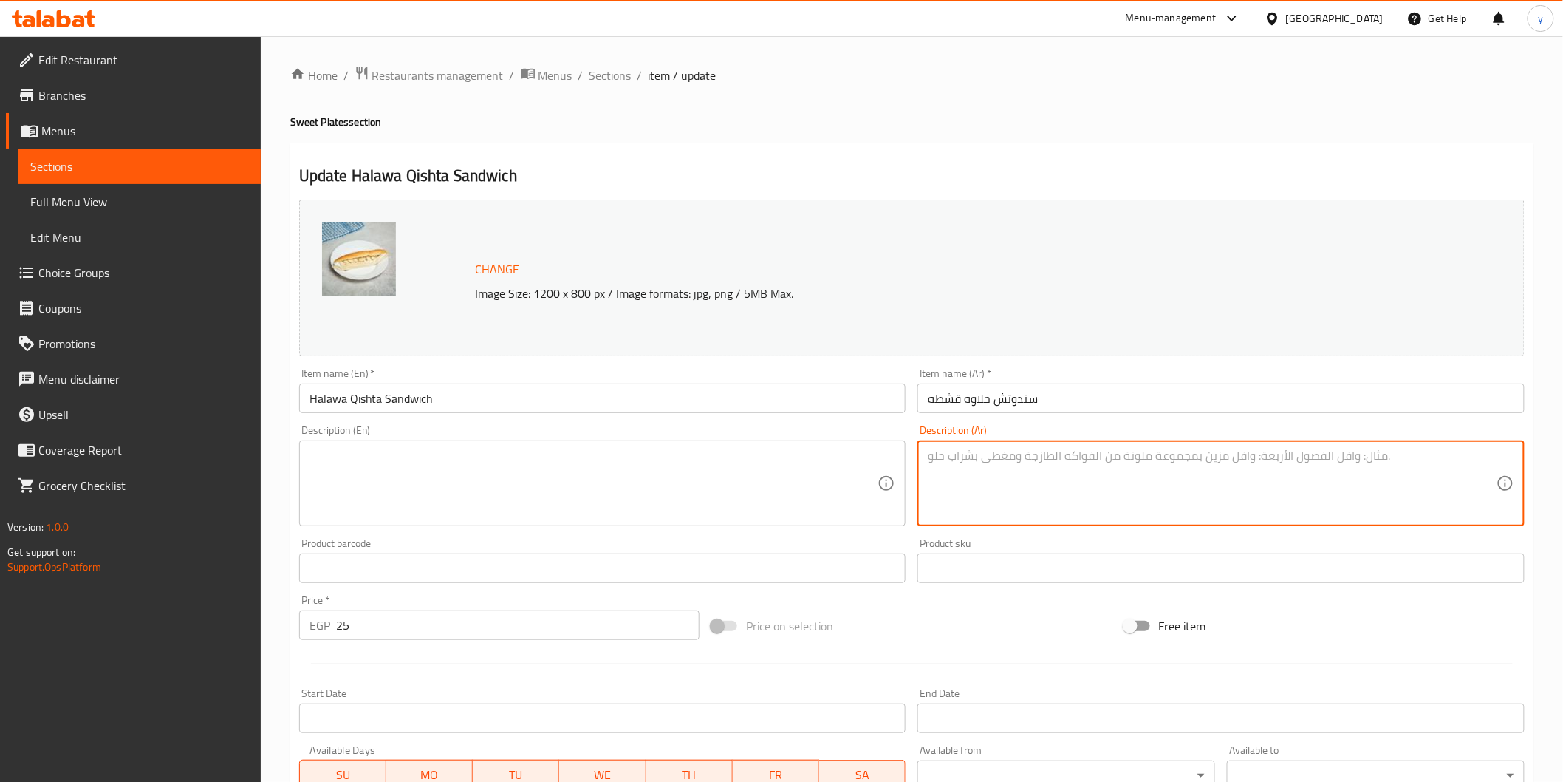
paste textarea "حلاوة طحينية ممزوجة بالقشطة الطازجة، طعم شرقي أصيل يجمع بين الحلاوة والنعومة"
type textarea "حلاوة طحينية ممزوجة بالقشطة الطازجة، طعم شرقي أصيل يجمع بين الحلاوة والنعومة"
click at [789, 471] on textarea at bounding box center [594, 483] width 569 height 70
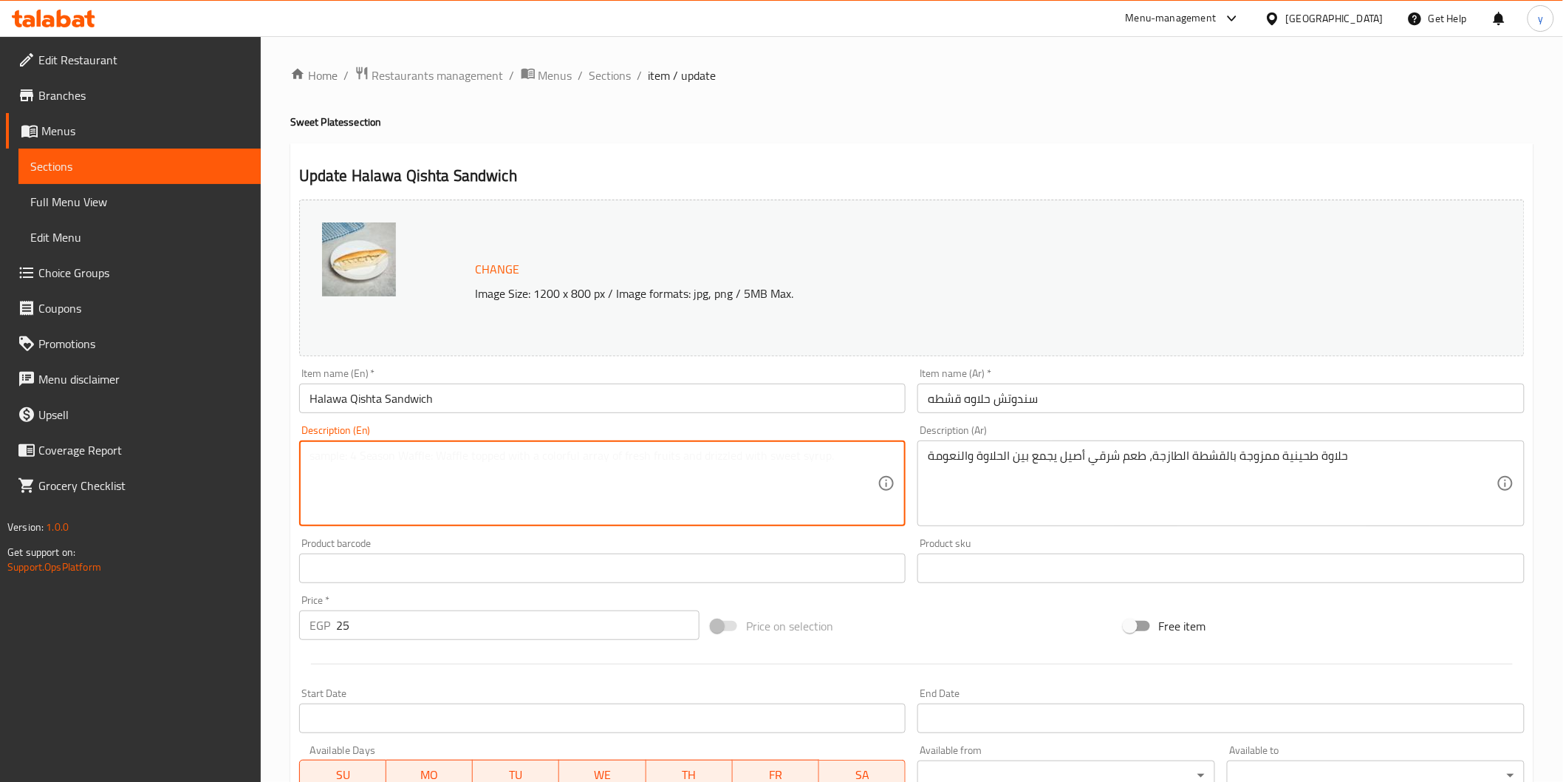
paste textarea "Tahini sweetness mixed with fresh cream, an authentic oriental taste that combi…"
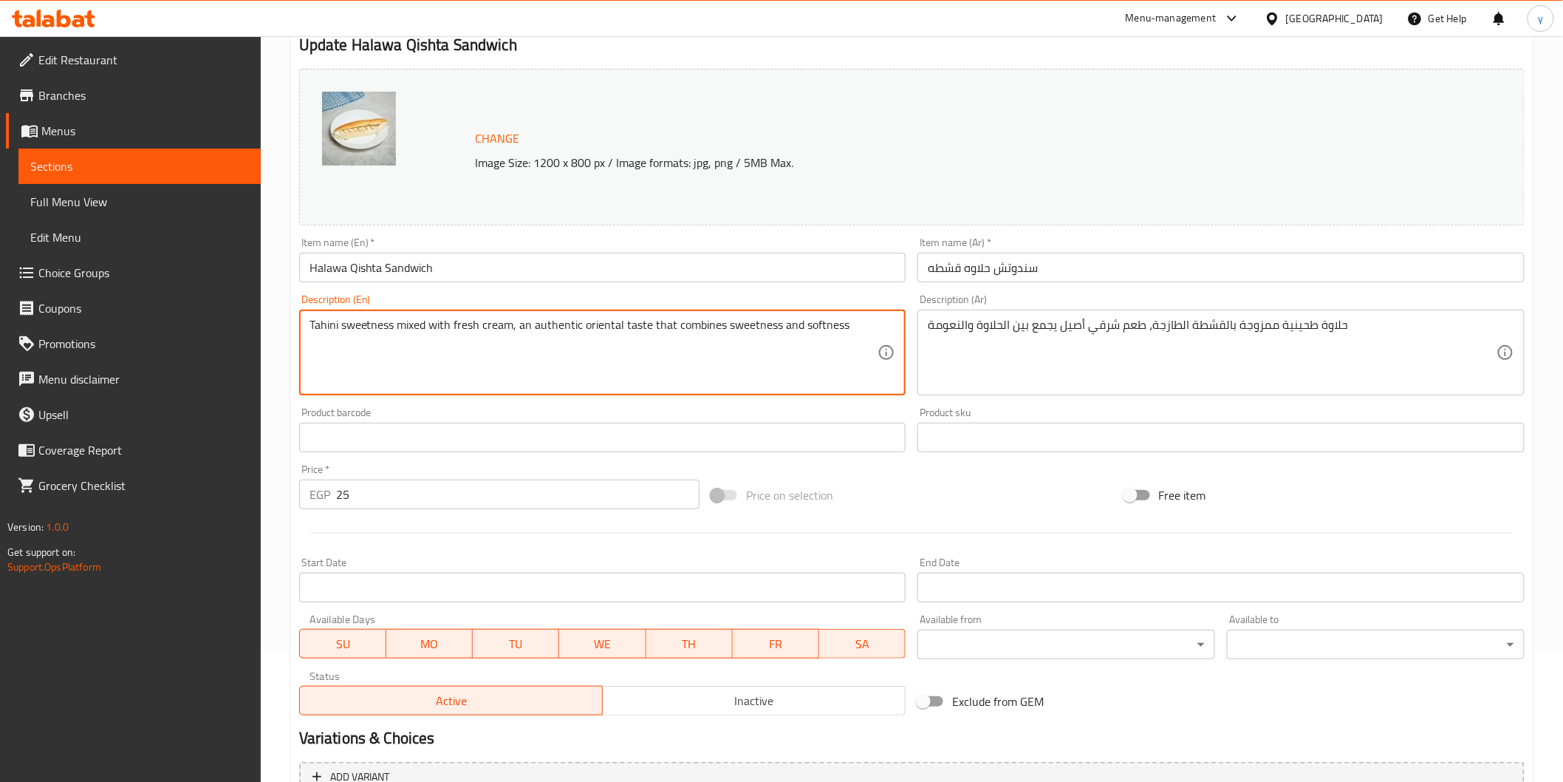
scroll to position [281, 0]
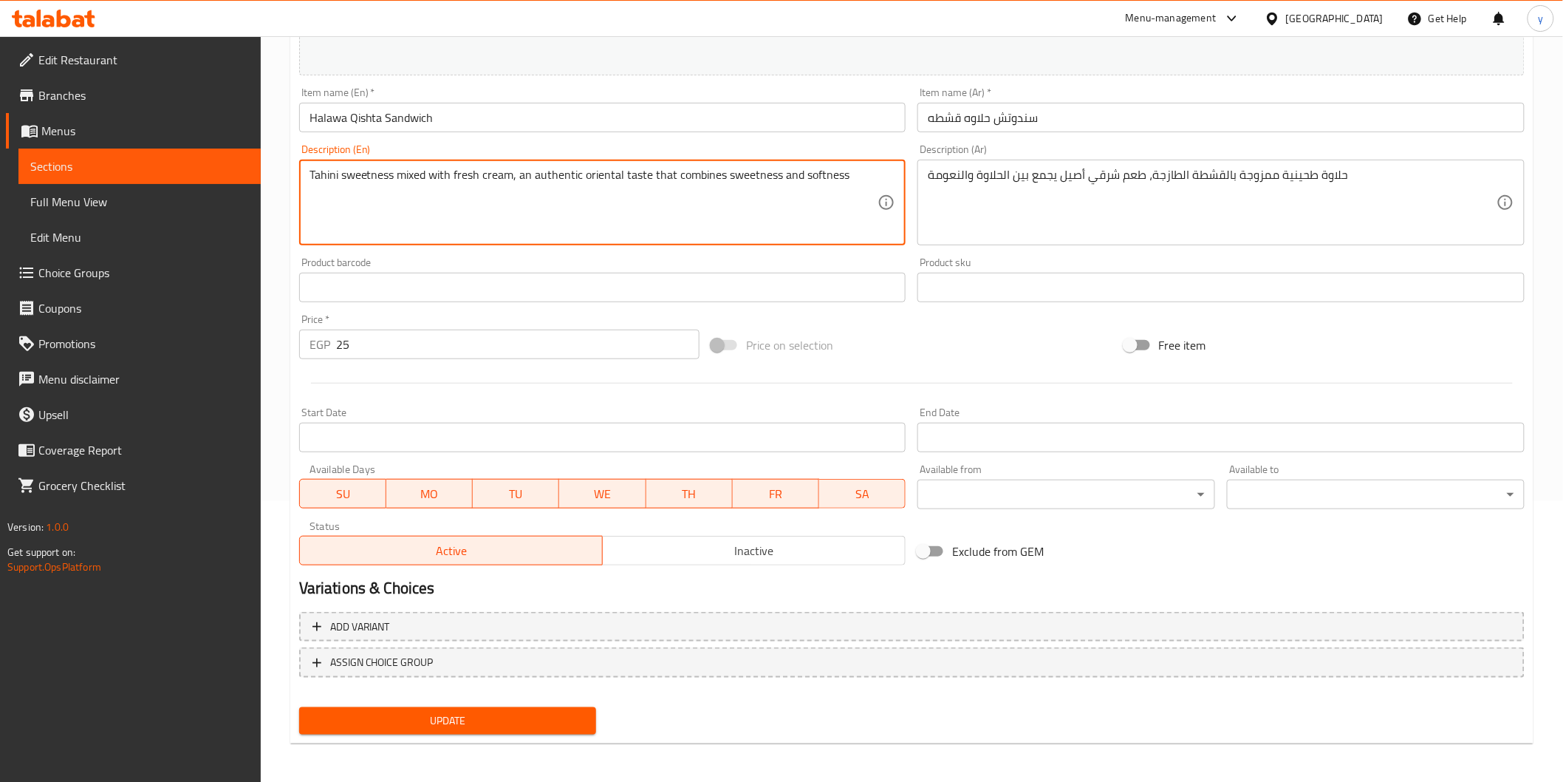
type textarea "Tahini sweetness mixed with fresh cream, an authentic oriental taste that combi…"
click at [544, 711] on span "Update" at bounding box center [448, 720] width 274 height 18
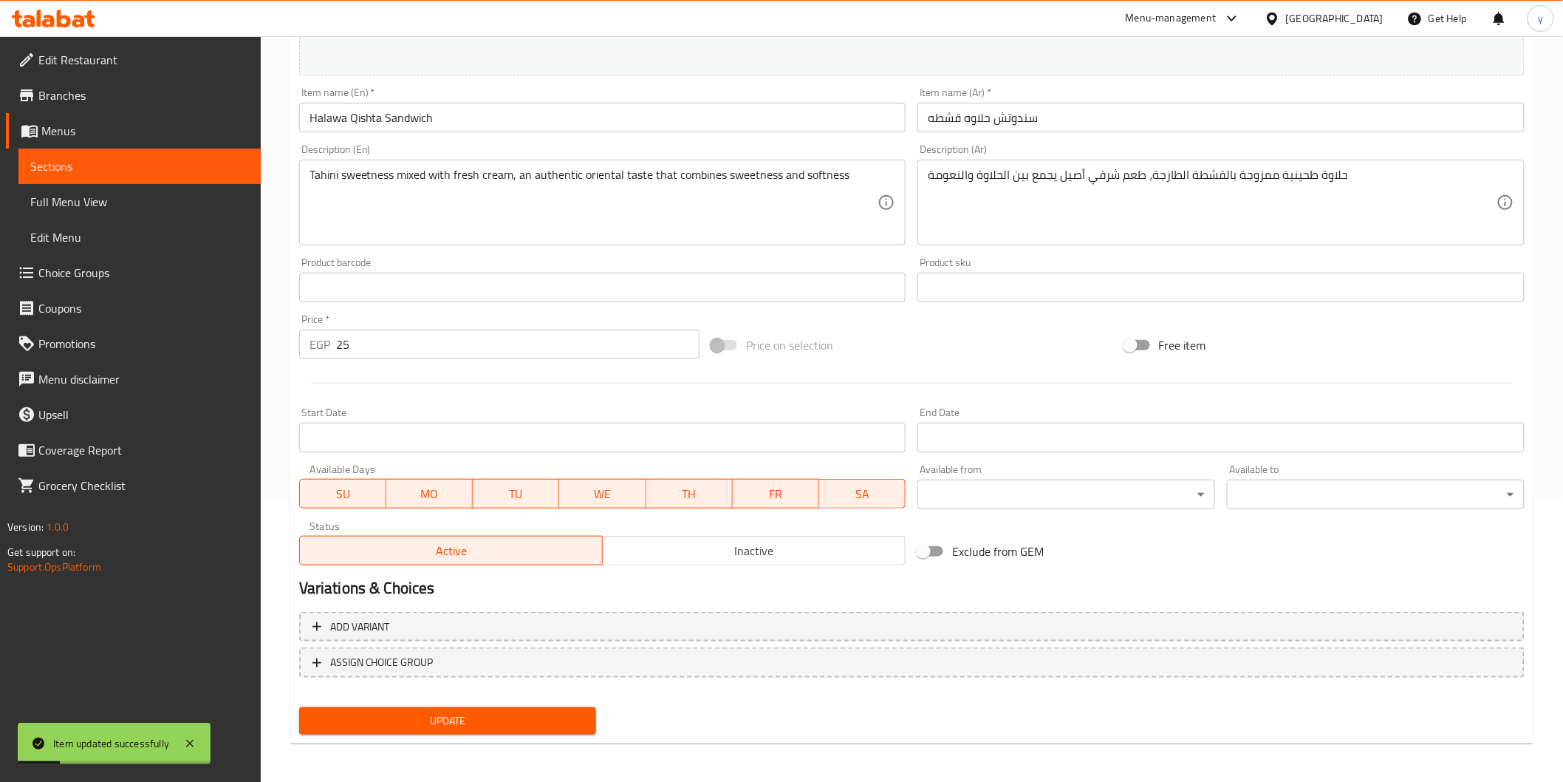
click at [177, 163] on span "Sections" at bounding box center [139, 166] width 219 height 18
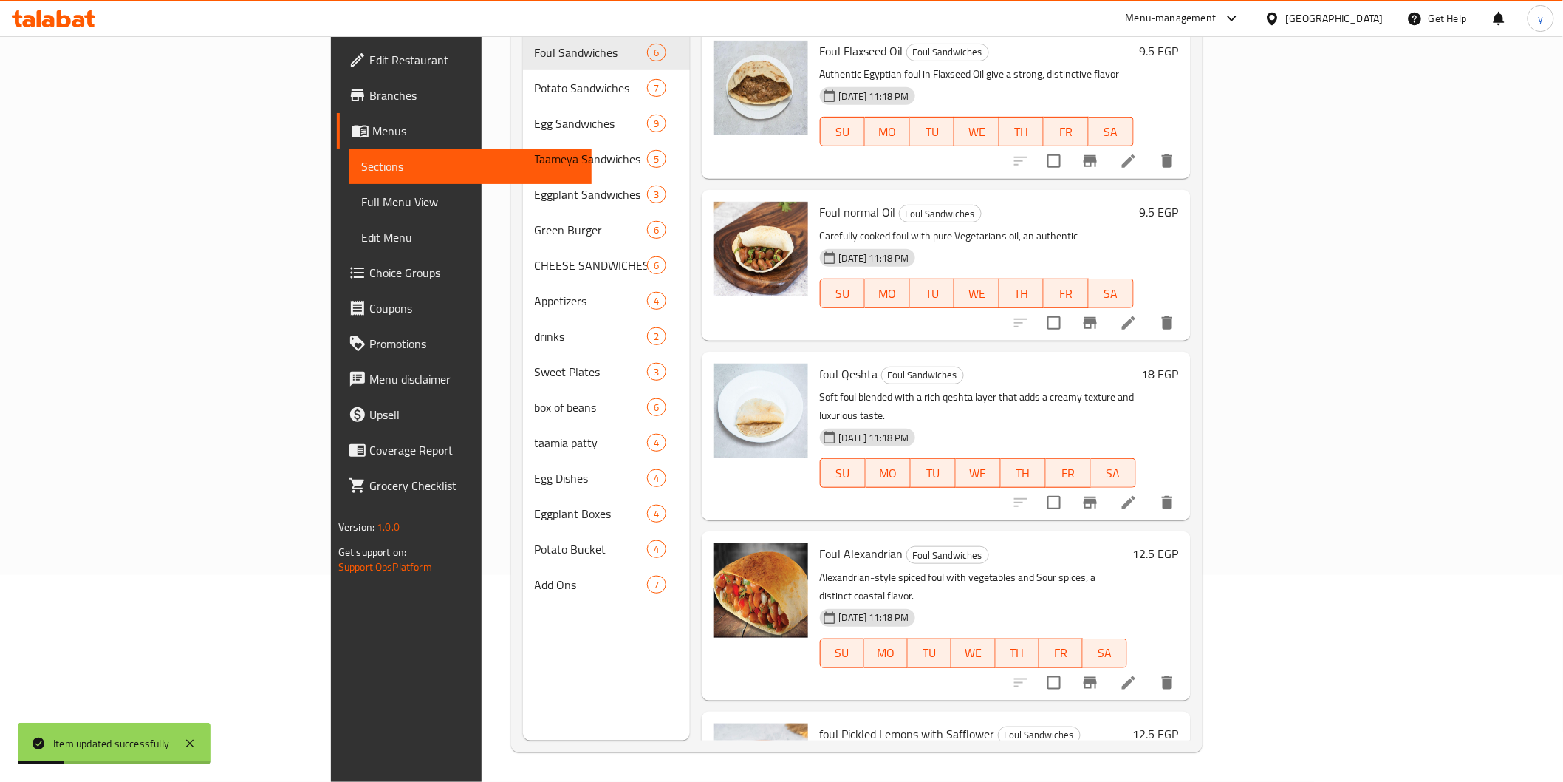
scroll to position [207, 0]
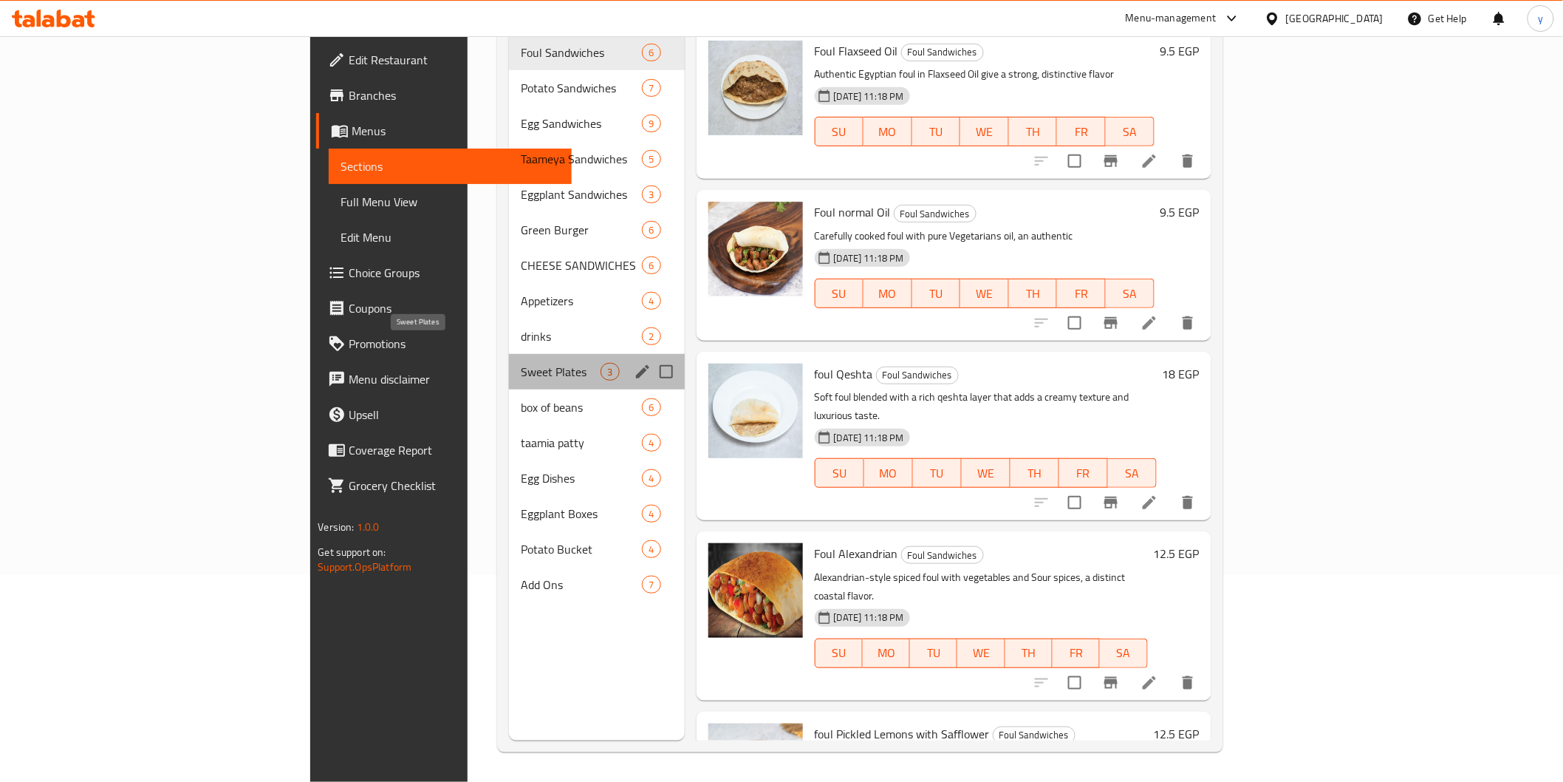
click at [521, 363] on span "Sweet Plates" at bounding box center [561, 372] width 81 height 18
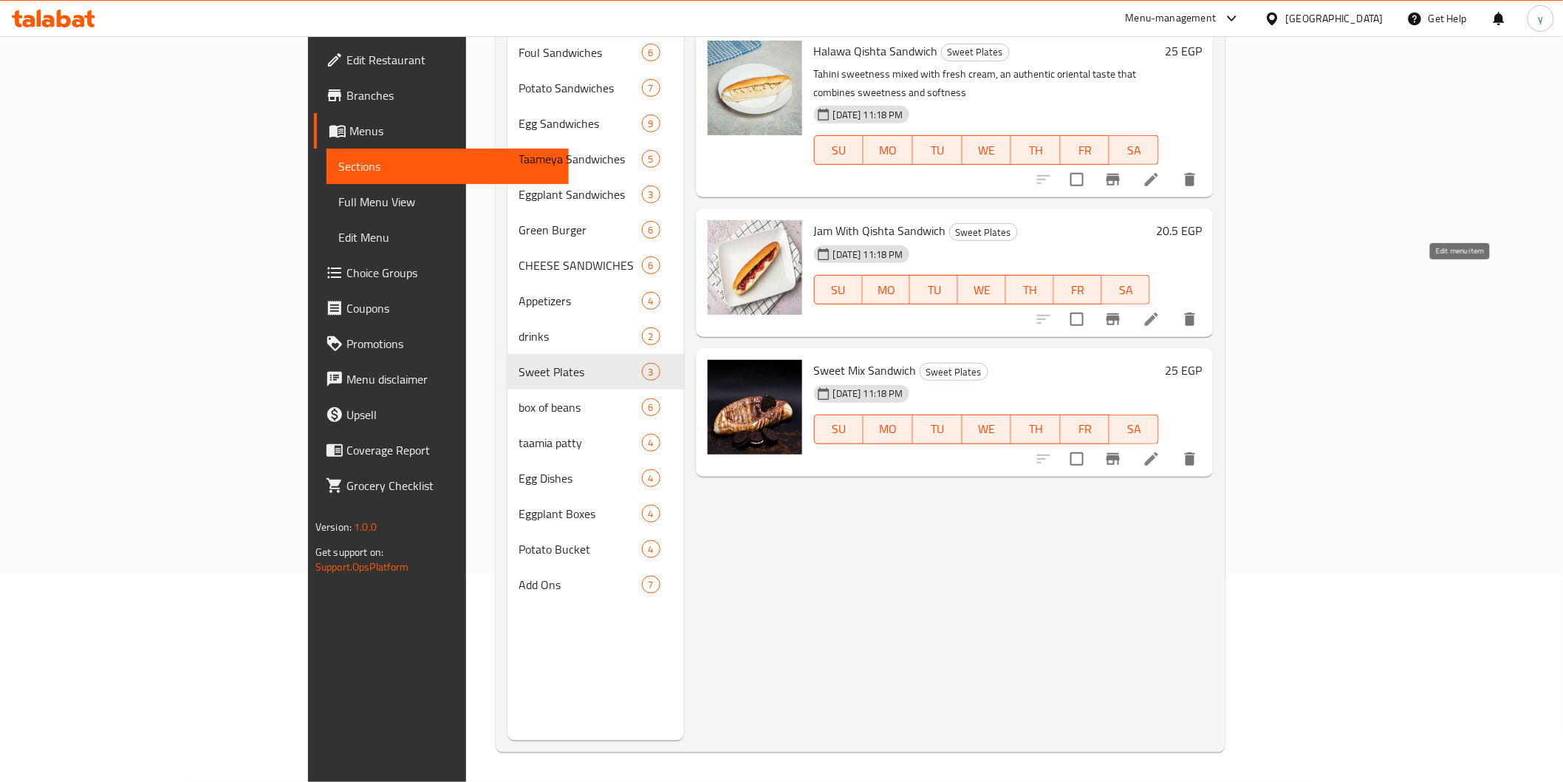
click at [1161, 310] on icon at bounding box center [1152, 319] width 18 height 18
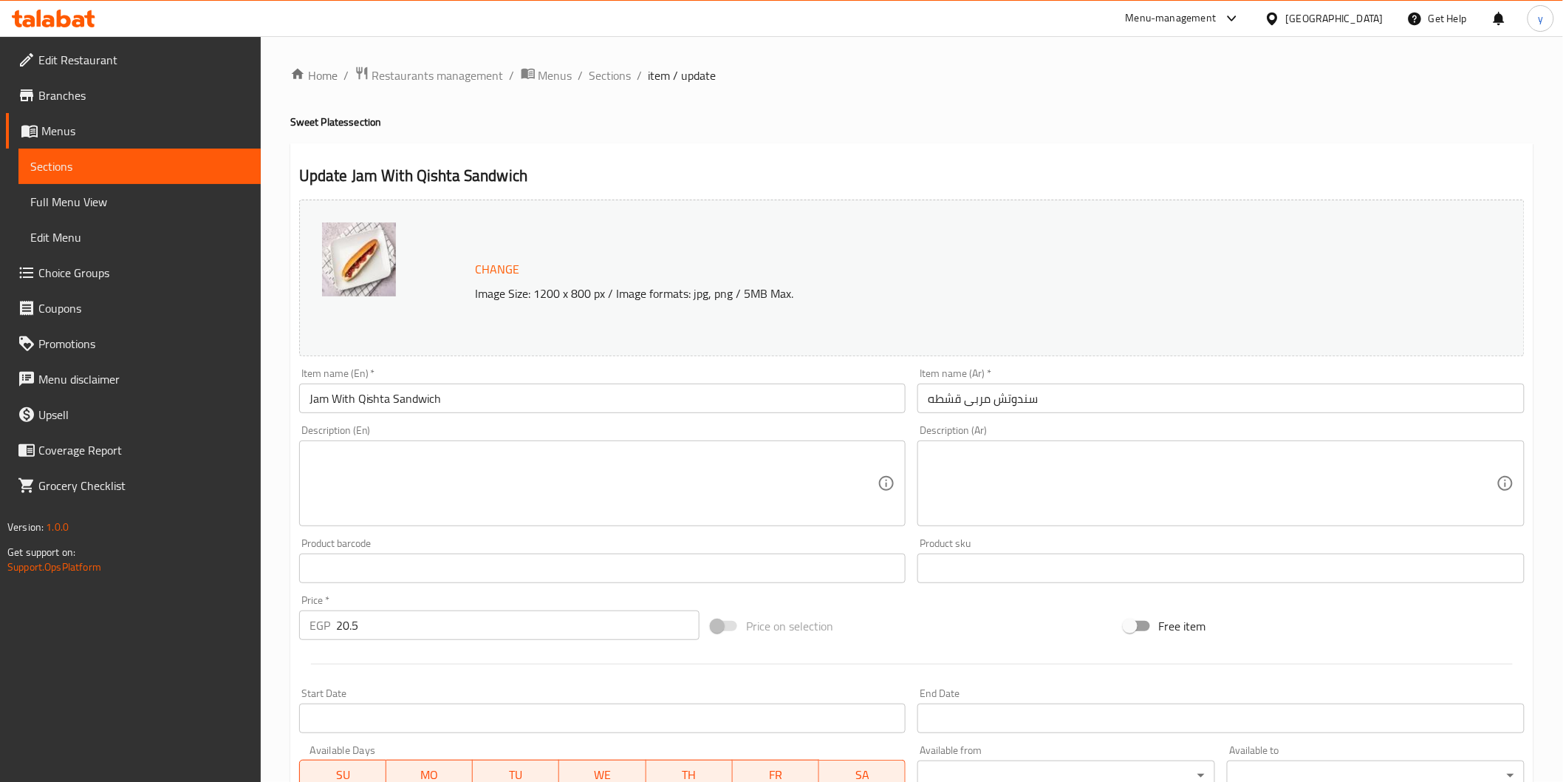
click at [1015, 459] on textarea at bounding box center [1212, 483] width 569 height 70
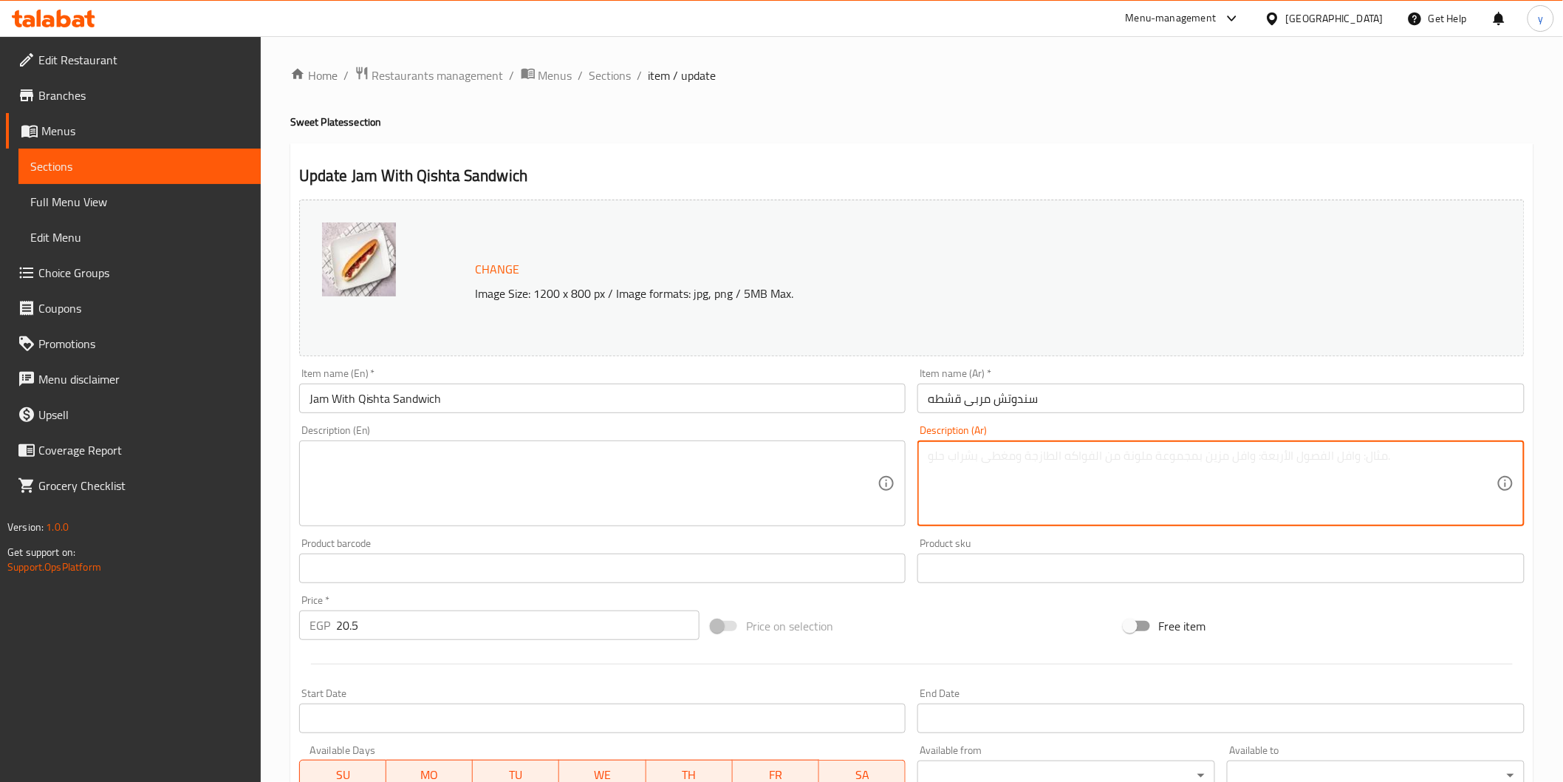
paste textarea "مربى فواكه طبيعية مع قشطة غنية، مزيج منعش وحلو"
type textarea "مربى فواكه طبيعية مع قشطة غنية، مزيج منعش وحلو"
click at [762, 490] on textarea at bounding box center [594, 483] width 569 height 70
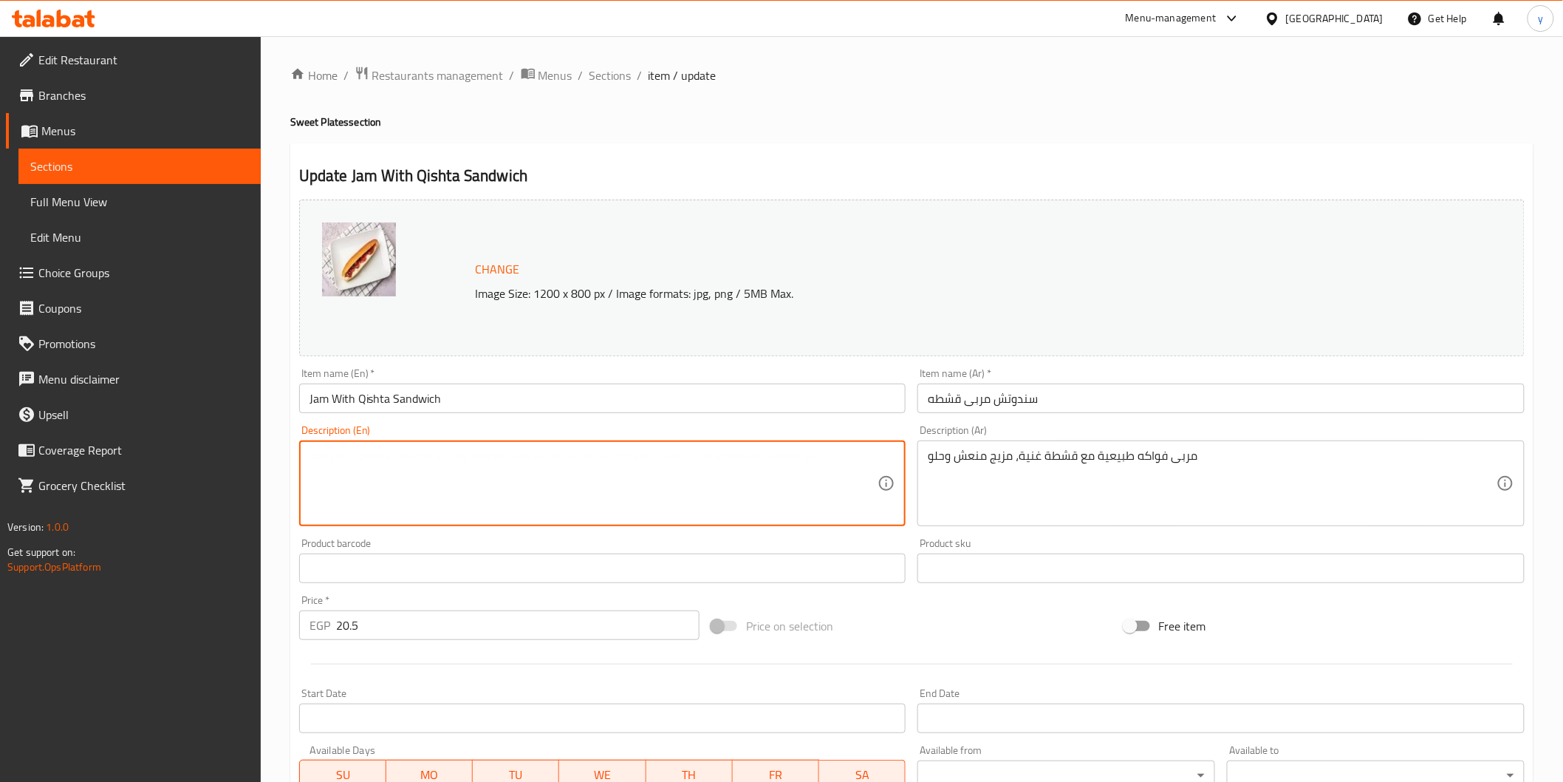
paste textarea "Natural fruit jam with rich cream, a refreshing and sweet combination"
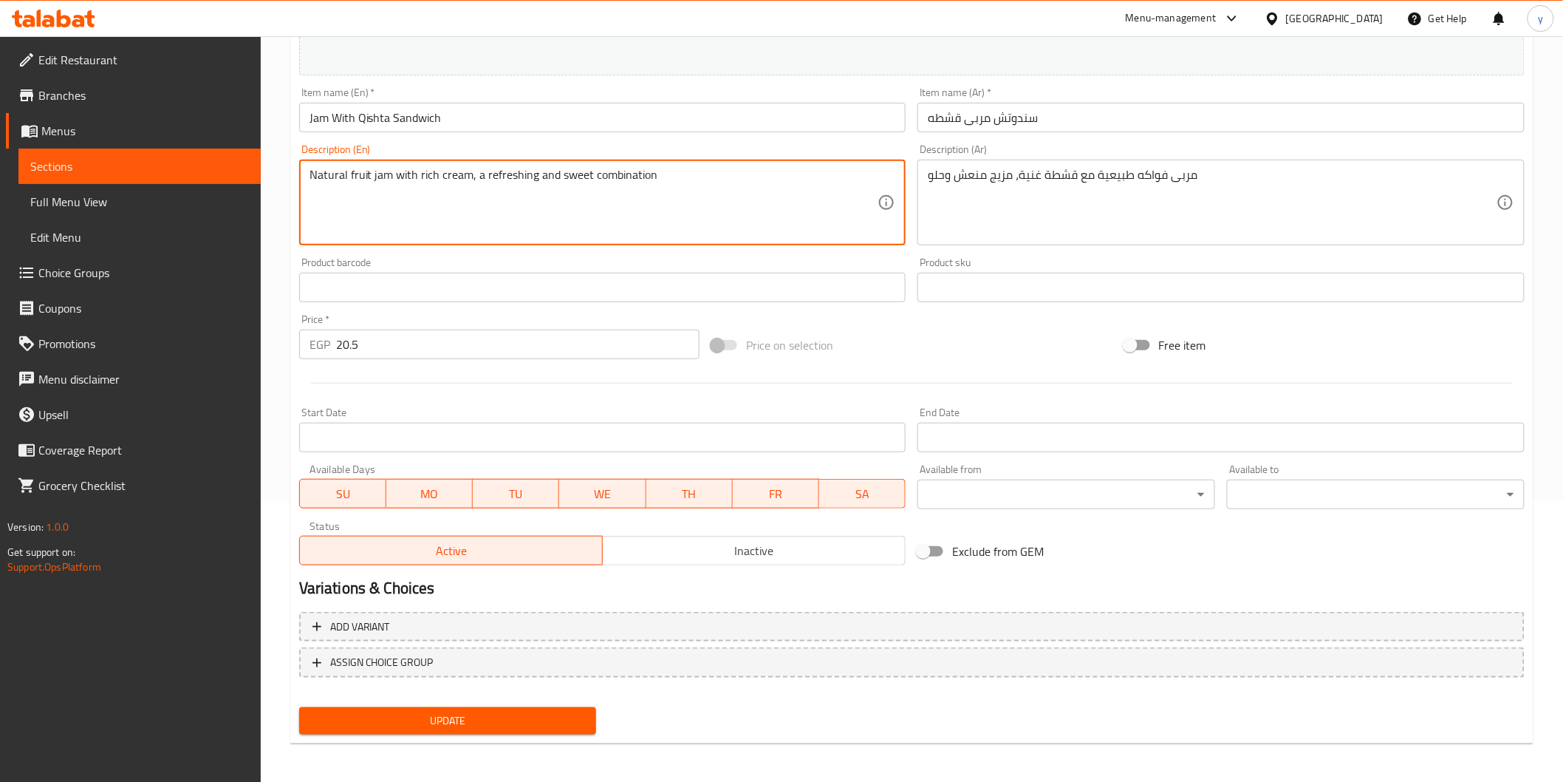
type textarea "Natural fruit jam with rich cream, a refreshing and sweet combination"
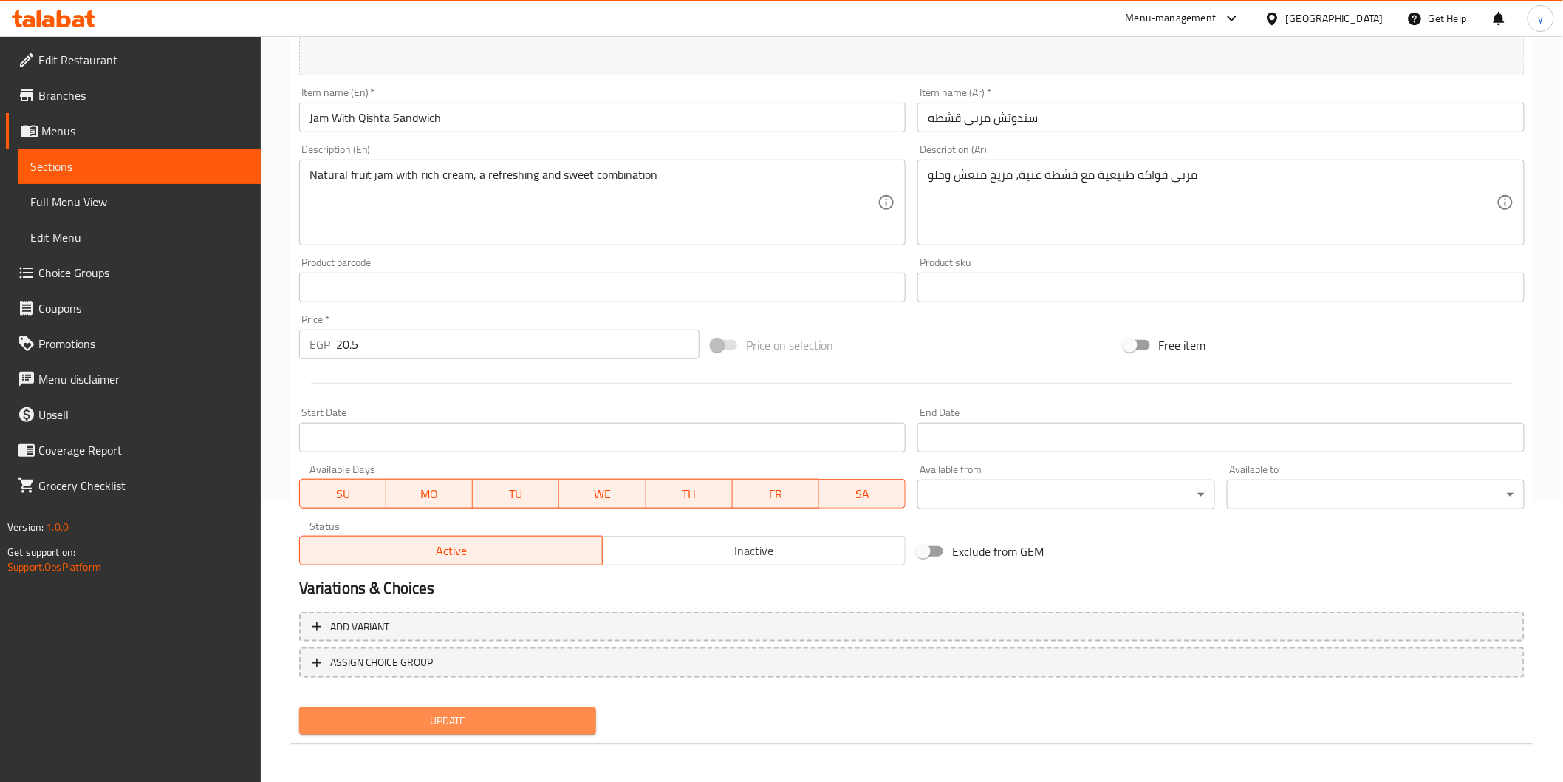
click at [482, 711] on span "Update" at bounding box center [448, 720] width 274 height 18
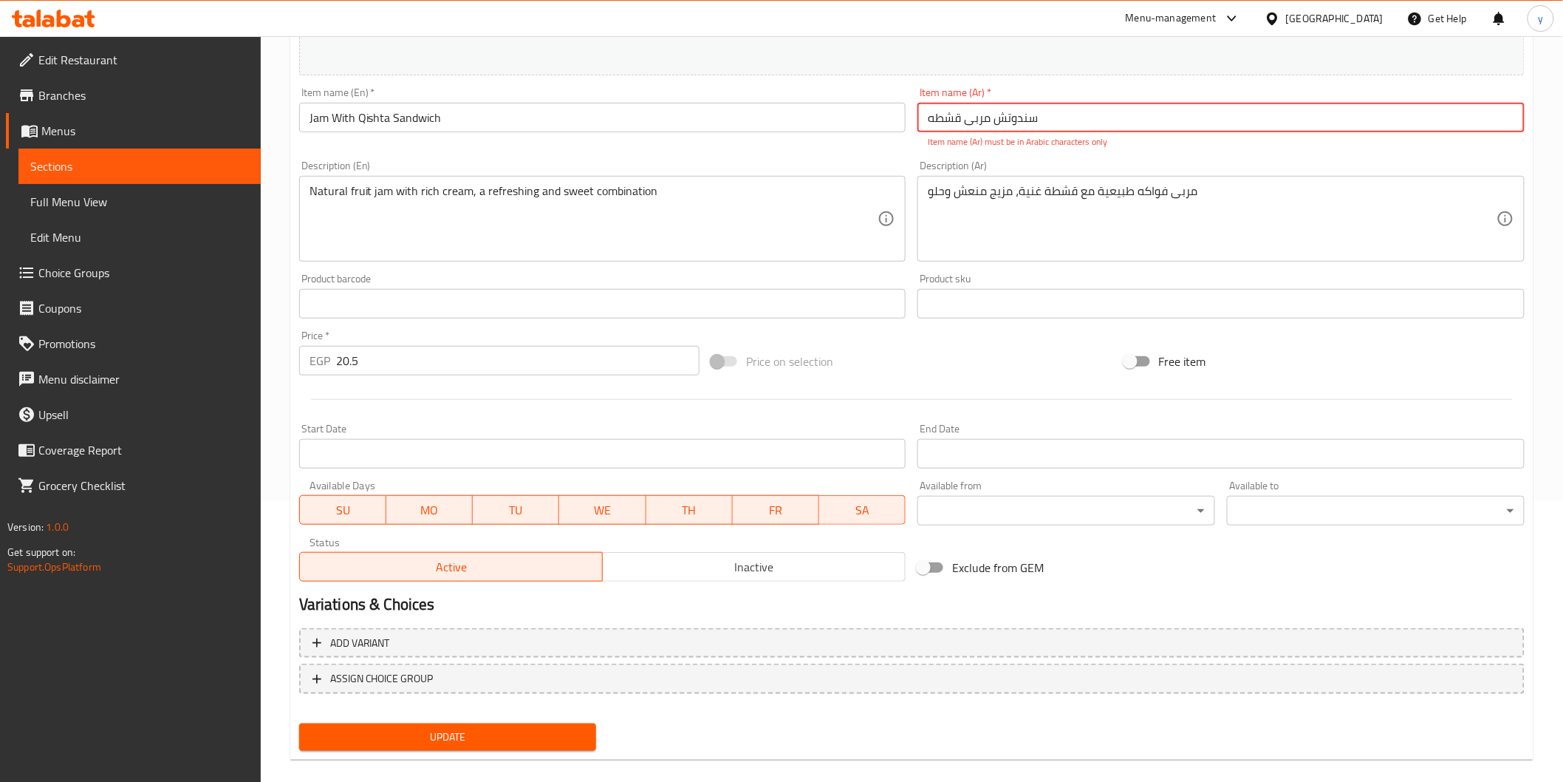
drag, startPoint x: 1072, startPoint y: 109, endPoint x: 837, endPoint y: 116, distance: 235.0
click at [837, 116] on div "Change Image Size: 1200 x 800 px / Image formats: jpg, png / 5MB Max. Item name…" at bounding box center [911, 250] width 1237 height 675
type input "s"
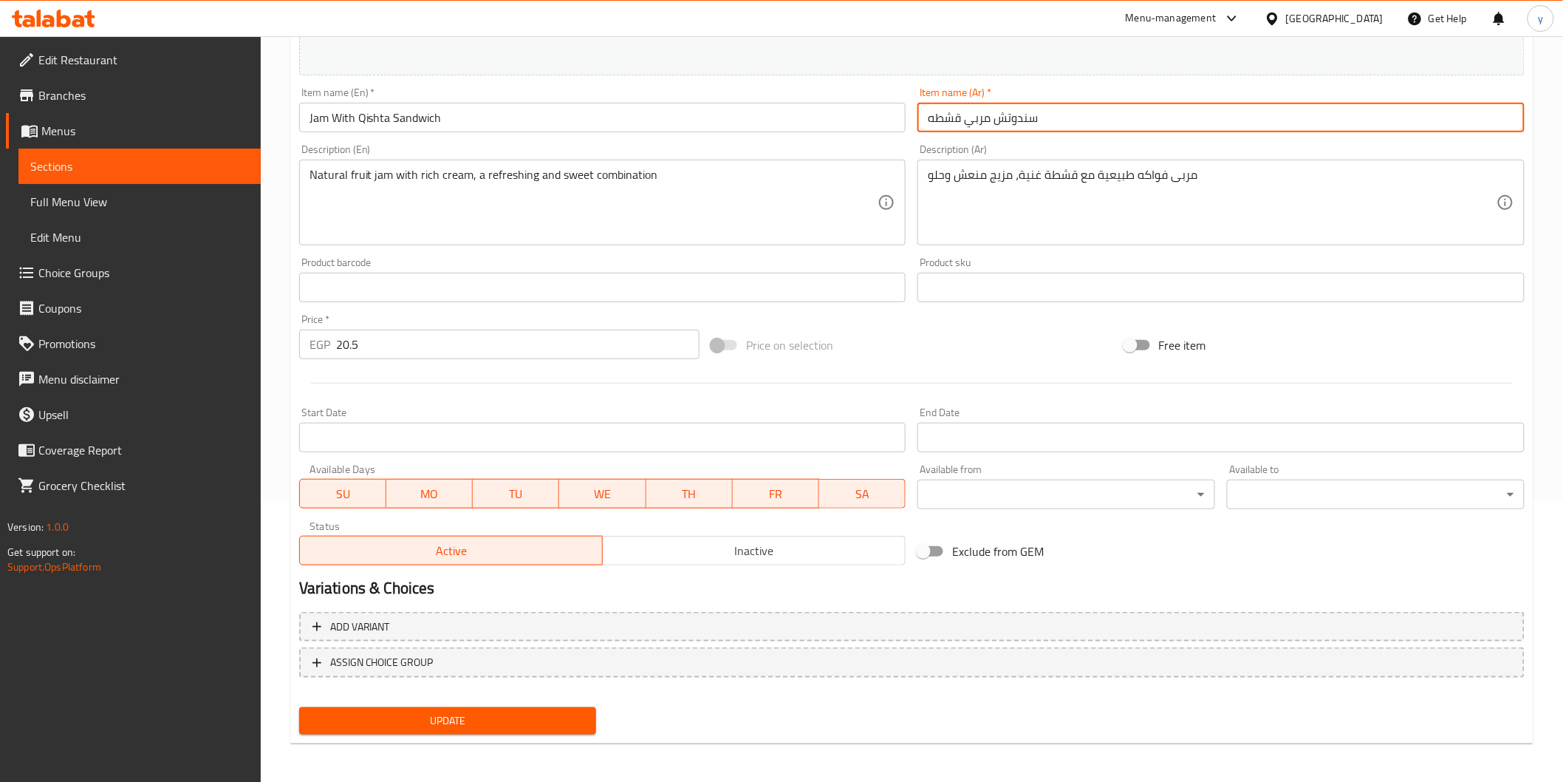
type input "سندوتش مربي قشطه"
click at [498, 720] on span "Update" at bounding box center [448, 720] width 274 height 18
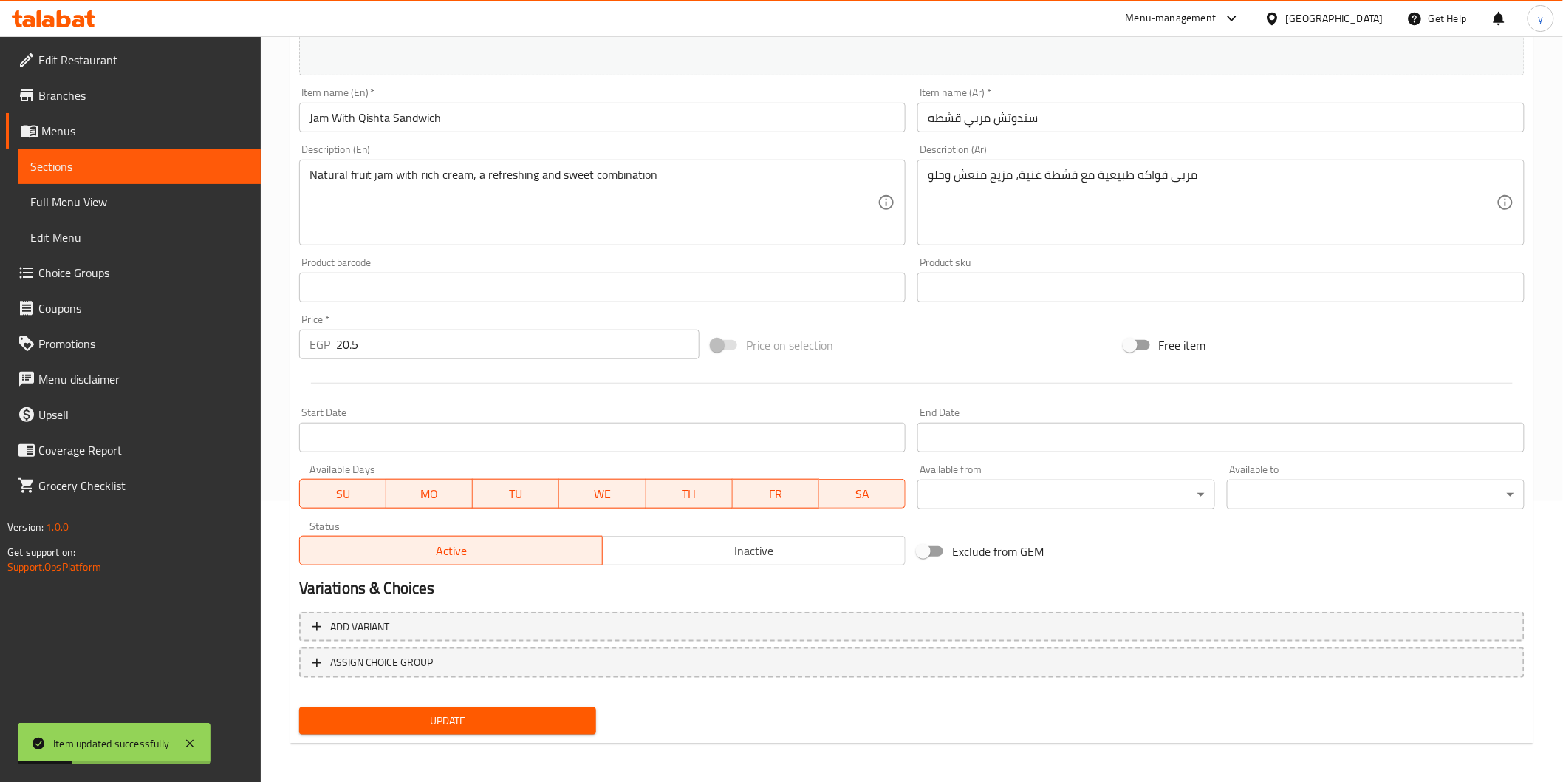
click at [143, 157] on span "Sections" at bounding box center [139, 166] width 219 height 18
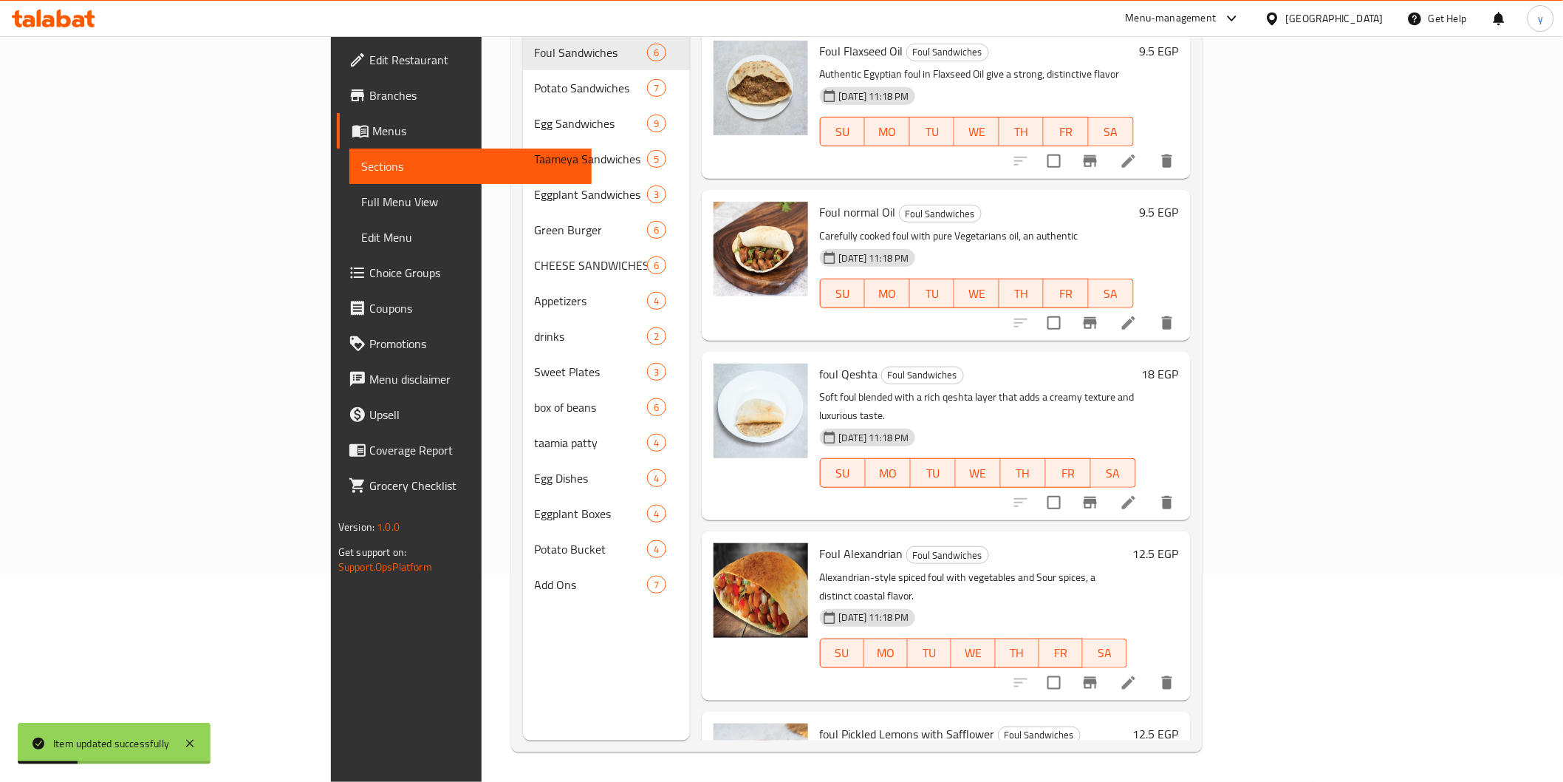
scroll to position [207, 0]
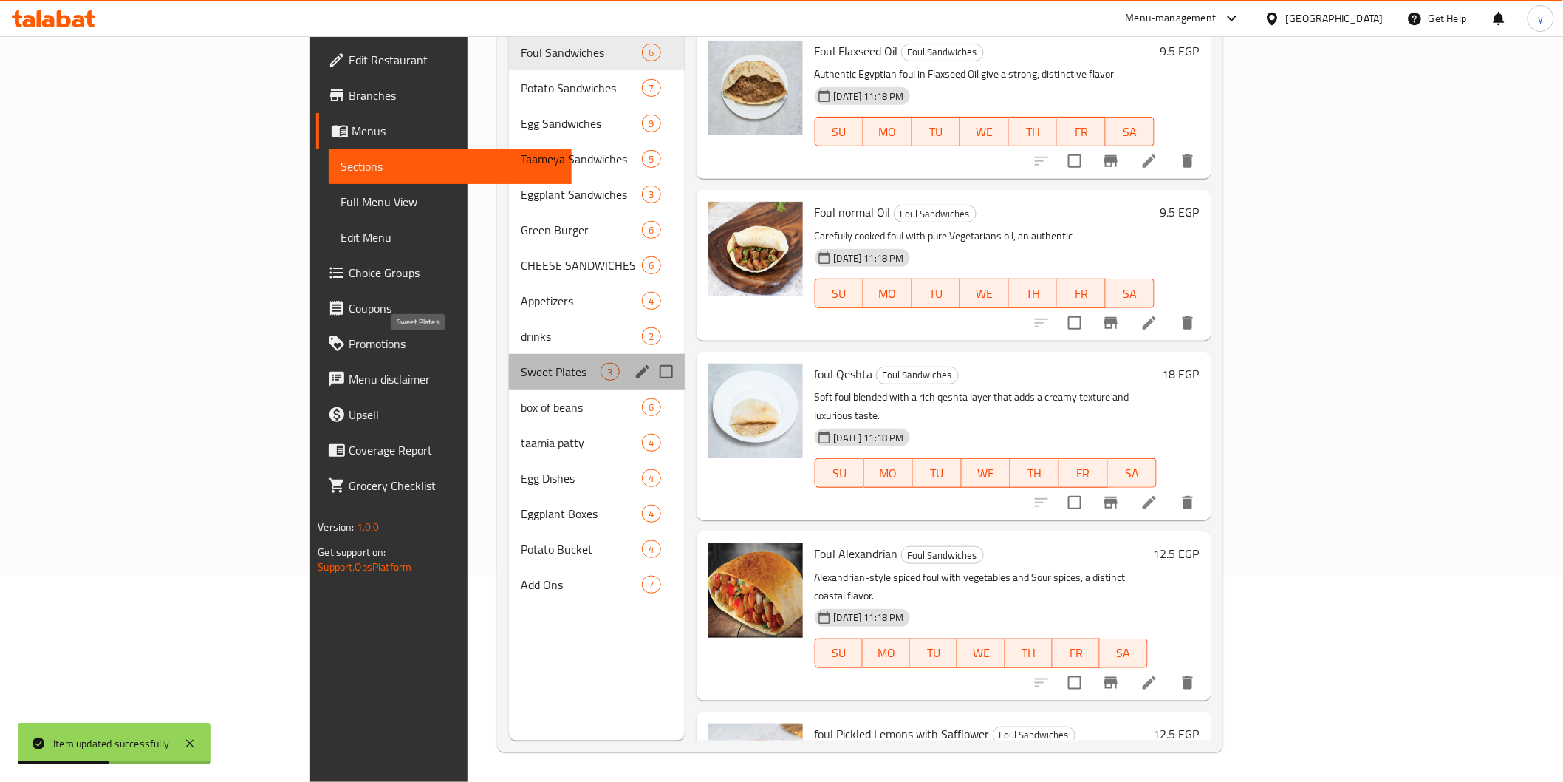
click at [521, 363] on span "Sweet Plates" at bounding box center [561, 372] width 81 height 18
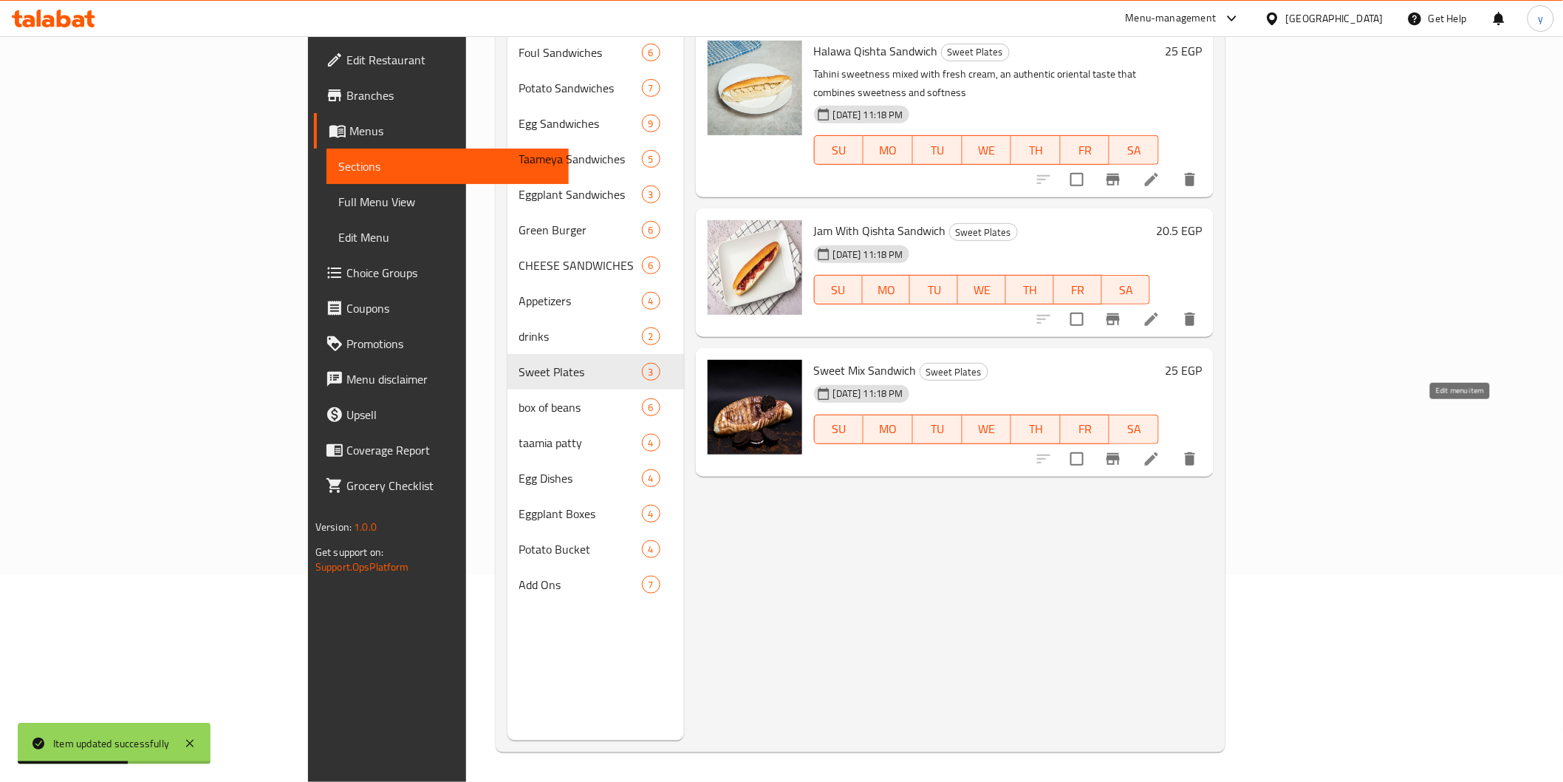
click at [1161, 450] on icon at bounding box center [1152, 459] width 18 height 18
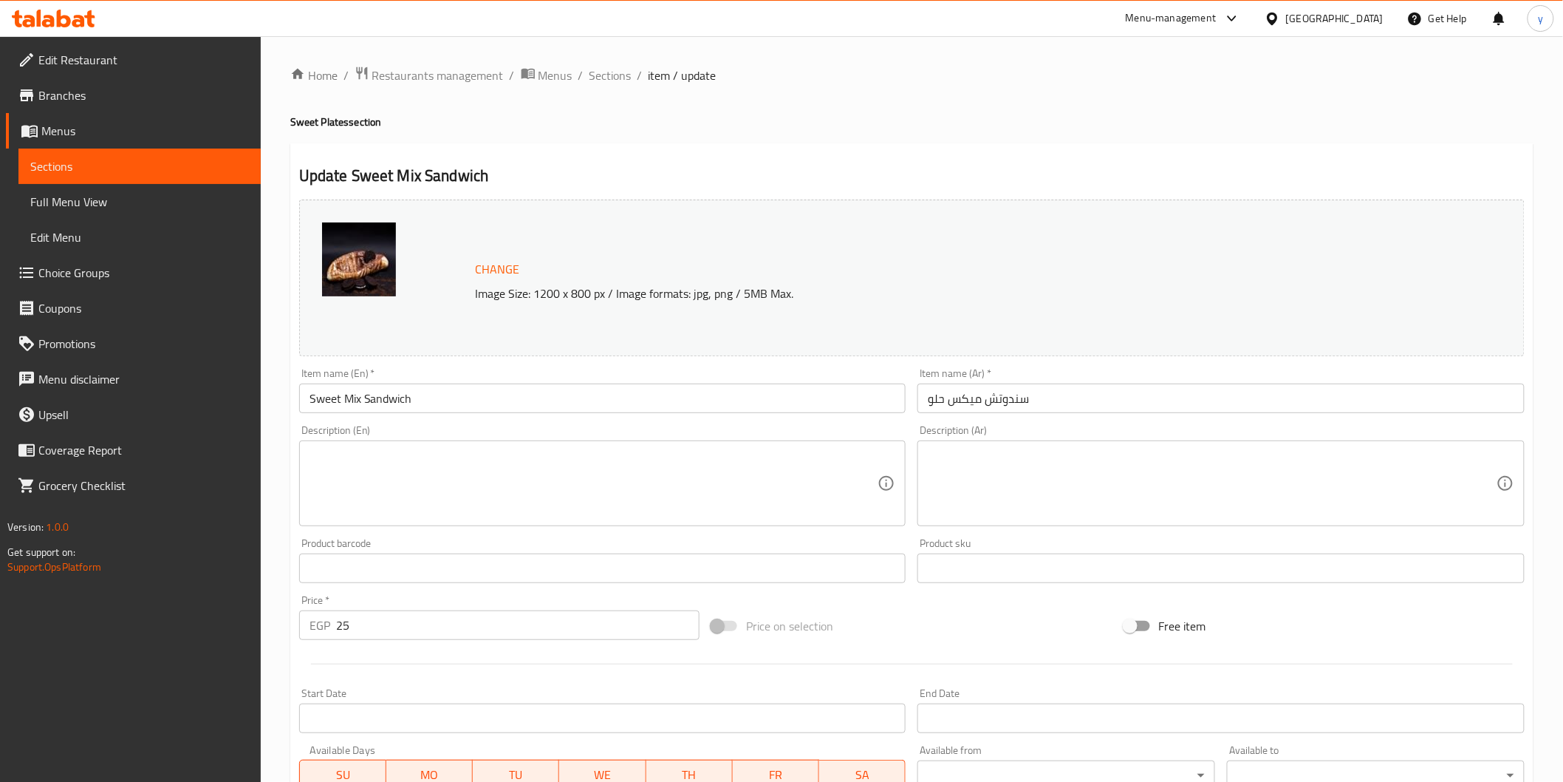
click at [963, 484] on textarea at bounding box center [1212, 483] width 569 height 70
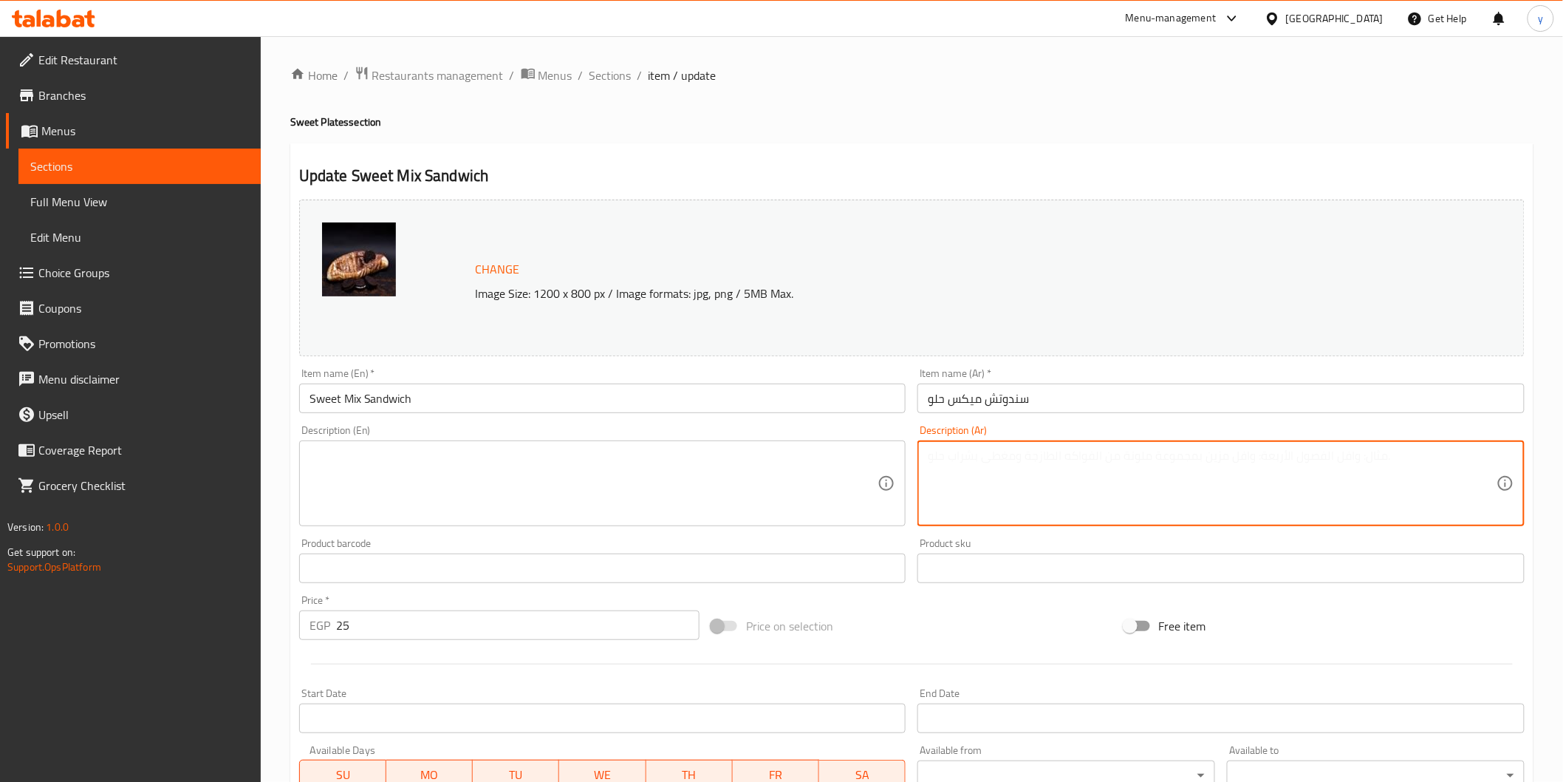
paste textarea "مزيج من الحلاوة أو المربى مع القشطة، تركيبة متنوعة ترضي جميع الأذواق"
type textarea "مزيج من الحلاوة أو المربى مع القشطة، تركيبة متنوعة ترضي جميع الأذواق"
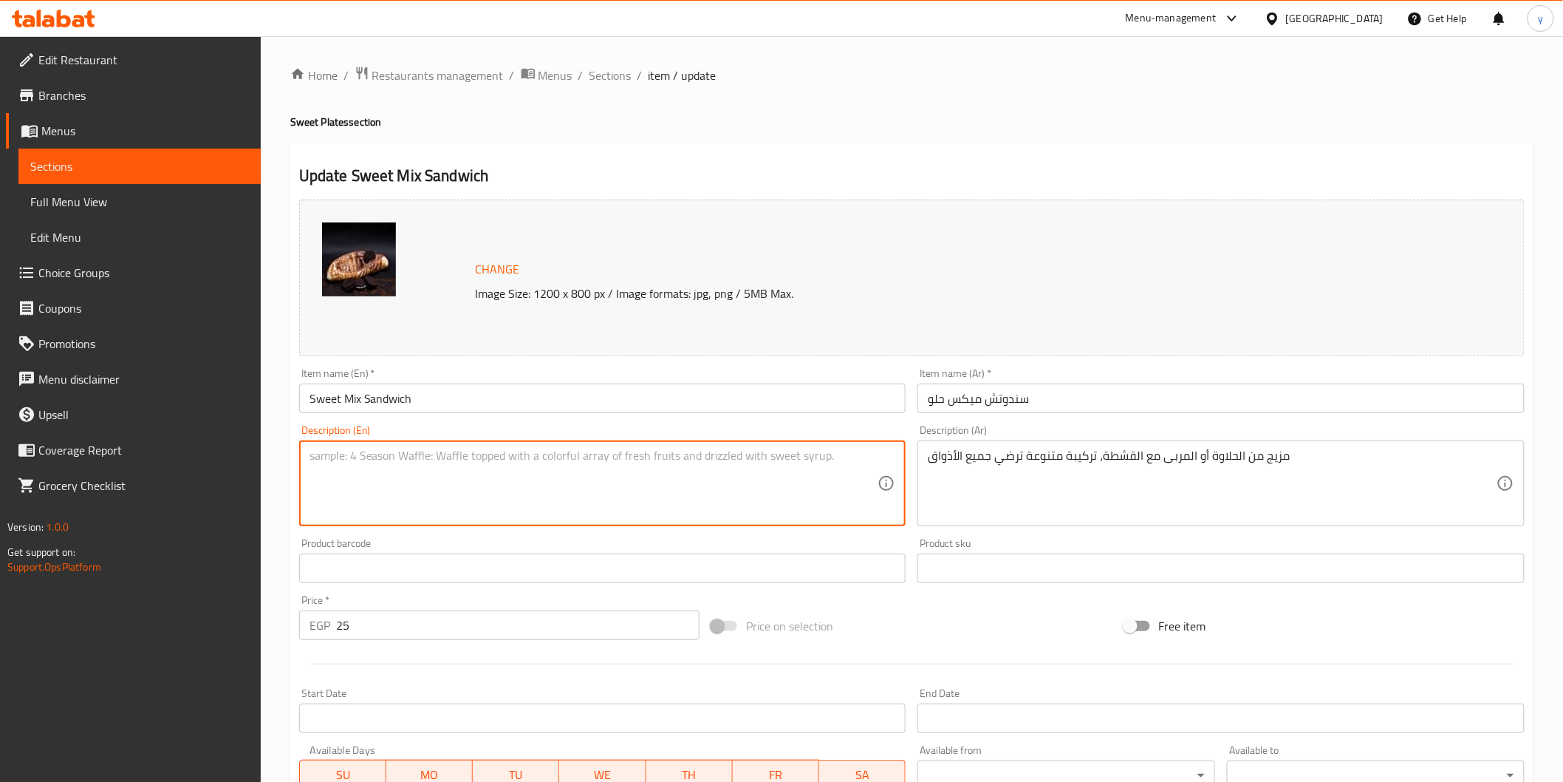
click at [647, 463] on textarea at bounding box center [594, 483] width 569 height 70
paste textarea "A combination of sweetness or jam with cream, a varied composition that satisfi…"
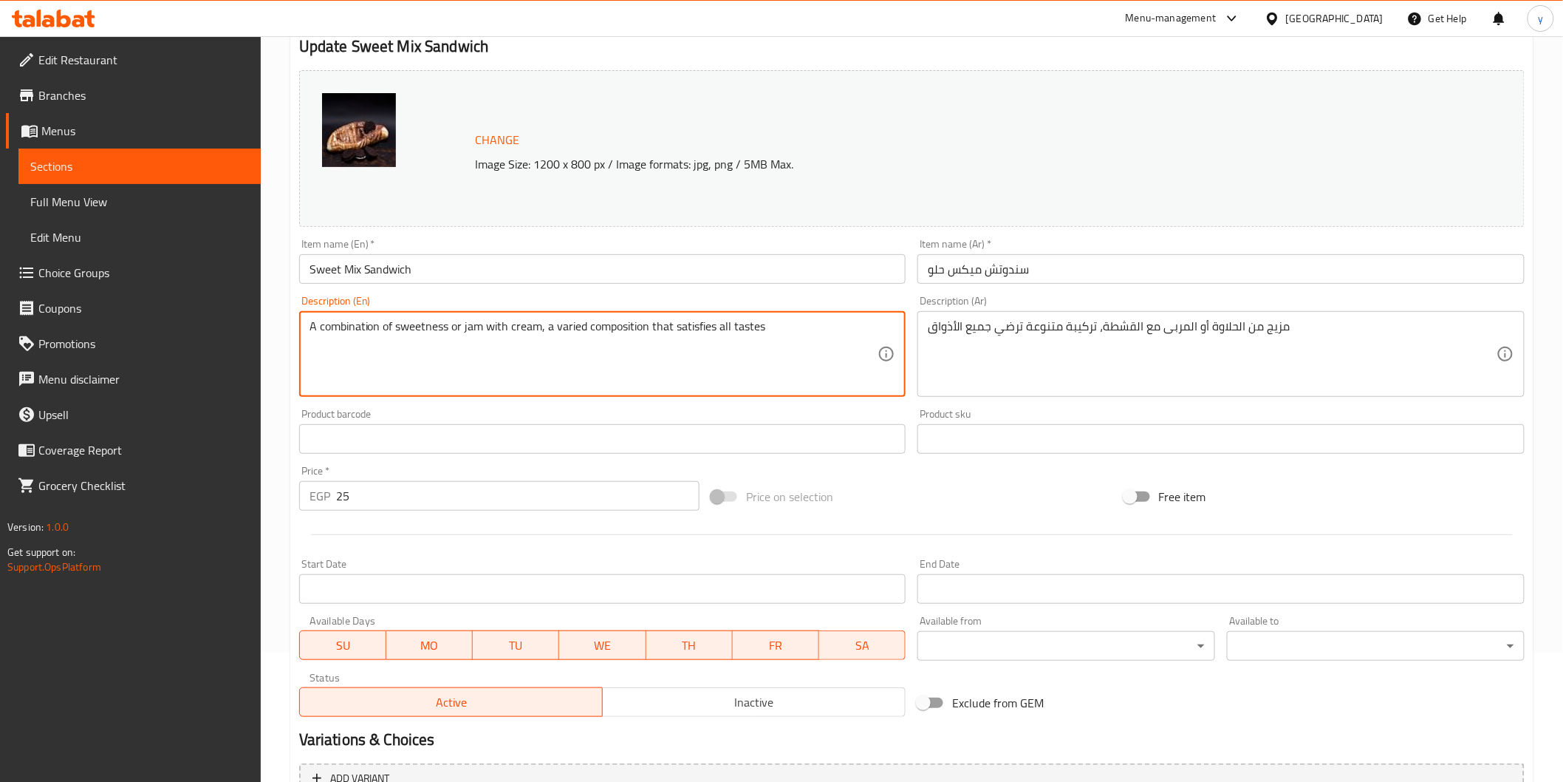
scroll to position [281, 0]
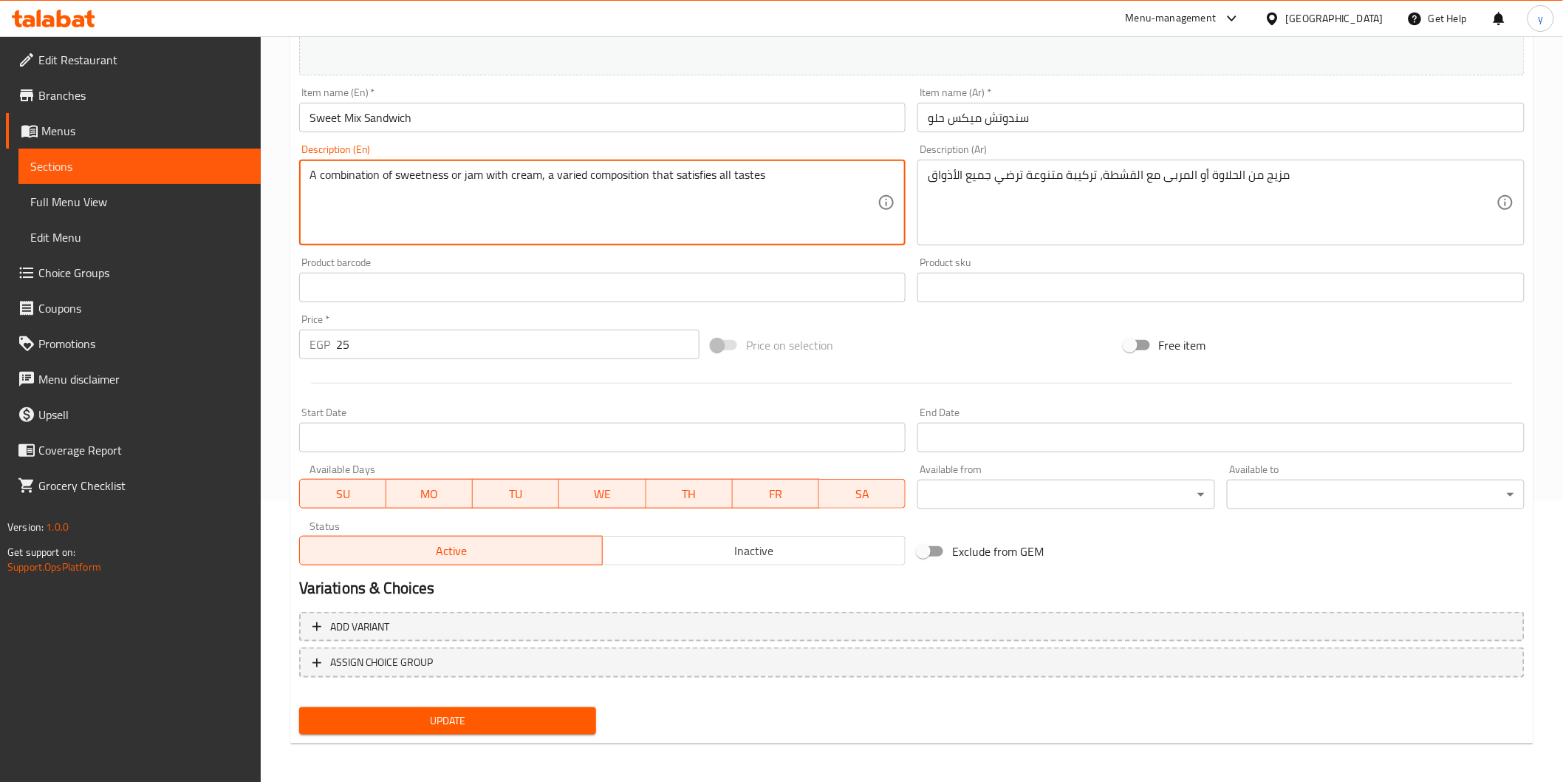
type textarea "A combination of sweetness or jam with cream, a varied composition that satisfi…"
click at [482, 711] on span "Update" at bounding box center [448, 720] width 274 height 18
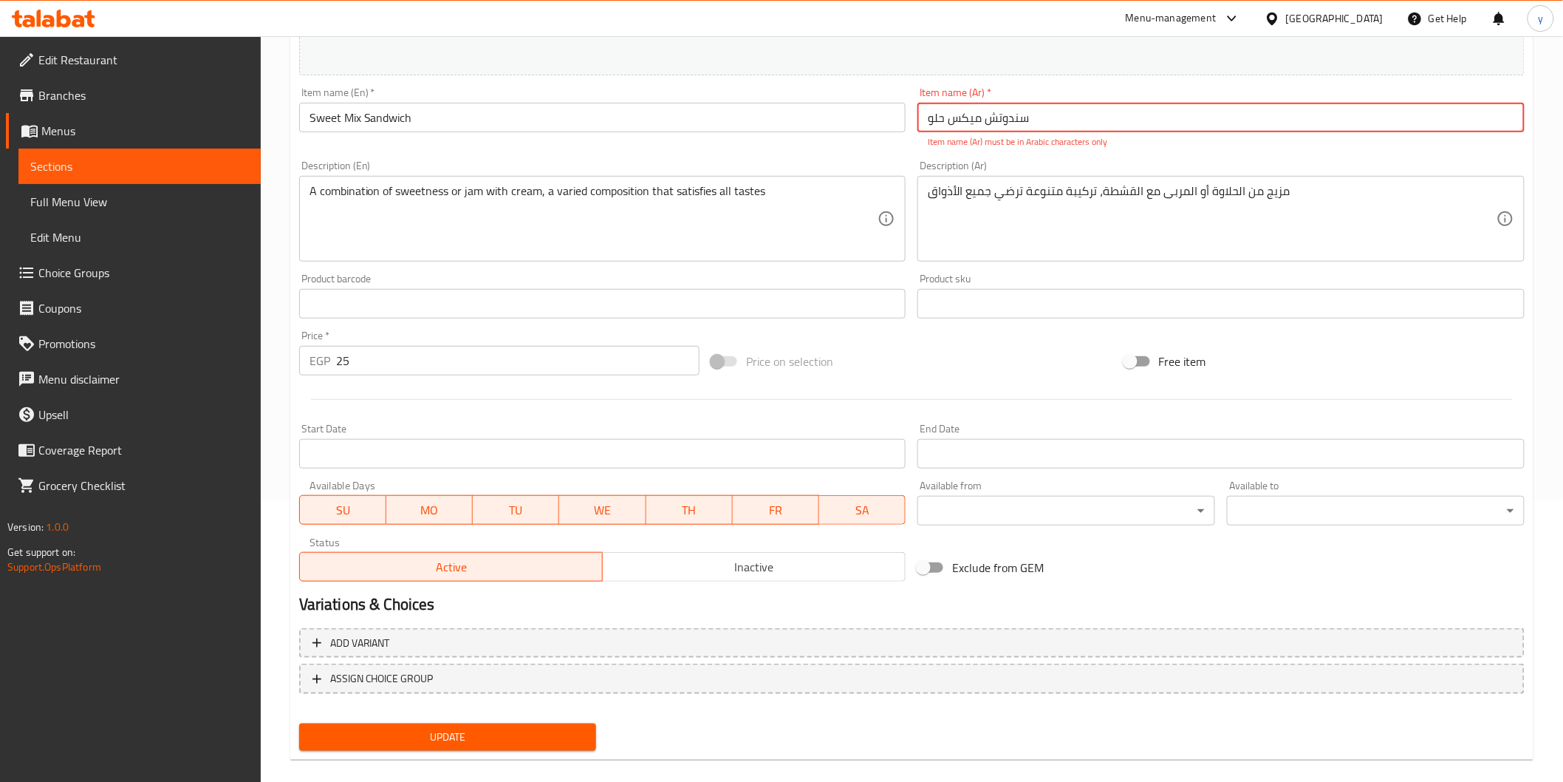
scroll to position [34, 0]
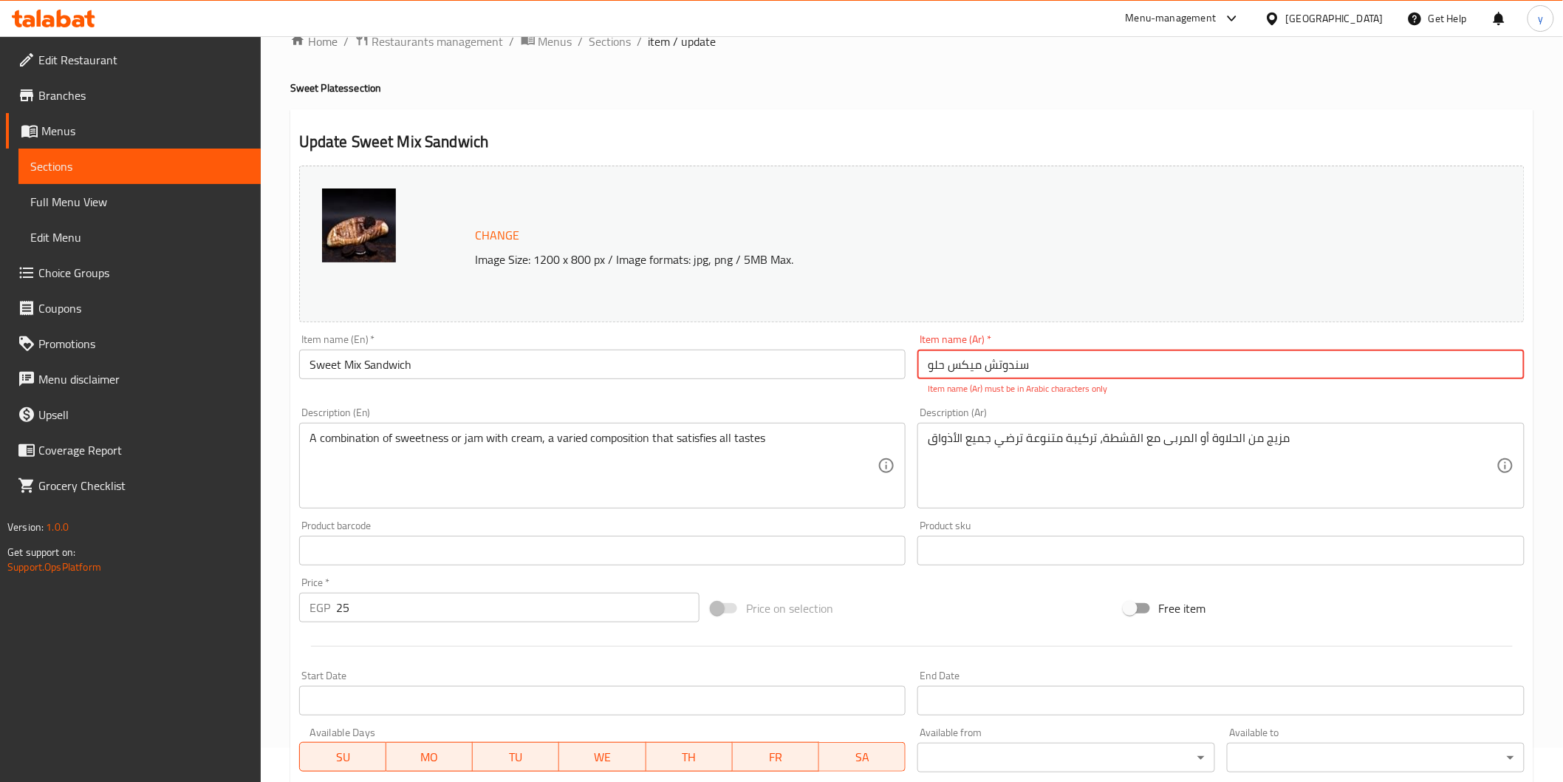
drag, startPoint x: 1048, startPoint y: 362, endPoint x: 724, endPoint y: 375, distance: 323.8
click at [724, 375] on div "Change Image Size: 1200 x 800 px / Image formats: jpg, png / 5MB Max. Item name…" at bounding box center [911, 497] width 1237 height 675
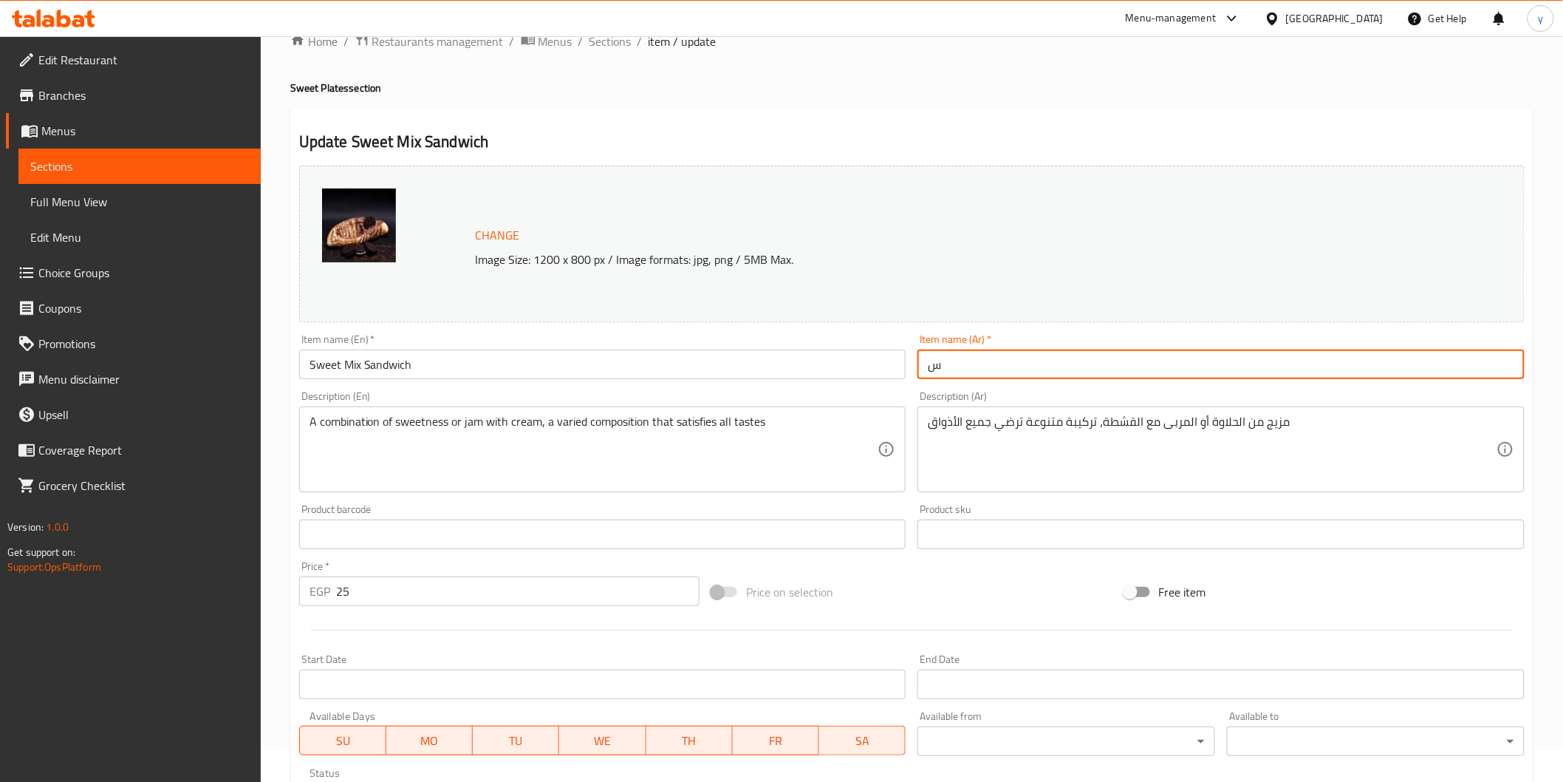
type input "سندوتش میکس حلو"
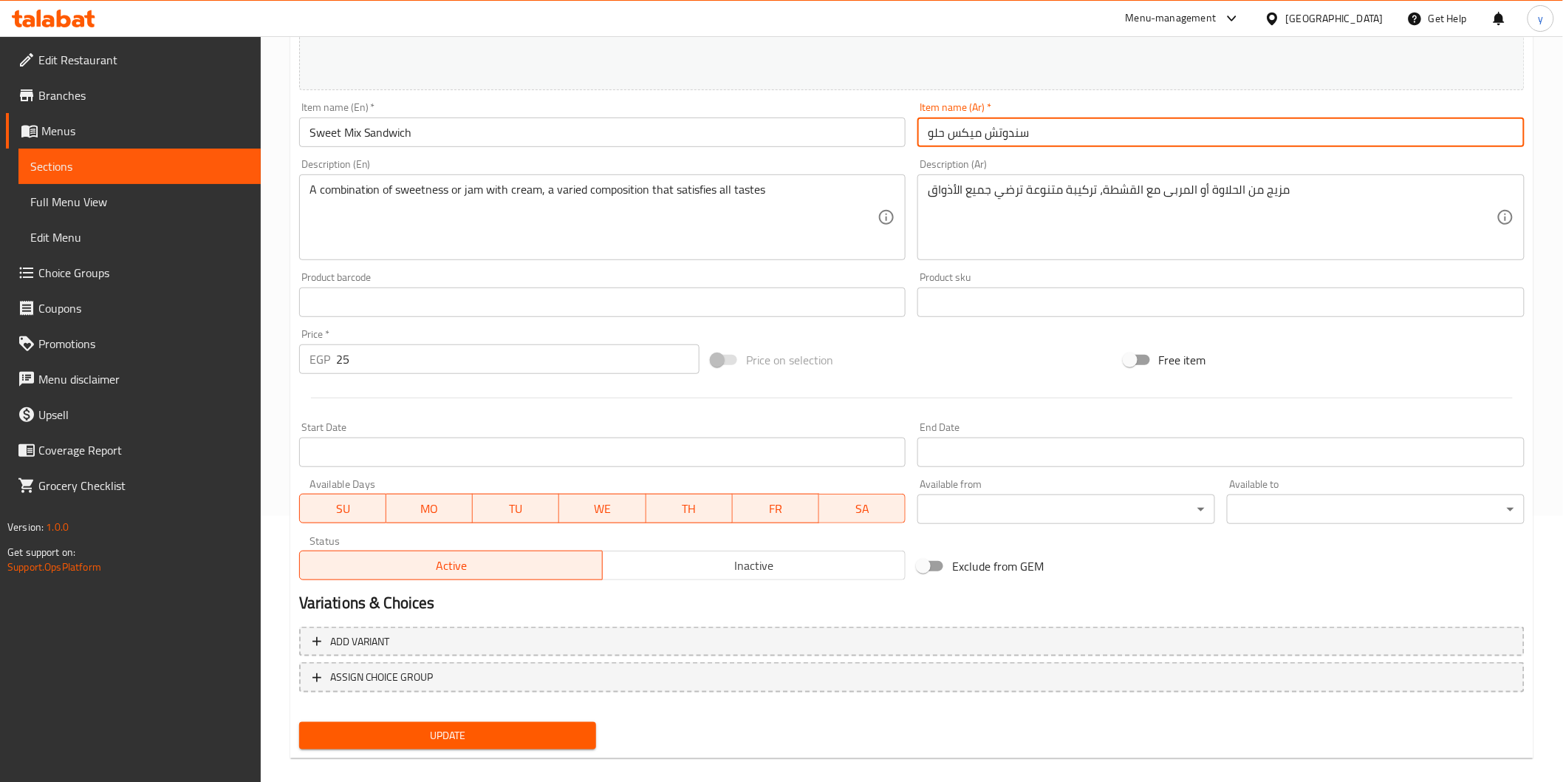
scroll to position [281, 0]
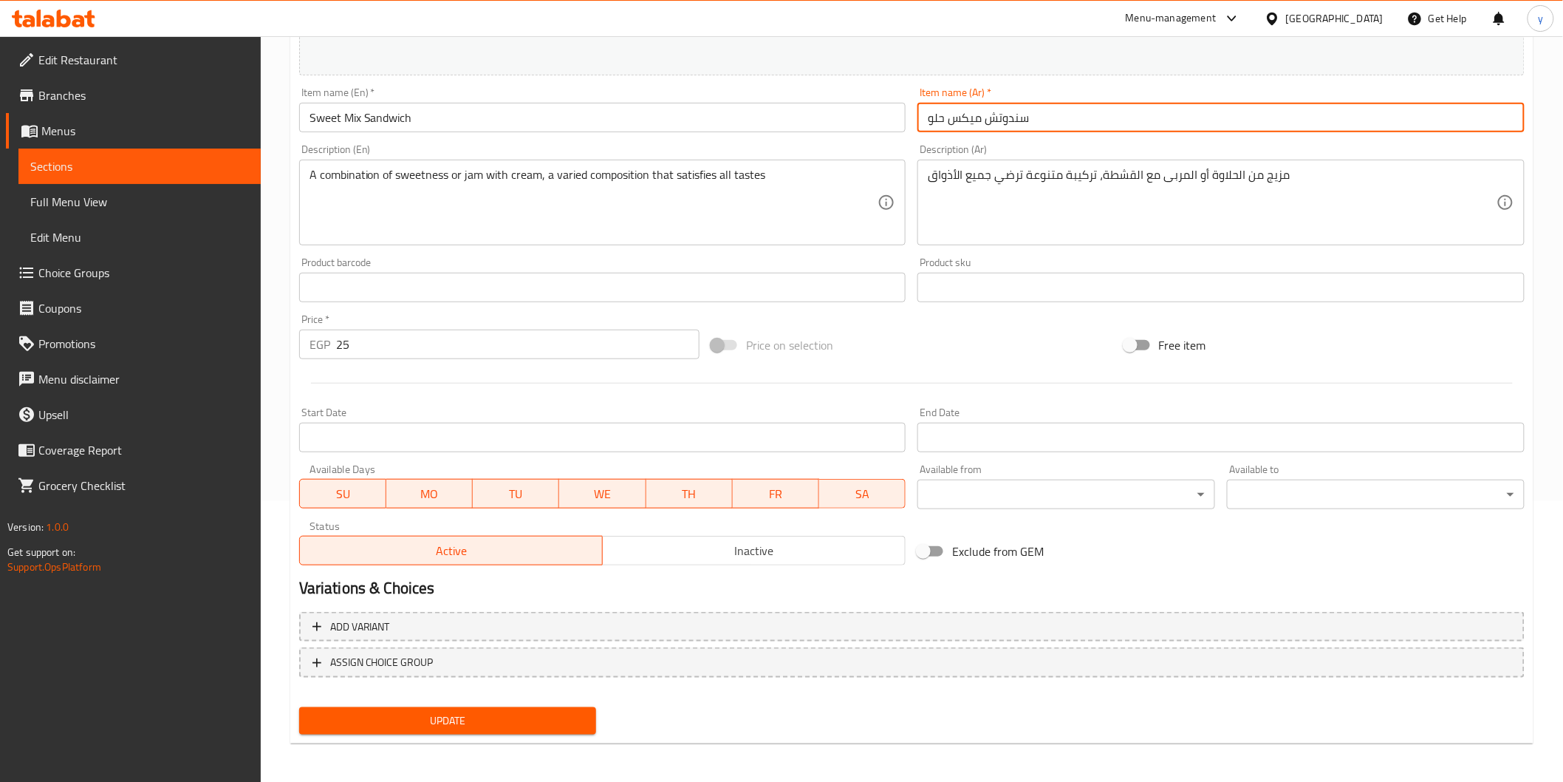
type input "سندوتش ميكس حلو"
click at [536, 717] on span "Update" at bounding box center [448, 720] width 274 height 18
